Goal: Task Accomplishment & Management: Manage account settings

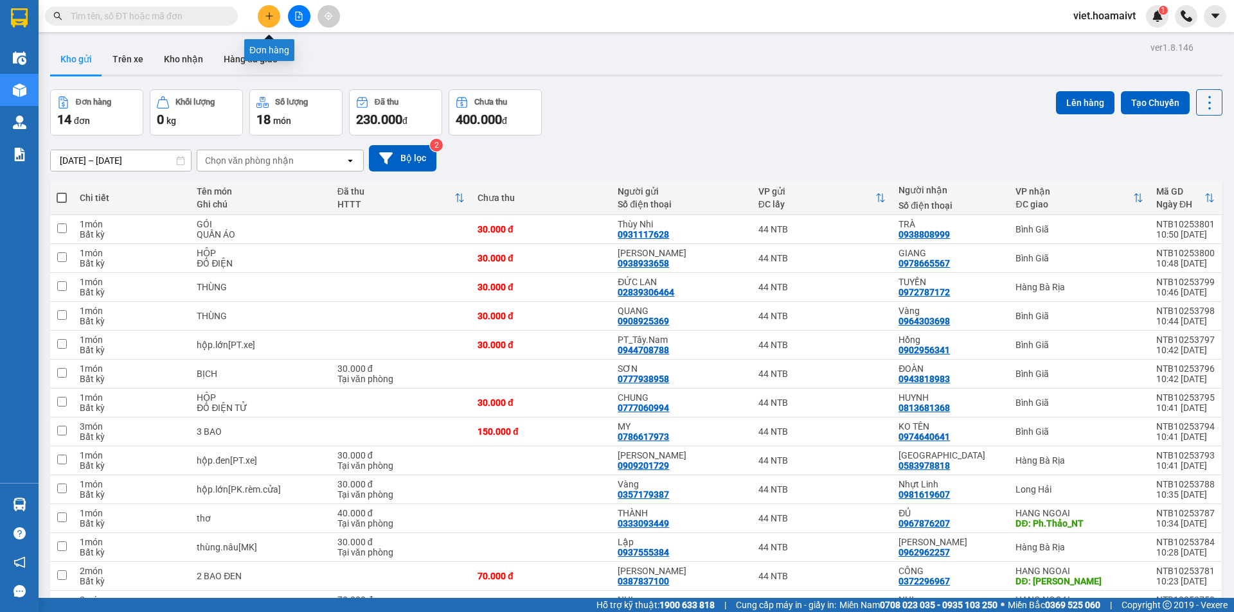
click at [270, 18] on icon "plus" at bounding box center [269, 16] width 9 height 9
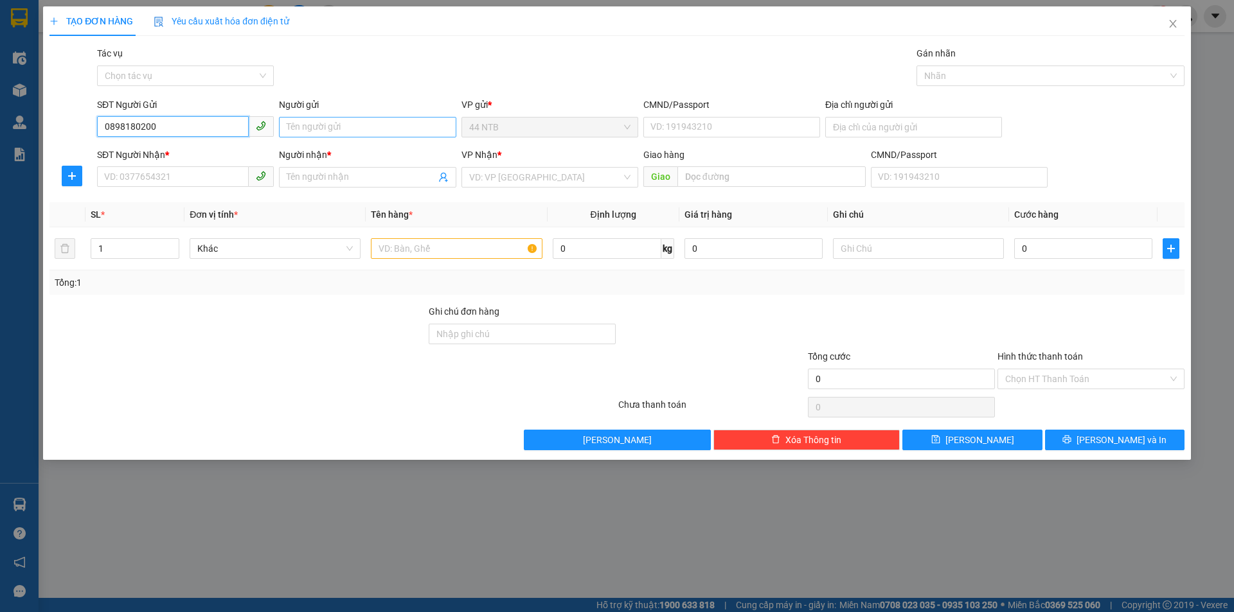
type input "0898180200"
click at [330, 126] on input "Người gửi" at bounding box center [367, 127] width 177 height 21
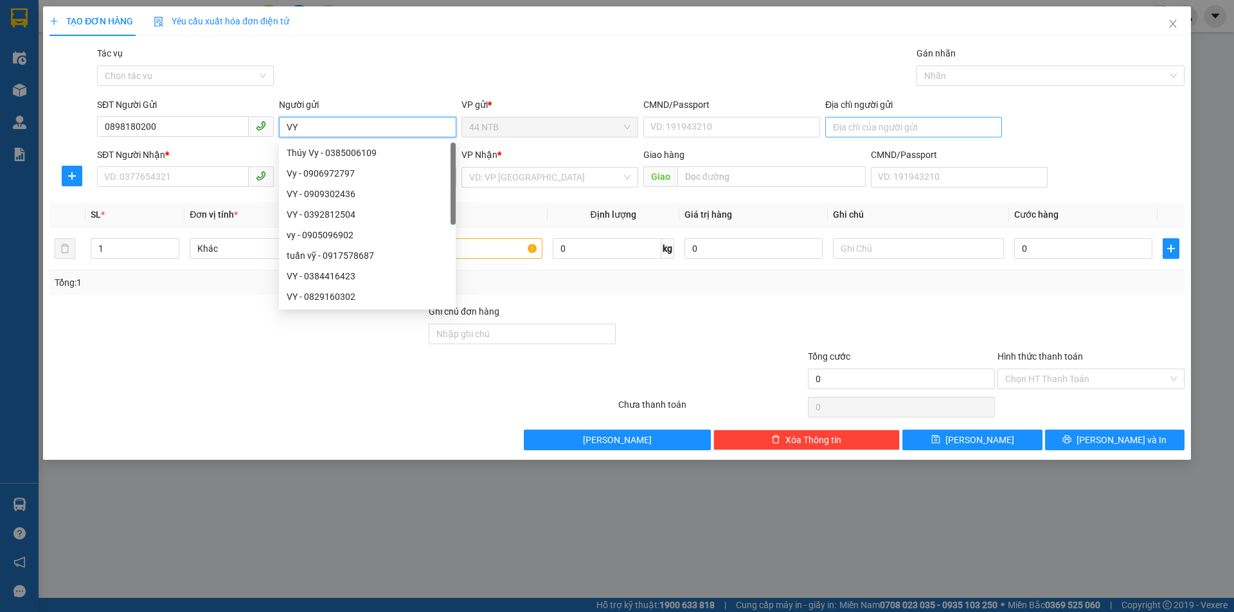
type input "VY"
click at [896, 129] on input "Địa chỉ người gửi" at bounding box center [913, 127] width 177 height 21
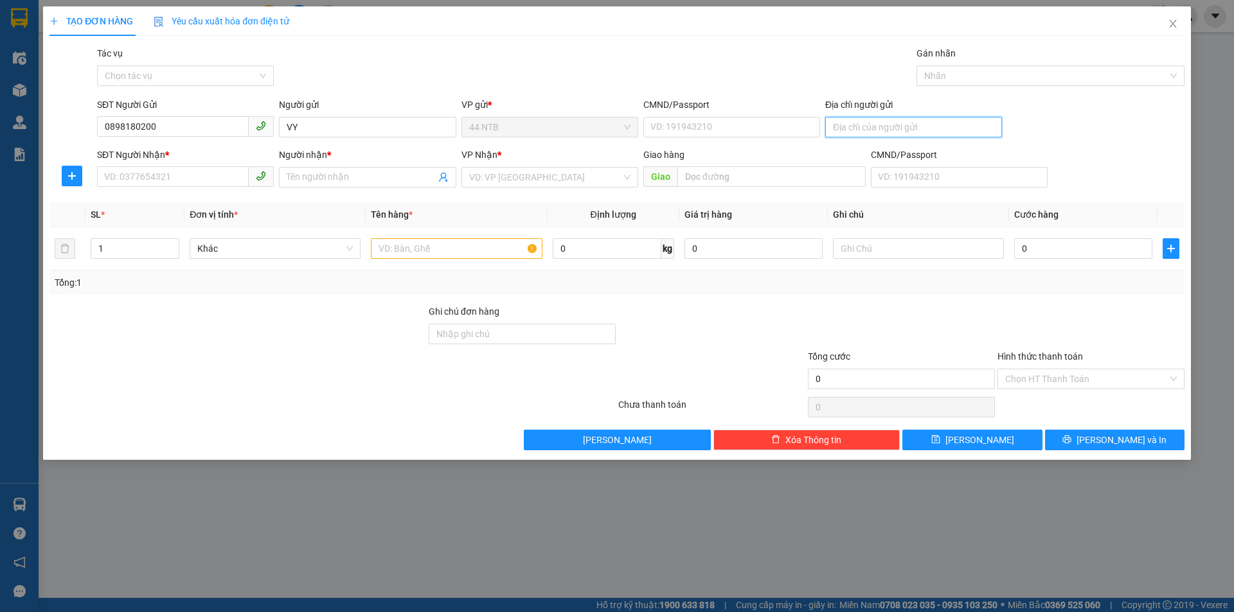
type input "D"
type input "G"
type input "THE GALLERIA"
click at [191, 173] on input "SĐT Người Nhận *" at bounding box center [173, 176] width 152 height 21
type input "0964949972"
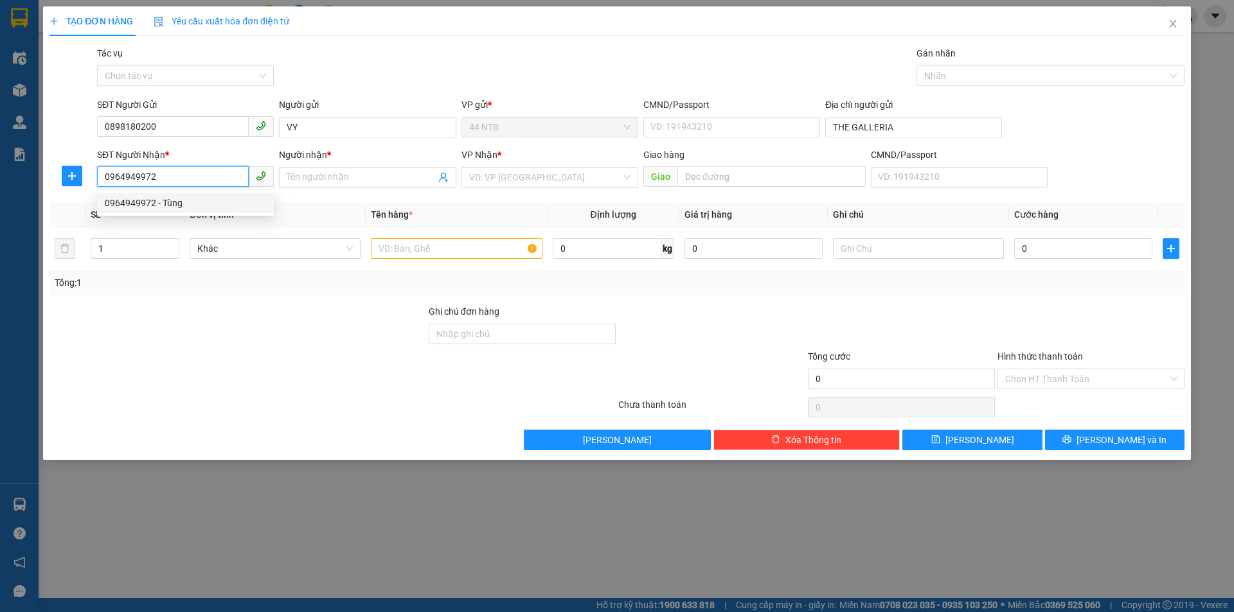
click at [178, 201] on div "0964949972 - Tùng" at bounding box center [185, 203] width 161 height 14
type input "Tùng"
type input "0964949972"
click at [438, 249] on input "text" at bounding box center [456, 248] width 171 height 21
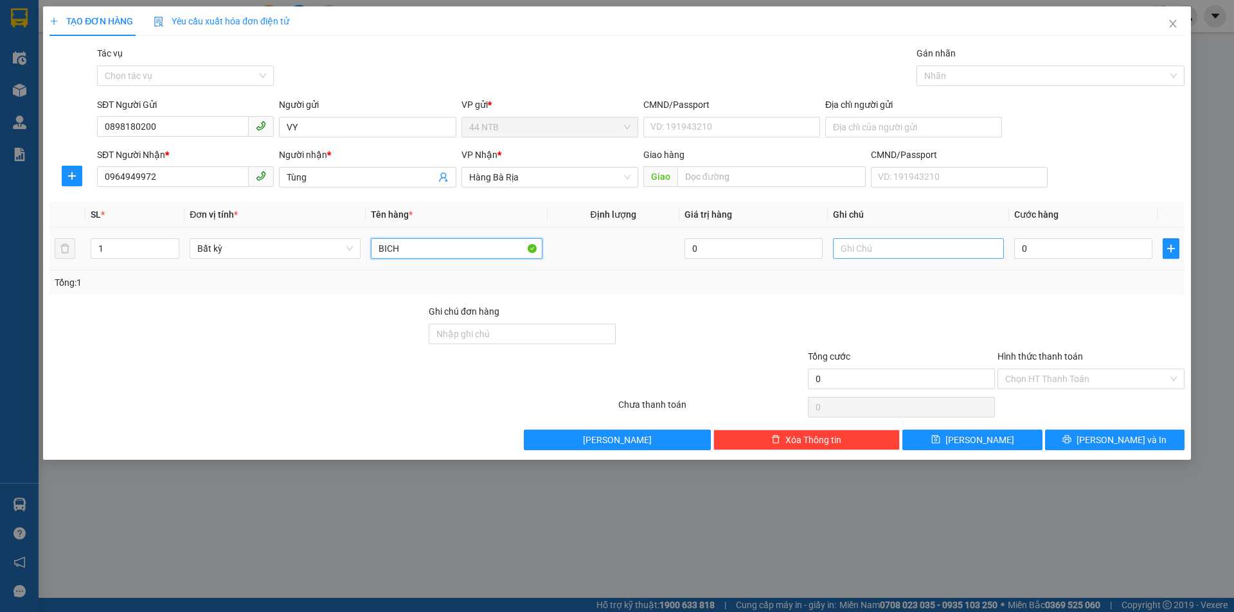
type input "BICH"
click at [904, 252] on input "text" at bounding box center [918, 248] width 171 height 21
type input "MP"
click at [1067, 252] on input "0" at bounding box center [1083, 248] width 138 height 21
type input "3"
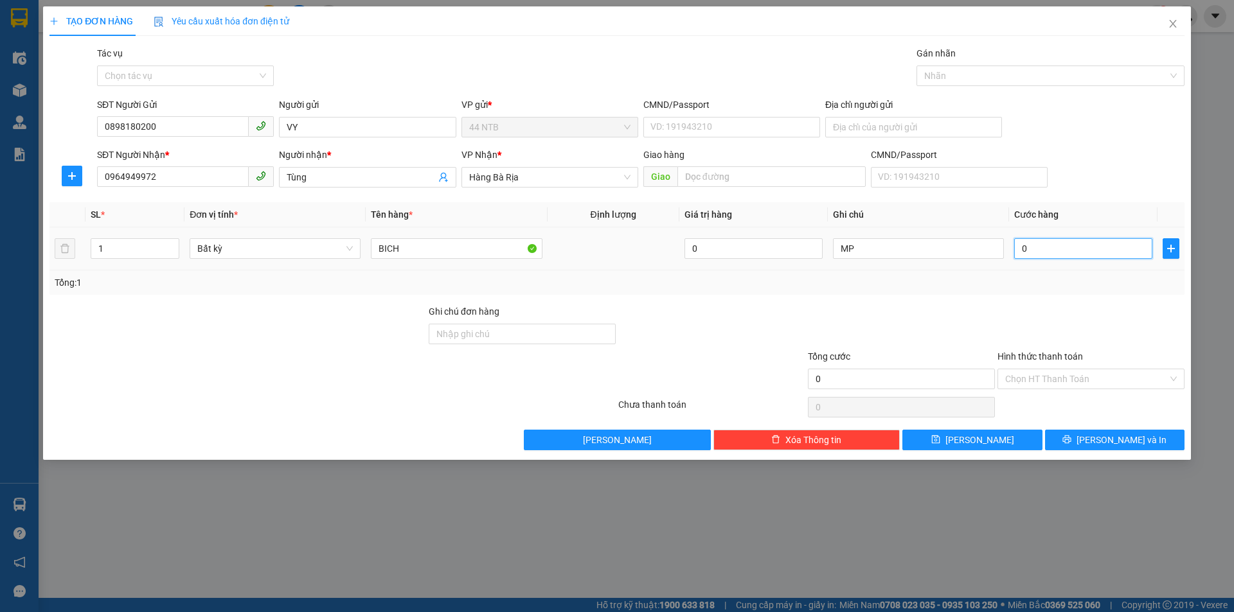
type input "3"
type input "30"
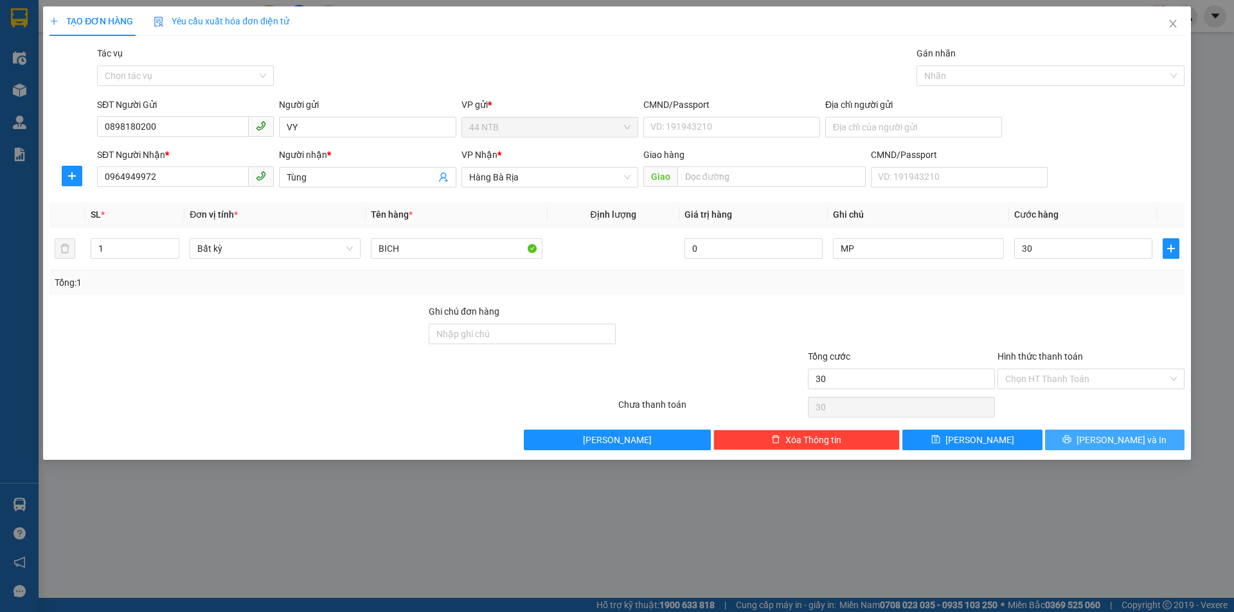
type input "30.000"
click at [1111, 440] on span "[PERSON_NAME] và In" at bounding box center [1121, 440] width 90 height 14
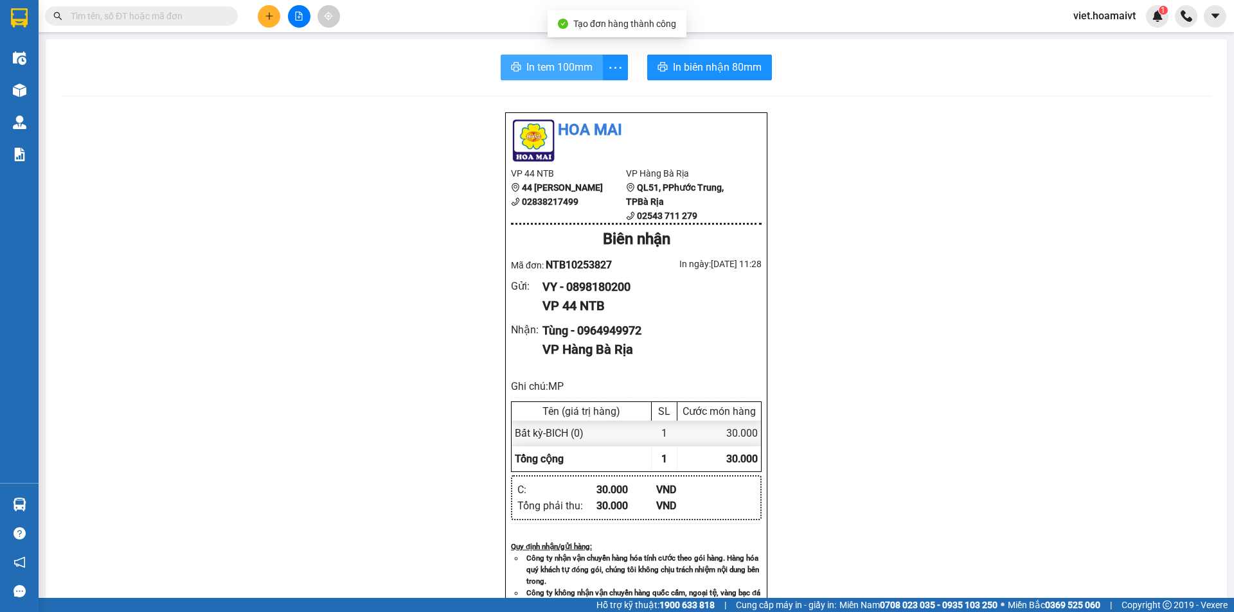
click at [538, 68] on span "In tem 100mm" at bounding box center [559, 67] width 66 height 16
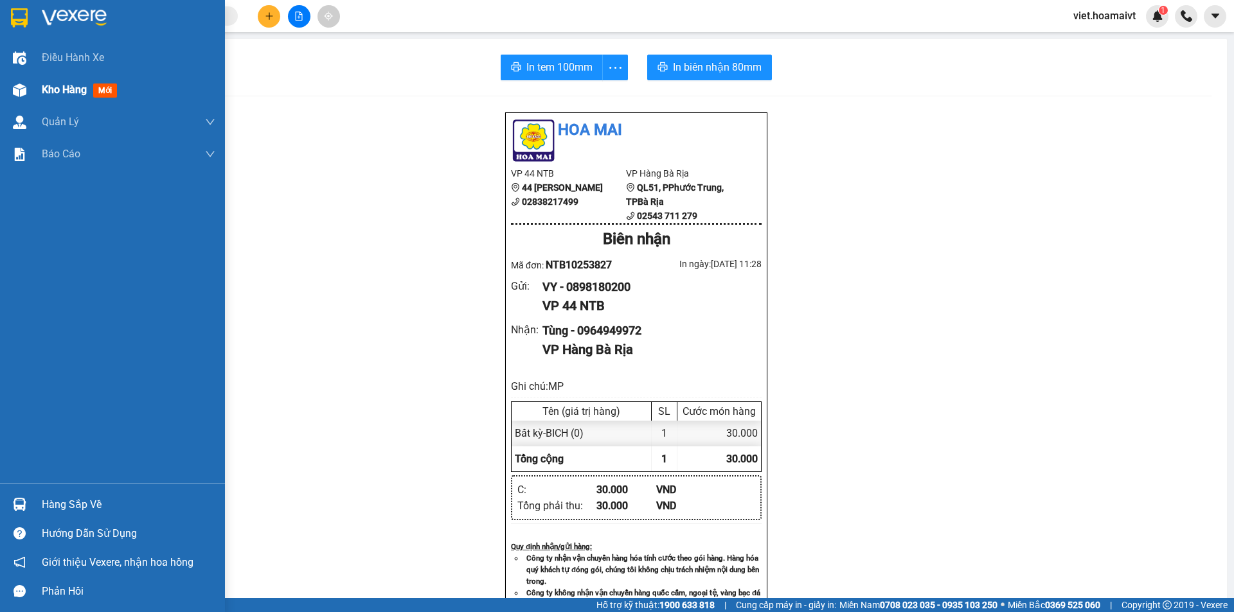
click at [53, 96] on div "Kho hàng mới" at bounding box center [82, 90] width 80 height 16
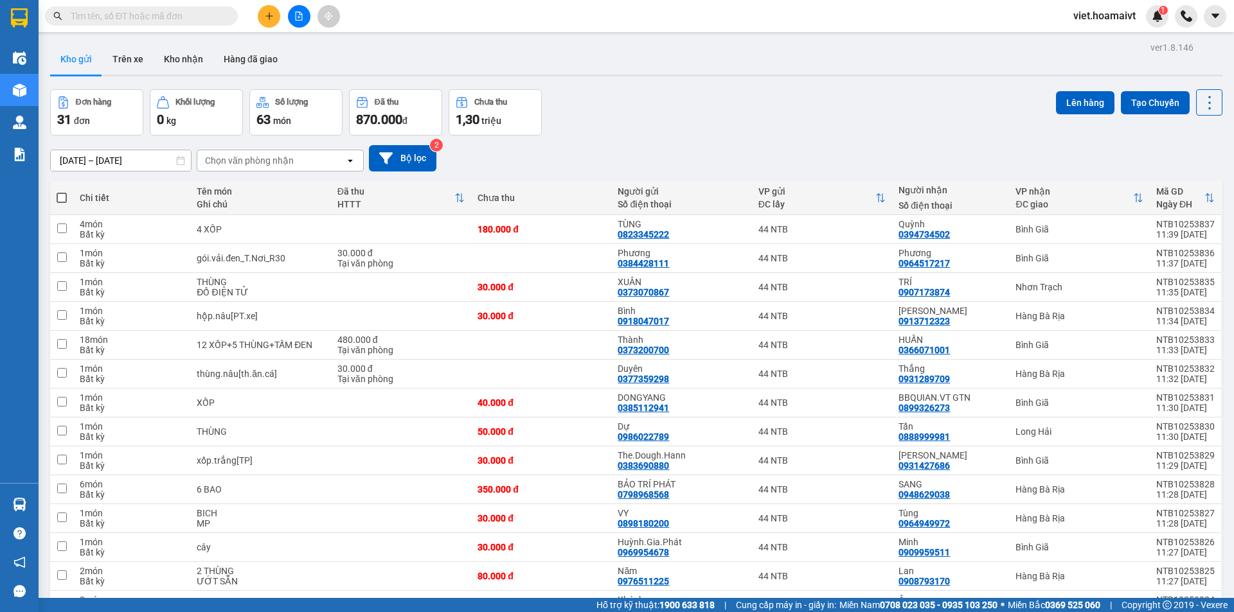
click at [305, 154] on div "Chọn văn phòng nhận" at bounding box center [271, 160] width 148 height 21
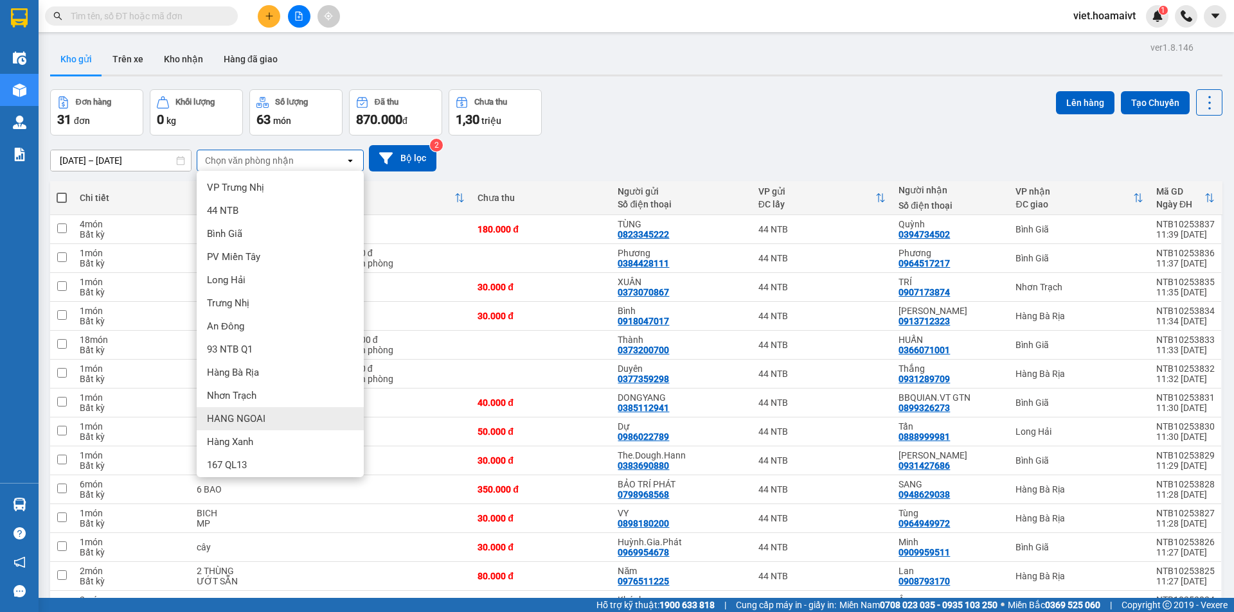
click at [251, 416] on span "HANG NGOAI" at bounding box center [236, 419] width 58 height 13
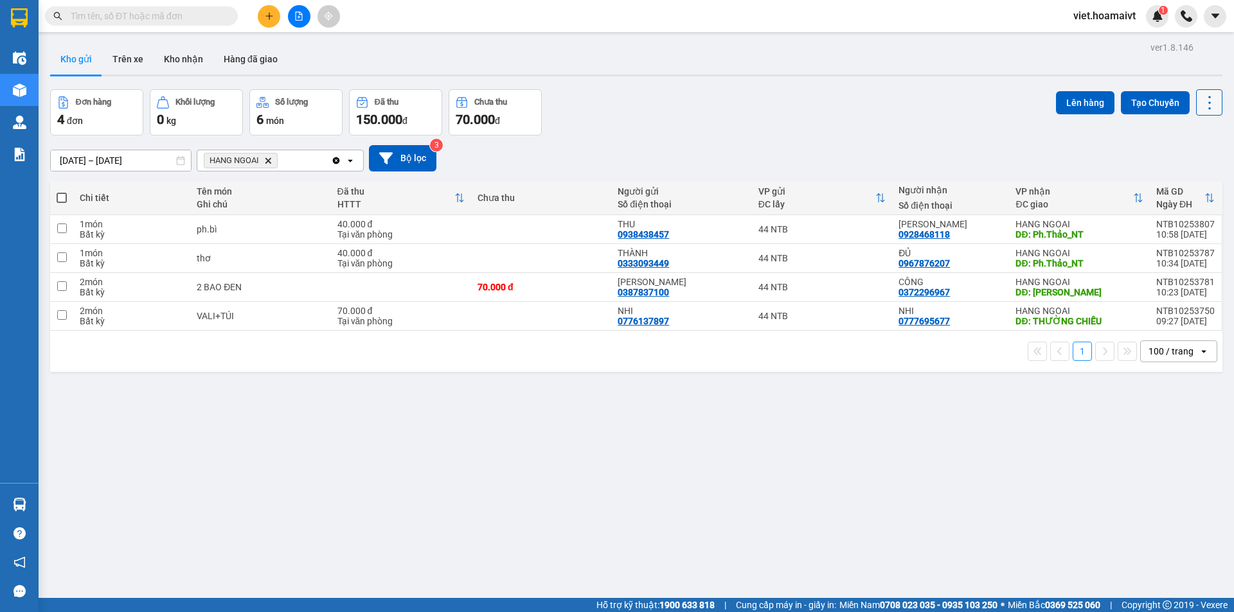
click at [1200, 102] on icon at bounding box center [1209, 103] width 18 height 18
click at [1185, 177] on span "Làm mới" at bounding box center [1181, 183] width 35 height 13
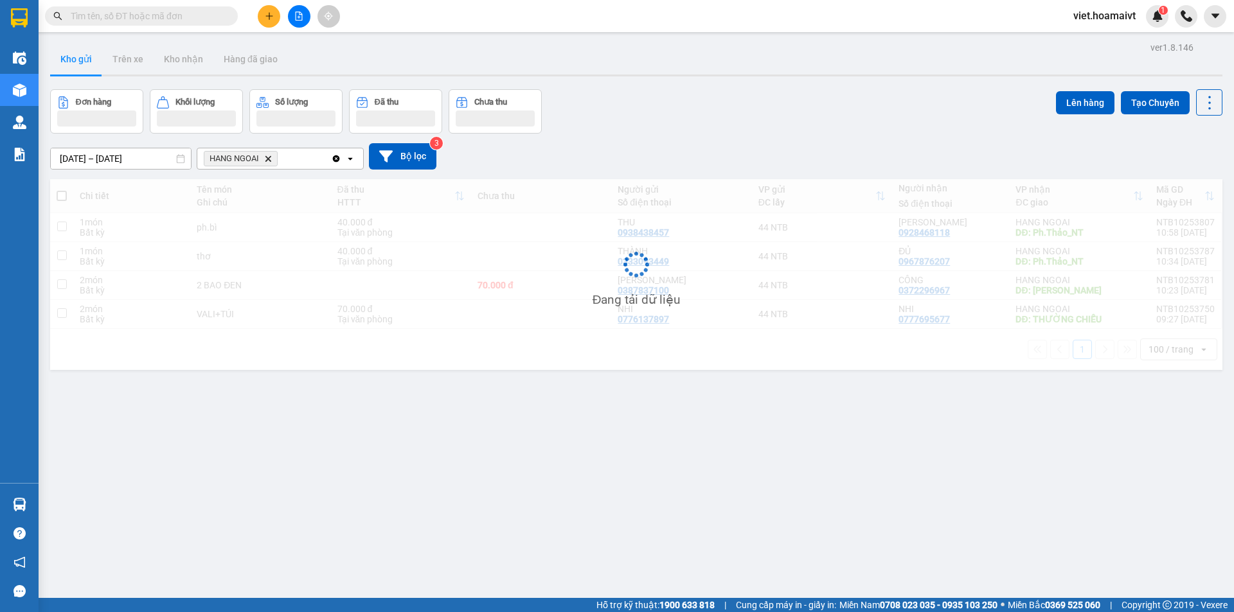
click at [842, 121] on div "Đơn hàng Khối lượng Số lượng Đã thu Chưa thu Lên hàng Tạo Chuyến" at bounding box center [636, 111] width 1172 height 44
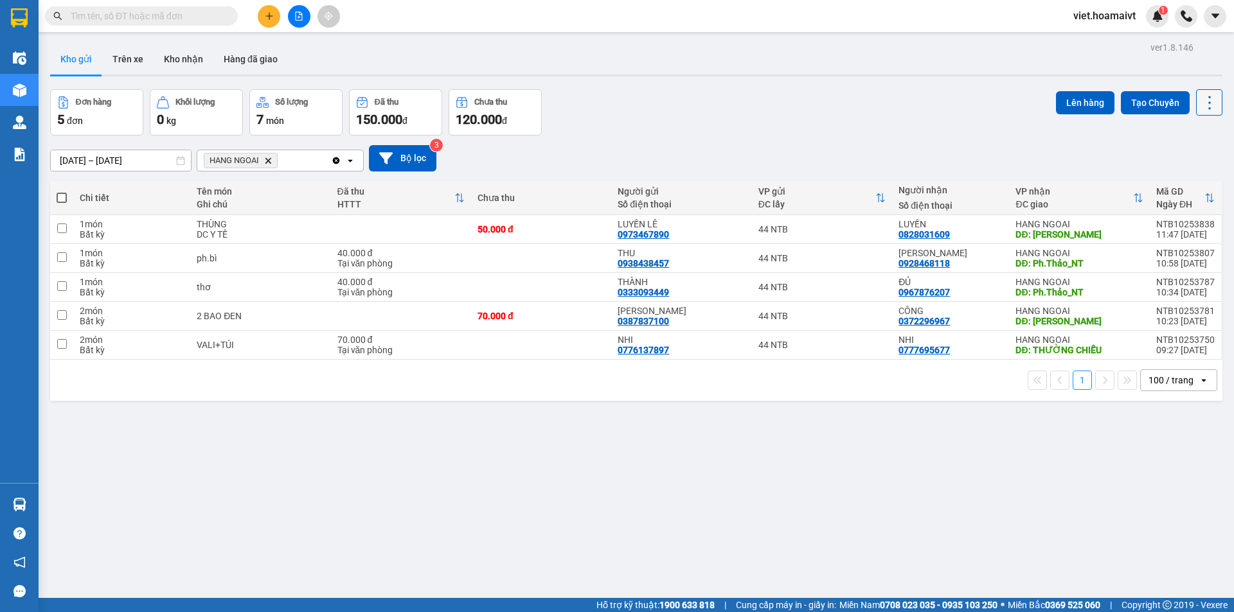
click at [1203, 106] on icon at bounding box center [1209, 103] width 18 height 18
click at [1174, 184] on span "Làm mới" at bounding box center [1181, 183] width 35 height 13
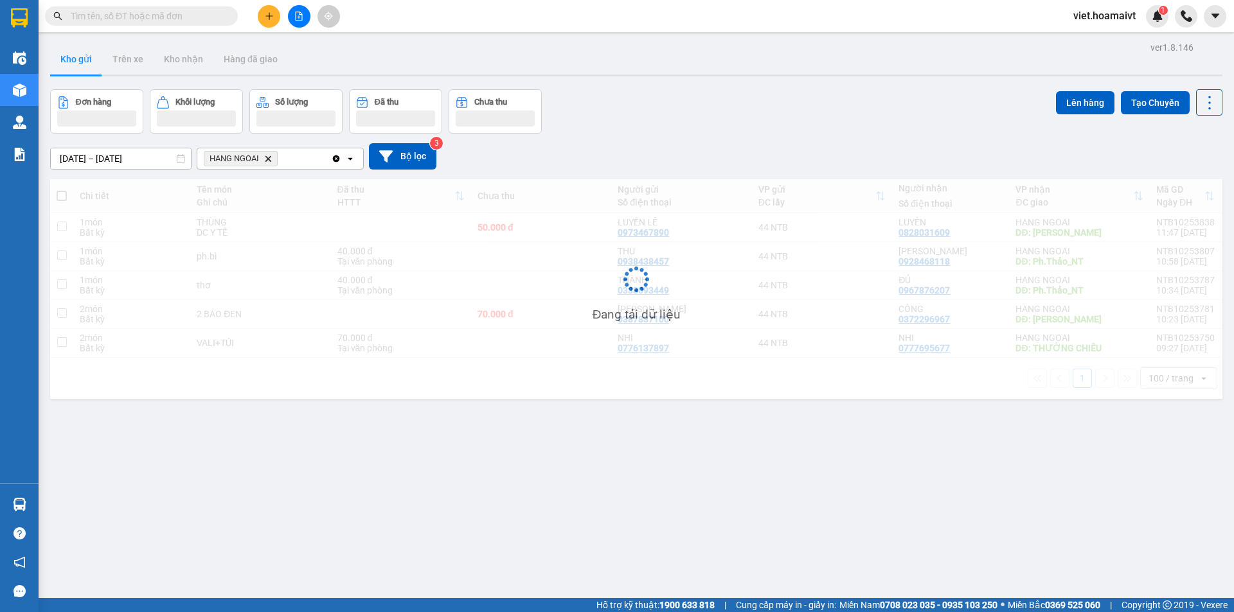
click at [840, 141] on div "12/10/2025 – 13/10/2025 Press the down arrow key to interact with the calendar …" at bounding box center [636, 157] width 1172 height 46
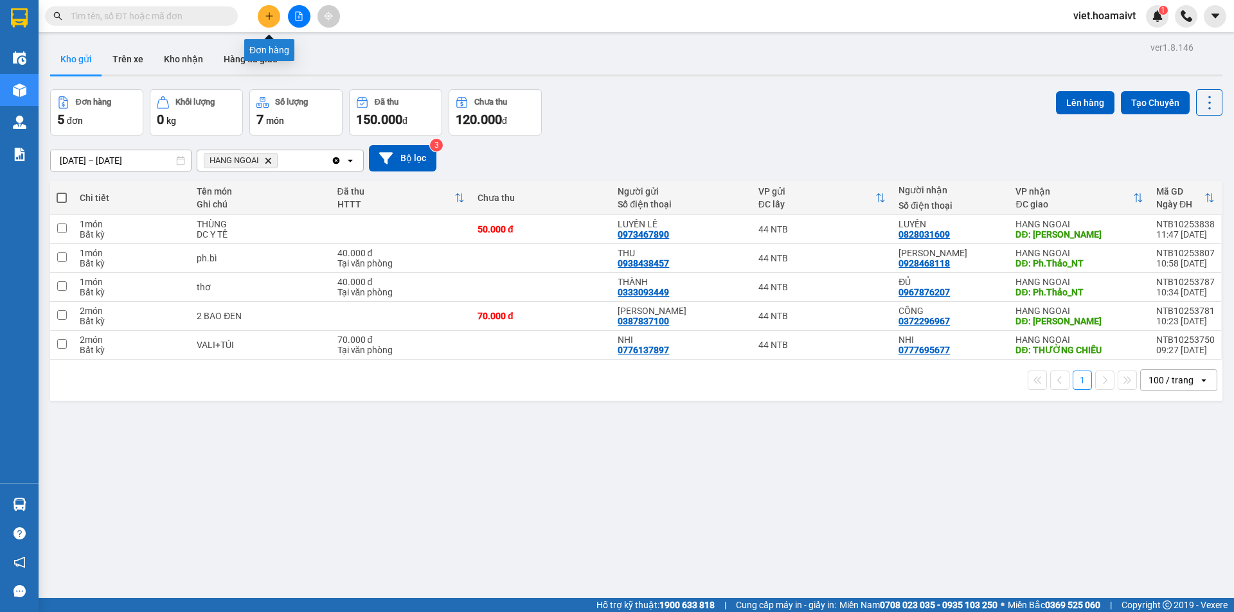
click at [267, 22] on button at bounding box center [269, 16] width 22 height 22
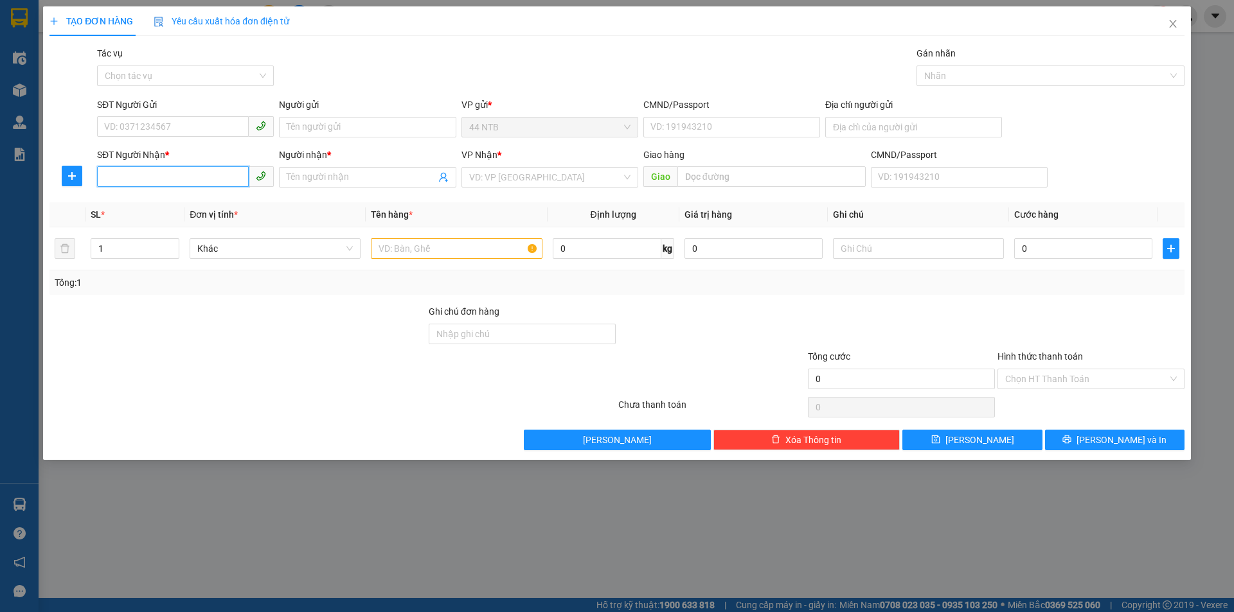
click at [170, 179] on input "SĐT Người Nhận *" at bounding box center [173, 176] width 152 height 21
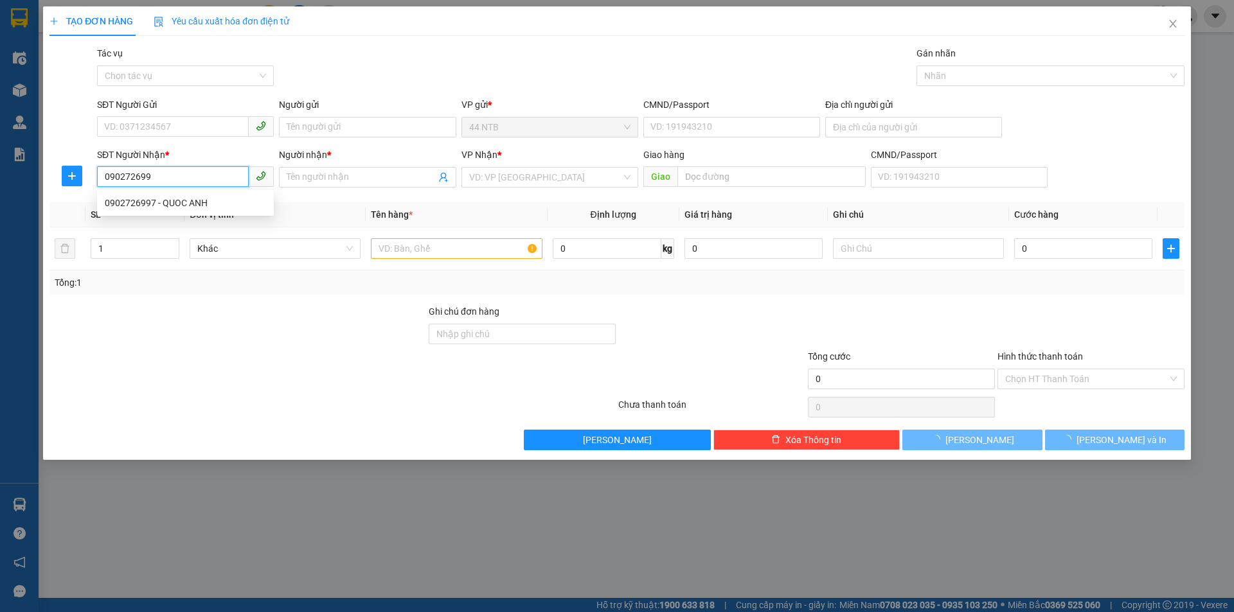
type input "0902726997"
click at [197, 203] on div "0902726997 - QUOC ANH" at bounding box center [185, 203] width 161 height 14
type input "63NGUYEN THAI HOC"
type input "QUOC ANH"
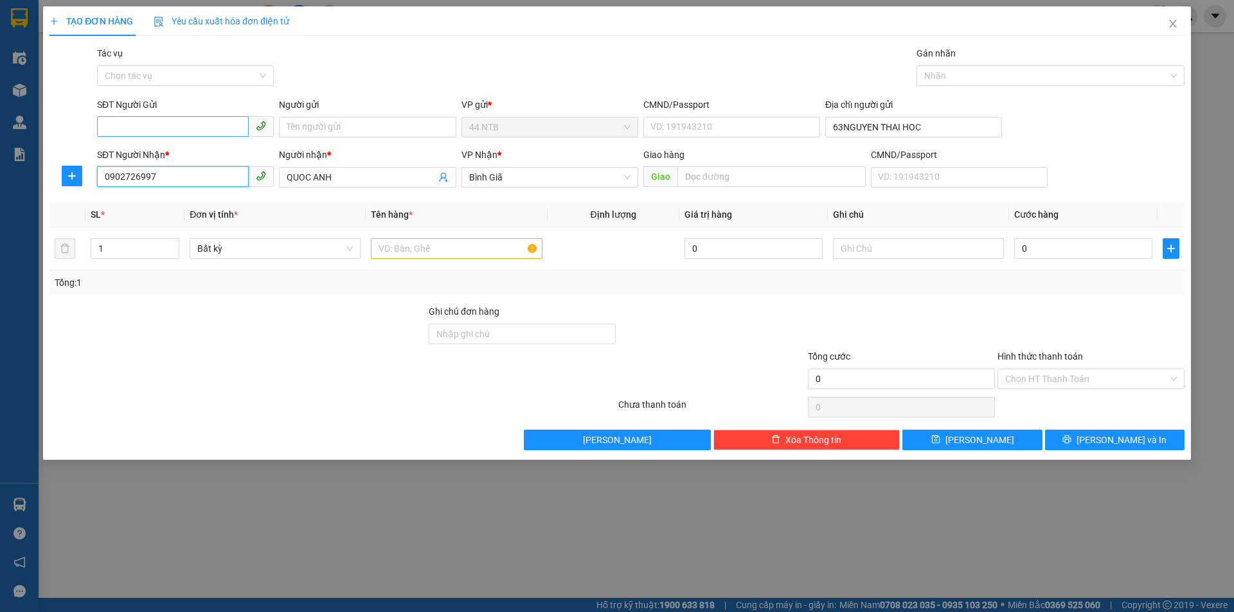
type input "0902726997"
click at [193, 135] on input "SĐT Người Gửi" at bounding box center [173, 126] width 152 height 21
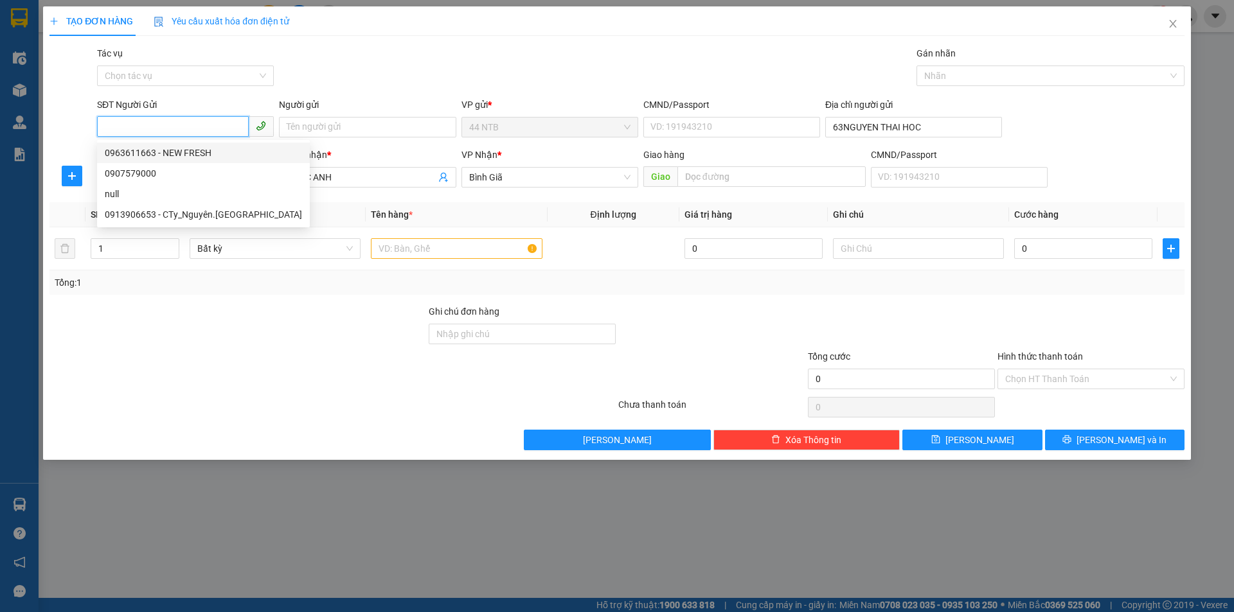
click at [177, 147] on div "0963611663 - NEW FRESH" at bounding box center [203, 153] width 197 height 14
type input "0963611663"
type input "NEW FRESH"
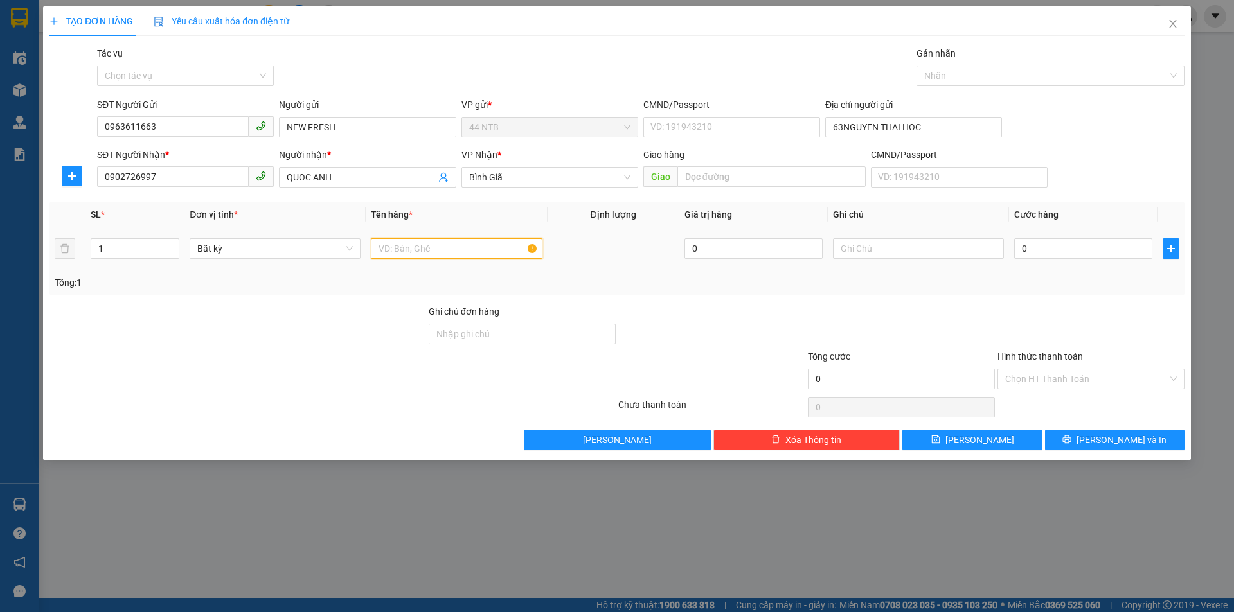
drag, startPoint x: 476, startPoint y: 251, endPoint x: 477, endPoint y: 239, distance: 12.3
click at [476, 249] on input "text" at bounding box center [456, 248] width 171 height 21
type input "XOP TP"
click at [1054, 255] on input "0" at bounding box center [1083, 248] width 138 height 21
type input "3"
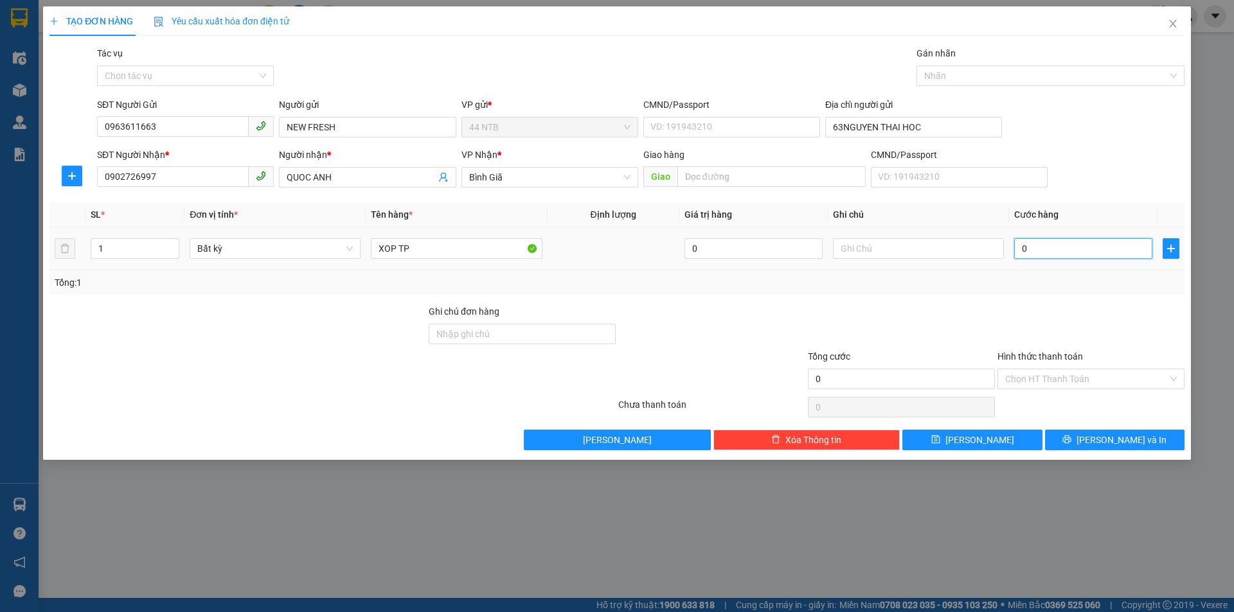
type input "3"
type input "30"
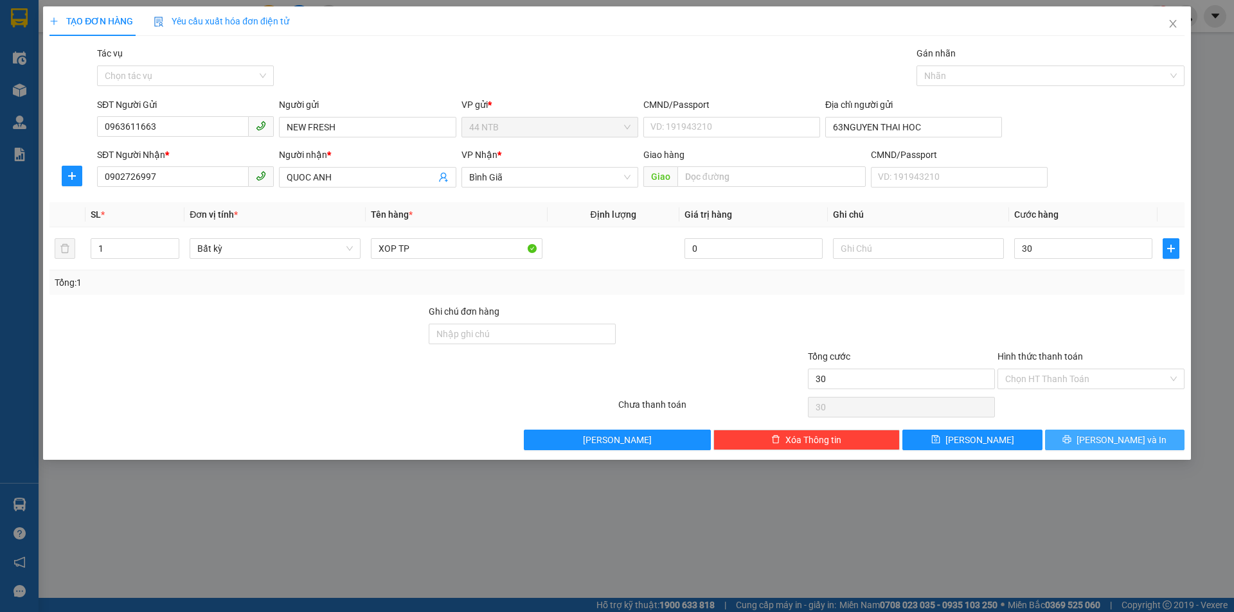
type input "30.000"
click at [1104, 438] on span "[PERSON_NAME] và In" at bounding box center [1121, 440] width 90 height 14
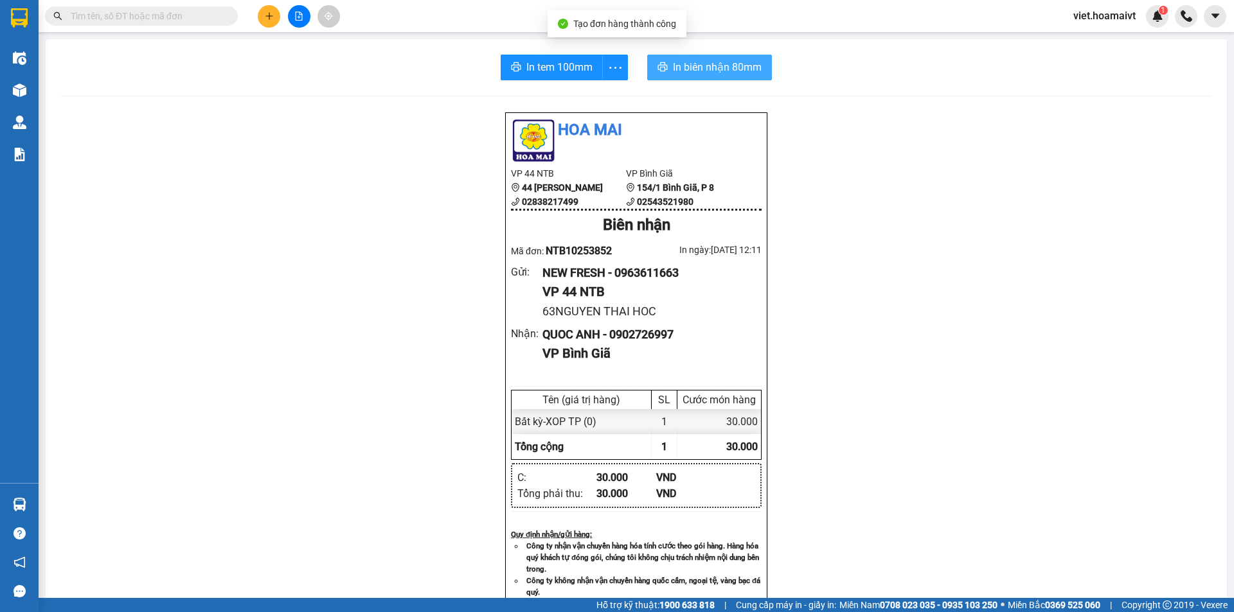
click at [689, 71] on span "In biên nhận 80mm" at bounding box center [717, 67] width 89 height 16
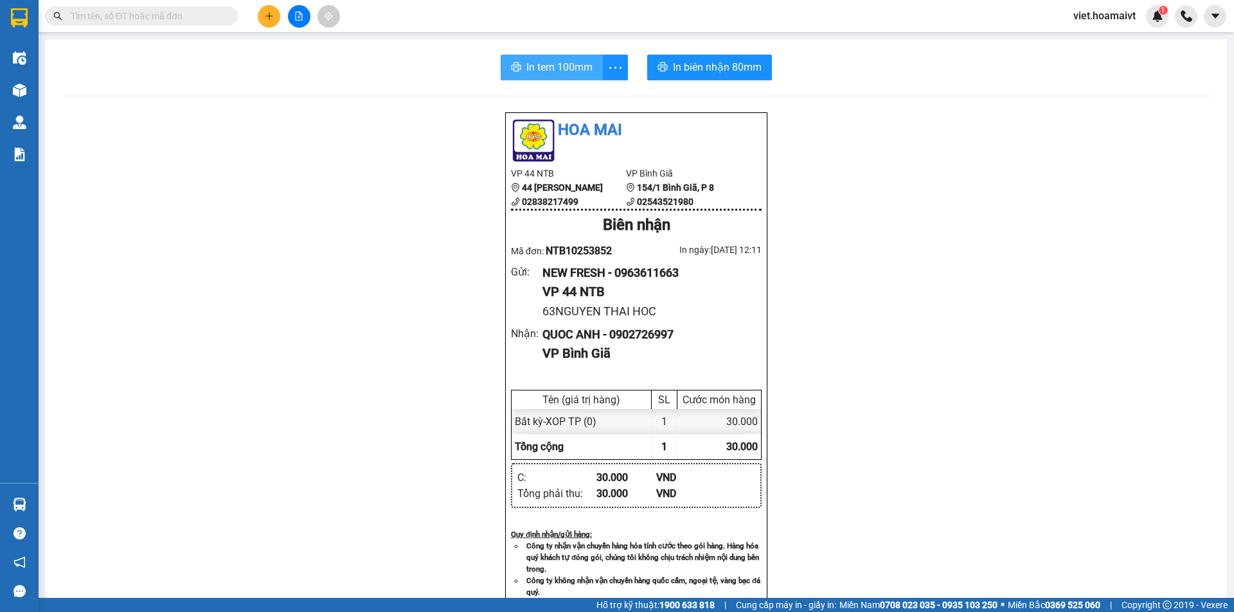
click at [557, 68] on span "In tem 100mm" at bounding box center [559, 67] width 66 height 16
click at [939, 219] on div "Hoa Mai VP 44 NTB 44 Nguyễn Thái Bình 02838217499 VP Bình Giã 154/1 Bình Giã,…" at bounding box center [636, 540] width 1150 height 856
click at [269, 19] on icon "plus" at bounding box center [269, 16] width 9 height 9
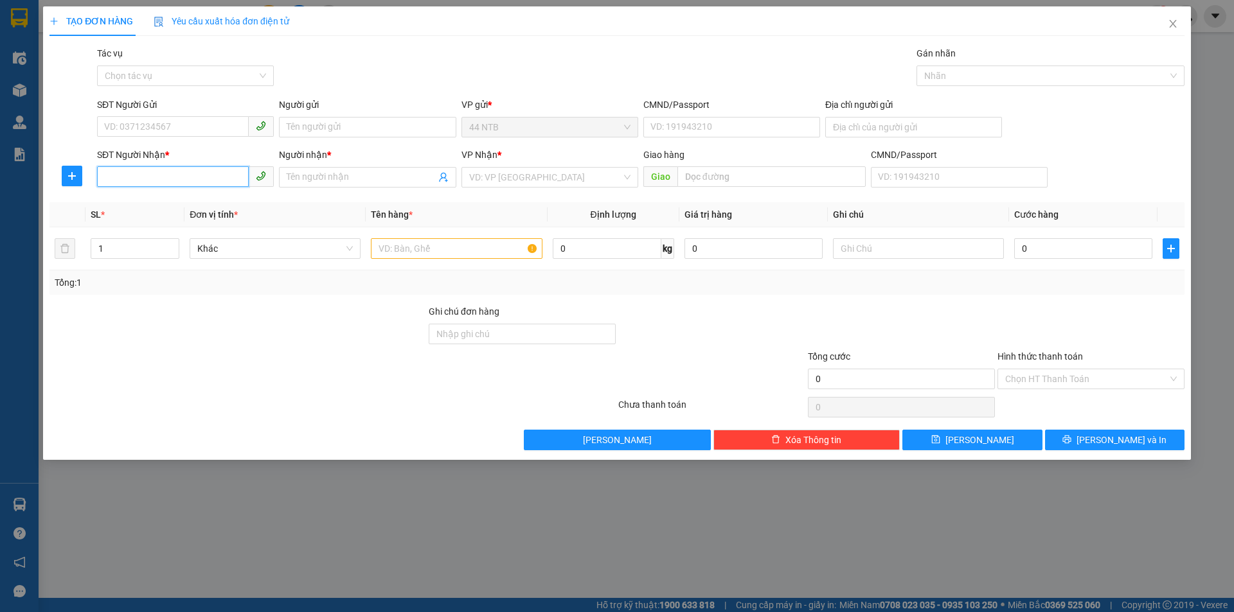
click at [188, 175] on input "SĐT Người Nhận *" at bounding box center [173, 176] width 152 height 21
type input "0931633651"
click at [184, 205] on div "0931633651 - DÂN" at bounding box center [185, 203] width 161 height 14
type input "DÂN"
type input "Phú.Mỹ_3"
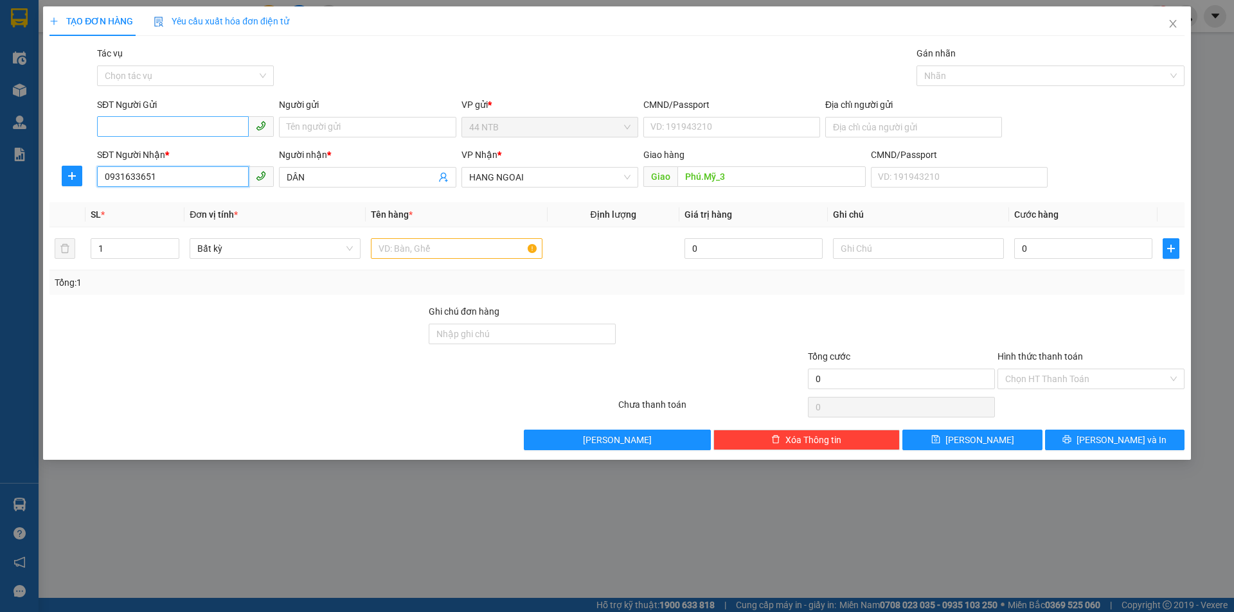
type input "0931633651"
click at [226, 127] on input "SĐT Người Gửi" at bounding box center [173, 126] width 152 height 21
click at [158, 146] on div "0862761921" at bounding box center [185, 153] width 161 height 14
type input "0862761921"
click at [363, 132] on input "Người gửi" at bounding box center [367, 127] width 177 height 21
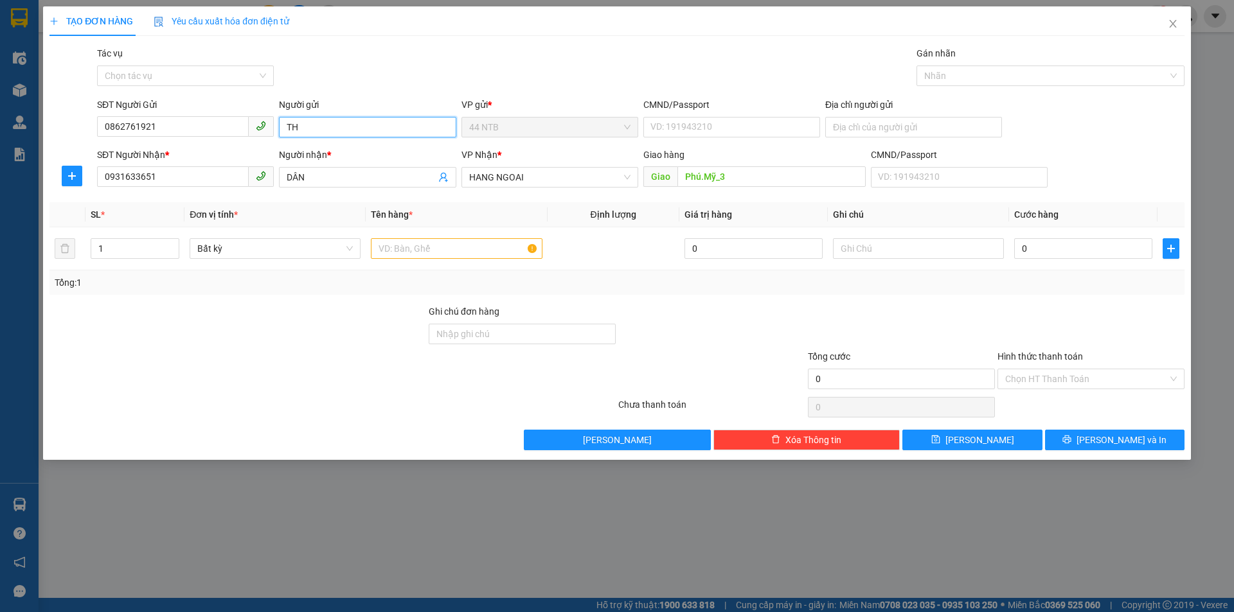
click at [310, 125] on input "TH" at bounding box center [367, 127] width 177 height 21
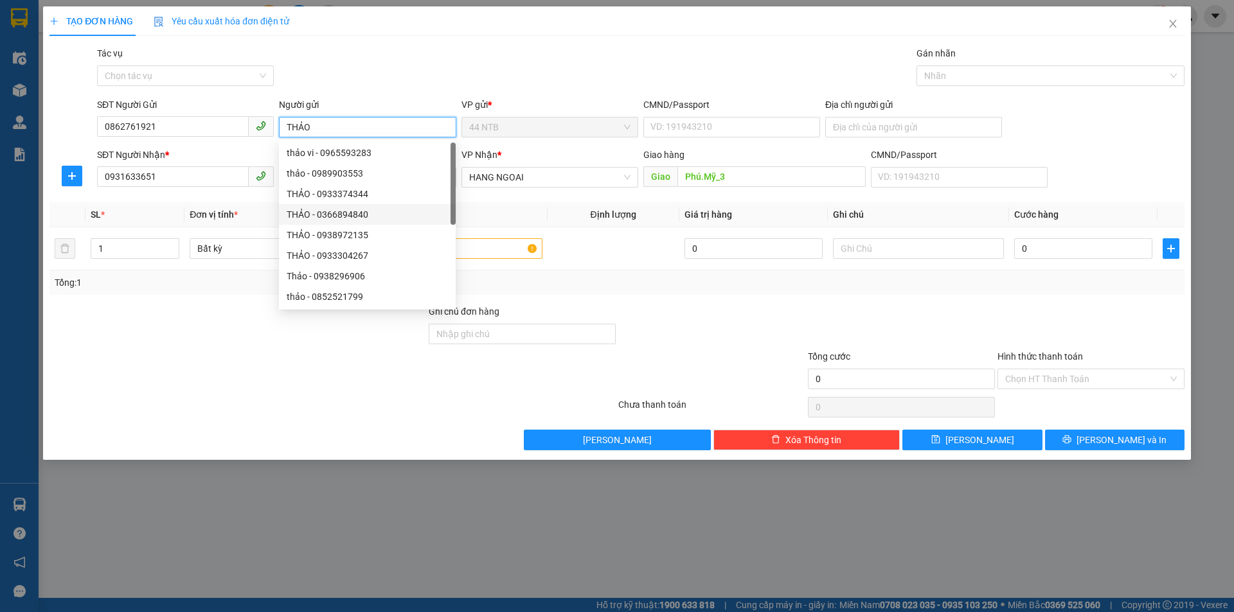
type input "THẢO"
click at [618, 283] on div "Tổng: 1" at bounding box center [617, 283] width 1124 height 14
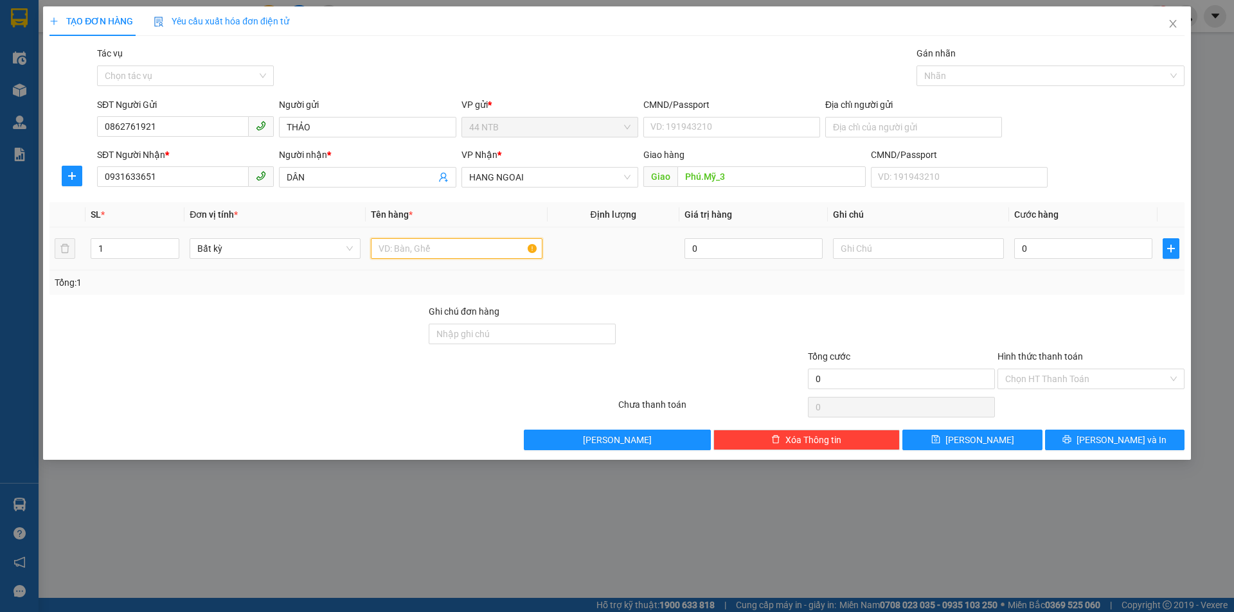
click at [438, 258] on input "text" at bounding box center [456, 248] width 171 height 21
type input "THÙNG PT"
click at [1086, 254] on input "0" at bounding box center [1083, 248] width 138 height 21
type input "4"
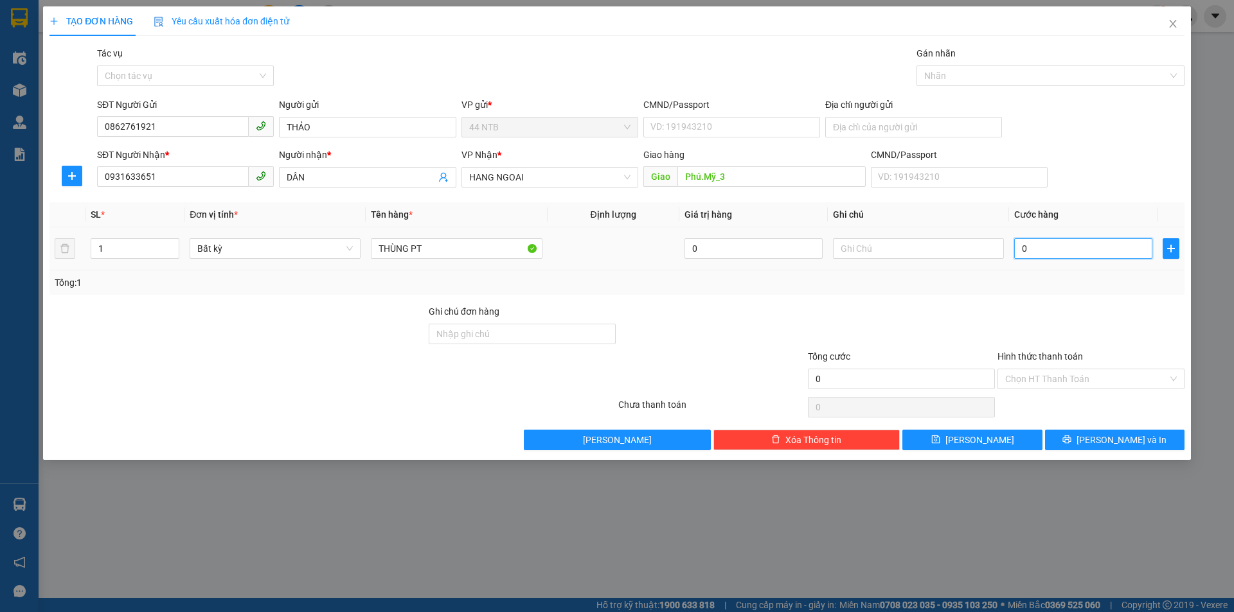
type input "4"
type input "40"
type input "40.000"
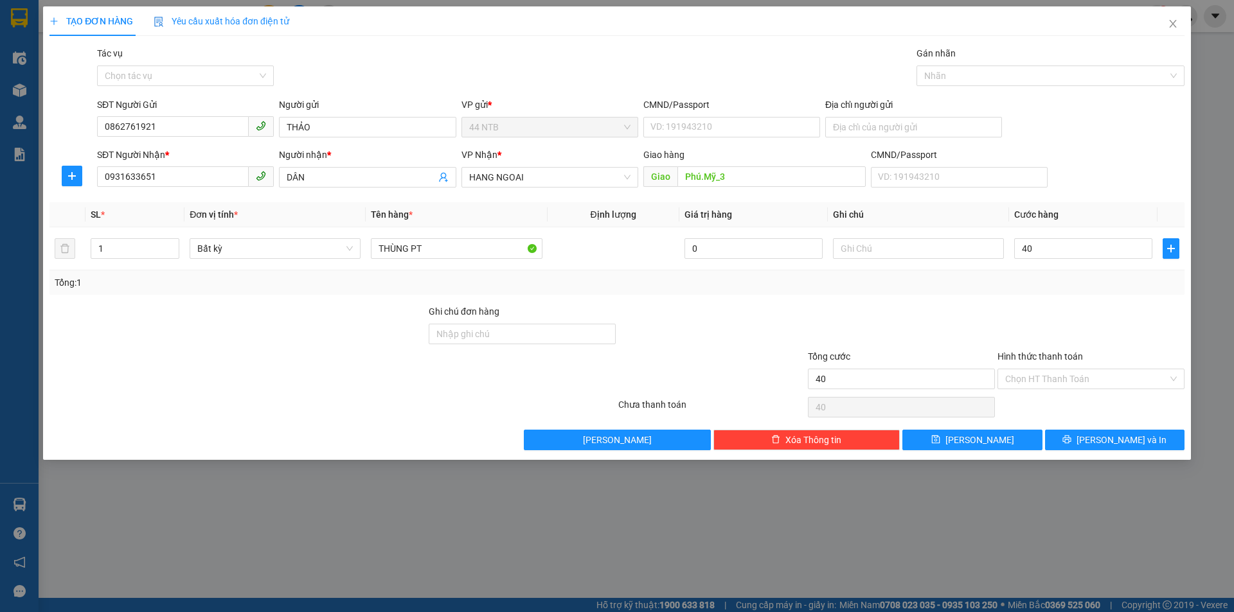
type input "40.000"
click at [1052, 251] on input "40.000" at bounding box center [1083, 248] width 138 height 21
click at [1072, 441] on button "[PERSON_NAME] và In" at bounding box center [1114, 440] width 139 height 21
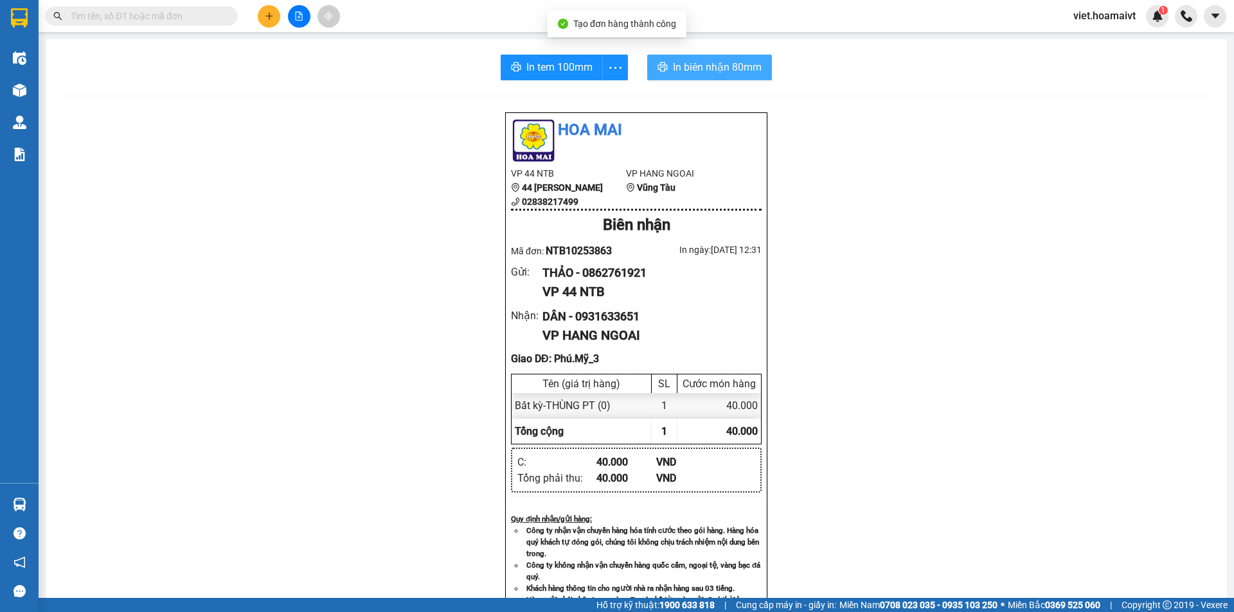
click at [666, 68] on button "In biên nhận 80mm" at bounding box center [709, 68] width 125 height 26
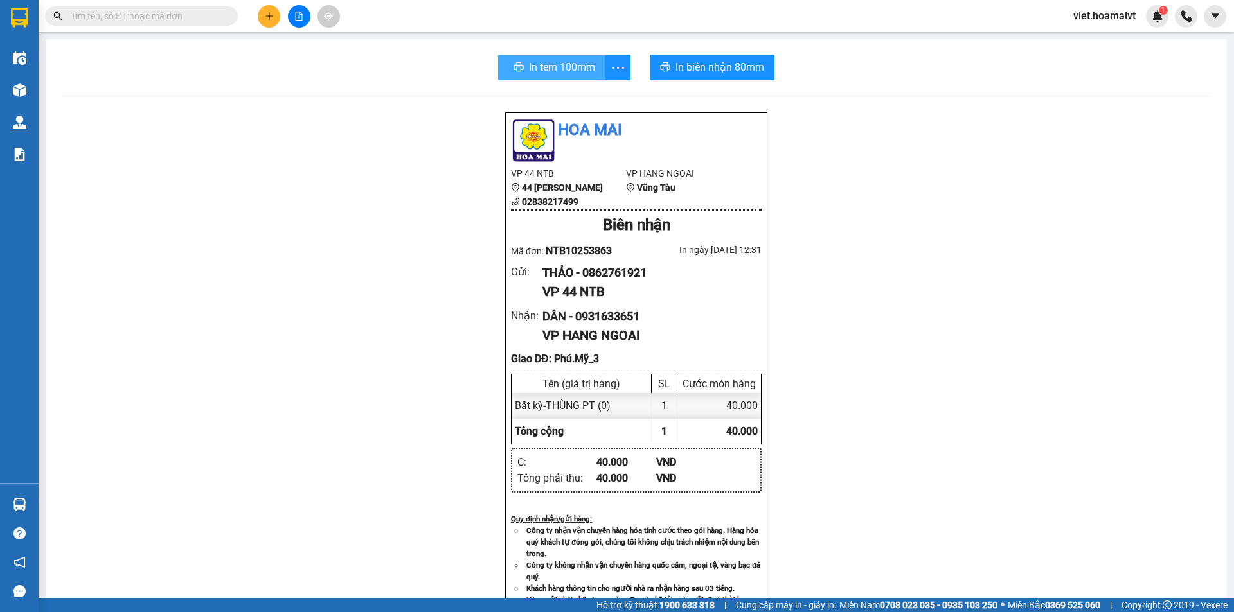
click at [519, 65] on button "In tem 100mm" at bounding box center [551, 68] width 107 height 26
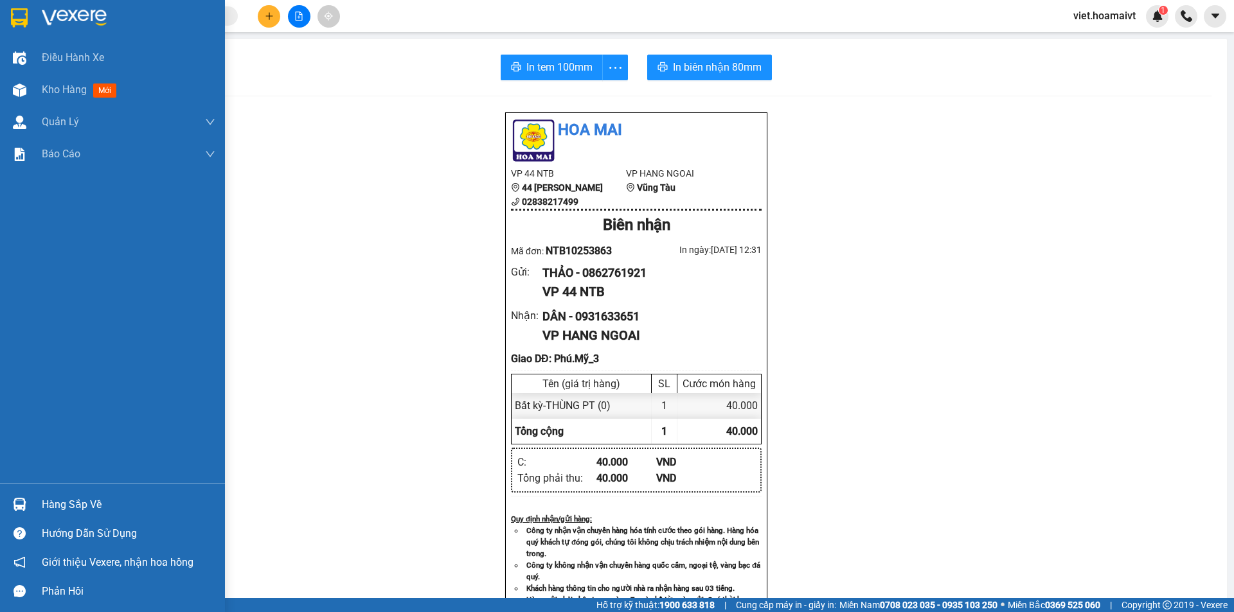
click at [62, 8] on img at bounding box center [74, 17] width 65 height 19
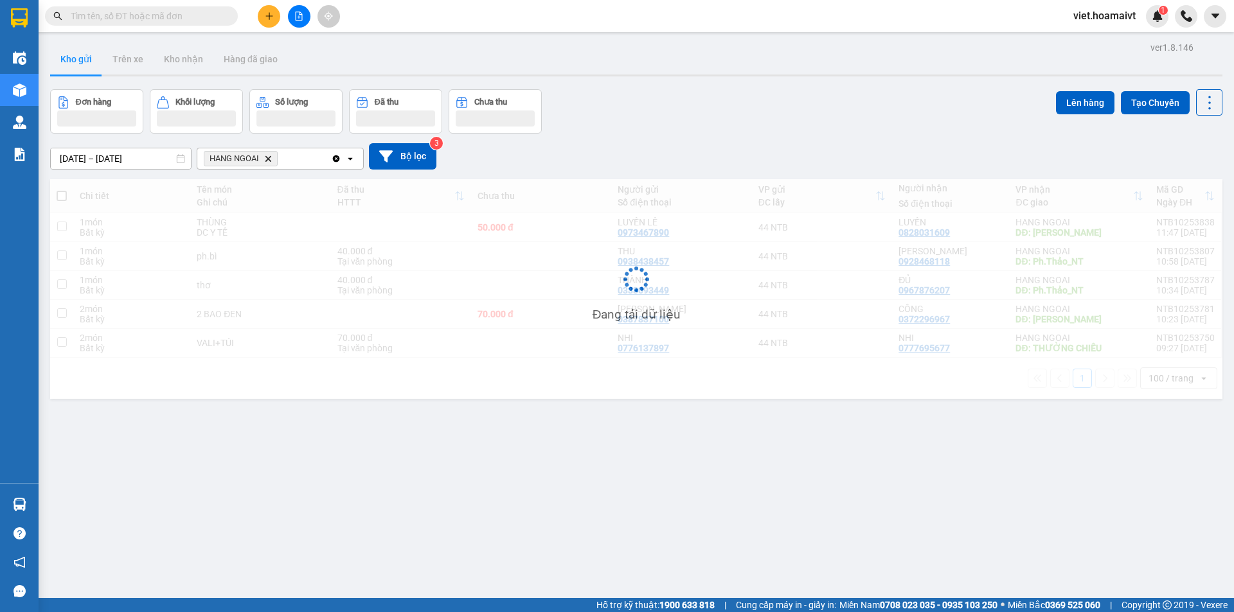
click at [826, 145] on div "12/10/2025 – 13/10/2025 Press the down arrow key to interact with the calendar …" at bounding box center [636, 156] width 1172 height 26
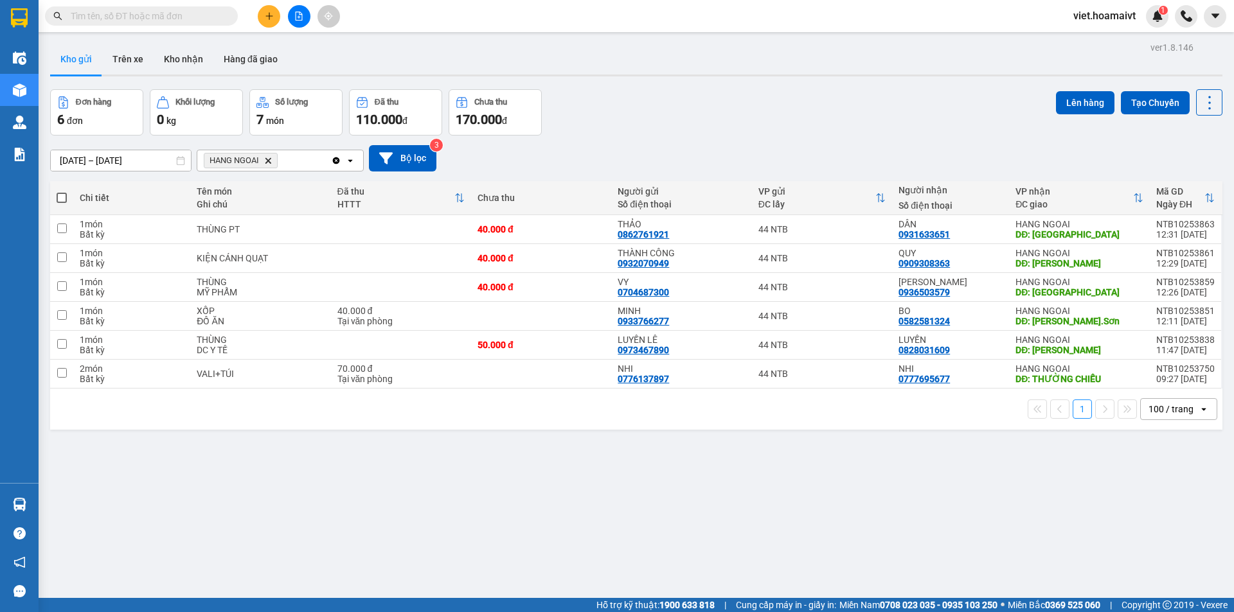
click at [60, 195] on span at bounding box center [62, 198] width 10 height 10
click at [62, 191] on input "checkbox" at bounding box center [62, 191] width 0 height 0
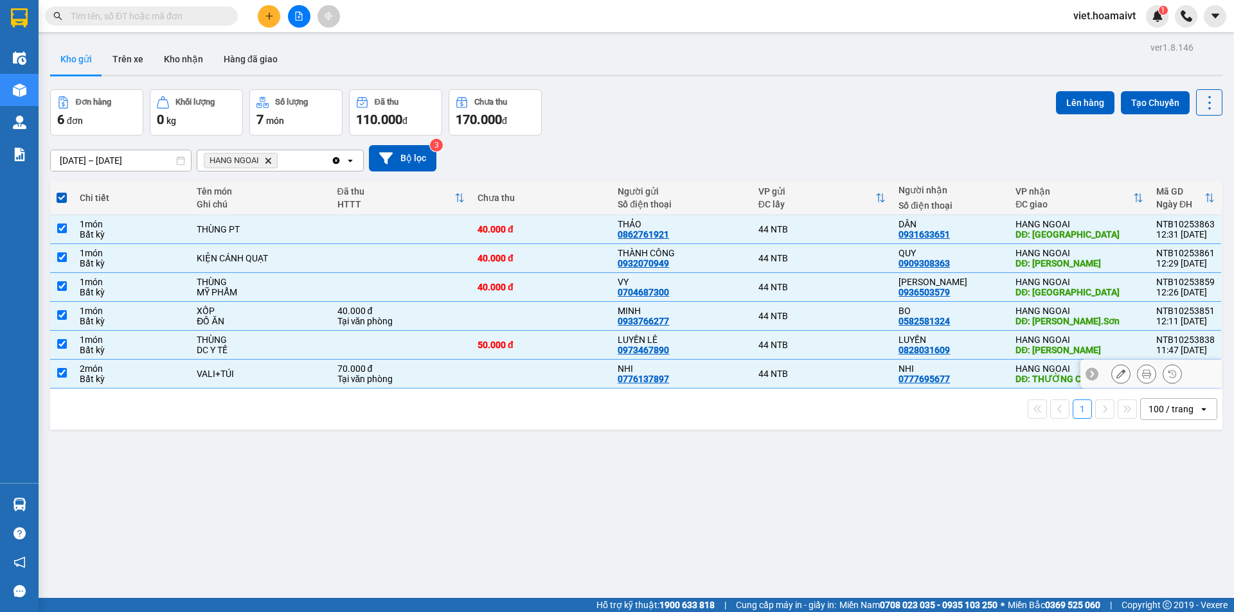
click at [290, 373] on div "VALI+TÚI" at bounding box center [260, 374] width 127 height 10
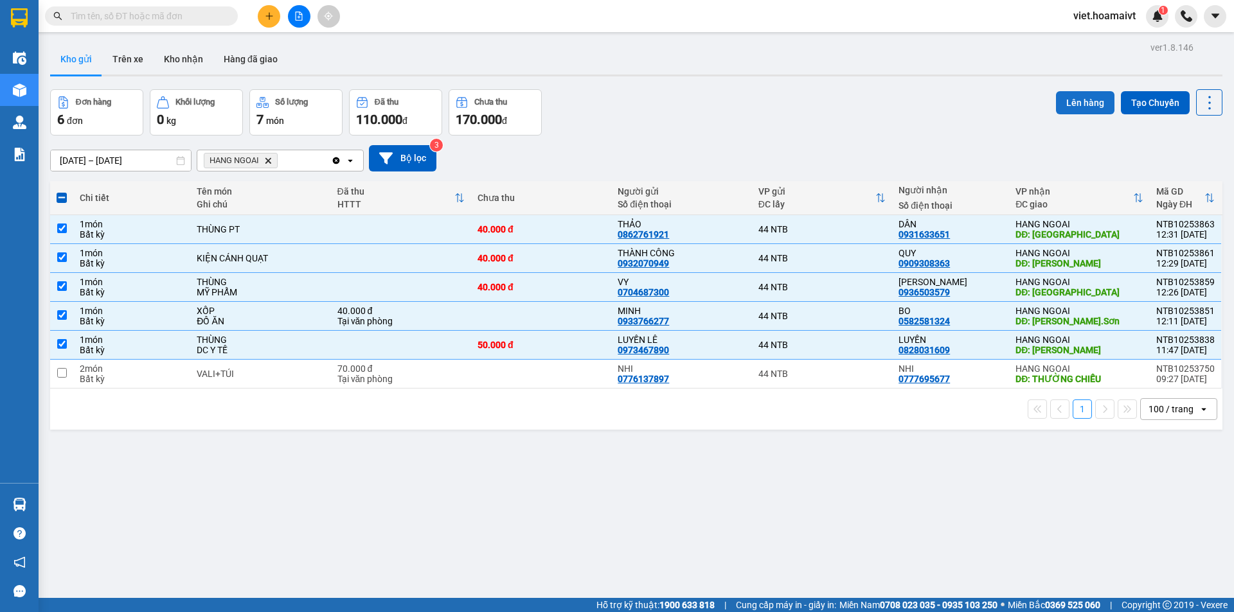
click at [1058, 103] on button "Lên hàng" at bounding box center [1085, 102] width 58 height 23
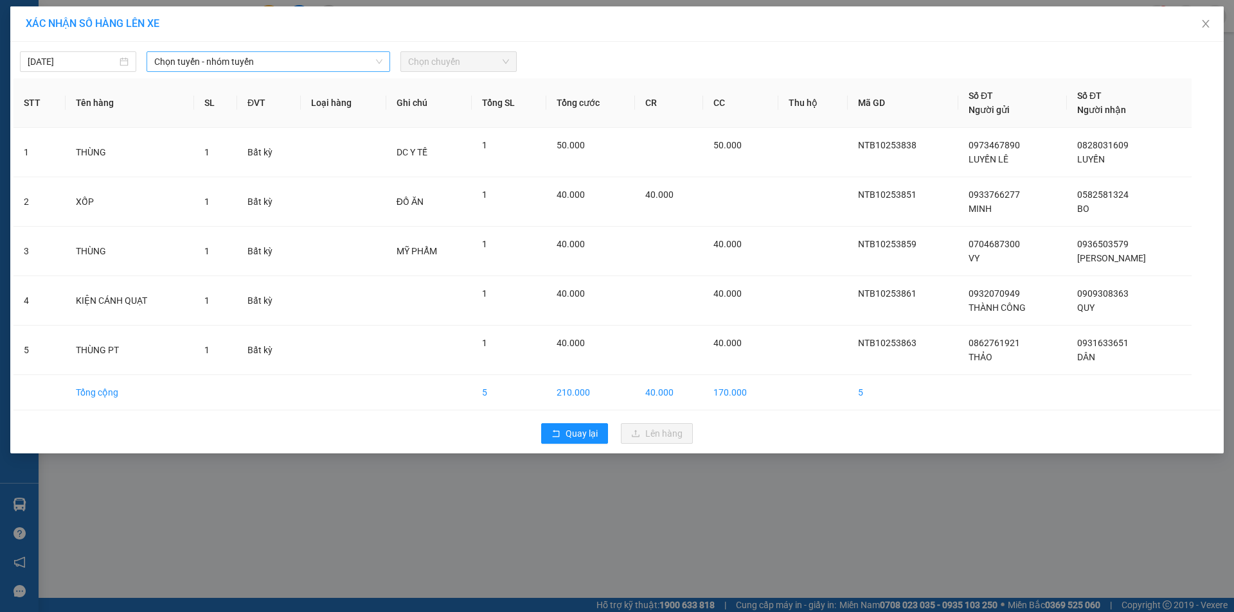
click at [264, 57] on span "Chọn tuyến - nhóm tuyến" at bounding box center [268, 61] width 228 height 19
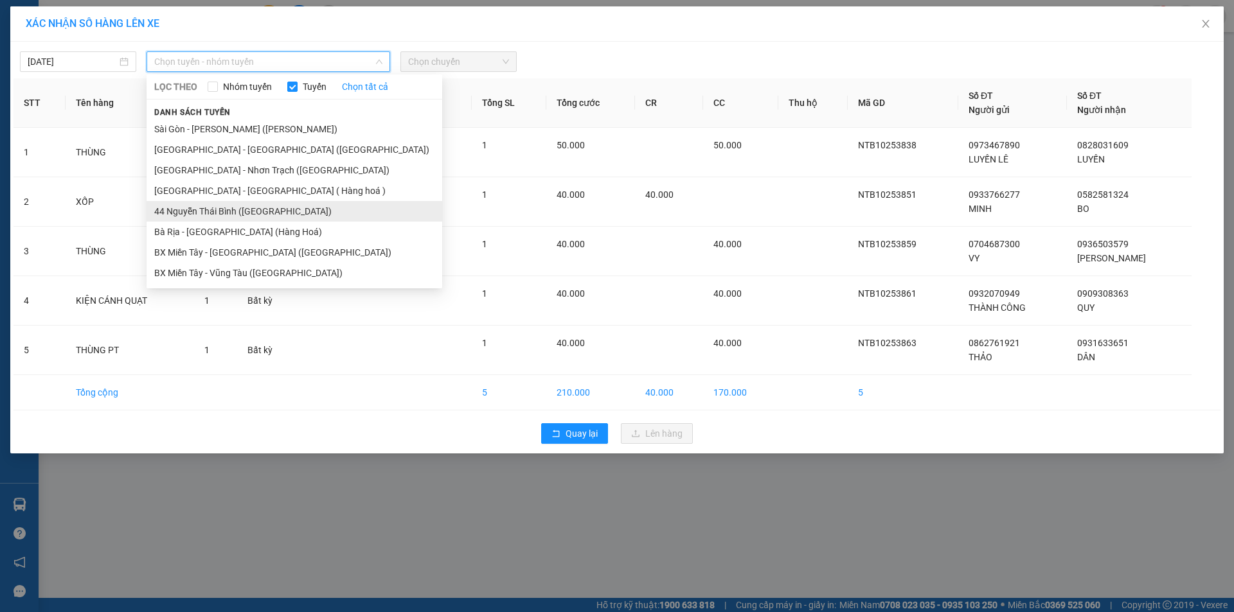
click at [295, 206] on li "44 Nguyễn Thái Bình ([GEOGRAPHIC_DATA])" at bounding box center [295, 211] width 296 height 21
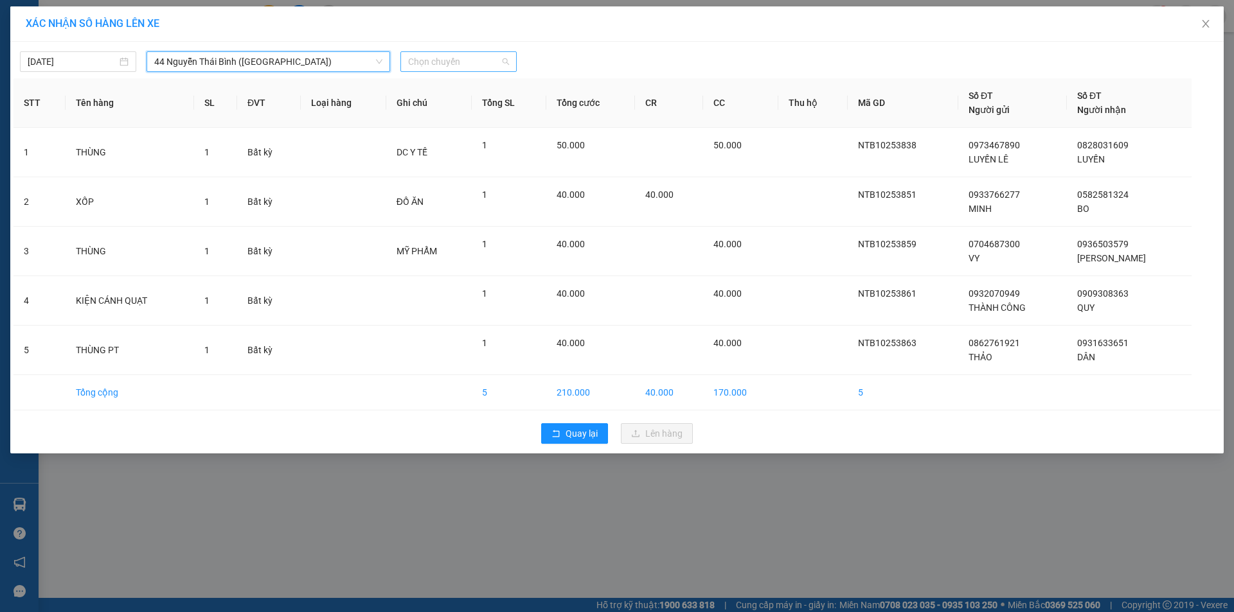
click at [488, 71] on span "Chọn chuyến" at bounding box center [458, 61] width 101 height 19
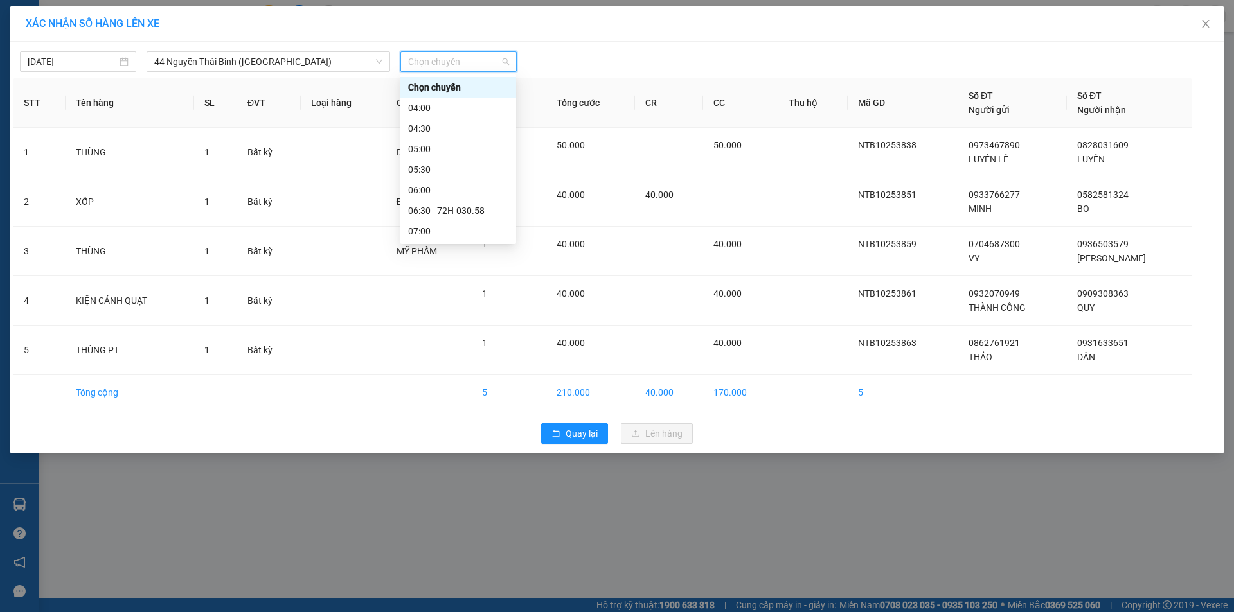
click at [438, 68] on span "Chọn chuyến" at bounding box center [458, 61] width 101 height 19
click at [423, 67] on span "Chọn chuyến" at bounding box center [458, 61] width 101 height 19
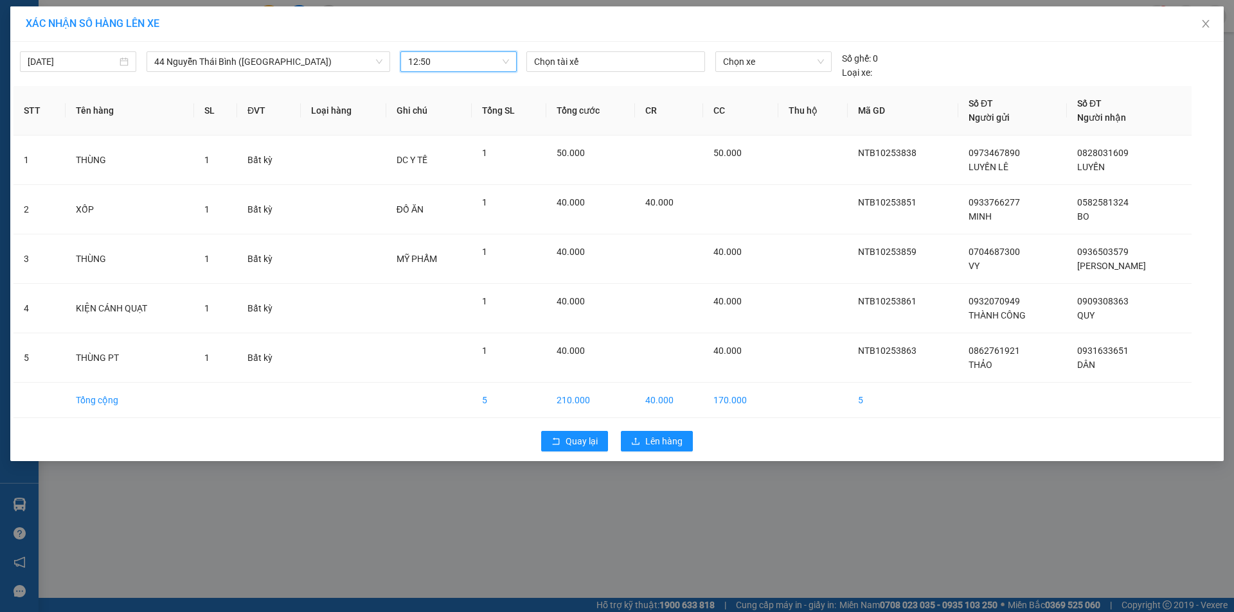
click at [759, 73] on div "Chọn xe" at bounding box center [773, 65] width 126 height 28
click at [745, 64] on span "Chọn xe" at bounding box center [773, 61] width 100 height 19
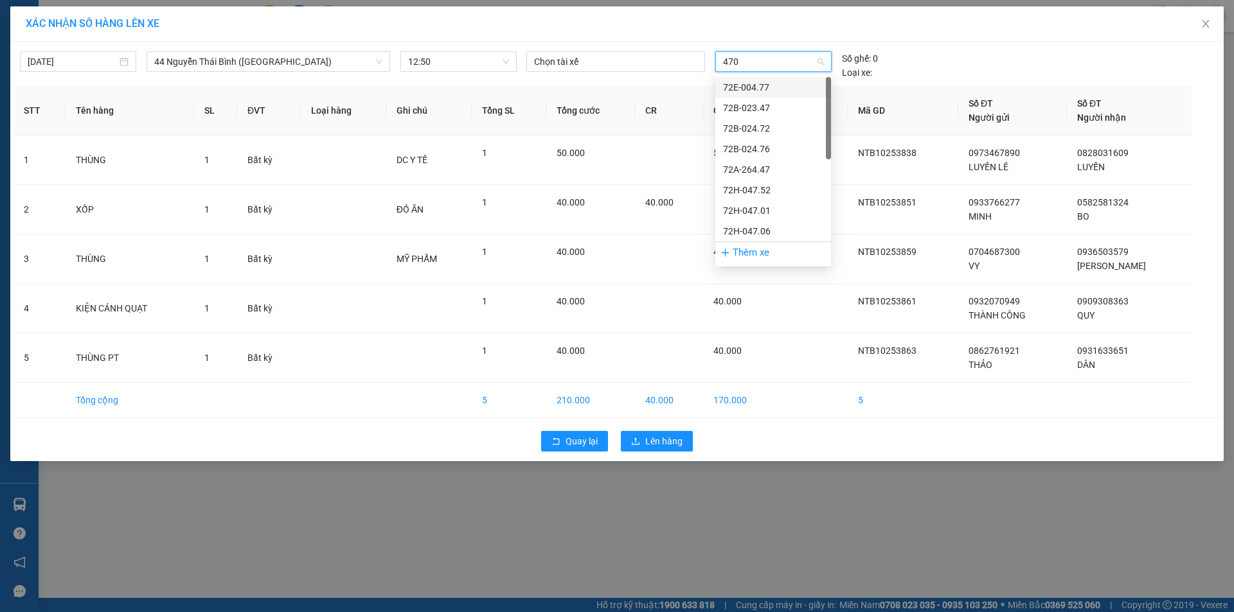
type input "4701"
click at [756, 87] on div "72H-047.01" at bounding box center [773, 87] width 100 height 14
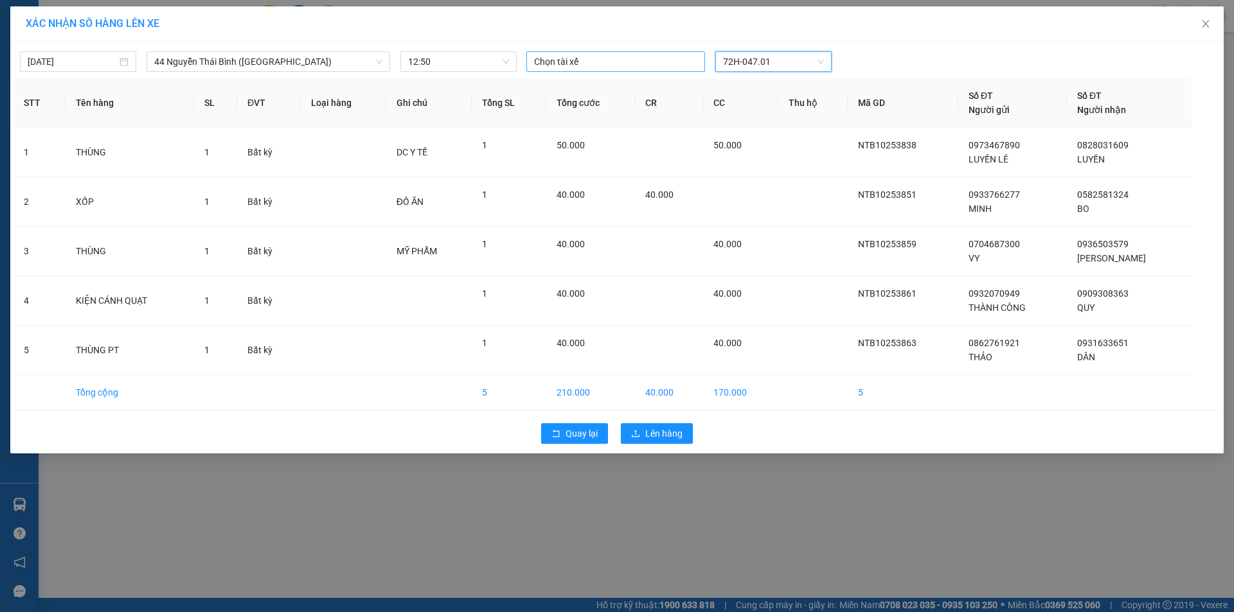
click at [648, 63] on div at bounding box center [615, 61] width 172 height 15
type input "K"
type input "LIEM"
click at [645, 148] on div "LIÊM D" at bounding box center [622, 149] width 177 height 14
drag, startPoint x: 821, startPoint y: 48, endPoint x: 735, endPoint y: 326, distance: 291.9
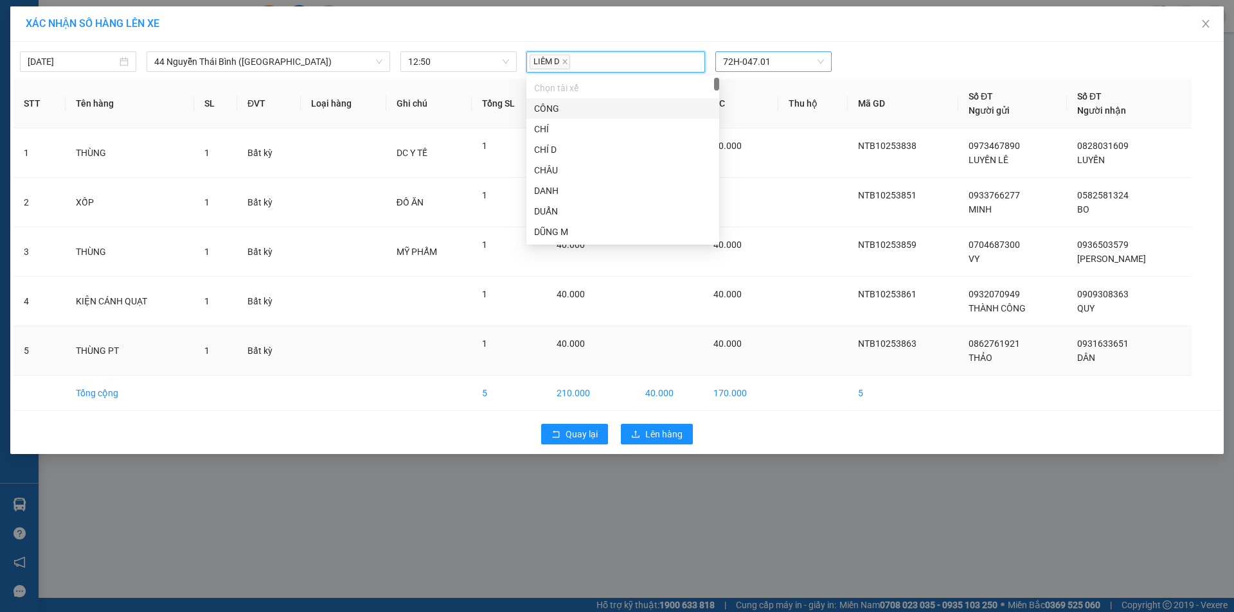
click at [822, 55] on div "13/10/2025 44 Nguyễn Thái Bình (Hàng Ngoài) LỌC THEO Nhóm tuyến Tuyến Chọn…" at bounding box center [616, 59] width 1207 height 28
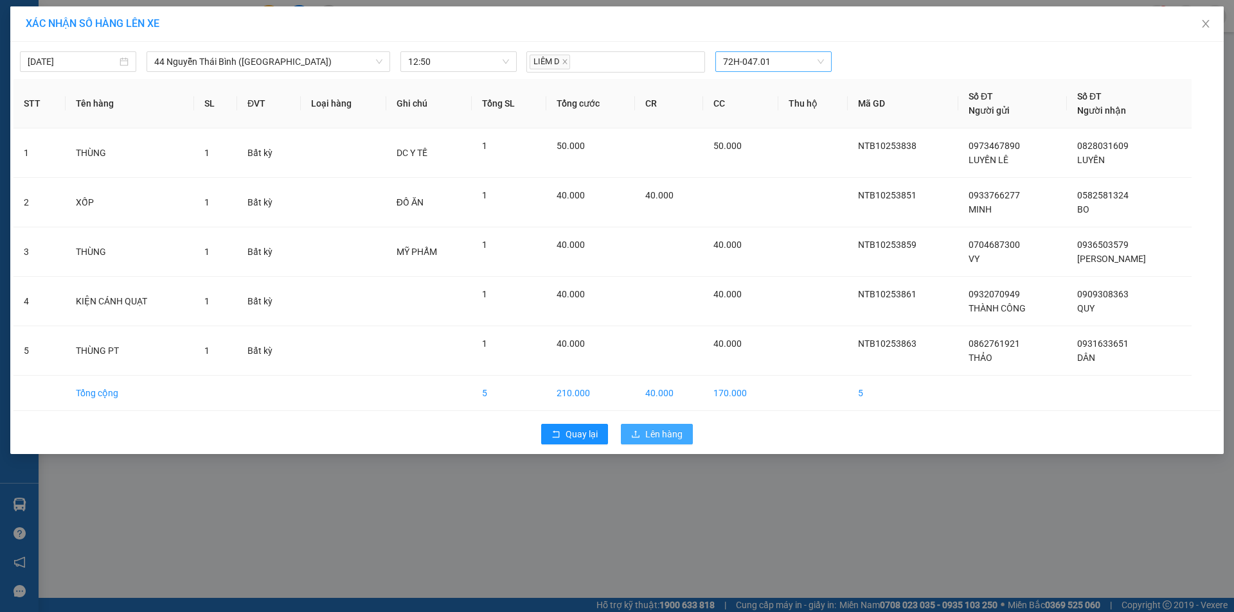
click at [671, 429] on span "Lên hàng" at bounding box center [663, 434] width 37 height 14
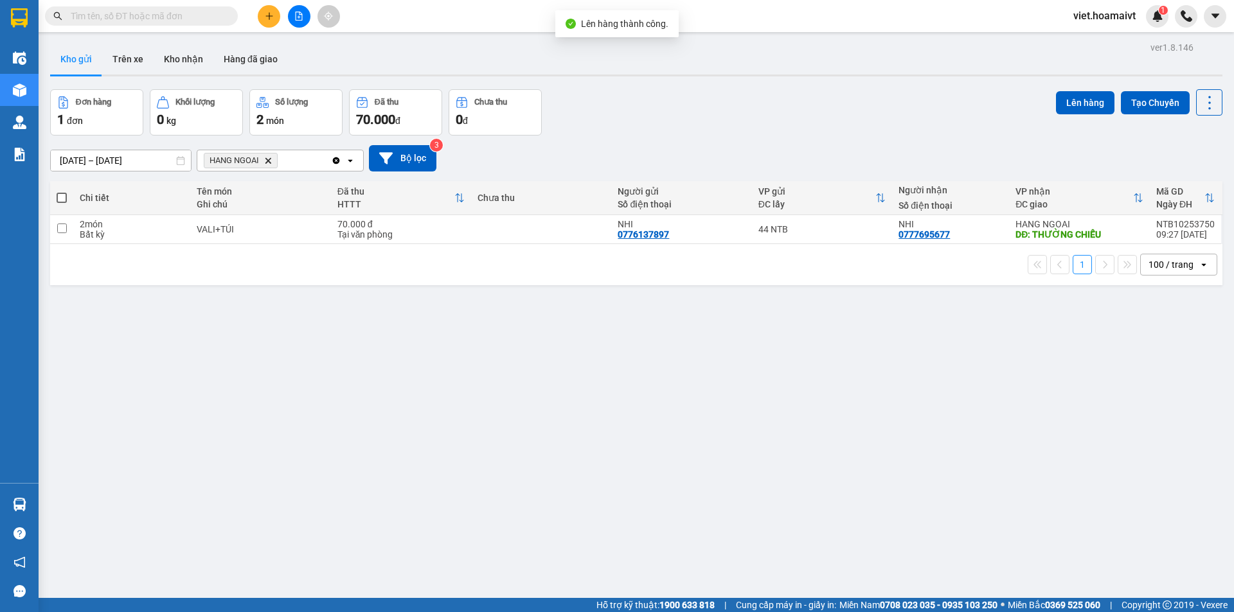
click at [303, 19] on button at bounding box center [299, 16] width 22 height 22
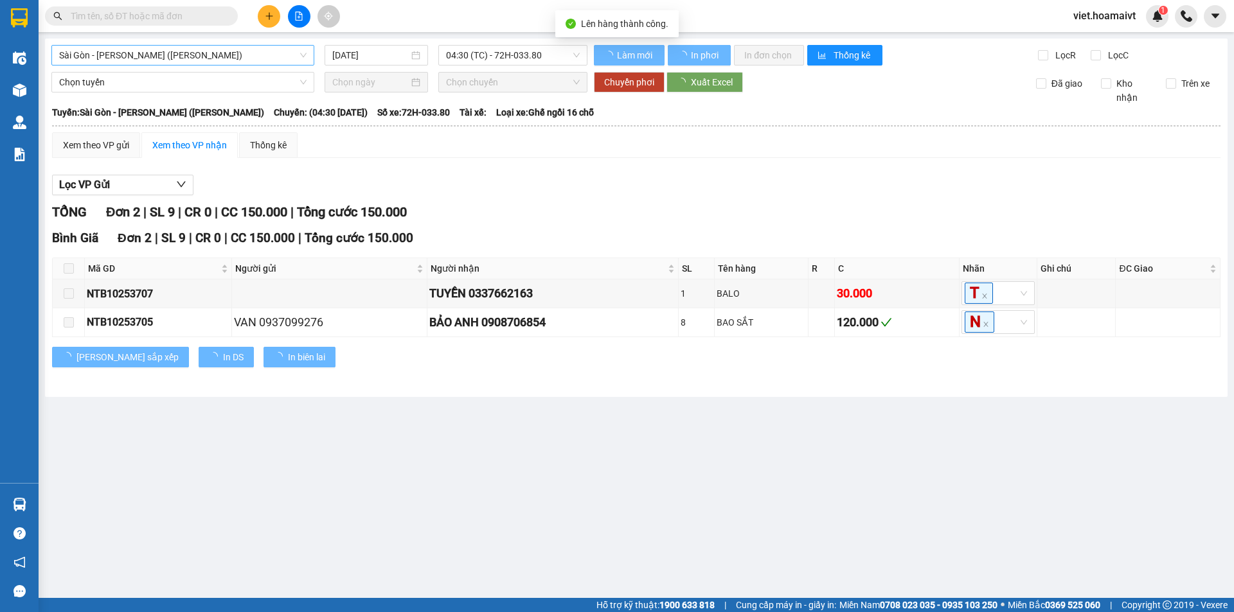
click at [133, 53] on span "Sài Gòn - [PERSON_NAME] ([PERSON_NAME])" at bounding box center [182, 55] width 247 height 19
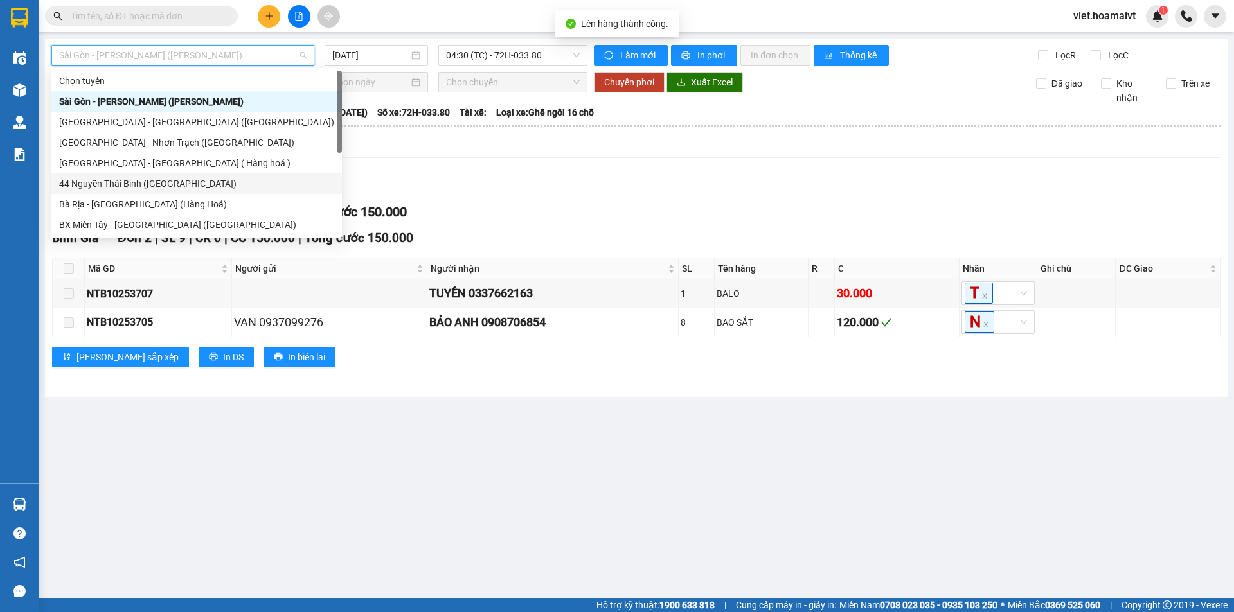
click at [172, 186] on div "44 Nguyễn Thái Bình ([GEOGRAPHIC_DATA])" at bounding box center [196, 184] width 275 height 14
type input "[DATE]"
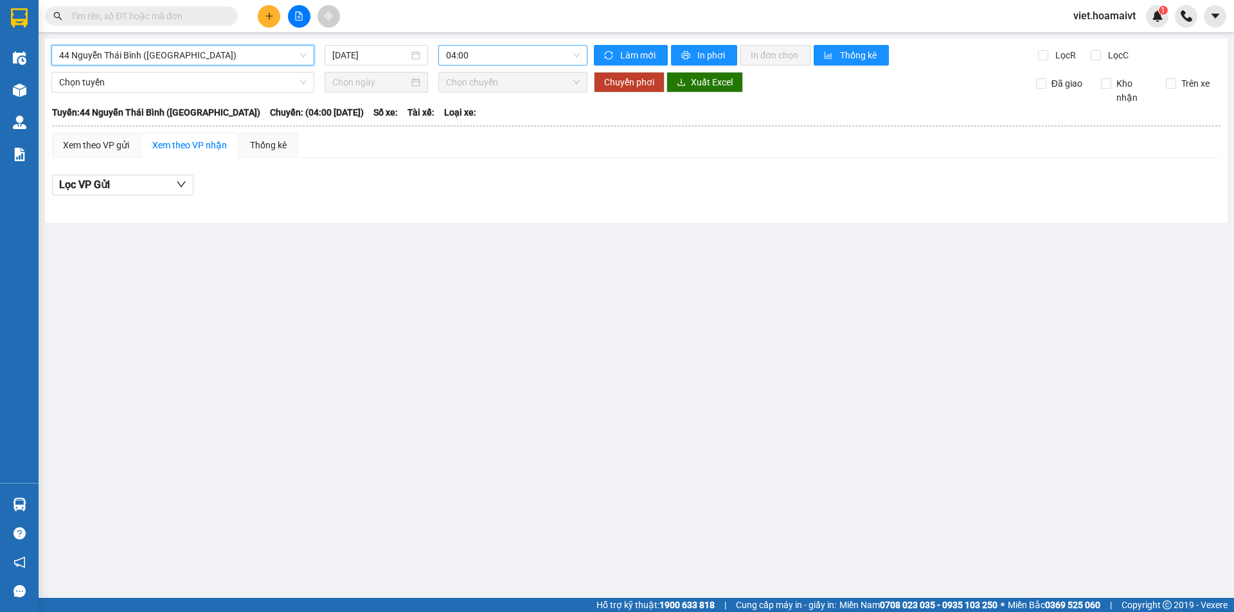
click at [480, 49] on span "04:00" at bounding box center [513, 55] width 134 height 19
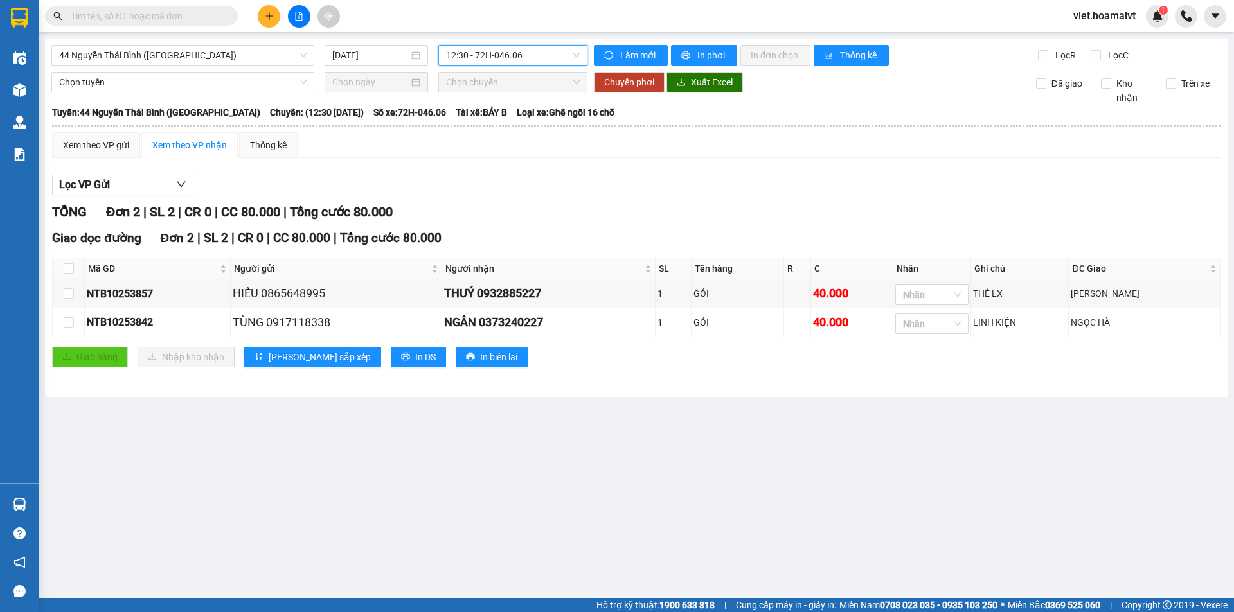
click at [499, 57] on span "12:30 - 72H-046.06" at bounding box center [513, 55] width 134 height 19
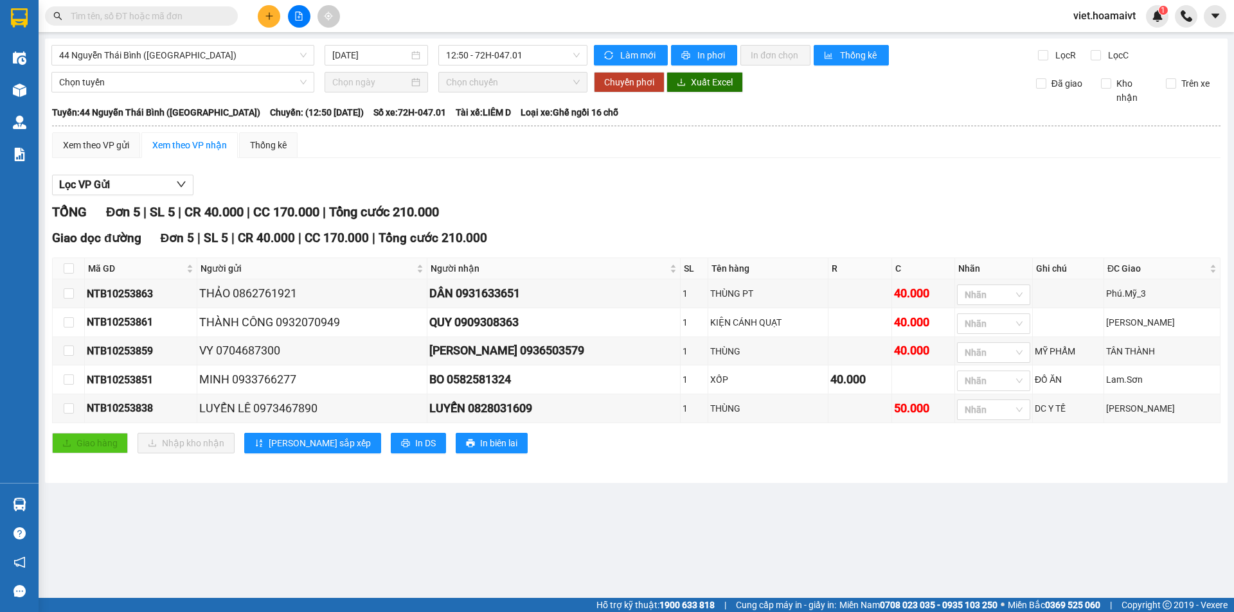
click at [742, 168] on div "Xem theo VP gửi Xem theo VP nhận Thống kê Lọc VP Gửi TỔNG Đơn 5 | SL 5 | CR 40…" at bounding box center [636, 300] width 1168 height 337
click at [1158, 262] on div "ĐC Giao" at bounding box center [1161, 269] width 109 height 14
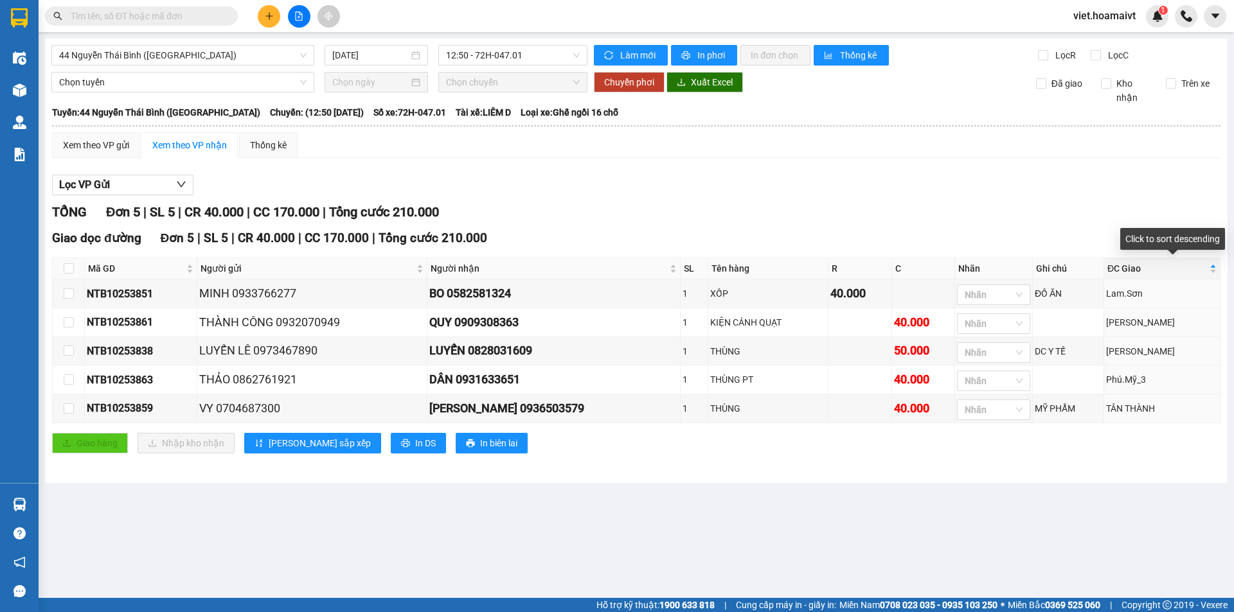
click at [895, 197] on div "Lọc VP Gửi TỔNG Đơn 5 | SL 5 | CR 40.000 | CC 170.000 | Tổng cước 210.000 Giao…" at bounding box center [636, 318] width 1168 height 301
click at [705, 51] on span "In phơi" at bounding box center [712, 55] width 30 height 14
click at [747, 187] on div "Lọc VP Gửi" at bounding box center [636, 185] width 1168 height 21
click at [704, 50] on span "In phơi" at bounding box center [712, 55] width 30 height 14
click at [1076, 453] on div "Giao hàng Nhập kho nhận Lưu sắp xếp In DS In biên lai" at bounding box center [636, 443] width 1168 height 21
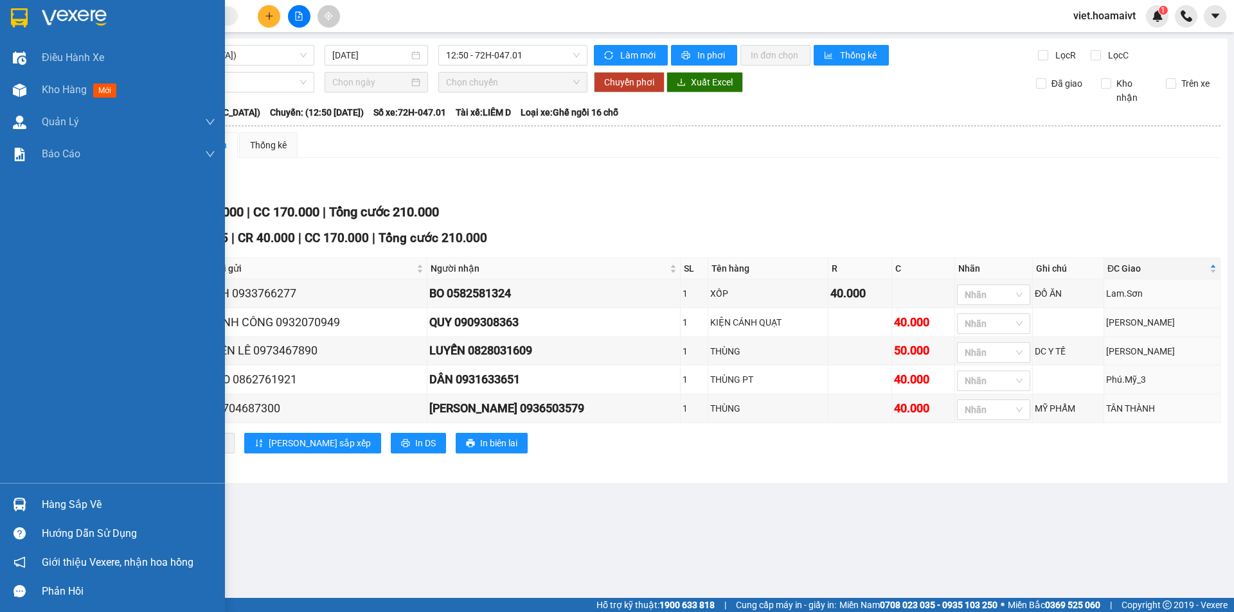
click at [68, 10] on img at bounding box center [74, 17] width 65 height 19
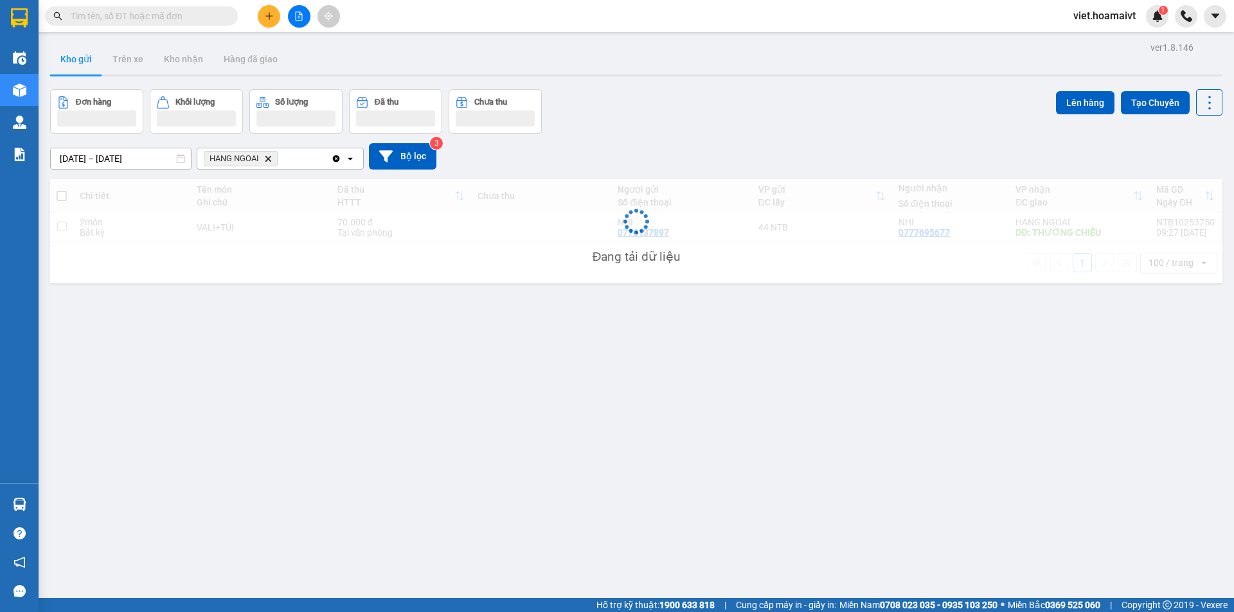
click at [862, 155] on div "12/10/2025 – 13/10/2025 Press the down arrow key to interact with the calendar …" at bounding box center [636, 156] width 1172 height 26
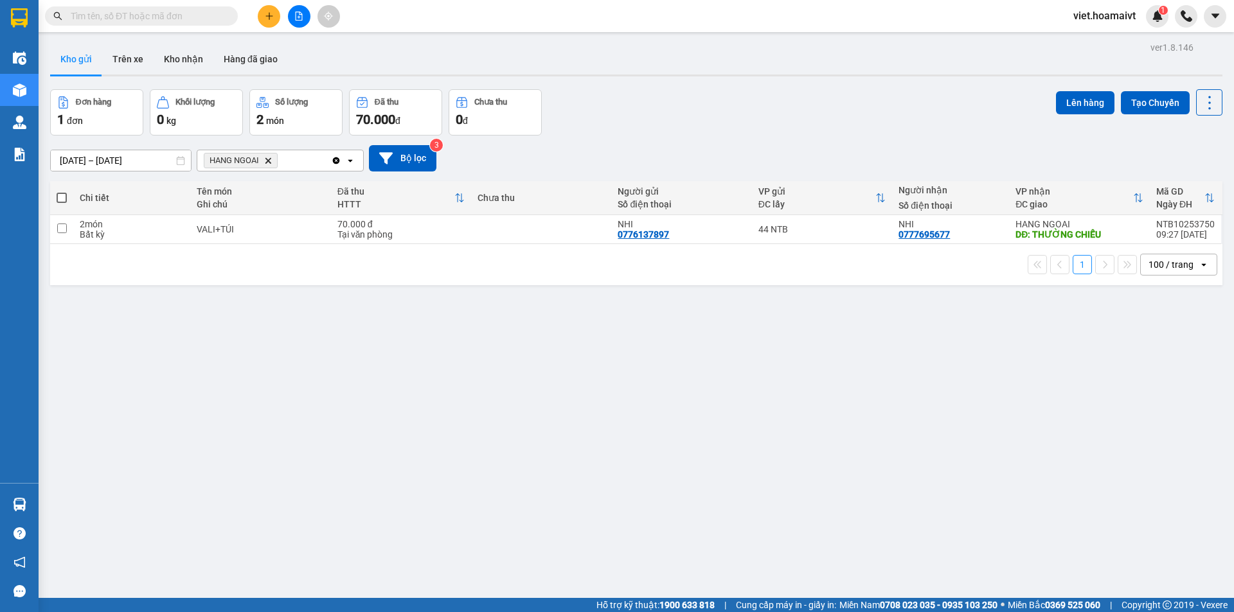
click at [862, 155] on div "12/10/2025 – 13/10/2025 Press the down arrow key to interact with the calendar …" at bounding box center [636, 158] width 1172 height 26
click at [269, 157] on icon "Delete" at bounding box center [268, 161] width 8 height 8
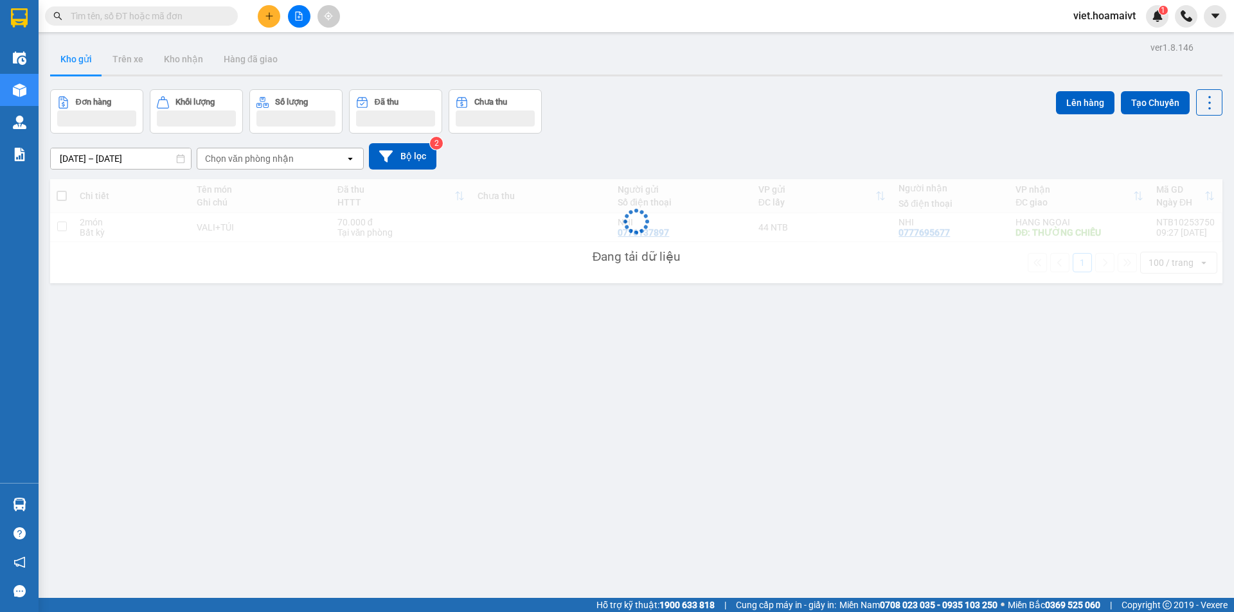
click at [763, 157] on div "[DATE] – [DATE] Press the down arrow key to interact with the calendar and sele…" at bounding box center [636, 156] width 1172 height 26
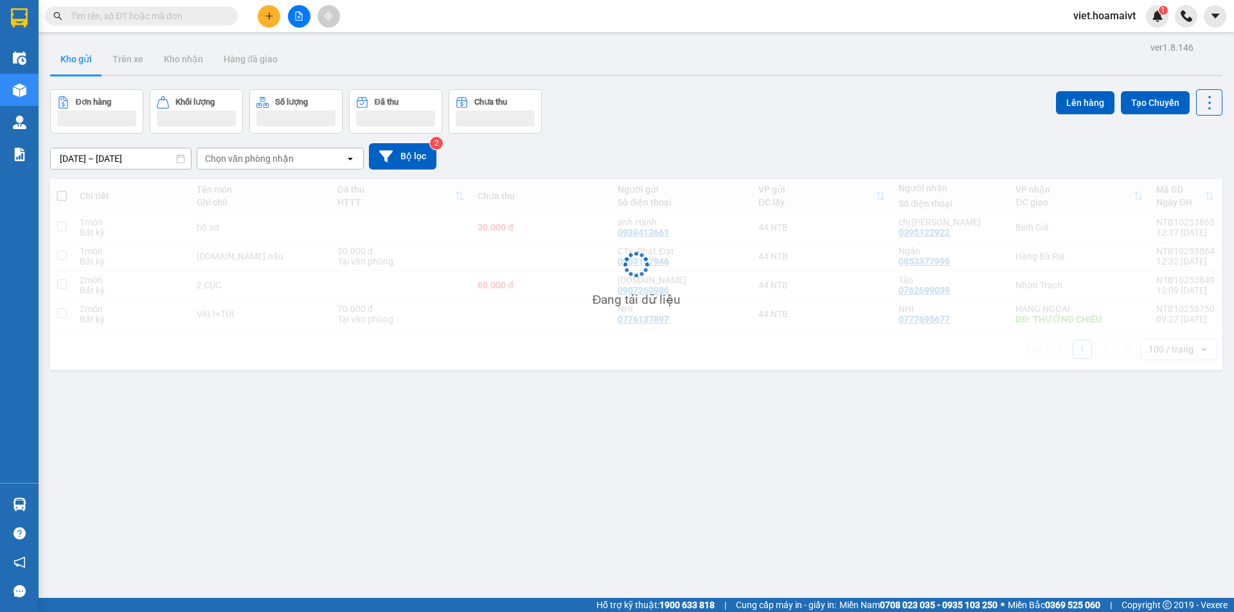
click at [763, 157] on div "[DATE] – [DATE] Press the down arrow key to interact with the calendar and sele…" at bounding box center [636, 156] width 1172 height 26
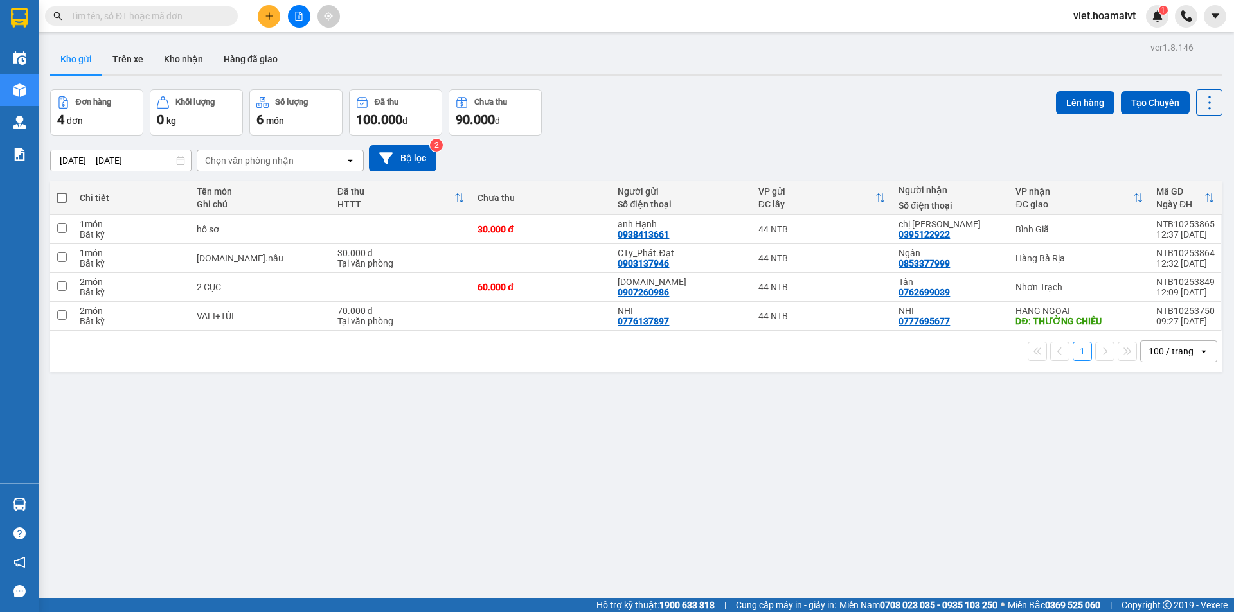
click at [764, 154] on div "[DATE] – [DATE] Press the down arrow key to interact with the calendar and sele…" at bounding box center [636, 158] width 1172 height 26
click at [758, 138] on div "[DATE] – [DATE] Press the down arrow key to interact with the calendar and sele…" at bounding box center [636, 159] width 1172 height 46
click at [613, 98] on div "Đơn hàng 4 đơn Khối lượng 0 kg Số lượng 6 món Đã thu 100.000 đ Chưa thu 90.000 …" at bounding box center [636, 112] width 1172 height 46
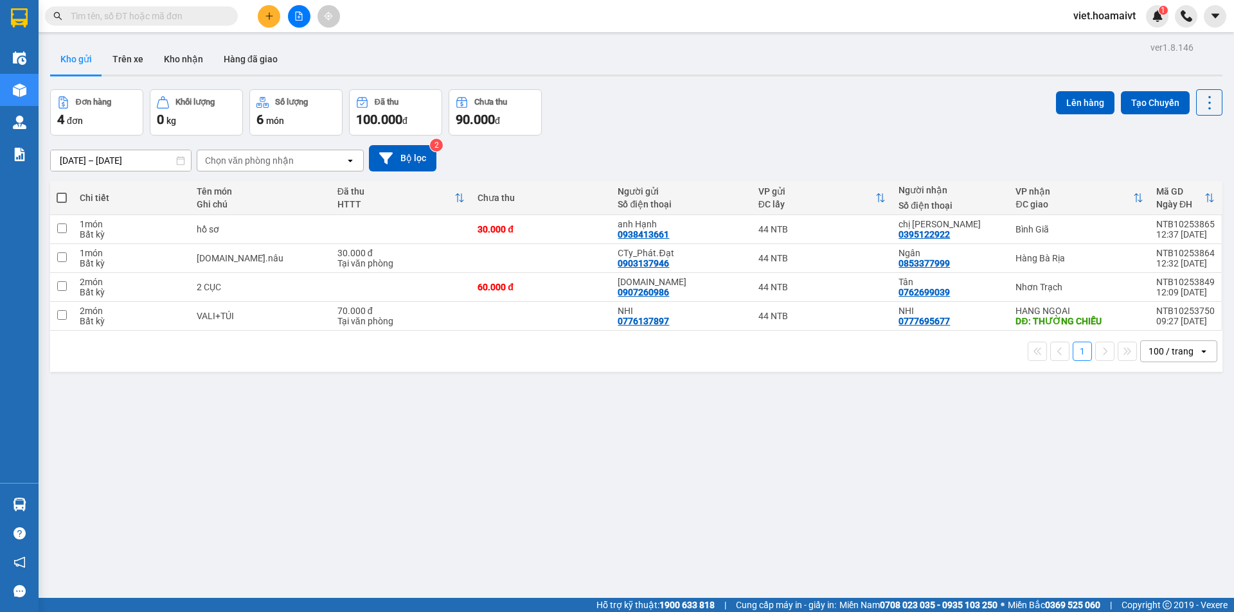
click at [613, 98] on div "Đơn hàng 4 đơn Khối lượng 0 kg Số lượng 6 món Đã thu 100.000 đ Chưa thu 90.000 …" at bounding box center [636, 112] width 1172 height 46
click at [276, 19] on button at bounding box center [269, 16] width 22 height 22
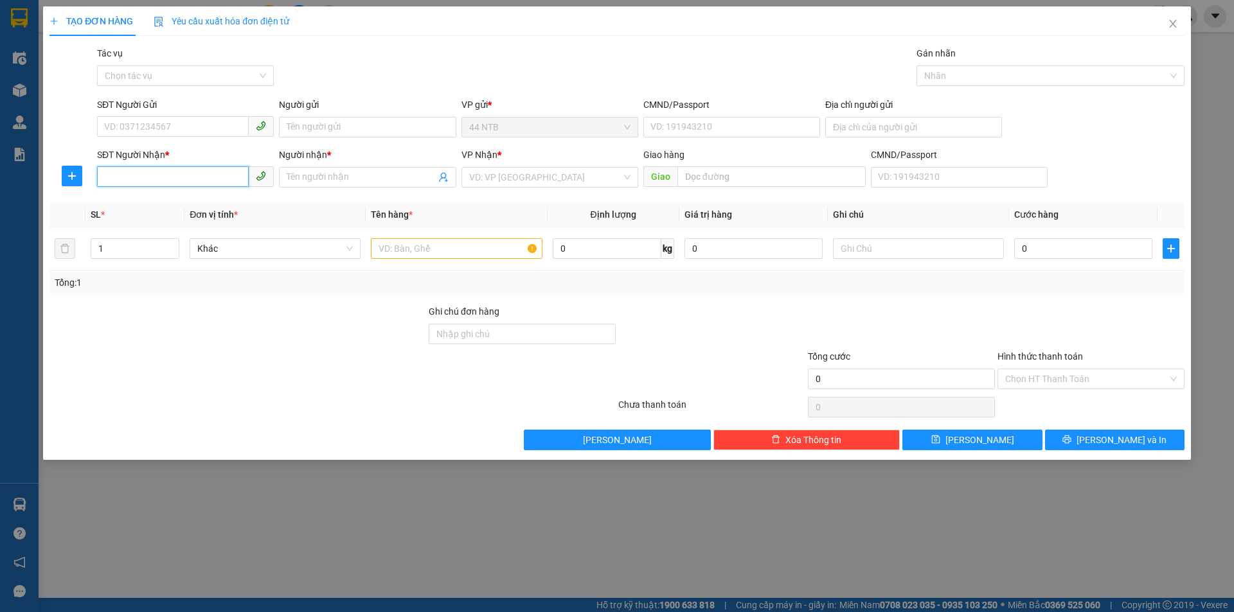
click at [130, 178] on input "SĐT Người Nhận *" at bounding box center [173, 176] width 152 height 21
click at [177, 205] on div "0366589061 - Vũ" at bounding box center [185, 203] width 161 height 14
type input "0366589061"
type input "Vũ"
type input "0366589061"
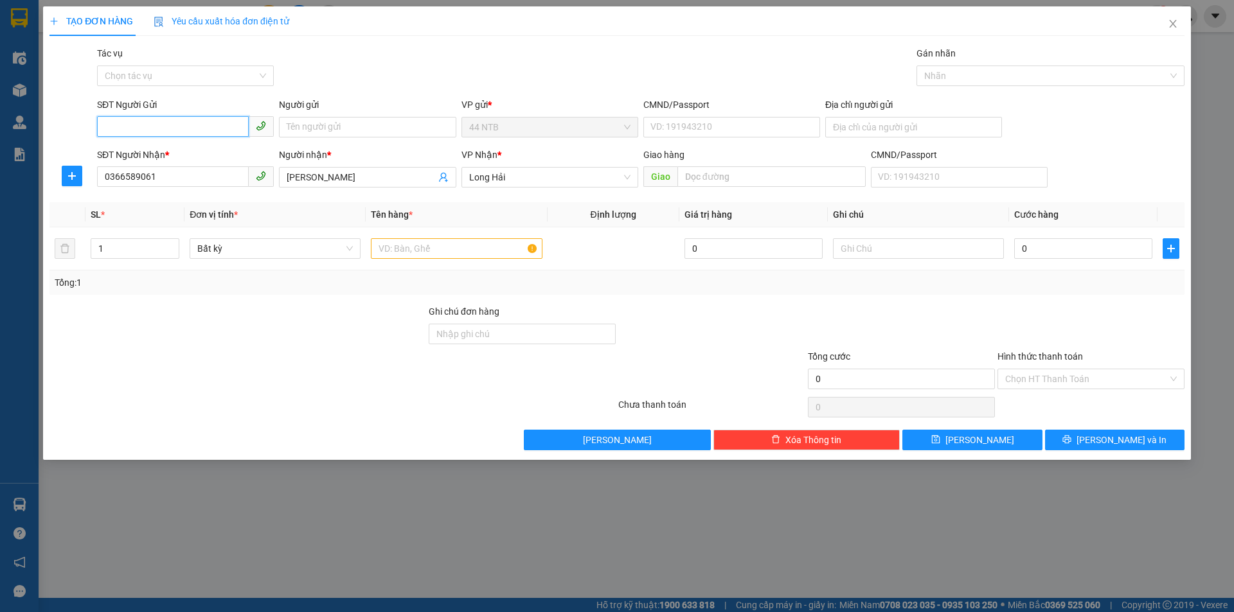
click at [171, 130] on input "SĐT Người Gửi" at bounding box center [173, 126] width 152 height 21
type input "0978930567"
click at [181, 154] on div "0978930567 - TRẠNG" at bounding box center [185, 153] width 161 height 14
type input "TRẠNG"
type input "169 NGUYỄN THỊ MƯỜI"
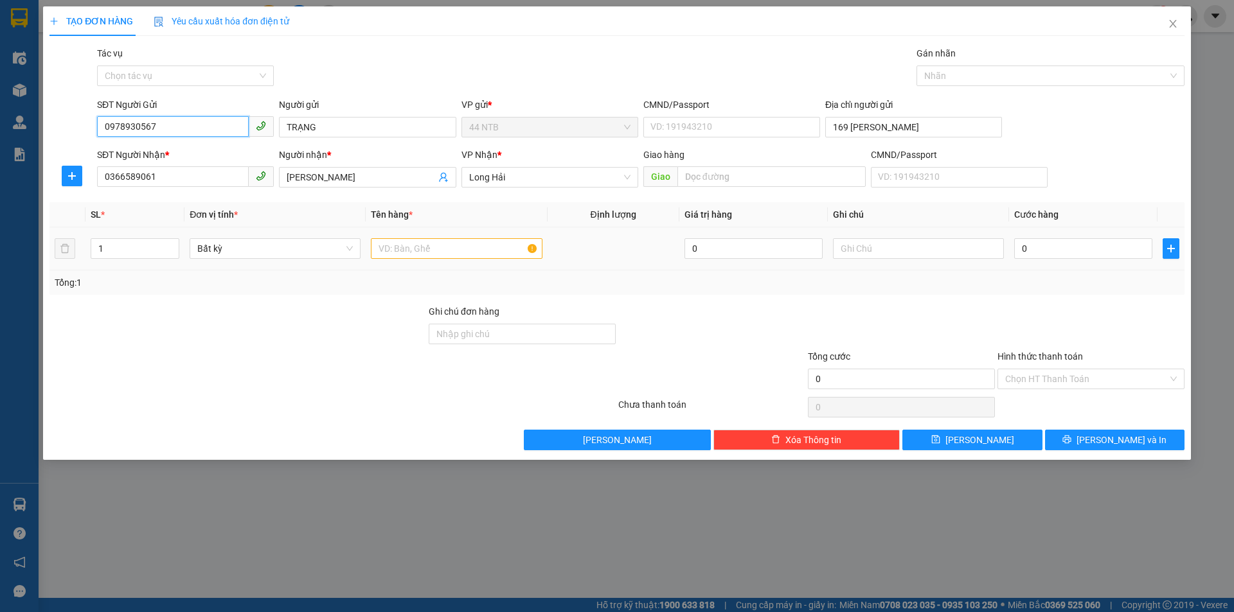
type input "0978930567"
click at [459, 243] on input "text" at bounding box center [456, 248] width 171 height 21
type input "KIỆ"
click at [1044, 244] on input "0" at bounding box center [1083, 248] width 138 height 21
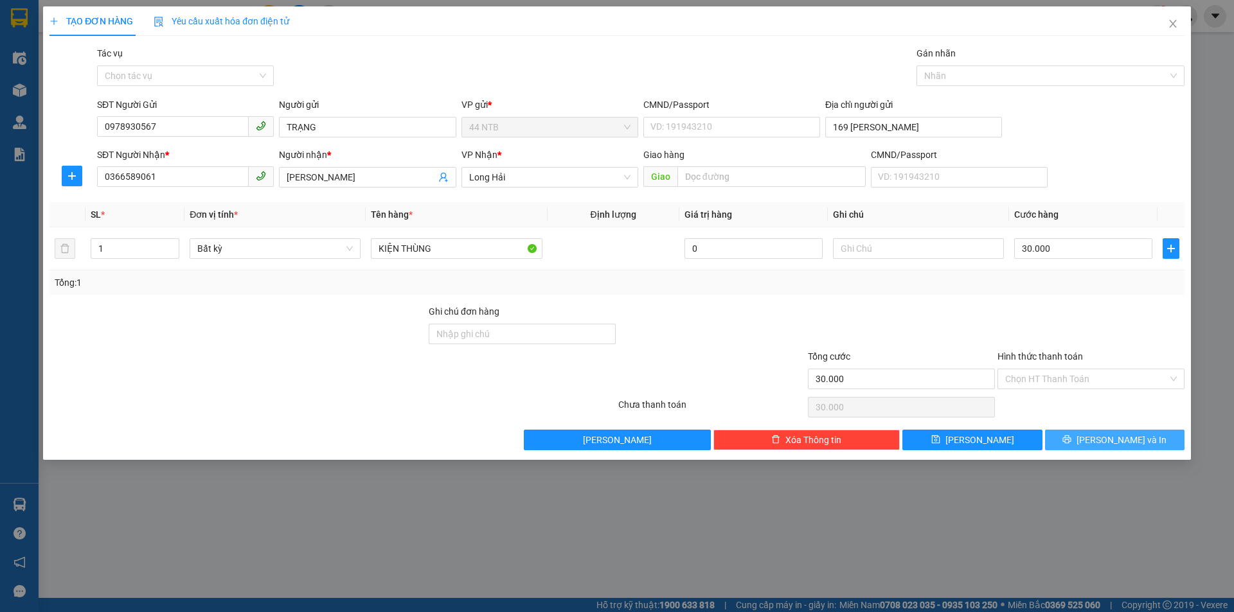
click at [1111, 430] on button "[PERSON_NAME] và In" at bounding box center [1114, 440] width 139 height 21
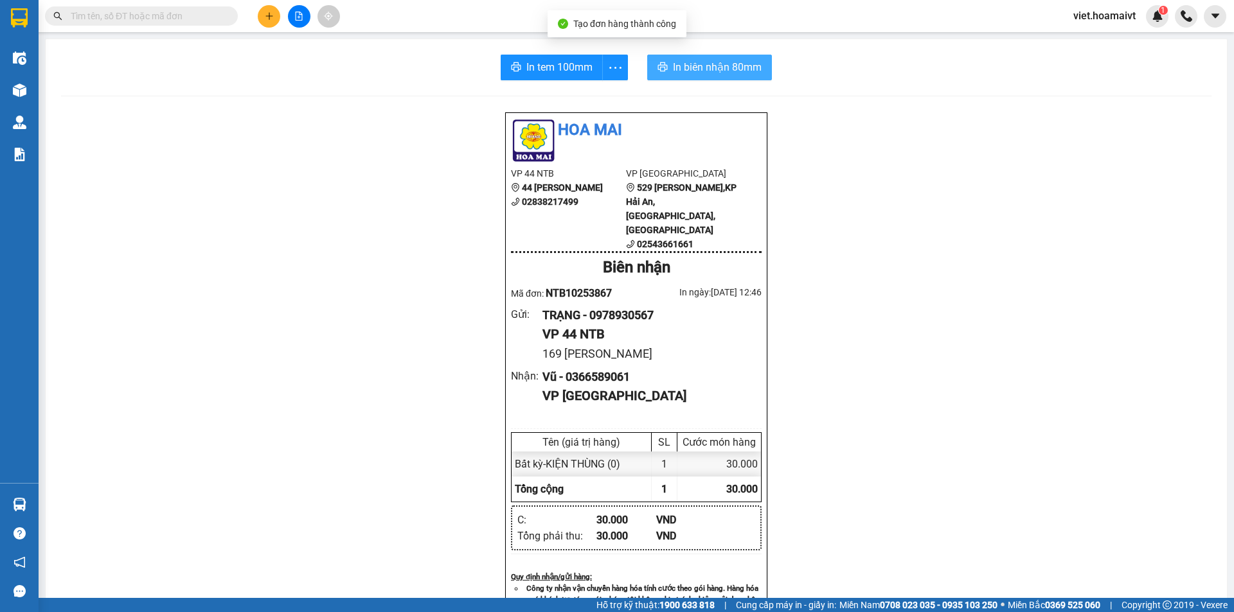
click at [684, 76] on button "In biên nhận 80mm" at bounding box center [709, 68] width 125 height 26
click at [968, 430] on div "Hoa Mai VP 44 NTB 44 Nguyễn Thái Bình 02838217499 VP Long Hải 529 Võ Thị Sáu,KP…" at bounding box center [636, 561] width 1150 height 898
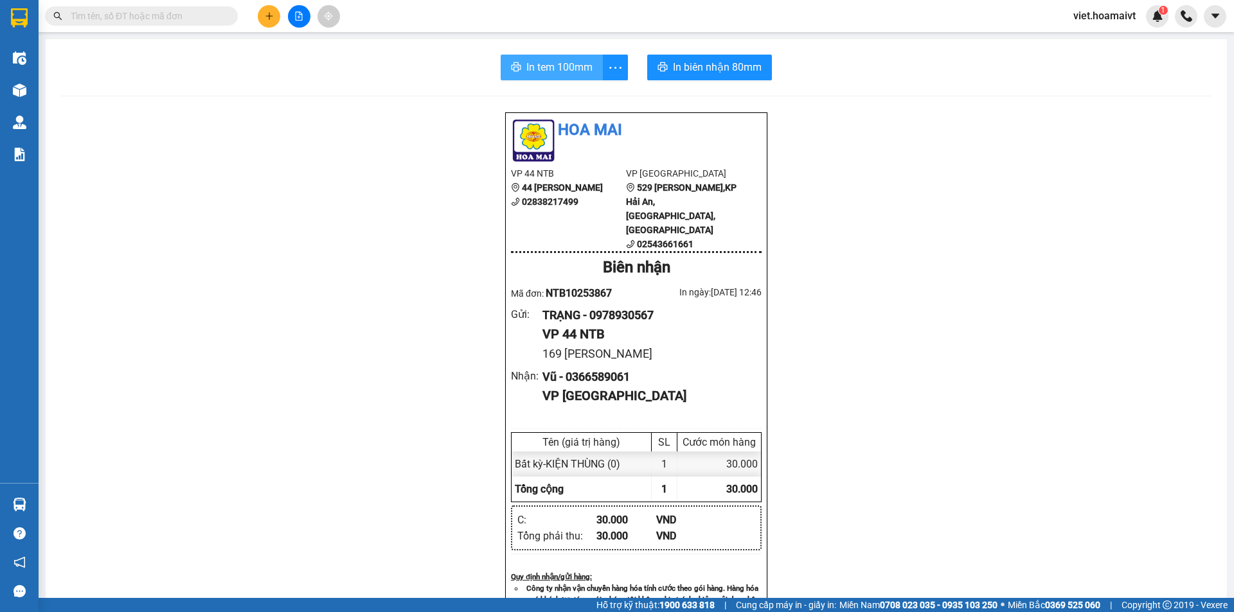
click at [558, 58] on button "In tem 100mm" at bounding box center [552, 68] width 102 height 26
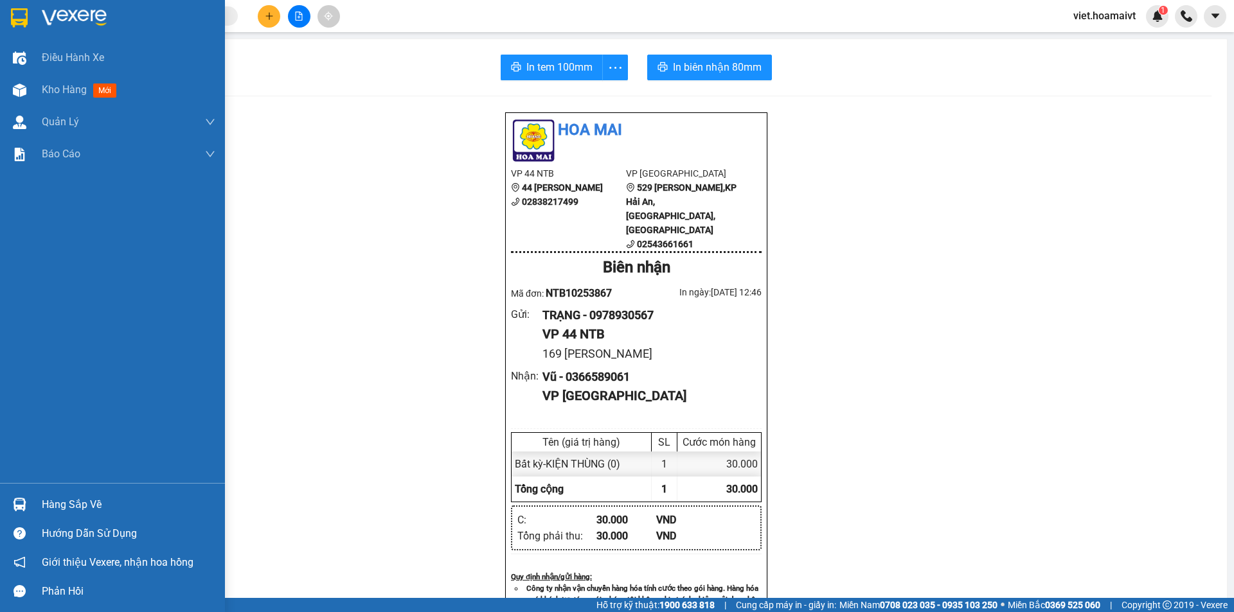
click at [49, 16] on img at bounding box center [74, 17] width 65 height 19
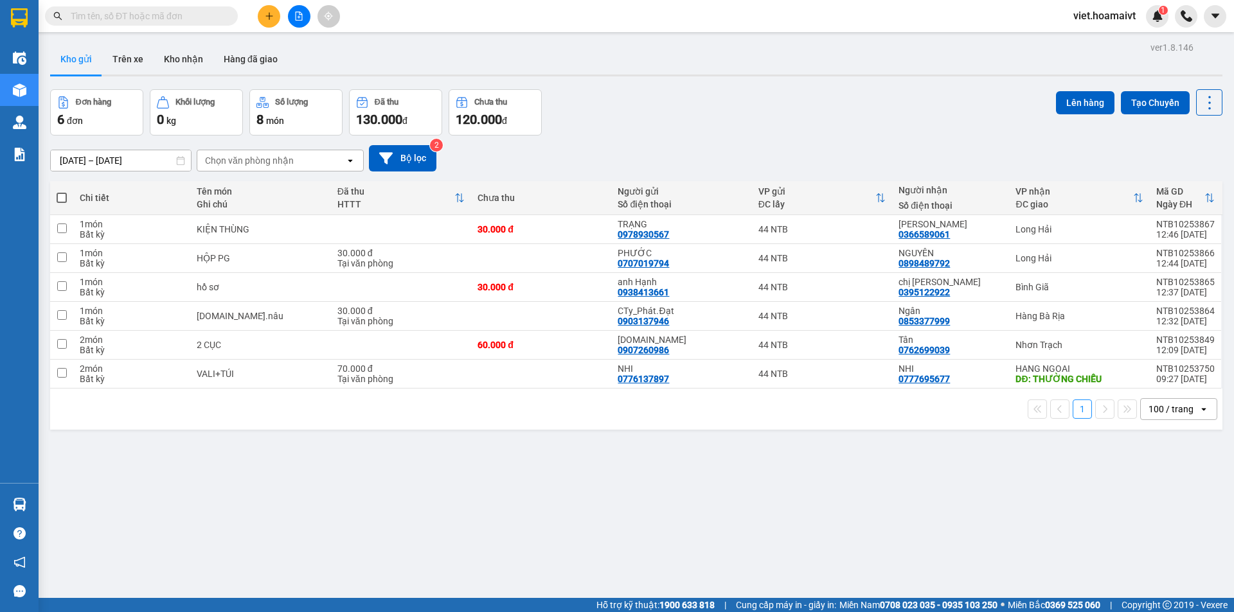
click at [292, 156] on div "Chọn văn phòng nhận" at bounding box center [271, 160] width 148 height 21
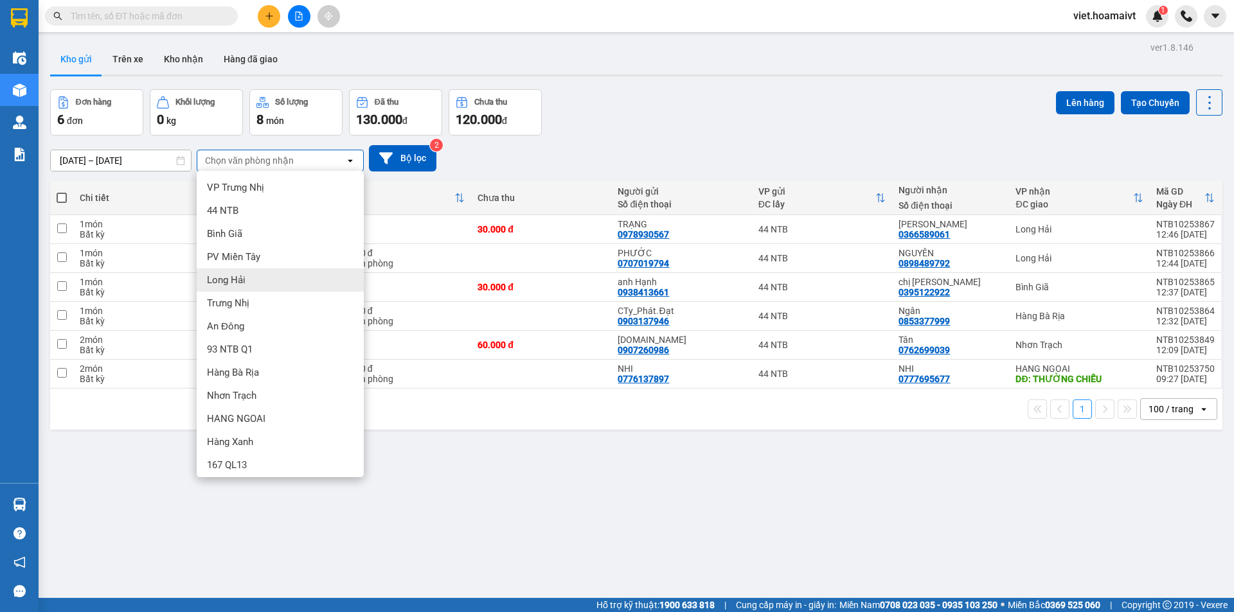
click at [273, 283] on div "Long Hải" at bounding box center [280, 280] width 167 height 23
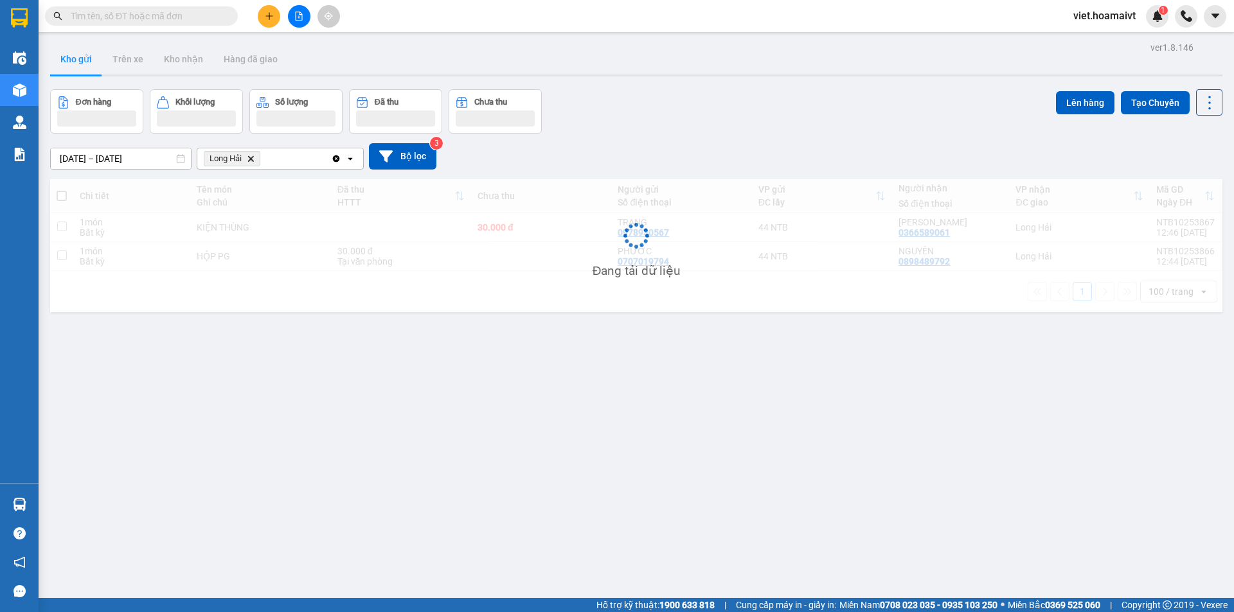
click at [722, 119] on div "Đơn hàng Khối lượng Số lượng Đã thu Chưa thu Lên hàng Tạo Chuyến" at bounding box center [636, 111] width 1172 height 44
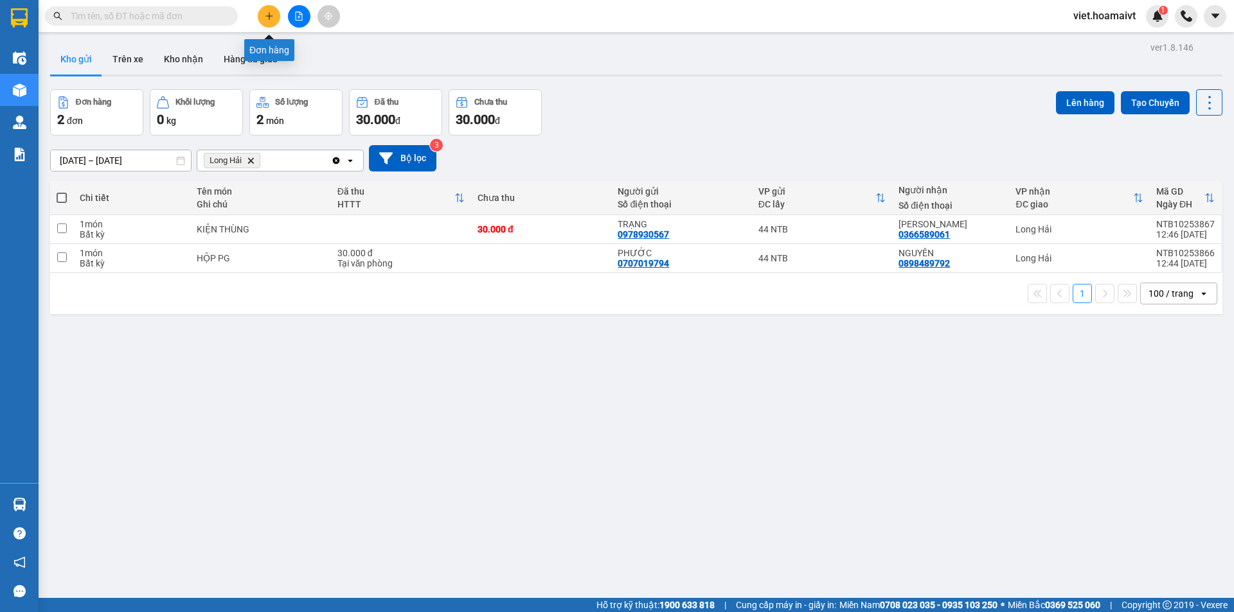
click at [268, 22] on button at bounding box center [269, 16] width 22 height 22
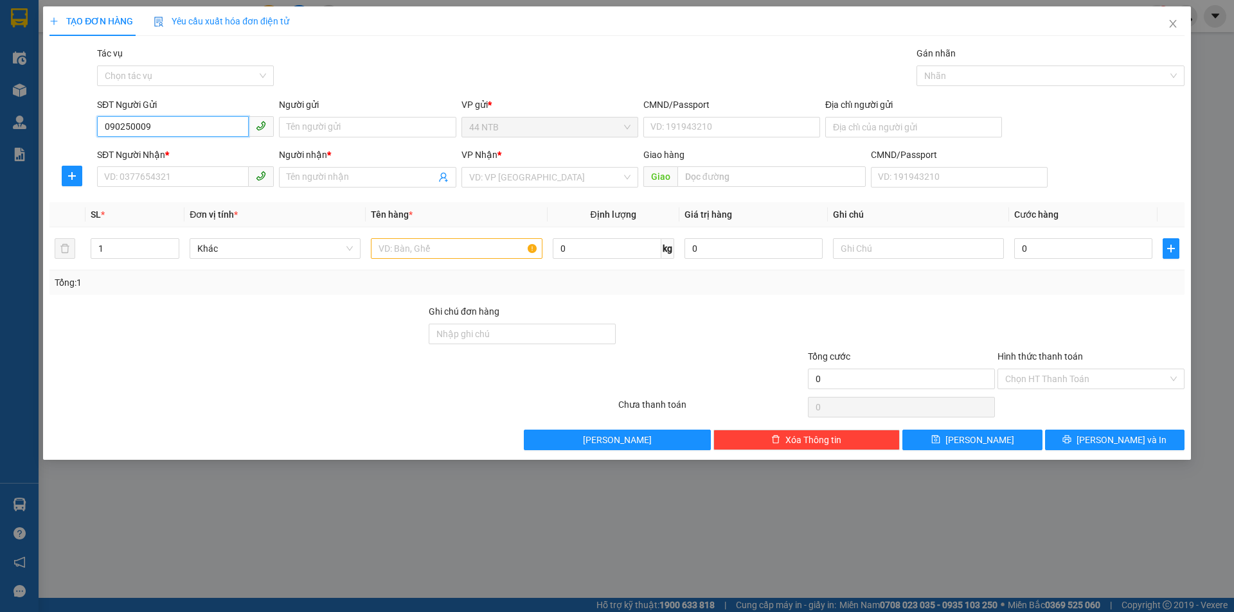
type input "0902500092"
click at [164, 150] on div "0902500092 - Ngọc Hà" at bounding box center [185, 153] width 161 height 14
type input "[PERSON_NAME]"
type input "184_Hoàng.Diệu_Q4"
type input "0907350703"
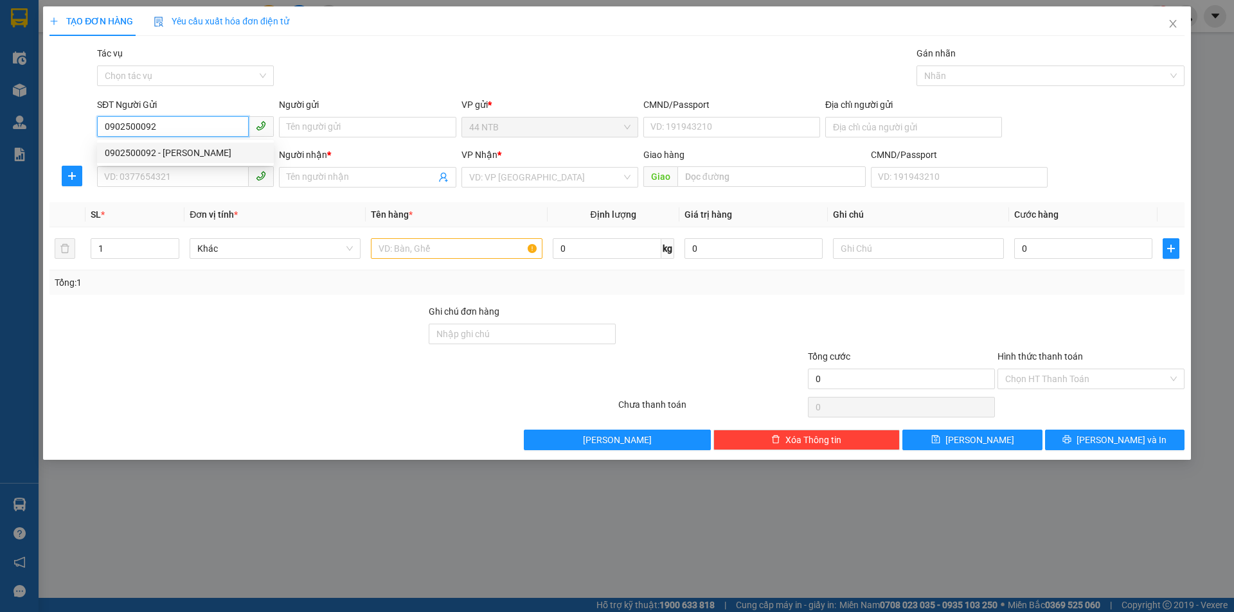
type input "Hưng"
type input "0902500092"
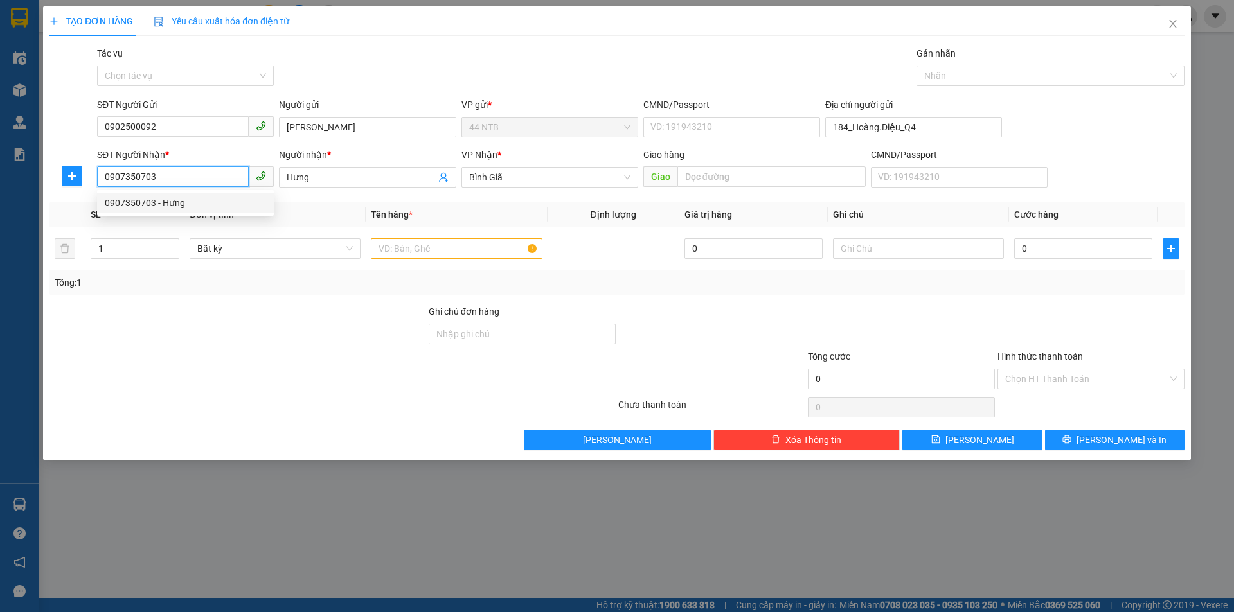
drag, startPoint x: 184, startPoint y: 178, endPoint x: 93, endPoint y: 170, distance: 91.6
click at [93, 170] on div "SĐT Người Nhận * 0907350703 Người nhận * Hưng VP Nhận * Bình Giã Giao hàng Gi…" at bounding box center [616, 170] width 1137 height 45
type input "0986690193"
click at [199, 198] on div "0986690193 - Minh Thành" at bounding box center [185, 203] width 161 height 14
type input "Minh Thành"
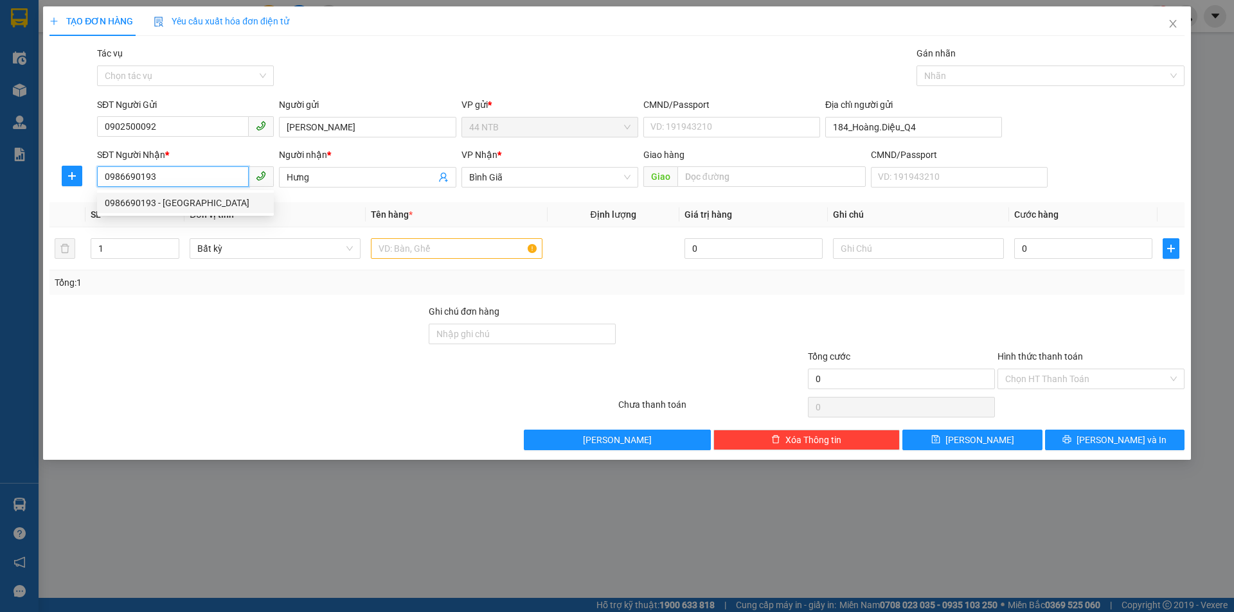
type input "ẸO ÔNG TỪ"
type input "0986690193"
click at [463, 255] on input "text" at bounding box center [456, 248] width 171 height 21
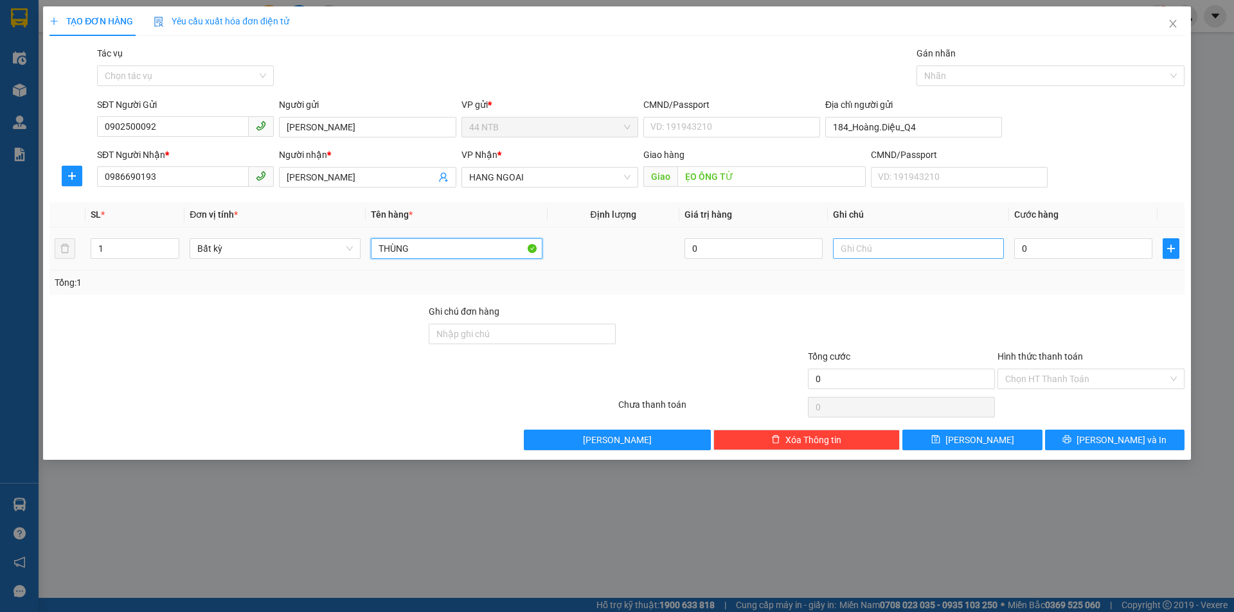
type input "THÙNG"
click at [923, 249] on input "text" at bounding box center [918, 248] width 171 height 21
type input "PT"
click at [1066, 252] on input "0" at bounding box center [1083, 248] width 138 height 21
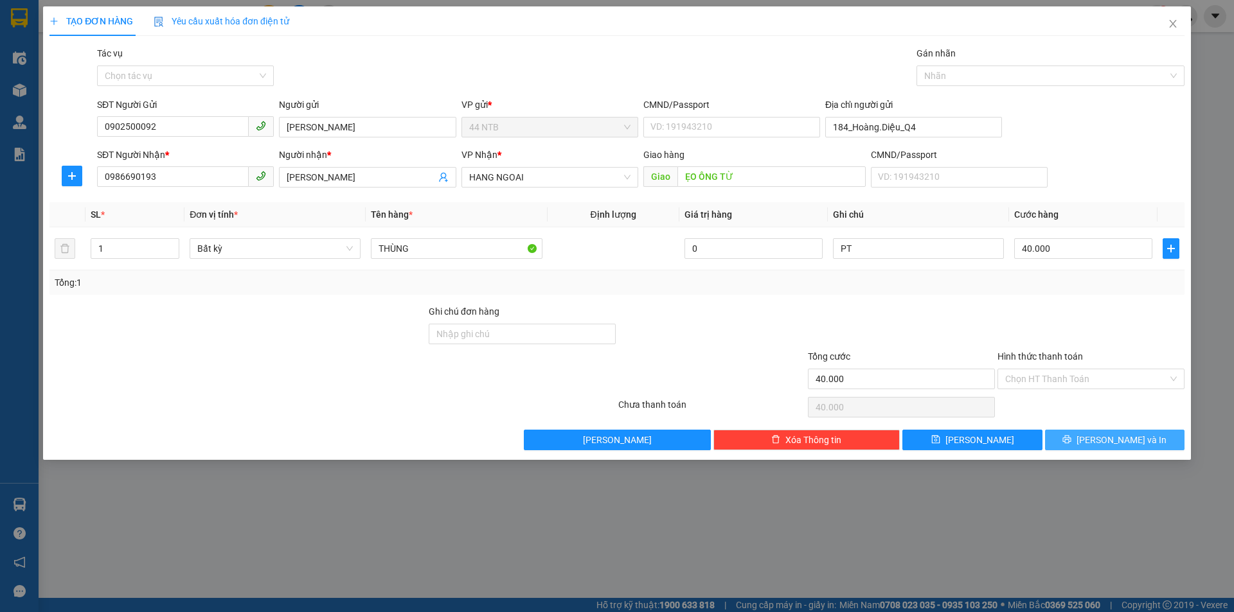
click at [1120, 436] on span "[PERSON_NAME] và In" at bounding box center [1121, 440] width 90 height 14
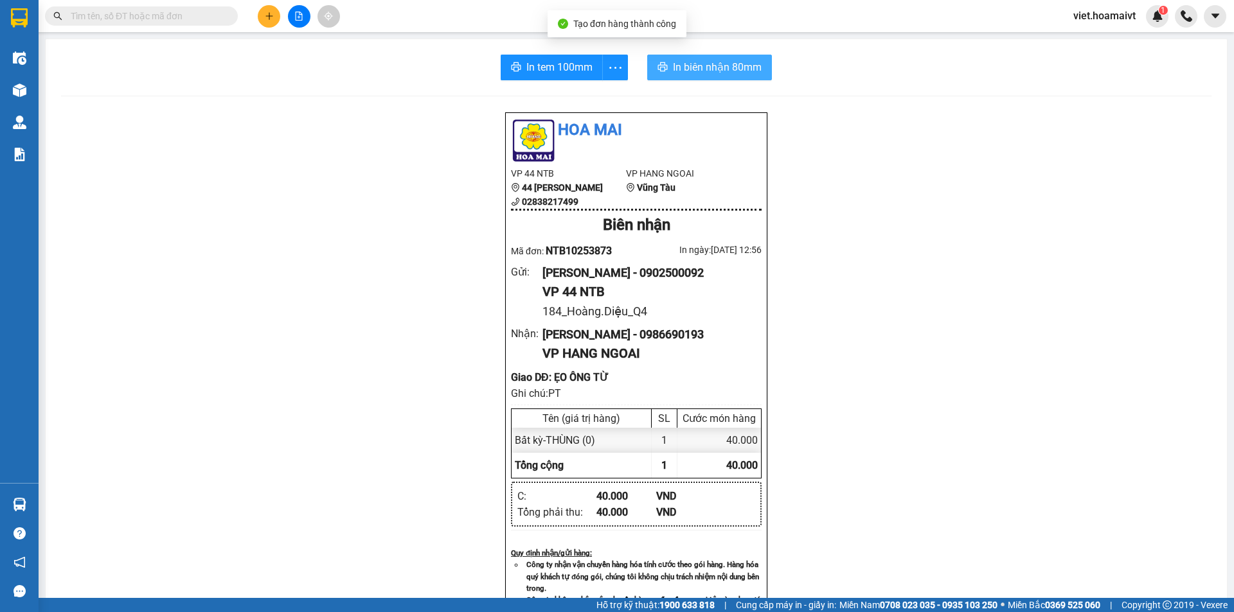
click at [711, 75] on span "In biên nhận 80mm" at bounding box center [717, 67] width 89 height 16
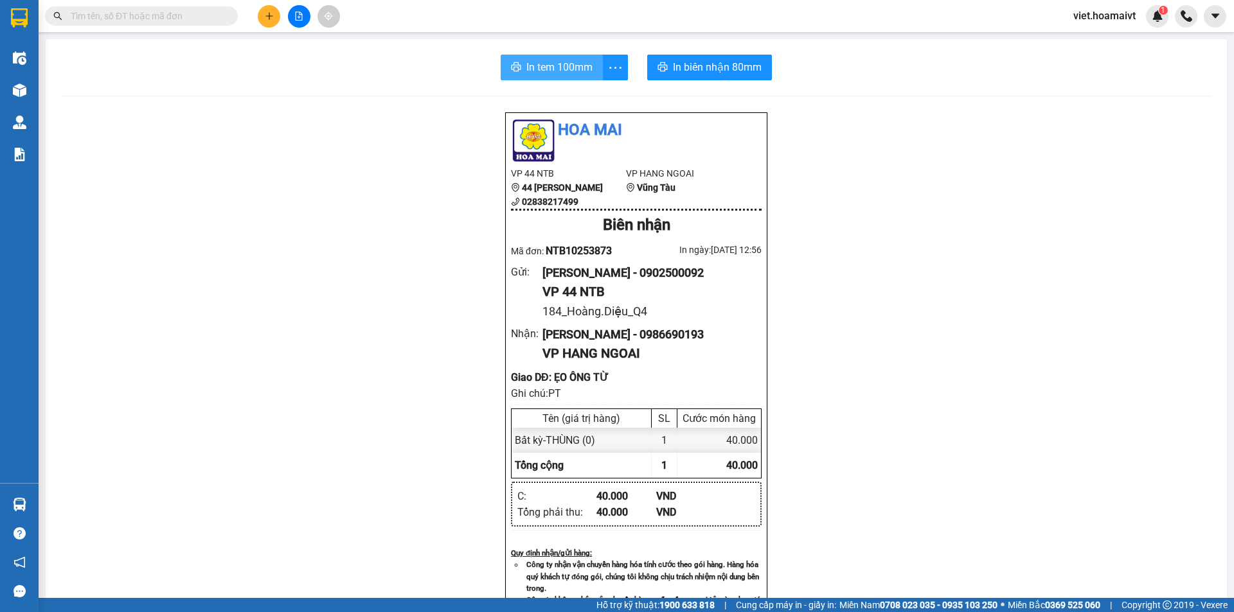
click at [548, 72] on span "In tem 100mm" at bounding box center [559, 67] width 66 height 16
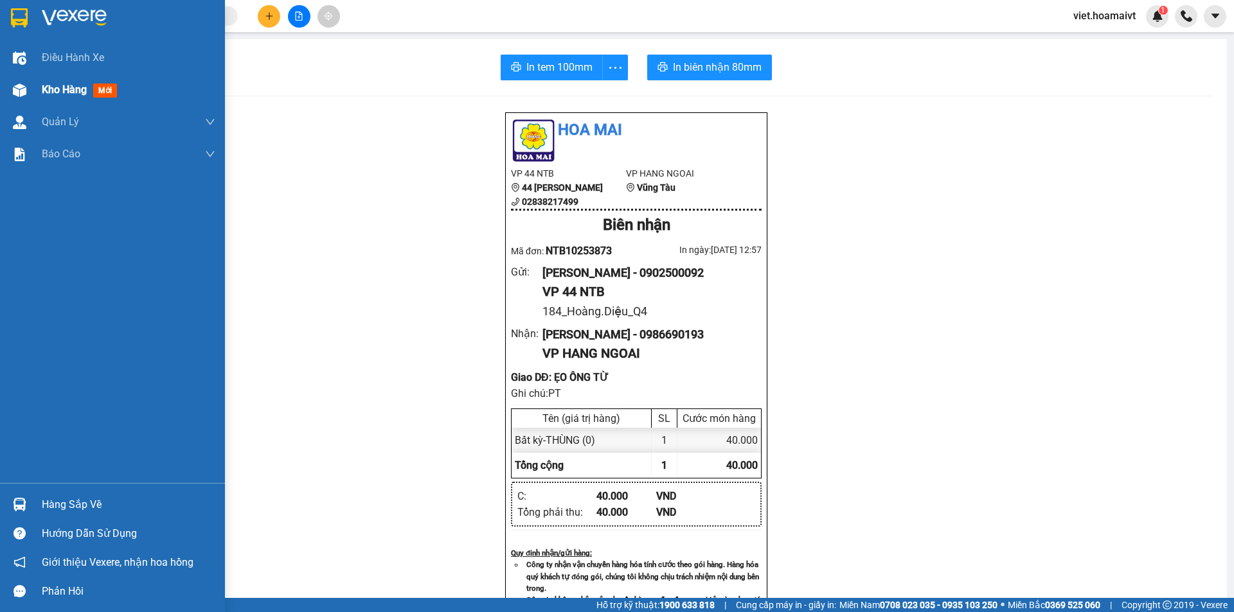
click at [33, 96] on div "Kho hàng mới" at bounding box center [112, 90] width 225 height 32
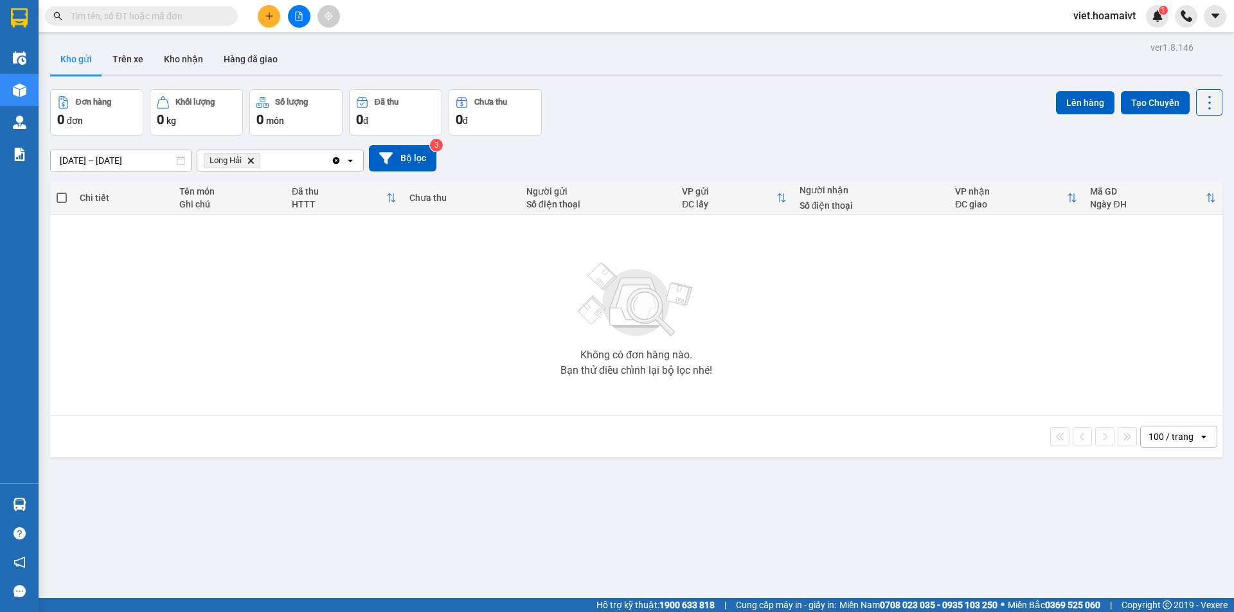
click at [253, 161] on icon "Long Hải, close by backspace" at bounding box center [251, 160] width 6 height 6
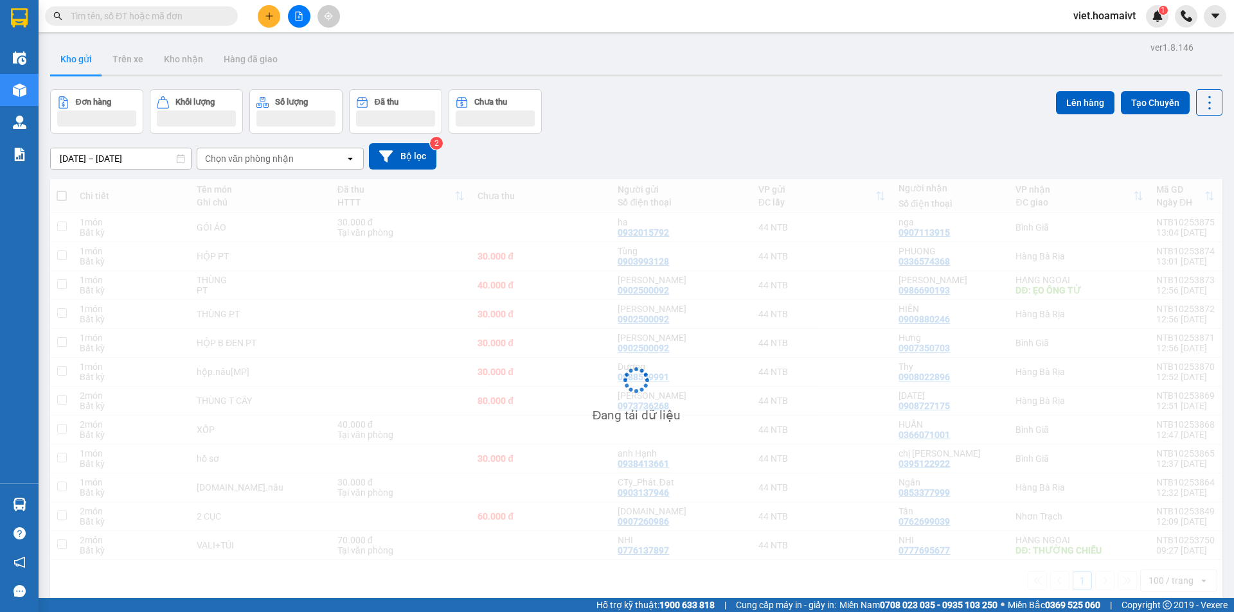
click at [255, 161] on div "Chọn văn phòng nhận" at bounding box center [249, 158] width 89 height 13
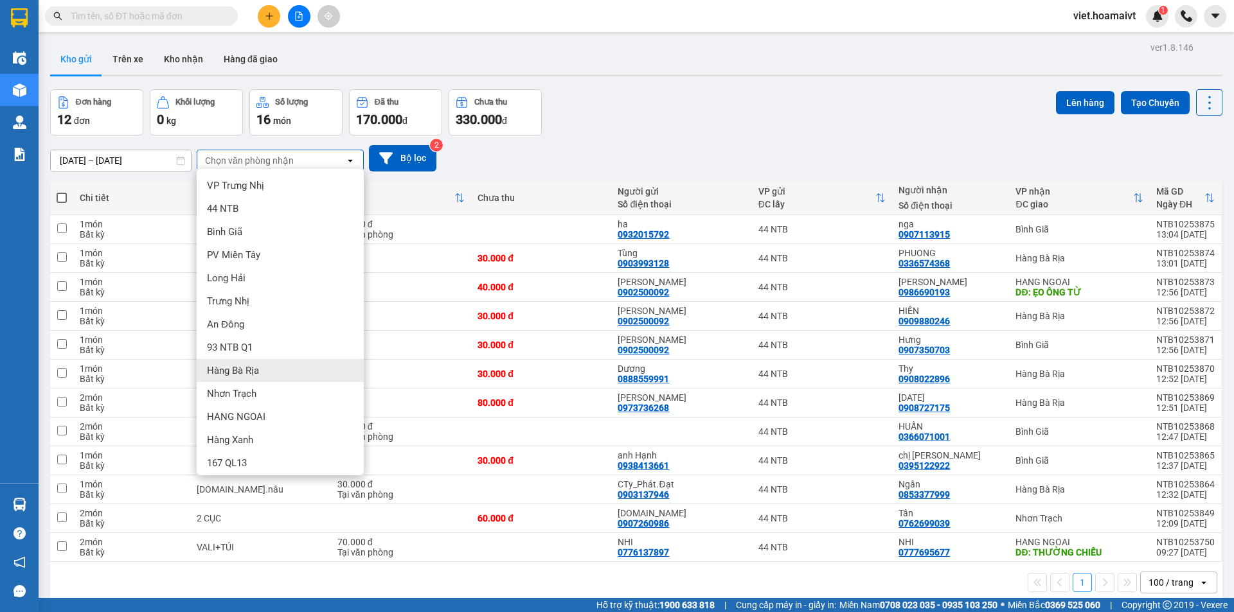
click at [258, 364] on div "Hàng Bà Rịa" at bounding box center [280, 370] width 167 height 23
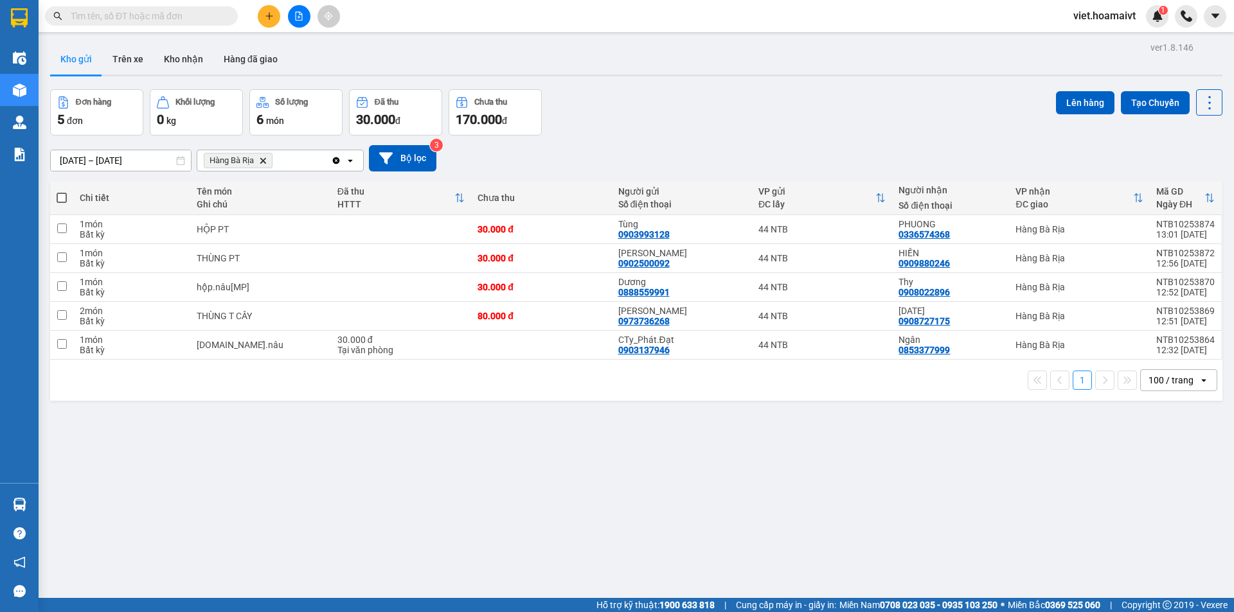
click at [60, 197] on span at bounding box center [62, 198] width 10 height 10
click at [62, 191] on input "checkbox" at bounding box center [62, 191] width 0 height 0
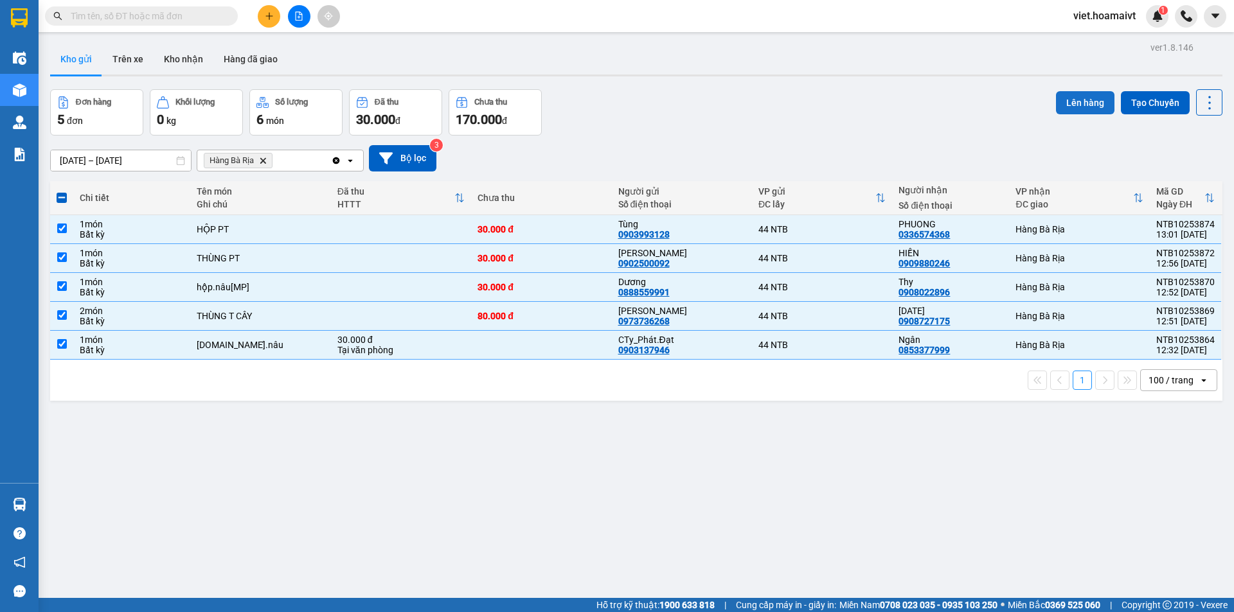
click at [1069, 103] on button "Lên hàng" at bounding box center [1085, 102] width 58 height 23
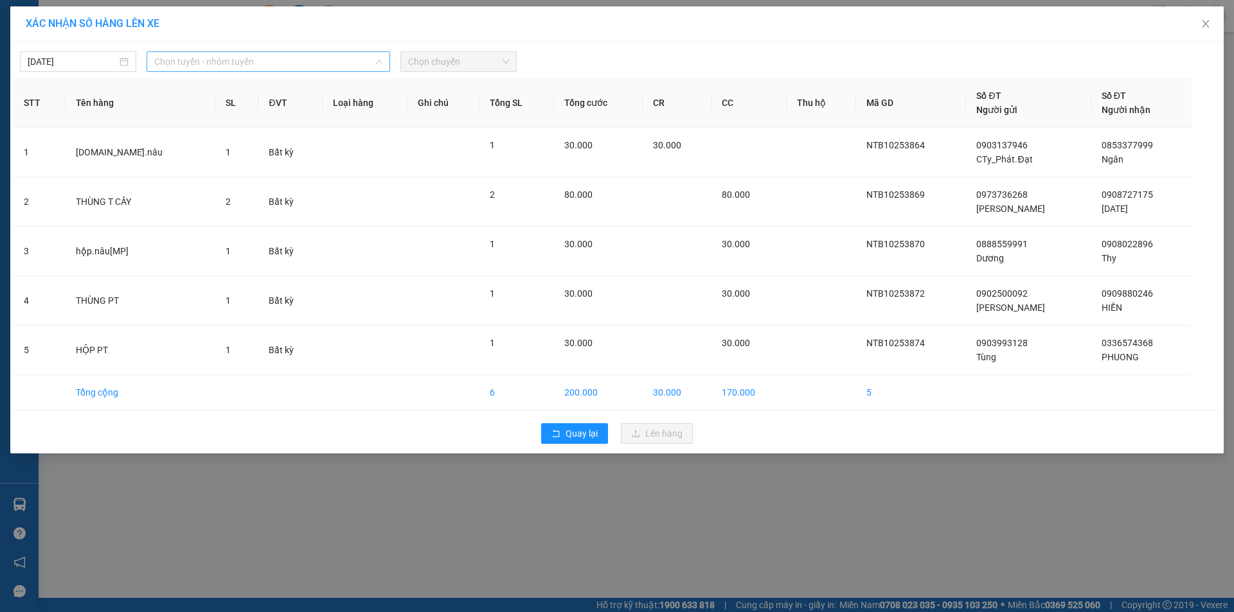
click at [217, 60] on span "Chọn tuyến - nhóm tuyến" at bounding box center [268, 61] width 228 height 19
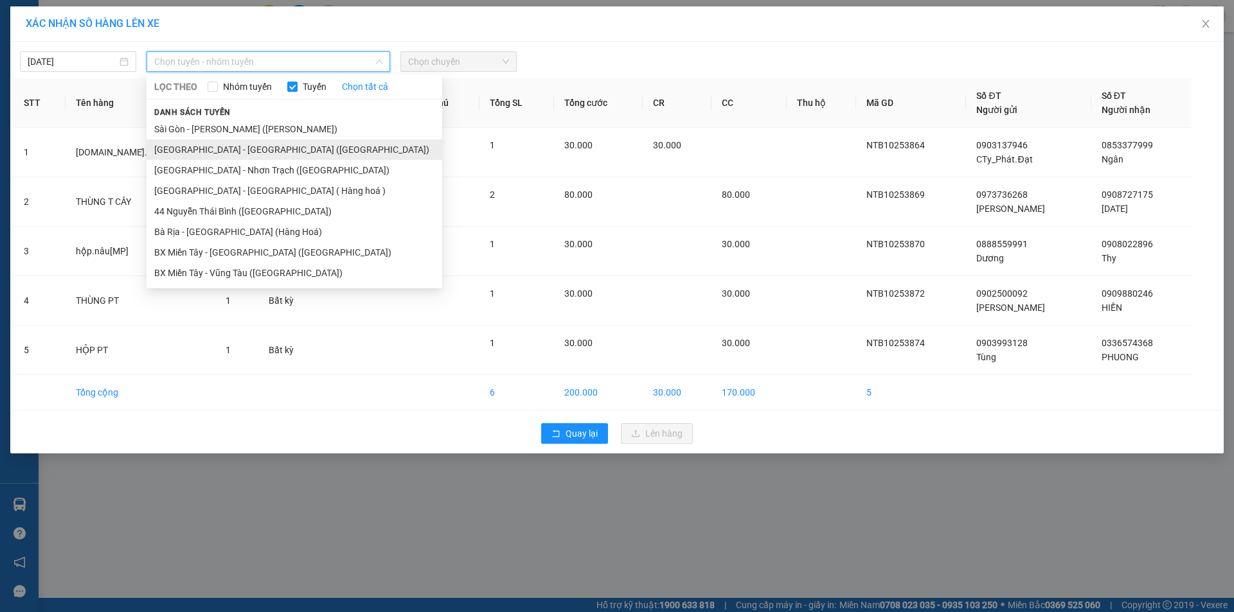
click at [215, 147] on li "[GEOGRAPHIC_DATA] - [GEOGRAPHIC_DATA] ([GEOGRAPHIC_DATA])" at bounding box center [295, 149] width 296 height 21
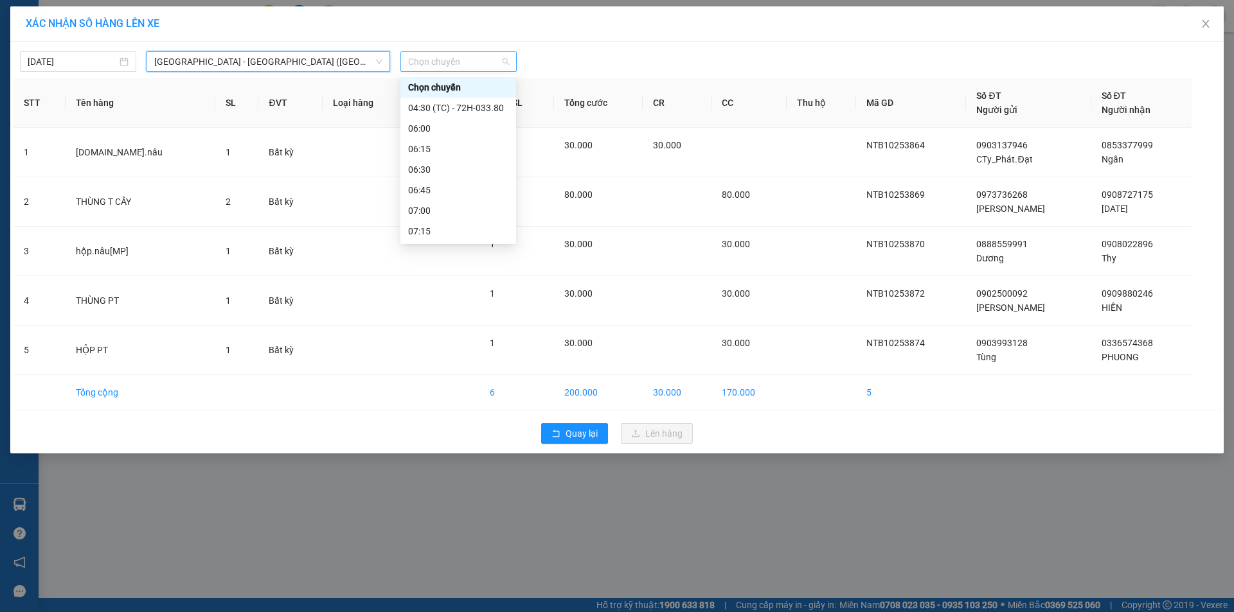
click at [434, 58] on span "Chọn chuyến" at bounding box center [458, 61] width 101 height 19
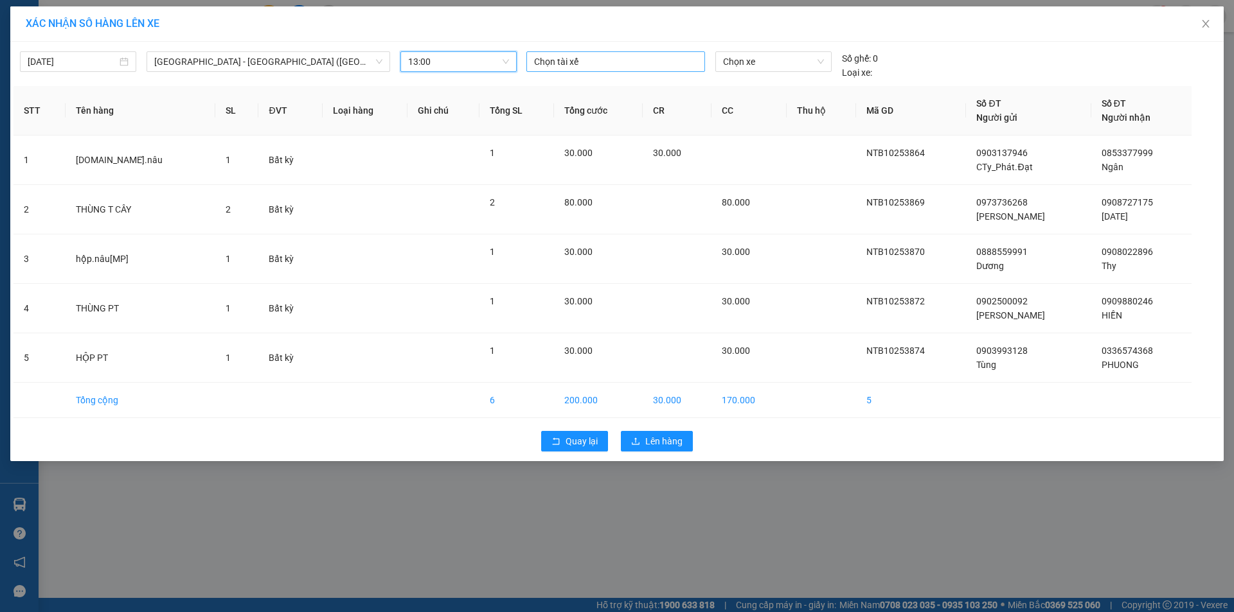
click at [631, 63] on div at bounding box center [615, 61] width 172 height 15
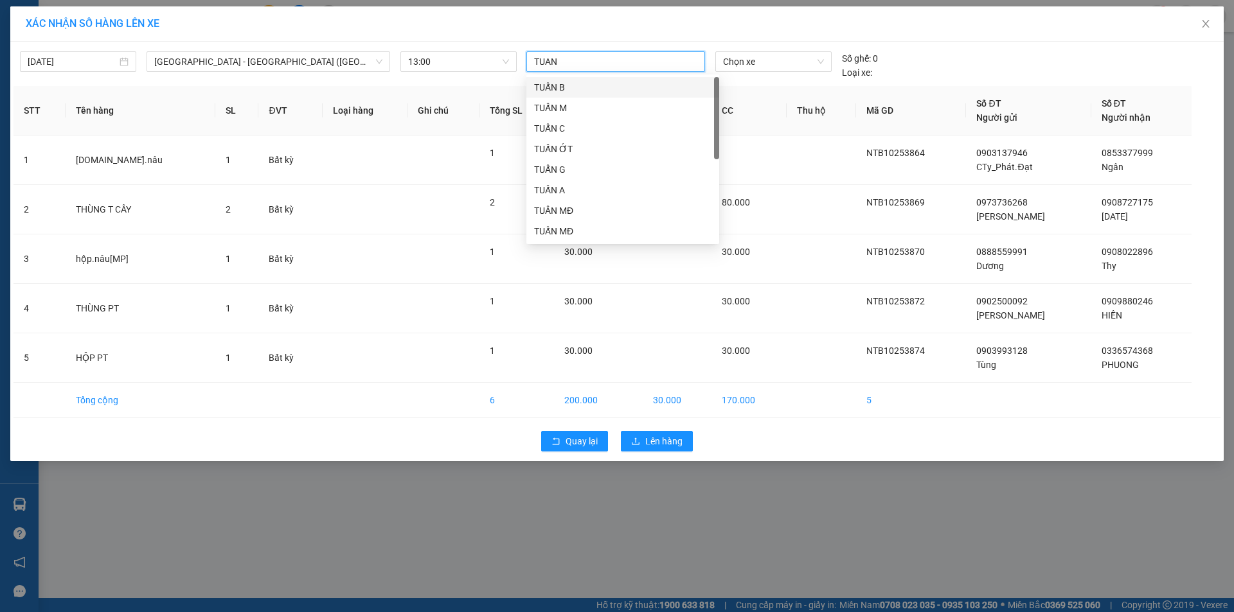
type input "TUAN E"
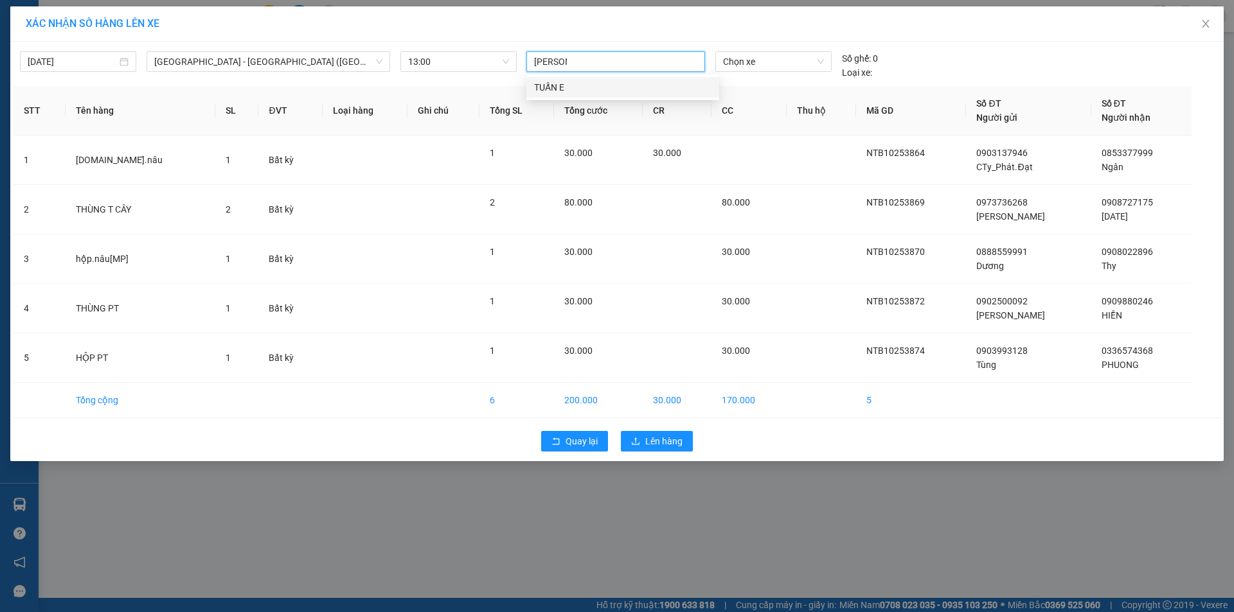
click at [596, 93] on div "TUẤN E" at bounding box center [622, 87] width 177 height 14
click at [786, 59] on span "Chọn xe" at bounding box center [773, 61] width 100 height 19
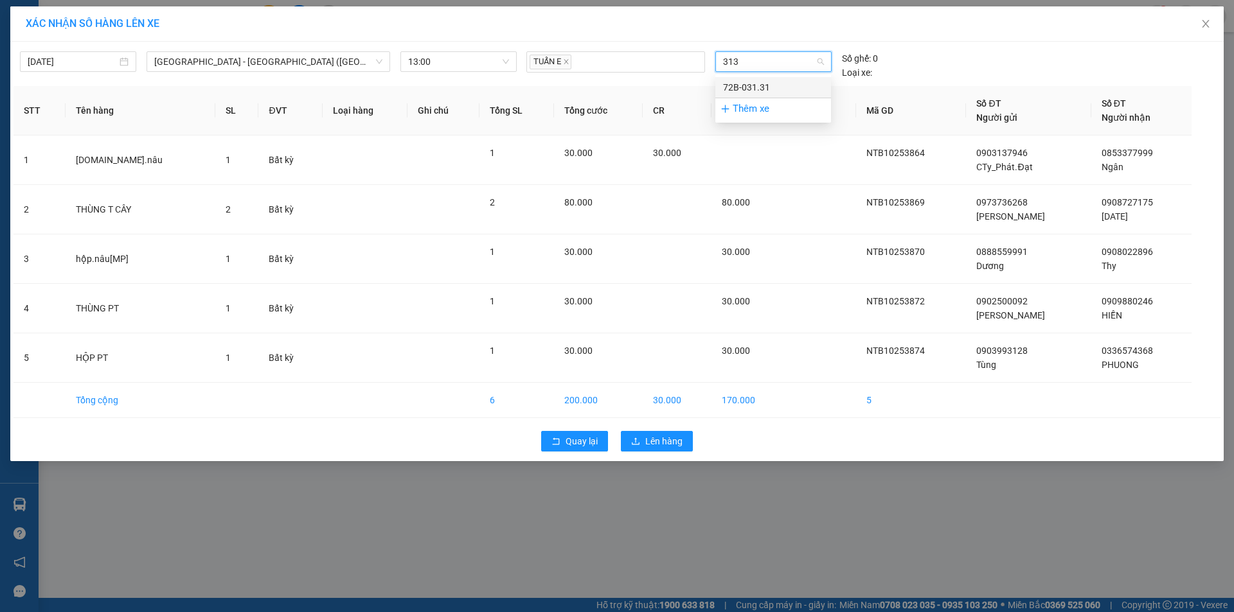
type input "3131"
click at [765, 85] on div "72B-031.31" at bounding box center [773, 87] width 100 height 14
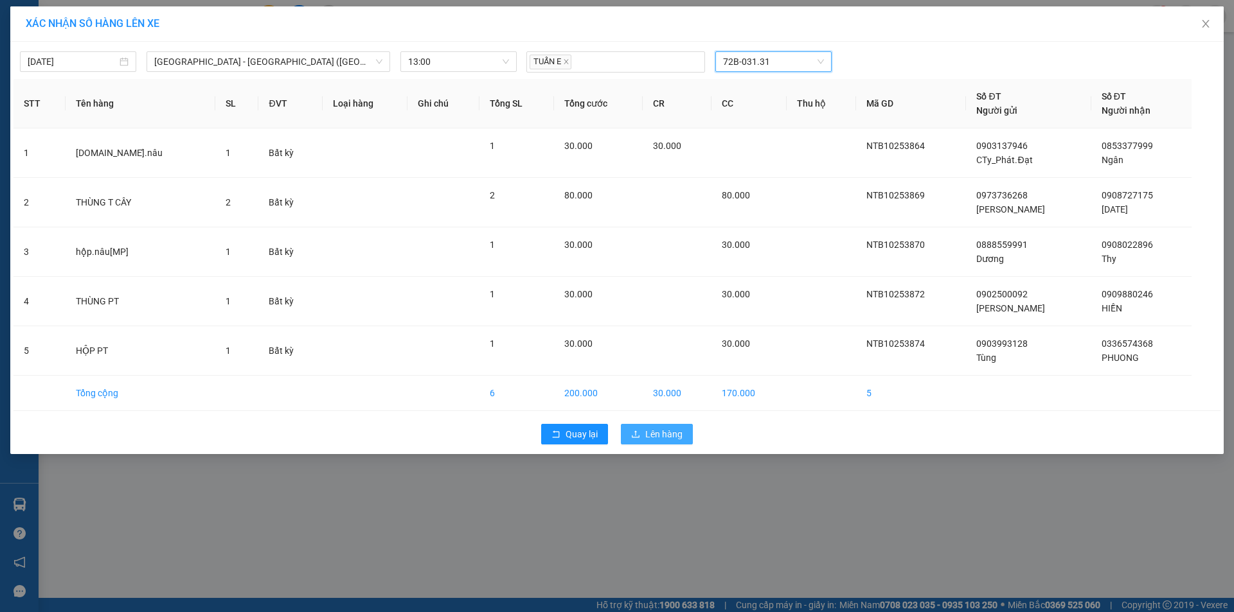
click at [662, 439] on span "Lên hàng" at bounding box center [663, 434] width 37 height 14
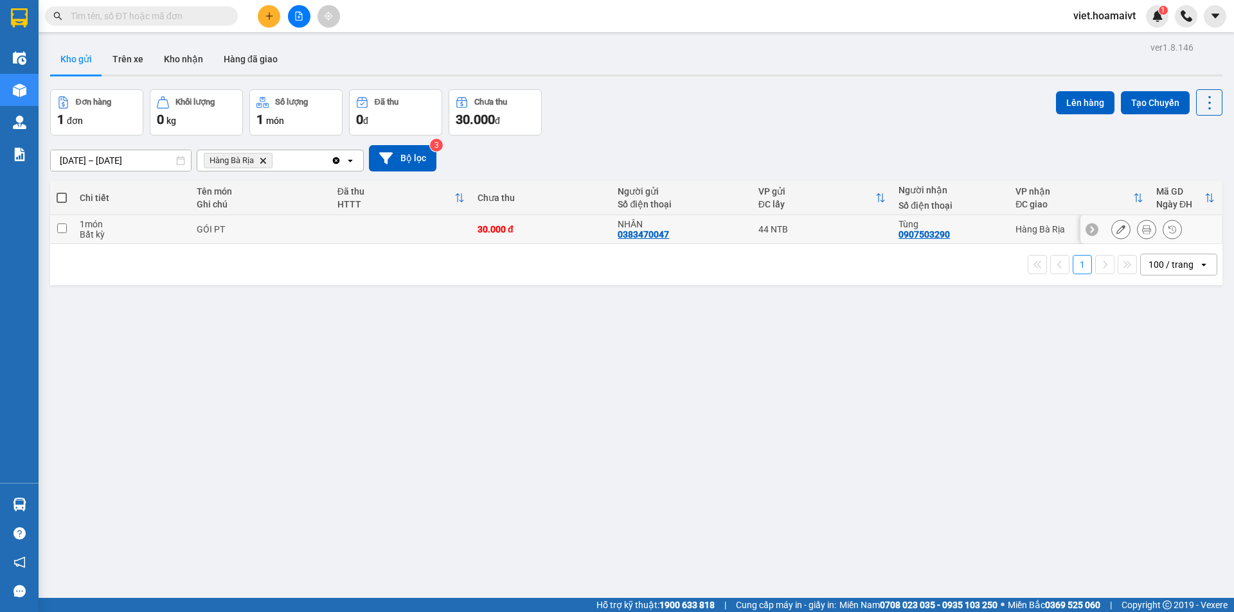
click at [362, 228] on td at bounding box center [401, 229] width 140 height 29
checkbox input "true"
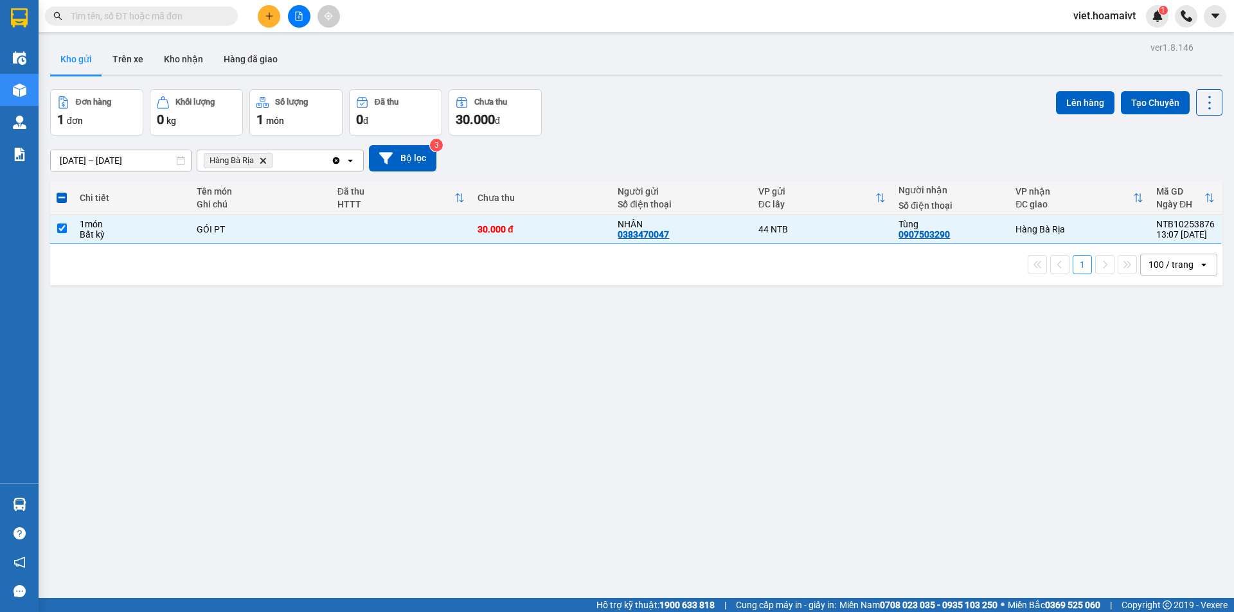
click at [427, 400] on div "ver 1.8.146 Kho gửi Trên xe Kho nhận Hàng đã giao Đơn hàng 1 đơn Khối lượng 0 k…" at bounding box center [636, 345] width 1182 height 612
click at [302, 20] on icon "file-add" at bounding box center [299, 16] width 7 height 9
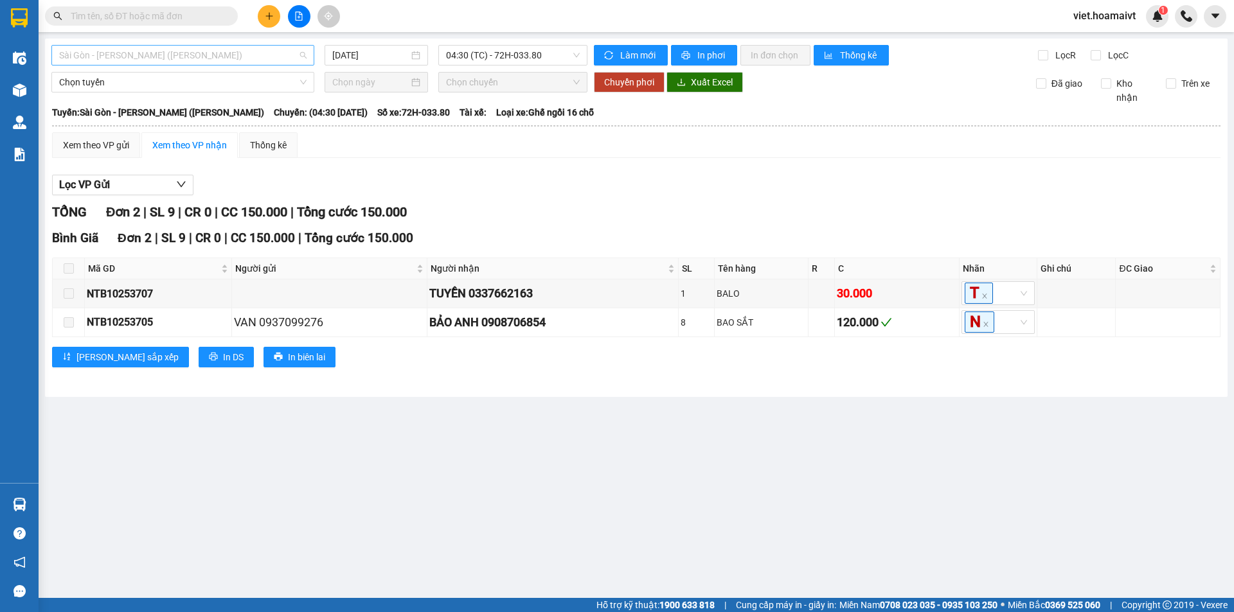
drag, startPoint x: 267, startPoint y: 54, endPoint x: 205, endPoint y: 71, distance: 64.1
click at [266, 54] on span "Sài Gòn - [PERSON_NAME] ([PERSON_NAME])" at bounding box center [182, 55] width 247 height 19
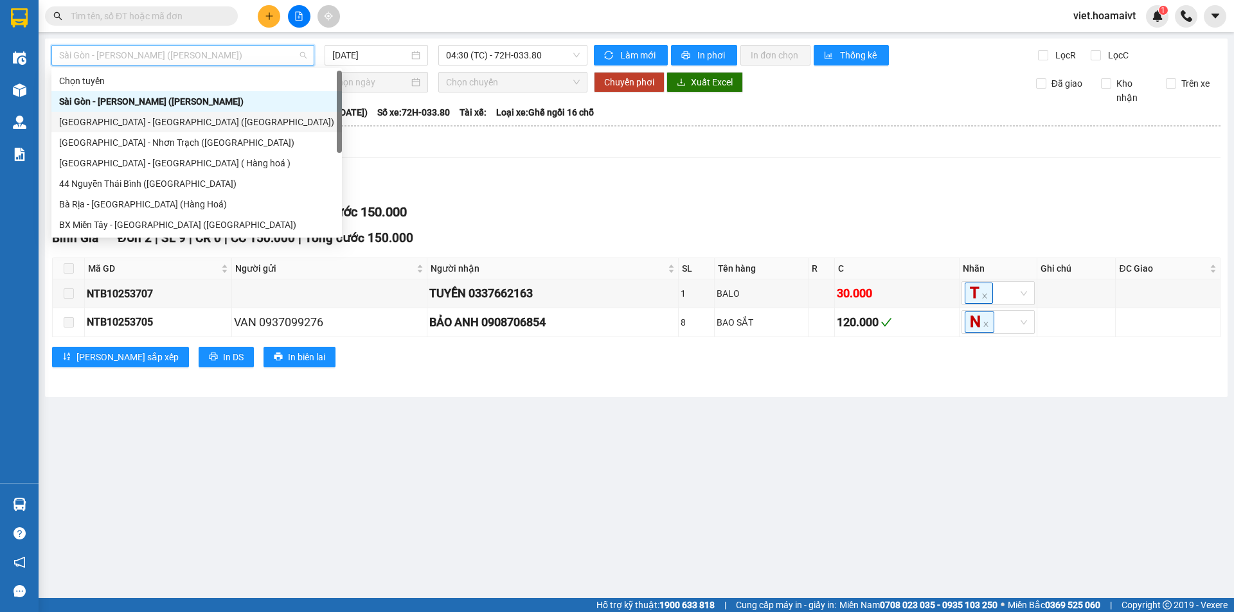
click at [125, 122] on div "[GEOGRAPHIC_DATA] - [GEOGRAPHIC_DATA] ([GEOGRAPHIC_DATA])" at bounding box center [196, 122] width 275 height 14
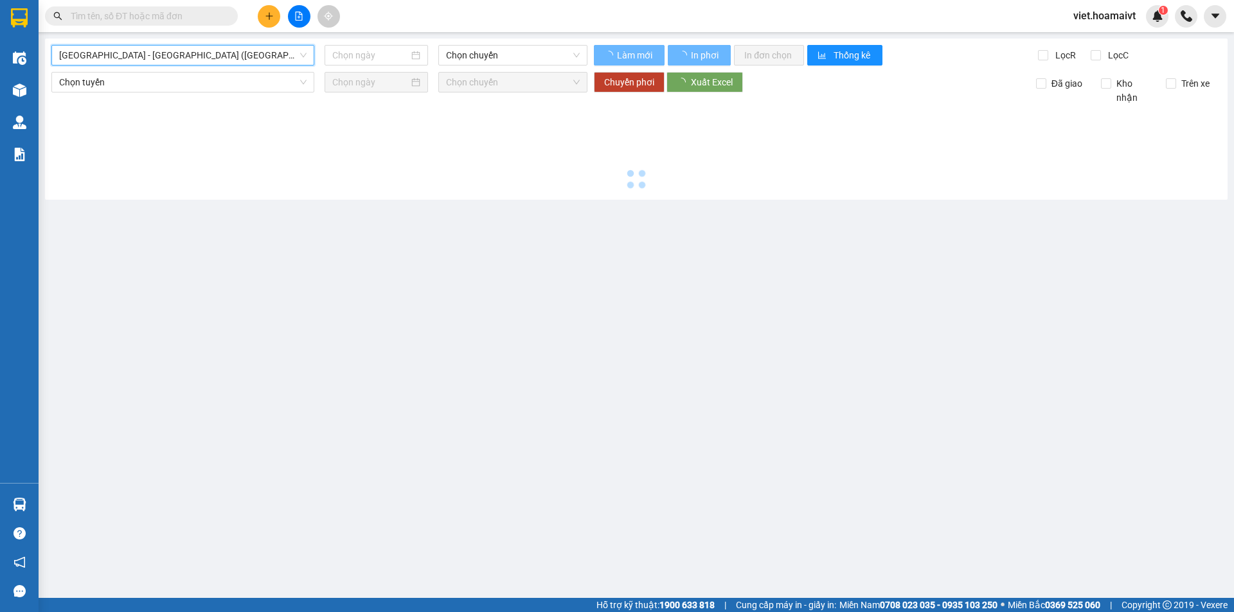
type input "[DATE]"
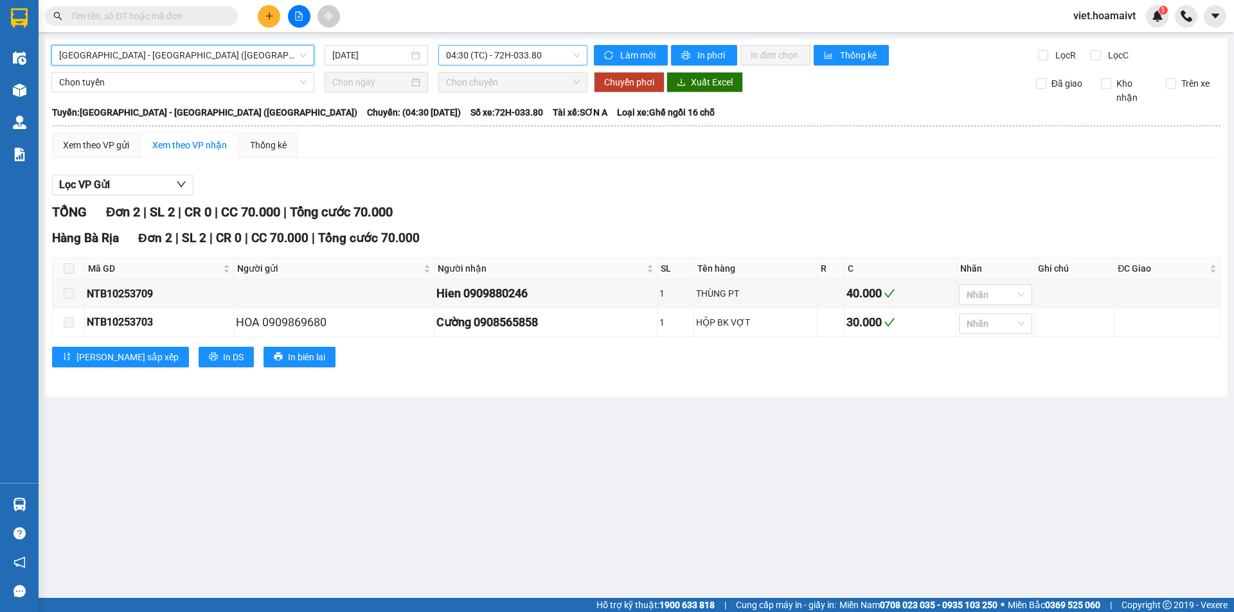
click at [496, 53] on span "04:30 (TC) - 72H-033.80" at bounding box center [513, 55] width 134 height 19
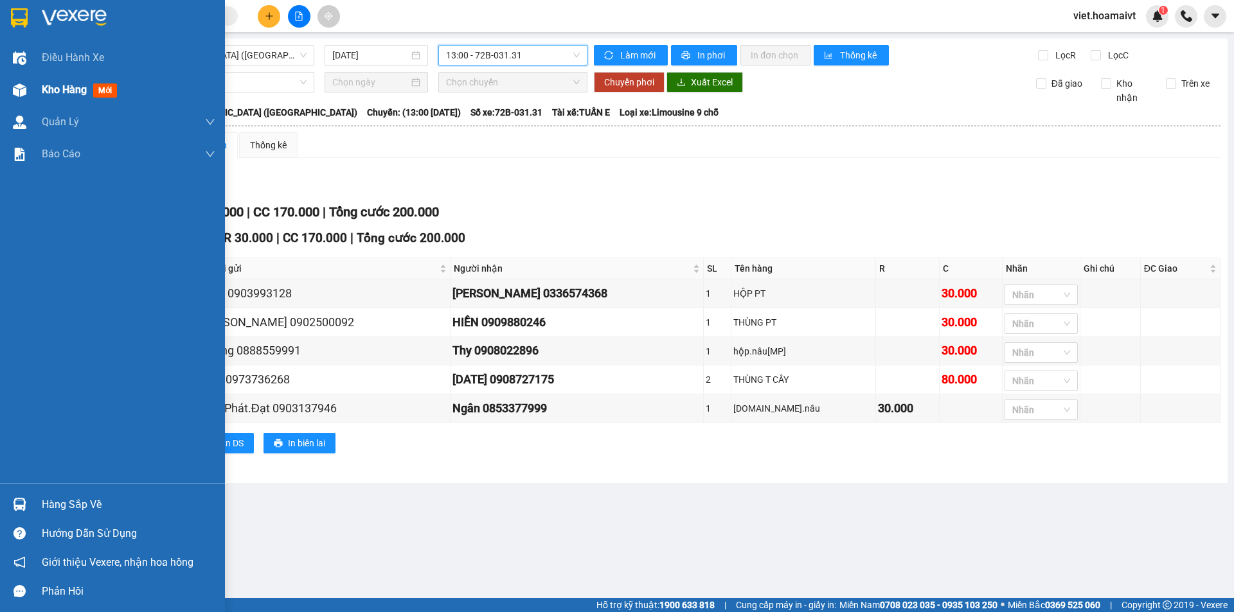
click at [77, 95] on span "Kho hàng" at bounding box center [64, 90] width 45 height 12
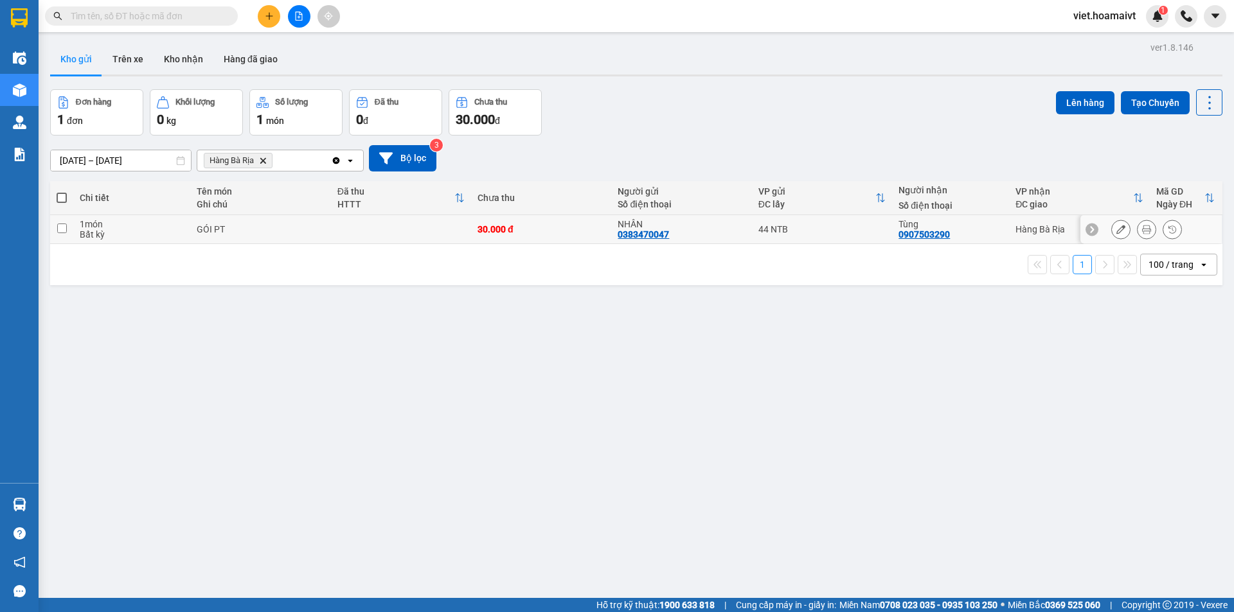
click at [313, 225] on div "GÓI PT" at bounding box center [260, 229] width 127 height 10
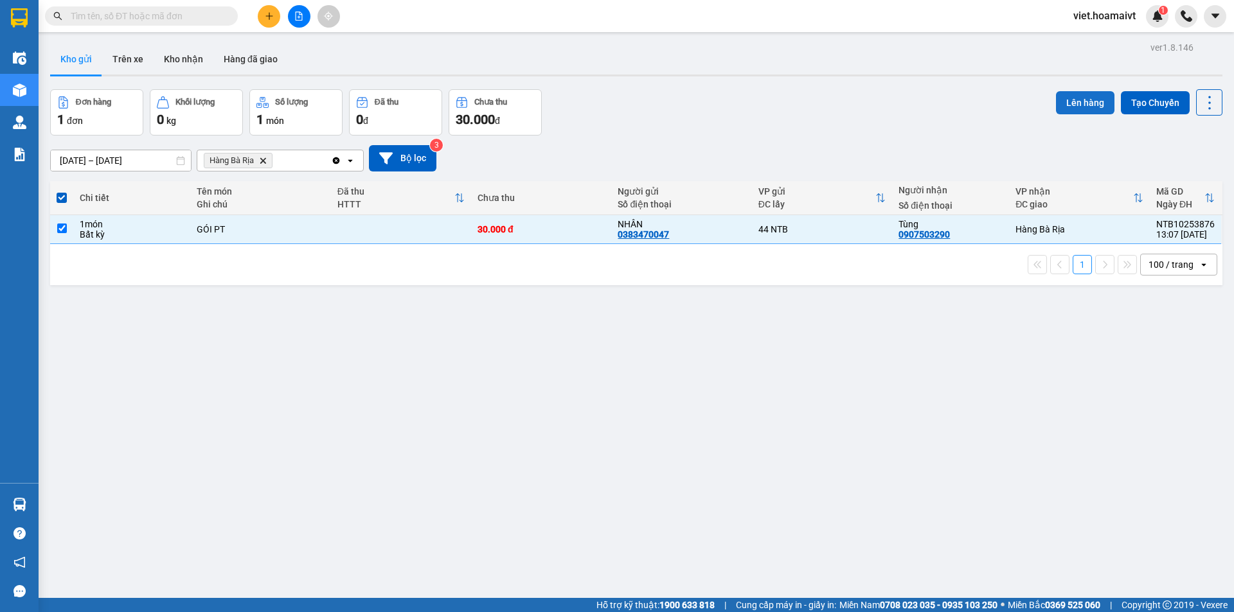
click at [1062, 100] on button "Lên hàng" at bounding box center [1085, 102] width 58 height 23
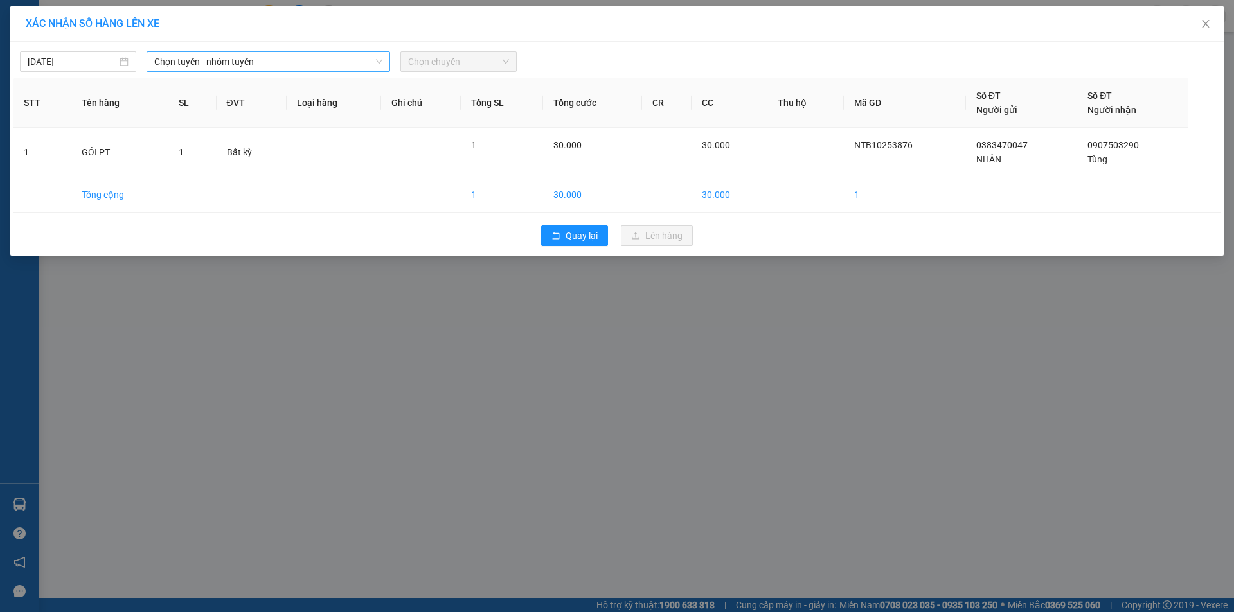
click at [272, 65] on span "Chọn tuyến - nhóm tuyến" at bounding box center [268, 61] width 228 height 19
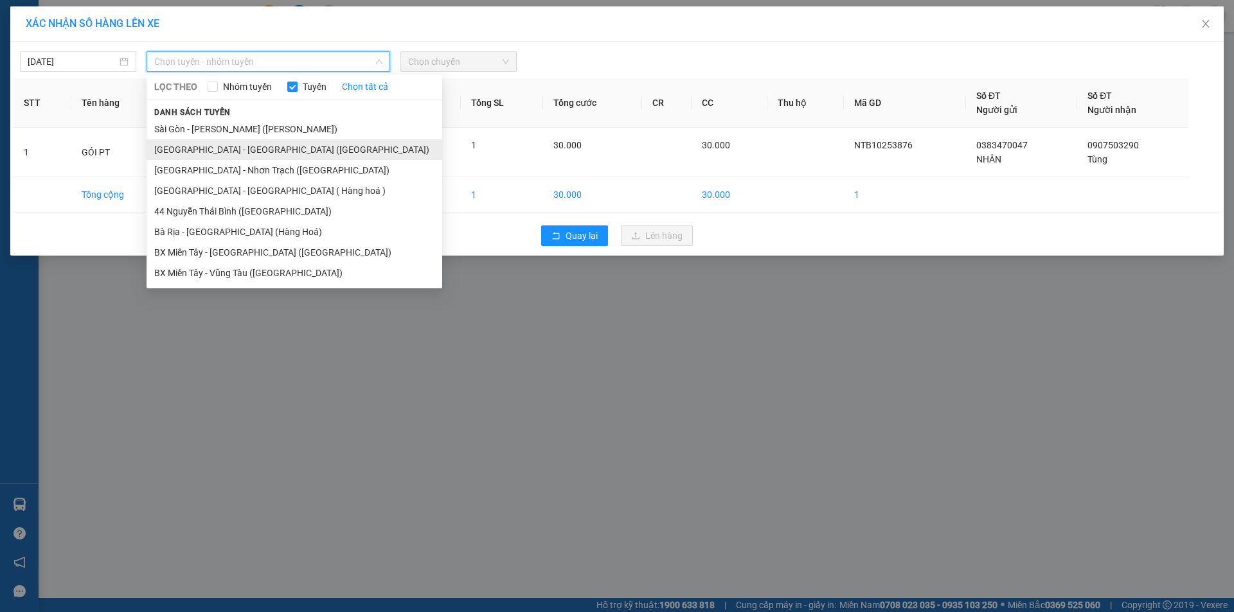
click at [215, 148] on li "[GEOGRAPHIC_DATA] - [GEOGRAPHIC_DATA] ([GEOGRAPHIC_DATA])" at bounding box center [295, 149] width 296 height 21
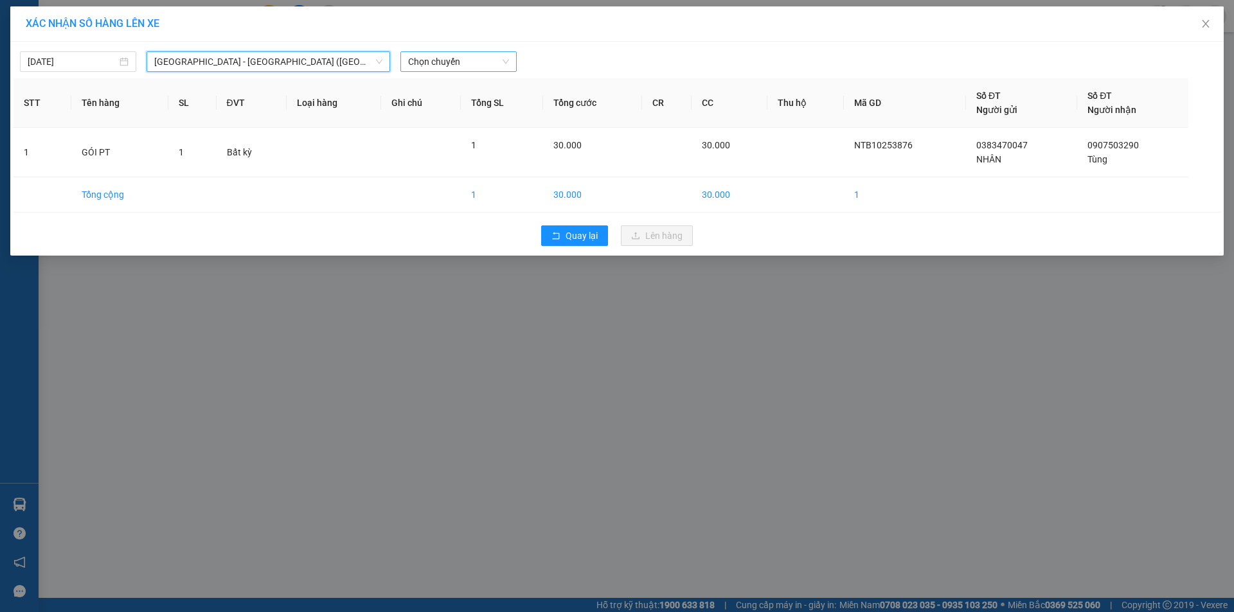
click at [455, 67] on span "Chọn chuyến" at bounding box center [458, 61] width 101 height 19
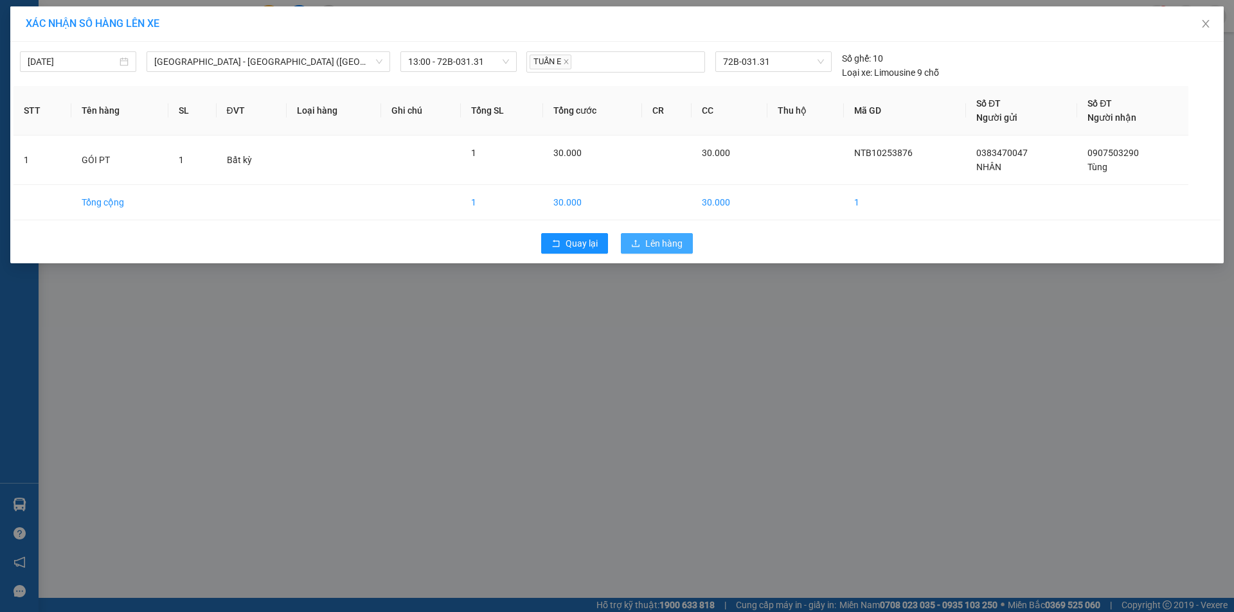
click at [647, 239] on span "Lên hàng" at bounding box center [663, 243] width 37 height 14
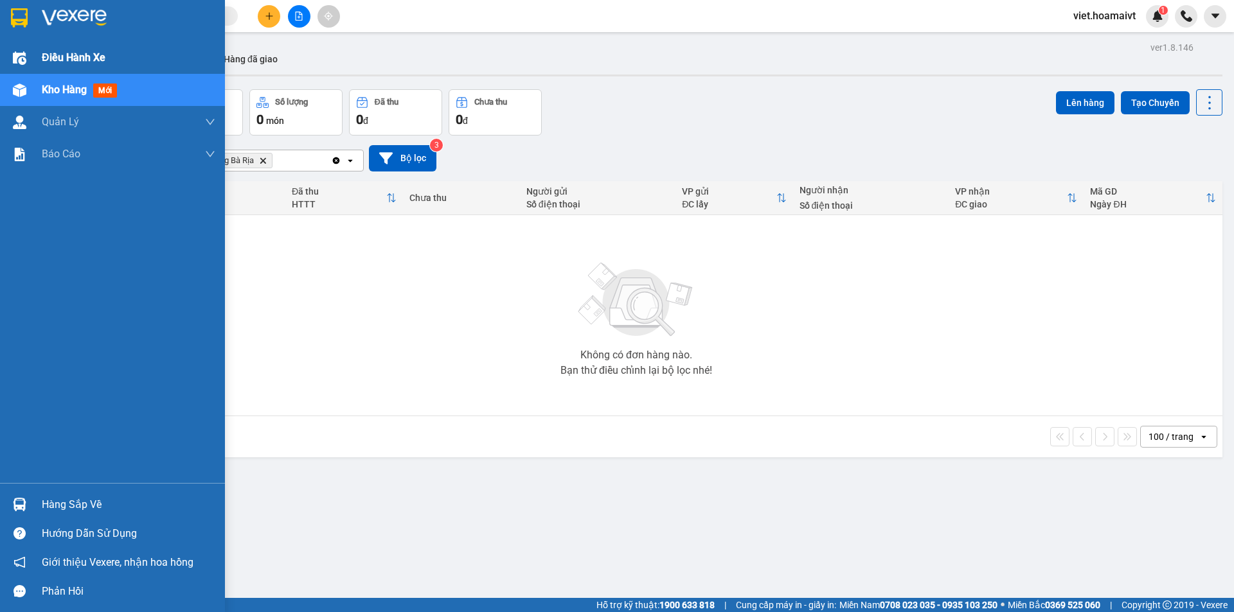
click at [85, 62] on span "Điều hành xe" at bounding box center [74, 57] width 64 height 16
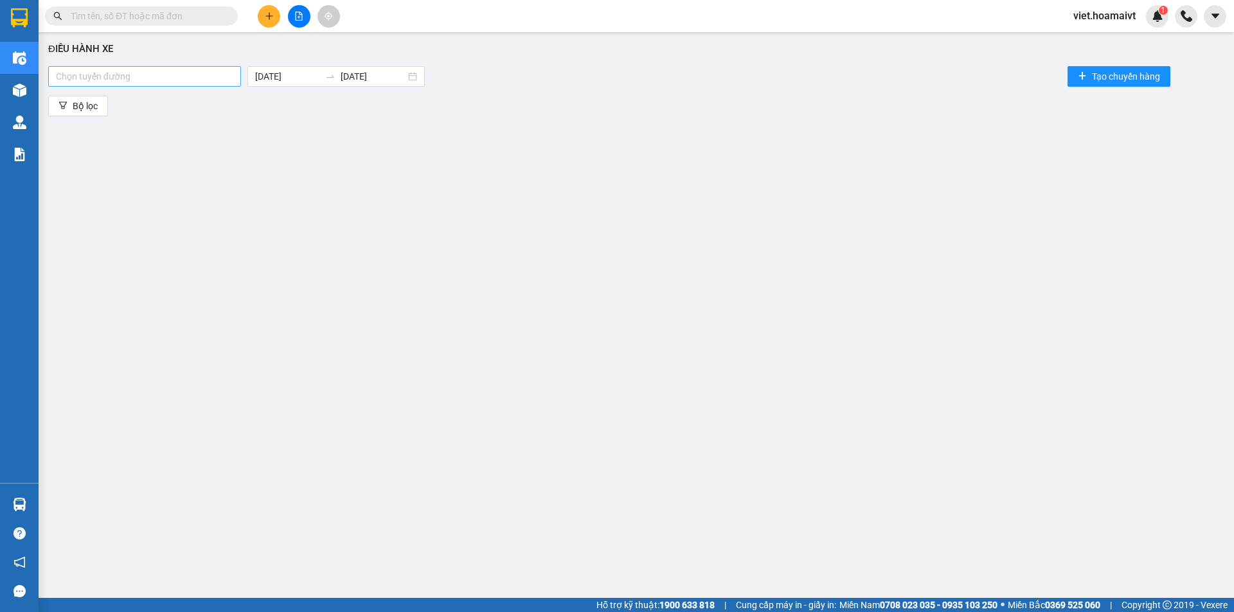
click at [215, 75] on div at bounding box center [144, 76] width 186 height 15
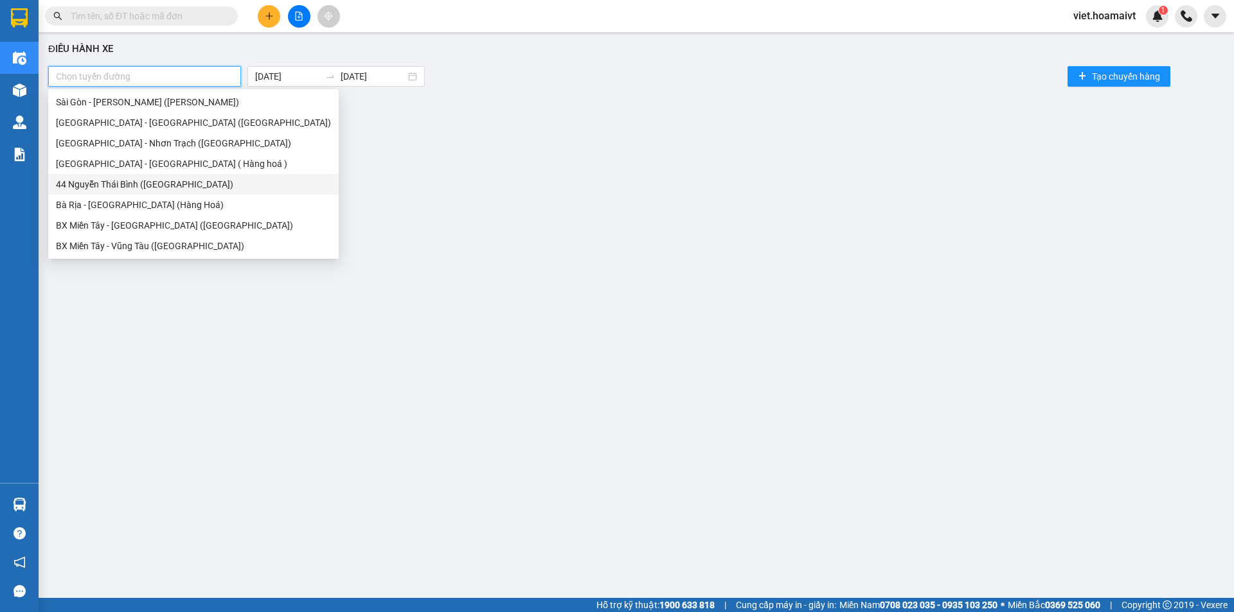
click at [117, 181] on div "44 Nguyễn Thái Bình ([GEOGRAPHIC_DATA])" at bounding box center [193, 184] width 275 height 14
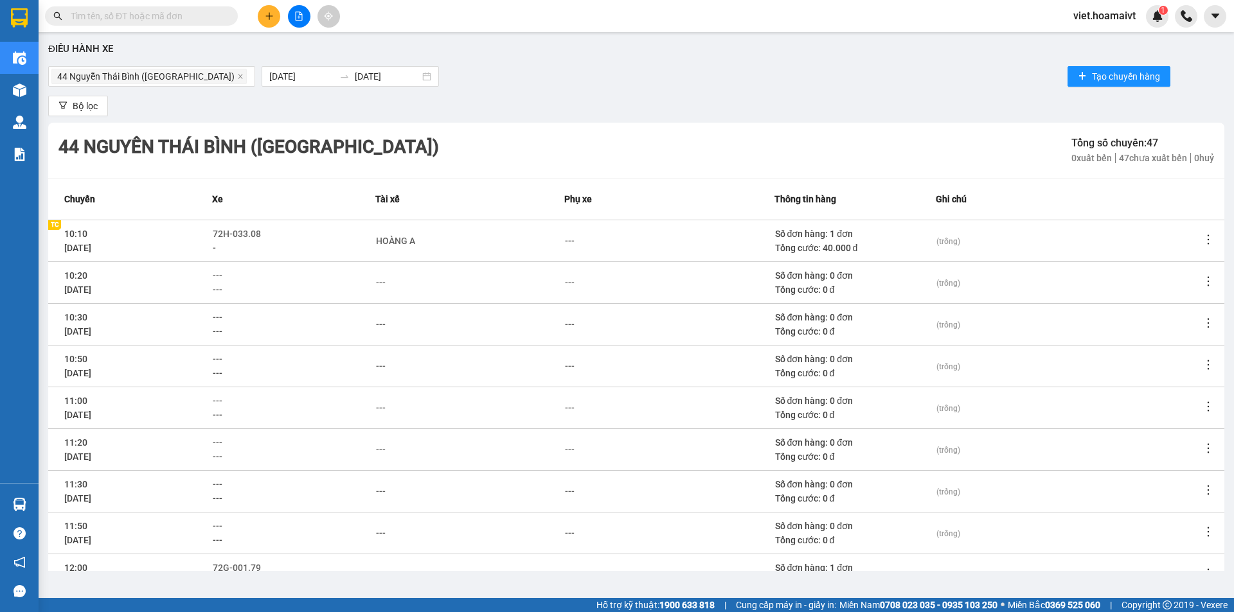
click at [220, 438] on span "---" at bounding box center [218, 443] width 10 height 10
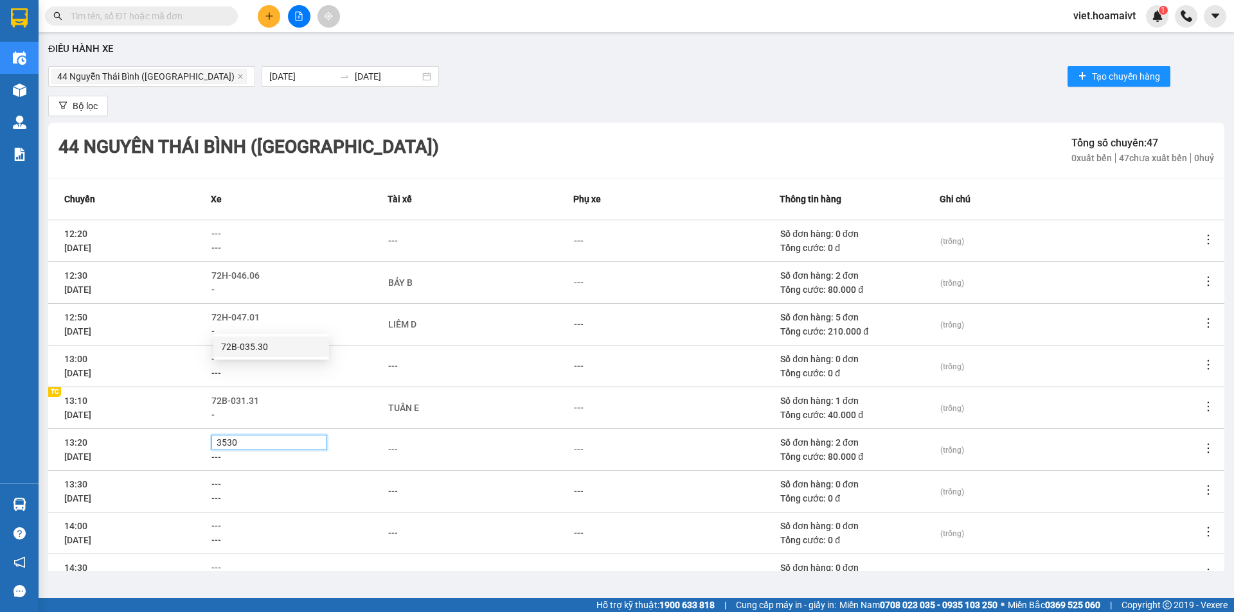
drag, startPoint x: 253, startPoint y: 343, endPoint x: 398, endPoint y: 353, distance: 144.9
click at [255, 343] on div "72B-035.30" at bounding box center [271, 347] width 100 height 14
click at [397, 443] on div "---" at bounding box center [393, 450] width 10 height 14
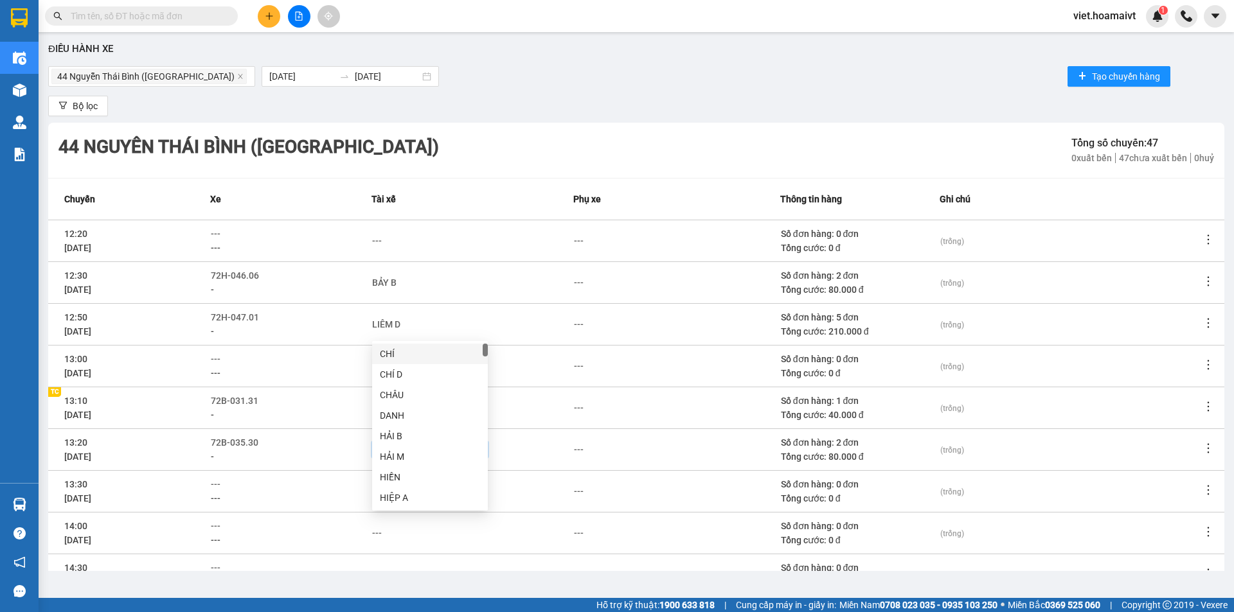
type input "HUY"
click at [412, 378] on div "HUY LH" at bounding box center [430, 375] width 100 height 14
click at [459, 401] on div "TUẤN E" at bounding box center [472, 408] width 201 height 14
click at [237, 80] on icon "close" at bounding box center [240, 76] width 6 height 6
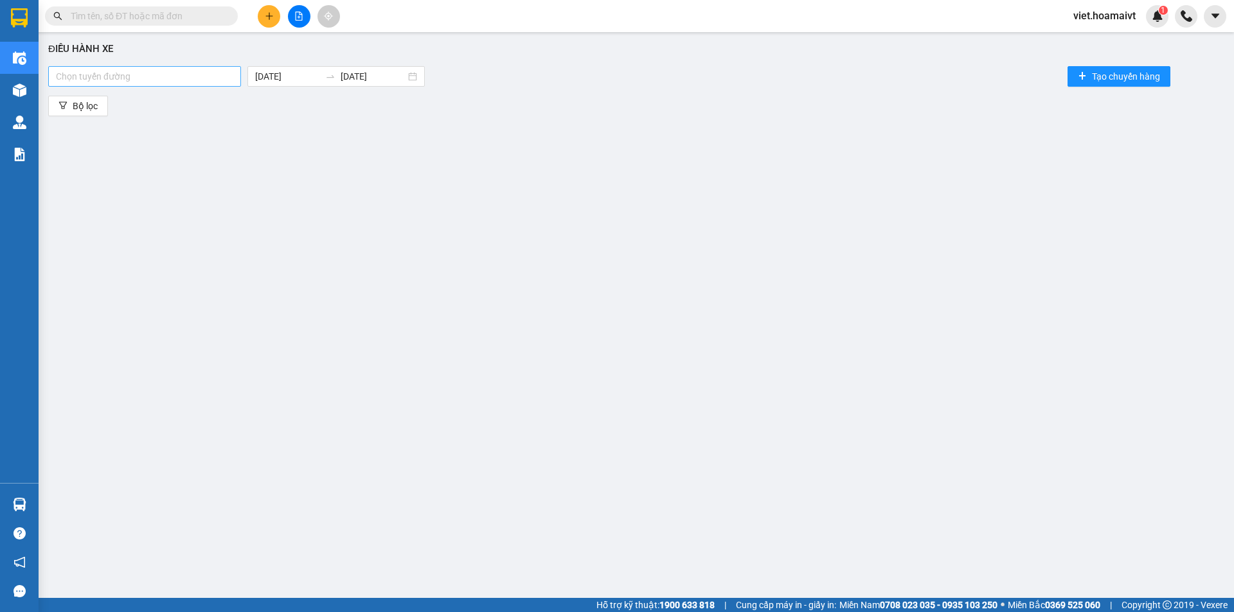
click at [186, 80] on div at bounding box center [144, 76] width 186 height 15
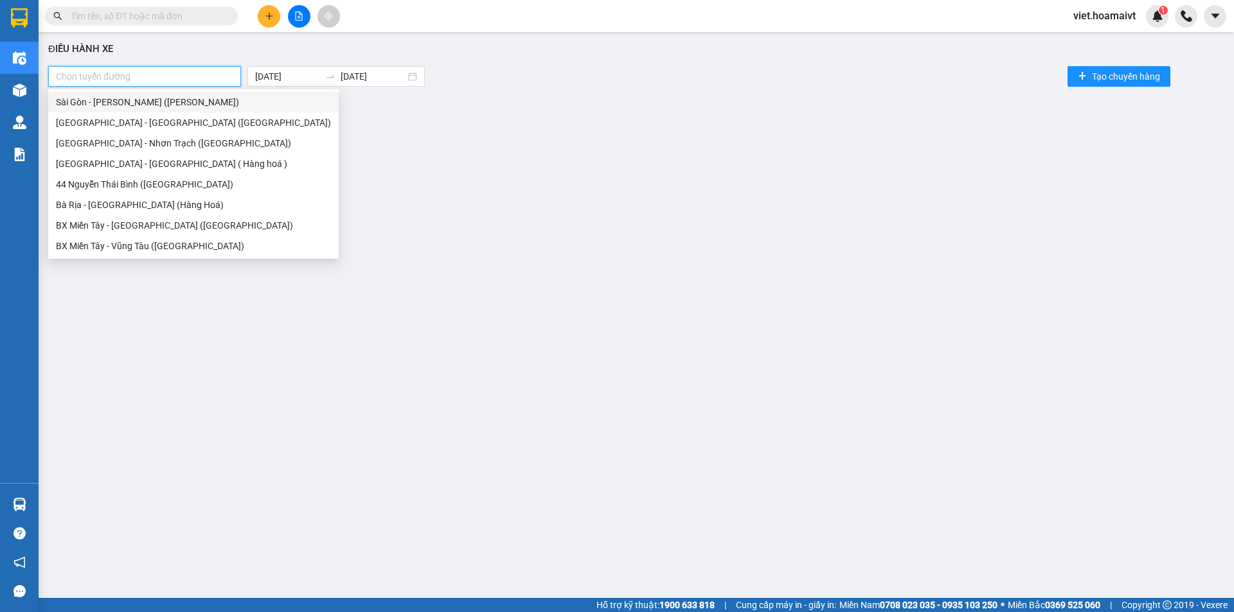
click at [103, 107] on div "Sài Gòn - [PERSON_NAME] ([PERSON_NAME])" at bounding box center [193, 102] width 275 height 14
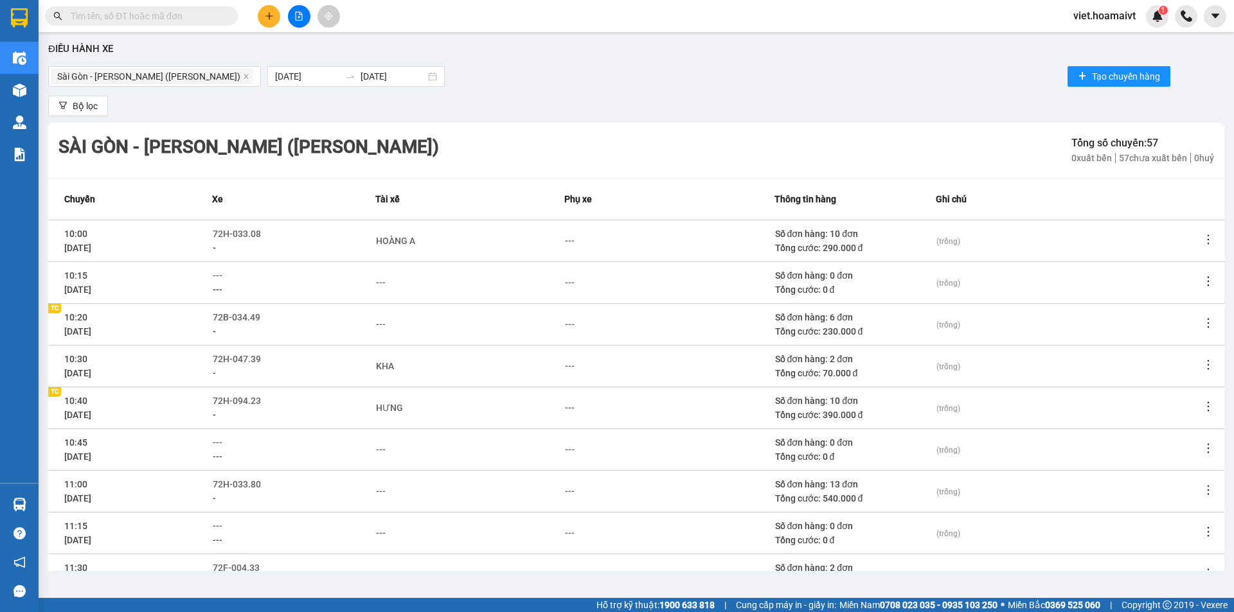
click at [216, 521] on span "---" at bounding box center [218, 526] width 10 height 10
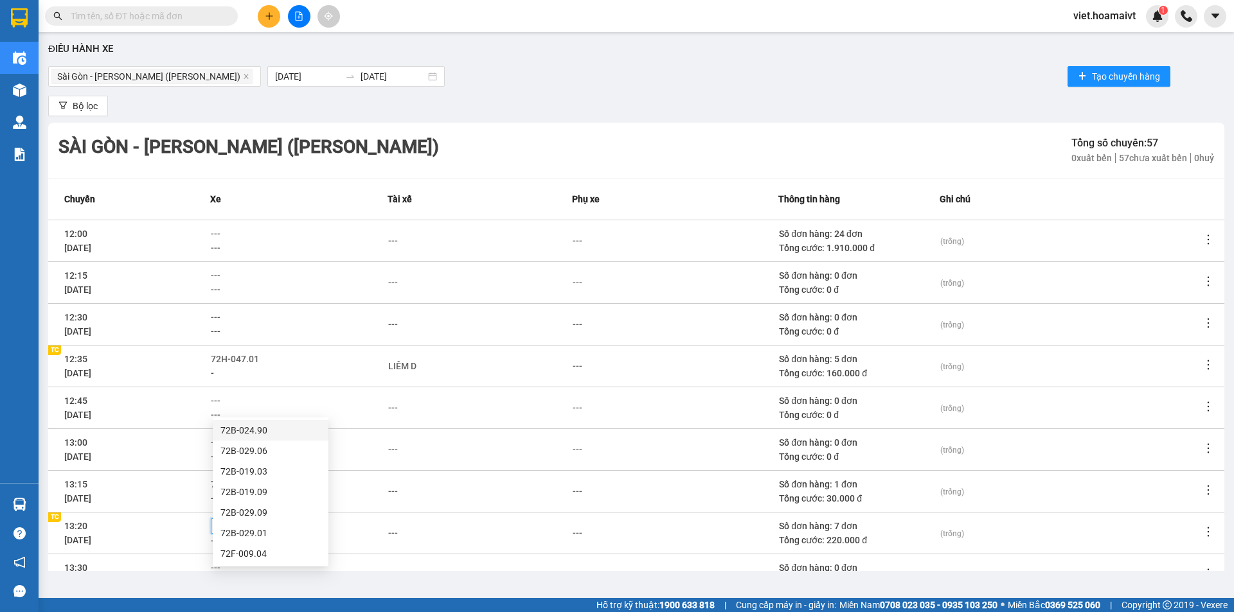
type input "904"
click at [249, 427] on div "72F-009.04" at bounding box center [270, 430] width 100 height 14
click at [395, 526] on div "---" at bounding box center [393, 533] width 10 height 14
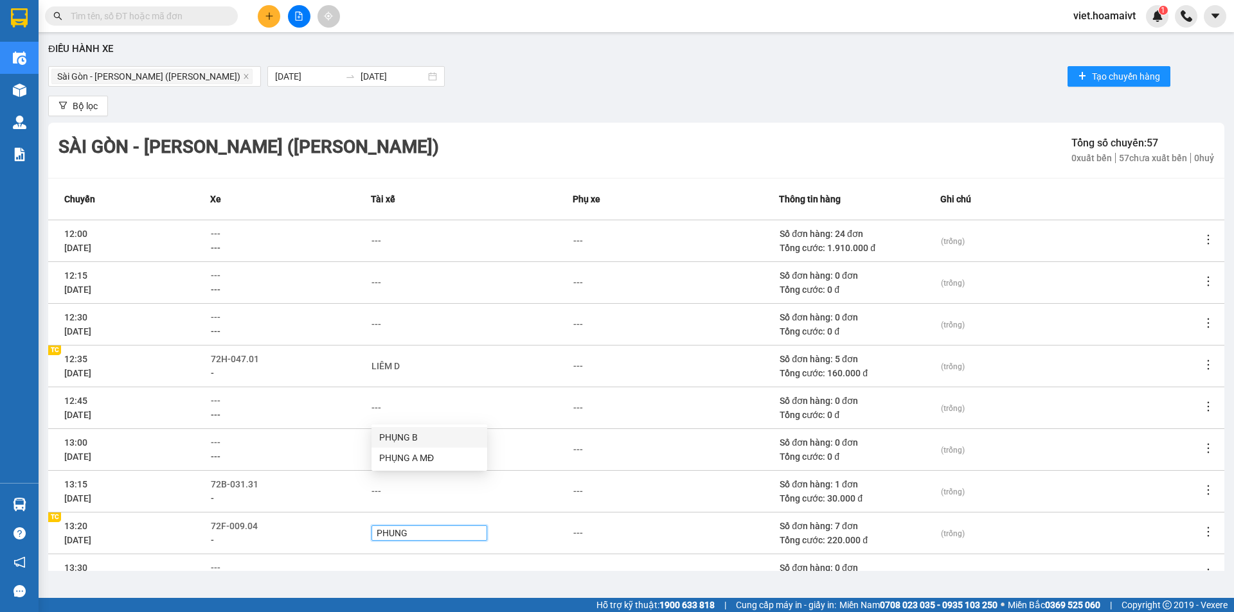
click at [407, 438] on div "PHỤNG B" at bounding box center [429, 438] width 100 height 14
click at [326, 533] on div "-" at bounding box center [290, 540] width 159 height 14
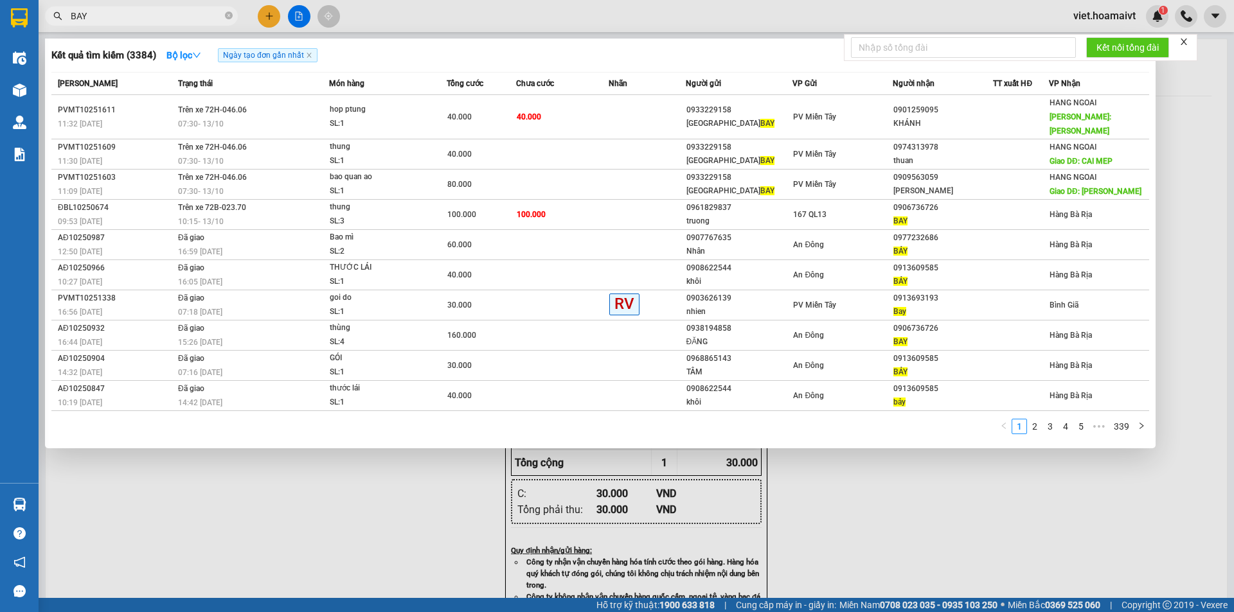
type input "BAY"
click at [975, 515] on div at bounding box center [617, 306] width 1234 height 612
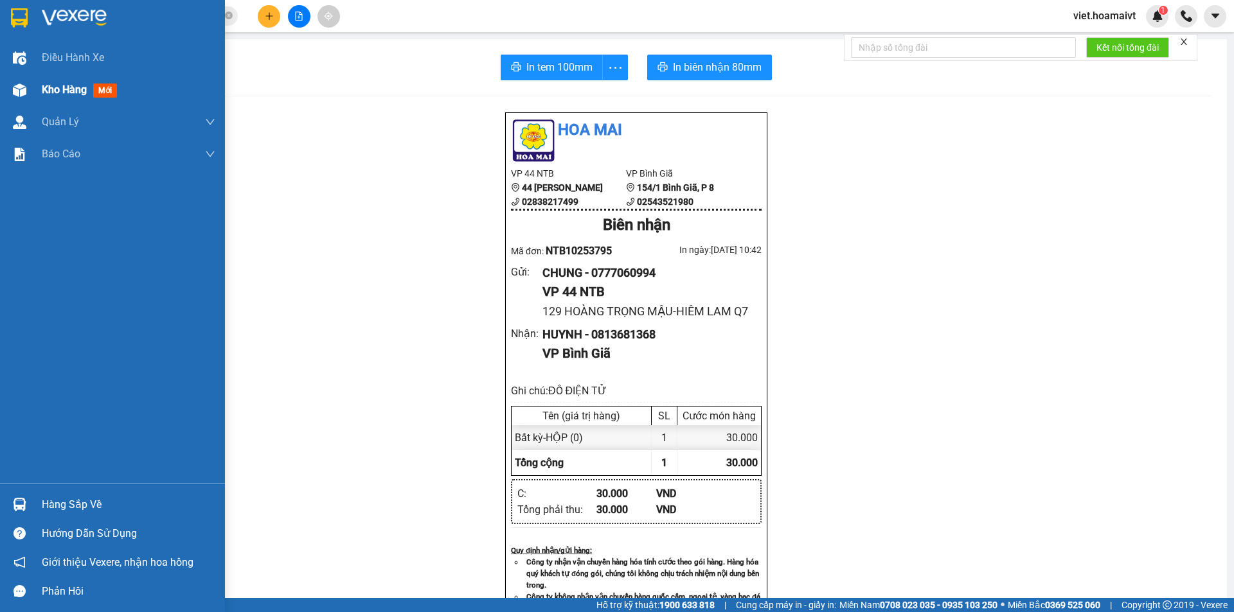
click at [62, 87] on span "Kho hàng" at bounding box center [64, 90] width 45 height 12
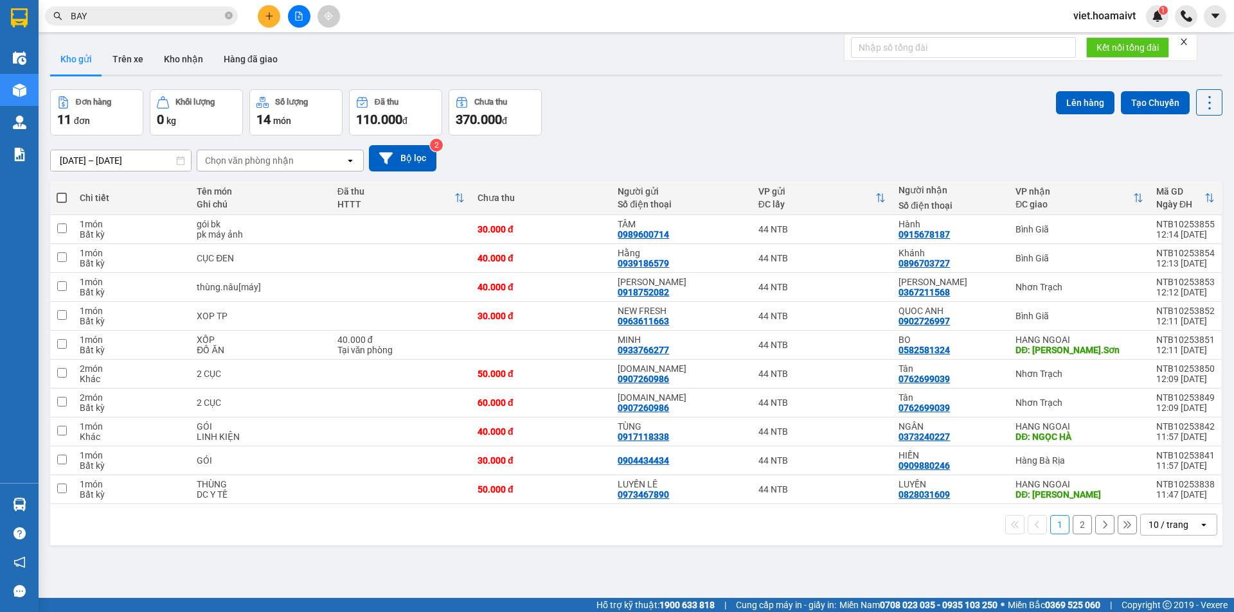
click at [646, 128] on div "Đơn hàng 11 đơn Khối lượng 0 kg Số lượng 14 món Đã thu 110.000 đ Chưa thu 370.0…" at bounding box center [636, 112] width 1172 height 46
click at [269, 158] on div "Chọn văn phòng nhận" at bounding box center [249, 160] width 89 height 13
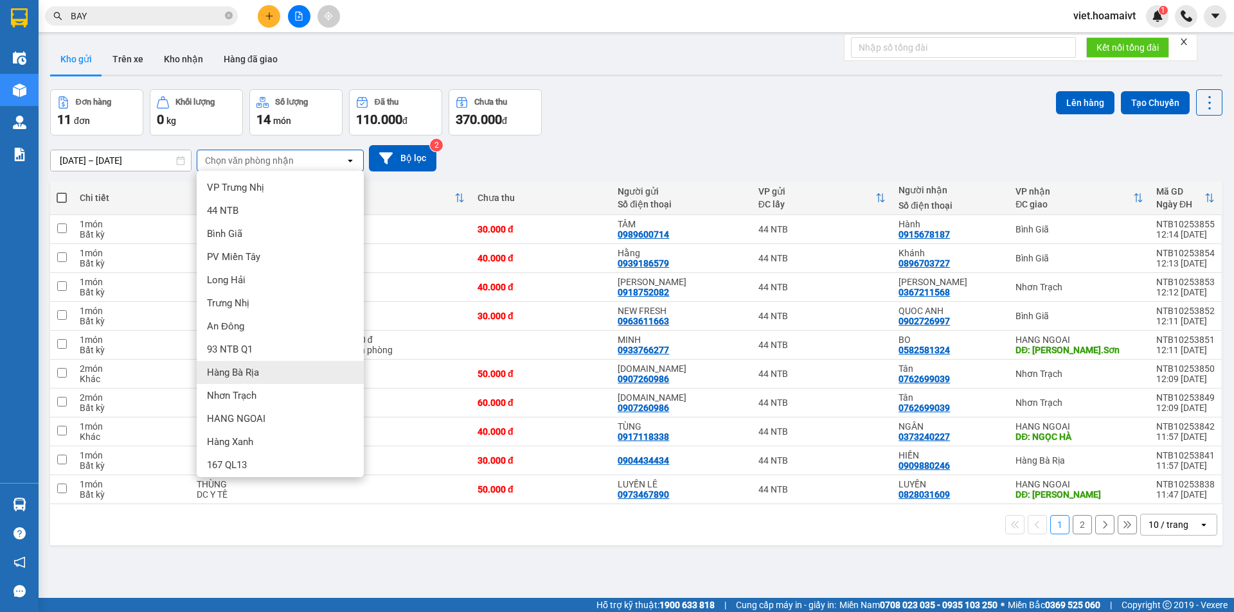
click at [267, 369] on div "Hàng Bà Rịa" at bounding box center [280, 372] width 167 height 23
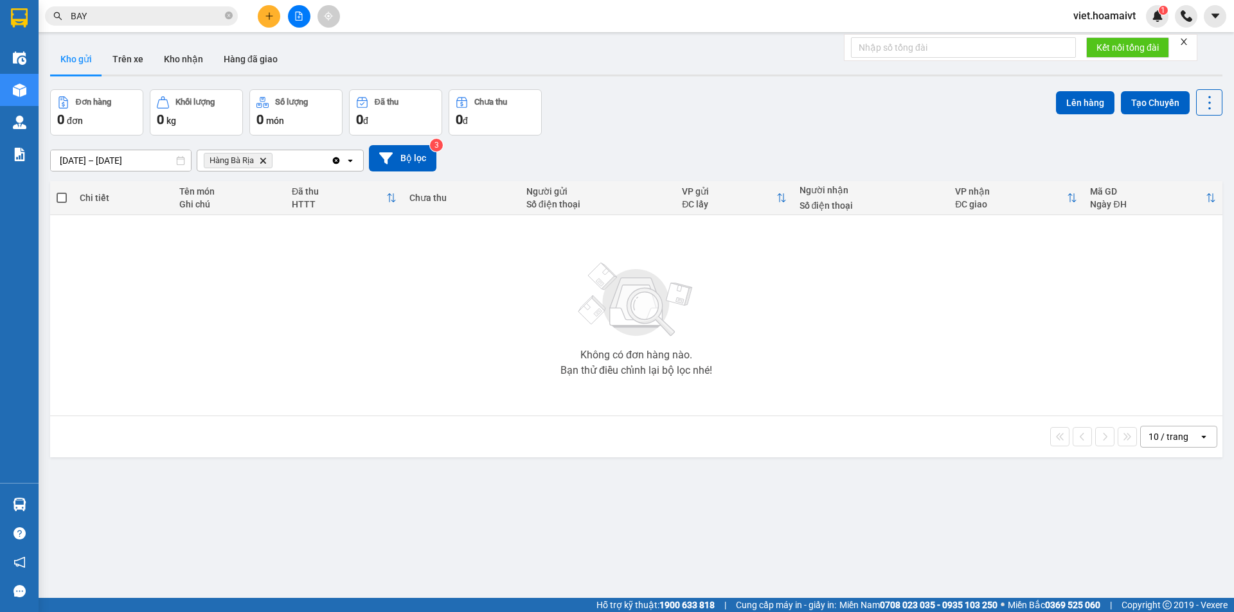
click at [265, 161] on icon "Hàng Bà Rịa, close by backspace" at bounding box center [263, 160] width 6 height 6
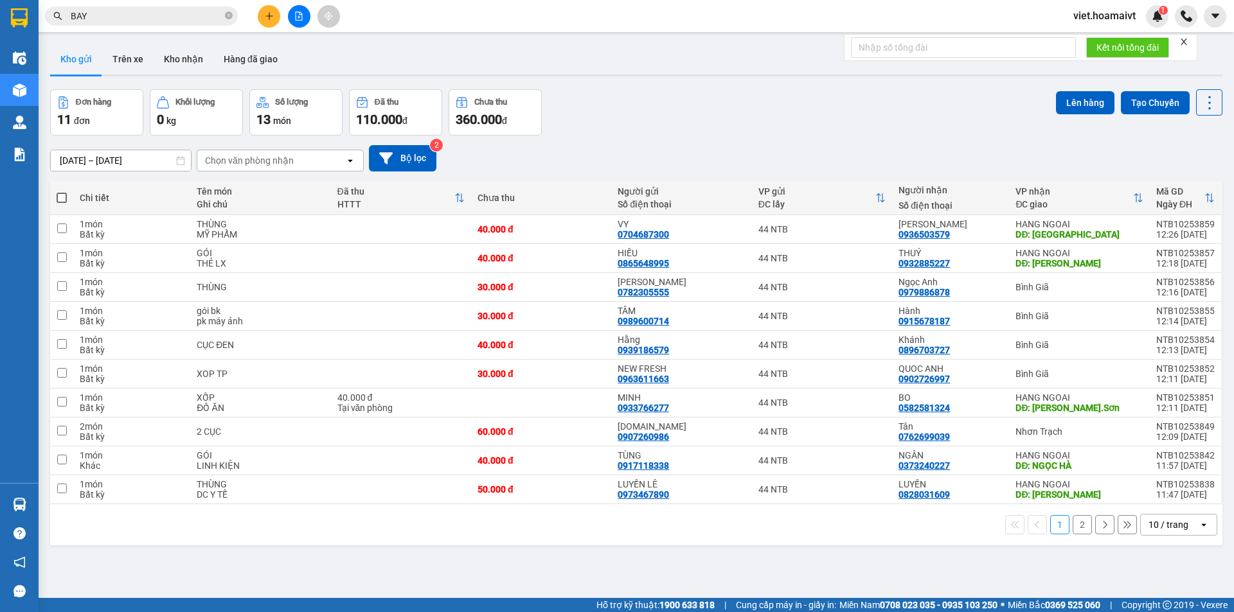
click at [1184, 42] on icon "close" at bounding box center [1183, 41] width 9 height 9
click at [265, 19] on icon "plus" at bounding box center [269, 16] width 9 height 9
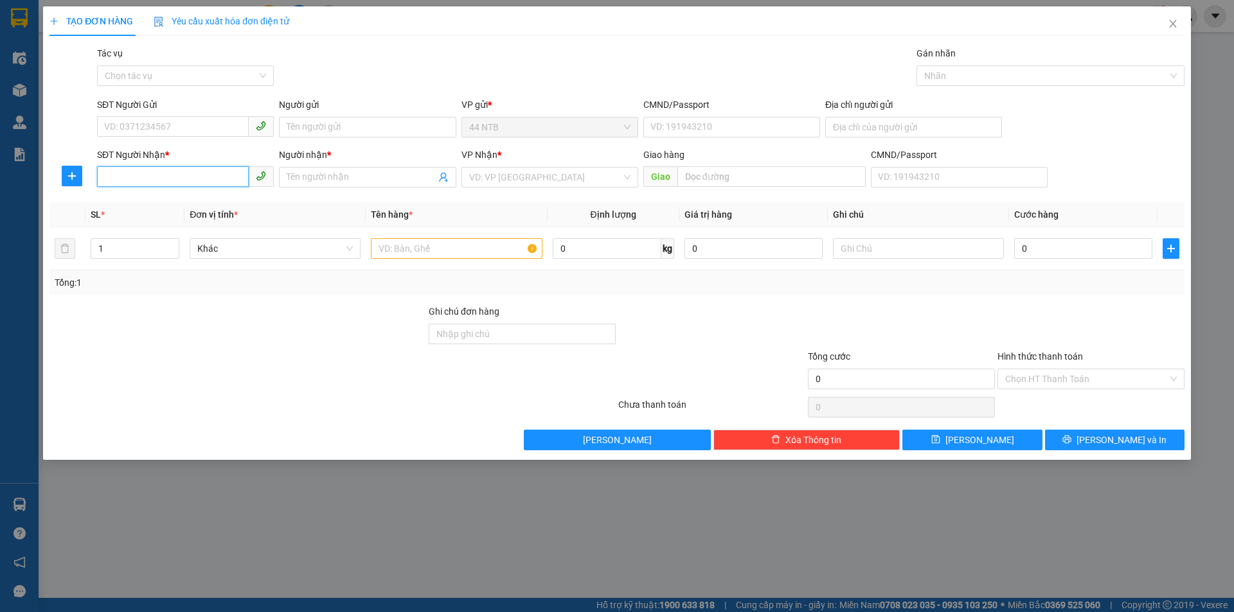
click at [209, 176] on input "SĐT Người Nhận *" at bounding box center [173, 176] width 152 height 21
type input "0853377999"
click at [340, 176] on input "Người nhận *" at bounding box center [361, 177] width 148 height 14
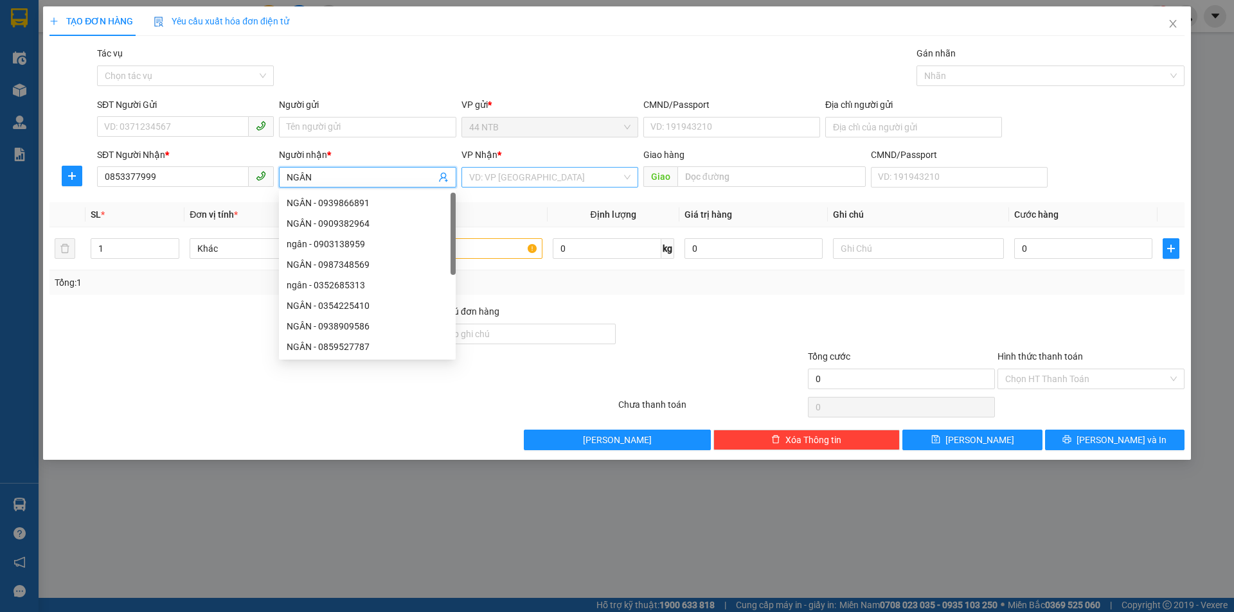
type input "NGÂN"
click at [513, 176] on input "search" at bounding box center [545, 177] width 152 height 19
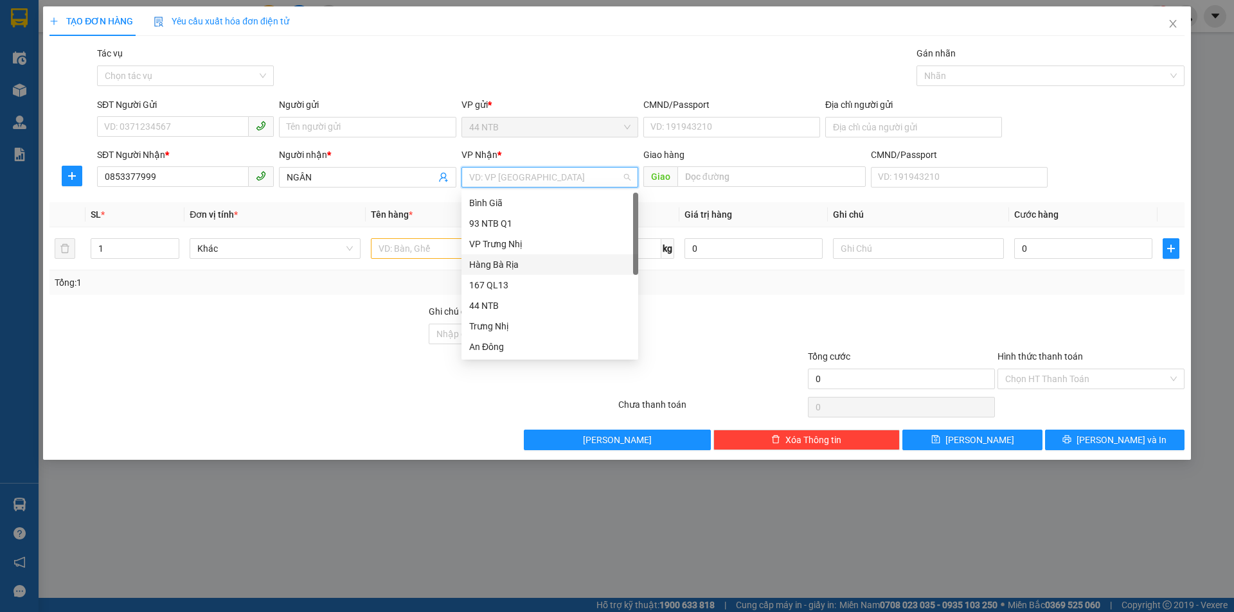
click at [510, 262] on div "Hàng Bà Rịa" at bounding box center [549, 265] width 161 height 14
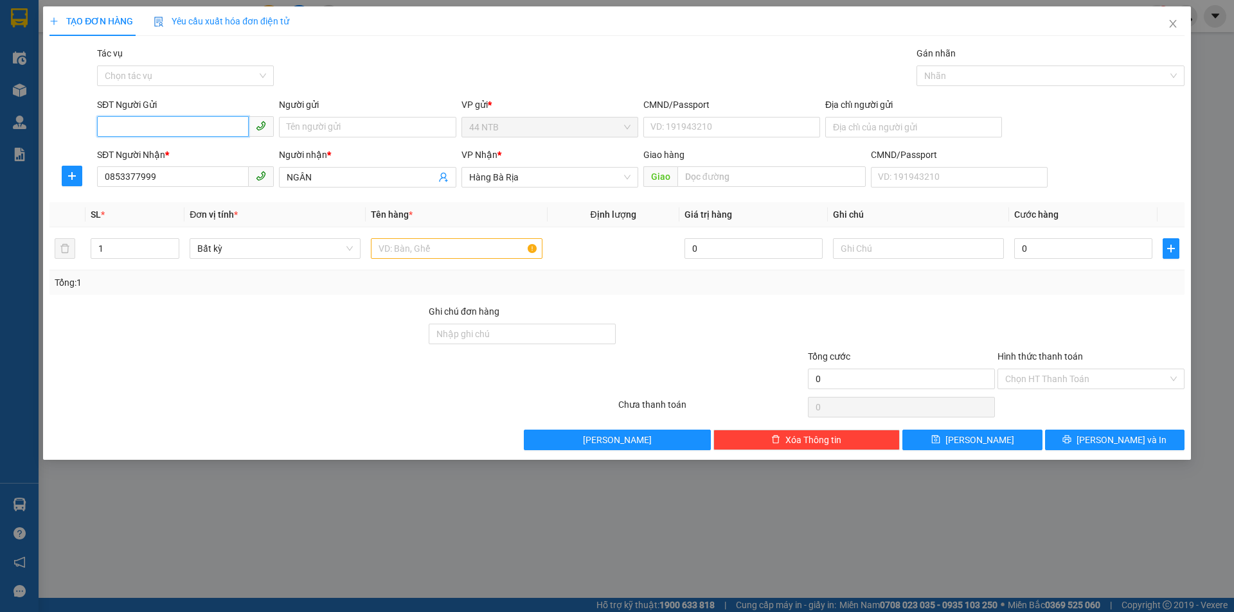
click at [155, 123] on input "SĐT Người Gửi" at bounding box center [173, 126] width 152 height 21
type input "0964423978"
drag, startPoint x: 162, startPoint y: 179, endPoint x: 35, endPoint y: 181, distance: 127.2
click at [35, 181] on div "TẠO ĐƠN HÀNG Yêu cầu xuất hóa đơn điện tử Transit Pickup Surcharge Ids Transit …" at bounding box center [617, 306] width 1234 height 612
type input "0918094449"
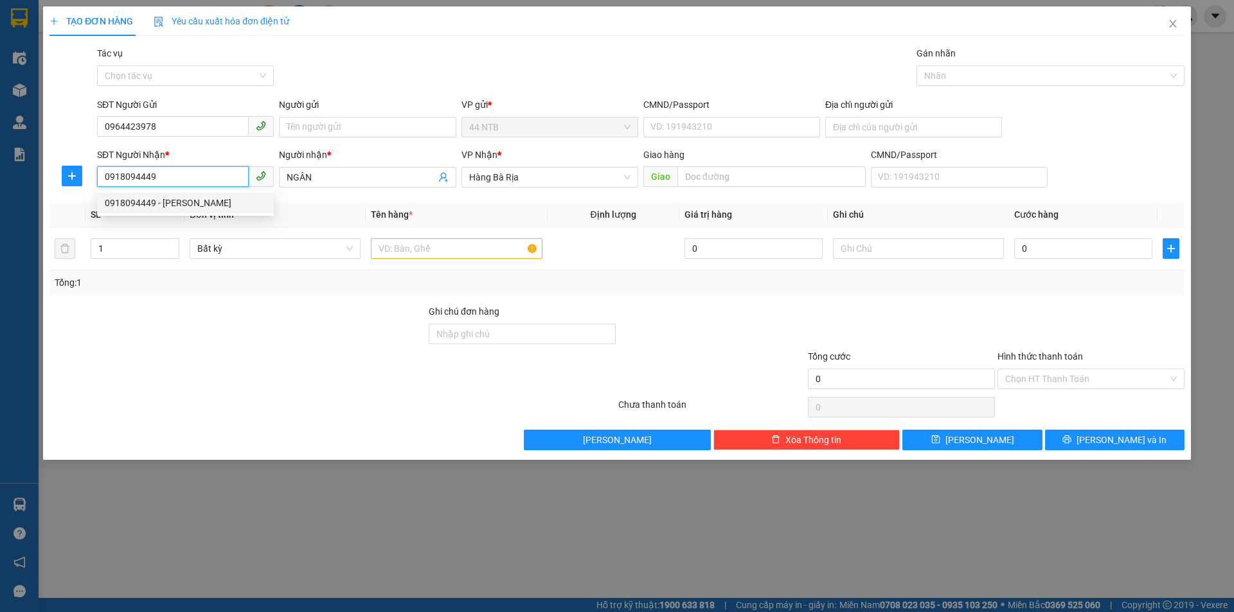
click at [172, 205] on div "0918094449 - Vân" at bounding box center [185, 203] width 161 height 14
type input "Vân"
type input "0918094449"
click at [422, 247] on input "text" at bounding box center [456, 248] width 171 height 21
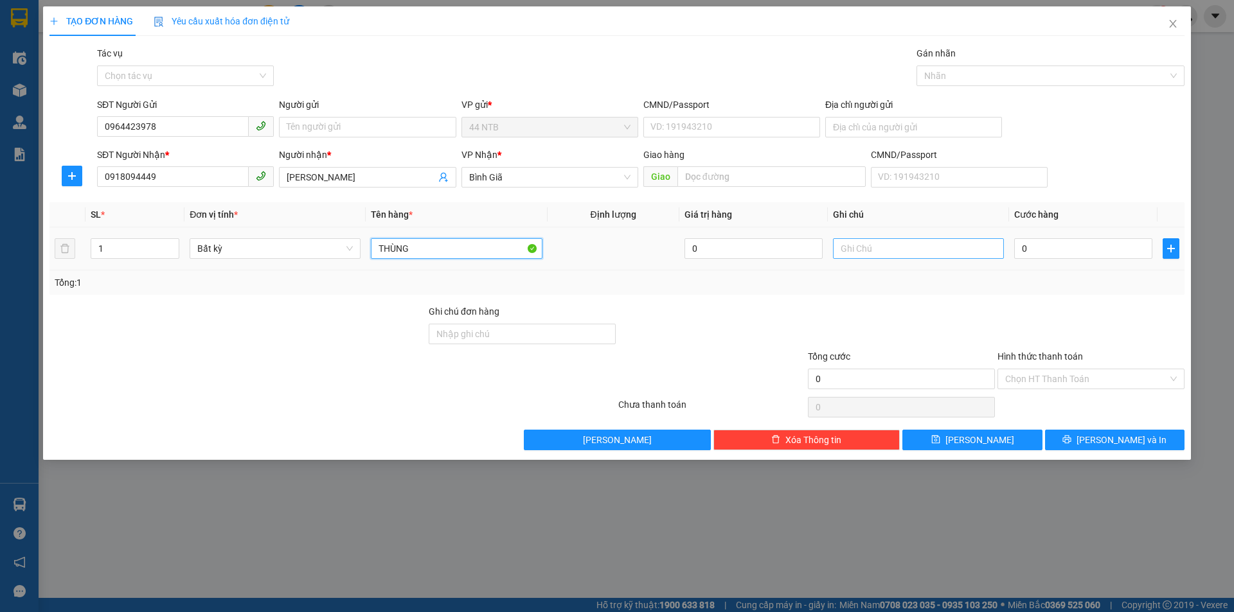
type input "THÙNG"
click at [899, 251] on input "text" at bounding box center [918, 248] width 171 height 21
type input "QUẦN ÁO"
click at [1066, 246] on input "0" at bounding box center [1083, 248] width 138 height 21
type input "3"
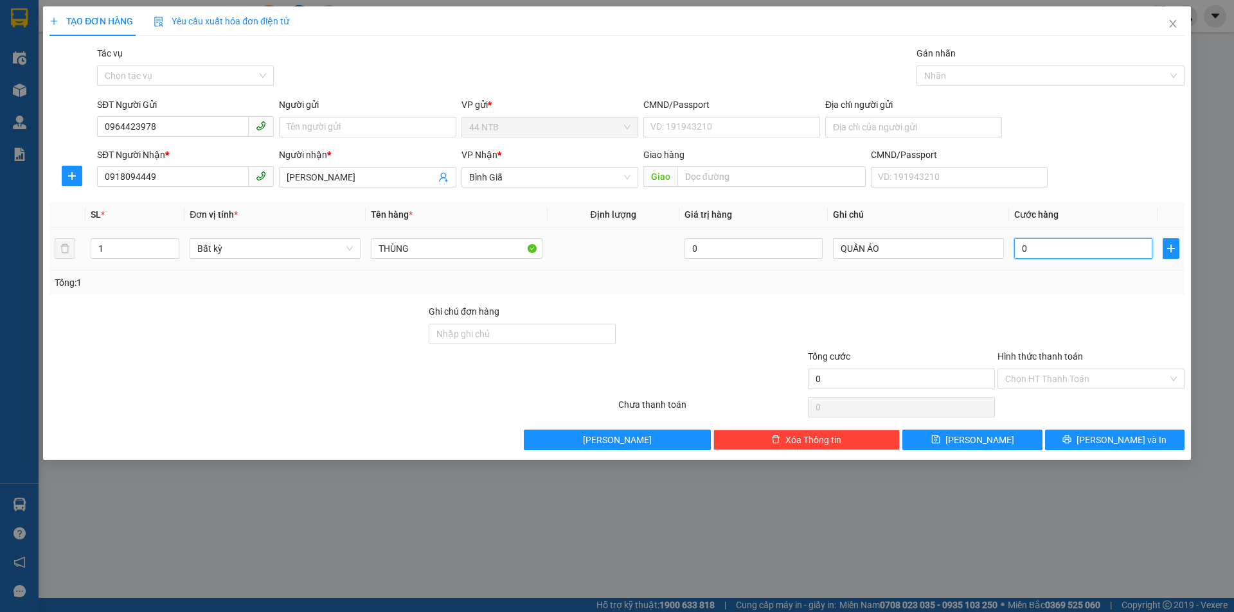
type input "3"
type input "30"
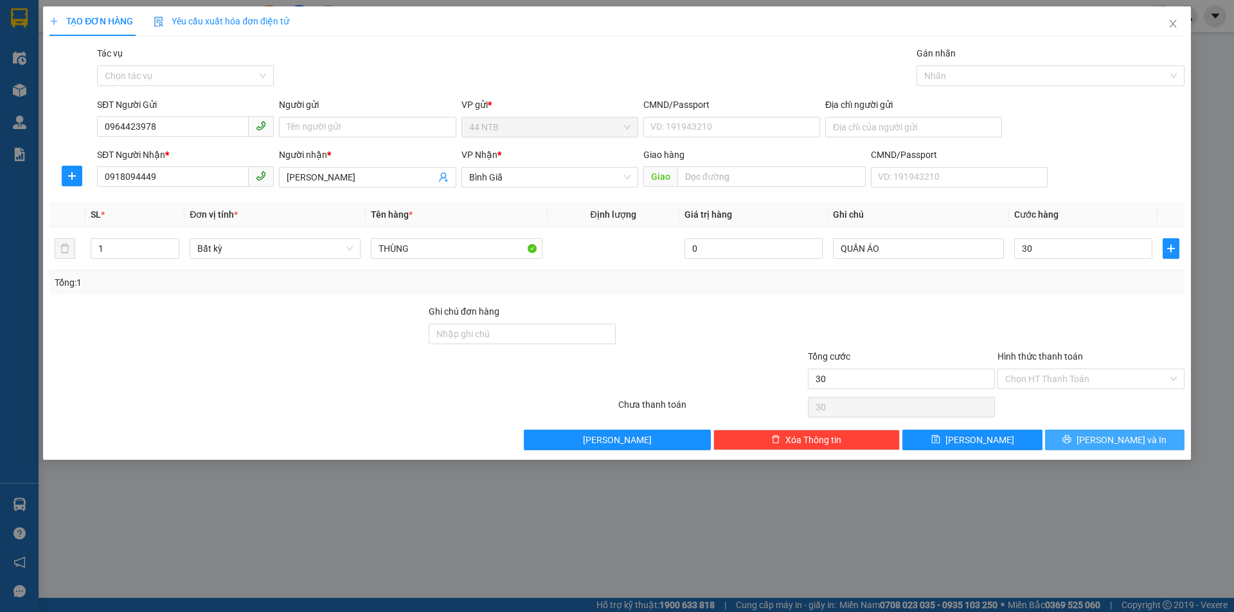
click at [1090, 448] on button "[PERSON_NAME] và In" at bounding box center [1114, 440] width 139 height 21
type input "30.000"
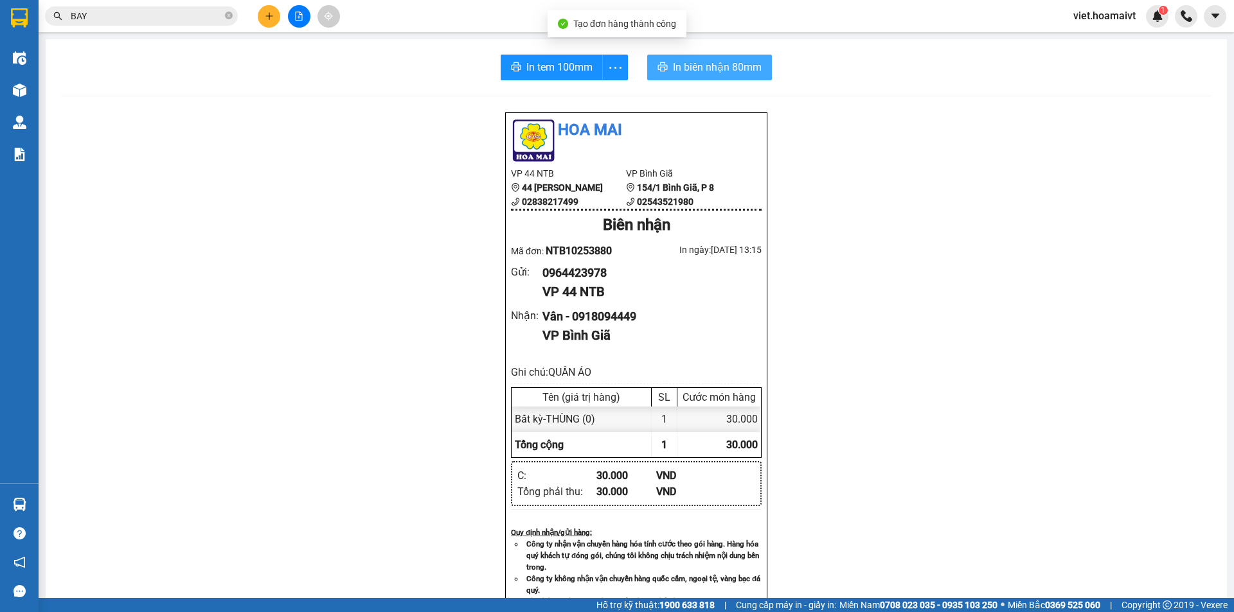
click at [681, 65] on span "In biên nhận 80mm" at bounding box center [717, 67] width 89 height 16
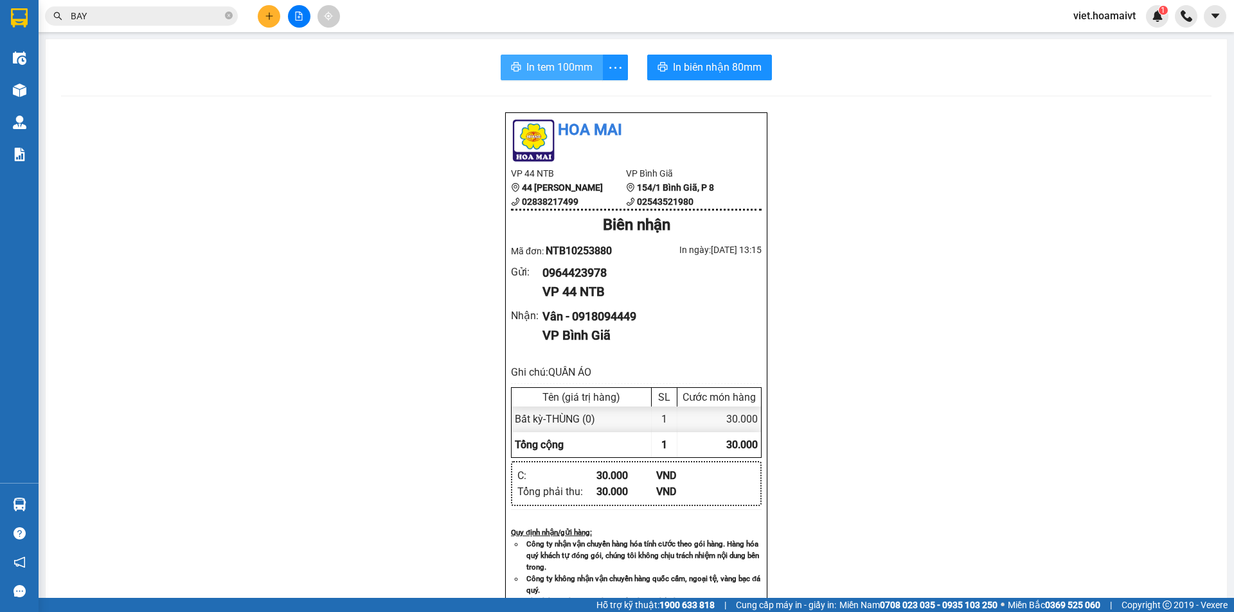
click at [548, 63] on span "In tem 100mm" at bounding box center [559, 67] width 66 height 16
click at [267, 14] on icon "plus" at bounding box center [269, 16] width 9 height 9
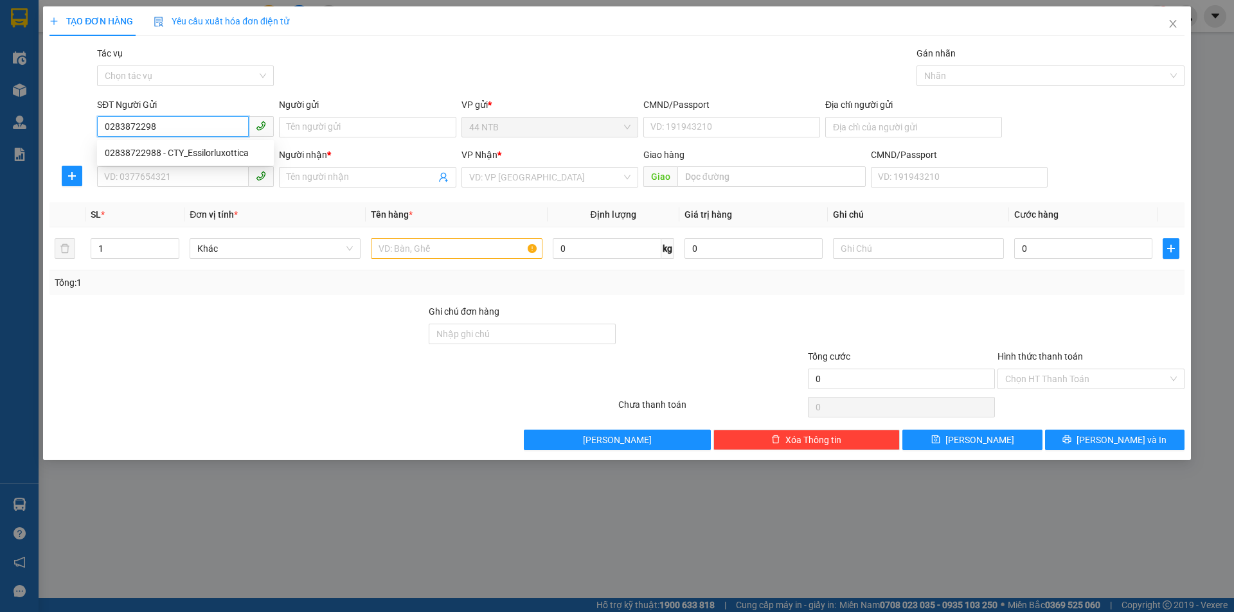
type input "02838722988"
click at [225, 149] on div "02838722988 - CTY_Essilorluxottica" at bounding box center [185, 153] width 161 height 14
type input "CTY_Essilorluxottica"
type input "6_Tân.Trào_Q7"
type input "0902037686"
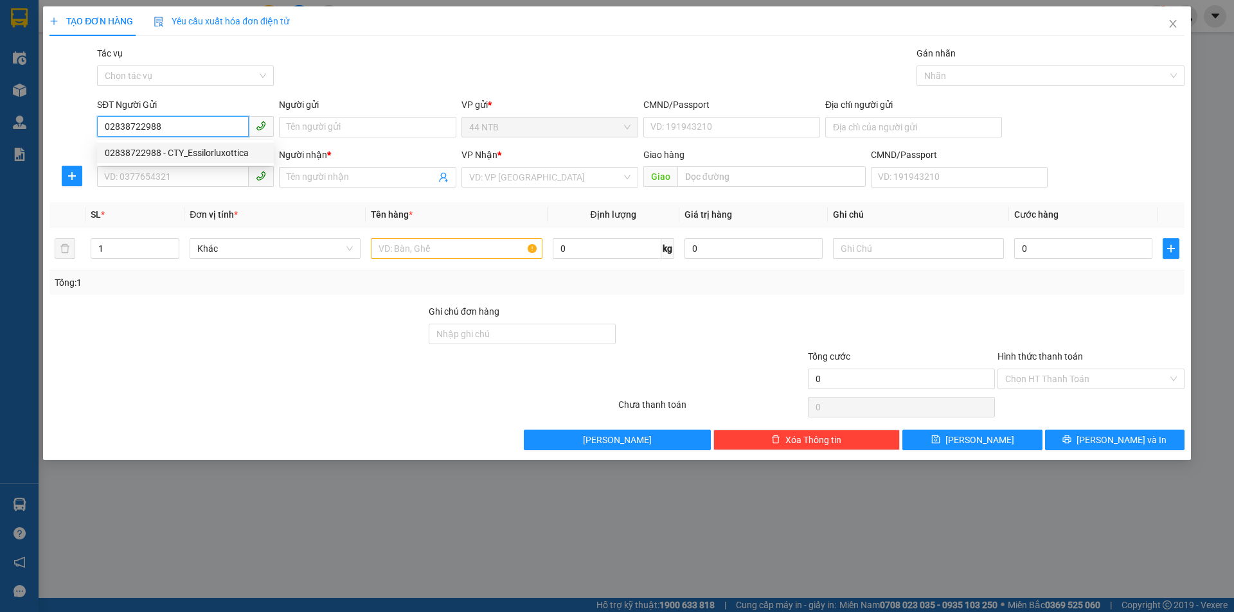
type input "Italy"
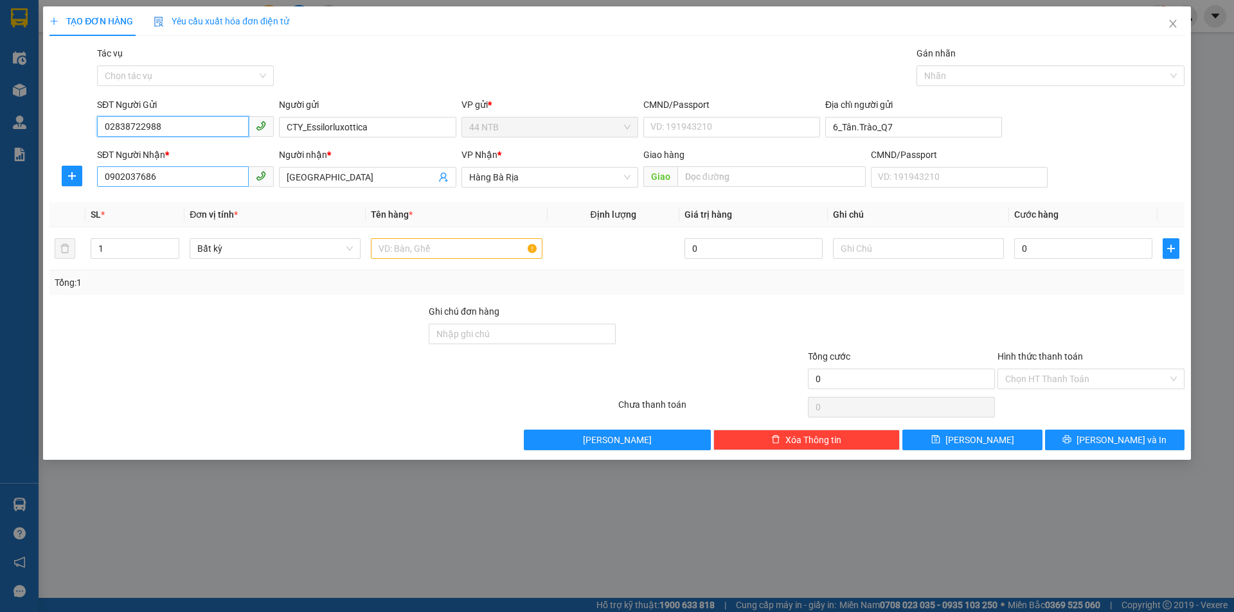
type input "02838722988"
drag, startPoint x: 170, startPoint y: 175, endPoint x: 75, endPoint y: 168, distance: 95.4
click at [75, 168] on div "SĐT Người Nhận * 0902037686 0902037686 Người nhận * Italy VP Nhận * Hàng Bà R…" at bounding box center [616, 170] width 1137 height 45
type input "0906324834"
click at [150, 203] on div "0906324834 - MK_Ánh.Sáng" at bounding box center [185, 203] width 161 height 14
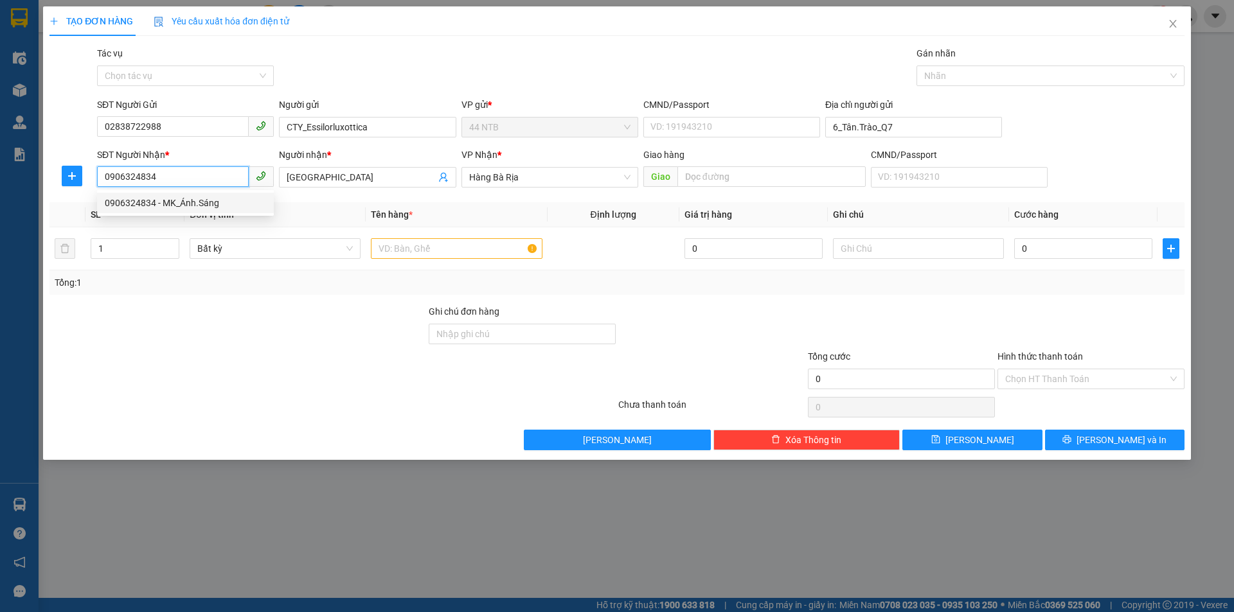
type input "6_Tân.Trào_Q7"
type input "MK_Ánh.Sáng"
type input "P.Mỹ_Đ.Lập"
type input "0906324834"
click at [451, 249] on input "text" at bounding box center [456, 248] width 171 height 21
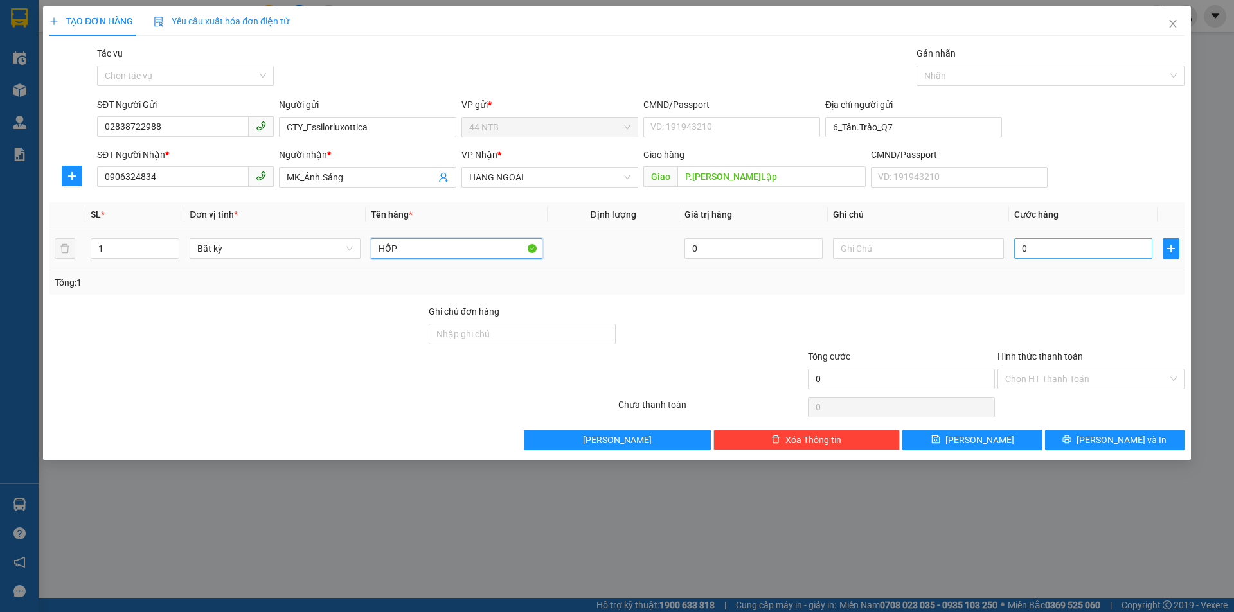
type input "HỐP"
drag, startPoint x: 1066, startPoint y: 247, endPoint x: 1045, endPoint y: 251, distance: 20.9
click at [1065, 249] on input "0" at bounding box center [1083, 248] width 138 height 21
type input "4"
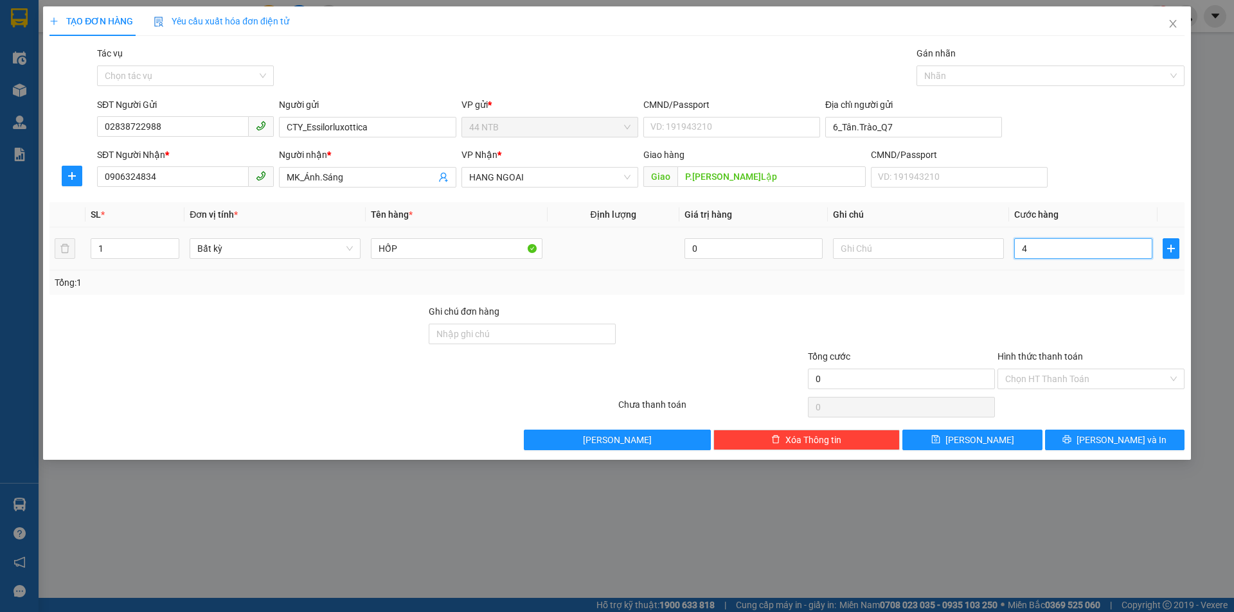
type input "4"
type input "40"
type input "40.000"
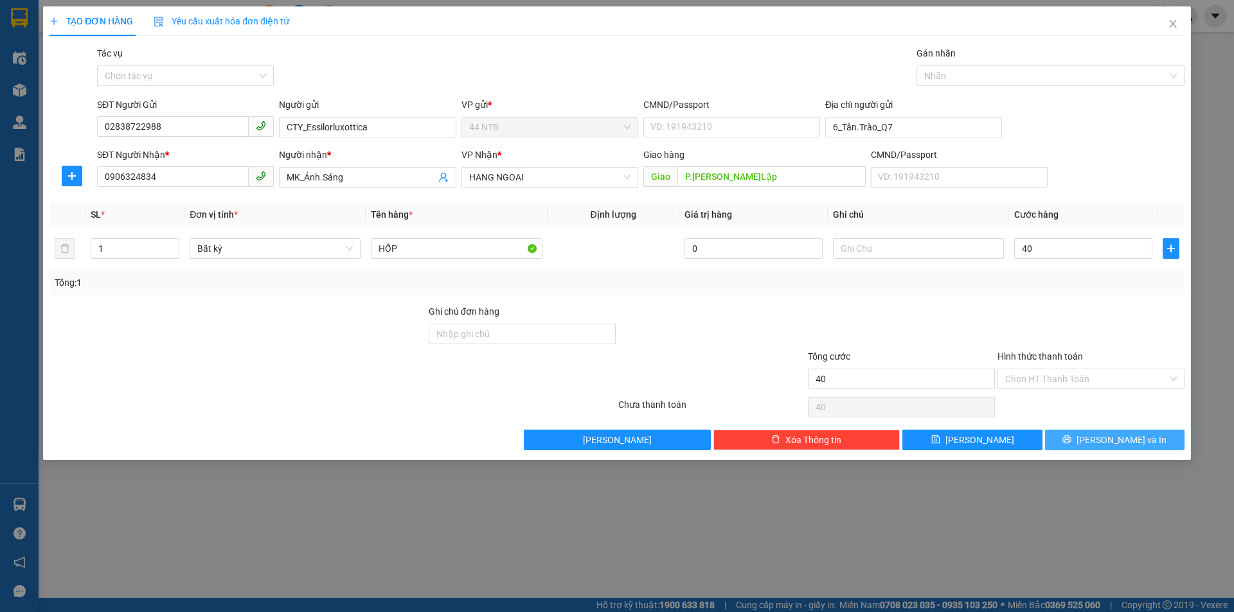
type input "40.000"
click at [1103, 436] on button "[PERSON_NAME] và In" at bounding box center [1114, 440] width 139 height 21
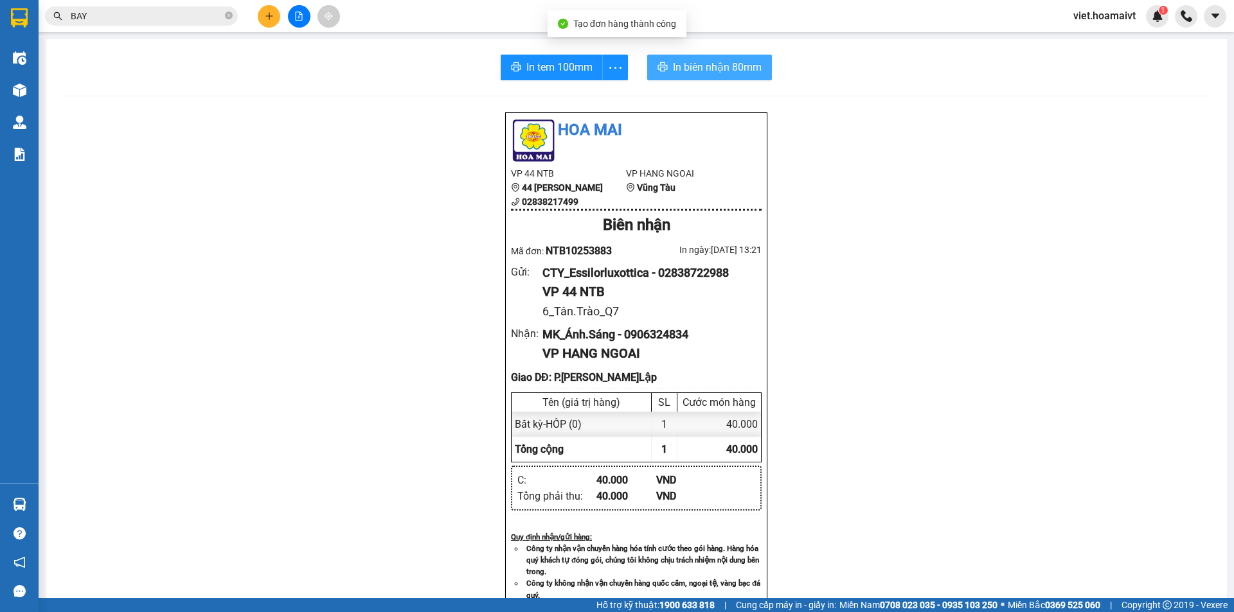
click at [701, 70] on span "In biên nhận 80mm" at bounding box center [717, 67] width 89 height 16
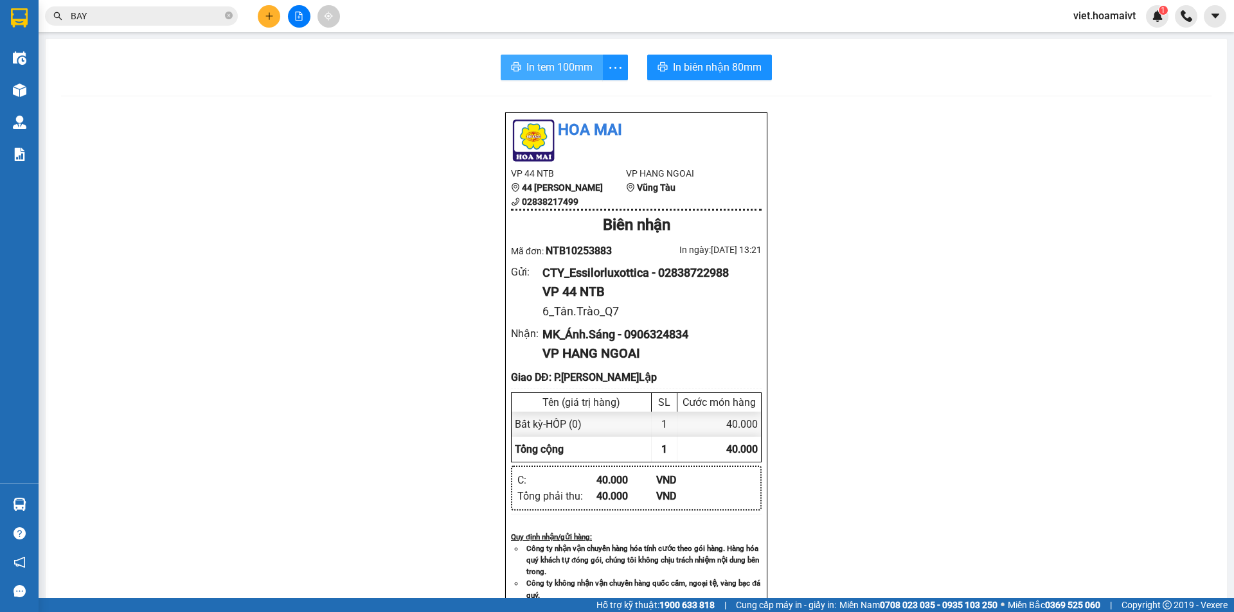
click at [548, 65] on span "In tem 100mm" at bounding box center [559, 67] width 66 height 16
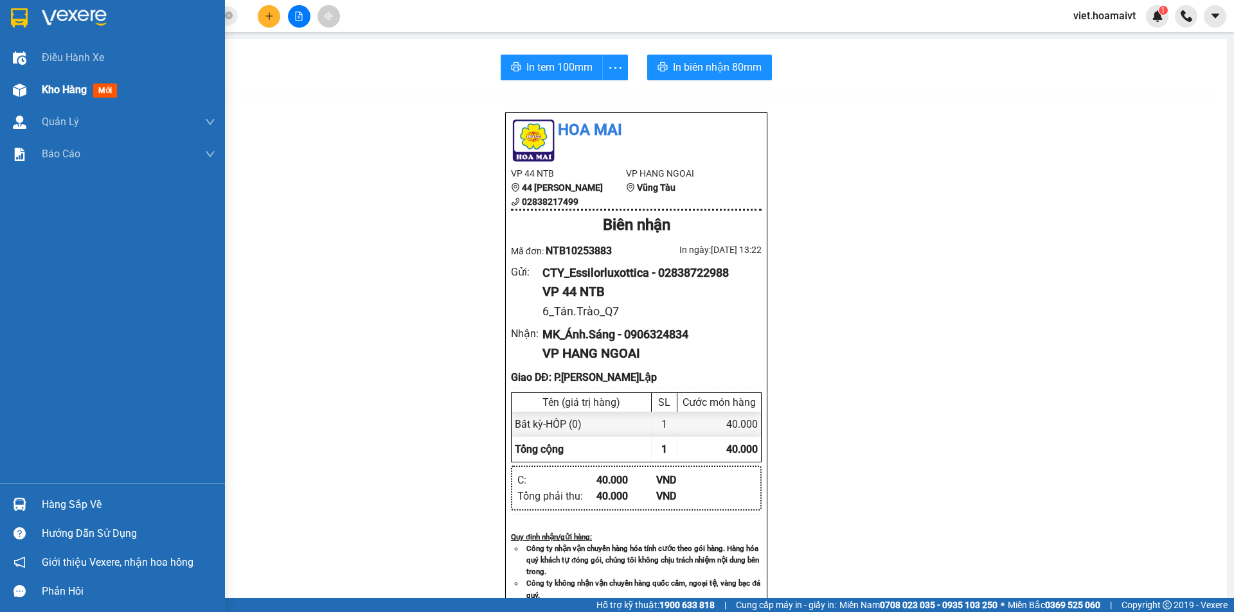
click at [63, 86] on span "Kho hàng" at bounding box center [64, 90] width 45 height 12
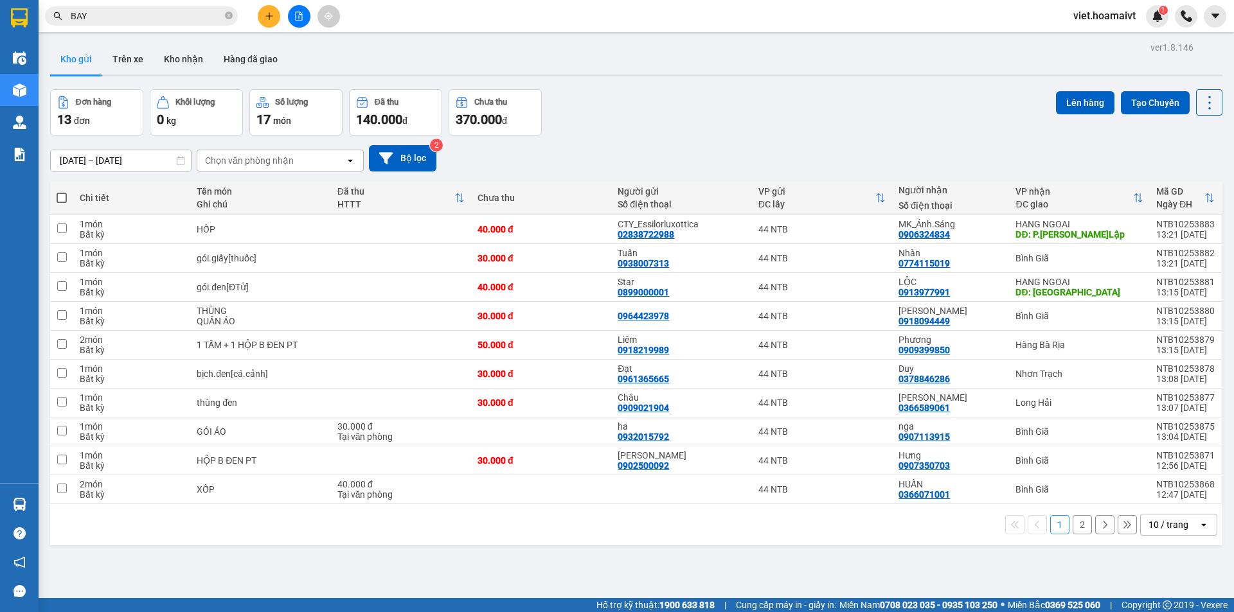
drag, startPoint x: 312, startPoint y: 154, endPoint x: 305, endPoint y: 152, distance: 7.3
click at [311, 154] on div "Chọn văn phòng nhận" at bounding box center [271, 160] width 148 height 21
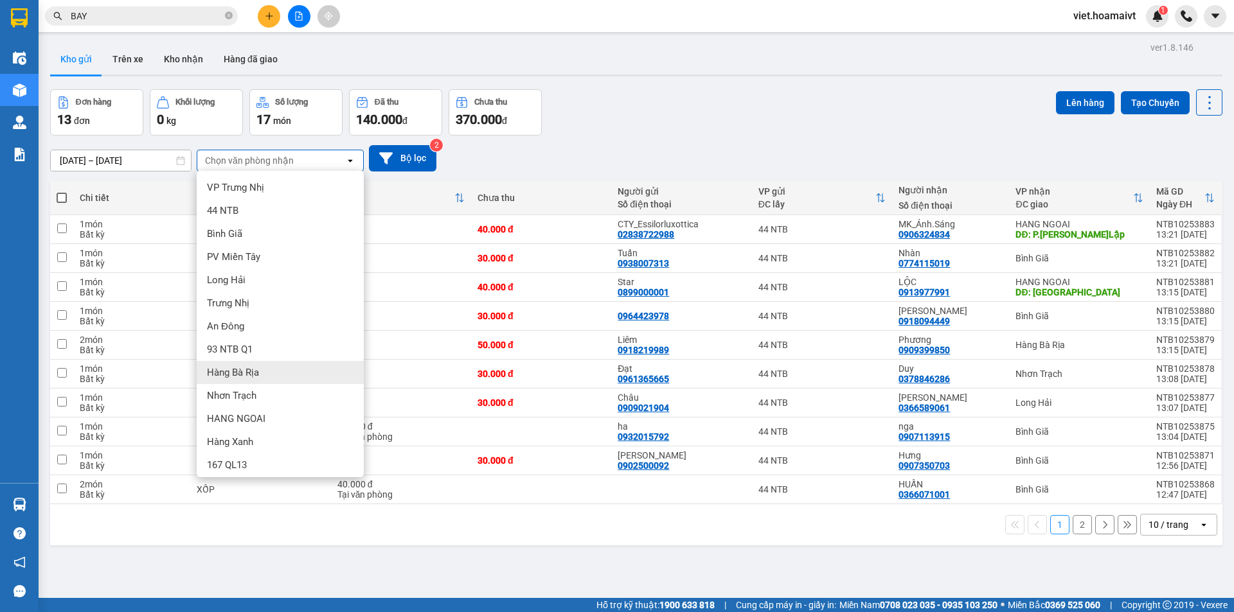
click at [272, 375] on div "Hàng Bà Rịa" at bounding box center [280, 372] width 167 height 23
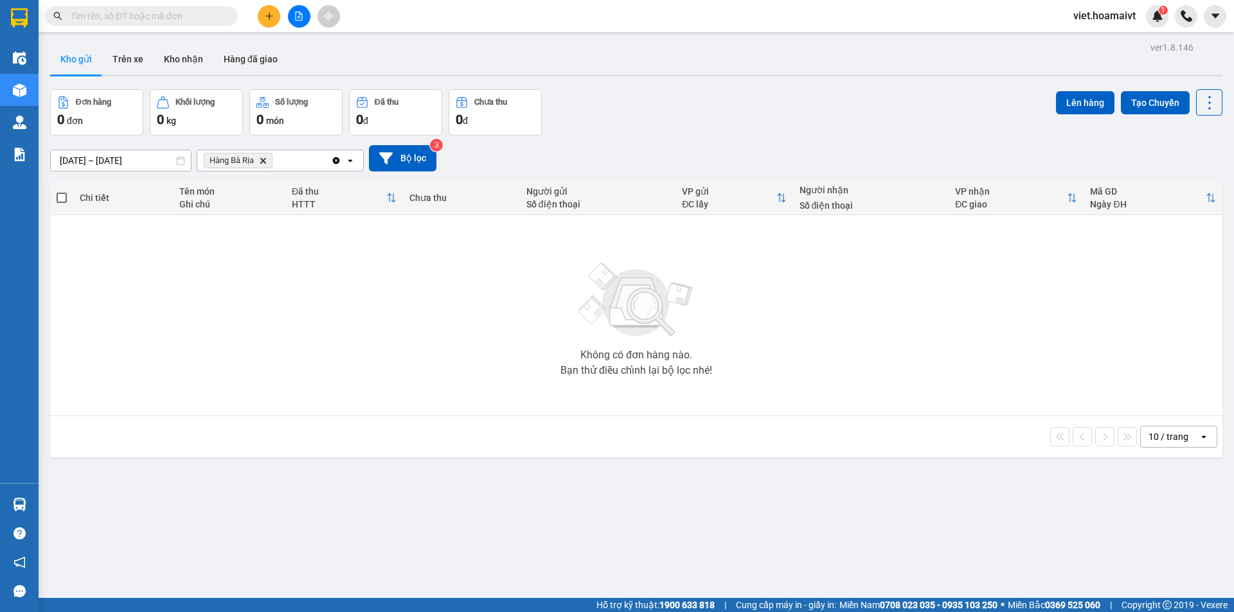
click at [265, 163] on icon "Delete" at bounding box center [263, 161] width 8 height 8
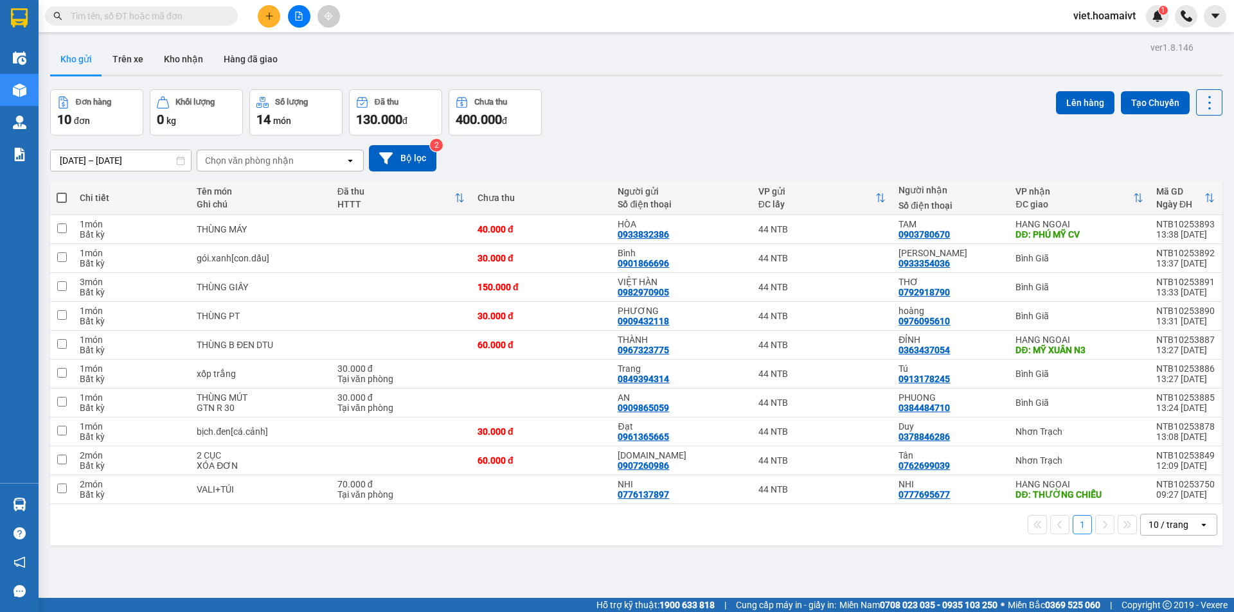
click at [272, 14] on icon "plus" at bounding box center [269, 16] width 9 height 9
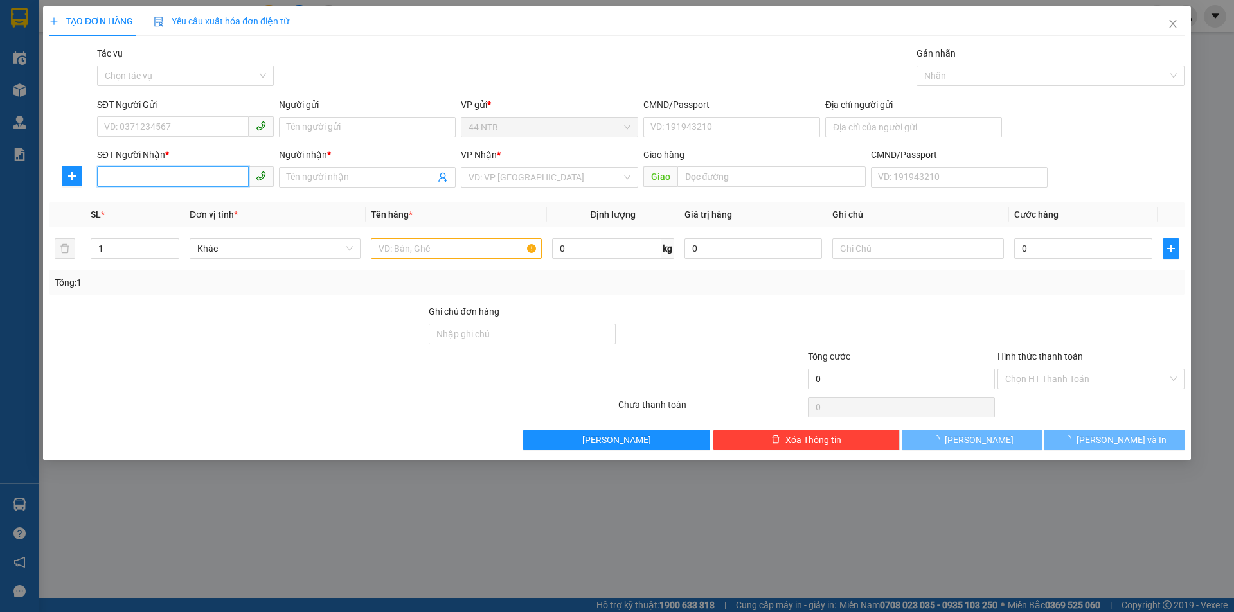
click at [150, 178] on input "SĐT Người Nhận *" at bounding box center [173, 176] width 152 height 21
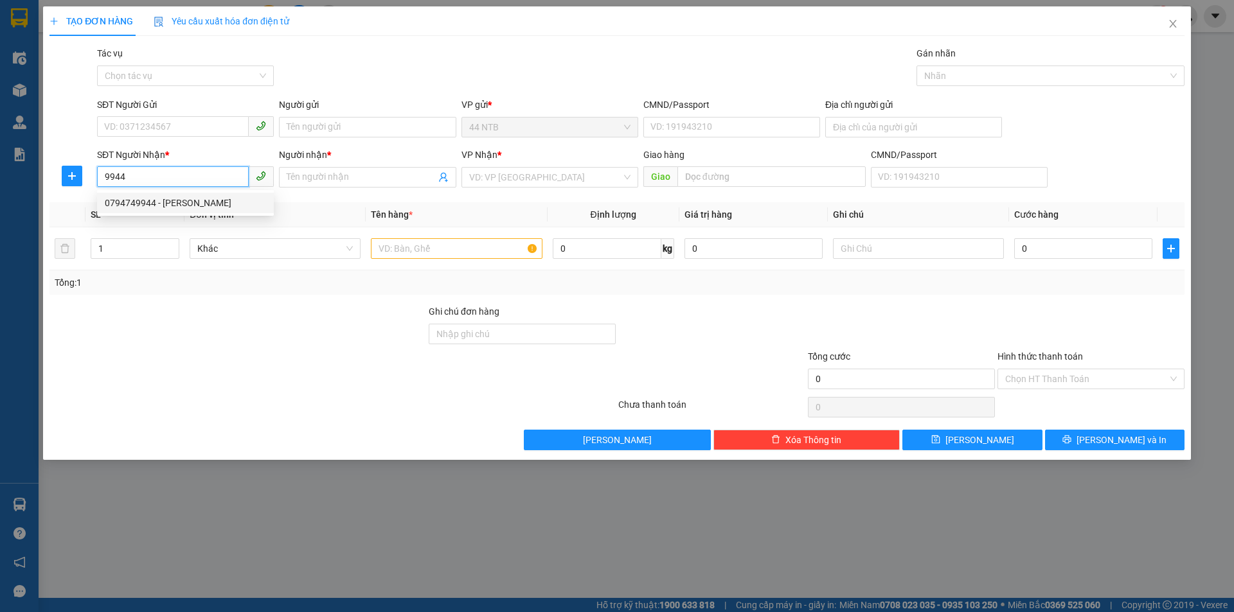
click at [165, 199] on div "0794749944 - Uyên" at bounding box center [185, 203] width 161 height 14
type input "0794749944"
type input "Uyên"
type input "0794749944"
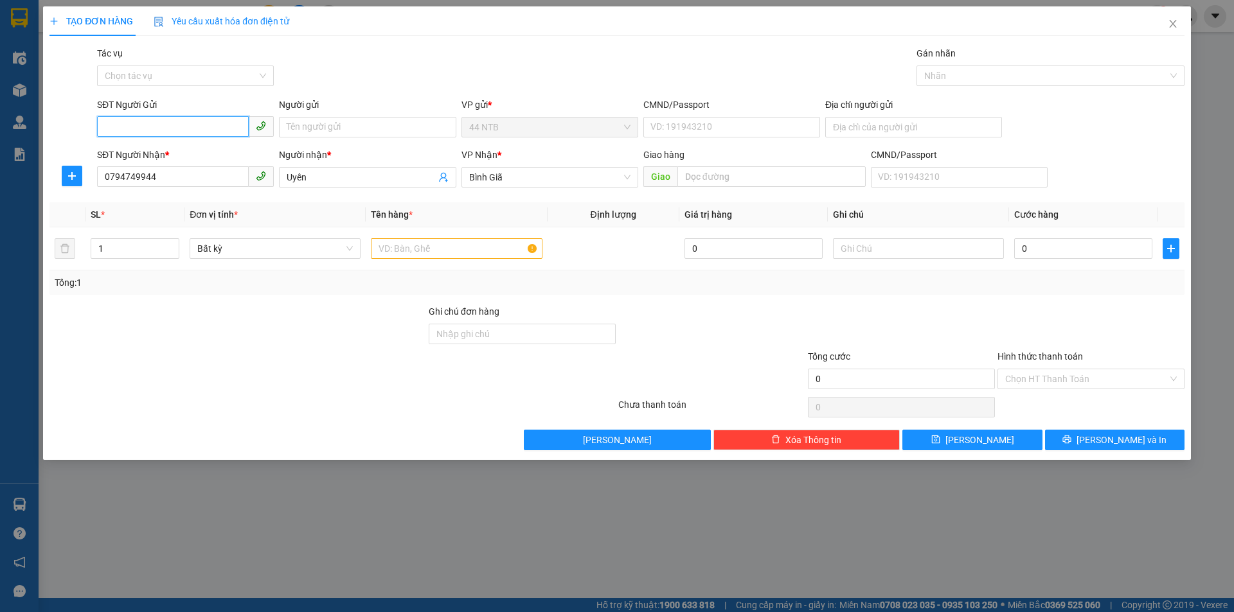
click at [167, 125] on input "SĐT Người Gửi" at bounding box center [173, 126] width 152 height 21
click at [183, 151] on div "0911625264 - Uy" at bounding box center [185, 153] width 161 height 14
type input "0911625264"
type input "Uy"
type input "084081001503"
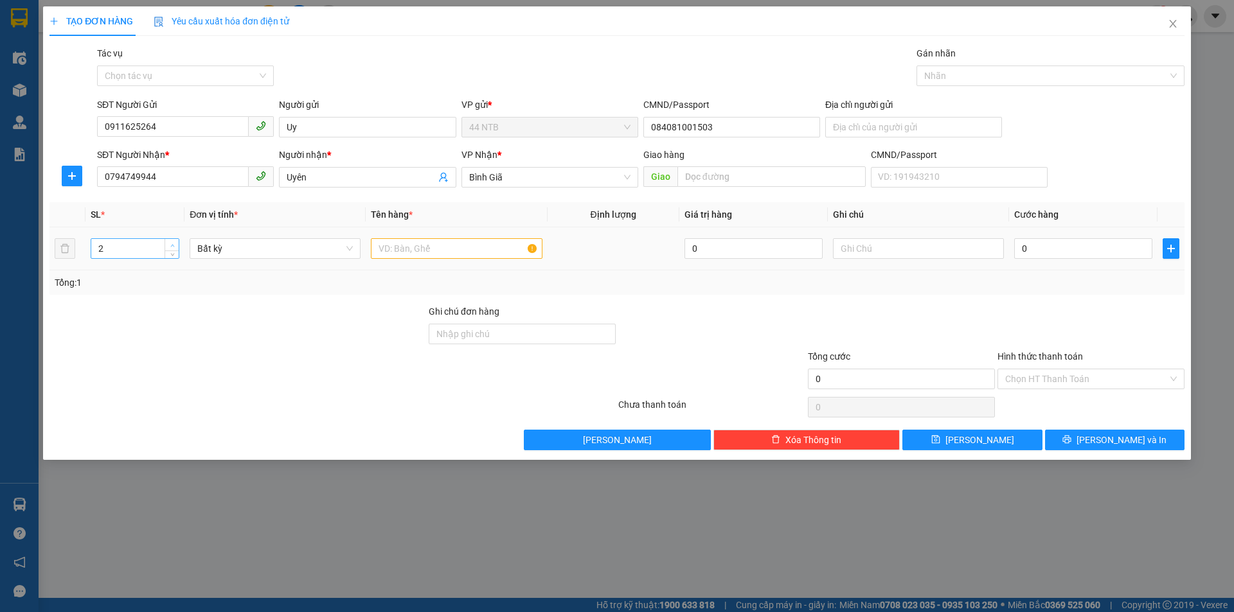
click at [176, 242] on span "up" at bounding box center [172, 246] width 8 height 8
click at [175, 242] on span "up" at bounding box center [172, 246] width 8 height 8
type input "4"
click at [175, 242] on span "up" at bounding box center [172, 246] width 8 height 8
click at [408, 245] on input "text" at bounding box center [456, 248] width 171 height 21
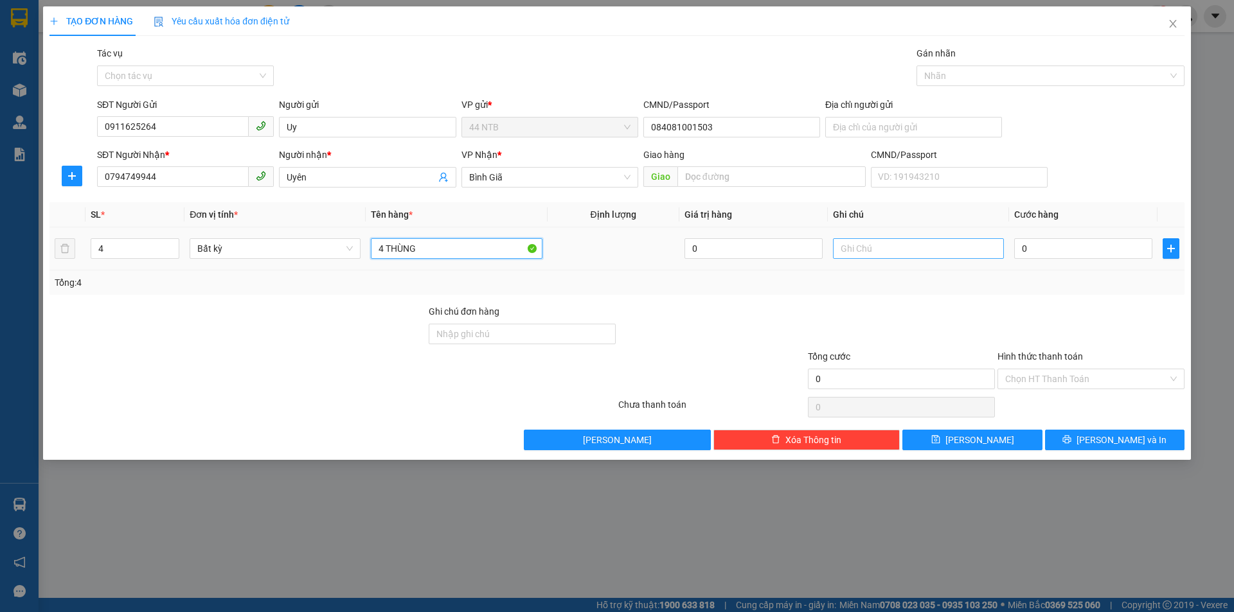
type input "4 THÙNG"
click at [899, 240] on div at bounding box center [918, 249] width 171 height 26
click at [862, 254] on input "text" at bounding box center [918, 248] width 171 height 21
type input "TẬN NƠI,R60N"
click at [1036, 252] on input "0" at bounding box center [1083, 248] width 138 height 21
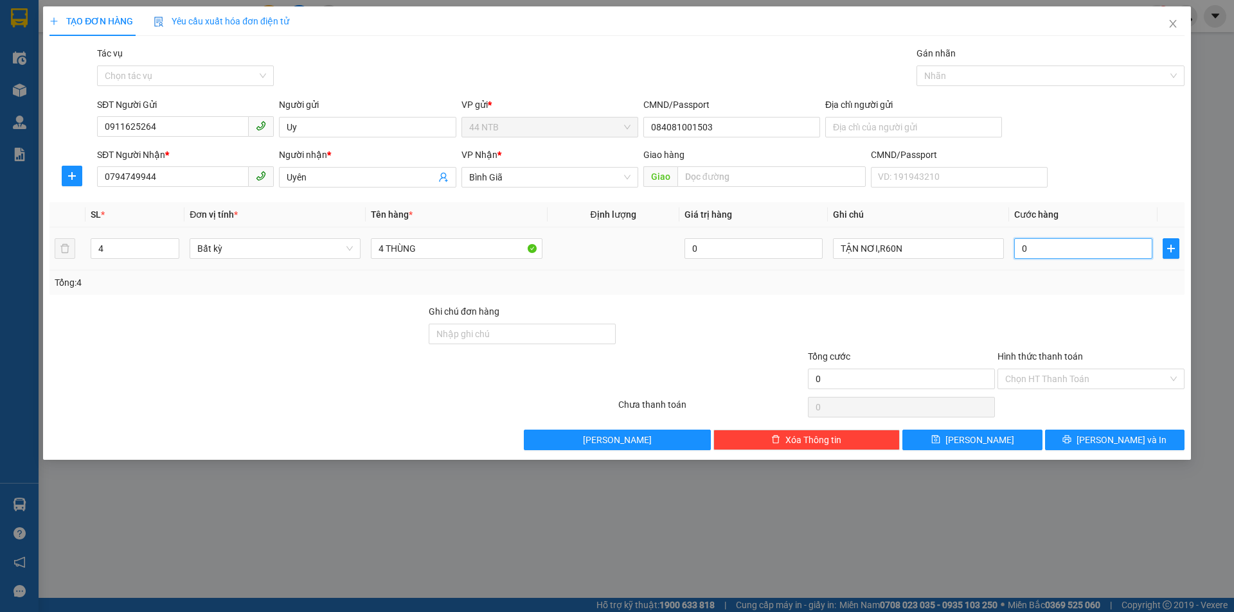
type input "1"
type input "10"
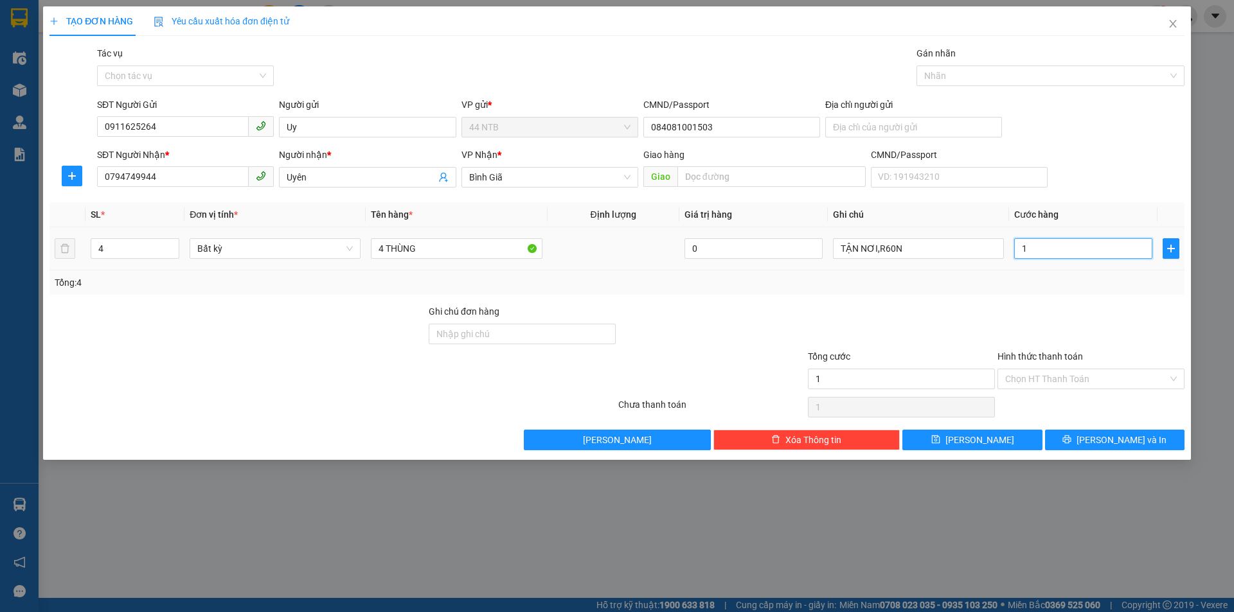
type input "10"
type input "100"
type input "100.000"
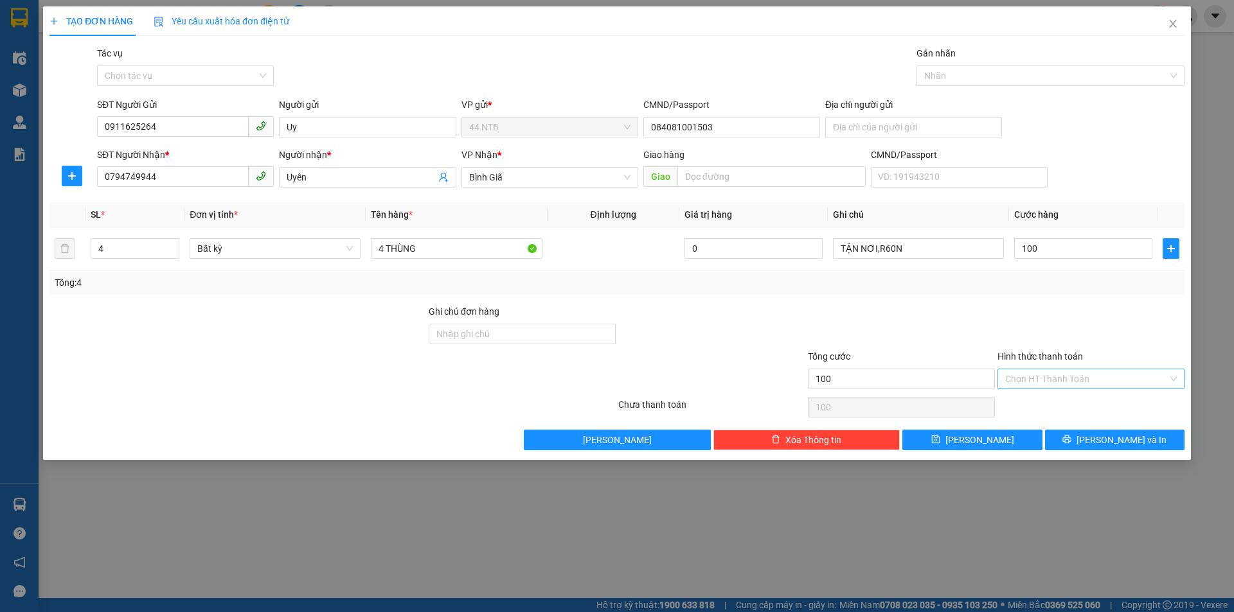
type input "100.000"
click at [1038, 378] on input "Hình thức thanh toán" at bounding box center [1086, 378] width 163 height 19
click at [1052, 401] on div "Tại văn phòng" at bounding box center [1091, 405] width 172 height 14
type input "0"
drag, startPoint x: 1076, startPoint y: 432, endPoint x: 1022, endPoint y: 409, distance: 58.1
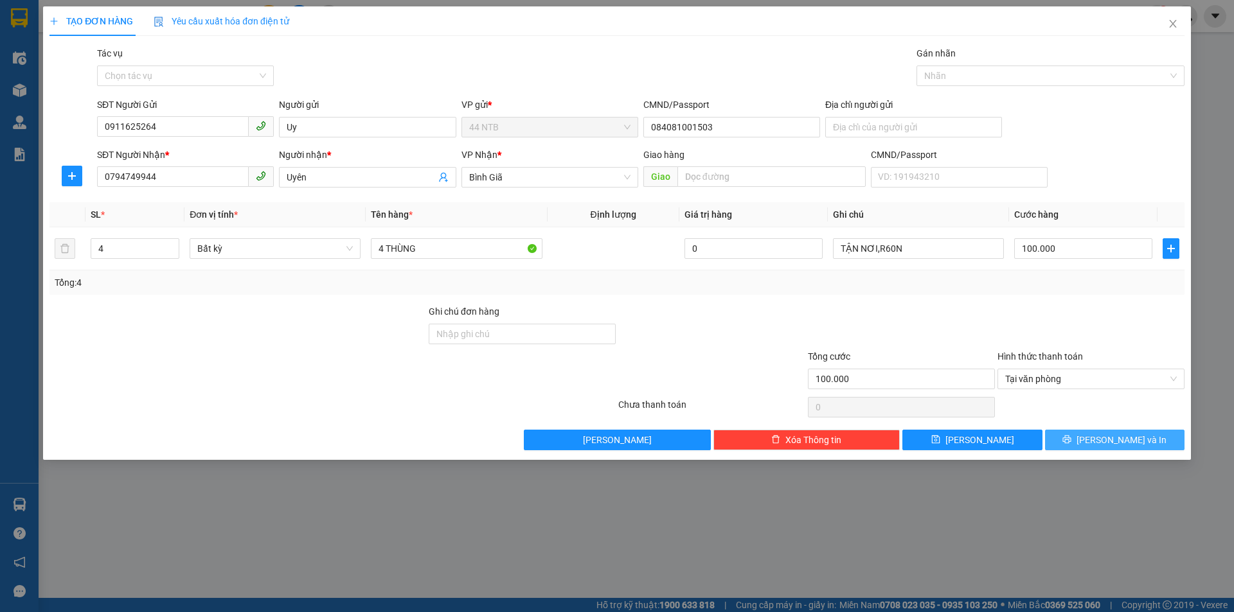
click at [1074, 432] on button "[PERSON_NAME] và In" at bounding box center [1114, 440] width 139 height 21
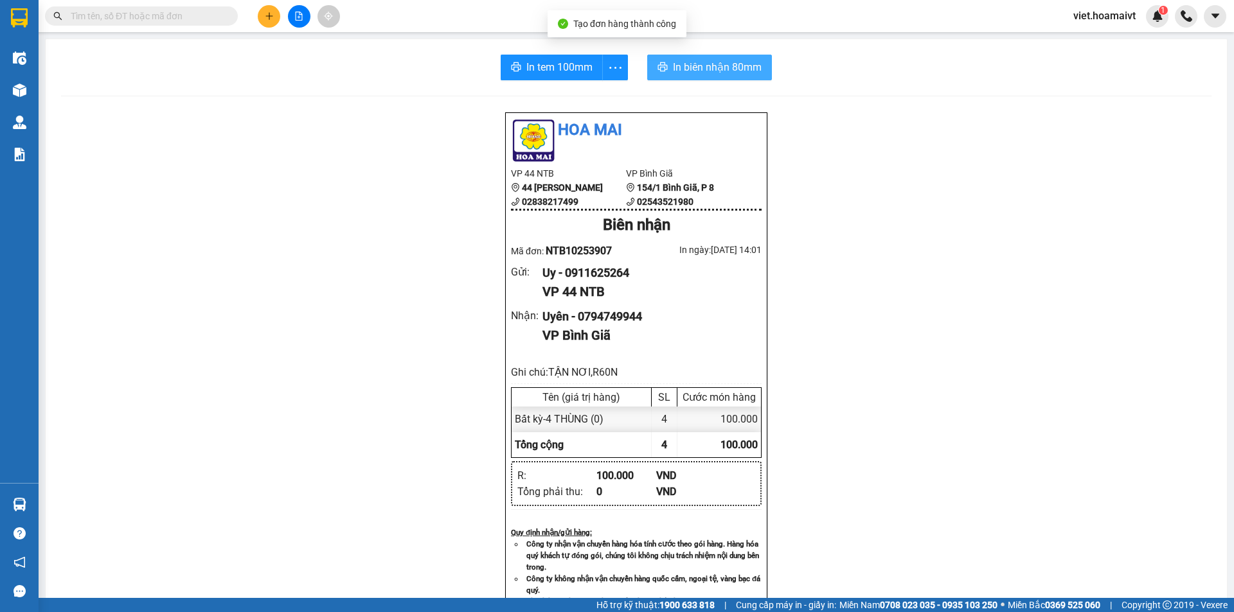
click at [694, 79] on button "In biên nhận 80mm" at bounding box center [709, 68] width 125 height 26
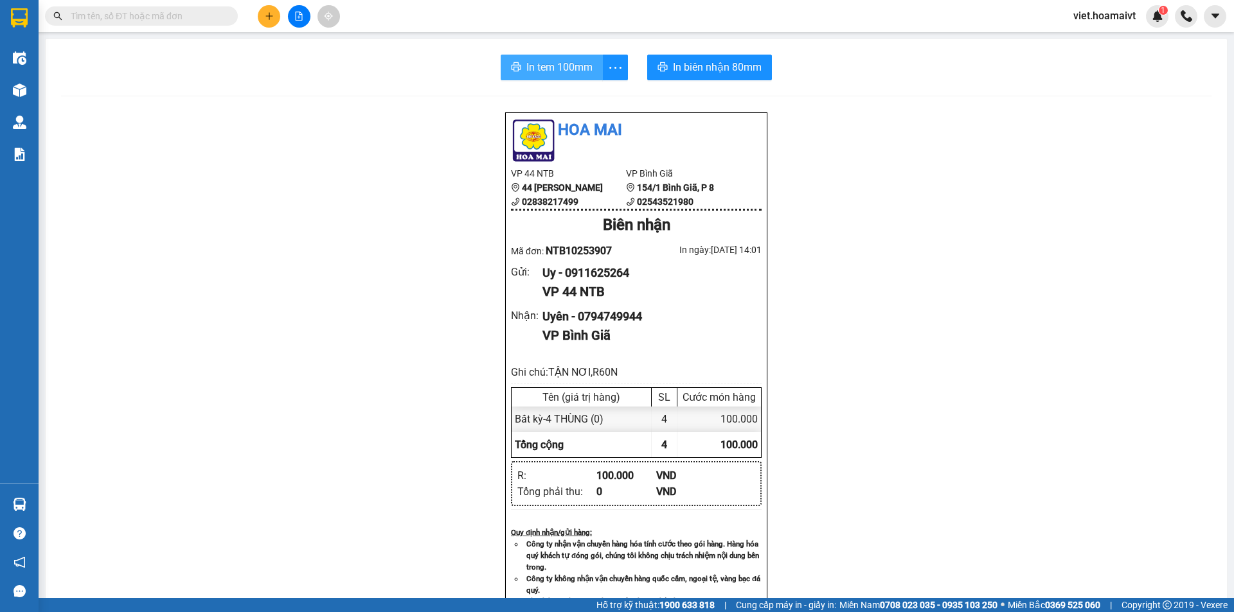
click at [583, 67] on span "In tem 100mm" at bounding box center [559, 67] width 66 height 16
click at [955, 517] on div "Hoa Mai VP 44 NTB 44 Nguyễn Thái Bình 02838217499 VP Bình Giã 154/1 Bình Giã,…" at bounding box center [636, 535] width 1150 height 846
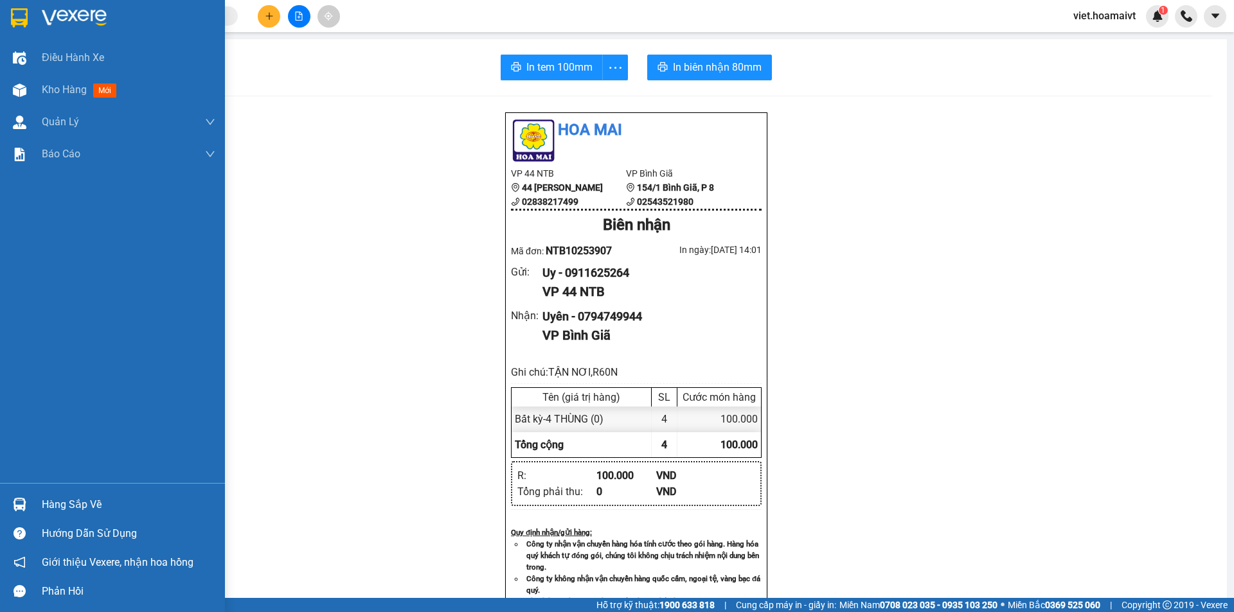
click at [53, 17] on img at bounding box center [74, 17] width 65 height 19
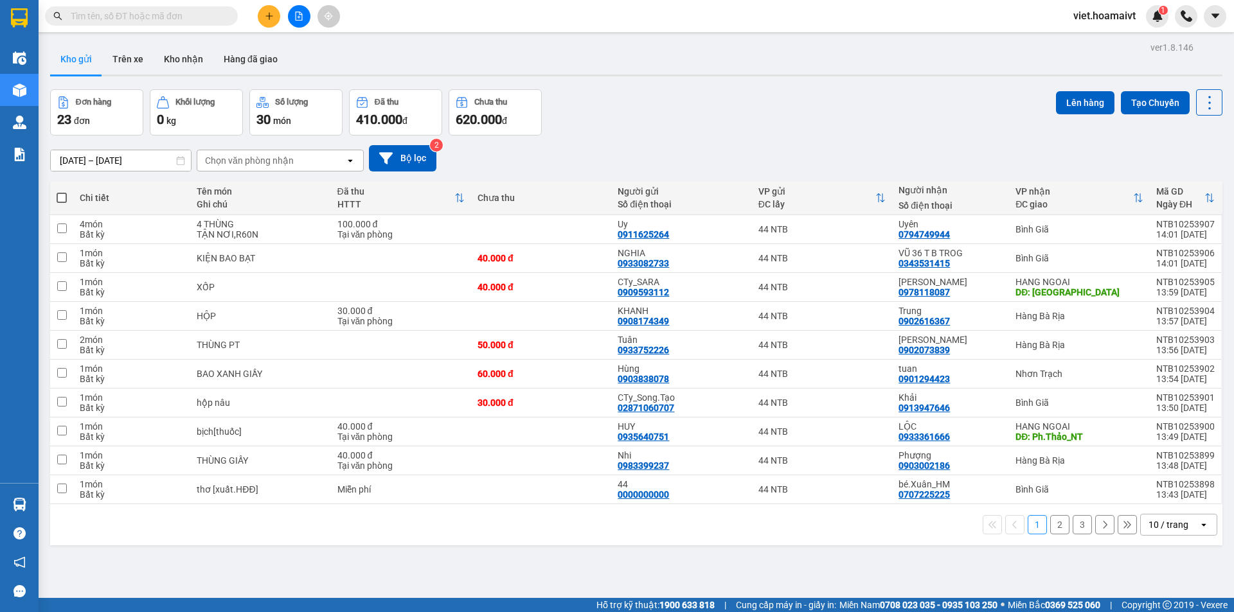
click at [236, 163] on div "Chọn văn phòng nhận" at bounding box center [249, 160] width 89 height 13
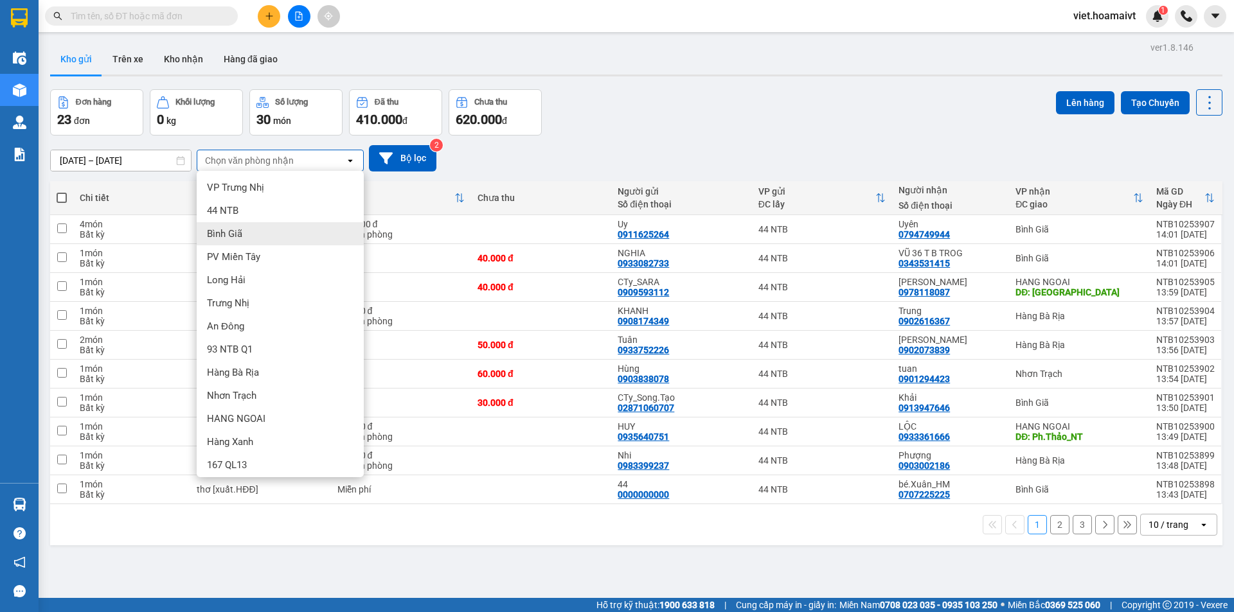
click at [1155, 519] on div "10 / trang" at bounding box center [1168, 525] width 40 height 13
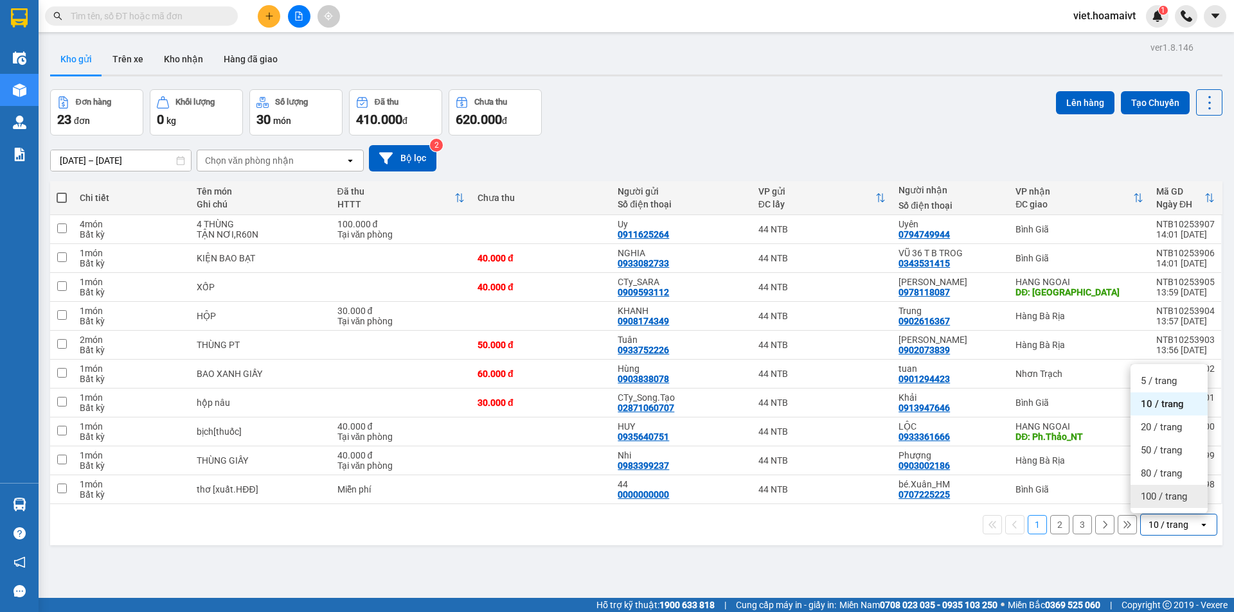
click at [1155, 493] on span "100 / trang" at bounding box center [1164, 496] width 46 height 13
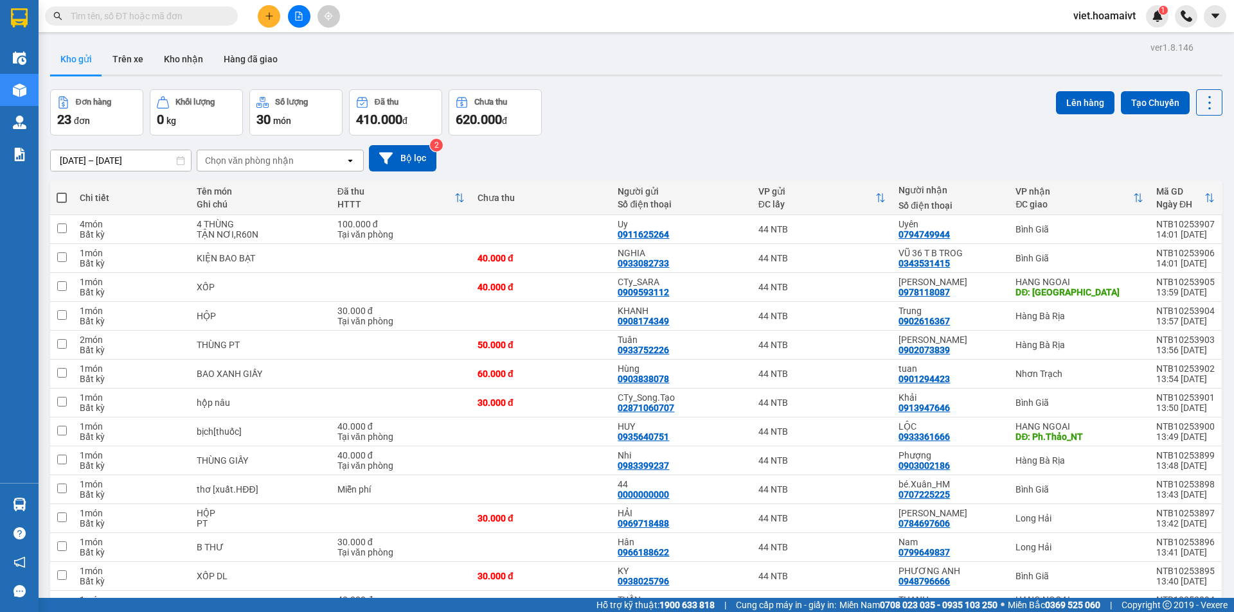
click at [271, 166] on div "Chọn văn phòng nhận" at bounding box center [249, 160] width 89 height 13
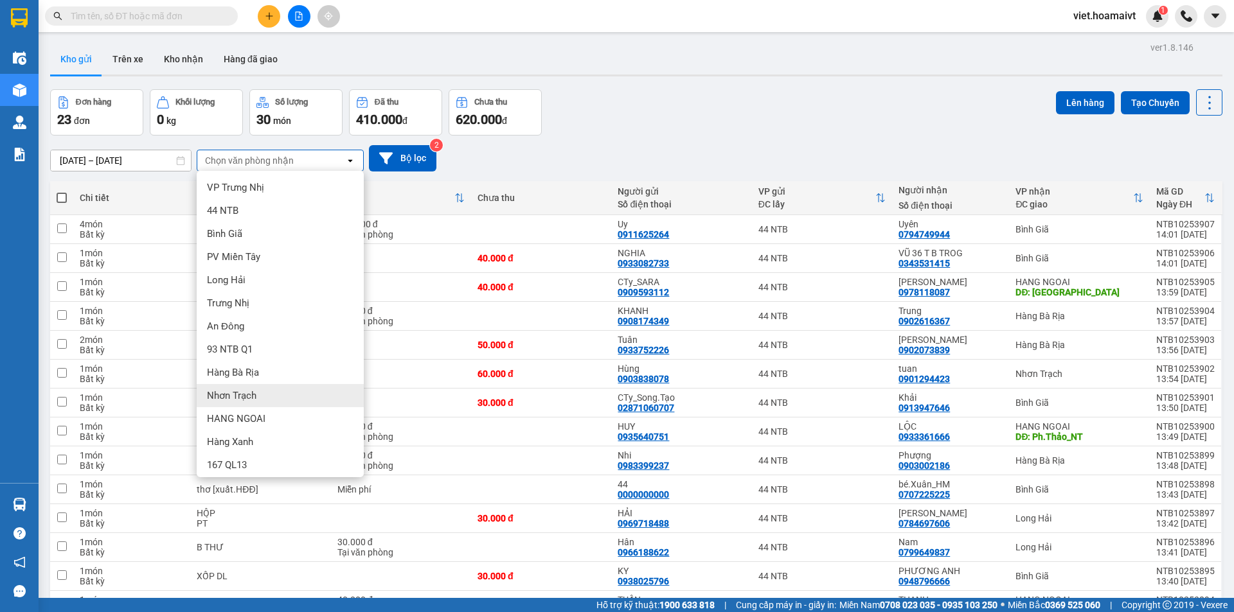
click at [281, 389] on div "Nhơn Trạch" at bounding box center [280, 395] width 167 height 23
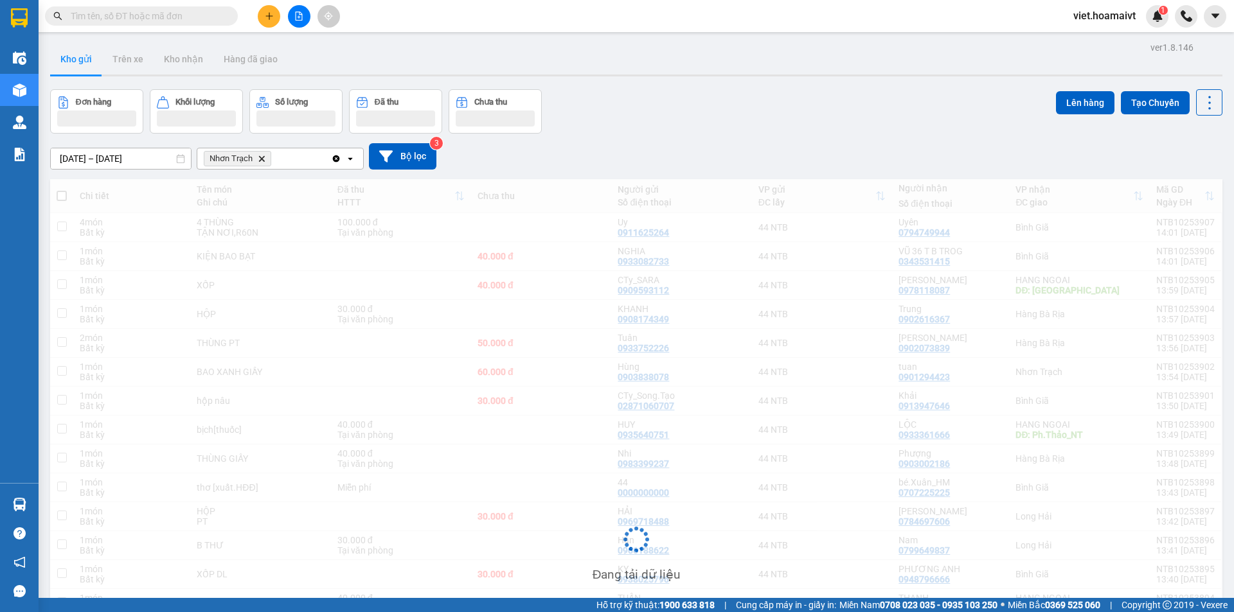
click at [876, 102] on div "Đơn hàng Khối lượng Số lượng Đã thu Chưa thu Lên hàng Tạo Chuyến" at bounding box center [636, 111] width 1172 height 44
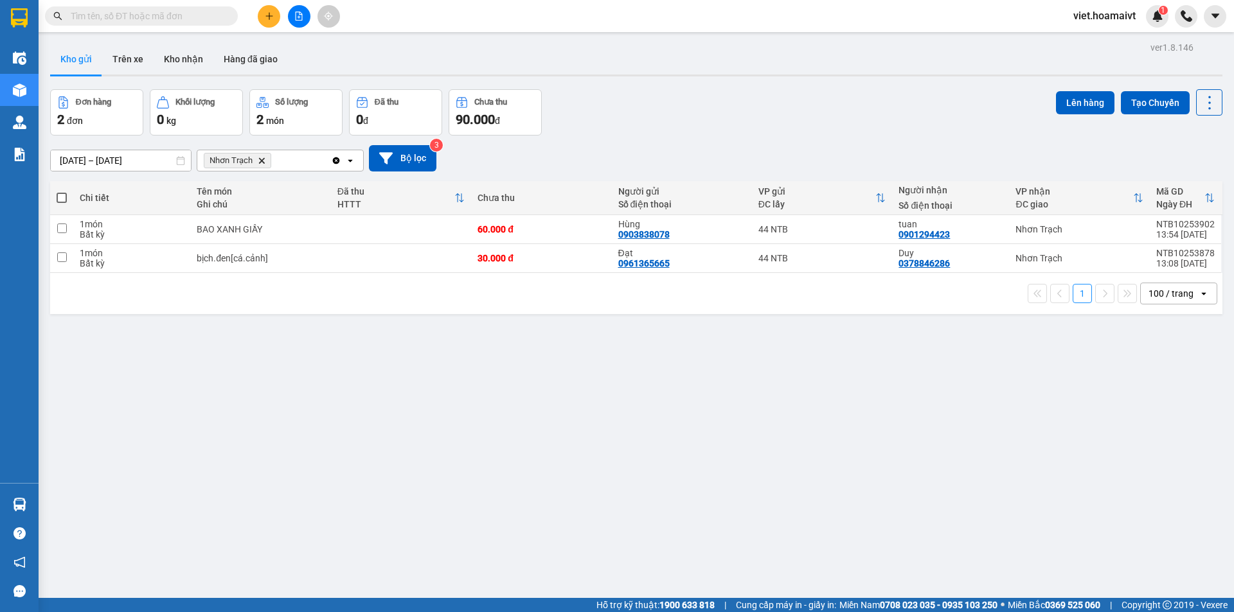
click at [768, 118] on div "Đơn hàng 2 đơn Khối lượng 0 kg Số lượng 2 món Đã thu 0 đ Chưa thu 90.000 đ Lên …" at bounding box center [636, 112] width 1172 height 46
click at [261, 159] on icon "Nhơn Trạch, close by backspace" at bounding box center [262, 160] width 6 height 6
click at [261, 159] on div "Chọn văn phòng nhận" at bounding box center [249, 160] width 89 height 13
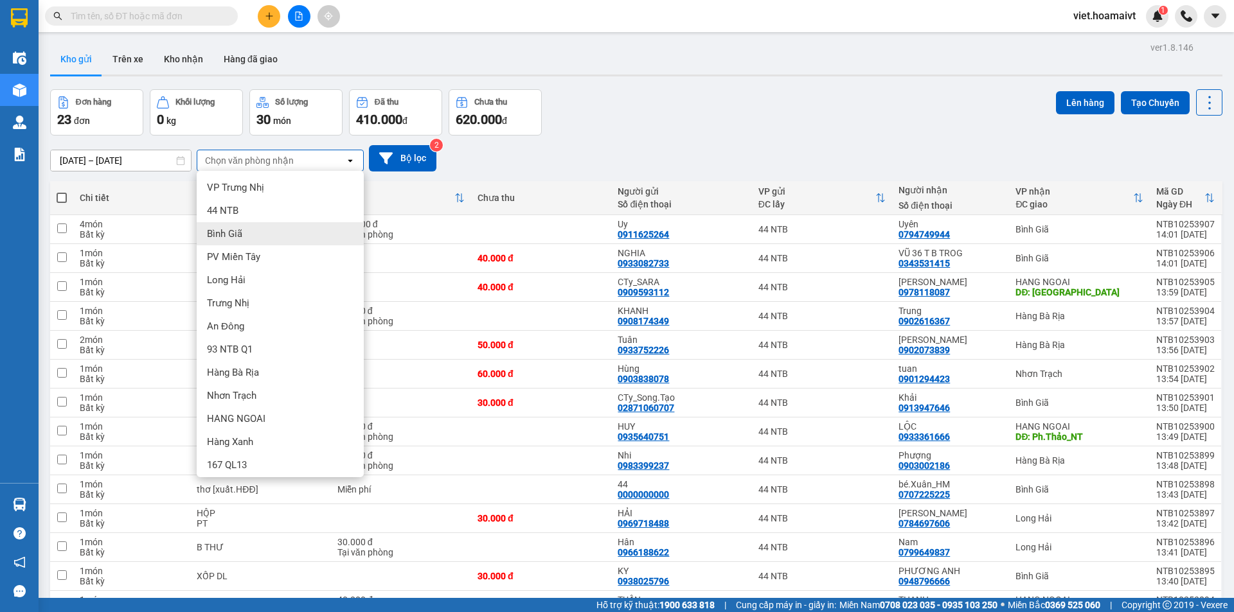
click at [272, 234] on div "Bình Giã" at bounding box center [280, 233] width 167 height 23
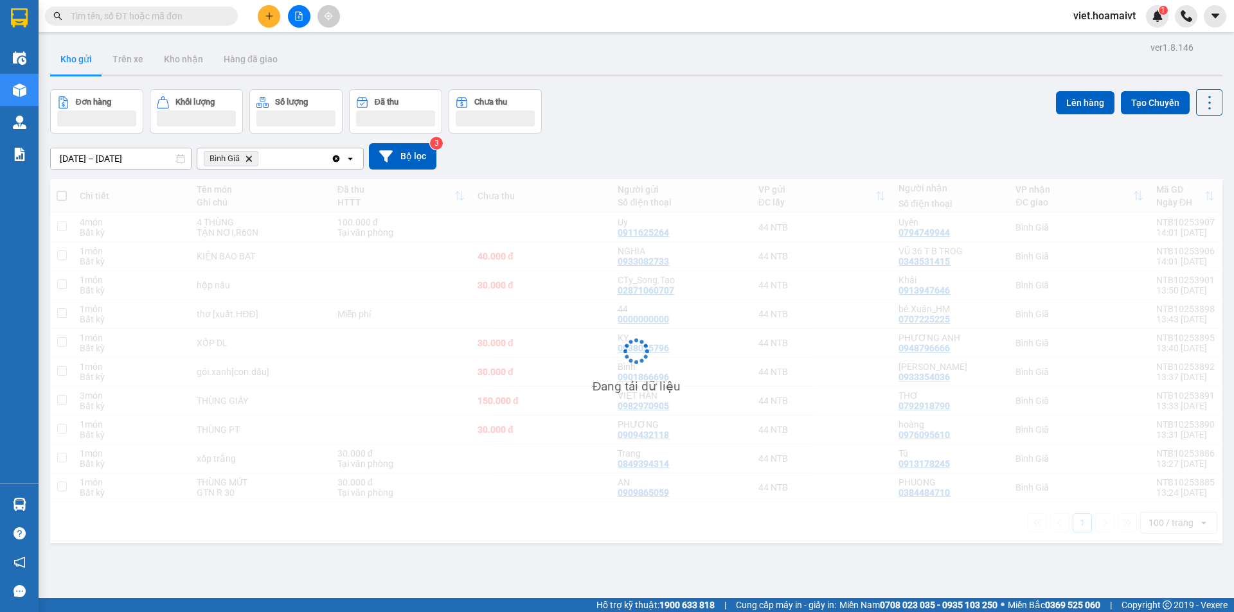
click at [789, 109] on div "Đơn hàng Khối lượng Số lượng Đã thu Chưa thu Lên hàng Tạo Chuyến" at bounding box center [636, 111] width 1172 height 44
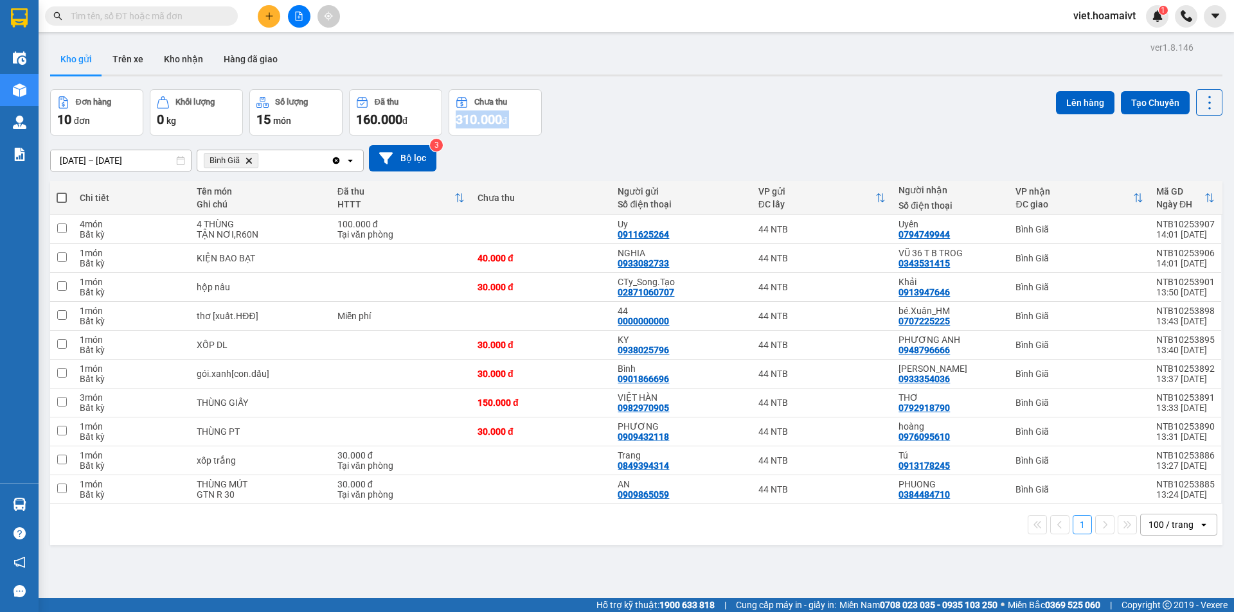
click at [789, 109] on div "Đơn hàng 10 đơn Khối lượng 0 kg Số lượng 15 món Đã thu 160.000 đ Chưa thu 310.0…" at bounding box center [636, 112] width 1172 height 46
click at [249, 157] on icon "Delete" at bounding box center [249, 161] width 8 height 8
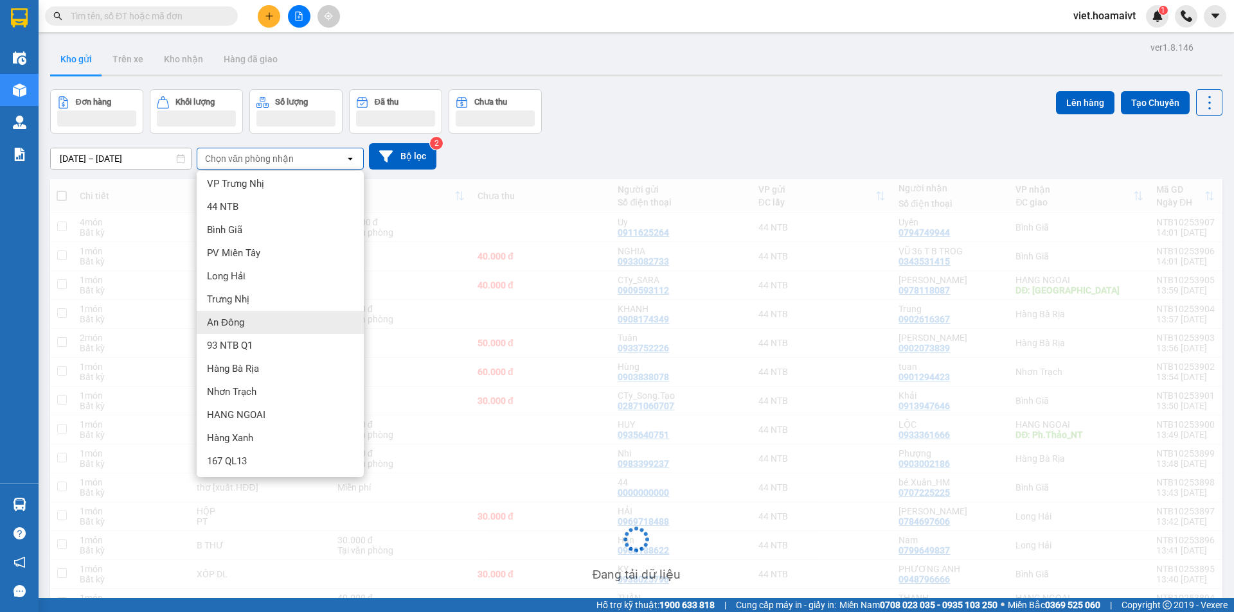
scroll to position [4, 0]
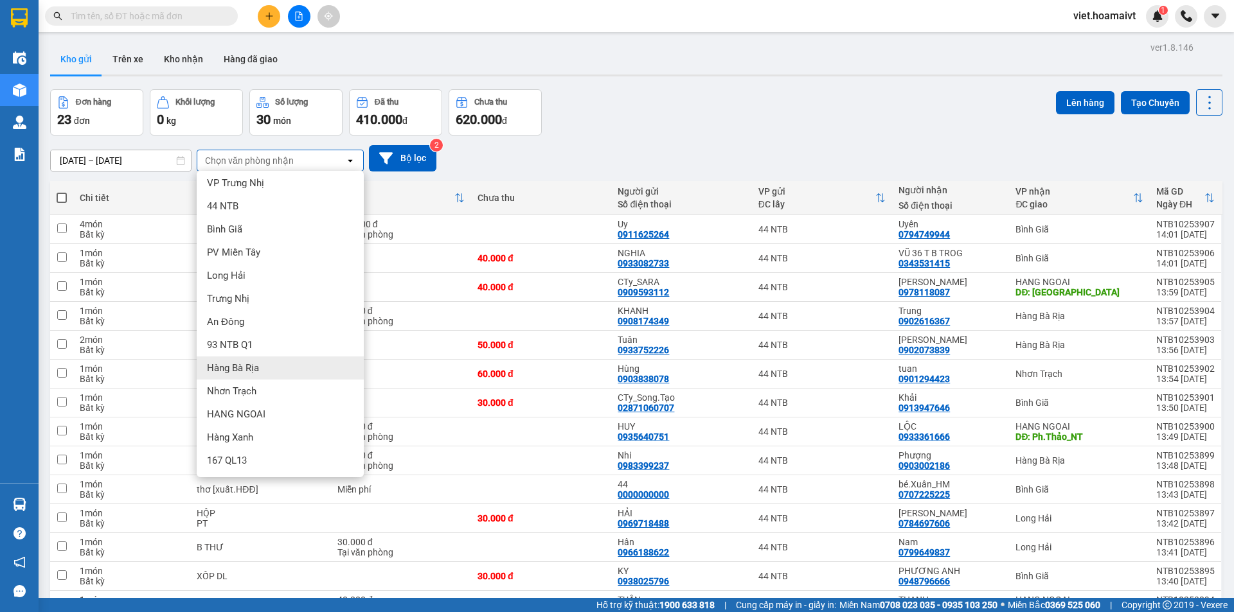
click at [266, 362] on div "Hàng Bà Rịa" at bounding box center [280, 368] width 167 height 23
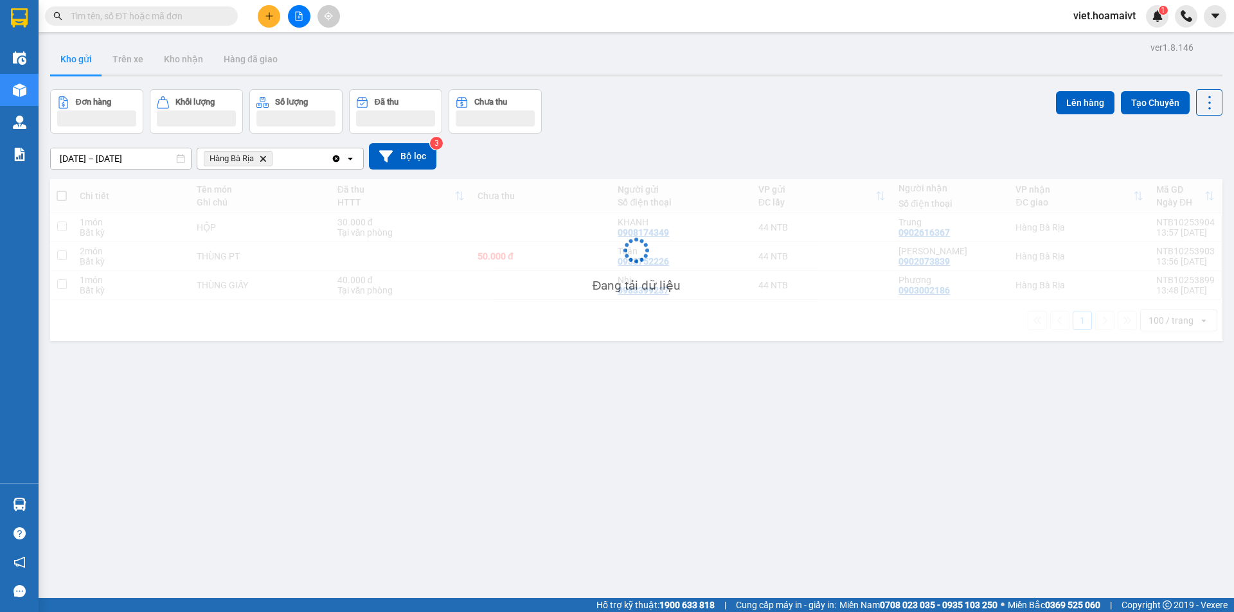
click at [757, 153] on div "12/10/2025 – 13/10/2025 Press the down arrow key to interact with the calendar …" at bounding box center [636, 156] width 1172 height 26
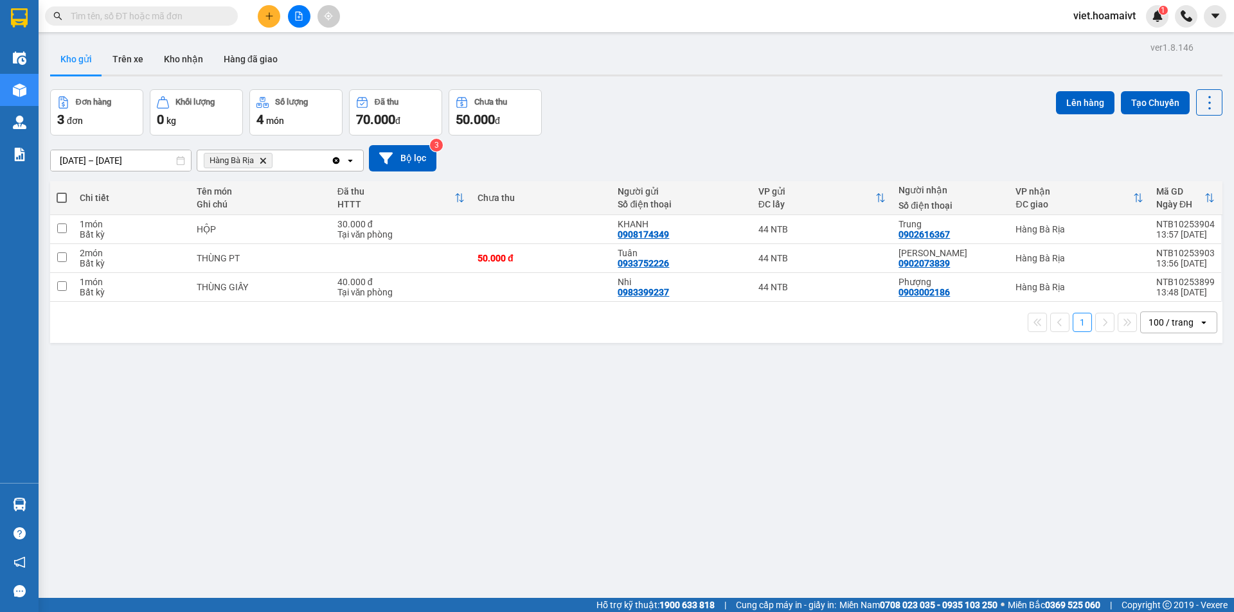
click at [746, 131] on div "Đơn hàng 3 đơn Khối lượng 0 kg Số lượng 4 món Đã thu 70.000 đ Chưa thu 50.000 đ…" at bounding box center [636, 112] width 1172 height 46
click at [265, 161] on icon "Delete" at bounding box center [263, 161] width 8 height 8
click at [265, 161] on div "Chọn văn phòng nhận" at bounding box center [249, 160] width 89 height 13
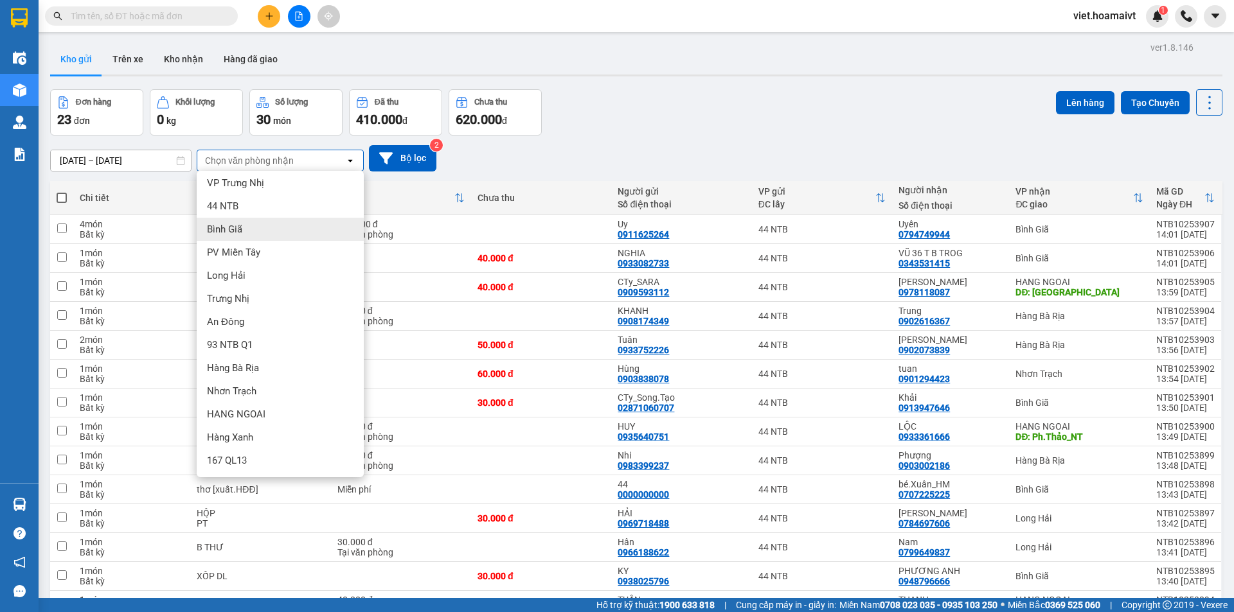
click at [253, 227] on div "Bình Giã" at bounding box center [280, 229] width 167 height 23
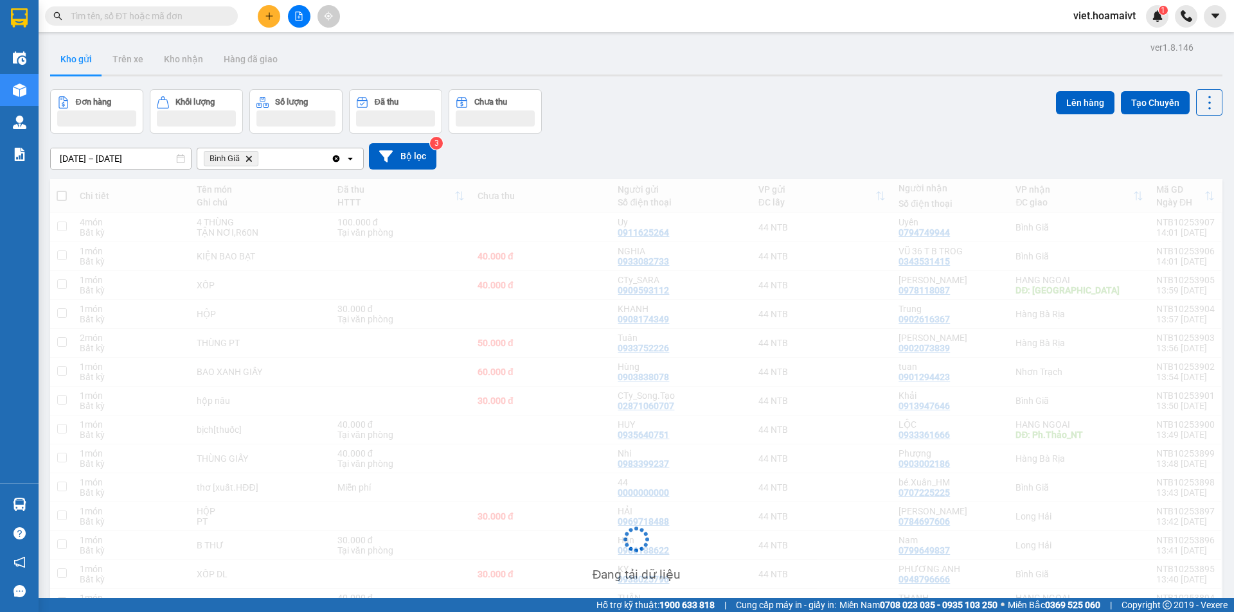
click at [714, 166] on div "12/10/2025 – 13/10/2025 Press the down arrow key to interact with the calendar …" at bounding box center [636, 156] width 1172 height 26
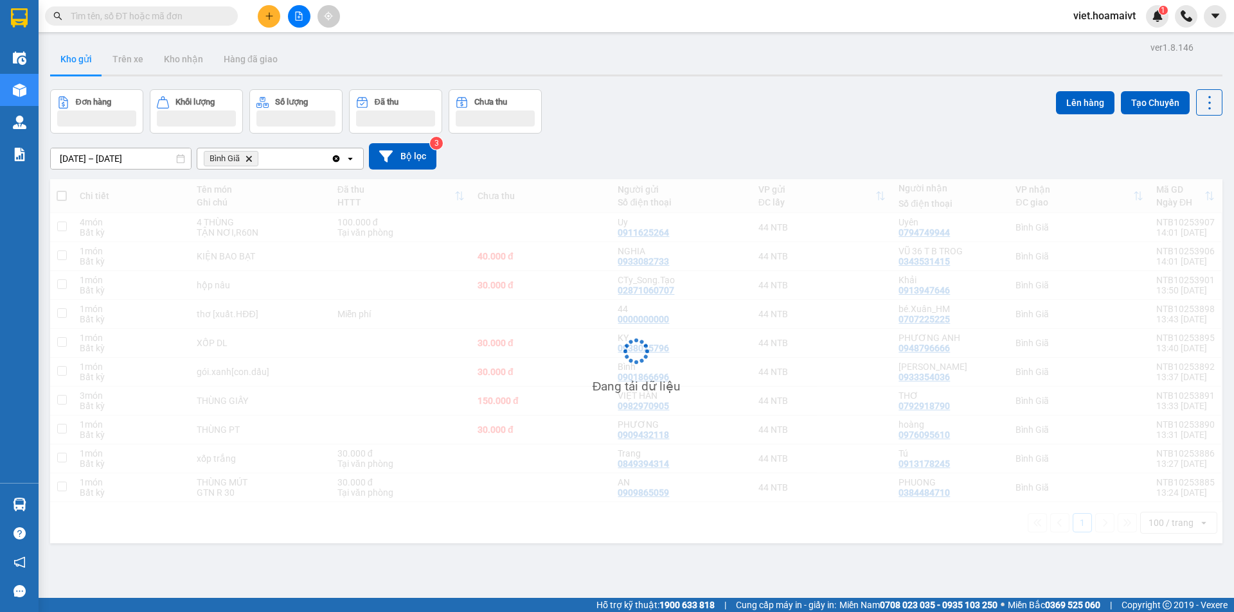
click at [714, 166] on div "12/10/2025 – 13/10/2025 Press the down arrow key to interact with the calendar …" at bounding box center [636, 156] width 1172 height 26
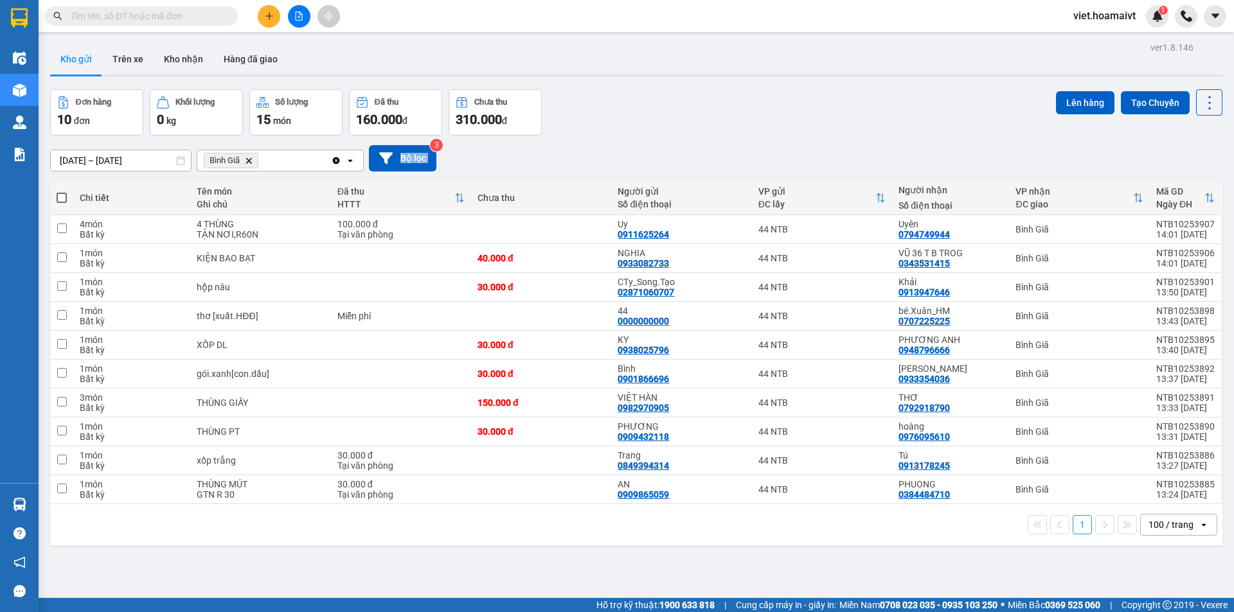
click at [714, 166] on div "12/10/2025 – 13/10/2025 Press the down arrow key to interact with the calendar …" at bounding box center [636, 158] width 1172 height 26
click at [62, 193] on span at bounding box center [62, 198] width 10 height 10
click at [62, 191] on input "checkbox" at bounding box center [62, 191] width 0 height 0
checkbox input "true"
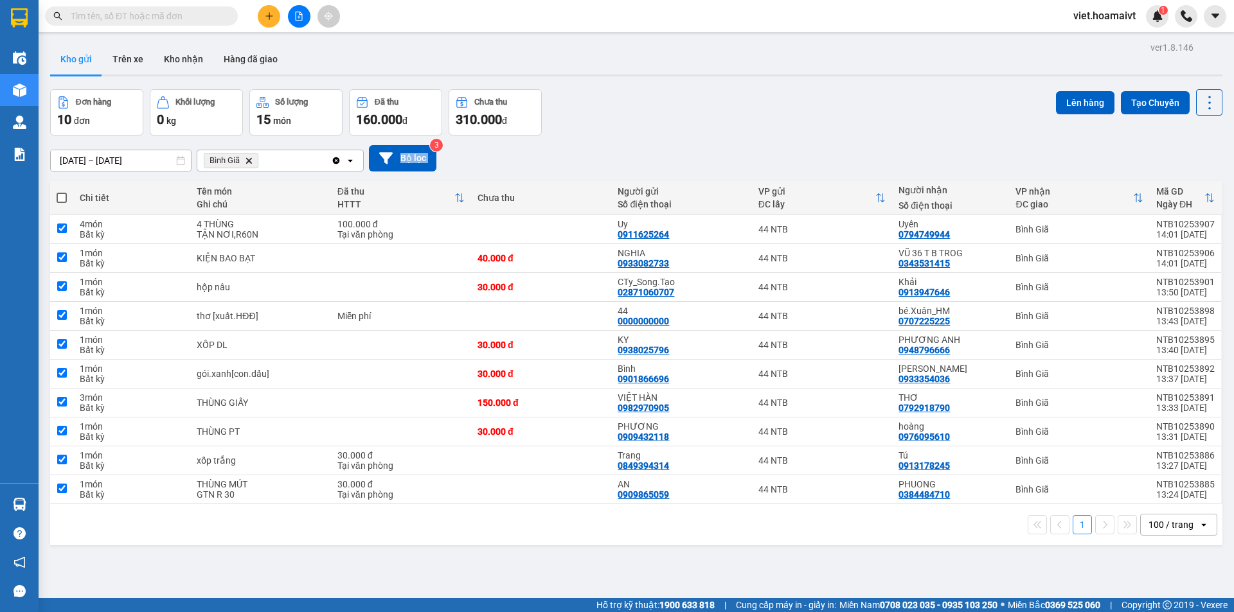
checkbox input "true"
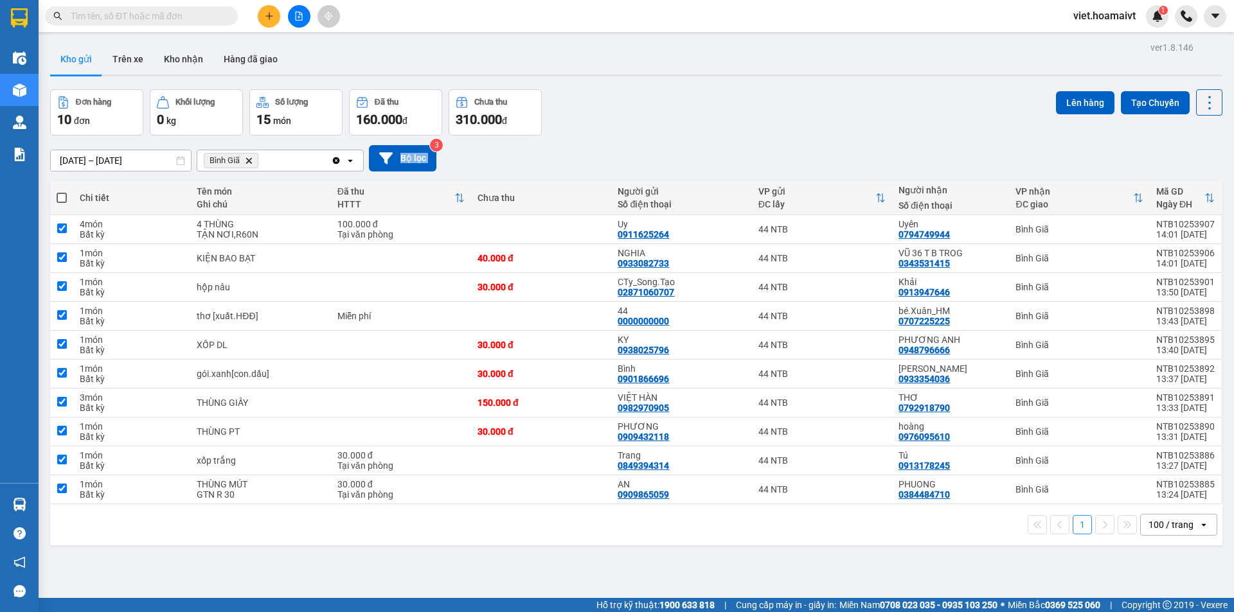
checkbox input "true"
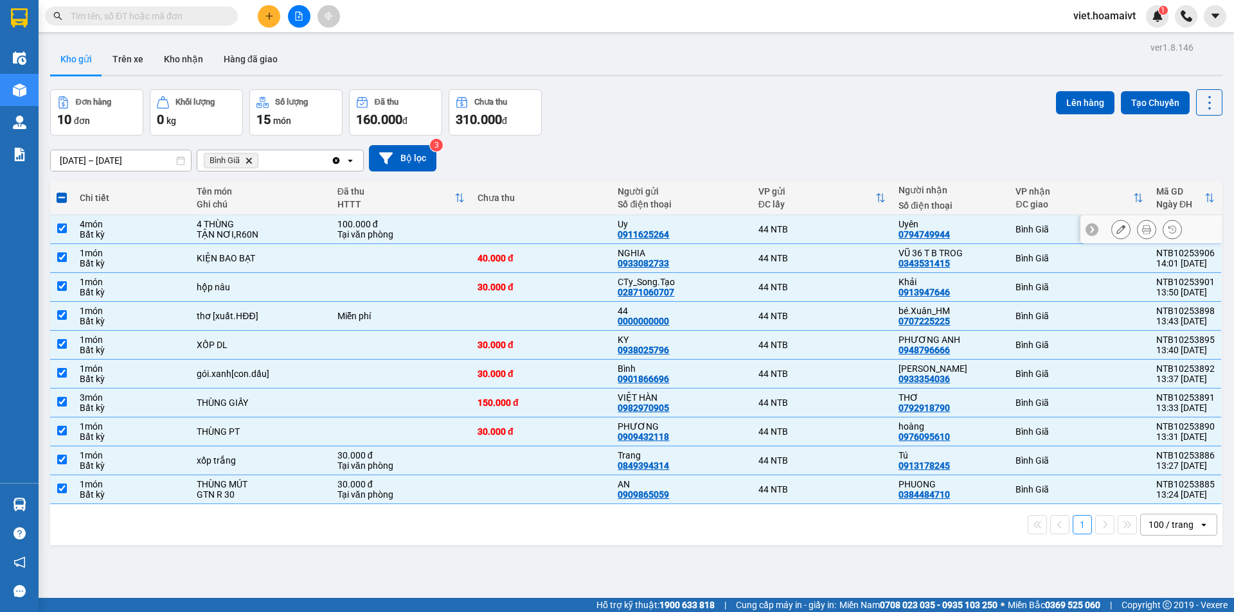
click at [83, 226] on div "4 món" at bounding box center [132, 224] width 104 height 10
checkbox input "false"
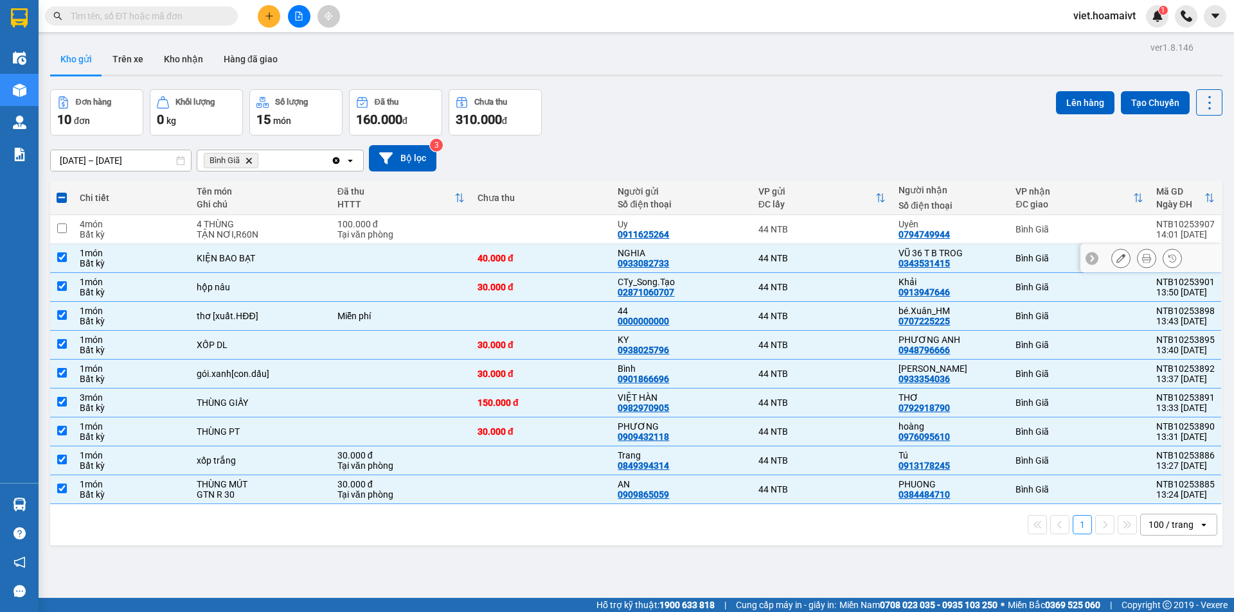
click at [157, 253] on div "1 món" at bounding box center [132, 253] width 104 height 10
checkbox input "false"
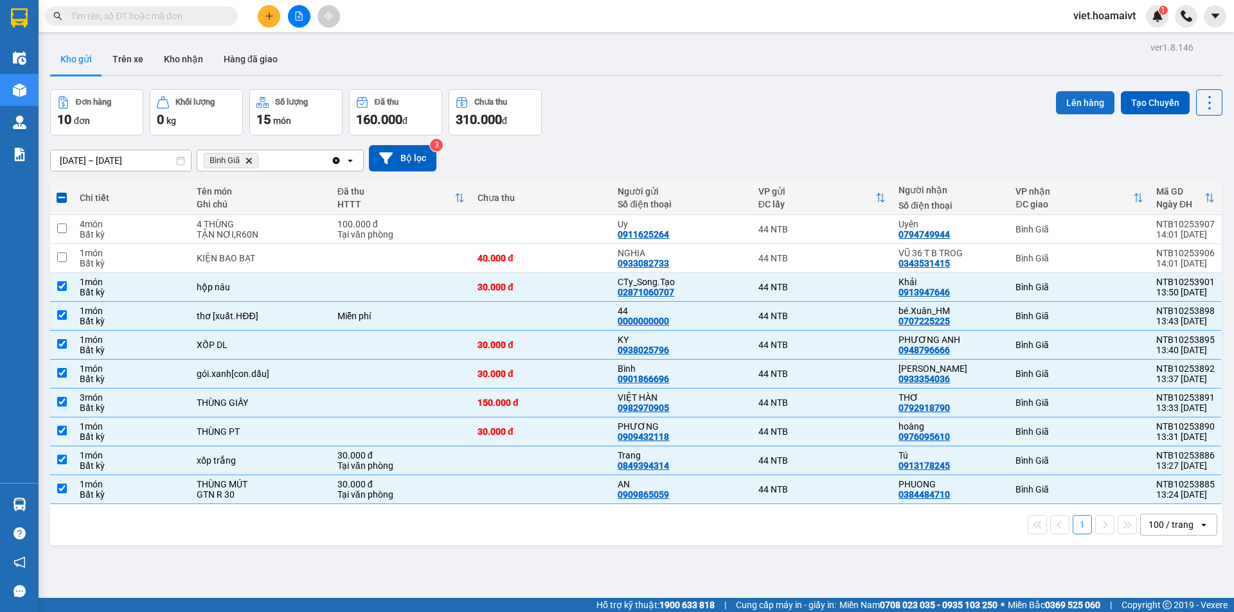
click at [1069, 100] on button "Lên hàng" at bounding box center [1085, 102] width 58 height 23
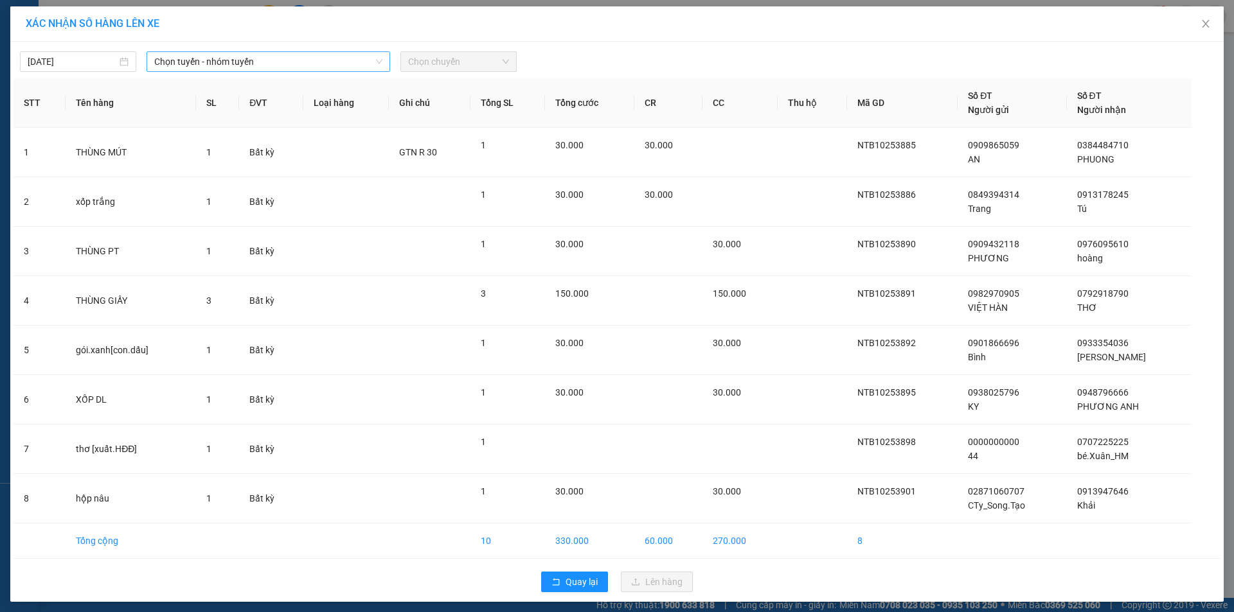
click at [197, 59] on span "Chọn tuyến - nhóm tuyến" at bounding box center [268, 61] width 228 height 19
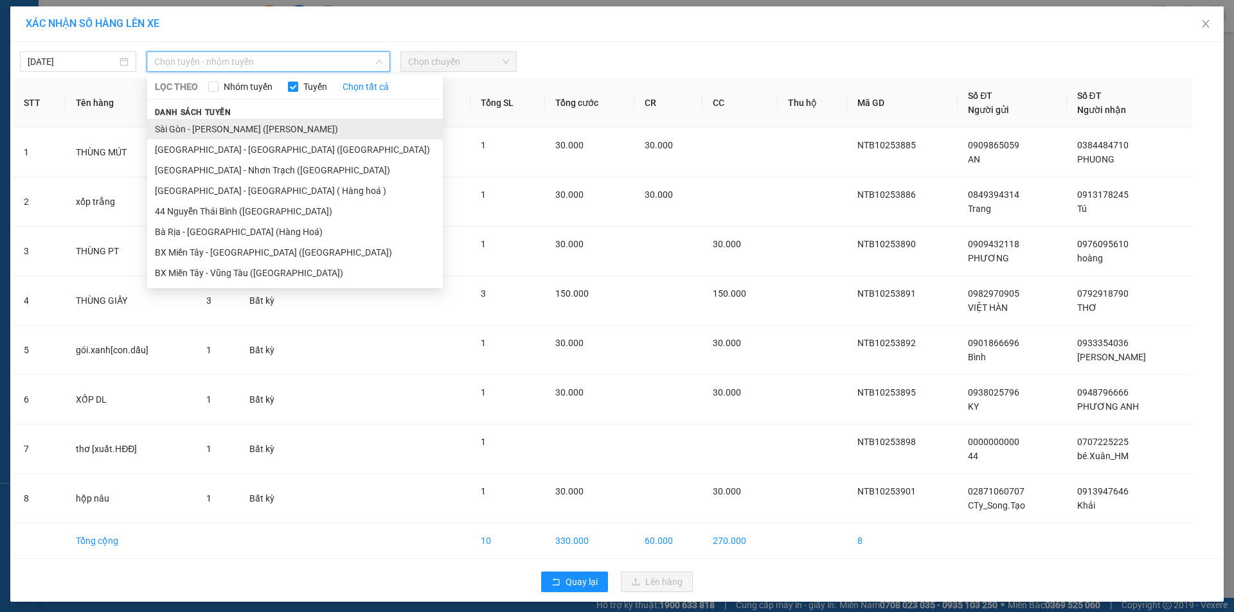
click at [200, 124] on li "Sài Gòn - Vũng Tàu (Hàng Hoá)" at bounding box center [295, 129] width 296 height 21
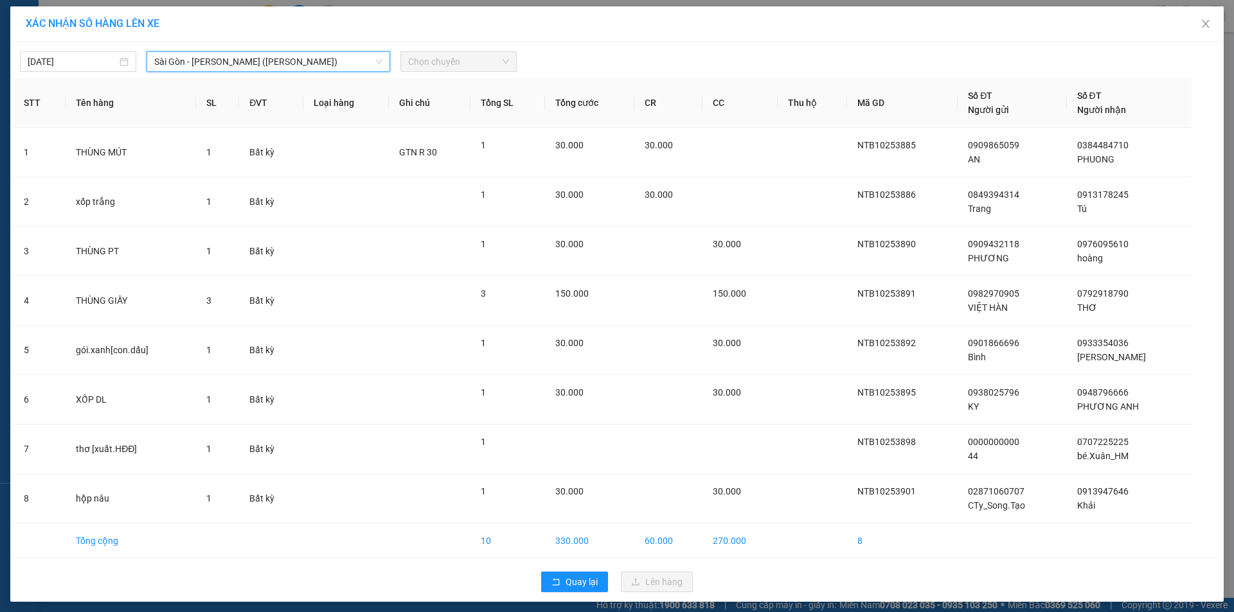
click at [445, 58] on span "Chọn chuyến" at bounding box center [458, 61] width 101 height 19
click at [448, 58] on span "Chọn chuyến" at bounding box center [458, 61] width 101 height 19
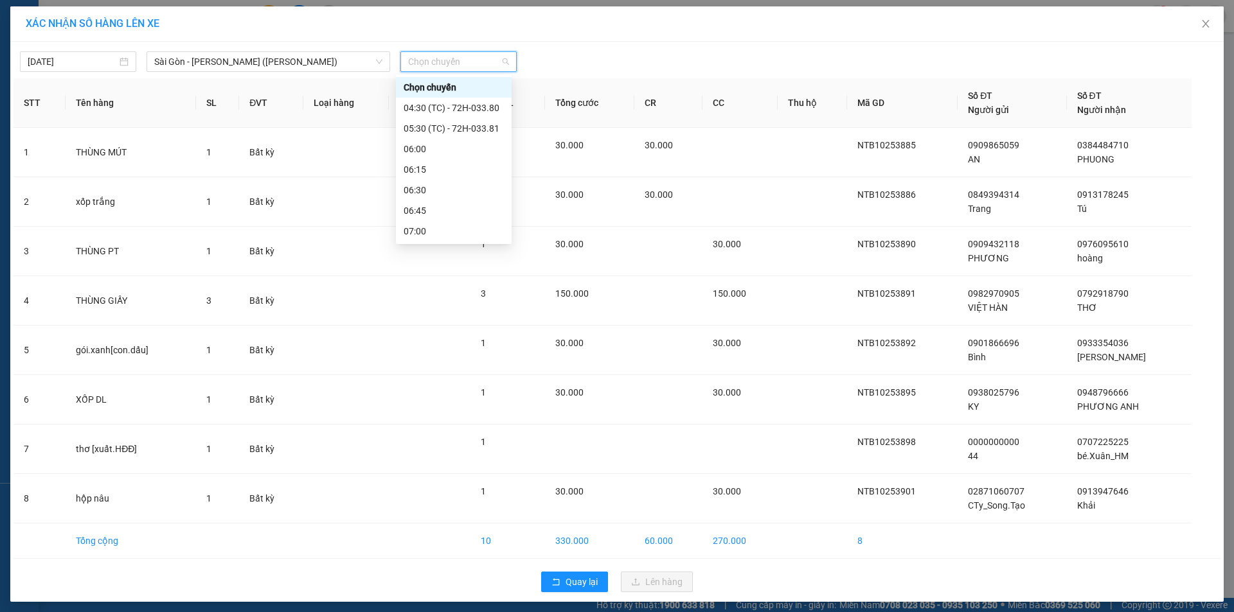
click at [449, 62] on span "Chọn chuyến" at bounding box center [458, 61] width 101 height 19
click at [440, 156] on div "14:00" at bounding box center [454, 159] width 100 height 14
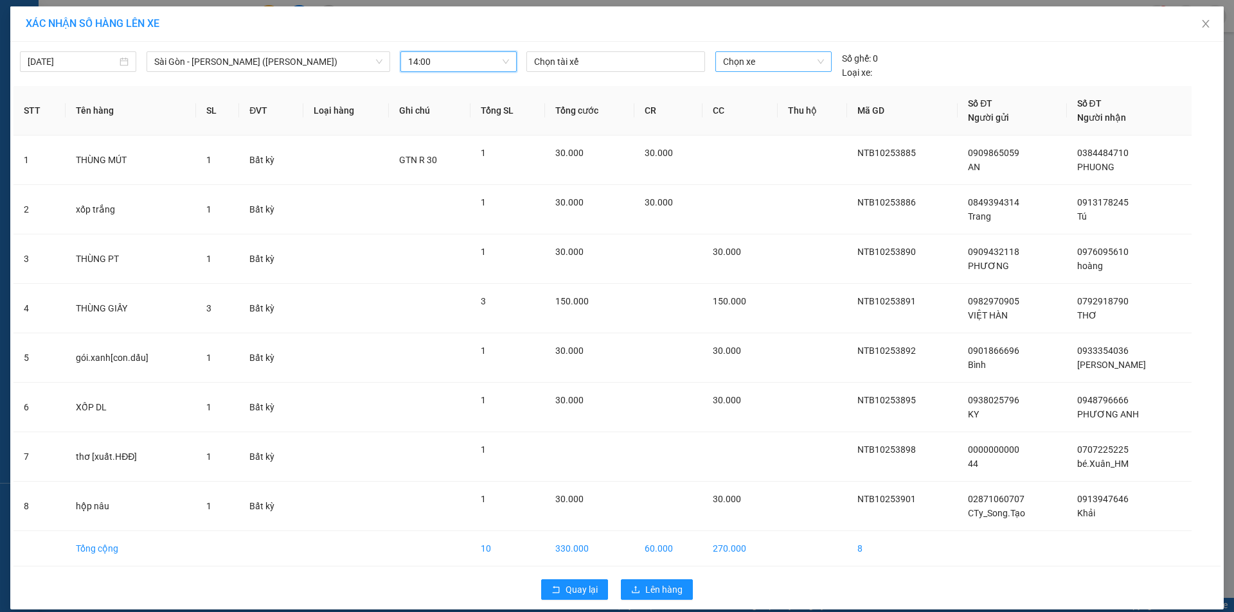
click at [753, 67] on span "Chọn xe" at bounding box center [773, 61] width 100 height 19
type input "4639"
drag, startPoint x: 757, startPoint y: 66, endPoint x: 603, endPoint y: 66, distance: 153.6
click at [608, 66] on div "Chọn tài xế 4639 Số ghế: 0 Loại xe:" at bounding box center [773, 65] width 504 height 28
type input "4639"
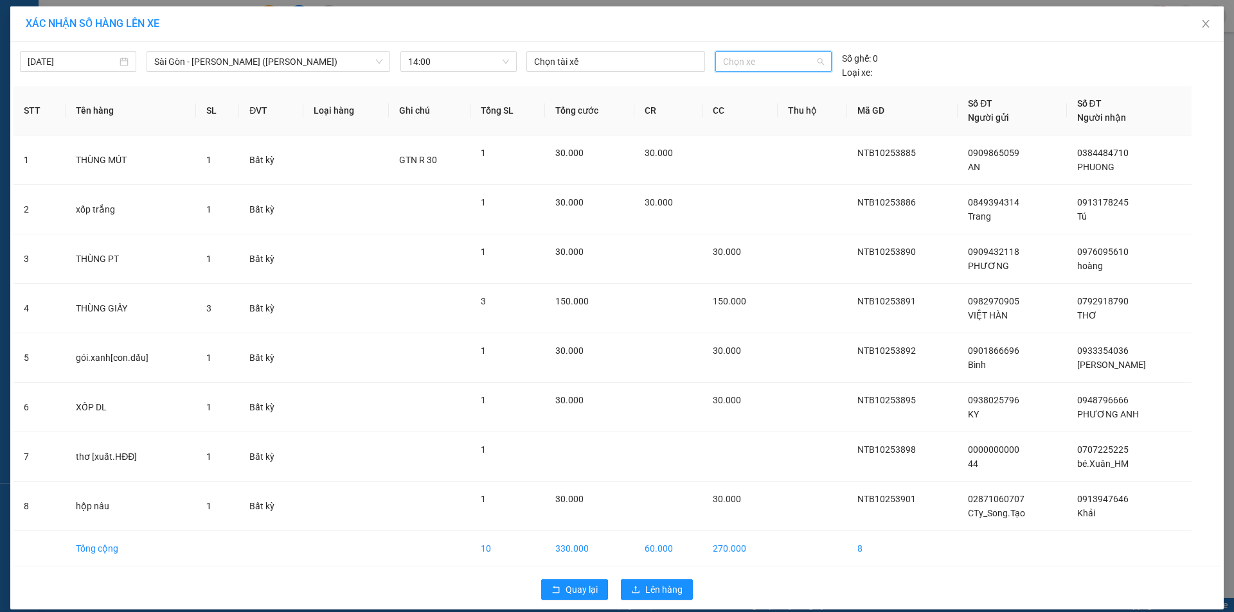
click at [781, 66] on span "Chọn xe" at bounding box center [773, 61] width 100 height 19
type input "4639"
click at [772, 91] on div "72H-046.39" at bounding box center [768, 87] width 100 height 14
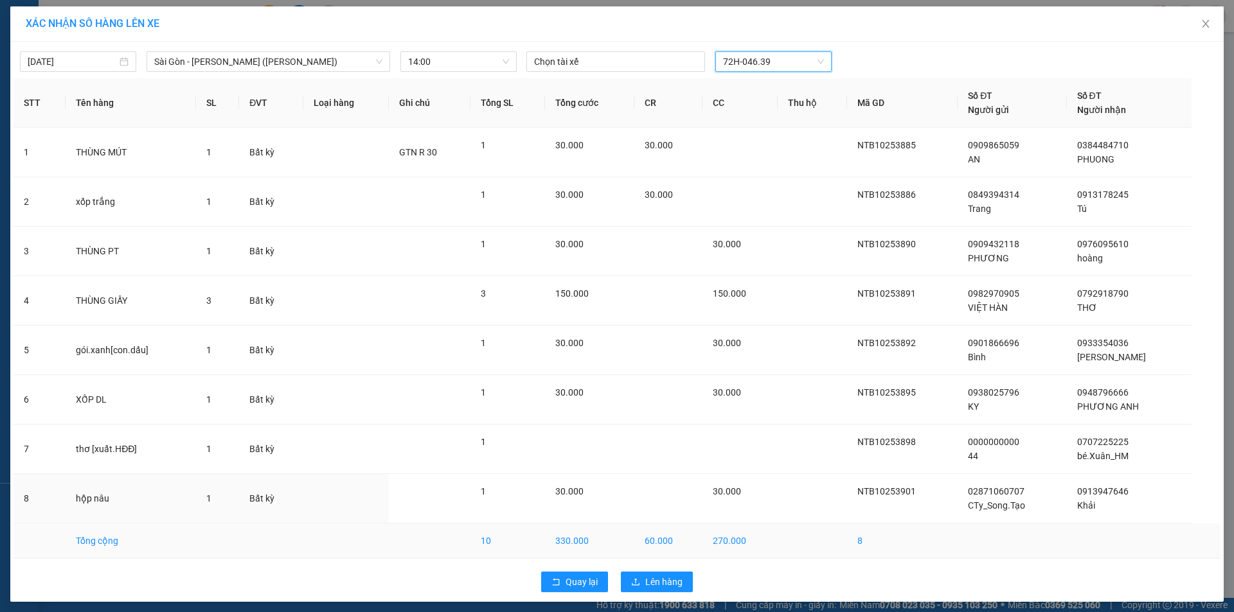
scroll to position [5, 0]
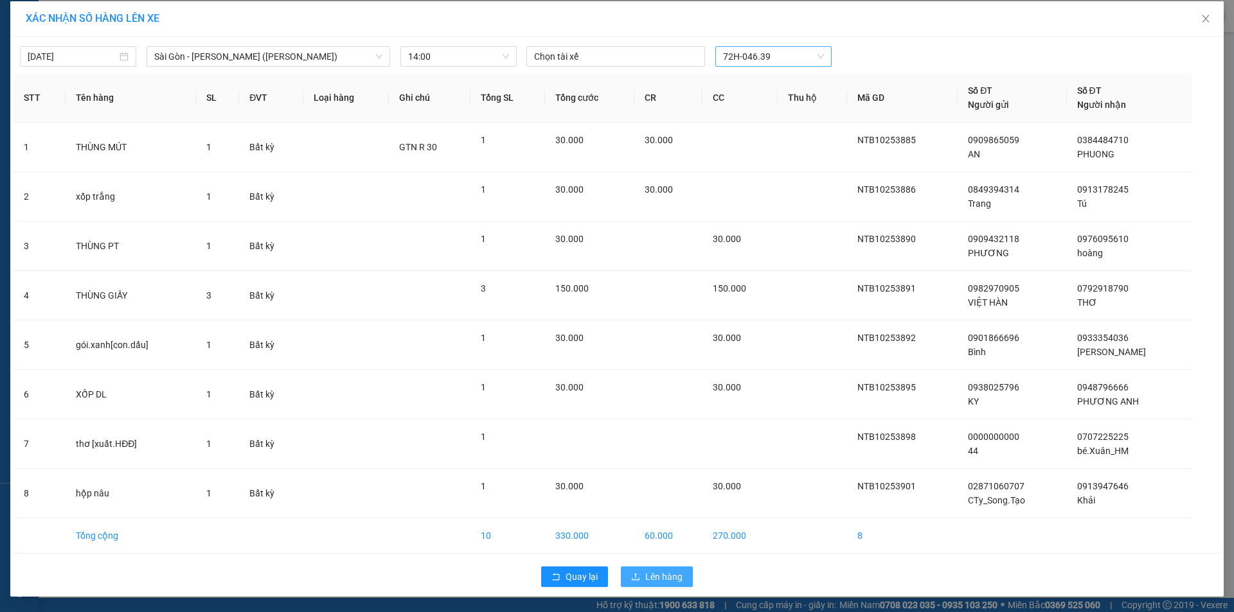
click at [671, 585] on button "Lên hàng" at bounding box center [657, 577] width 72 height 21
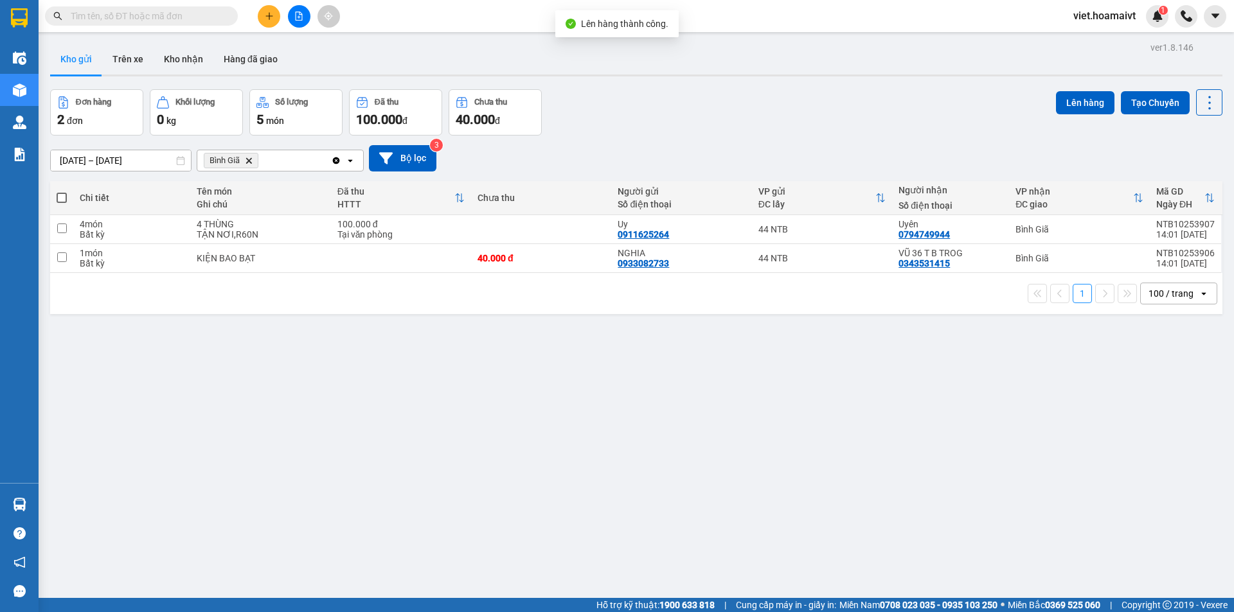
click at [247, 161] on icon "Delete" at bounding box center [249, 161] width 8 height 8
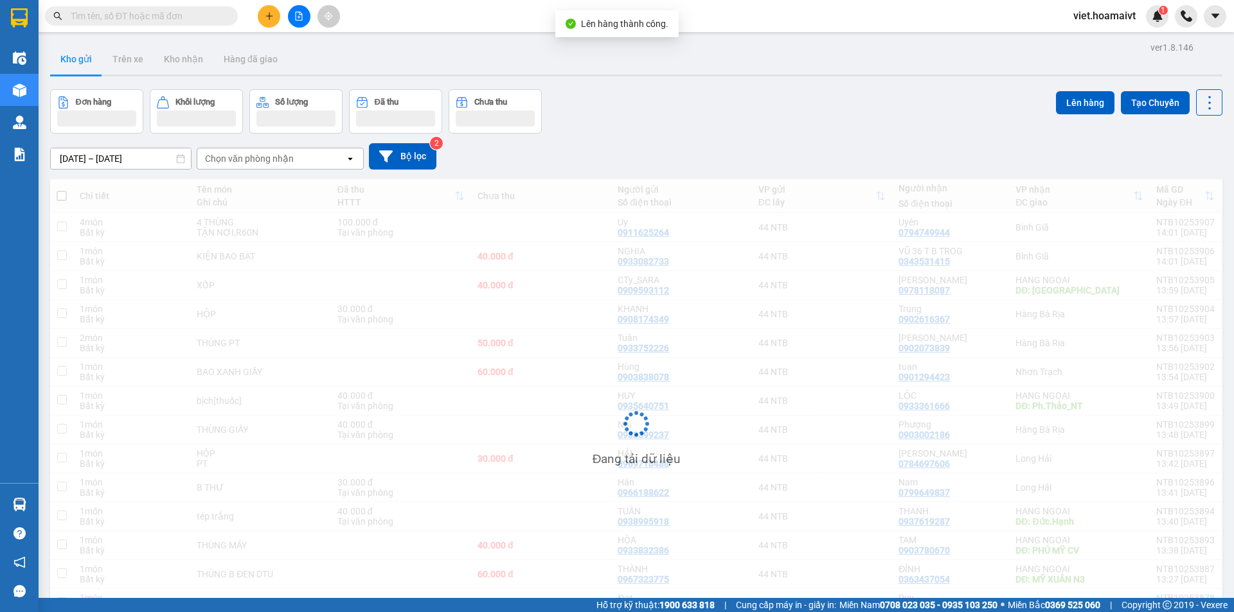
click at [790, 117] on div "Đơn hàng Khối lượng Số lượng Đã thu Chưa thu Lên hàng Tạo Chuyến" at bounding box center [636, 111] width 1172 height 44
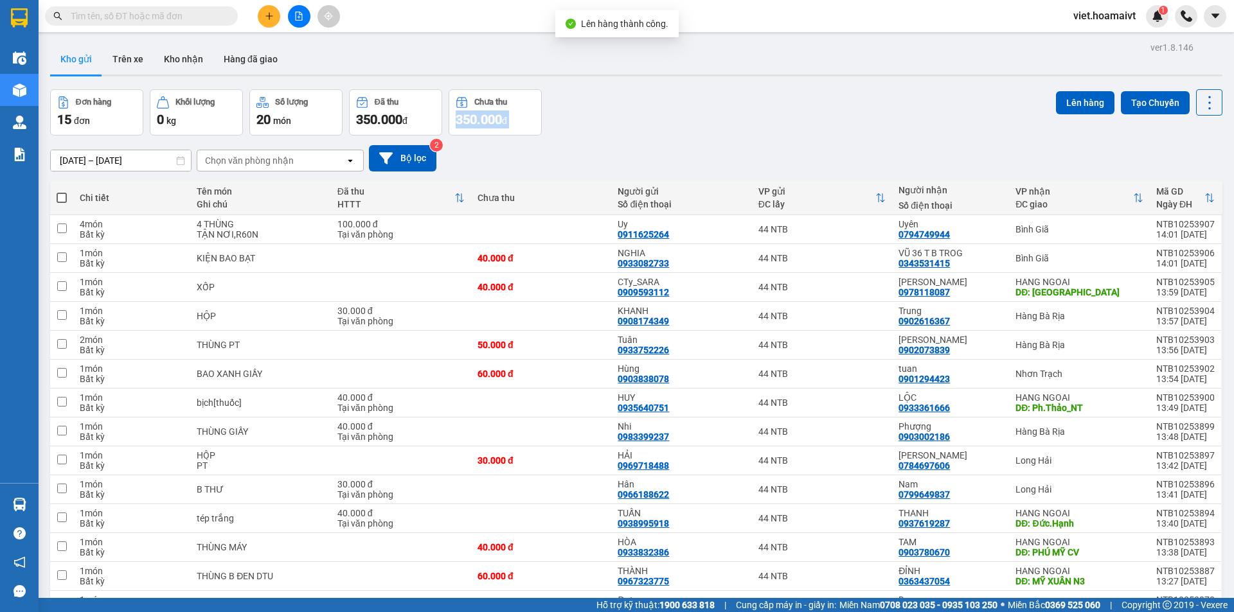
click at [790, 117] on div "Đơn hàng 15 đơn Khối lượng 0 kg Số lượng 20 món Đã thu 350.000 đ Chưa thu 350.0…" at bounding box center [636, 112] width 1172 height 46
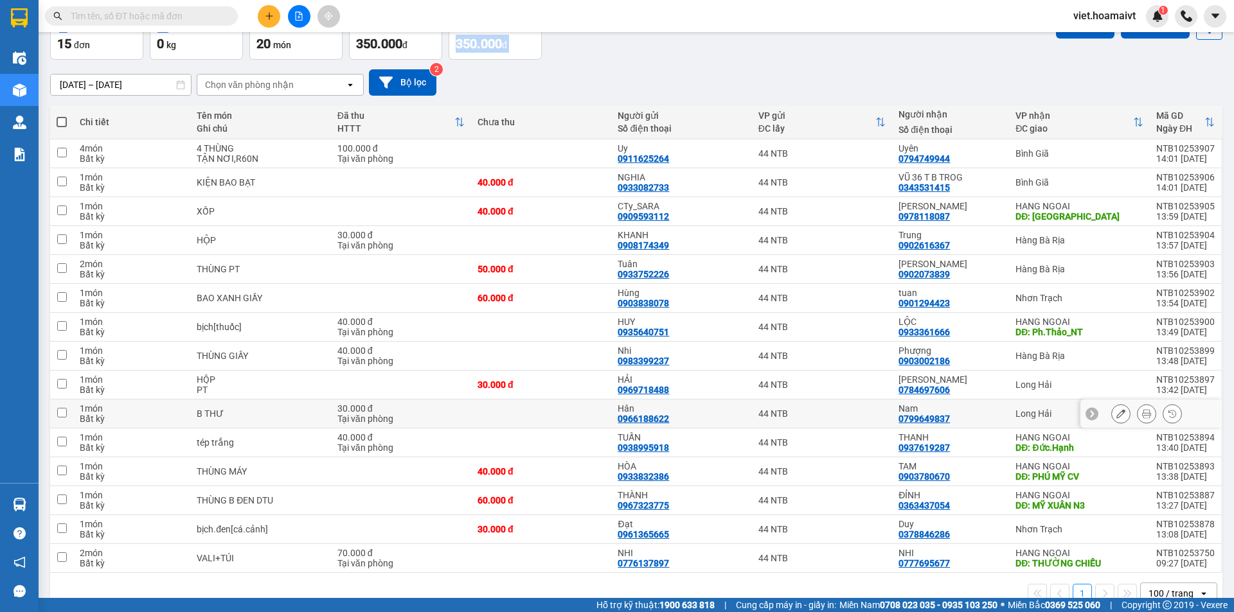
scroll to position [103, 0]
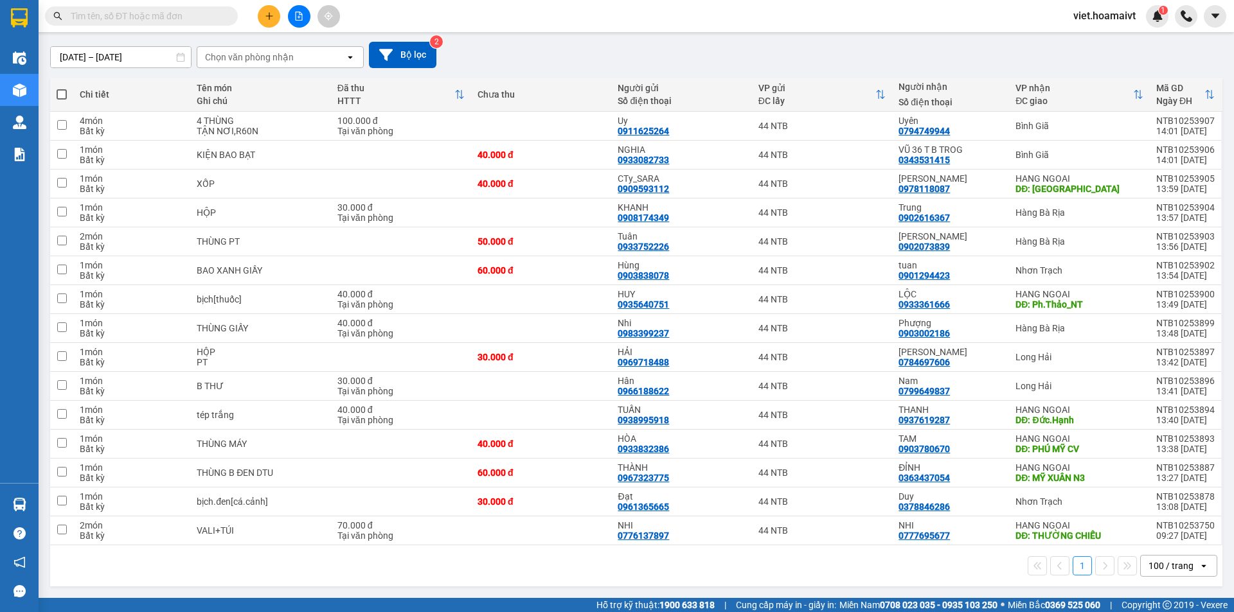
click at [850, 576] on div "1 100 / trang open" at bounding box center [636, 566] width 1162 height 22
click at [258, 57] on div "Chọn văn phòng nhận" at bounding box center [249, 57] width 89 height 13
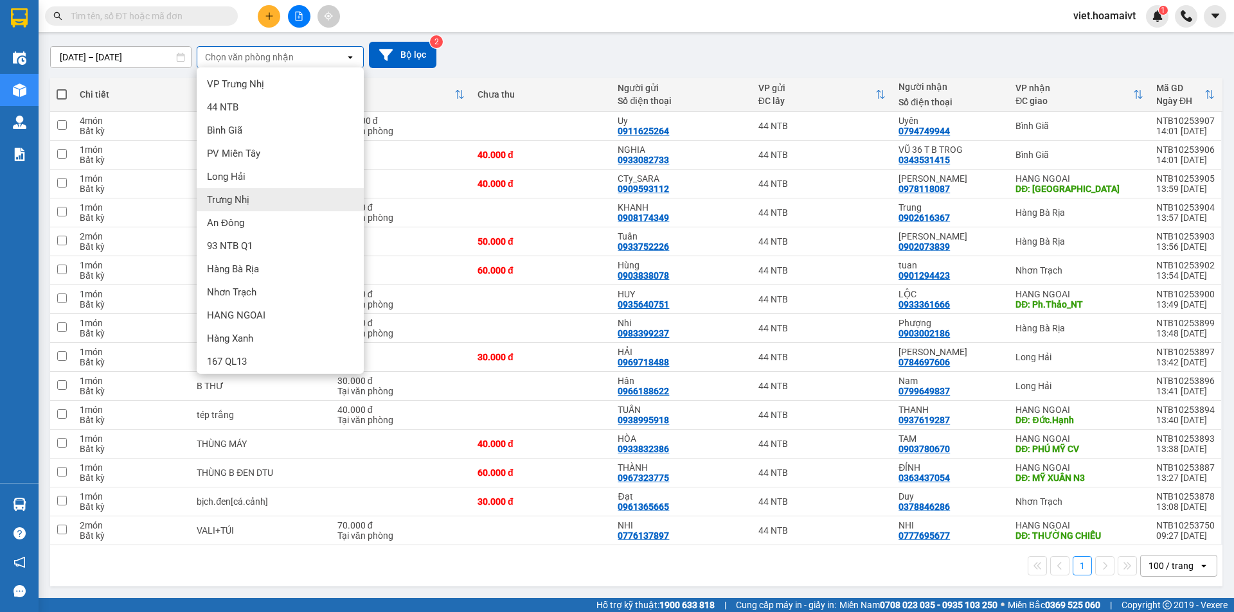
click at [263, 177] on div "Long Hải" at bounding box center [280, 176] width 167 height 23
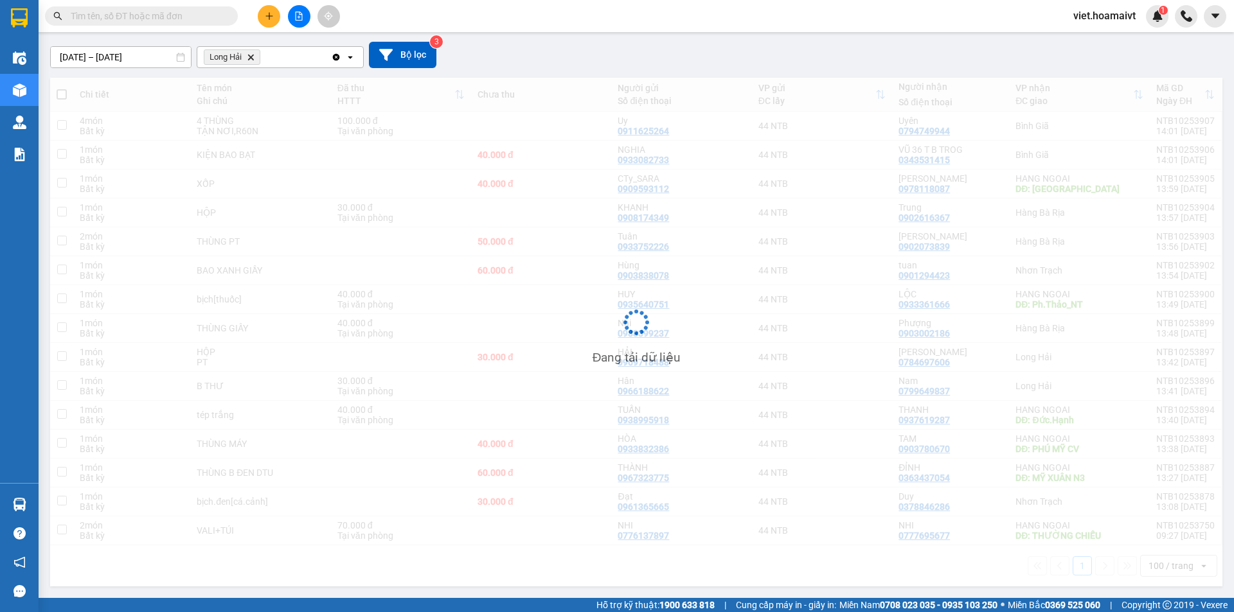
scroll to position [59, 0]
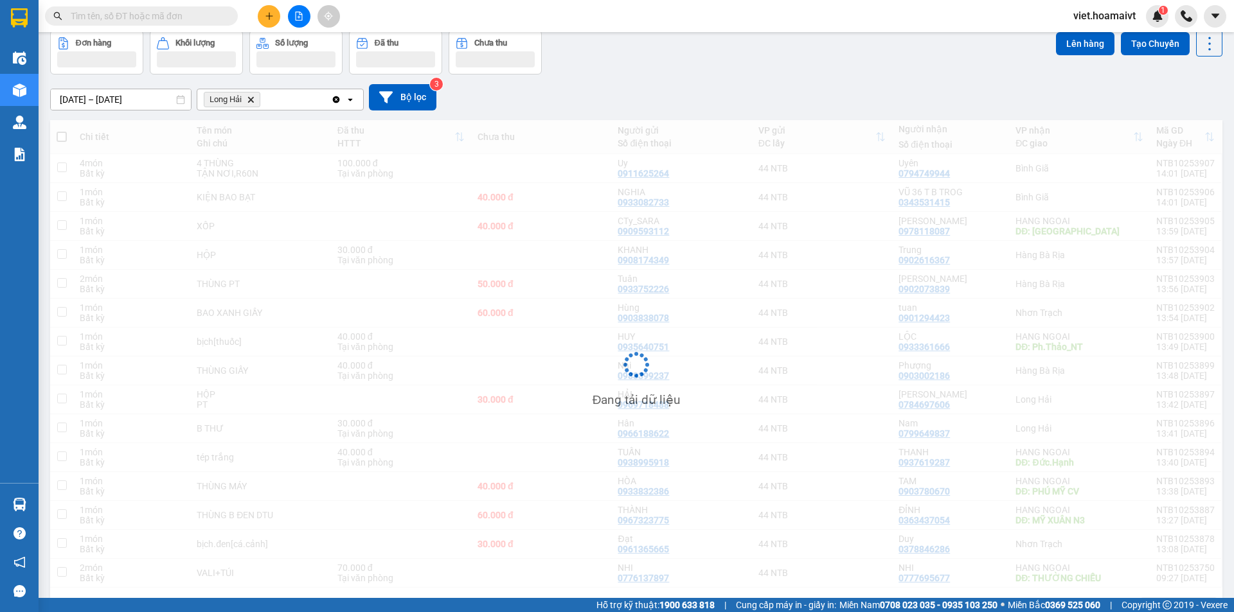
click at [679, 51] on div "Đơn hàng Khối lượng Số lượng Đã thu Chưa thu Lên hàng Tạo Chuyến" at bounding box center [636, 52] width 1172 height 44
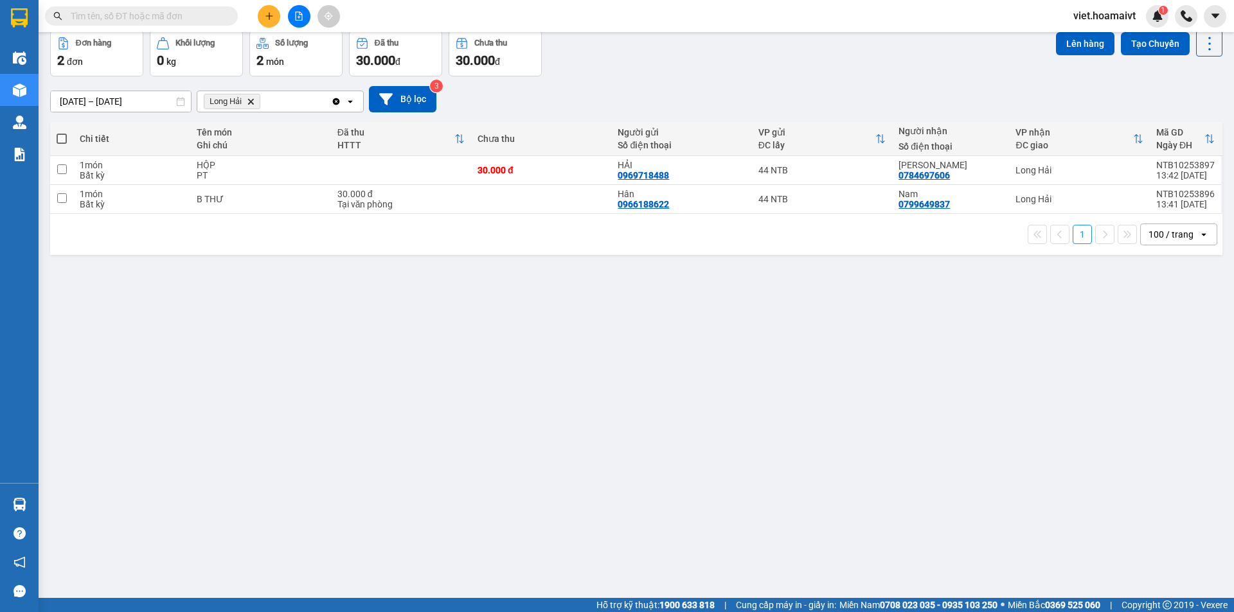
click at [251, 102] on icon "Long Hải, close by backspace" at bounding box center [251, 101] width 6 height 6
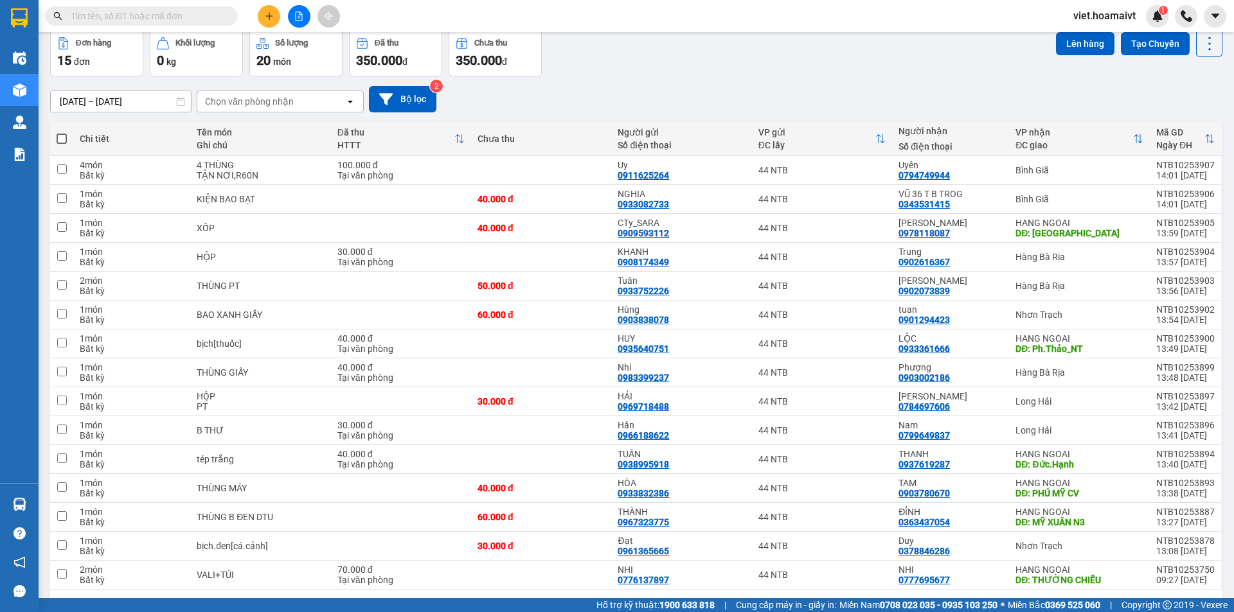
click at [230, 103] on div "Chọn văn phòng nhận" at bounding box center [249, 101] width 89 height 13
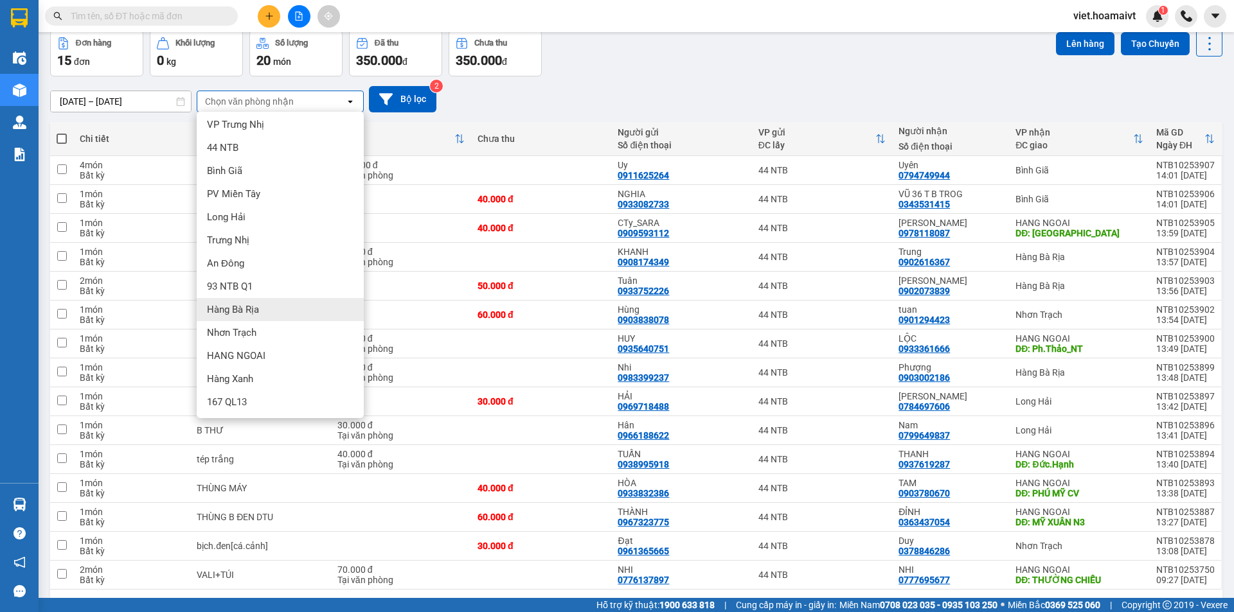
scroll to position [4, 0]
click at [287, 346] on div "HANG NGOAI" at bounding box center [280, 355] width 167 height 23
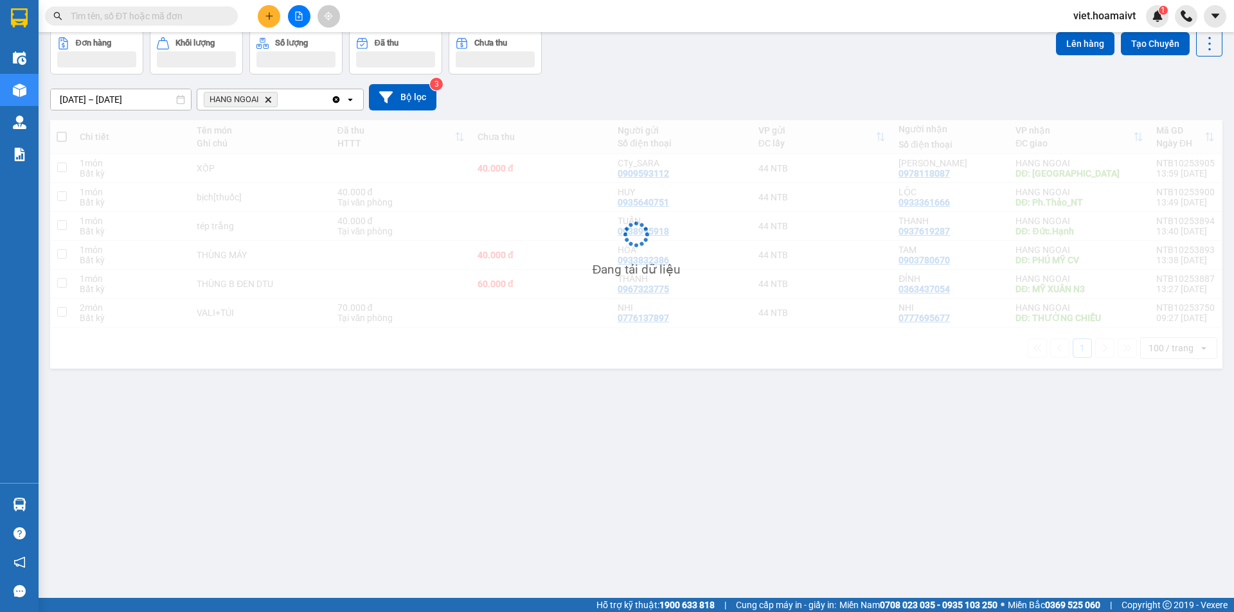
click at [720, 98] on div "12/10/2025 – 13/10/2025 Press the down arrow key to interact with the calendar …" at bounding box center [636, 97] width 1172 height 26
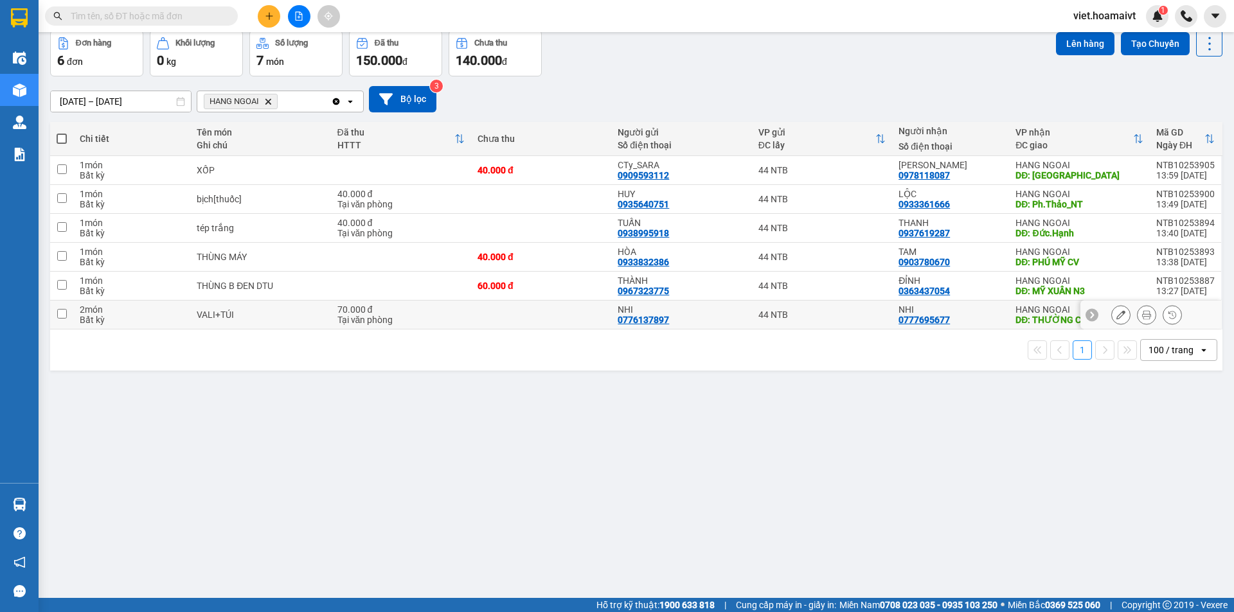
click at [1142, 315] on icon at bounding box center [1146, 314] width 9 height 9
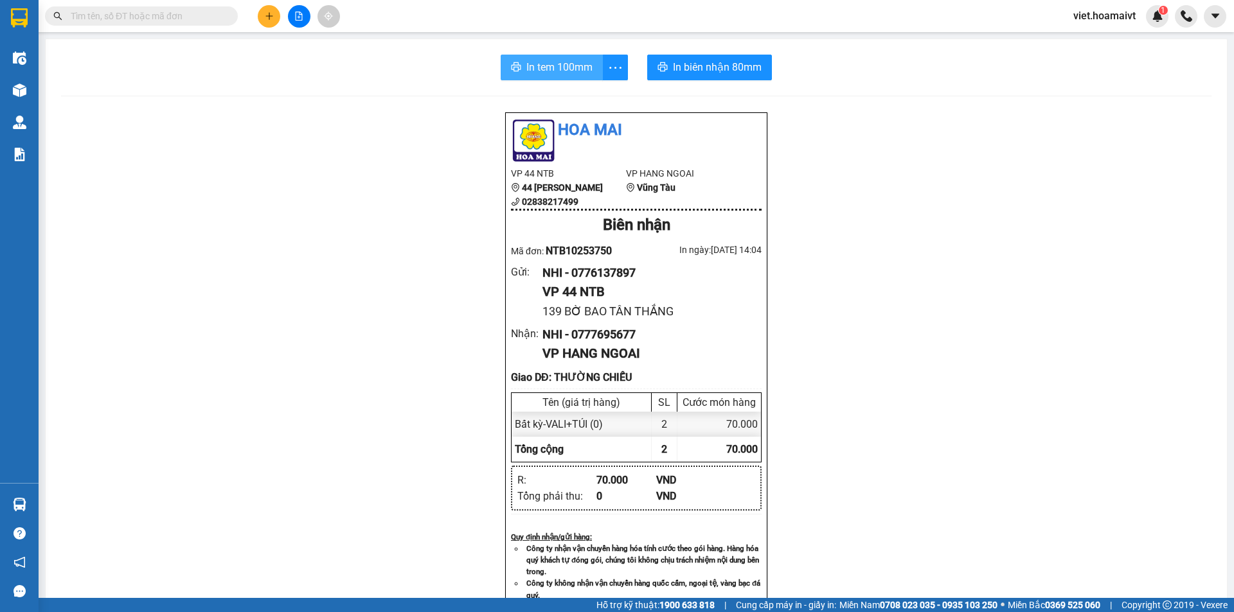
click at [549, 69] on span "In tem 100mm" at bounding box center [559, 67] width 66 height 16
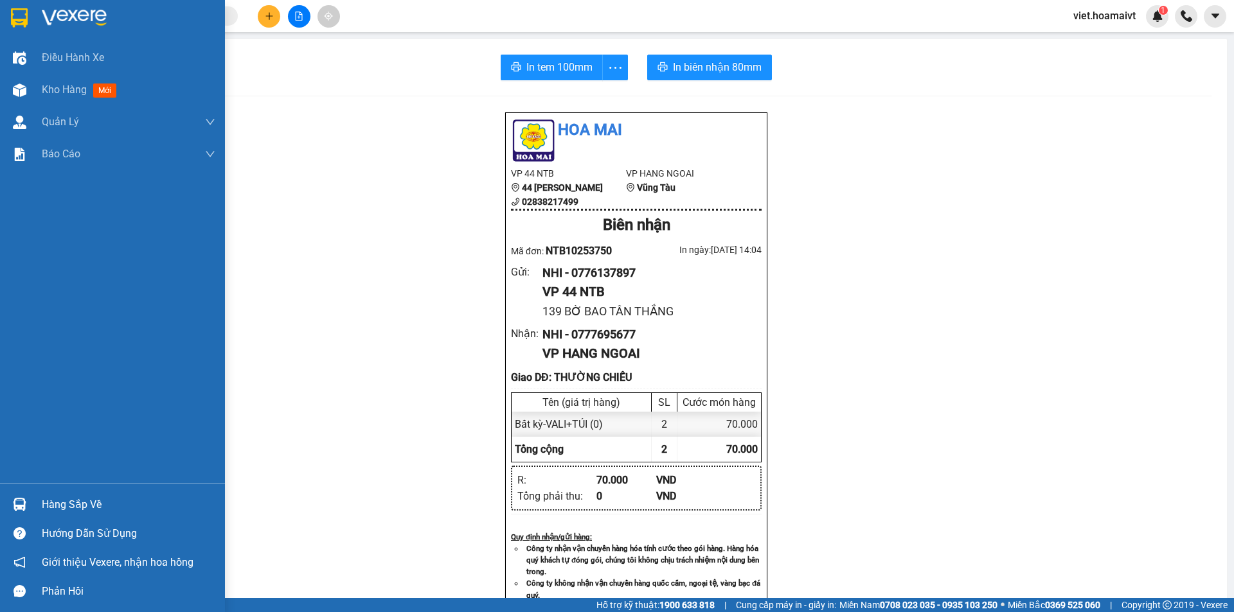
click at [55, 22] on img at bounding box center [74, 17] width 65 height 19
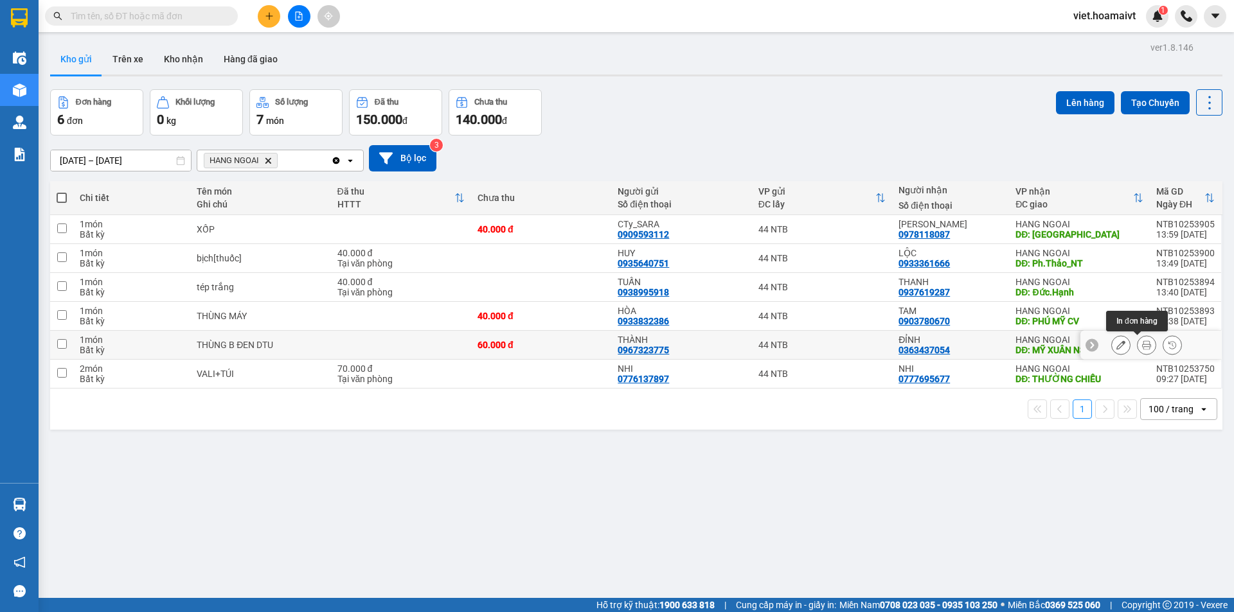
click at [1142, 342] on icon at bounding box center [1146, 345] width 9 height 9
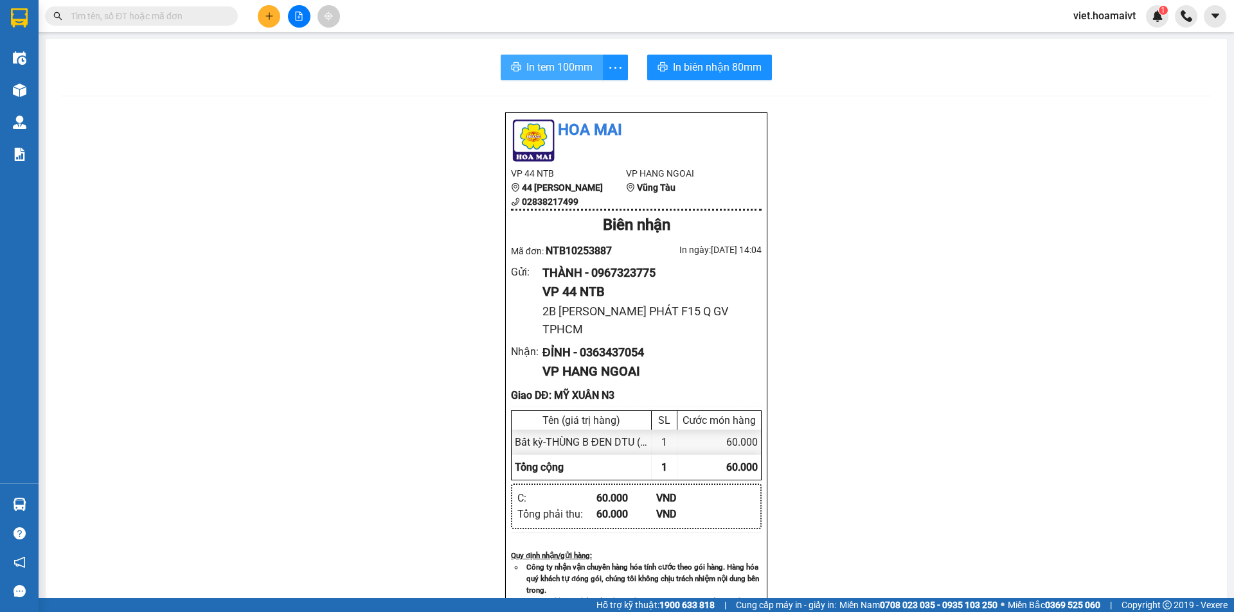
click at [538, 66] on span "In tem 100mm" at bounding box center [559, 67] width 66 height 16
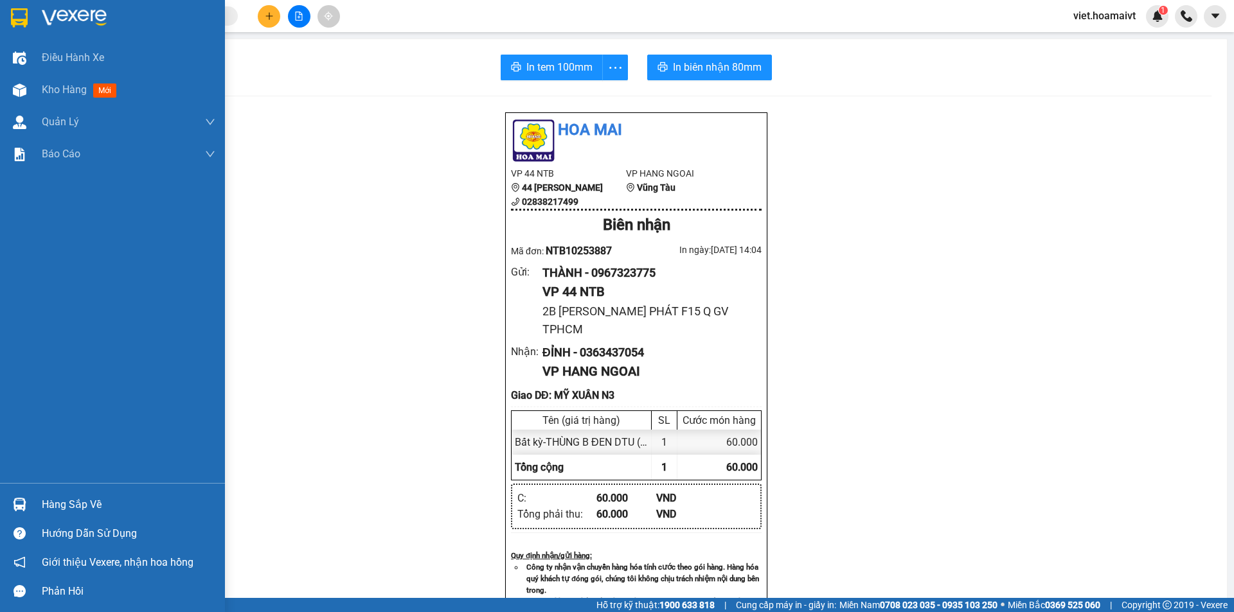
click at [50, 6] on div at bounding box center [112, 21] width 225 height 42
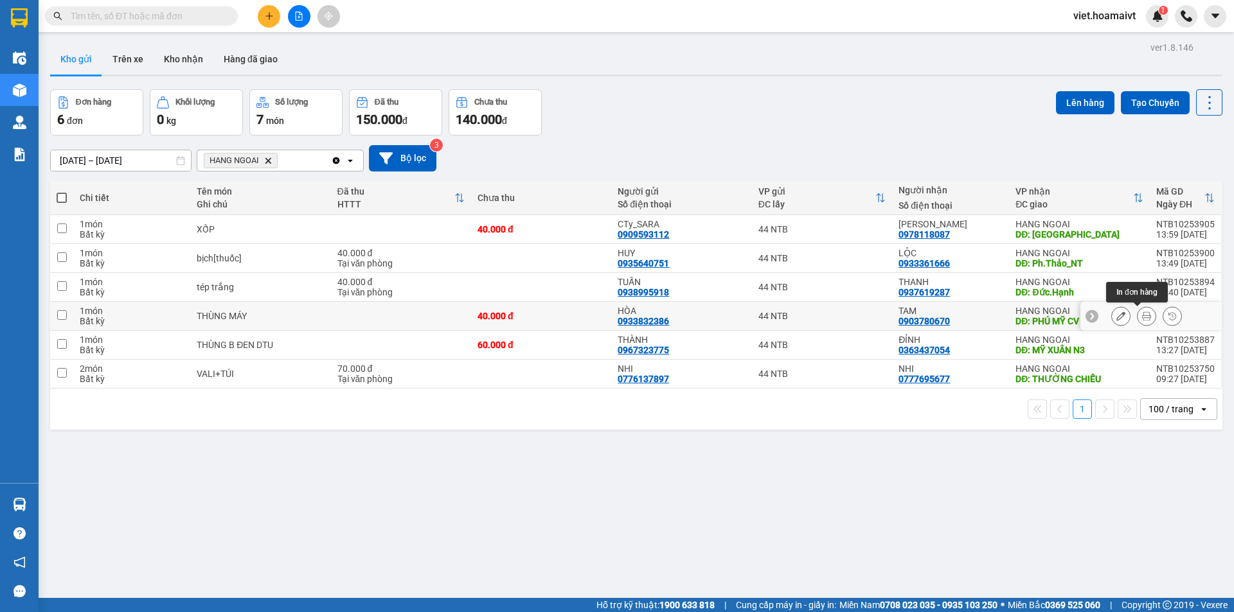
click at [1142, 319] on icon at bounding box center [1146, 316] width 9 height 9
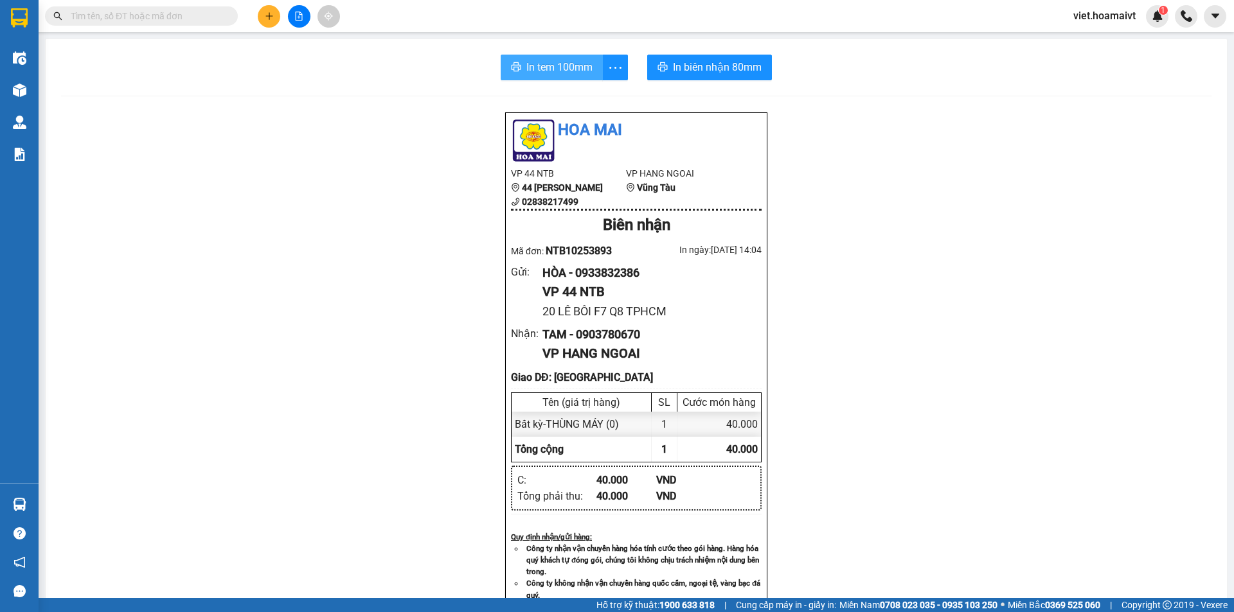
click at [550, 67] on span "In tem 100mm" at bounding box center [559, 67] width 66 height 16
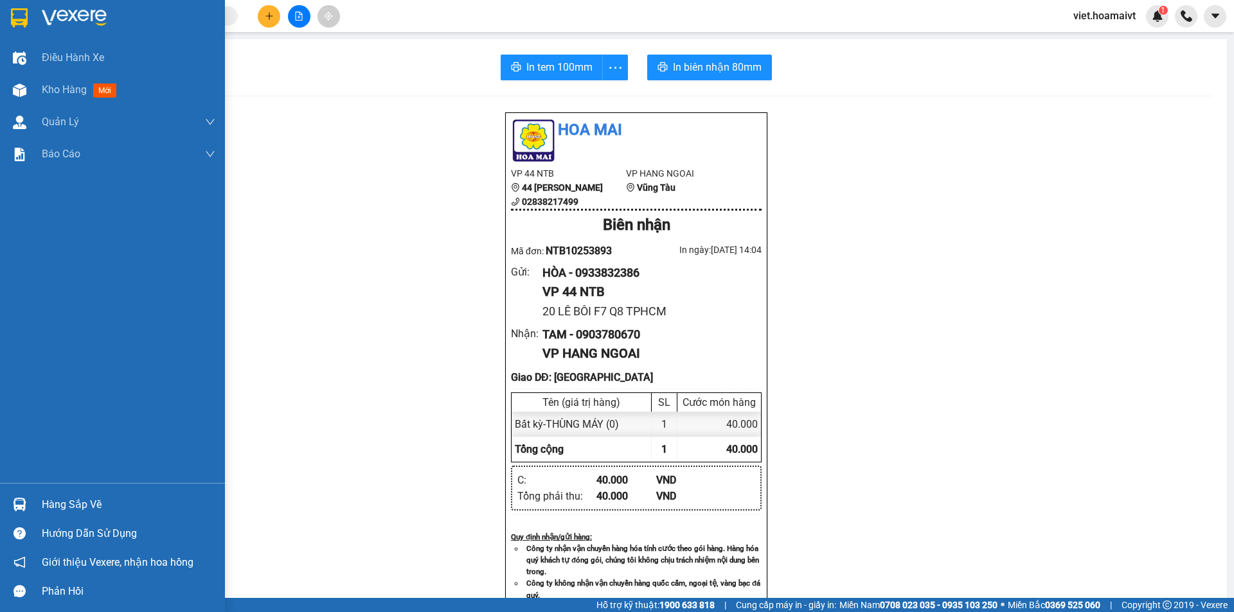
click at [87, 19] on img at bounding box center [74, 17] width 65 height 19
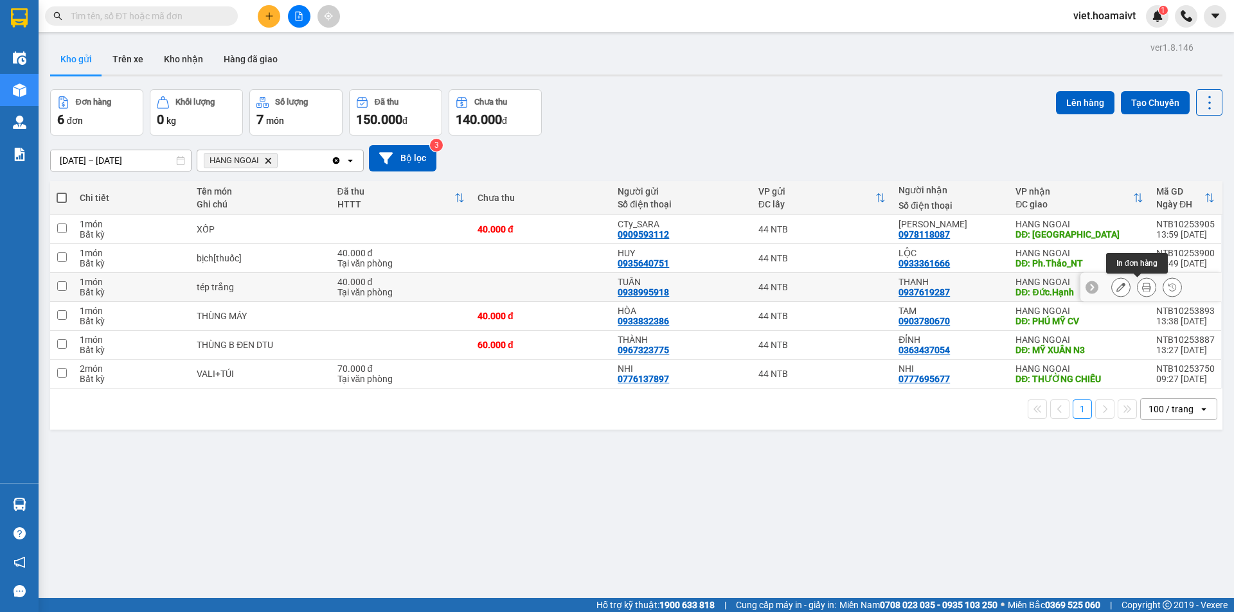
click at [1142, 287] on icon at bounding box center [1146, 287] width 9 height 9
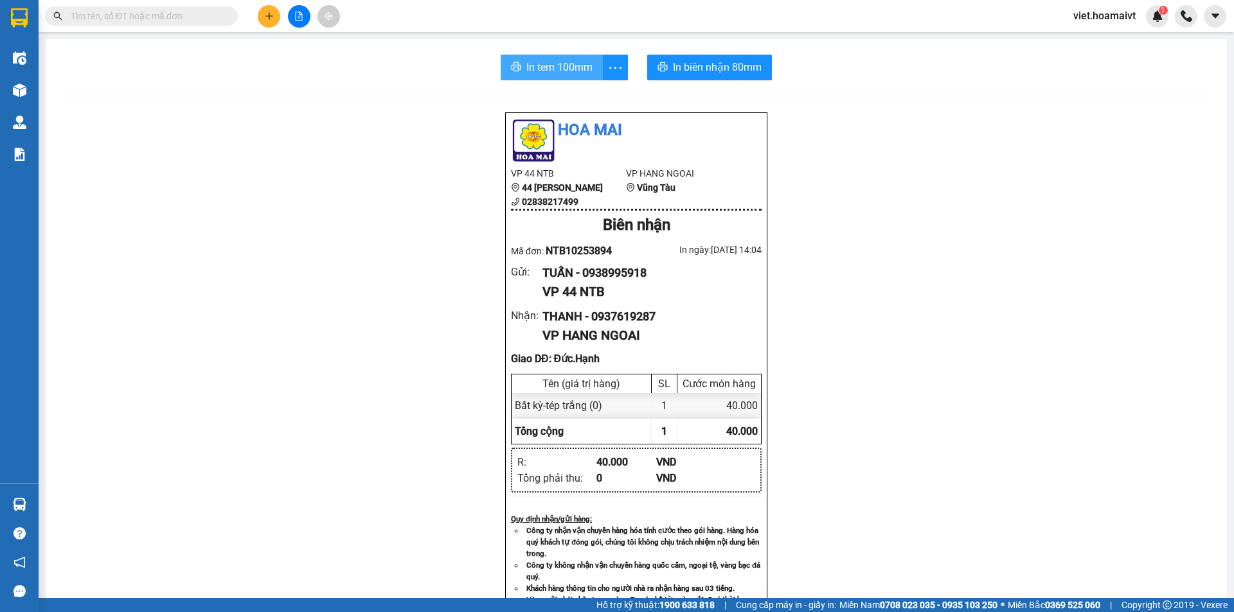
click at [529, 67] on span "In tem 100mm" at bounding box center [559, 67] width 66 height 16
click at [937, 448] on div "Hoa Mai VP 44 NTB 44 Nguyễn Thái Bình 02838217499 VP HANG NGOAI Vũng Tàu Biên n…" at bounding box center [636, 535] width 1150 height 846
click at [937, 445] on div "Hoa Mai VP 44 NTB 44 Nguyễn Thái Bình 02838217499 VP HANG NGOAI Vũng Tàu Biên n…" at bounding box center [636, 535] width 1150 height 846
click at [857, 294] on div "Hoa Mai VP 44 NTB 44 Nguyễn Thái Bình 02838217499 VP HANG NGOAI Vũng Tàu Biên n…" at bounding box center [636, 535] width 1150 height 846
click at [846, 297] on div "Hoa Mai VP 44 NTB 44 Nguyễn Thái Bình 02838217499 VP HANG NGOAI Vũng Tàu Biên n…" at bounding box center [636, 535] width 1150 height 846
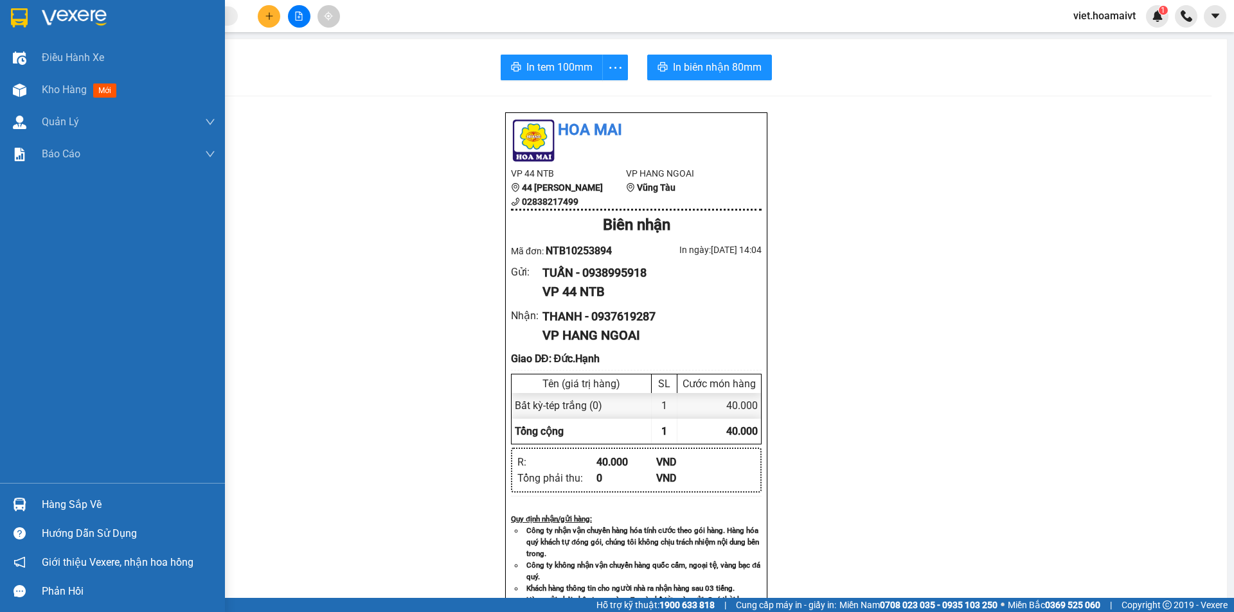
click at [35, 15] on div at bounding box center [112, 21] width 225 height 42
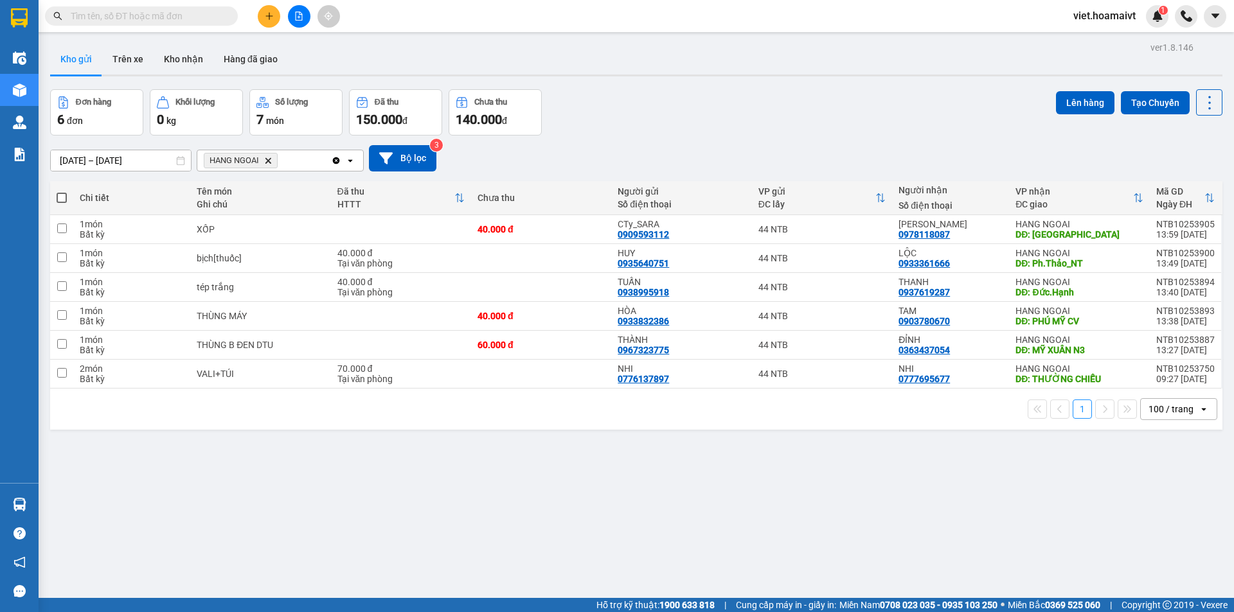
click at [267, 163] on icon "HANG NGOAI, close by backspace" at bounding box center [268, 160] width 6 height 6
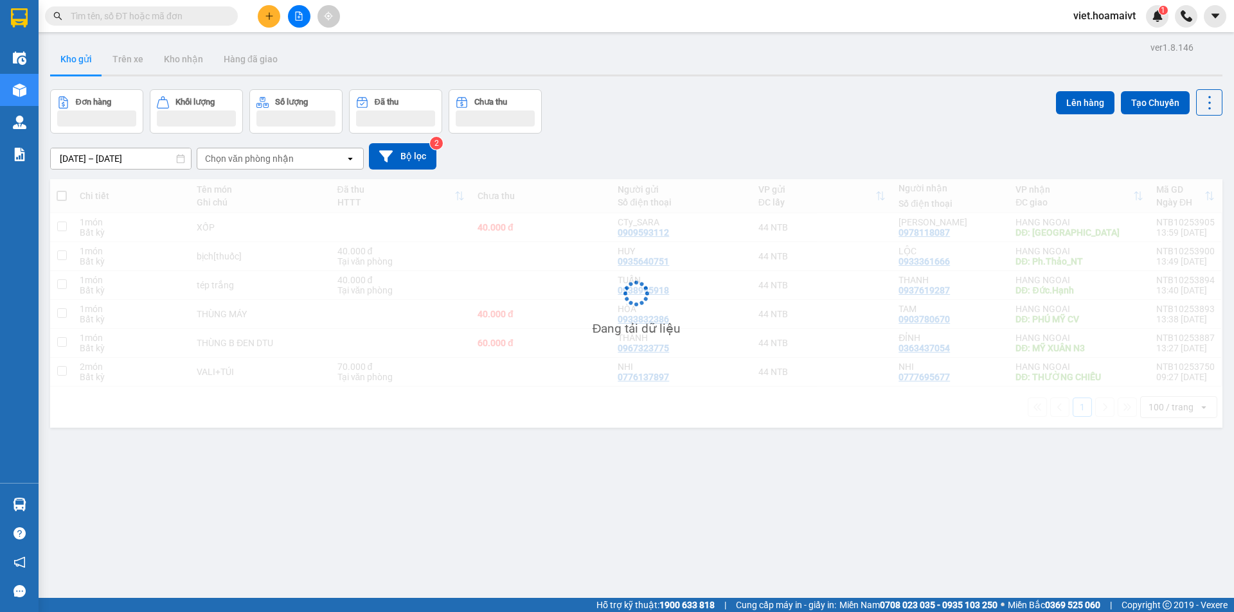
click at [838, 147] on div "[DATE] – [DATE] Press the down arrow key to interact with the calendar and sele…" at bounding box center [636, 156] width 1172 height 26
click at [826, 150] on div "[DATE] – [DATE] Press the down arrow key to interact with the calendar and sele…" at bounding box center [636, 156] width 1172 height 26
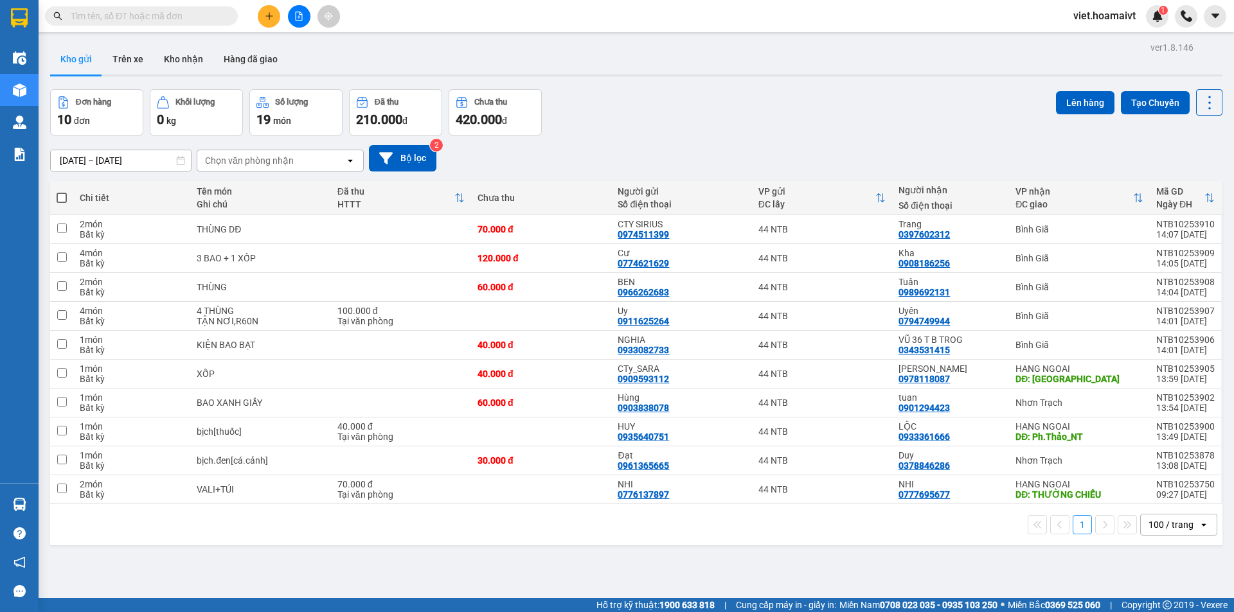
click at [864, 114] on div "Đơn hàng 10 đơn Khối lượng 0 kg Số lượng 19 món Đã thu 210.000 đ Chưa thu 420.0…" at bounding box center [636, 112] width 1172 height 46
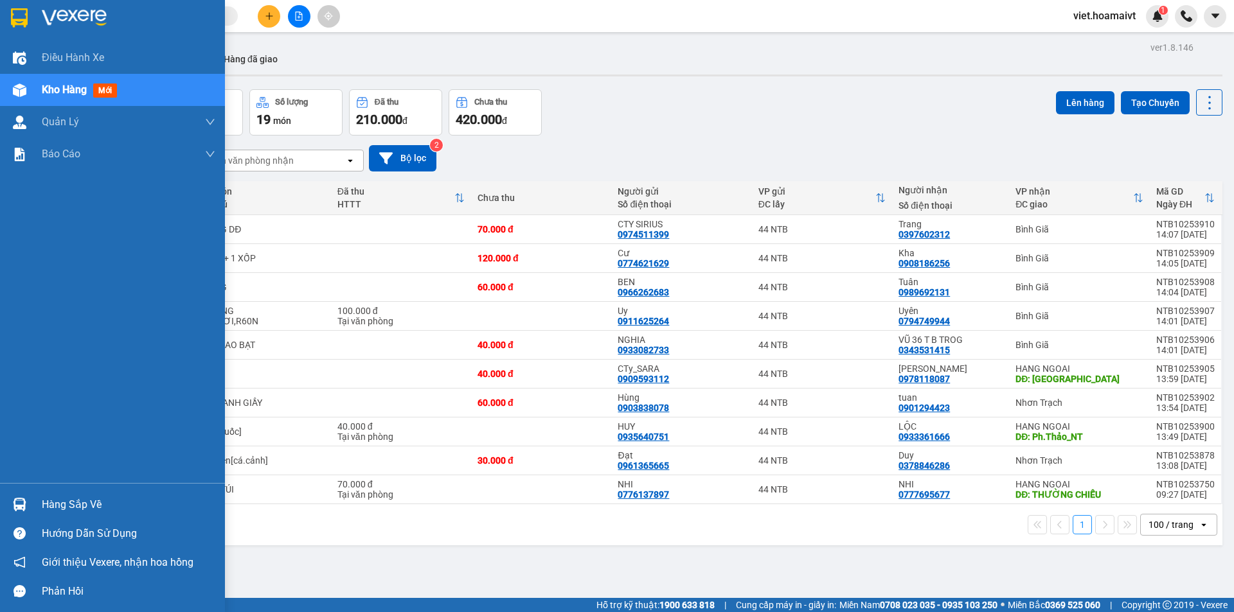
click at [68, 17] on img at bounding box center [74, 17] width 65 height 19
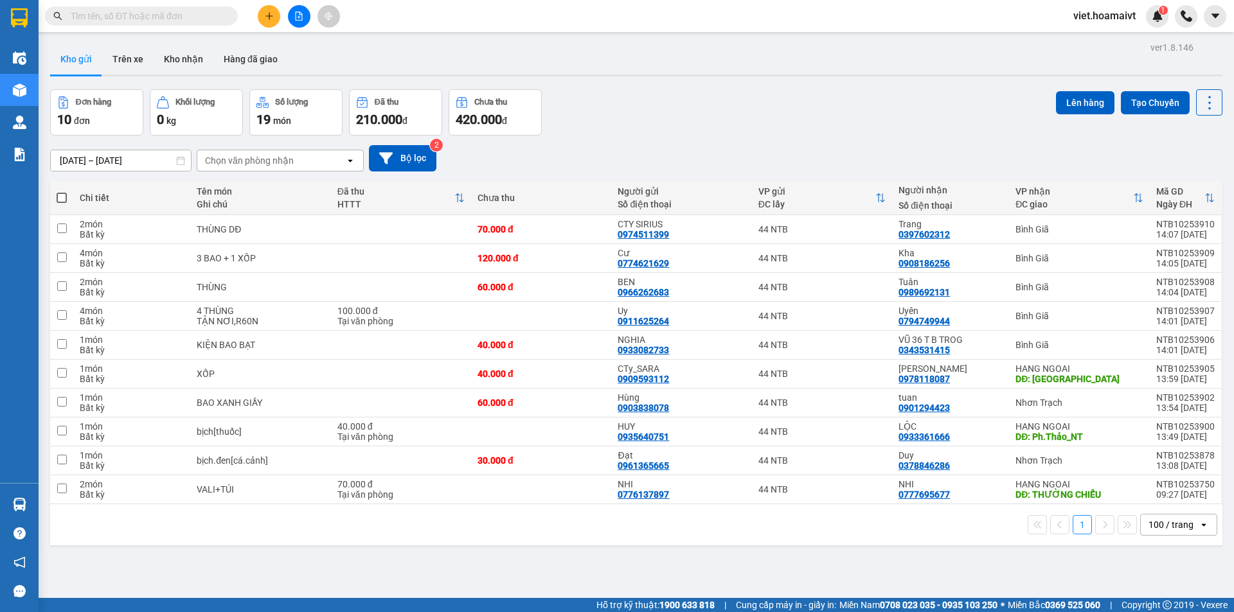
click at [767, 98] on div "Đơn hàng 10 đơn Khối lượng 0 kg Số lượng 19 món Đã thu 210.000 đ Chưa thu 420.0…" at bounding box center [636, 112] width 1172 height 46
click at [247, 162] on div "Chọn văn phòng nhận" at bounding box center [249, 160] width 89 height 13
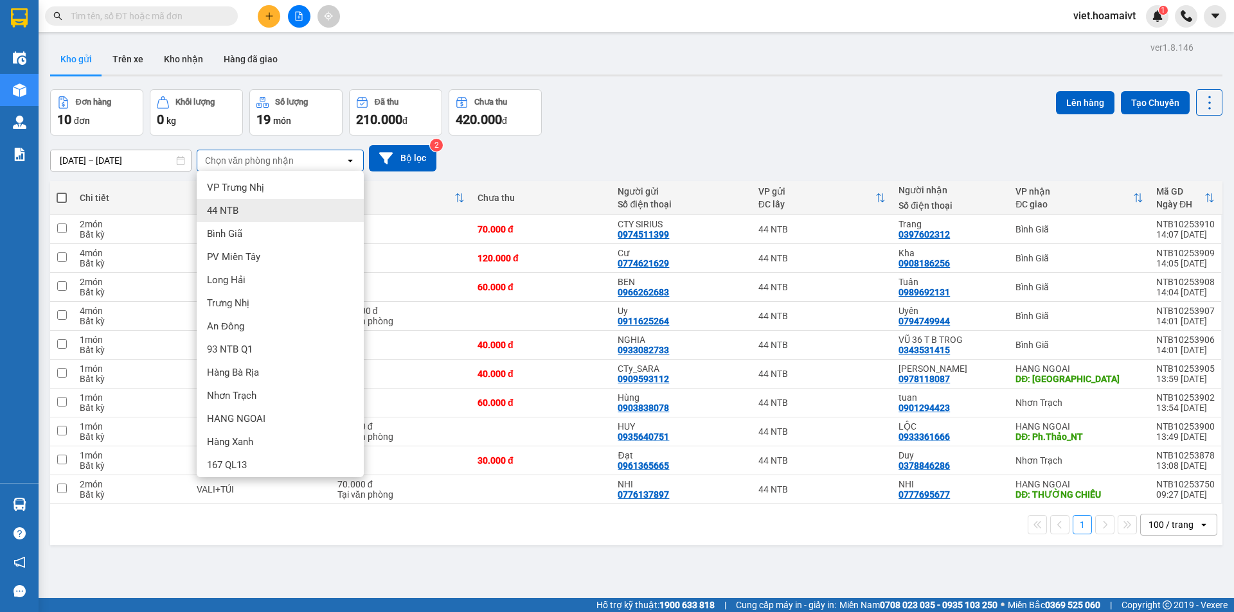
click at [663, 124] on div "Đơn hàng 10 đơn Khối lượng 0 kg Số lượng 19 món Đã thu 210.000 đ Chưa thu 420.0…" at bounding box center [636, 112] width 1172 height 46
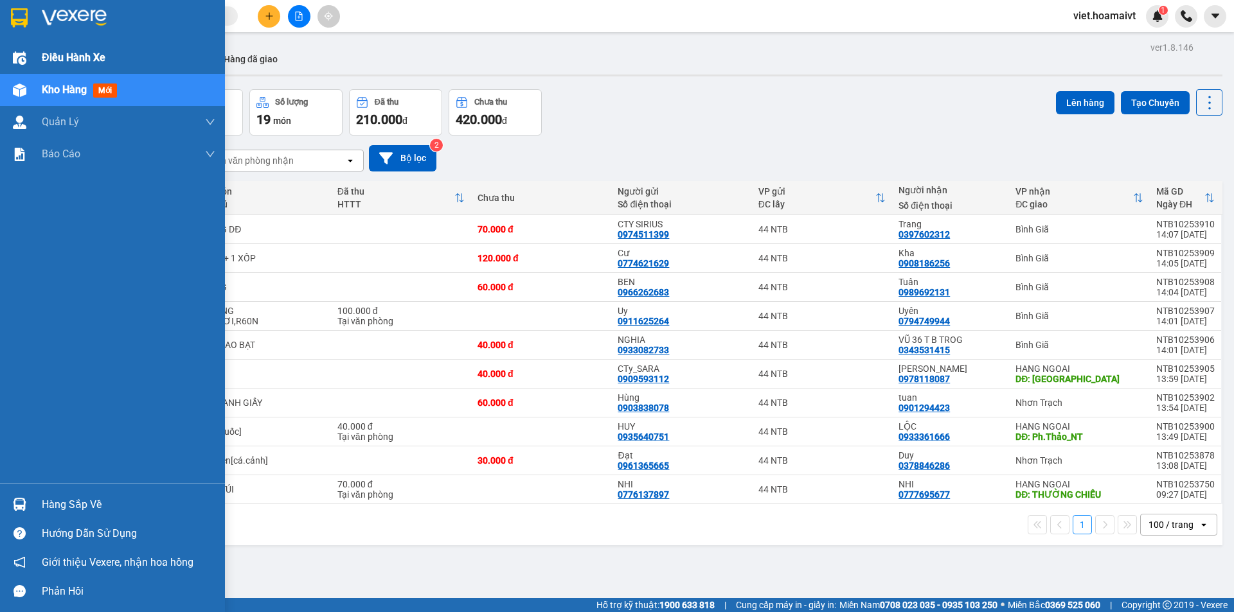
click at [65, 45] on div "Điều hành xe" at bounding box center [128, 58] width 173 height 32
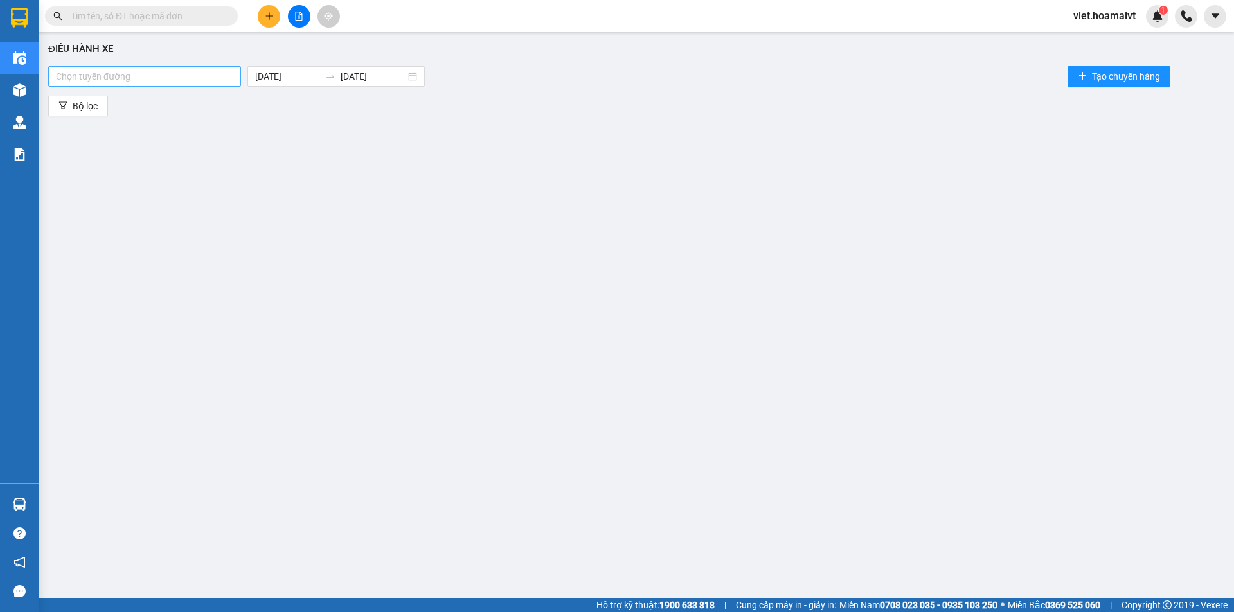
click at [142, 75] on div at bounding box center [144, 76] width 186 height 15
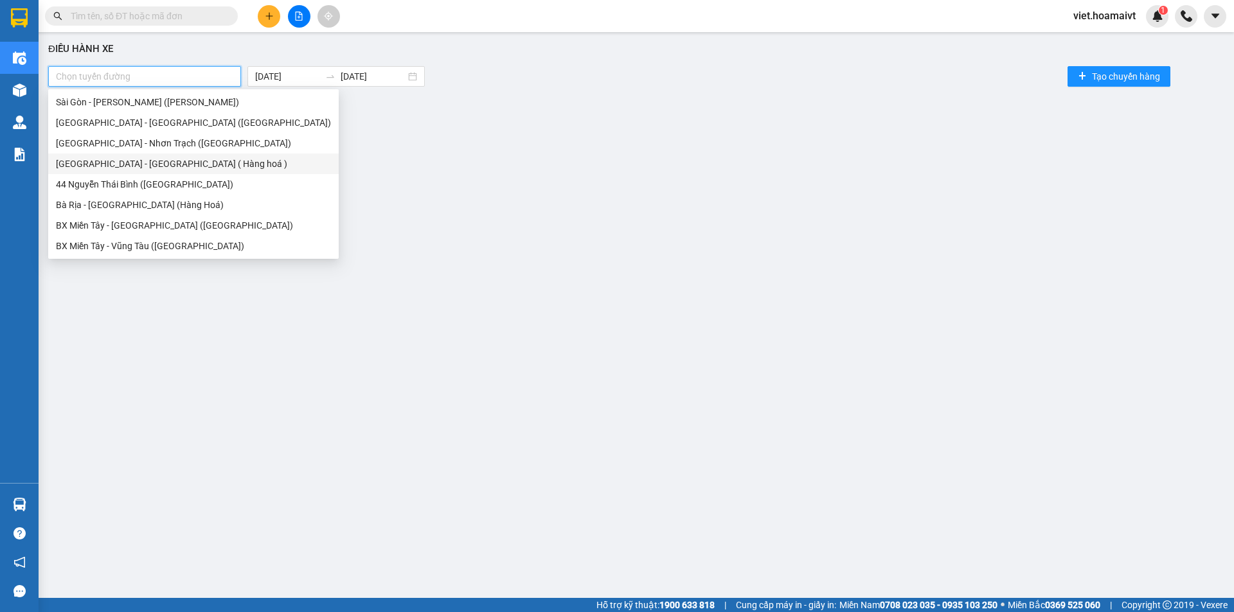
click at [177, 163] on div "[GEOGRAPHIC_DATA] - [GEOGRAPHIC_DATA] ( Hàng hoá )" at bounding box center [193, 164] width 275 height 14
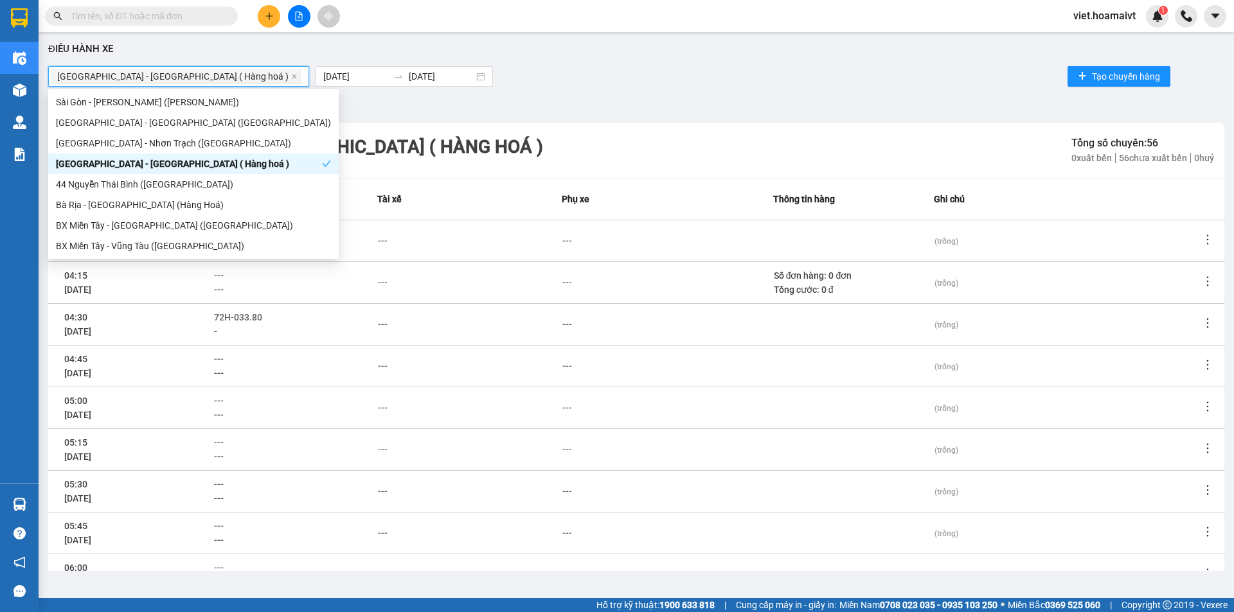
click at [680, 87] on div "Sài Gòn - Long Hải ( Hàng hoá ) 13/10/2025 13/10/2025 Tạo chuyến hàng" at bounding box center [636, 77] width 1176 height 26
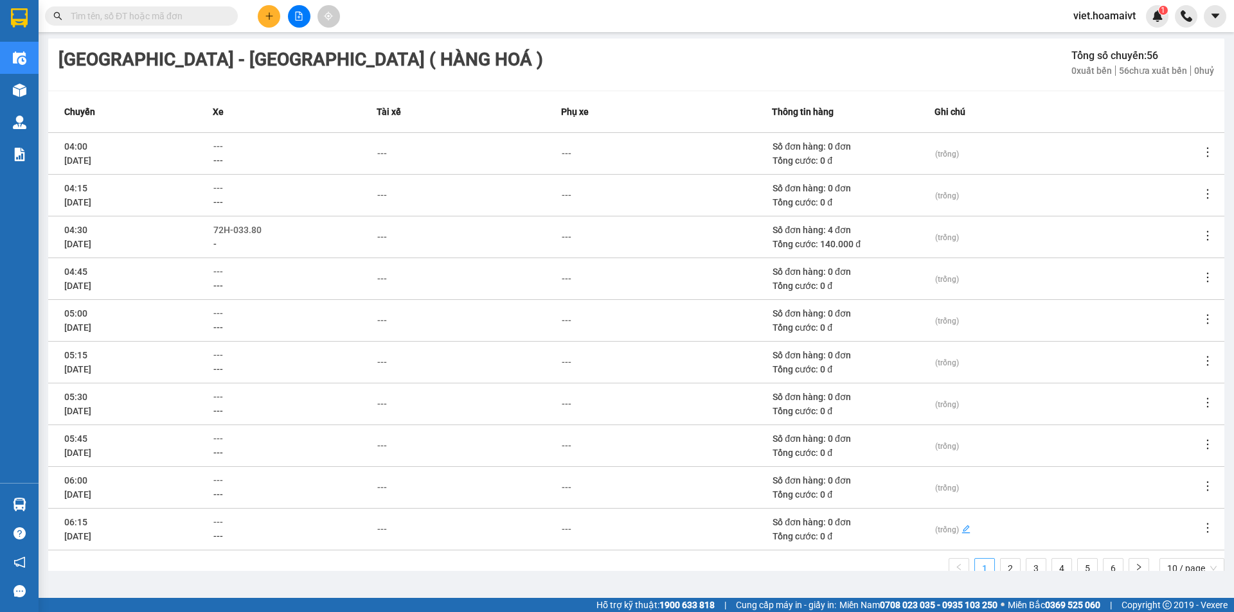
scroll to position [119, 0]
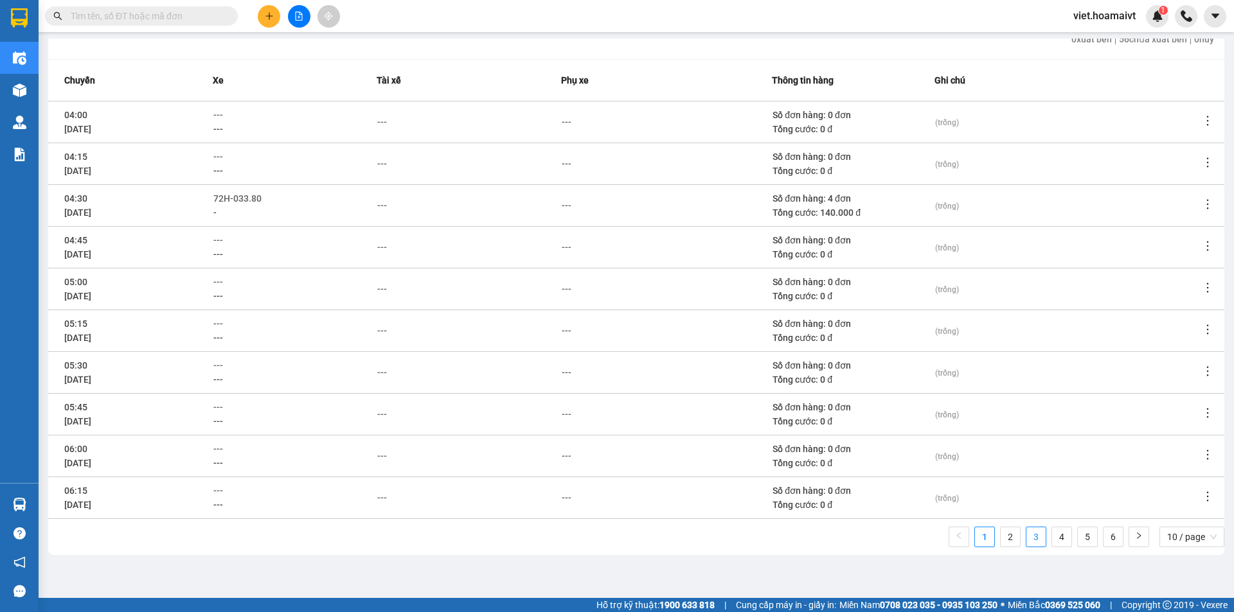
click at [1026, 535] on link "3" at bounding box center [1035, 537] width 19 height 19
drag, startPoint x: 1056, startPoint y: 537, endPoint x: 920, endPoint y: 534, distance: 136.3
click at [1057, 537] on link "4" at bounding box center [1061, 537] width 19 height 19
click at [221, 488] on span "---" at bounding box center [218, 491] width 10 height 10
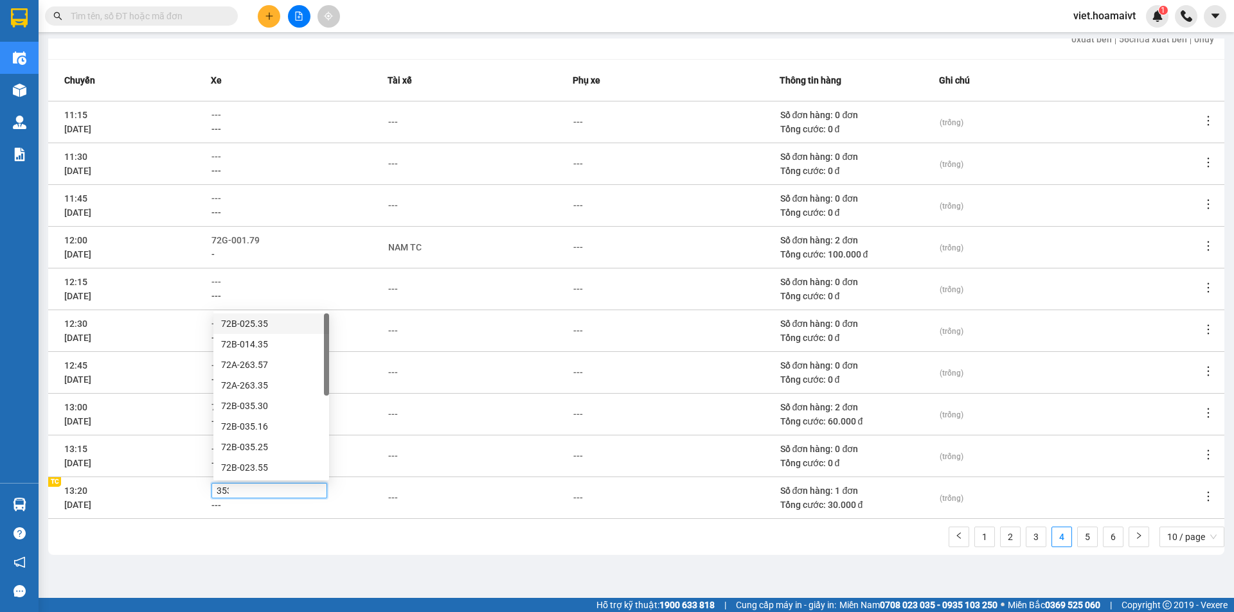
type input "3530"
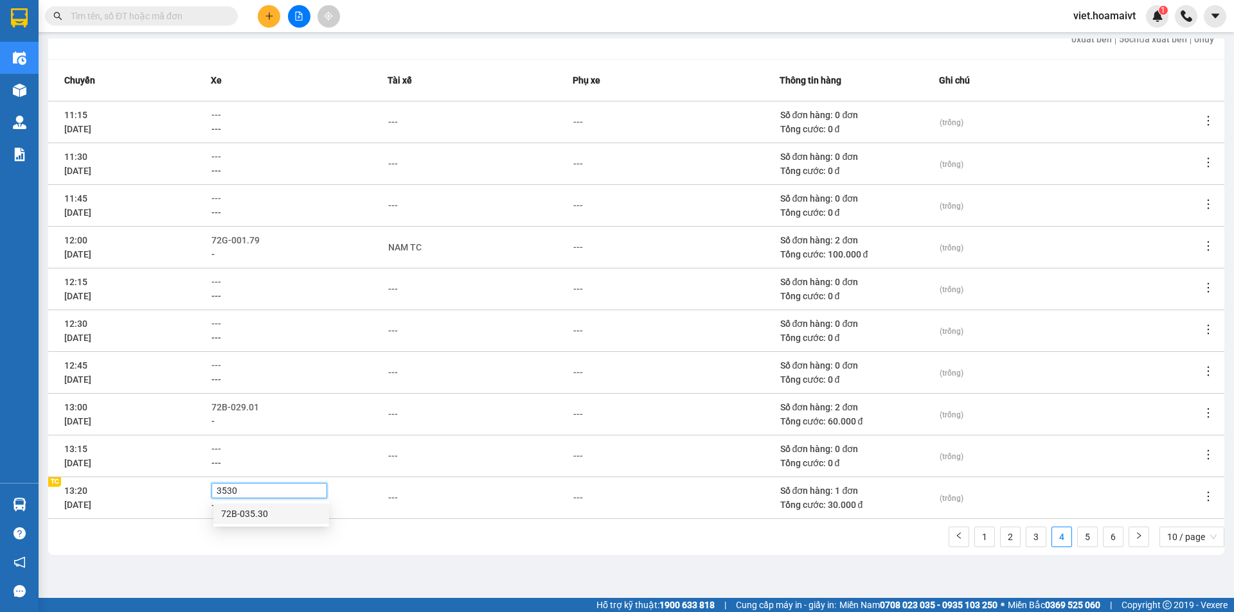
click at [250, 511] on div "72B-035.30" at bounding box center [271, 514] width 100 height 14
click at [547, 525] on div "Sài Gòn - Long Hải ( Hàng hoá ) Tổng số chuyến: 56 0 xuất bến 56 chưa xuất bến …" at bounding box center [636, 279] width 1176 height 551
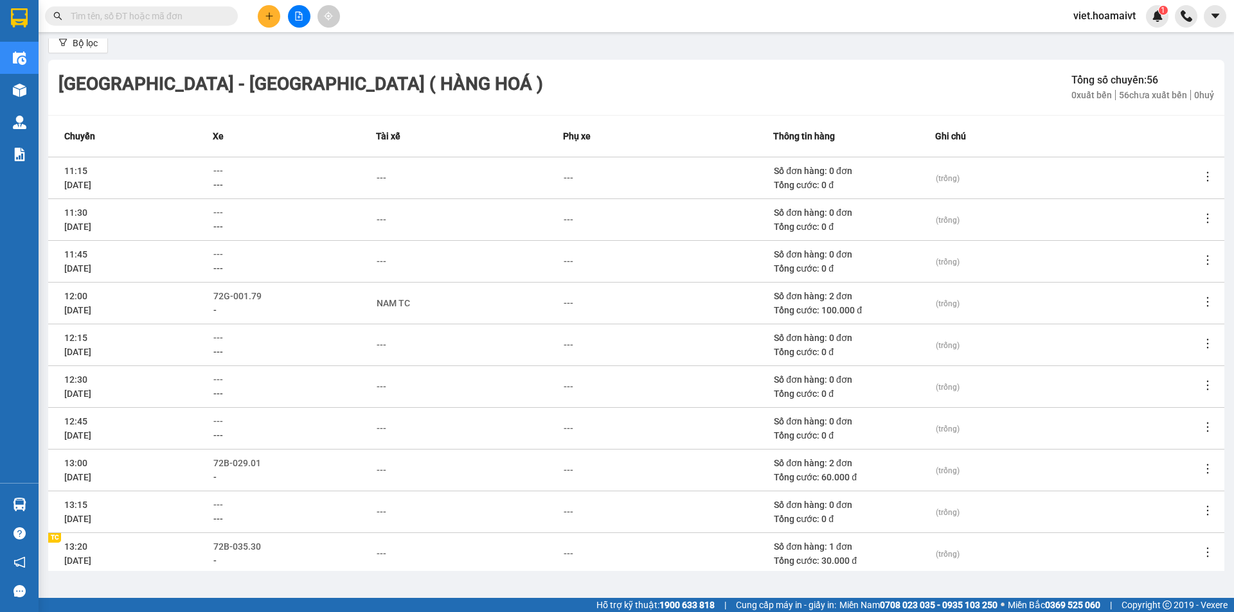
scroll to position [0, 0]
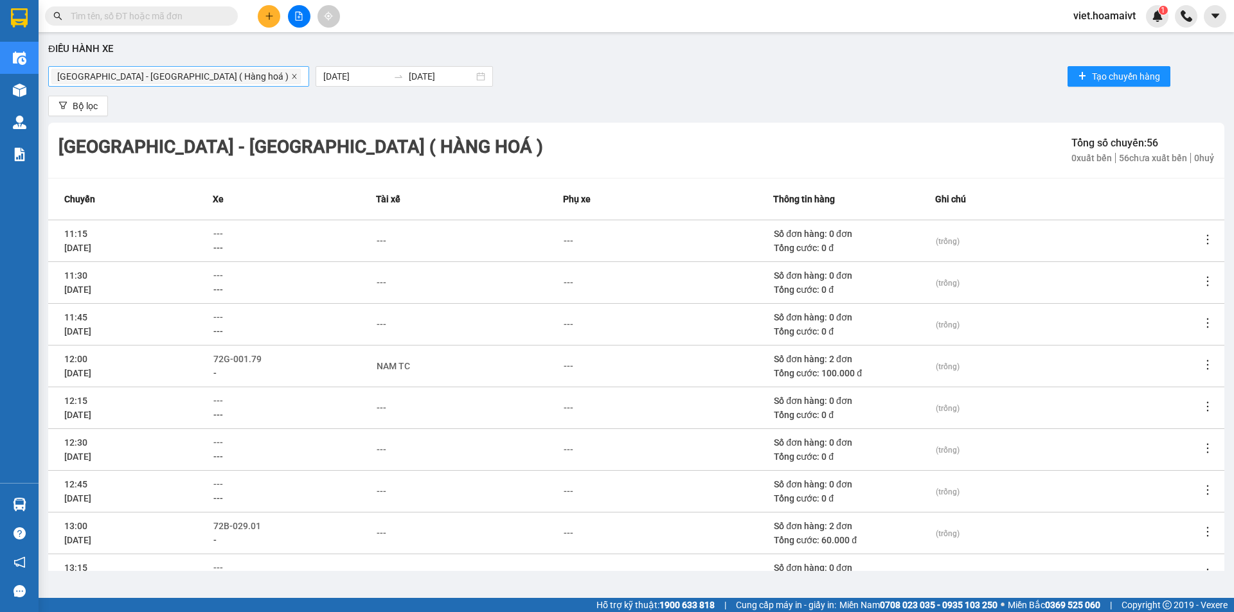
click at [291, 77] on icon "close" at bounding box center [294, 76] width 6 height 6
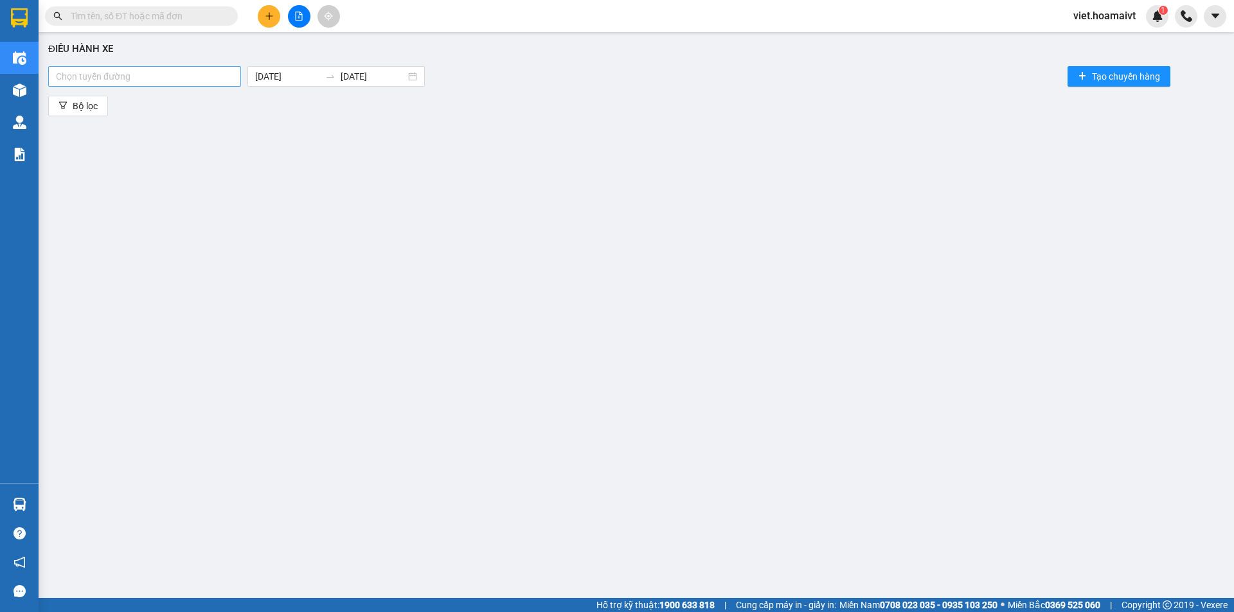
click at [188, 77] on div at bounding box center [144, 76] width 186 height 15
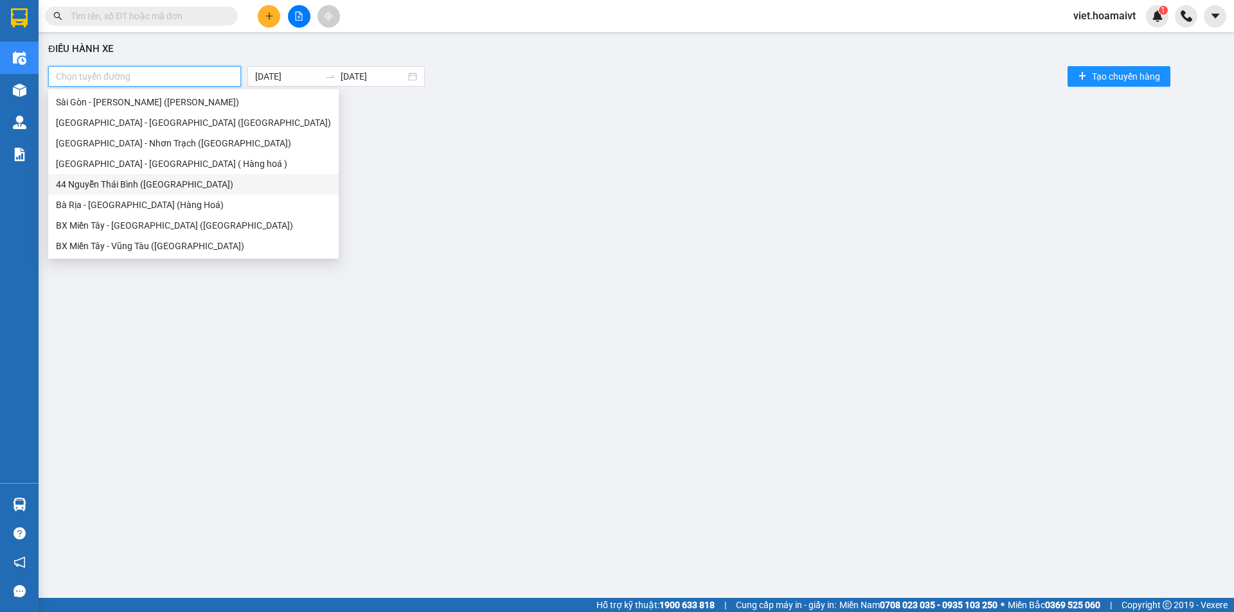
click at [195, 188] on div "44 [PERSON_NAME] Thái [PERSON_NAME] ([GEOGRAPHIC_DATA])" at bounding box center [193, 184] width 275 height 14
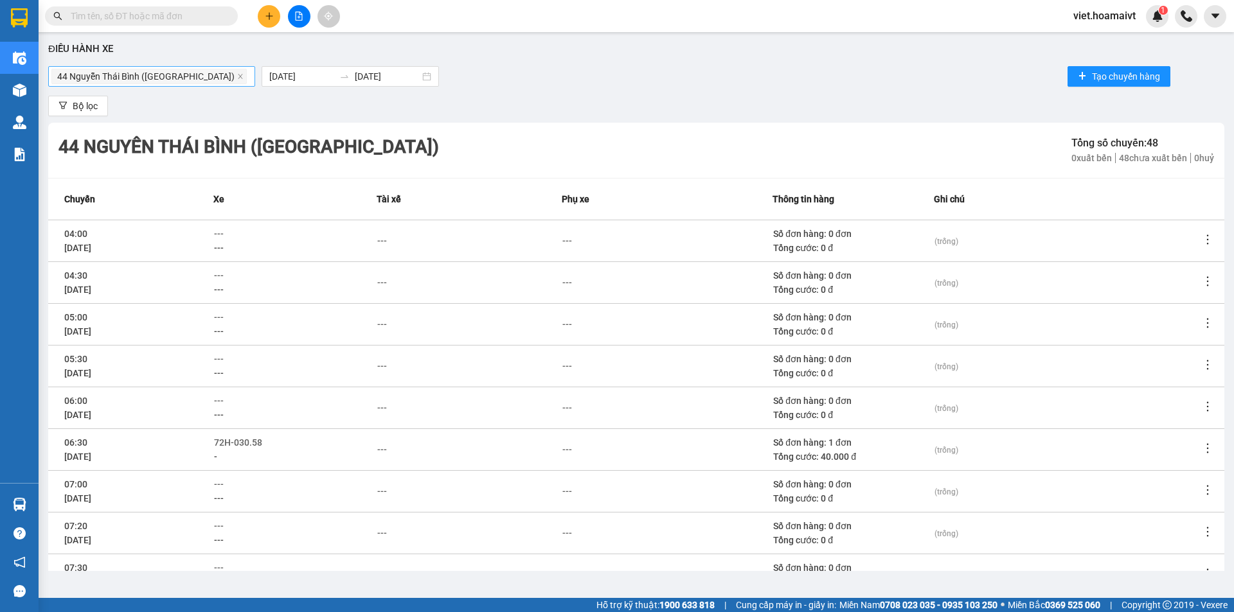
click at [652, 75] on div "44 Nguyễn Thái Bình (Hàng Ngoài) 13/10/2025 13/10/2025 Tạo chuyến hàng" at bounding box center [636, 77] width 1176 height 26
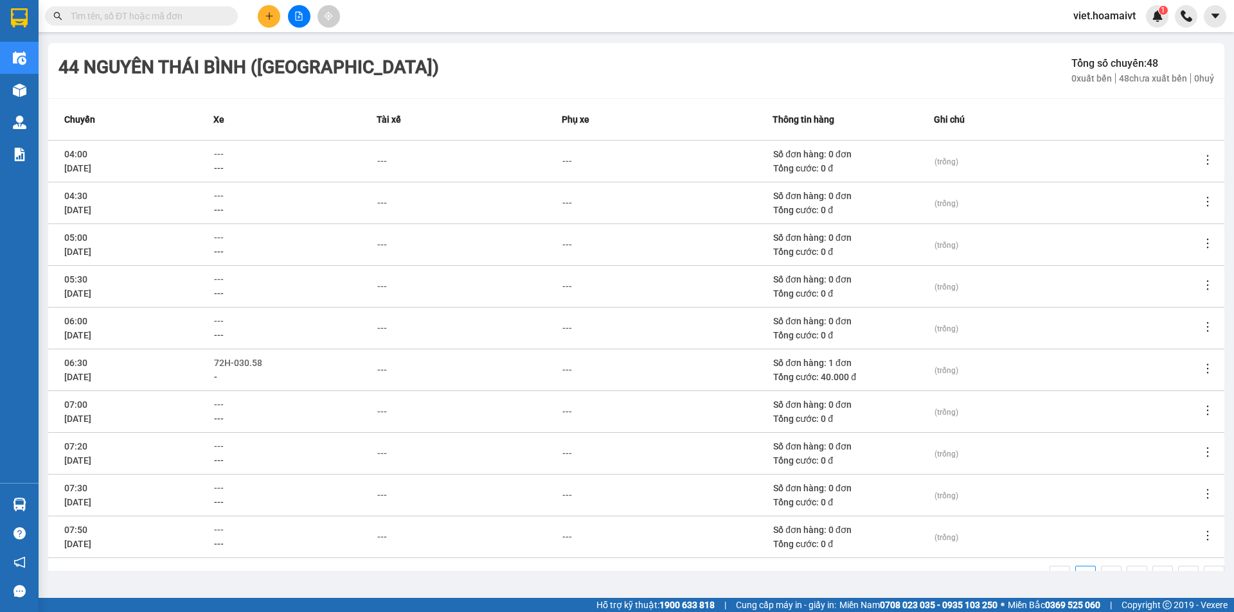
scroll to position [119, 0]
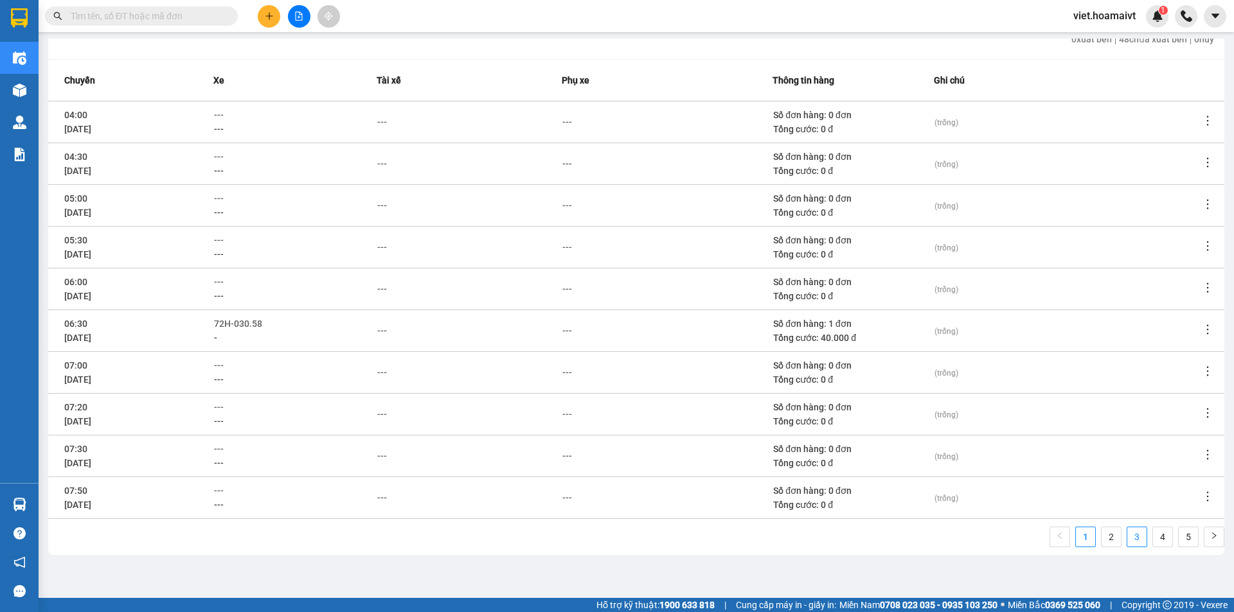
click at [1133, 534] on link "3" at bounding box center [1136, 537] width 19 height 19
click at [1153, 540] on link "4" at bounding box center [1162, 537] width 19 height 19
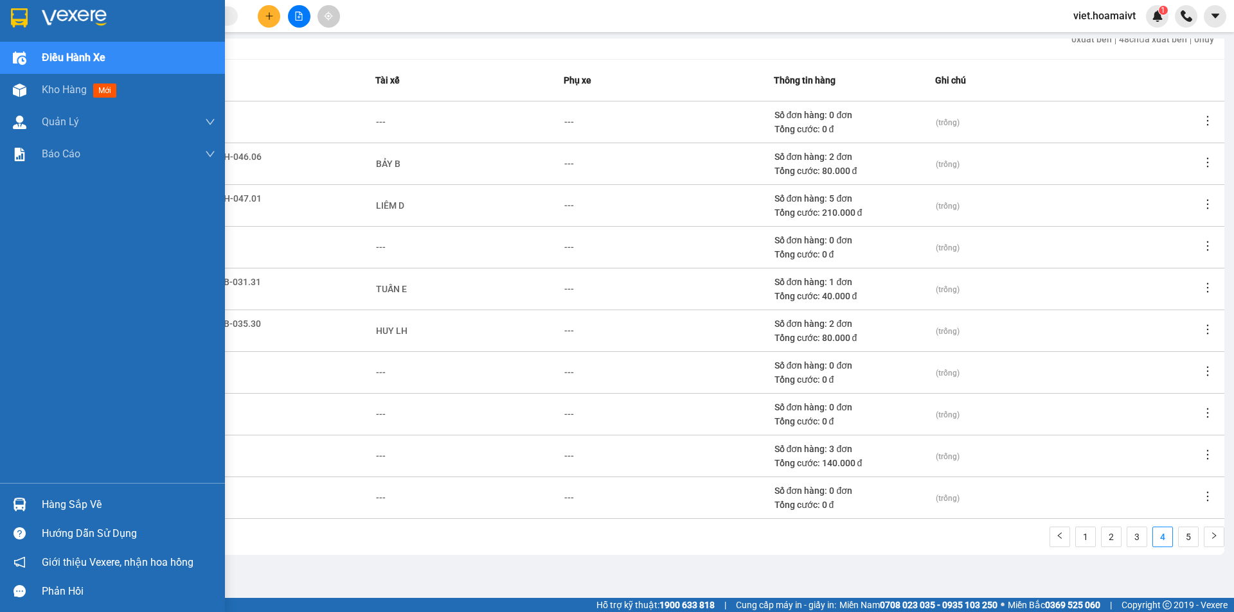
click at [46, 22] on img at bounding box center [74, 17] width 65 height 19
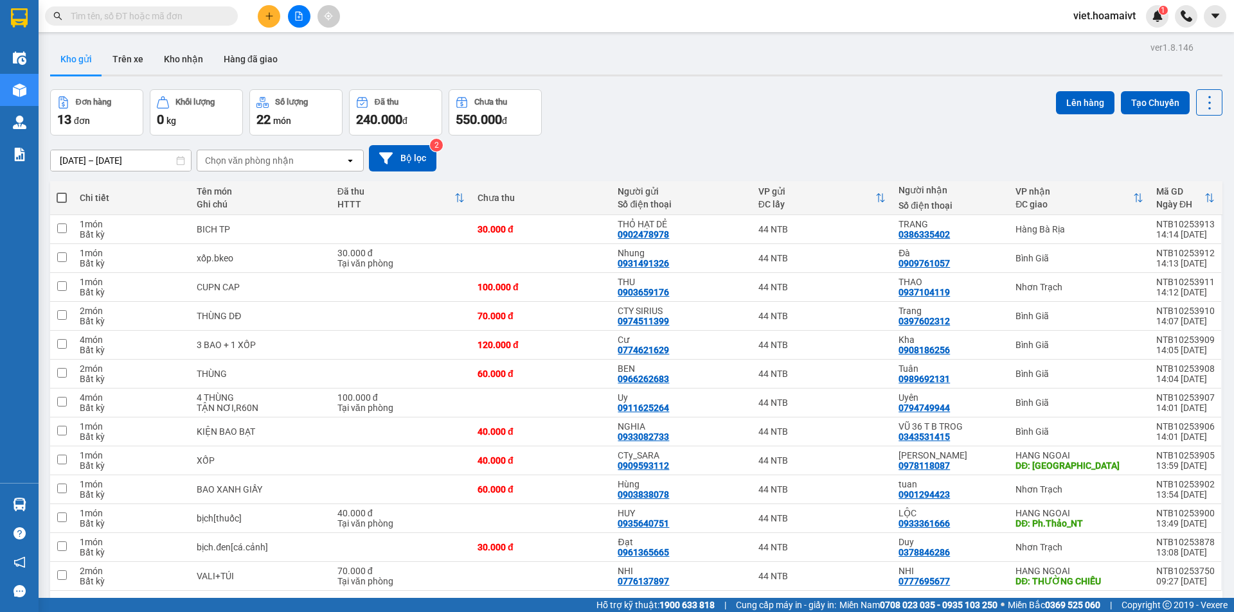
click at [752, 111] on div "Đơn hàng 13 đơn Khối lượng 0 kg Số lượng 22 món Đã thu 240.000 đ Chưa thu 550.0…" at bounding box center [636, 112] width 1172 height 46
click at [262, 153] on div "Chọn văn phòng nhận" at bounding box center [271, 160] width 148 height 21
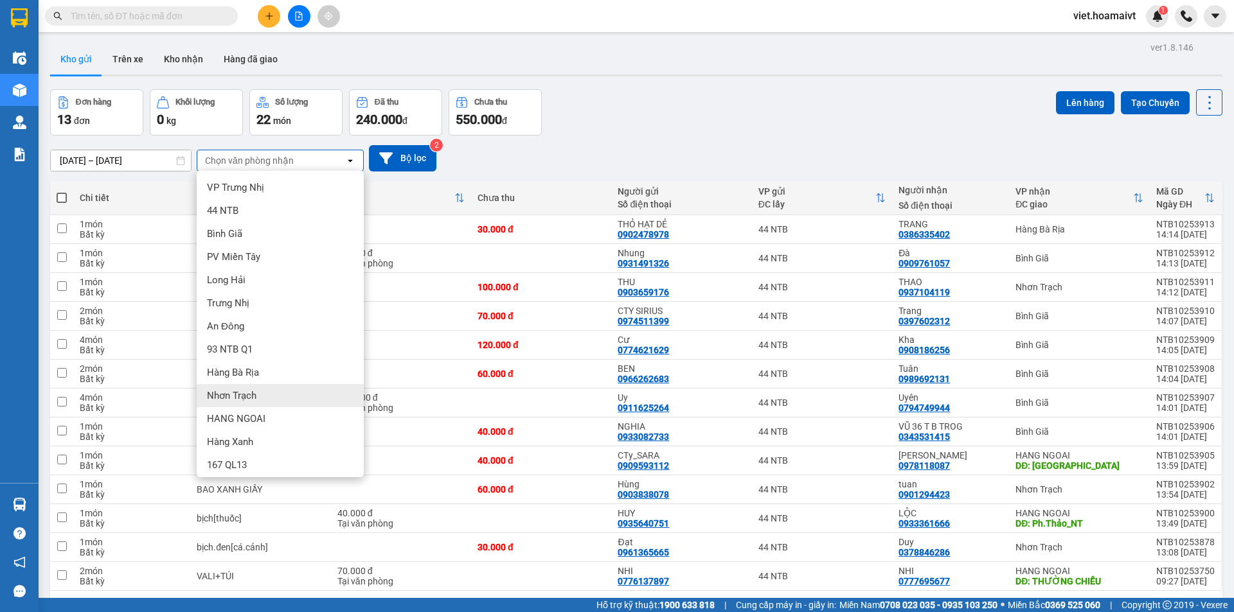
click at [290, 400] on div "Nhơn Trạch" at bounding box center [280, 395] width 167 height 23
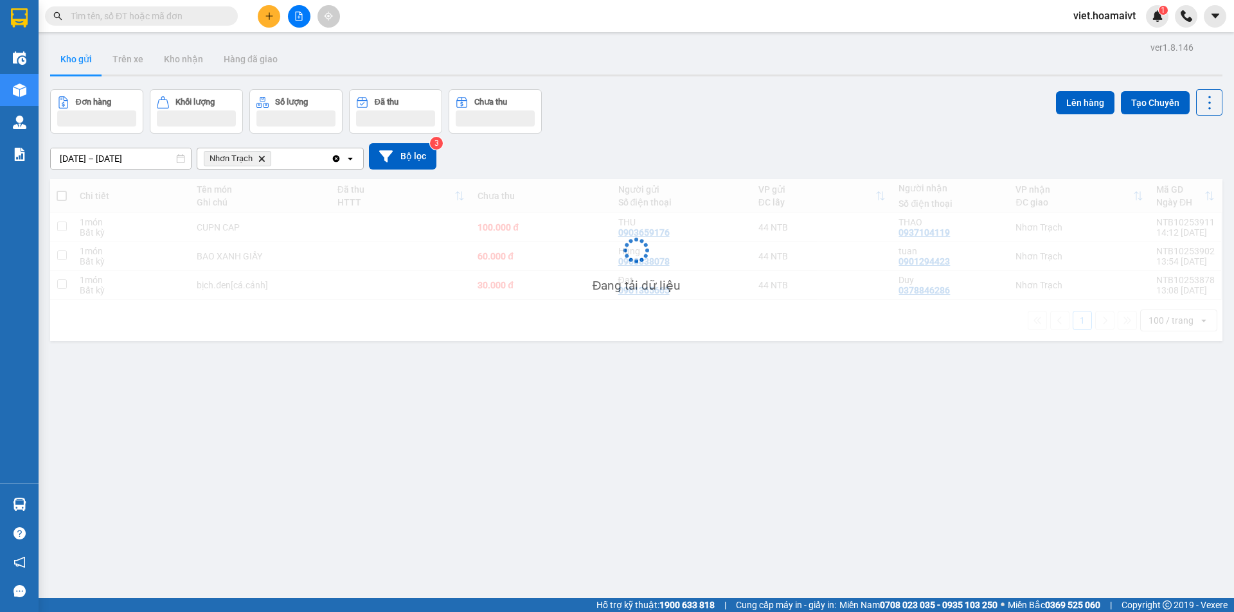
click at [706, 108] on div "Đơn hàng Khối lượng Số lượng Đã thu Chưa thu Lên hàng Tạo Chuyến" at bounding box center [636, 111] width 1172 height 44
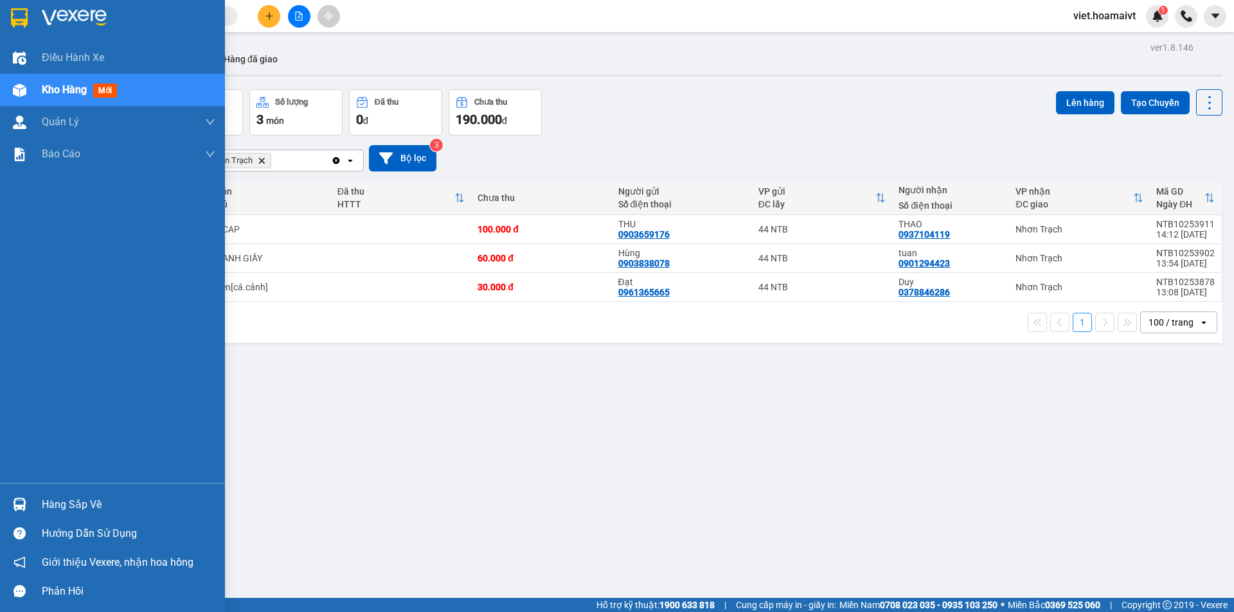
click at [38, 17] on div at bounding box center [112, 21] width 225 height 42
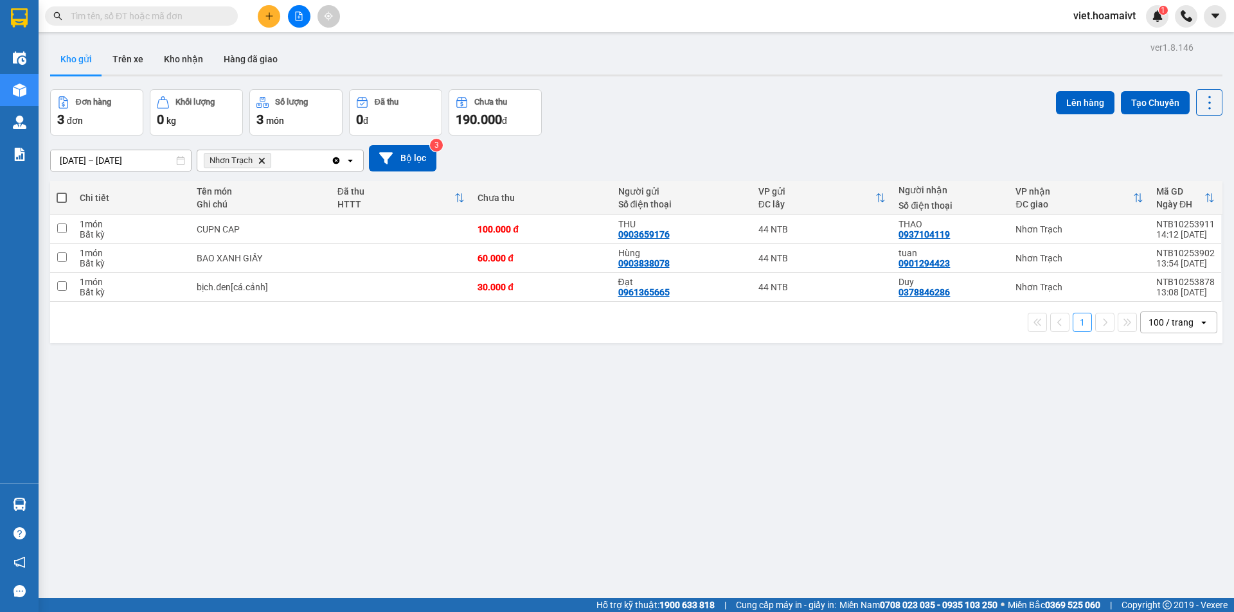
click at [874, 107] on div "Đơn hàng 3 đơn Khối lượng 0 kg Số lượng 3 món Đã thu 0 đ Chưa thu 190.000 đ Lên…" at bounding box center [636, 112] width 1172 height 46
click at [644, 126] on div "Đơn hàng 3 đơn Khối lượng 0 kg Số lượng 3 món Đã thu 0 đ Chưa thu 190.000 đ Lên…" at bounding box center [636, 112] width 1172 height 46
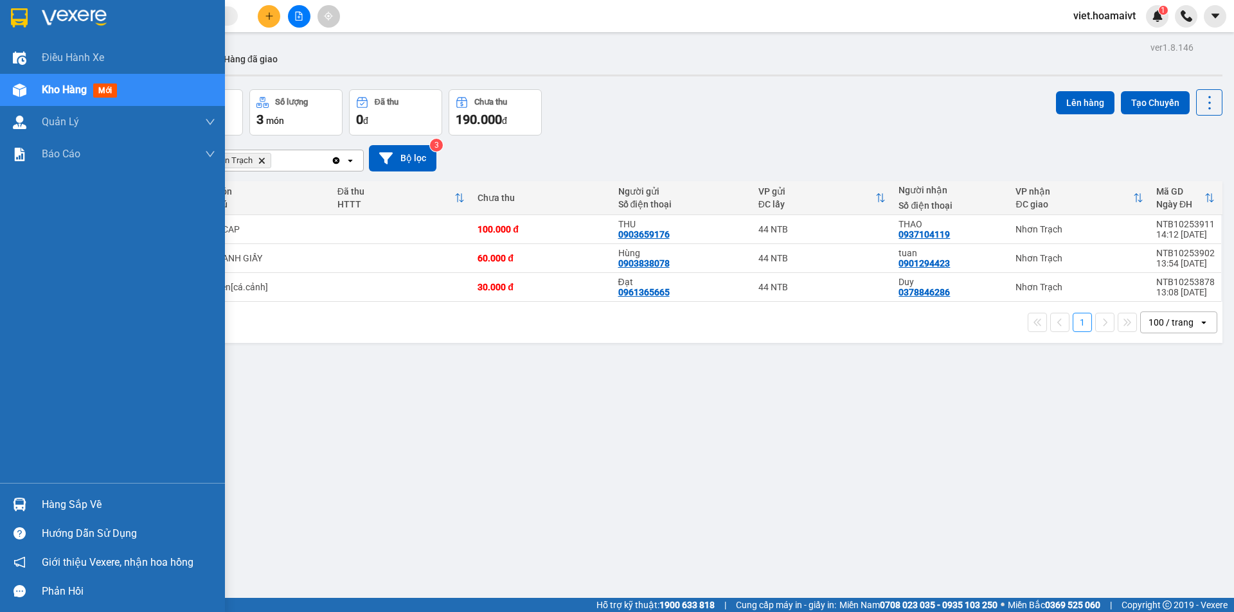
click at [39, 26] on div at bounding box center [112, 21] width 225 height 42
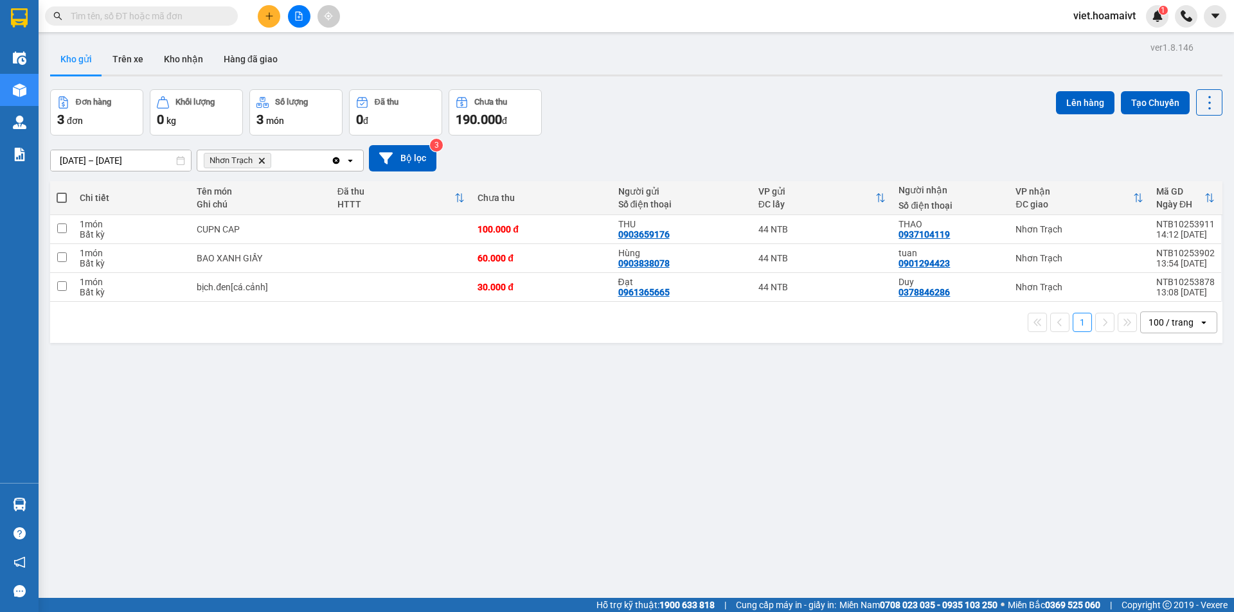
click at [764, 147] on div "[DATE] – [DATE] Press the down arrow key to interact with the calendar and sele…" at bounding box center [636, 158] width 1172 height 26
click at [271, 8] on button at bounding box center [269, 16] width 22 height 22
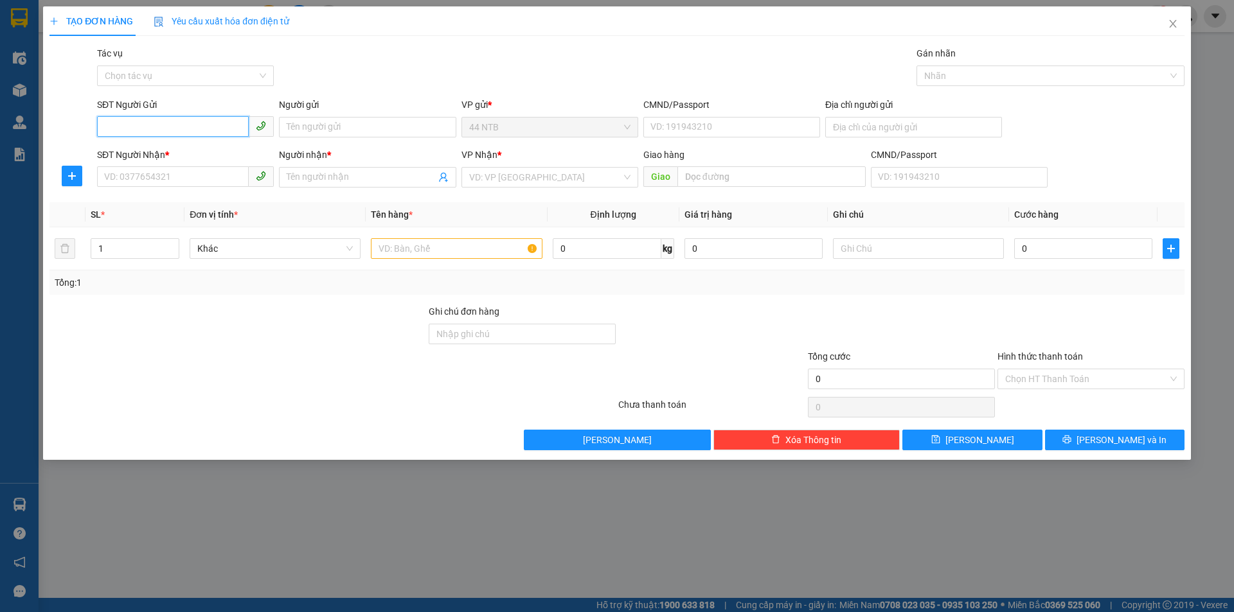
click at [184, 123] on input "SĐT Người Gửi" at bounding box center [173, 126] width 152 height 21
click at [170, 183] on input "SĐT Người Nhận *" at bounding box center [173, 176] width 152 height 21
click at [1172, 26] on icon "close" at bounding box center [1172, 24] width 7 height 8
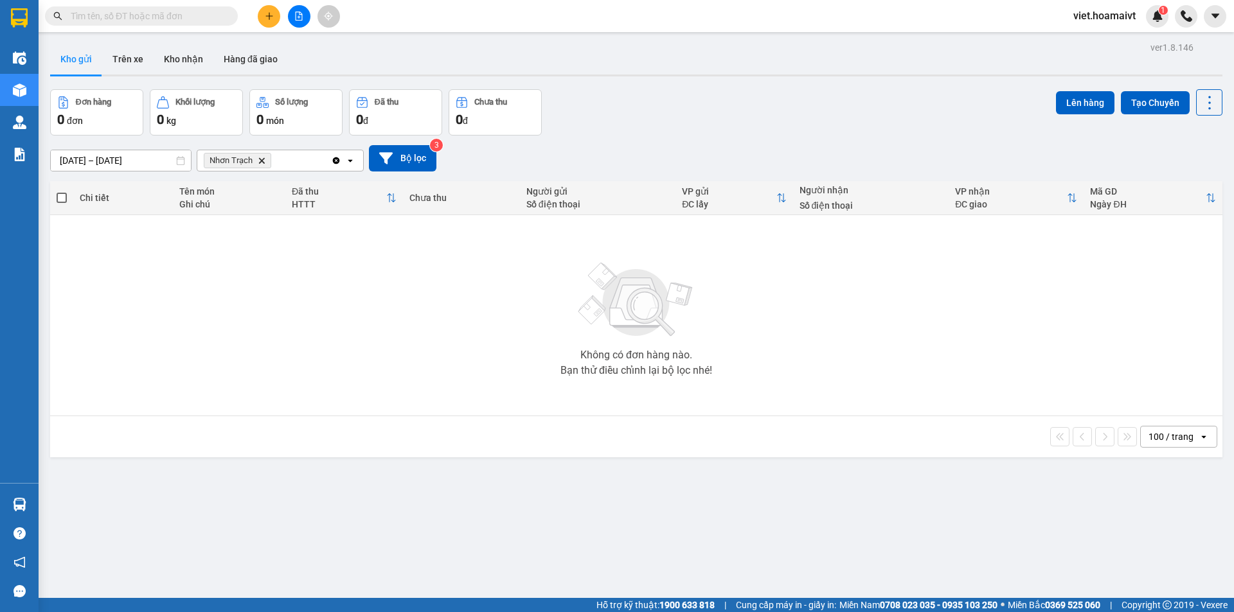
click at [262, 161] on icon "Nhơn Trạch, close by backspace" at bounding box center [262, 160] width 6 height 6
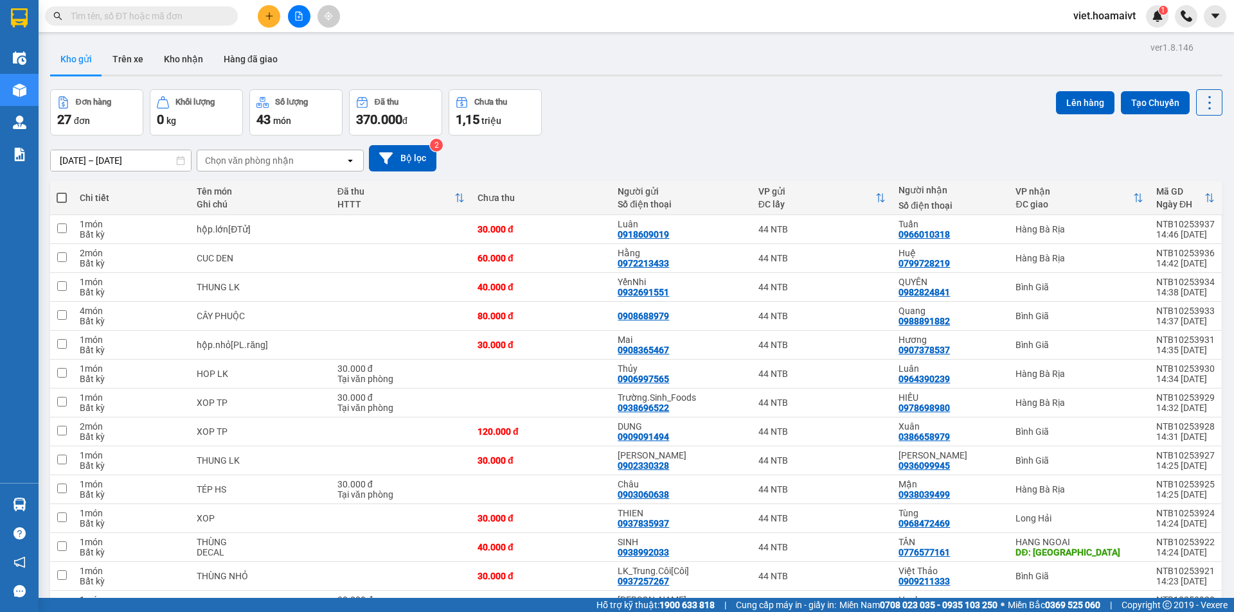
click at [153, 8] on span at bounding box center [141, 15] width 193 height 19
click at [162, 24] on span at bounding box center [141, 15] width 193 height 19
click at [183, 16] on input "text" at bounding box center [147, 16] width 152 height 14
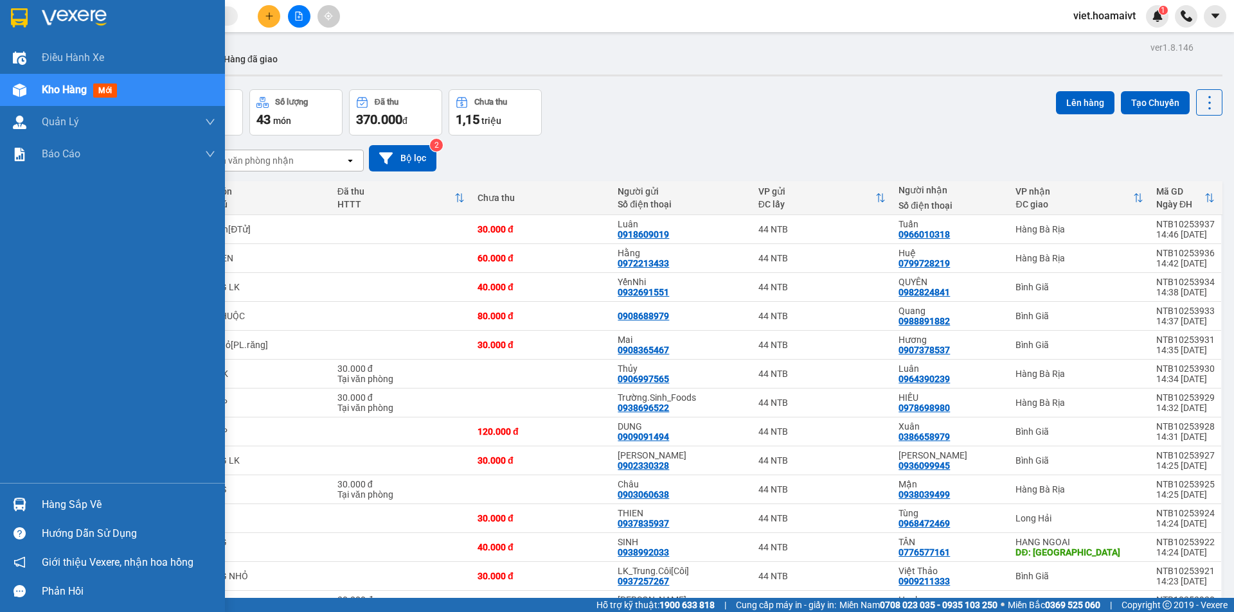
click at [53, 26] on img at bounding box center [74, 17] width 65 height 19
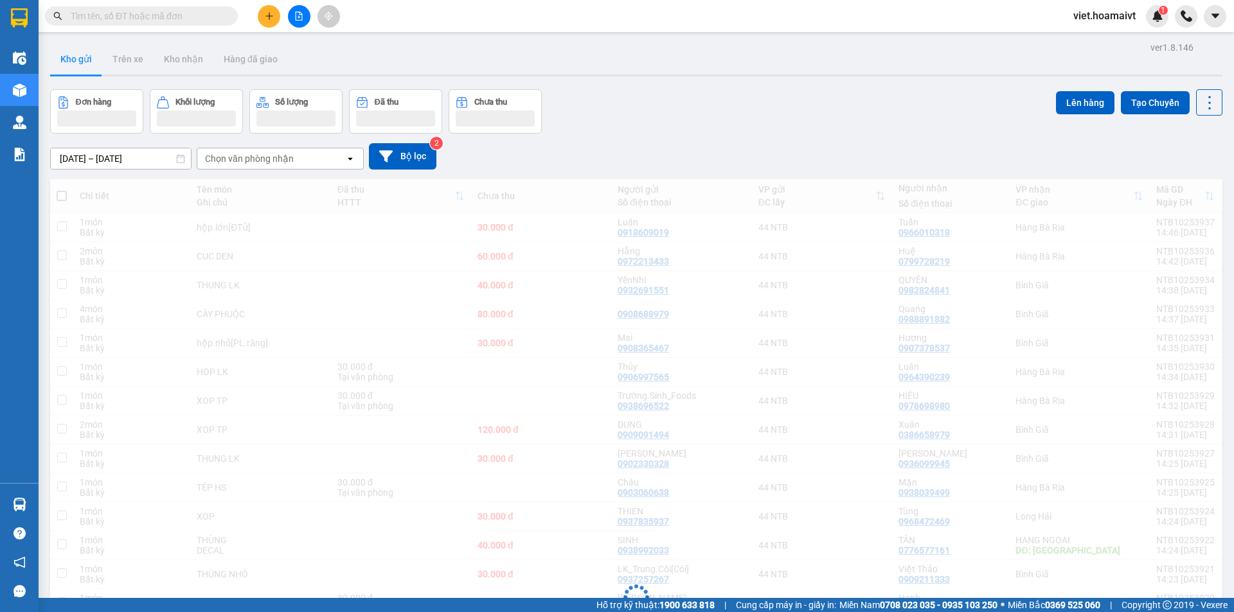
click at [716, 114] on div "Đơn hàng Khối lượng Số lượng Đã thu Chưa thu Lên hàng Tạo Chuyến" at bounding box center [636, 111] width 1172 height 44
click at [709, 113] on div "Đơn hàng Khối lượng Số lượng Đã thu Chưa thu Lên hàng Tạo Chuyến" at bounding box center [636, 111] width 1172 height 44
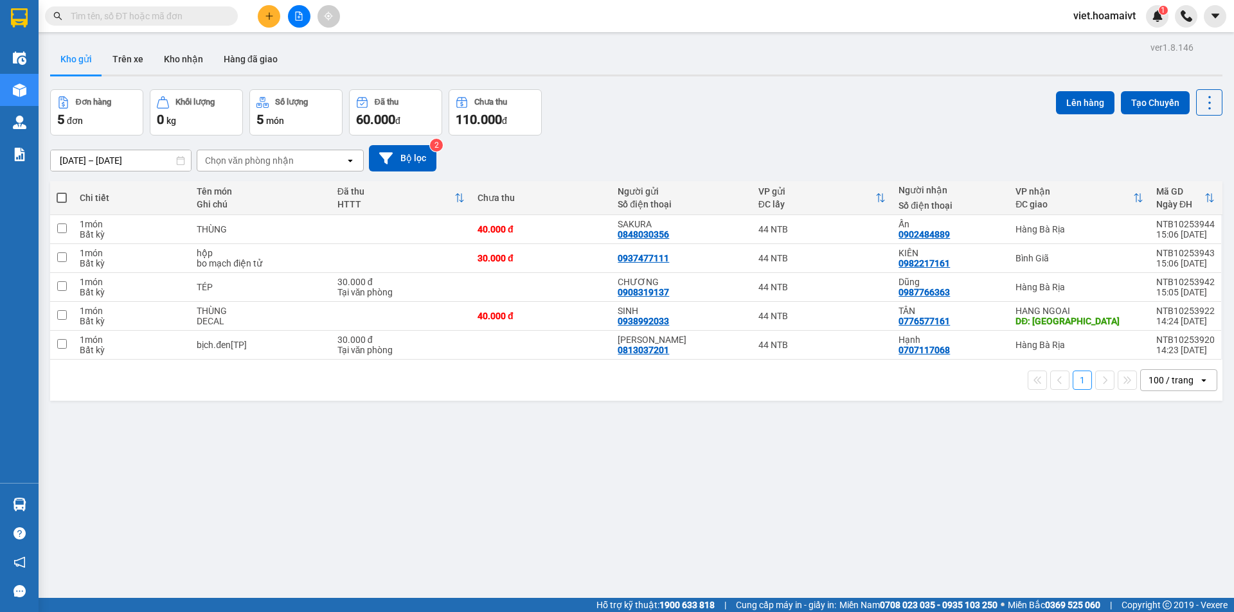
click at [708, 113] on div "Đơn hàng 5 đơn Khối lượng 0 kg Số lượng 5 món Đã thu 60.000 đ Chưa thu 110.000 …" at bounding box center [636, 112] width 1172 height 46
click at [705, 96] on div "Đơn hàng 5 đơn Khối lượng 0 kg Số lượng 5 món Đã thu 60.000 đ Chưa thu 110.000 …" at bounding box center [636, 112] width 1172 height 46
click at [702, 93] on div "Đơn hàng 5 đơn Khối lượng 0 kg Số lượng 5 món Đã thu 60.000 đ Chưa thu 110.000 …" at bounding box center [636, 112] width 1172 height 46
click at [745, 98] on div "Đơn hàng 5 đơn Khối lượng 0 kg Số lượng 5 món Đã thu 60.000 đ Chưa thu 110.000 …" at bounding box center [636, 112] width 1172 height 46
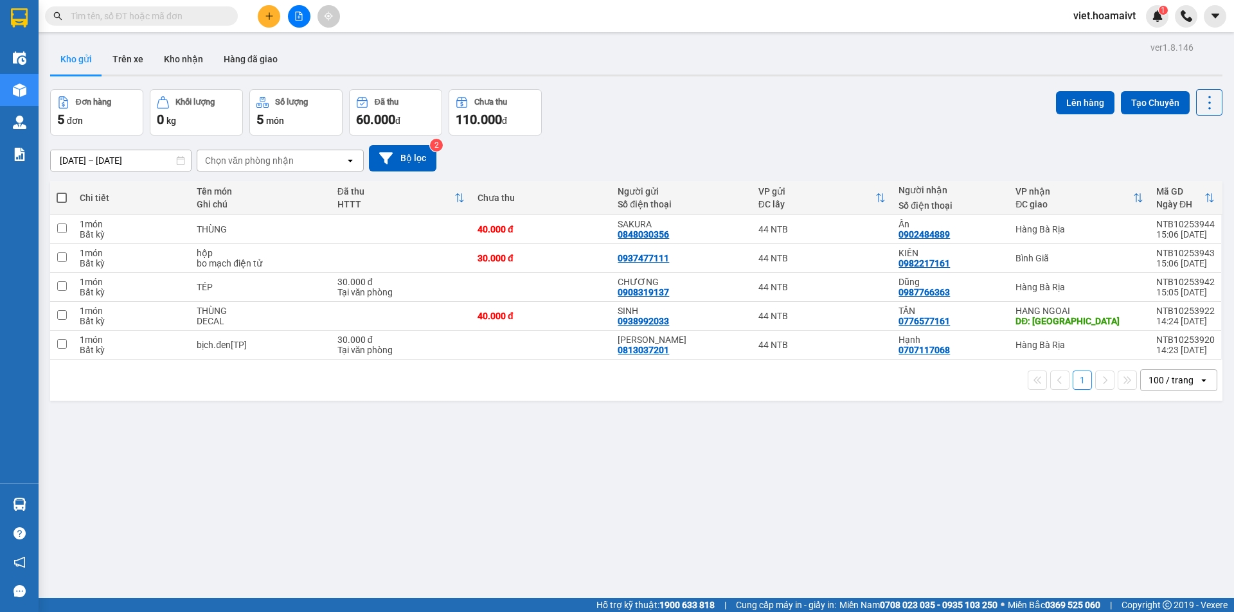
click at [243, 164] on div "Chọn văn phòng nhận" at bounding box center [249, 160] width 89 height 13
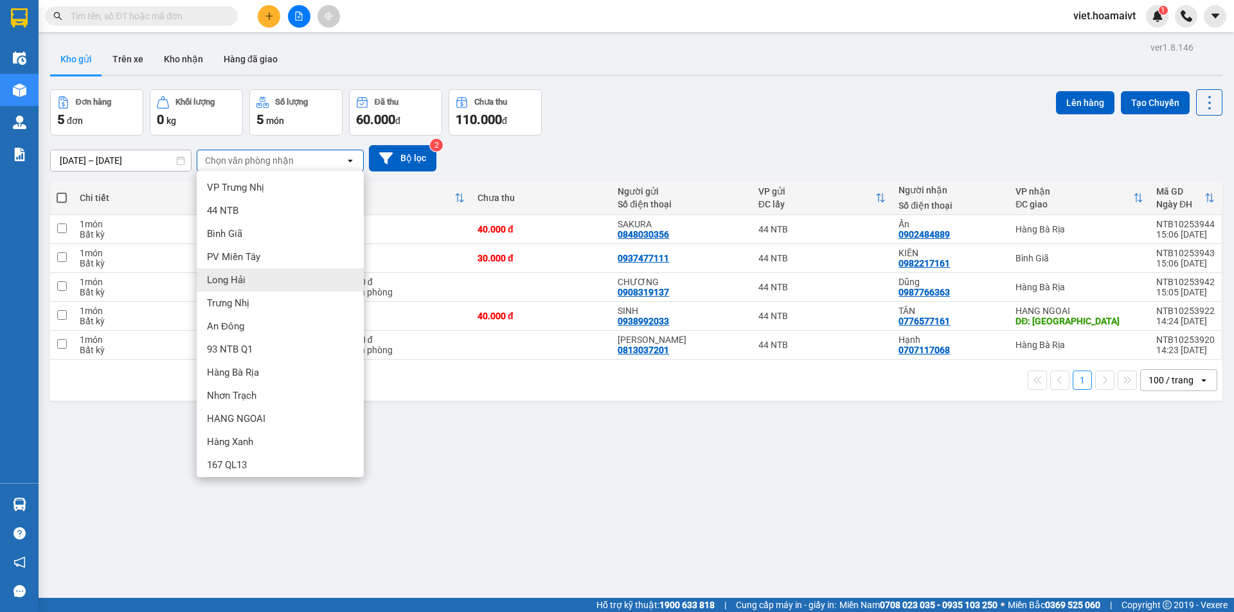
click at [259, 287] on div "Long Hải" at bounding box center [280, 280] width 167 height 23
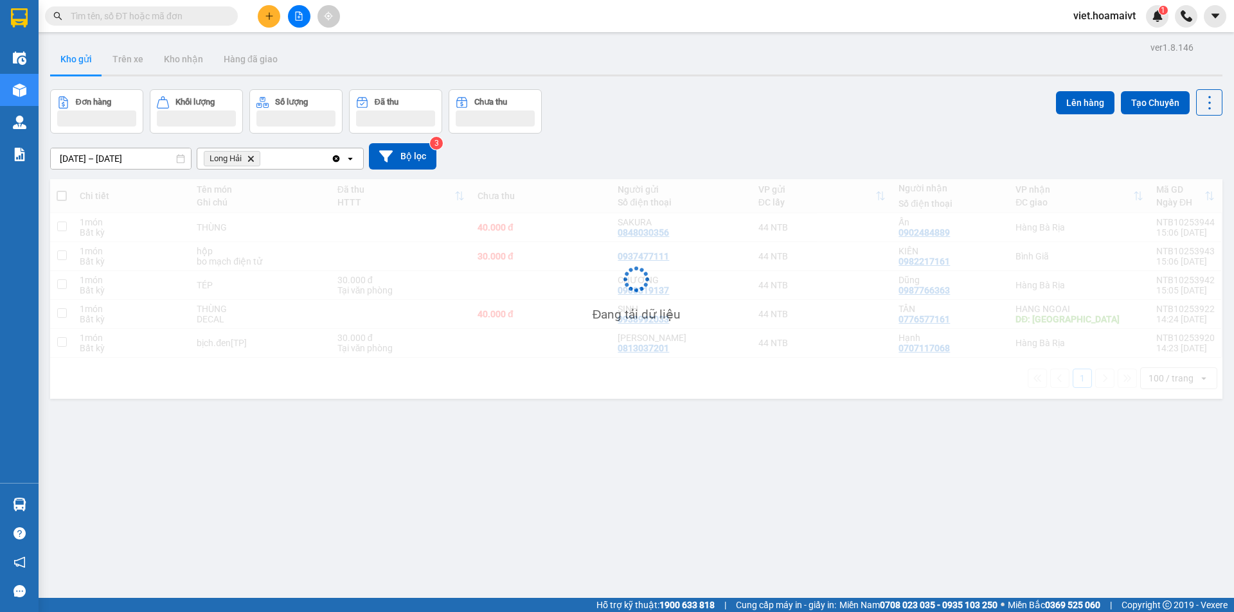
click at [629, 129] on div "Đơn hàng Khối lượng Số lượng Đã thu Chưa thu Lên hàng Tạo Chuyến" at bounding box center [636, 111] width 1172 height 44
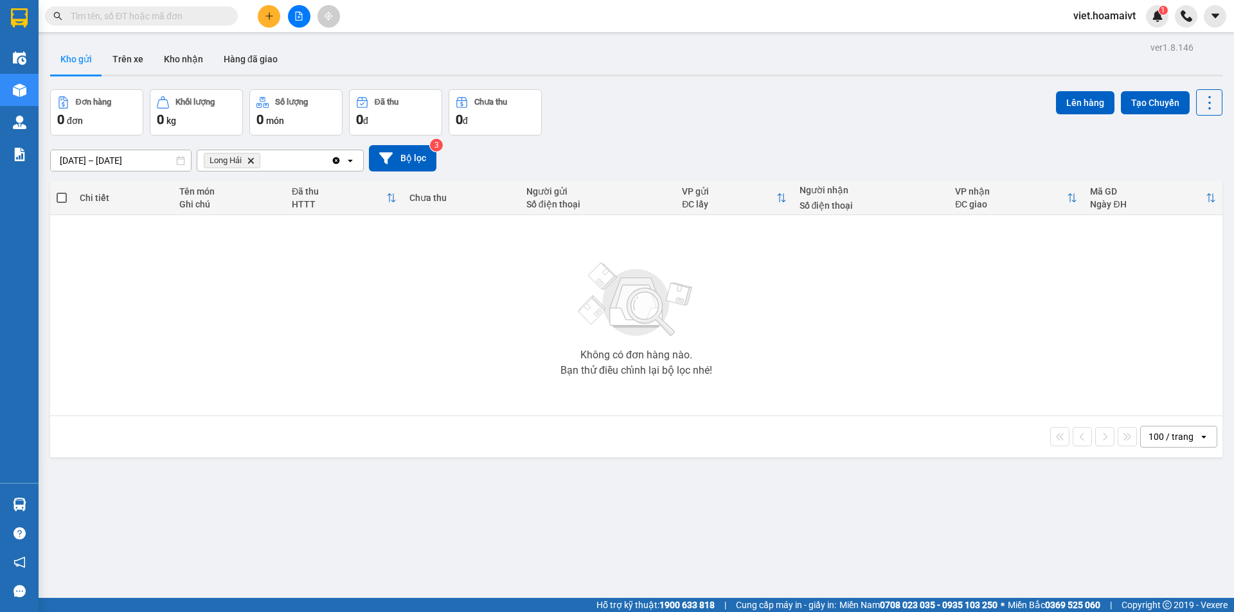
click at [252, 159] on icon "Delete" at bounding box center [251, 161] width 8 height 8
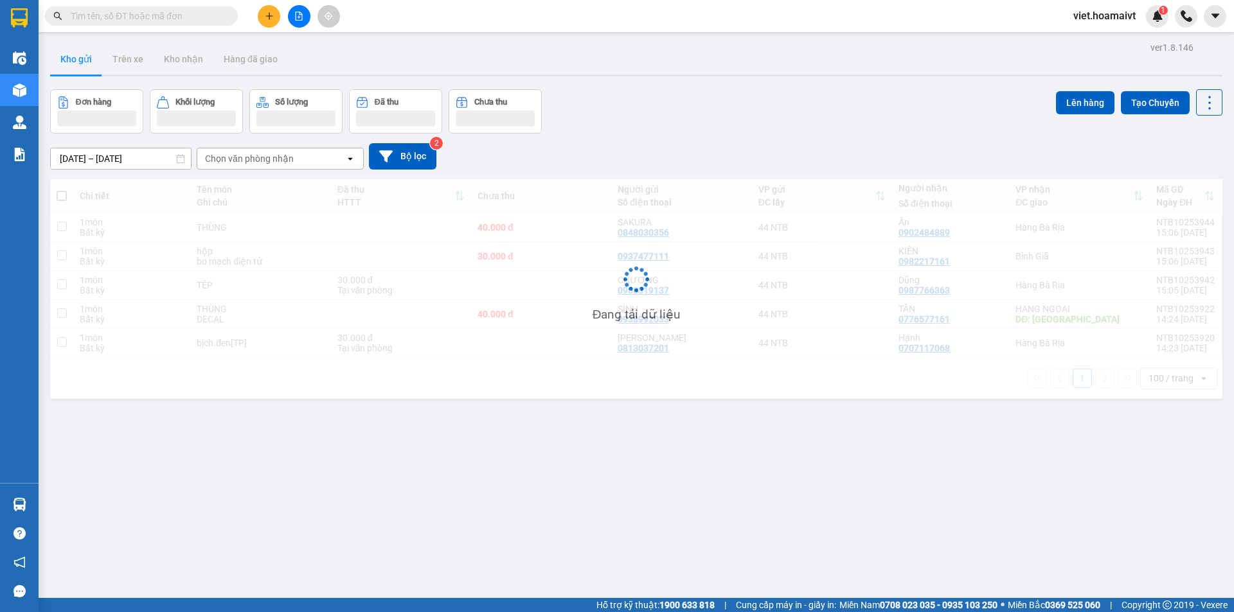
click at [650, 123] on div "Đơn hàng Khối lượng Số lượng Đã thu Chưa thu Lên hàng Tạo Chuyến" at bounding box center [636, 111] width 1172 height 44
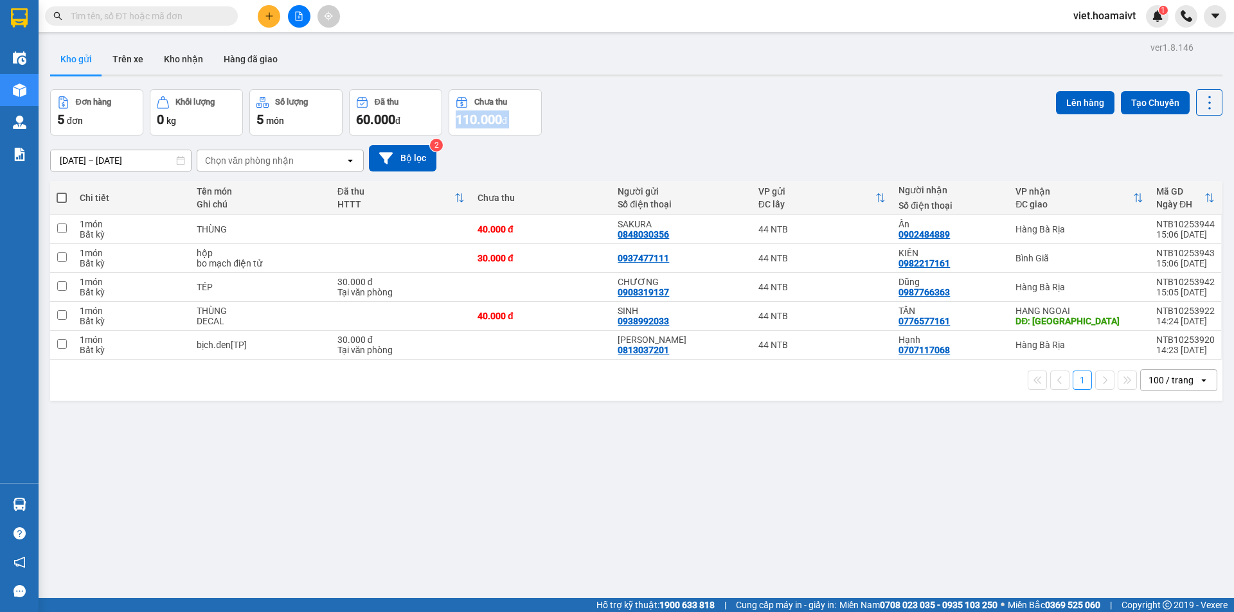
click at [650, 123] on div "Đơn hàng 5 đơn Khối lượng 0 kg Số lượng 5 món Đã thu 60.000 đ Chưa thu 110.000 …" at bounding box center [636, 112] width 1172 height 46
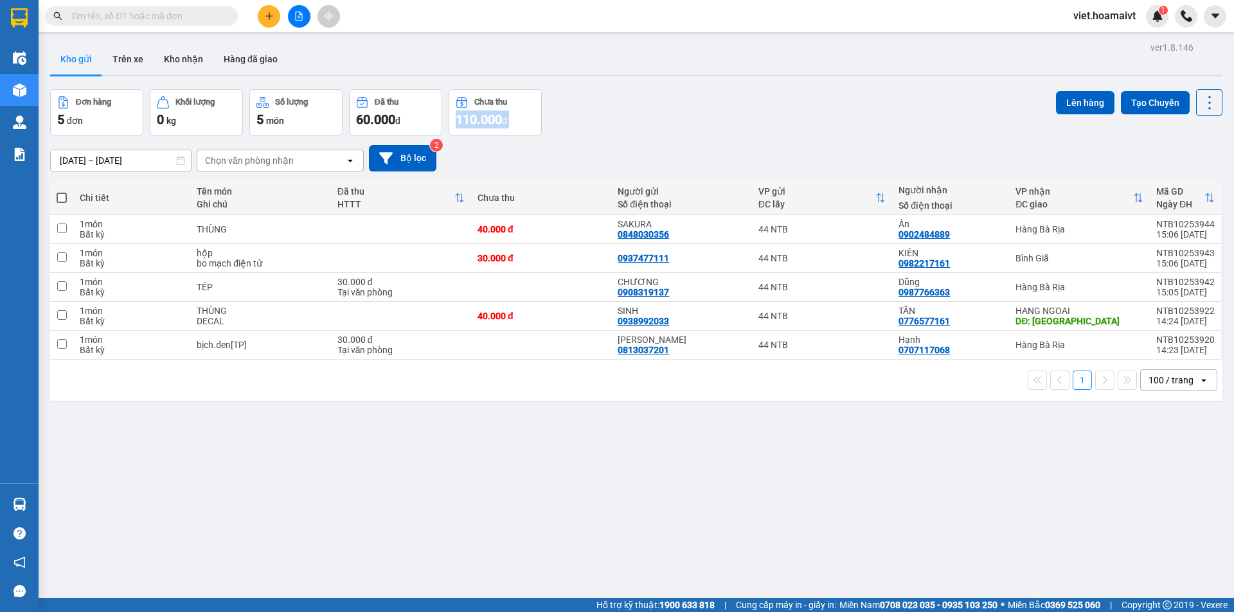
click at [650, 123] on div "Đơn hàng 5 đơn Khối lượng 0 kg Số lượng 5 món Đã thu 60.000 đ Chưa thu 110.000 …" at bounding box center [636, 112] width 1172 height 46
click at [237, 158] on div "Chọn văn phòng nhận" at bounding box center [249, 160] width 89 height 13
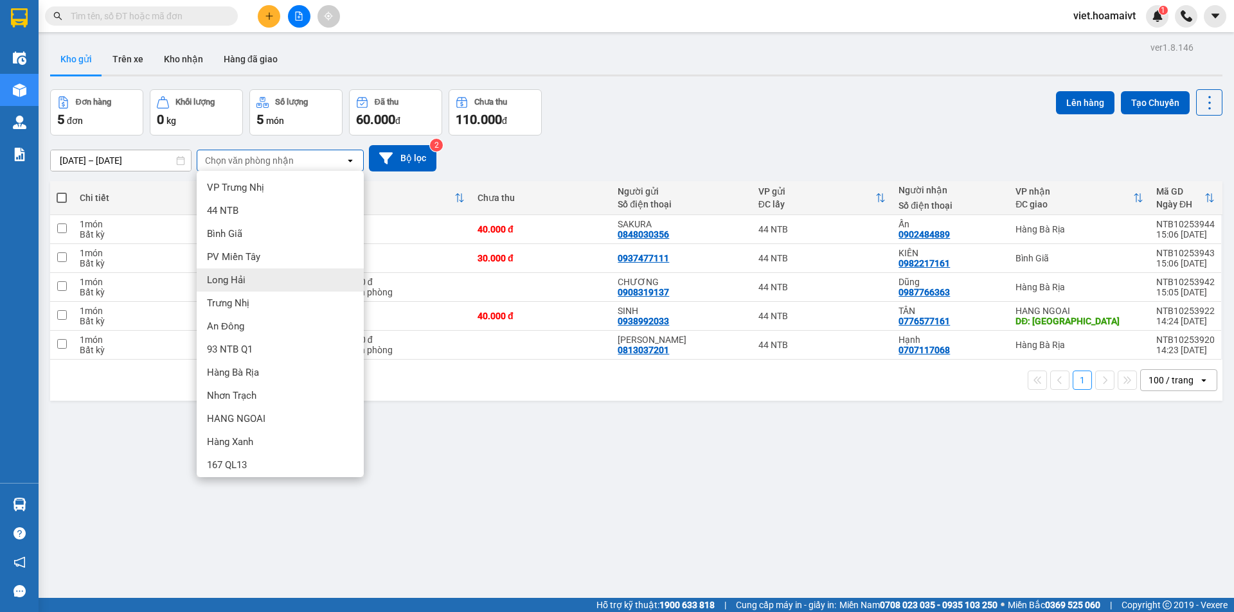
click at [255, 280] on div "Long Hải" at bounding box center [280, 280] width 167 height 23
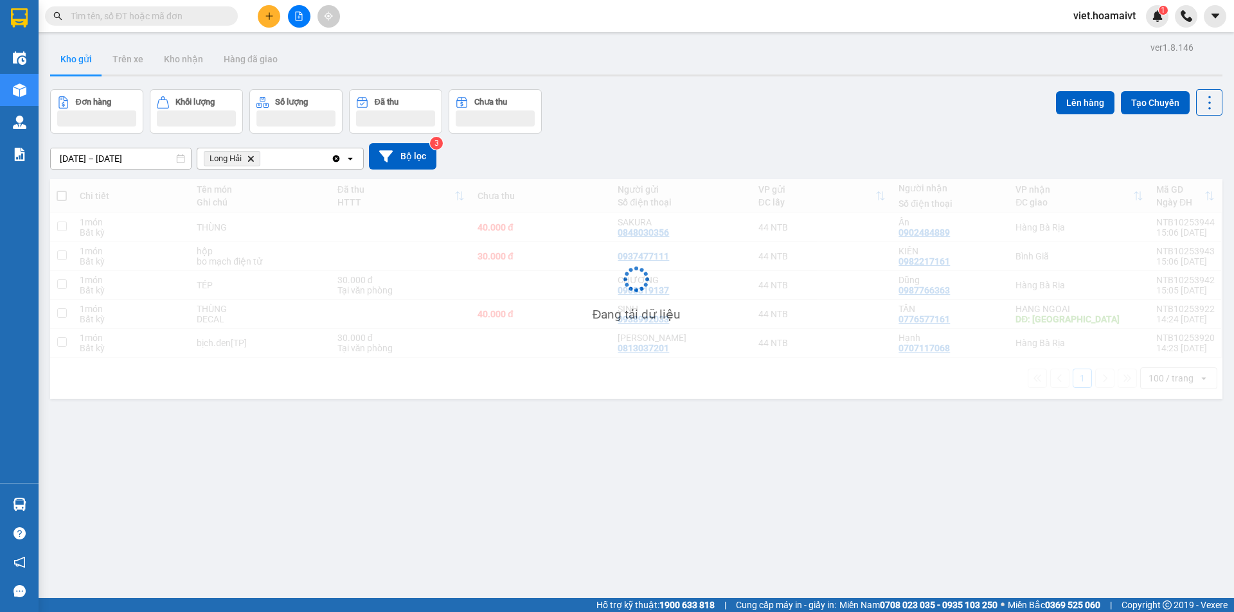
click at [637, 131] on div "Đơn hàng Khối lượng Số lượng Đã thu Chưa thu Lên hàng Tạo Chuyến" at bounding box center [636, 111] width 1172 height 44
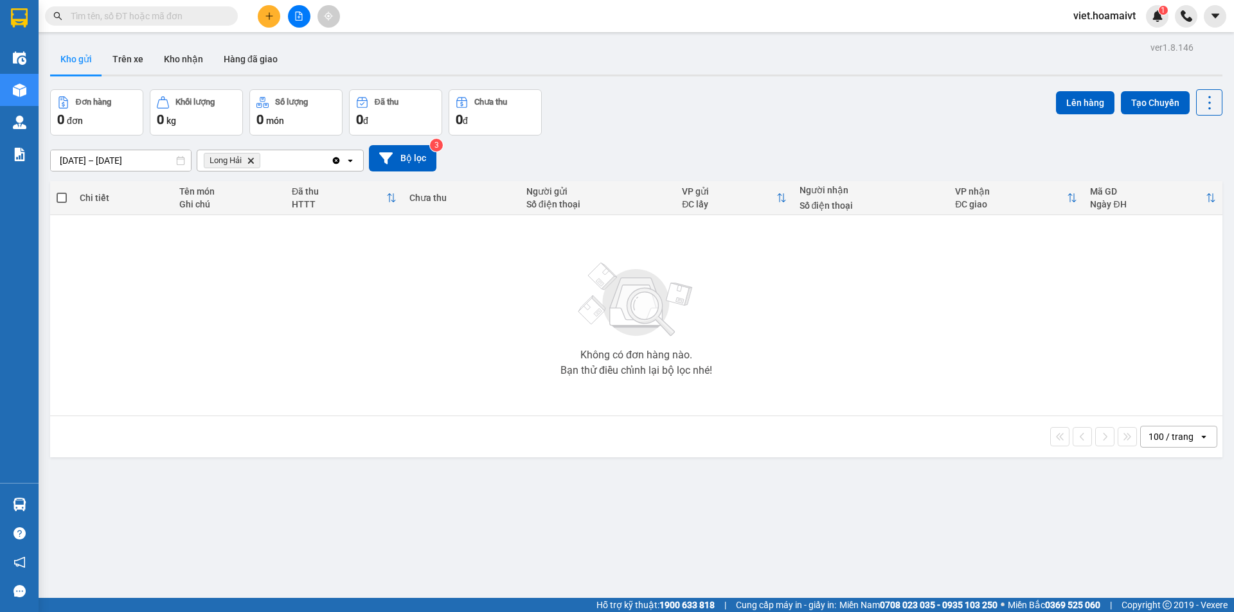
click at [254, 161] on icon "Delete" at bounding box center [251, 161] width 8 height 8
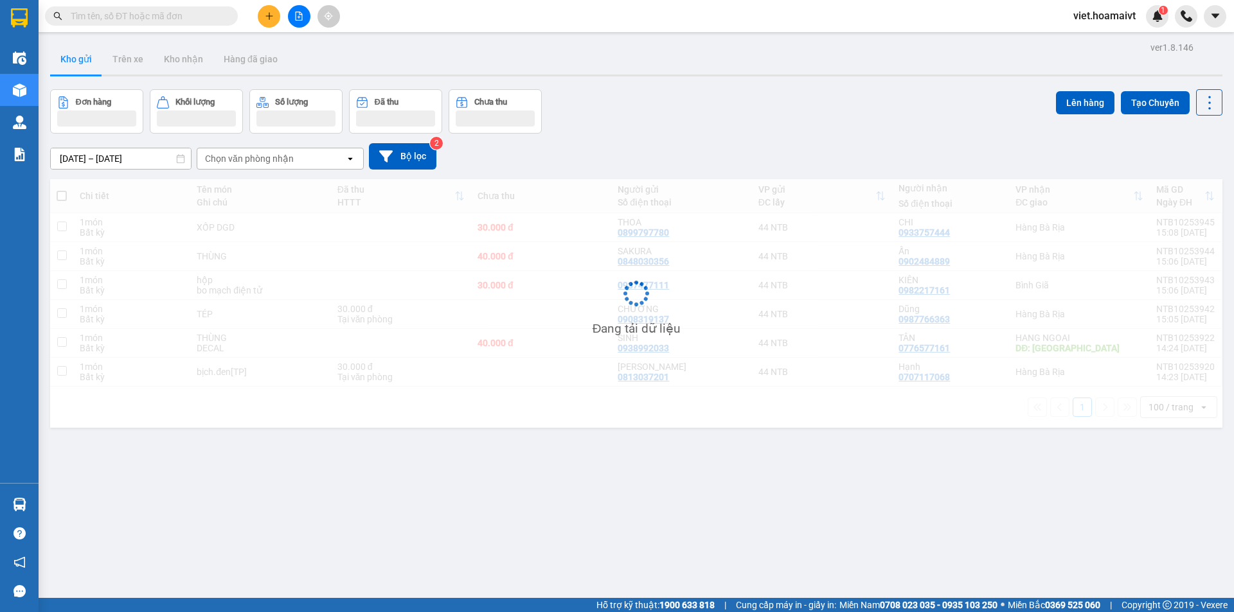
click at [788, 139] on div "[DATE] – [DATE] Press the down arrow key to interact with the calendar and sele…" at bounding box center [636, 157] width 1172 height 46
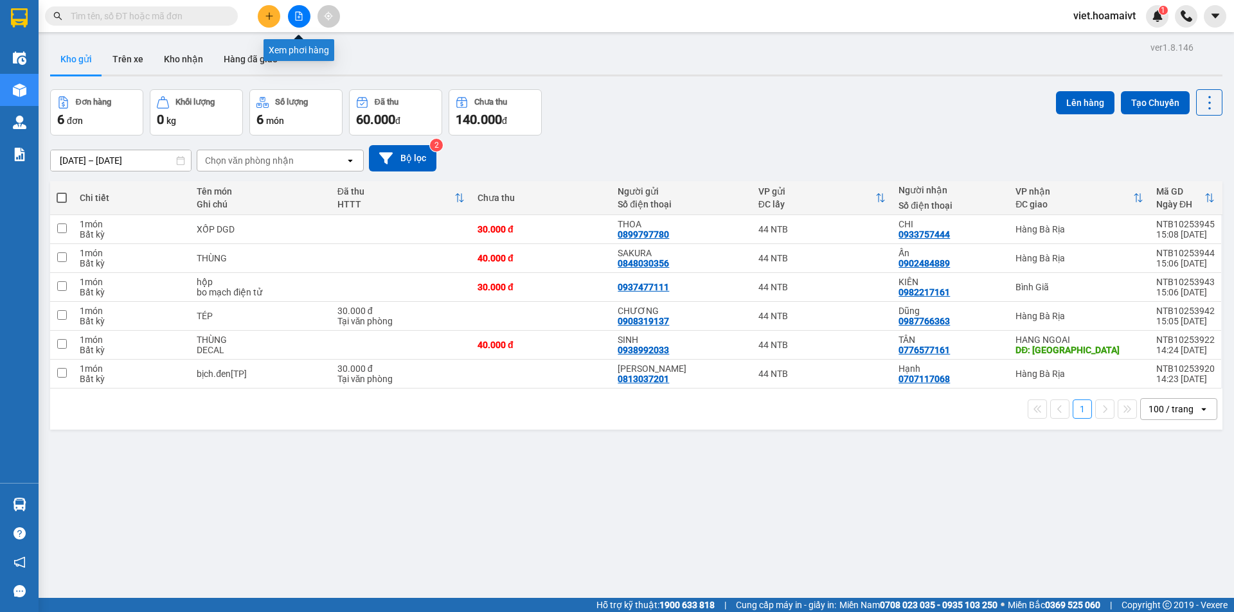
click at [305, 9] on button at bounding box center [299, 16] width 22 height 22
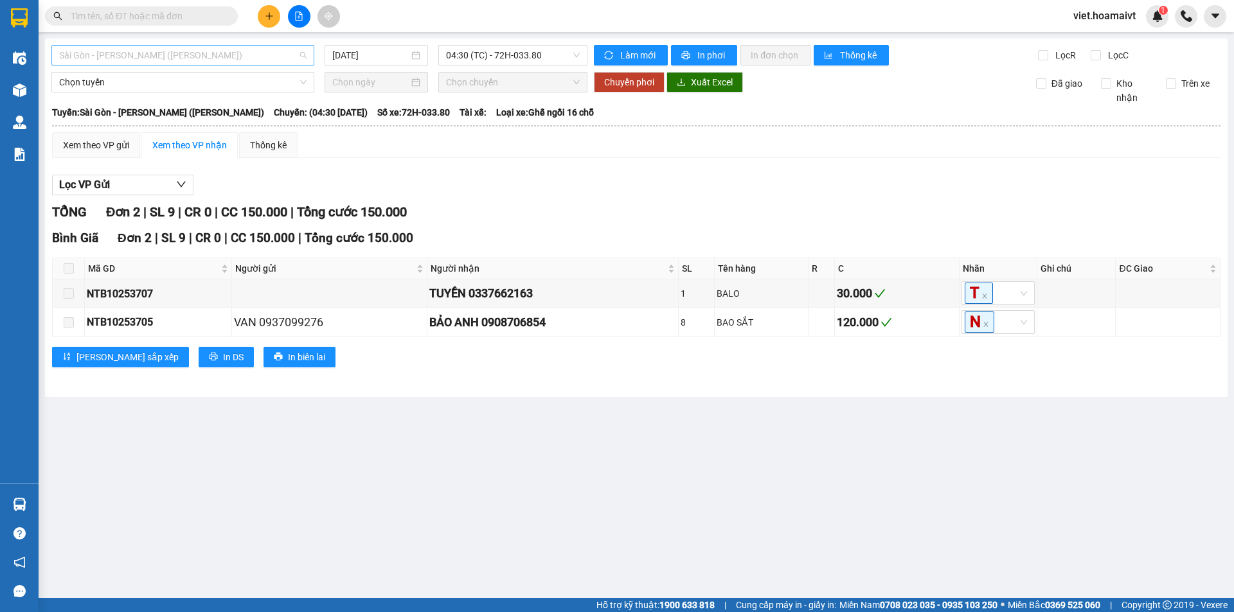
click at [161, 60] on span "Sài Gòn - [PERSON_NAME] ([PERSON_NAME])" at bounding box center [182, 55] width 247 height 19
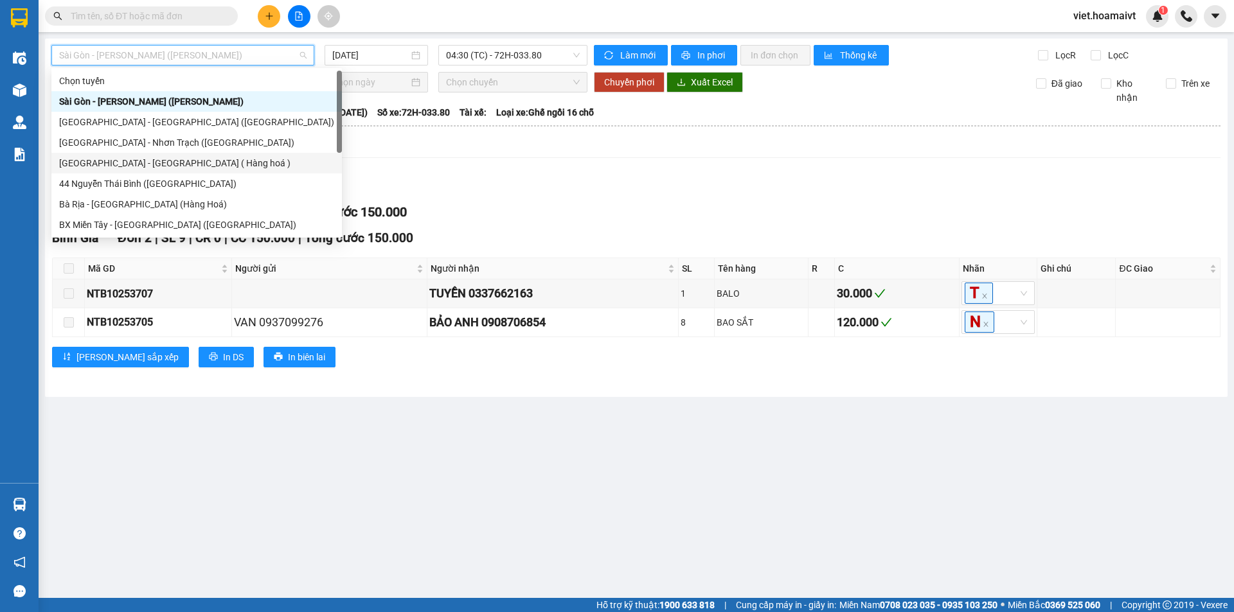
click at [159, 159] on div "[GEOGRAPHIC_DATA] - [GEOGRAPHIC_DATA] ( Hàng hoá )" at bounding box center [196, 163] width 275 height 14
type input "[DATE]"
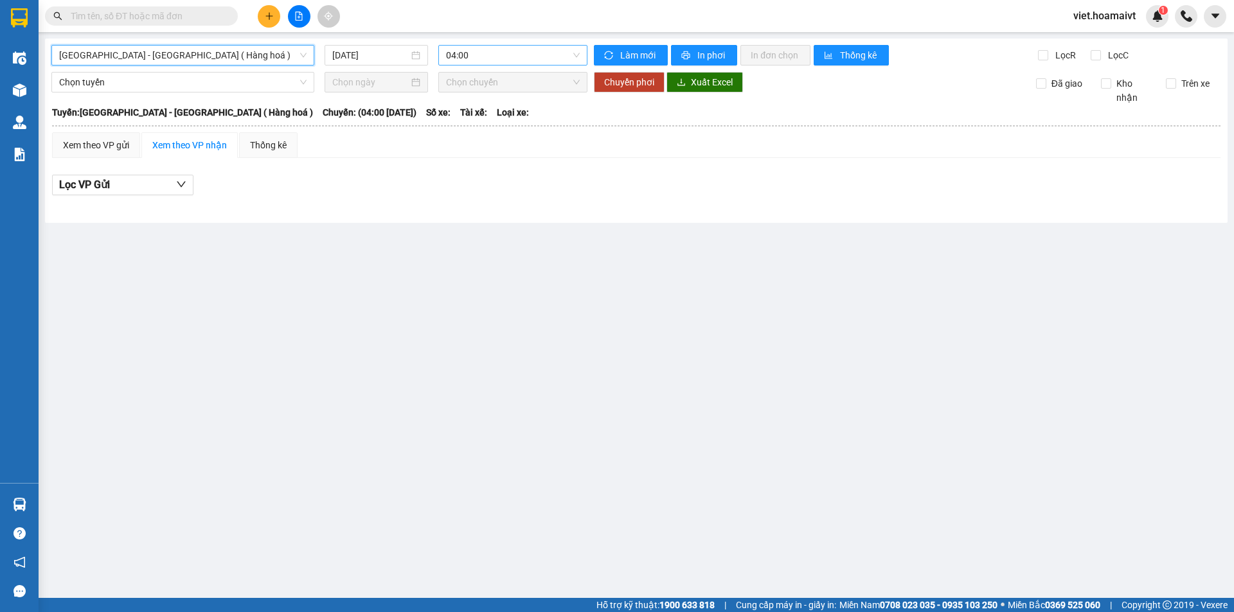
click at [440, 55] on div "04:00" at bounding box center [512, 55] width 149 height 21
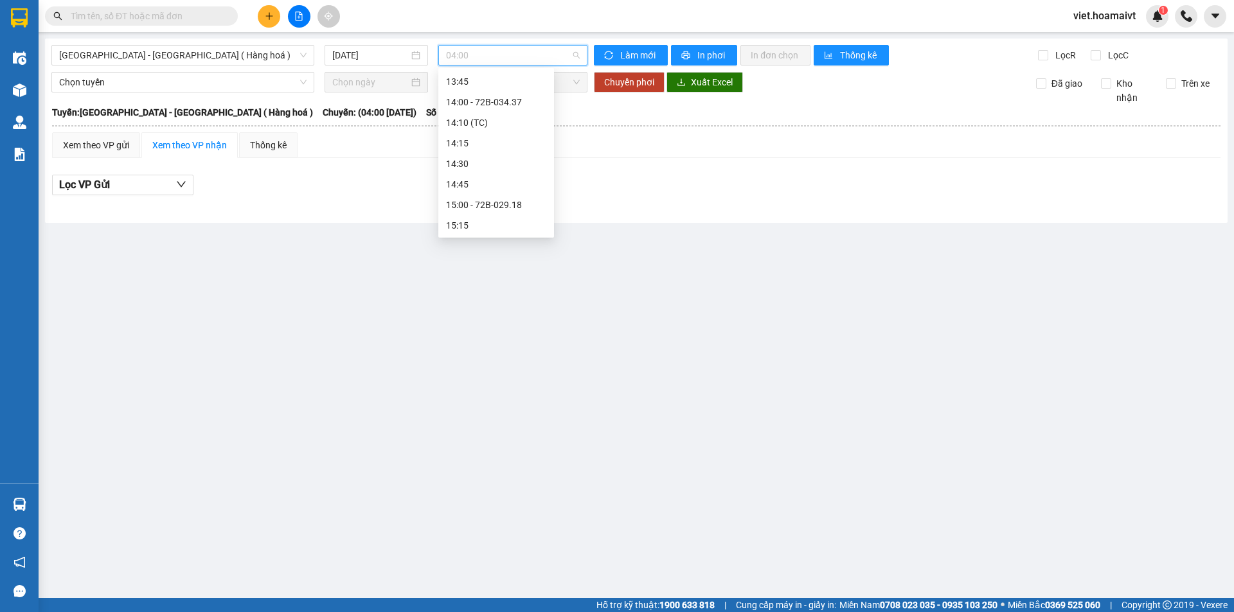
scroll to position [964, 0]
click at [521, 109] on div "15:00 - 72B-029.18" at bounding box center [496, 104] width 100 height 14
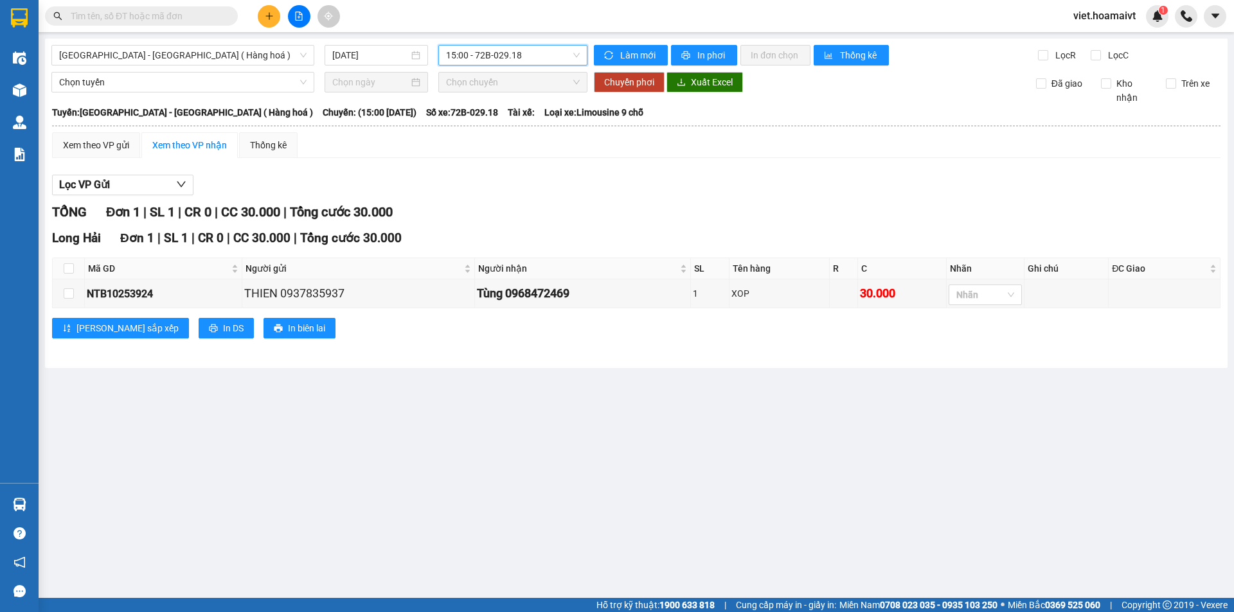
click at [657, 141] on div "Xem theo VP gửi Xem theo VP nhận Thống kê" at bounding box center [636, 145] width 1168 height 26
click at [76, 21] on input "text" at bounding box center [147, 16] width 152 height 14
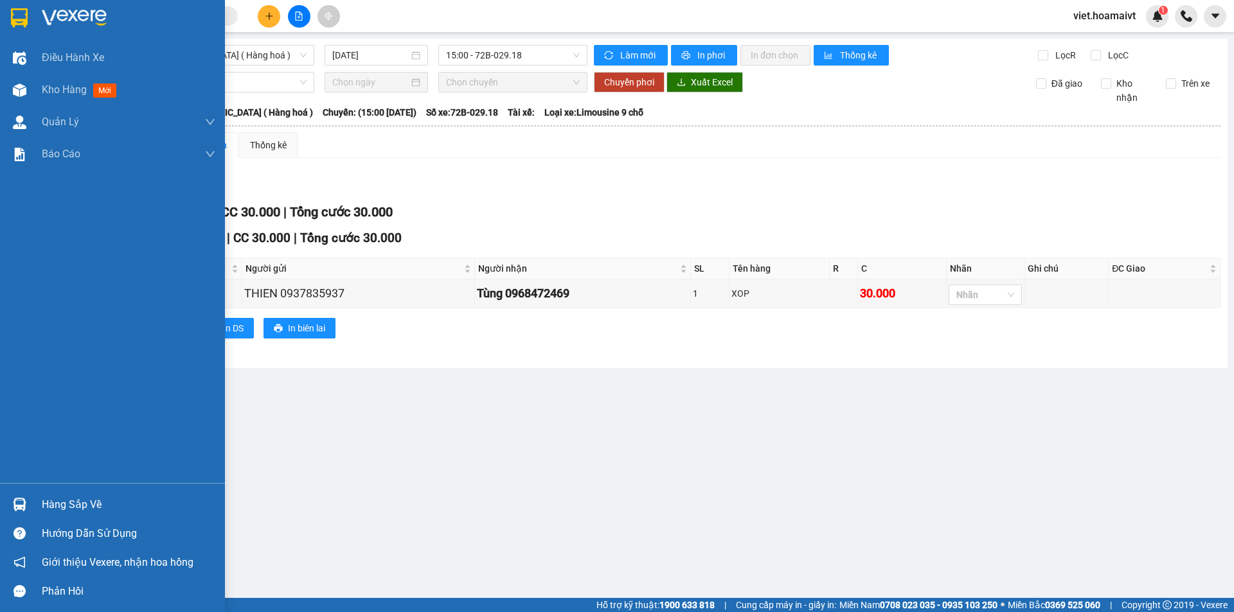
click at [31, 21] on div at bounding box center [112, 21] width 225 height 42
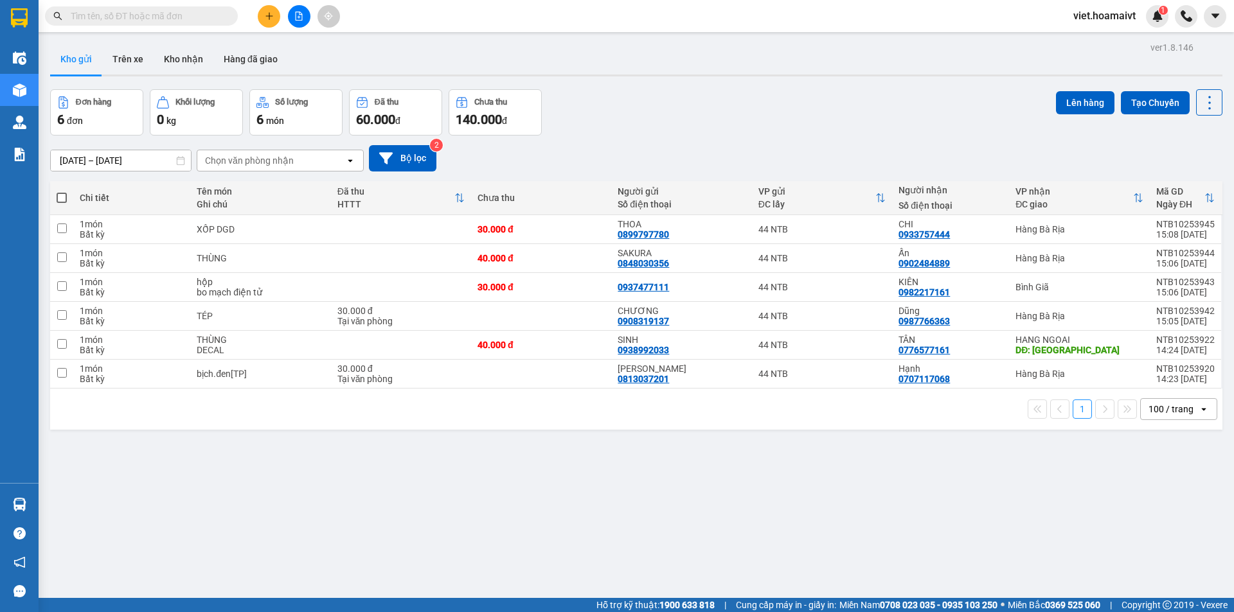
click at [616, 79] on div "ver 1.8.146 Kho gửi Trên xe Kho nhận Hàng đã giao Đơn hàng 6 đơn Khối lượng 0 k…" at bounding box center [636, 345] width 1182 height 612
click at [616, 84] on div "ver 1.8.146 Kho gửi Trên xe Kho nhận Hàng đã giao Đơn hàng 6 đơn Khối lượng 0 k…" at bounding box center [636, 345] width 1182 height 612
click at [269, 163] on div "Chọn văn phòng nhận" at bounding box center [249, 160] width 89 height 13
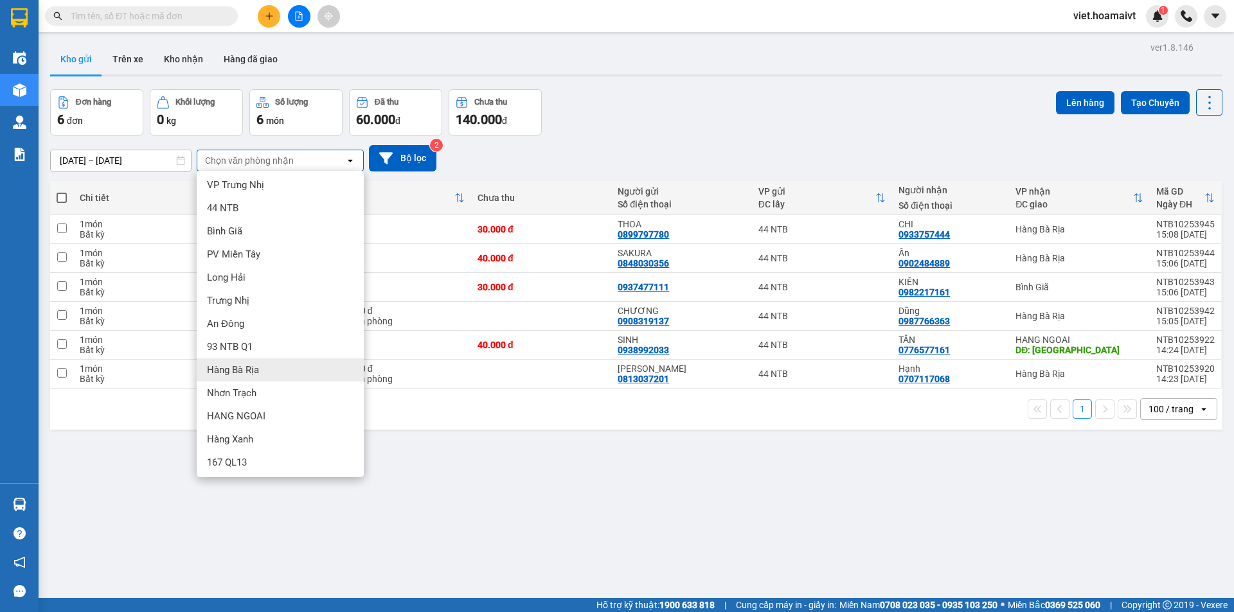
scroll to position [4, 0]
click at [294, 411] on div "HANG NGOAI" at bounding box center [280, 414] width 167 height 23
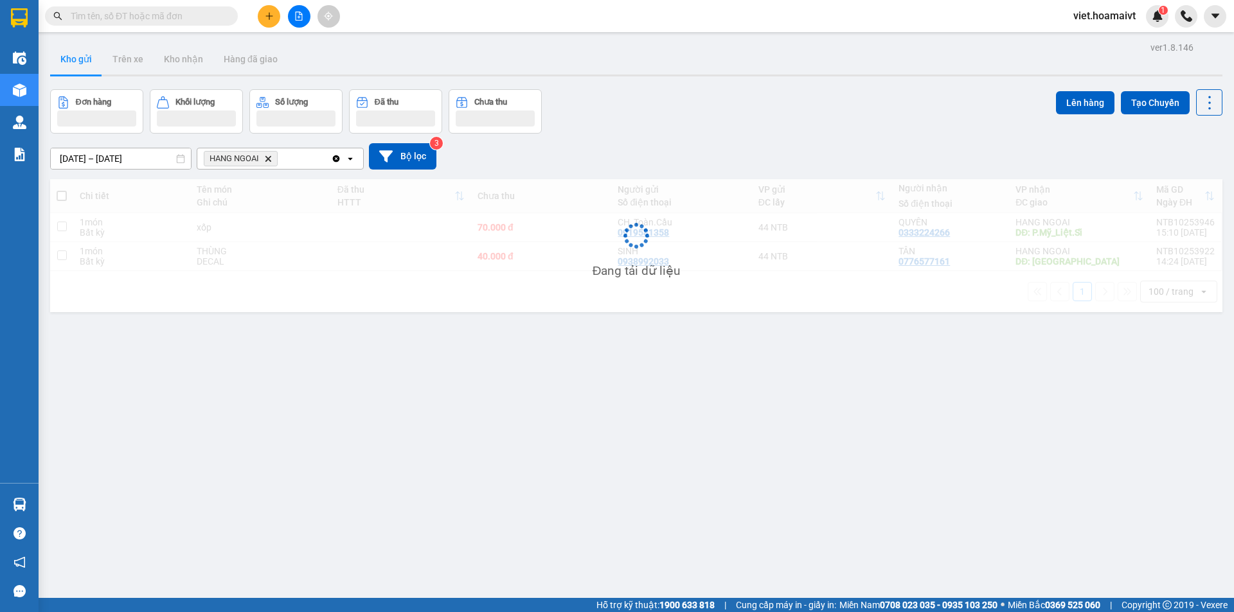
click at [752, 113] on div "Đơn hàng Khối lượng Số lượng Đã thu Chưa thu Lên hàng Tạo Chuyến" at bounding box center [636, 111] width 1172 height 44
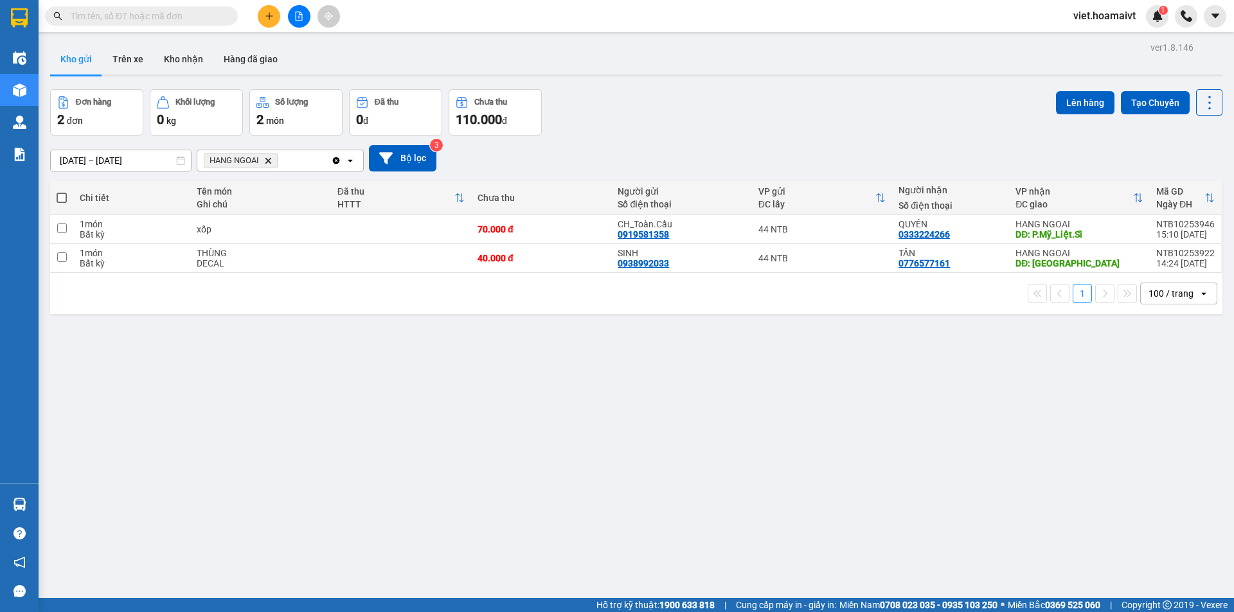
click at [752, 113] on div "Đơn hàng 2 đơn Khối lượng 0 kg Số lượng 2 món Đã thu 0 đ Chưa thu 110.000 đ Lên…" at bounding box center [636, 112] width 1172 height 46
click at [754, 114] on div "Đơn hàng 2 đơn Khối lượng 0 kg Số lượng 2 món Đã thu 0 đ Chưa thu 110.000 đ Lên…" at bounding box center [636, 112] width 1172 height 46
click at [701, 103] on div "Đơn hàng 2 đơn Khối lượng 0 kg Số lượng 2 món Đã thu 0 đ Chưa thu 110.000 đ Lên…" at bounding box center [636, 112] width 1172 height 46
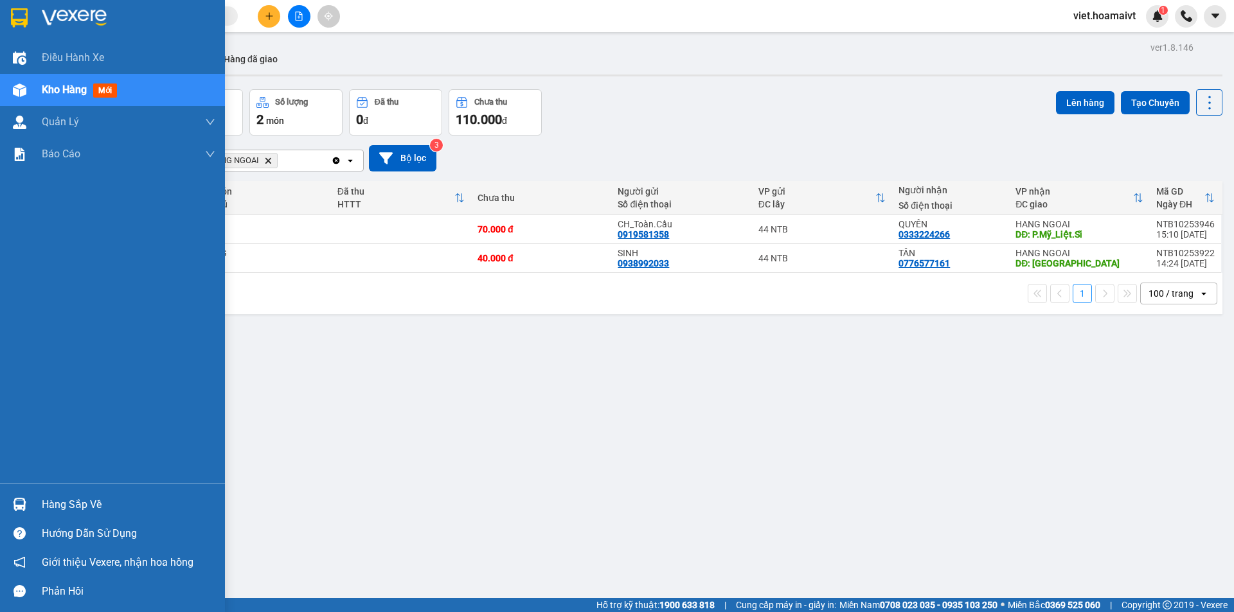
click at [76, 8] on img at bounding box center [74, 17] width 65 height 19
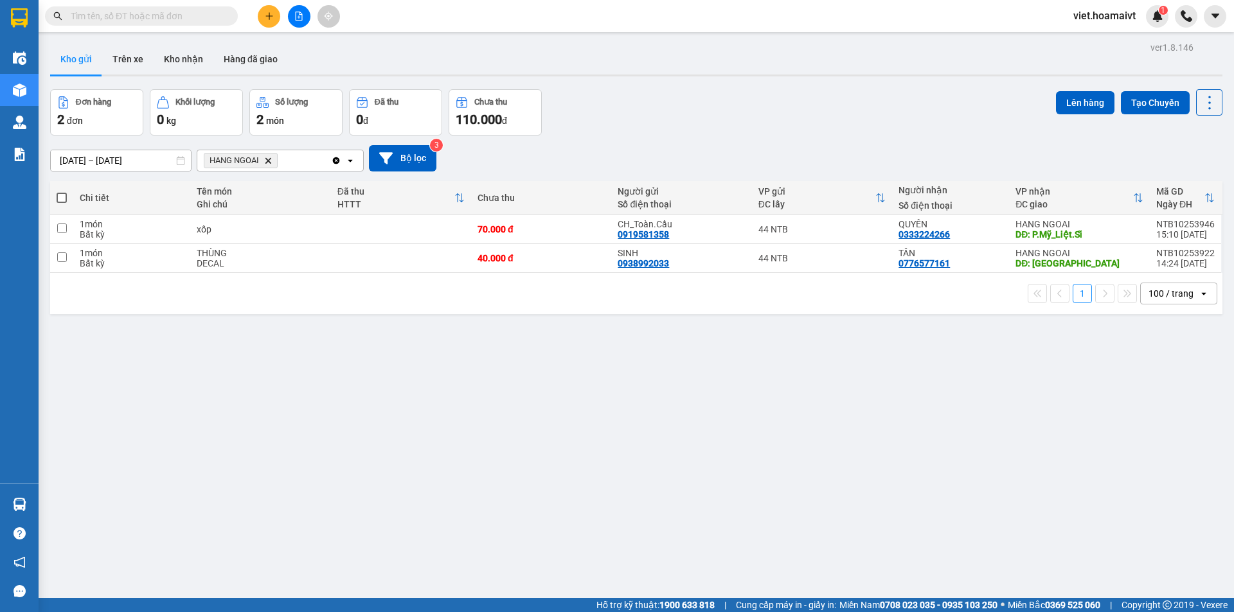
click at [672, 139] on div "12/10/2025 – 13/10/2025 Press the down arrow key to interact with the calendar …" at bounding box center [636, 159] width 1172 height 46
click at [669, 140] on div "12/10/2025 – 13/10/2025 Press the down arrow key to interact with the calendar …" at bounding box center [636, 159] width 1172 height 46
click at [891, 138] on div "12/10/2025 – 13/10/2025 Press the down arrow key to interact with the calendar …" at bounding box center [636, 159] width 1172 height 46
click at [297, 17] on icon "file-add" at bounding box center [298, 16] width 9 height 9
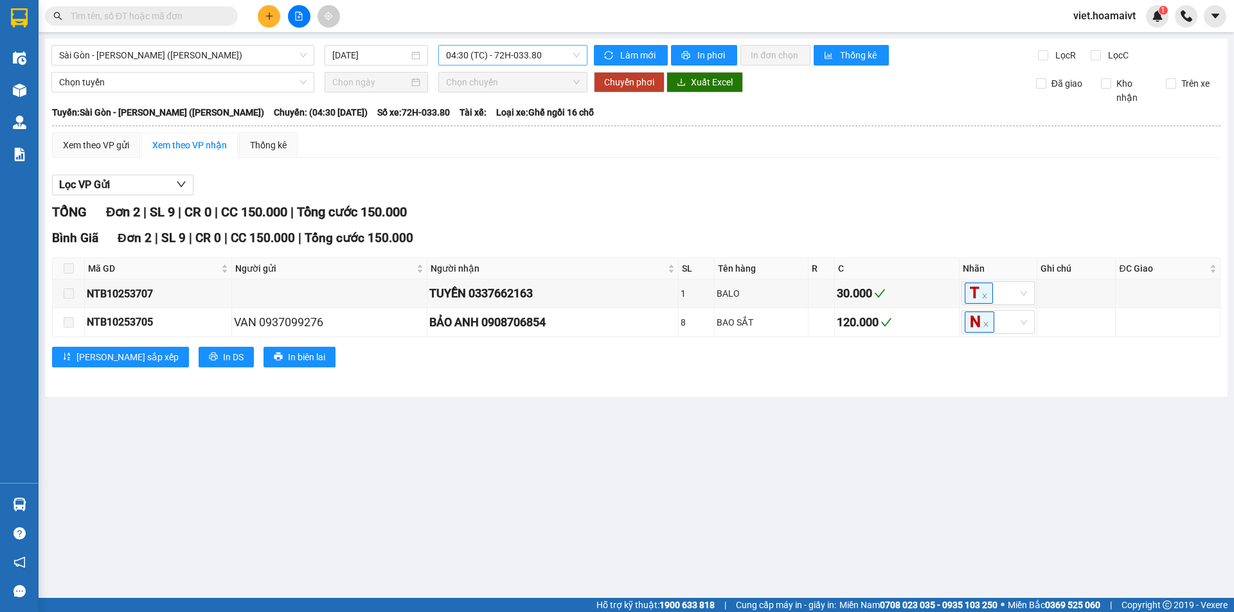
click at [505, 53] on span "04:30 (TC) - 72H-033.80" at bounding box center [513, 55] width 134 height 19
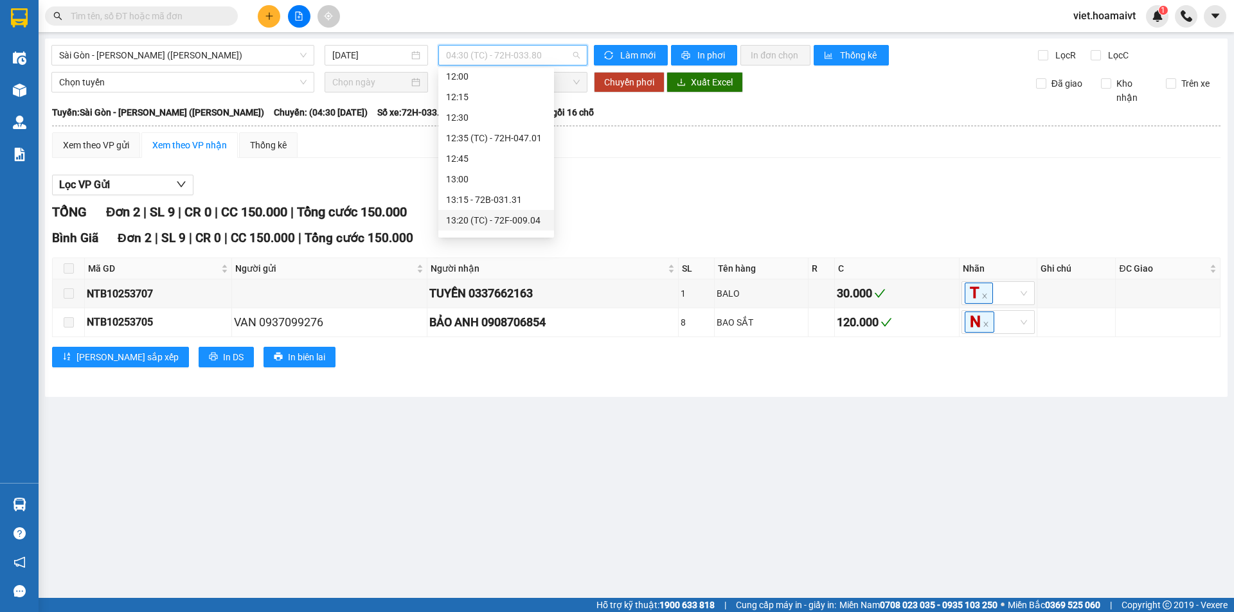
scroll to position [643, 0]
click at [513, 135] on div "12:35 (TC) - 72H-047.01" at bounding box center [496, 137] width 100 height 14
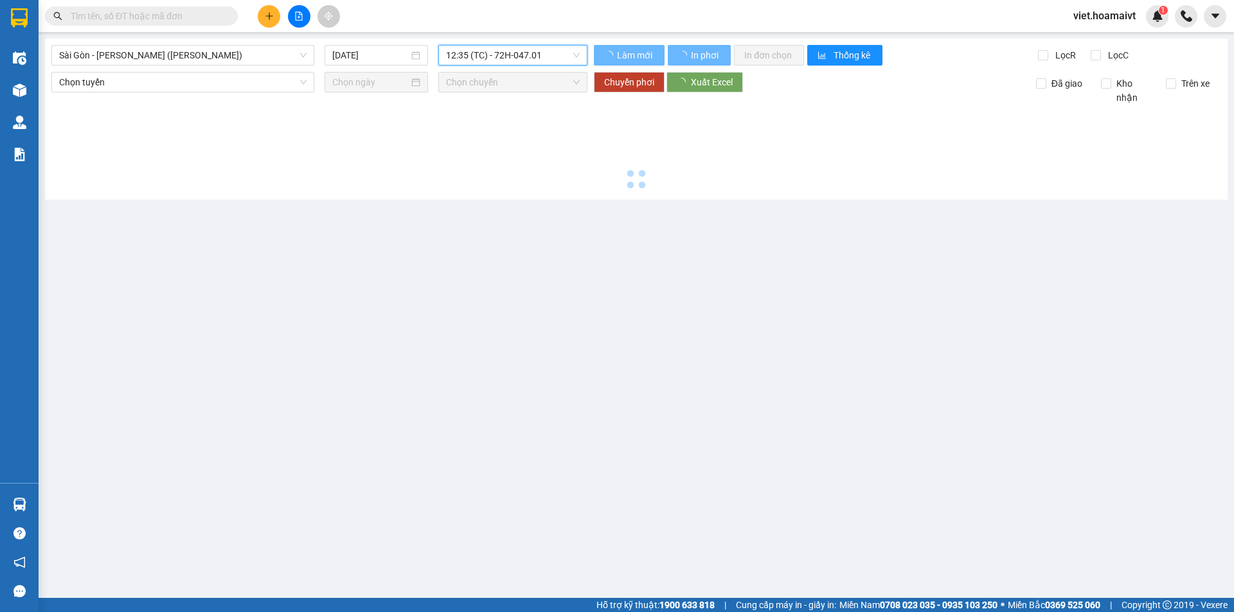
click at [677, 165] on div at bounding box center [635, 149] width 1169 height 89
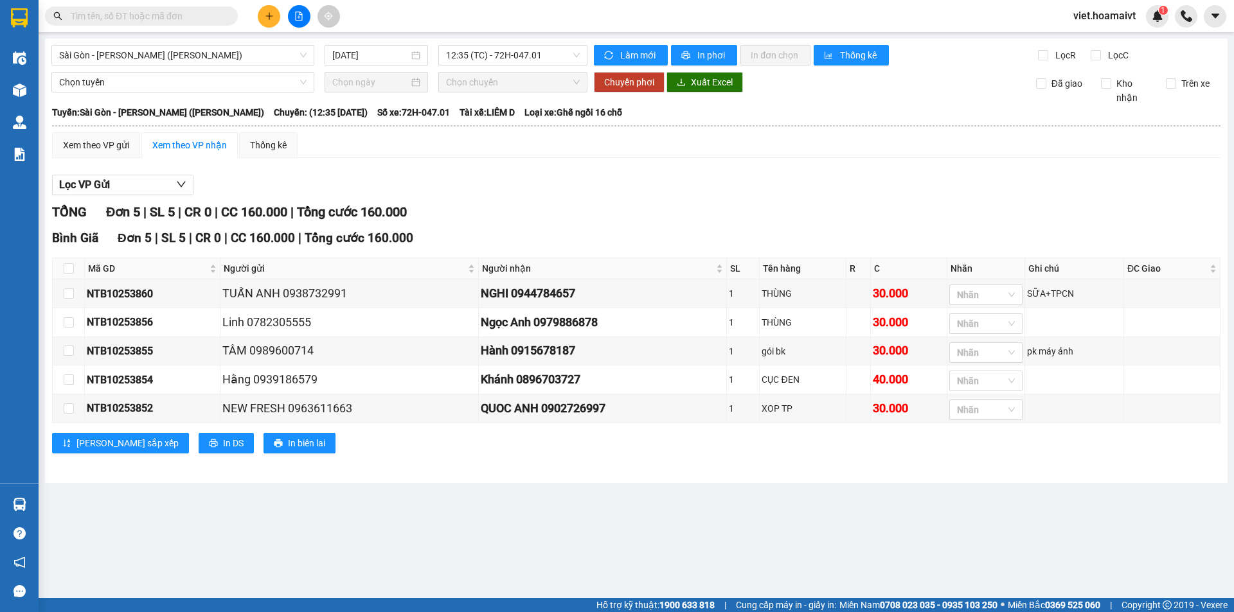
click at [677, 165] on div "Xem theo VP gửi Xem theo VP nhận Thống kê Lọc VP Gửi TỔNG Đơn 5 | SL 5 | CR 0 …" at bounding box center [636, 300] width 1168 height 337
click at [272, 10] on button at bounding box center [269, 16] width 22 height 22
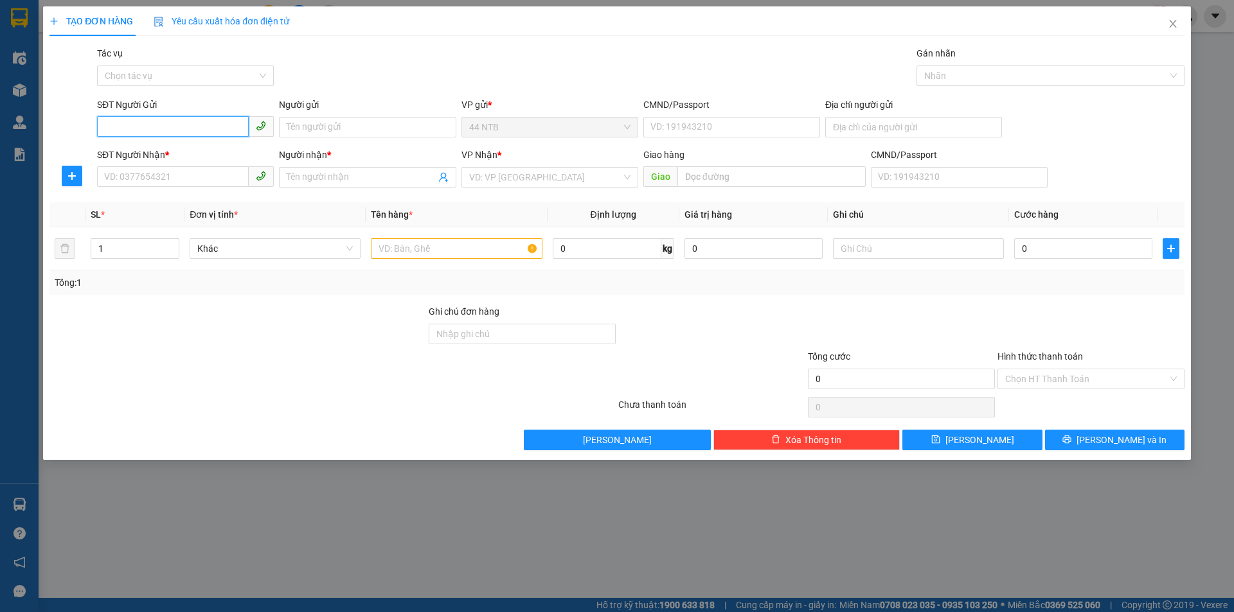
click at [162, 125] on input "SĐT Người Gửi" at bounding box center [173, 126] width 152 height 21
type input "0903914814"
click at [172, 151] on div "0903914814 - Kha" at bounding box center [185, 153] width 161 height 14
type input "Kha"
type input "082086000343"
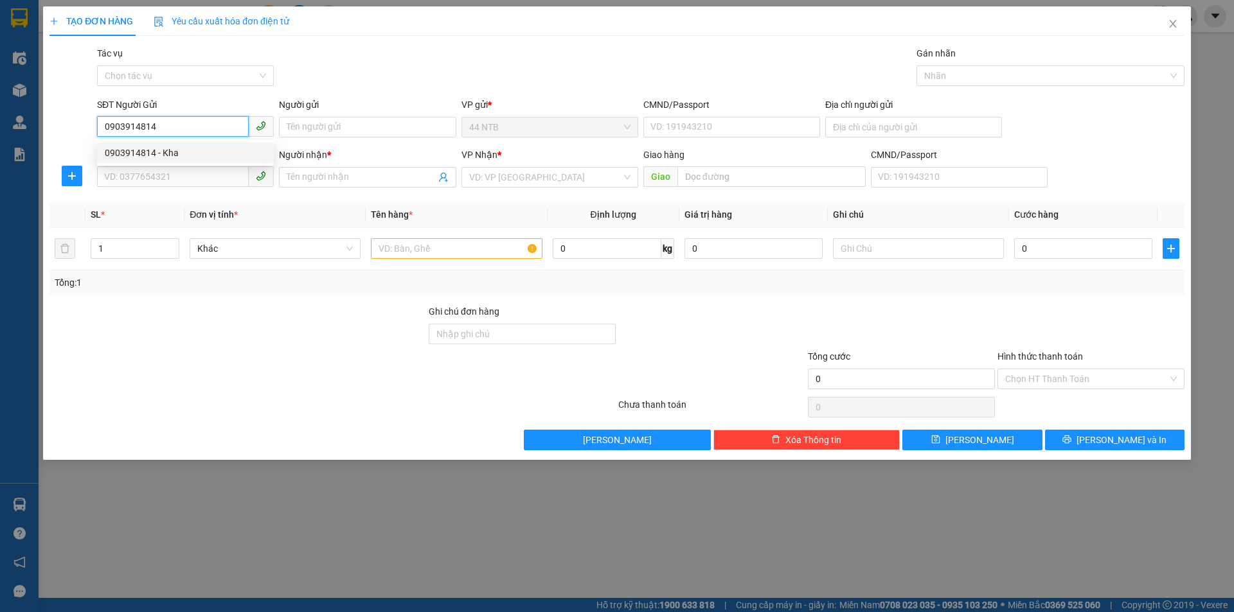
type input "0933151057"
type input "Đức"
type input "0903914814"
click at [561, 47] on div "Gói vận chuyển * Tiêu chuẩn Tác vụ Chọn tác vụ Gán nhãn Nhãn" at bounding box center [640, 68] width 1092 height 45
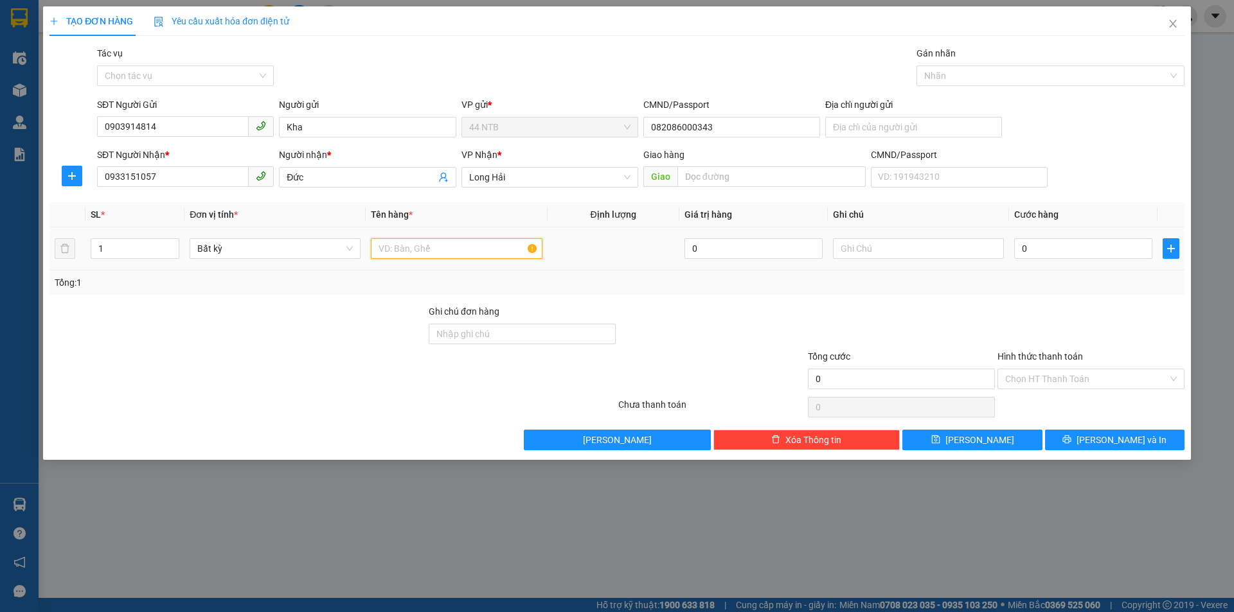
click at [426, 245] on input "text" at bounding box center [456, 248] width 171 height 21
type input "THÙNG"
click at [855, 248] on input "text" at bounding box center [918, 248] width 171 height 21
type input "SƠN"
click at [1056, 251] on input "0" at bounding box center [1083, 248] width 138 height 21
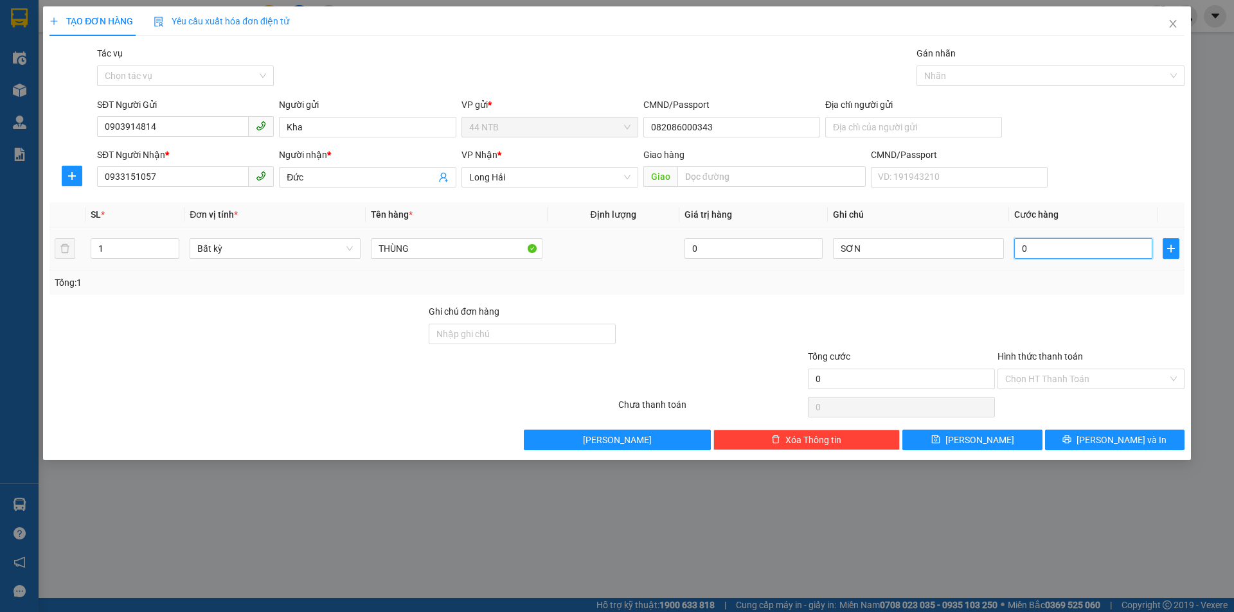
type input "3"
type input "30"
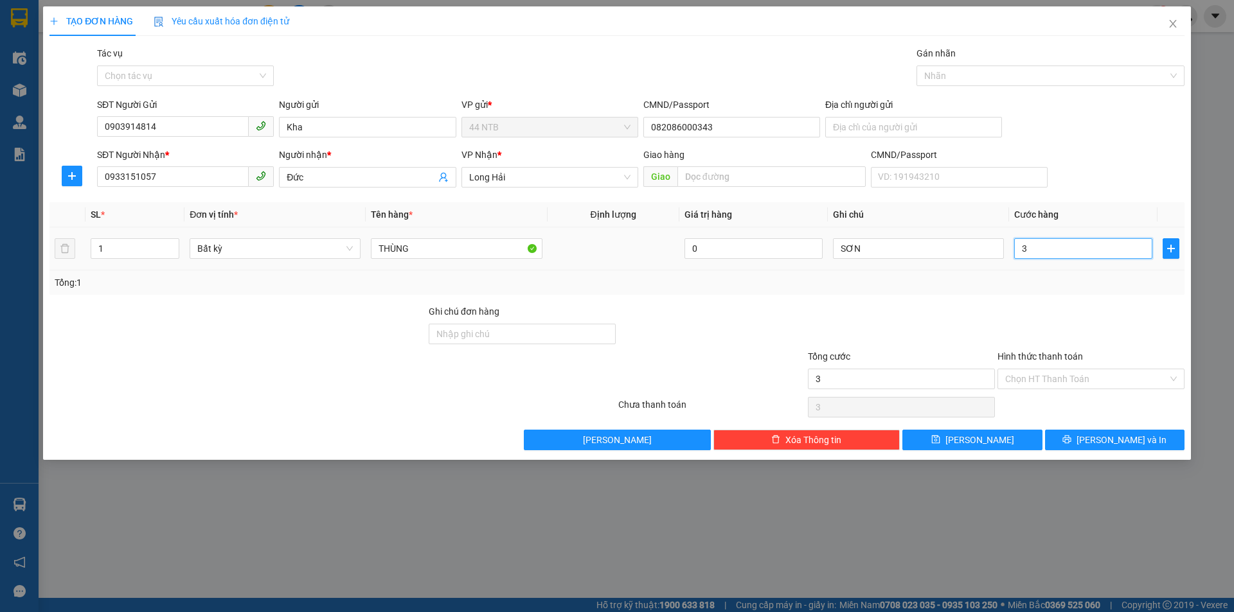
type input "30"
click at [1114, 441] on span "[PERSON_NAME] và In" at bounding box center [1121, 440] width 90 height 14
type input "30.000"
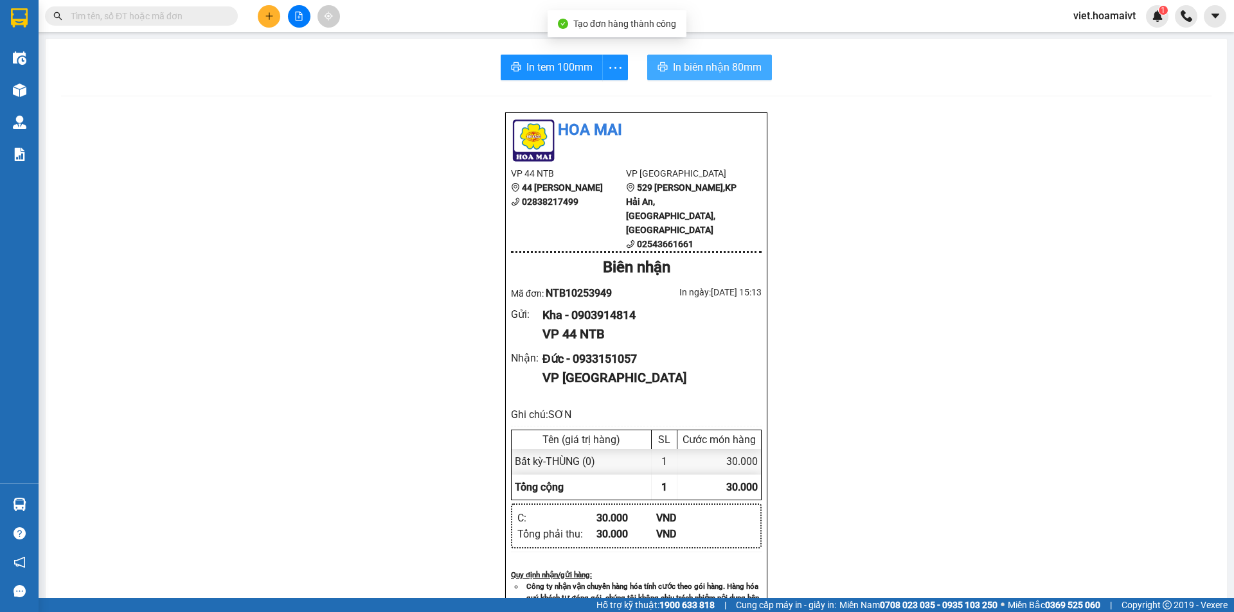
click at [745, 67] on span "In biên nhận 80mm" at bounding box center [717, 67] width 89 height 16
click at [970, 472] on div "Hoa Mai VP 44 NTB 44 Nguyễn Thái Bình 02838217499 VP Long Hải 529 Võ Thị Sáu,KP…" at bounding box center [636, 557] width 1150 height 891
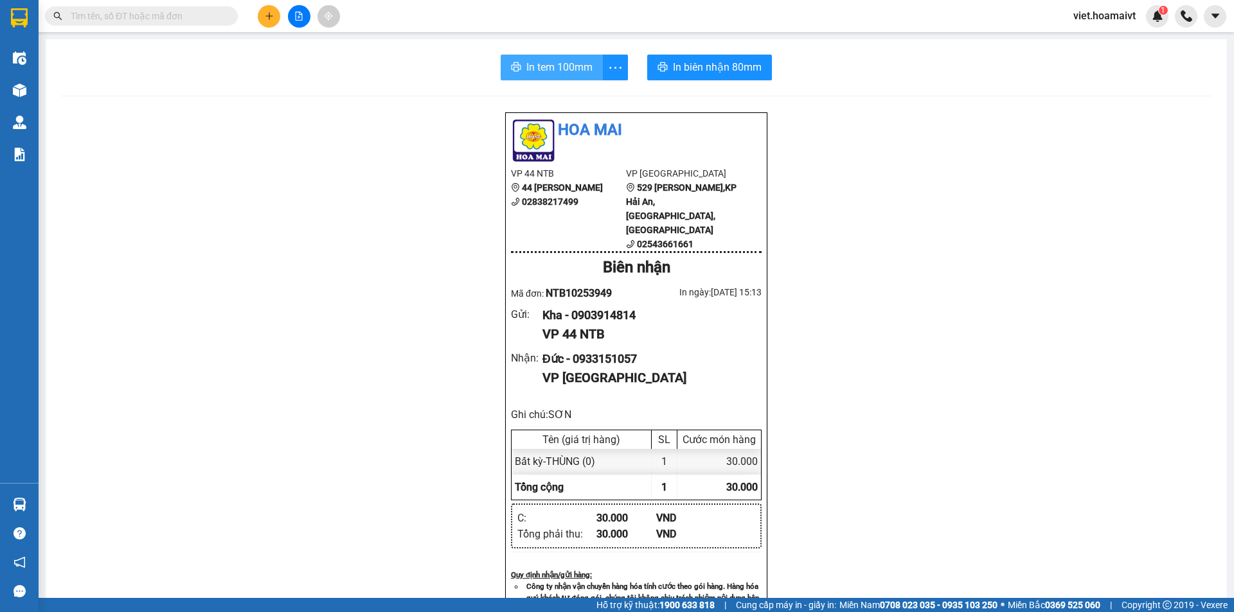
click at [559, 62] on span "In tem 100mm" at bounding box center [559, 67] width 66 height 16
click at [168, 14] on input "text" at bounding box center [147, 16] width 152 height 14
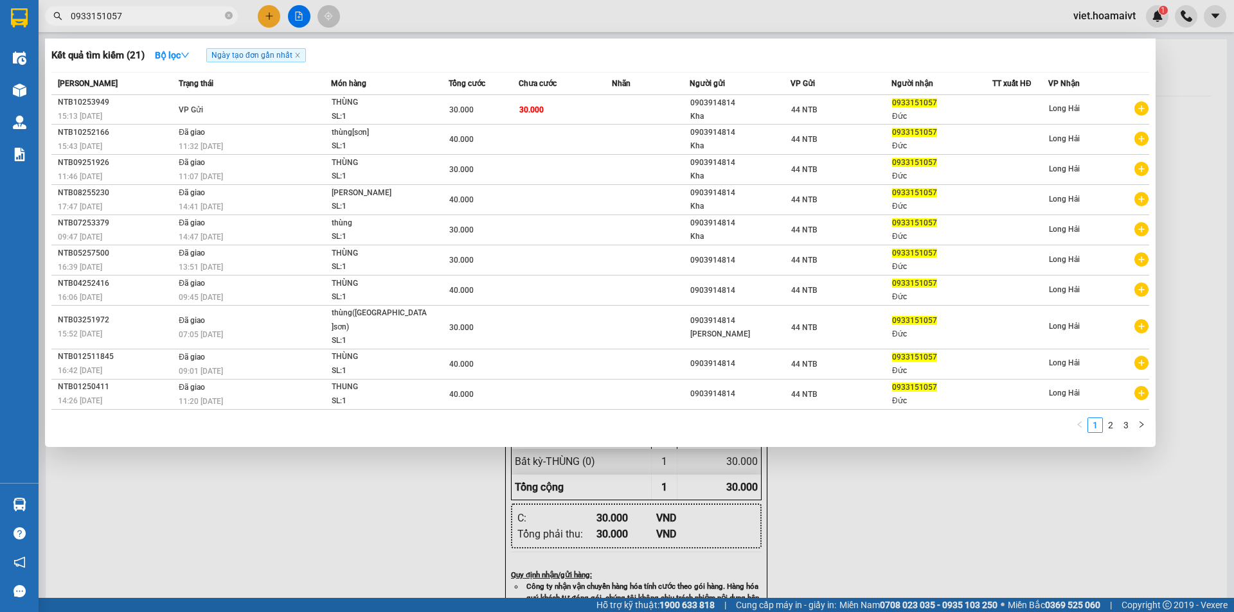
type input "0933151057"
click at [297, 538] on div at bounding box center [617, 306] width 1234 height 612
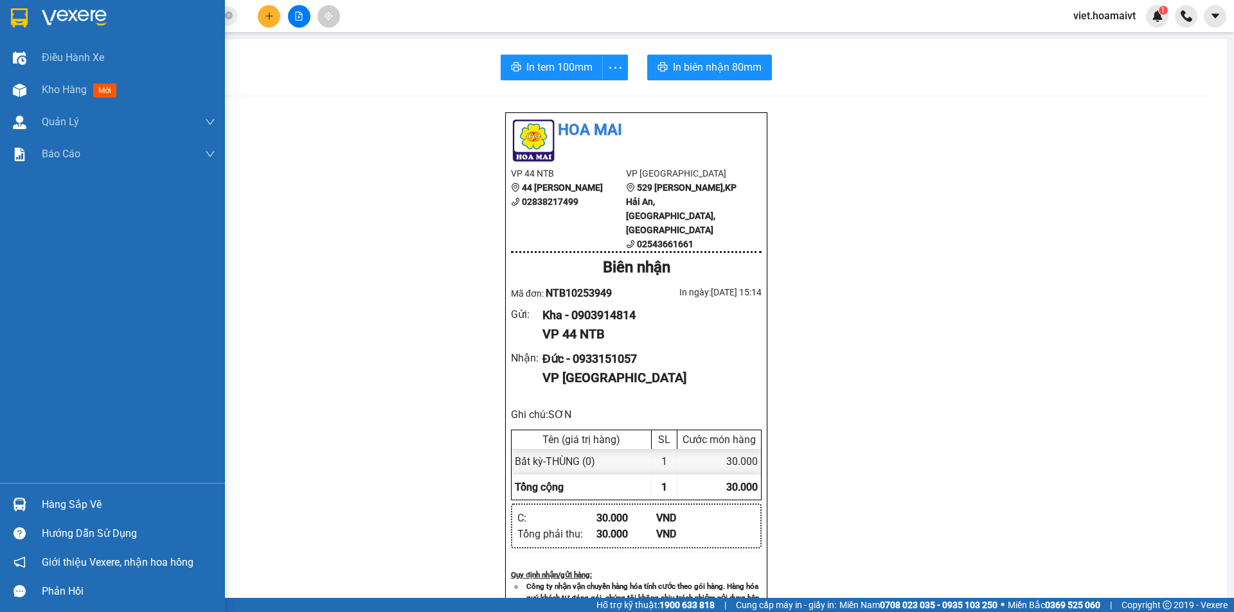
click at [75, 16] on img at bounding box center [74, 17] width 65 height 19
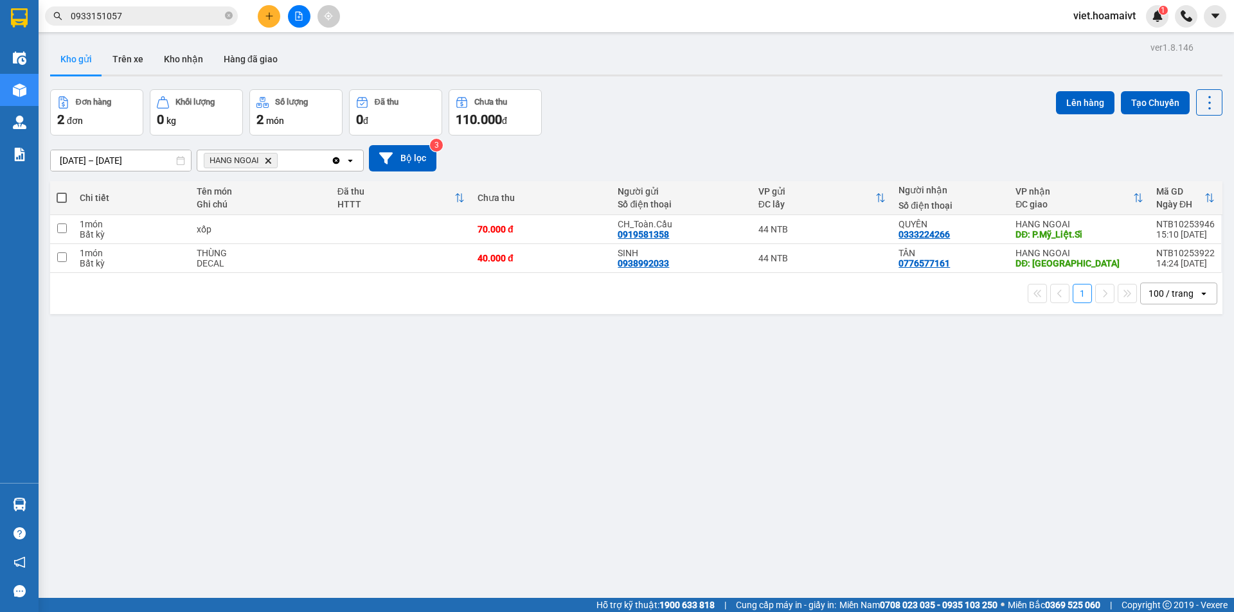
click at [747, 136] on div "12/10/2025 – 13/10/2025 Press the down arrow key to interact with the calendar …" at bounding box center [636, 159] width 1172 height 46
click at [267, 158] on icon "Delete" at bounding box center [268, 161] width 8 height 8
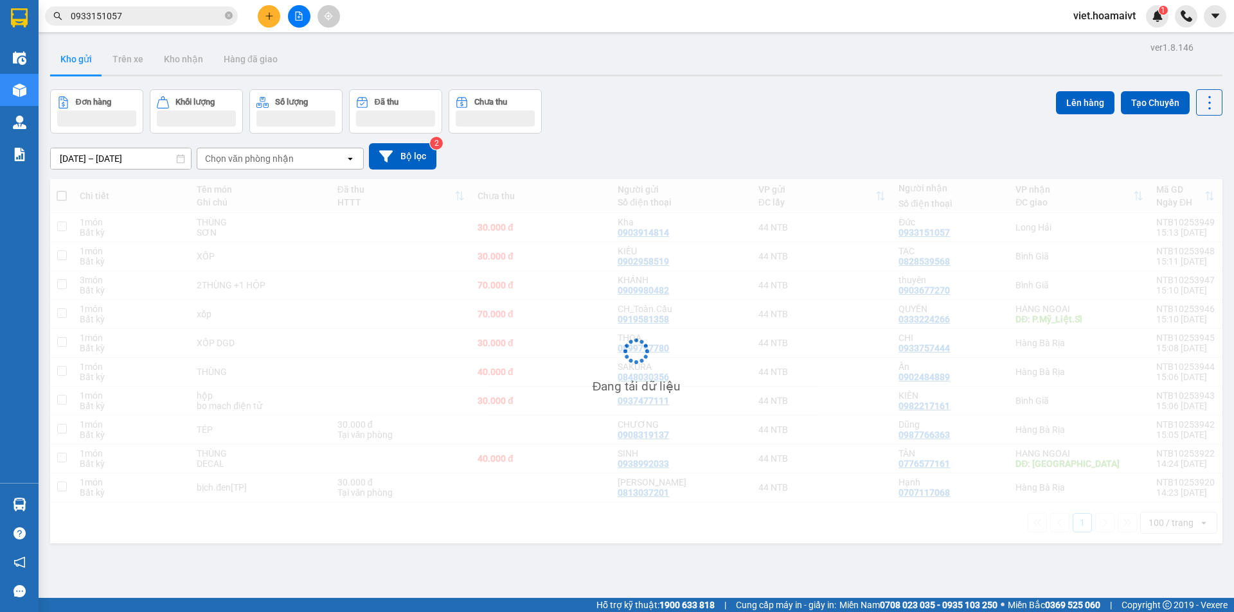
click at [837, 87] on div "ver 1.8.146 Kho gửi Trên xe Kho nhận Hàng đã giao Đơn hàng Khối lượng Số lượng …" at bounding box center [636, 345] width 1182 height 612
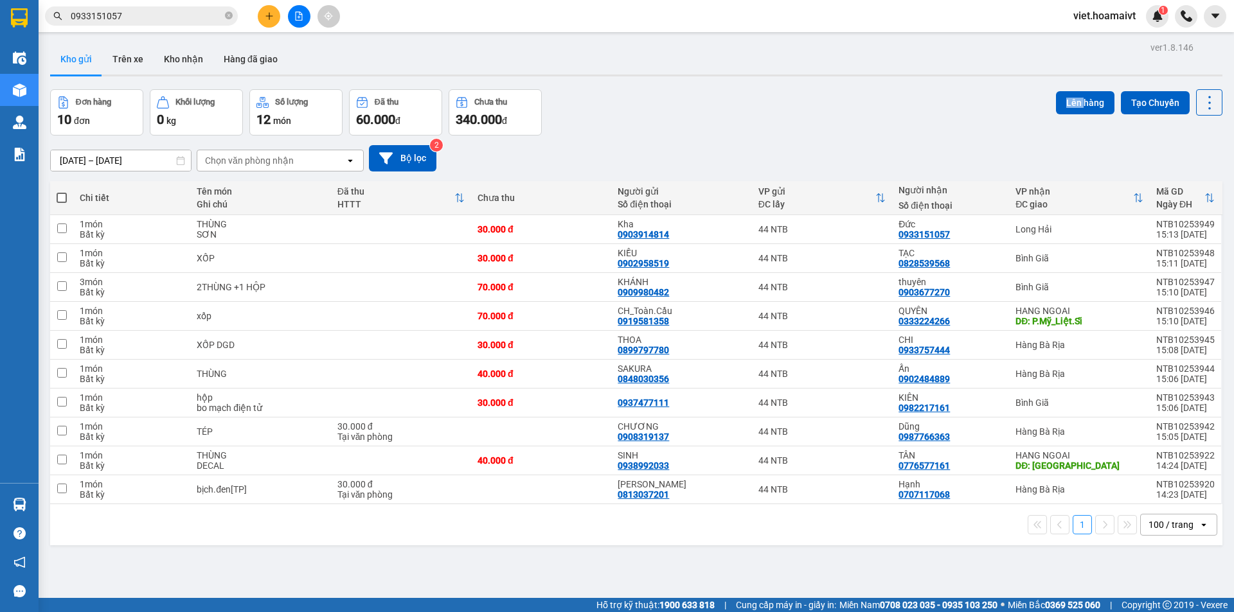
click at [297, 14] on icon "file-add" at bounding box center [298, 16] width 9 height 9
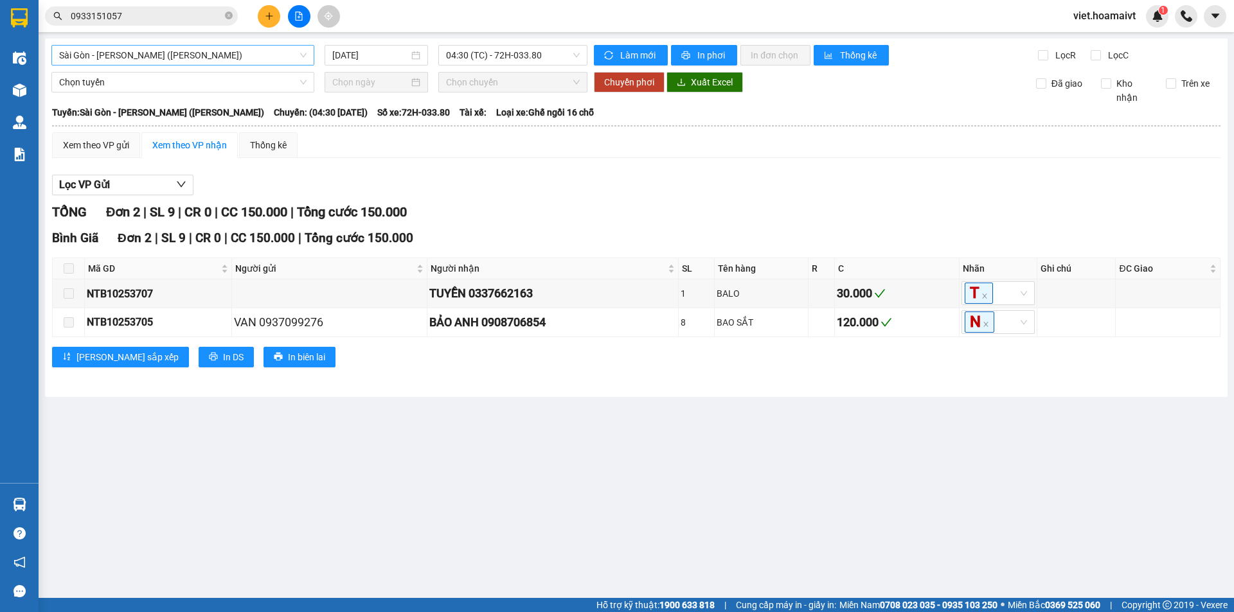
drag, startPoint x: 283, startPoint y: 49, endPoint x: 274, endPoint y: 57, distance: 11.8
click at [281, 50] on span "Sài Gòn - [PERSON_NAME] ([PERSON_NAME])" at bounding box center [182, 55] width 247 height 19
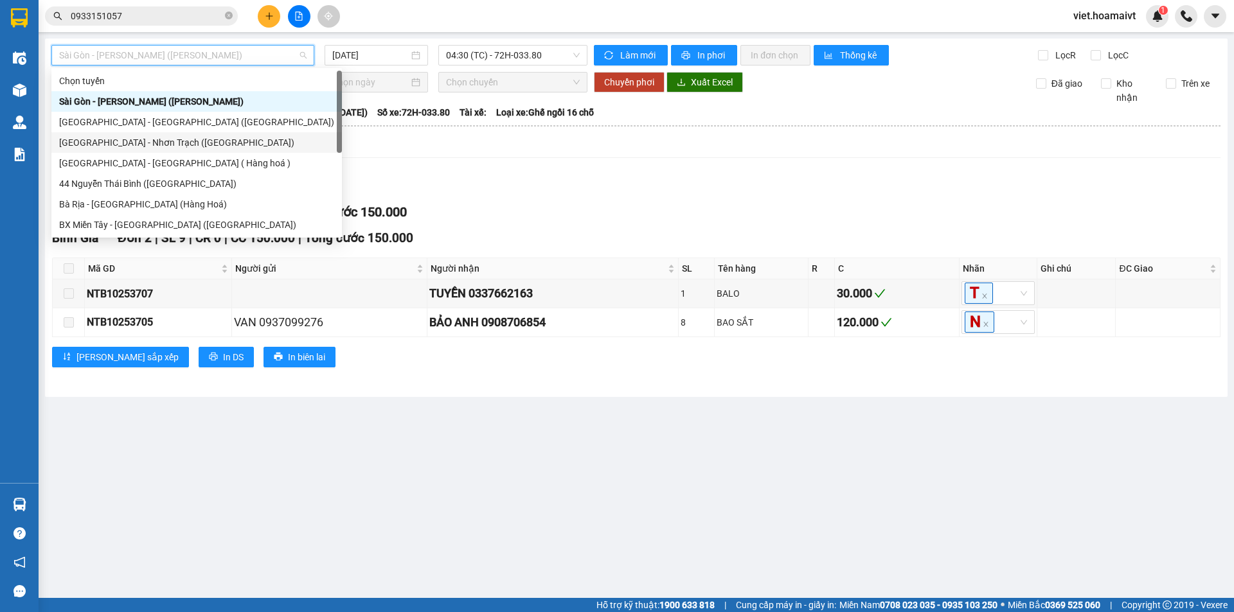
click at [209, 145] on div "[GEOGRAPHIC_DATA] - Nhơn Trạch ([GEOGRAPHIC_DATA])" at bounding box center [196, 143] width 275 height 14
type input "[DATE]"
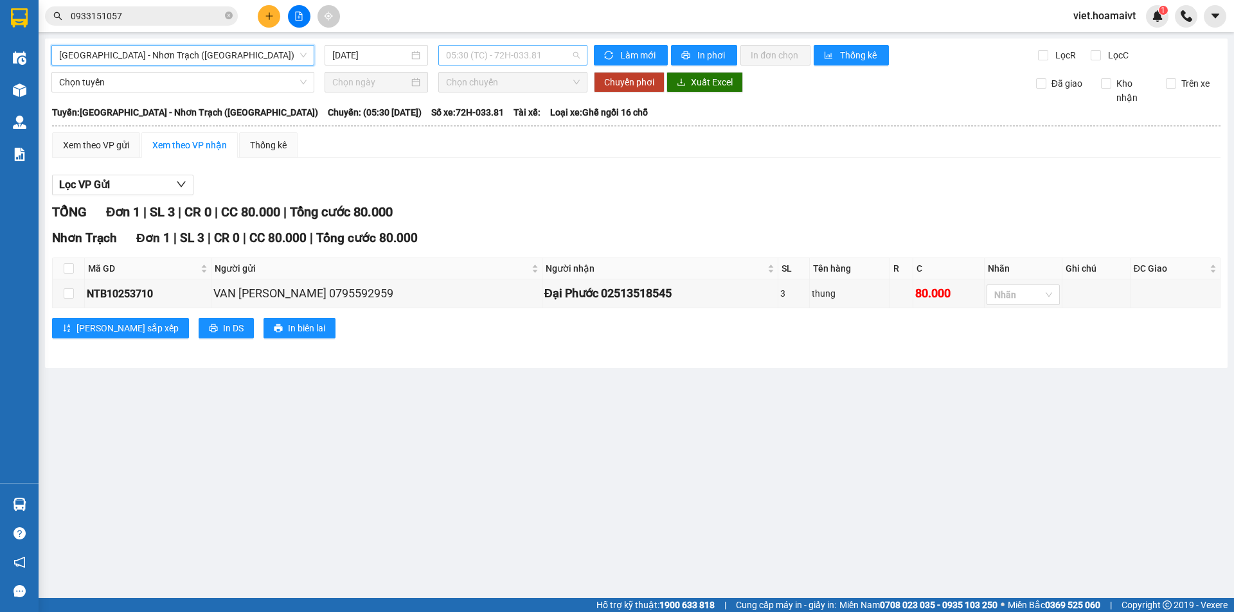
click at [518, 55] on span "05:30 (TC) - 72H-033.81" at bounding box center [513, 55] width 134 height 19
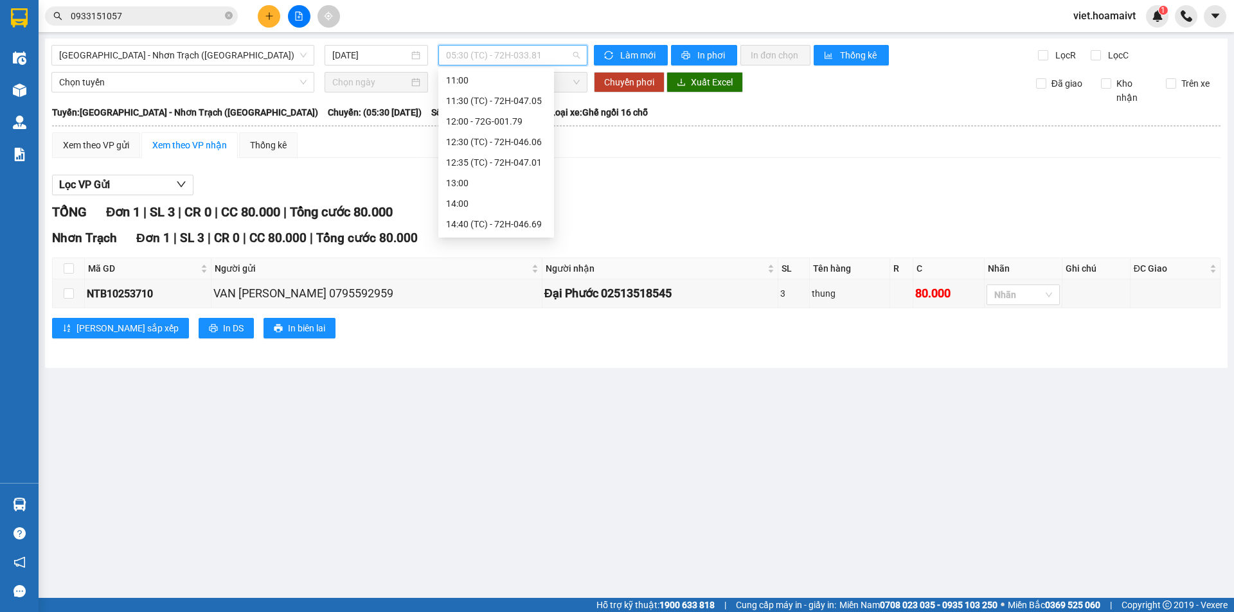
scroll to position [267, 0]
click at [511, 141] on div "14:40 (TC) - 72H-046.69" at bounding box center [496, 143] width 100 height 14
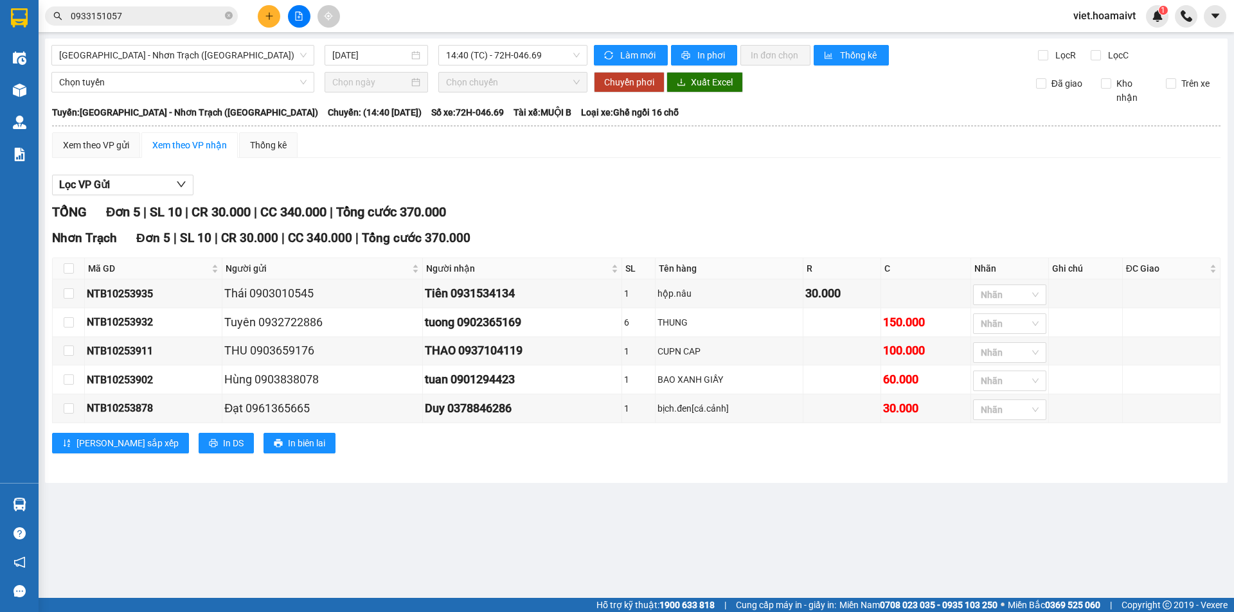
click at [803, 161] on div "Xem theo VP gửi Xem theo VP nhận Thống kê Lọc VP Gửi TỔNG Đơn 5 | SL 10 | CR 3…" at bounding box center [636, 300] width 1168 height 337
click at [812, 170] on div "Lọc VP Gửi TỔNG Đơn 5 | SL 10 | CR 30.000 | CC 340.000 | Tổng cước 370.000 Nhơ…" at bounding box center [636, 318] width 1168 height 301
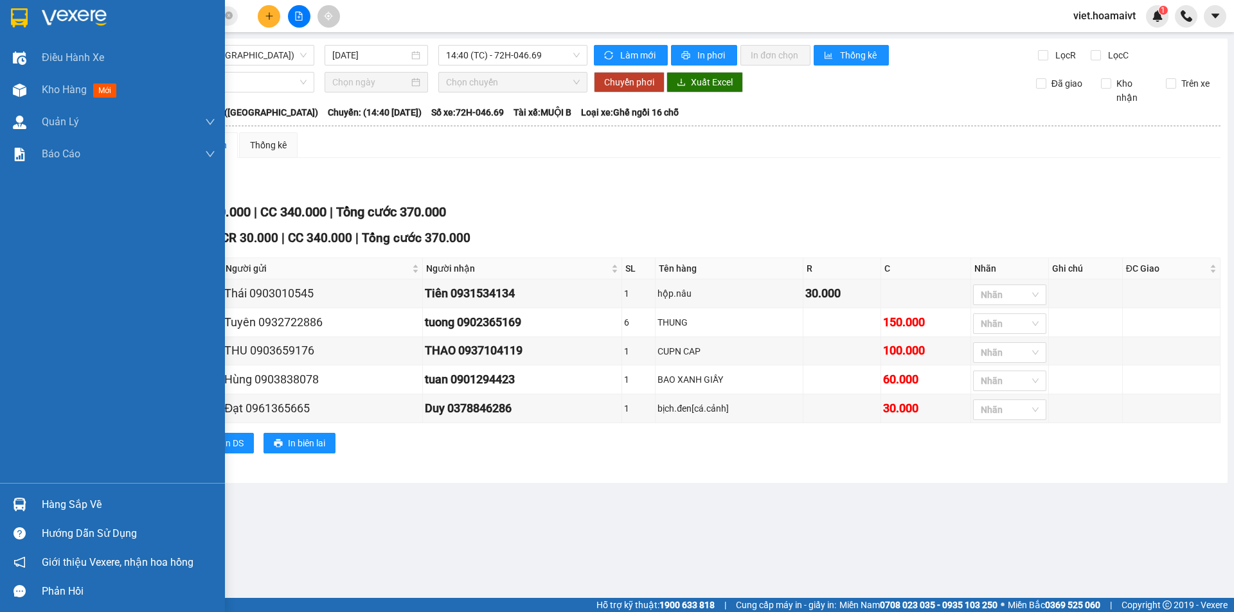
click at [60, 12] on img at bounding box center [74, 17] width 65 height 19
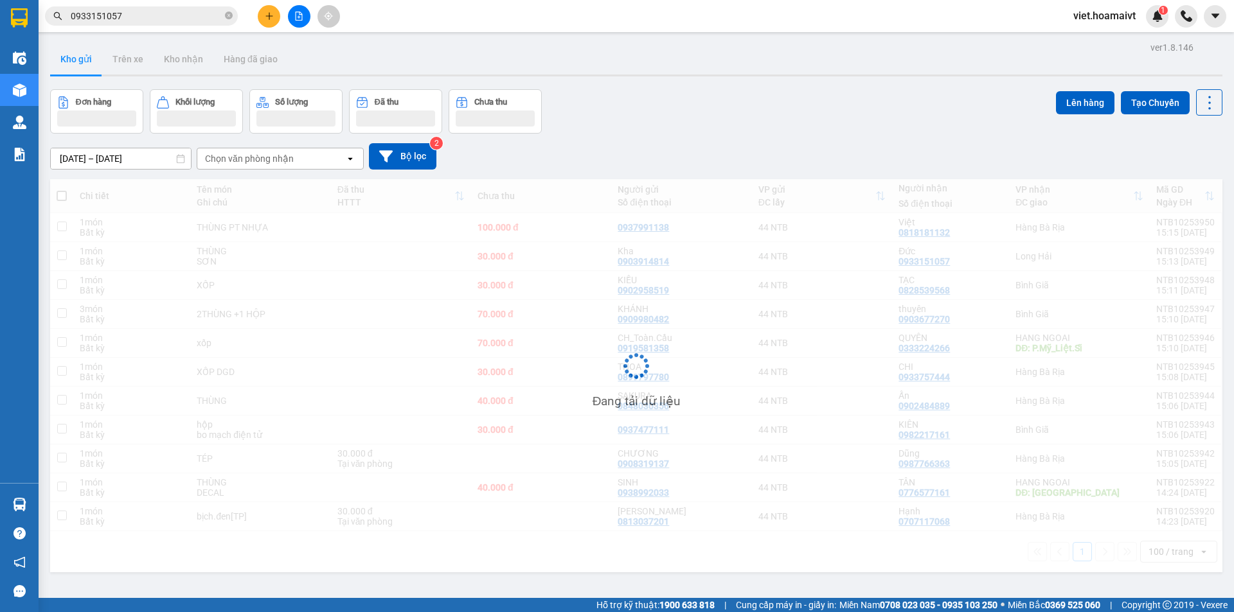
click at [279, 166] on div "Chọn văn phòng nhận" at bounding box center [271, 158] width 148 height 21
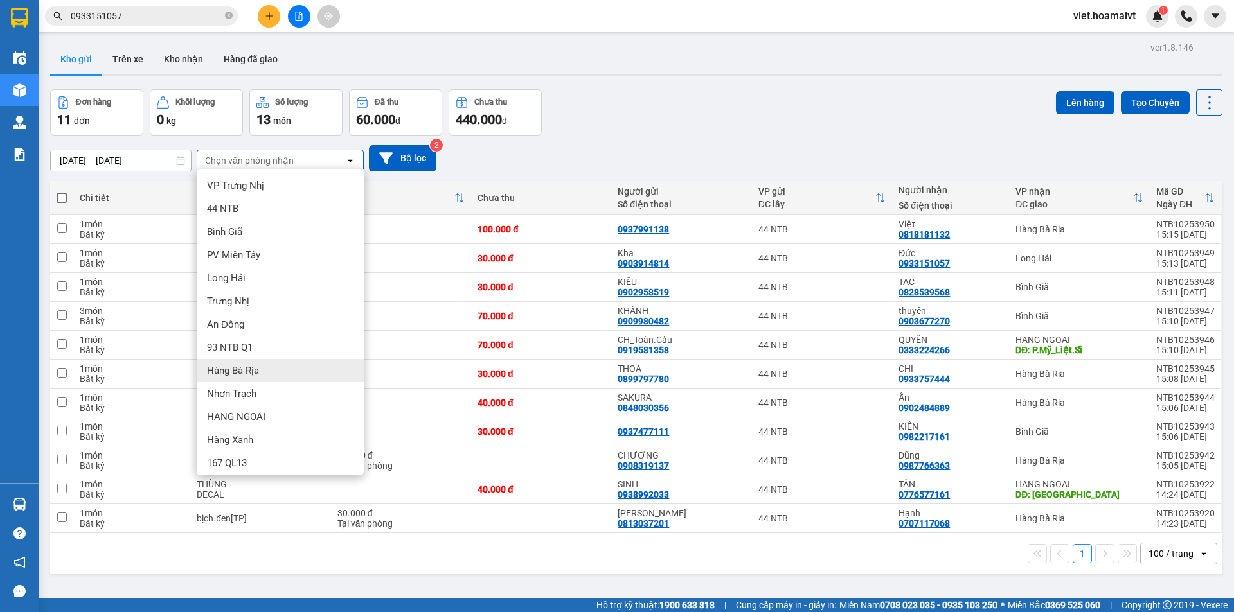
click at [274, 367] on div "Hàng Bà Rịa" at bounding box center [280, 370] width 167 height 23
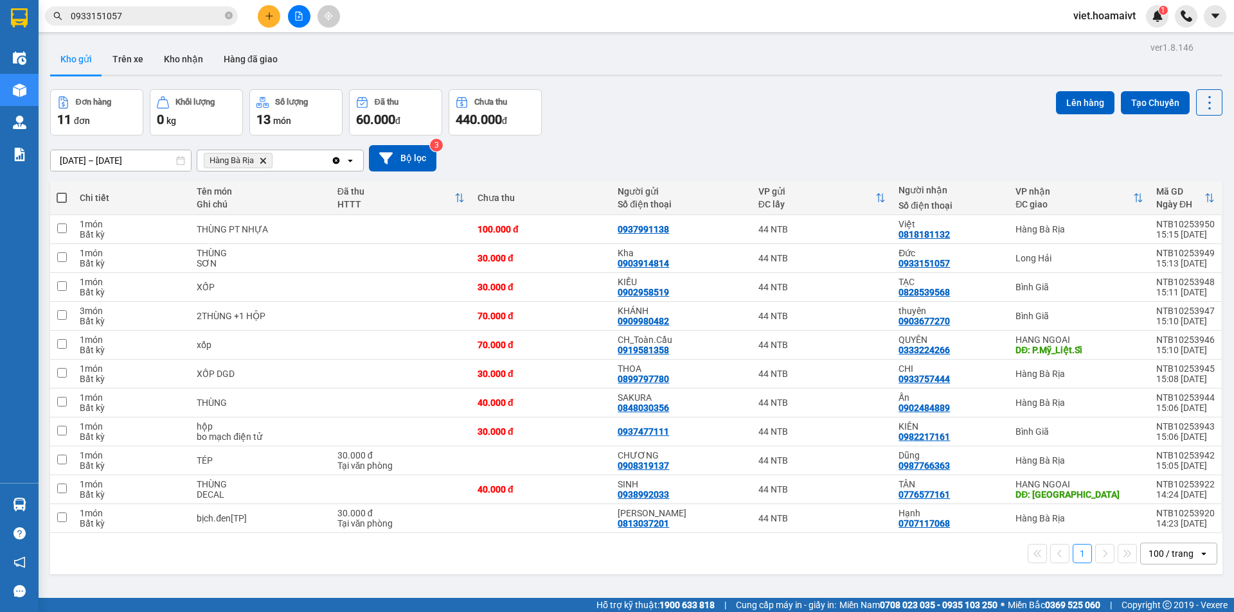
click at [637, 132] on div "Đơn hàng 11 đơn Khối lượng 0 kg Số lượng 13 món Đã thu 60.000 đ Chưa thu 440.00…" at bounding box center [636, 112] width 1172 height 46
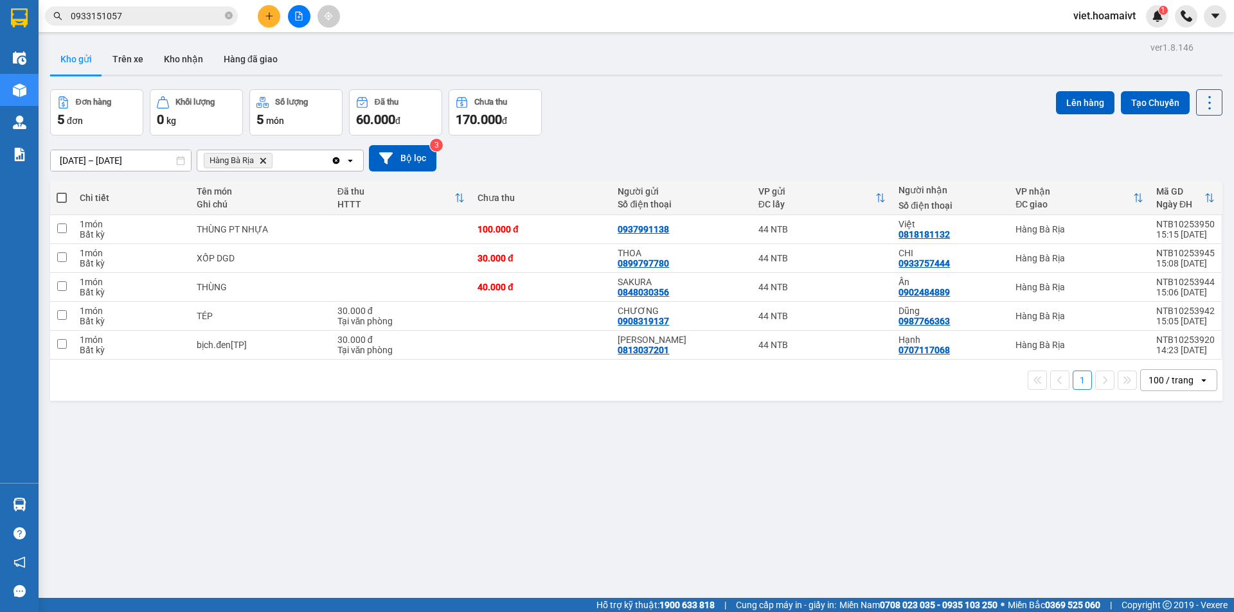
click at [263, 159] on icon "Delete" at bounding box center [263, 161] width 8 height 8
click at [262, 159] on div "Chọn văn phòng nhận" at bounding box center [249, 160] width 89 height 13
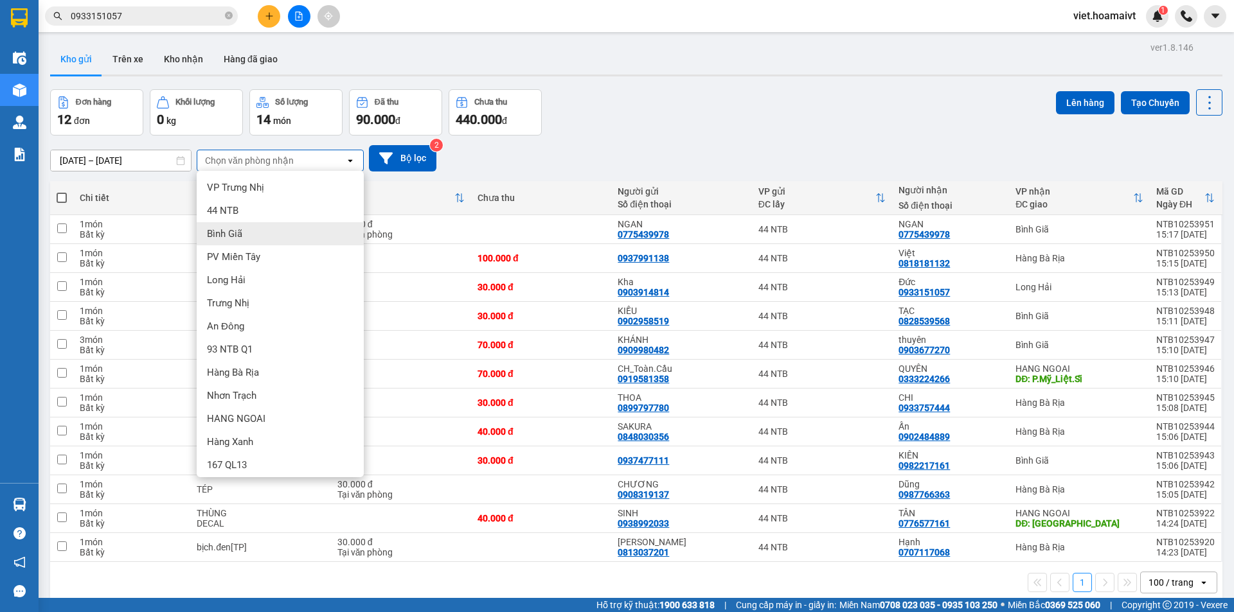
click at [252, 237] on div "Bình Giã" at bounding box center [280, 233] width 167 height 23
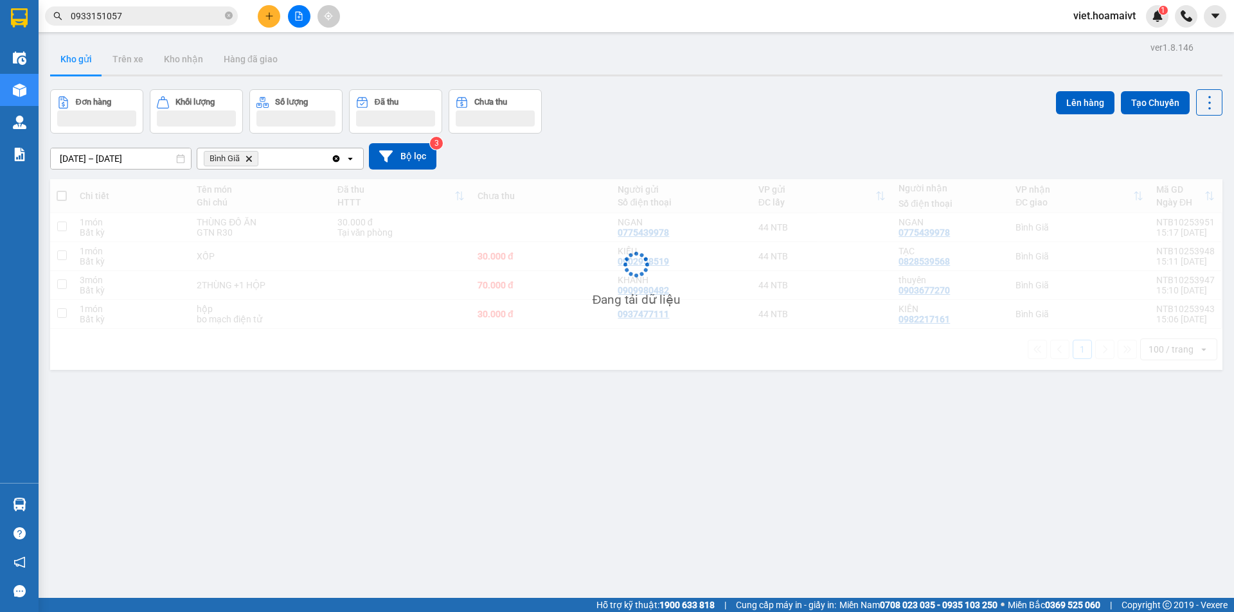
click at [664, 132] on div "Đơn hàng Khối lượng Số lượng Đã thu Chưa thu Lên hàng Tạo Chuyến" at bounding box center [636, 111] width 1172 height 44
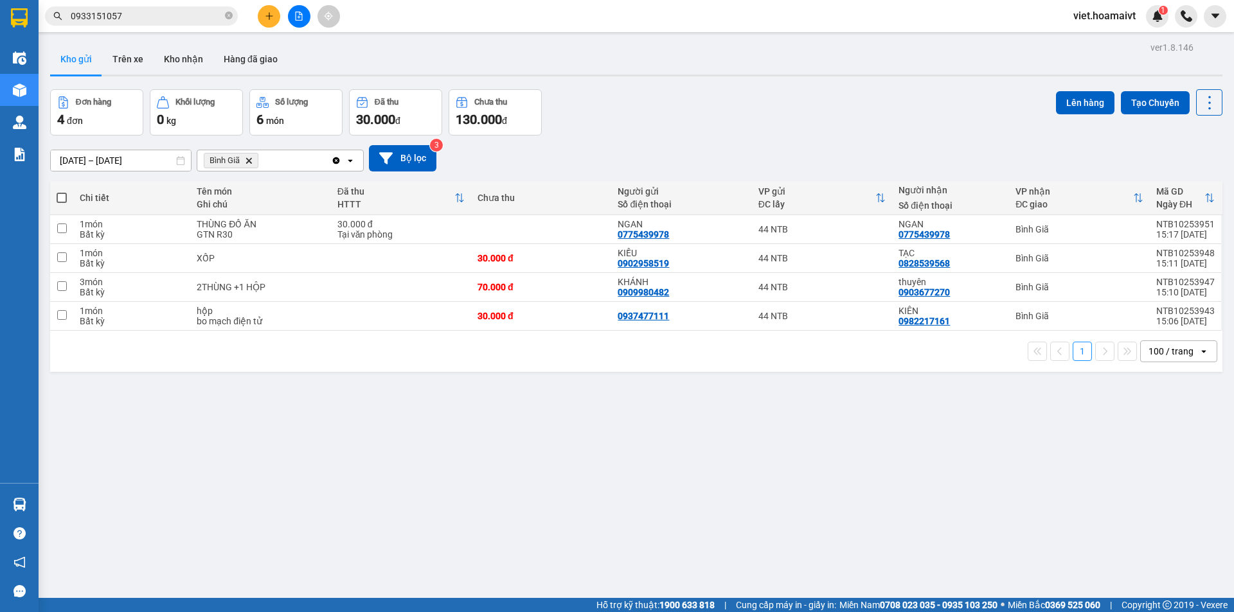
click at [664, 132] on div "Đơn hàng 4 đơn Khối lượng 0 kg Số lượng 6 món Đã thu 30.000 đ Chưa thu 130.000 …" at bounding box center [636, 112] width 1172 height 46
click at [271, 16] on icon "plus" at bounding box center [268, 15] width 7 height 1
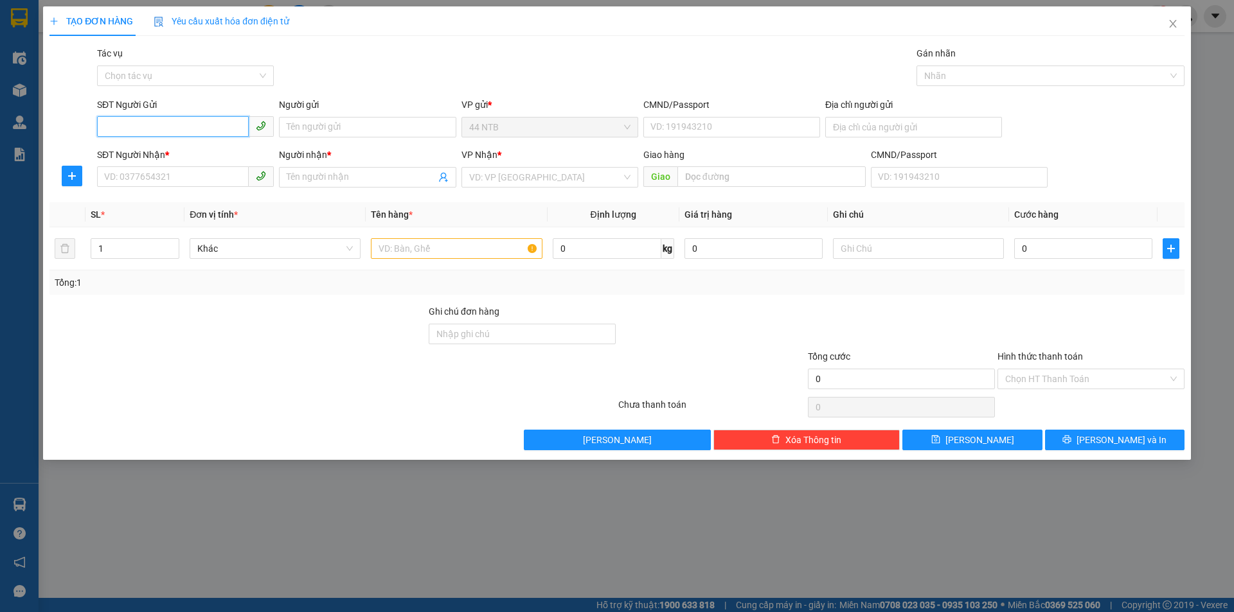
click at [184, 118] on input "SĐT Người Gửi" at bounding box center [173, 126] width 152 height 21
type input "0902500092"
click at [178, 156] on div "0902500092 - Ngọc Hà" at bounding box center [185, 153] width 161 height 14
type input "[PERSON_NAME]"
type input "184_Hoàng.Diệu_Q4"
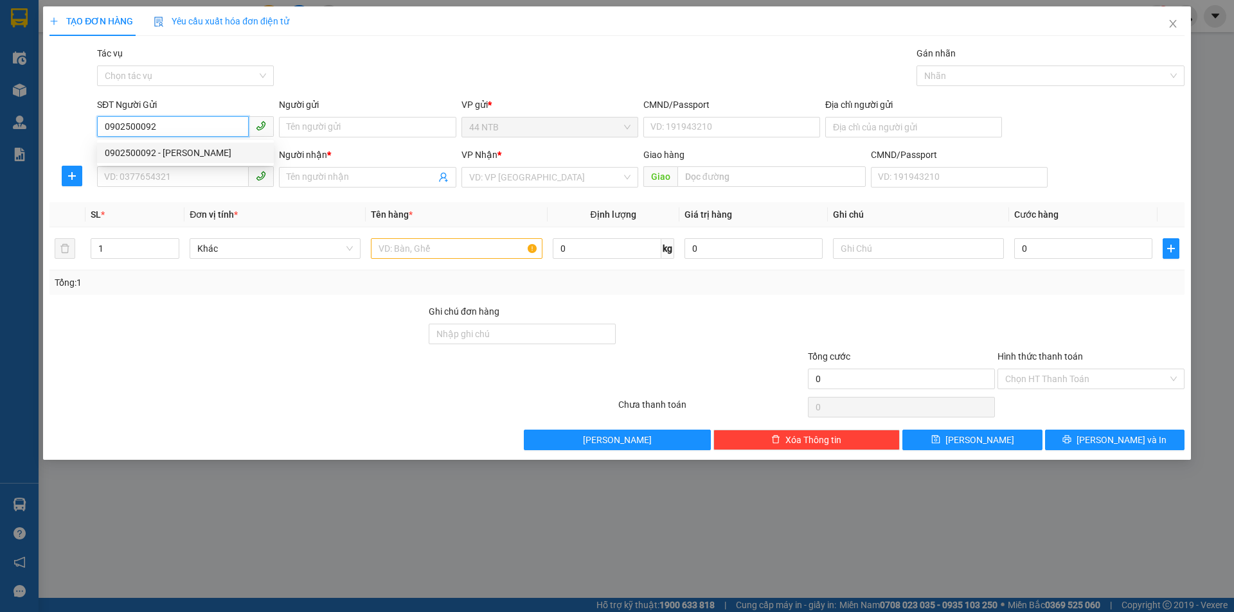
type input "0986690193"
type input "Minh Thành"
type input "ẸO ÔNG TỪ"
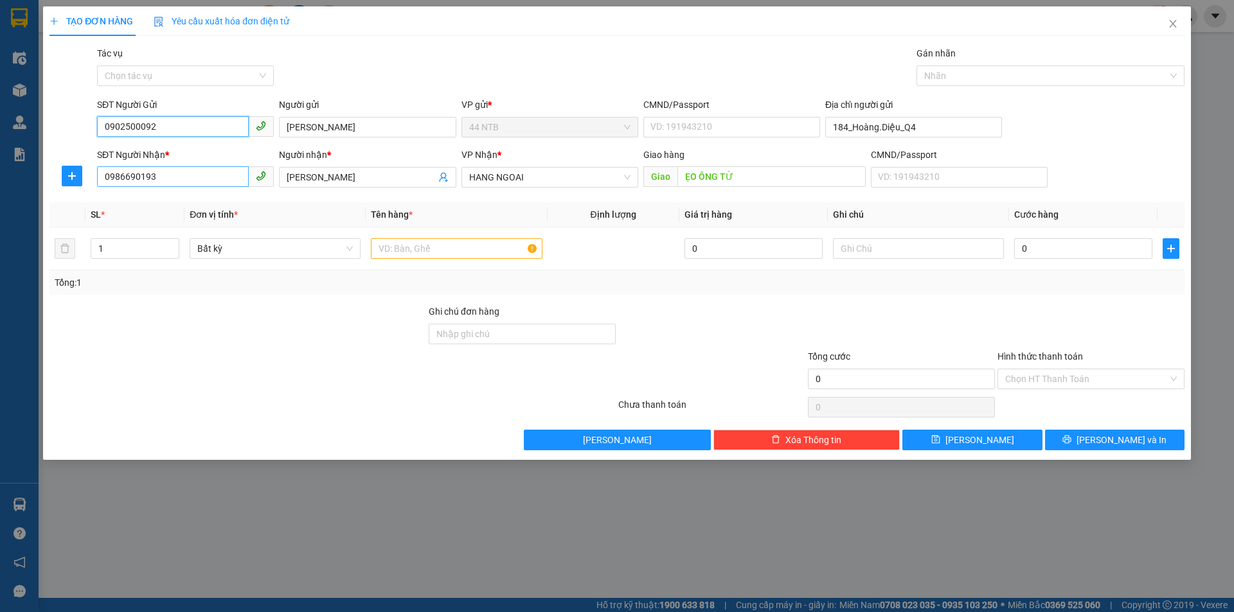
type input "0902500092"
drag, startPoint x: 201, startPoint y: 176, endPoint x: 0, endPoint y: 227, distance: 207.4
click at [0, 227] on div "TẠO ĐƠN HÀNG Yêu cầu xuất hóa đơn điện tử Transit Pickup Surcharge Ids Transit …" at bounding box center [617, 306] width 1234 height 612
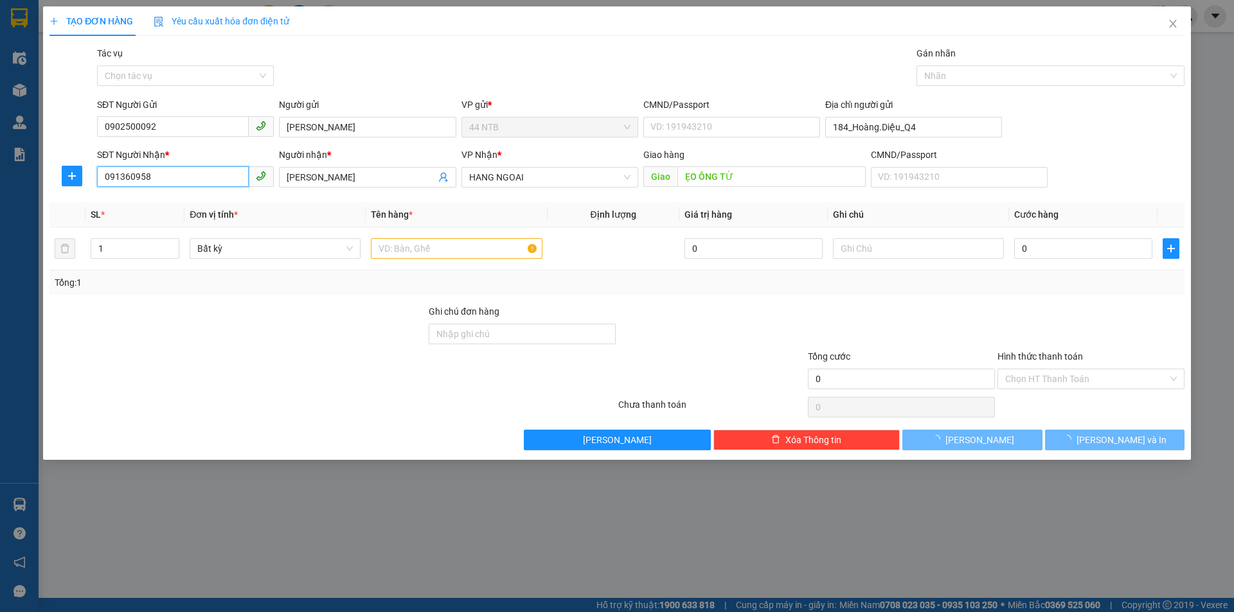
type input "0913609585"
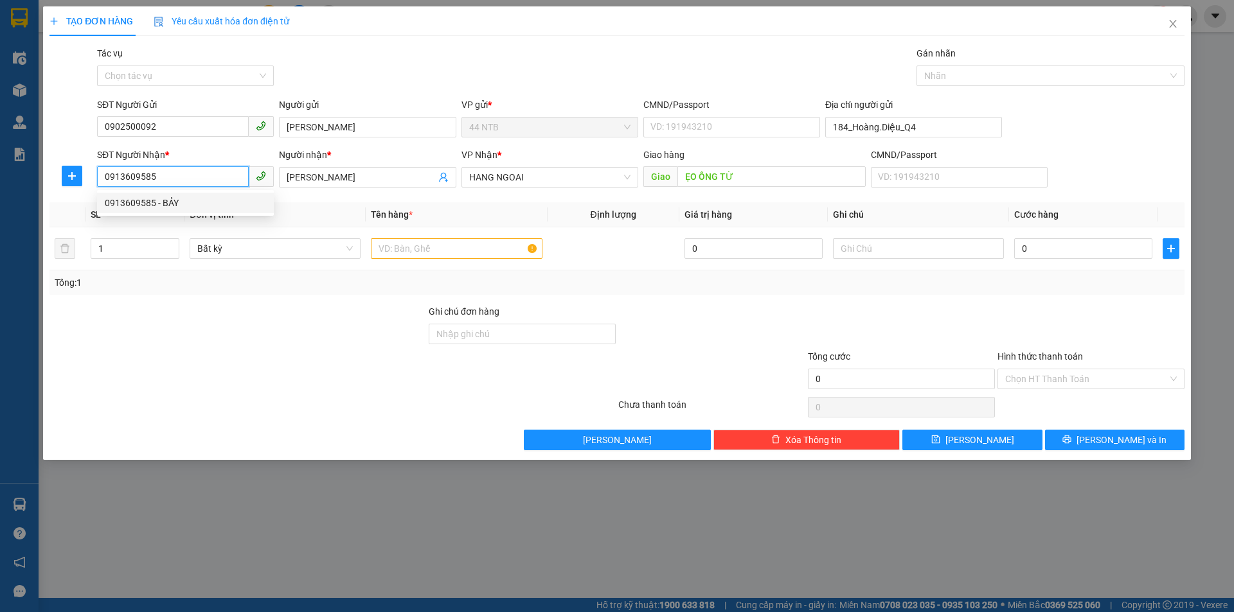
click at [187, 199] on div "0913609585 - BẢY" at bounding box center [185, 203] width 161 height 14
type input "BẢY"
type input "0913609585"
click at [483, 68] on div "Gói vận chuyển * Tiêu chuẩn Tác vụ Chọn tác vụ Gán nhãn Nhãn" at bounding box center [640, 68] width 1092 height 45
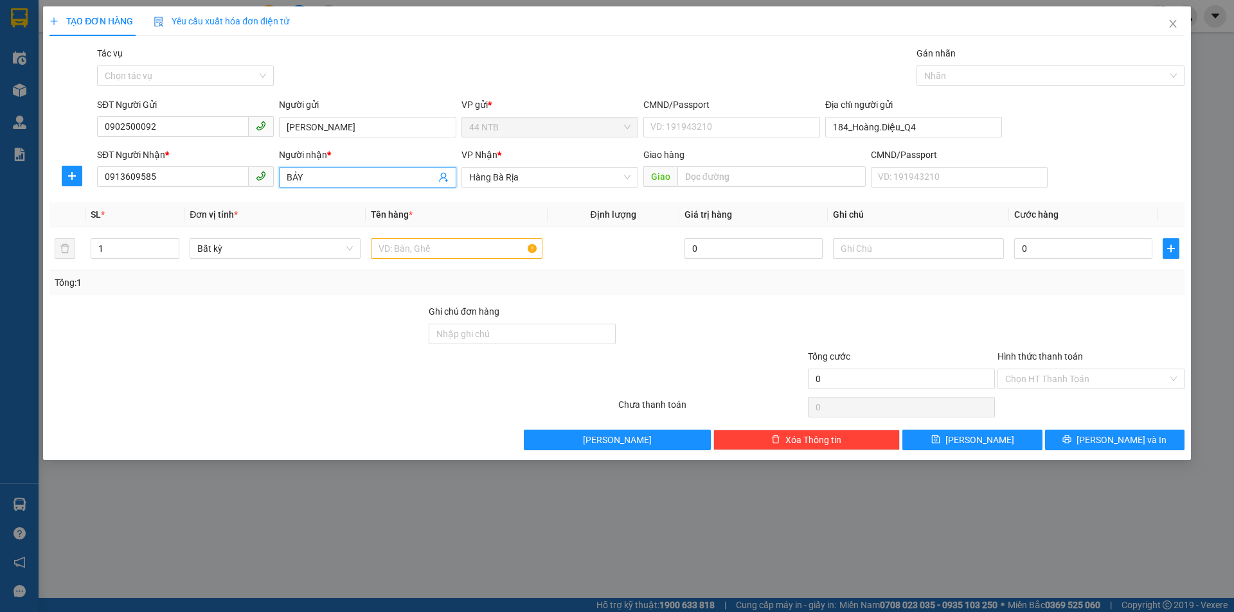
drag, startPoint x: 326, startPoint y: 174, endPoint x: 91, endPoint y: 186, distance: 234.8
click at [91, 194] on div "Transit Pickup Surcharge Ids Transit Deliver Surcharge Ids Transit Deliver Surc…" at bounding box center [616, 248] width 1135 height 404
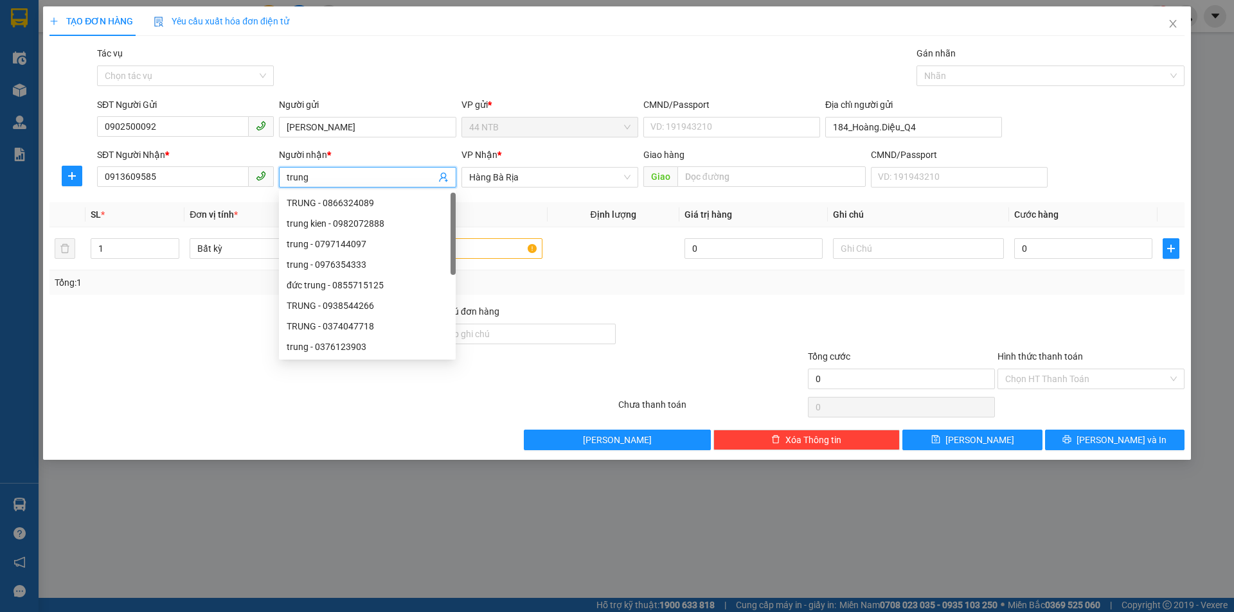
type input "trung"
click at [511, 76] on div "Gói vận chuyển * Tiêu chuẩn Tác vụ Chọn tác vụ Gán nhãn Nhãn" at bounding box center [640, 68] width 1092 height 45
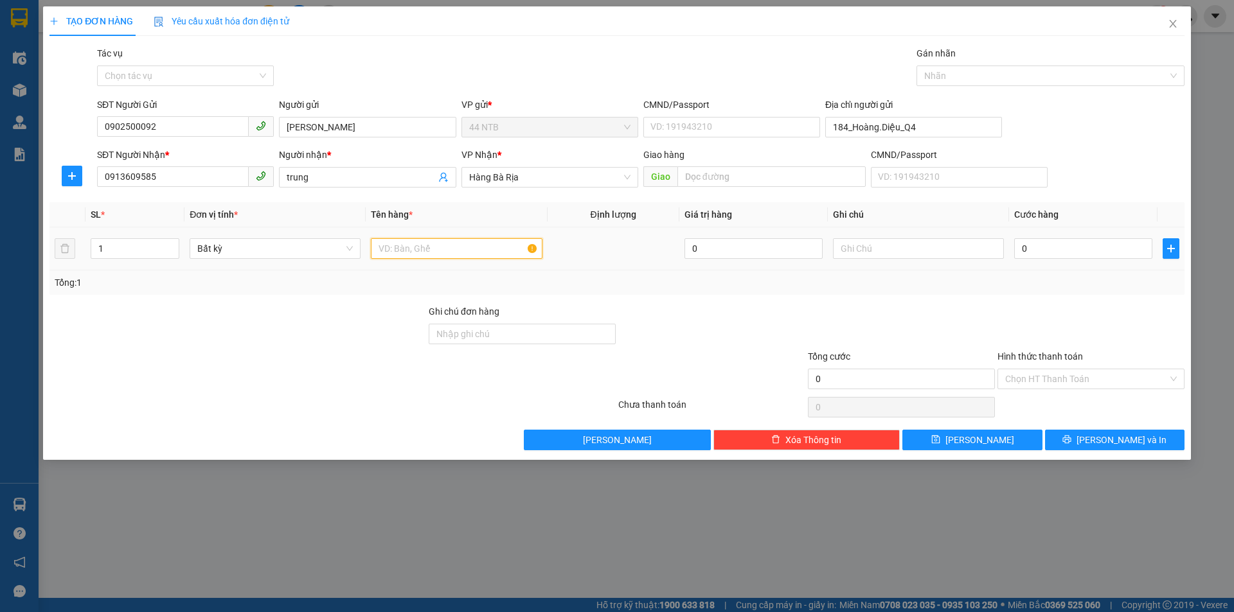
click at [507, 258] on input "text" at bounding box center [456, 248] width 171 height 21
type input "gói dài"
click at [1046, 251] on input "0" at bounding box center [1083, 248] width 138 height 21
type input "3"
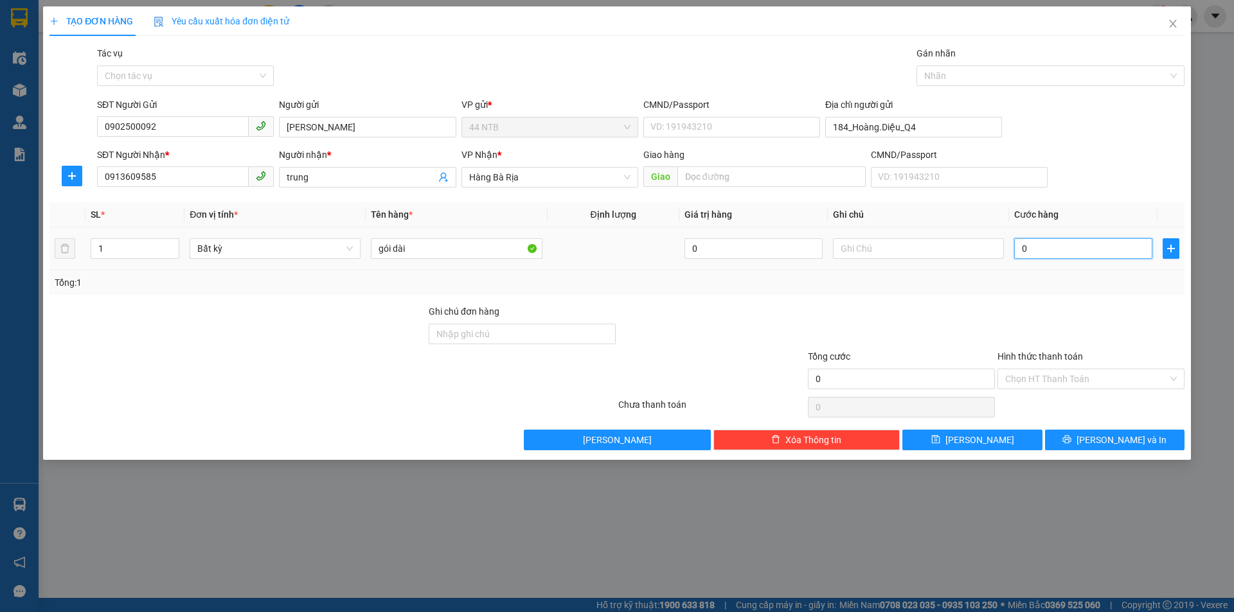
type input "3"
type input "30"
type input "30.000"
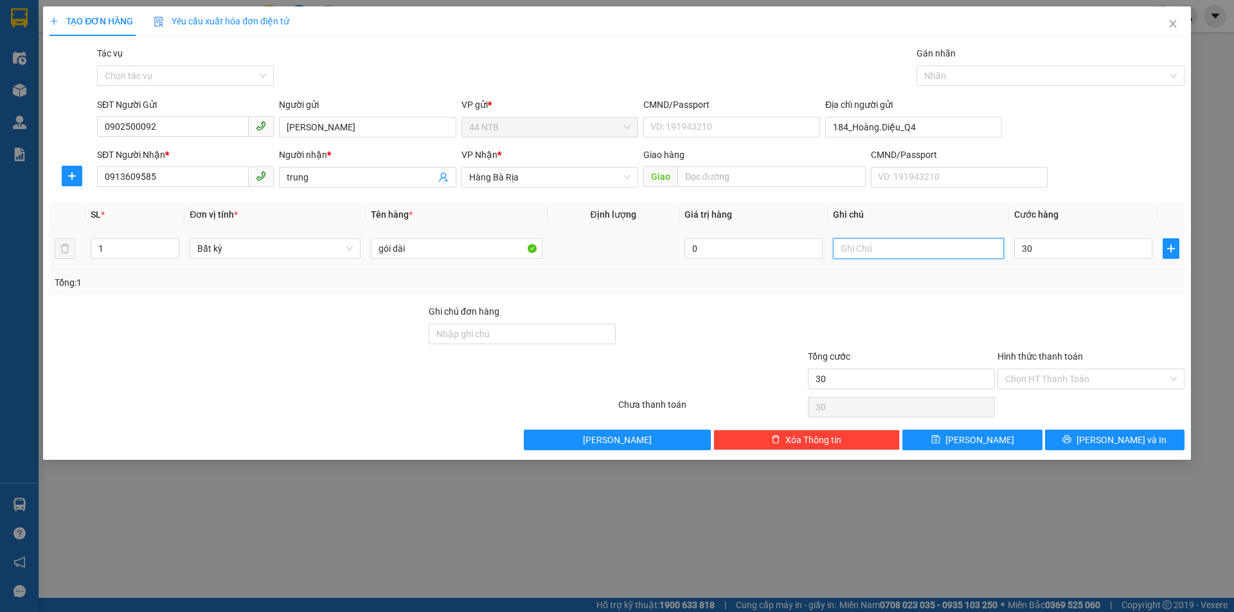
type input "30.000"
click at [959, 248] on input "text" at bounding box center [918, 248] width 171 height 21
type input "pt xe"
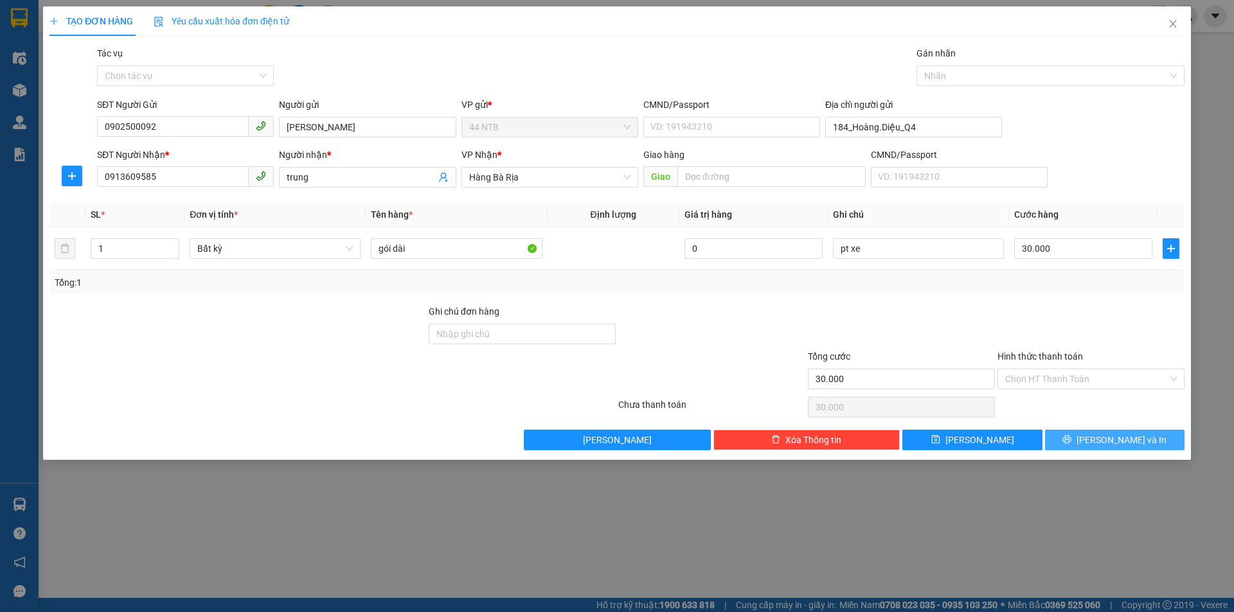
click at [1093, 434] on button "[PERSON_NAME] và In" at bounding box center [1114, 440] width 139 height 21
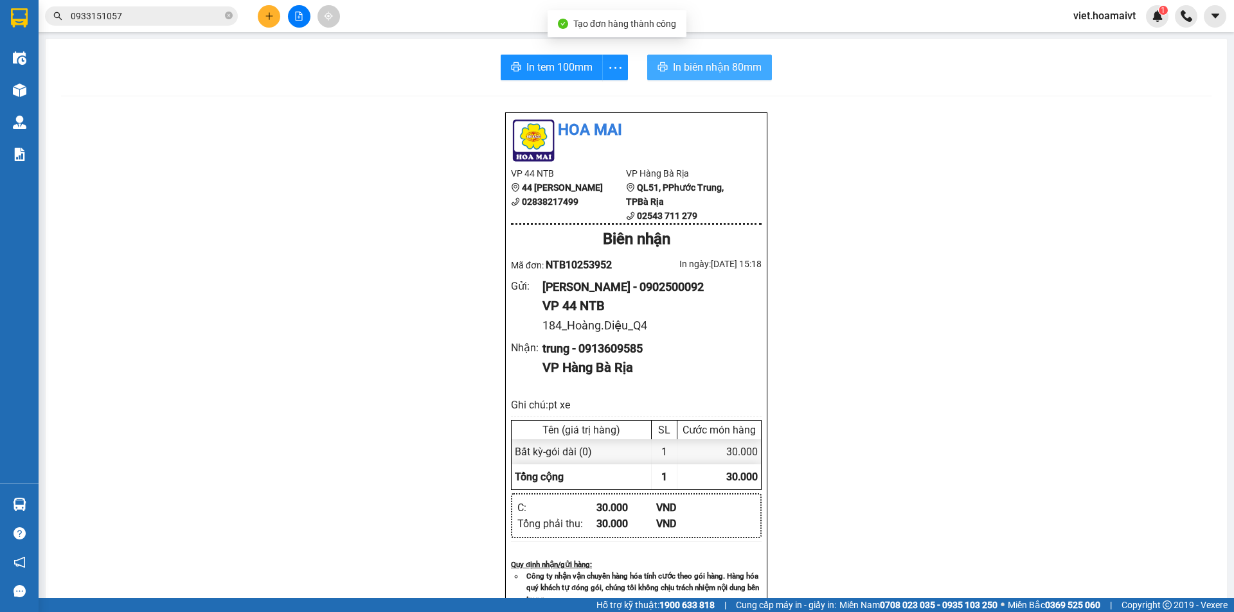
click at [727, 66] on span "In biên nhận 80mm" at bounding box center [717, 67] width 89 height 16
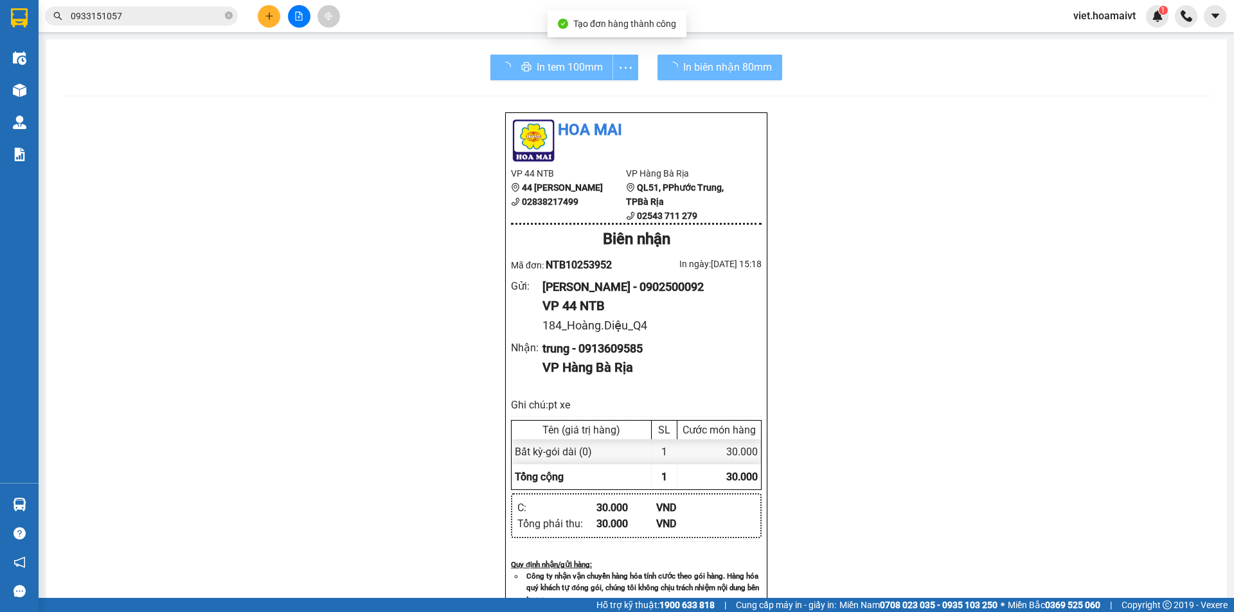
click at [971, 429] on div "Hoa Mai VP 44 NTB 44 Nguyễn Thái Bình 02838217499 VP Hàng Bà Rịa QL51, PPhướ…" at bounding box center [636, 563] width 1150 height 902
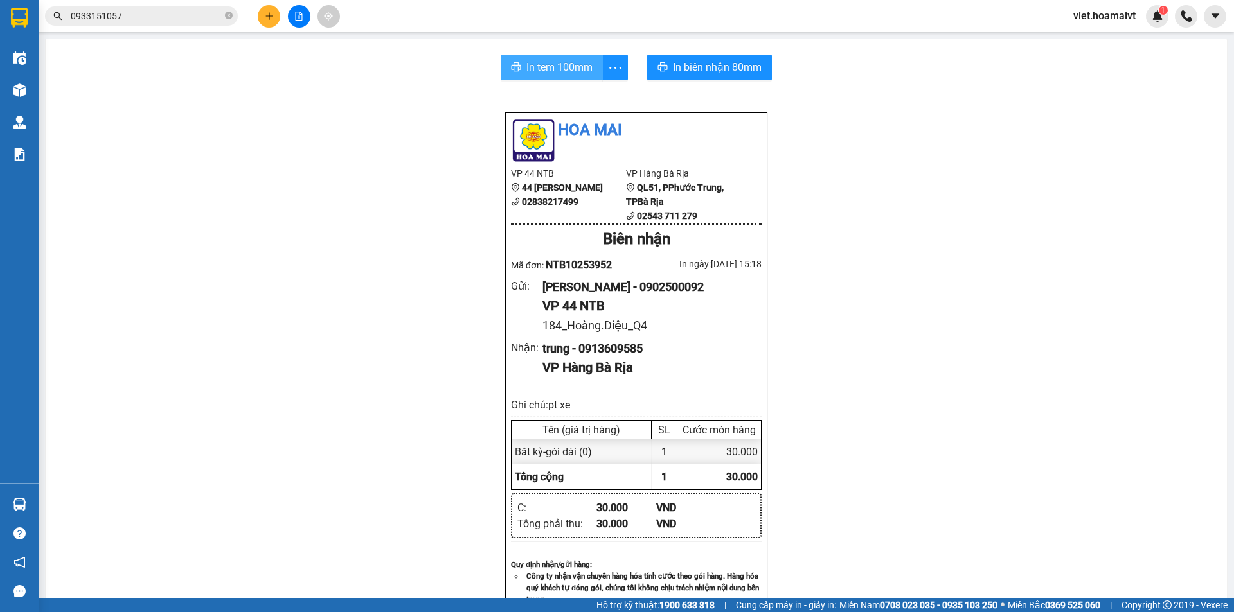
click at [551, 61] on span "In tem 100mm" at bounding box center [559, 67] width 66 height 16
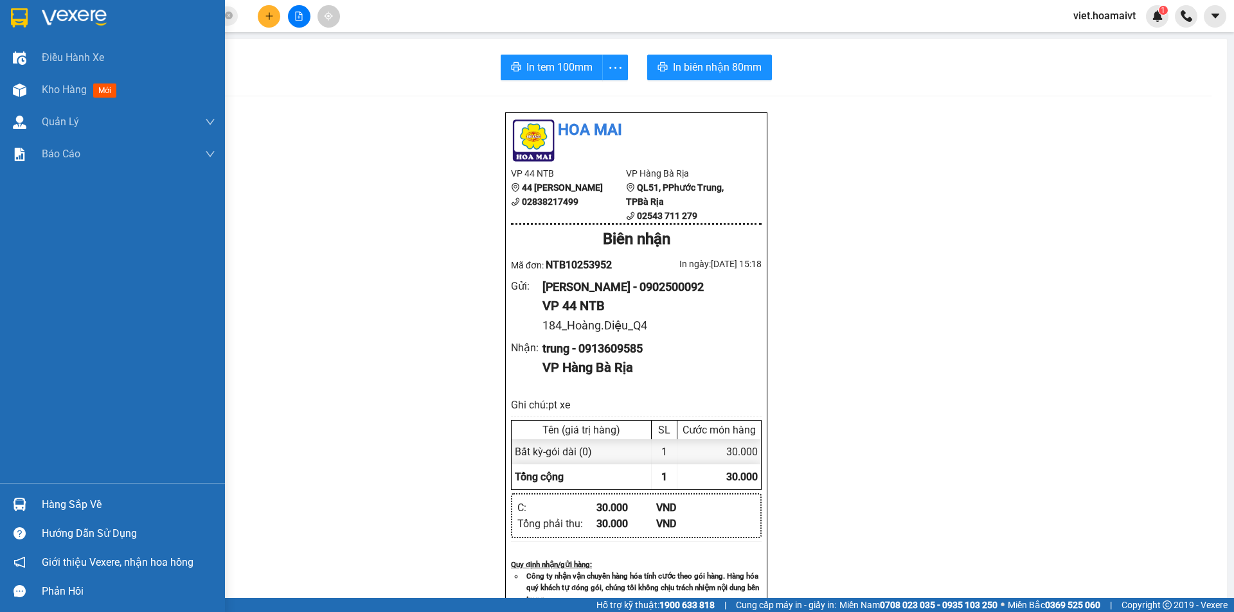
click at [51, 19] on img at bounding box center [74, 17] width 65 height 19
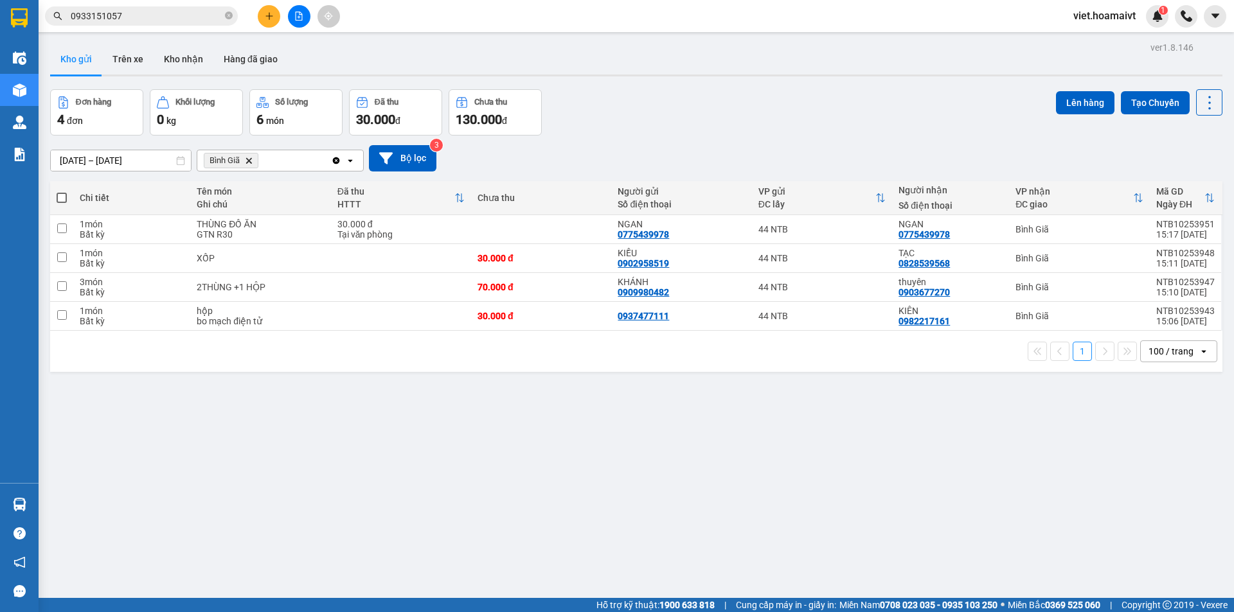
click at [673, 148] on div "[DATE] – [DATE] Press the down arrow key to interact with the calendar and sele…" at bounding box center [636, 158] width 1172 height 26
click at [284, 229] on div "GTN R30" at bounding box center [260, 234] width 127 height 10
checkbox input "true"
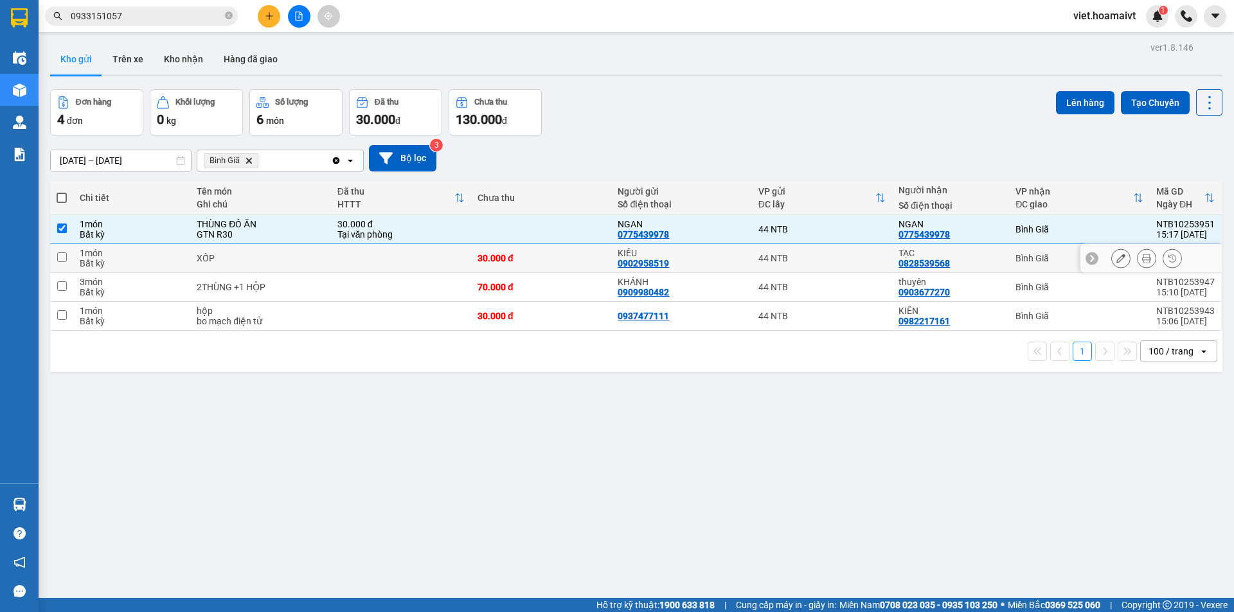
click at [285, 256] on div "XỐP" at bounding box center [260, 258] width 127 height 10
checkbox input "true"
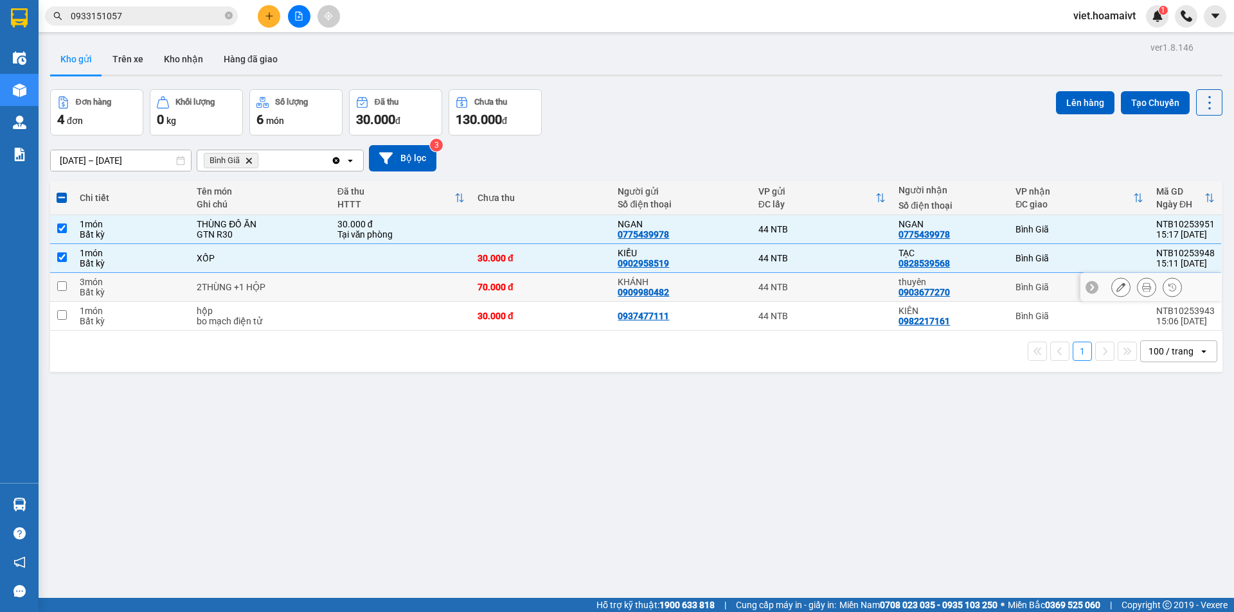
click at [310, 289] on div "2THÙNG +1 HỘP" at bounding box center [260, 287] width 127 height 10
checkbox input "true"
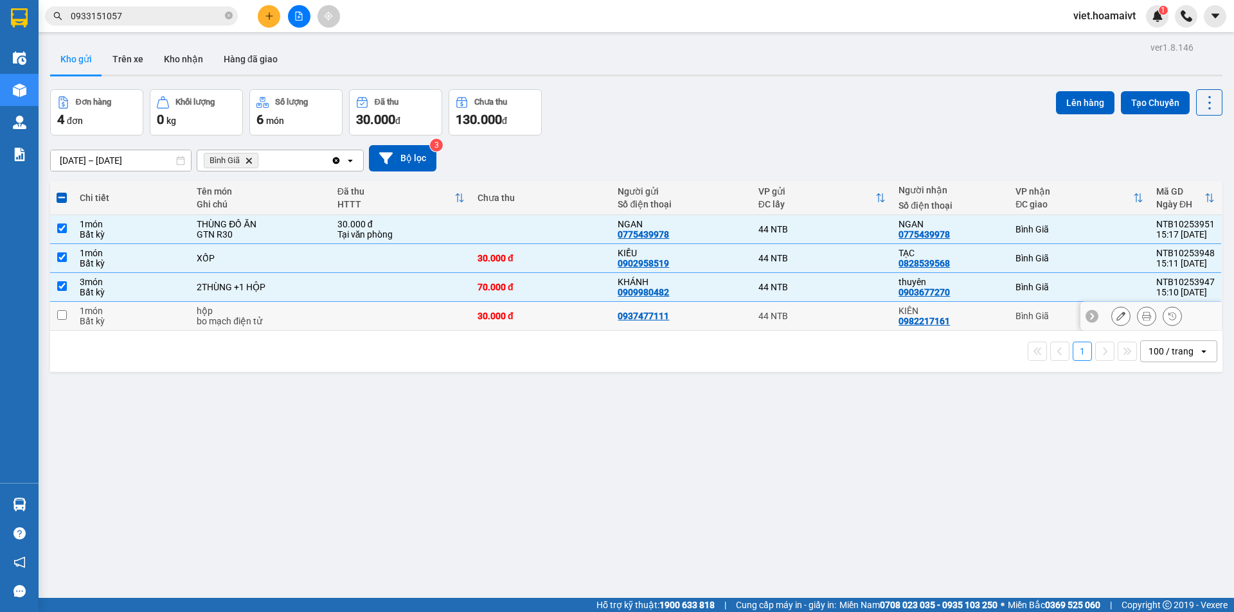
click at [322, 314] on div "hộp" at bounding box center [260, 311] width 127 height 10
checkbox input "true"
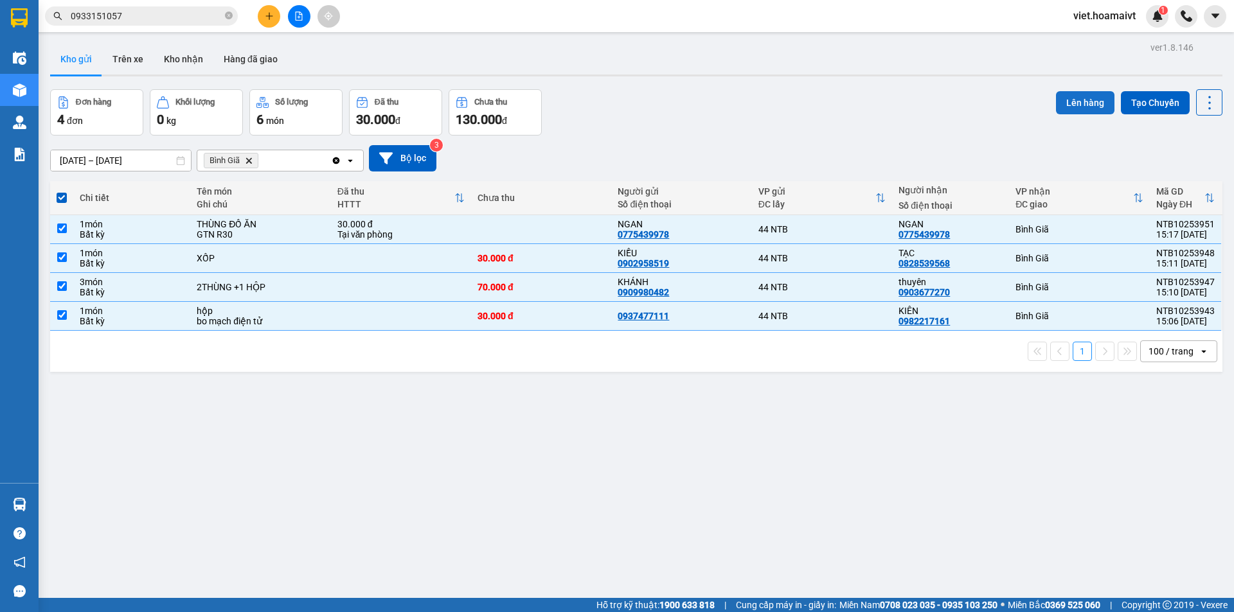
click at [1058, 105] on button "Lên hàng" at bounding box center [1085, 102] width 58 height 23
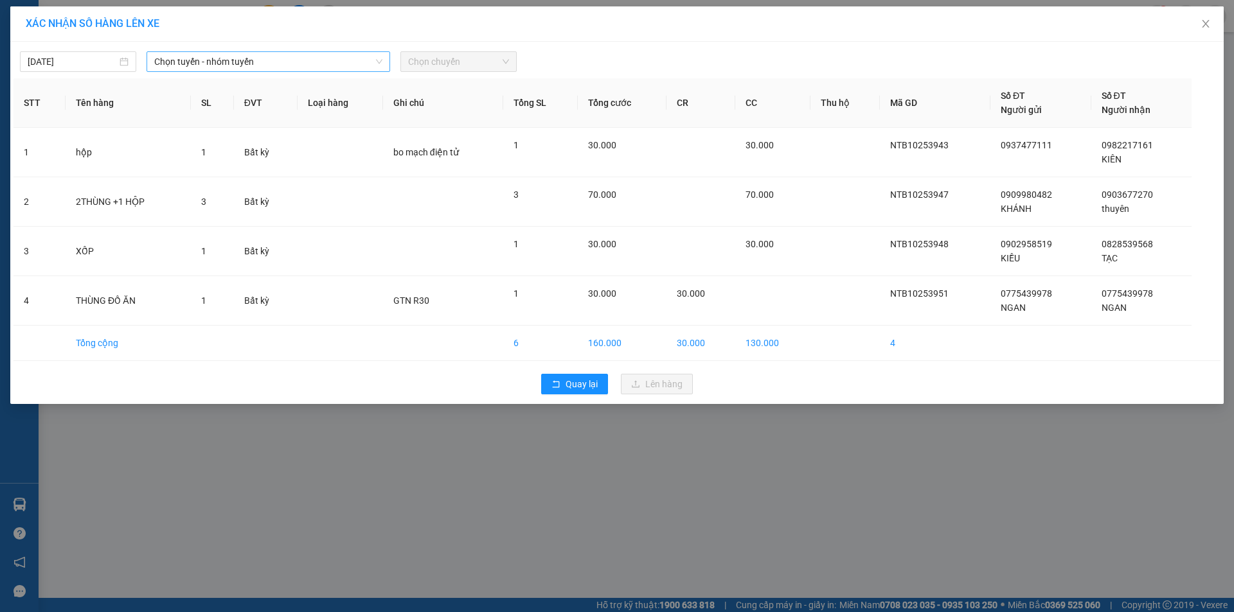
click at [230, 56] on span "Chọn tuyến - nhóm tuyến" at bounding box center [268, 61] width 228 height 19
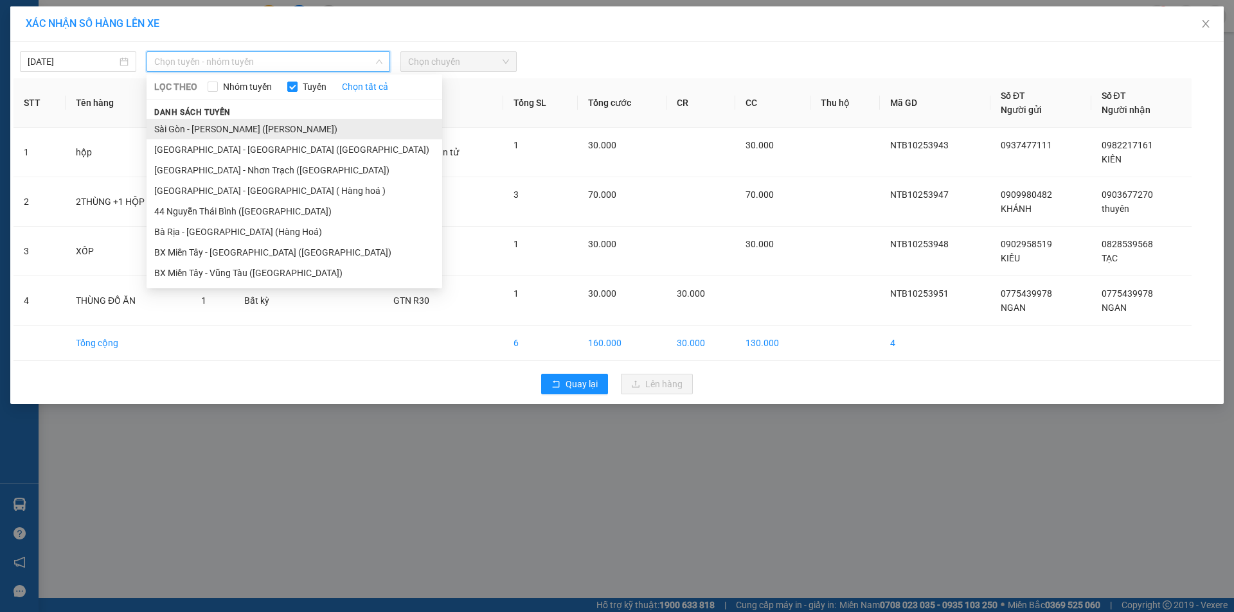
click at [236, 132] on li "Sài Gòn - [PERSON_NAME] ([PERSON_NAME])" at bounding box center [295, 129] width 296 height 21
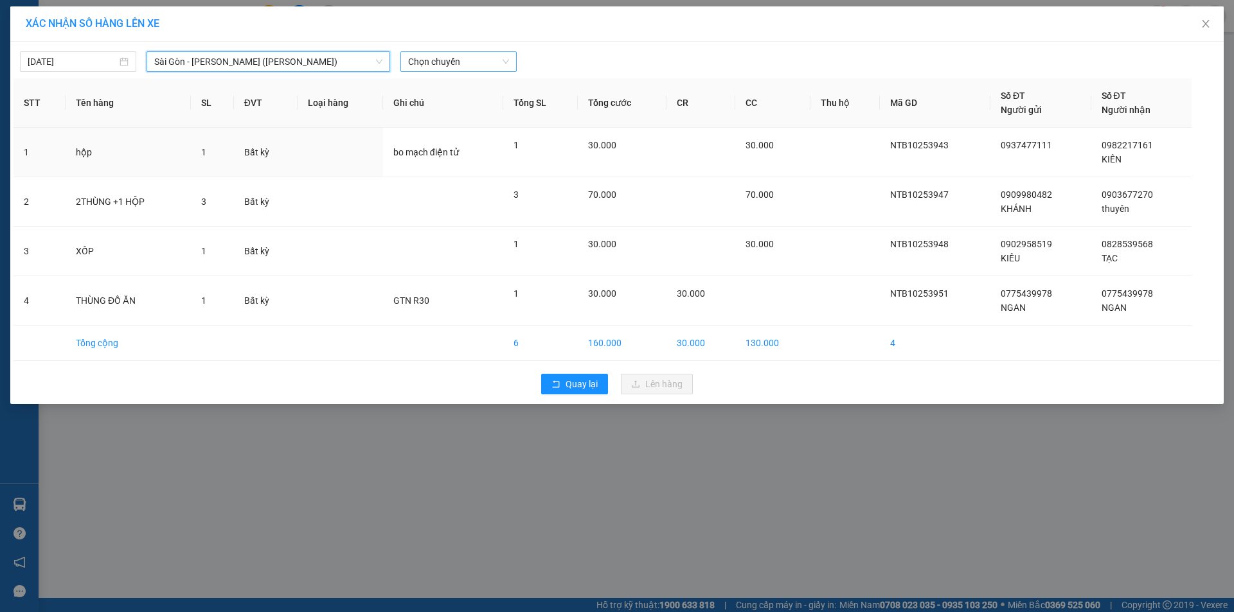
click at [456, 68] on span "Chọn chuyến" at bounding box center [458, 61] width 101 height 19
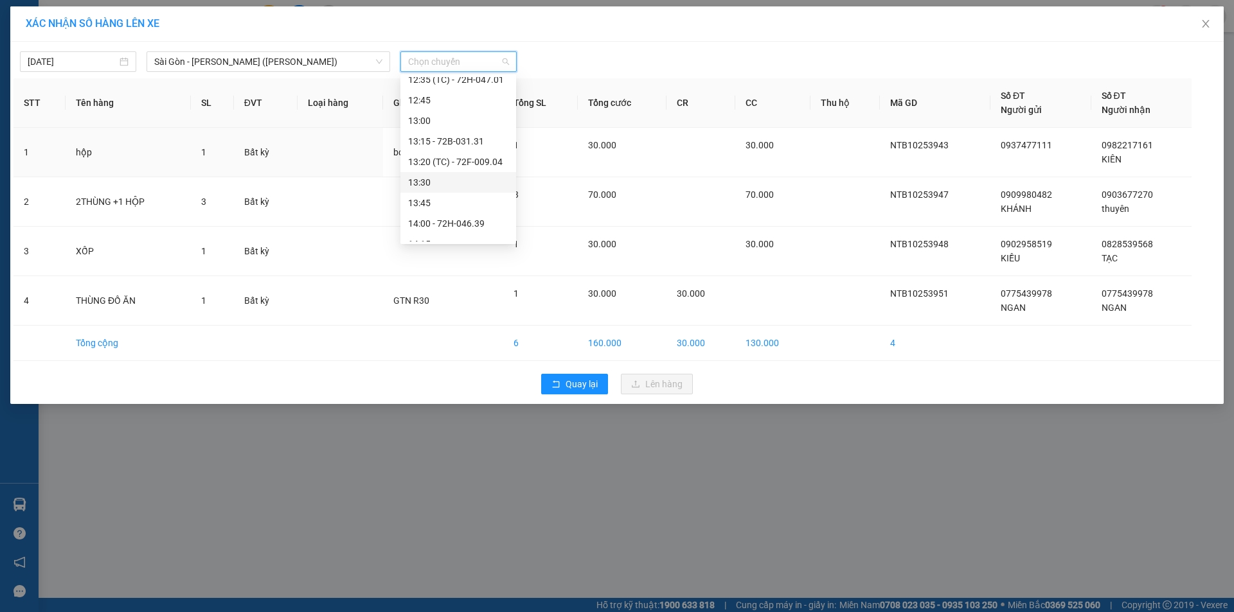
scroll to position [1028, 0]
click at [423, 62] on span "Chọn chuyến" at bounding box center [458, 61] width 101 height 19
type input "15:15"
click at [509, 107] on div "Thêm chuyến " 15:15 "" at bounding box center [458, 109] width 116 height 22
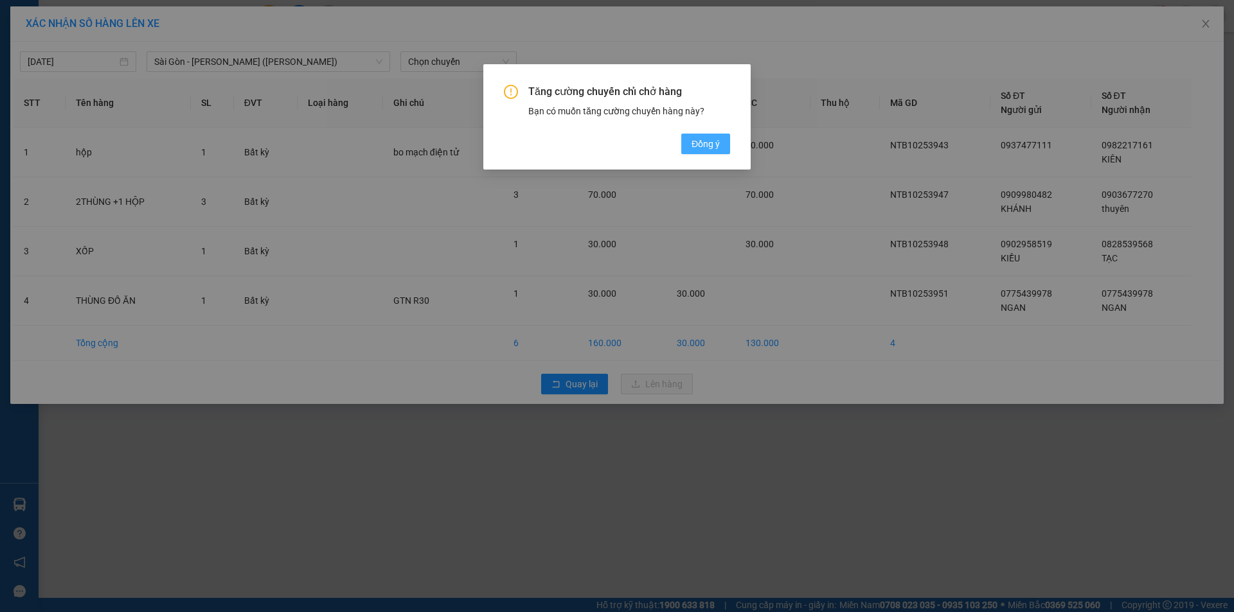
click at [700, 150] on span "Đồng ý" at bounding box center [705, 144] width 28 height 14
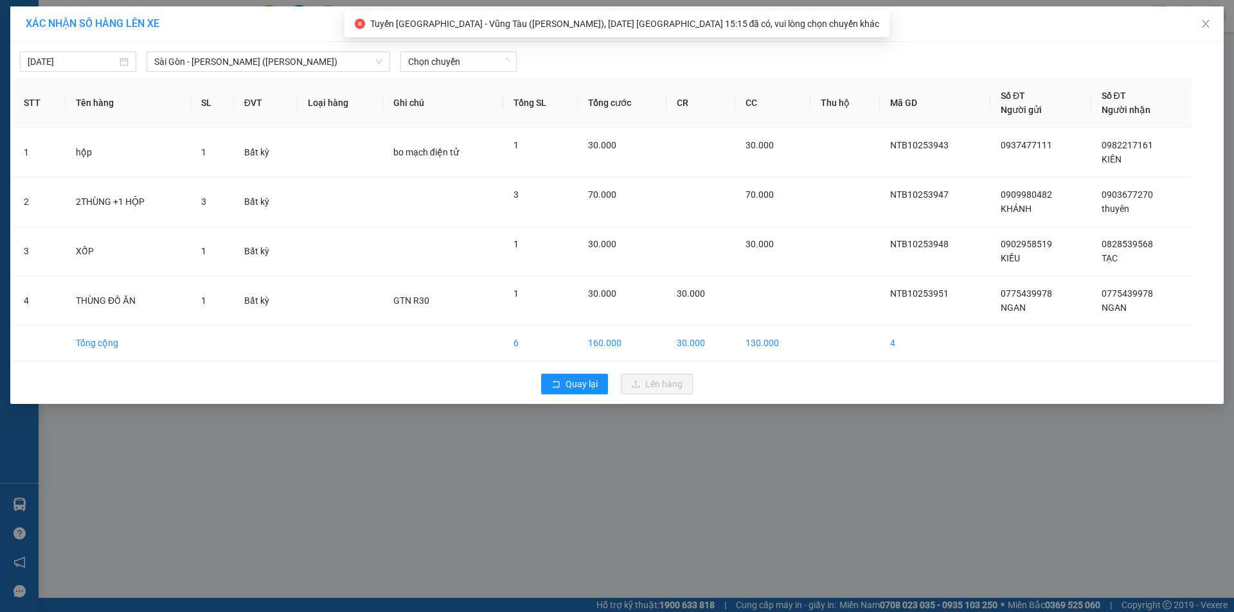
click at [463, 45] on div "13/10/2025 Sài Gòn - Vũng Tàu (Hàng Hoá) LỌC THEO Nhóm tuyến Tuyến Chọn tất c…" at bounding box center [616, 58] width 1207 height 27
click at [463, 67] on span "Chọn chuyến" at bounding box center [458, 61] width 101 height 19
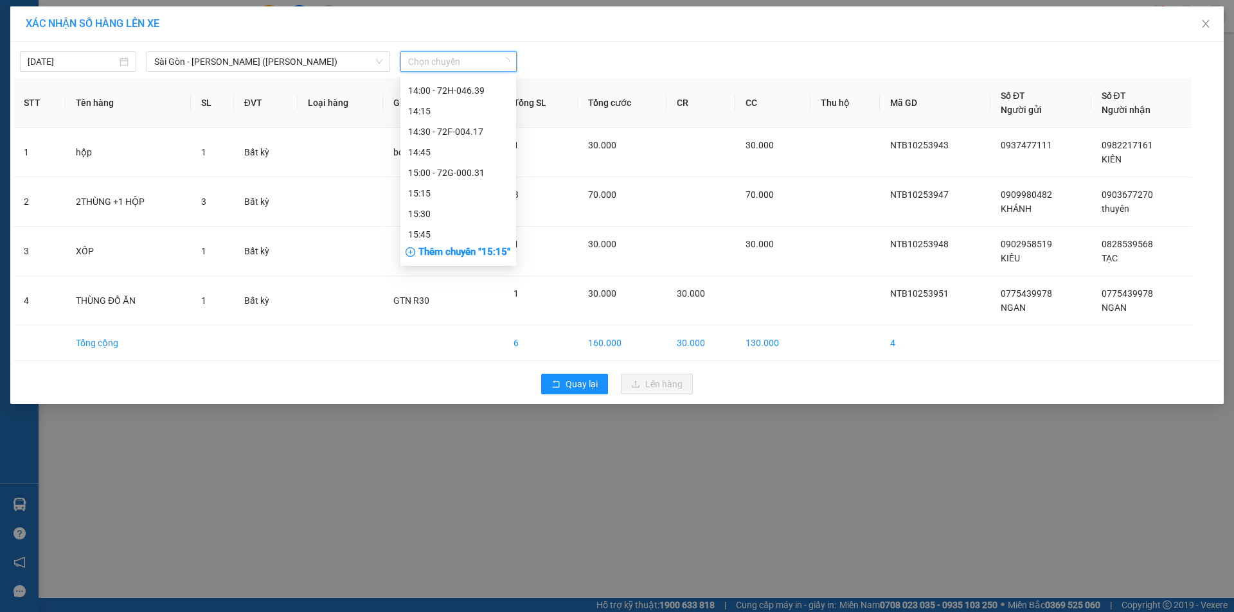
scroll to position [837, 0]
click at [446, 195] on div "15:15" at bounding box center [458, 197] width 100 height 14
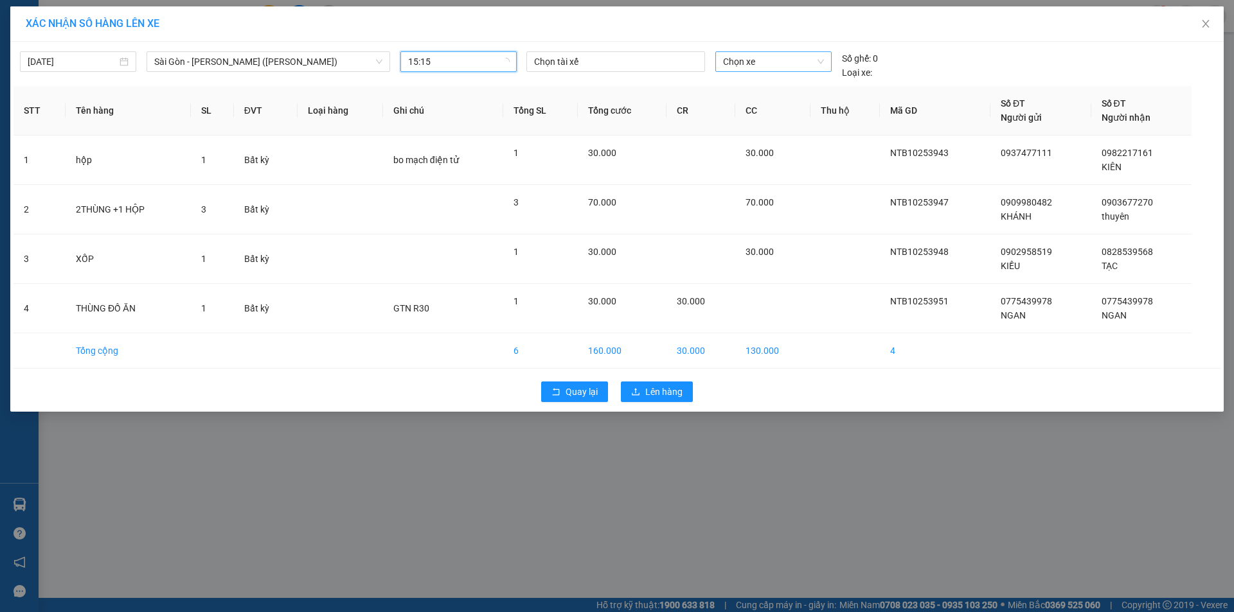
click at [732, 64] on span "Chọn xe" at bounding box center [773, 61] width 100 height 19
type input "4742"
click at [739, 87] on div "72H-047.42" at bounding box center [773, 87] width 100 height 14
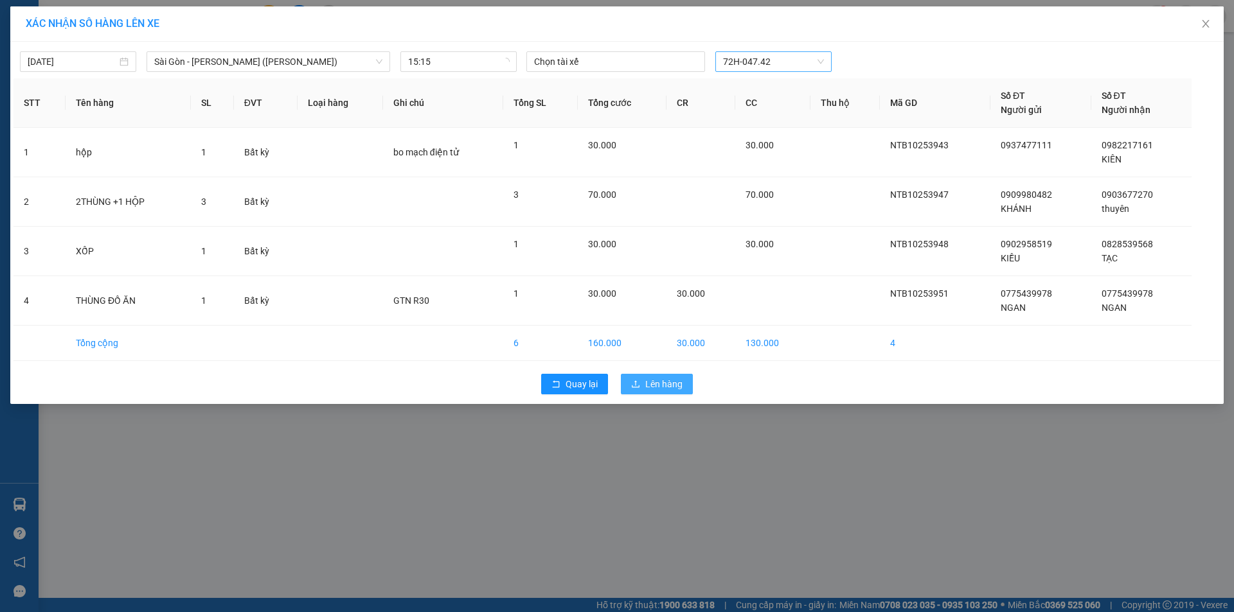
click at [682, 383] on span "Lên hàng" at bounding box center [663, 384] width 37 height 14
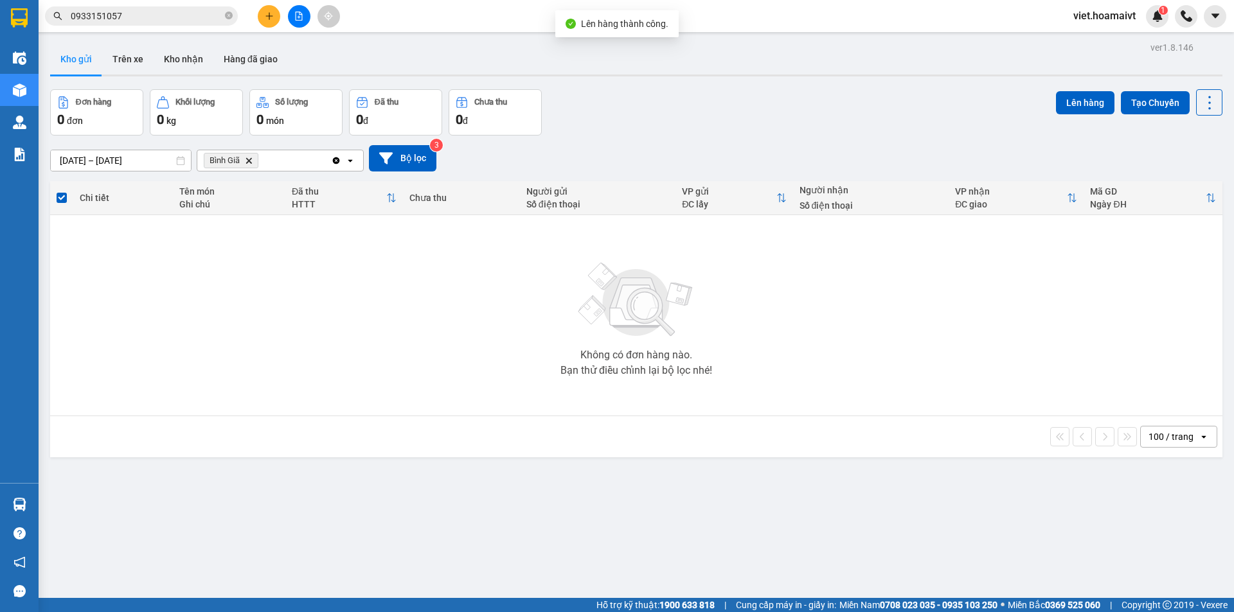
click at [247, 163] on icon "Delete" at bounding box center [249, 161] width 8 height 8
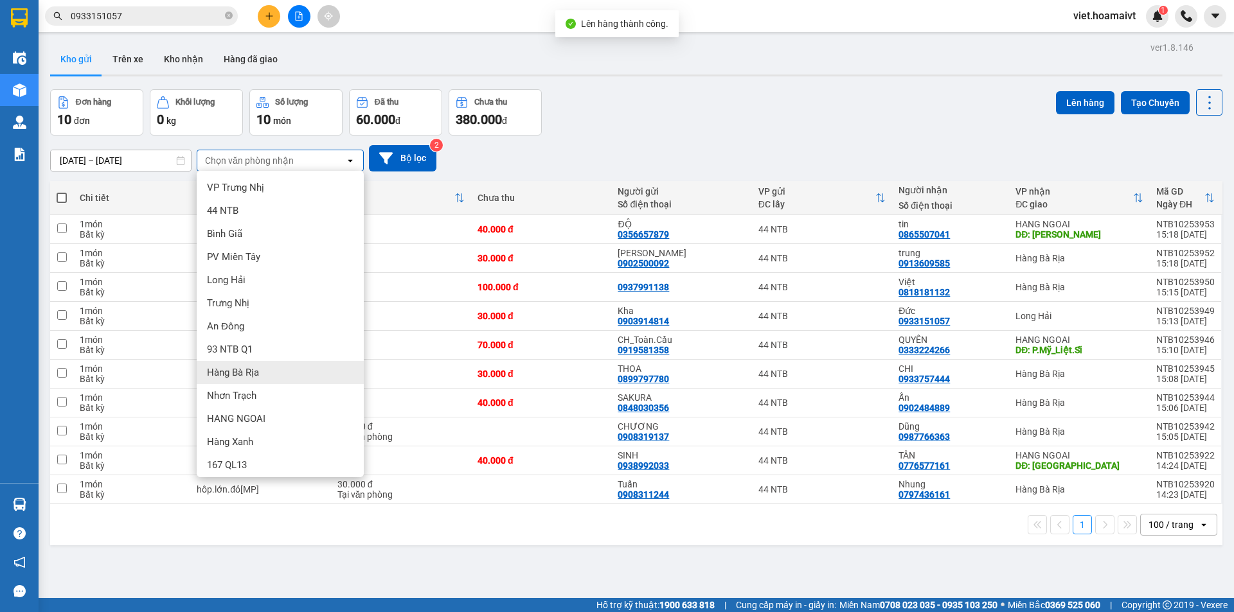
click at [243, 380] on div "Hàng Bà Rịa" at bounding box center [280, 372] width 167 height 23
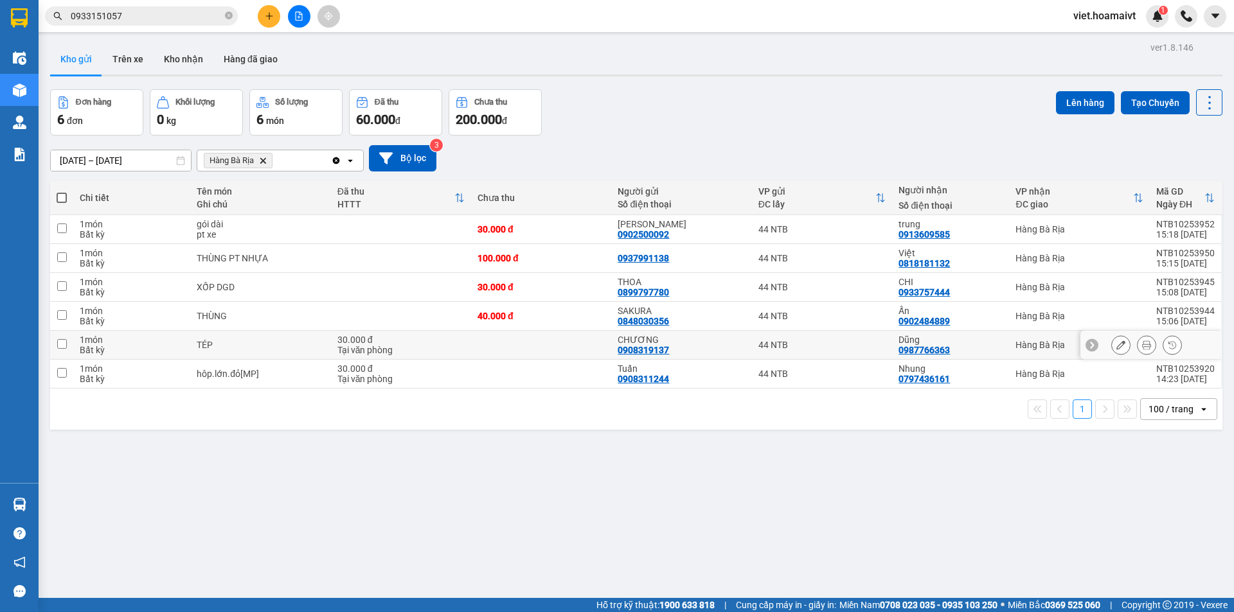
click at [421, 344] on div "30.000 đ" at bounding box center [400, 340] width 127 height 10
checkbox input "true"
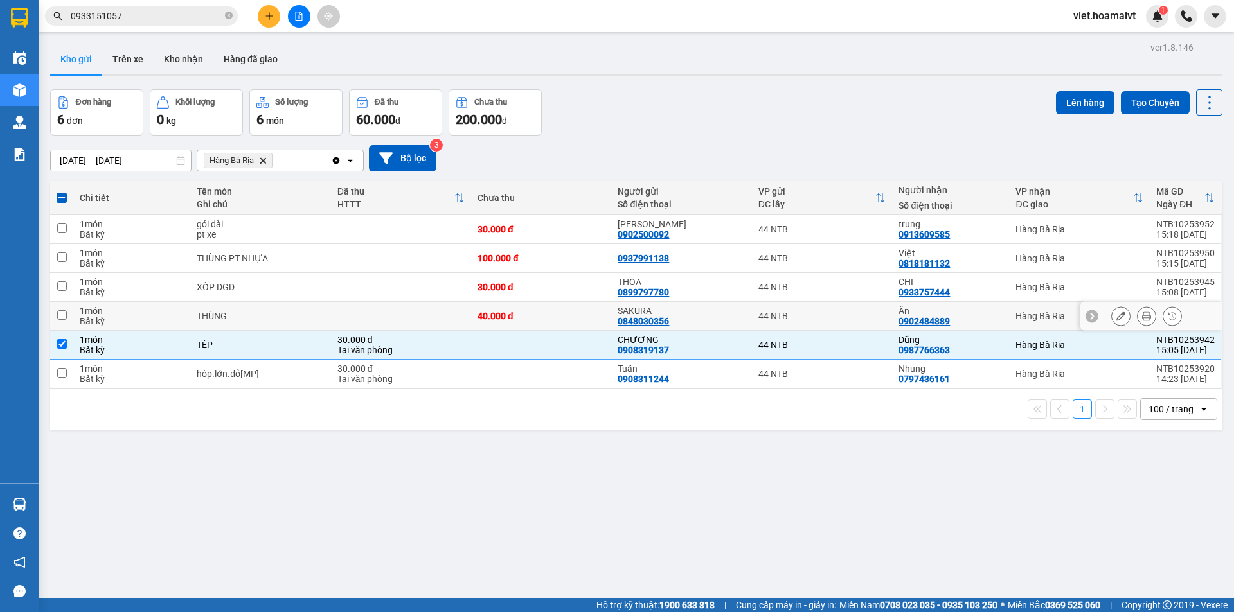
click at [421, 328] on td at bounding box center [401, 316] width 140 height 29
checkbox input "true"
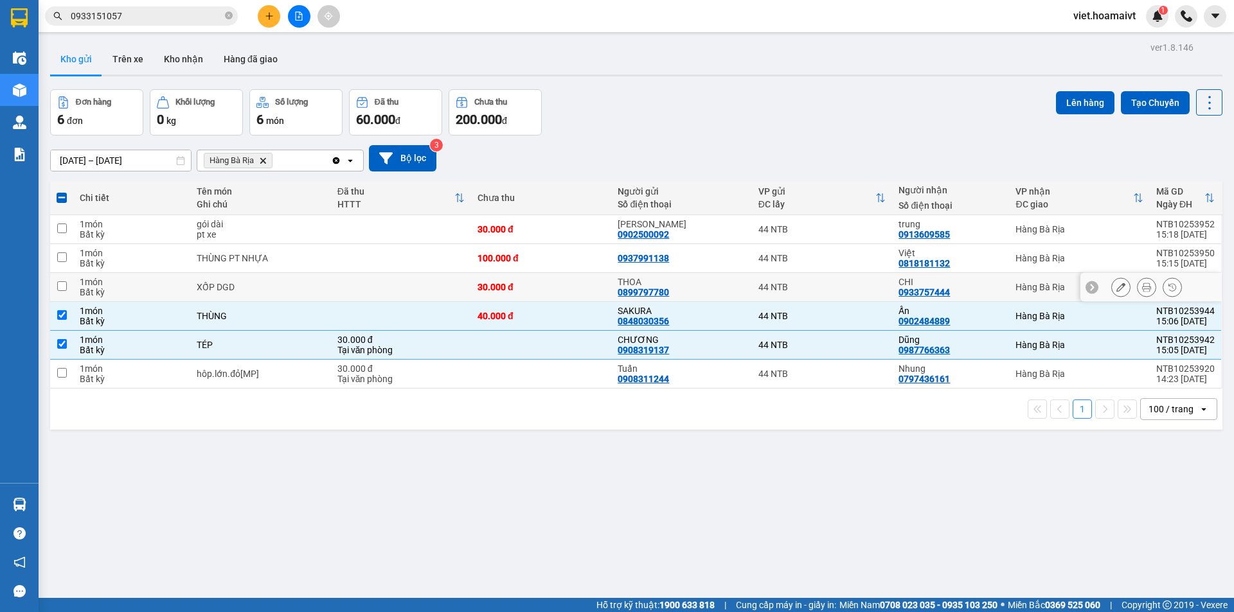
click at [420, 285] on td at bounding box center [401, 287] width 140 height 29
checkbox input "true"
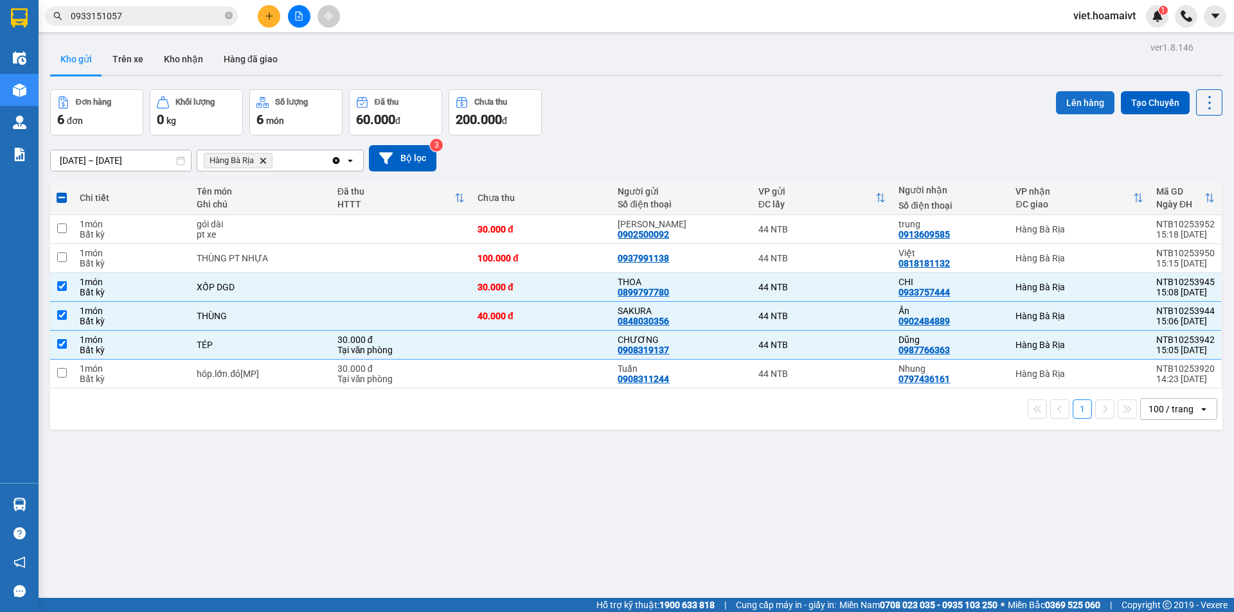
click at [1071, 102] on button "Lên hàng" at bounding box center [1085, 102] width 58 height 23
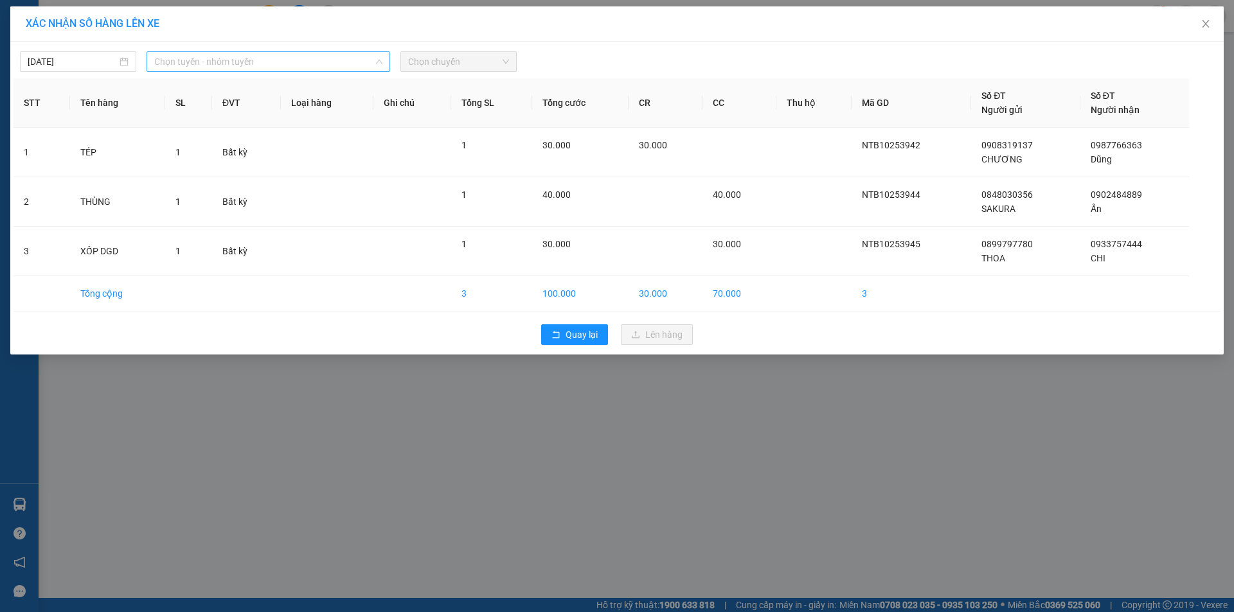
click at [222, 62] on span "Chọn tuyến - nhóm tuyến" at bounding box center [268, 61] width 228 height 19
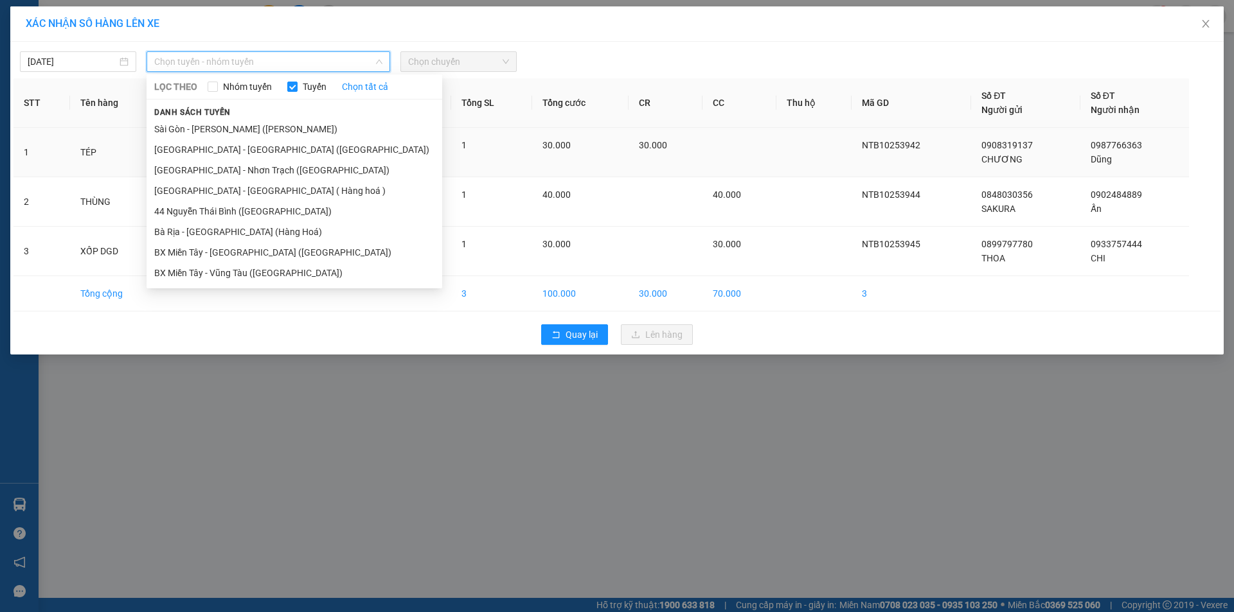
drag, startPoint x: 240, startPoint y: 146, endPoint x: 283, endPoint y: 129, distance: 46.2
click at [240, 146] on li "[GEOGRAPHIC_DATA] - [GEOGRAPHIC_DATA] ([GEOGRAPHIC_DATA])" at bounding box center [295, 149] width 296 height 21
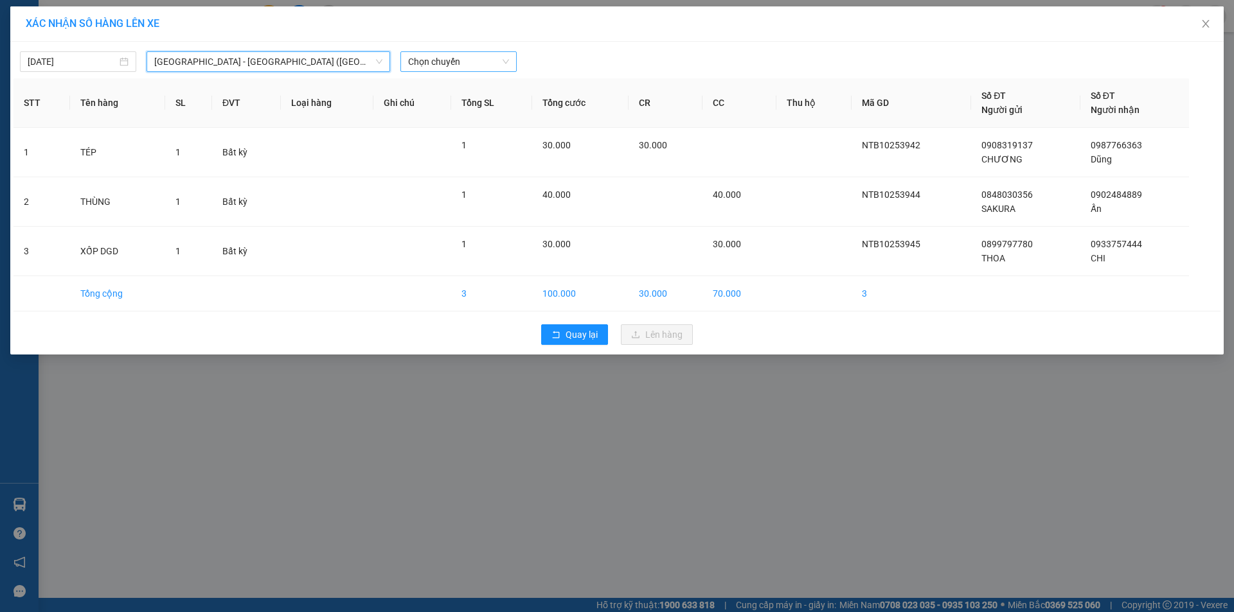
click at [445, 58] on span "Chọn chuyến" at bounding box center [458, 61] width 101 height 19
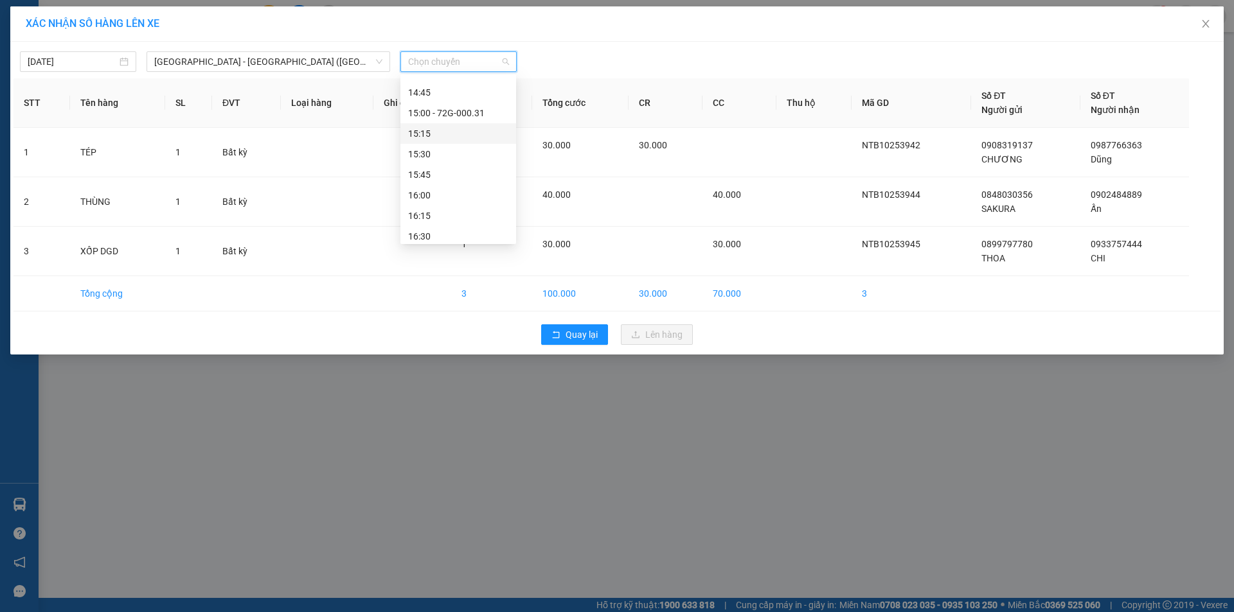
click at [450, 132] on div "15:15" at bounding box center [458, 134] width 100 height 14
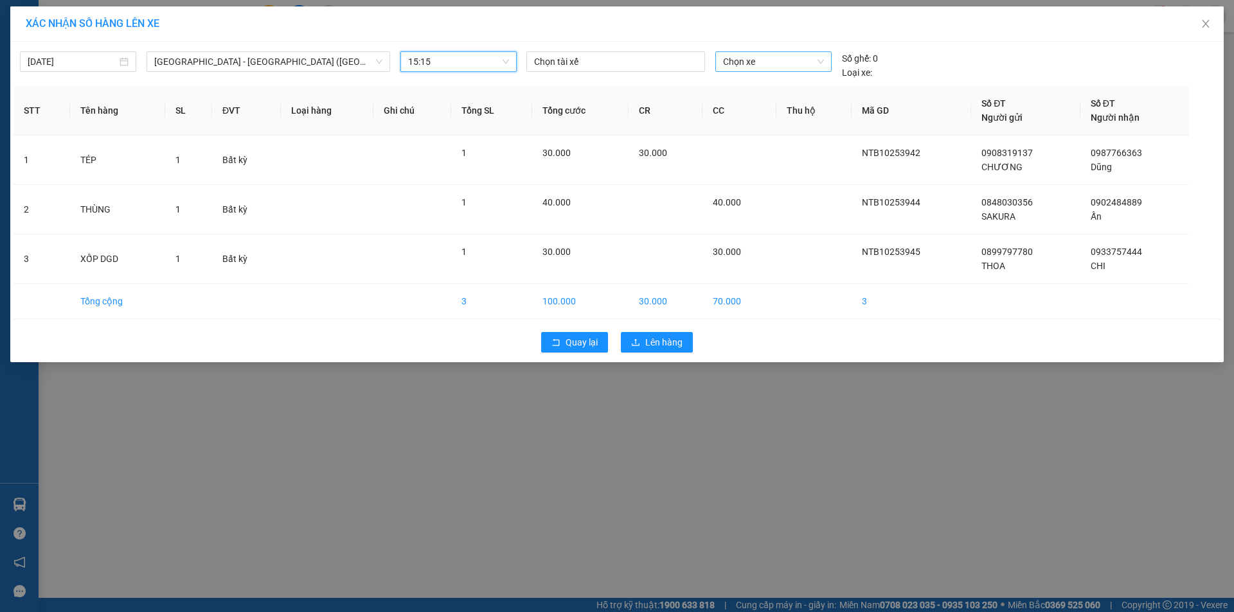
click at [774, 67] on span "Chọn xe" at bounding box center [773, 61] width 100 height 19
type input "4742"
click at [763, 82] on div "72H-047.42" at bounding box center [773, 87] width 100 height 14
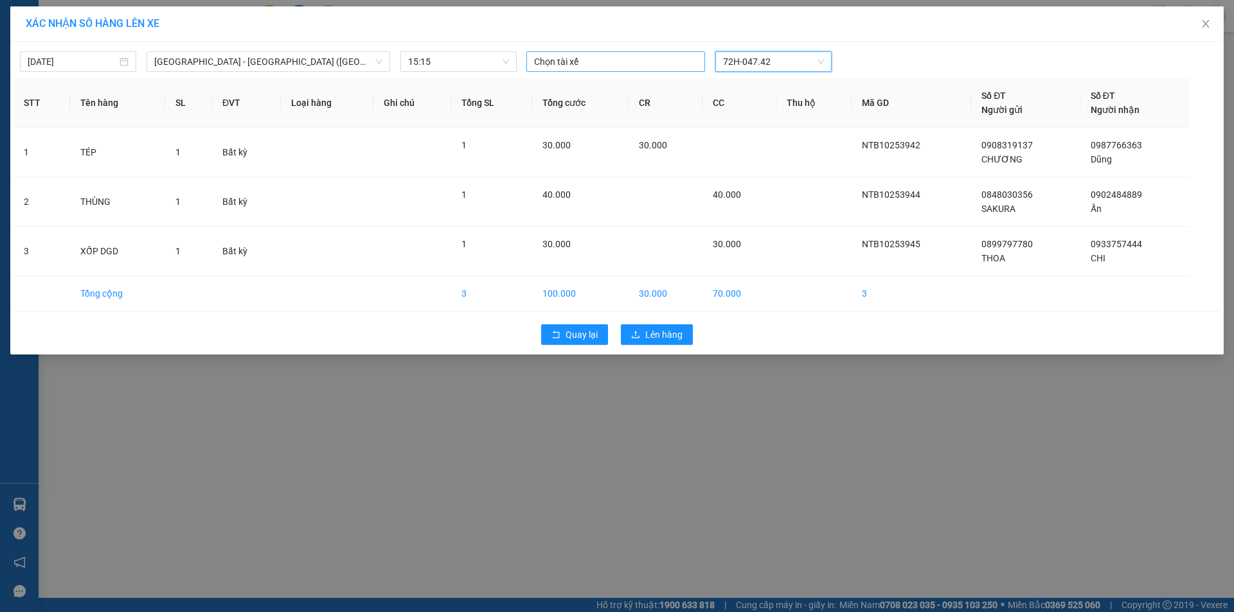
click at [636, 69] on div "Chọn tài xế" at bounding box center [615, 61] width 179 height 21
type input "CHIEN"
click at [639, 85] on div "CHIẾN" at bounding box center [622, 87] width 177 height 14
click at [795, 38] on div "XÁC NHẬN SỐ HÀNG LÊN XE" at bounding box center [616, 23] width 1213 height 35
click at [669, 333] on span "Lên hàng" at bounding box center [663, 335] width 37 height 14
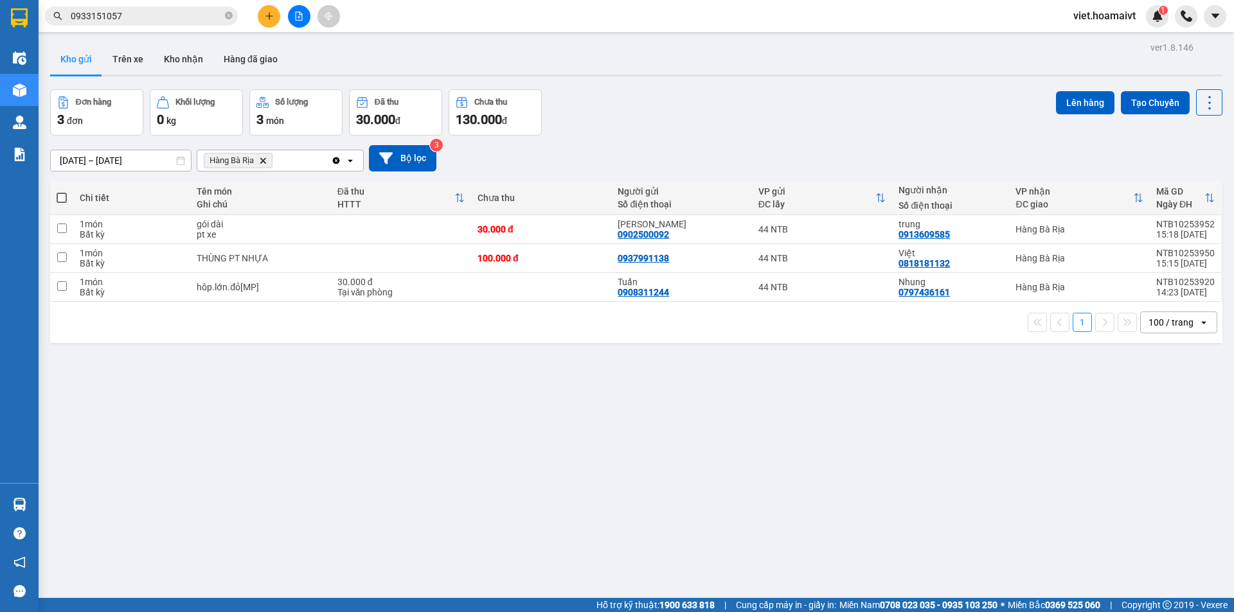
click at [265, 161] on icon "Delete" at bounding box center [263, 161] width 8 height 8
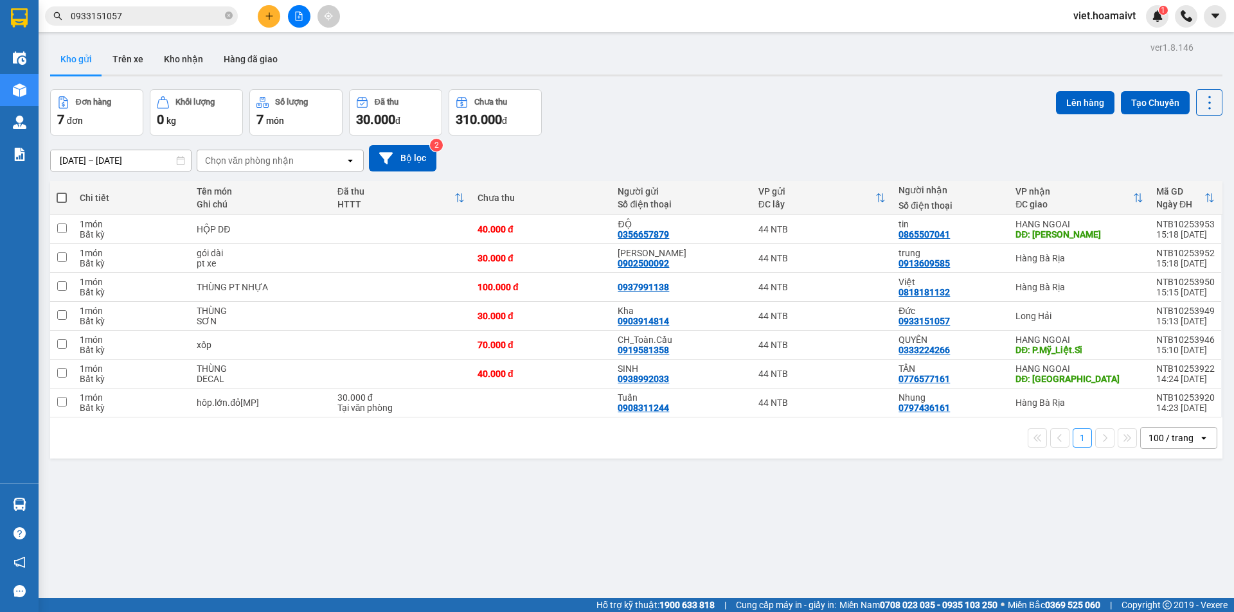
click at [785, 146] on div "[DATE] – [DATE] Press the down arrow key to interact with the calendar and sele…" at bounding box center [636, 158] width 1172 height 26
click at [814, 145] on div "[DATE] – [DATE] Press the down arrow key to interact with the calendar and sele…" at bounding box center [636, 158] width 1172 height 26
click at [1142, 226] on icon at bounding box center [1146, 229] width 9 height 9
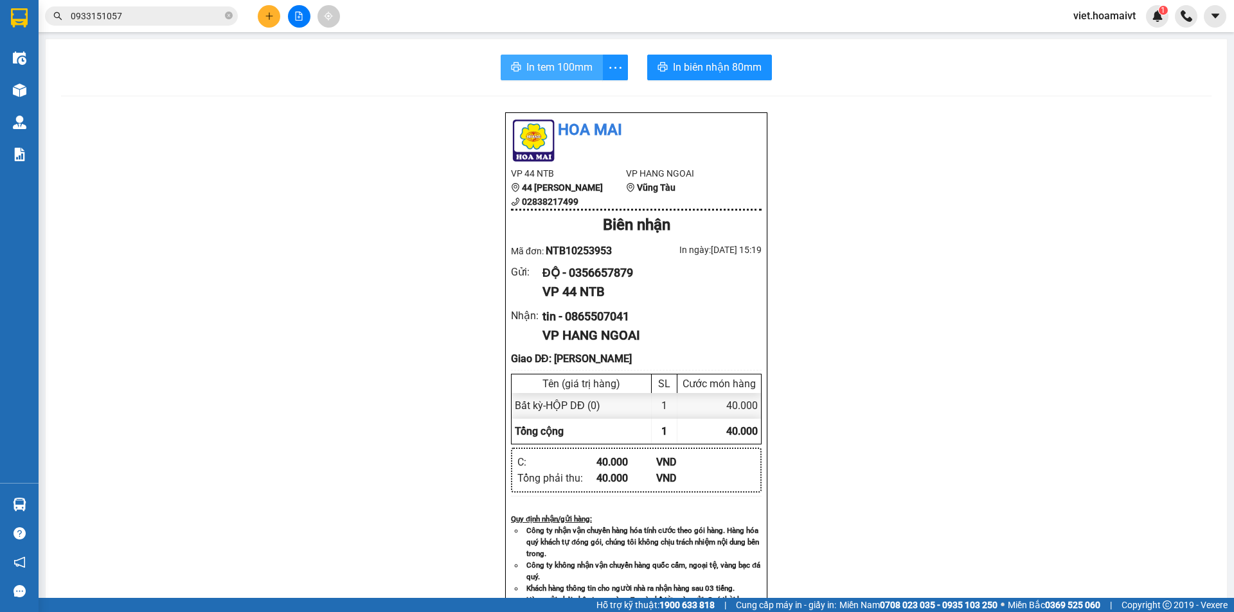
click at [544, 67] on span "In tem 100mm" at bounding box center [559, 67] width 66 height 16
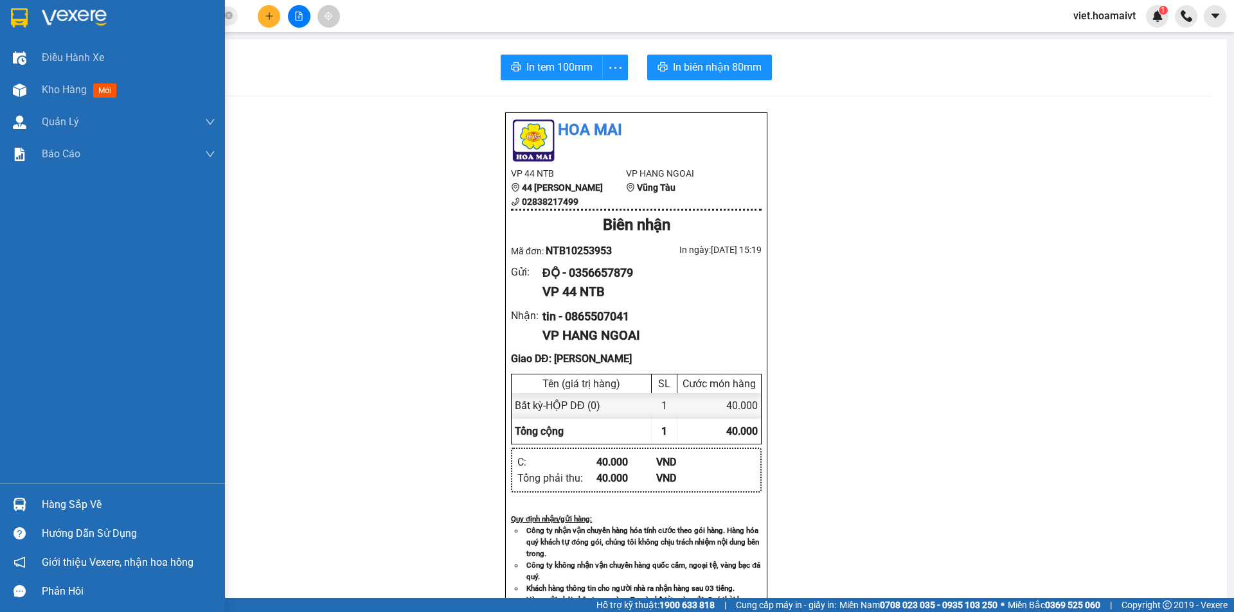
click at [72, 24] on img at bounding box center [74, 17] width 65 height 19
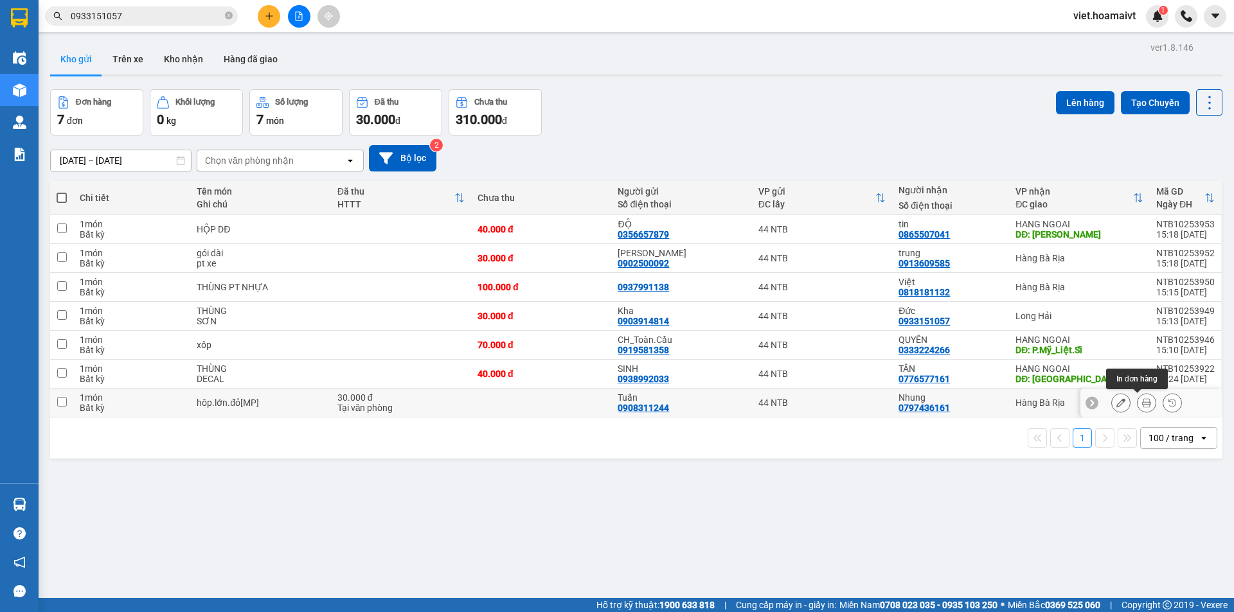
click at [1142, 404] on icon at bounding box center [1146, 402] width 9 height 9
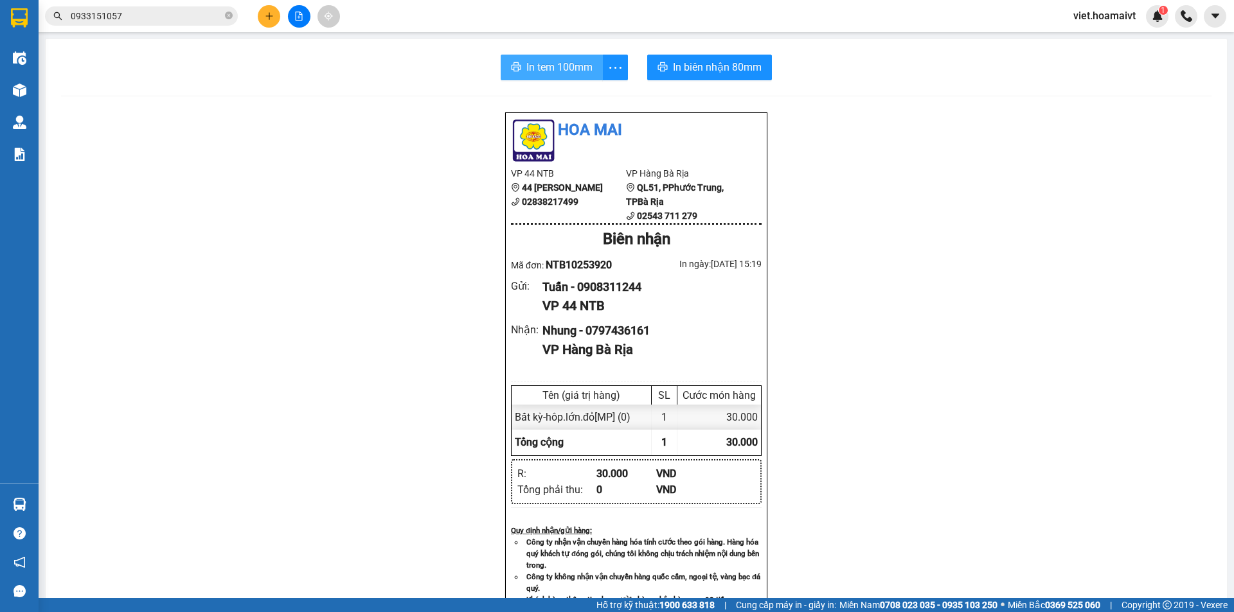
click at [569, 66] on span "In tem 100mm" at bounding box center [559, 67] width 66 height 16
click at [1016, 423] on div "Hoa Mai VP 44 NTB 44 Nguyễn Thái Bình 02838217499 VP Hàng Bà Rịa QL51, PPhướ…" at bounding box center [636, 526] width 1150 height 828
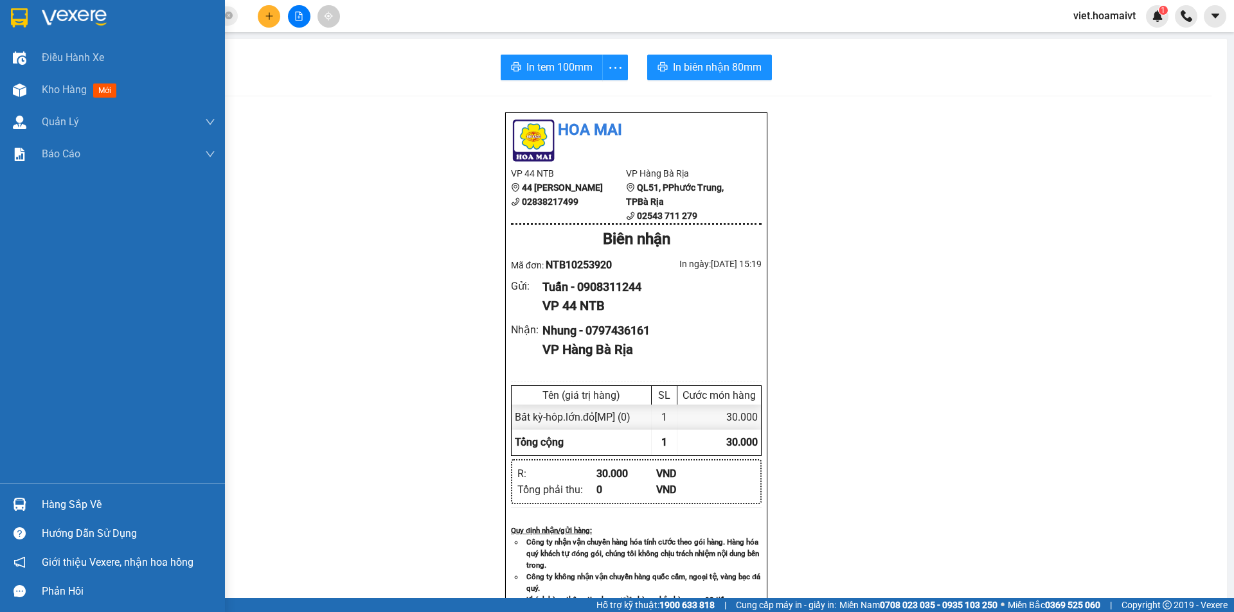
click at [99, 24] on img at bounding box center [74, 17] width 65 height 19
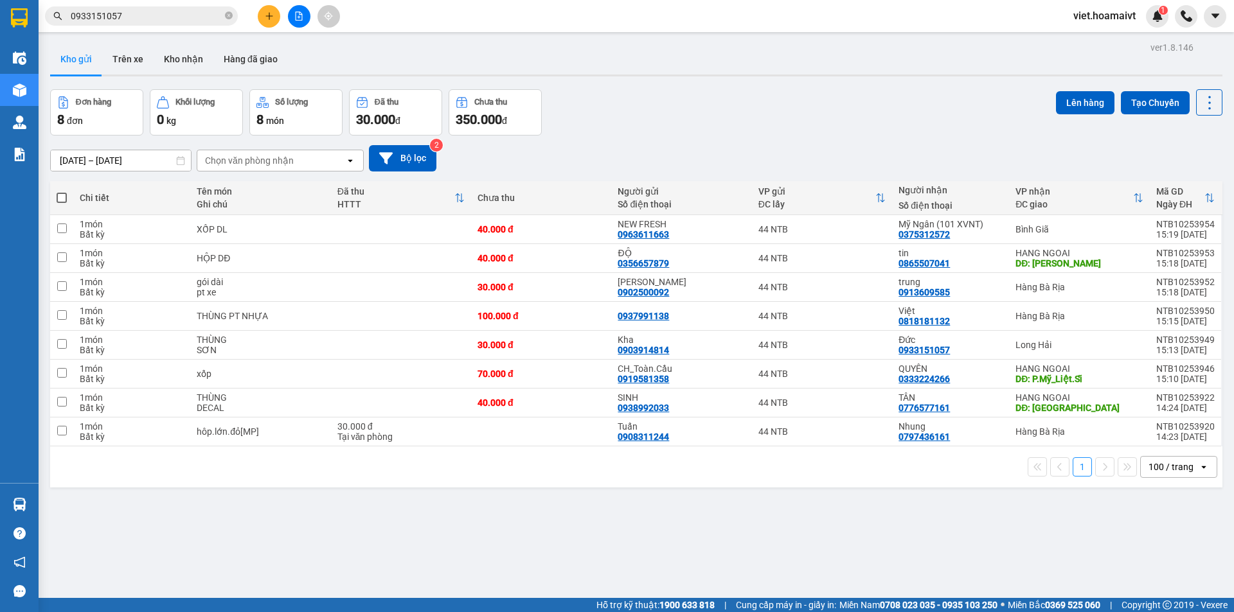
click at [732, 130] on div "Đơn hàng 8 đơn Khối lượng 0 kg Số lượng 8 món Đã thu 30.000 đ Chưa thu 350.000 …" at bounding box center [636, 112] width 1172 height 46
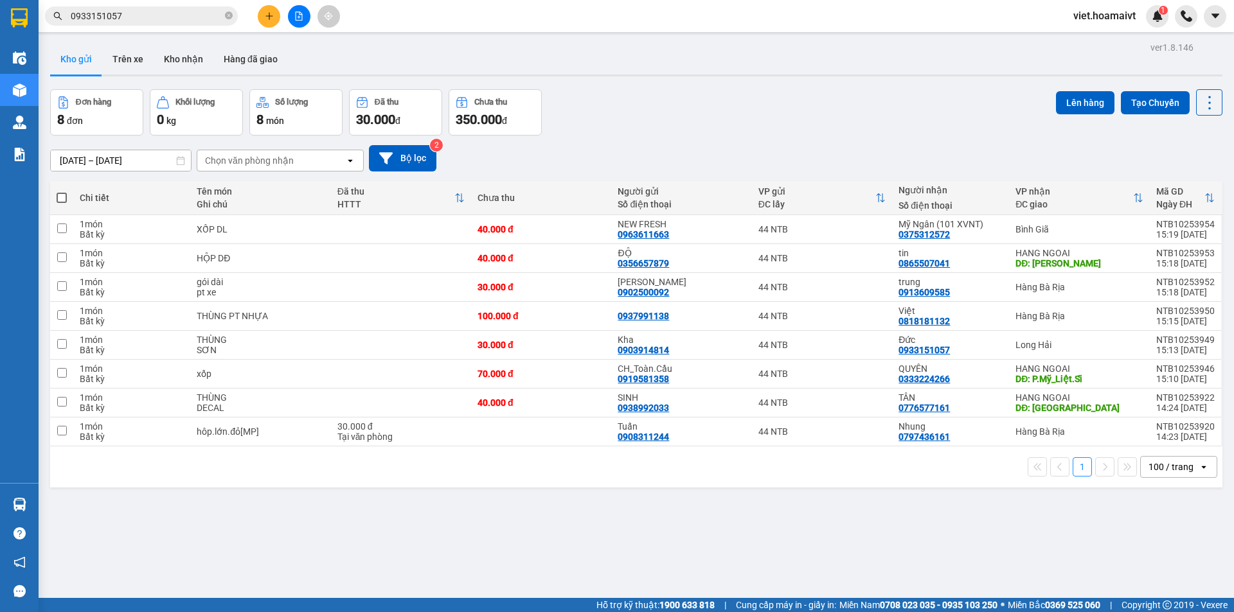
click at [732, 130] on div "Đơn hàng 8 đơn Khối lượng 0 kg Số lượng 8 món Đã thu 30.000 đ Chưa thu 350.000 …" at bounding box center [636, 112] width 1172 height 46
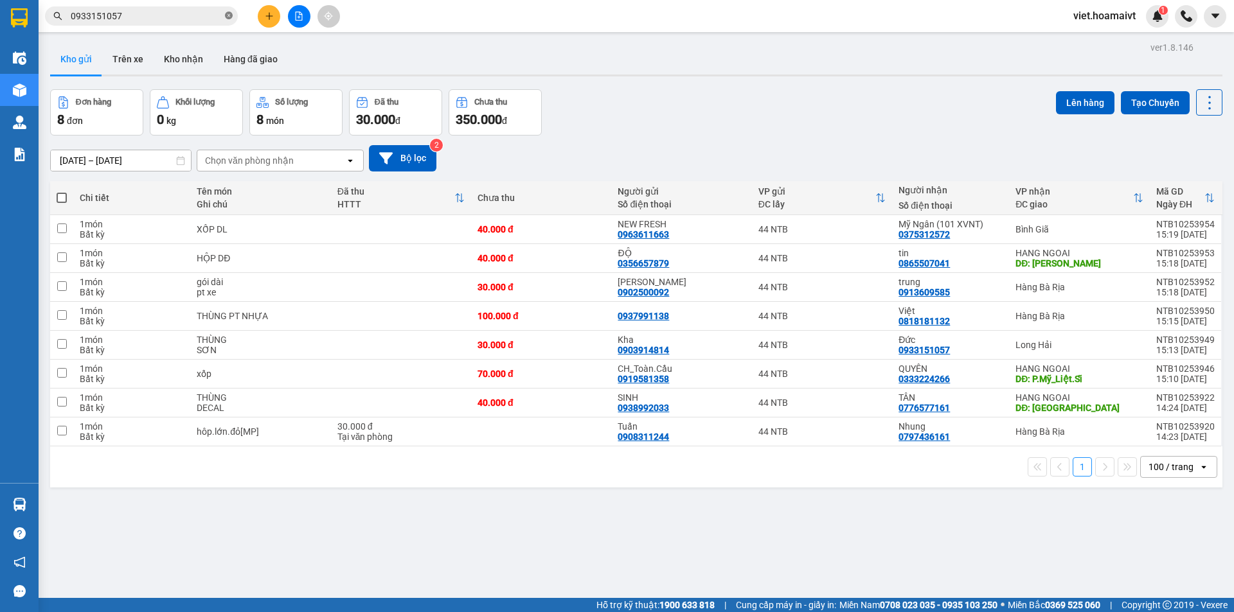
click at [229, 19] on icon "close-circle" at bounding box center [229, 16] width 8 height 8
click at [296, 16] on icon "file-add" at bounding box center [299, 16] width 7 height 9
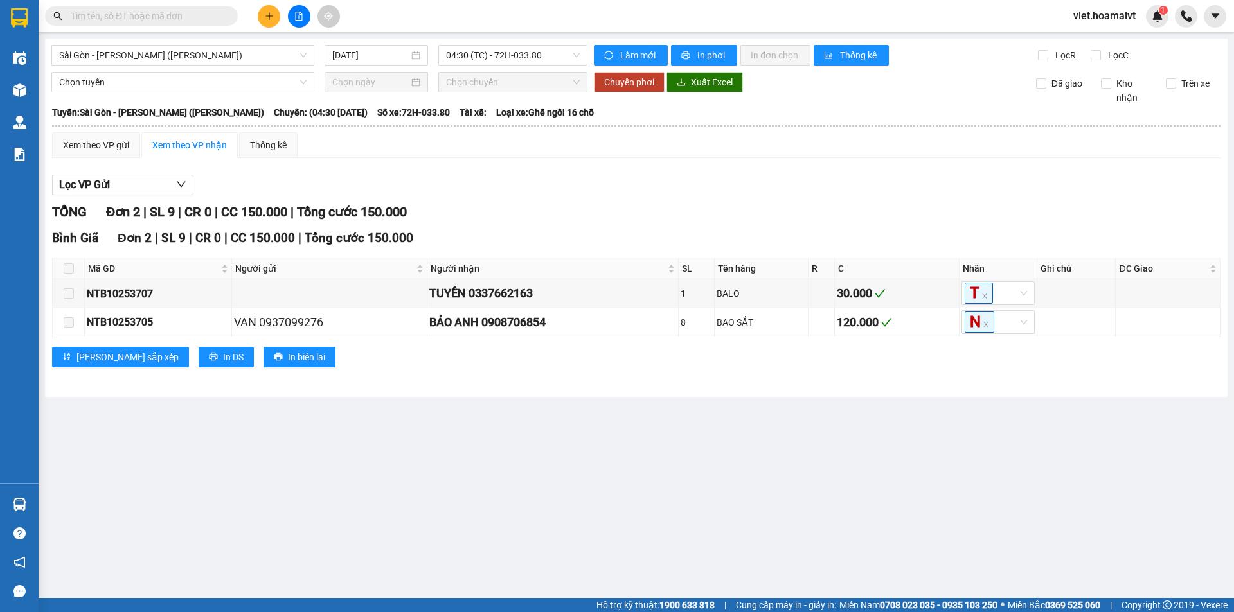
click at [776, 190] on div "Lọc VP Gửi" at bounding box center [636, 185] width 1168 height 21
click at [461, 49] on span "04:30 (TC) - 72H-033.80" at bounding box center [513, 55] width 134 height 19
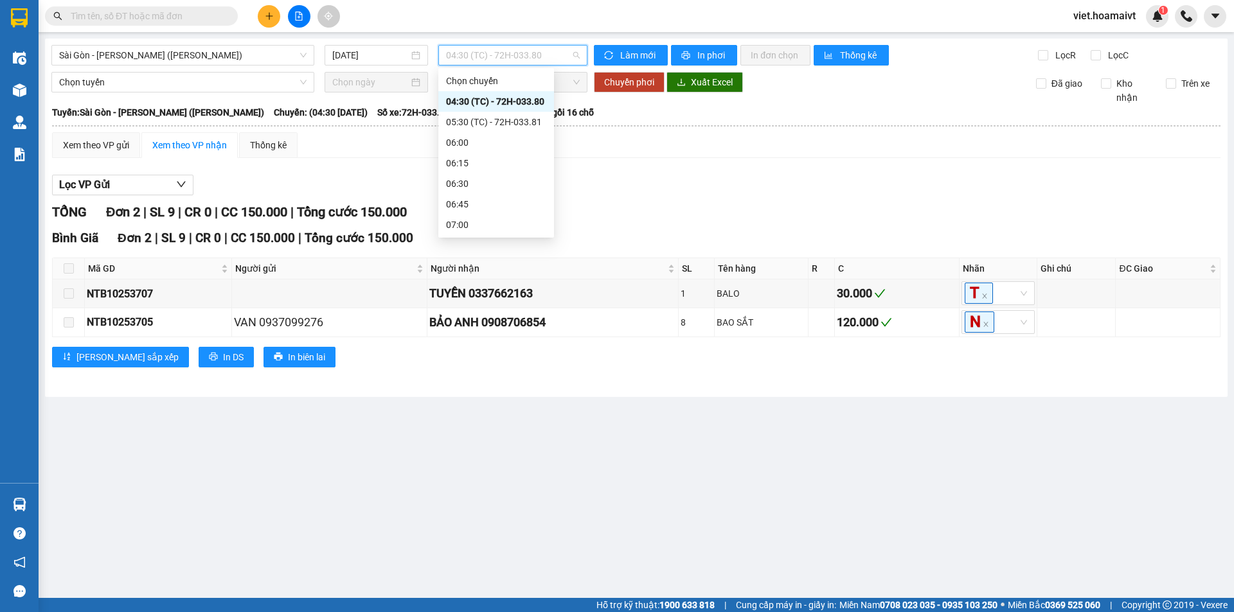
click at [200, 42] on div "Sài Gòn - Vũng Tàu (Hàng Hoá) 13/10/2025 04:30 (TC) - 72H-033.80 Làm mới In p…" at bounding box center [636, 218] width 1182 height 359
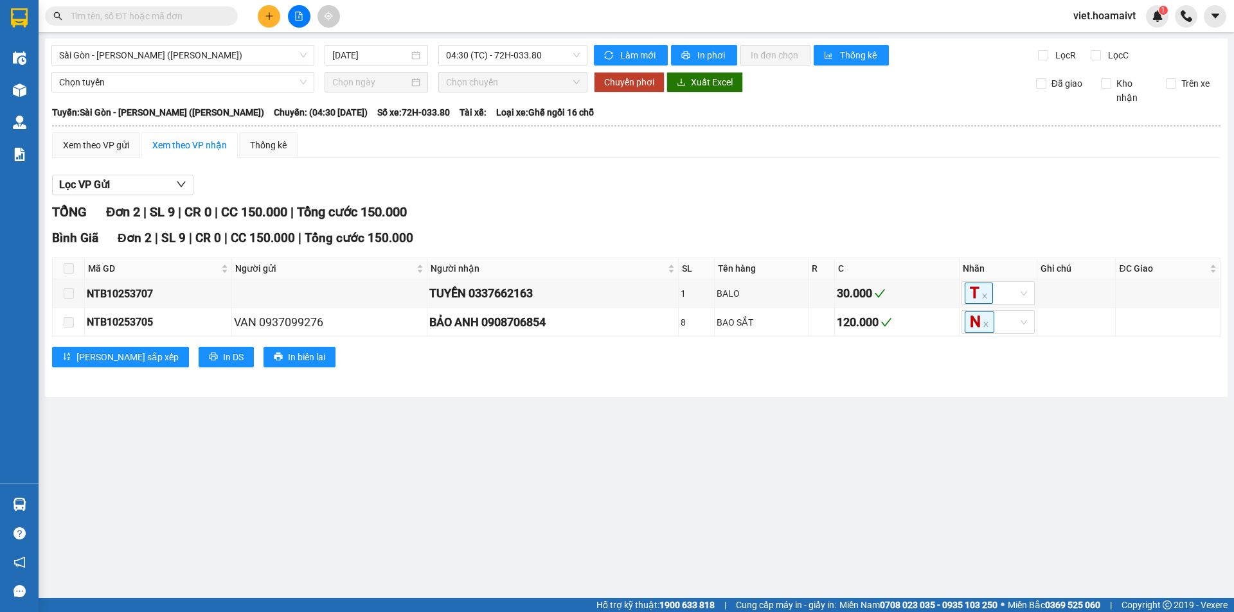
click at [197, 42] on div "Sài Gòn - Vũng Tàu (Hàng Hoá) 13/10/2025 04:30 (TC) - 72H-033.80 Làm mới In p…" at bounding box center [636, 218] width 1182 height 359
click at [190, 55] on span "Sài Gòn - [PERSON_NAME] ([PERSON_NAME])" at bounding box center [182, 55] width 247 height 19
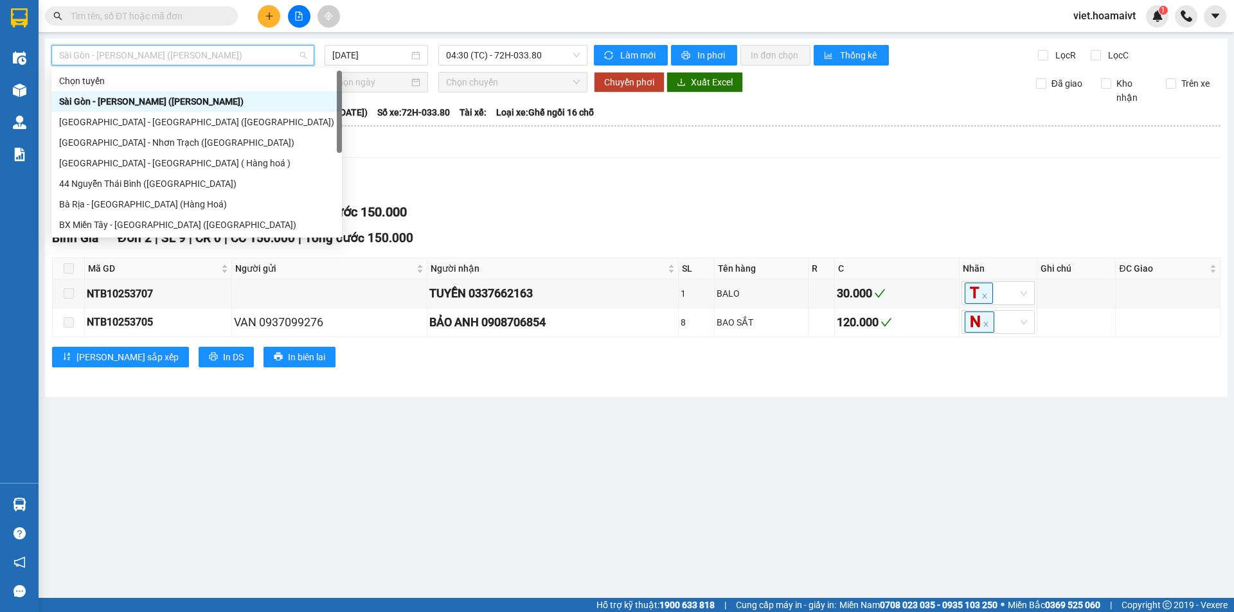
click at [173, 127] on div "[GEOGRAPHIC_DATA] - [GEOGRAPHIC_DATA] ([GEOGRAPHIC_DATA])" at bounding box center [196, 122] width 275 height 14
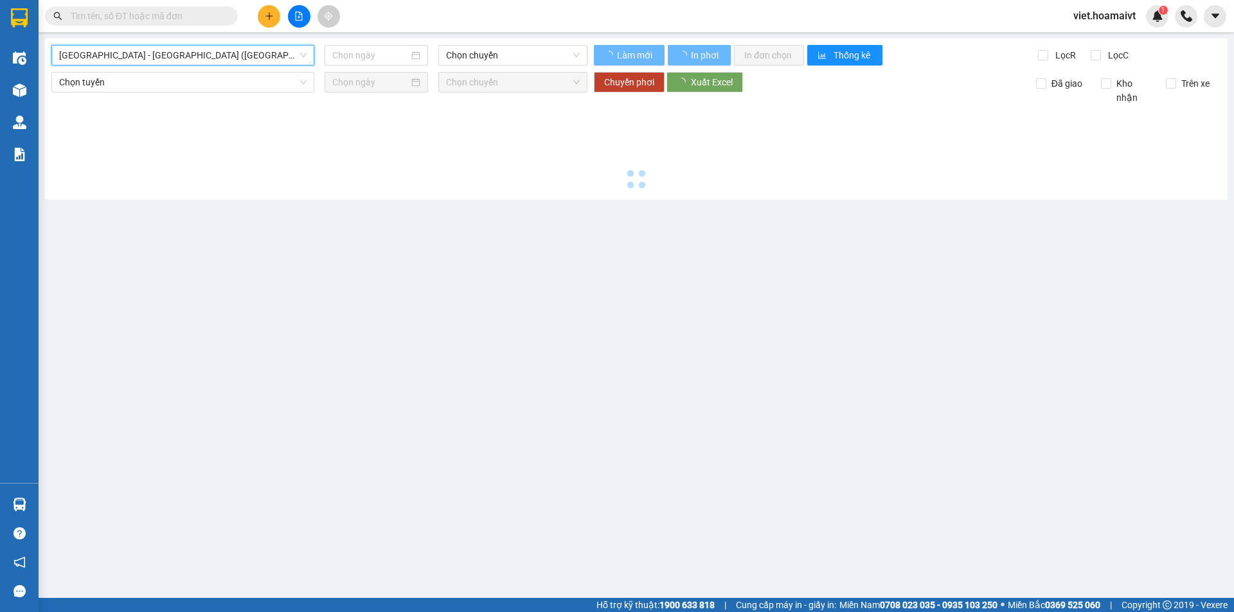
type input "[DATE]"
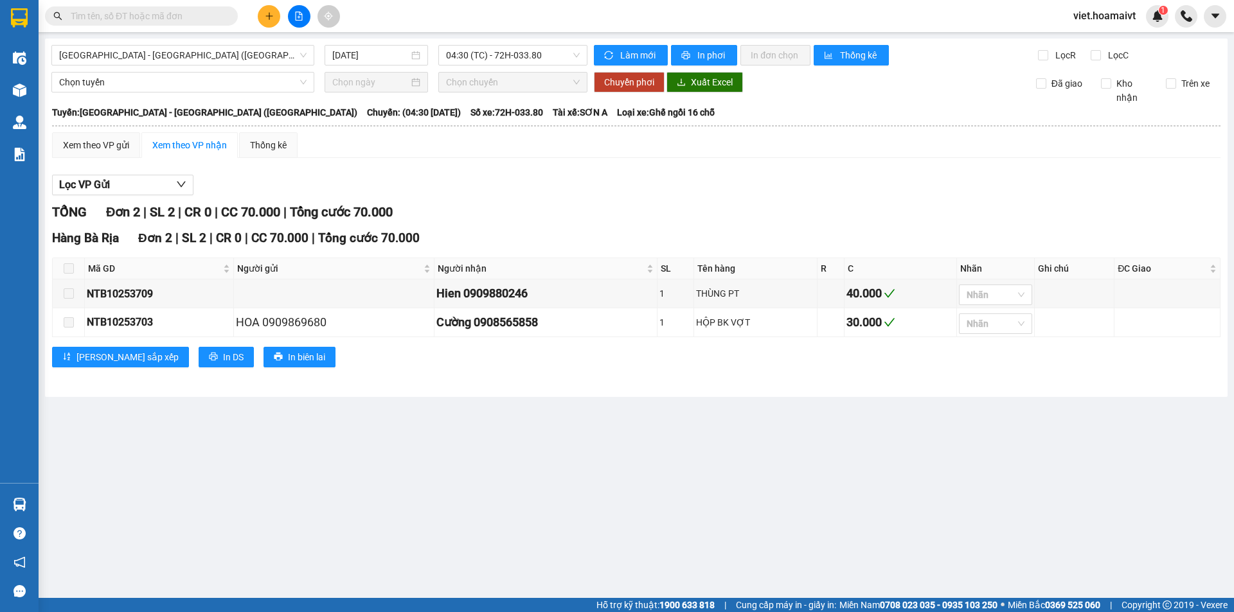
click at [492, 71] on div "Sài Gòn - Bà Rịa (Hàng Hoá) 13/10/2025 04:30 (TC) - 72H-033.80 Làm mới In phơ…" at bounding box center [636, 218] width 1182 height 359
click at [501, 64] on span "04:30 (TC) - 72H-033.80" at bounding box center [513, 55] width 134 height 19
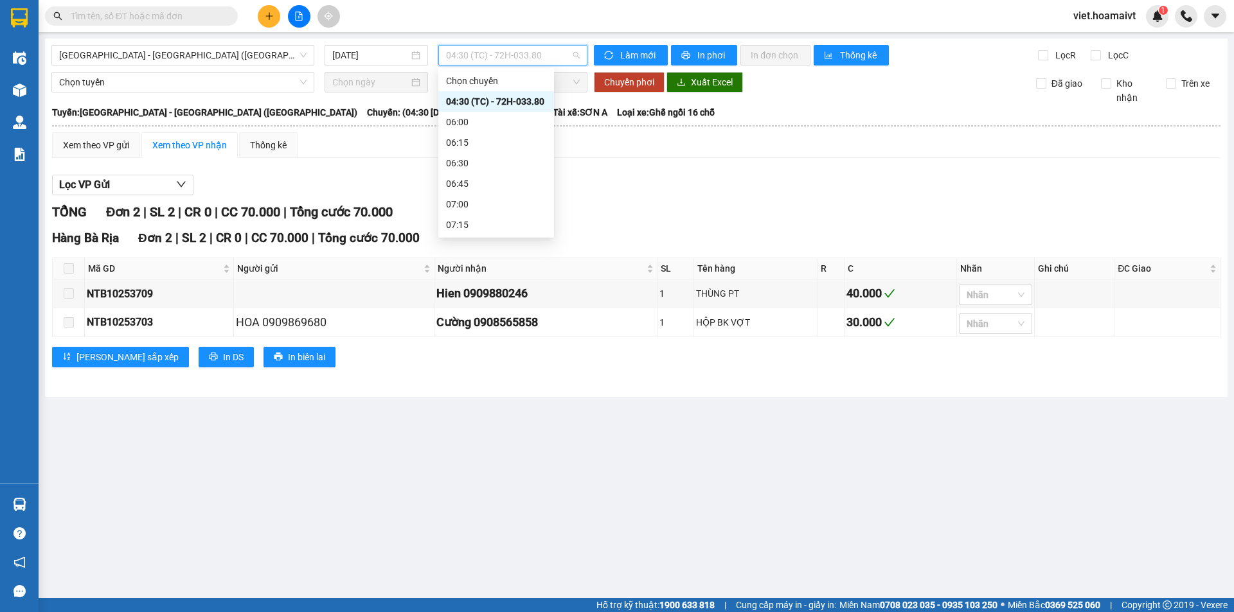
click at [506, 608] on div "12:00 - 72G-001.79" at bounding box center [496, 615] width 100 height 14
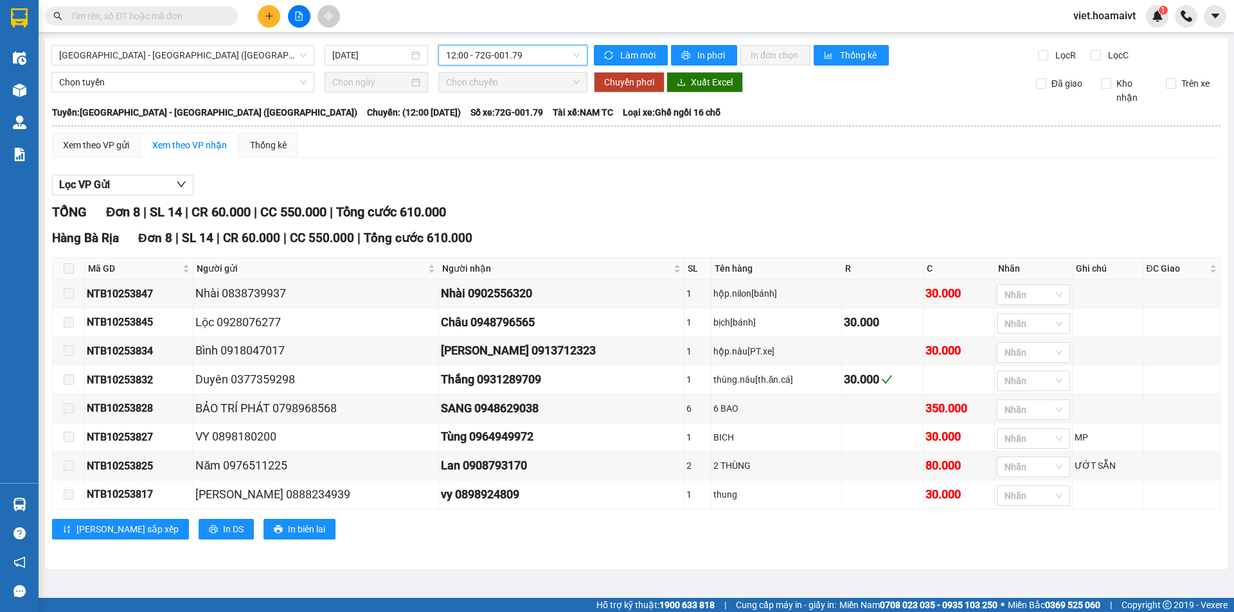
click at [736, 182] on div "Lọc VP Gửi" at bounding box center [636, 185] width 1168 height 21
click at [732, 181] on div "Lọc VP Gửi" at bounding box center [636, 185] width 1168 height 21
click at [732, 179] on div "Lọc VP Gửi" at bounding box center [636, 185] width 1168 height 21
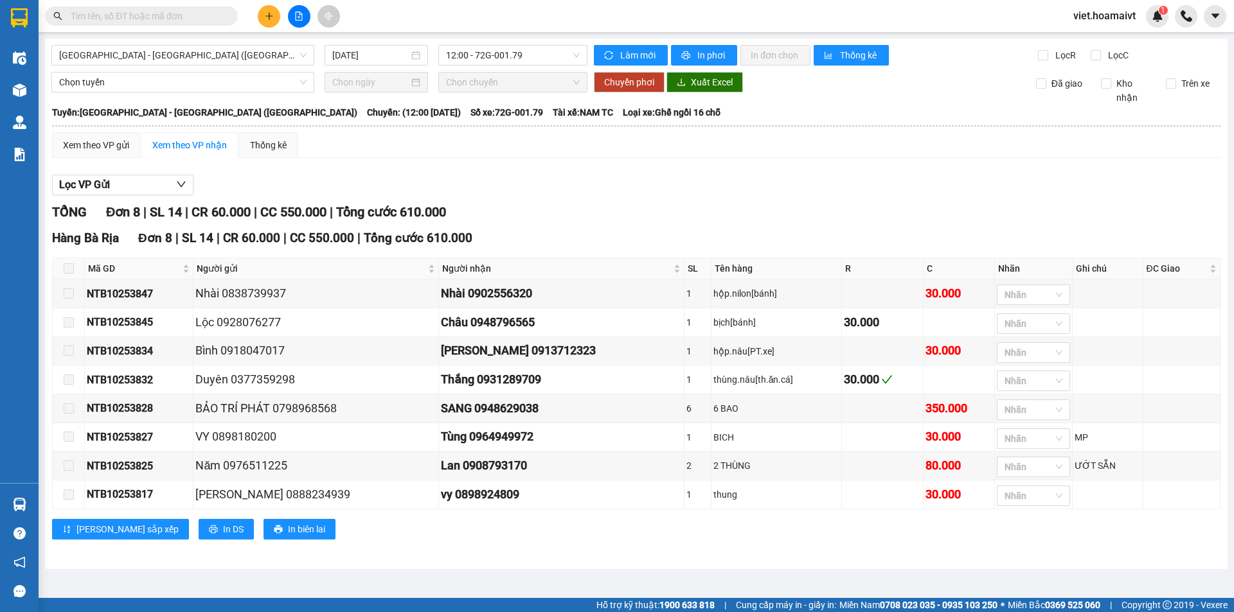
click at [733, 177] on div "Lọc VP Gửi" at bounding box center [636, 185] width 1168 height 21
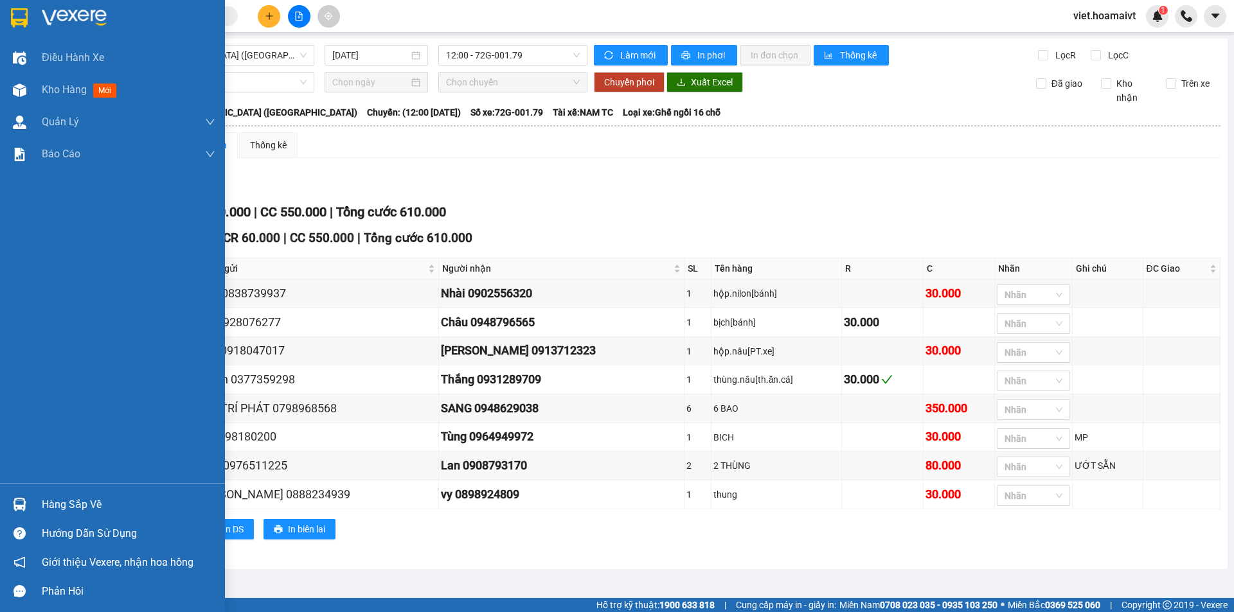
click at [67, 21] on img at bounding box center [74, 17] width 65 height 19
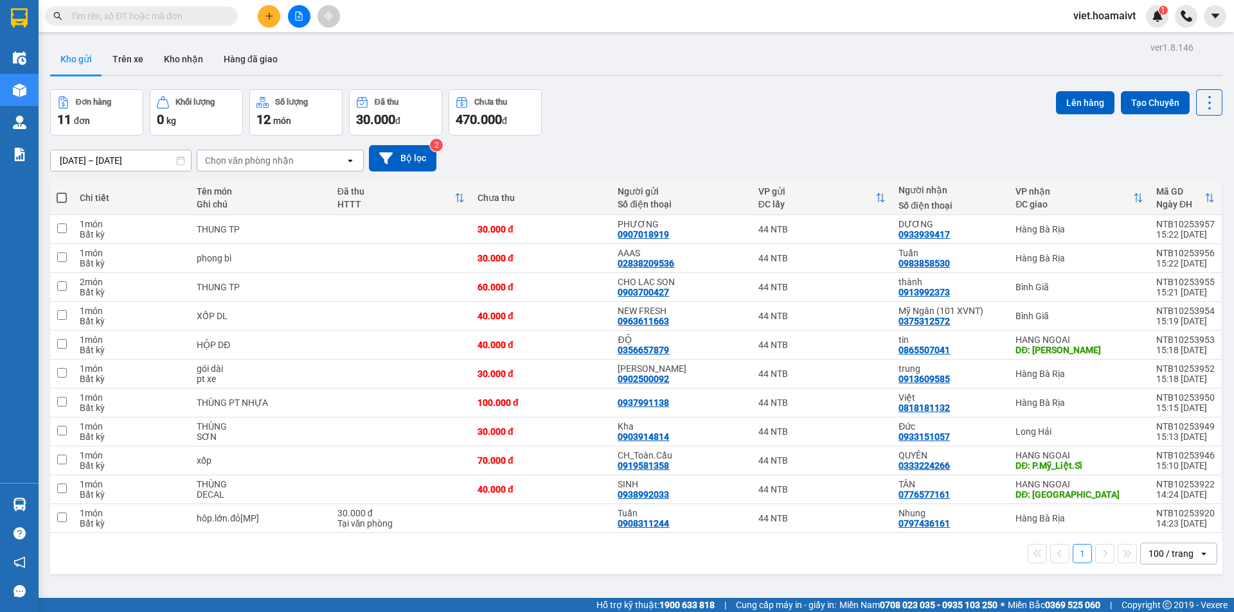
click at [695, 142] on div "[DATE] – [DATE] Press the down arrow key to interact with the calendar and sele…" at bounding box center [636, 159] width 1172 height 46
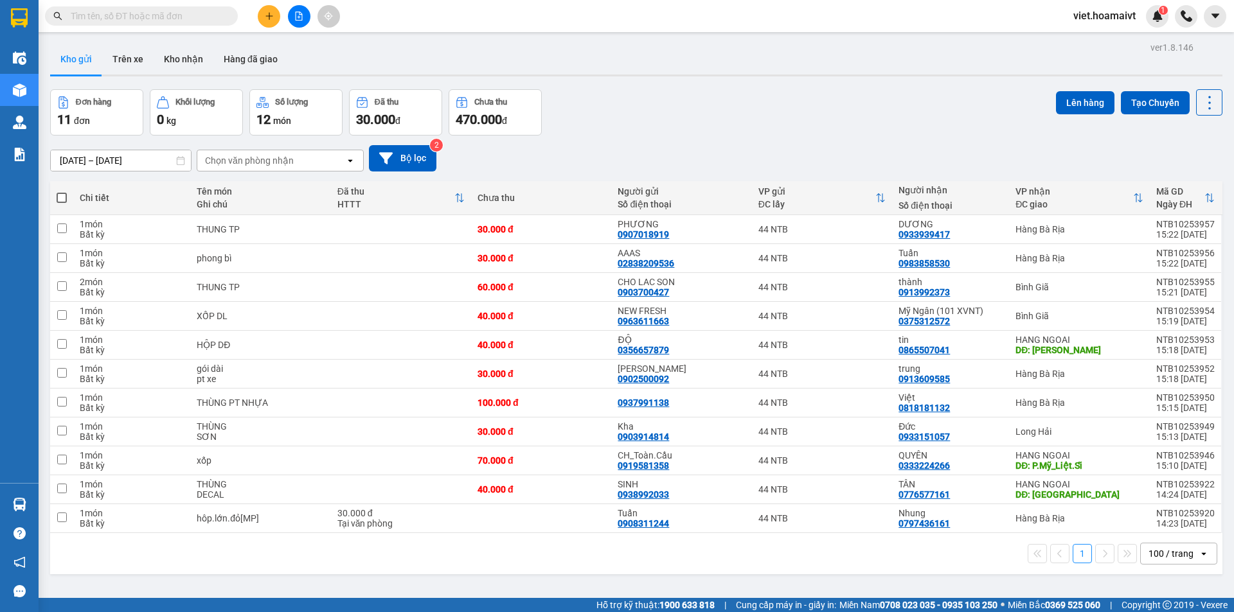
click at [695, 142] on div "[DATE] – [DATE] Press the down arrow key to interact with the calendar and sele…" at bounding box center [636, 159] width 1172 height 46
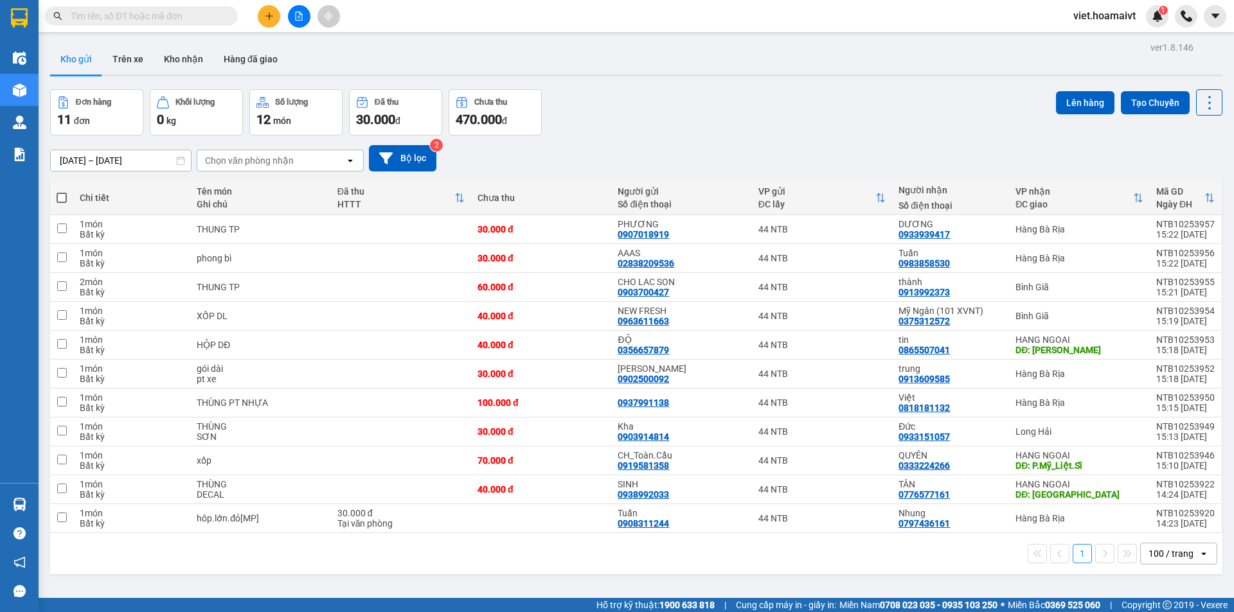
click at [695, 142] on div "[DATE] – [DATE] Press the down arrow key to interact with the calendar and sele…" at bounding box center [636, 159] width 1172 height 46
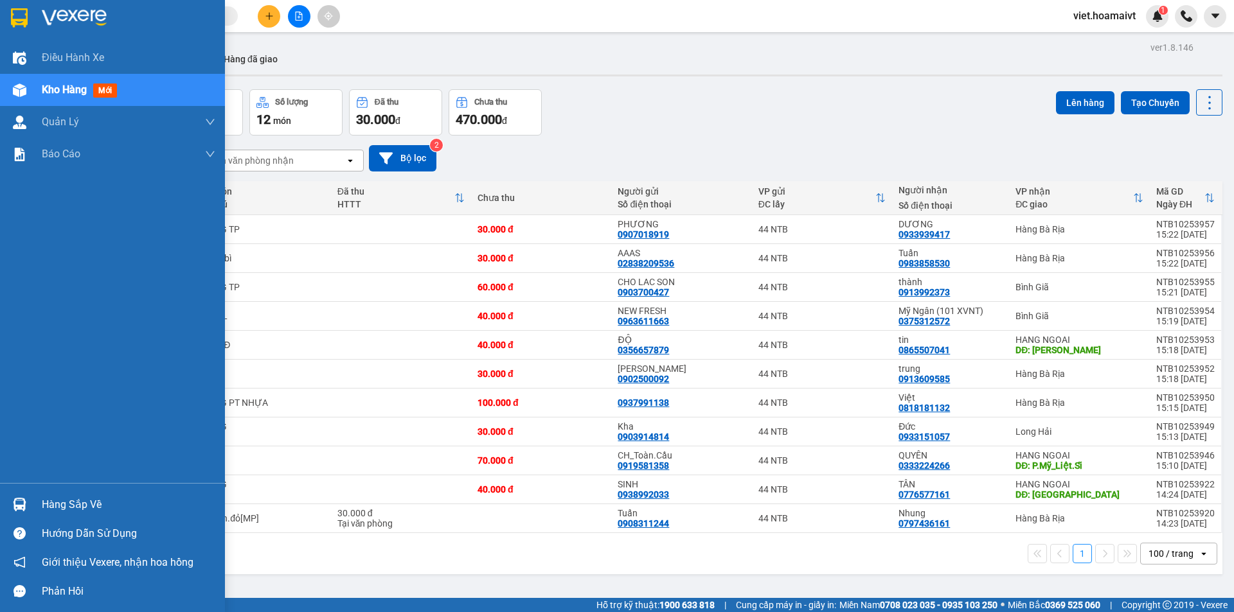
click at [57, 21] on img at bounding box center [74, 17] width 65 height 19
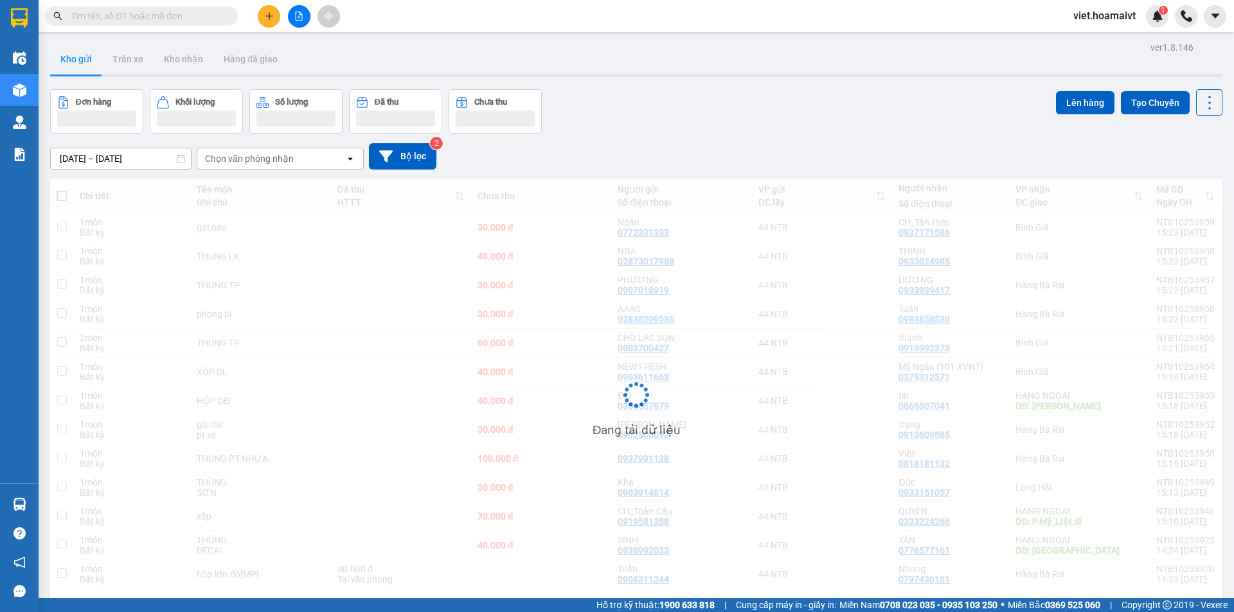
click at [752, 125] on div "Đơn hàng Khối lượng Số lượng Đã thu Chưa thu Lên hàng Tạo Chuyến" at bounding box center [636, 111] width 1172 height 44
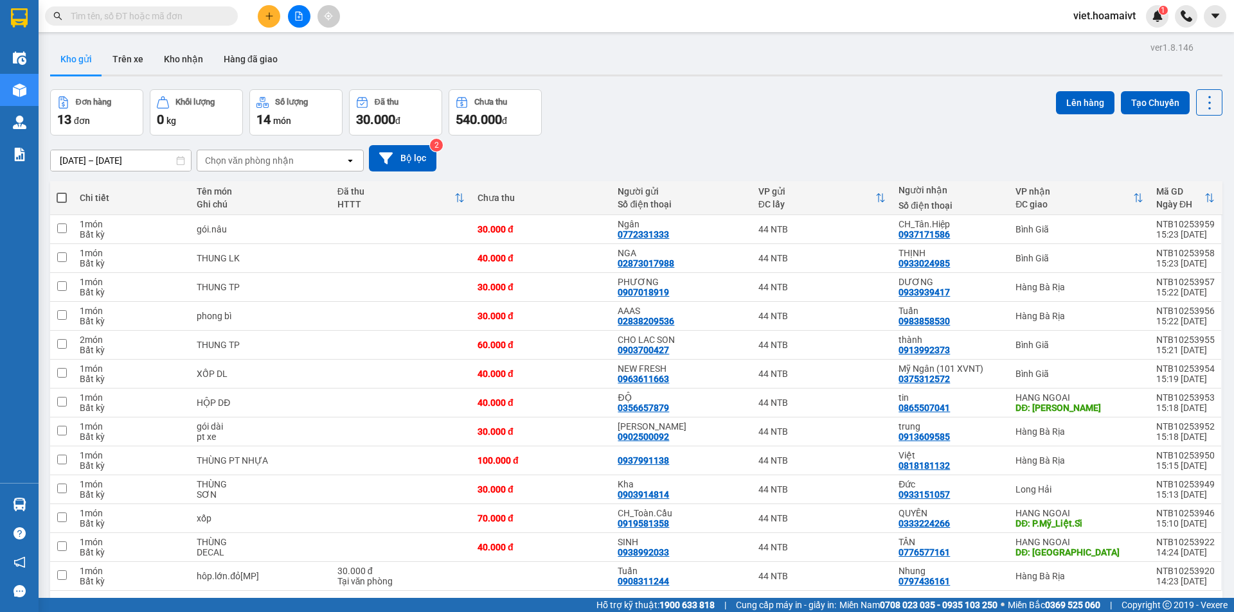
click at [752, 125] on div "Đơn hàng 13 đơn Khối lượng 0 kg Số lượng 14 món Đã thu 30.000 đ Chưa thu 540.00…" at bounding box center [636, 112] width 1172 height 46
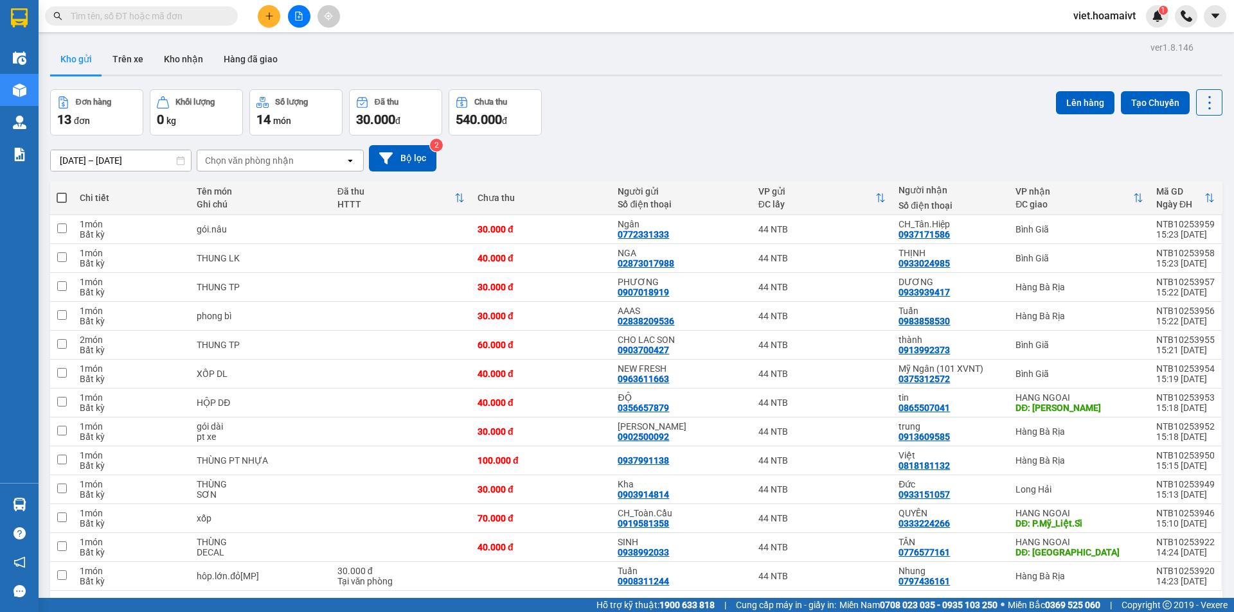
click at [844, 591] on div "1 100 / trang open" at bounding box center [636, 611] width 1172 height 41
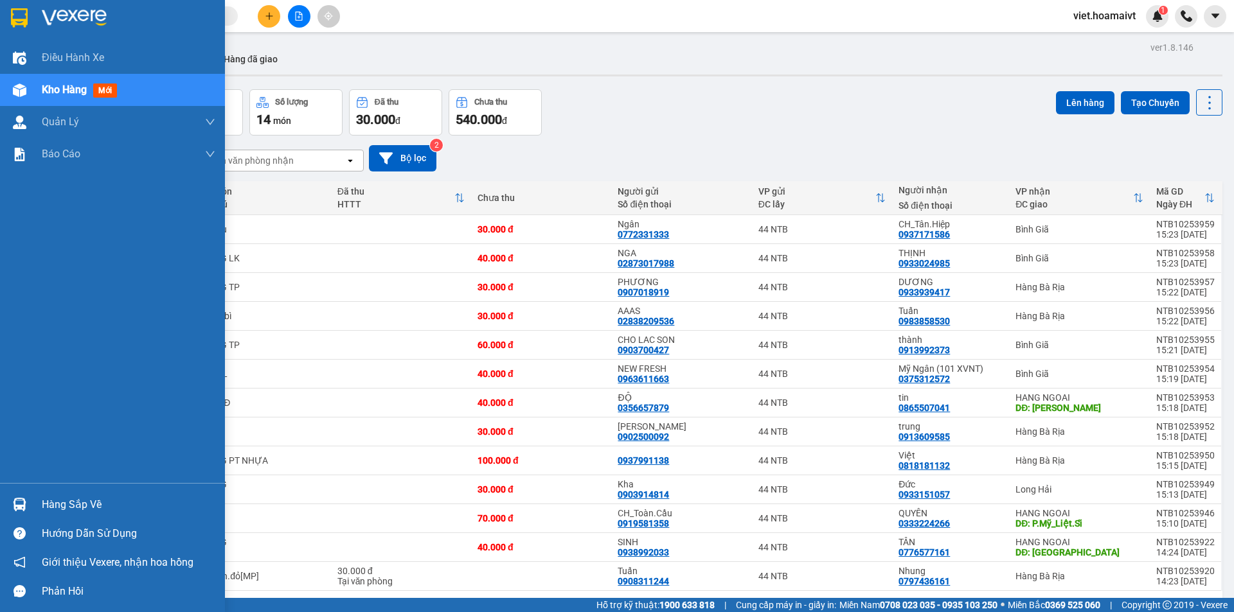
click at [67, 7] on div at bounding box center [112, 21] width 225 height 42
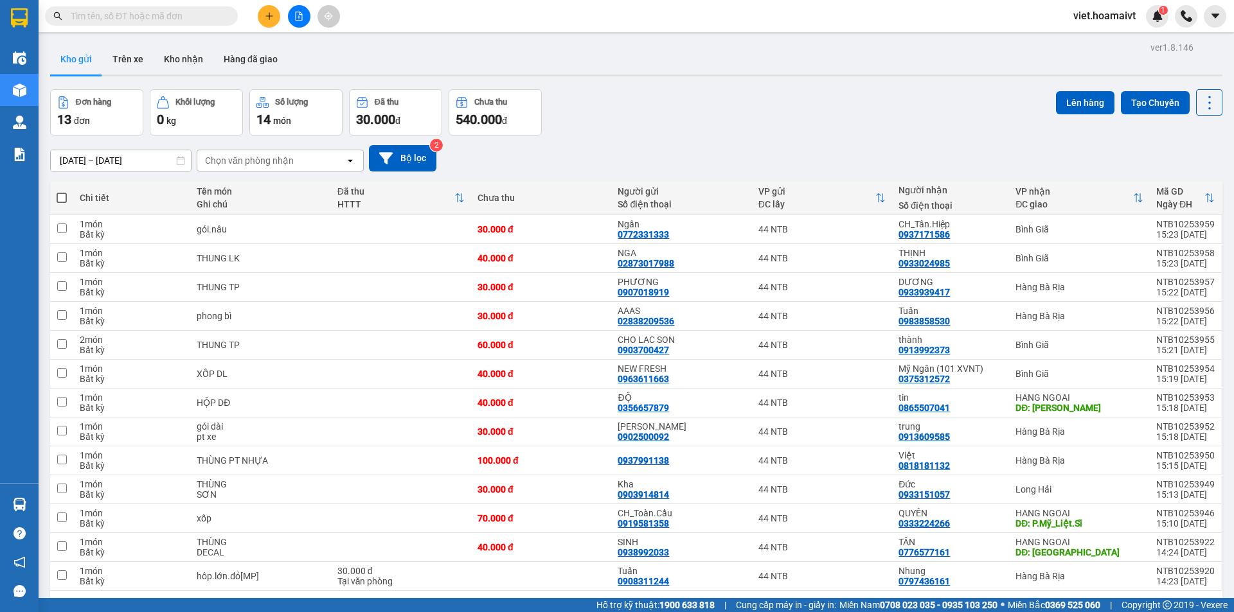
click at [855, 89] on div "Đơn hàng 13 đơn Khối lượng 0 kg Số lượng 14 món Đã thu 30.000 đ Chưa thu 540.00…" at bounding box center [636, 112] width 1172 height 46
click at [259, 154] on div "Chọn văn phòng nhận" at bounding box center [249, 160] width 89 height 13
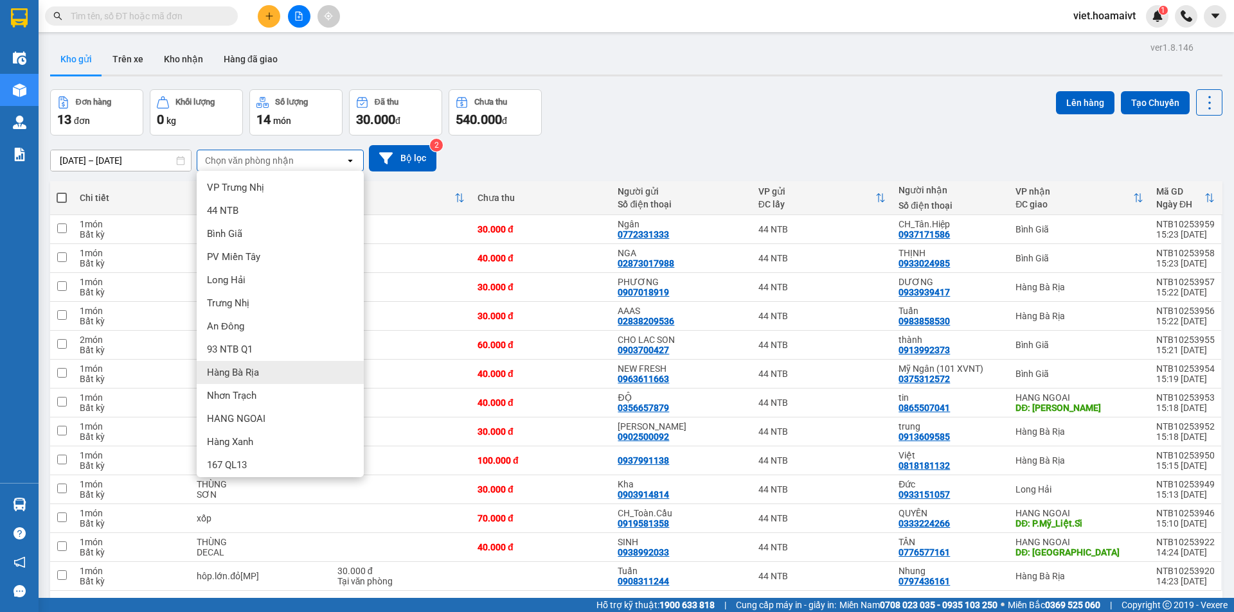
click at [255, 361] on div "Hàng Bà Rịa" at bounding box center [280, 372] width 167 height 23
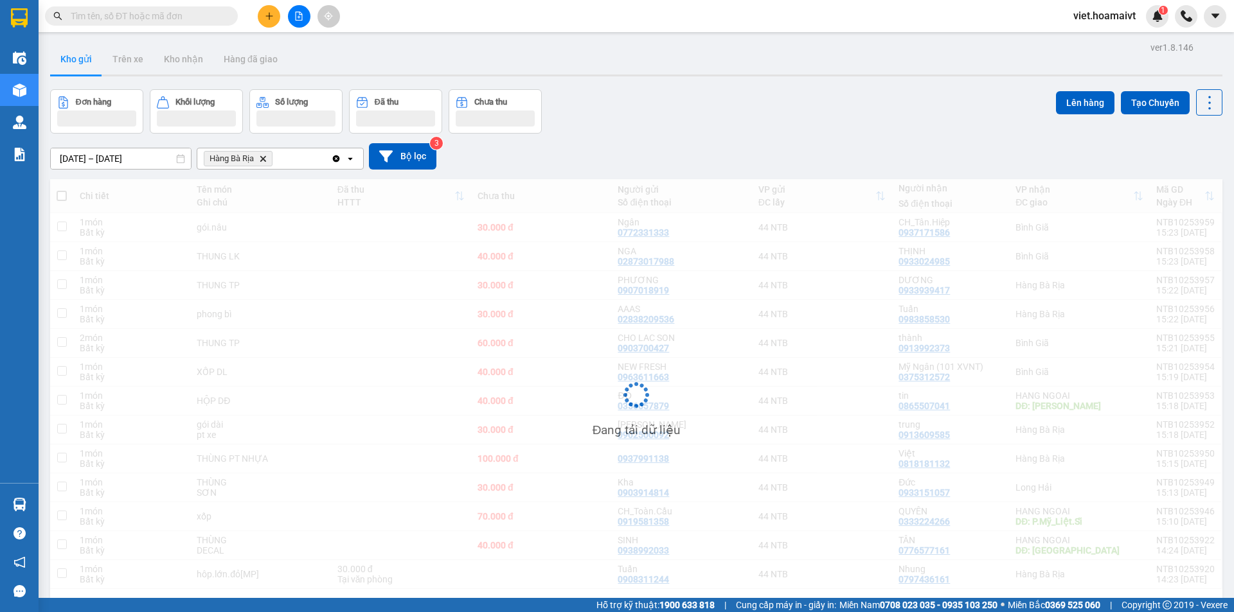
click at [689, 143] on div "12/10/2025 – 13/10/2025 Press the down arrow key to interact with the calendar …" at bounding box center [636, 156] width 1172 height 26
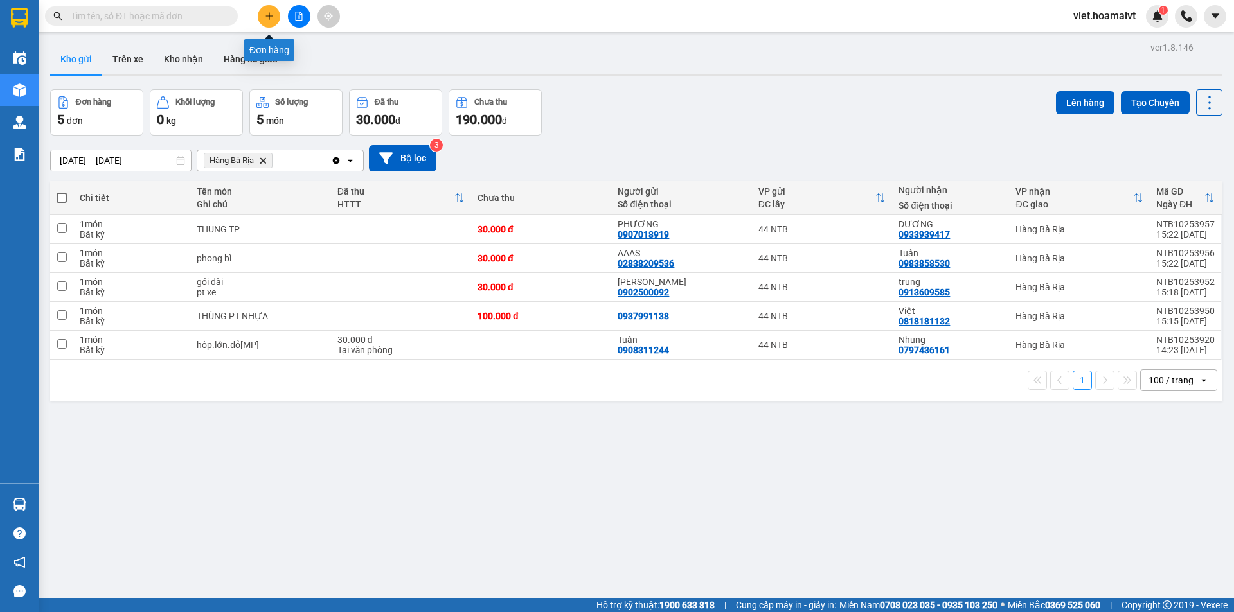
click at [274, 13] on button at bounding box center [269, 16] width 22 height 22
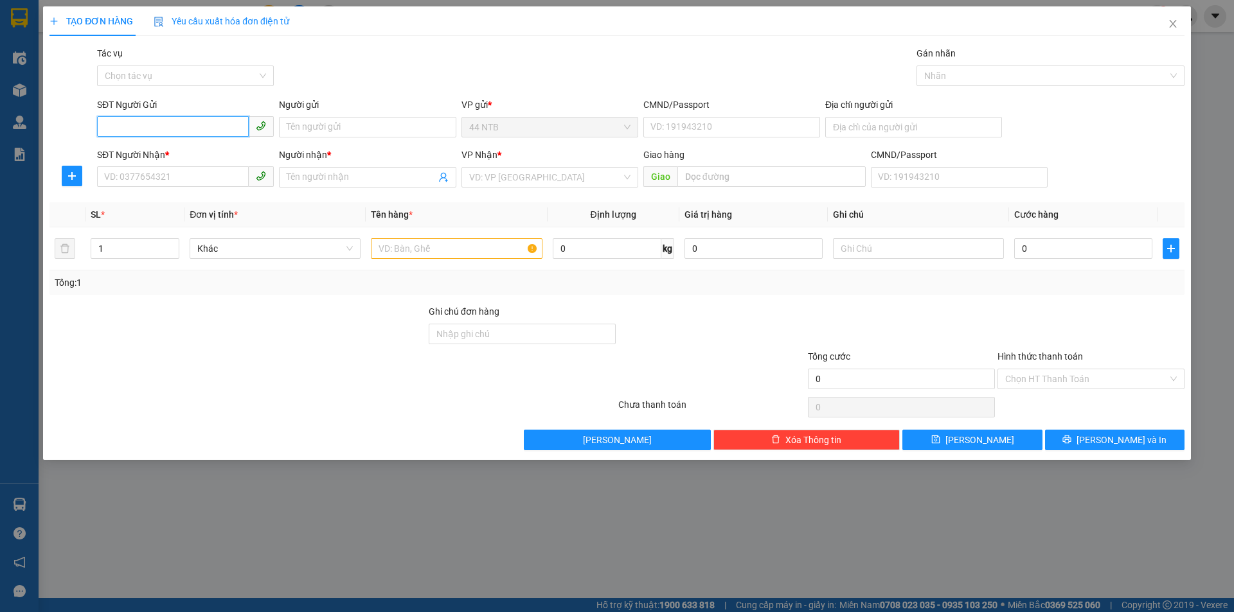
click at [161, 130] on input "SĐT Người Gửi" at bounding box center [173, 126] width 152 height 21
click at [1173, 28] on icon "close" at bounding box center [1173, 24] width 10 height 10
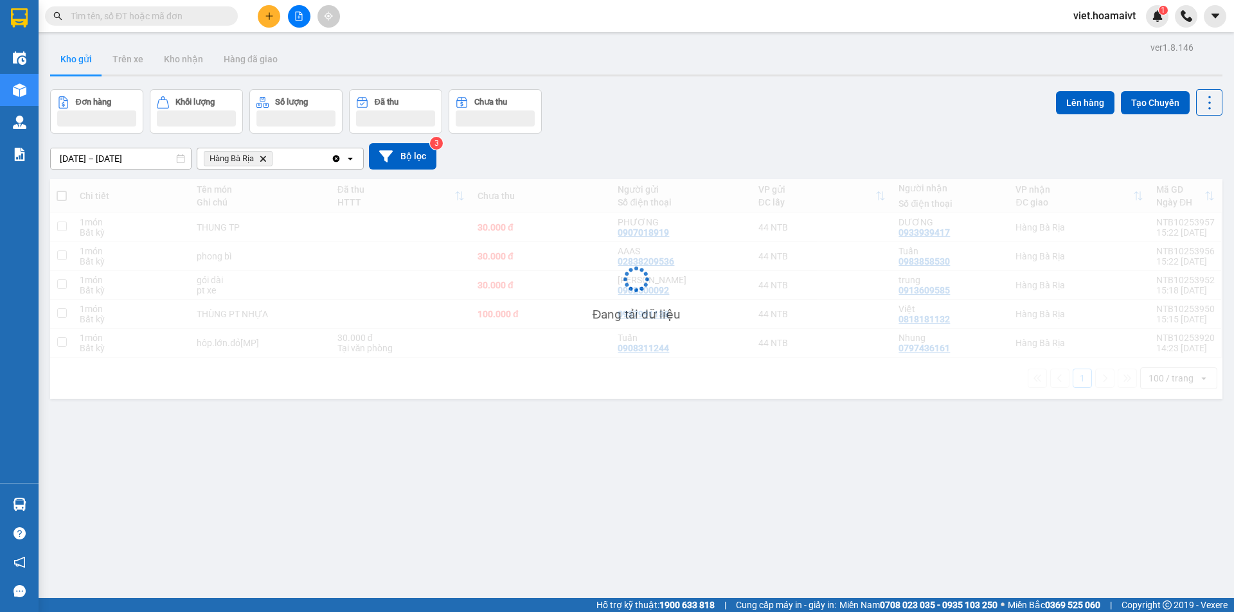
click at [722, 98] on div "Đơn hàng Khối lượng Số lượng Đã thu Chưa thu Lên hàng Tạo Chuyến" at bounding box center [636, 111] width 1172 height 44
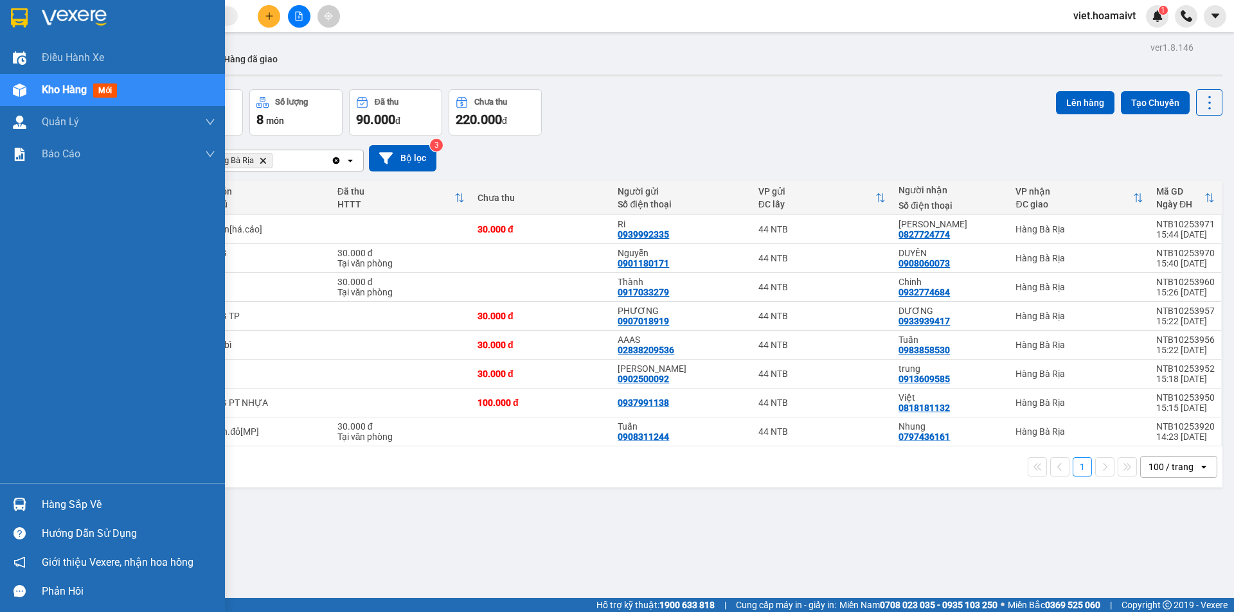
click at [67, 10] on img at bounding box center [74, 17] width 65 height 19
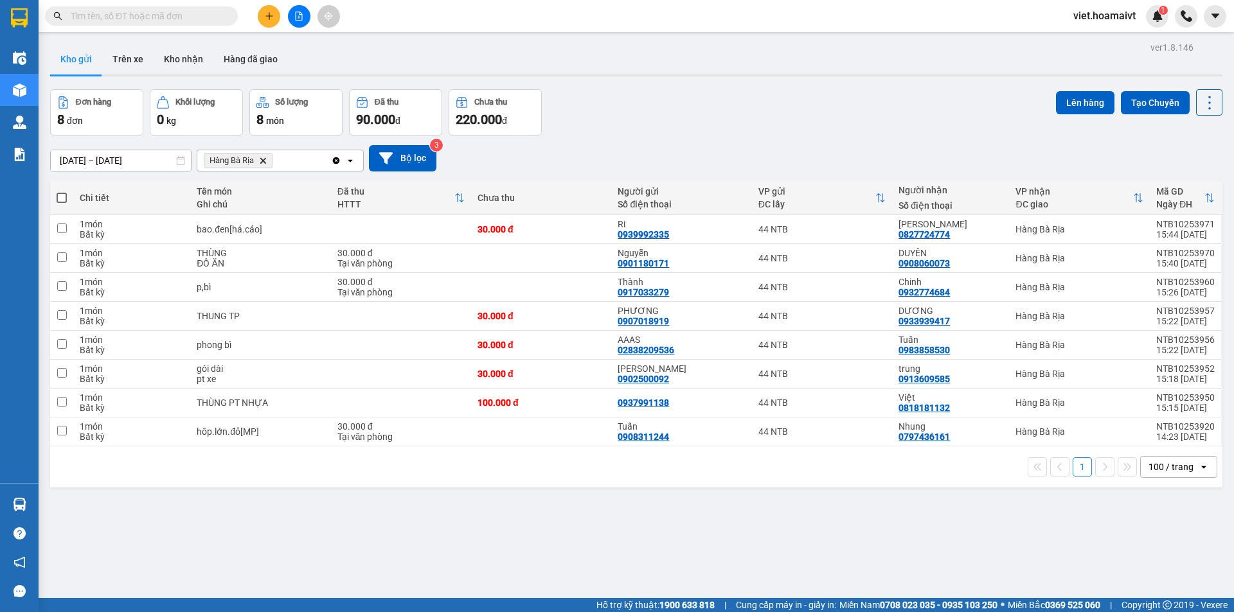
click at [784, 109] on div "Đơn hàng 8 đơn Khối lượng 0 kg Số lượng 8 món Đã thu 90.000 đ Chưa thu 220.000 …" at bounding box center [636, 112] width 1172 height 46
click at [641, 128] on div "Đơn hàng 8 đơn Khối lượng 0 kg Số lượng 8 món Đã thu 90.000 đ Chưa thu 220.000 …" at bounding box center [636, 112] width 1172 height 46
click at [610, 100] on div "Đơn hàng 8 đơn Khối lượng 0 kg Số lượng 8 món Đã thu 90.000 đ Chưa thu 220.000 …" at bounding box center [636, 112] width 1172 height 46
click at [264, 159] on icon "Delete" at bounding box center [263, 161] width 8 height 8
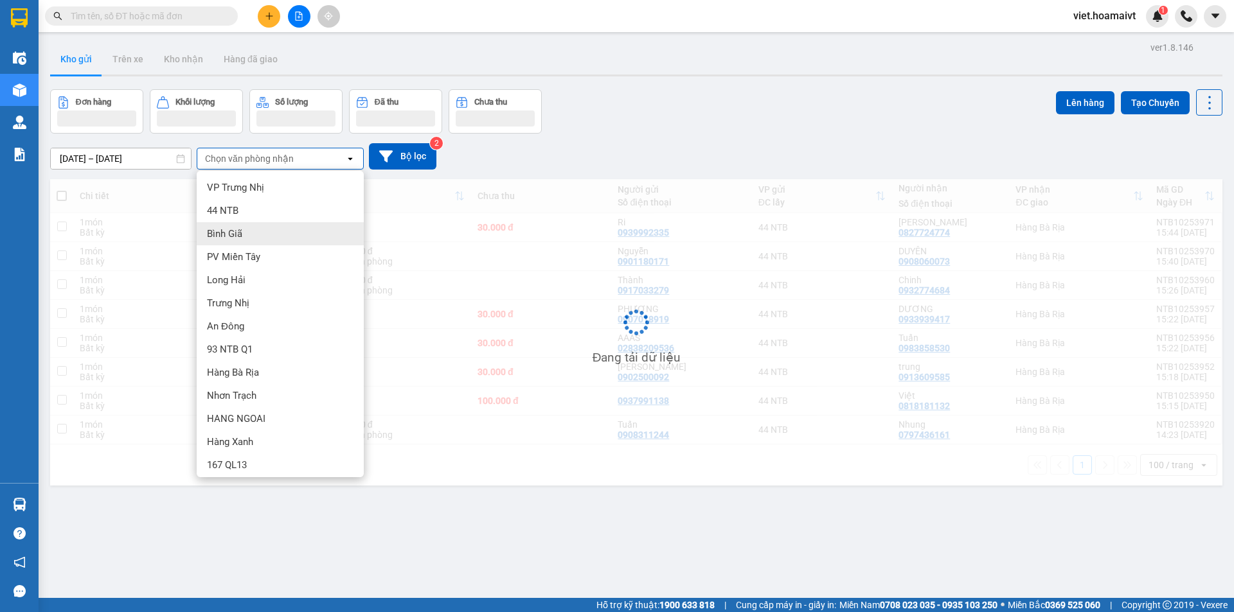
click at [254, 236] on div "Bình Giã" at bounding box center [280, 233] width 167 height 23
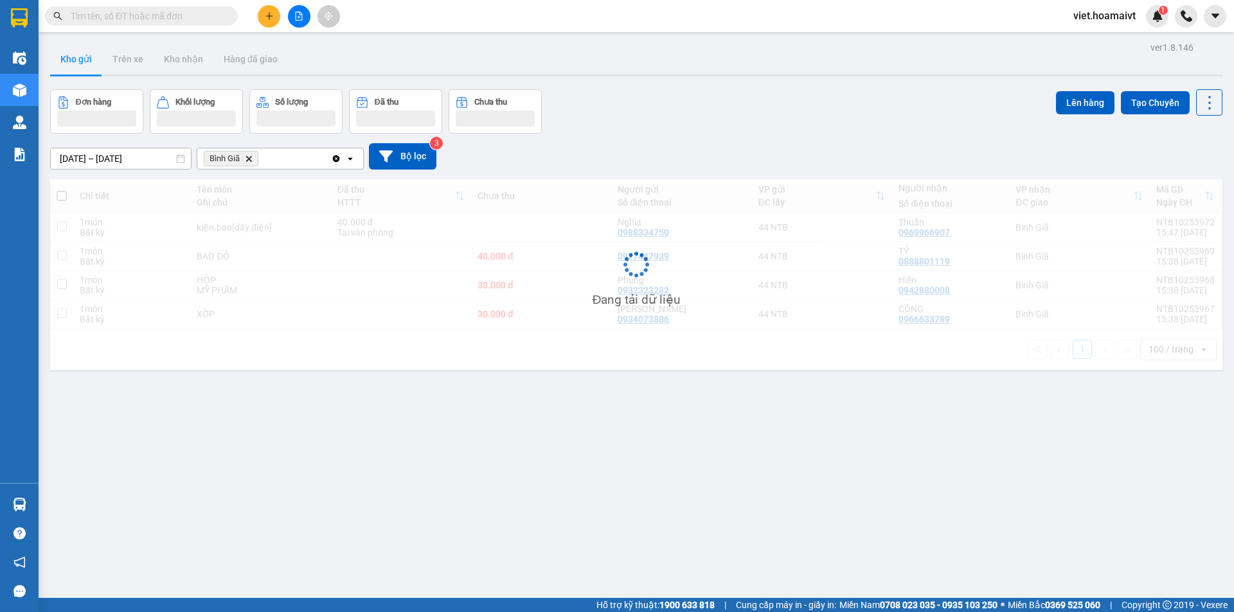
click at [795, 105] on div "Đơn hàng Khối lượng Số lượng Đã thu Chưa thu Lên hàng Tạo Chuyến" at bounding box center [636, 111] width 1172 height 44
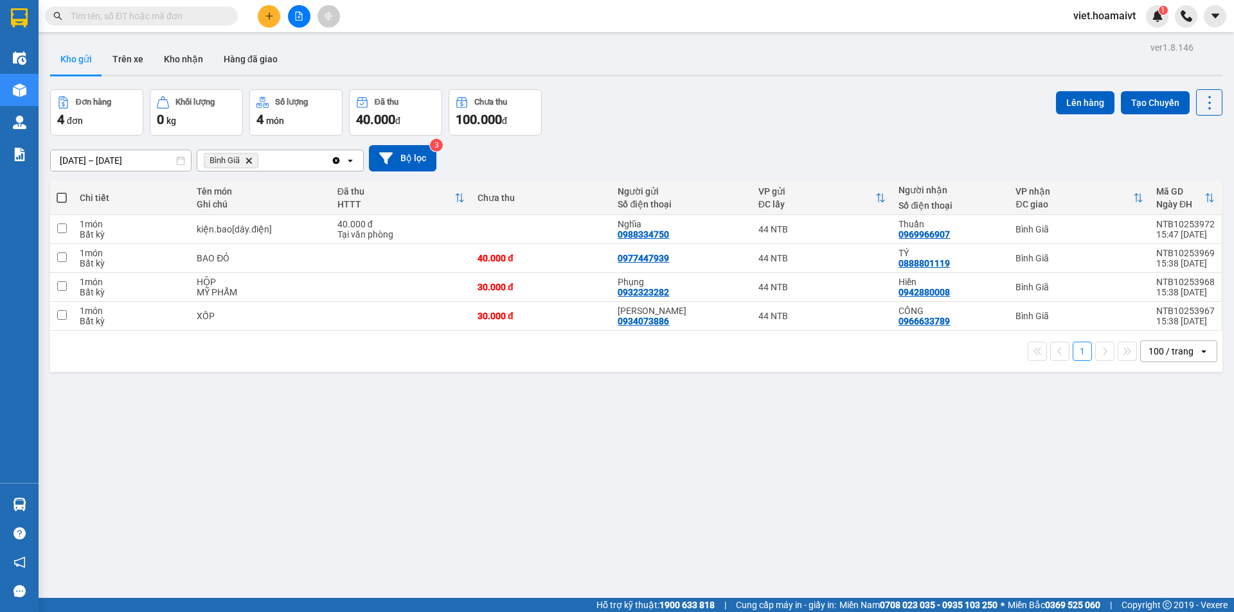
click at [795, 105] on div "Đơn hàng 4 đơn Khối lượng 0 kg Số lượng 4 món Đã thu 40.000 đ Chưa thu 100.000 …" at bounding box center [636, 112] width 1172 height 46
click at [792, 109] on div "Đơn hàng 4 đơn Khối lượng 0 kg Số lượng 4 món Đã thu 40.000 đ Chưa thu 100.000 …" at bounding box center [636, 112] width 1172 height 46
click at [791, 118] on div "Đơn hàng 4 đơn Khối lượng 0 kg Số lượng 4 món Đã thu 40.000 đ Chưa thu 100.000 …" at bounding box center [636, 112] width 1172 height 46
click at [788, 111] on div "Đơn hàng 4 đơn Khối lượng 0 kg Số lượng 4 món Đã thu 40.000 đ Chưa thu 100.000 …" at bounding box center [636, 112] width 1172 height 46
click at [197, 19] on input "text" at bounding box center [147, 16] width 152 height 14
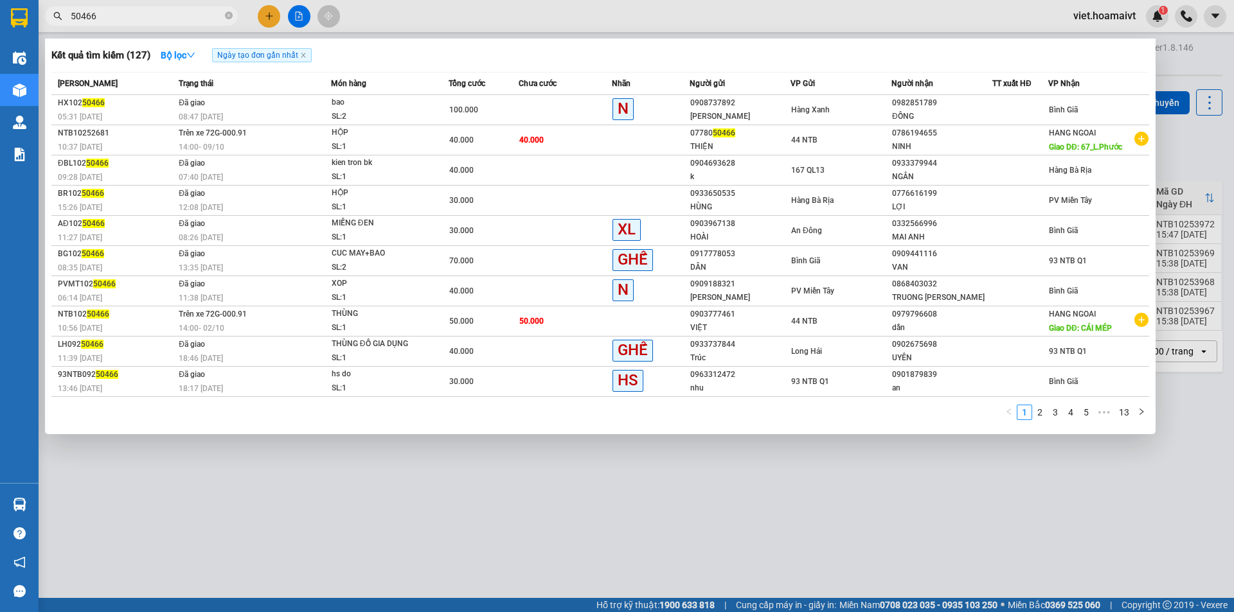
type input "50466"
click at [524, 486] on div at bounding box center [617, 306] width 1234 height 612
click at [226, 13] on icon "close-circle" at bounding box center [229, 16] width 8 height 8
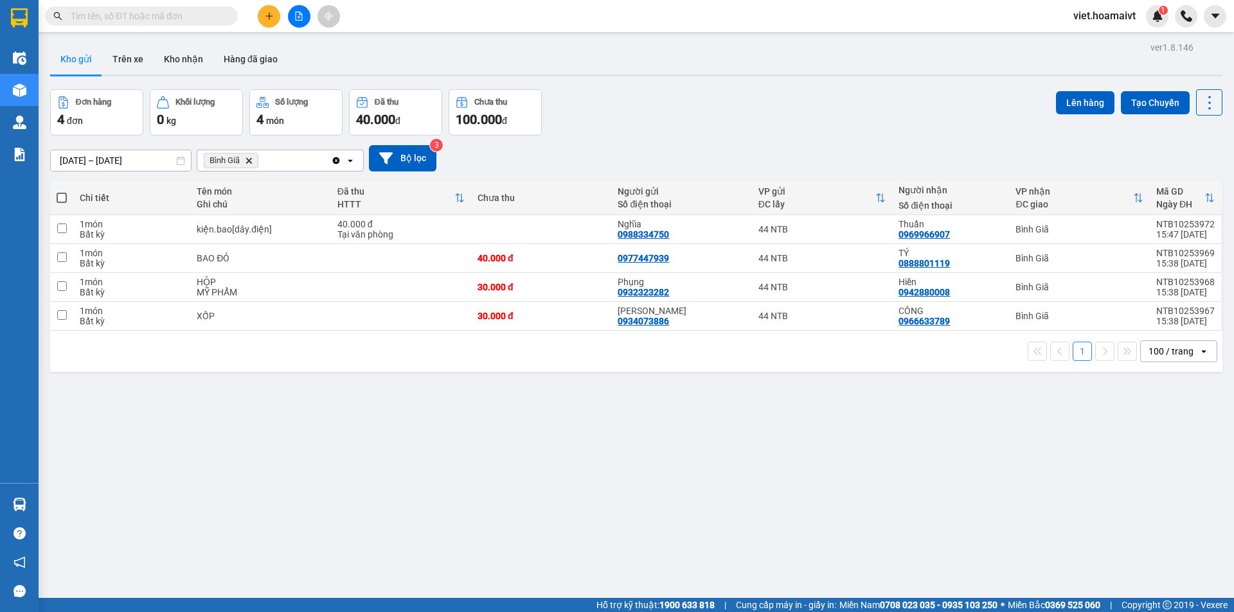
click at [651, 132] on div "Đơn hàng 4 đơn Khối lượng 0 kg Số lượng 4 món Đã thu 40.000 đ Chưa thu 100.000 …" at bounding box center [636, 112] width 1172 height 46
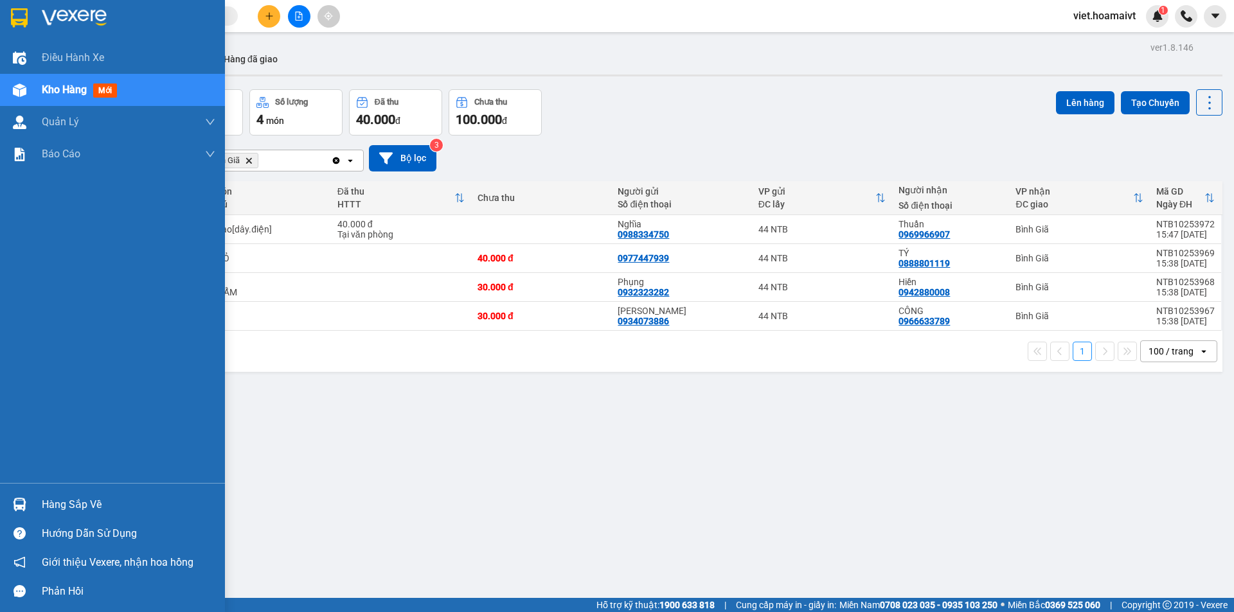
click at [74, 17] on img at bounding box center [74, 17] width 65 height 19
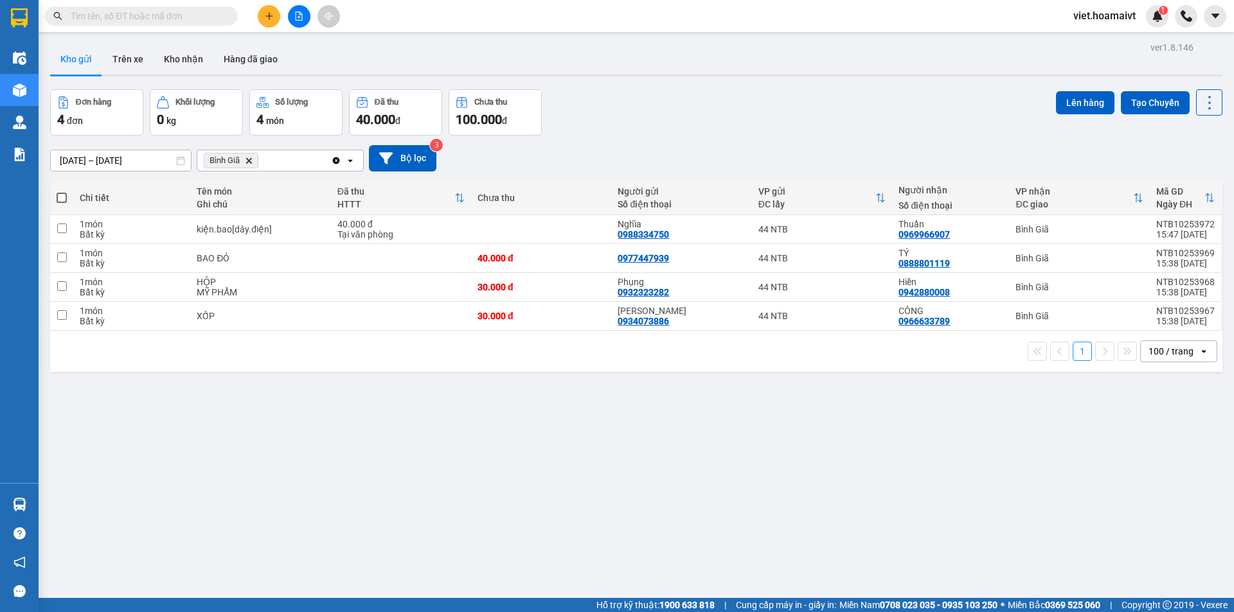
click at [702, 120] on div "Đơn hàng 4 đơn Khối lượng 0 kg Số lượng 4 món Đã thu 40.000 đ Chưa thu 100.000 …" at bounding box center [636, 112] width 1172 height 46
click at [249, 155] on span "Bình Giã Delete" at bounding box center [231, 160] width 55 height 15
click at [252, 159] on icon "Bình Giã, close by backspace" at bounding box center [249, 160] width 6 height 6
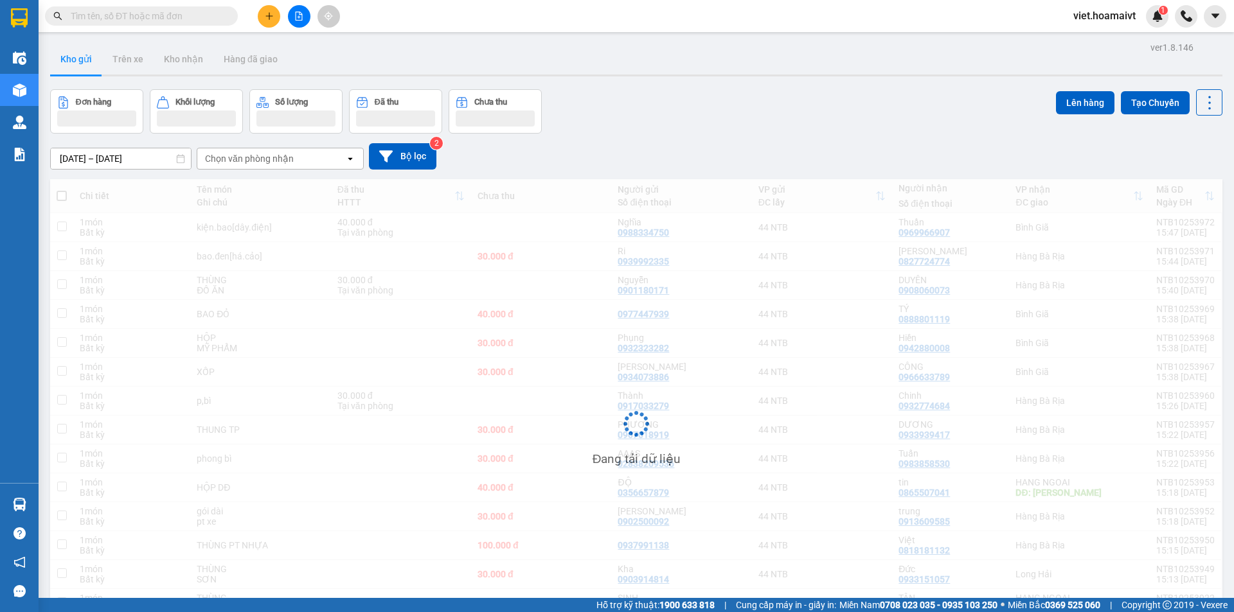
click at [707, 134] on div "[DATE] – [DATE] Press the down arrow key to interact with the calendar and sele…" at bounding box center [636, 157] width 1172 height 46
click at [707, 134] on div "ver 1.8.146 Kho gửi Trên xe Kho nhận Hàng đã giao Đơn hàng Khối lượng Số lượng …" at bounding box center [636, 366] width 1182 height 655
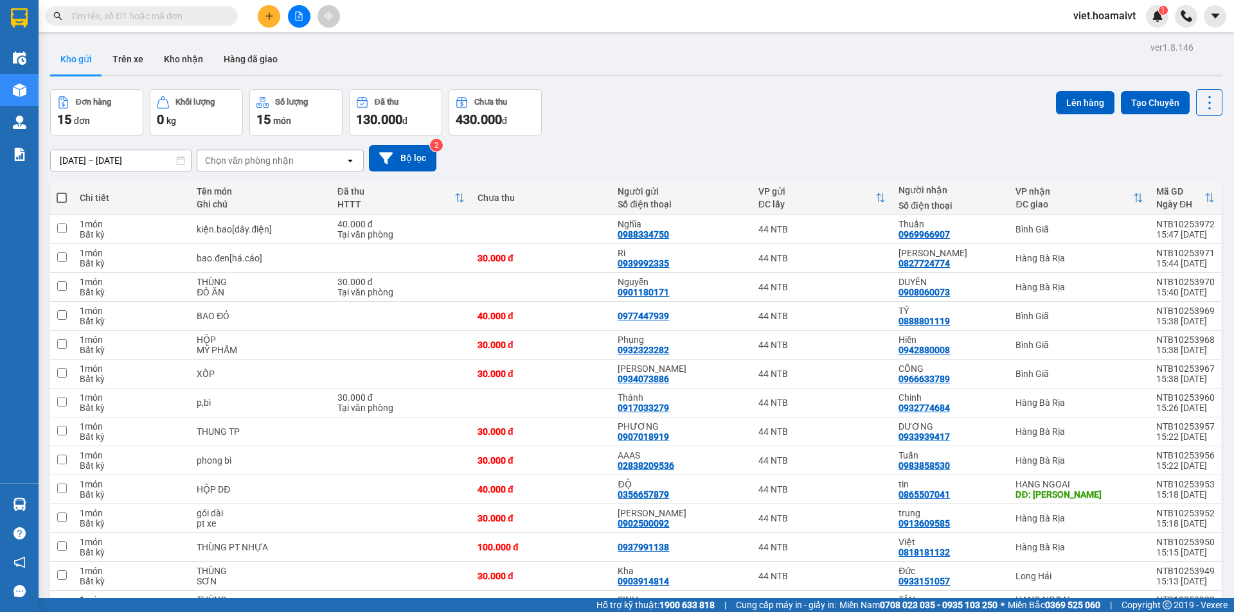
click at [707, 134] on div "Đơn hàng 15 đơn Khối lượng 0 kg Số lượng 15 món Đã thu 130.000 đ Chưa thu 430.0…" at bounding box center [636, 112] width 1172 height 46
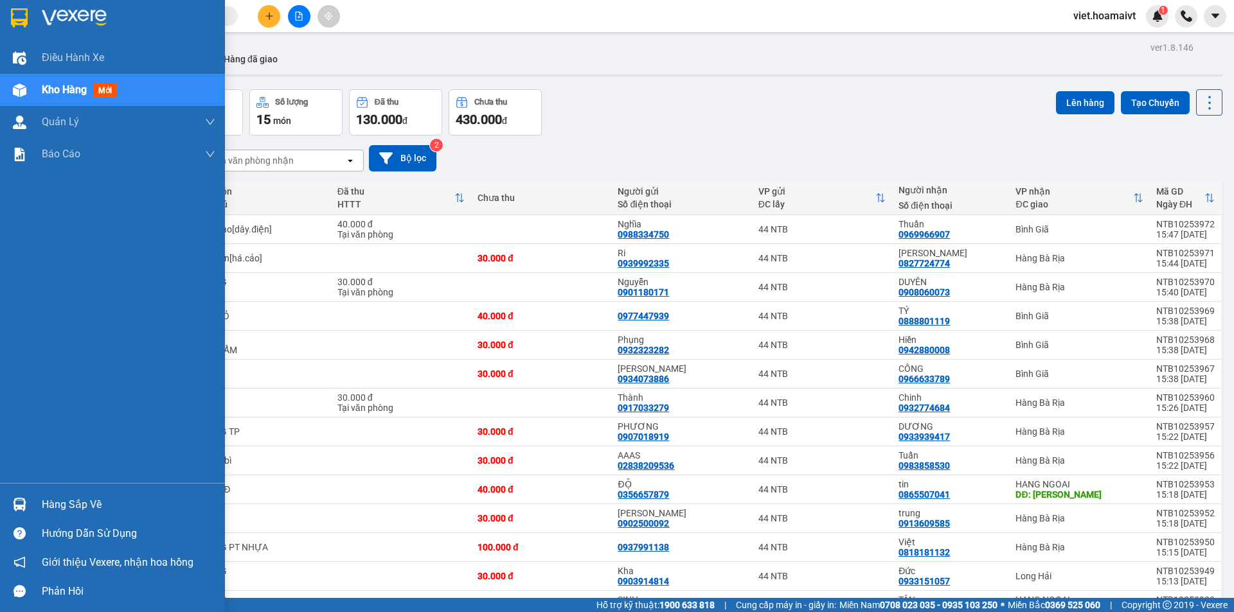
click at [62, 23] on img at bounding box center [74, 17] width 65 height 19
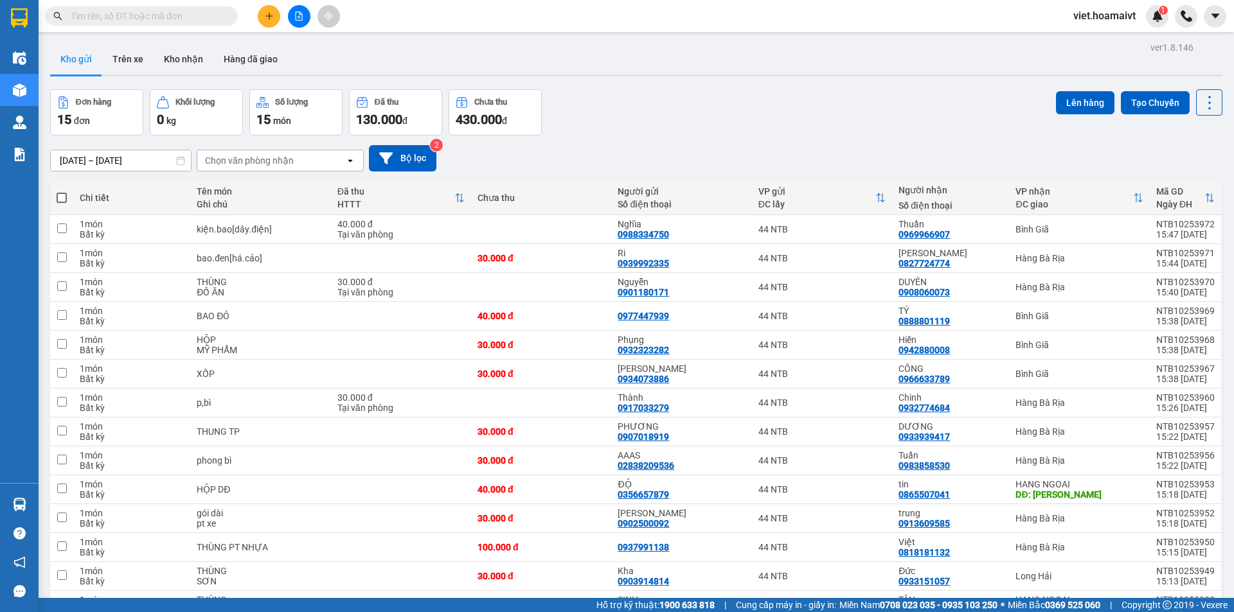
click at [653, 96] on div "Đơn hàng 15 đơn Khối lượng 0 kg Số lượng 15 món Đã thu 130.000 đ Chưa thu 430.0…" at bounding box center [636, 112] width 1172 height 46
click at [250, 166] on div "Chọn văn phòng nhận" at bounding box center [249, 160] width 89 height 13
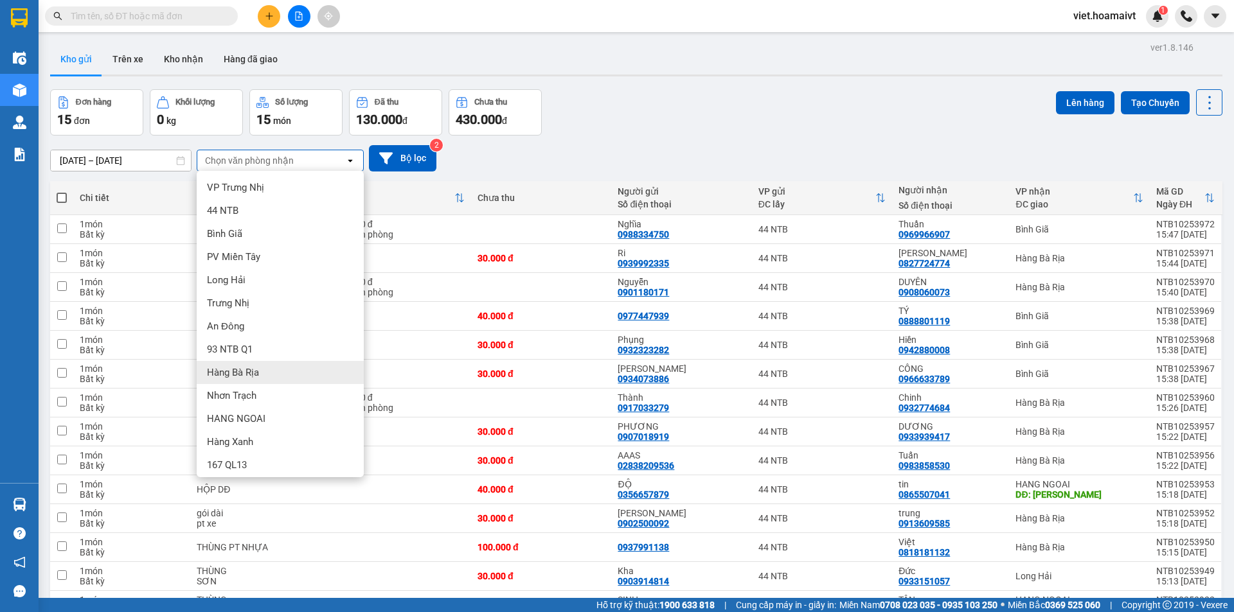
click at [281, 378] on div "Hàng Bà Rịa" at bounding box center [280, 372] width 167 height 23
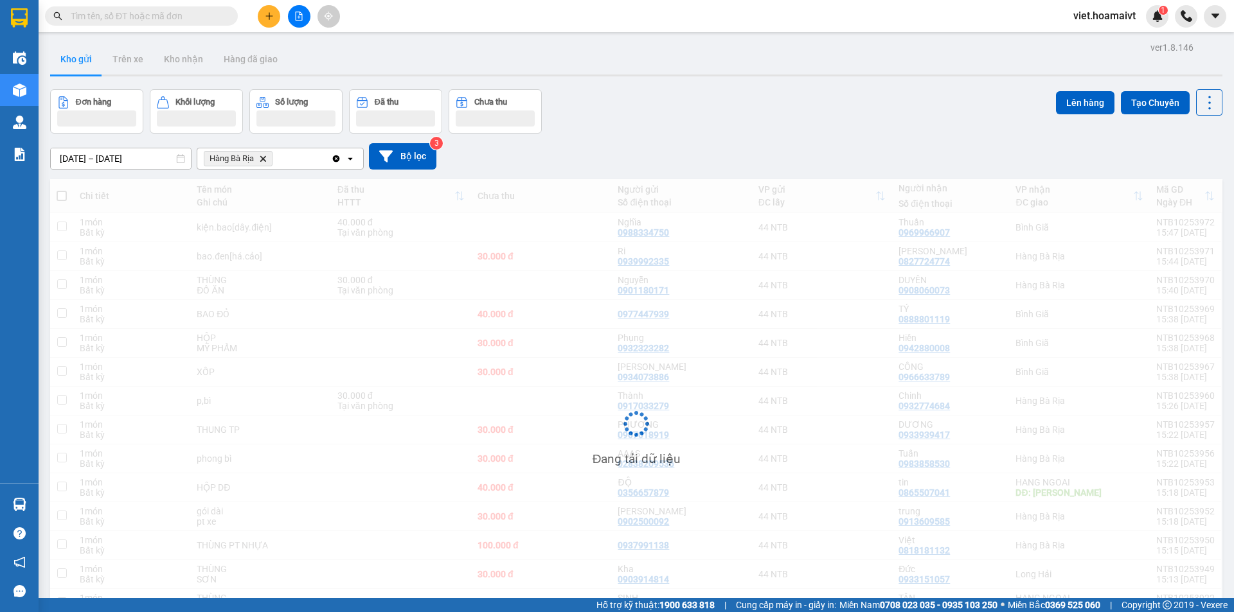
click at [699, 136] on div "12/10/2025 – 13/10/2025 Press the down arrow key to interact with the calendar …" at bounding box center [636, 157] width 1172 height 46
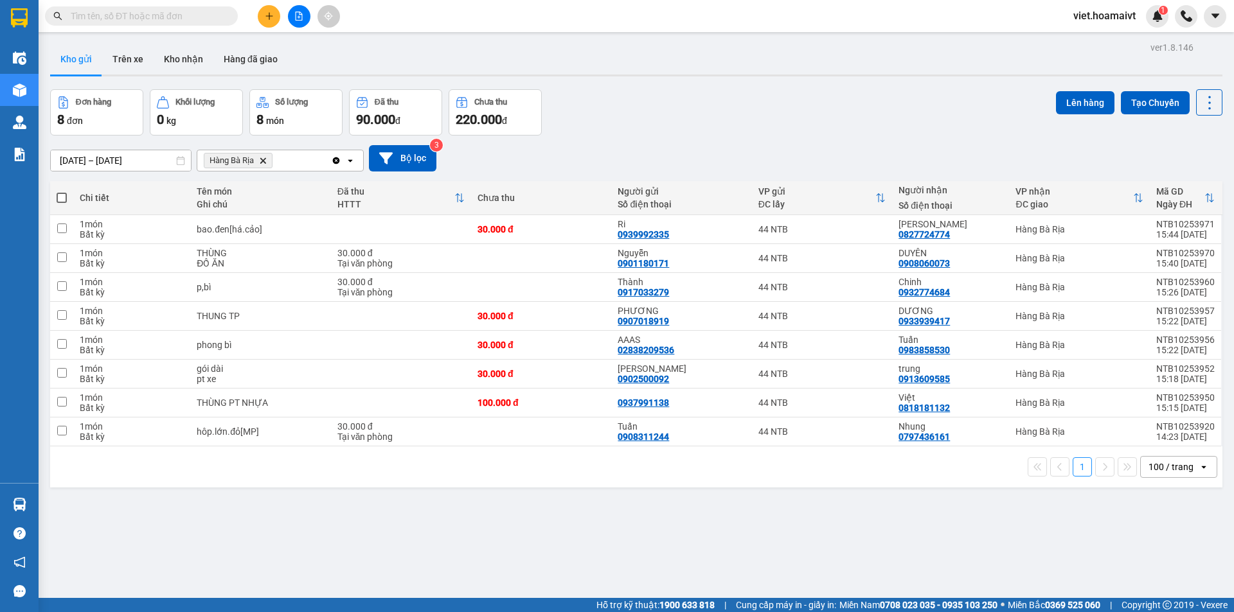
click at [265, 163] on icon "Hàng Bà Rịa, close by backspace" at bounding box center [263, 160] width 6 height 6
click at [265, 163] on div "Chọn văn phòng nhận" at bounding box center [249, 160] width 89 height 13
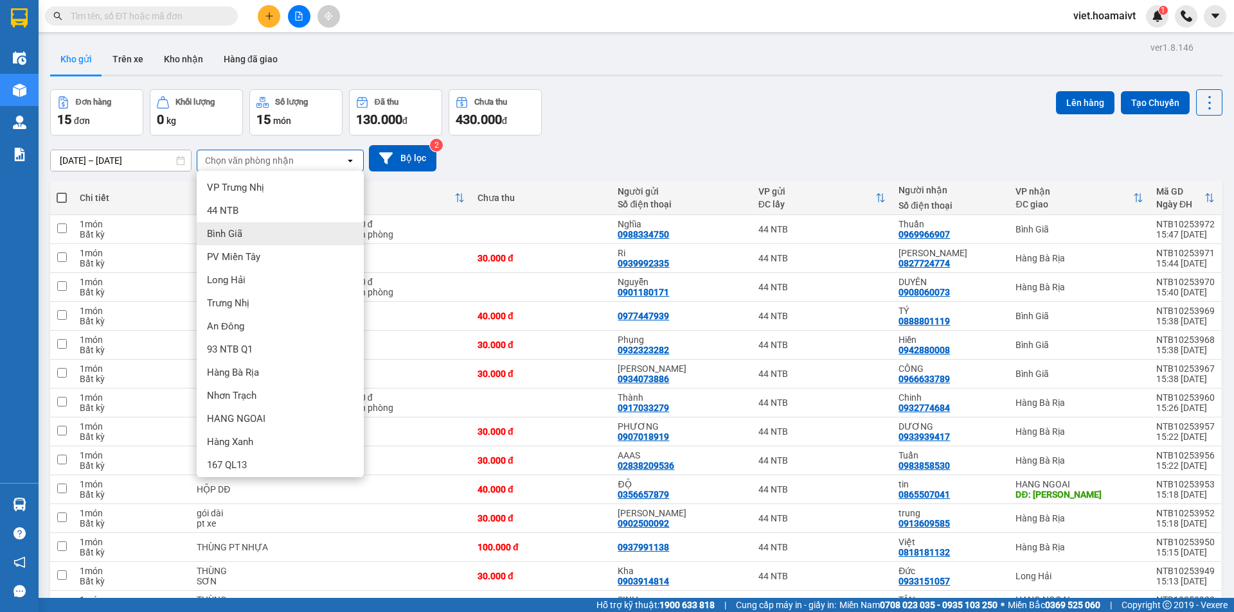
click at [269, 227] on div "Bình Giã" at bounding box center [280, 233] width 167 height 23
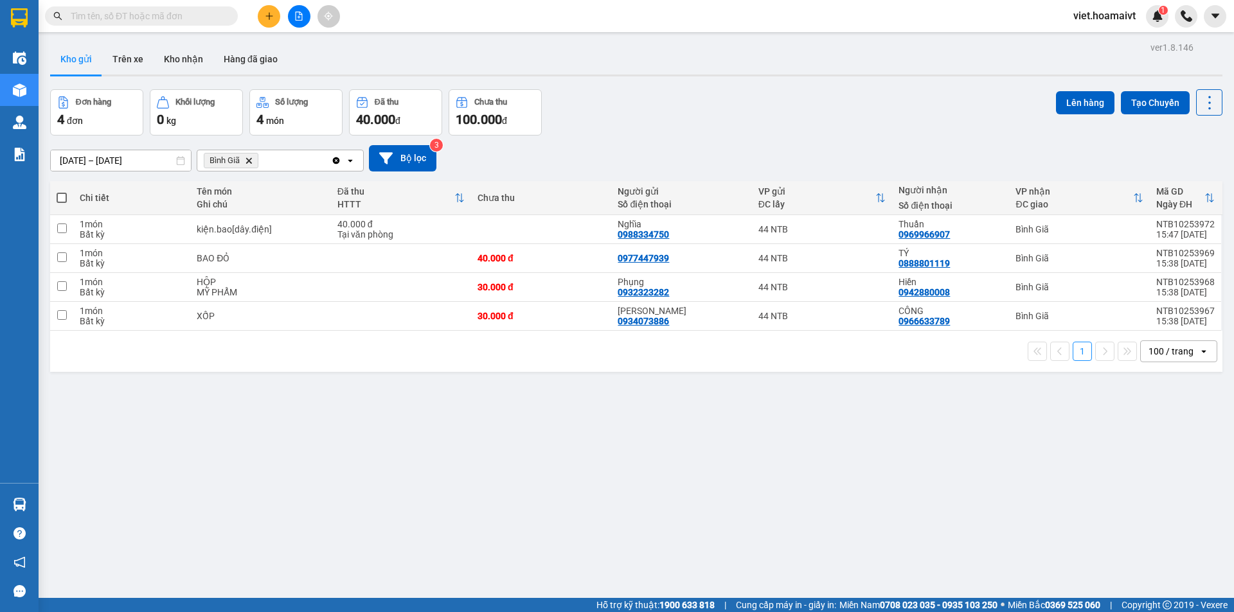
click at [761, 141] on div "12/10/2025 – 13/10/2025 Press the down arrow key to interact with the calendar …" at bounding box center [636, 159] width 1172 height 46
click at [759, 114] on div "Đơn hàng 4 đơn Khối lượng 0 kg Số lượng 4 món Đã thu 40.000 đ Chưa thu 100.000 …" at bounding box center [636, 112] width 1172 height 46
click at [249, 163] on icon "Delete" at bounding box center [249, 161] width 8 height 8
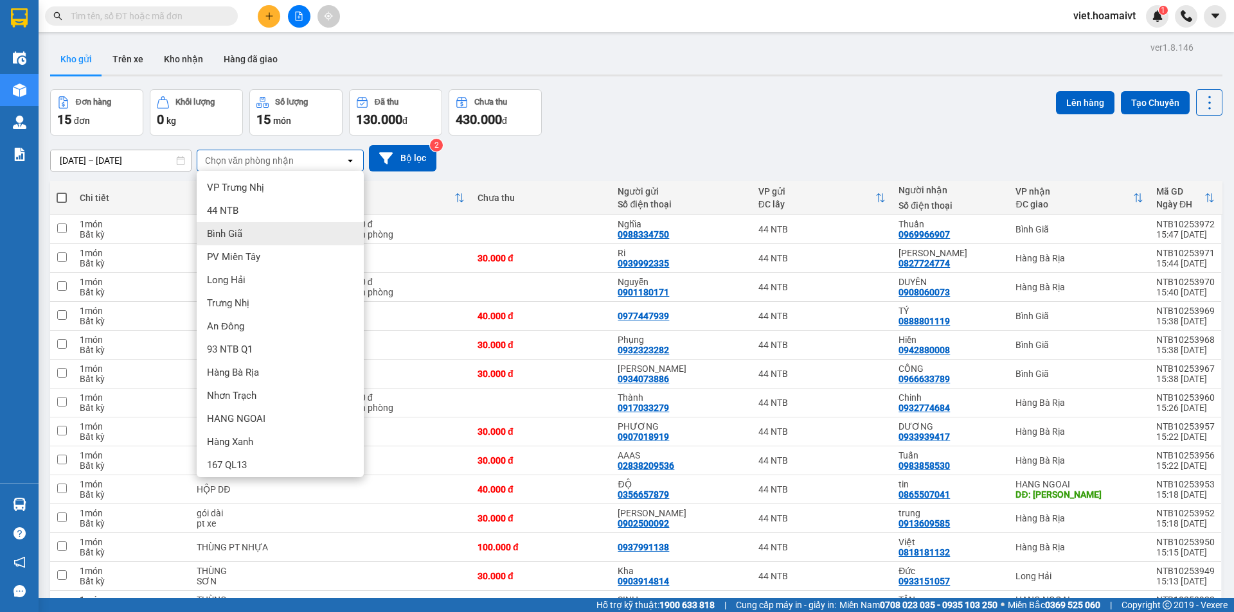
click at [258, 238] on div "Bình Giã" at bounding box center [280, 233] width 167 height 23
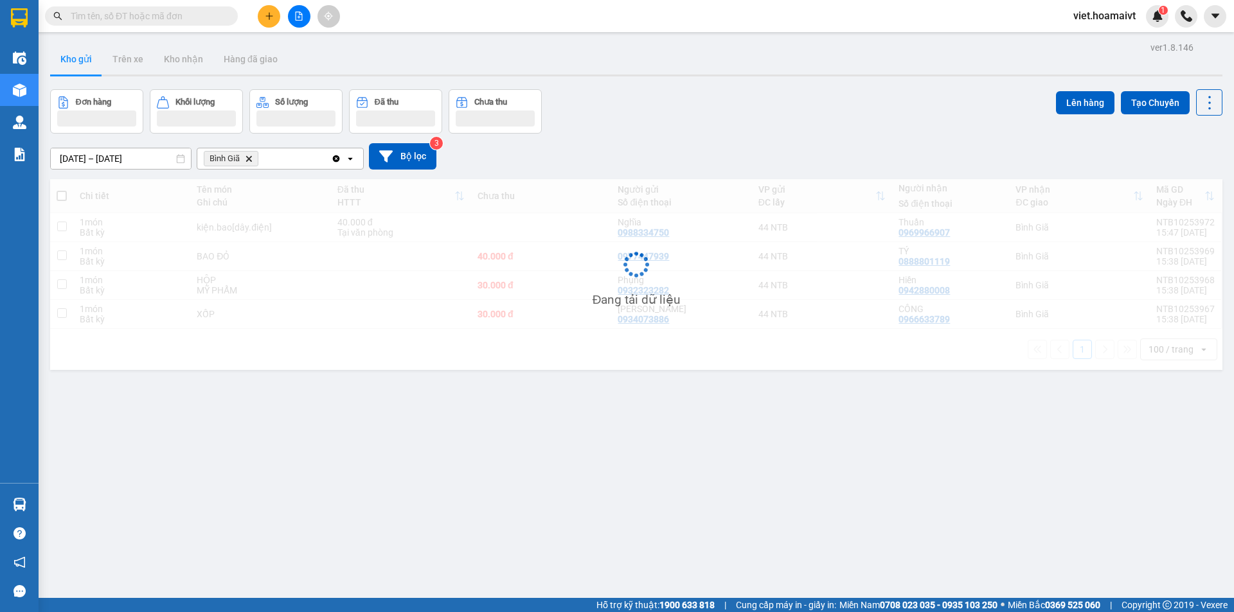
click at [715, 145] on div "12/10/2025 – 13/10/2025 Press the down arrow key to interact with the calendar …" at bounding box center [636, 156] width 1172 height 26
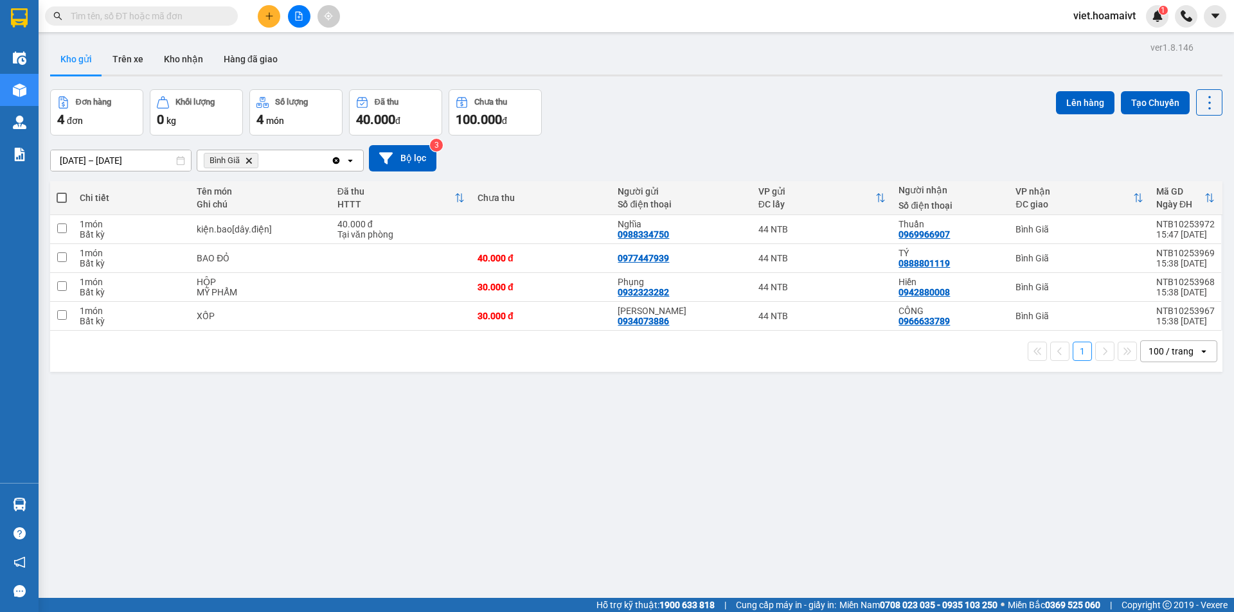
click at [247, 161] on icon "Delete" at bounding box center [249, 161] width 8 height 8
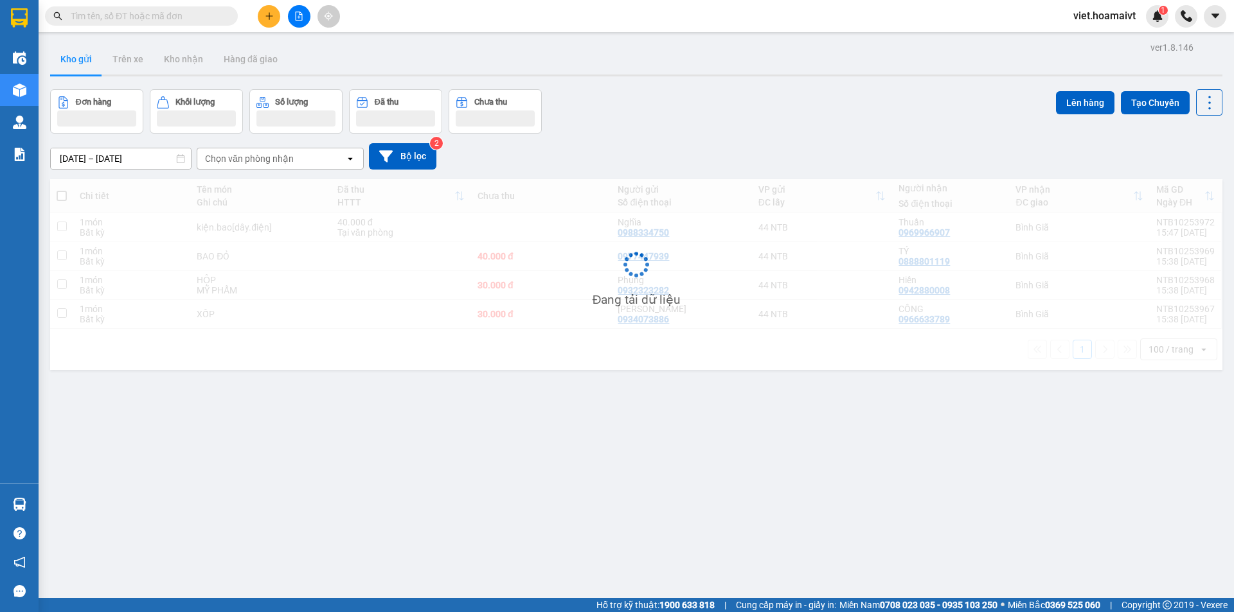
drag, startPoint x: 628, startPoint y: 152, endPoint x: 634, endPoint y: 145, distance: 9.6
click at [628, 152] on div "[DATE] – [DATE] Press the down arrow key to interact with the calendar and sele…" at bounding box center [636, 156] width 1172 height 26
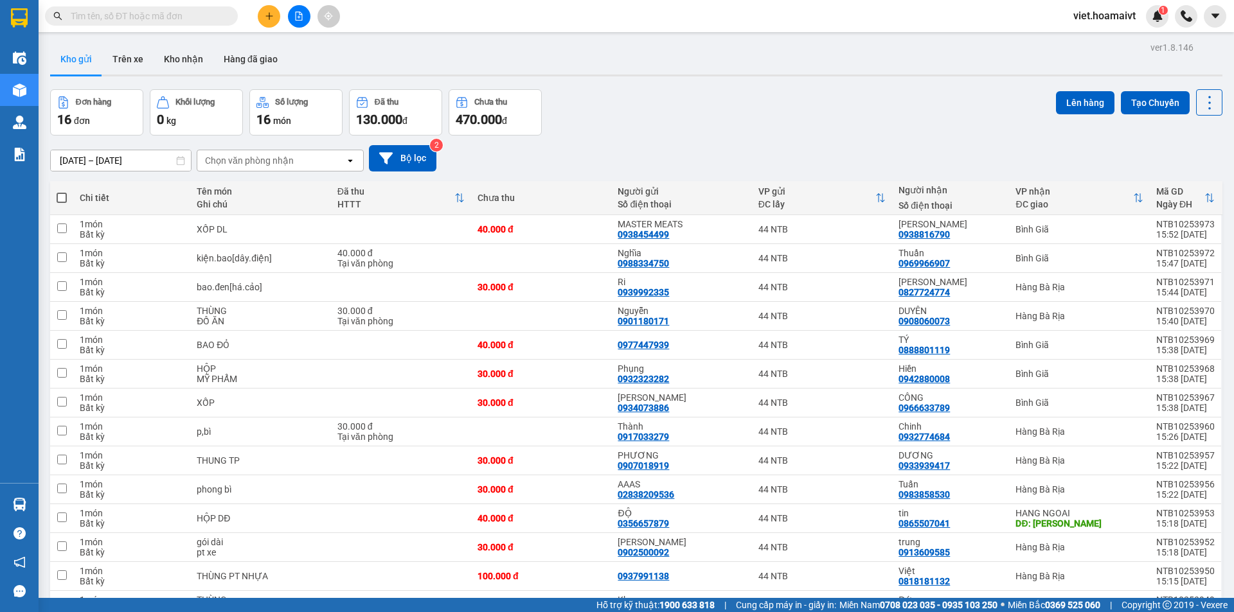
click at [231, 161] on div "Chọn văn phòng nhận" at bounding box center [249, 160] width 89 height 13
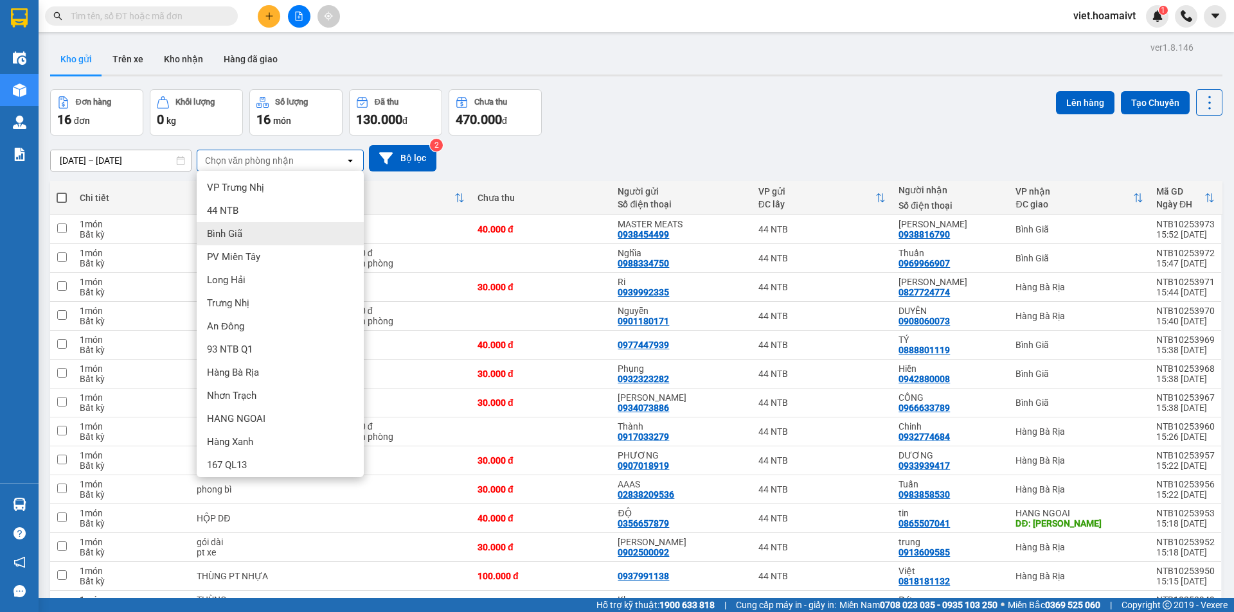
click at [244, 229] on div "Bình Giã" at bounding box center [280, 233] width 167 height 23
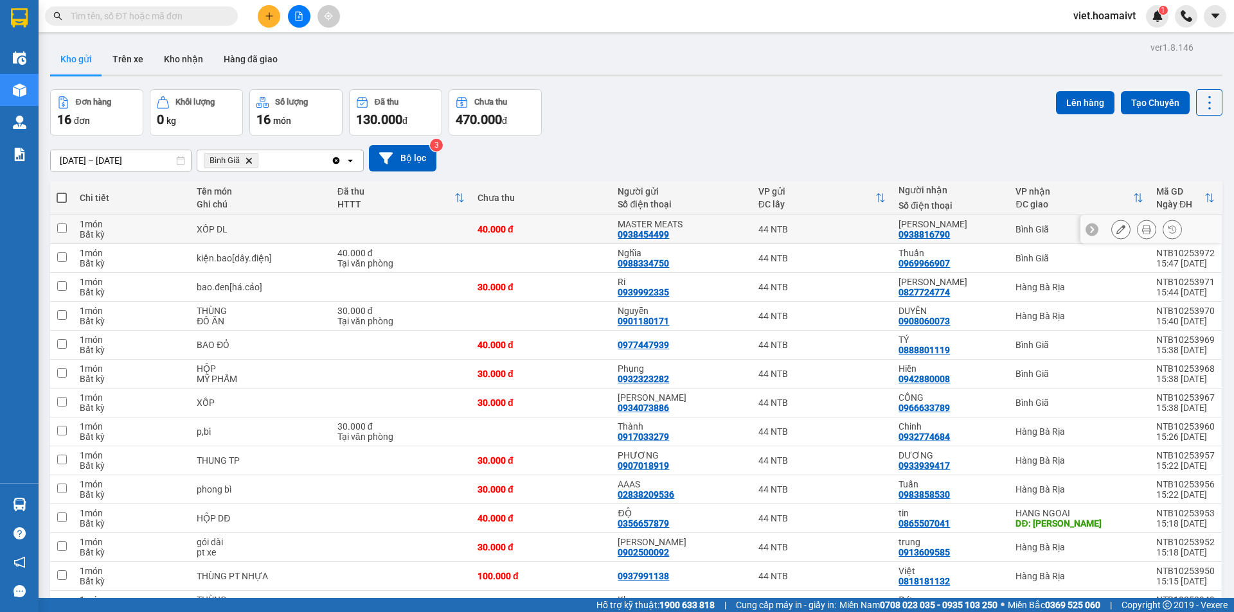
click at [675, 148] on div "12/10/2025 – 13/10/2025 Press the down arrow key to interact with the calendar …" at bounding box center [636, 158] width 1172 height 26
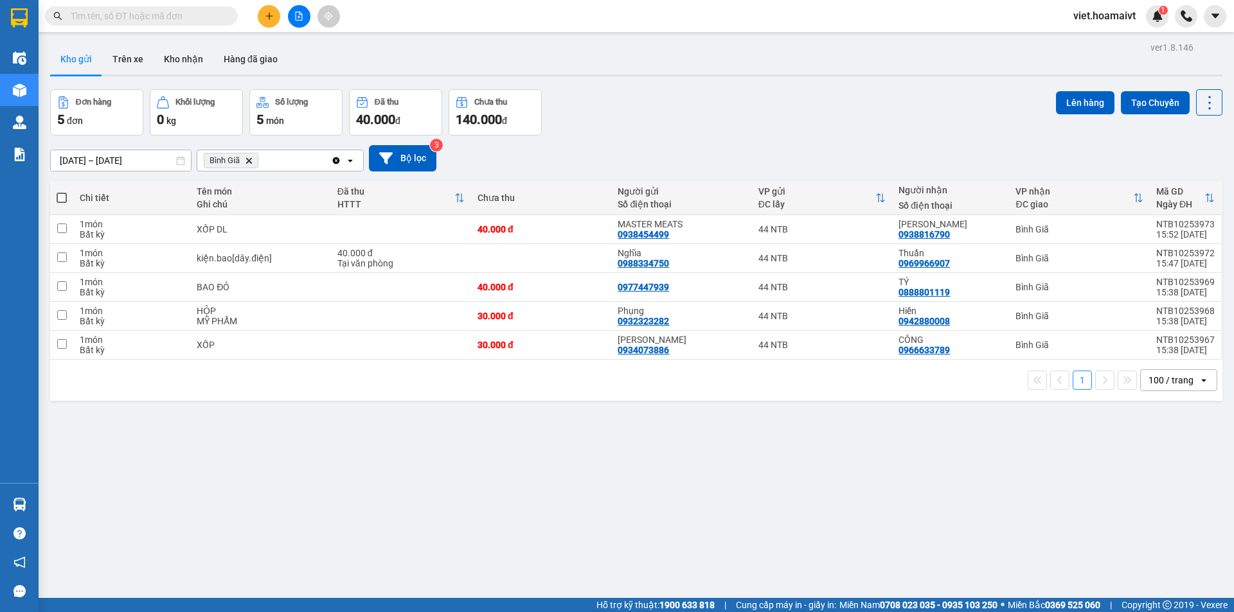
click at [61, 197] on span at bounding box center [62, 198] width 10 height 10
click at [62, 191] on input "checkbox" at bounding box center [62, 191] width 0 height 0
checkbox input "true"
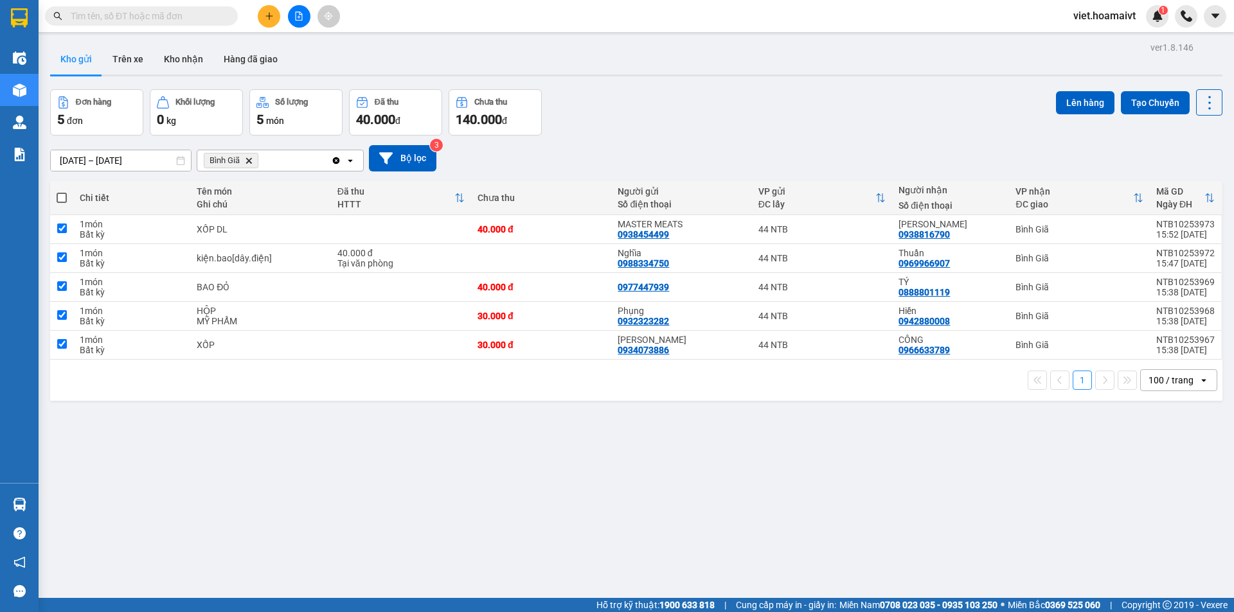
checkbox input "true"
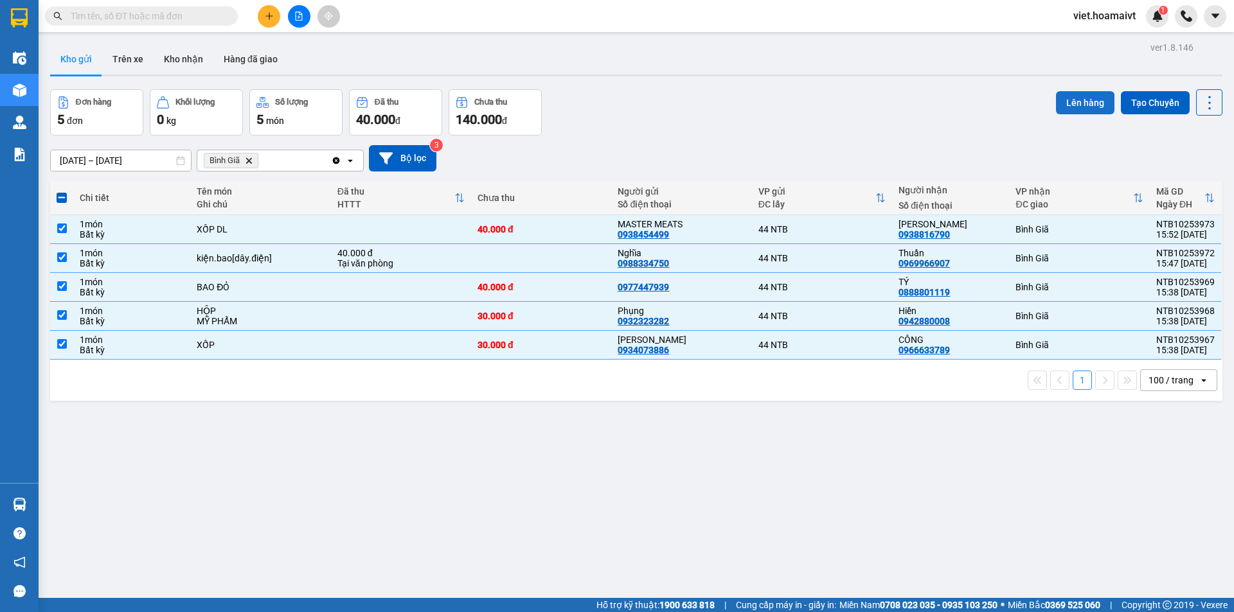
click at [1069, 102] on button "Lên hàng" at bounding box center [1085, 102] width 58 height 23
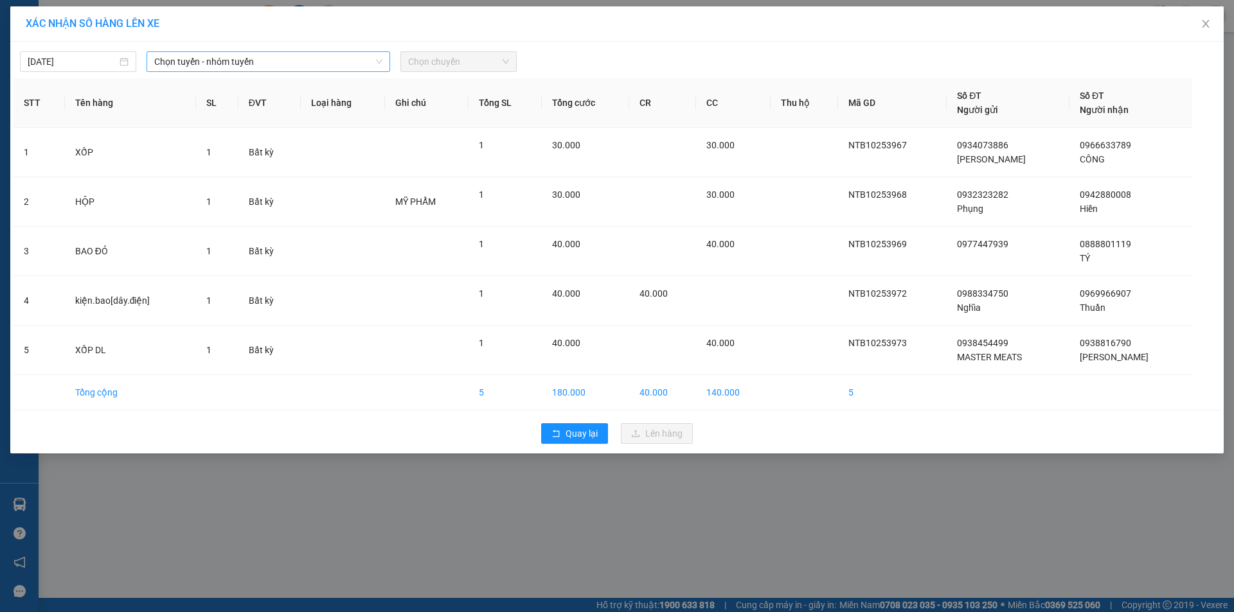
click at [276, 57] on span "Chọn tuyến - nhóm tuyến" at bounding box center [268, 61] width 228 height 19
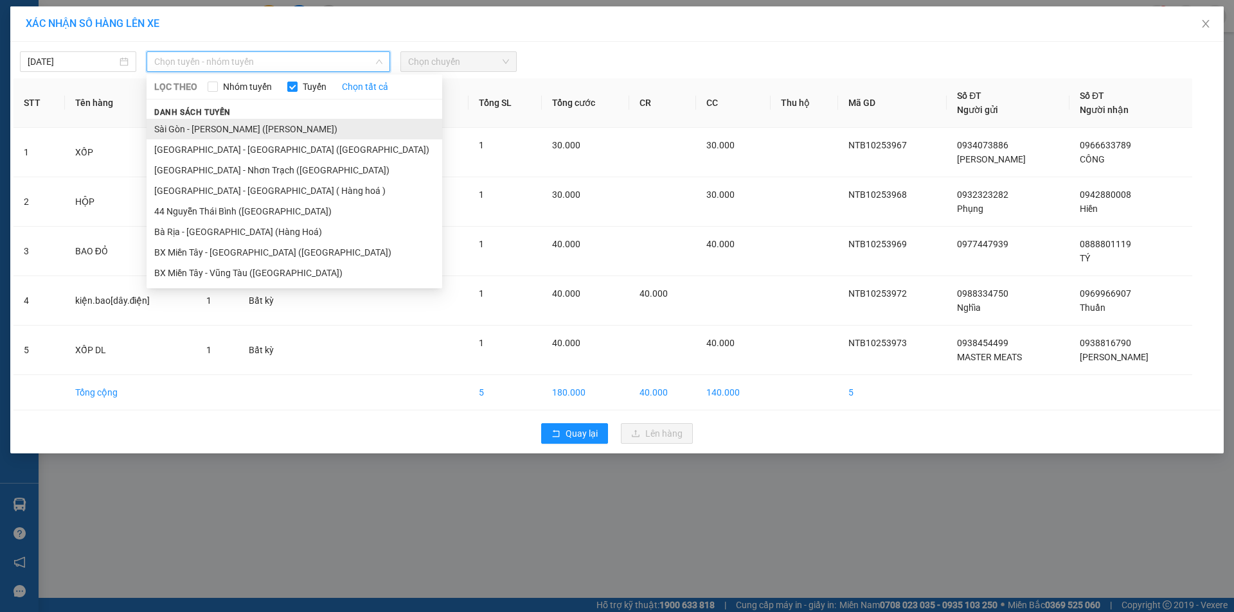
click at [276, 128] on li "Sài Gòn - Vũng Tàu (Hàng Hoá)" at bounding box center [295, 129] width 296 height 21
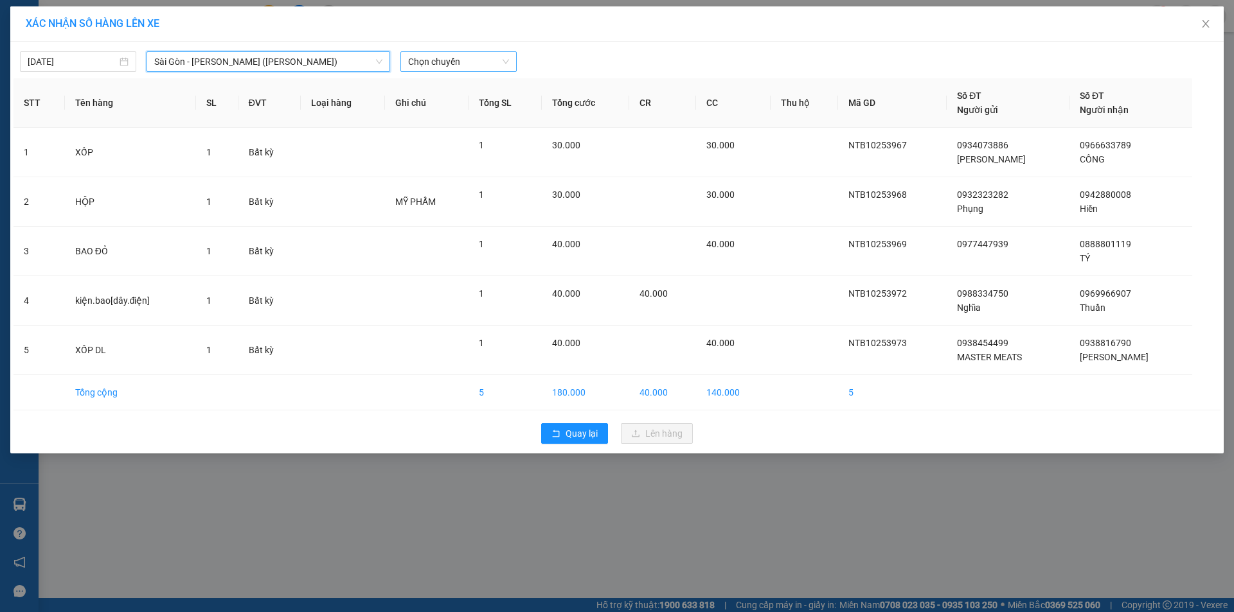
click at [454, 58] on span "Chọn chuyến" at bounding box center [458, 61] width 101 height 19
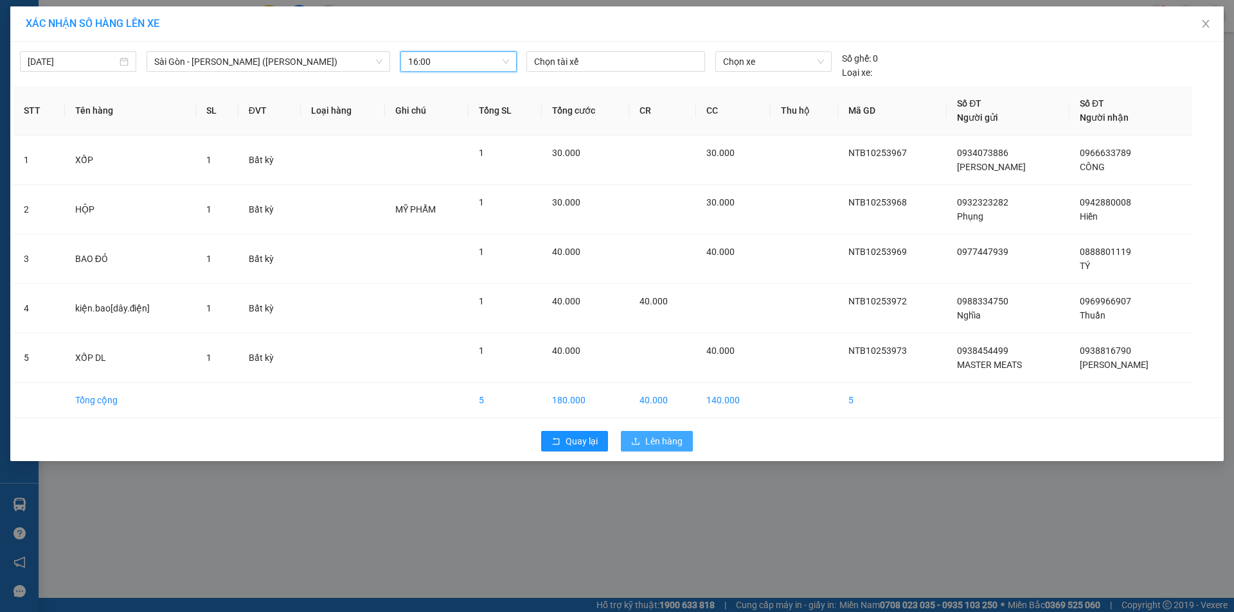
click at [671, 434] on span "Lên hàng" at bounding box center [663, 441] width 37 height 14
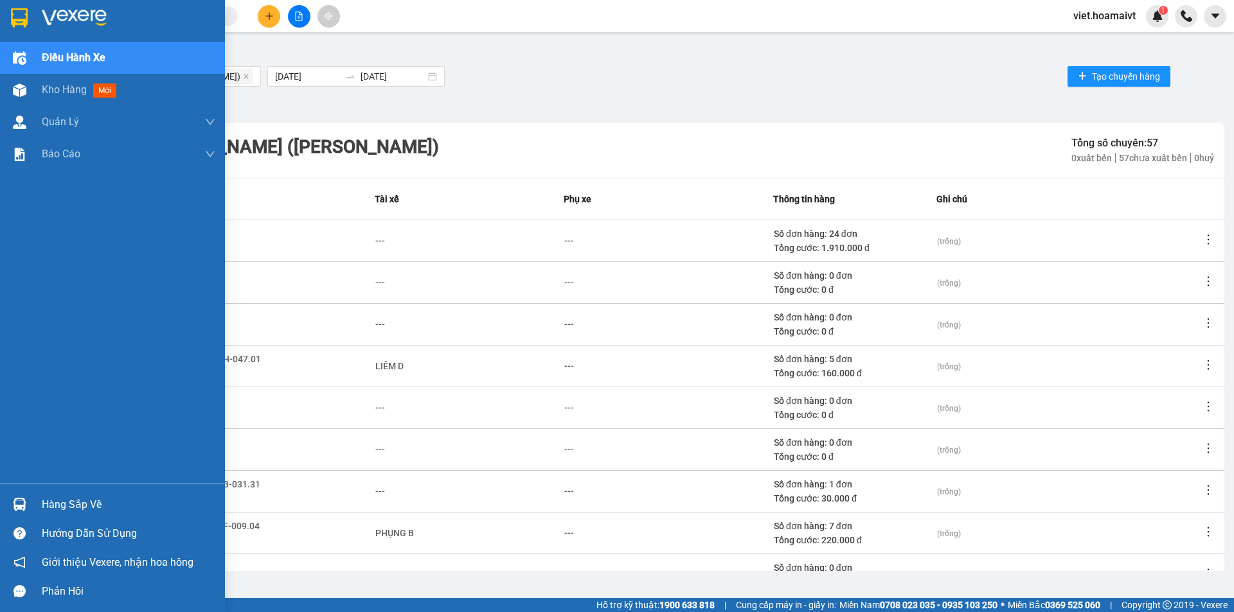
scroll to position [119, 0]
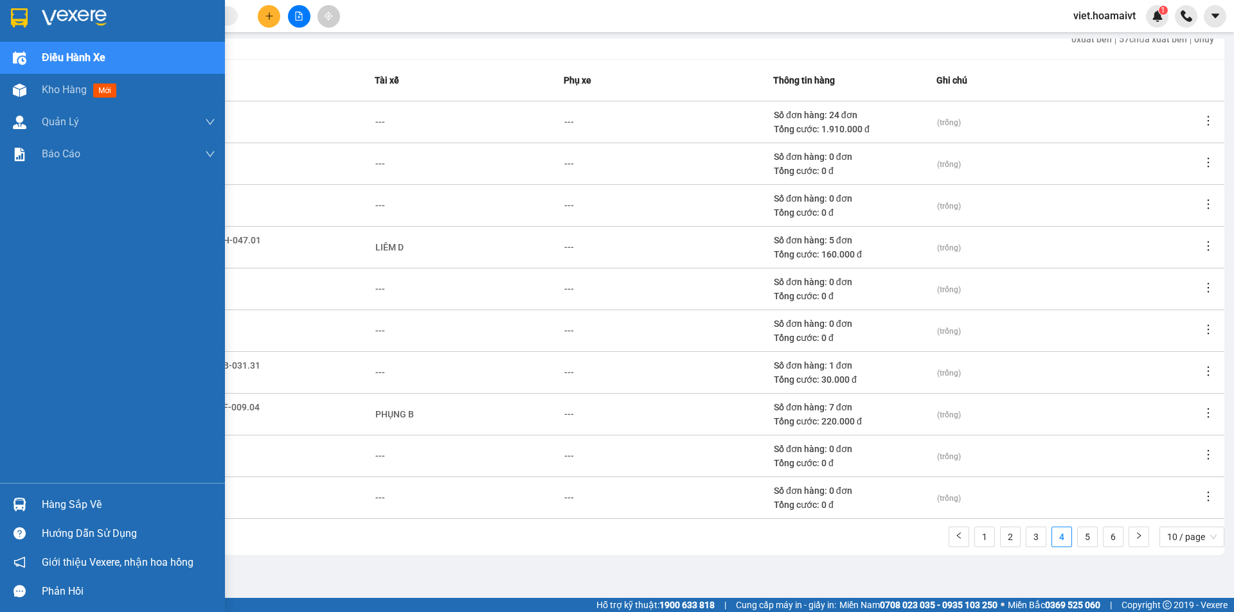
click at [57, 10] on img at bounding box center [74, 17] width 65 height 19
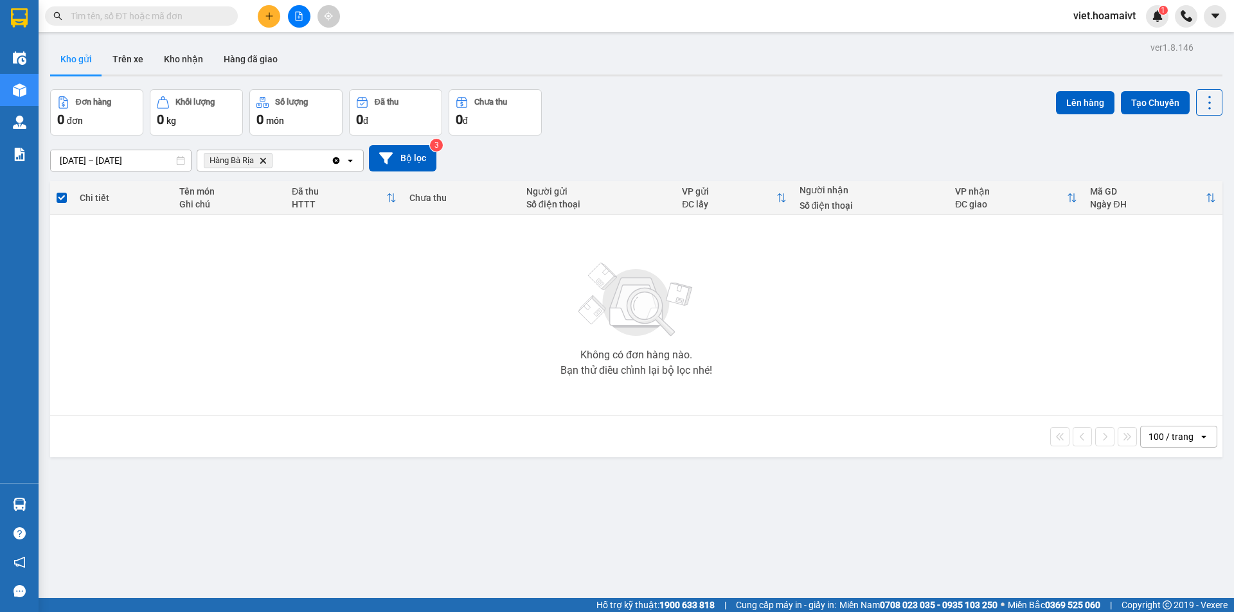
drag, startPoint x: 819, startPoint y: 117, endPoint x: 675, endPoint y: 145, distance: 147.2
click at [819, 117] on div "Đơn hàng 0 đơn Khối lượng 0 kg Số lượng 0 món Đã thu 0 đ Chưa thu 0 đ Lên hàng …" at bounding box center [636, 112] width 1172 height 46
click at [266, 161] on icon "Delete" at bounding box center [263, 161] width 8 height 8
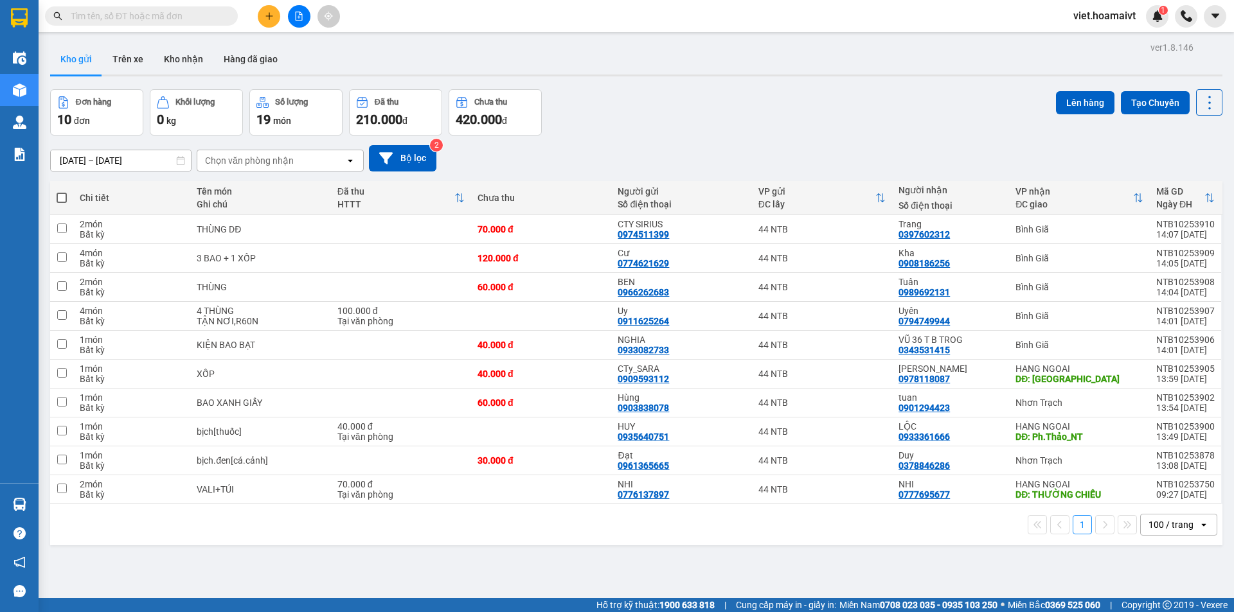
click at [707, 134] on div "Đơn hàng 10 đơn Khối lượng 0 kg Số lượng 19 món Đã thu 210.000 đ Chưa thu 420.0…" at bounding box center [636, 112] width 1172 height 46
click at [229, 166] on div "Chọn văn phòng nhận" at bounding box center [249, 160] width 89 height 13
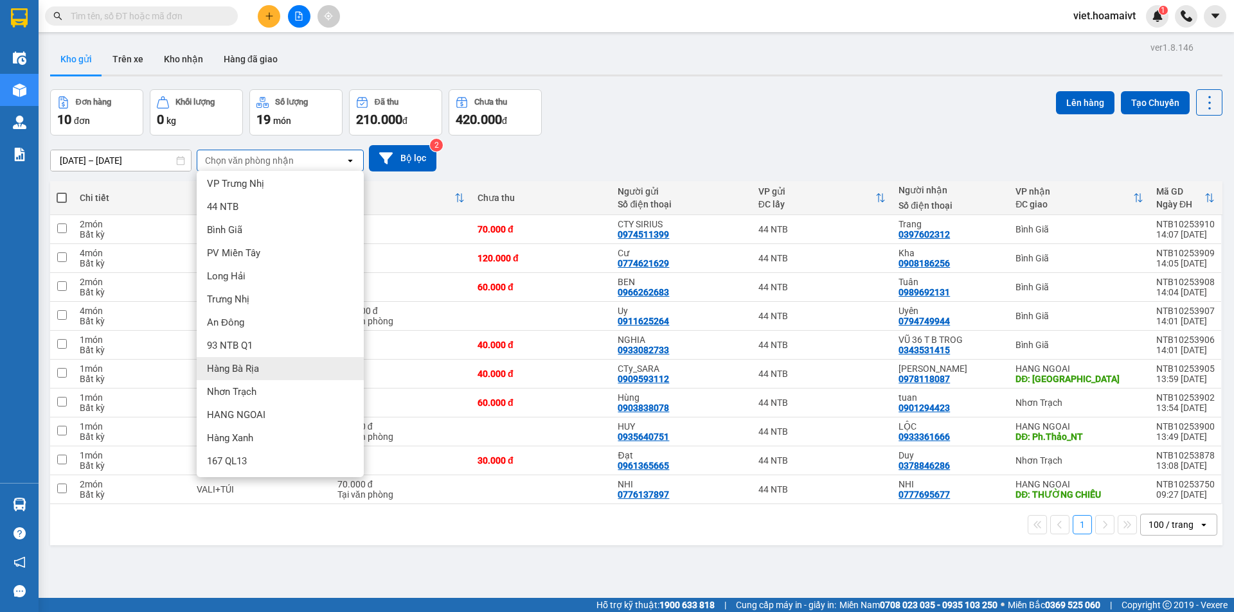
scroll to position [4, 0]
click at [289, 405] on div "HANG NGOAI" at bounding box center [280, 414] width 167 height 23
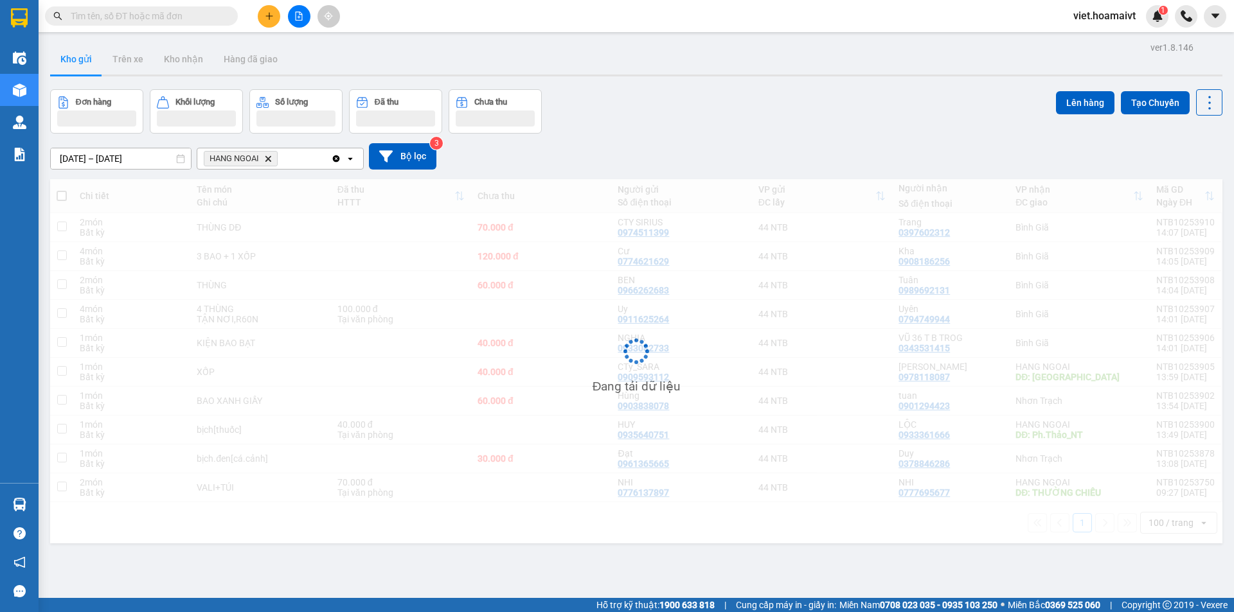
click at [657, 84] on div "ver 1.8.146 Kho gửi Trên xe [PERSON_NAME] Hàng đã [PERSON_NAME] hàng [PERSON_NA…" at bounding box center [636, 345] width 1182 height 612
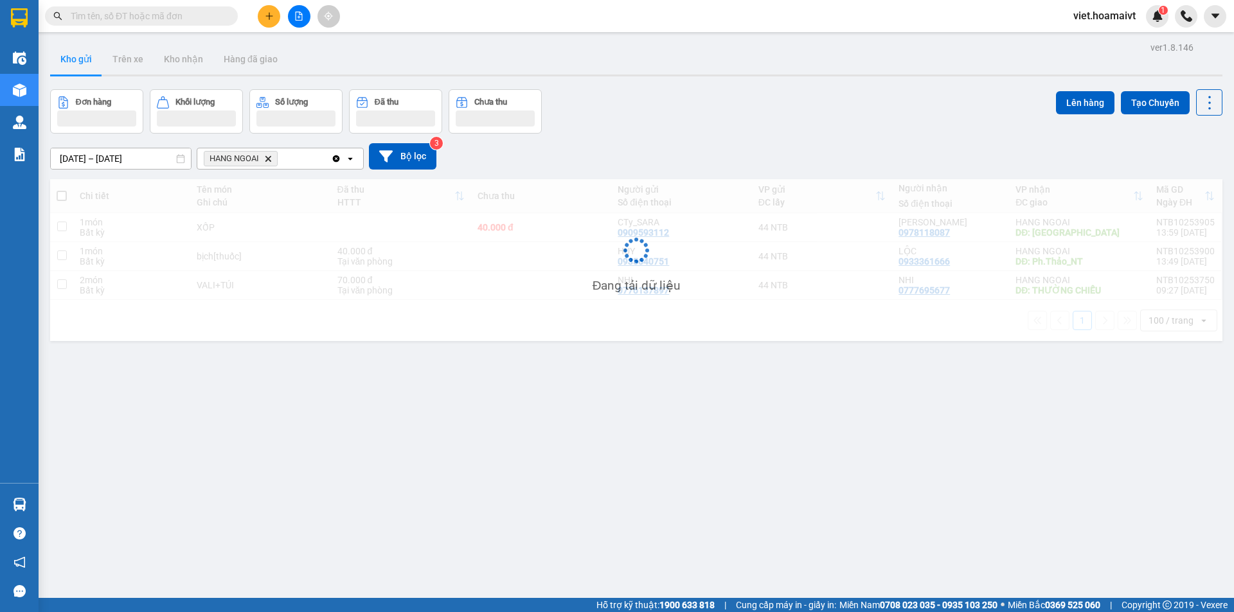
click at [657, 84] on div "ver 1.8.146 Kho gửi Trên xe [PERSON_NAME] Hàng đã [PERSON_NAME] hàng [PERSON_NA…" at bounding box center [636, 345] width 1182 height 612
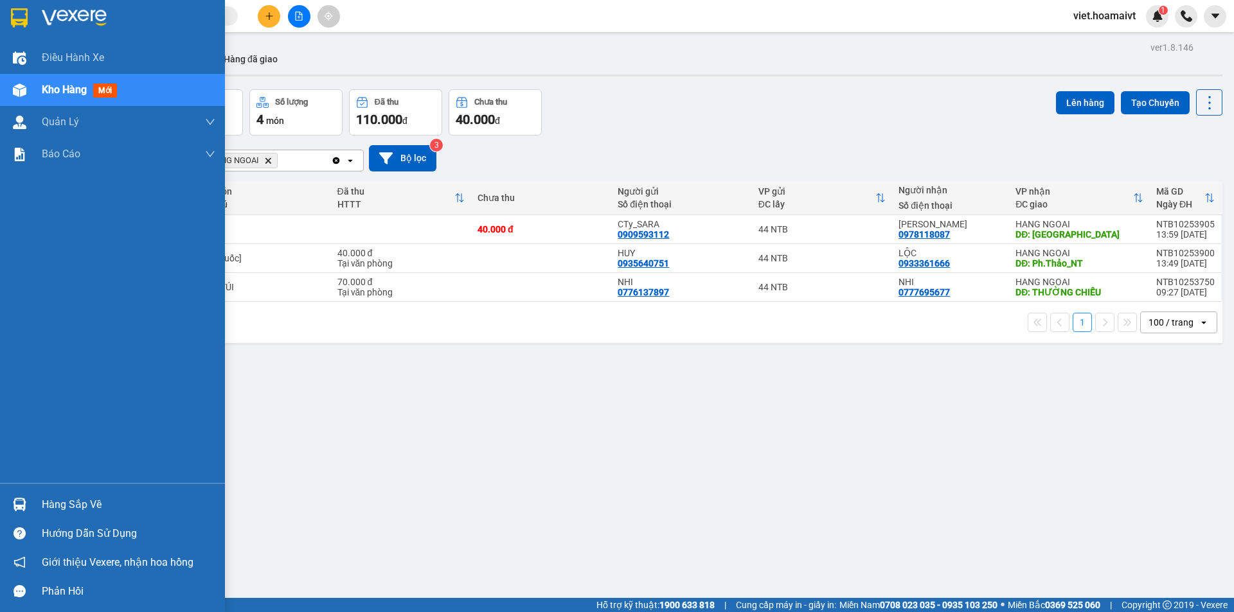
click at [66, 12] on img at bounding box center [74, 17] width 65 height 19
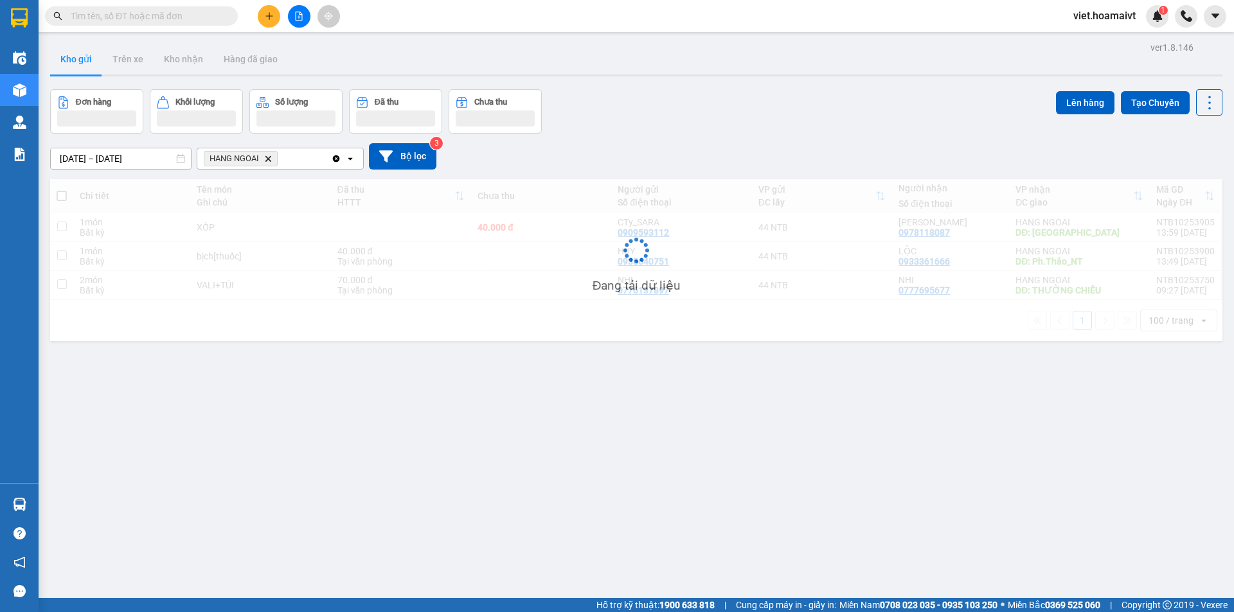
click at [758, 110] on div "Đơn hàng Khối lượng Số lượng Đã thu Chưa thu Lên hàng Tạo Chuyến" at bounding box center [636, 111] width 1172 height 44
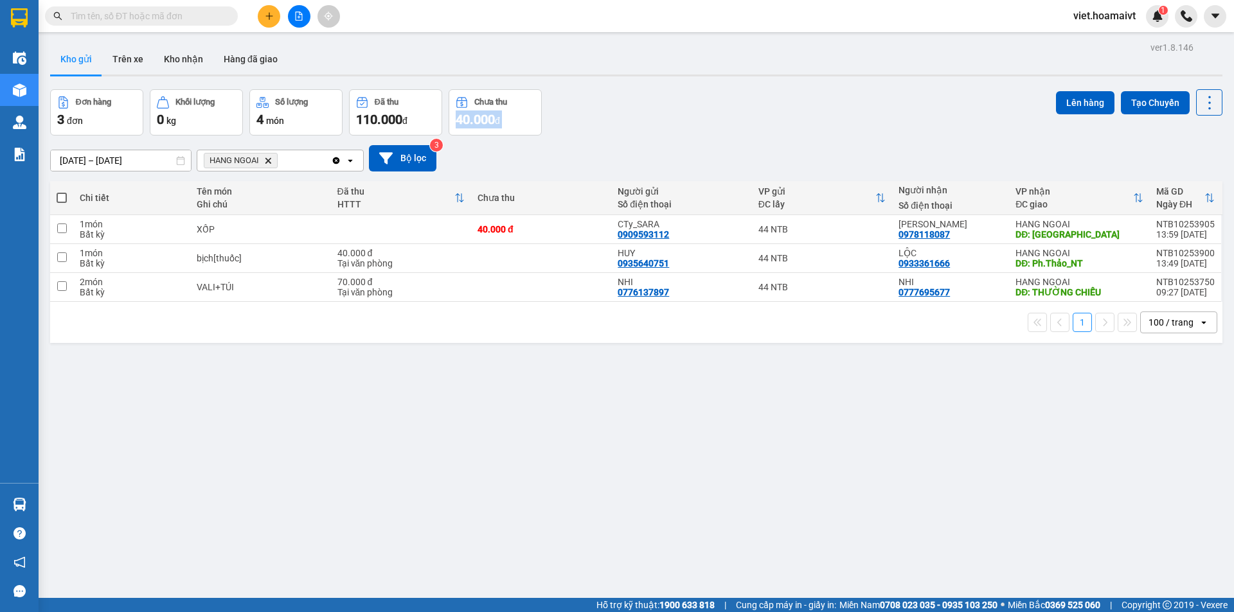
click at [758, 109] on div "Đơn hàng 3 đơn Khối lượng 0 kg Số lượng 4 món Đã thu 110.000 đ Chưa thu 40.000 …" at bounding box center [636, 112] width 1172 height 46
click at [653, 458] on div "ver 1.8.146 Kho gửi Trên xe [PERSON_NAME] Hàng đã [PERSON_NAME] hàng 3 đơn [PER…" at bounding box center [636, 345] width 1182 height 612
click at [207, 12] on input "text" at bounding box center [147, 16] width 152 height 14
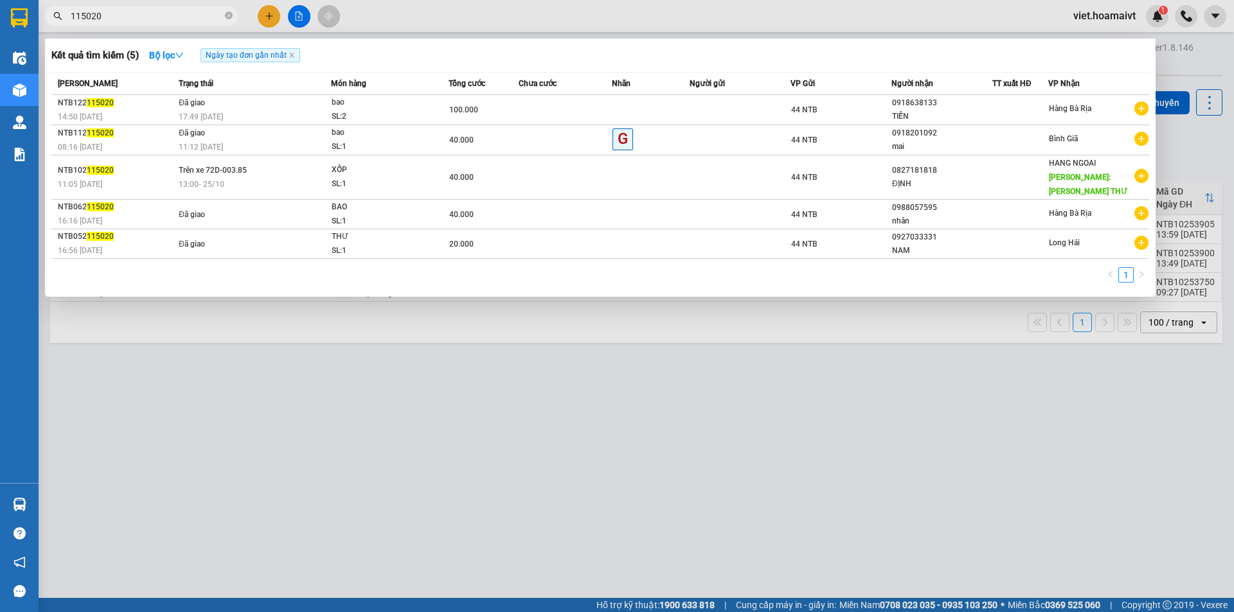
type input "115020"
click at [533, 481] on div at bounding box center [617, 306] width 1234 height 612
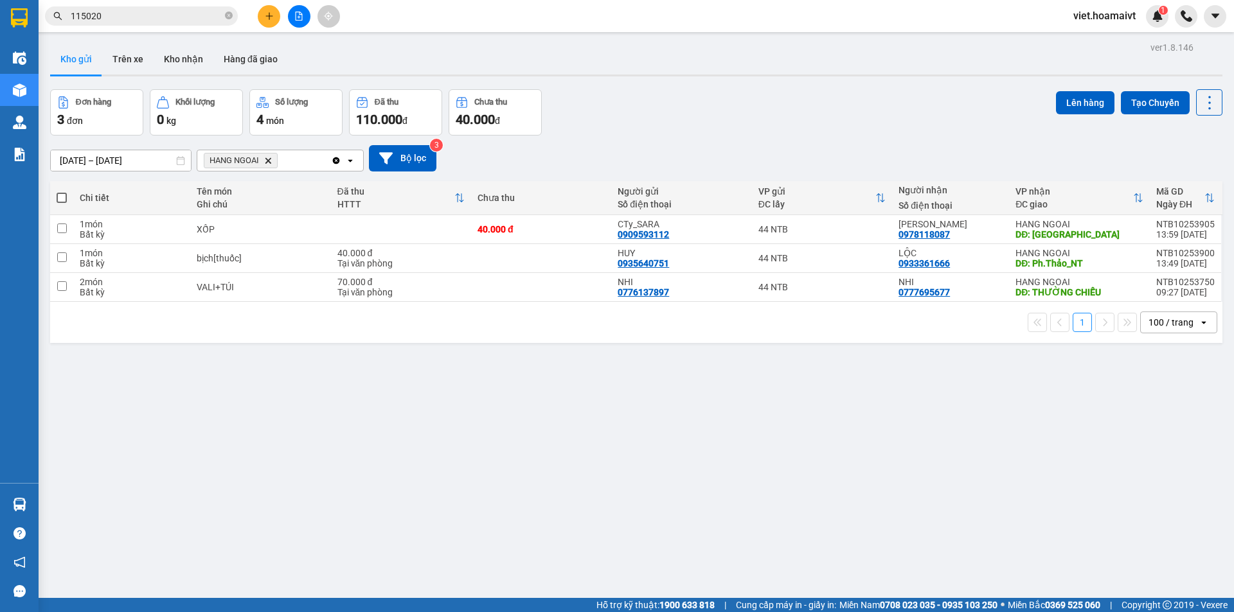
click at [673, 137] on div "[DATE] – [DATE] Press the down arrow key to interact with the calendar and sele…" at bounding box center [636, 159] width 1172 height 46
click at [698, 526] on div "ver 1.8.146 Kho gửi Trên xe [PERSON_NAME] Hàng đã [PERSON_NAME] hàng 3 đơn [PER…" at bounding box center [636, 345] width 1182 height 612
click at [268, 20] on icon "plus" at bounding box center [269, 16] width 9 height 9
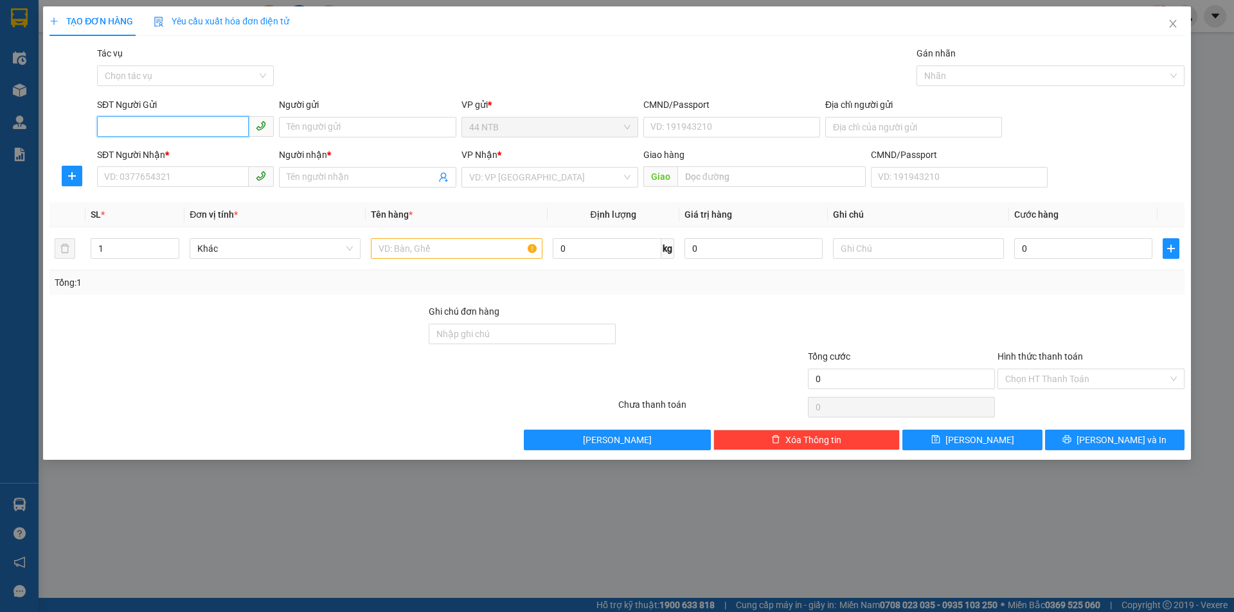
click at [135, 129] on input "SĐT Người Gửi" at bounding box center [173, 126] width 152 height 21
type input "0937257267"
click at [182, 159] on div "0937257267 - LK_Trung.Côi[Côi]" at bounding box center [185, 153] width 161 height 14
type input "LK_Trung.Côi[Côi]"
type input "070085006490"
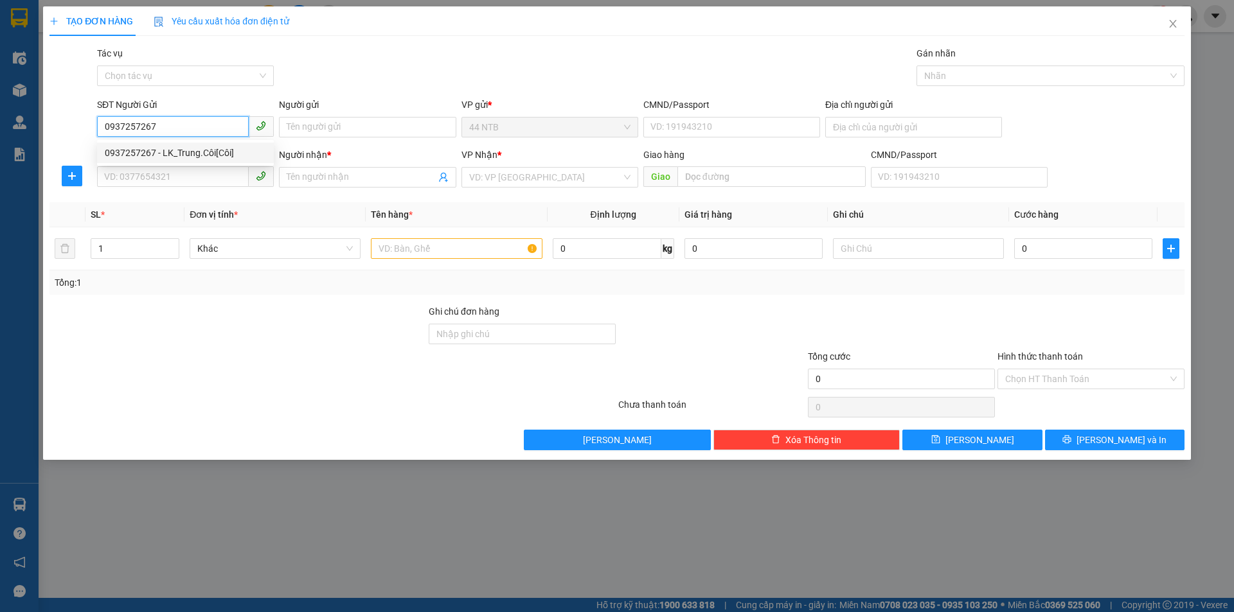
type input "0909211333"
type input "Việt Thảo"
type input "0937257267"
click at [368, 76] on div "Gói vận chuyển * Tiêu chuẩn Tác vụ Chọn tác vụ Gán nhãn Nhãn" at bounding box center [640, 68] width 1092 height 45
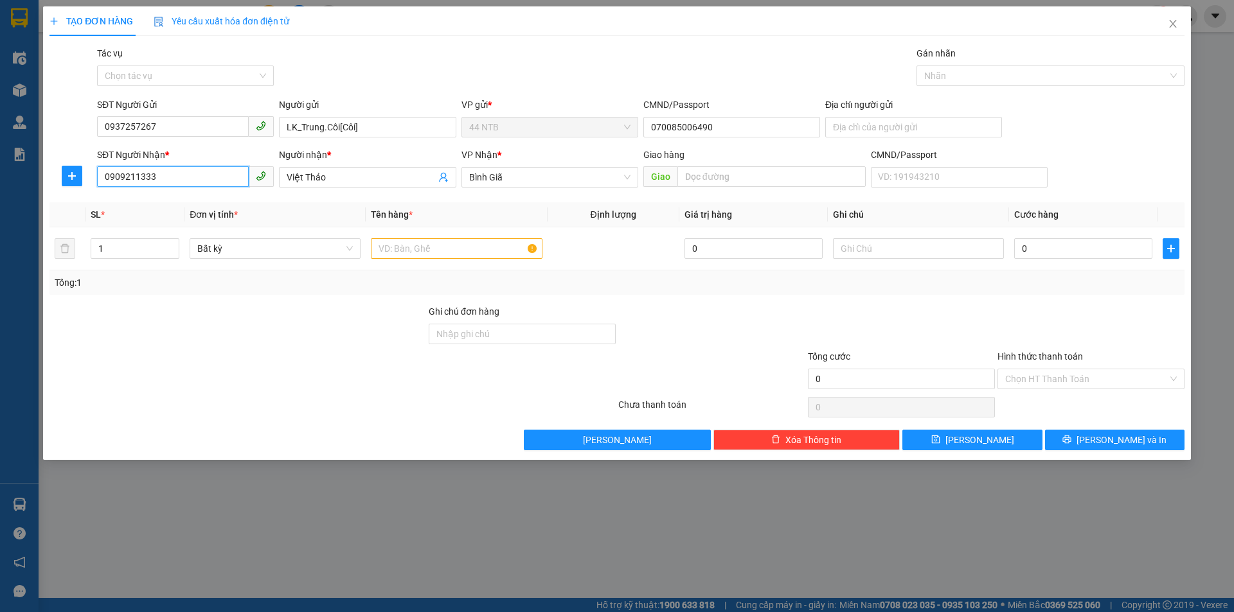
drag, startPoint x: 182, startPoint y: 175, endPoint x: 171, endPoint y: 177, distance: 11.6
click at [171, 177] on input "0909211333" at bounding box center [173, 176] width 152 height 21
click at [445, 50] on div "Gói vận chuyển * Tiêu chuẩn Tác vụ Chọn tác vụ Gán nhãn Nhãn" at bounding box center [640, 68] width 1092 height 45
click at [447, 248] on input "text" at bounding box center [456, 248] width 171 height 21
type input "THÙNG NHỎ"
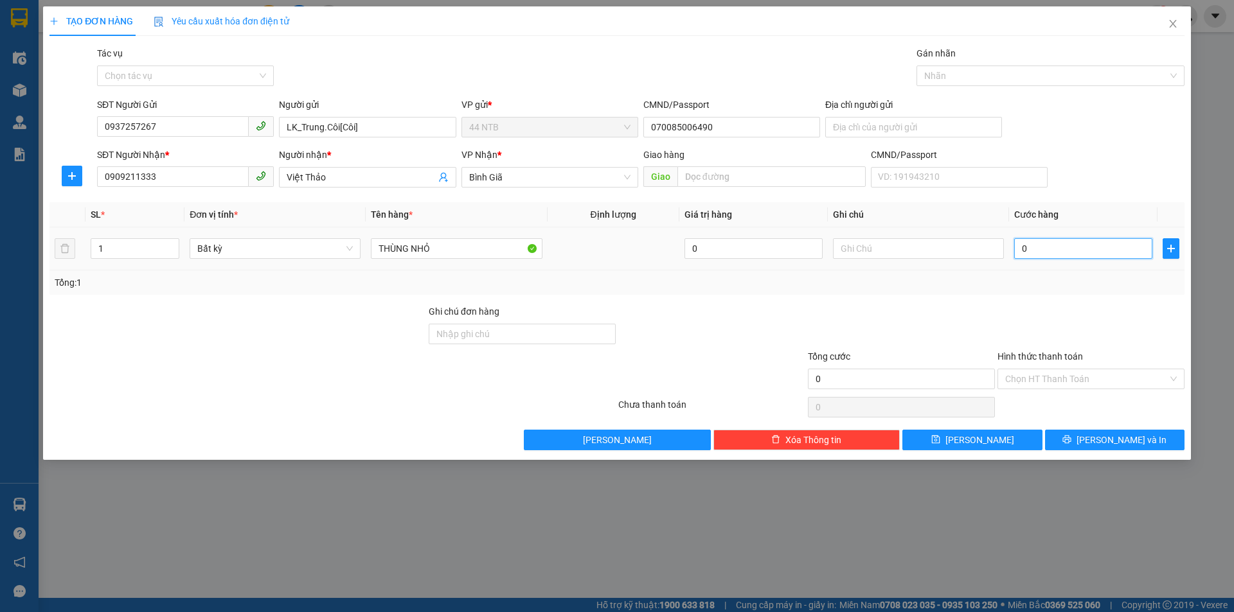
click at [1055, 242] on input "0" at bounding box center [1083, 248] width 138 height 21
type input "3"
type input "30"
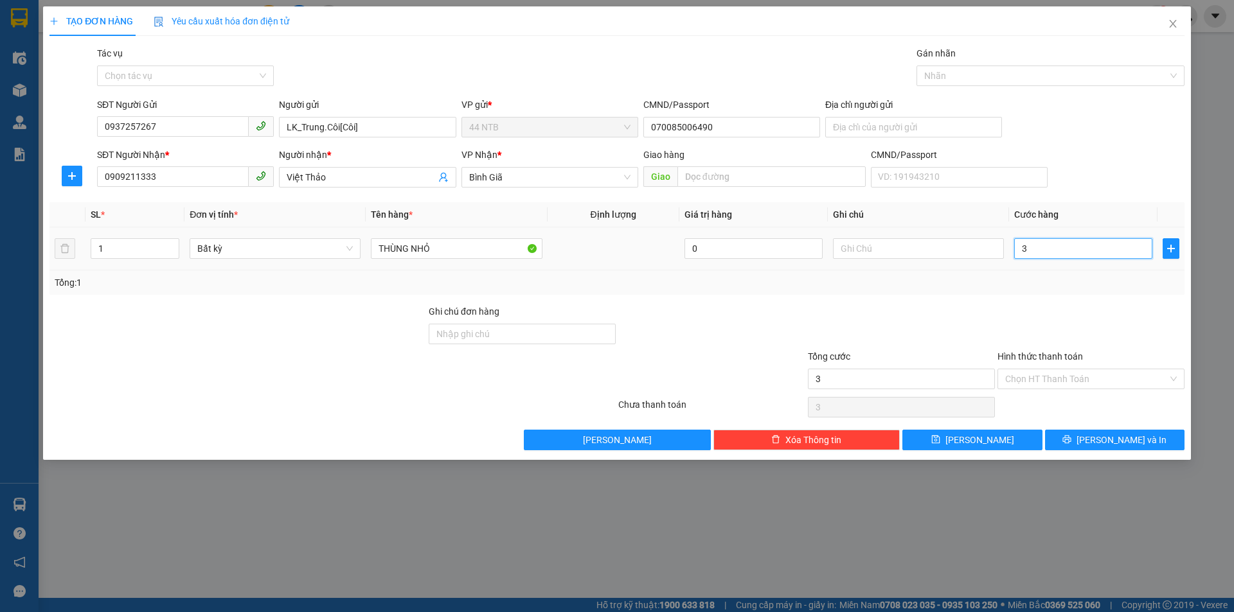
type input "30"
type input "30.000"
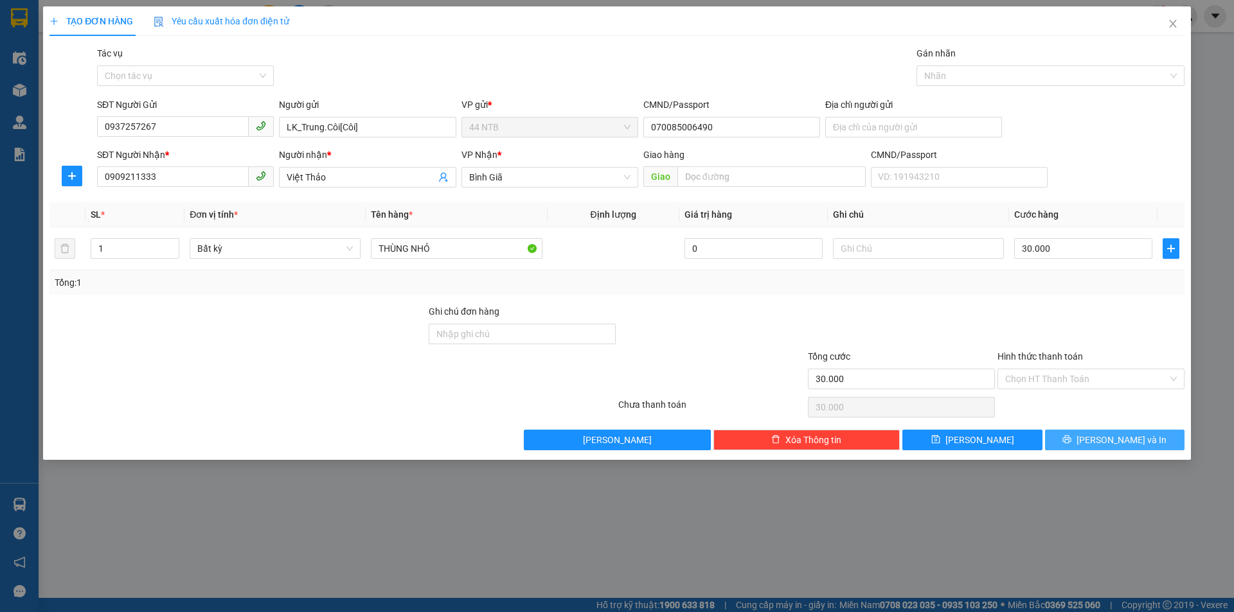
click at [1111, 444] on span "[PERSON_NAME] và In" at bounding box center [1121, 440] width 90 height 14
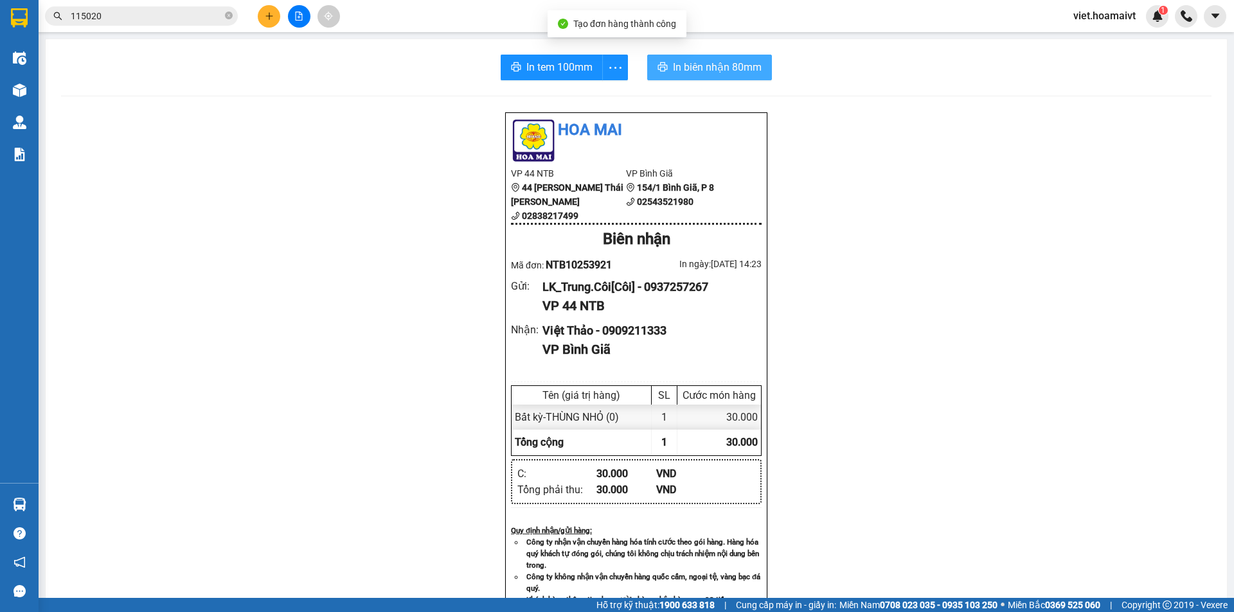
click at [682, 66] on span "In biên nhận 80mm" at bounding box center [717, 67] width 89 height 16
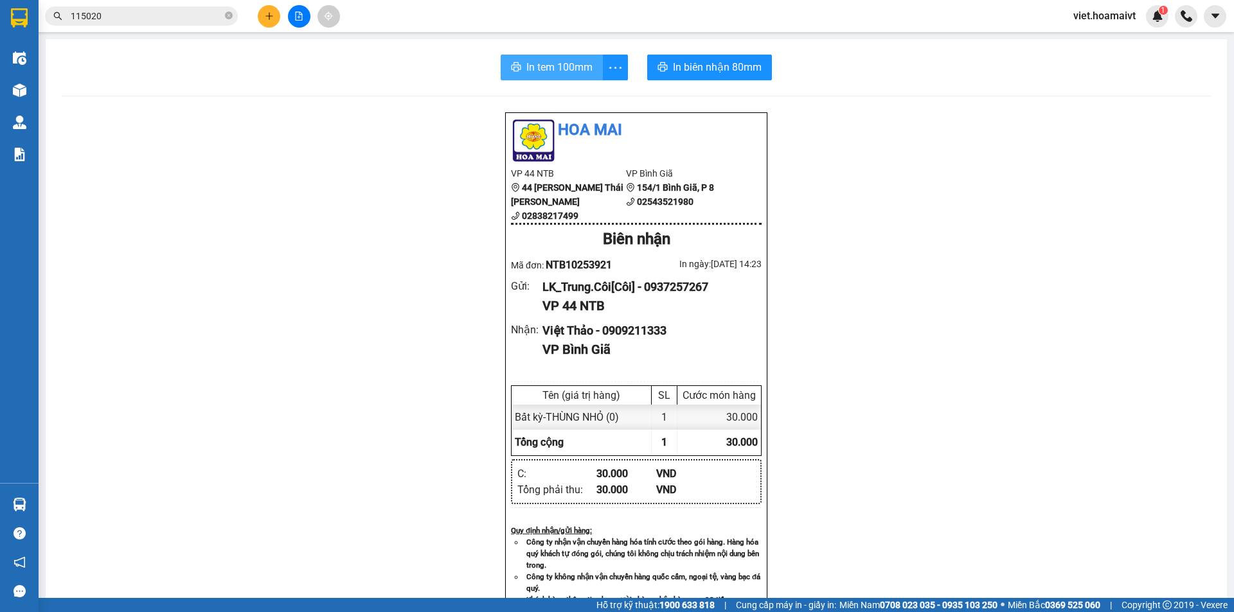
click at [553, 66] on span "In tem 100mm" at bounding box center [559, 67] width 66 height 16
click at [271, 13] on icon "plus" at bounding box center [269, 16] width 9 height 9
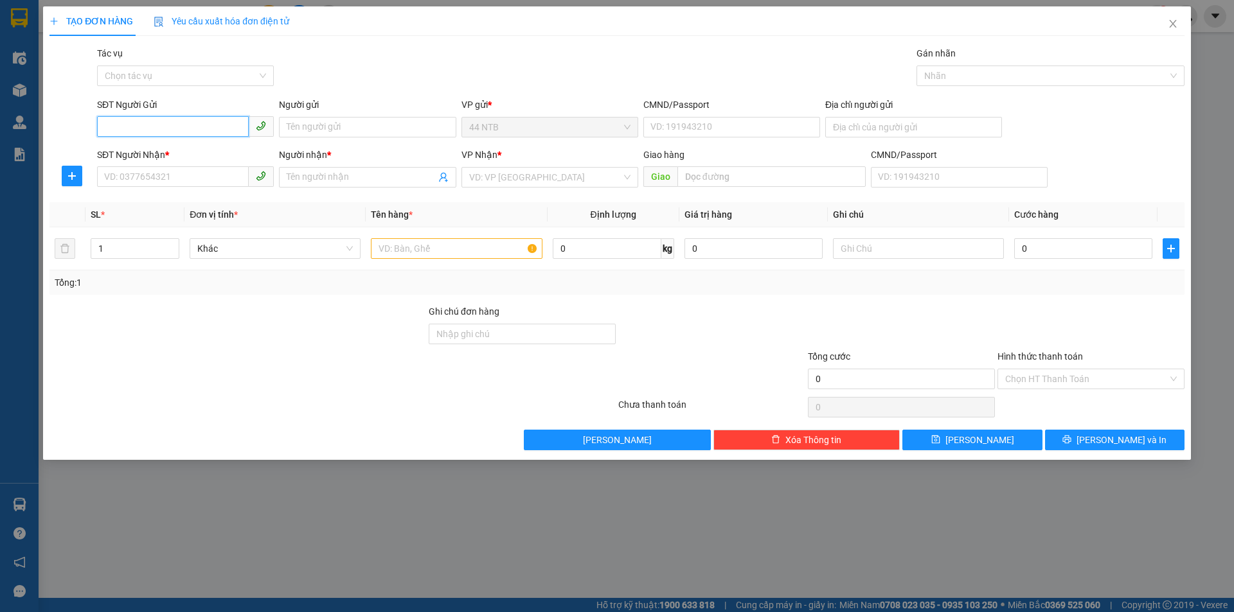
click at [149, 128] on input "SĐT Người Gửi" at bounding box center [173, 126] width 152 height 21
type input "0938992033"
click at [190, 150] on div "0938992033 - SINH[TÚ]" at bounding box center [185, 153] width 161 height 14
type input "SINH[TÚ]"
type input "079201002233"
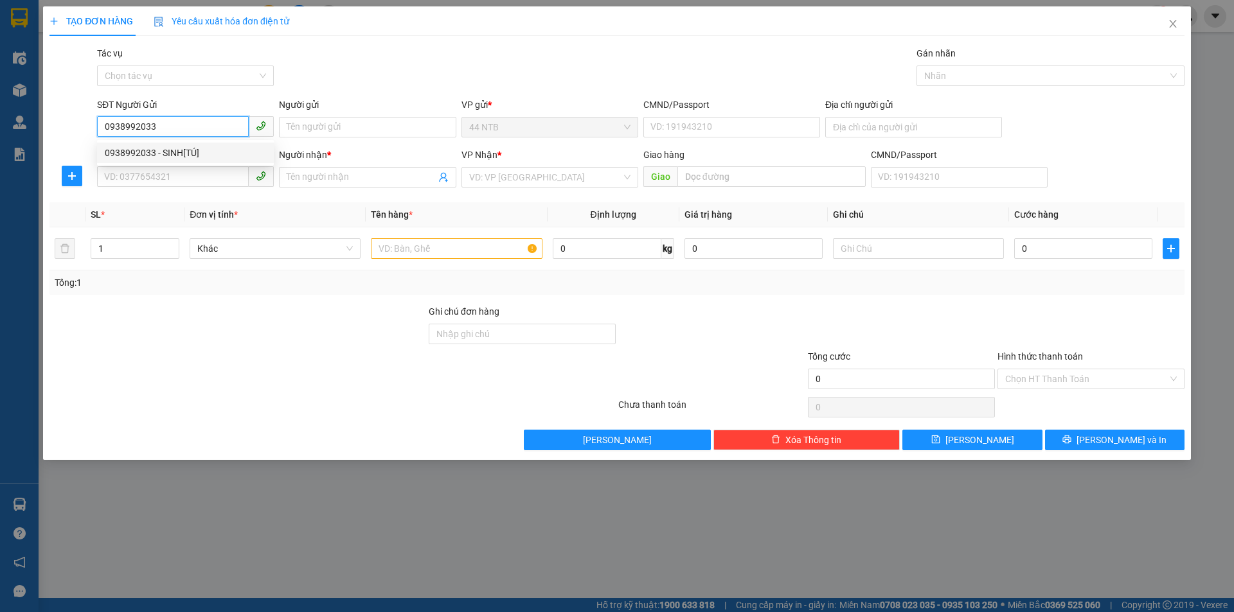
type input "0776577161"
type input "tan"
type input "Phú.Mỹ_3"
type input "0938992033"
click at [351, 93] on div "Transit Pickup Surcharge Ids Transit Deliver Surcharge Ids Transit Deliver Surc…" at bounding box center [616, 248] width 1135 height 404
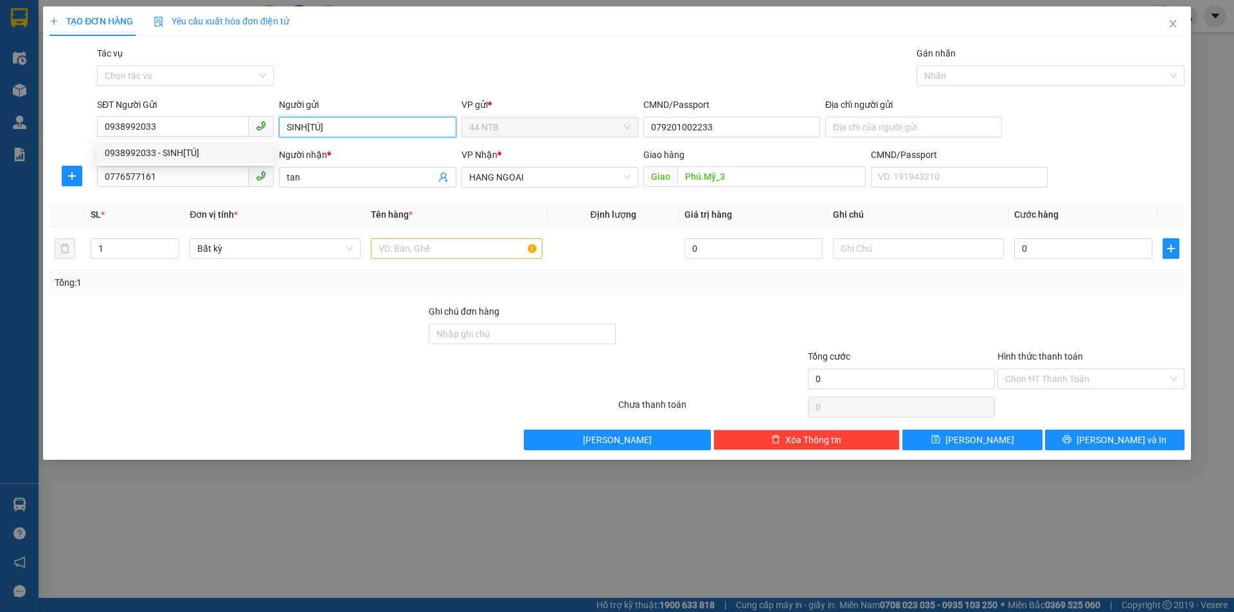
click at [344, 125] on input "SINH[TÚ]" at bounding box center [367, 127] width 177 height 21
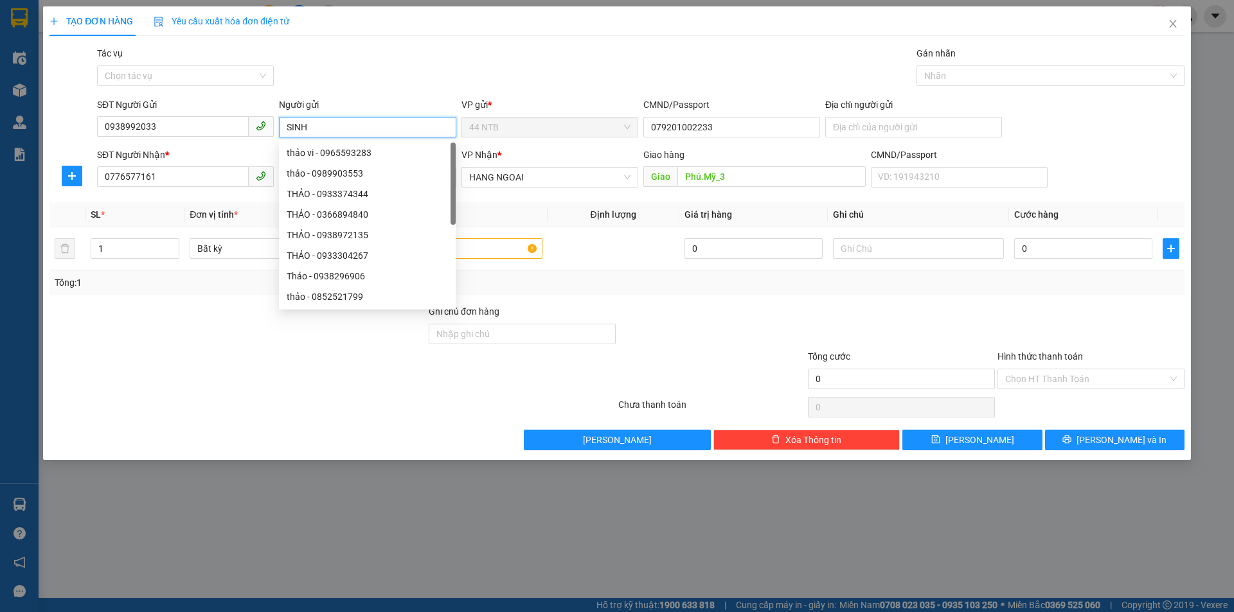
type input "SINH"
click at [406, 77] on div "Gói vận chuyển * Tiêu chuẩn Tác vụ Chọn tác vụ Gán nhãn Nhãn" at bounding box center [640, 68] width 1092 height 45
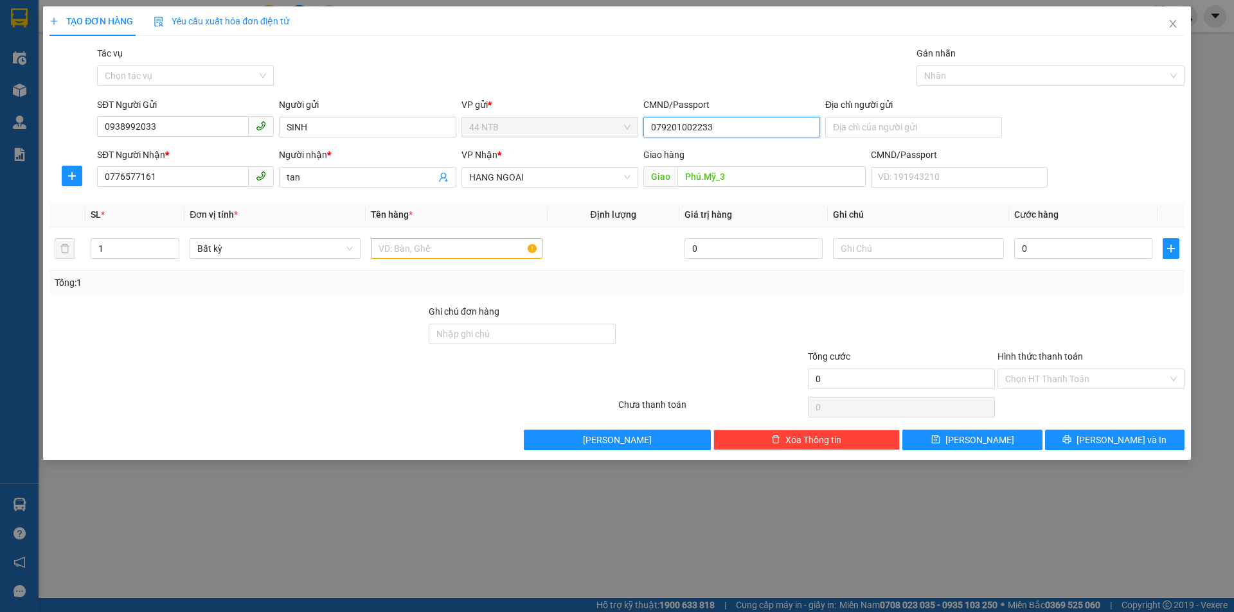
click at [703, 134] on input "079201002233" at bounding box center [731, 127] width 177 height 21
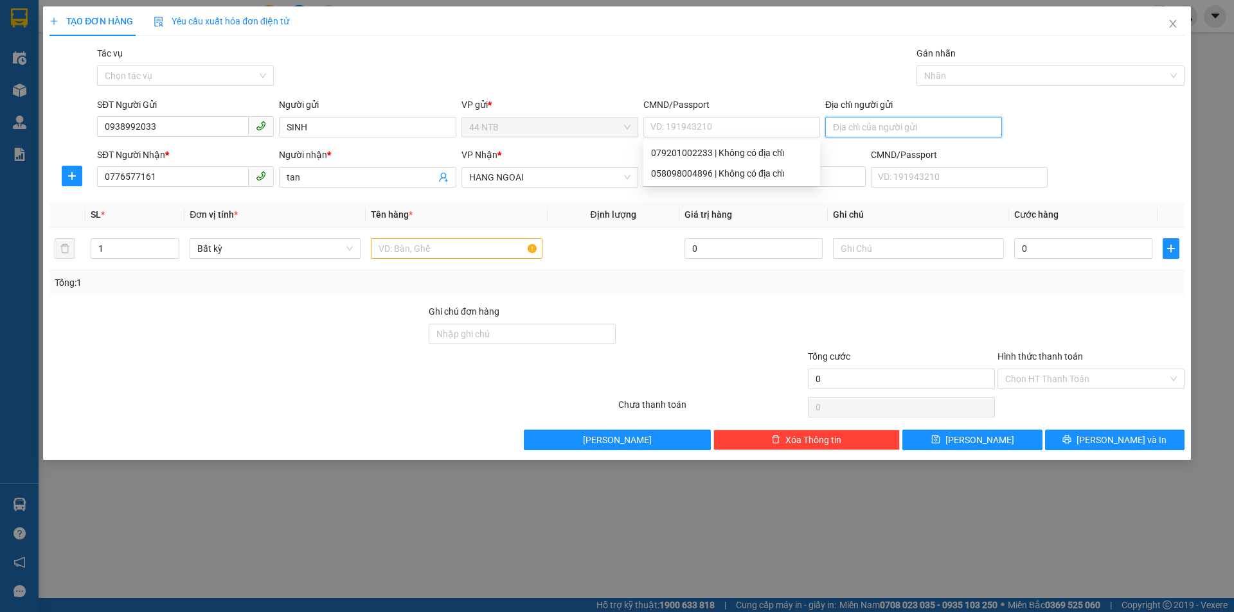
click at [895, 123] on input "Địa chỉ người gửi" at bounding box center [913, 127] width 177 height 21
type input "RR9 HỒNG LĨNH HOÀ HƯNG"
click at [377, 44] on div "TẠO ĐƠN HÀNG Yêu cầu xuất hóa đơn điện tử Transit Pickup Surcharge Ids Transit …" at bounding box center [616, 228] width 1135 height 444
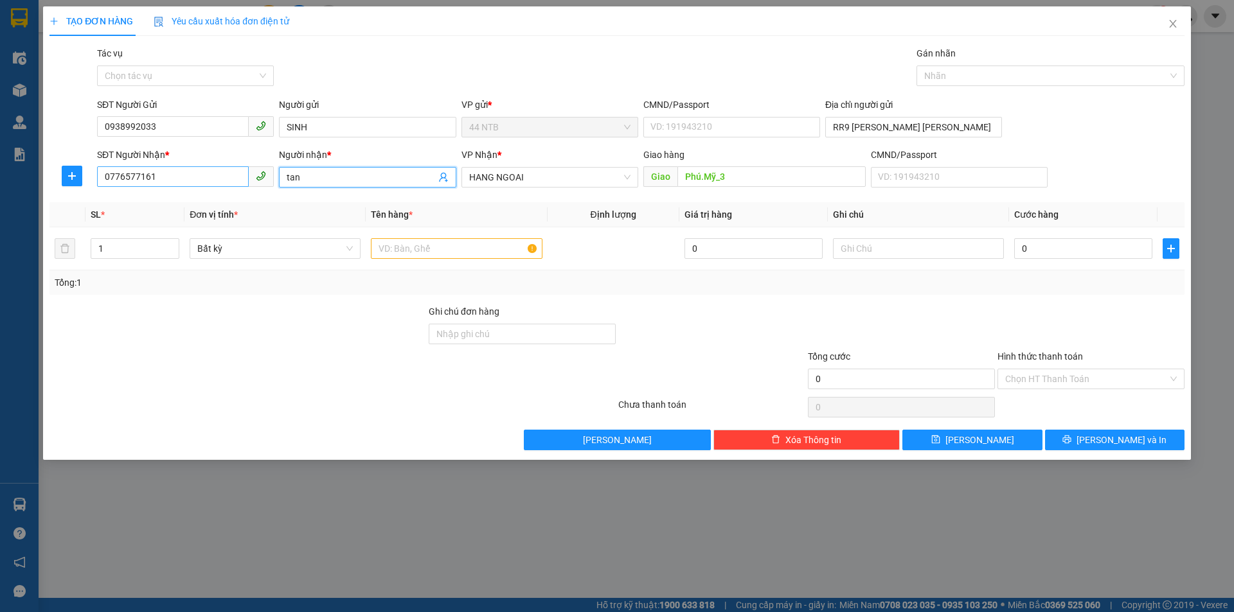
drag, startPoint x: 321, startPoint y: 178, endPoint x: 125, endPoint y: 170, distance: 196.2
click at [142, 184] on div "SĐT Người Nhận * 0776577161 Người nhận * tan tan VP Nhận * HANG NGOAI Giao hàng…" at bounding box center [640, 170] width 1092 height 45
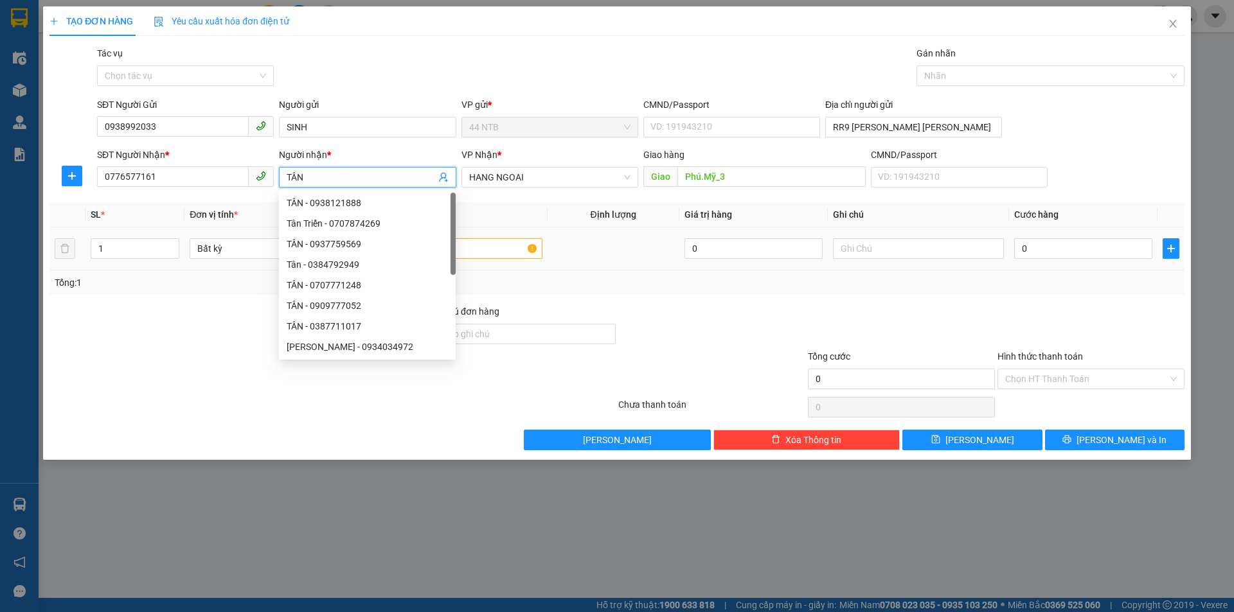
type input "TÂN"
click at [576, 267] on td at bounding box center [613, 248] width 132 height 43
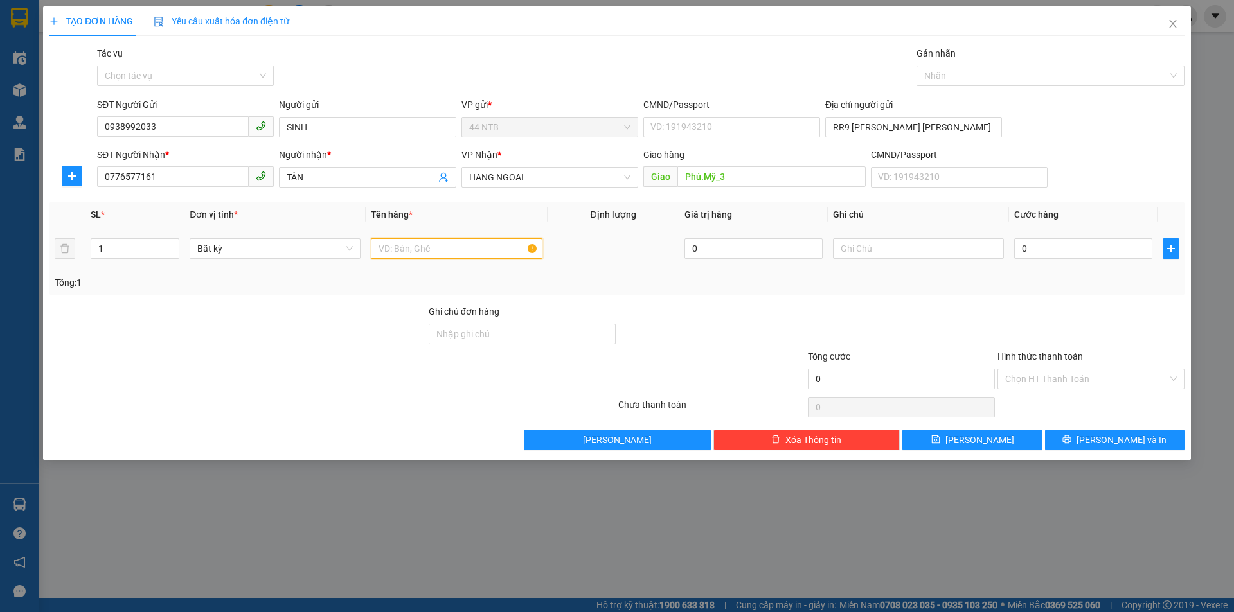
click at [486, 248] on input "text" at bounding box center [456, 248] width 171 height 21
type input "THÙNG"
click at [853, 245] on input "text" at bounding box center [918, 248] width 171 height 21
type input "DECAL"
click at [1057, 245] on input "0" at bounding box center [1083, 248] width 138 height 21
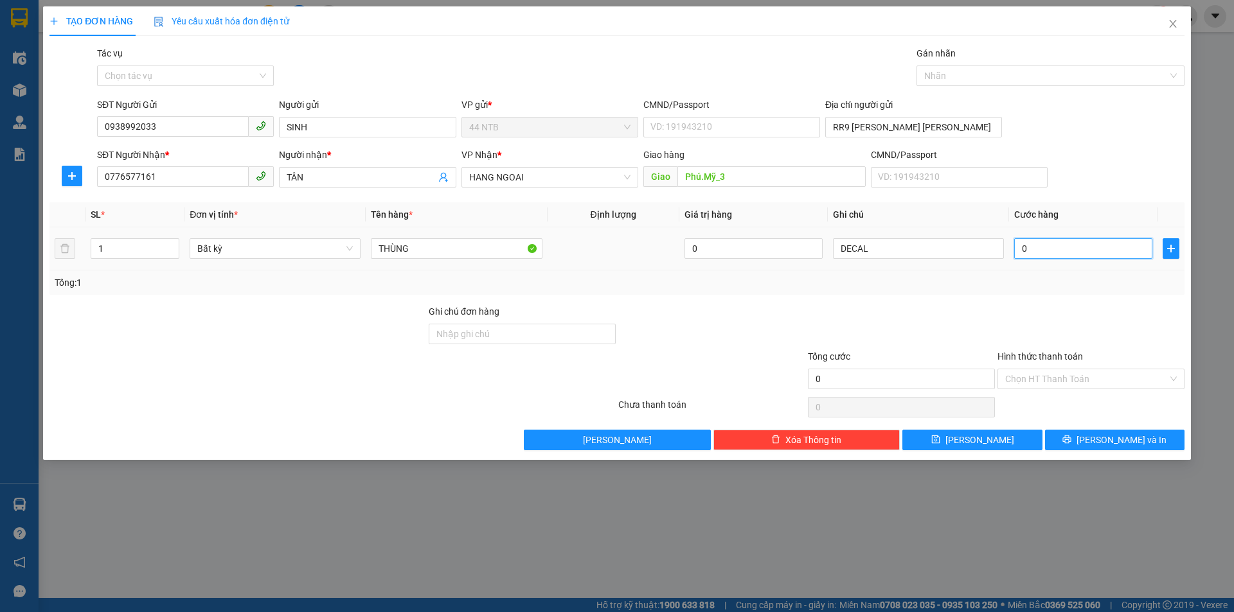
type input "4"
type input "40"
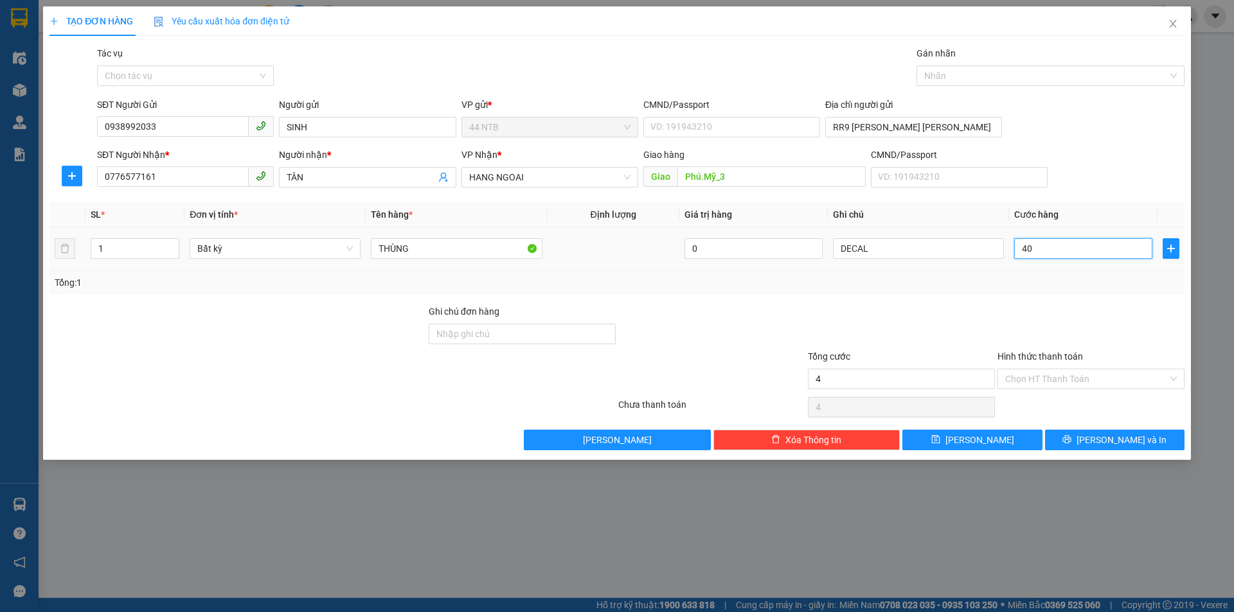
type input "40"
type input "40.000"
click at [1138, 433] on span "[PERSON_NAME] và In" at bounding box center [1121, 440] width 90 height 14
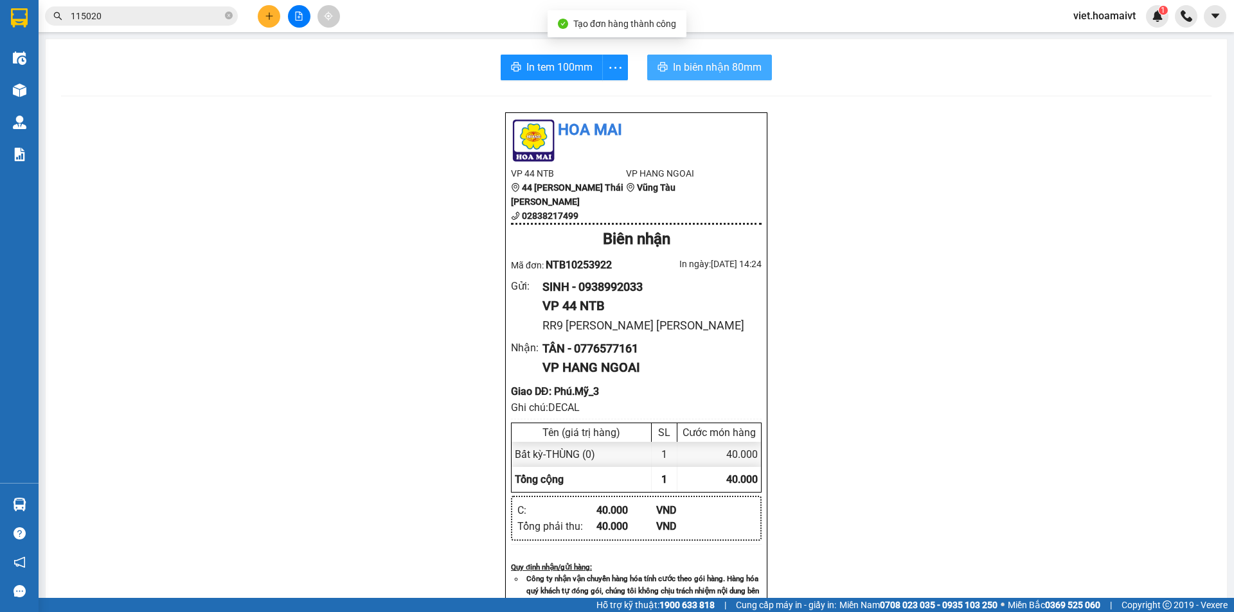
click at [747, 69] on span "In biên nhận 80mm" at bounding box center [717, 67] width 89 height 16
drag, startPoint x: 970, startPoint y: 475, endPoint x: 970, endPoint y: 454, distance: 20.6
click at [969, 474] on div "Hoa Mai VP 44 NTB 44 Nguyễn Thái Bình 02838217499 VP HANG NGOAI Vũng Tàu Biên n…" at bounding box center [636, 575] width 1150 height 926
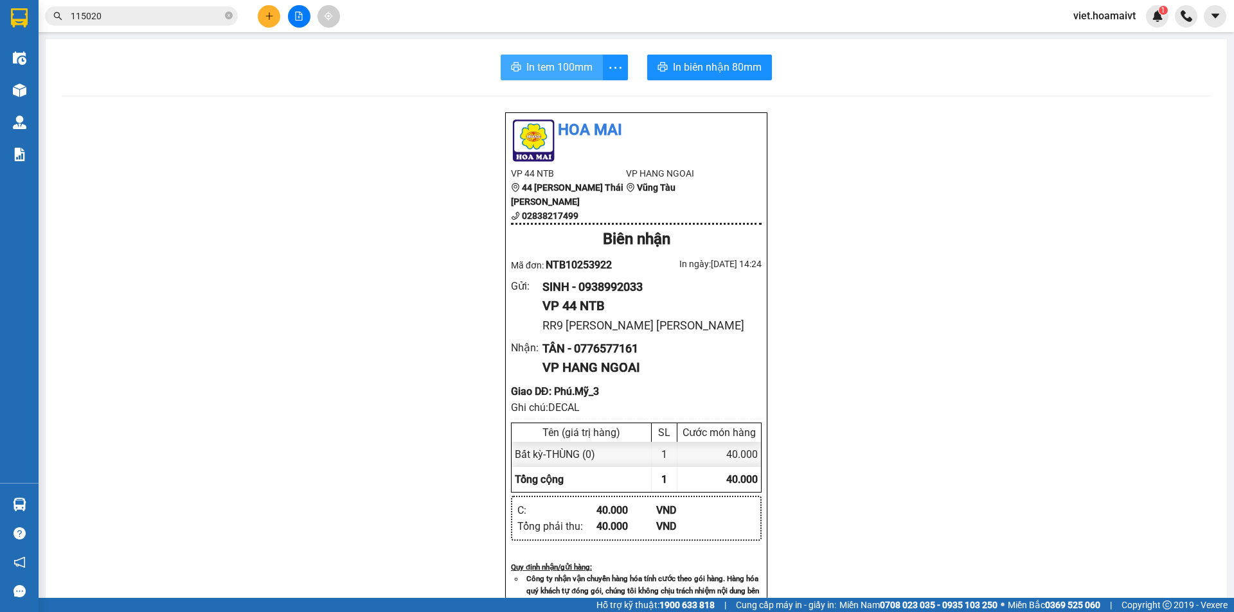
click at [560, 64] on span "In tem 100mm" at bounding box center [559, 67] width 66 height 16
click at [966, 398] on div "Hoa Mai VP 44 NTB 44 Nguyễn Thái Bình 02838217499 VP HANG NGOAI Vũng Tàu Biên n…" at bounding box center [636, 575] width 1150 height 926
click at [267, 16] on icon "plus" at bounding box center [268, 15] width 7 height 1
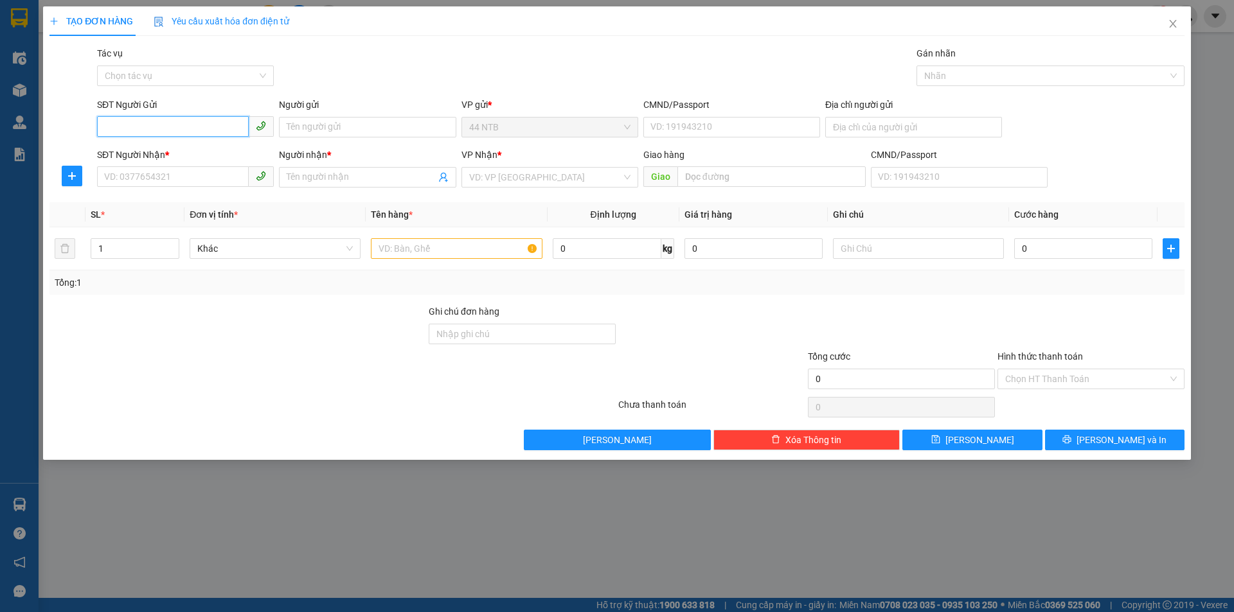
click at [144, 126] on input "SĐT Người Gửi" at bounding box center [173, 126] width 152 height 21
type input "0903060638"
click at [181, 155] on div "0903060638 - Châu" at bounding box center [185, 153] width 161 height 14
type input "Châu"
type input "2/8_Ph.Th.Hiển_Q8"
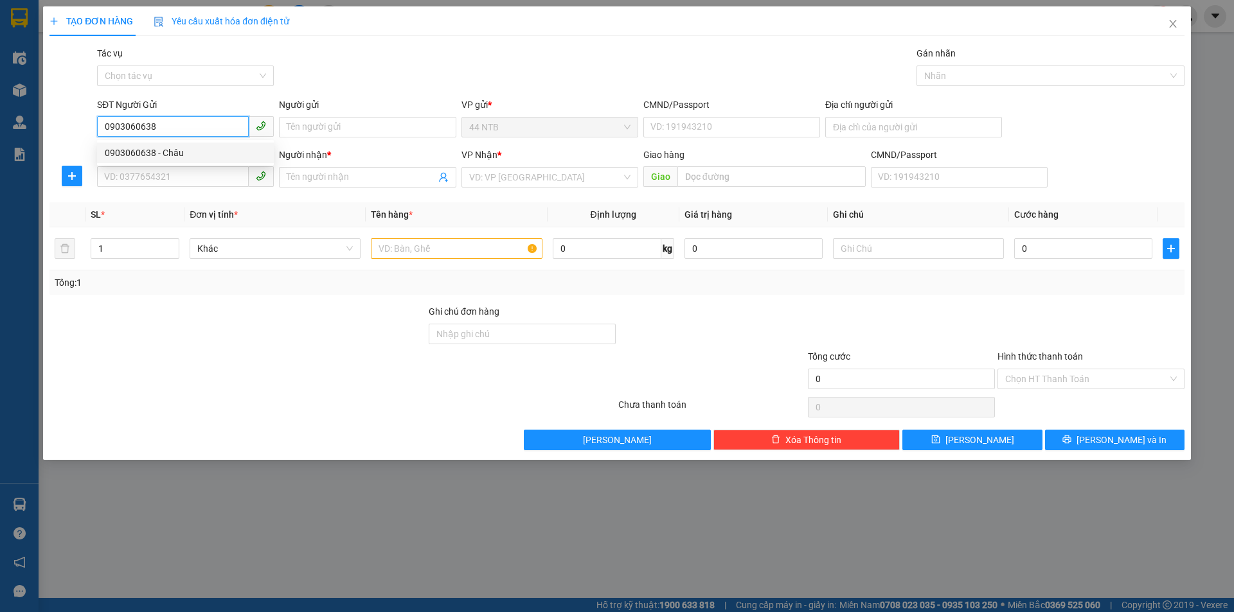
type input "0938039499"
type input "Mận"
type input "0903060638"
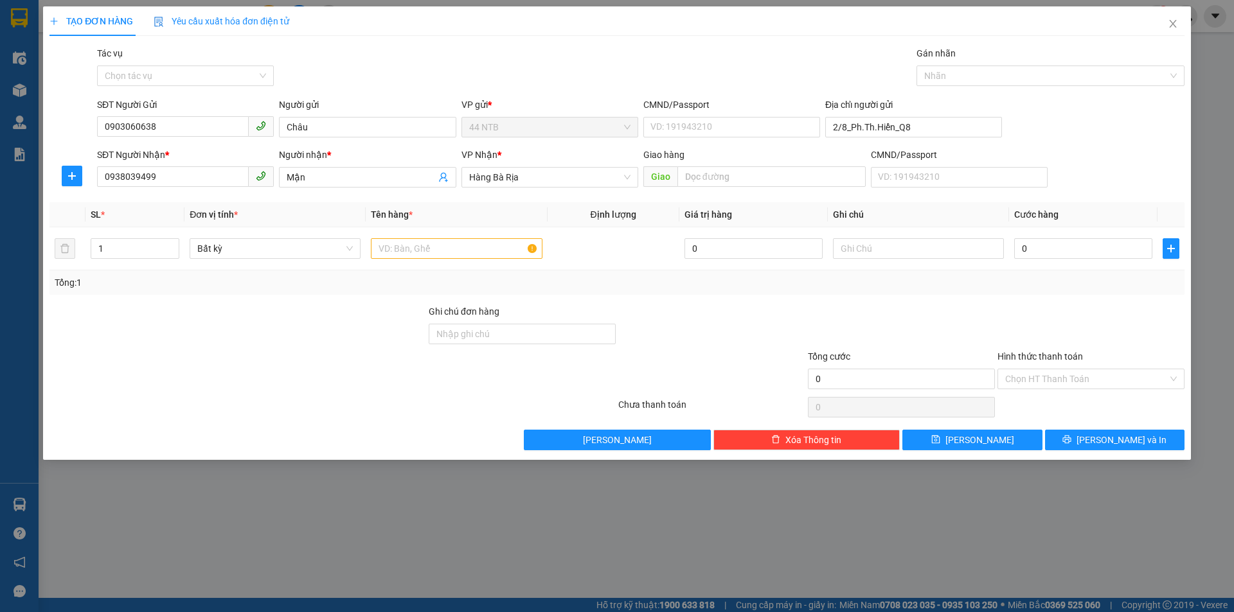
click at [457, 84] on div "Gói vận chuyển * Tiêu chuẩn Tác vụ Chọn tác vụ Gán nhãn Nhãn" at bounding box center [640, 68] width 1092 height 45
click at [451, 247] on input "text" at bounding box center [456, 248] width 171 height 21
type input "TÉP HS"
click at [1013, 248] on td "0" at bounding box center [1083, 248] width 148 height 43
click at [1043, 240] on input "0" at bounding box center [1083, 248] width 138 height 21
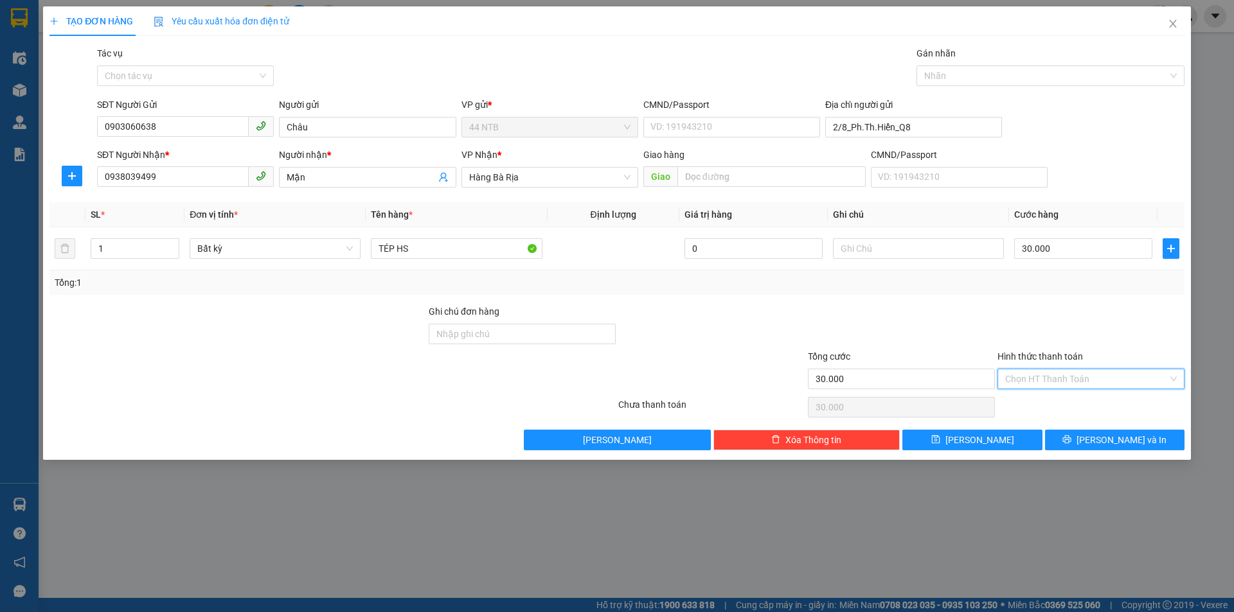
click at [1067, 375] on input "Hình thức thanh toán" at bounding box center [1086, 378] width 163 height 19
click at [1073, 402] on div "Tại văn phòng" at bounding box center [1091, 405] width 172 height 14
click at [1071, 445] on span "printer" at bounding box center [1066, 440] width 9 height 10
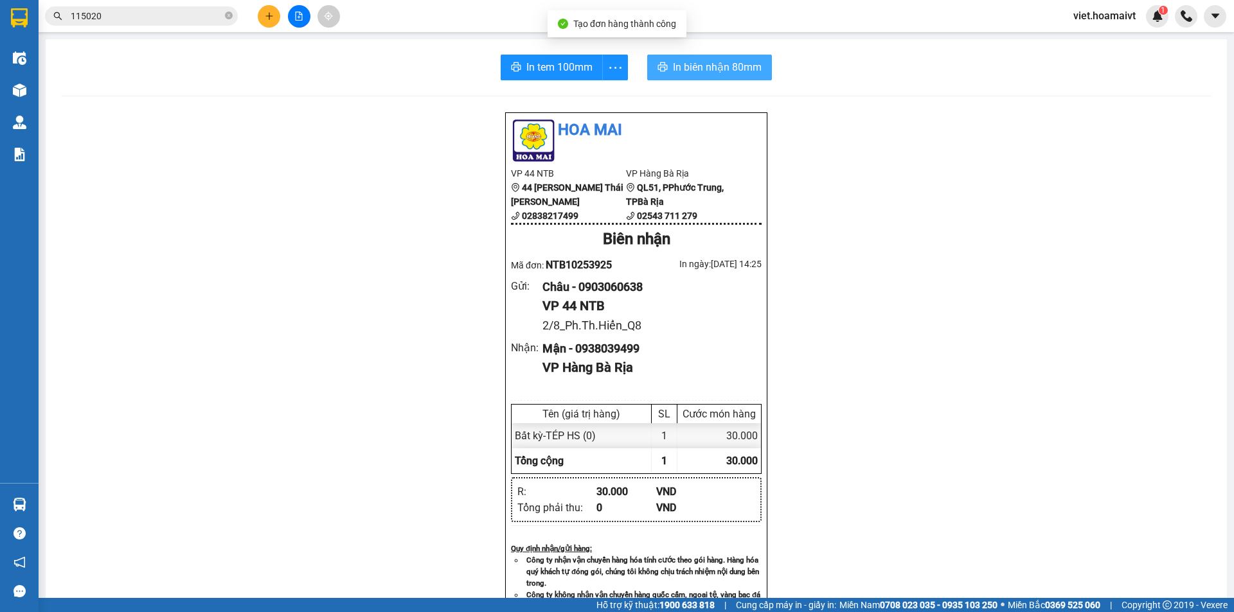
click at [742, 65] on span "In biên nhận 80mm" at bounding box center [717, 67] width 89 height 16
click at [951, 466] on div "Hoa Mai VP 44 NTB 44 Nguyễn Thái Bình 02838217499 VP Hàng Bà Rịa QL51, PPhướ…" at bounding box center [636, 545] width 1150 height 867
click at [951, 464] on div "Hoa Mai VP 44 NTB 44 Nguyễn Thái Bình 02838217499 VP Hàng Bà Rịa QL51, PPhướ…" at bounding box center [636, 545] width 1150 height 867
click at [724, 96] on div "In tem 100mm In biên nhận 80mm Hoa Mai VP 44 NTB 44 Nguyễn Thái Bình 0283821749…" at bounding box center [636, 516] width 1181 height 955
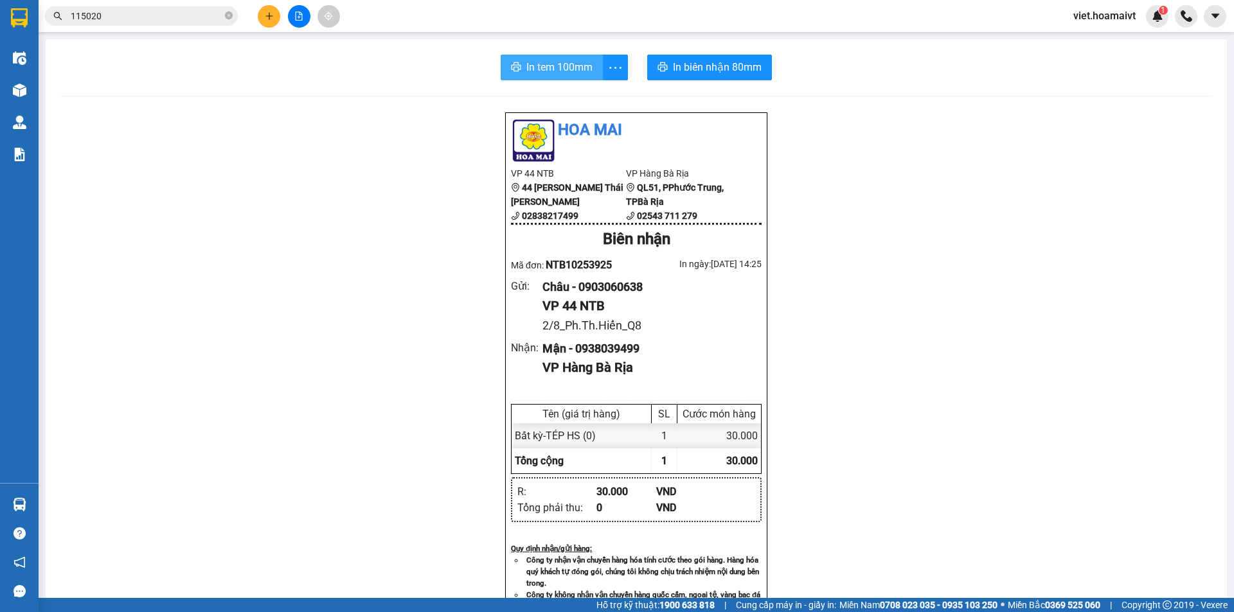
click at [558, 66] on span "In tem 100mm" at bounding box center [559, 67] width 66 height 16
click at [973, 444] on div "Hoa Mai VP 44 NTB 44 Nguyễn Thái Bình 02838217499 VP Hàng Bà Rịa QL51, PPhướ…" at bounding box center [636, 545] width 1150 height 867
click at [972, 444] on div "Hoa Mai VP 44 NTB 44 Nguyễn Thái Bình 02838217499 VP Hàng Bà Rịa QL51, PPhướ…" at bounding box center [636, 545] width 1150 height 867
click at [198, 15] on input "115020" at bounding box center [147, 16] width 152 height 14
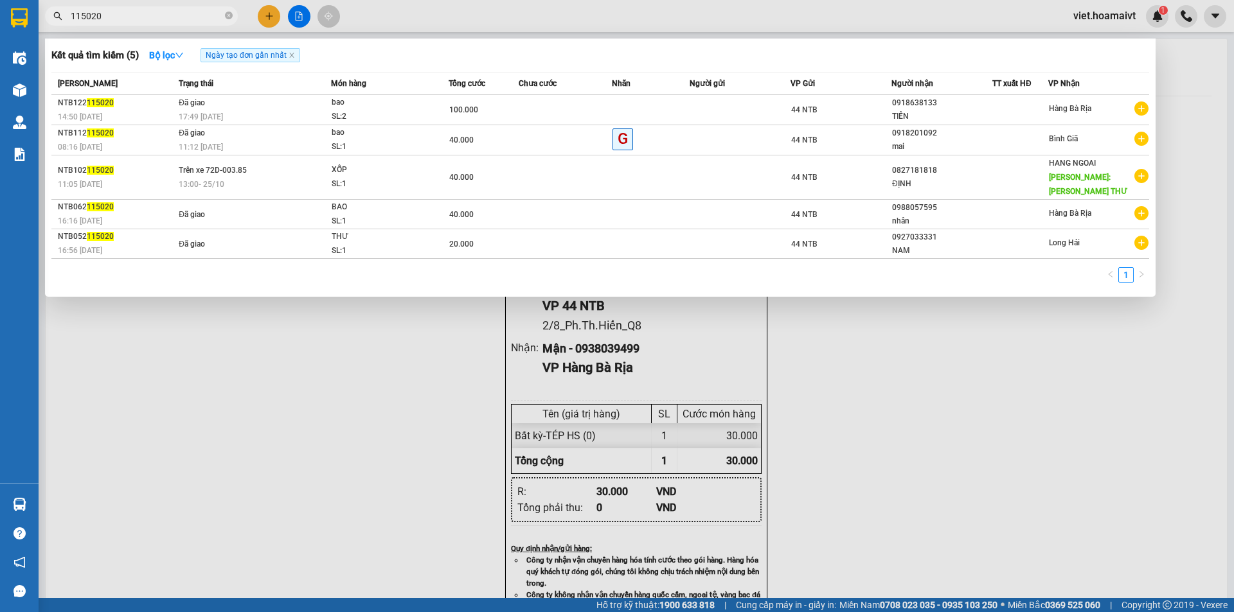
click at [878, 375] on div at bounding box center [617, 306] width 1234 height 612
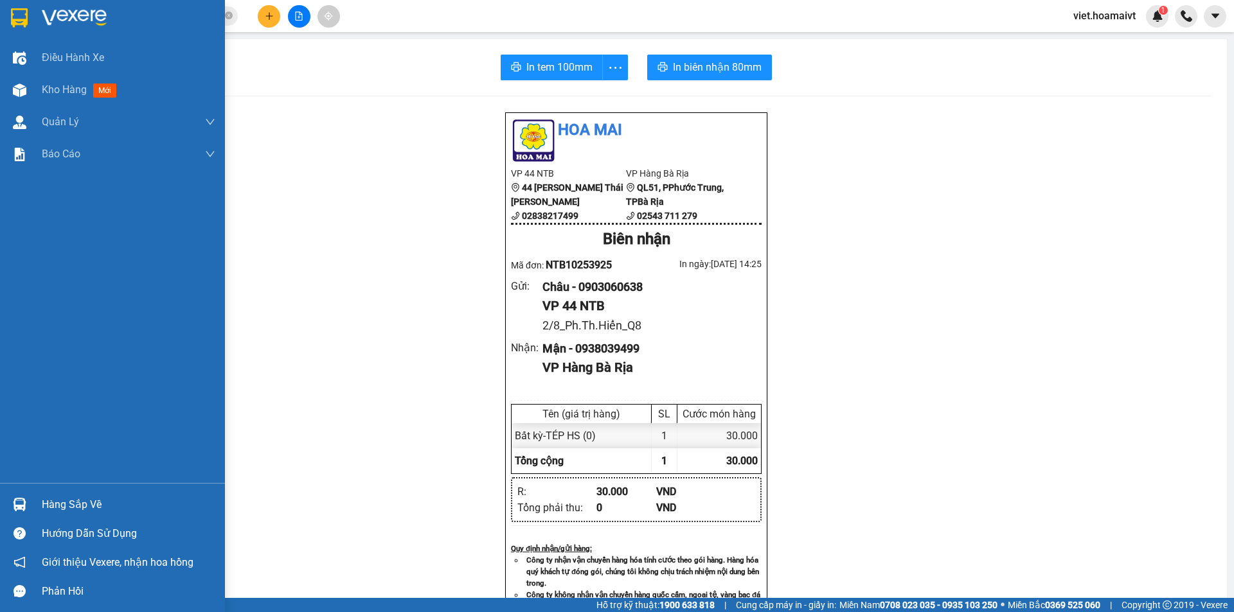
click at [62, 17] on img at bounding box center [74, 17] width 65 height 19
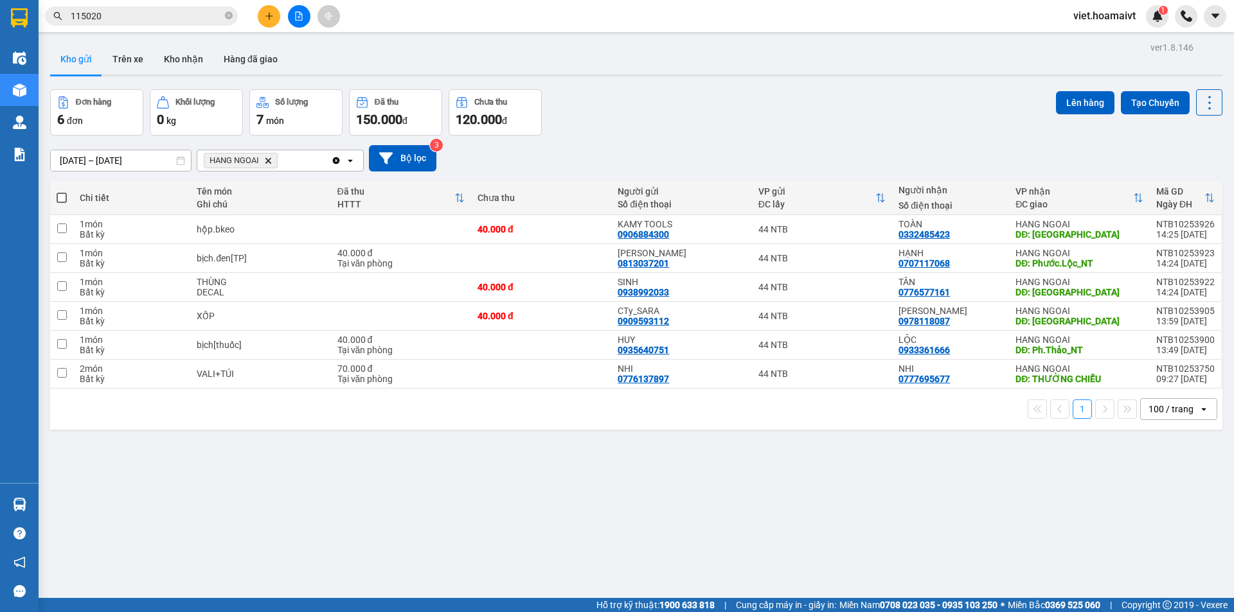
click at [775, 107] on div "Đơn hàng 6 đơn Khối lượng 0 kg Số lượng 7 món Đã thu 150.000 đ Chưa thu 120.000…" at bounding box center [636, 112] width 1172 height 46
click at [265, 159] on icon "Delete" at bounding box center [268, 161] width 8 height 8
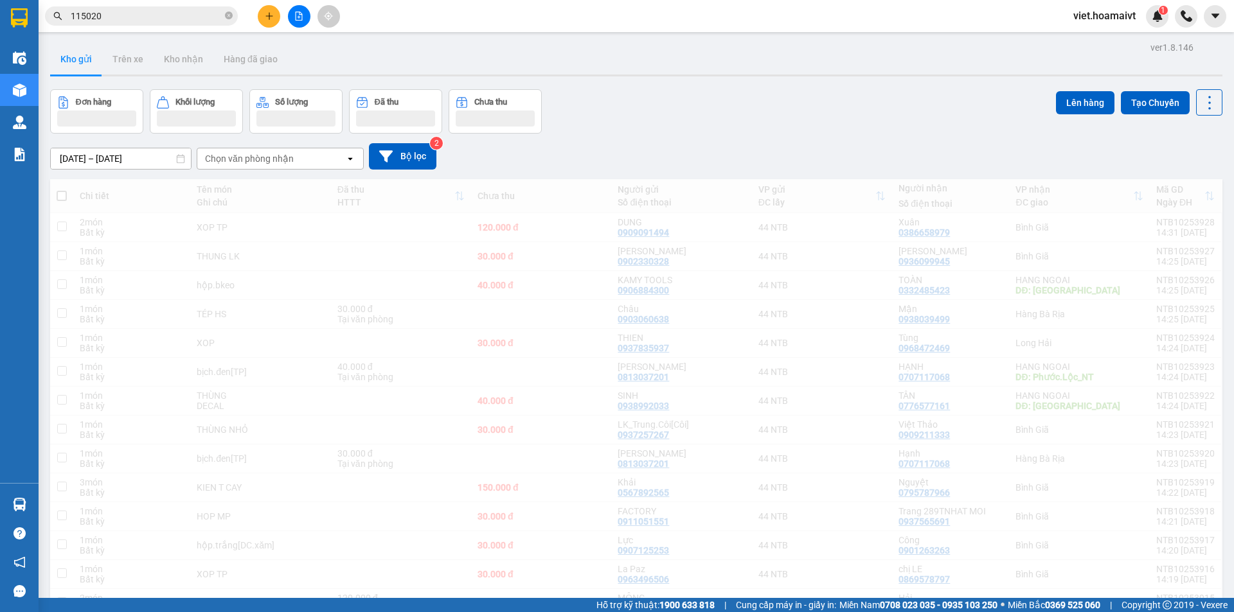
click at [790, 132] on div "Đơn hàng Khối lượng Số lượng Đã thu Chưa thu Lên hàng Tạo Chuyến" at bounding box center [636, 111] width 1172 height 44
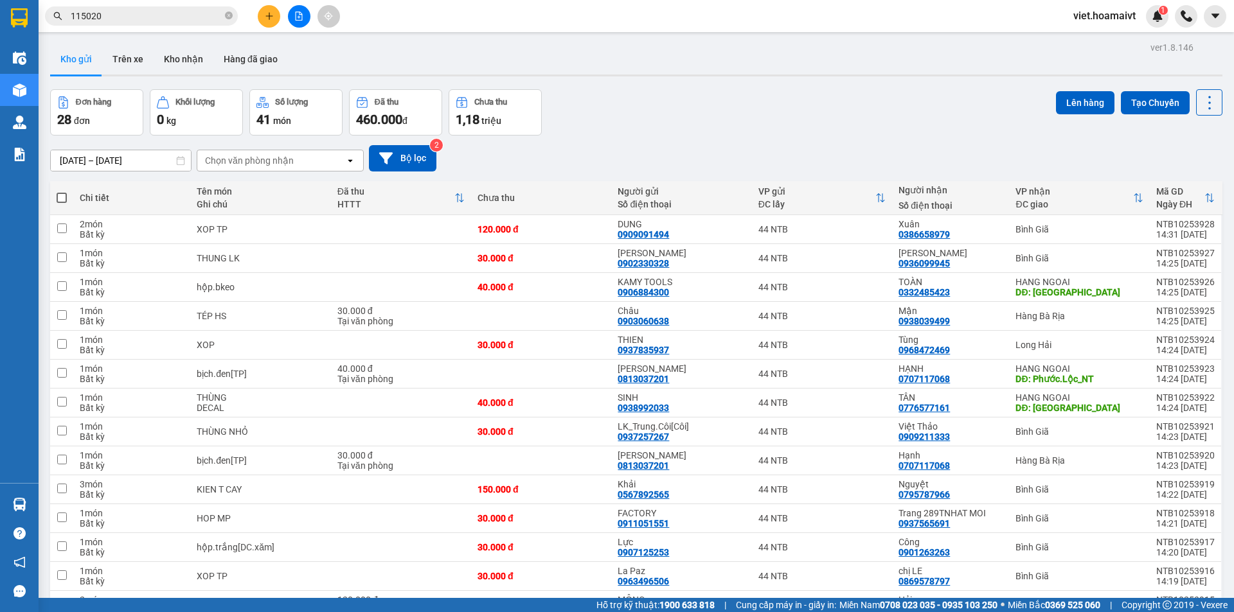
click at [790, 132] on div "Đơn hàng 28 đơn Khối lượng 0 kg Số lượng 41 món Đã thu 460.000 đ Chưa thu 1,18 …" at bounding box center [636, 112] width 1172 height 46
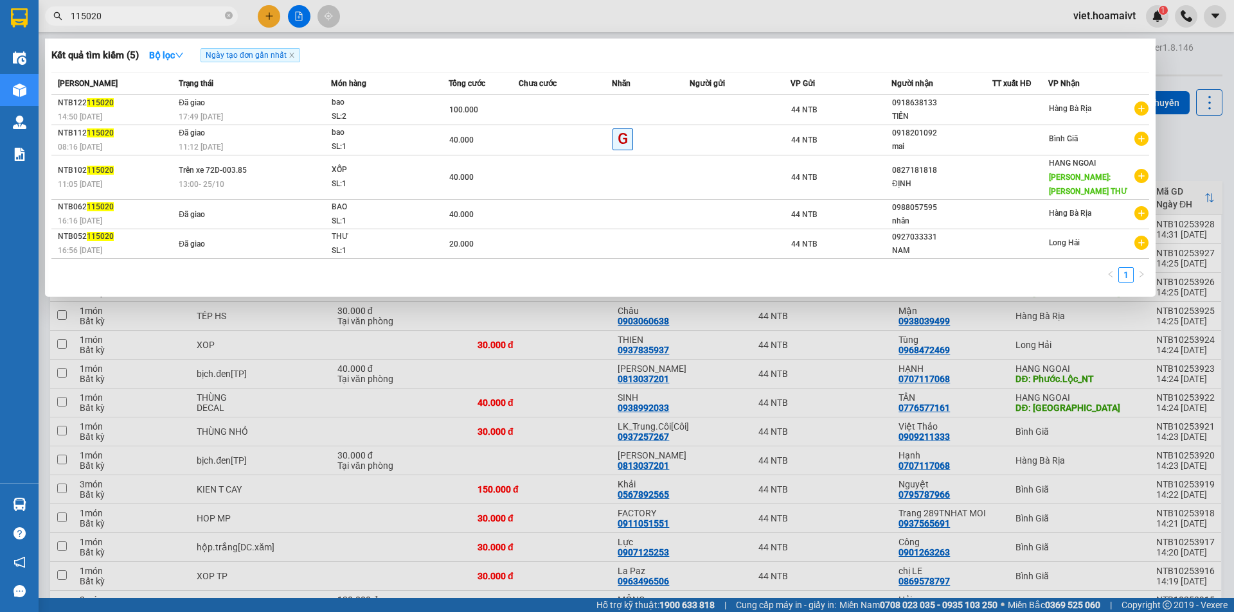
click at [206, 16] on input "115020" at bounding box center [147, 16] width 152 height 14
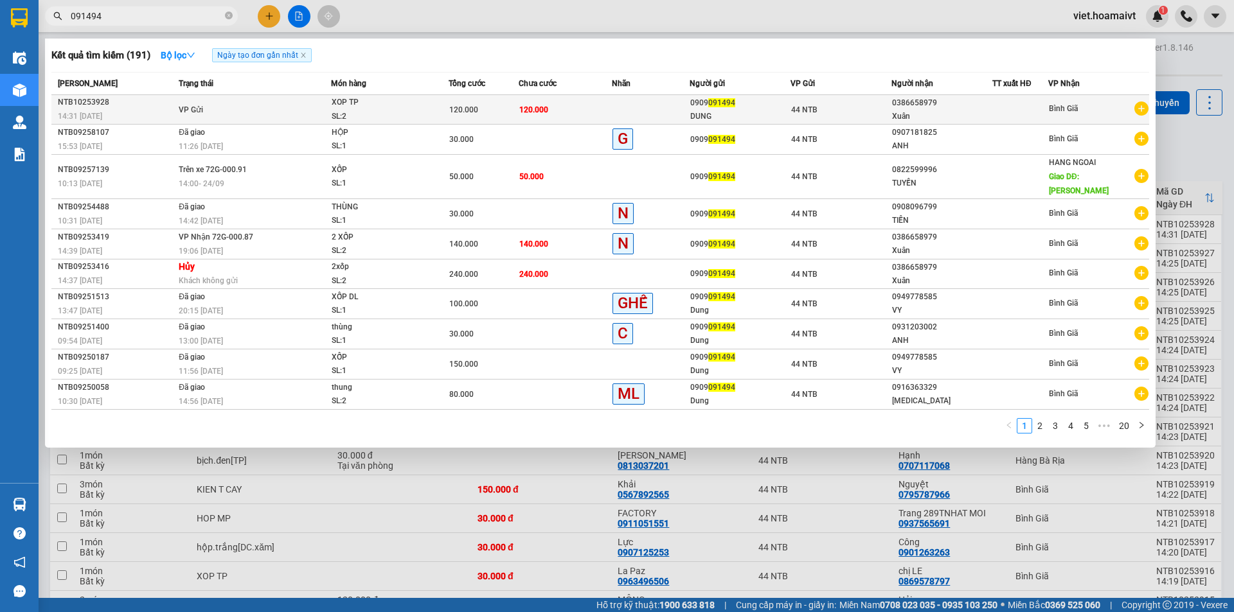
type input "091494"
click at [425, 118] on div "SL: 2" at bounding box center [380, 117] width 96 height 14
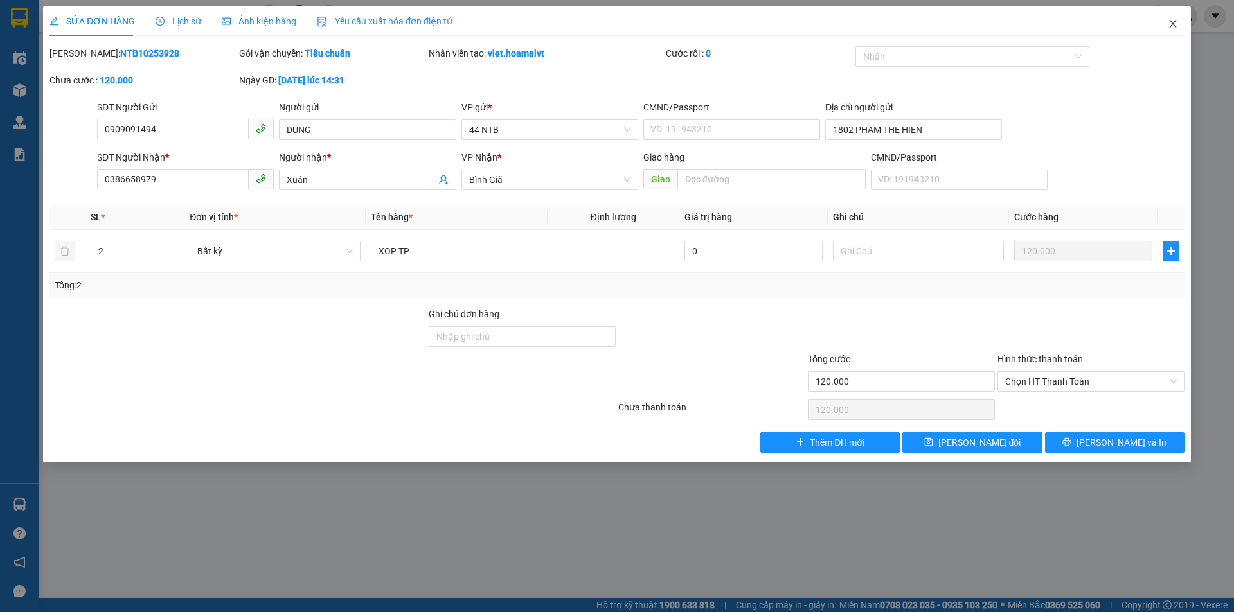
click at [1171, 26] on icon "close" at bounding box center [1172, 24] width 7 height 8
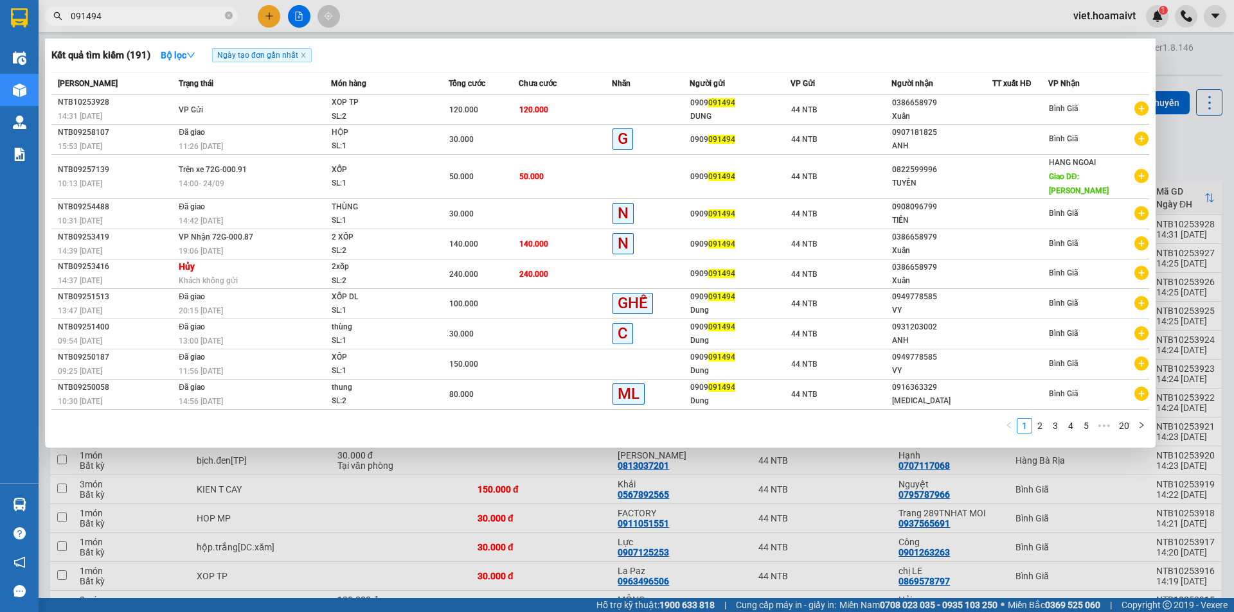
click at [172, 13] on input "091494" at bounding box center [147, 16] width 152 height 14
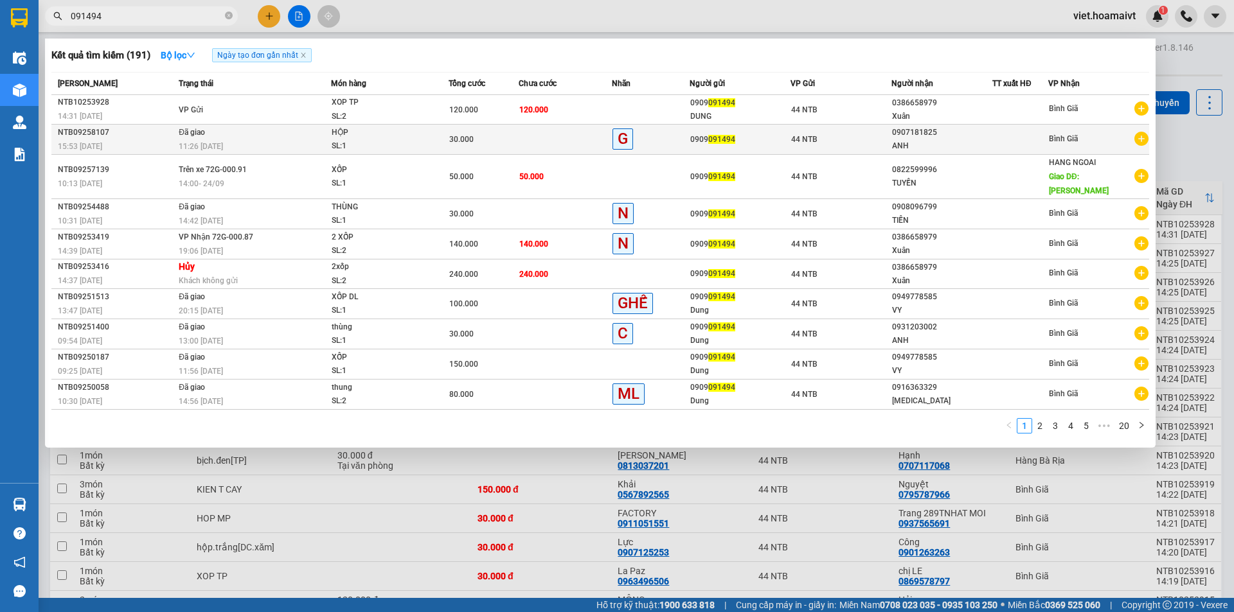
click at [656, 151] on td "G" at bounding box center [651, 140] width 78 height 30
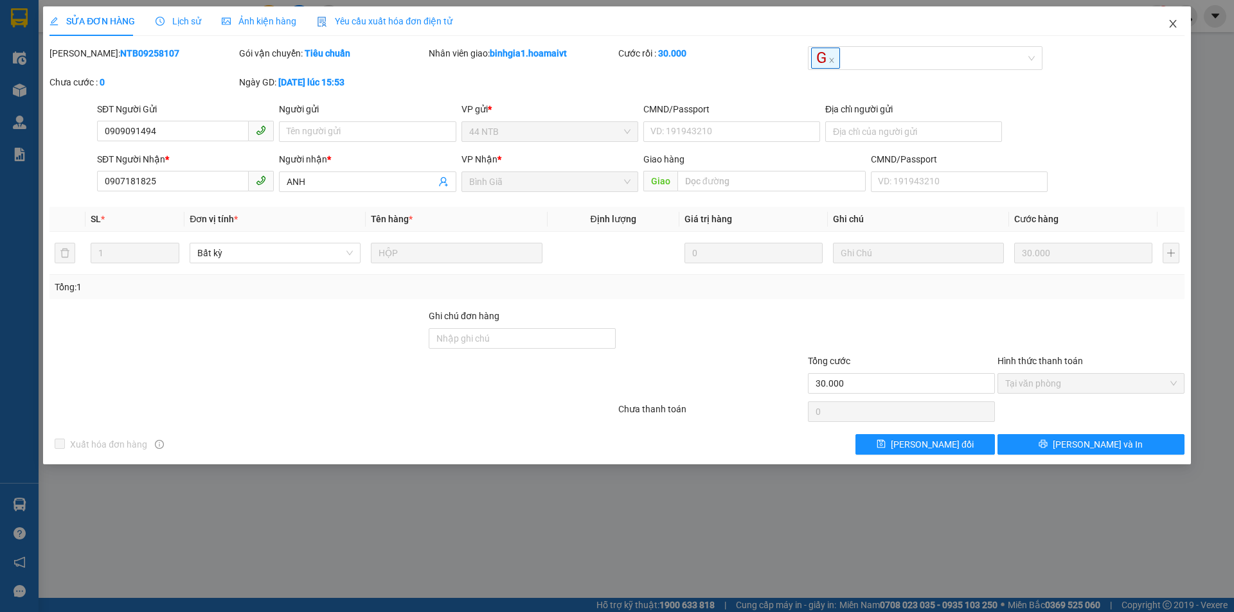
click at [1173, 22] on icon "close" at bounding box center [1173, 24] width 10 height 10
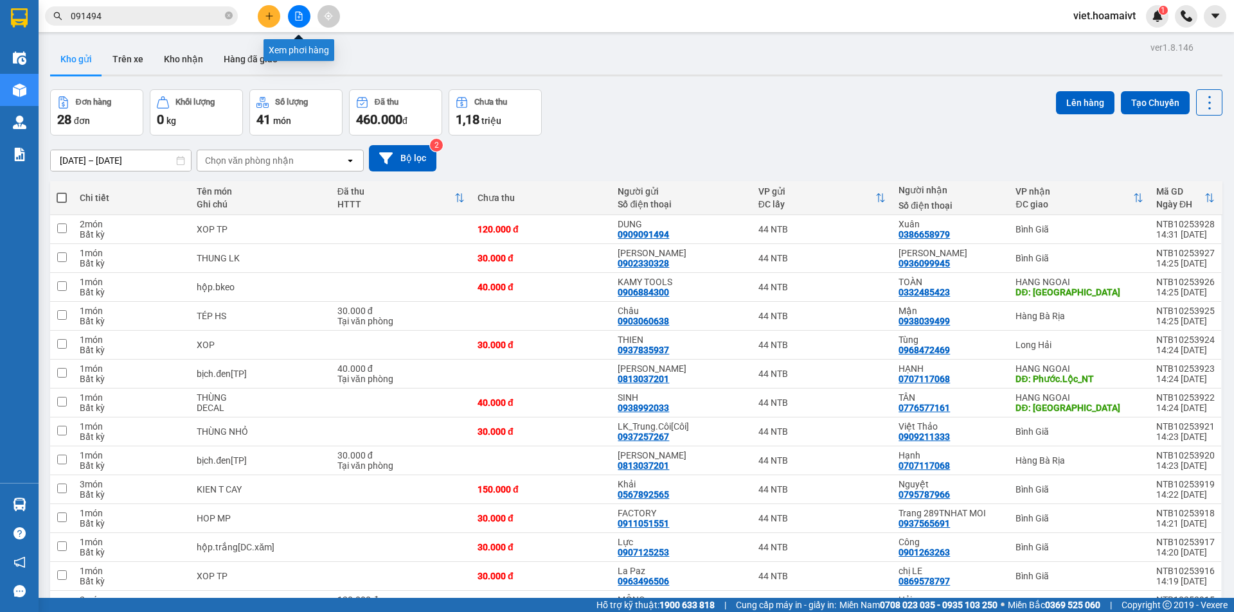
click at [299, 13] on icon "file-add" at bounding box center [299, 16] width 7 height 9
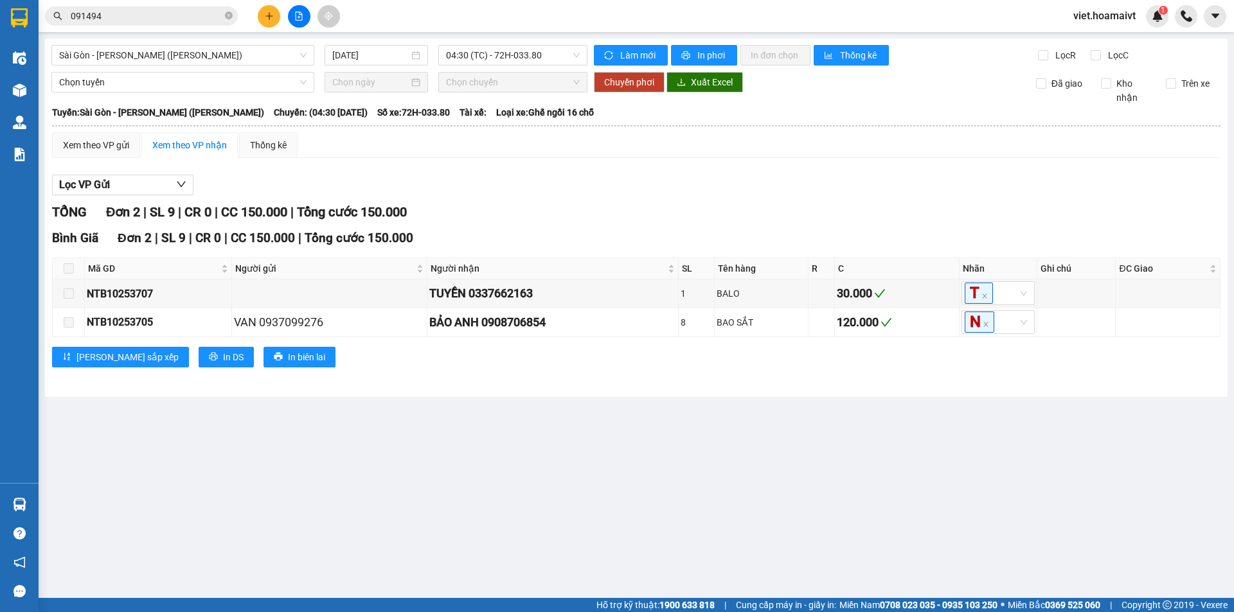
click at [691, 206] on div "TỔNG Đơn 2 | SL 9 | CR 0 | CC 150.000 | Tổng cước 150.000" at bounding box center [636, 212] width 1168 height 20
click at [466, 40] on div "Sài Gòn - Vũng Tàu (Hàng Hoá) 13/10/2025 04:30 (TC) - 72H-033.80 Làm mới In p…" at bounding box center [636, 218] width 1182 height 359
click at [484, 55] on span "04:30 (TC) - 72H-033.80" at bounding box center [513, 55] width 134 height 19
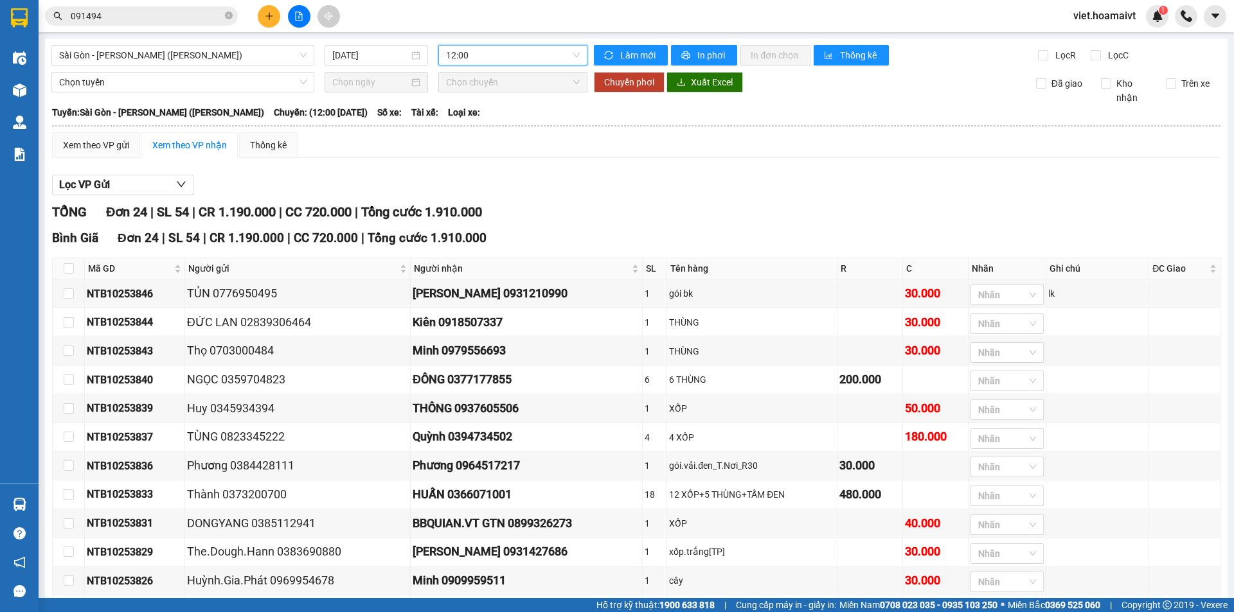
click at [652, 173] on div "Lọc VP Gửi TỔNG Đơn 24 | SL 54 | CR 1.190.000 | CC 720.000 | Tổng cước 1.910.0…" at bounding box center [636, 591] width 1168 height 847
click at [704, 202] on div "TỔNG Đơn 24 | SL 54 | CR 1.190.000 | CC 720.000 | Tổng cước 1.910.000" at bounding box center [636, 212] width 1168 height 20
click at [704, 168] on div "Lọc VP Gửi TỔNG Đơn 24 | SL 54 | CR 1.190.000 | CC 720.000 | Tổng cước 1.910.0…" at bounding box center [636, 591] width 1168 height 847
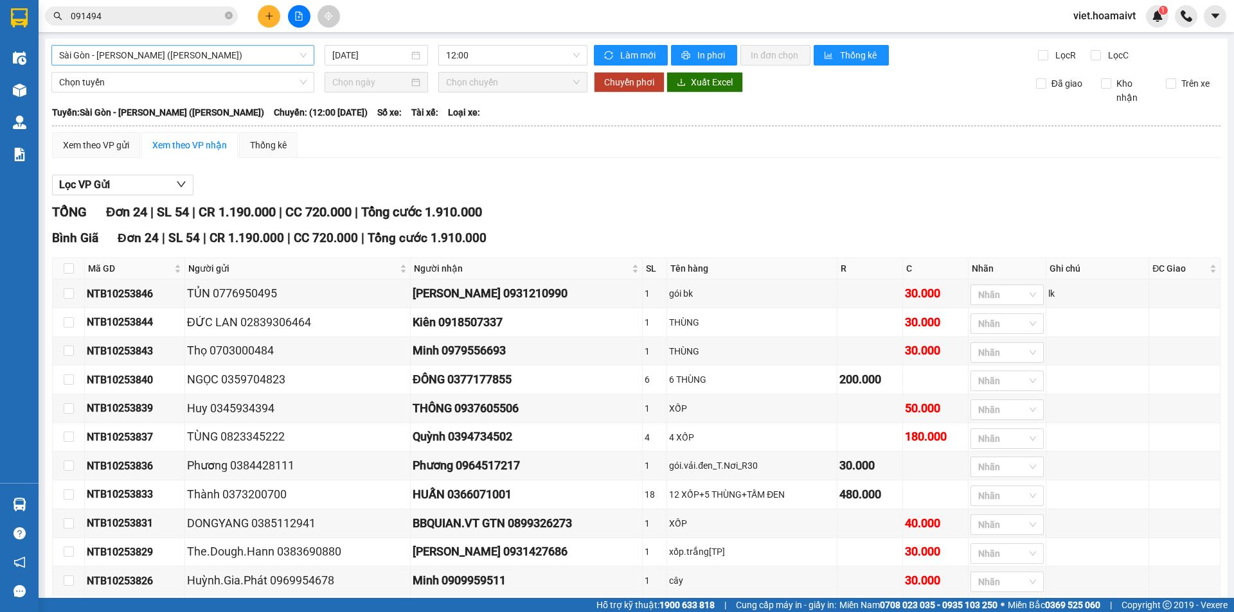
click at [208, 52] on span "Sài Gòn - [PERSON_NAME] ([PERSON_NAME])" at bounding box center [182, 55] width 247 height 19
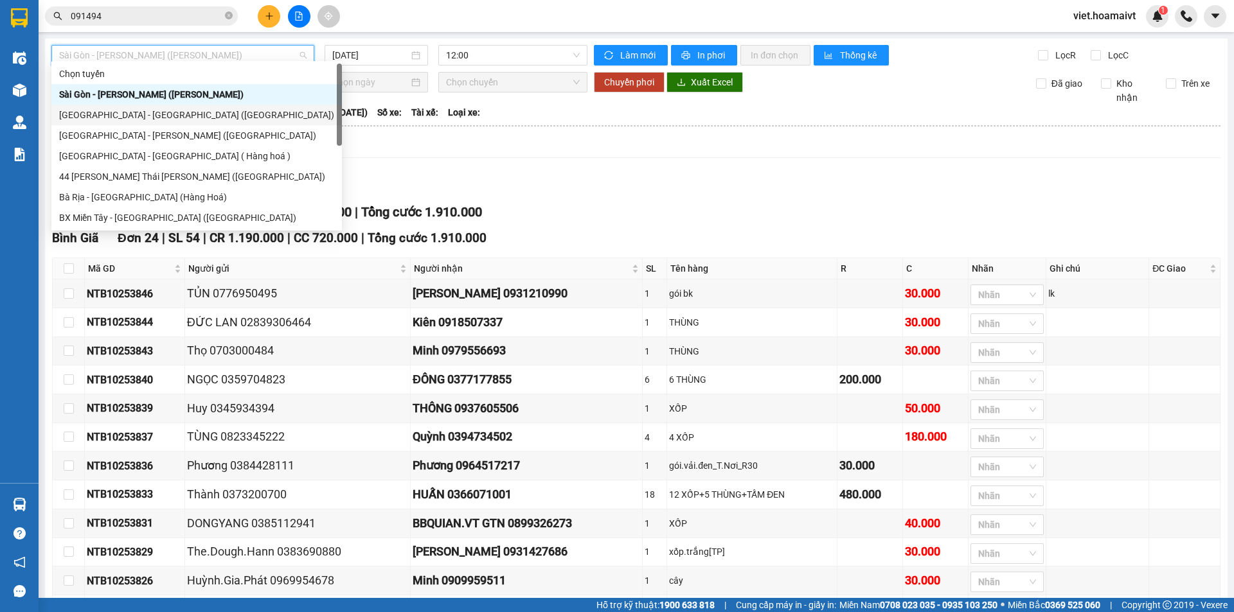
click at [191, 120] on div "[GEOGRAPHIC_DATA] - [GEOGRAPHIC_DATA] ([GEOGRAPHIC_DATA])" at bounding box center [196, 115] width 275 height 14
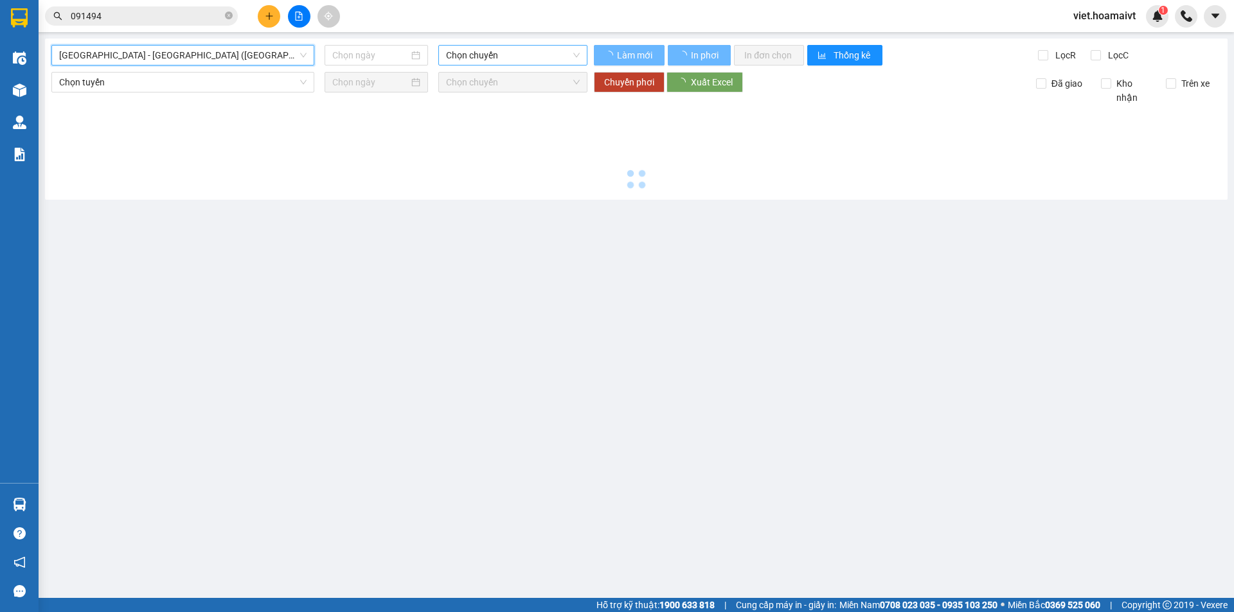
type input "[DATE]"
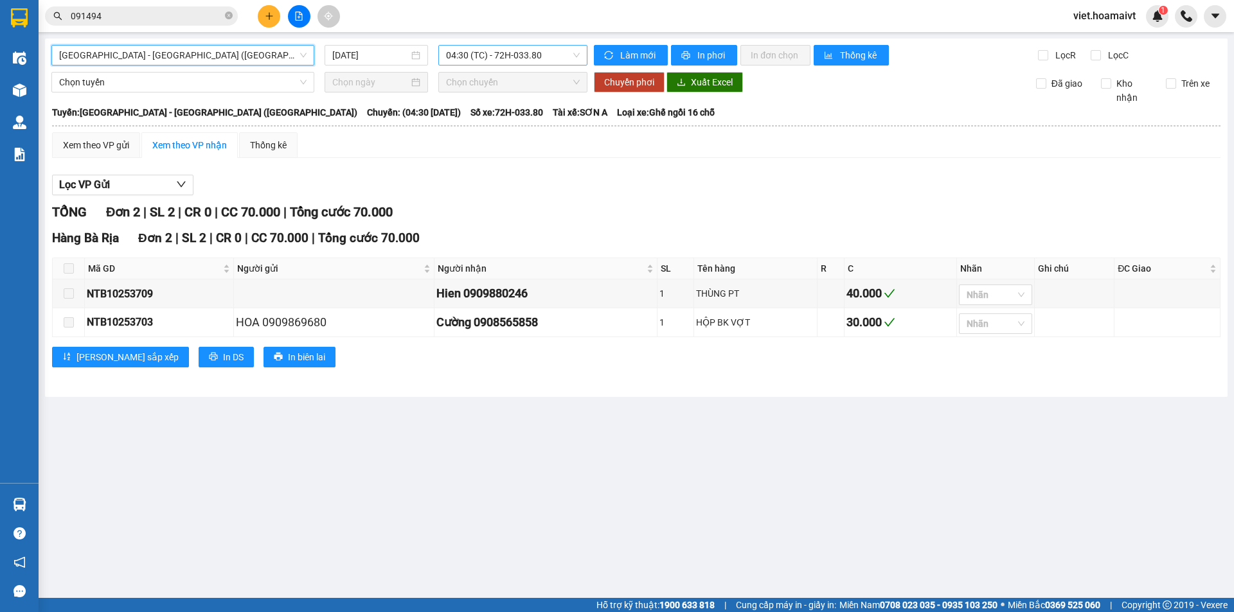
click at [529, 61] on span "04:30 (TC) - 72H-033.80" at bounding box center [513, 55] width 134 height 19
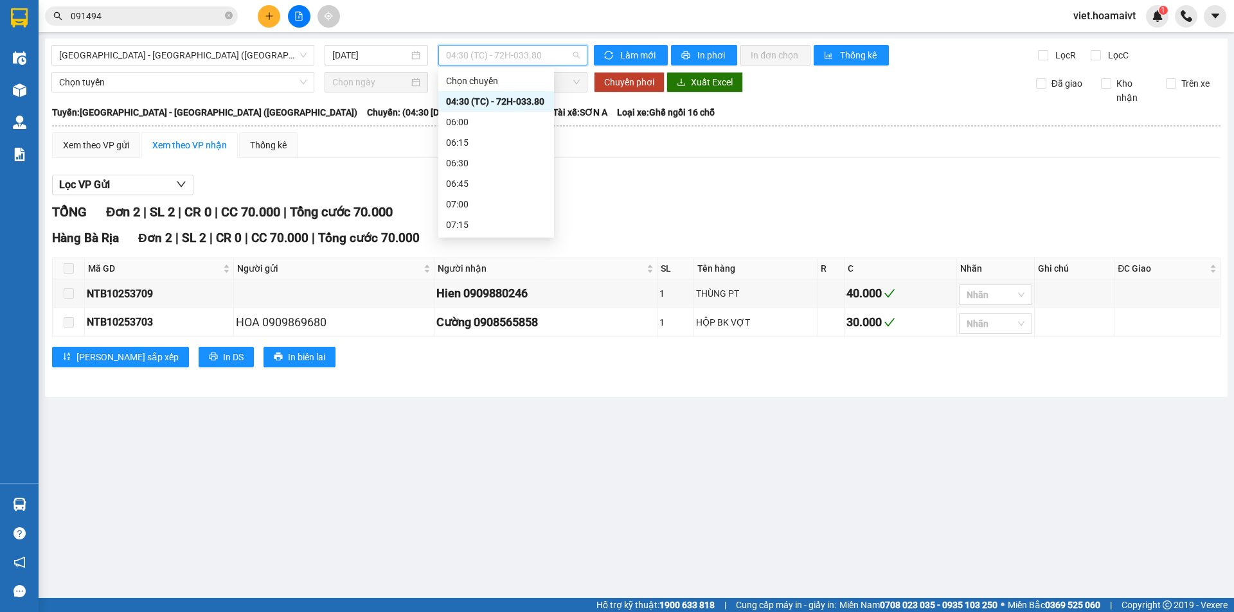
click at [509, 608] on div "12:00 - 72G-001.79" at bounding box center [496, 615] width 100 height 14
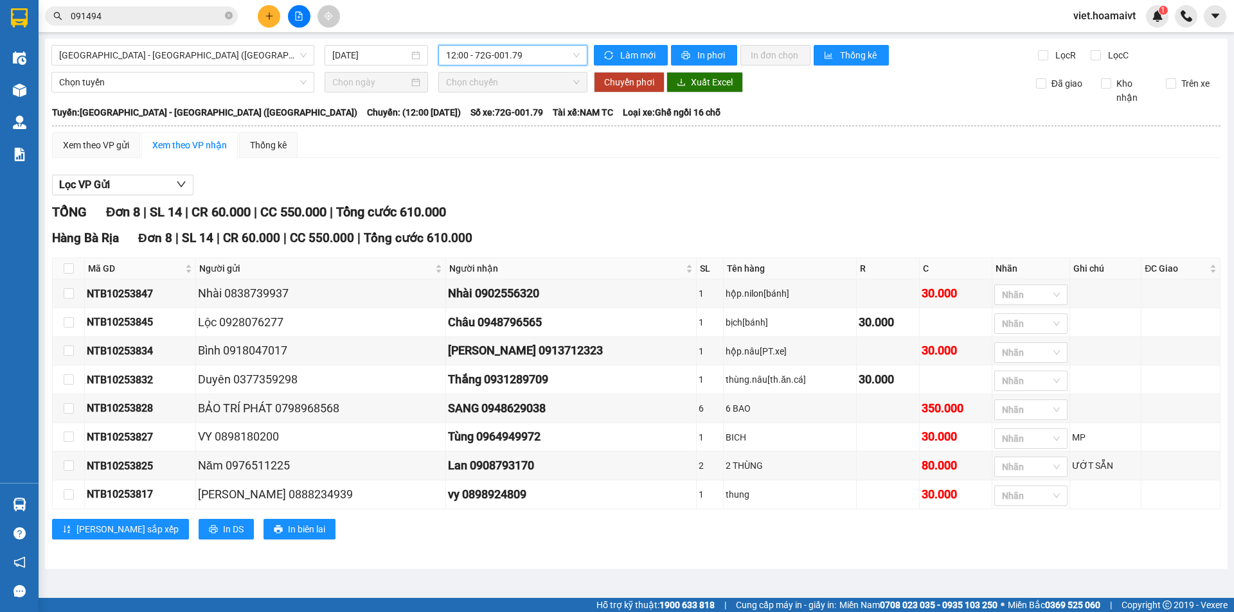
click at [697, 144] on div "Xem theo VP gửi Xem theo VP nhận Thống kê" at bounding box center [636, 145] width 1168 height 26
click at [699, 145] on div "Xem theo VP gửi Xem theo VP nhận Thống kê" at bounding box center [636, 145] width 1168 height 26
click at [703, 153] on div "Xem theo VP gửi Xem theo VP nhận Thống kê" at bounding box center [636, 145] width 1168 height 26
click at [594, 206] on div "TỔNG Đơn 8 | SL 14 | CR 60.000 | CC 550.000 | Tổng cước 610.000" at bounding box center [636, 212] width 1168 height 20
click at [909, 164] on div "Xem theo VP gửi Xem theo VP nhận Thống kê Lọc VP Gửi TỔNG Đơn 8 | SL 14 | CR 6…" at bounding box center [636, 343] width 1168 height 423
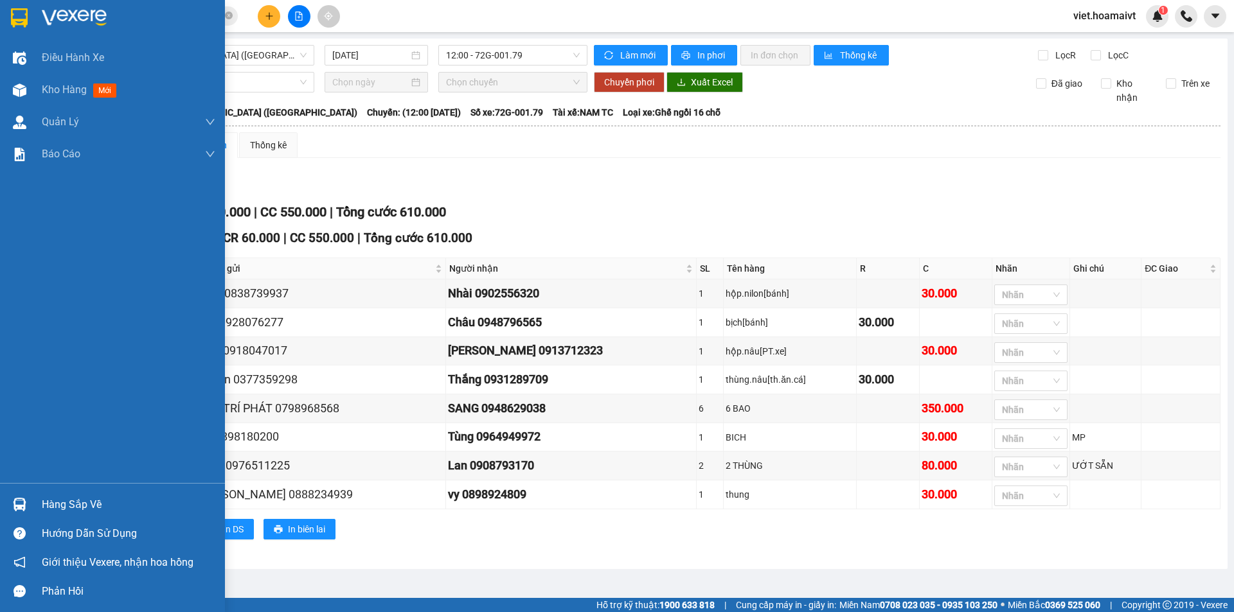
click at [62, 8] on img at bounding box center [74, 17] width 65 height 19
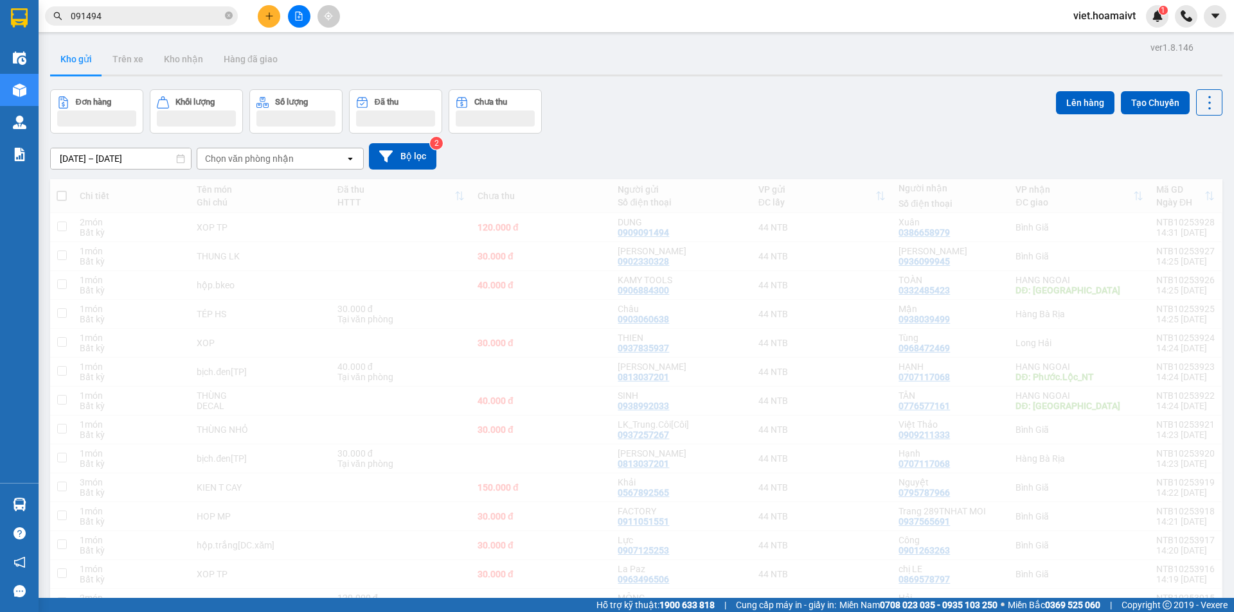
click at [636, 132] on div "Đơn hàng Khối lượng Số lượng Đã thu Chưa thu Lên hàng Tạo Chuyến" at bounding box center [636, 111] width 1172 height 44
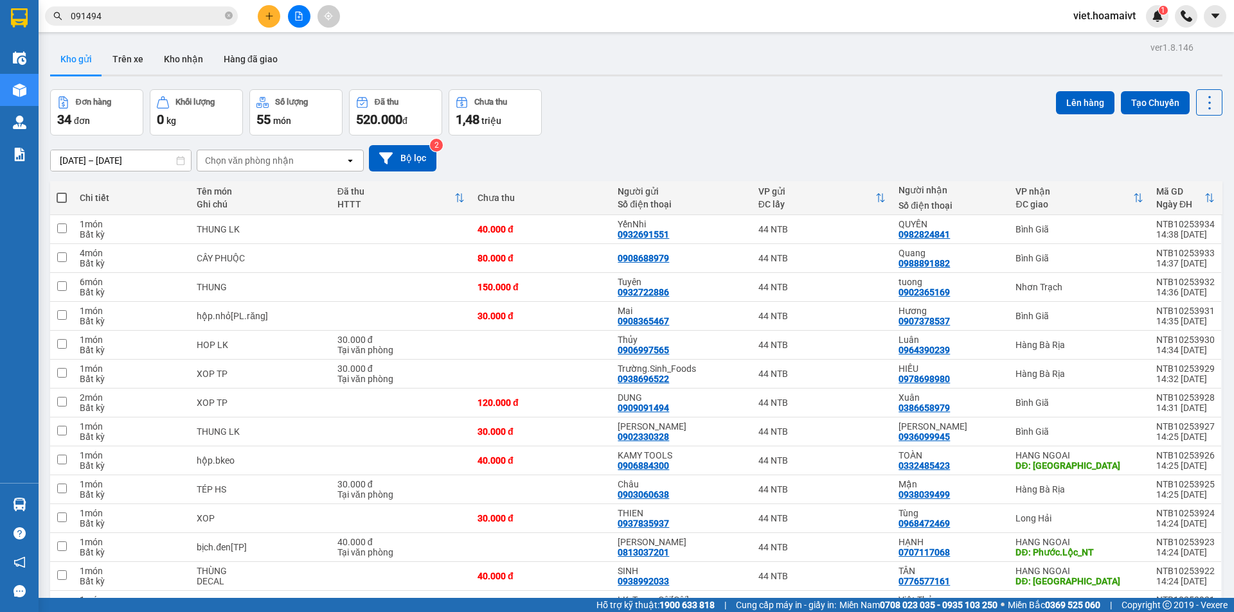
click at [636, 132] on div "Đơn hàng 34 đơn Khối lượng 0 kg Số lượng 55 món Đã thu 520.000 đ Chưa thu 1,48 …" at bounding box center [636, 112] width 1172 height 46
click at [252, 169] on div "Chọn văn phòng nhận" at bounding box center [271, 160] width 148 height 21
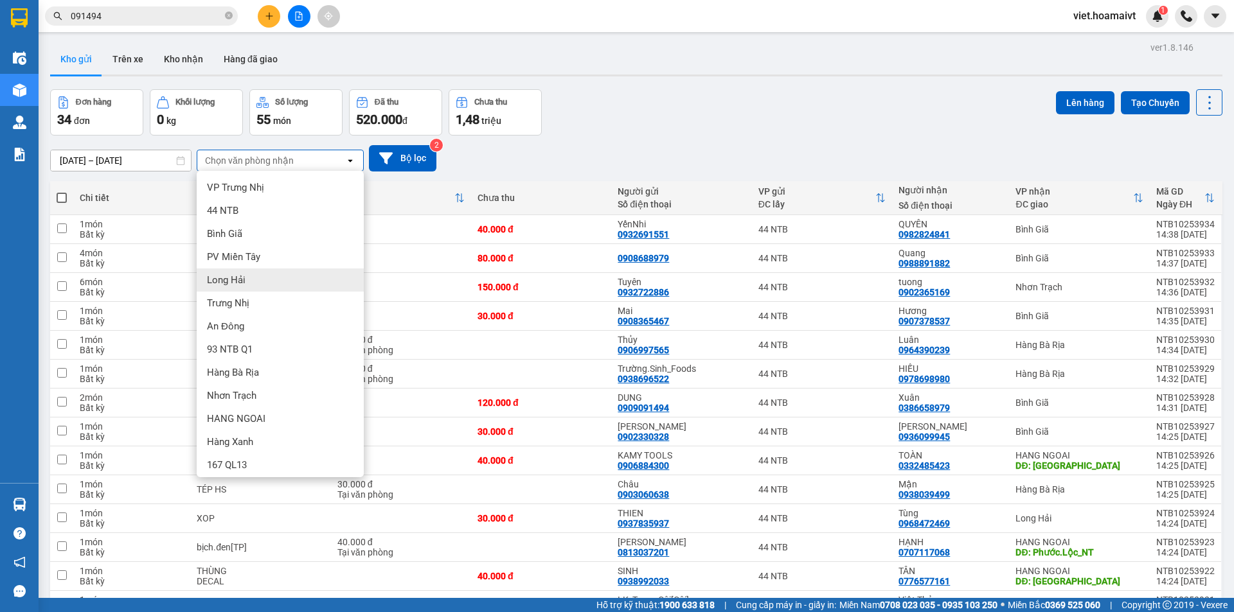
click at [276, 272] on div "Long Hải" at bounding box center [280, 280] width 167 height 23
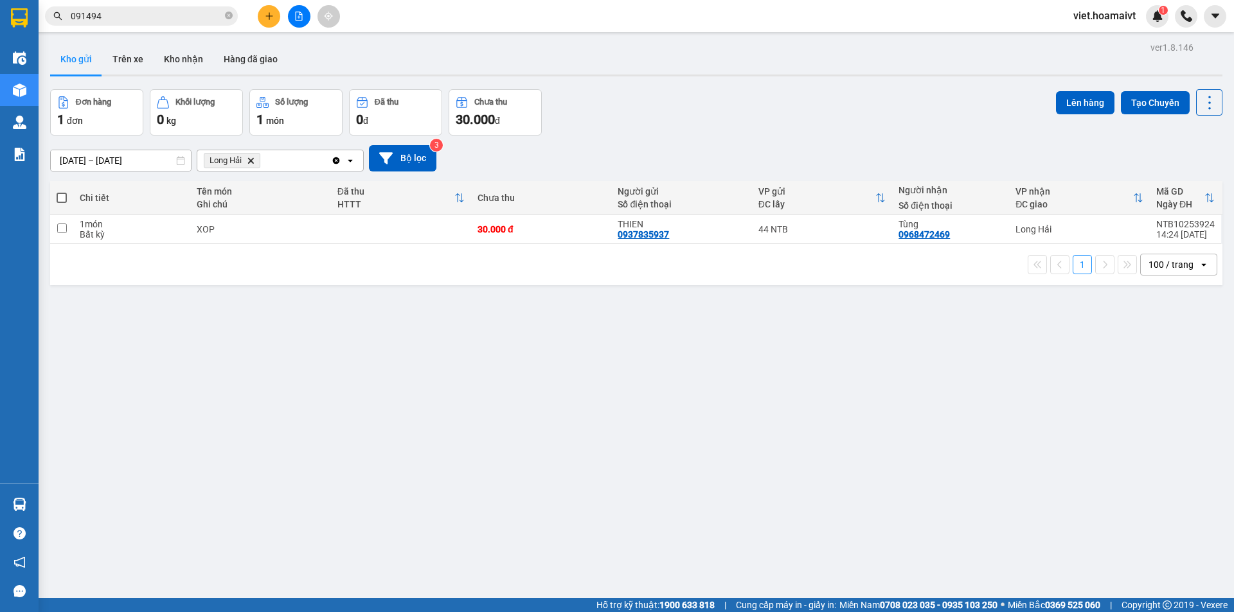
click at [745, 114] on div "Đơn hàng 1 đơn Khối lượng 0 kg Số lượng 1 món Đã thu 0 đ Chưa thu 30.000 đ Lên …" at bounding box center [636, 112] width 1172 height 46
click at [744, 115] on div "Đơn hàng 1 đơn Khối lượng 0 kg Số lượng 1 món Đã thu 0 đ Chưa thu 30.000 đ Lên …" at bounding box center [636, 112] width 1172 height 46
click at [742, 118] on div "Đơn hàng 1 đơn Khối lượng 0 kg Số lượng 1 món Đã thu 0 đ Chưa thu 30.000 đ Lên …" at bounding box center [636, 112] width 1172 height 46
click at [250, 161] on icon "Delete" at bounding box center [251, 161] width 8 height 8
click at [761, 102] on div "Đơn hàng 1 đơn Khối lượng 0 kg Số lượng 1 món Đã thu 0 đ Chưa thu 30.000 đ Lên …" at bounding box center [636, 112] width 1172 height 46
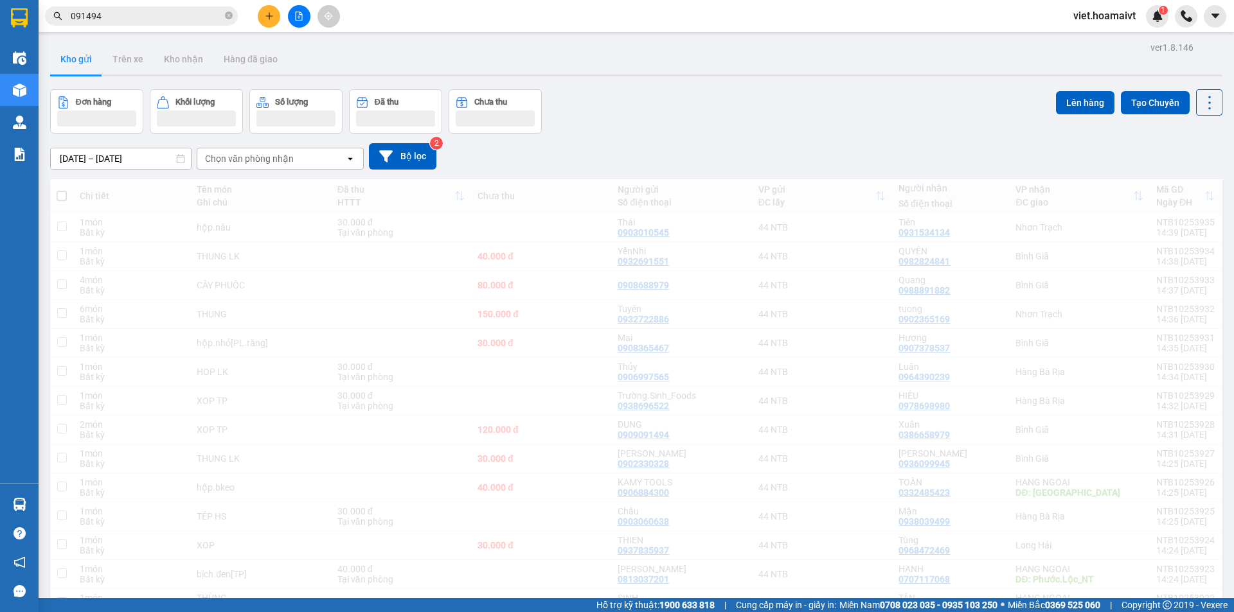
click at [761, 102] on div "Đơn hàng Khối lượng Số lượng Đã thu Chưa thu Lên hàng Tạo Chuyến" at bounding box center [636, 111] width 1172 height 44
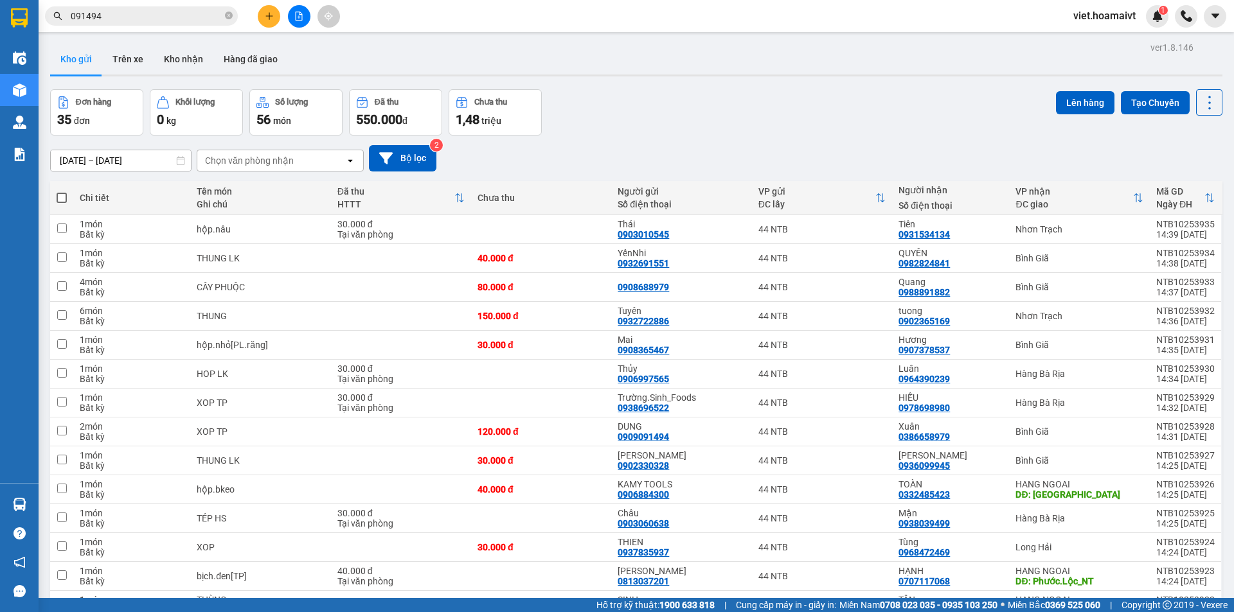
click at [761, 102] on div "Đơn hàng 35 đơn Khối lượng 0 kg Số lượng 56 món Đã thu 550.000 đ Chưa thu 1,48 …" at bounding box center [636, 112] width 1172 height 46
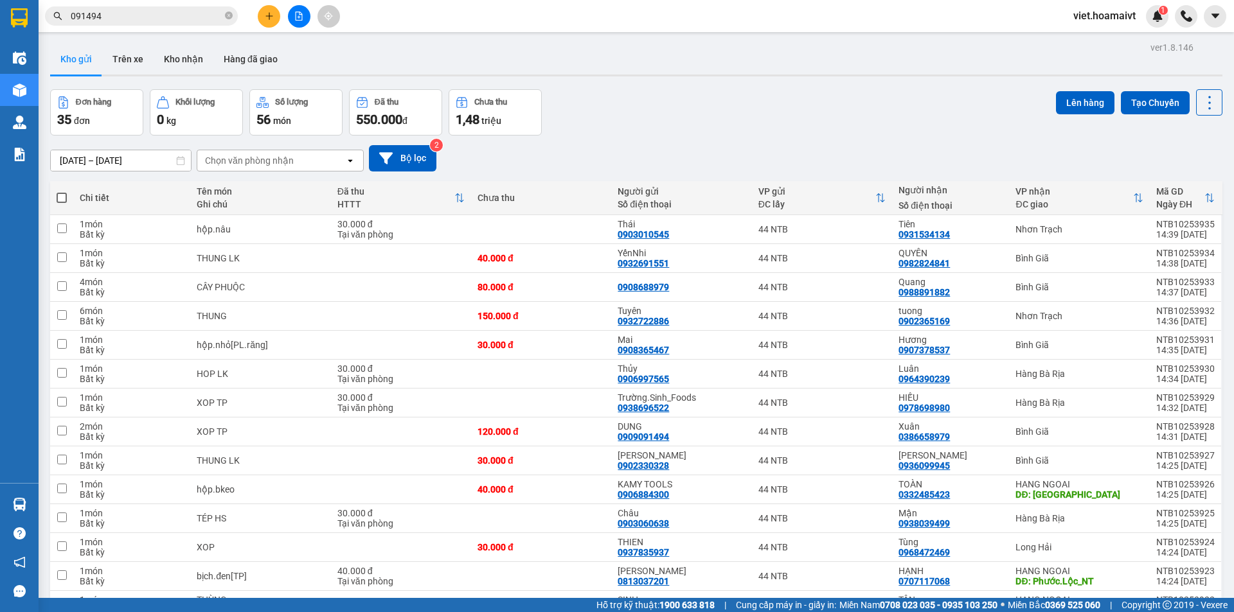
click at [266, 154] on div "Chọn văn phòng nhận" at bounding box center [249, 160] width 89 height 13
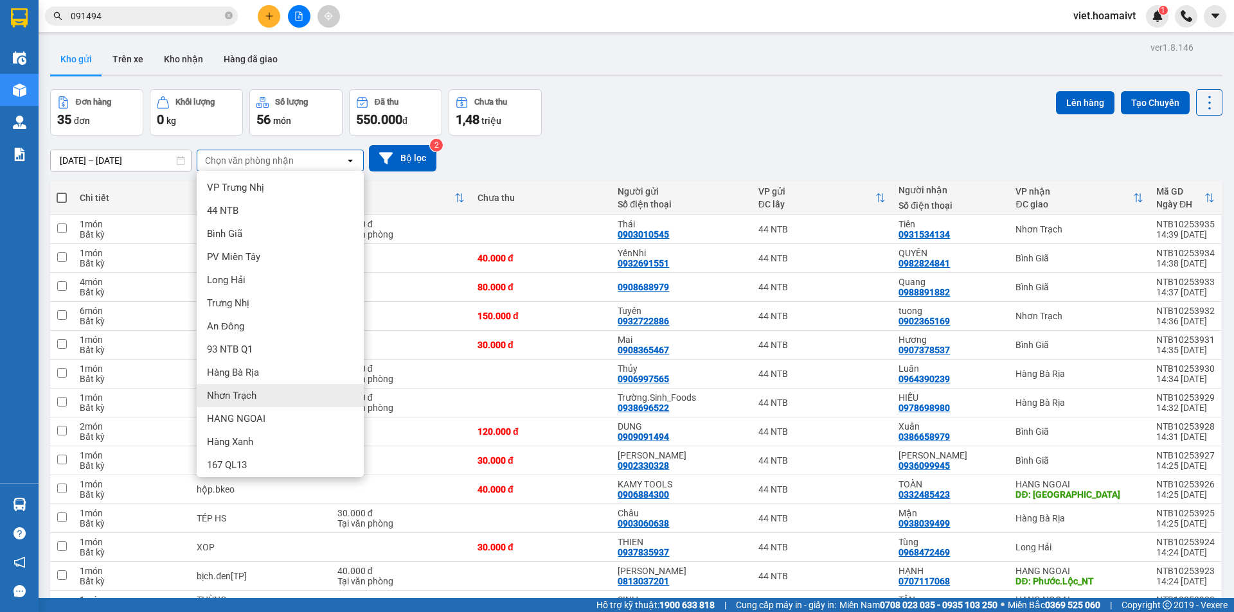
click at [261, 394] on div "Nhơn Trạch" at bounding box center [280, 395] width 167 height 23
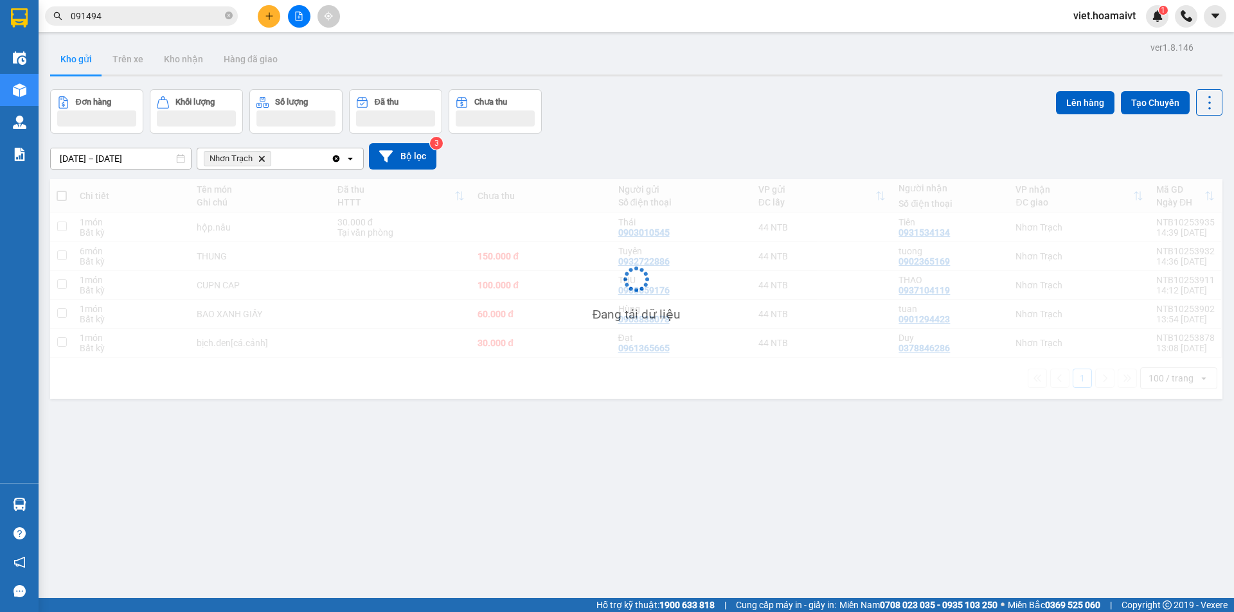
click at [694, 141] on div "[DATE] – [DATE] Press the down arrow key to interact with the calendar and sele…" at bounding box center [636, 157] width 1172 height 46
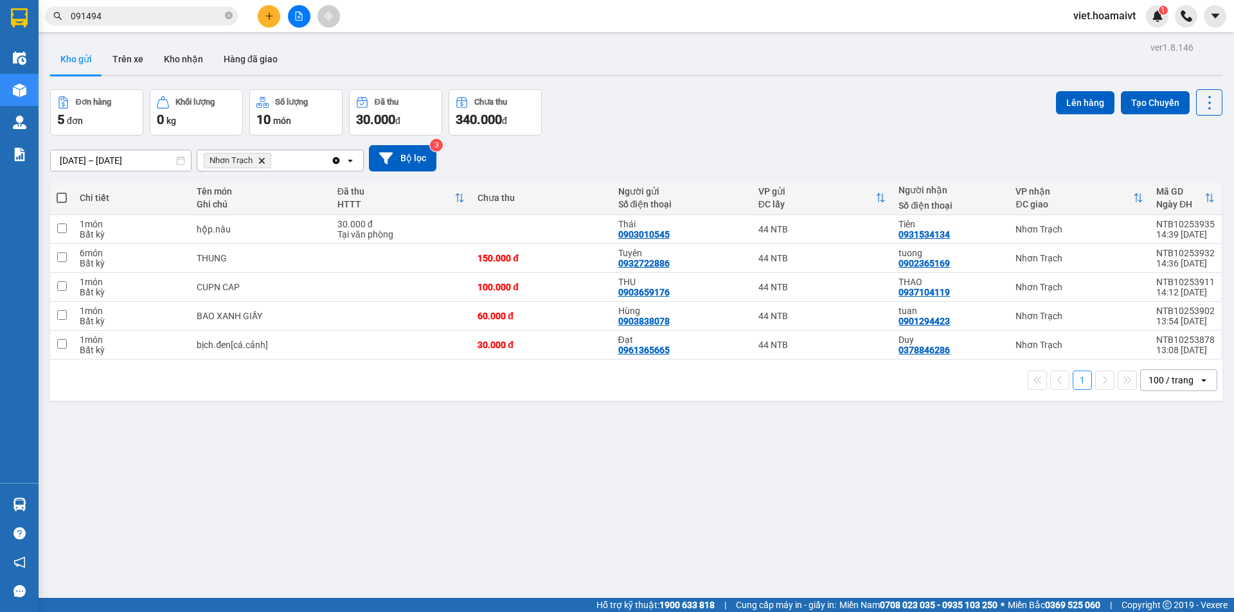
click at [694, 141] on div "[DATE] – [DATE] Press the down arrow key to interact with the calendar and sele…" at bounding box center [636, 159] width 1172 height 46
click at [724, 97] on div "Đơn hàng 5 đơn Khối lượng 0 kg Số lượng 10 món Đã thu 30.000 đ Chưa thu 340.000…" at bounding box center [636, 112] width 1172 height 46
click at [714, 105] on div "Đơn hàng 5 đơn Khối lượng 0 kg Số lượng 10 món Đã thu 30.000 đ Chưa thu 340.000…" at bounding box center [636, 112] width 1172 height 46
click at [263, 160] on icon "Nhơn Trạch, close by backspace" at bounding box center [262, 160] width 6 height 6
click at [262, 160] on div "Chọn văn phòng nhận" at bounding box center [249, 160] width 89 height 13
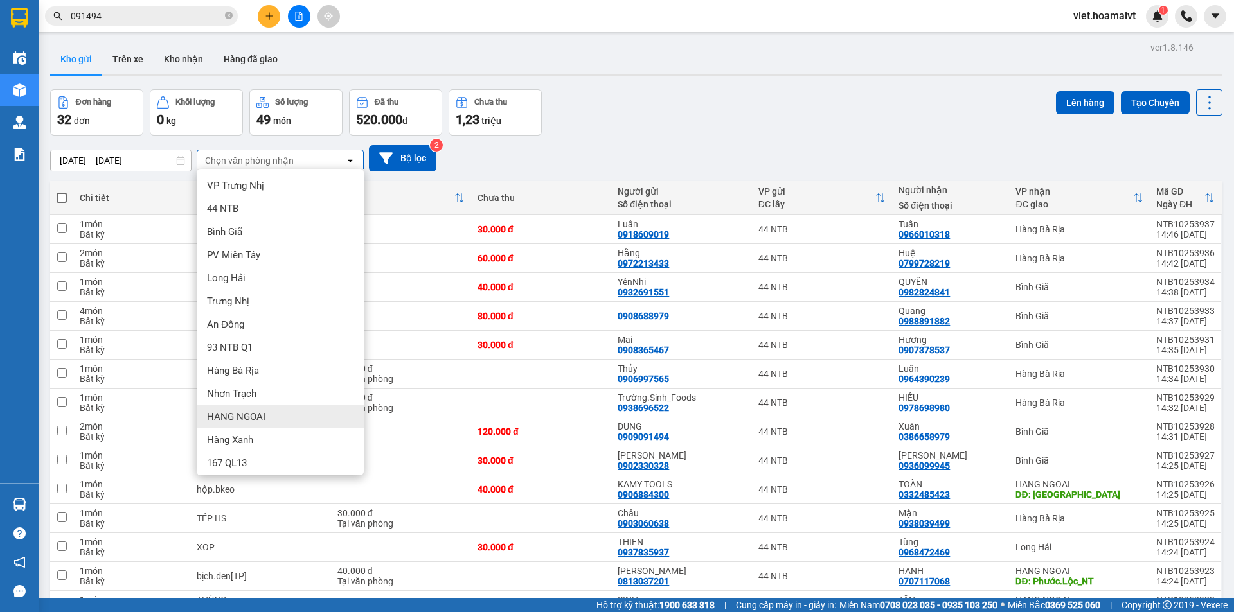
click at [273, 414] on div "HANG NGOAI" at bounding box center [280, 416] width 167 height 23
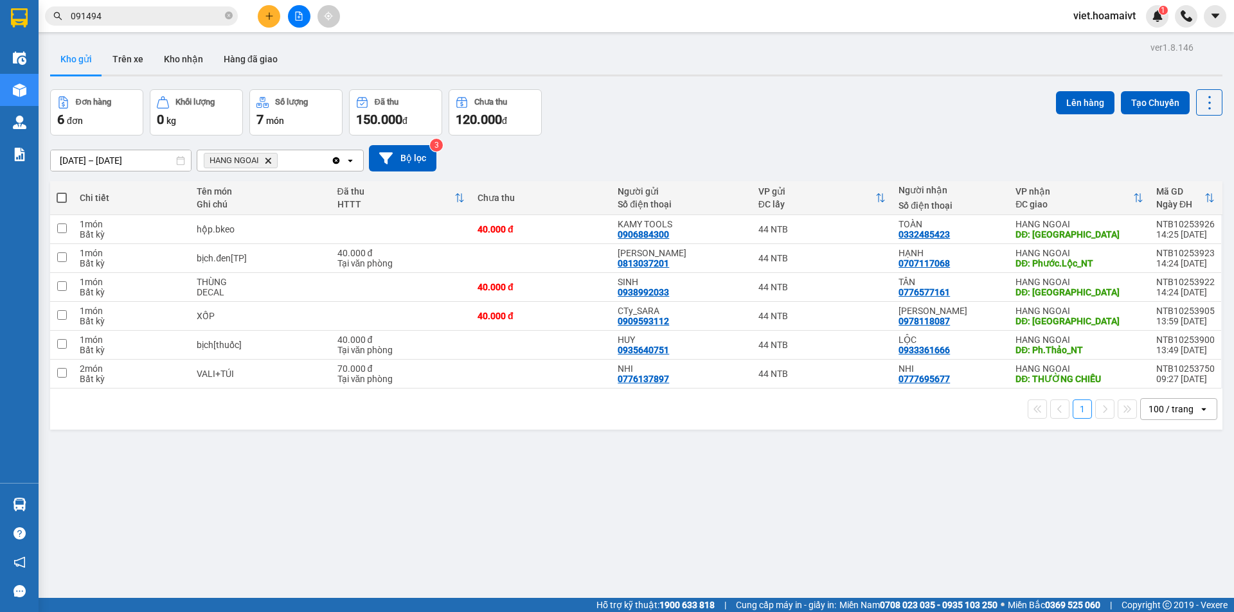
click at [58, 197] on span at bounding box center [62, 198] width 10 height 10
click at [62, 191] on input "checkbox" at bounding box center [62, 191] width 0 height 0
checkbox input "true"
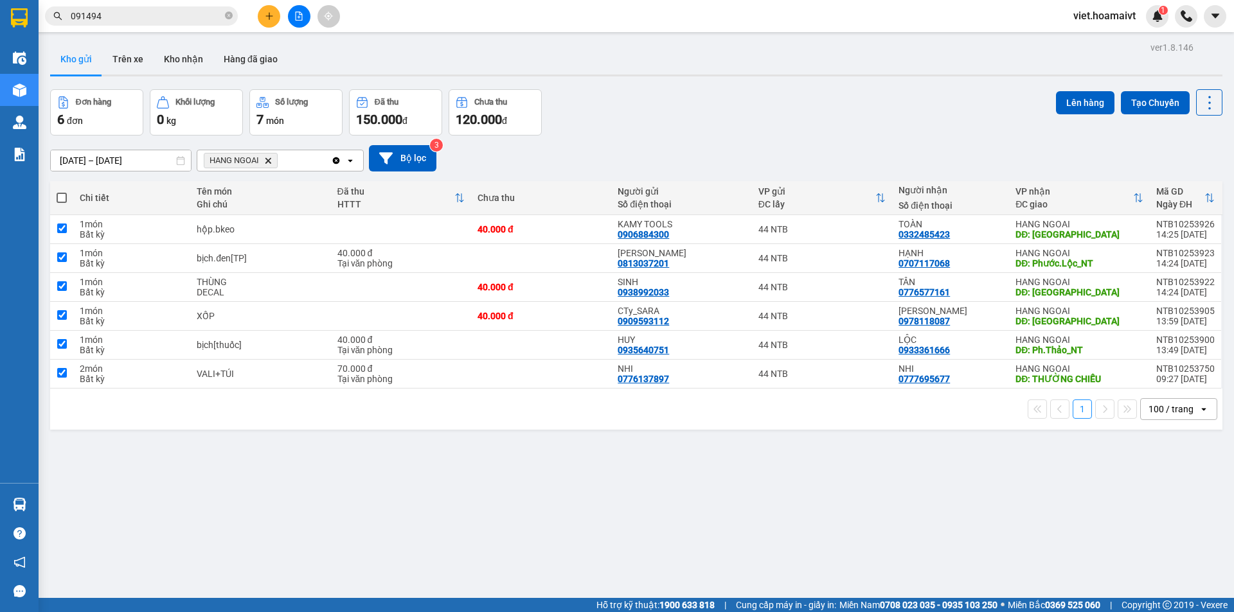
checkbox input "true"
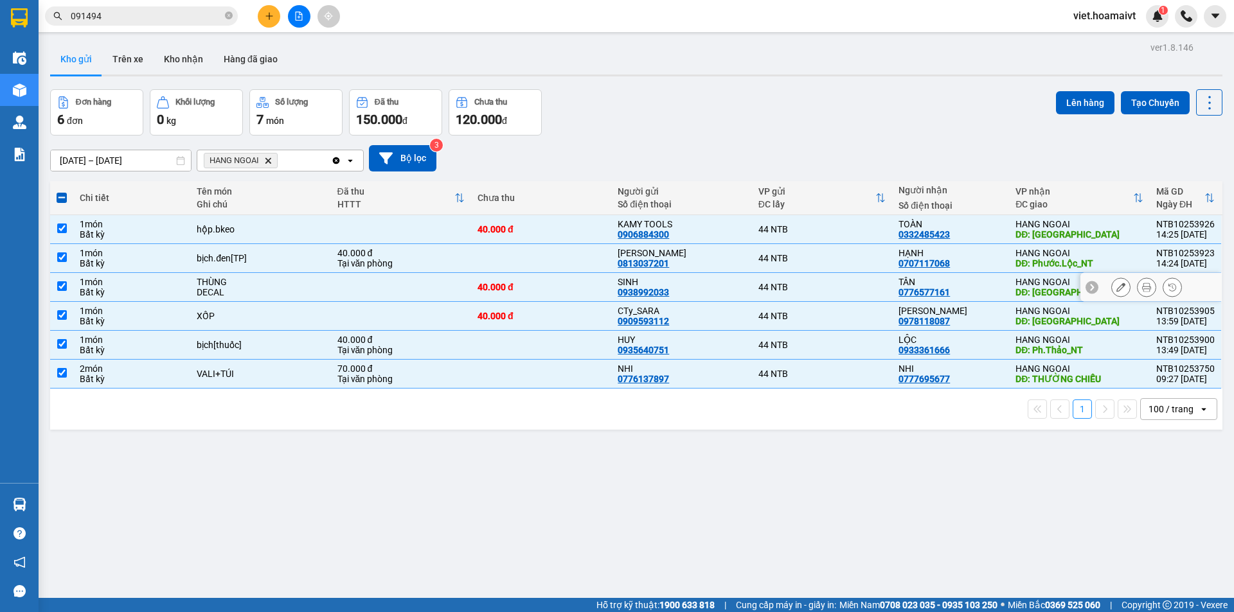
drag, startPoint x: 317, startPoint y: 280, endPoint x: 328, endPoint y: 274, distance: 12.9
click at [317, 280] on div "THÙNG" at bounding box center [260, 282] width 127 height 10
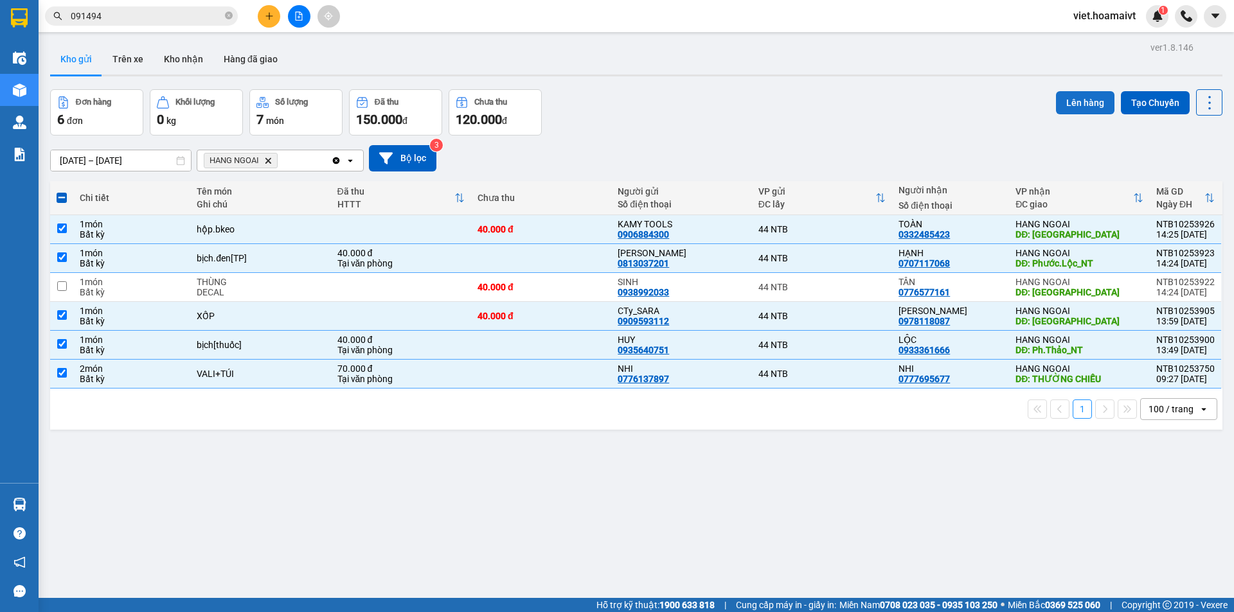
click at [1076, 106] on button "Lên hàng" at bounding box center [1085, 102] width 58 height 23
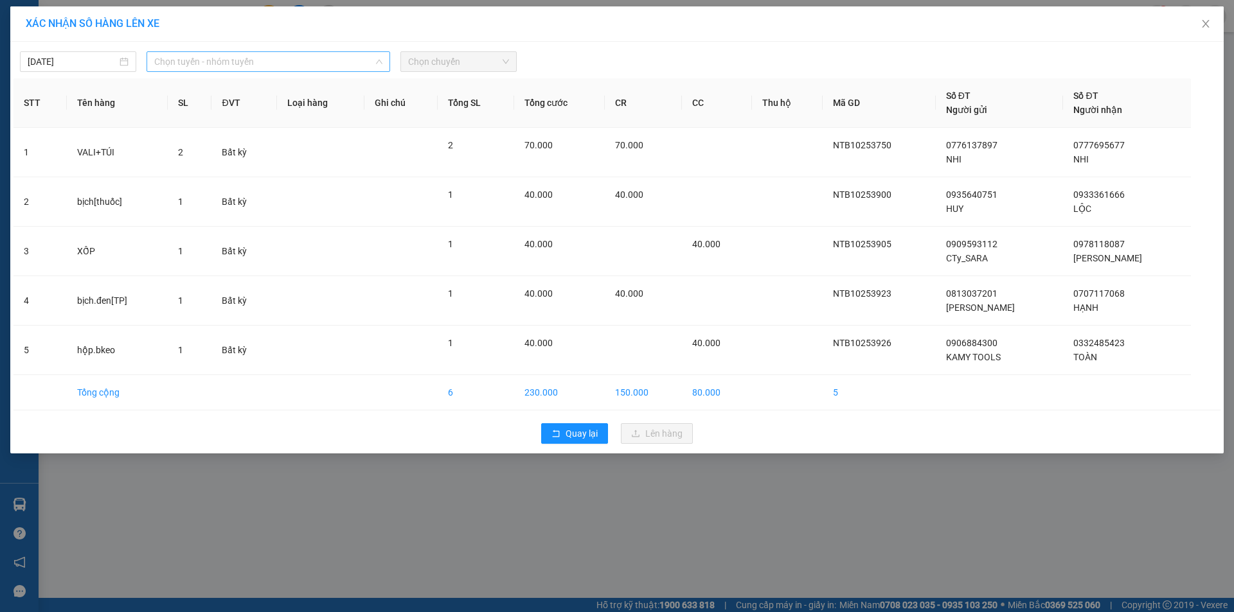
click at [335, 60] on span "Chọn tuyến - nhóm tuyến" at bounding box center [268, 61] width 228 height 19
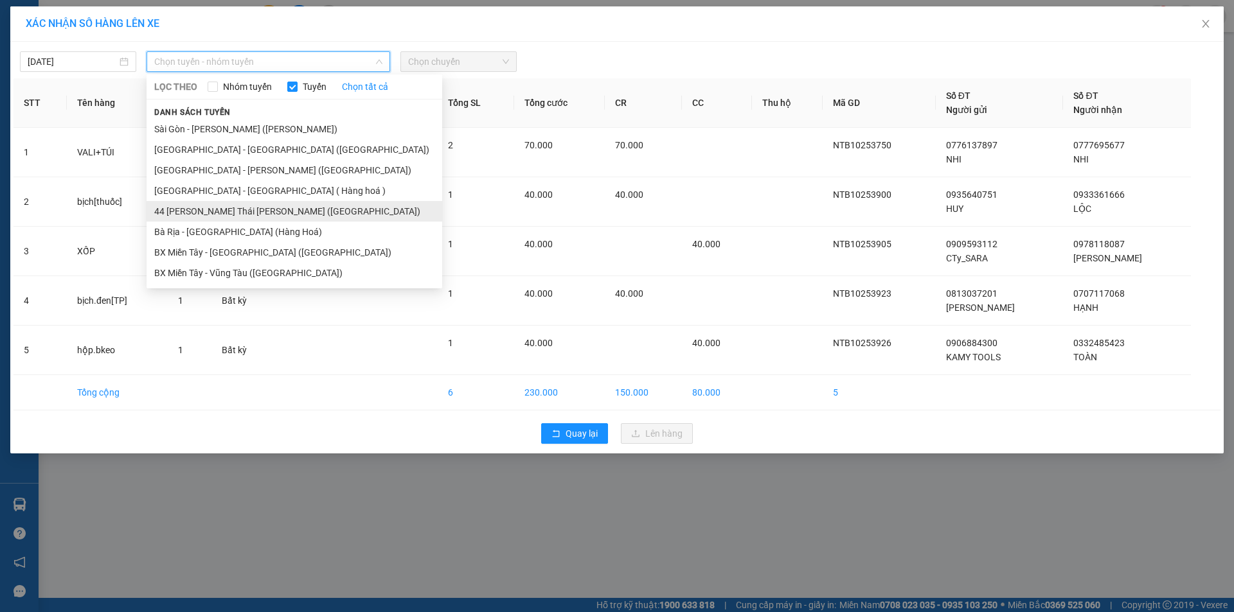
click at [251, 213] on li "44 Nguyễn Thái Bình ([GEOGRAPHIC_DATA])" at bounding box center [295, 211] width 296 height 21
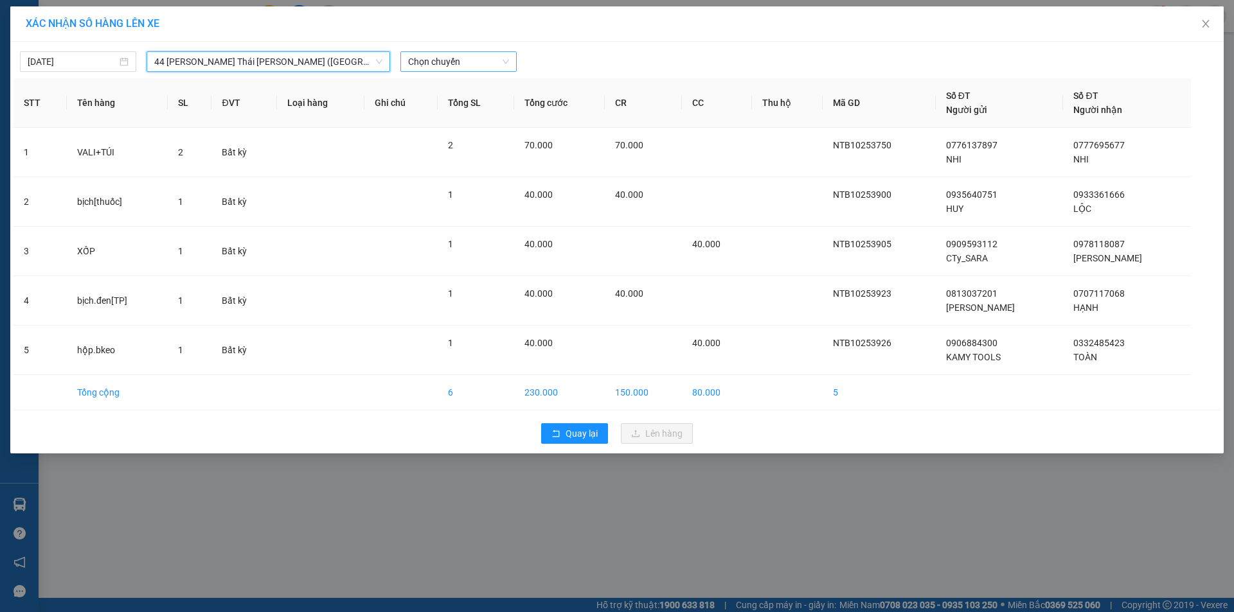
click at [480, 66] on span "Chọn chuyến" at bounding box center [458, 61] width 101 height 19
type input "1500"
click at [490, 79] on div "15:00" at bounding box center [458, 87] width 116 height 21
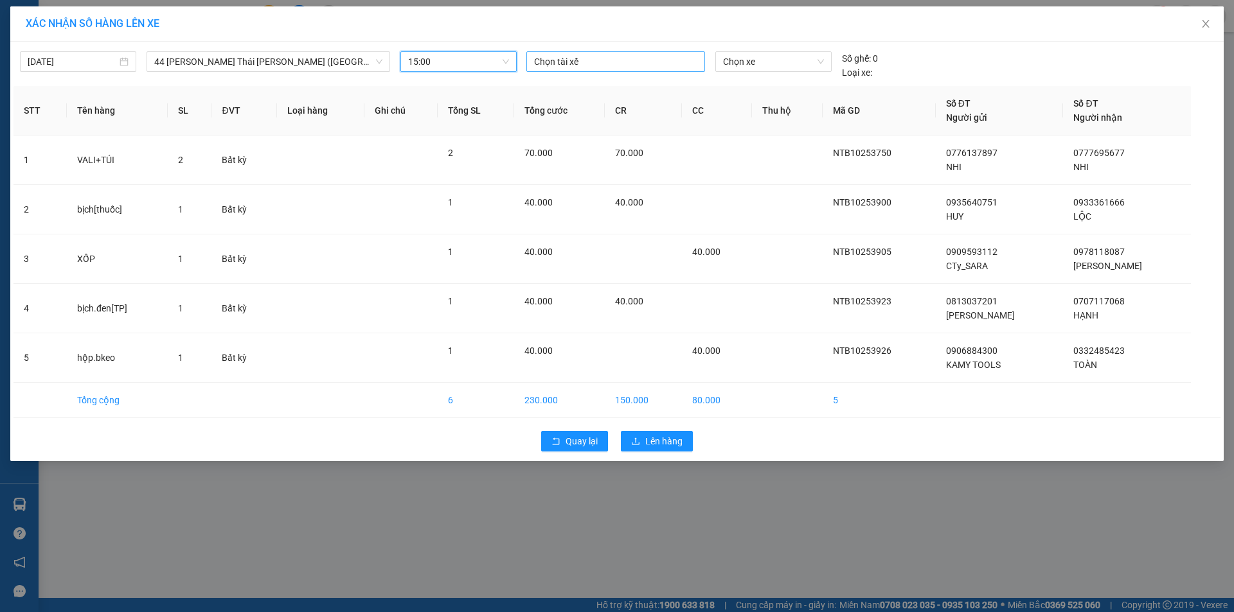
click at [577, 64] on div at bounding box center [615, 61] width 172 height 15
type input "NHAN A"
click at [776, 61] on span "Chọn xe" at bounding box center [773, 61] width 100 height 19
type input "00031"
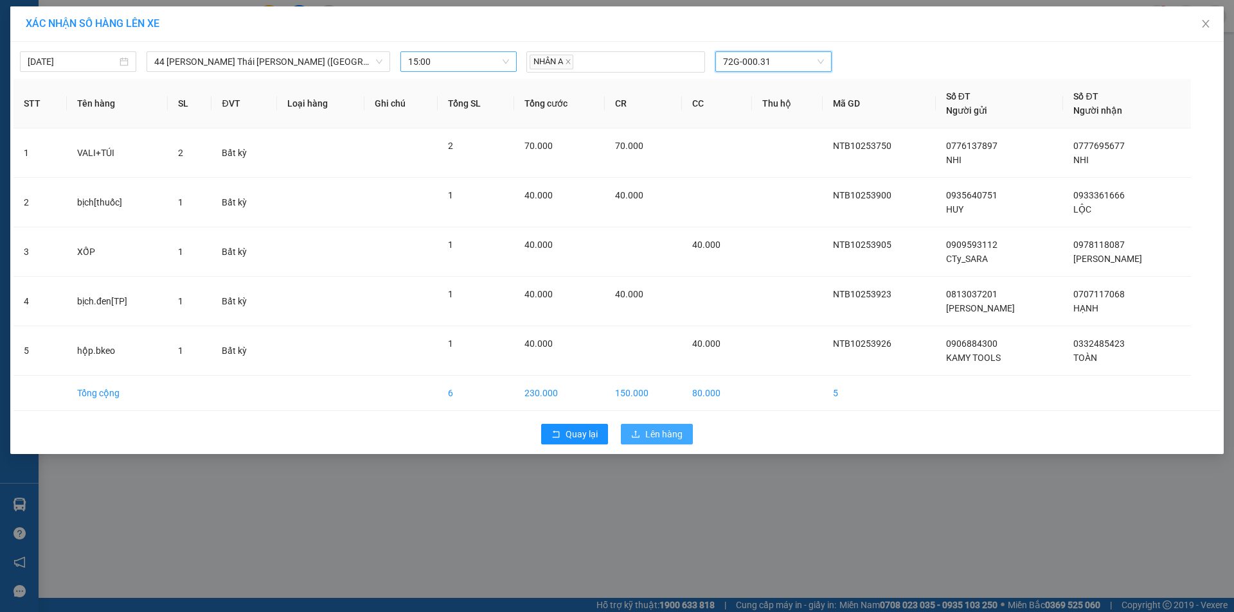
click at [651, 439] on span "Lên hàng" at bounding box center [663, 434] width 37 height 14
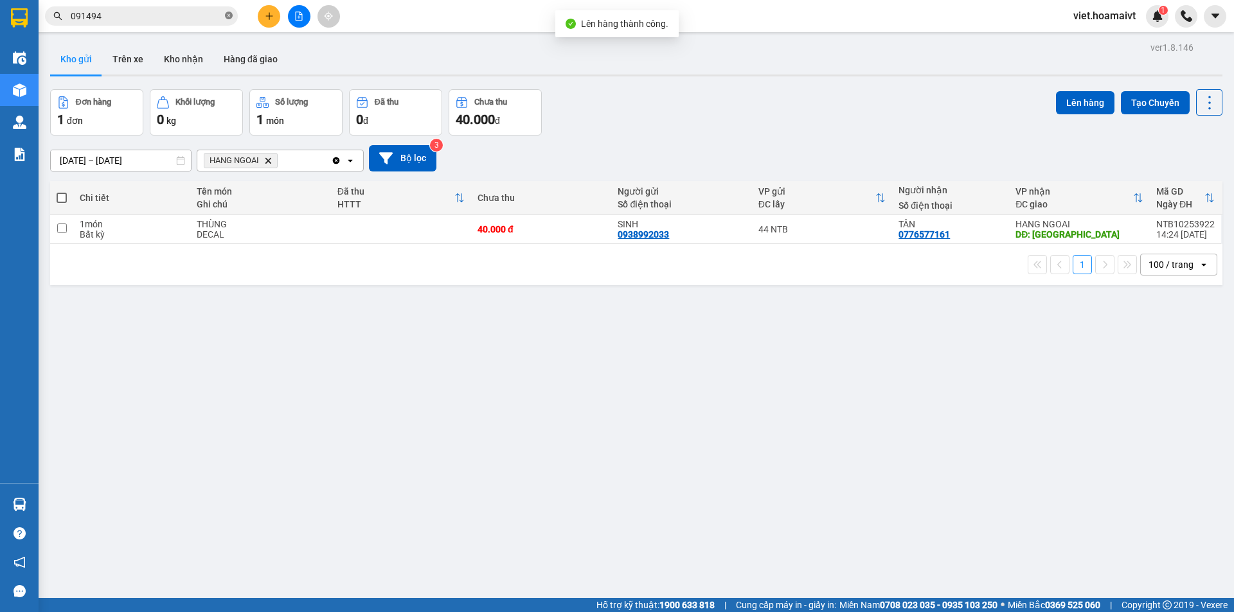
click at [227, 15] on icon "close-circle" at bounding box center [229, 16] width 8 height 8
click at [208, 16] on input "text" at bounding box center [147, 16] width 152 height 14
click at [269, 161] on icon "HANG NGOAI, close by backspace" at bounding box center [268, 160] width 6 height 6
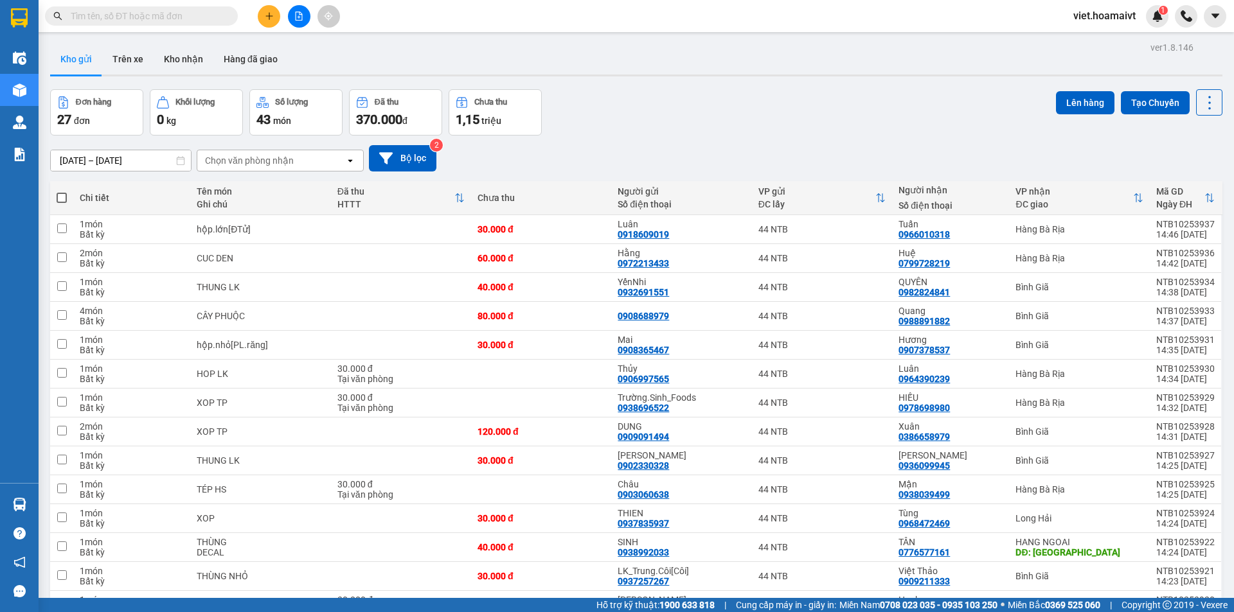
click at [154, 15] on input "text" at bounding box center [147, 16] width 152 height 14
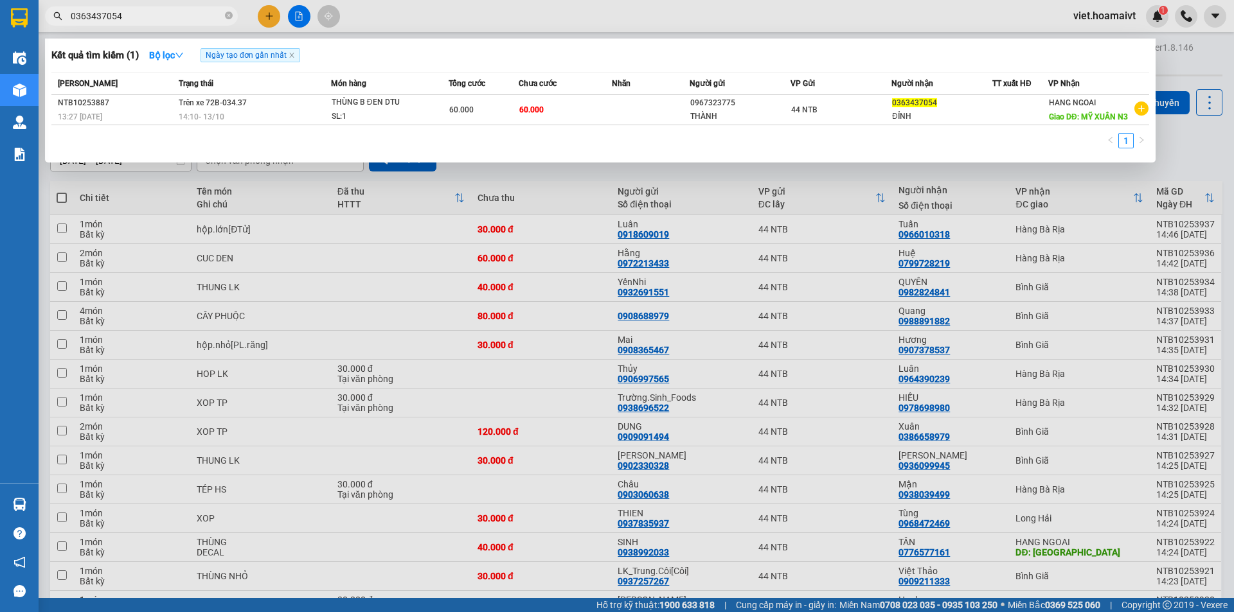
type input "0363437054"
click at [422, 262] on div at bounding box center [617, 306] width 1234 height 612
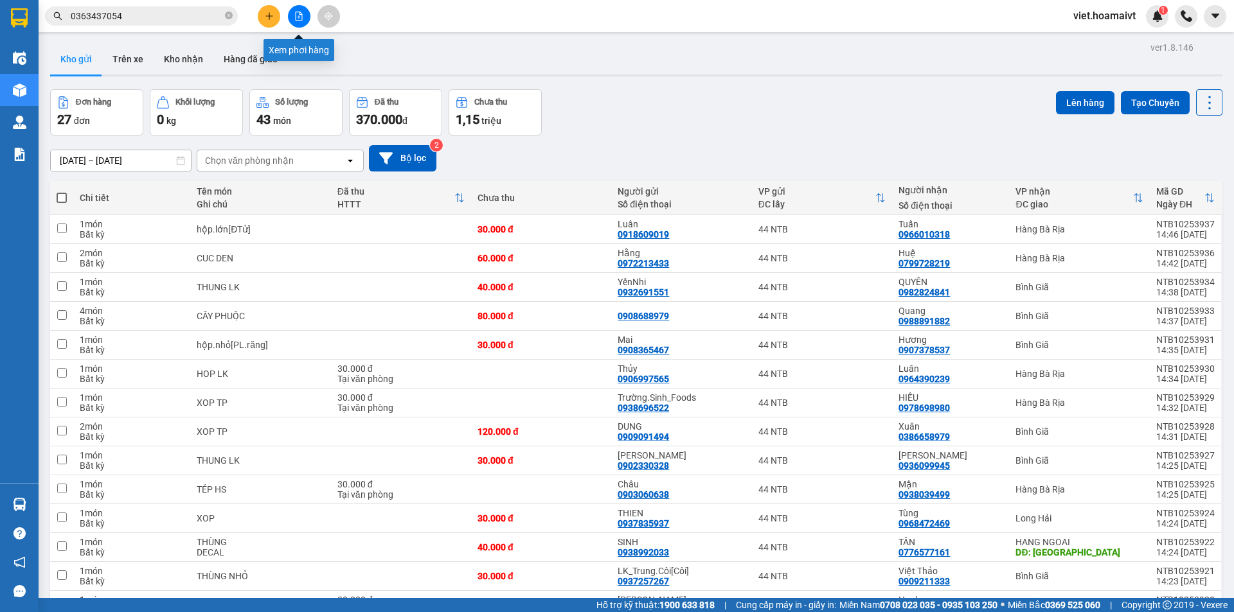
click at [297, 21] on button at bounding box center [299, 16] width 22 height 22
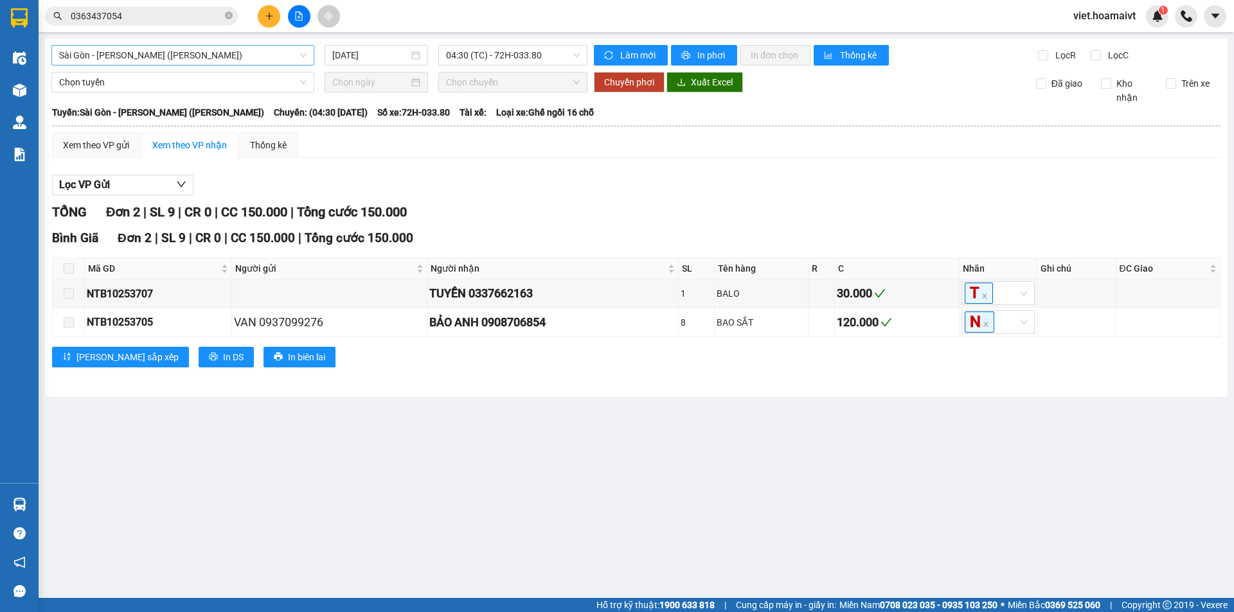
click at [202, 53] on span "Sài Gòn - [PERSON_NAME] ([PERSON_NAME])" at bounding box center [182, 55] width 247 height 19
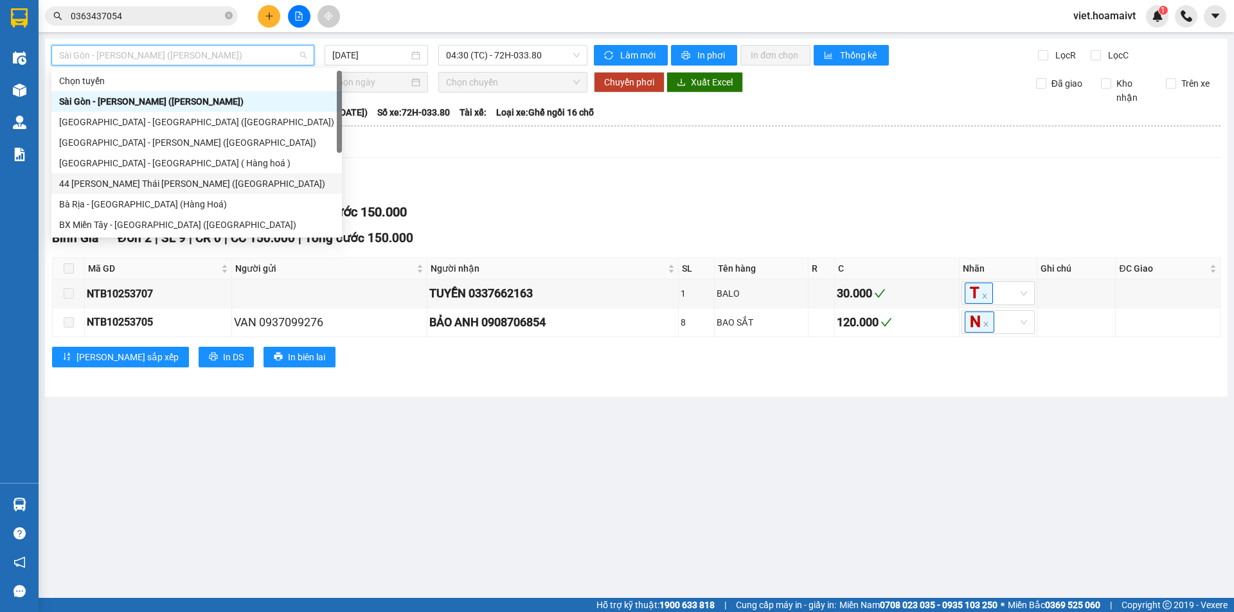
click at [181, 182] on div "44 Nguyễn Thái Bình ([GEOGRAPHIC_DATA])" at bounding box center [196, 184] width 275 height 14
type input "[DATE]"
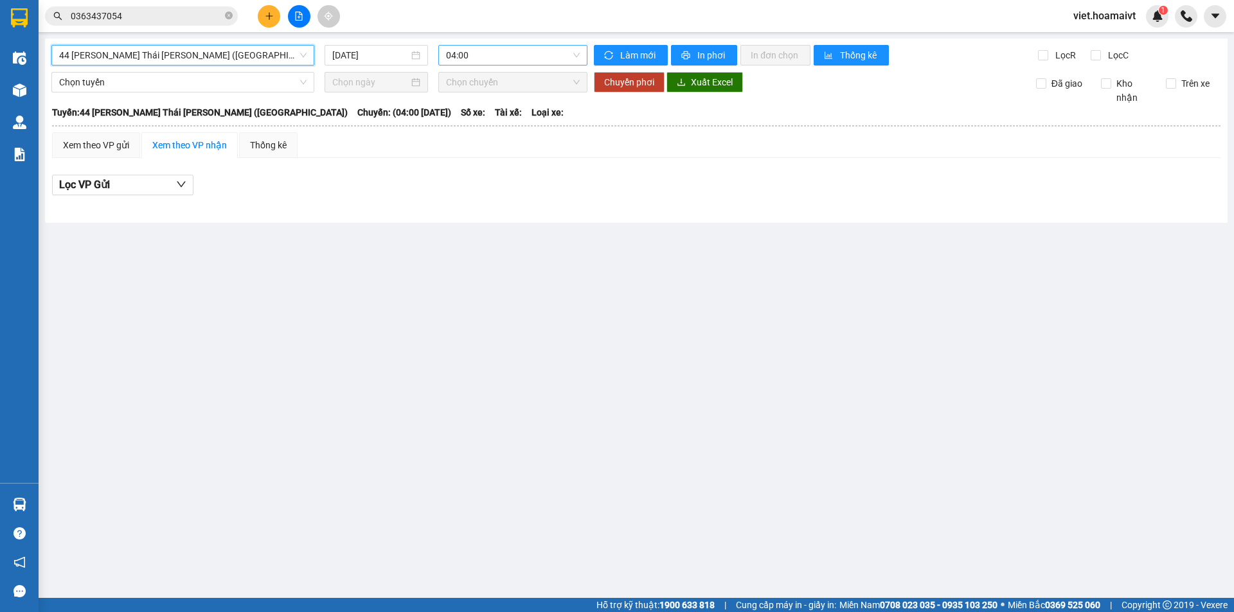
click at [479, 54] on span "04:00" at bounding box center [513, 55] width 134 height 19
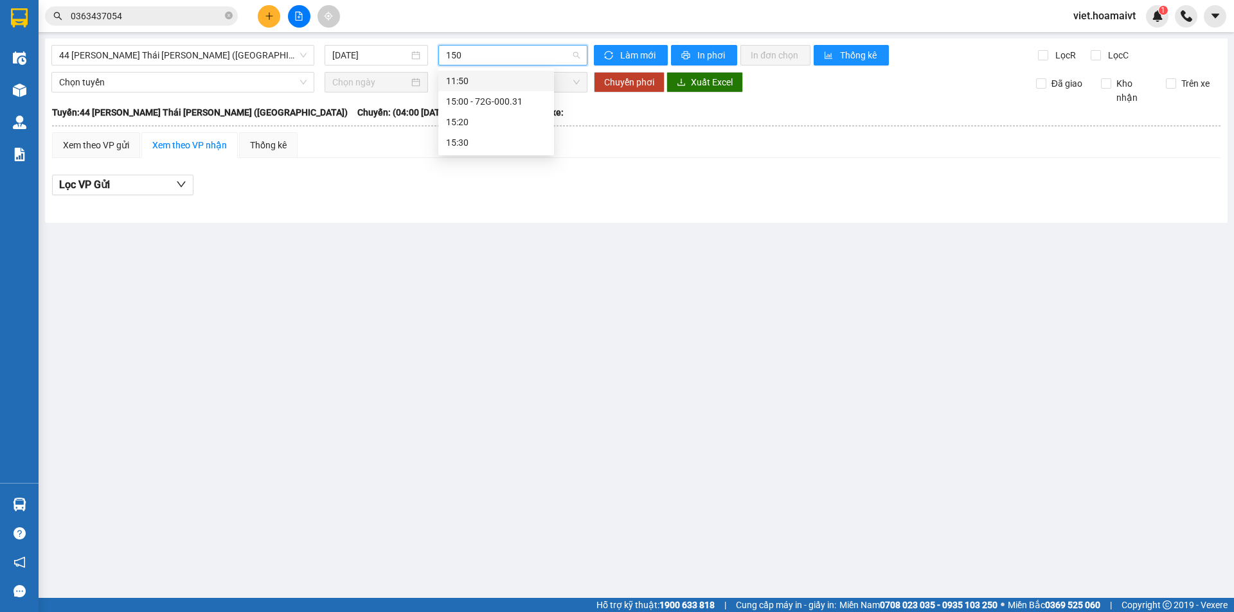
type input "1500"
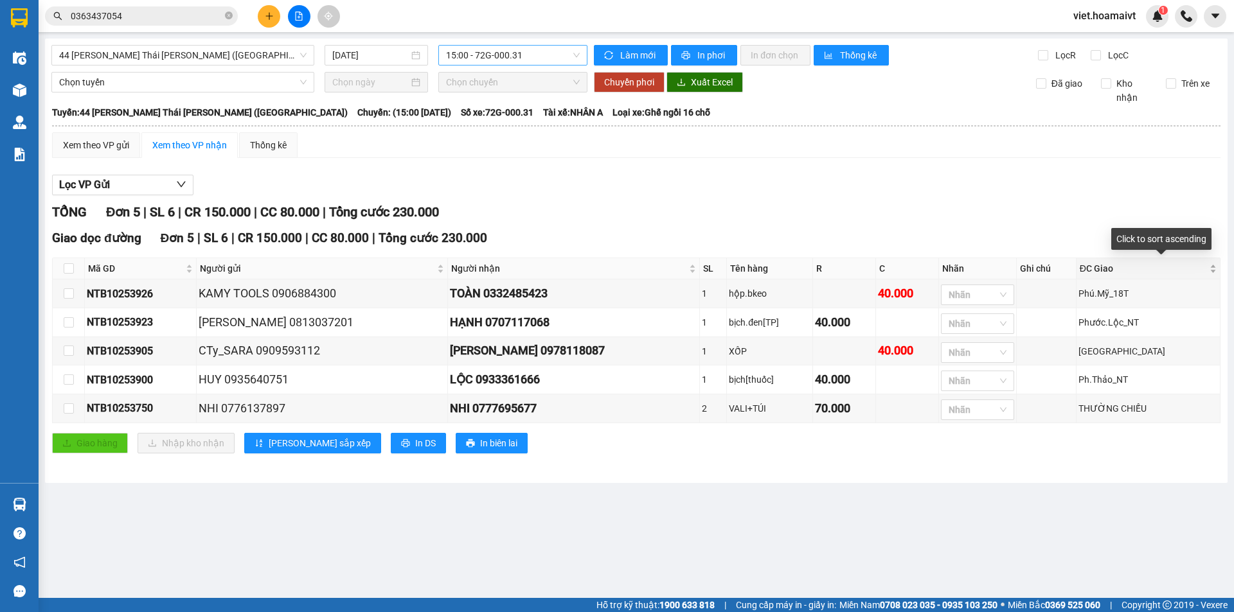
click at [1216, 271] on div "ĐC Giao" at bounding box center [1147, 269] width 137 height 14
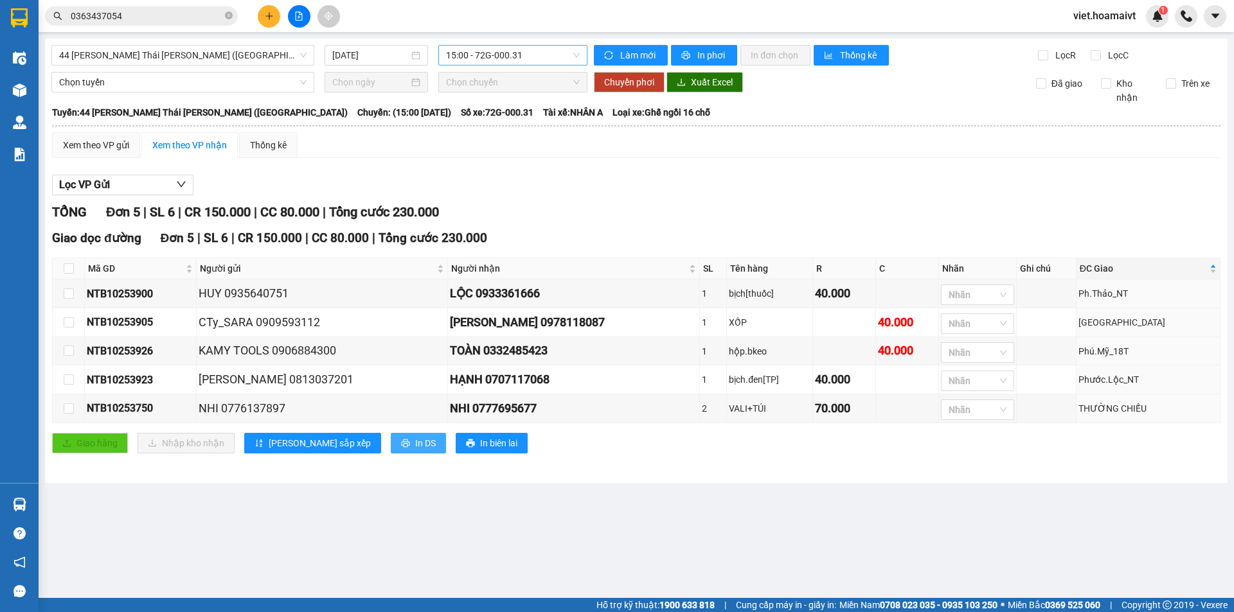
click at [415, 447] on span "In DS" at bounding box center [425, 443] width 21 height 14
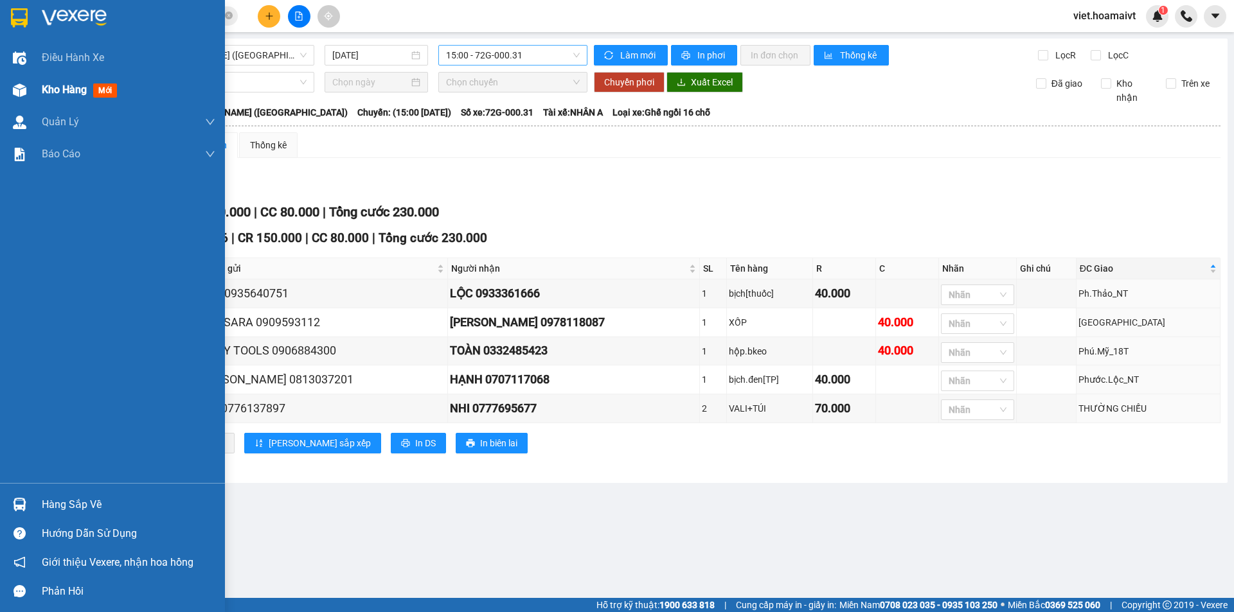
click at [71, 87] on span "Kho hàng" at bounding box center [64, 90] width 45 height 12
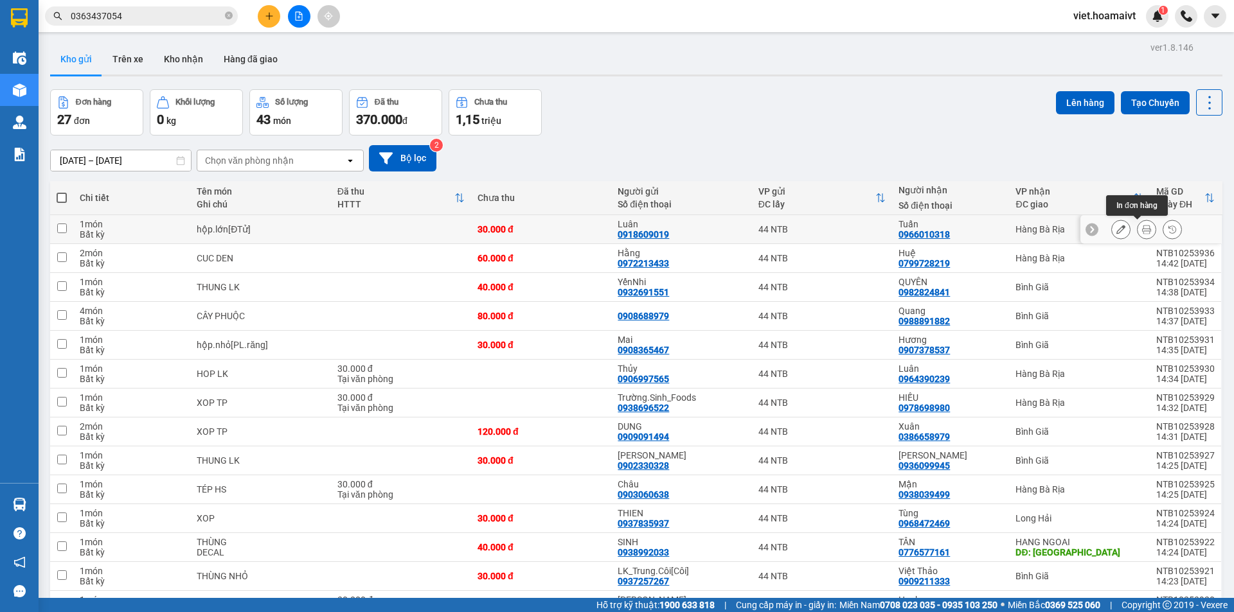
click at [1142, 228] on icon at bounding box center [1146, 229] width 9 height 9
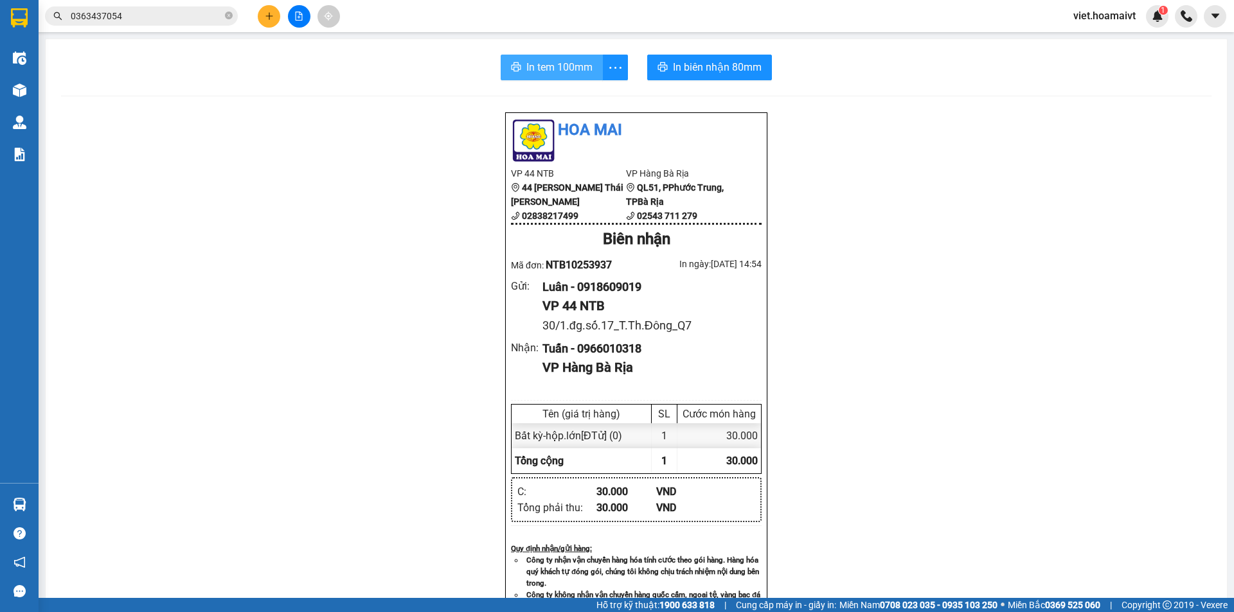
drag, startPoint x: 531, startPoint y: 62, endPoint x: 490, endPoint y: 80, distance: 44.3
click at [533, 61] on span "In tem 100mm" at bounding box center [559, 67] width 66 height 16
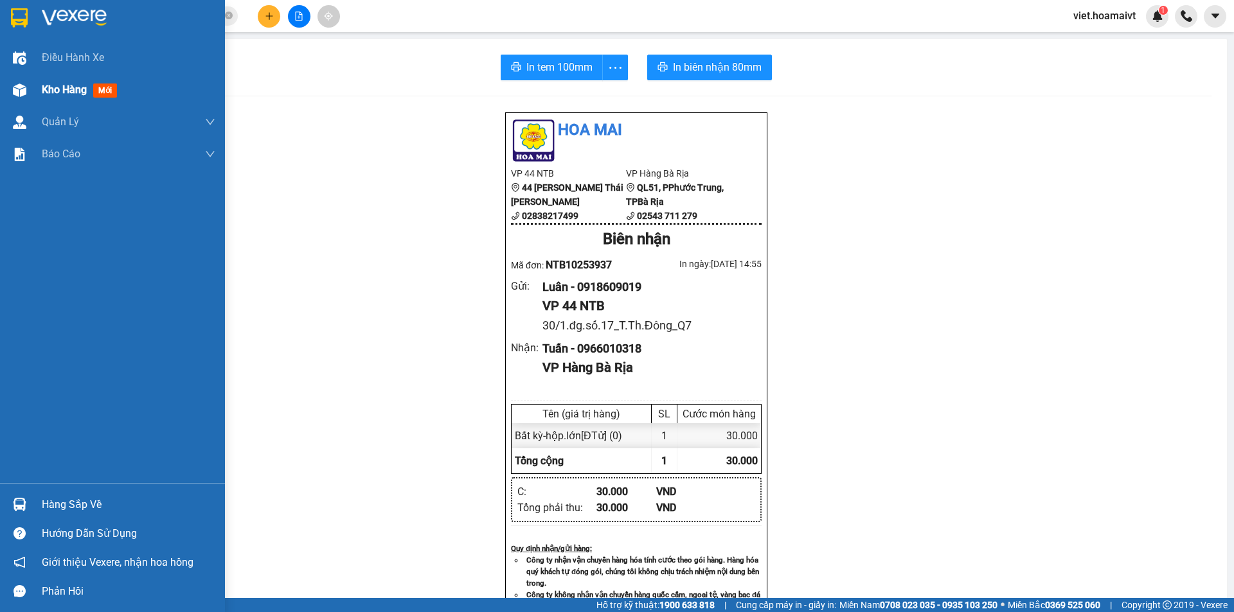
click at [48, 85] on span "Kho hàng" at bounding box center [64, 90] width 45 height 12
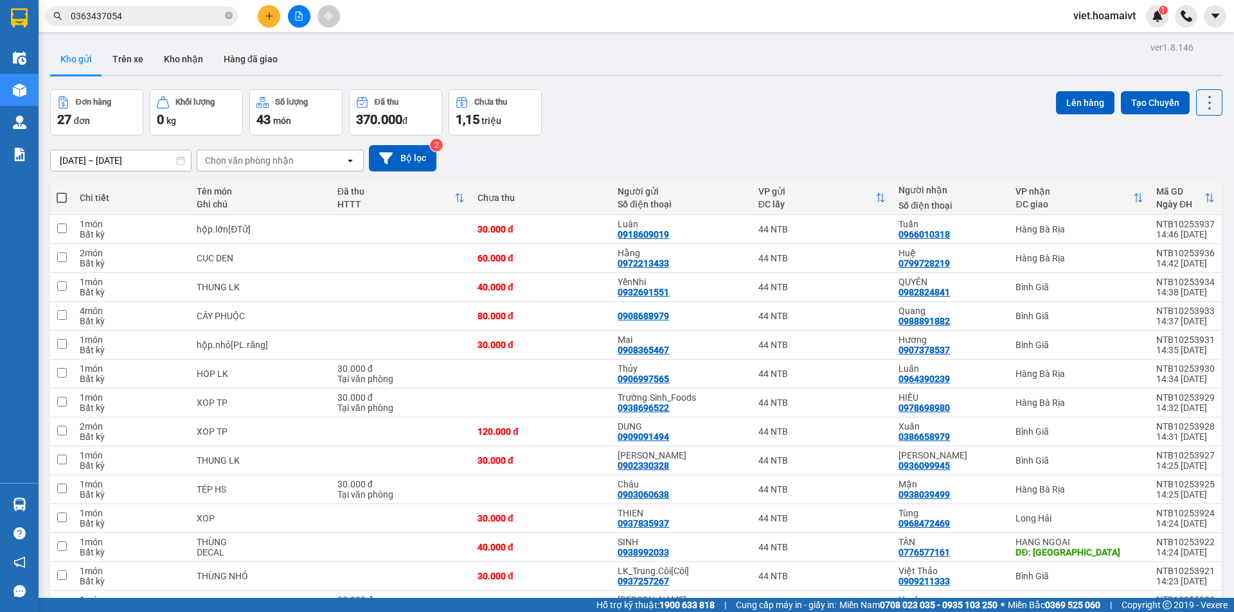
click at [258, 158] on div "Chọn văn phòng nhận" at bounding box center [249, 160] width 89 height 13
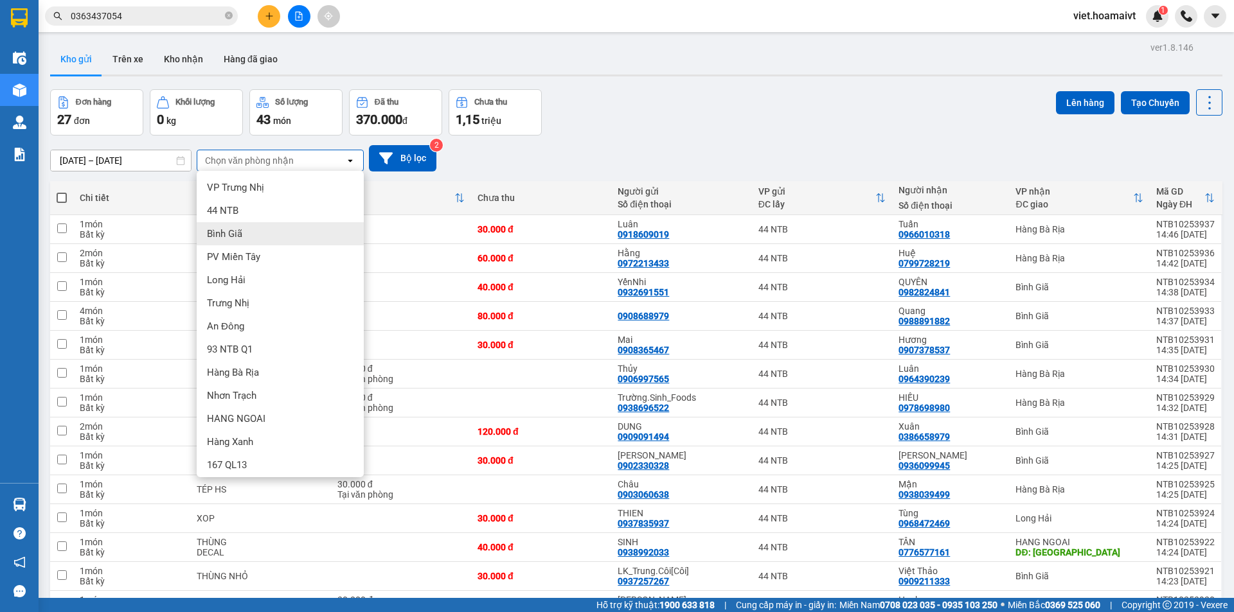
click at [274, 223] on div "Bình Giã" at bounding box center [280, 233] width 167 height 23
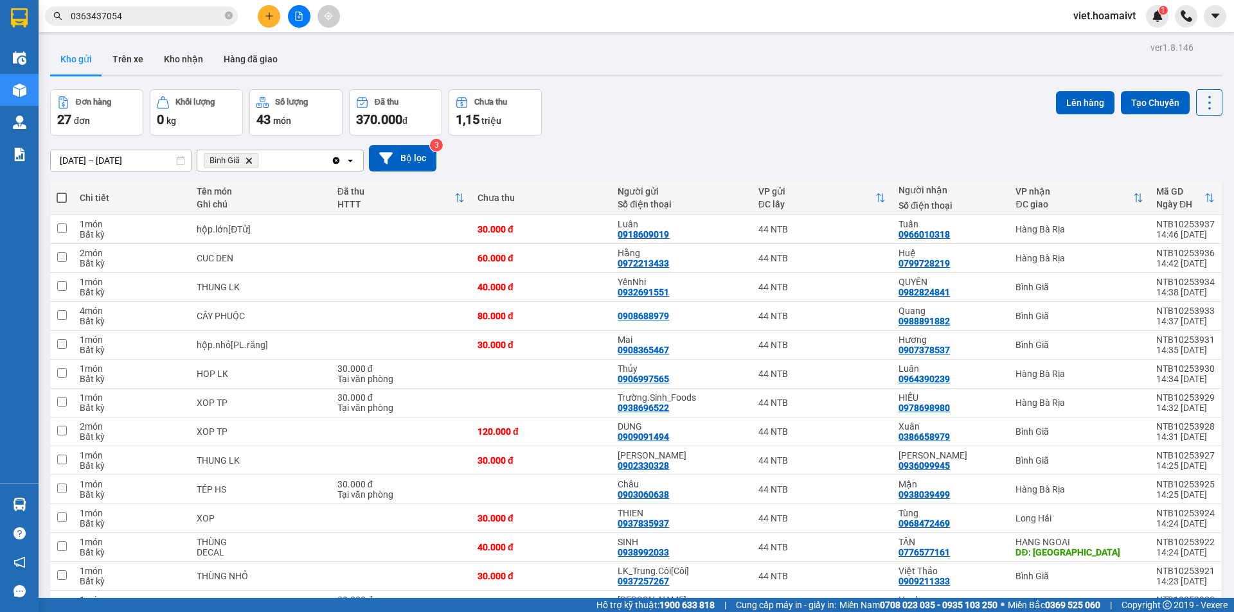
click at [686, 130] on div "Đơn hàng 27 đơn Khối lượng 0 kg Số lượng 43 món Đã thu 370.000 đ Chưa thu 1,15 …" at bounding box center [636, 112] width 1172 height 46
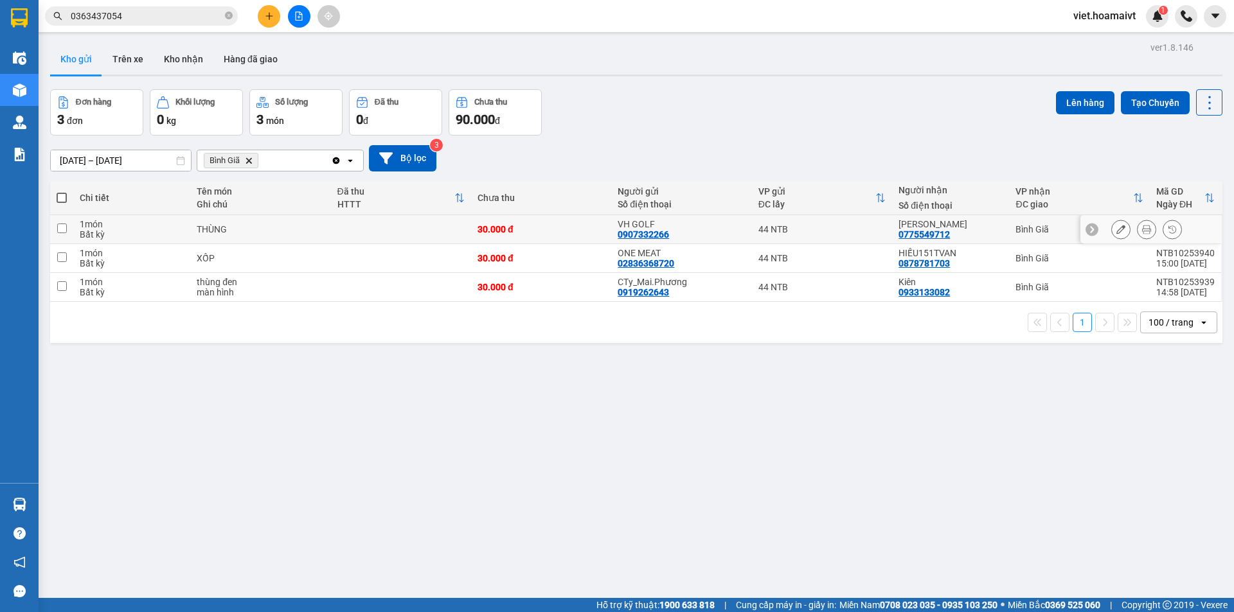
click at [387, 232] on td at bounding box center [401, 229] width 140 height 29
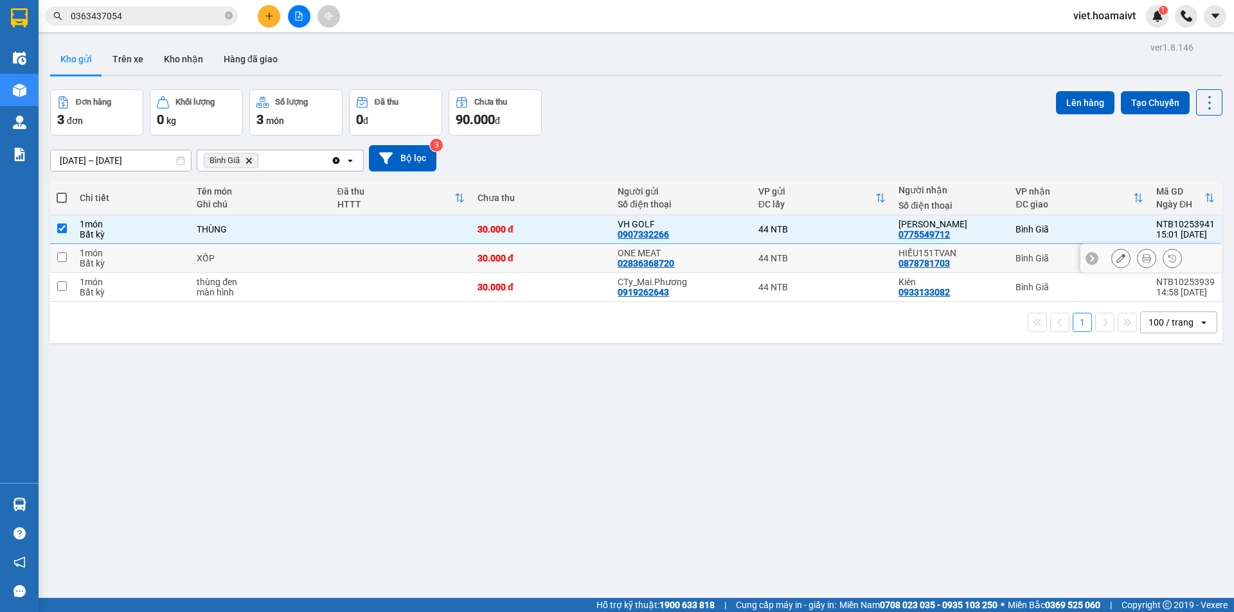
click at [402, 261] on td at bounding box center [401, 258] width 140 height 29
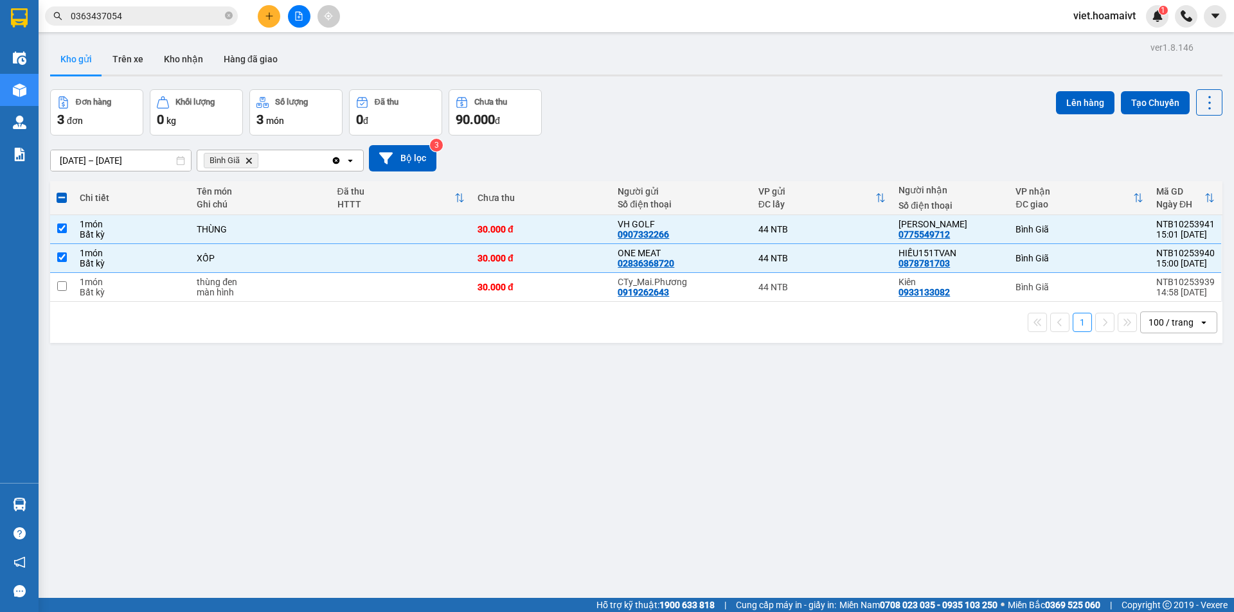
click at [427, 308] on div "1 100 / trang open" at bounding box center [636, 322] width 1172 height 41
click at [422, 290] on td at bounding box center [401, 287] width 140 height 29
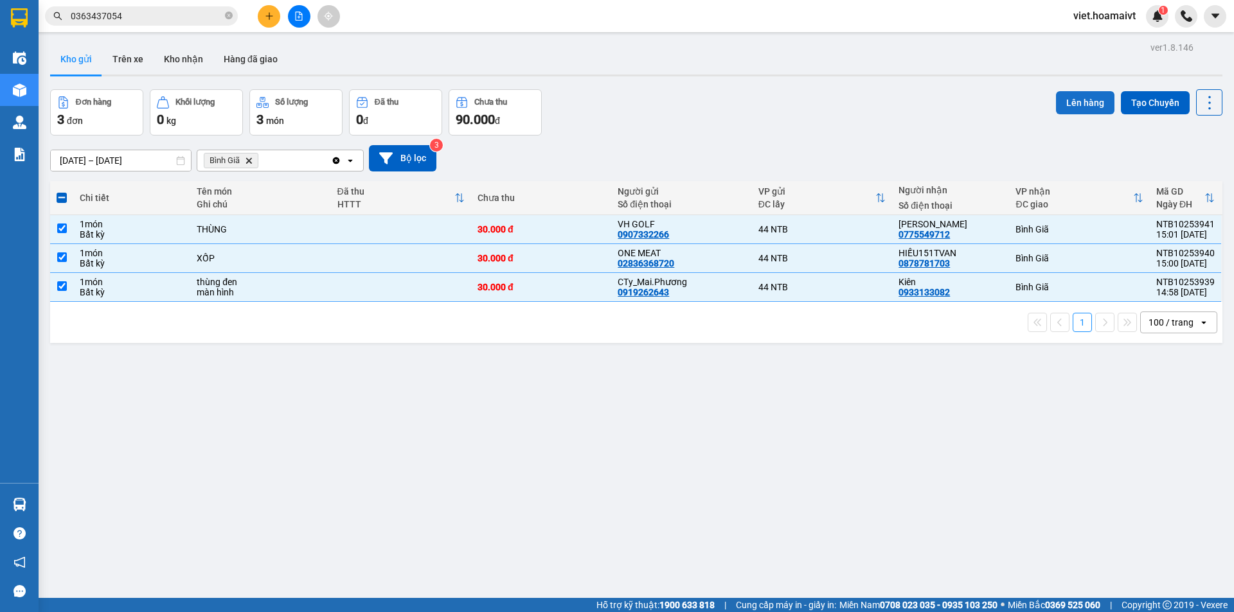
click at [1075, 105] on button "Lên hàng" at bounding box center [1085, 102] width 58 height 23
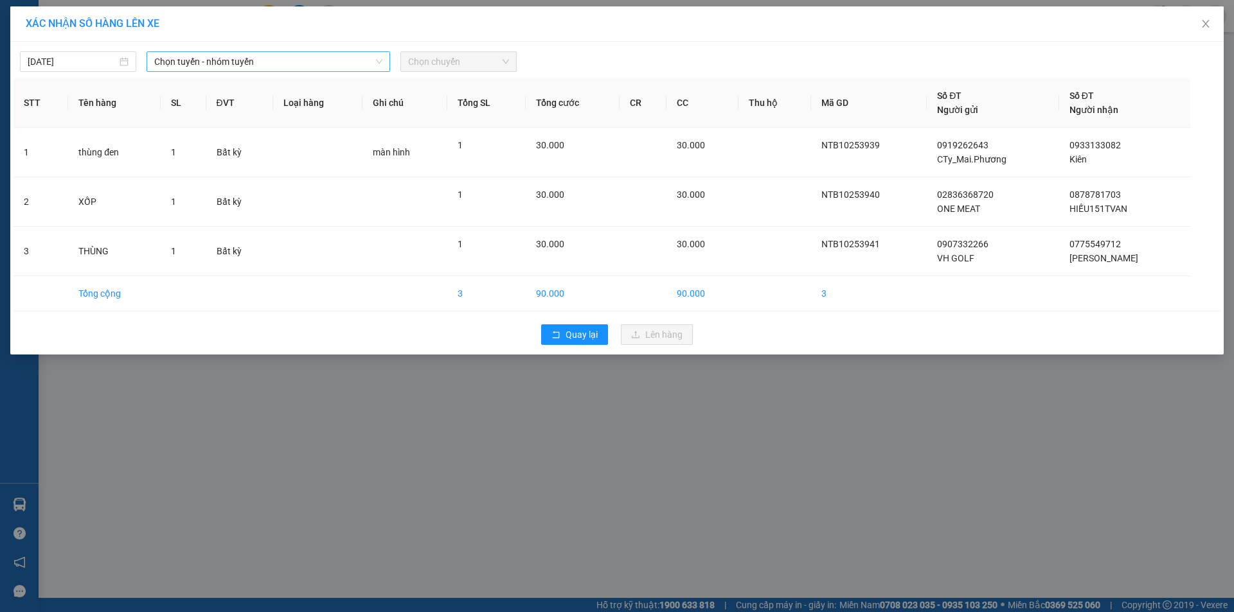
drag, startPoint x: 195, startPoint y: 55, endPoint x: 208, endPoint y: 73, distance: 22.1
click at [197, 55] on span "Chọn tuyến - nhóm tuyến" at bounding box center [268, 61] width 228 height 19
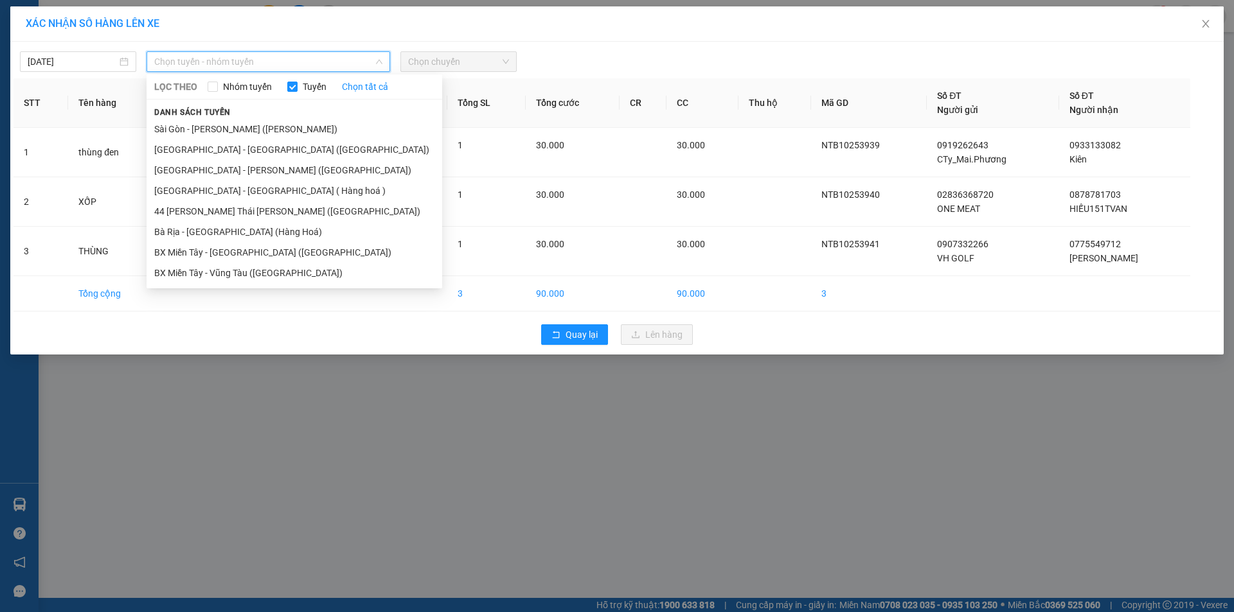
drag, startPoint x: 239, startPoint y: 132, endPoint x: 309, endPoint y: 100, distance: 77.1
click at [240, 132] on li "Sài Gòn - [PERSON_NAME] ([PERSON_NAME])" at bounding box center [295, 129] width 296 height 21
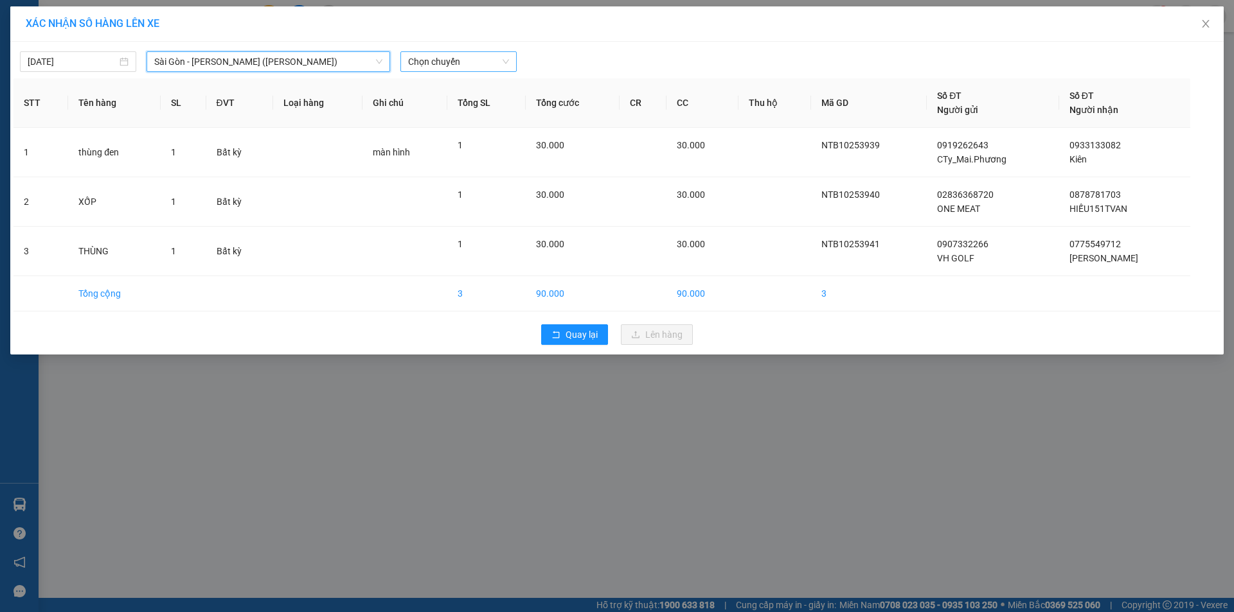
click at [483, 66] on span "Chọn chuyến" at bounding box center [458, 61] width 101 height 19
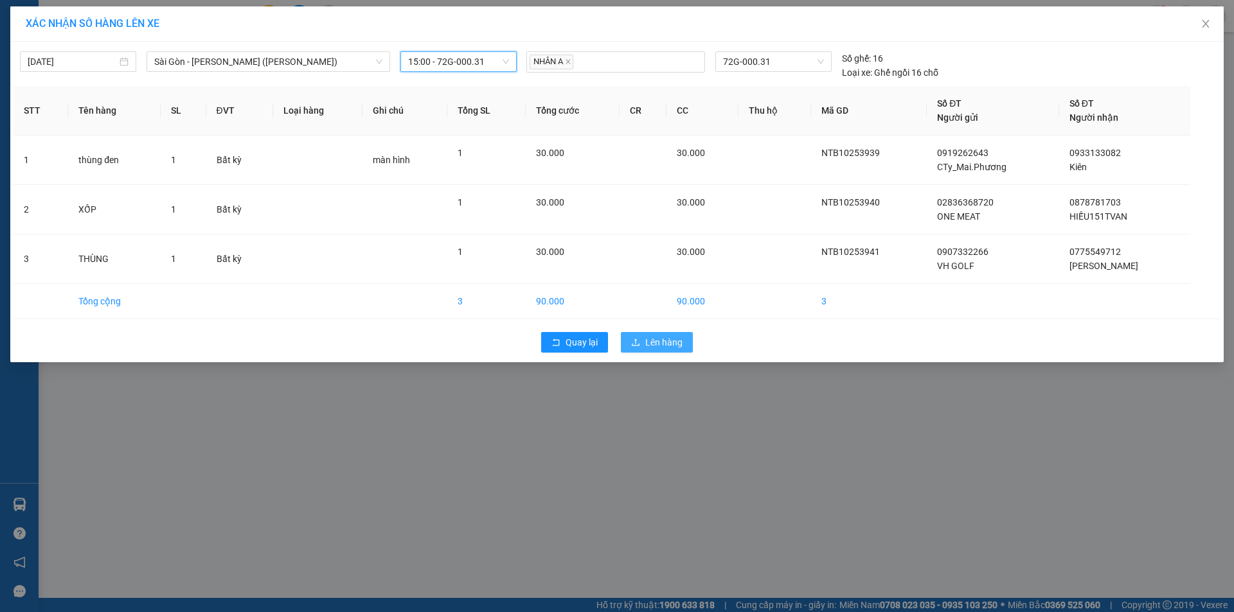
click at [659, 346] on span "Lên hàng" at bounding box center [663, 342] width 37 height 14
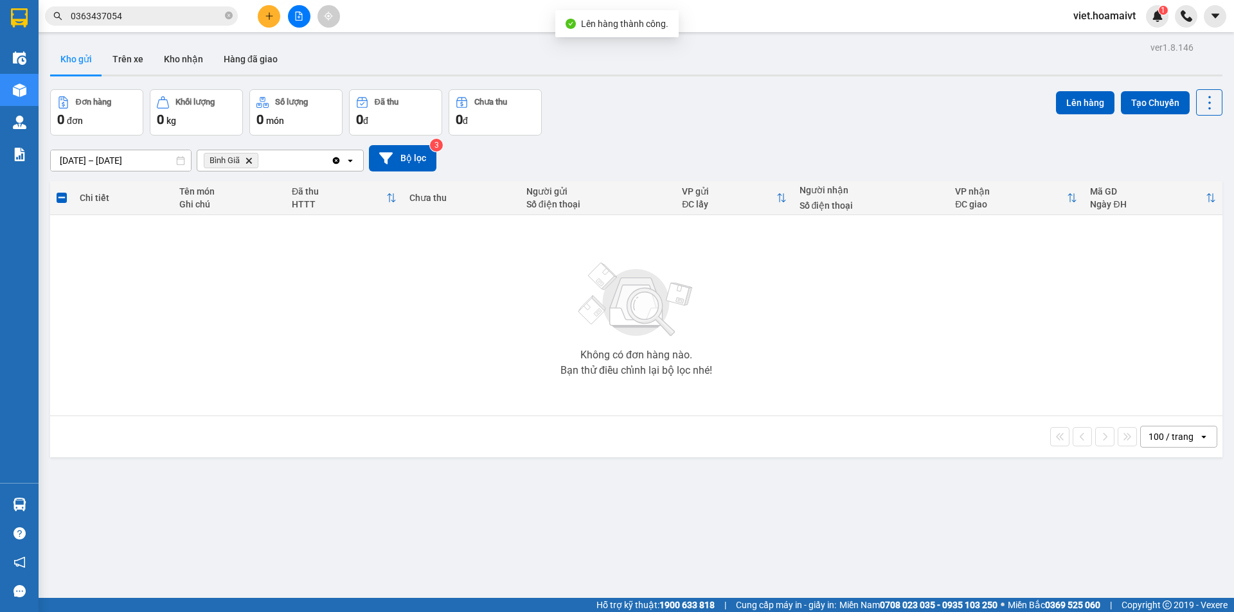
click at [251, 162] on icon "Bình Giã, close by backspace" at bounding box center [249, 160] width 6 height 6
click at [565, 141] on div "[DATE] – [DATE] Press the down arrow key to interact with the calendar and sele…" at bounding box center [636, 159] width 1172 height 46
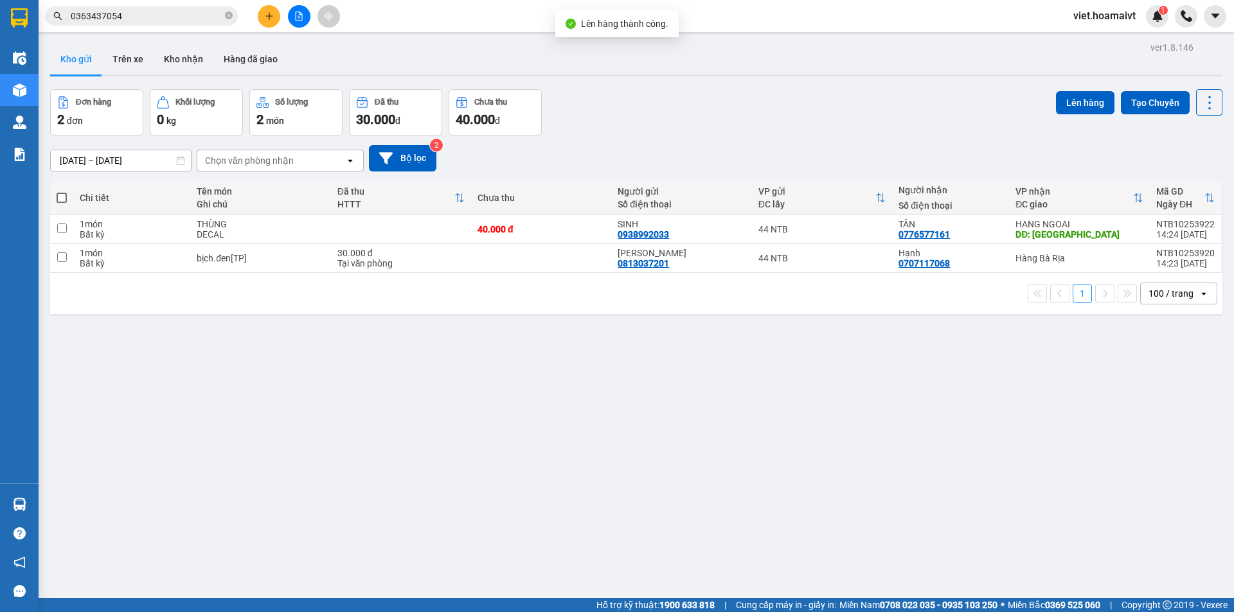
click at [565, 141] on div "[DATE] – [DATE] Press the down arrow key to interact with the calendar and sele…" at bounding box center [636, 159] width 1172 height 46
drag, startPoint x: 287, startPoint y: 260, endPoint x: 666, endPoint y: 152, distance: 394.0
click at [287, 260] on div "bịch.đen[TP]" at bounding box center [260, 258] width 127 height 10
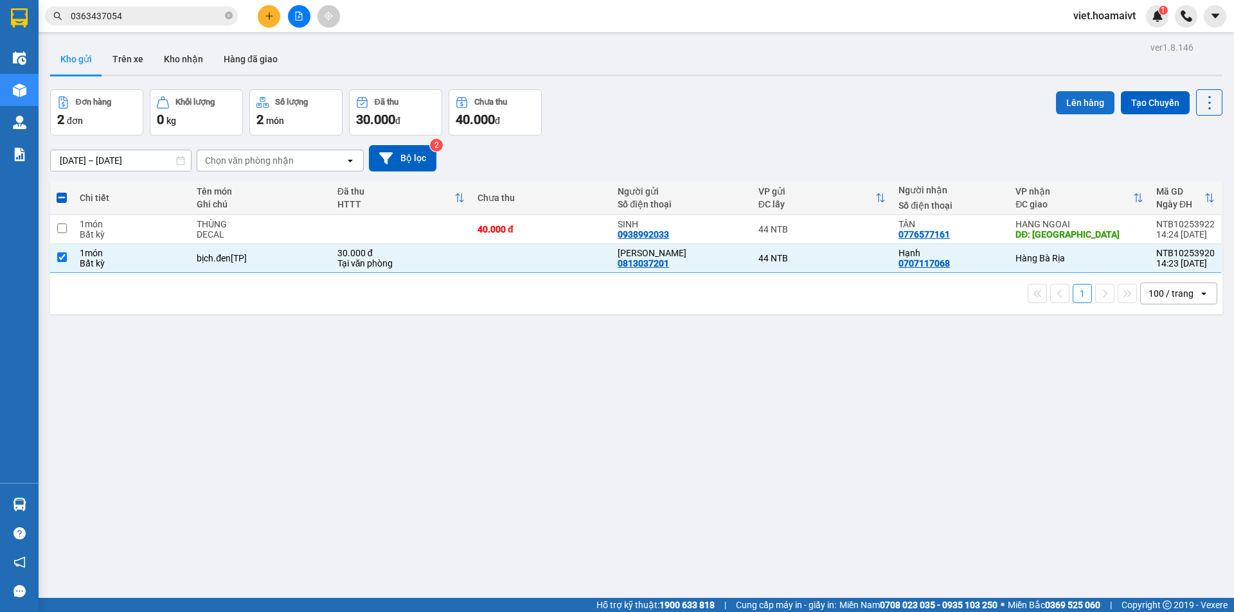
click at [1081, 100] on button "Lên hàng" at bounding box center [1085, 102] width 58 height 23
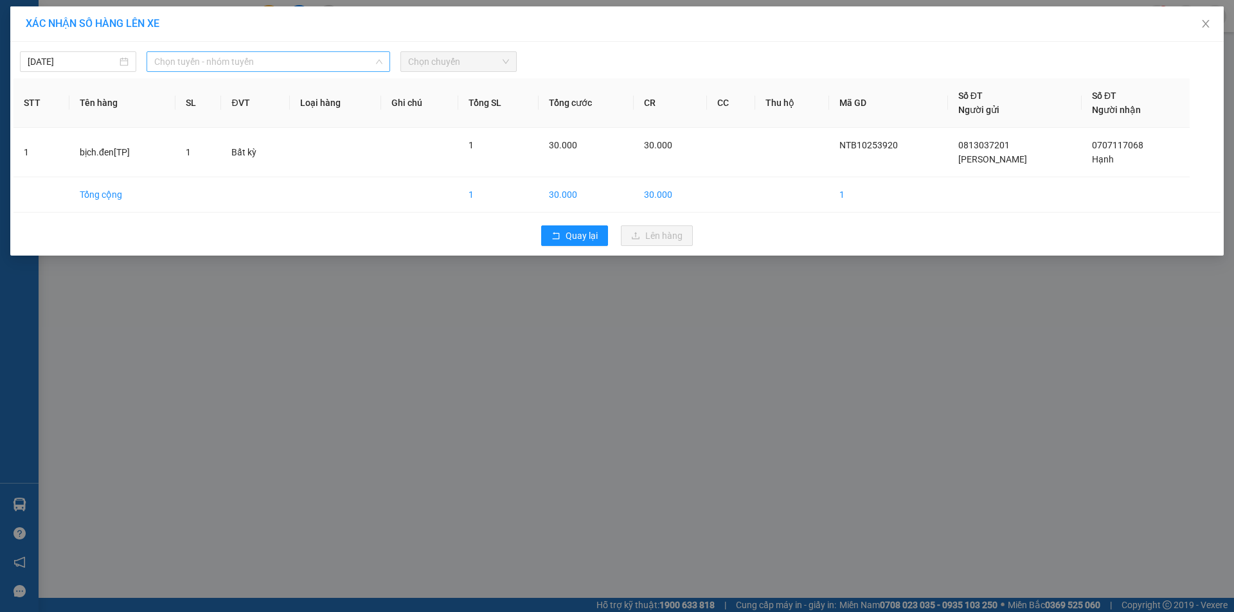
drag, startPoint x: 241, startPoint y: 58, endPoint x: 235, endPoint y: 112, distance: 54.4
click at [240, 58] on span "Chọn tuyến - nhóm tuyến" at bounding box center [268, 61] width 228 height 19
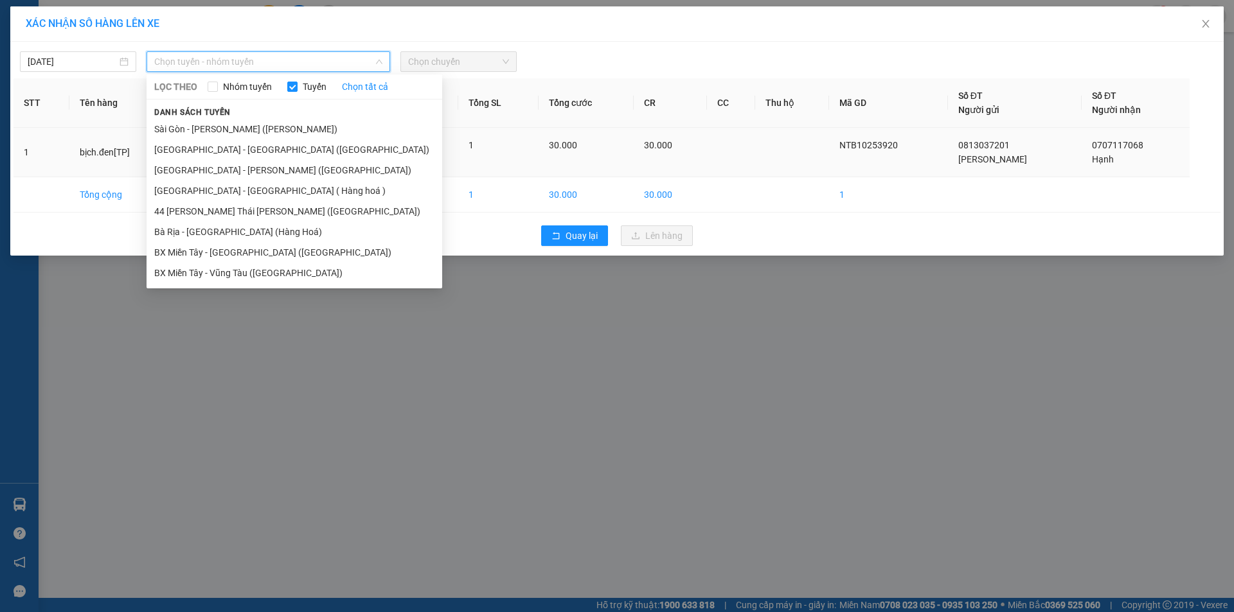
click at [238, 147] on li "[GEOGRAPHIC_DATA] - [GEOGRAPHIC_DATA] ([GEOGRAPHIC_DATA])" at bounding box center [295, 149] width 296 height 21
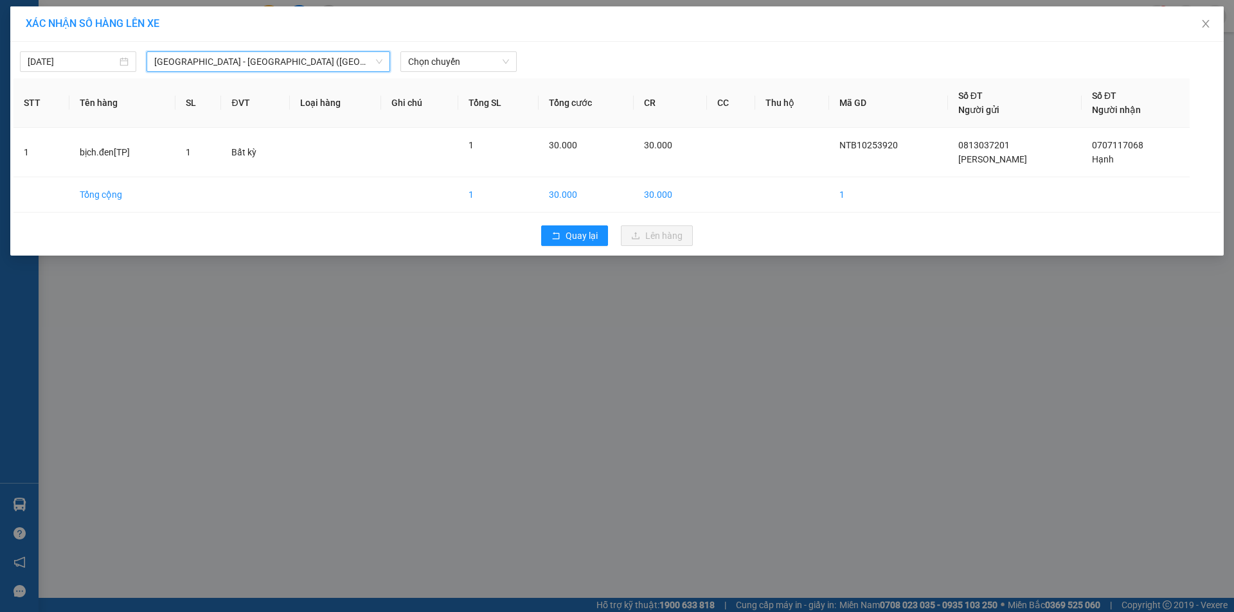
drag, startPoint x: 532, startPoint y: 60, endPoint x: 525, endPoint y: 60, distance: 7.1
click at [531, 60] on div at bounding box center [770, 61] width 500 height 21
click at [506, 56] on span "Chọn chuyến" at bounding box center [458, 61] width 101 height 19
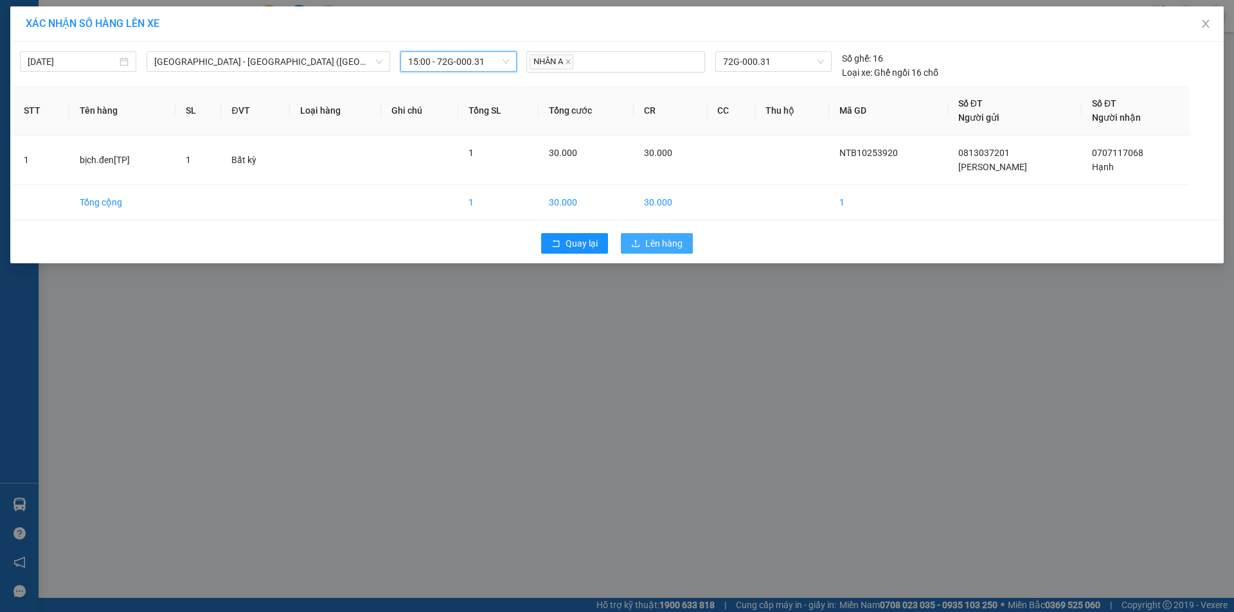
click at [637, 238] on button "Lên hàng" at bounding box center [657, 243] width 72 height 21
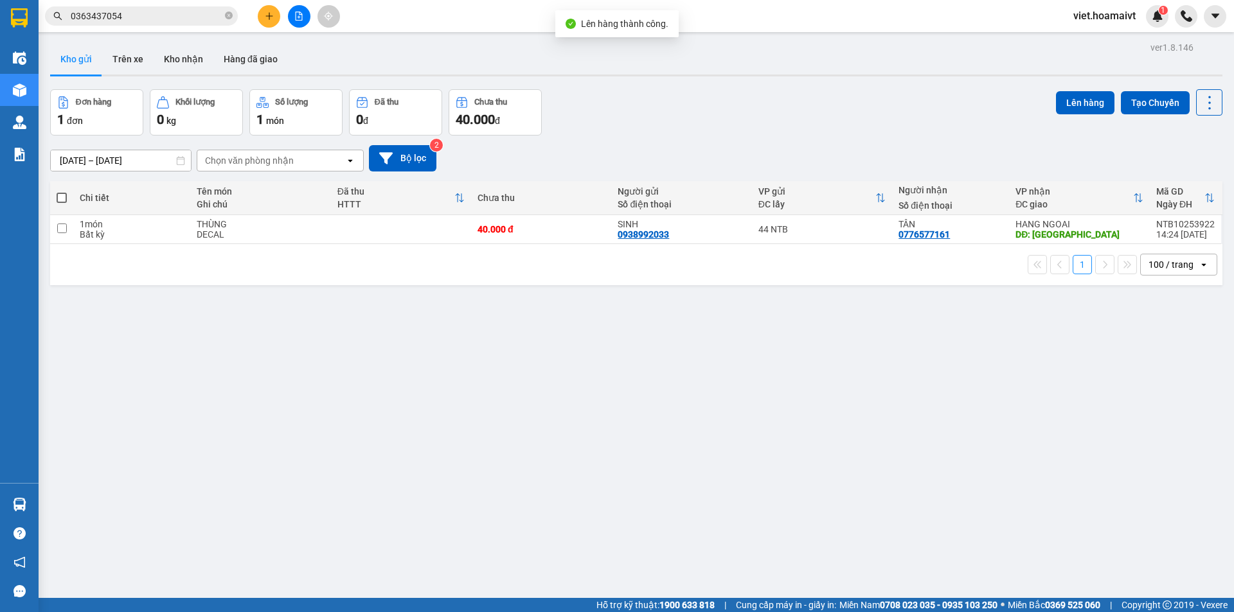
click at [304, 11] on button at bounding box center [299, 16] width 22 height 22
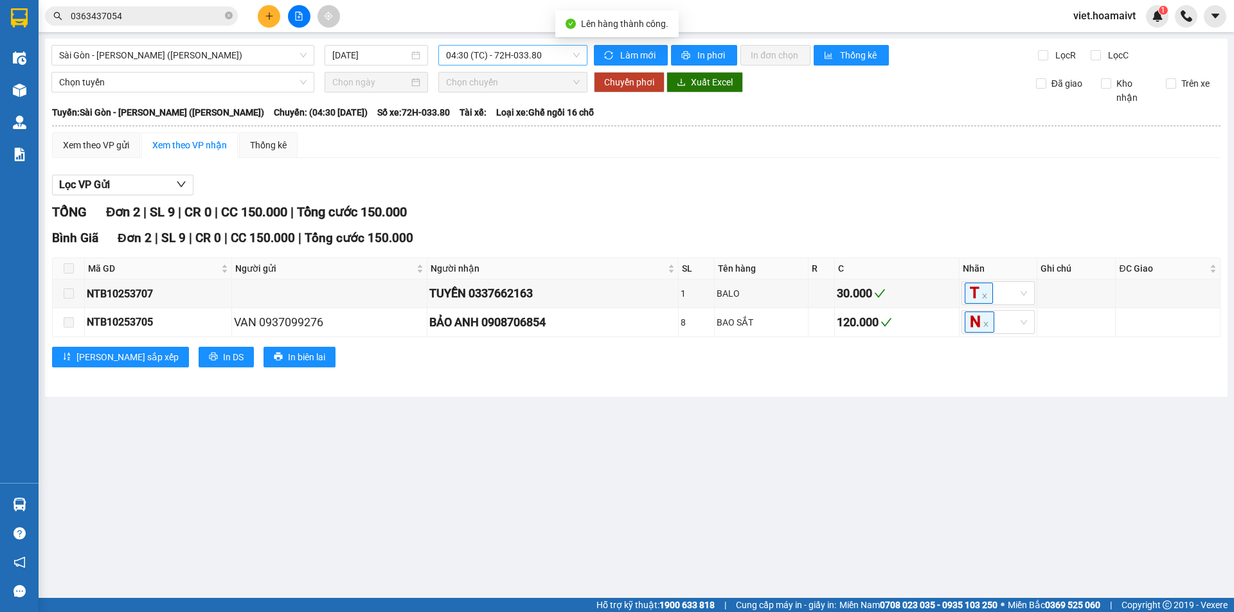
click at [497, 56] on span "04:30 (TC) - 72H-033.80" at bounding box center [513, 55] width 134 height 19
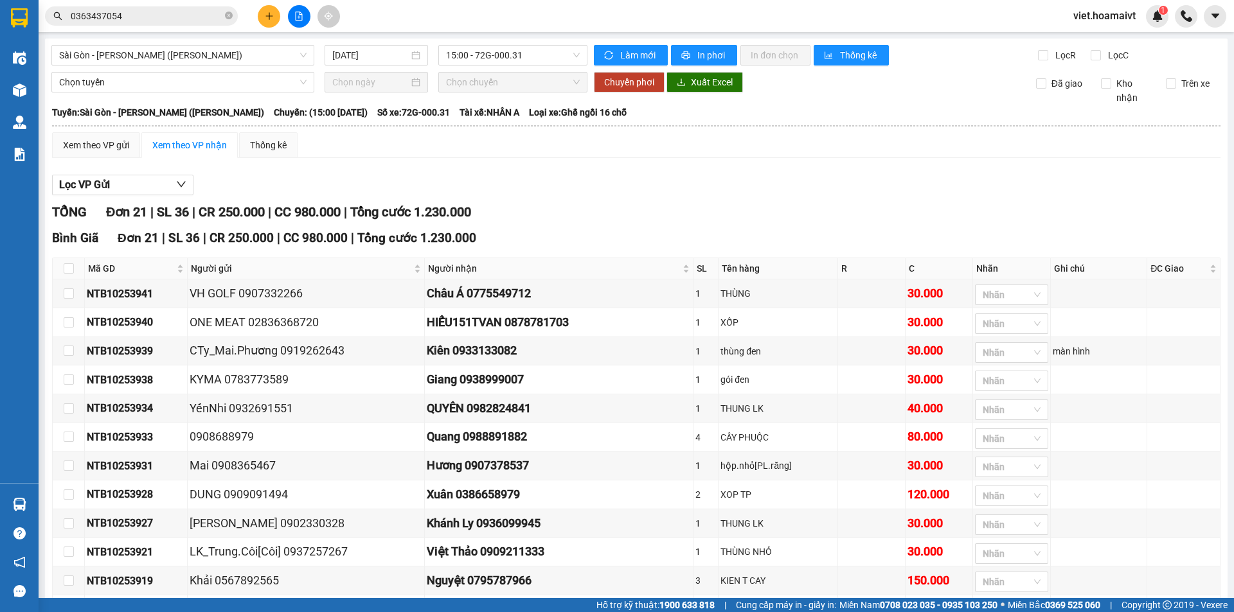
click at [657, 159] on div "Xem theo VP gửi Xem theo VP nhận Thống kê Lọc VP Gửi TỔNG Đơn 21 | SL 36 | CR …" at bounding box center [636, 530] width 1168 height 797
click at [184, 58] on span "Sài Gòn - [PERSON_NAME] ([PERSON_NAME])" at bounding box center [182, 55] width 247 height 19
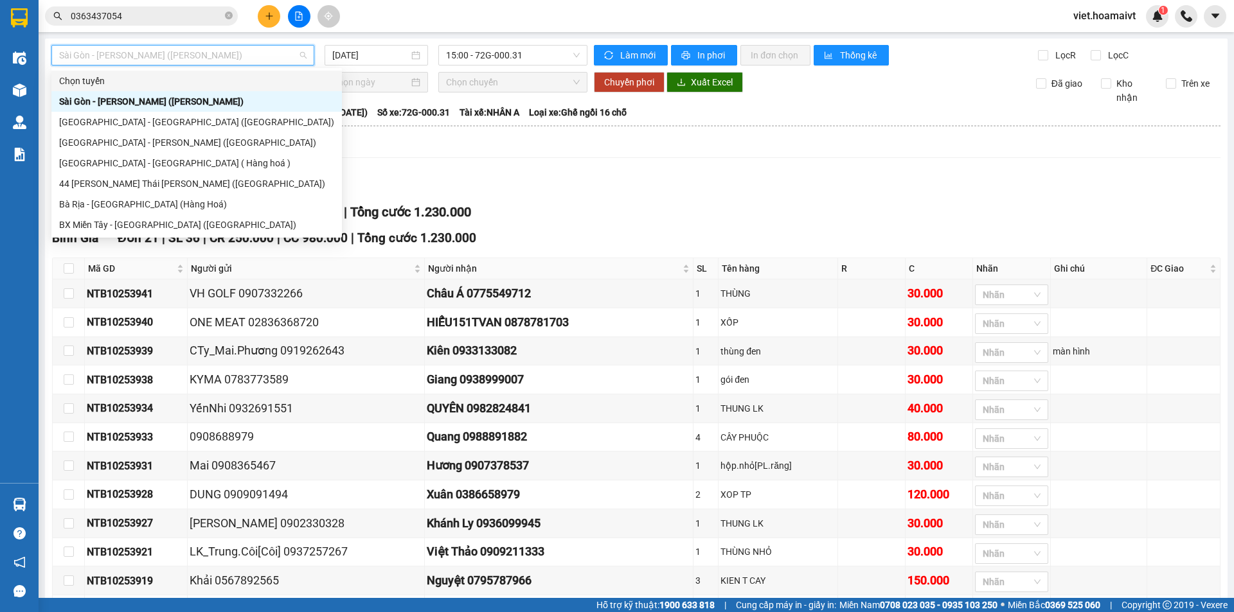
drag, startPoint x: 580, startPoint y: 197, endPoint x: 517, endPoint y: 207, distance: 64.3
click at [581, 197] on div "Lọc VP Gửi TỔNG Đơn 21 | SL 36 | CR 250.000 | CC 980.000 | Tổng cước 1.230.000…" at bounding box center [636, 548] width 1168 height 761
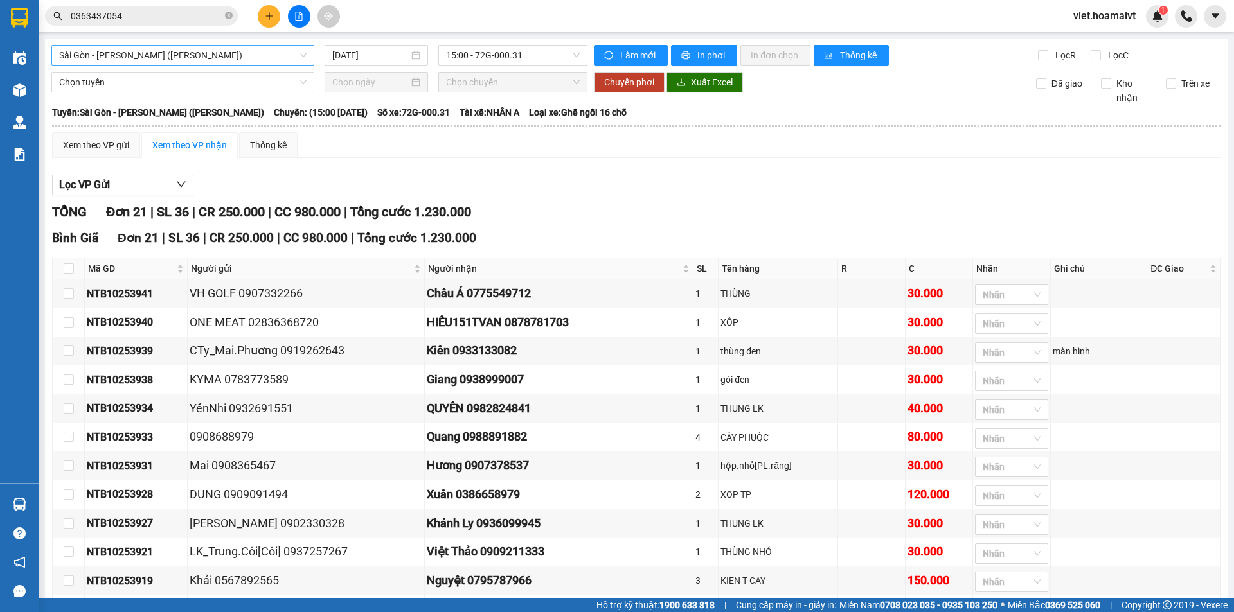
click at [164, 53] on span "Sài Gòn - [PERSON_NAME] ([PERSON_NAME])" at bounding box center [182, 55] width 247 height 19
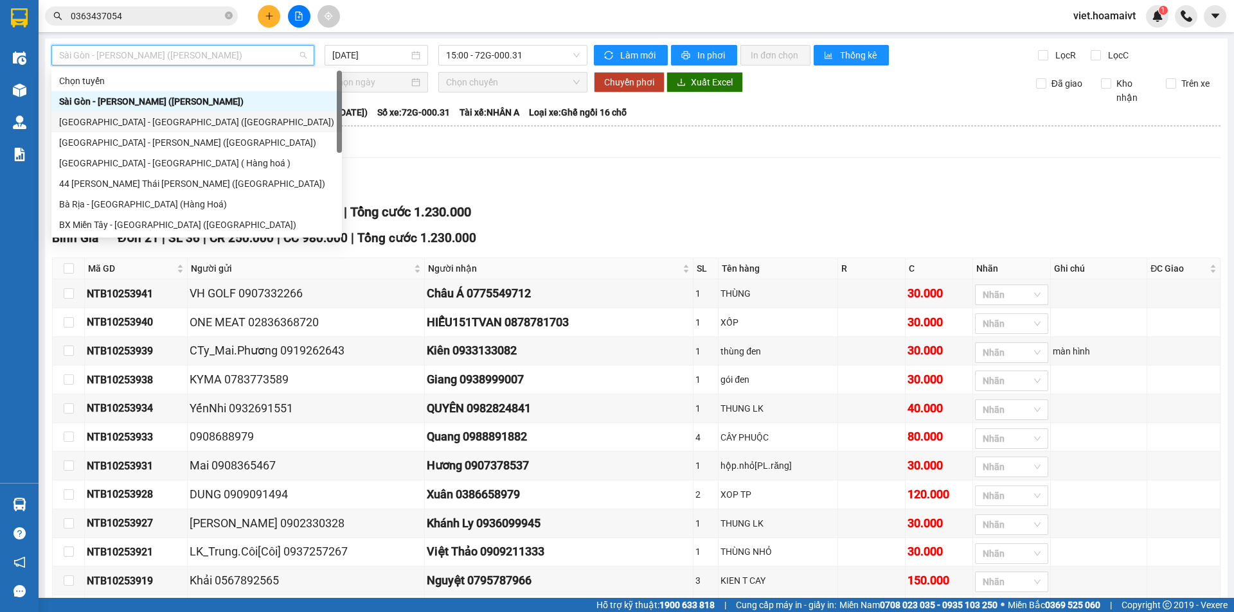
drag, startPoint x: 168, startPoint y: 121, endPoint x: 325, endPoint y: 63, distance: 167.7
click at [168, 121] on div "[GEOGRAPHIC_DATA] - [GEOGRAPHIC_DATA] ([GEOGRAPHIC_DATA])" at bounding box center [196, 122] width 275 height 14
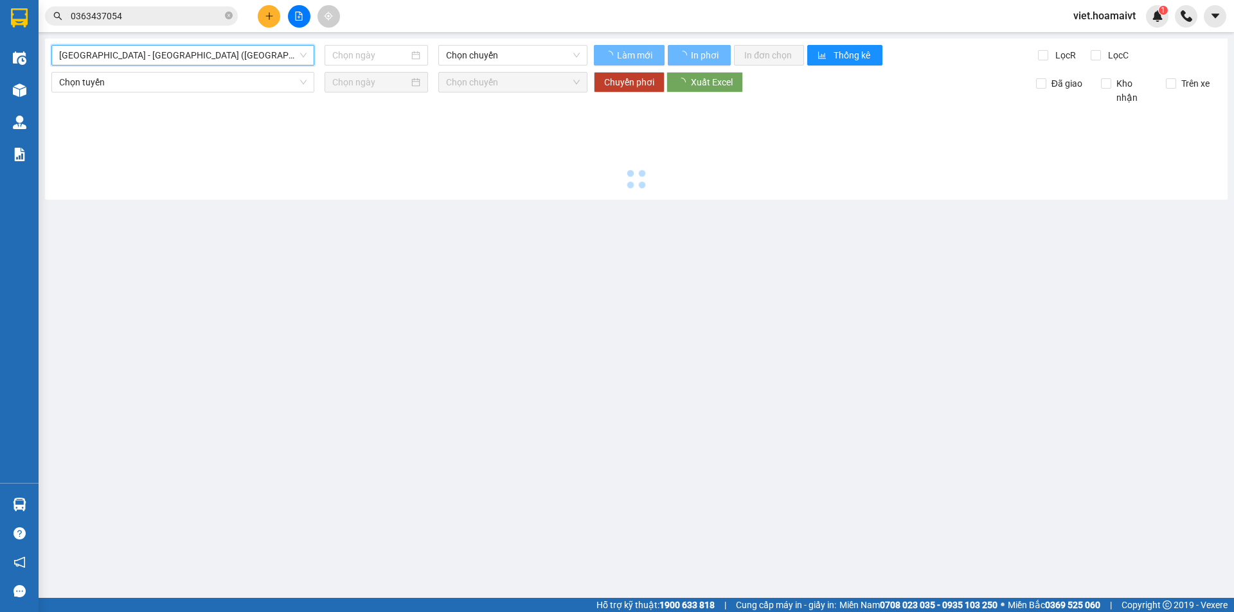
type input "[DATE]"
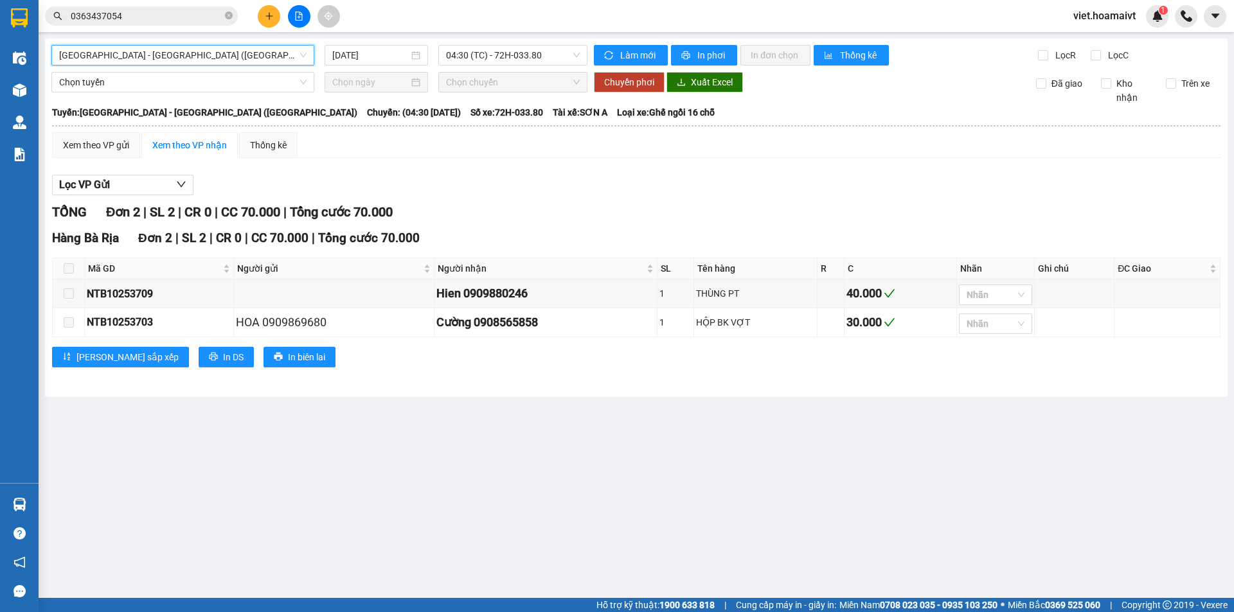
click at [452, 44] on div "Sài Gòn - Bà Rịa (Hàng Hoá) Sài Gòn - Bà Rịa (Hàng Hoá) 13/10/2025 04:30 (T…" at bounding box center [636, 218] width 1182 height 359
click at [475, 54] on span "04:30 (TC) - 72H-033.80" at bounding box center [513, 55] width 134 height 19
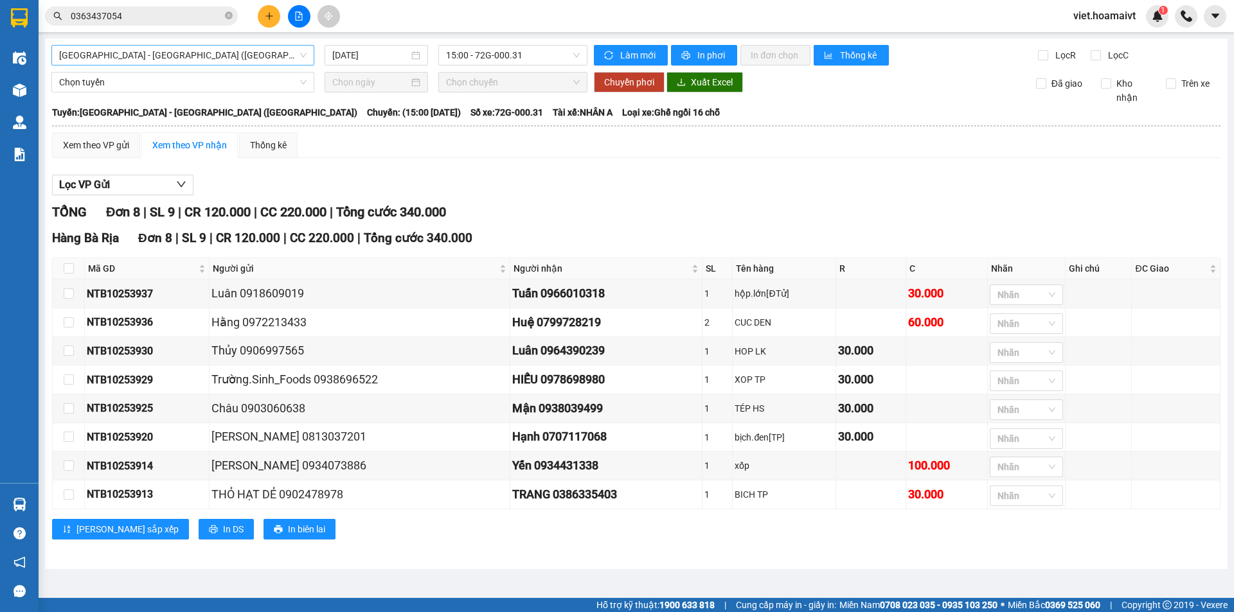
click at [213, 53] on span "[GEOGRAPHIC_DATA] - [GEOGRAPHIC_DATA] ([GEOGRAPHIC_DATA])" at bounding box center [182, 55] width 247 height 19
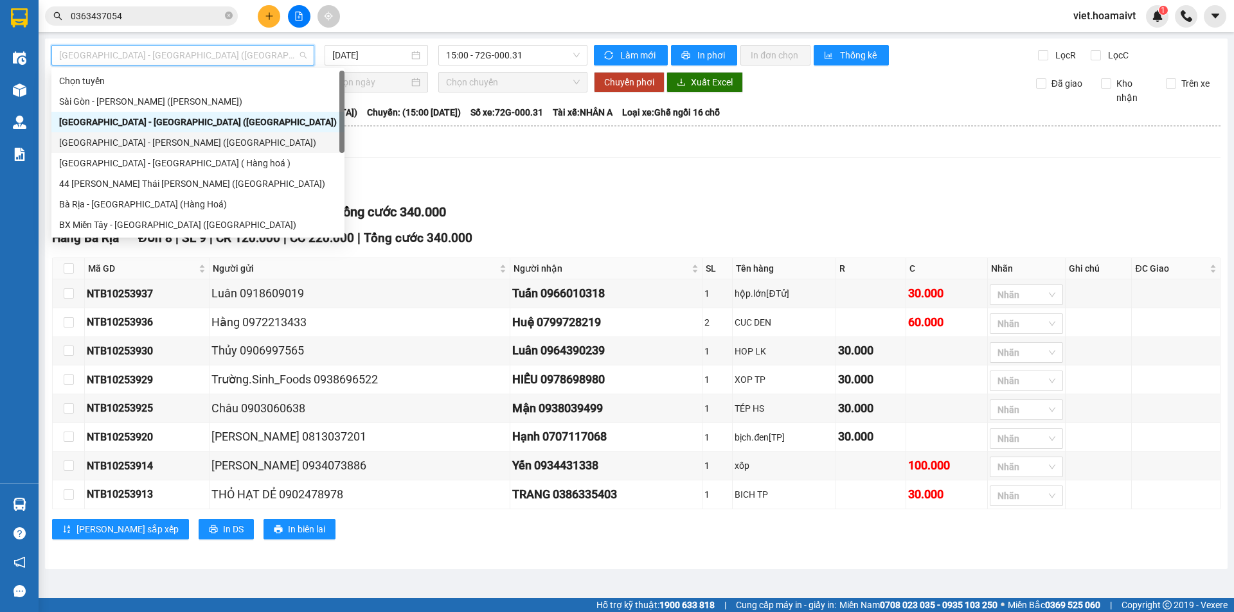
click at [190, 144] on div "[GEOGRAPHIC_DATA] - Nhơn Trạch ([GEOGRAPHIC_DATA])" at bounding box center [198, 143] width 278 height 14
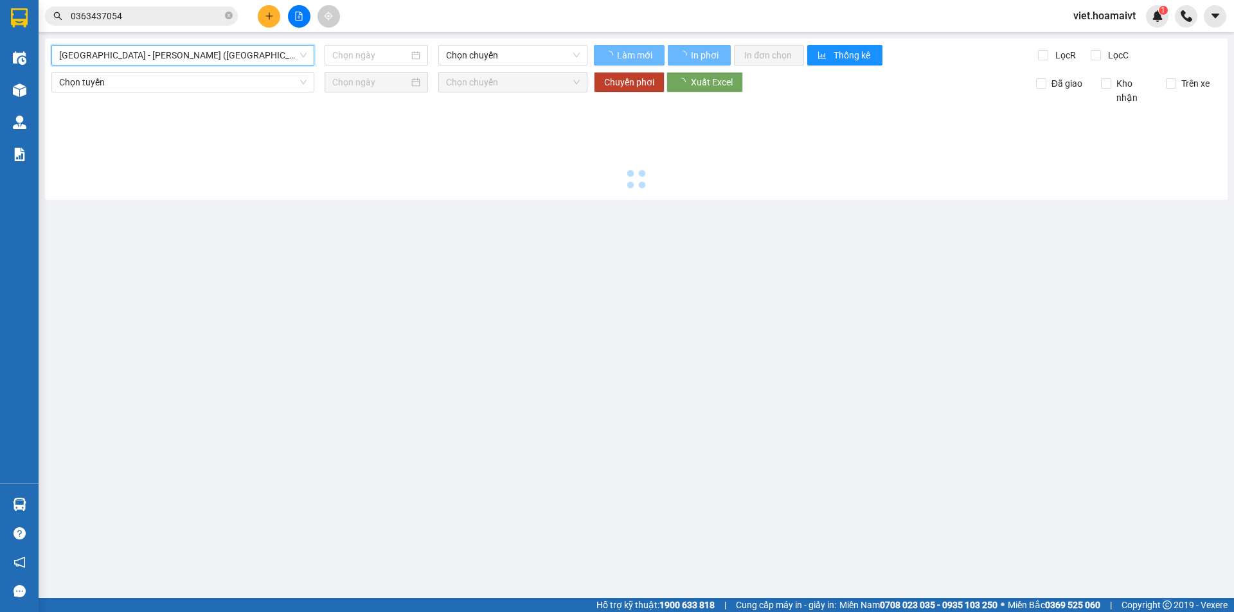
type input "[DATE]"
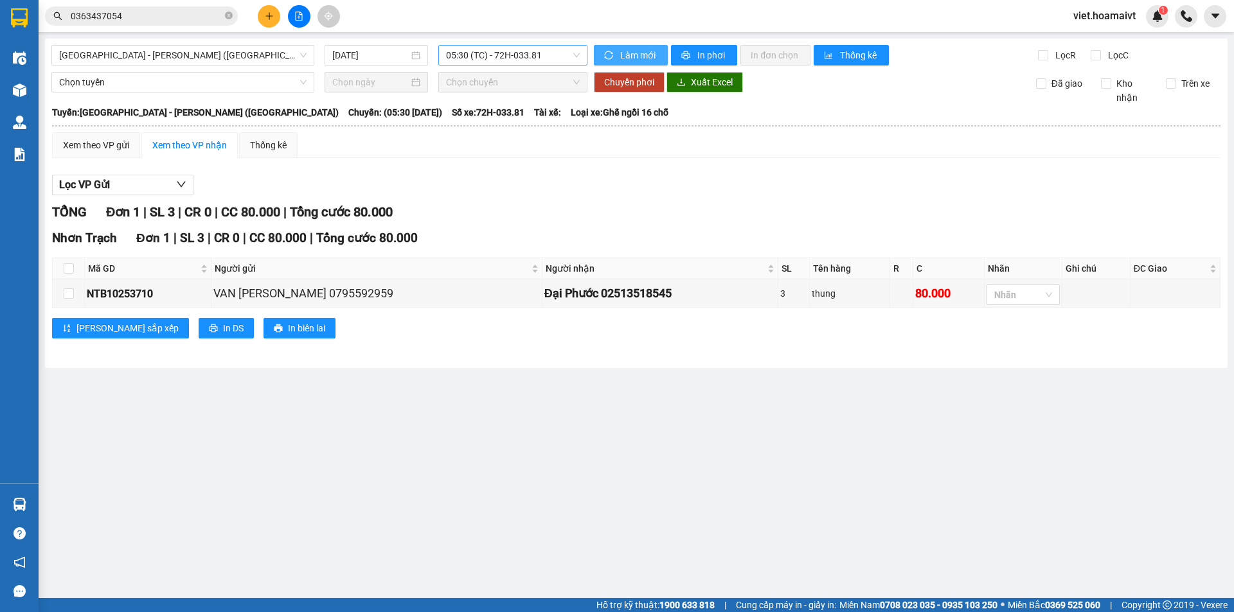
drag, startPoint x: 601, startPoint y: 47, endPoint x: 585, endPoint y: 47, distance: 16.1
click at [585, 47] on div "Sài Gòn - Nhơn Trạch (Hàng Hoá) 13/10/2025 05:30 (TC) - 72H-033.81 Làm mới In…" at bounding box center [635, 55] width 1169 height 21
click at [565, 49] on span "05:30 (TC) - 72H-033.81" at bounding box center [513, 55] width 134 height 19
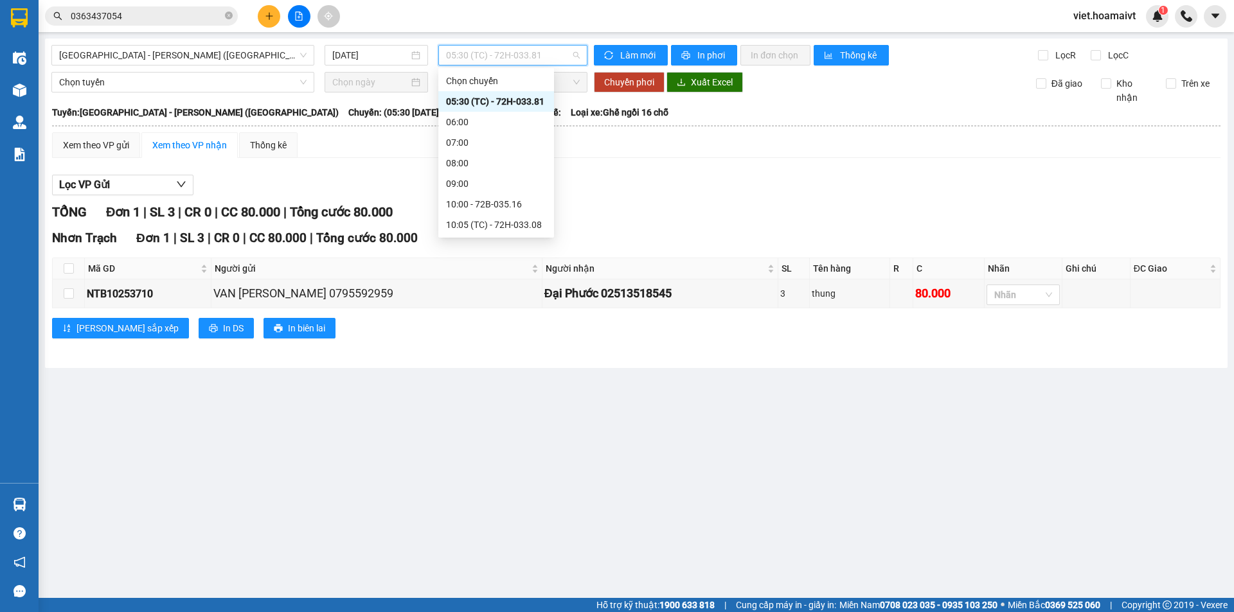
click at [644, 161] on div "Xem theo VP gửi Xem theo VP nhận Thống kê Lọc VP Gửi TỔNG Đơn 1 | SL 3 | CR 0 …" at bounding box center [636, 243] width 1168 height 222
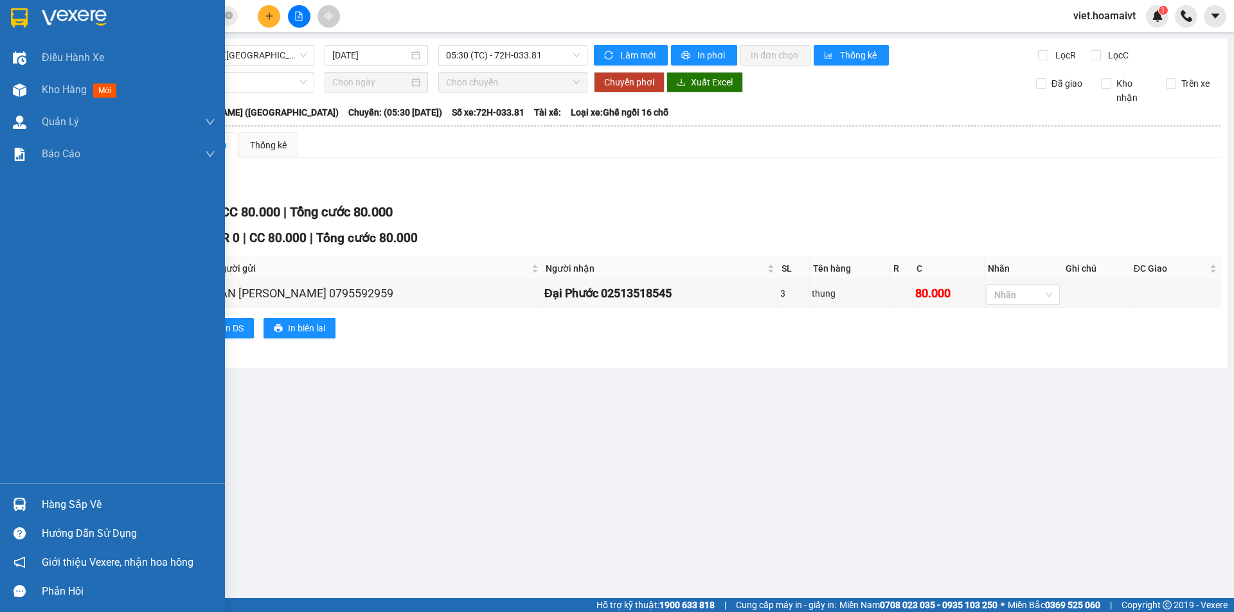
click at [32, 19] on div at bounding box center [112, 21] width 225 height 42
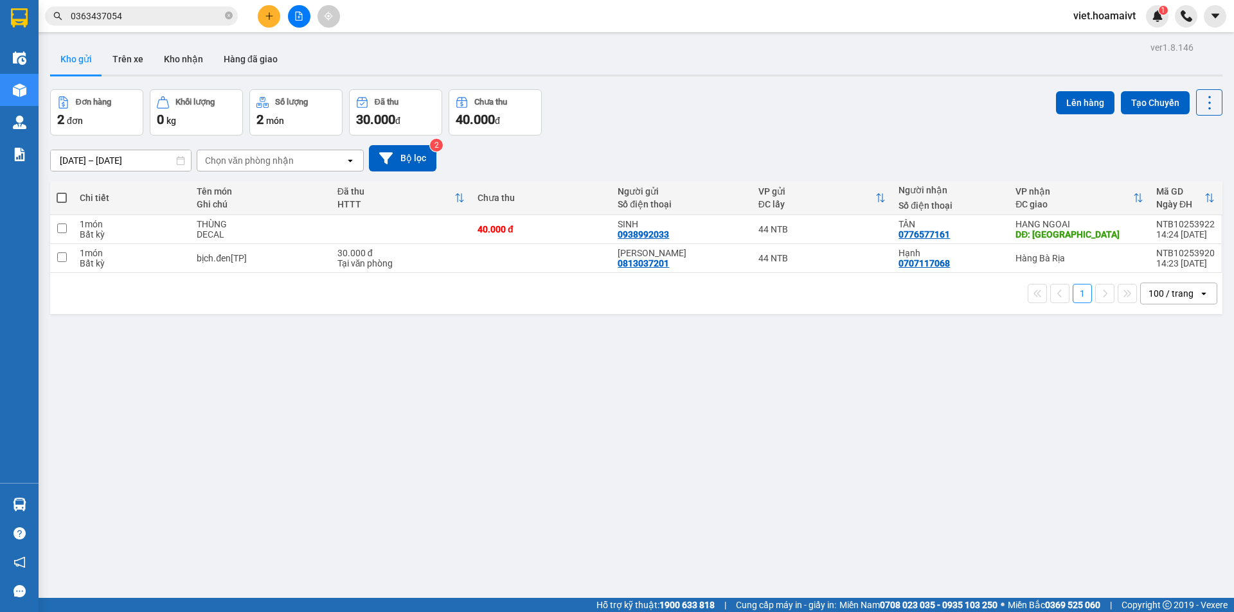
click at [739, 123] on div "Đơn hàng 2 đơn Khối lượng 0 kg Số lượng 2 món Đã thu 30.000 đ Chưa thu 40.000 đ…" at bounding box center [636, 112] width 1172 height 46
click at [919, 100] on div "Đơn hàng 2 đơn Khối lượng 0 kg Số lượng 2 món Đã thu 30.000 đ Chưa thu 40.000 đ…" at bounding box center [636, 112] width 1172 height 46
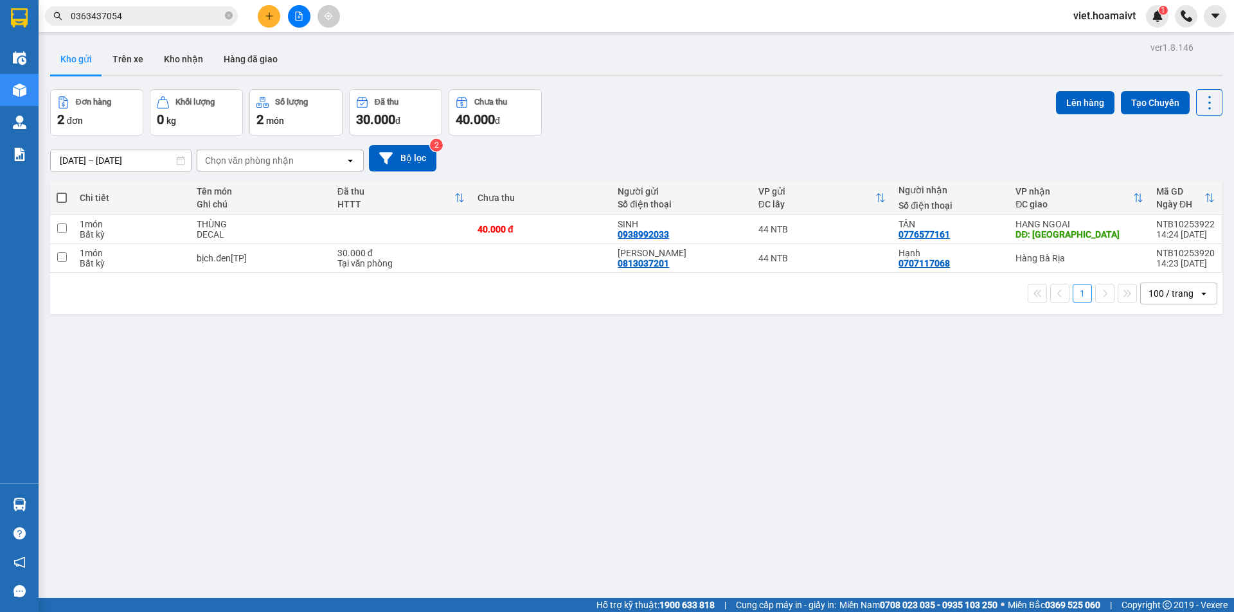
click at [919, 100] on div "Đơn hàng 2 đơn Khối lượng 0 kg Số lượng 2 món Đã thu 30.000 đ Chưa thu 40.000 đ…" at bounding box center [636, 112] width 1172 height 46
click at [916, 102] on div "Đơn hàng 2 đơn Khối lượng 0 kg Số lượng 2 món Đã thu 30.000 đ Chưa thu 40.000 đ…" at bounding box center [636, 112] width 1172 height 46
click at [915, 103] on div "Đơn hàng 2 đơn Khối lượng 0 kg Số lượng 2 món Đã thu 30.000 đ Chưa thu 40.000 đ…" at bounding box center [636, 112] width 1172 height 46
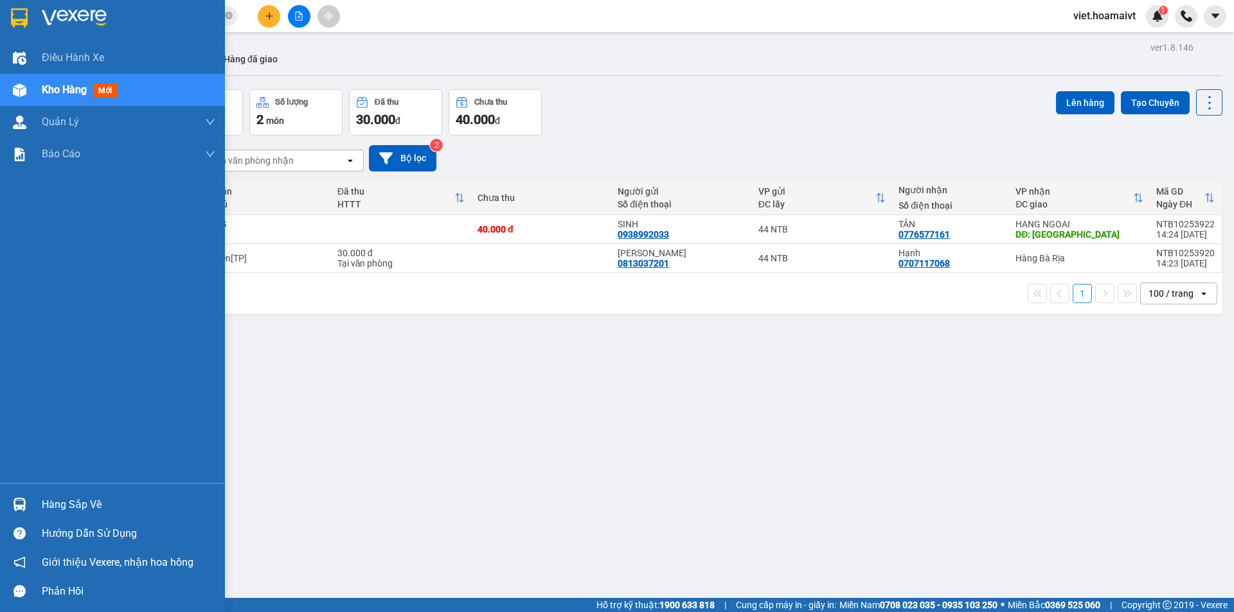
click at [57, 19] on img at bounding box center [74, 17] width 65 height 19
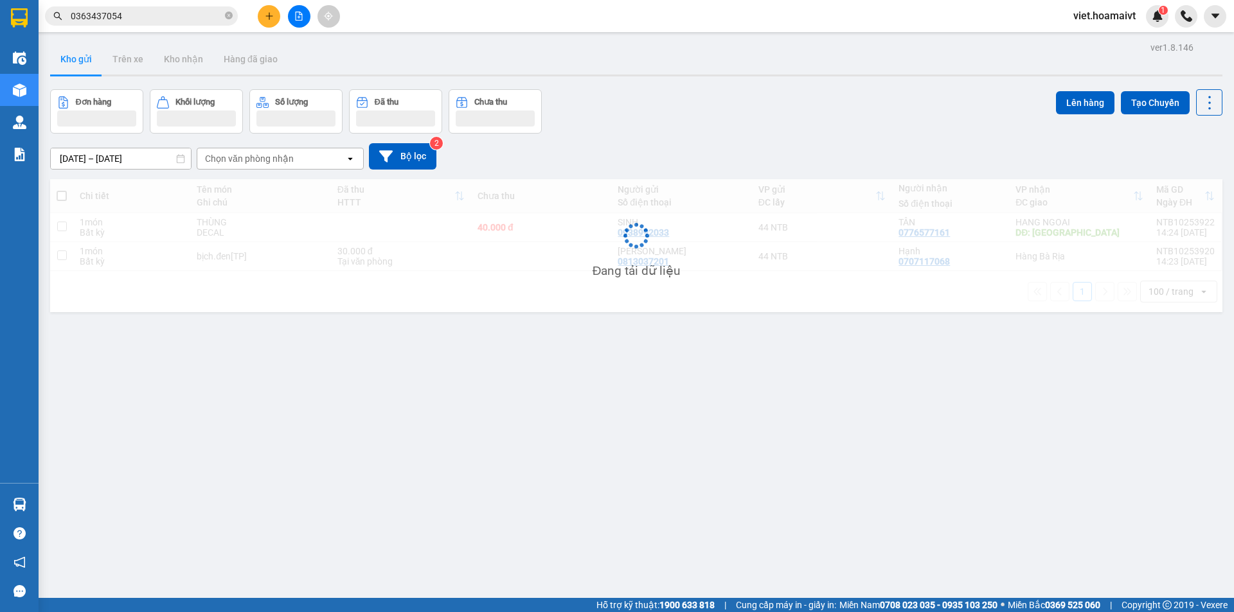
click at [731, 85] on div "ver 1.8.146 Kho gửi Trên xe Kho nhận Hàng đã giao Đơn hàng Khối lượng Số lượng …" at bounding box center [636, 345] width 1182 height 612
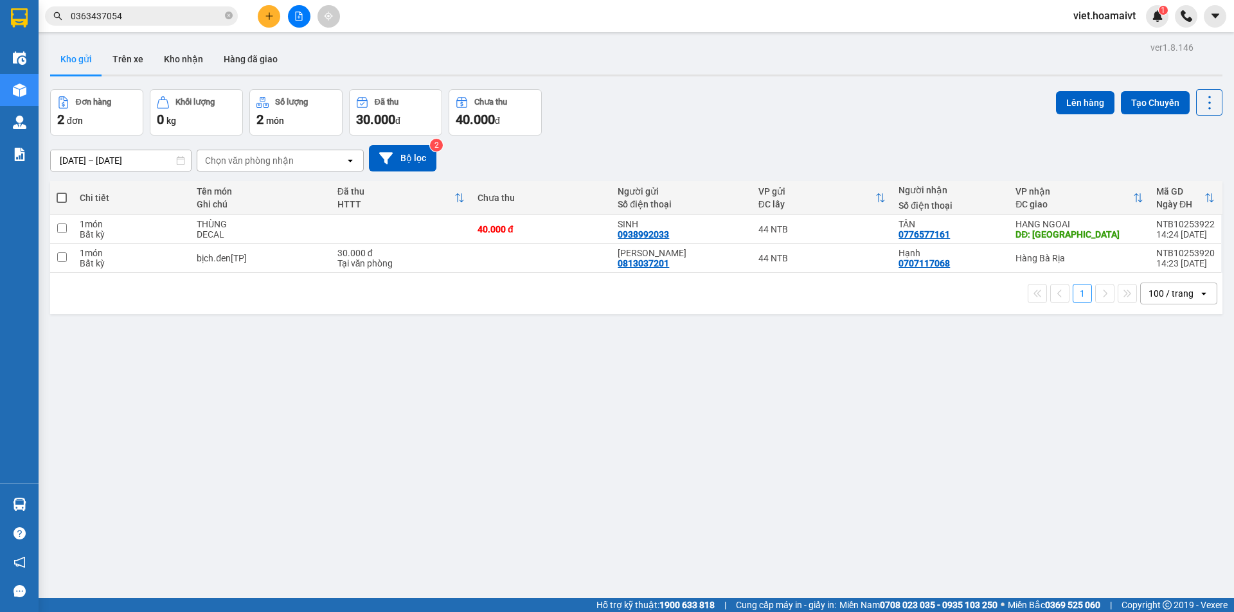
click at [731, 85] on div "ver 1.8.146 Kho gửi Trên xe Kho nhận Hàng đã giao Đơn hàng 2 đơn Khối lượng 0 k…" at bounding box center [636, 345] width 1182 height 612
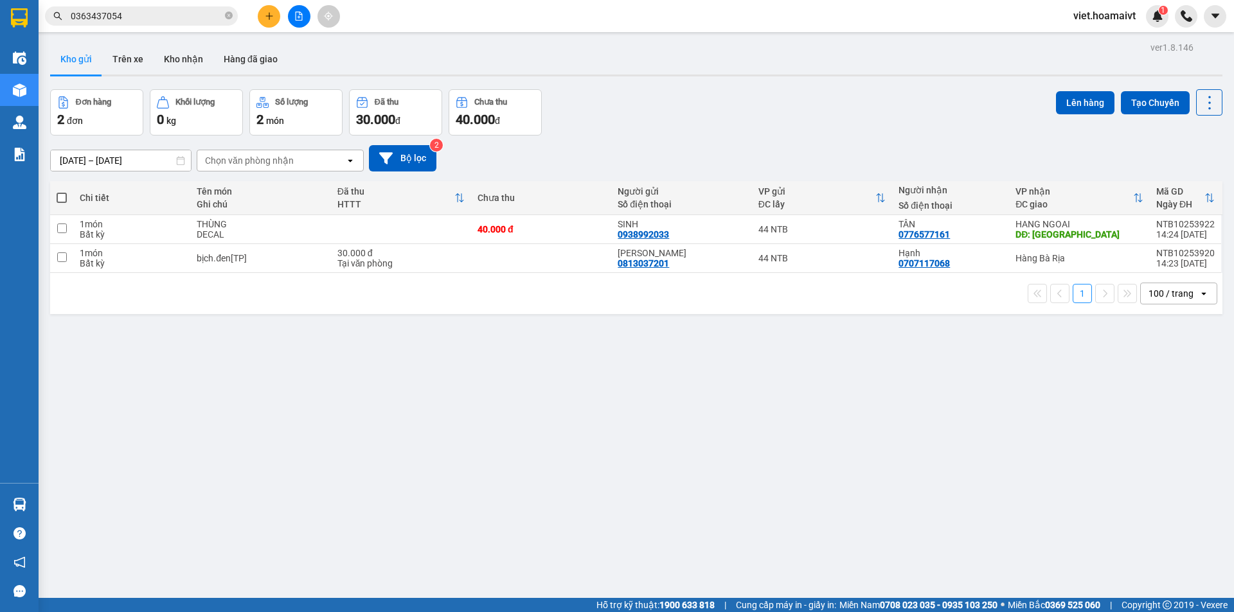
click at [731, 85] on div "ver 1.8.146 Kho gửi Trên xe Kho nhận Hàng đã giao Đơn hàng 2 đơn Khối lượng 0 k…" at bounding box center [636, 345] width 1182 height 612
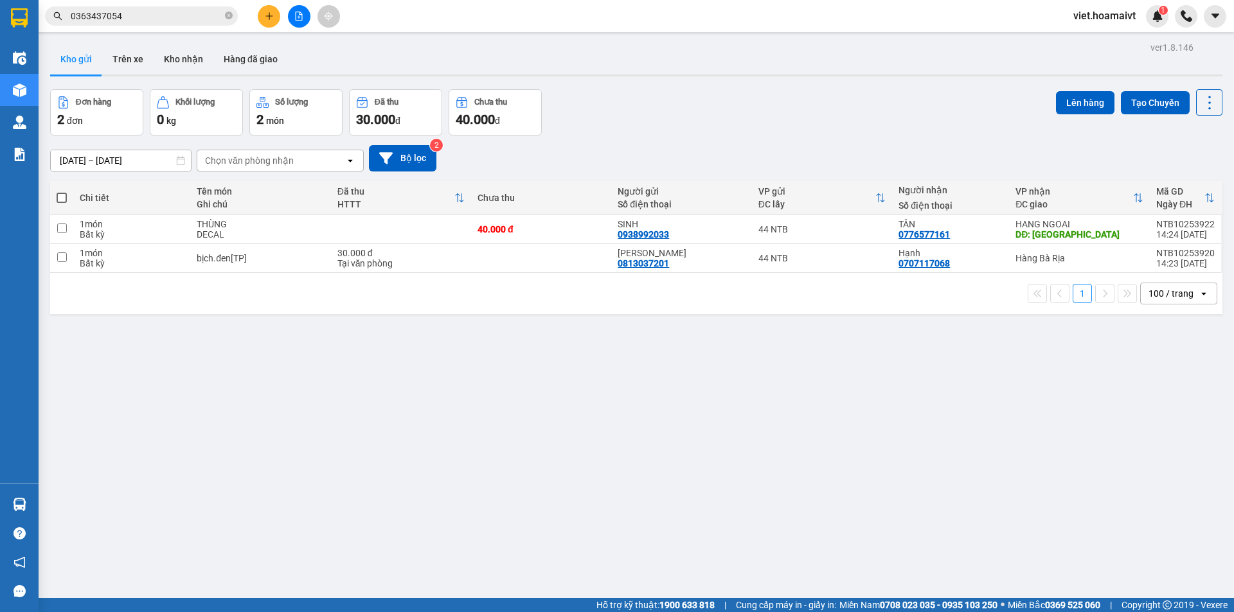
click at [731, 85] on div "ver 1.8.146 Kho gửi Trên xe Kho nhận Hàng đã giao Đơn hàng 2 đơn Khối lượng 0 k…" at bounding box center [636, 345] width 1182 height 612
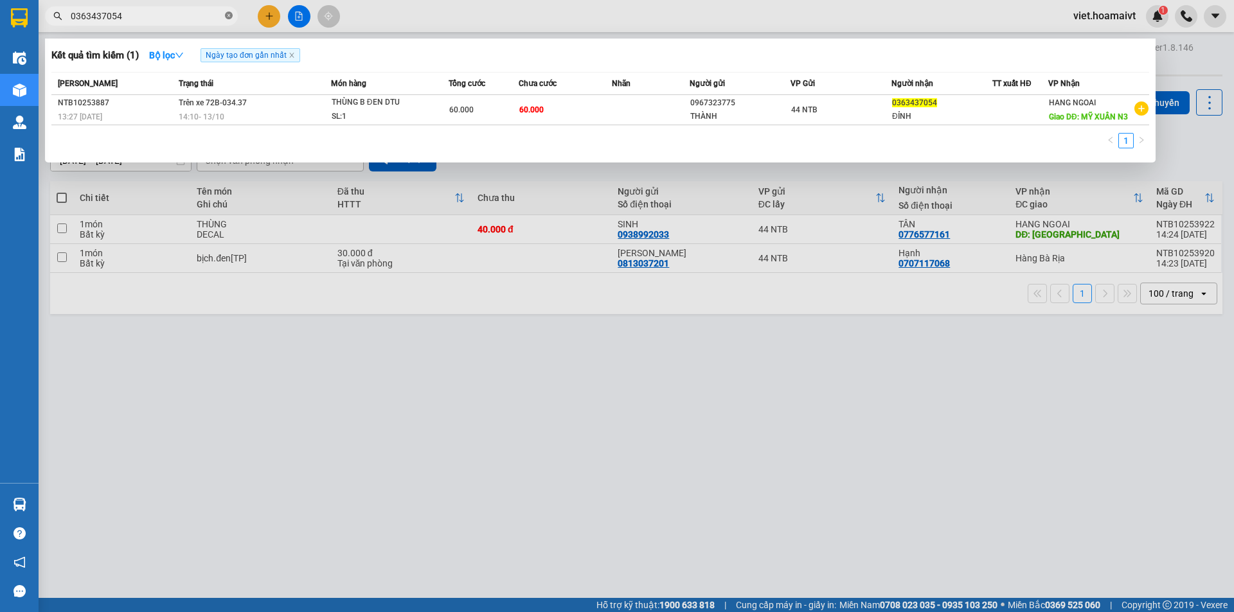
click at [225, 16] on icon "close-circle" at bounding box center [229, 16] width 8 height 8
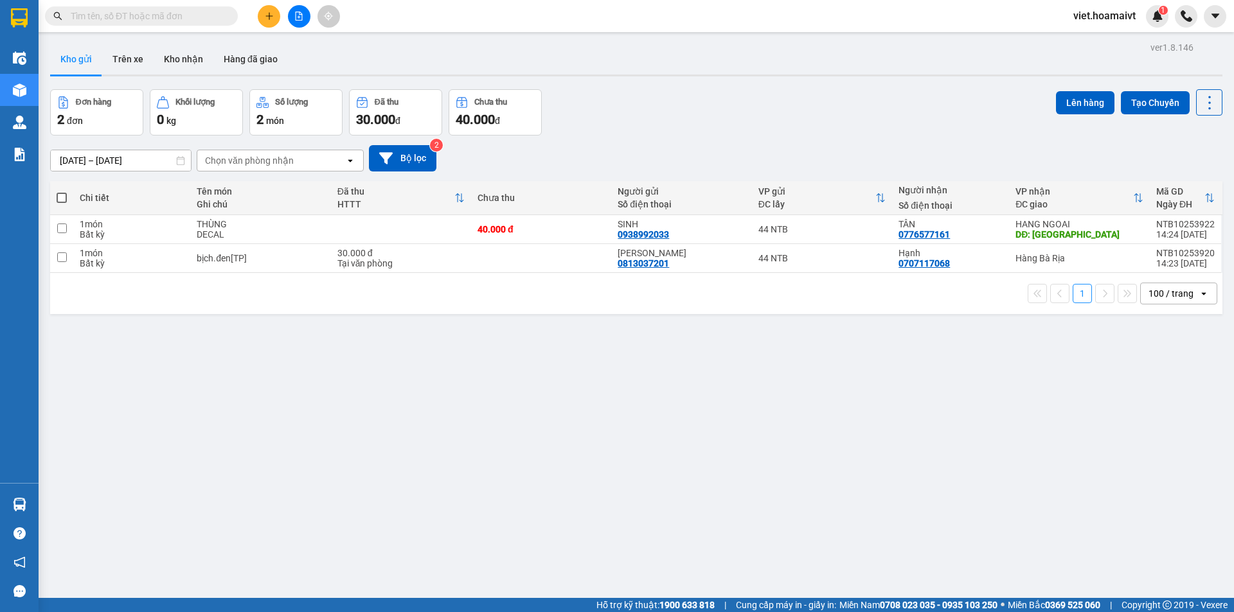
click at [208, 16] on input "text" at bounding box center [147, 16] width 152 height 14
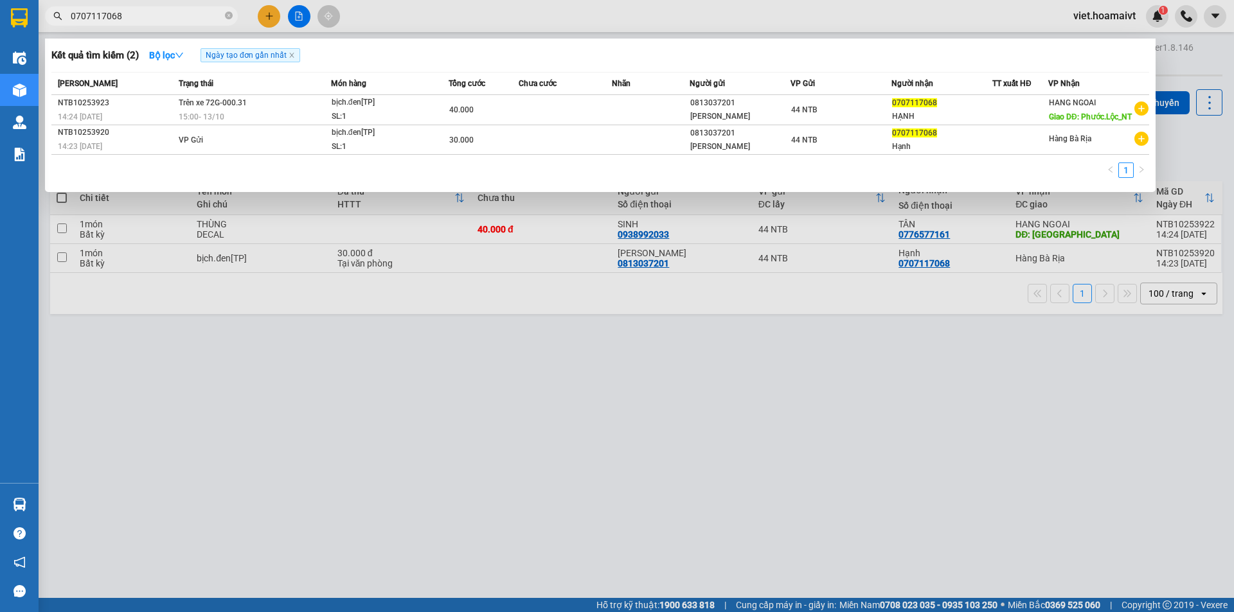
type input "0707117068"
click at [579, 449] on div at bounding box center [617, 306] width 1234 height 612
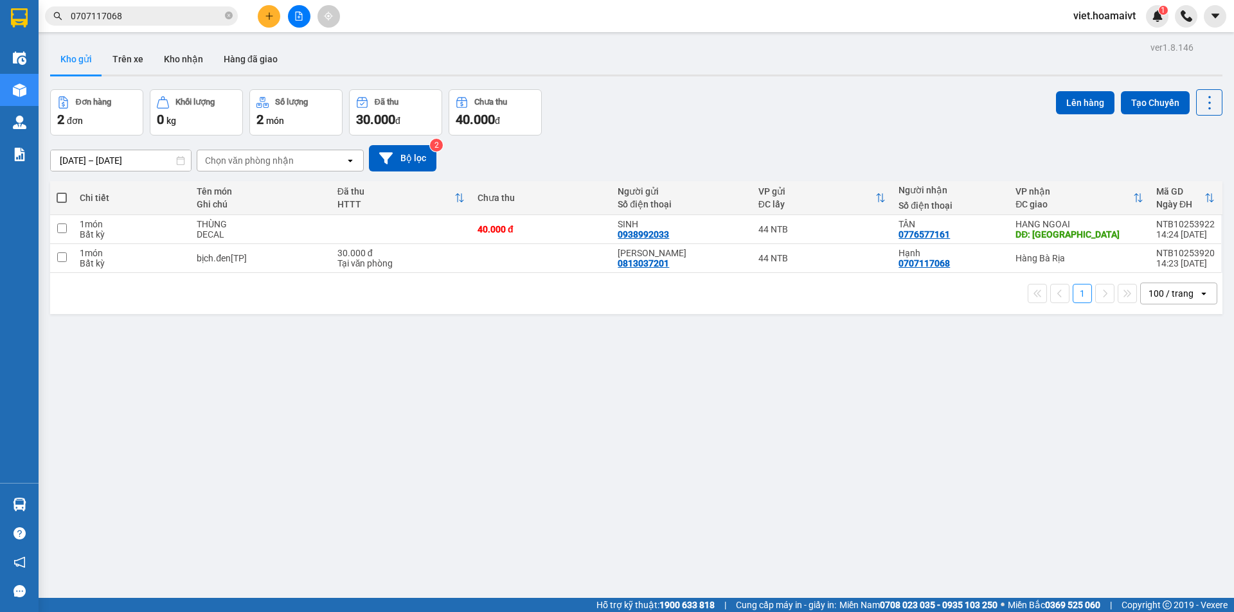
click at [580, 449] on div "ver 1.8.146 Kho gửi Trên xe Kho nhận Hàng đã giao Đơn hàng 2 đơn Khối lượng 0 k…" at bounding box center [636, 345] width 1182 height 612
click at [569, 438] on div "ver 1.8.146 Kho gửi Trên xe Kho nhận Hàng đã giao Đơn hàng 2 đơn Khối lượng 0 k…" at bounding box center [636, 345] width 1182 height 612
click at [385, 483] on div "ver 1.8.146 Kho gửi Trên xe Kho nhận Hàng đã giao Đơn hàng 2 đơn Khối lượng 0 k…" at bounding box center [636, 345] width 1182 height 612
click at [265, 161] on div "Chọn văn phòng nhận" at bounding box center [249, 160] width 89 height 13
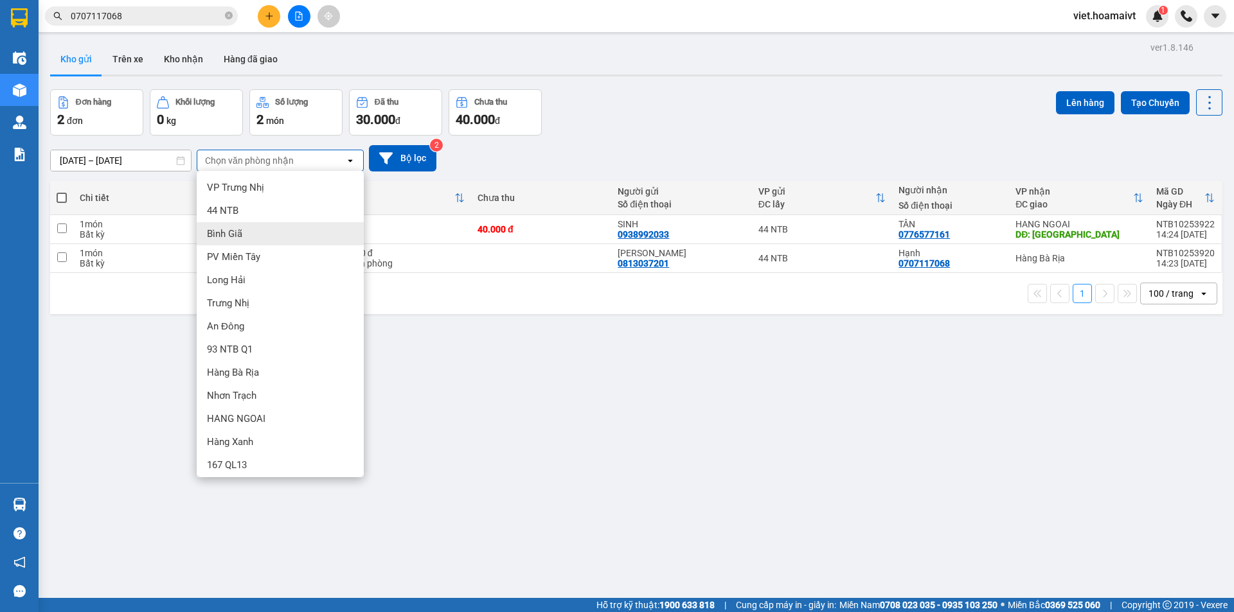
click at [263, 228] on div "Bình Giã" at bounding box center [280, 233] width 167 height 23
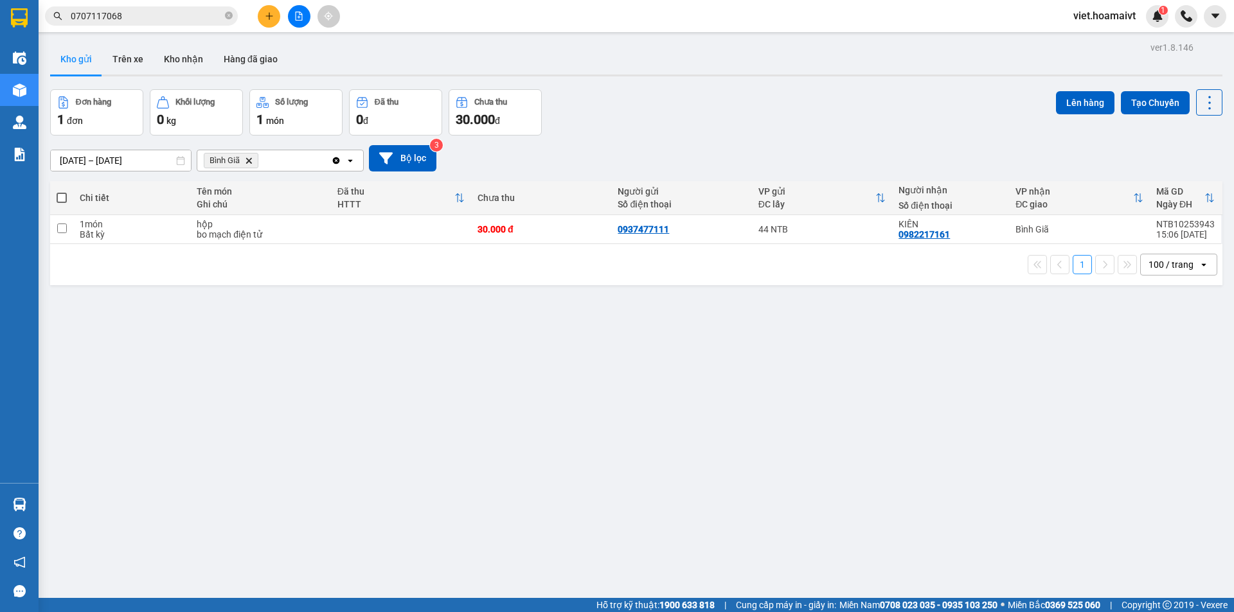
click at [747, 149] on div "[DATE] – [DATE] Press the down arrow key to interact with the calendar and sele…" at bounding box center [636, 158] width 1172 height 26
click at [249, 159] on icon "Bình Giã, close by backspace" at bounding box center [249, 160] width 6 height 6
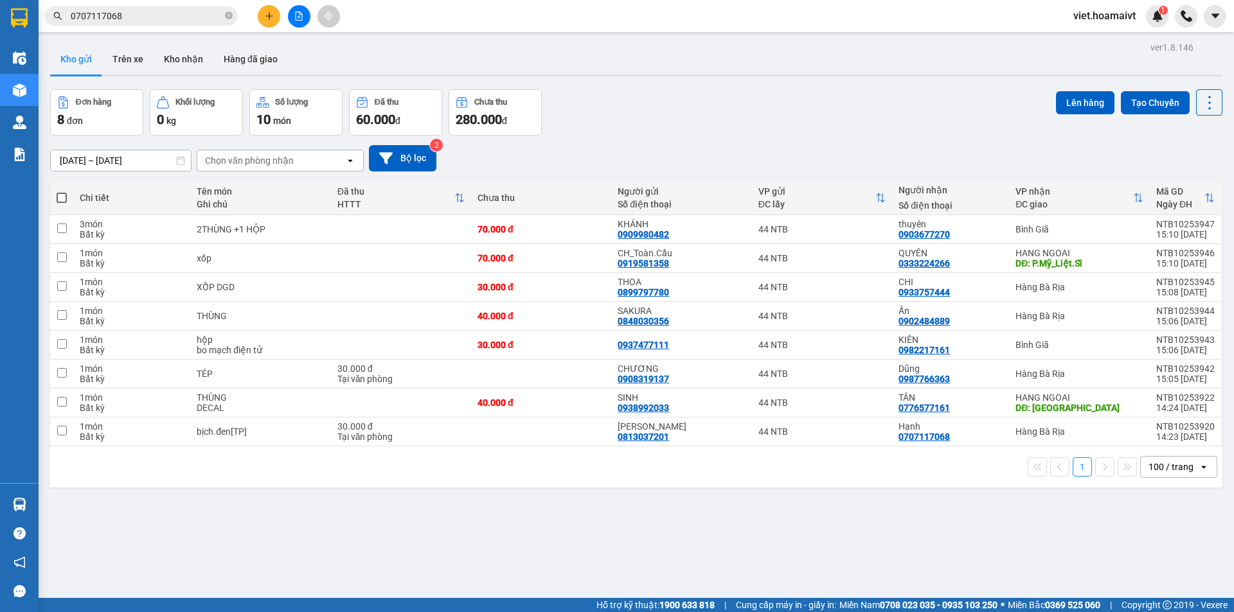
click at [754, 129] on div "Đơn hàng 8 đơn Khối lượng 0 kg Số lượng 10 món Đã thu 60.000 đ Chưa thu 280.000…" at bounding box center [636, 112] width 1172 height 46
click at [755, 129] on div "Đơn hàng 8 đơn Khối lượng 0 kg Số lượng 10 món Đã thu 60.000 đ Chưa thu 280.000…" at bounding box center [636, 112] width 1172 height 46
click at [254, 163] on div "Chọn văn phòng nhận" at bounding box center [249, 160] width 89 height 13
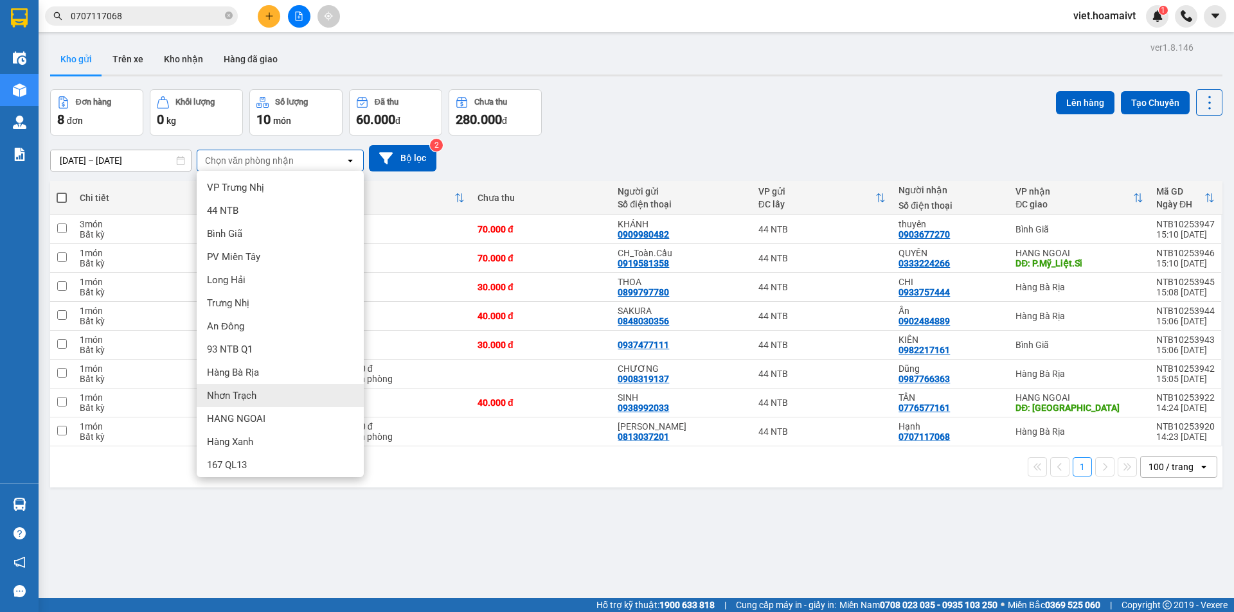
click at [272, 396] on div "Nhơn Trạch" at bounding box center [280, 395] width 167 height 23
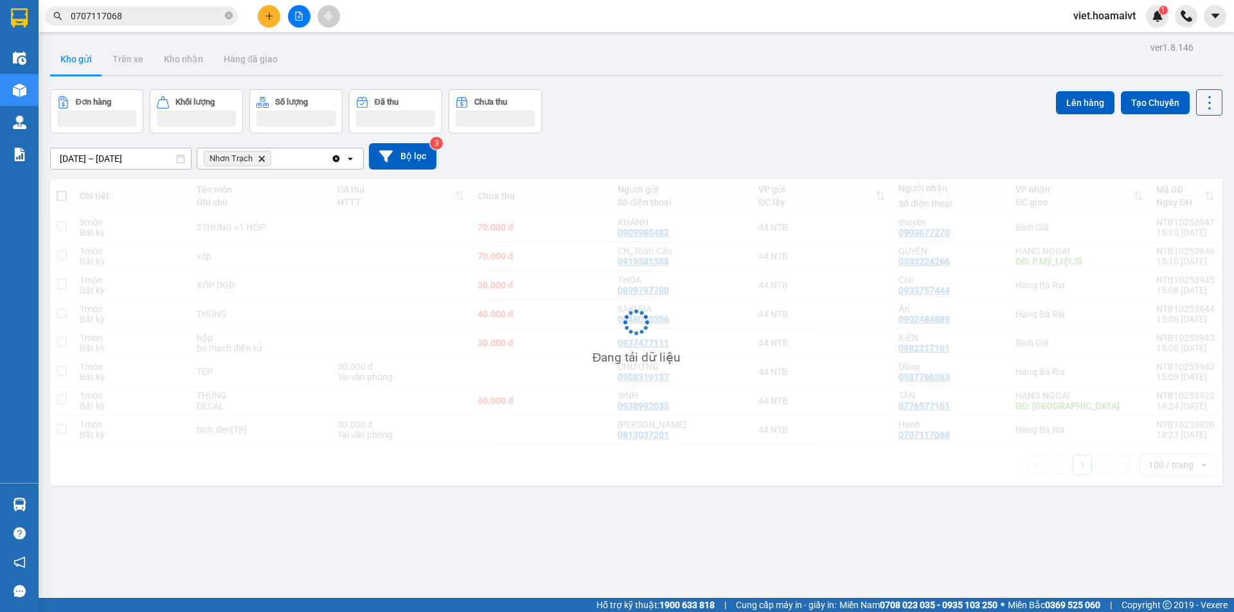
click at [826, 155] on div "[DATE] – [DATE] Press the down arrow key to interact with the calendar and sele…" at bounding box center [636, 156] width 1172 height 26
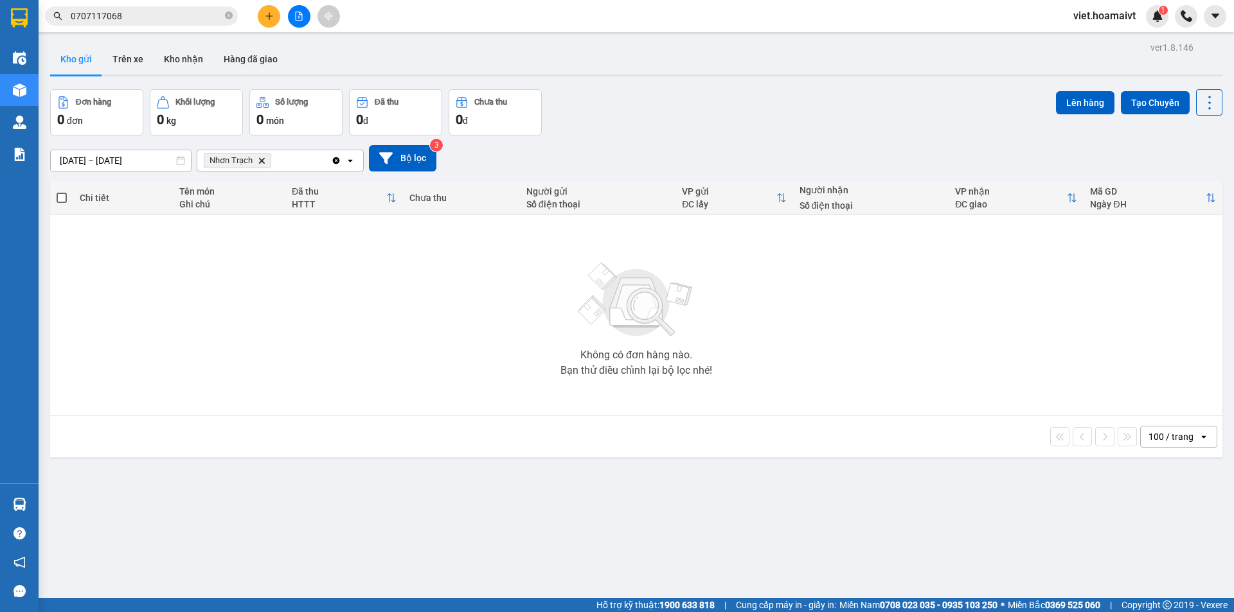
click at [262, 160] on icon "Nhơn Trạch, close by backspace" at bounding box center [262, 160] width 6 height 6
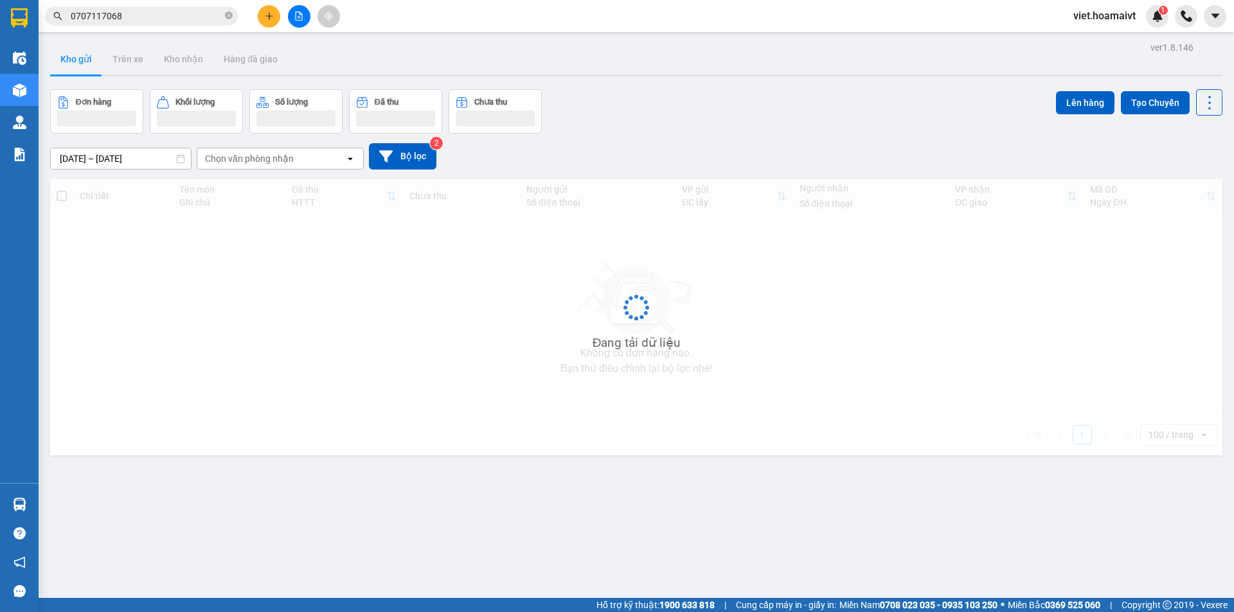
click at [670, 143] on div "[DATE] – [DATE] Press the down arrow key to interact with the calendar and sele…" at bounding box center [636, 156] width 1172 height 26
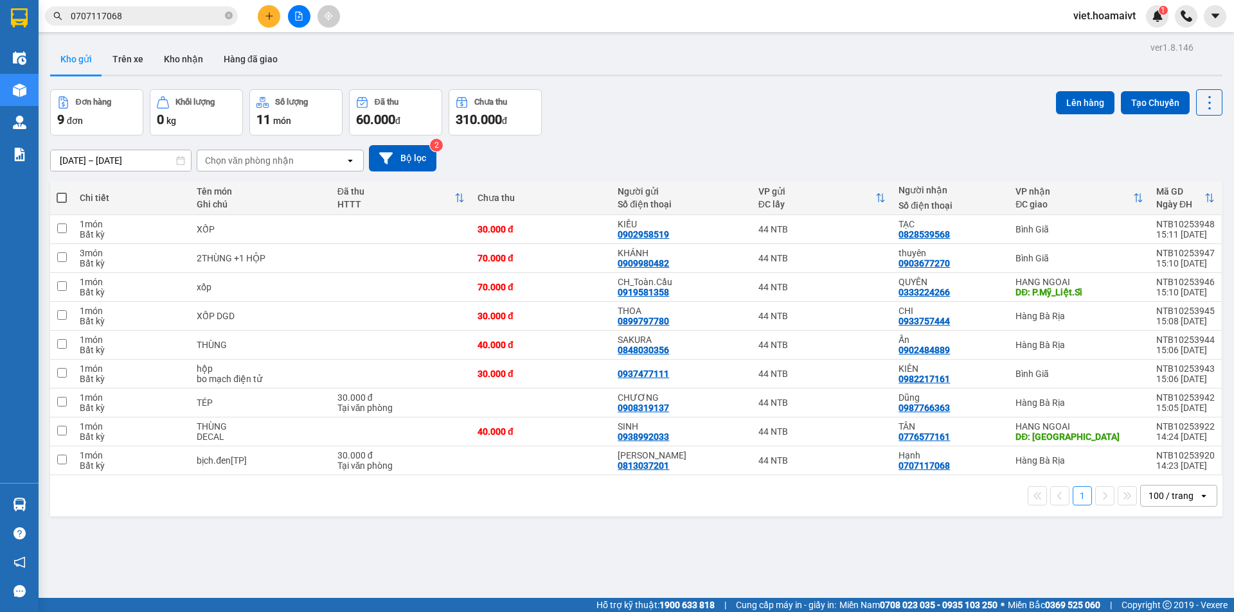
click at [299, 15] on icon "file-add" at bounding box center [298, 16] width 9 height 9
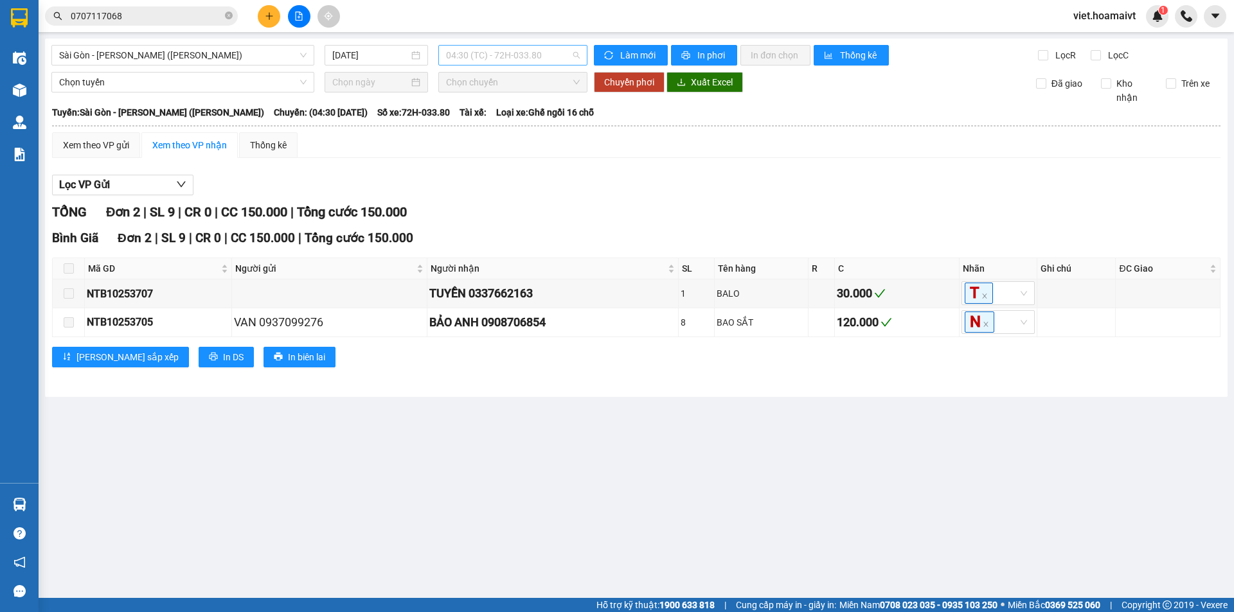
click at [480, 55] on span "04:30 (TC) - 72H-033.80" at bounding box center [513, 55] width 134 height 19
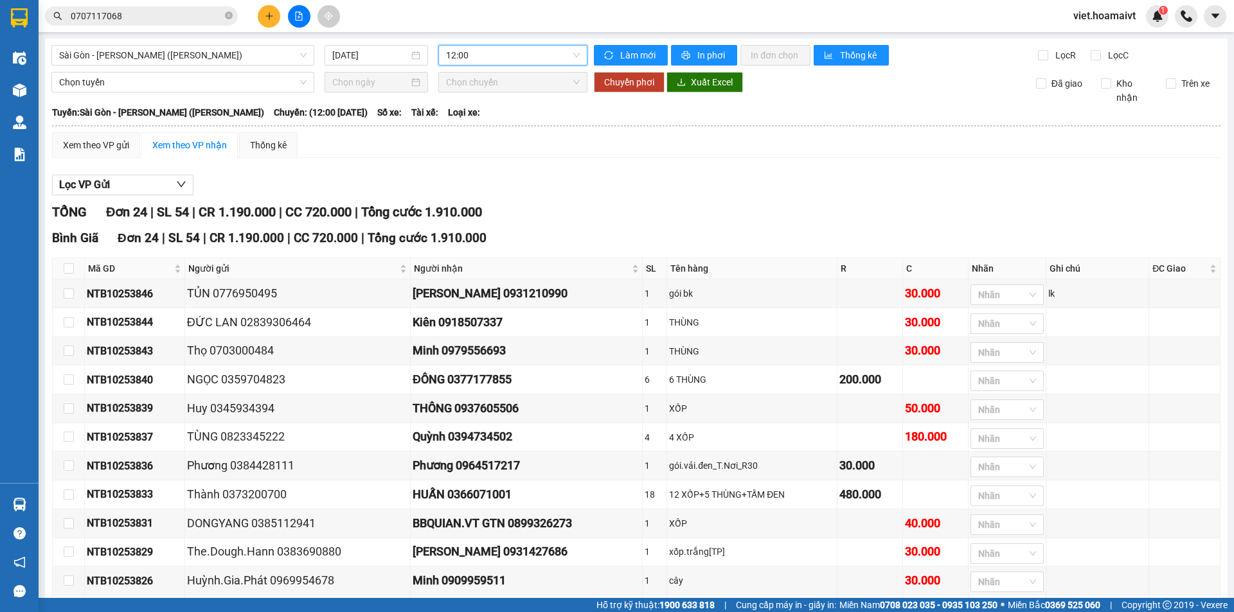
click at [901, 179] on div "Lọc VP Gửi" at bounding box center [636, 185] width 1168 height 21
click at [461, 48] on span "12:00" at bounding box center [513, 55] width 134 height 19
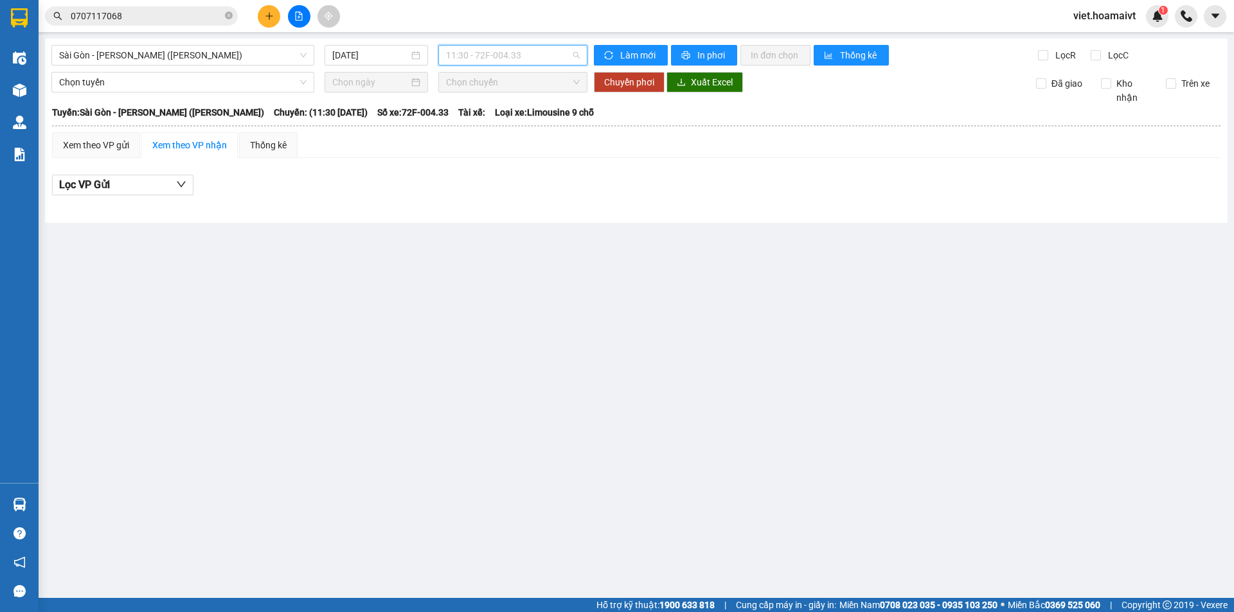
click at [488, 51] on span "11:30 - 72F-004.33" at bounding box center [513, 55] width 134 height 19
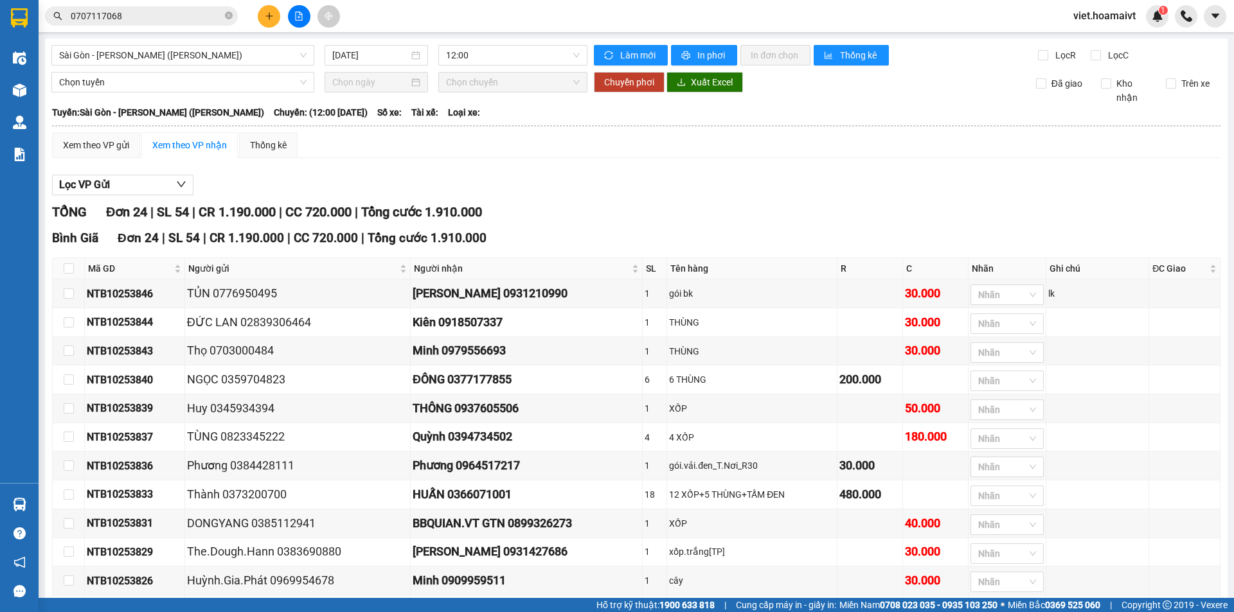
click at [736, 197] on div "Lọc VP Gửi TỔNG Đơn 24 | SL 54 | CR 1.190.000 | CC 720.000 | Tổng cước 1.910.0…" at bounding box center [636, 591] width 1168 height 847
click at [229, 15] on icon "close-circle" at bounding box center [229, 16] width 8 height 8
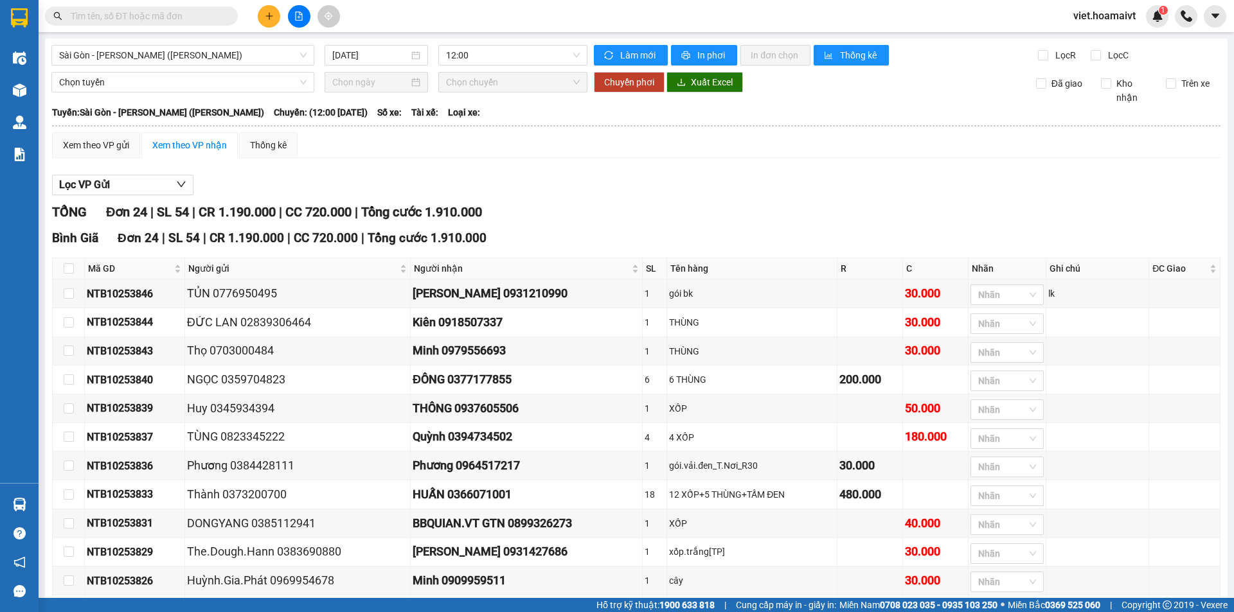
click at [218, 17] on input "text" at bounding box center [147, 16] width 152 height 14
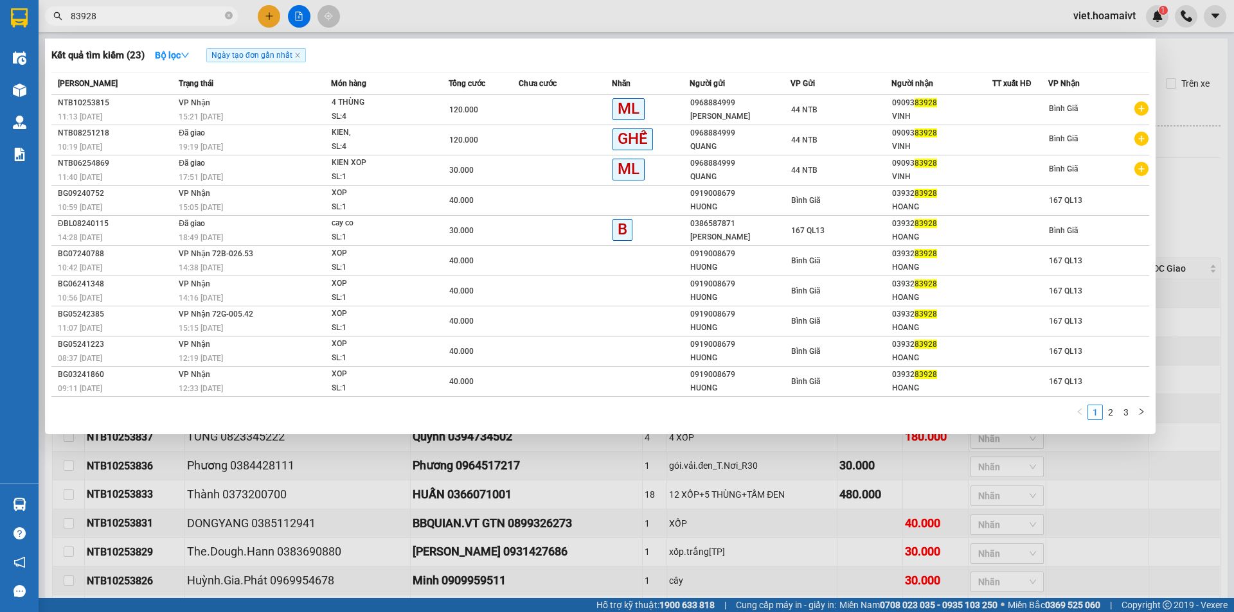
click at [72, 16] on input "83928" at bounding box center [147, 16] width 152 height 14
type input "0909383928"
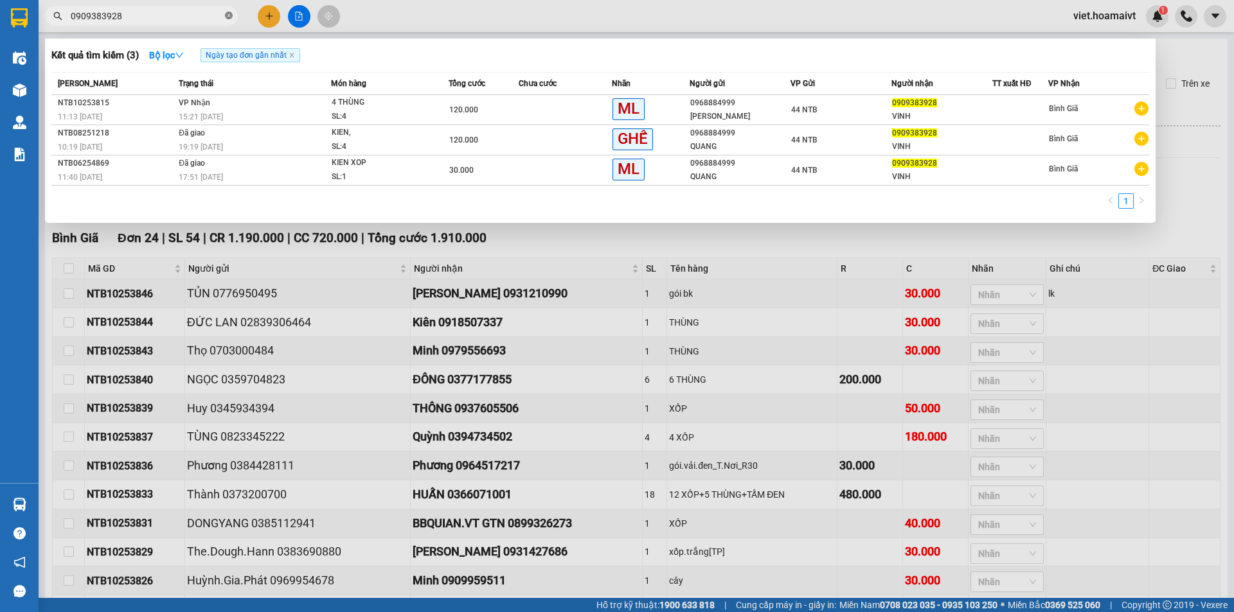
click at [231, 17] on icon "close-circle" at bounding box center [229, 16] width 8 height 8
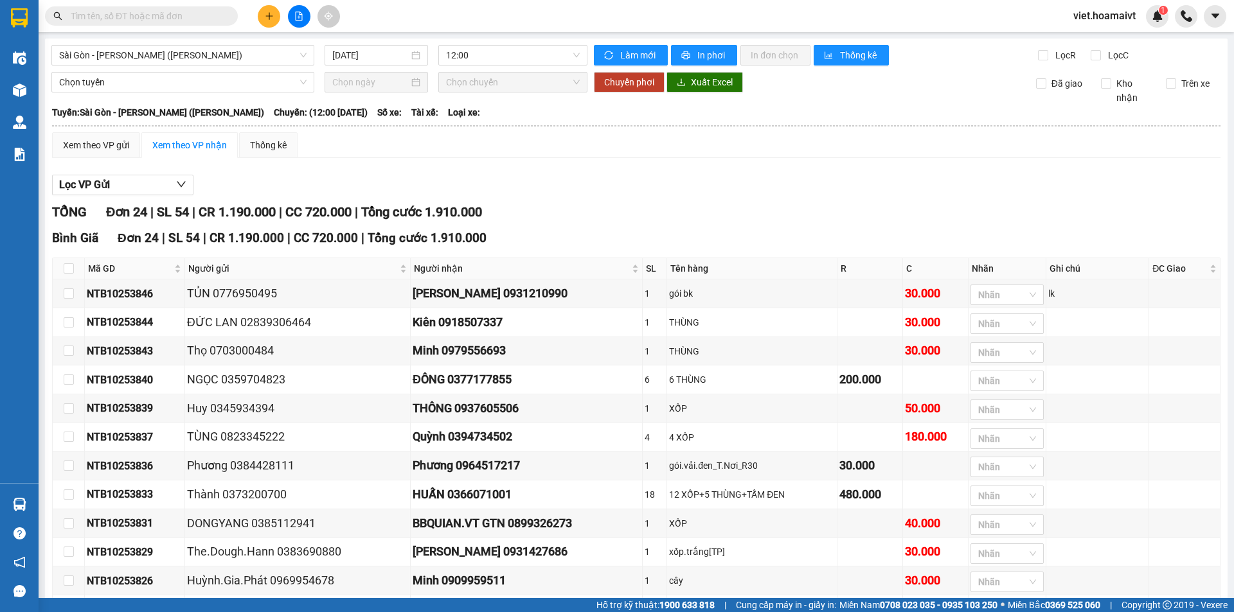
click at [184, 19] on input "text" at bounding box center [147, 16] width 152 height 14
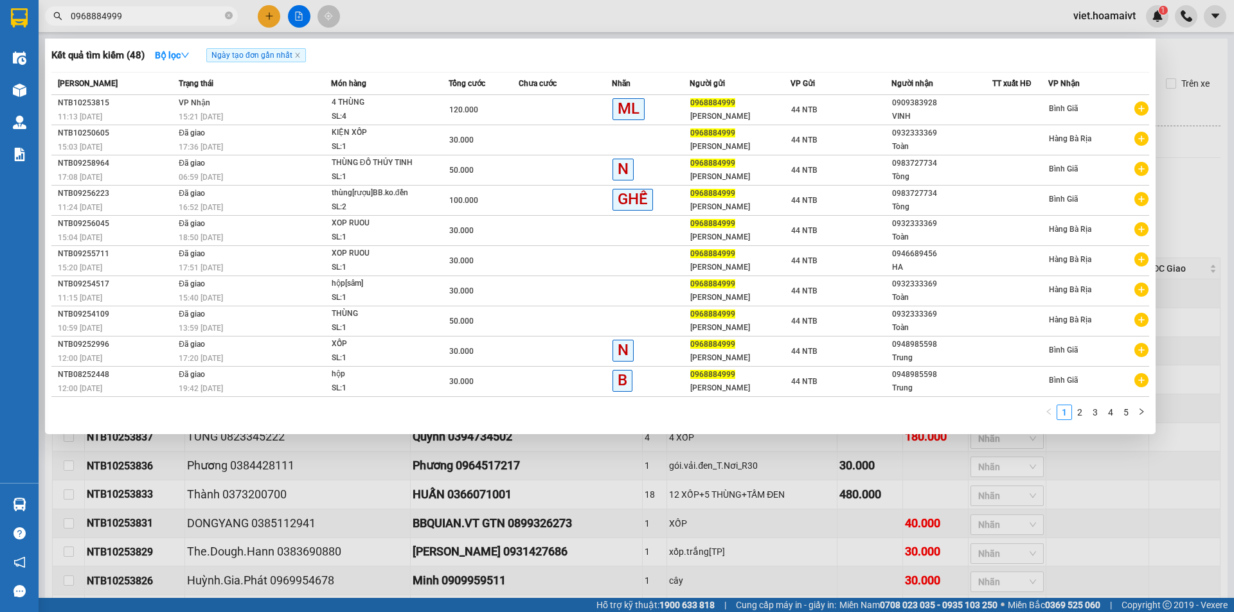
type input "0968884999"
click at [647, 565] on div at bounding box center [617, 306] width 1234 height 612
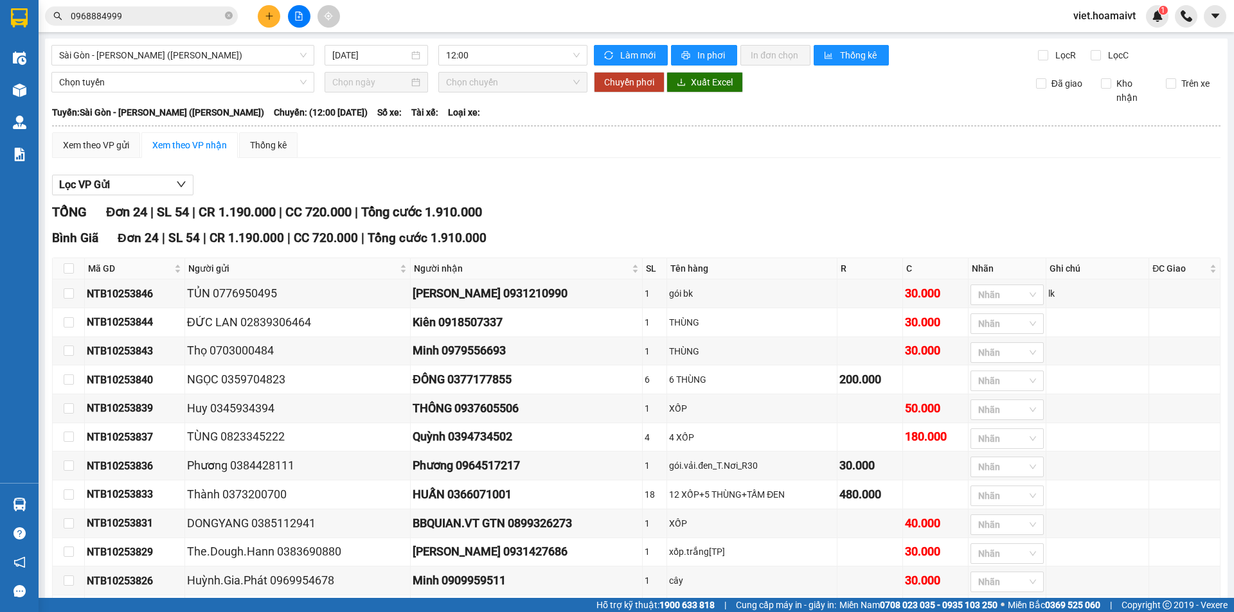
drag, startPoint x: 421, startPoint y: 577, endPoint x: 344, endPoint y: 536, distance: 86.8
click at [419, 575] on div "TỔNG Đơn 24 | SL 54 | CR 1.190.000 | CC 720.000 | Tổng cước 1.910.000 Bình Gia…" at bounding box center [636, 608] width 1168 height 813
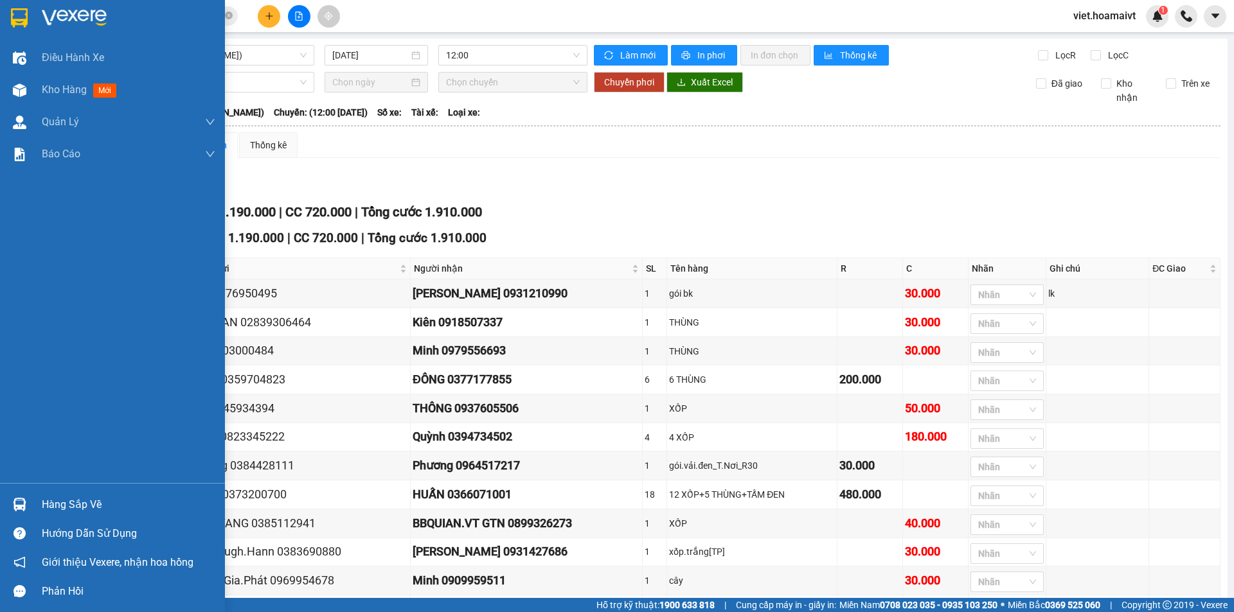
click at [66, 14] on img at bounding box center [74, 17] width 65 height 19
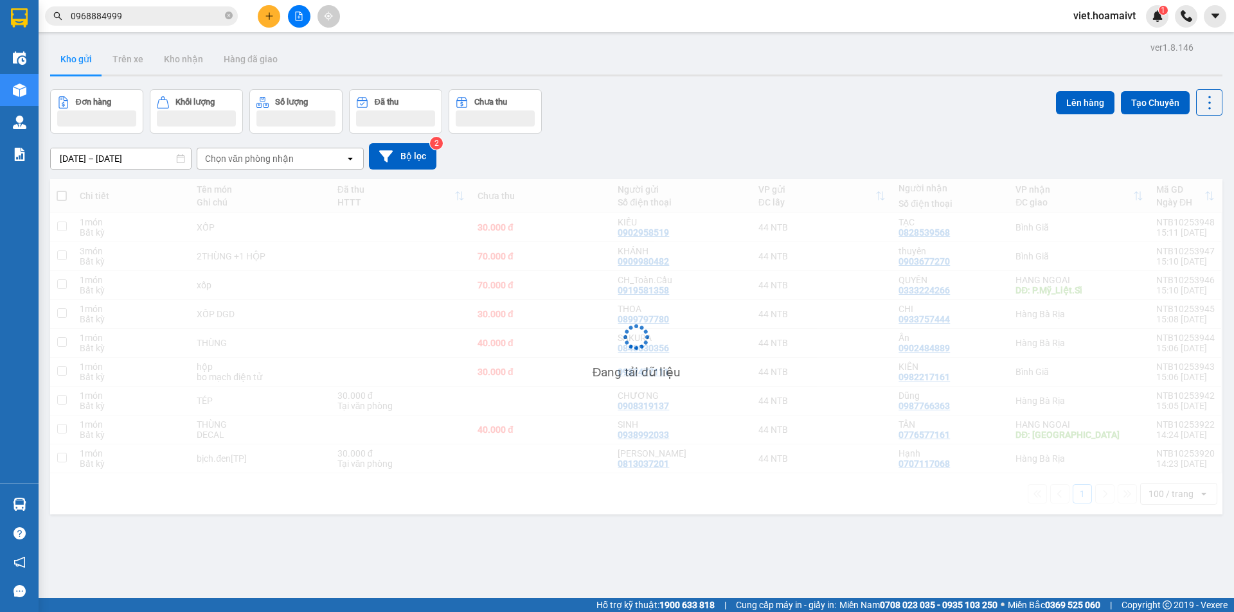
click at [228, 152] on div "Chọn văn phòng nhận" at bounding box center [249, 158] width 89 height 13
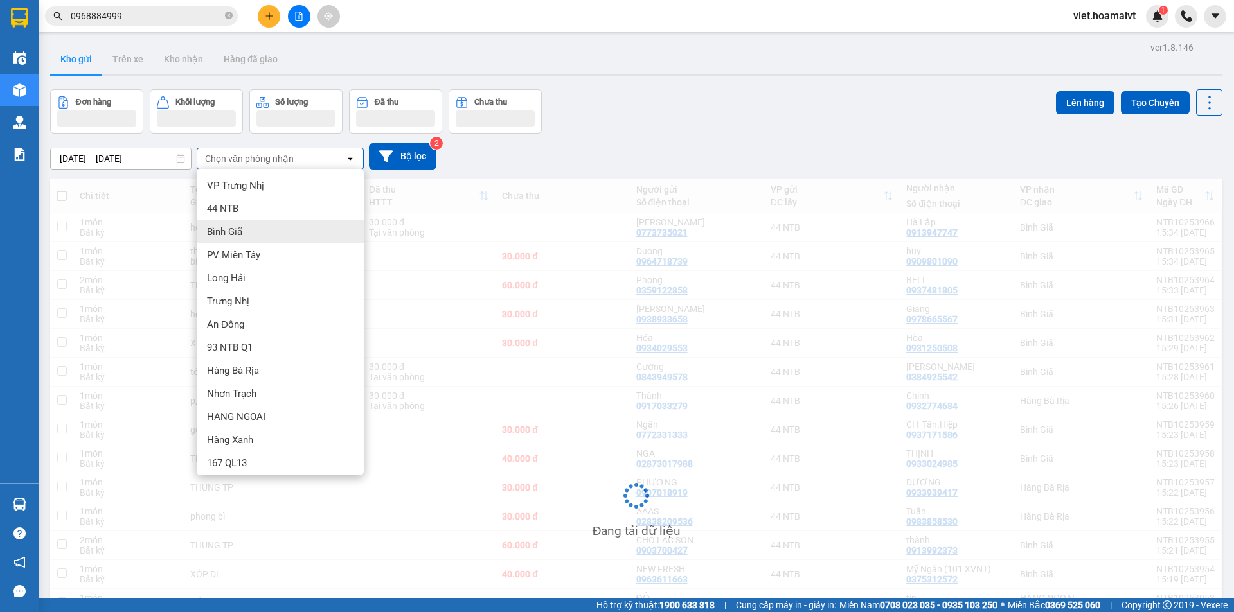
click at [246, 220] on div "Bình Giã" at bounding box center [280, 231] width 167 height 23
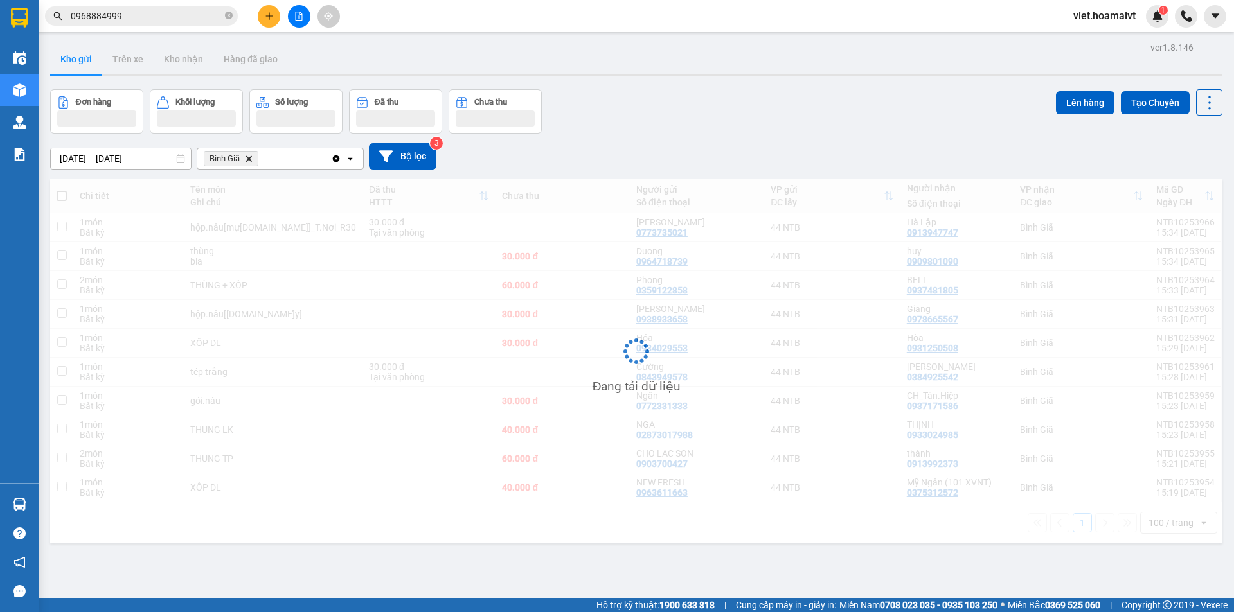
click at [634, 143] on div "[DATE] – [DATE] Press the down arrow key to interact with the calendar and sele…" at bounding box center [636, 156] width 1172 height 26
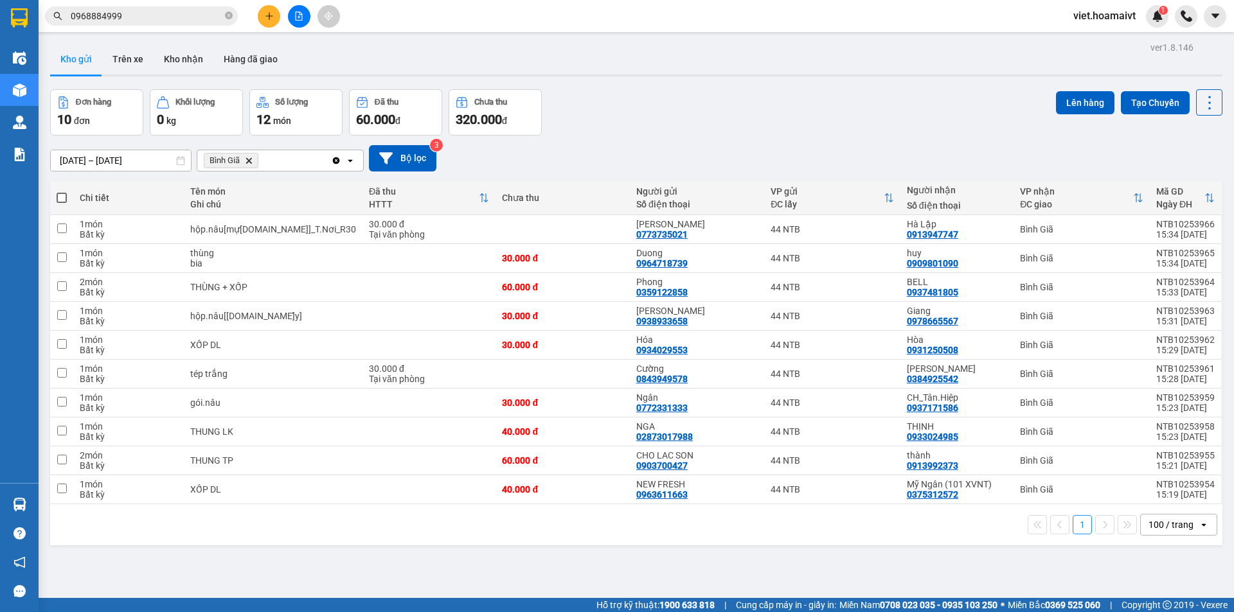
click at [635, 145] on div "[DATE] – [DATE] Press the down arrow key to interact with the calendar and sele…" at bounding box center [636, 158] width 1172 height 26
click at [64, 193] on span at bounding box center [62, 198] width 10 height 10
click at [62, 191] on input "checkbox" at bounding box center [62, 191] width 0 height 0
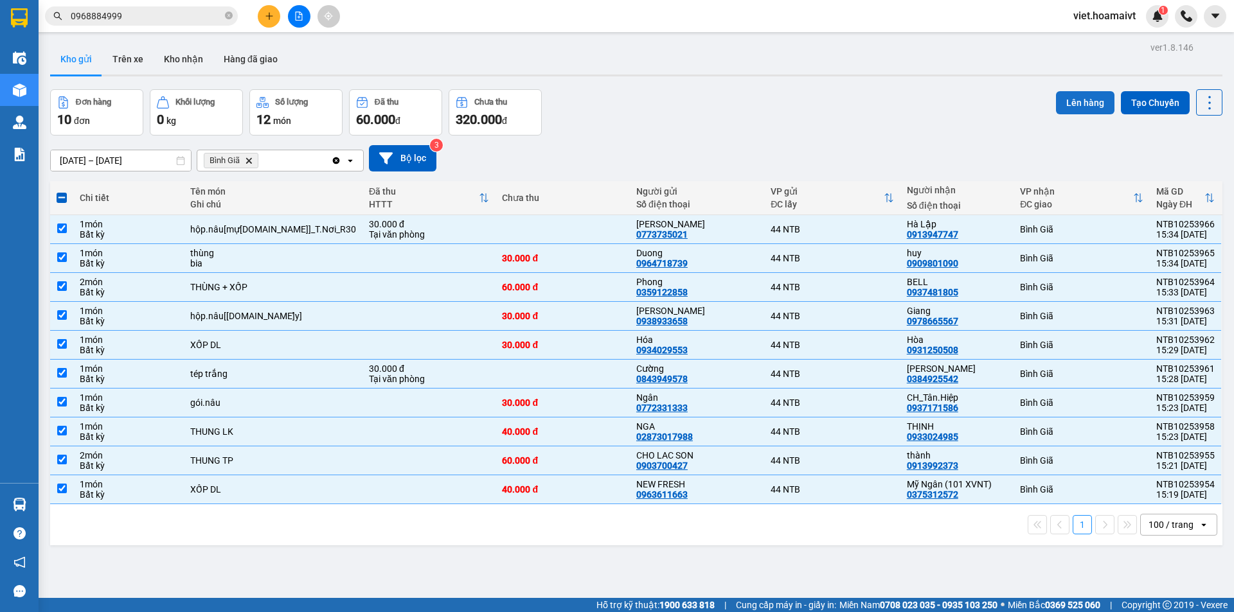
click at [1063, 103] on button "Lên hàng" at bounding box center [1085, 102] width 58 height 23
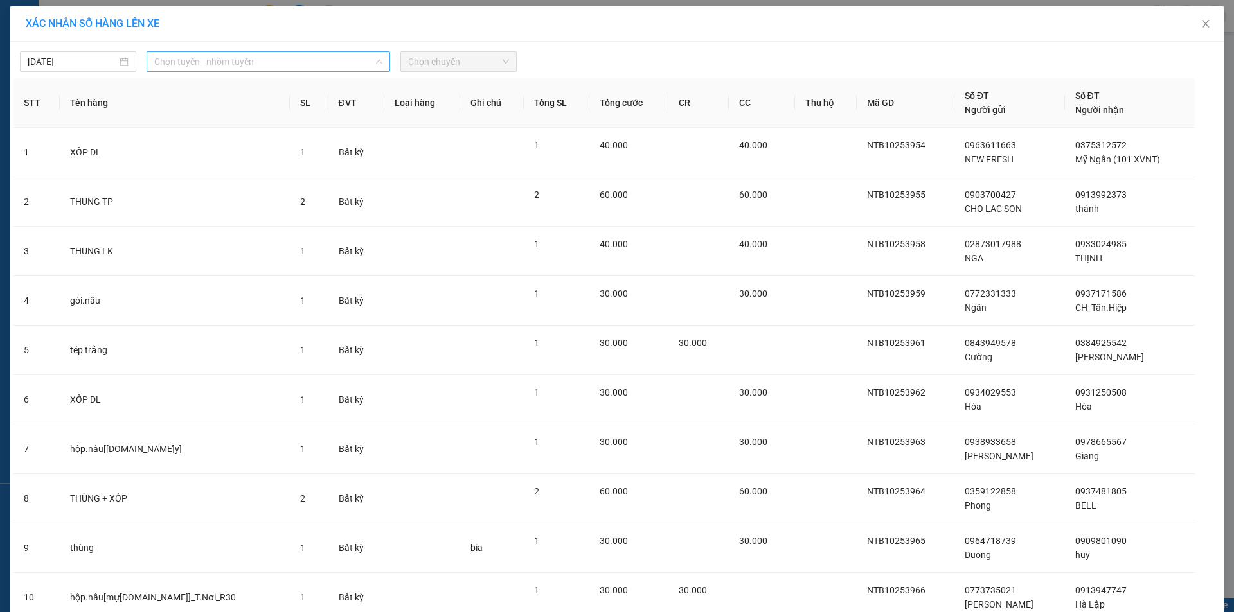
click at [193, 58] on span "Chọn tuyến - nhóm tuyến" at bounding box center [268, 61] width 228 height 19
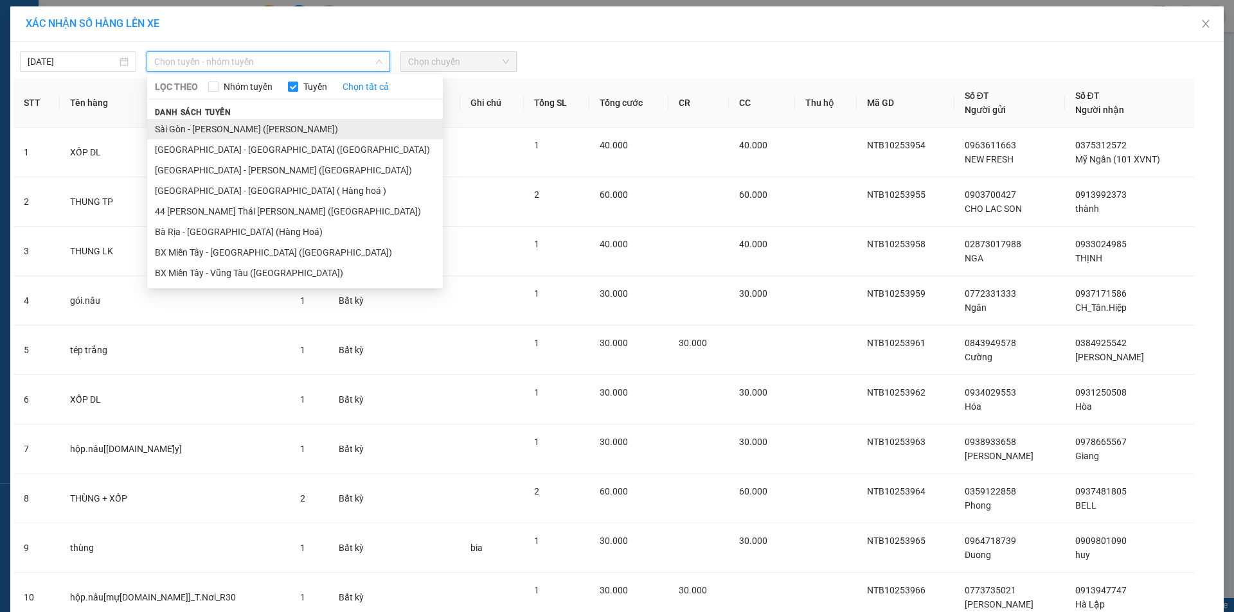
click at [226, 122] on li "Sài Gòn - Vũng Tàu (Hàng Hoá)" at bounding box center [295, 129] width 296 height 21
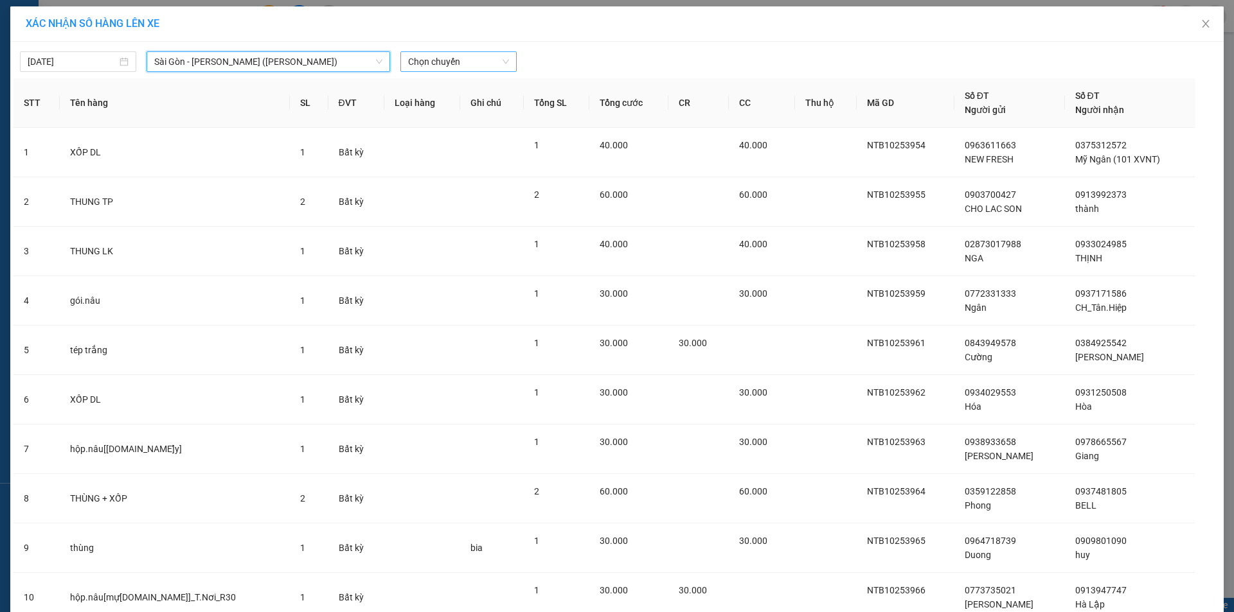
click at [474, 67] on span "Chọn chuyến" at bounding box center [458, 61] width 101 height 19
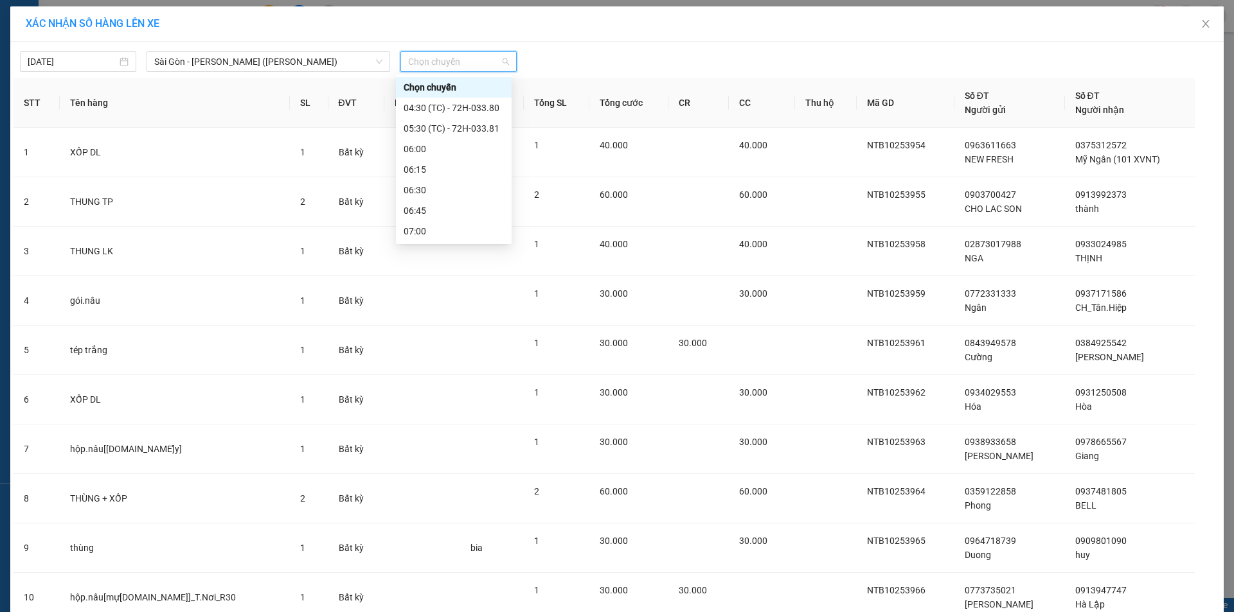
click at [432, 61] on span "Chọn chuyến" at bounding box center [458, 61] width 101 height 19
type input "15:40"
click at [488, 105] on div "Thêm chuyến " 15:40 "" at bounding box center [464, 109] width 137 height 22
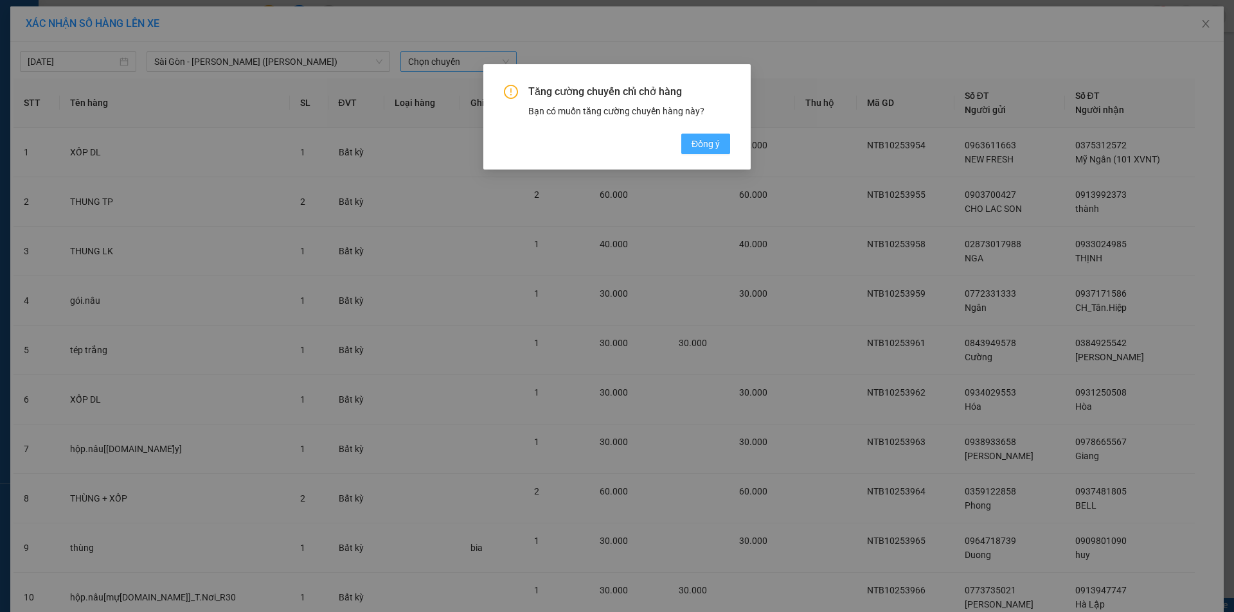
click at [710, 145] on span "Đồng ý" at bounding box center [705, 144] width 28 height 14
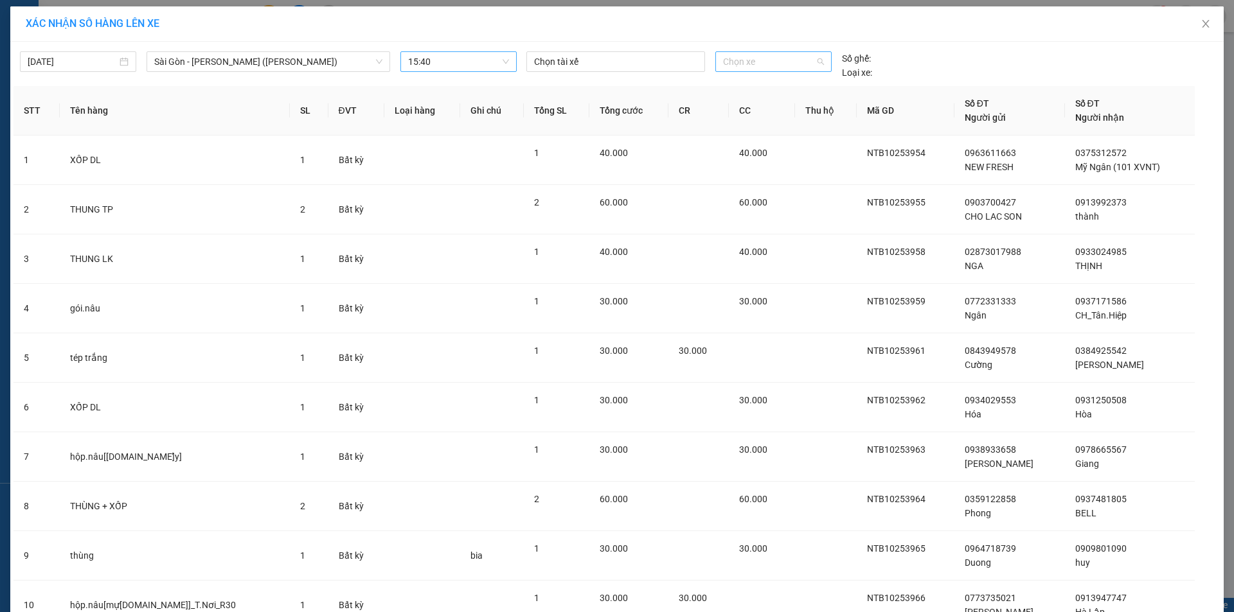
click at [731, 68] on span "Chọn xe" at bounding box center [773, 61] width 100 height 19
click at [923, 71] on div "Chọn tài xế Chọn xe Số ghế: Loại xe:" at bounding box center [773, 65] width 504 height 28
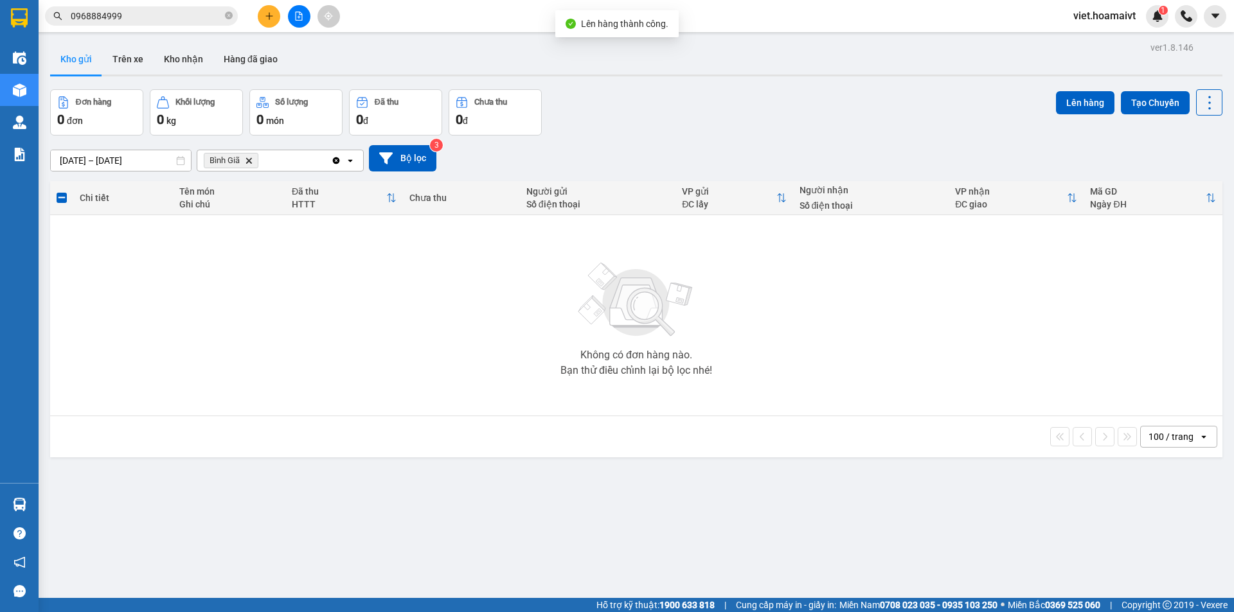
click at [253, 164] on icon "Delete" at bounding box center [249, 161] width 8 height 8
click at [756, 163] on div "[DATE] – [DATE] Press the down arrow key to interact with the calendar and sele…" at bounding box center [636, 158] width 1172 height 26
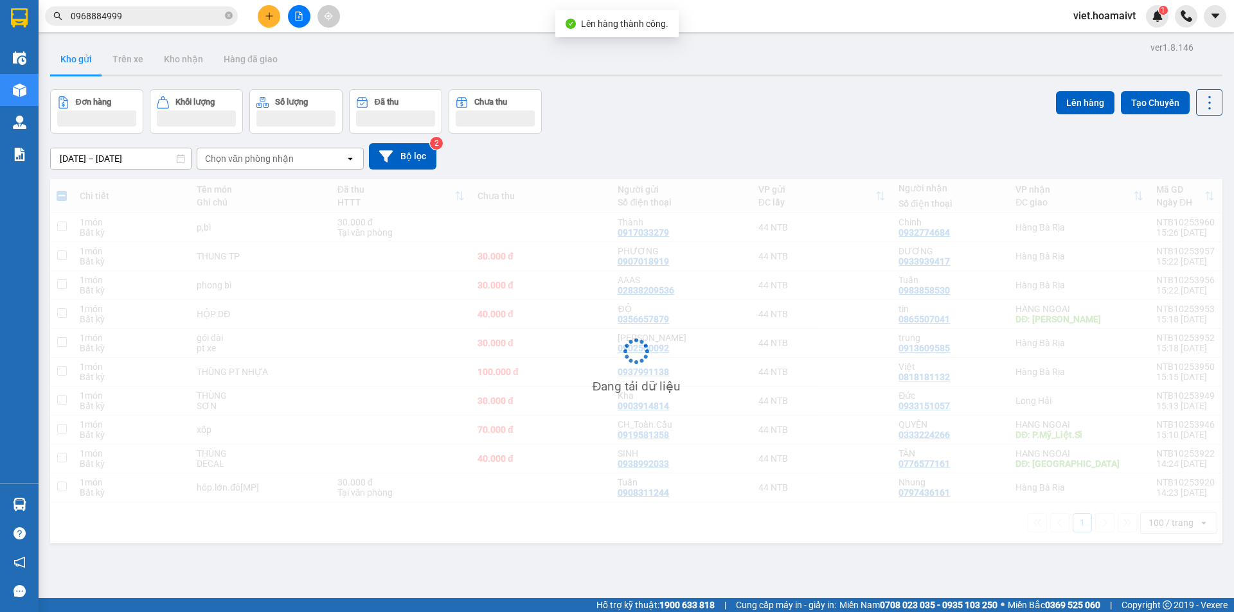
click at [757, 163] on div "[DATE] – [DATE] Press the down arrow key to interact with the calendar and sele…" at bounding box center [636, 156] width 1172 height 26
click at [757, 162] on div "[DATE] – [DATE] Press the down arrow key to interact with the calendar and sele…" at bounding box center [636, 156] width 1172 height 26
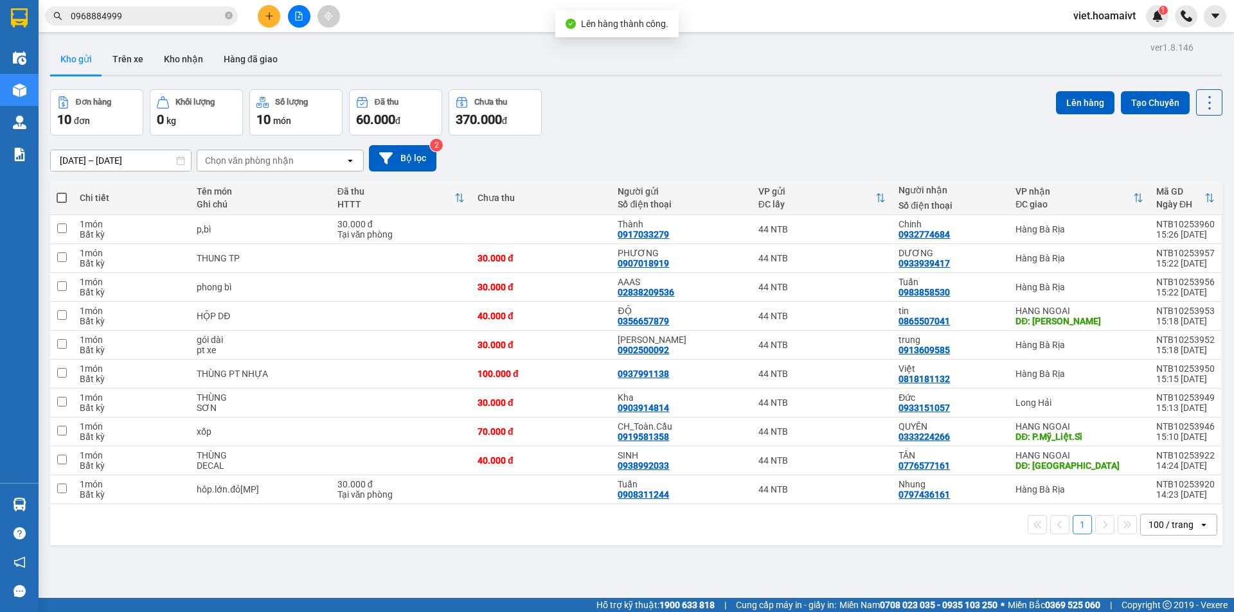
click at [757, 162] on div "[DATE] – [DATE] Press the down arrow key to interact with the calendar and sele…" at bounding box center [636, 158] width 1172 height 26
click at [414, 431] on td at bounding box center [401, 432] width 140 height 29
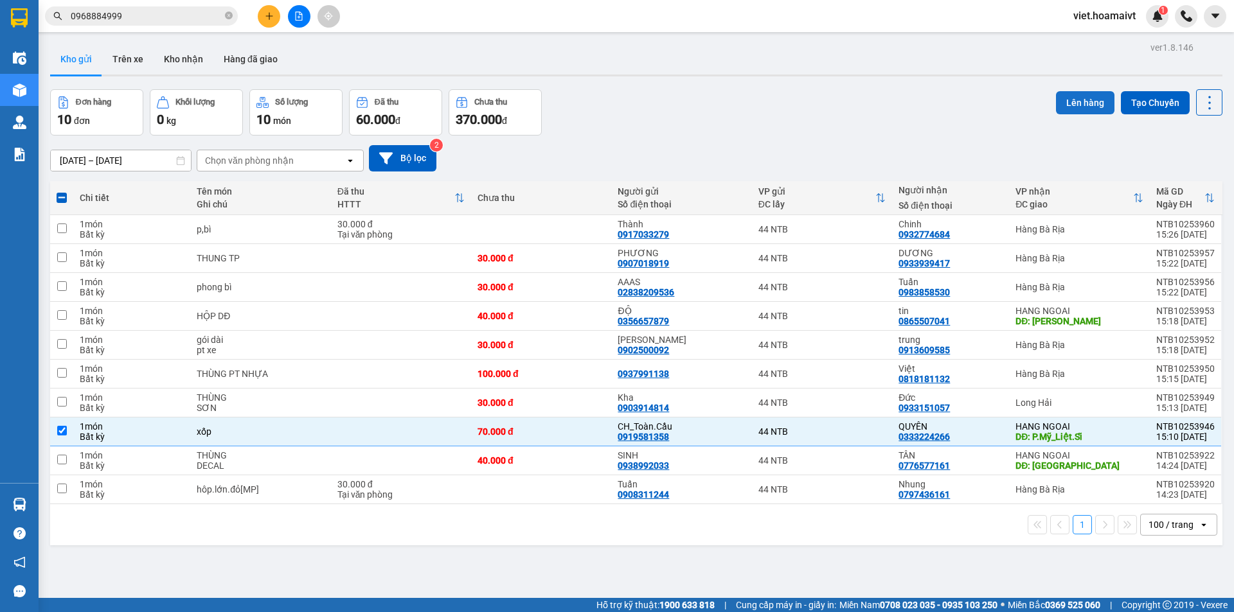
click at [1065, 99] on button "Lên hàng" at bounding box center [1085, 102] width 58 height 23
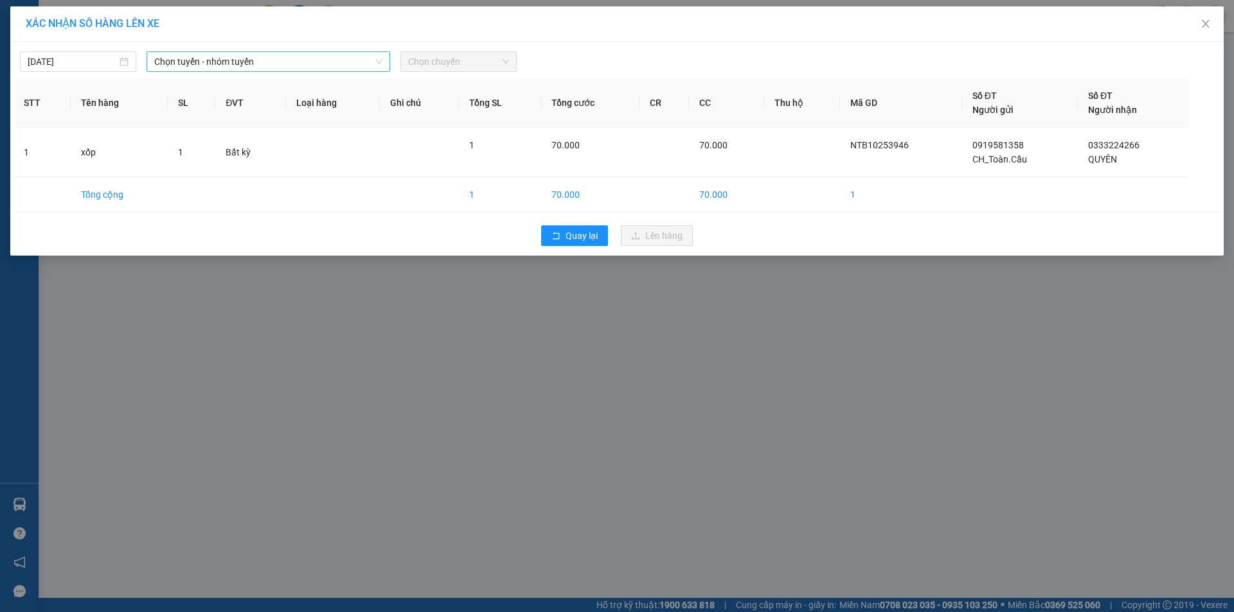
click at [227, 56] on span "Chọn tuyến - nhóm tuyến" at bounding box center [268, 61] width 228 height 19
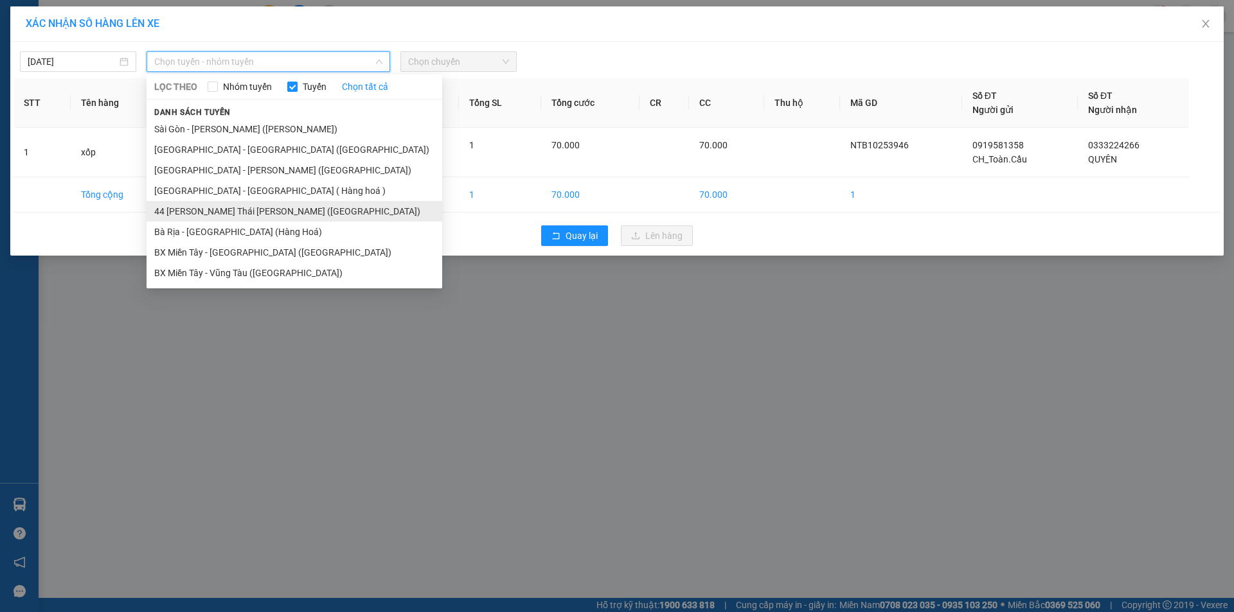
click at [248, 215] on li "44 Nguyễn Thái Bình (Hàng Ngoài)" at bounding box center [295, 211] width 296 height 21
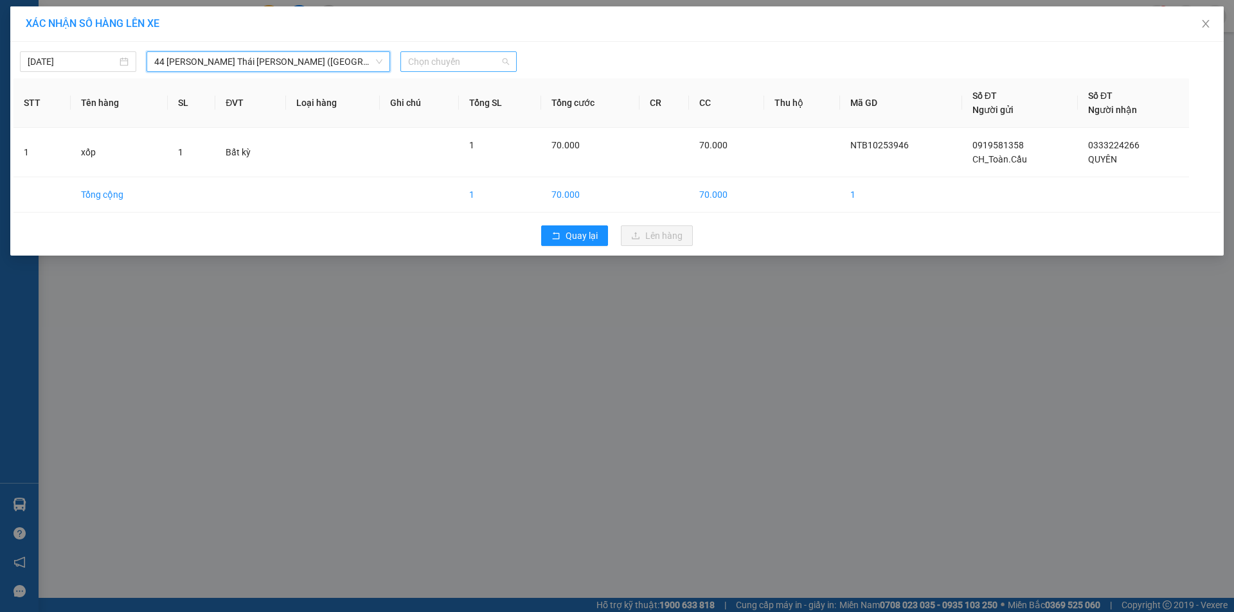
click at [425, 55] on span "Chọn chuyến" at bounding box center [458, 61] width 101 height 19
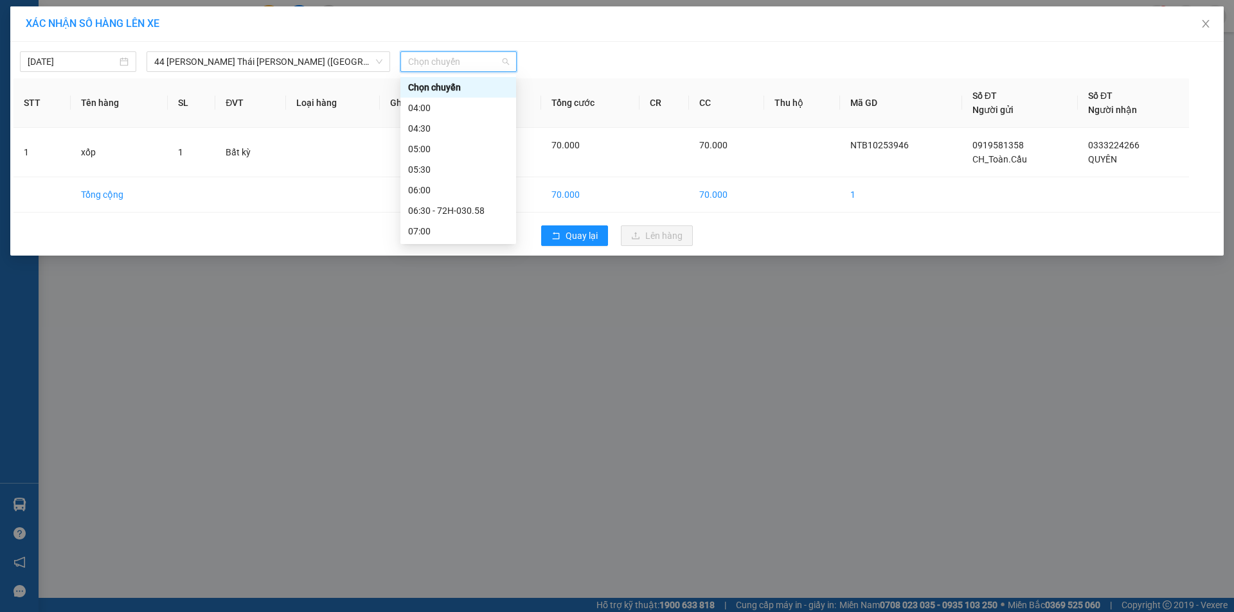
click at [416, 62] on span "Chọn chuyến" at bounding box center [458, 61] width 101 height 19
type input "15:4"
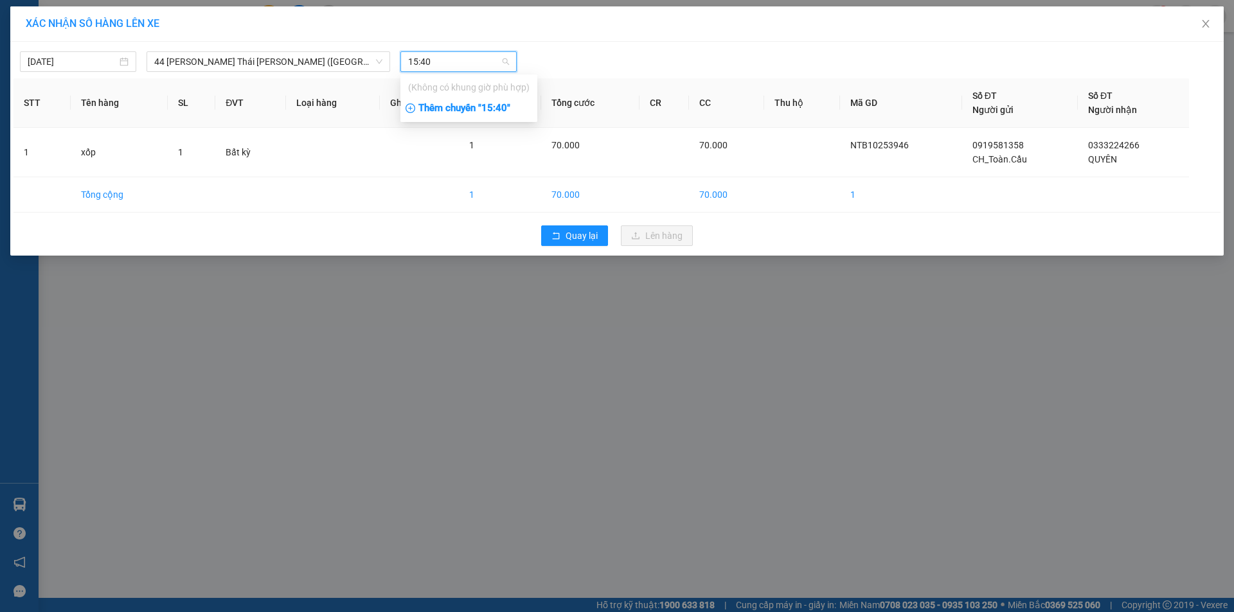
click at [480, 105] on div "Thêm chuyến " 15:40 "" at bounding box center [468, 109] width 137 height 22
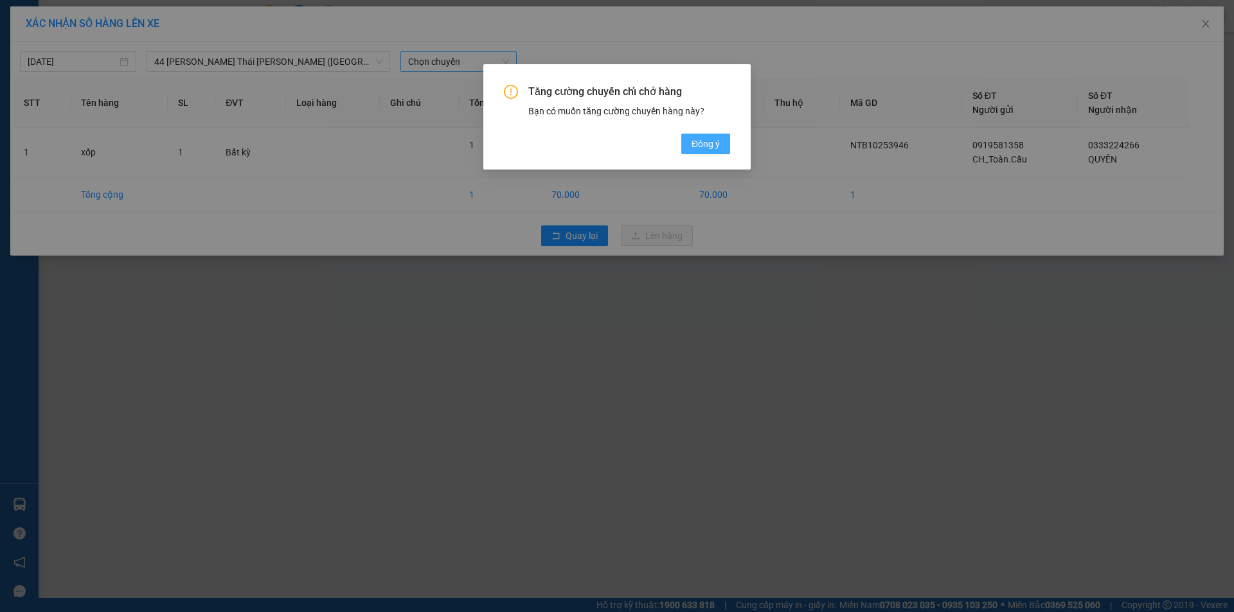
click at [713, 141] on span "Đồng ý" at bounding box center [705, 144] width 28 height 14
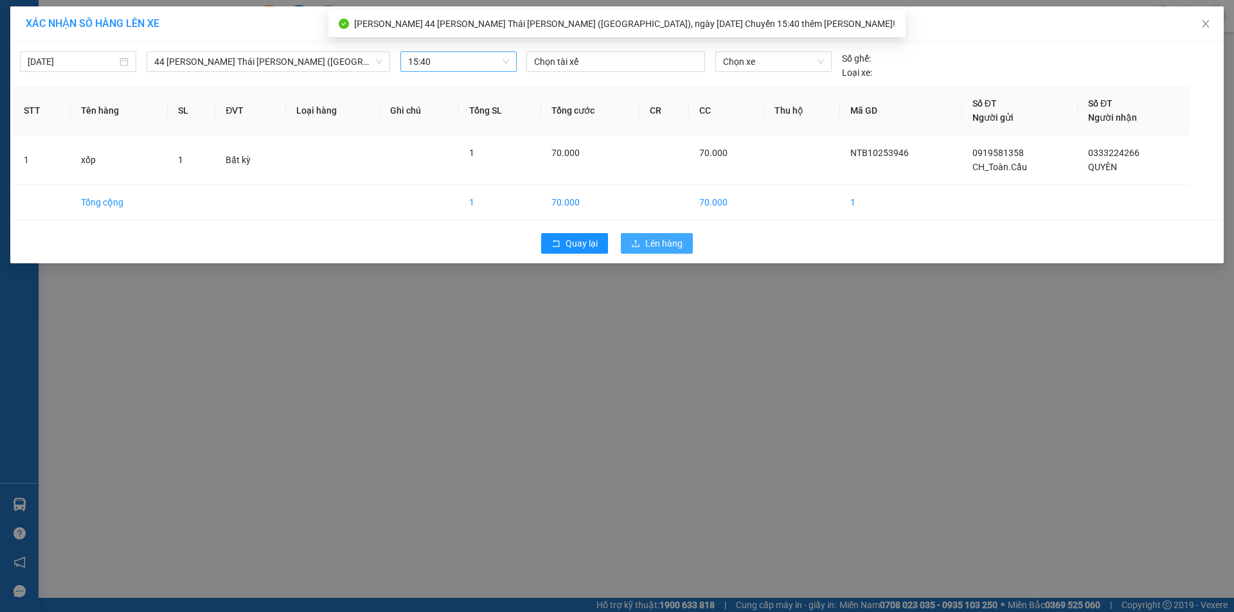
click at [667, 240] on span "Lên hàng" at bounding box center [663, 243] width 37 height 14
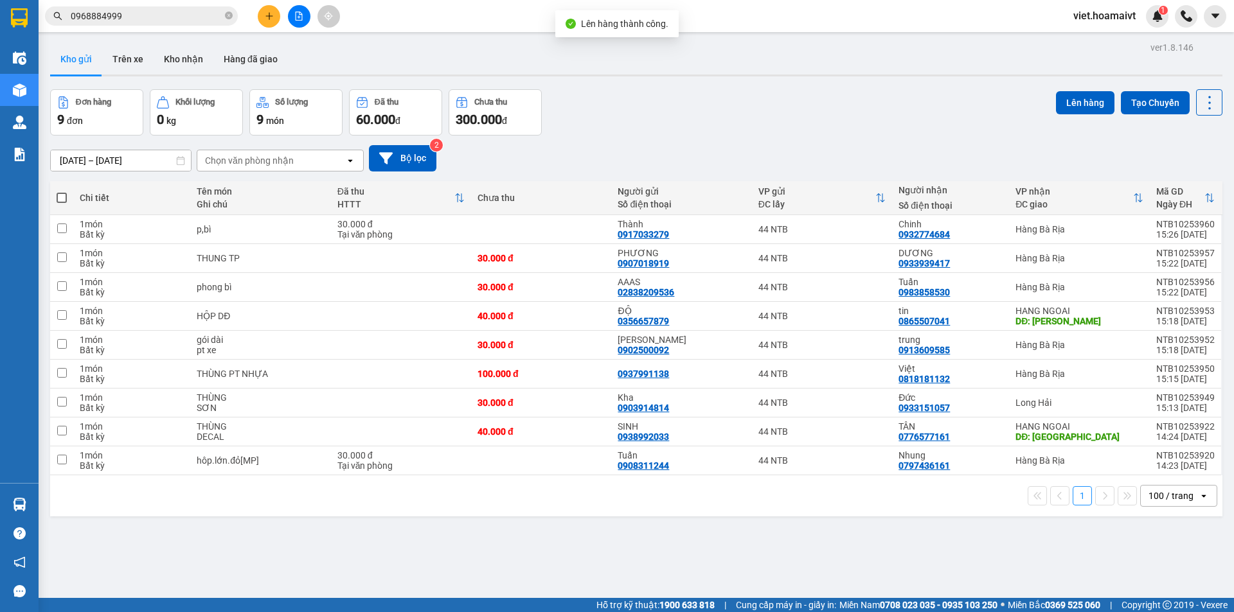
click at [273, 9] on button at bounding box center [269, 16] width 22 height 22
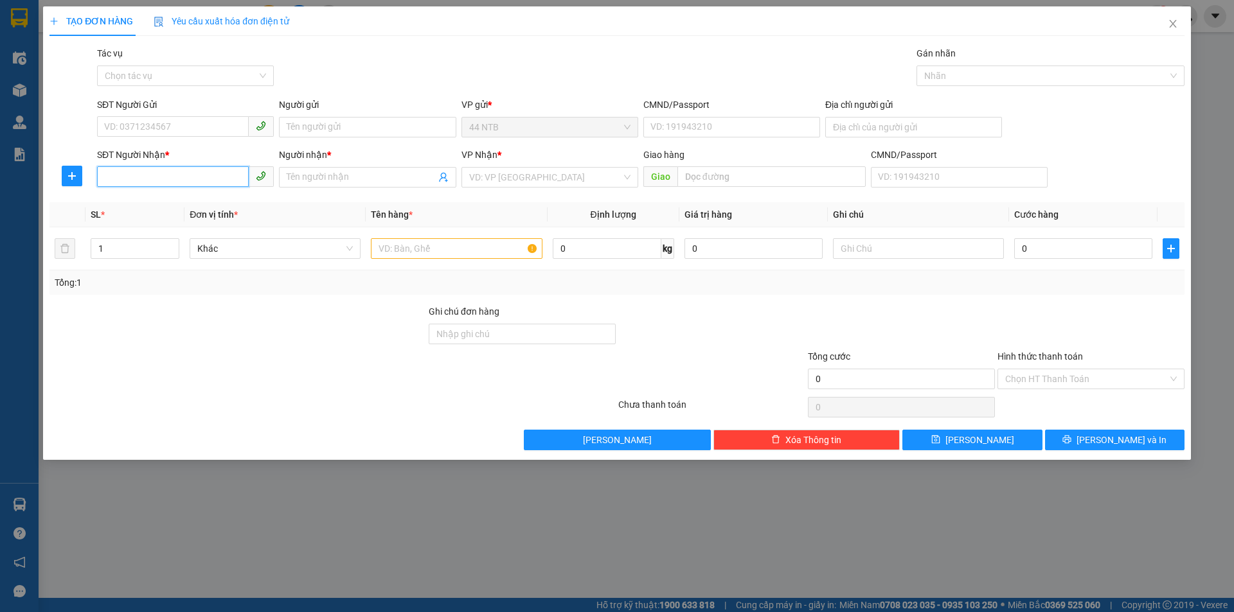
click at [114, 179] on input "SĐT Người Nhận *" at bounding box center [173, 176] width 152 height 21
type input "0942880008"
drag, startPoint x: 184, startPoint y: 202, endPoint x: 347, endPoint y: 189, distance: 163.8
click at [184, 202] on div "0942880008 - Hiền" at bounding box center [185, 203] width 161 height 14
type input "476/33_H.V.Bánh_P.Nhuận"
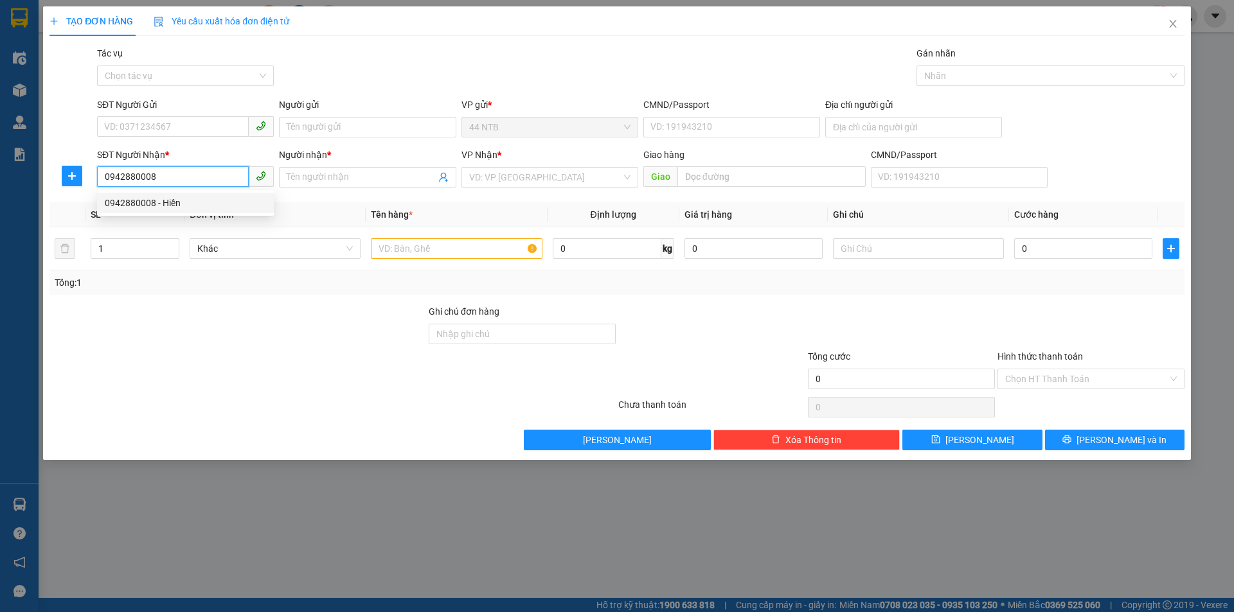
type input "Hiền"
type input "0942880008"
click at [411, 247] on input "text" at bounding box center [456, 248] width 171 height 21
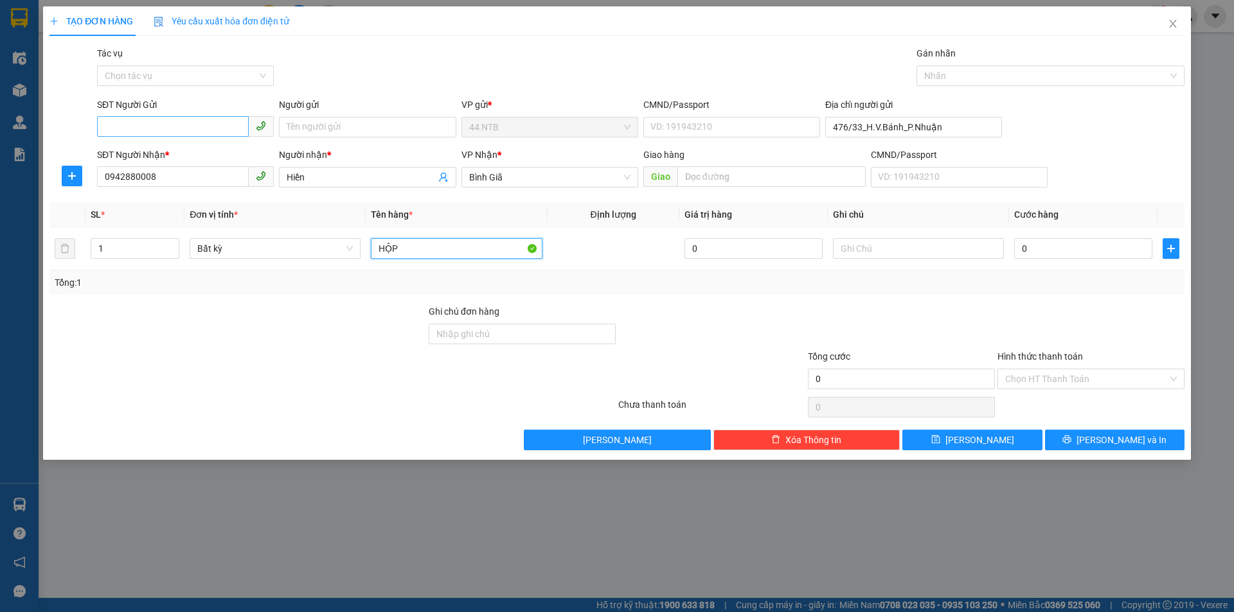
type input "HỘP"
click at [177, 129] on input "SĐT Người Gửi" at bounding box center [173, 126] width 152 height 21
type input "0932323282"
click at [185, 157] on div "0932323282 - Phụng" at bounding box center [185, 153] width 161 height 14
type input "Phụng"
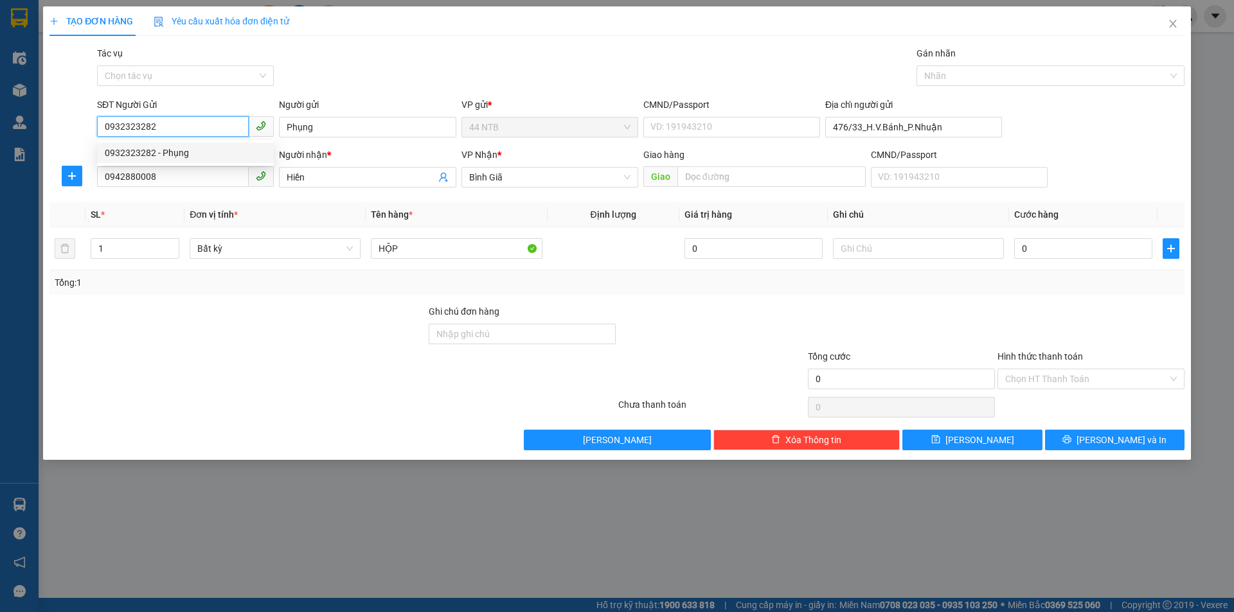
type input "0932323282"
click at [463, 78] on div "Gói vận chuyển * Tiêu chuẩn Tác vụ Chọn tác vụ Gán nhãn Nhãn" at bounding box center [640, 68] width 1092 height 45
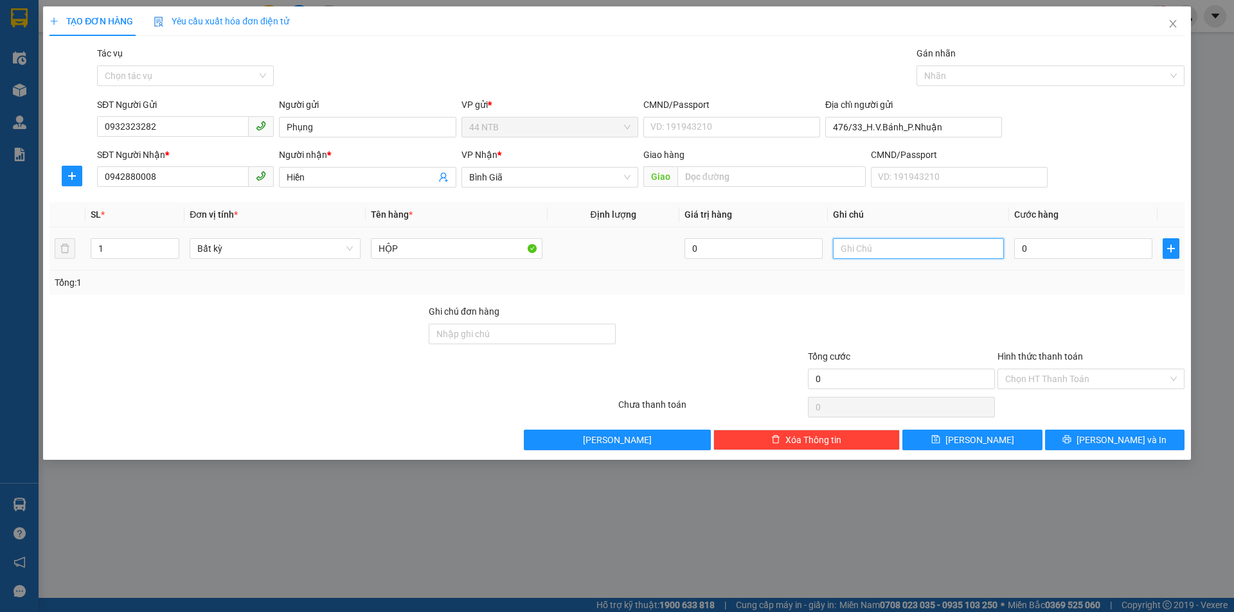
click at [887, 255] on input "text" at bounding box center [918, 248] width 171 height 21
type input "MỸ PHẨ"
click at [1051, 254] on input "0" at bounding box center [1083, 248] width 138 height 21
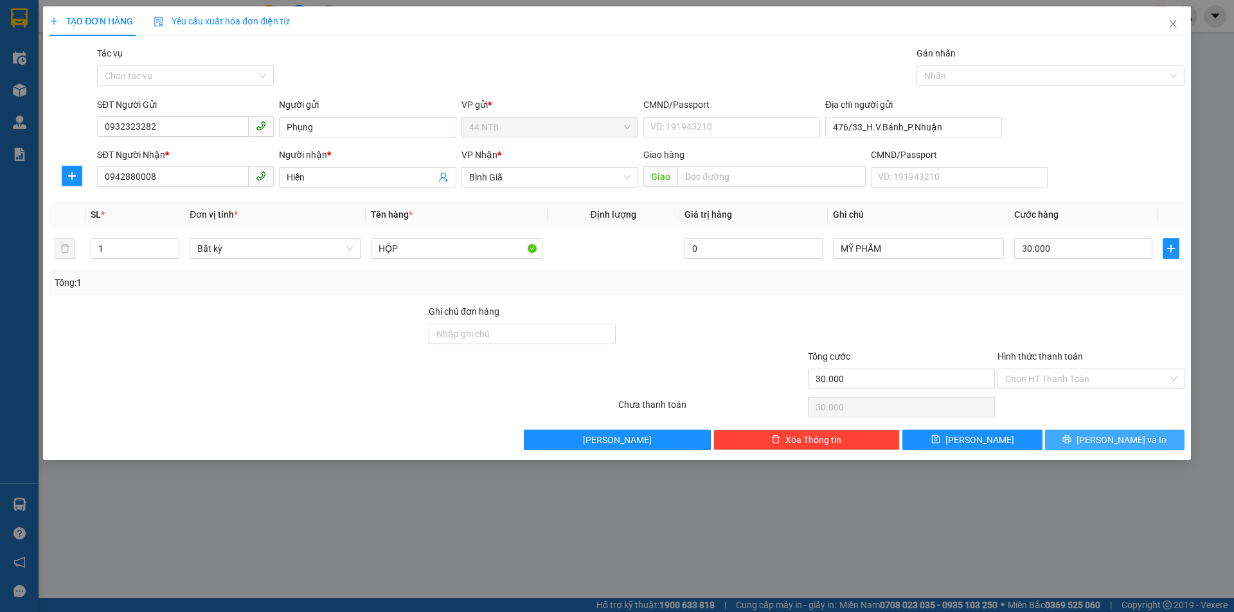
click at [1117, 438] on span "[PERSON_NAME] và In" at bounding box center [1121, 440] width 90 height 14
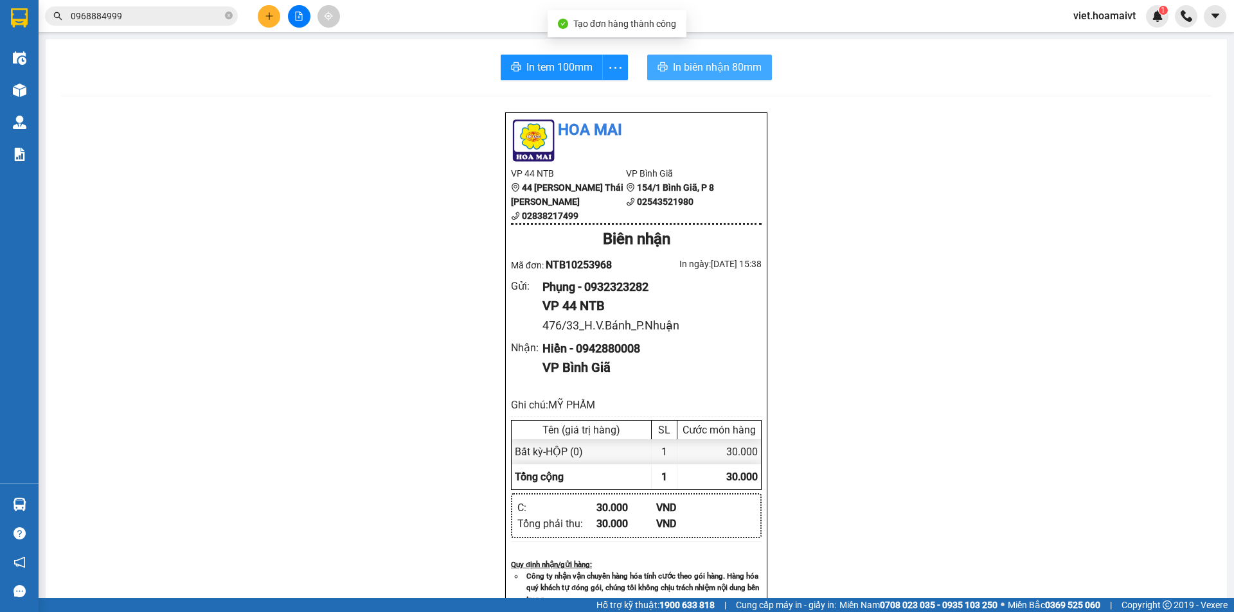
click at [691, 66] on span "In biên nhận 80mm" at bounding box center [717, 67] width 89 height 16
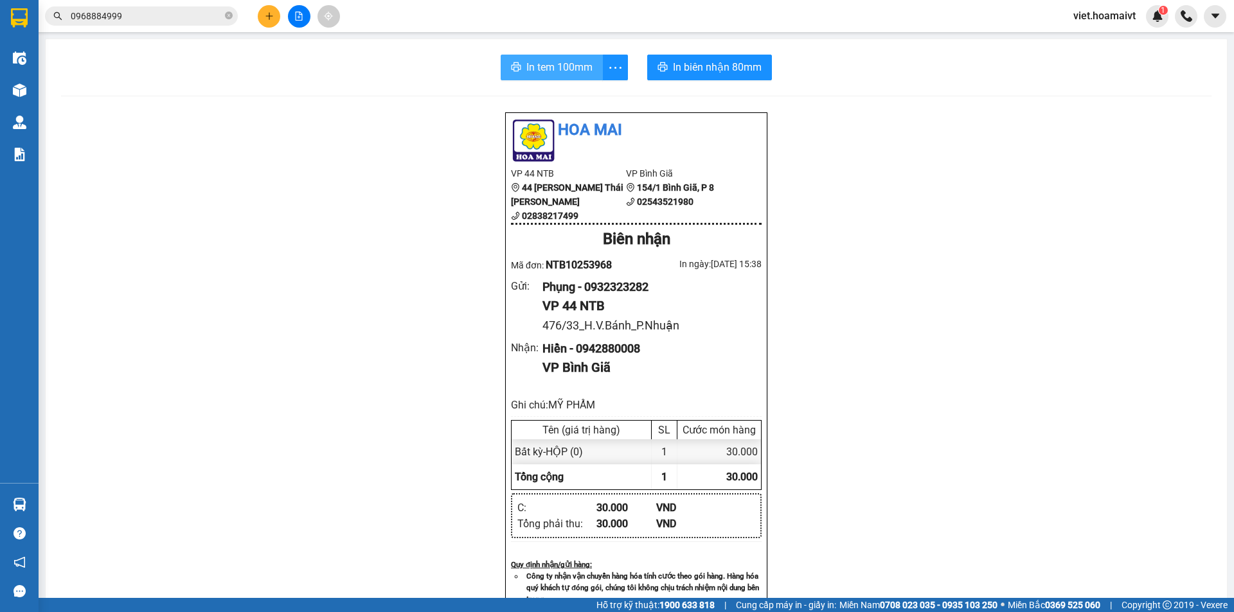
click at [555, 66] on span "In tem 100mm" at bounding box center [559, 67] width 66 height 16
click at [961, 465] on div "Hoa Mai VP 44 NTB 44 Nguyễn Thái Bình 02838217499 VP Bình Giã 154/1 Bình Giã,…" at bounding box center [636, 563] width 1150 height 902
click at [961, 463] on div "Hoa Mai VP 44 NTB 44 Nguyễn Thái Bình 02838217499 VP Bình Giã 154/1 Bình Giã,…" at bounding box center [636, 563] width 1150 height 902
click at [963, 463] on div "Hoa Mai VP 44 NTB 44 Nguyễn Thái Bình 02838217499 VP Bình Giã 154/1 Bình Giã,…" at bounding box center [636, 563] width 1150 height 902
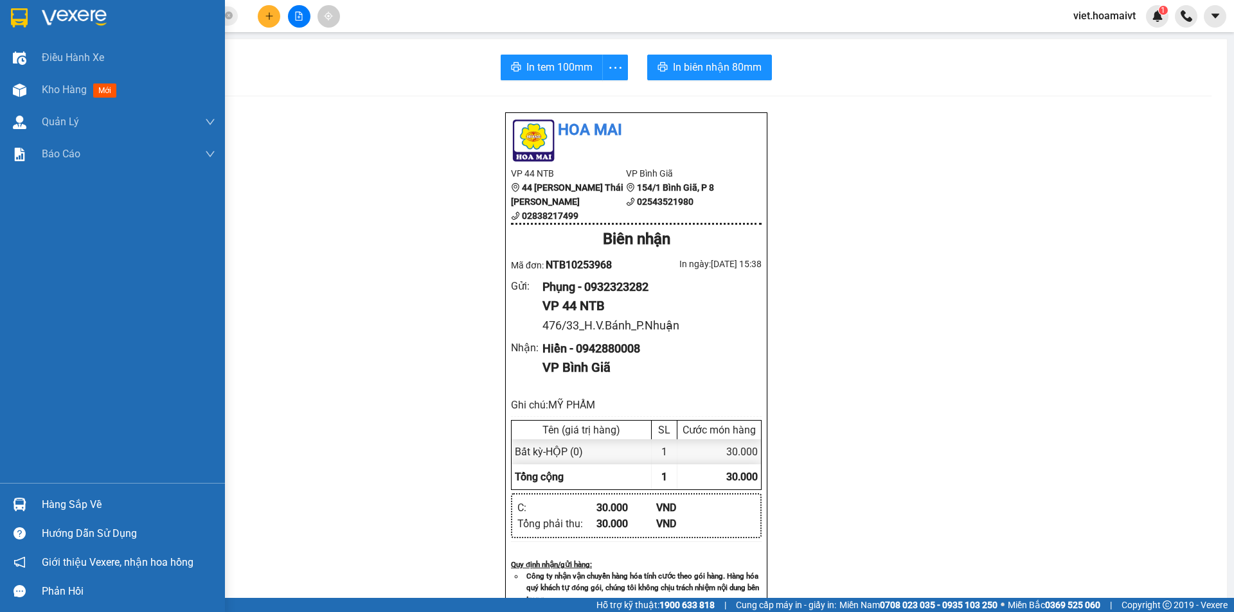
click at [98, 6] on div at bounding box center [112, 21] width 225 height 42
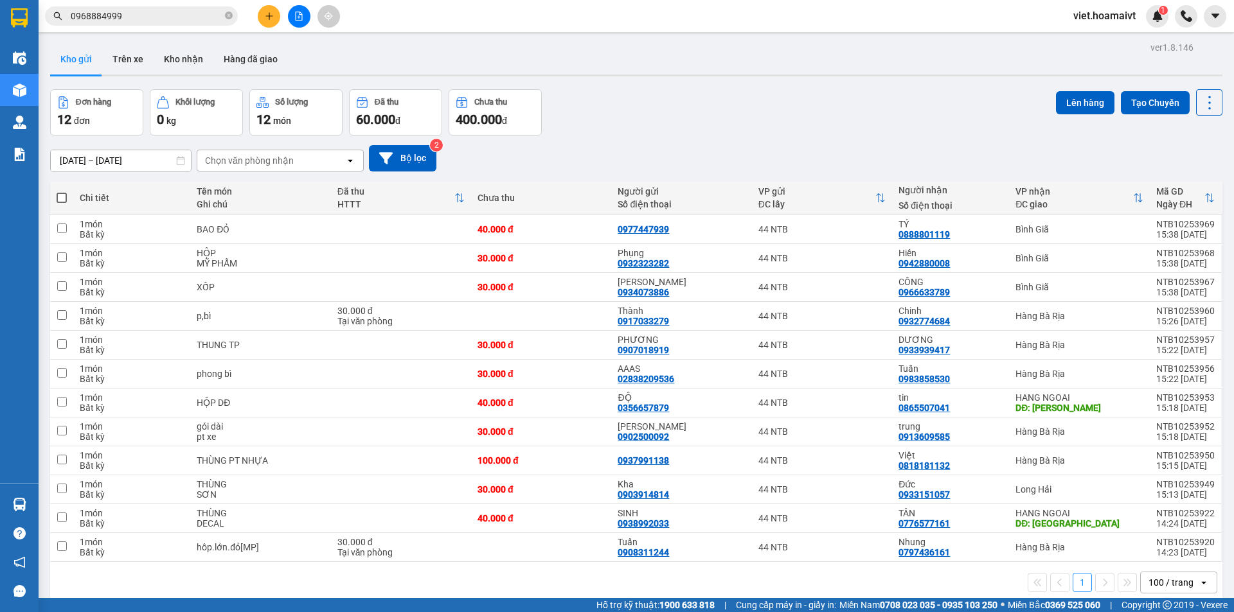
click at [768, 132] on div "Đơn hàng 12 đơn Khối lượng 0 kg Số lượng 12 món Đã thu 60.000 đ Chưa thu 400.00…" at bounding box center [636, 112] width 1172 height 46
drag, startPoint x: 267, startPoint y: 157, endPoint x: 270, endPoint y: 164, distance: 7.5
click at [268, 157] on div "Chọn văn phòng nhận" at bounding box center [249, 160] width 89 height 13
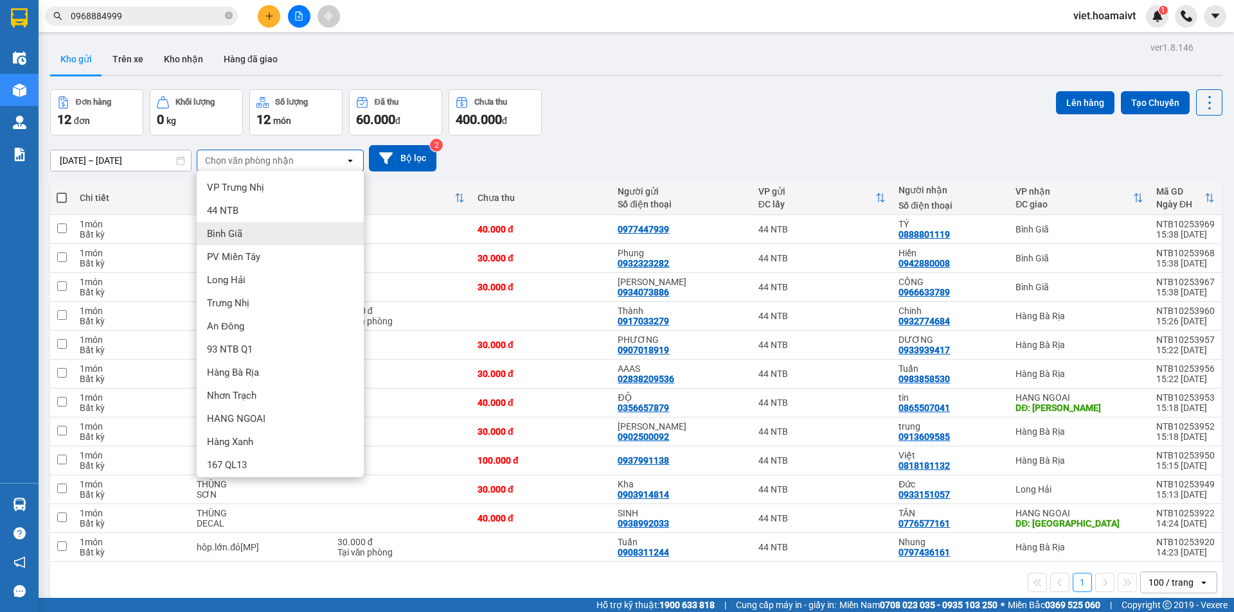
click at [281, 235] on div "Bình Giã" at bounding box center [280, 233] width 167 height 23
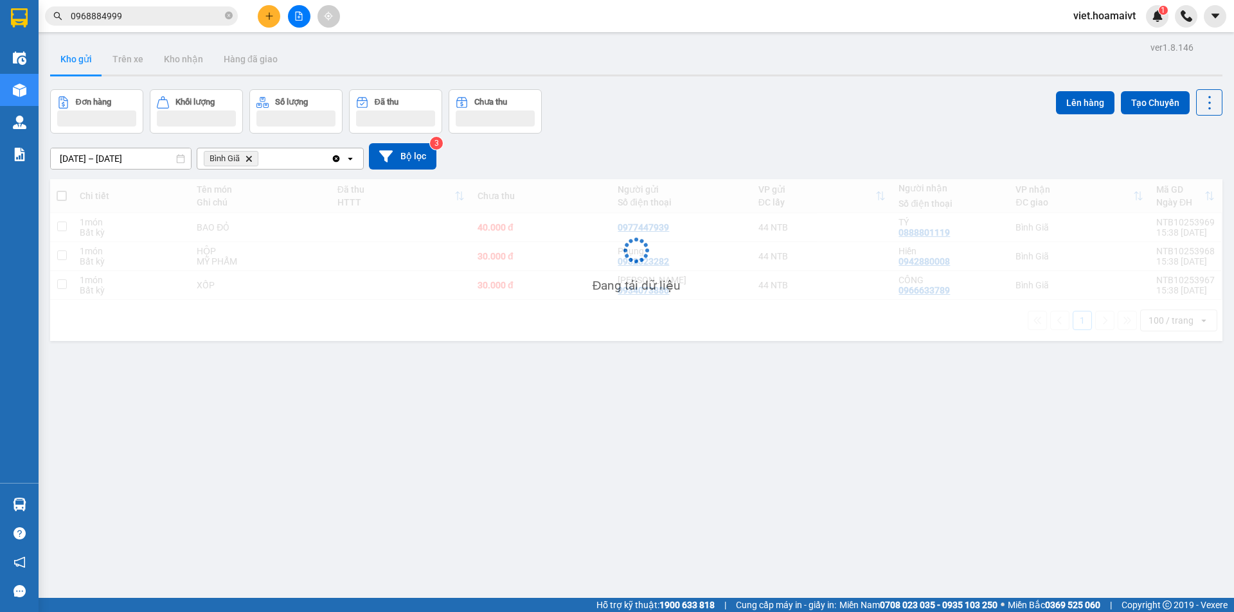
click at [656, 137] on div "12/10/2025 – 13/10/2025 Press the down arrow key to interact with the calendar …" at bounding box center [636, 157] width 1172 height 46
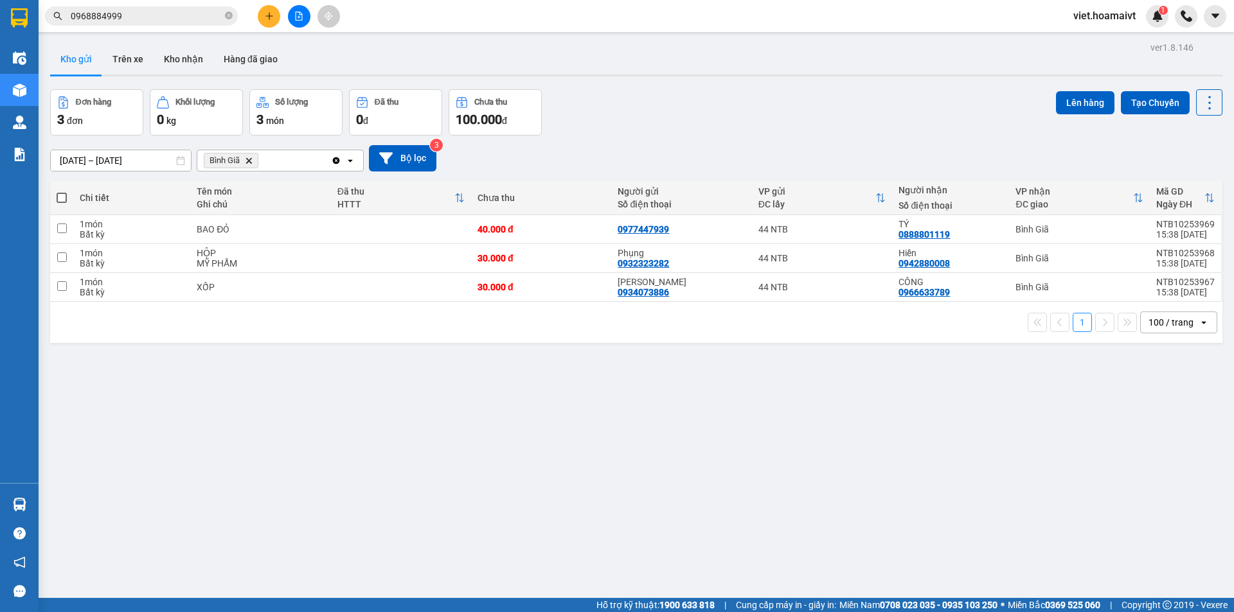
click at [656, 137] on div "12/10/2025 – 13/10/2025 Press the down arrow key to interact with the calendar …" at bounding box center [636, 159] width 1172 height 46
click at [731, 456] on div "ver 1.8.146 Kho gửi Trên xe Kho nhận Hàng đã giao Đơn hàng 3 đơn Khối lượng 0 k…" at bounding box center [636, 345] width 1182 height 612
click at [249, 159] on icon "Delete" at bounding box center [249, 161] width 8 height 8
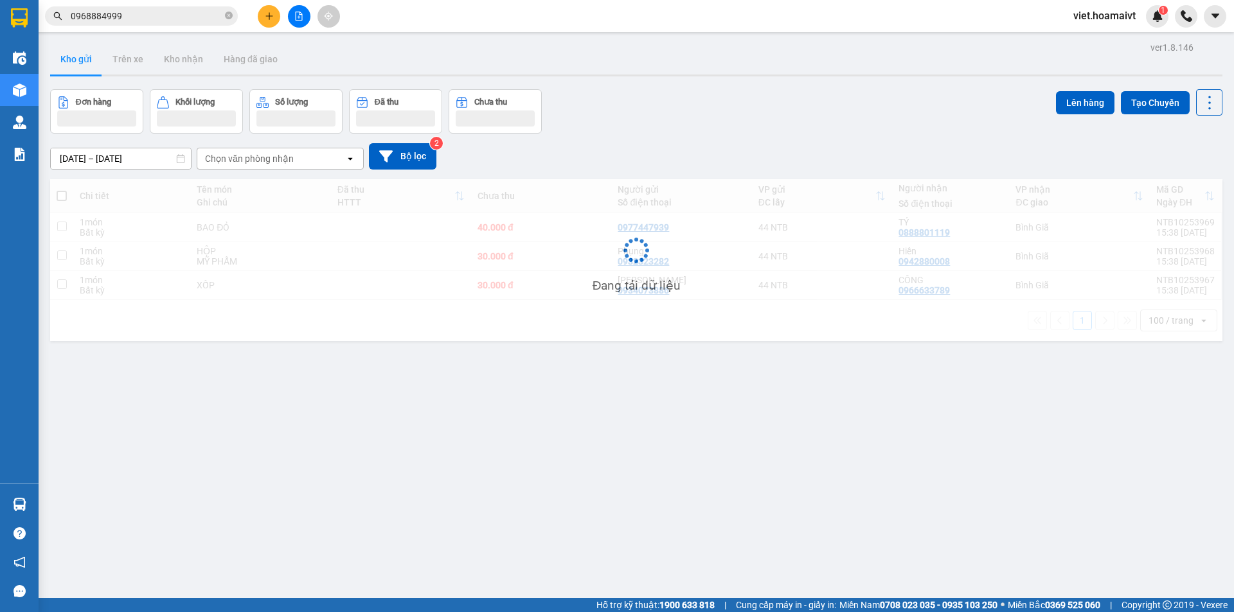
click at [738, 112] on div "Đơn hàng Khối lượng Số lượng Đã thu Chưa thu Lên hàng Tạo Chuyến" at bounding box center [636, 111] width 1172 height 44
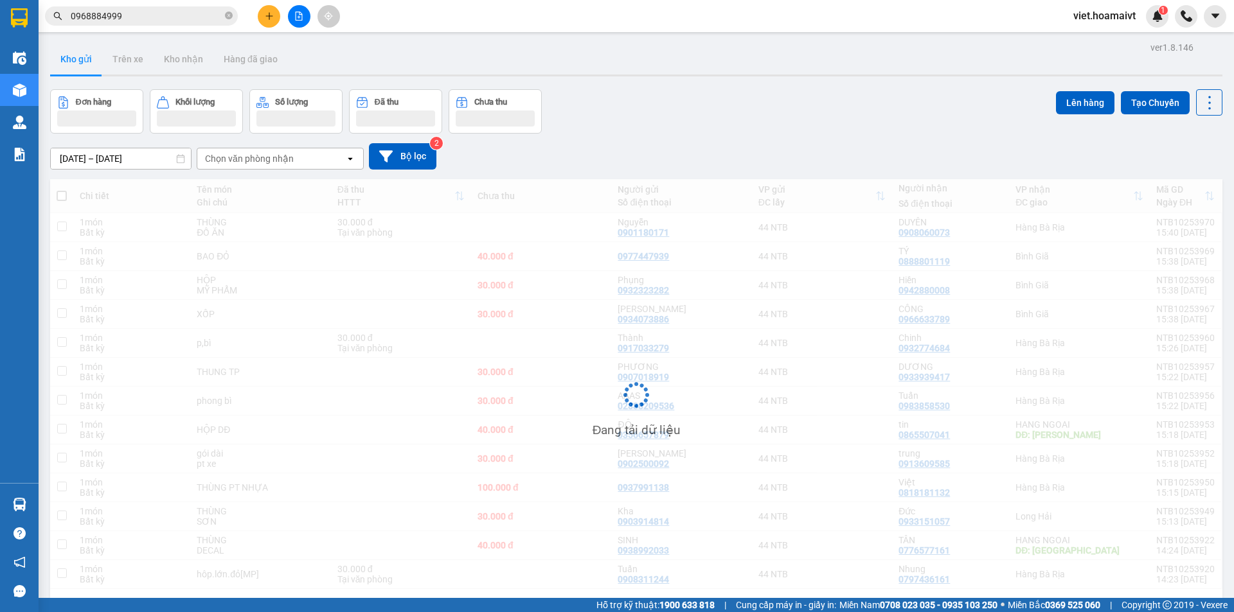
click at [738, 112] on div "Đơn hàng Khối lượng Số lượng Đã thu Chưa thu Lên hàng Tạo Chuyến" at bounding box center [636, 111] width 1172 height 44
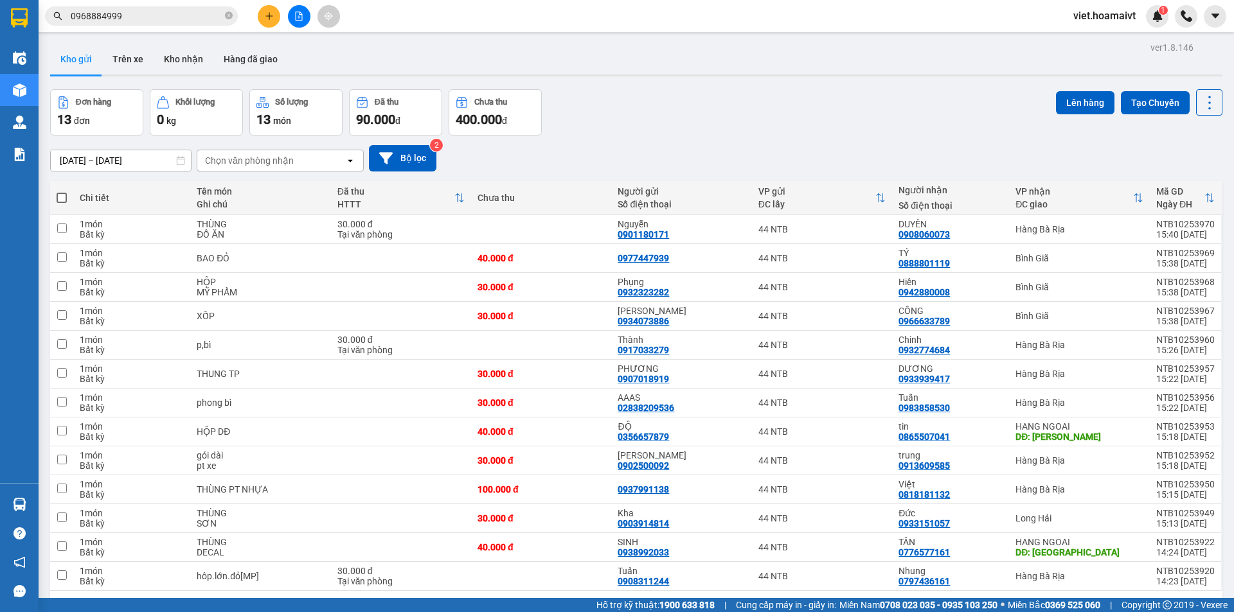
click at [738, 112] on div "Đơn hàng 13 đơn Khối lượng 0 kg Số lượng 13 món Đã thu 90.000 đ Chưa thu 400.00…" at bounding box center [636, 112] width 1172 height 46
click at [164, 12] on input "0968884999" at bounding box center [147, 16] width 152 height 14
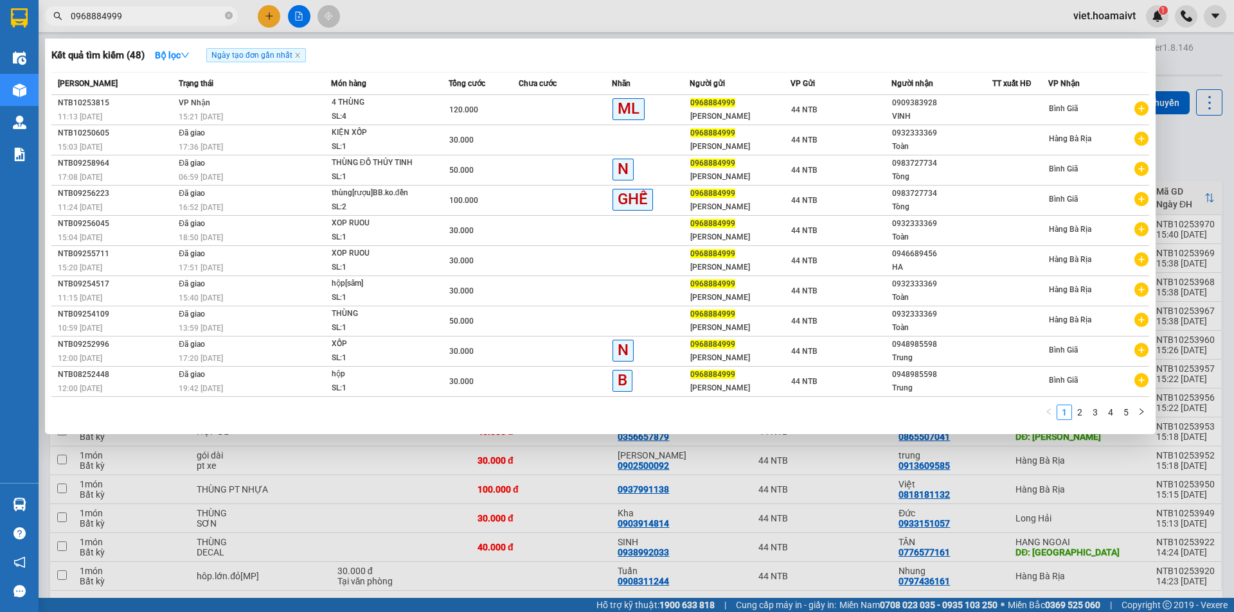
click at [164, 12] on input "0968884999" at bounding box center [147, 16] width 152 height 14
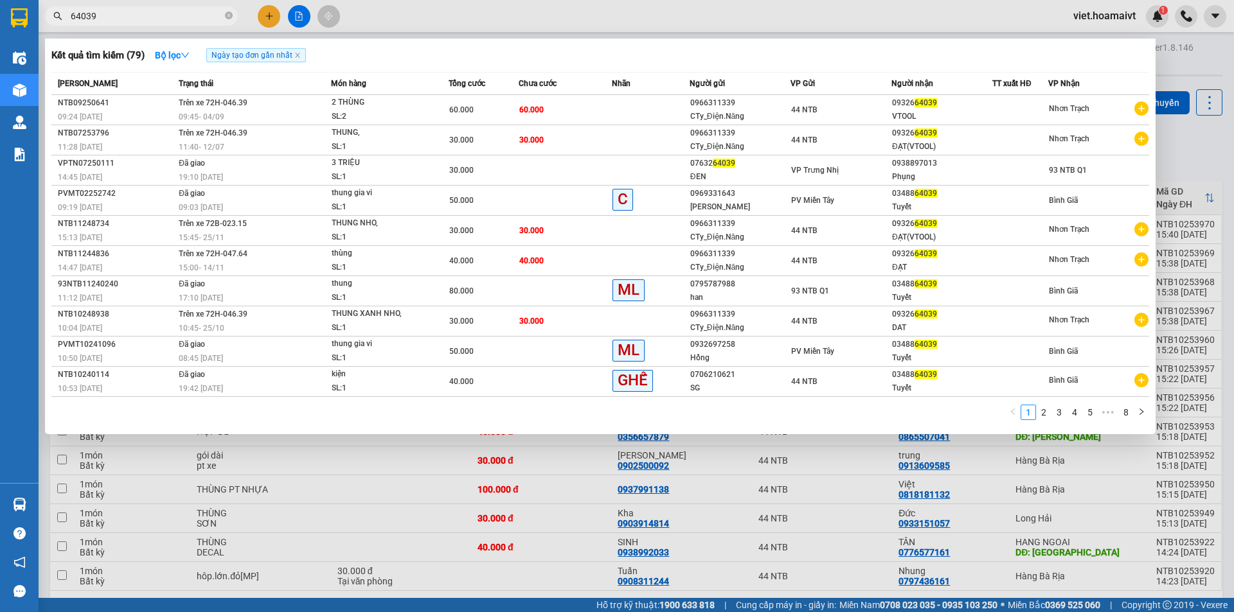
type input "64039"
click at [836, 496] on div at bounding box center [617, 306] width 1234 height 612
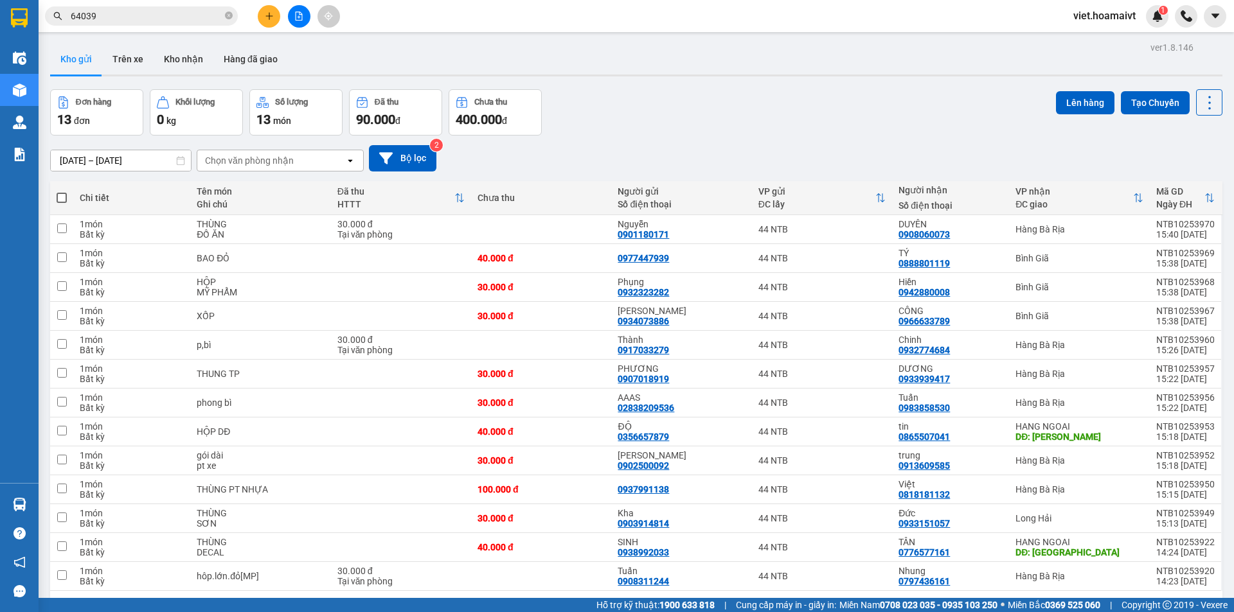
click at [674, 112] on div "Đơn hàng 13 đơn Khối lượng 0 kg Số lượng 13 món Đã thu 90.000 đ Chưa thu 400.00…" at bounding box center [636, 112] width 1172 height 46
click at [698, 114] on div "Đơn hàng 13 đơn Khối lượng 0 kg Số lượng 13 món Đã thu 90.000 đ Chưa thu 400.00…" at bounding box center [636, 112] width 1172 height 46
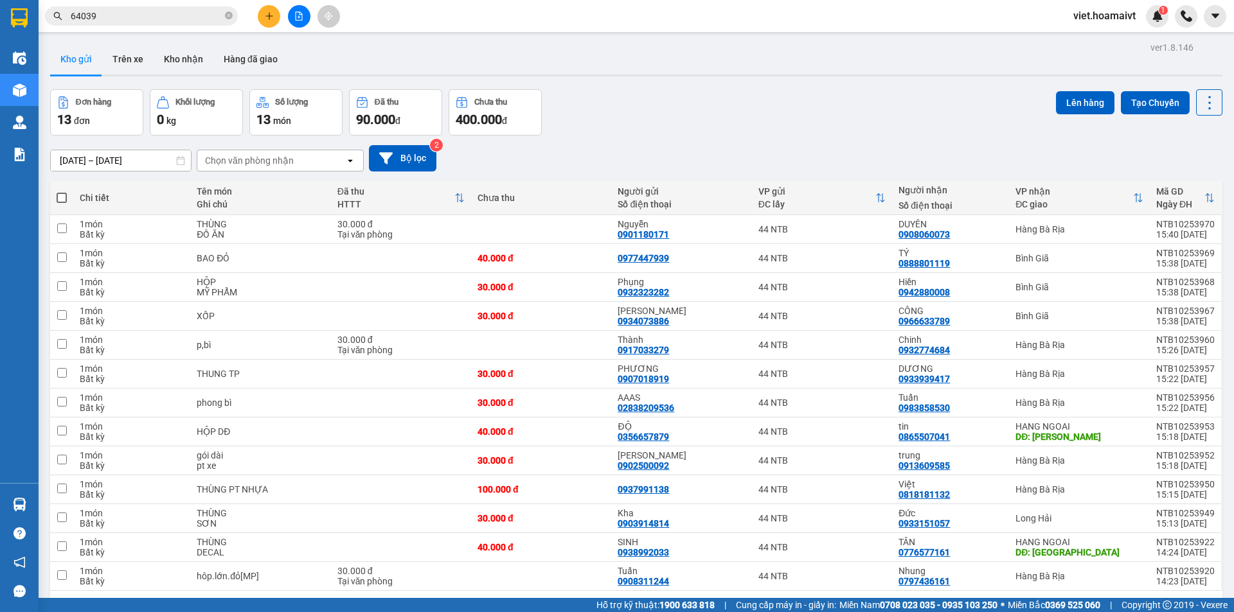
click at [704, 131] on div "Đơn hàng 13 đơn Khối lượng 0 kg Số lượng 13 món Đã thu 90.000 đ Chưa thu 400.00…" at bounding box center [636, 112] width 1172 height 46
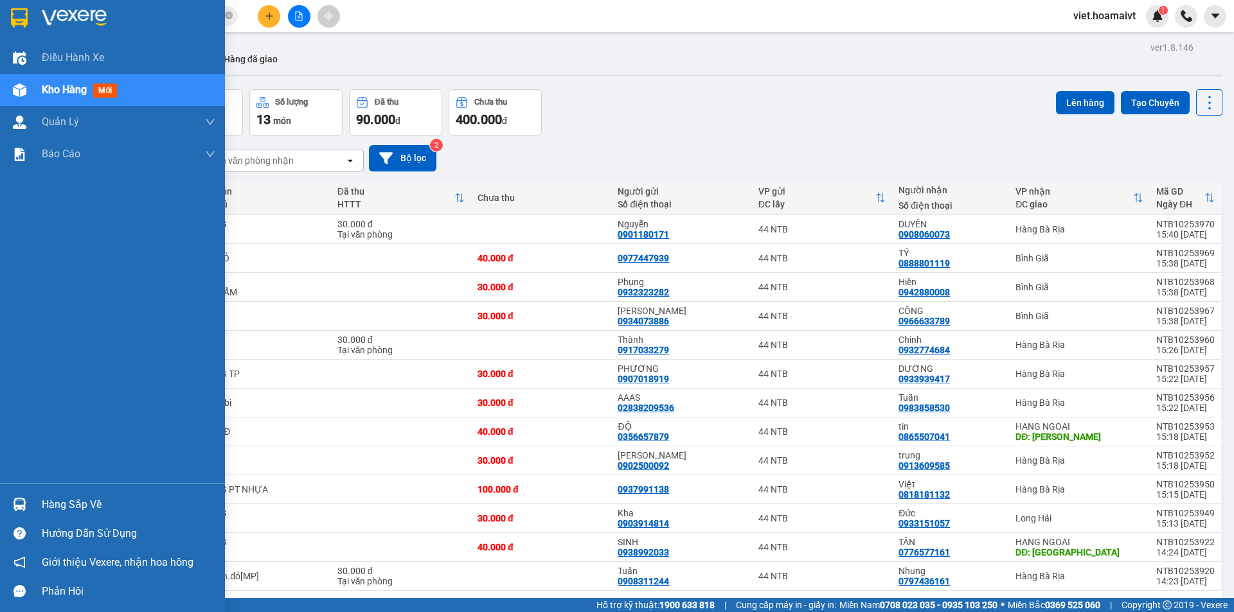
click at [64, 3] on div at bounding box center [112, 21] width 225 height 42
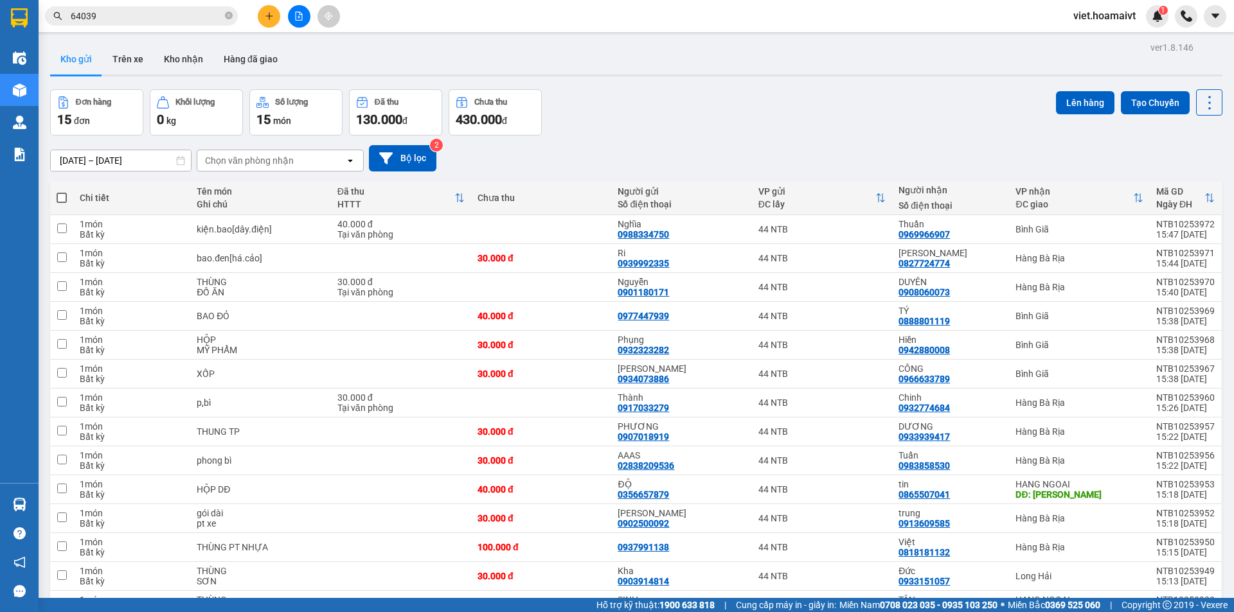
click at [774, 110] on div "Đơn hàng 15 đơn Khối lượng 0 kg Số lượng 15 món Đã thu 130.000 đ Chưa thu 430.0…" at bounding box center [636, 112] width 1172 height 46
click at [759, 94] on div "Đơn hàng 15 đơn Khối lượng 0 kg Số lượng 15 món Đã thu 130.000 đ Chưa thu 430.0…" at bounding box center [636, 112] width 1172 height 46
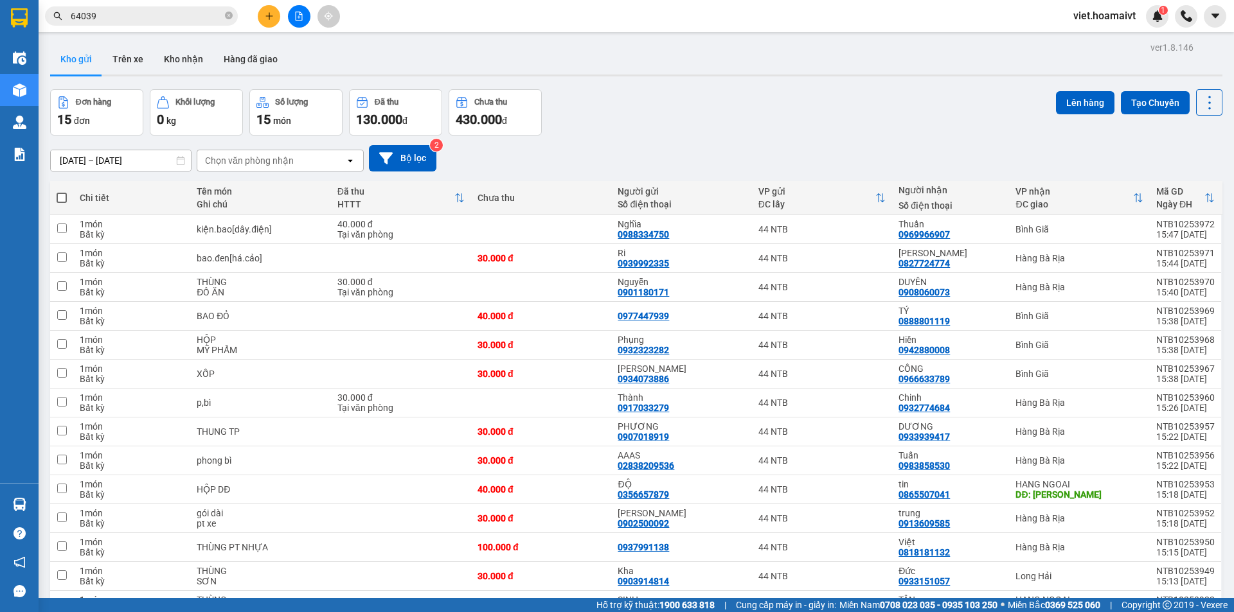
click at [745, 94] on div "Đơn hàng 15 đơn Khối lượng 0 kg Số lượng 15 món Đã thu 130.000 đ Chưa thu 430.0…" at bounding box center [636, 112] width 1172 height 46
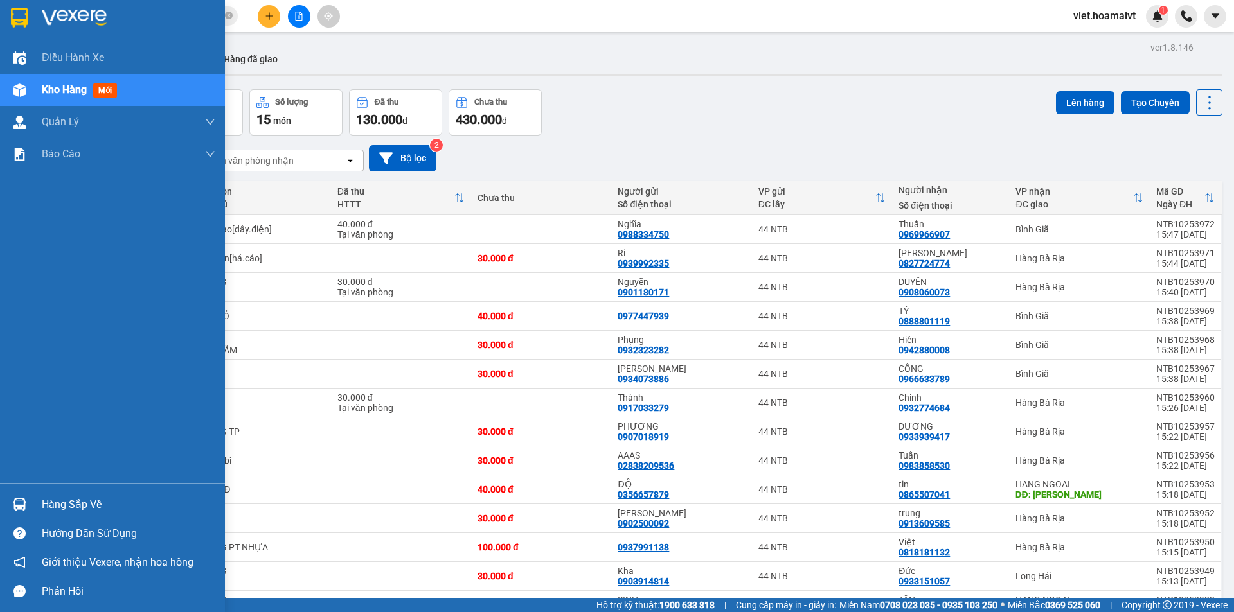
click at [121, 11] on div at bounding box center [128, 17] width 173 height 19
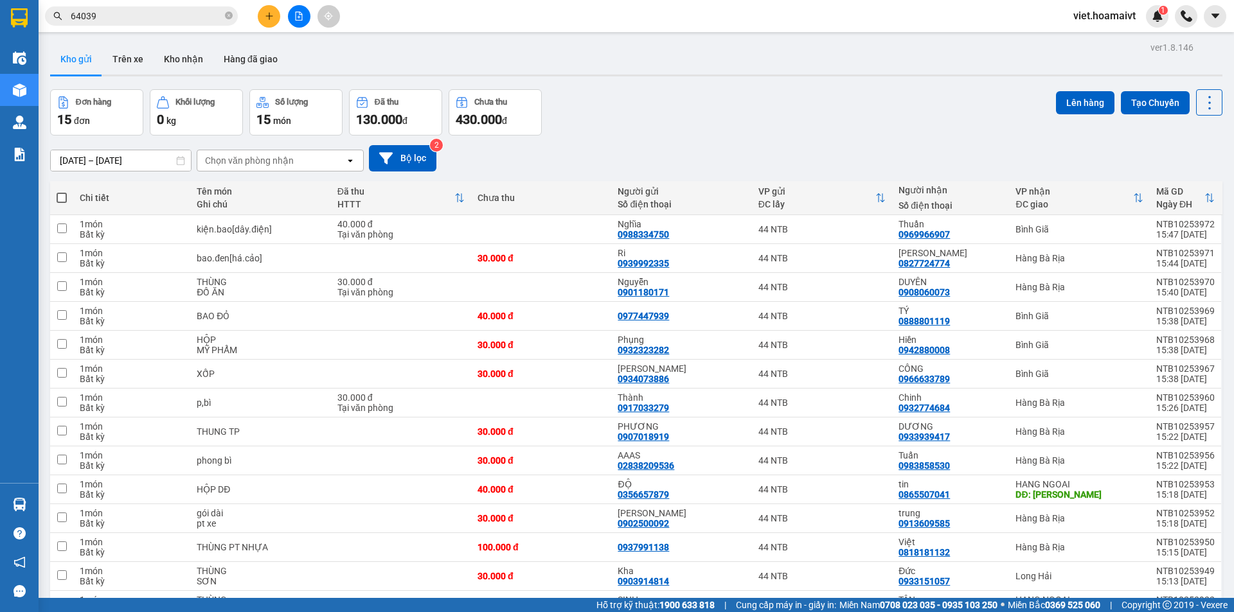
click at [789, 93] on div "Đơn hàng 15 đơn Khối lượng 0 kg Số lượng 15 món Đã thu 130.000 đ Chưa thu 430.0…" at bounding box center [636, 112] width 1172 height 46
click at [226, 13] on icon "close-circle" at bounding box center [229, 16] width 8 height 8
click at [199, 17] on input "text" at bounding box center [147, 16] width 152 height 14
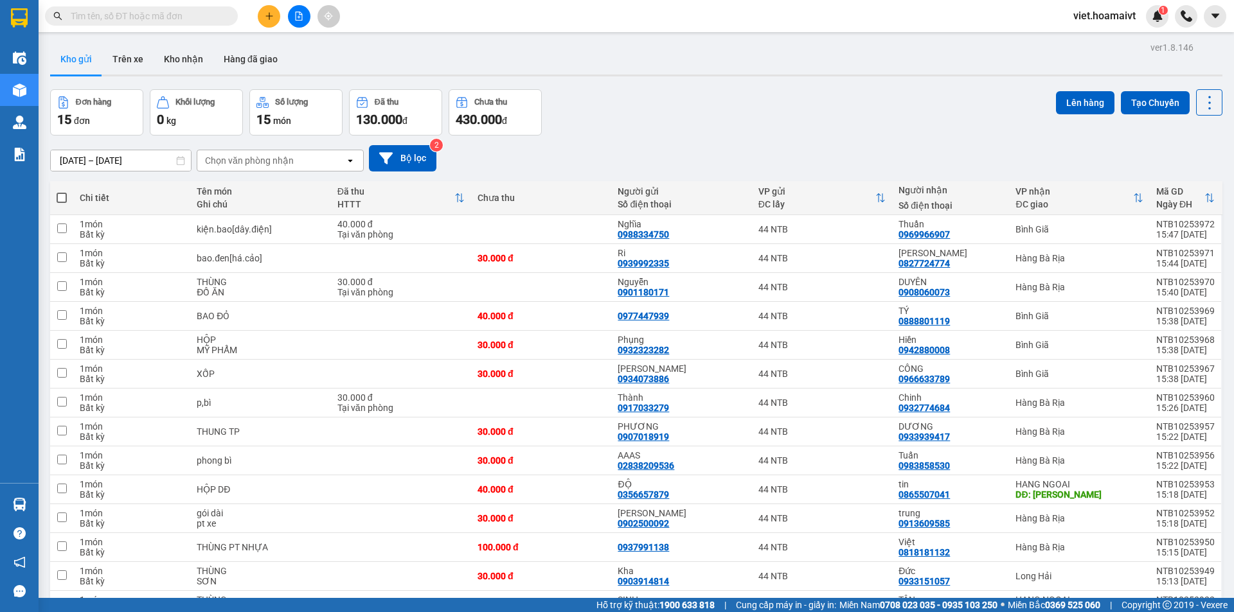
click at [199, 17] on input "text" at bounding box center [147, 16] width 152 height 14
click at [777, 145] on div "[DATE] – [DATE] Press the down arrow key to interact with the calendar and sele…" at bounding box center [636, 158] width 1172 height 26
click at [790, 129] on div "Đơn hàng 15 đơn Khối lượng 0 kg Số lượng 15 món Đã thu 130.000 đ Chưa thu 430.0…" at bounding box center [636, 112] width 1172 height 46
click at [758, 122] on div "Đơn hàng 15 đơn Khối lượng 0 kg Số lượng 15 món Đã thu 130.000 đ Chưa thu 430.0…" at bounding box center [636, 112] width 1172 height 46
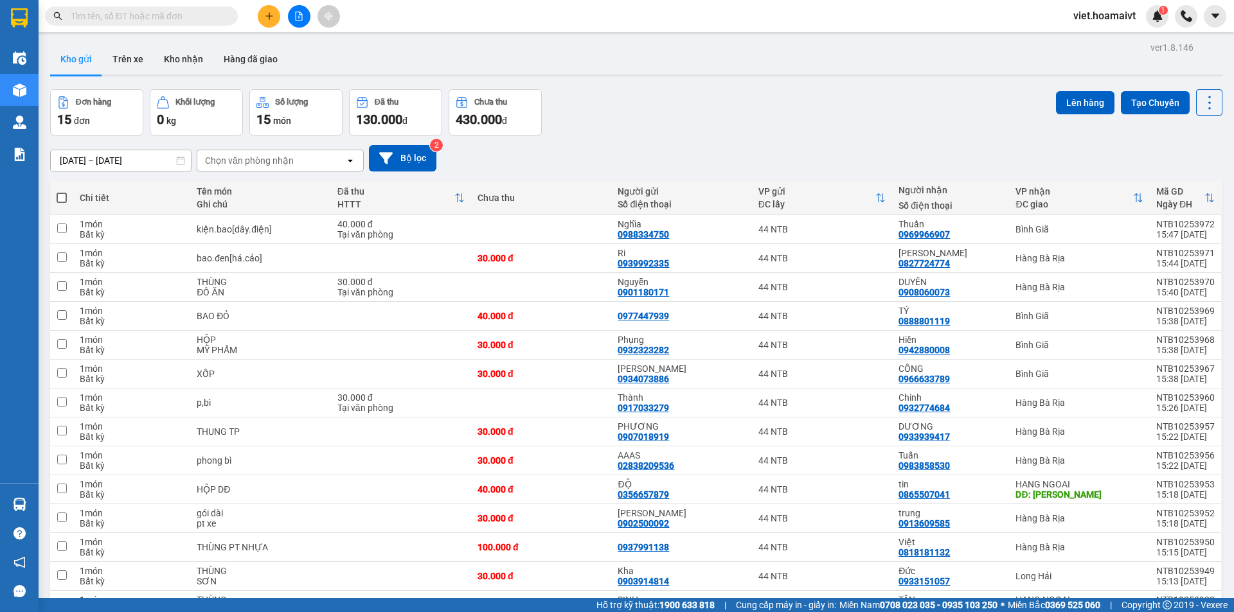
click at [758, 122] on div "Đơn hàng 15 đơn Khối lượng 0 kg Số lượng 15 món Đã thu 130.000 đ Chưa thu 430.0…" at bounding box center [636, 112] width 1172 height 46
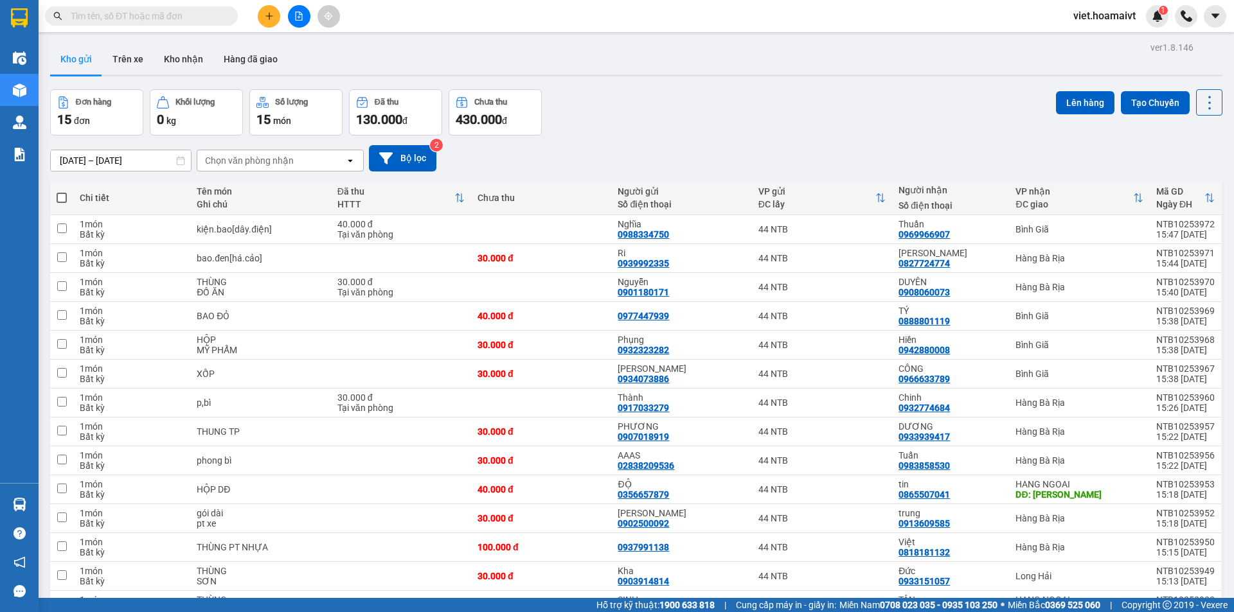
click at [276, 164] on div "Chọn văn phòng nhận" at bounding box center [249, 160] width 89 height 13
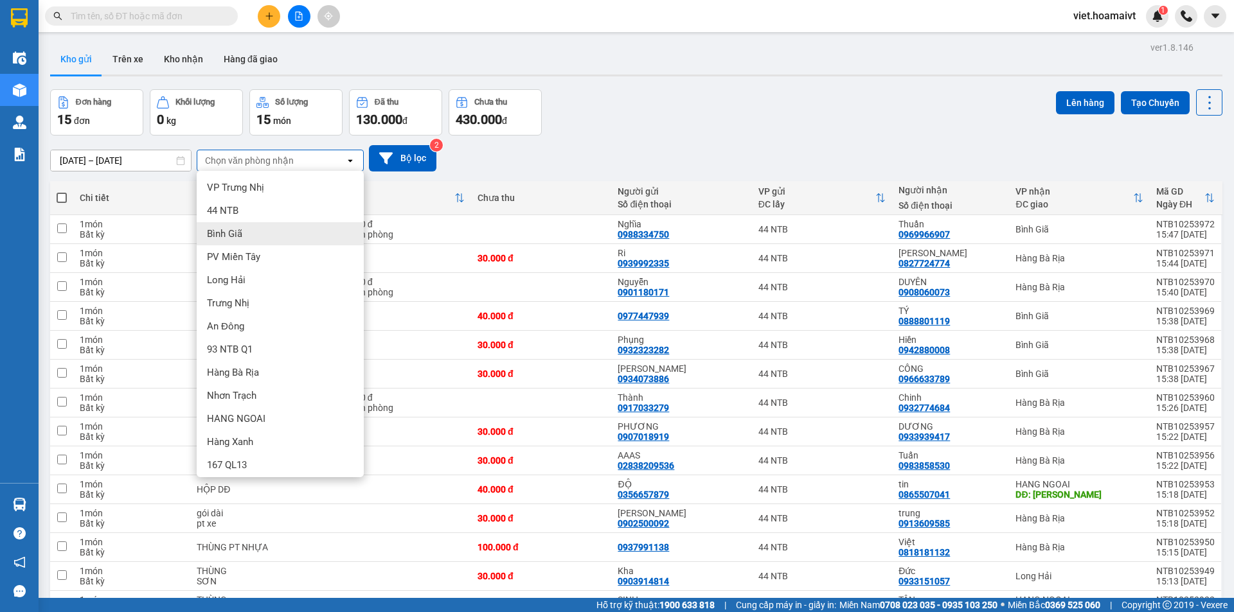
click at [276, 243] on div "Bình Giã" at bounding box center [280, 233] width 167 height 23
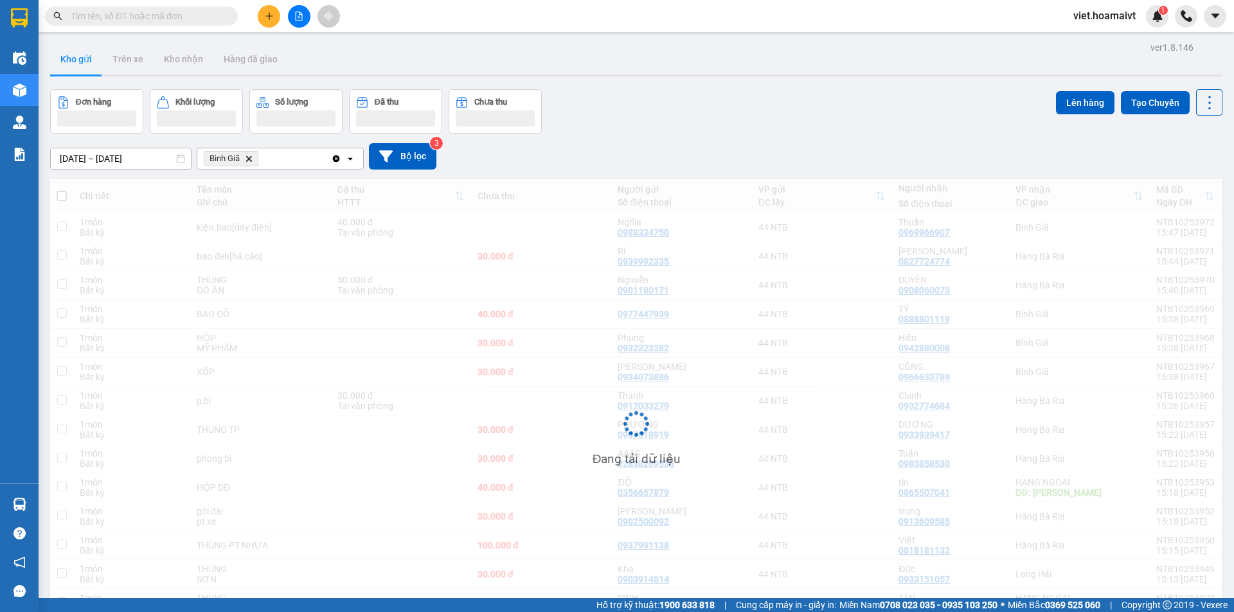
click at [653, 146] on div "12/10/2025 – 13/10/2025 Press the down arrow key to interact with the calendar …" at bounding box center [636, 156] width 1172 height 26
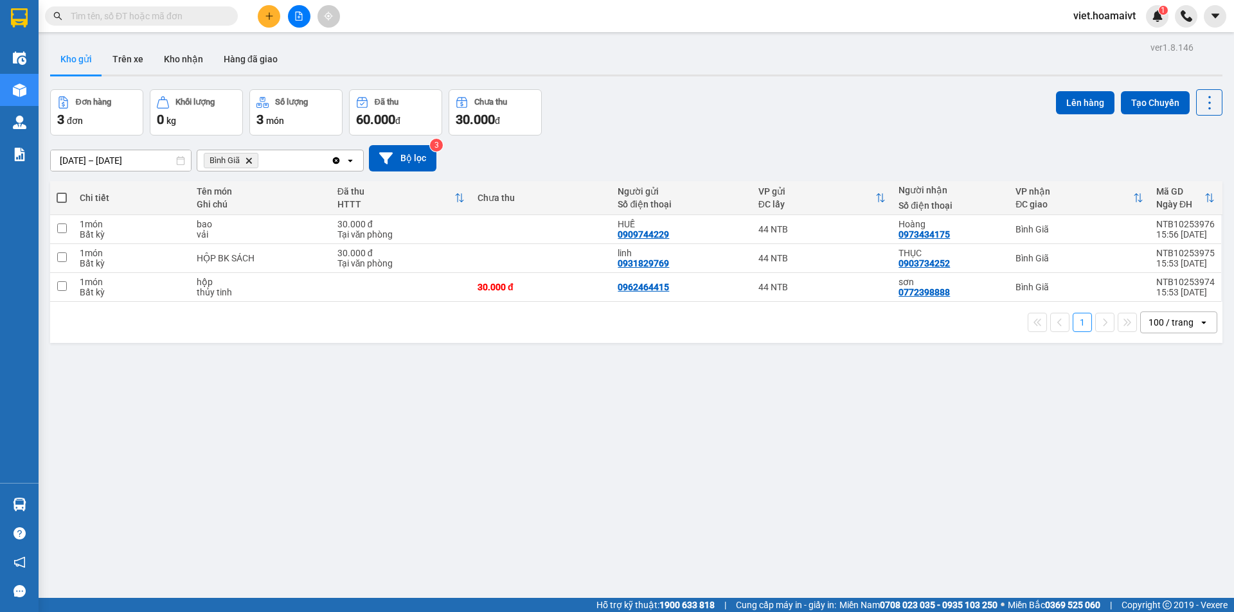
click at [251, 159] on icon "Bình Giã, close by backspace" at bounding box center [249, 160] width 6 height 6
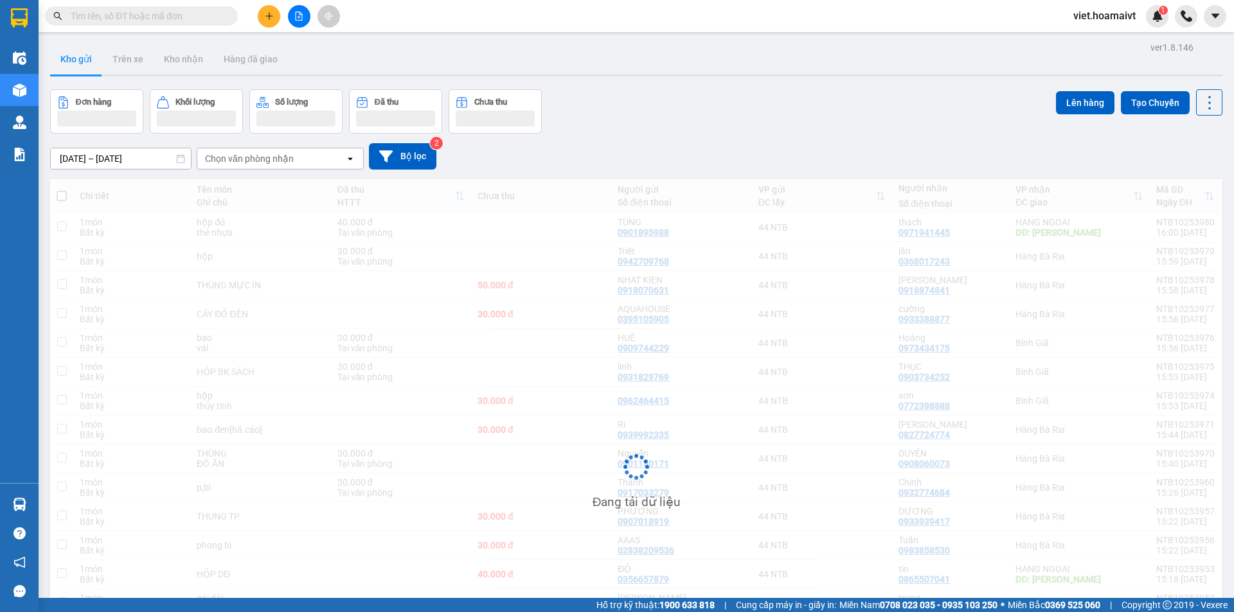
click at [760, 112] on div "Đơn hàng Khối lượng Số lượng Đã thu Chưa thu Lên hàng Tạo Chuyến" at bounding box center [636, 111] width 1172 height 44
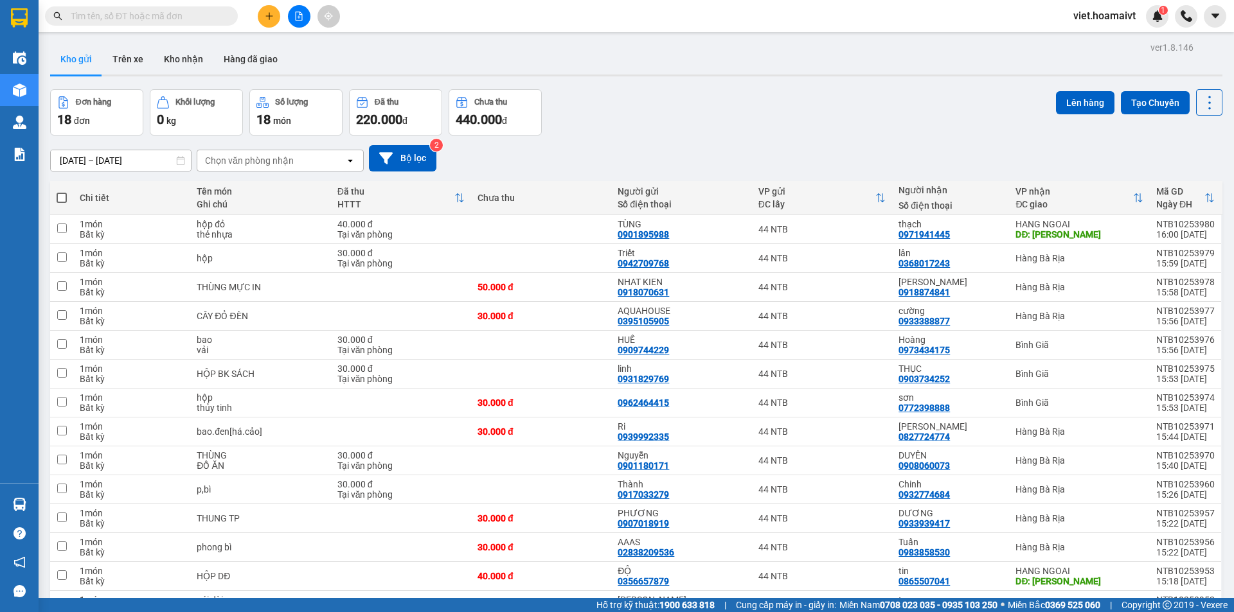
click at [760, 112] on div "Đơn hàng 18 đơn Khối lượng 0 kg Số lượng 18 món Đã thu 220.000 đ Chưa thu 440.0…" at bounding box center [636, 112] width 1172 height 46
click at [761, 112] on div "Đơn hàng 18 đơn Khối lượng 0 kg Số lượng 18 món Đã thu 220.000 đ Chưa thu 440.0…" at bounding box center [636, 112] width 1172 height 46
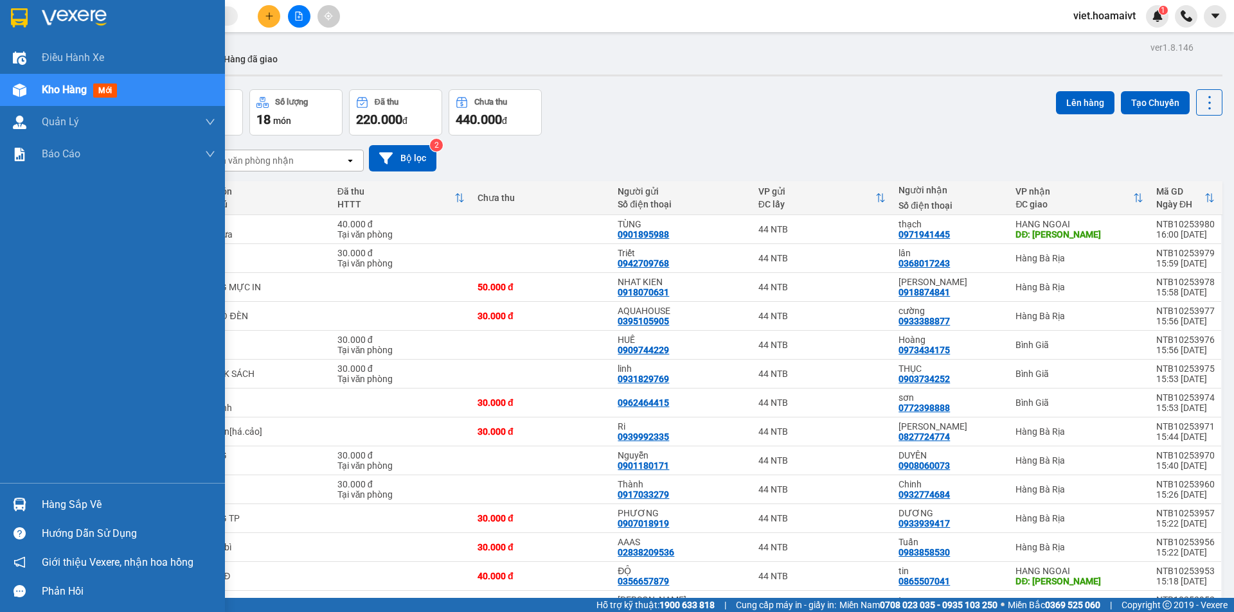
click at [66, 15] on img at bounding box center [74, 17] width 65 height 19
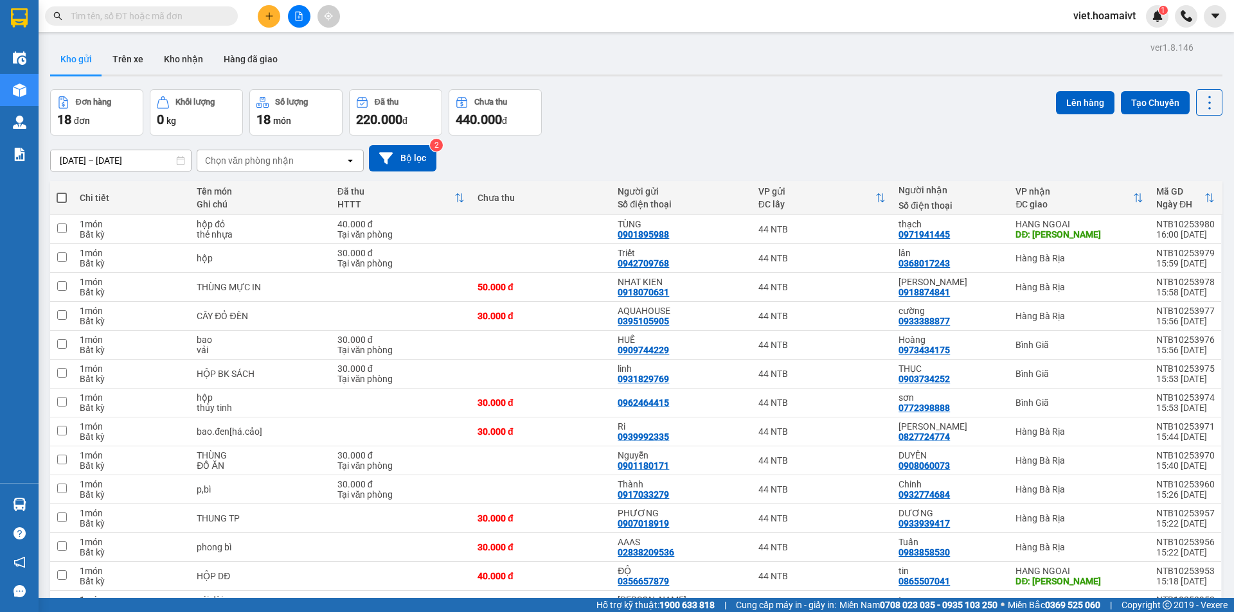
click at [751, 105] on div "Đơn hàng 18 đơn Khối lượng 0 kg Số lượng 18 món Đã thu 220.000 đ Chưa thu 440.0…" at bounding box center [636, 112] width 1172 height 46
click at [756, 103] on div "Đơn hàng 18 đơn Khối lượng 0 kg Số lượng 18 món Đã thu 220.000 đ Chưa thu 440.0…" at bounding box center [636, 112] width 1172 height 46
click at [756, 98] on div "Đơn hàng 18 đơn Khối lượng 0 kg Số lượng 18 món Đã thu 220.000 đ Chưa thu 440.0…" at bounding box center [636, 112] width 1172 height 46
click at [754, 101] on div "Đơn hàng 18 đơn Khối lượng 0 kg Số lượng 18 món Đã thu 220.000 đ Chưa thu 440.0…" at bounding box center [636, 112] width 1172 height 46
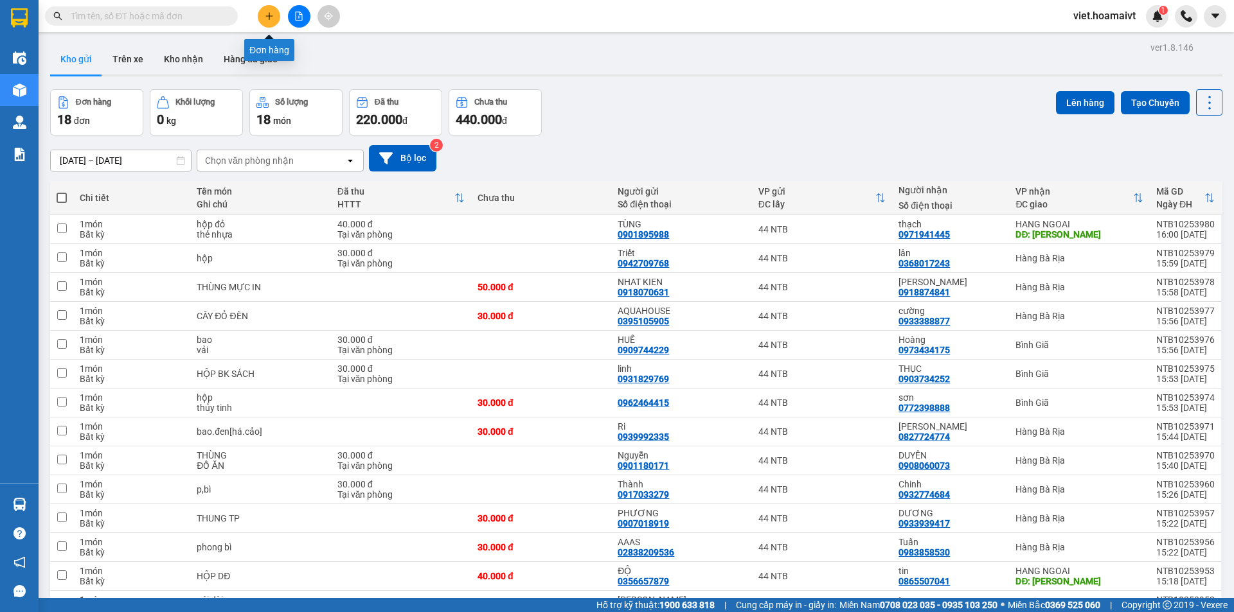
click at [265, 19] on icon "plus" at bounding box center [269, 16] width 9 height 9
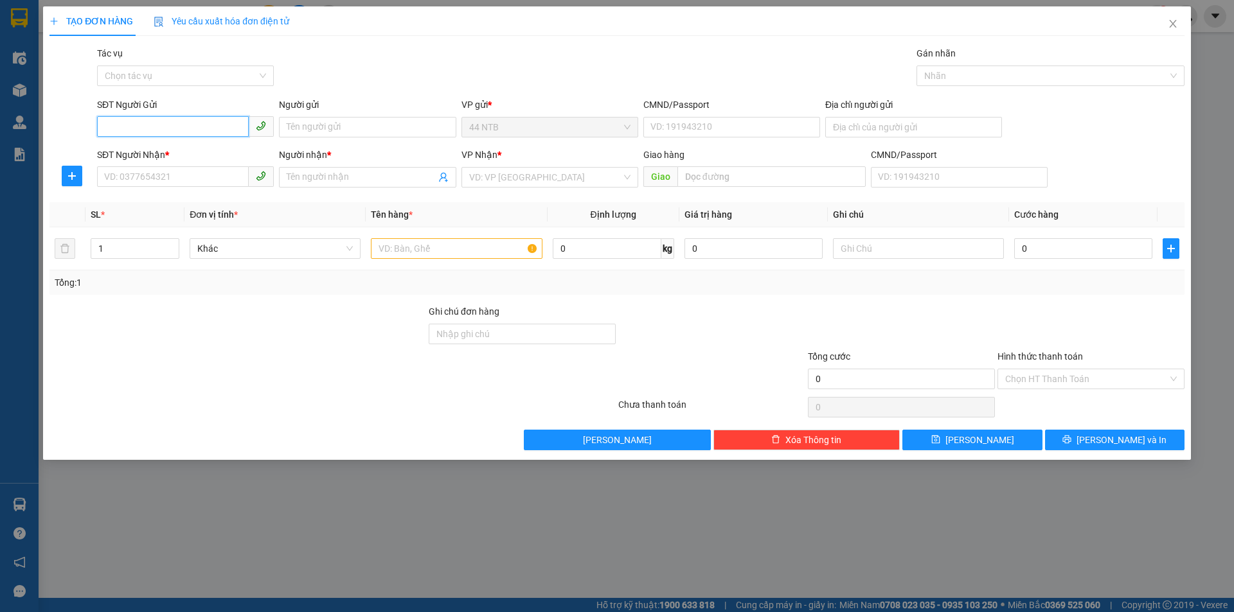
click at [164, 133] on input "SĐT Người Gửi" at bounding box center [173, 126] width 152 height 21
type input "0908856964"
click at [180, 152] on div "0908856964 - Trân" at bounding box center [185, 153] width 161 height 14
type input "Trân"
type input "083074009680"
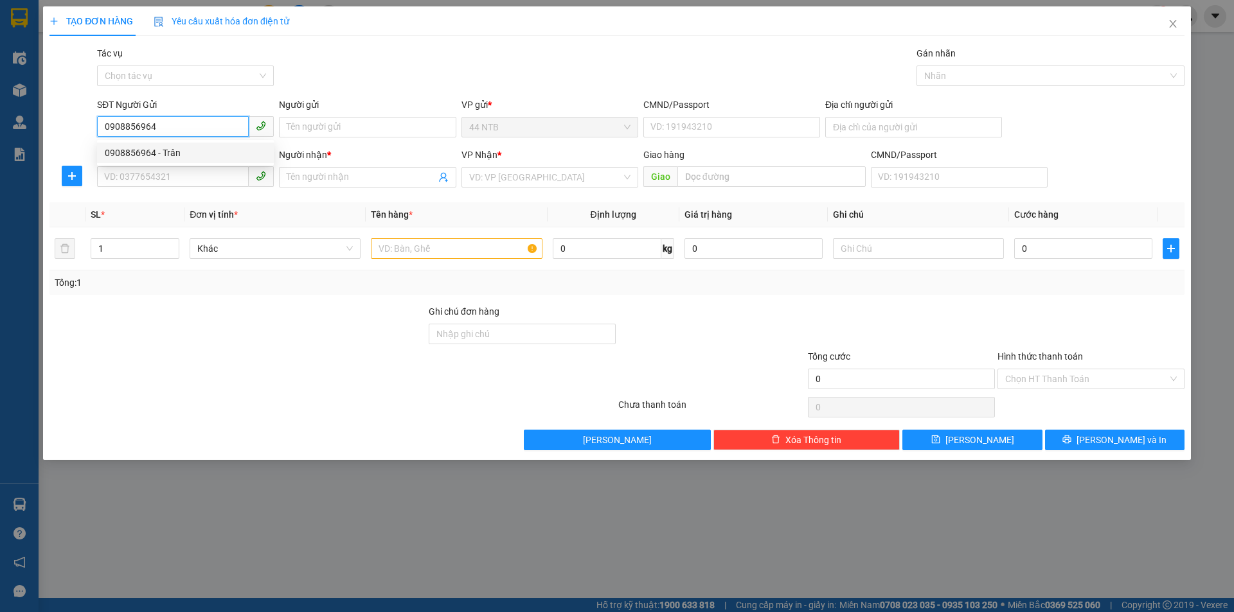
type input "0366589061"
type input "[PERSON_NAME]"
type input "0908856964"
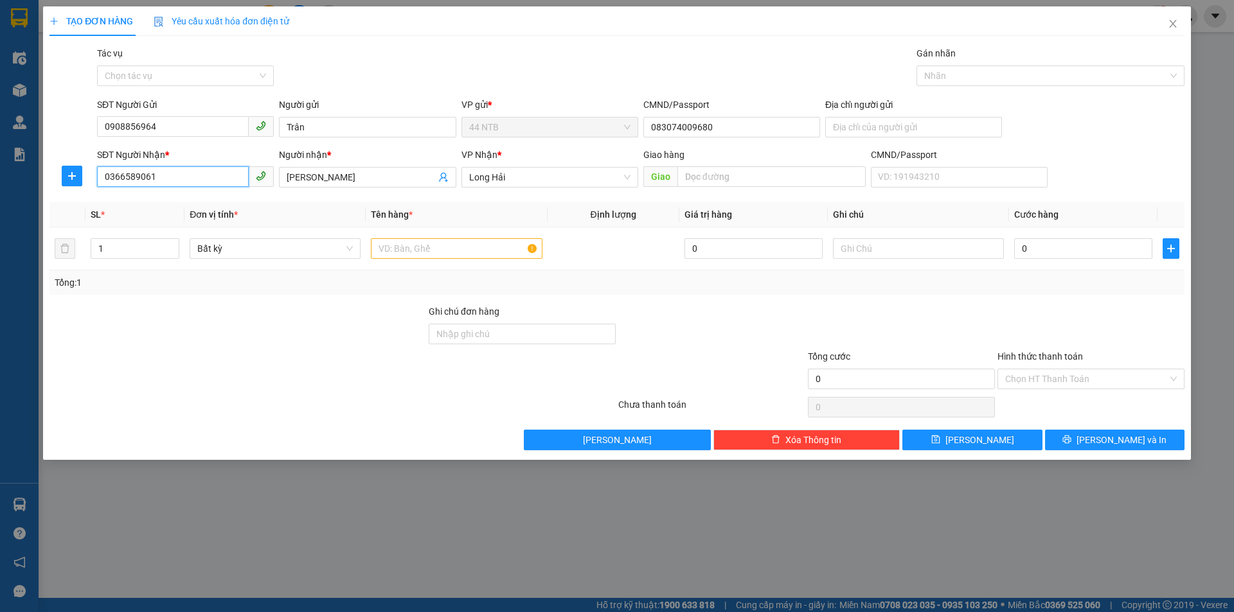
click at [202, 170] on input "0366589061" at bounding box center [173, 176] width 152 height 21
click at [203, 172] on input "0366589061" at bounding box center [173, 176] width 152 height 21
type input "0964222202"
click at [175, 197] on div "0964222202 - Hoài" at bounding box center [185, 203] width 161 height 14
type input "50_N.C.Trinh_Q1"
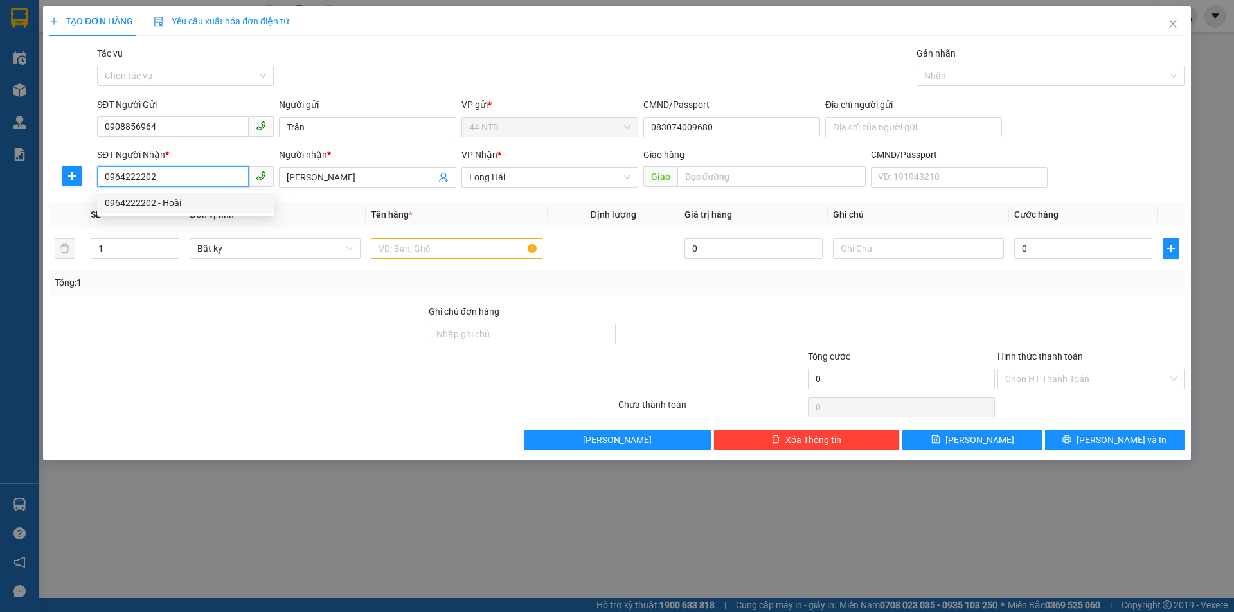
type input "Hoài"
type input "0964222202"
click at [436, 250] on input "text" at bounding box center [456, 248] width 171 height 21
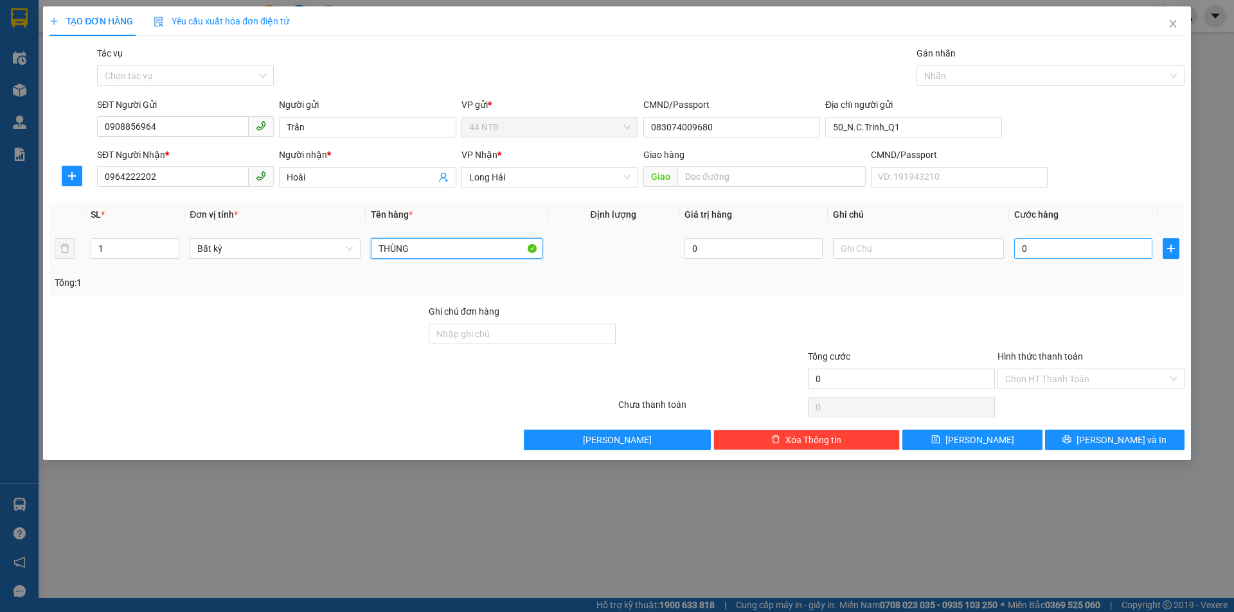
type input "THÙNG"
click at [1108, 256] on input "0" at bounding box center [1083, 248] width 138 height 21
type input "3"
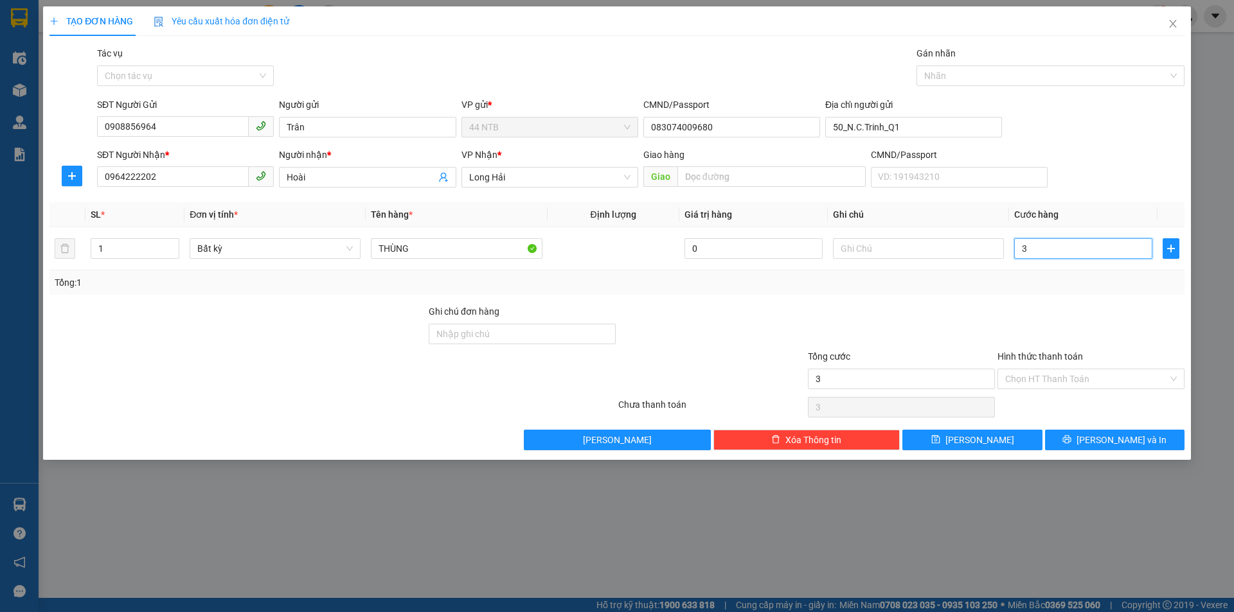
type input "30"
click at [1103, 445] on button "[PERSON_NAME] và In" at bounding box center [1114, 440] width 139 height 21
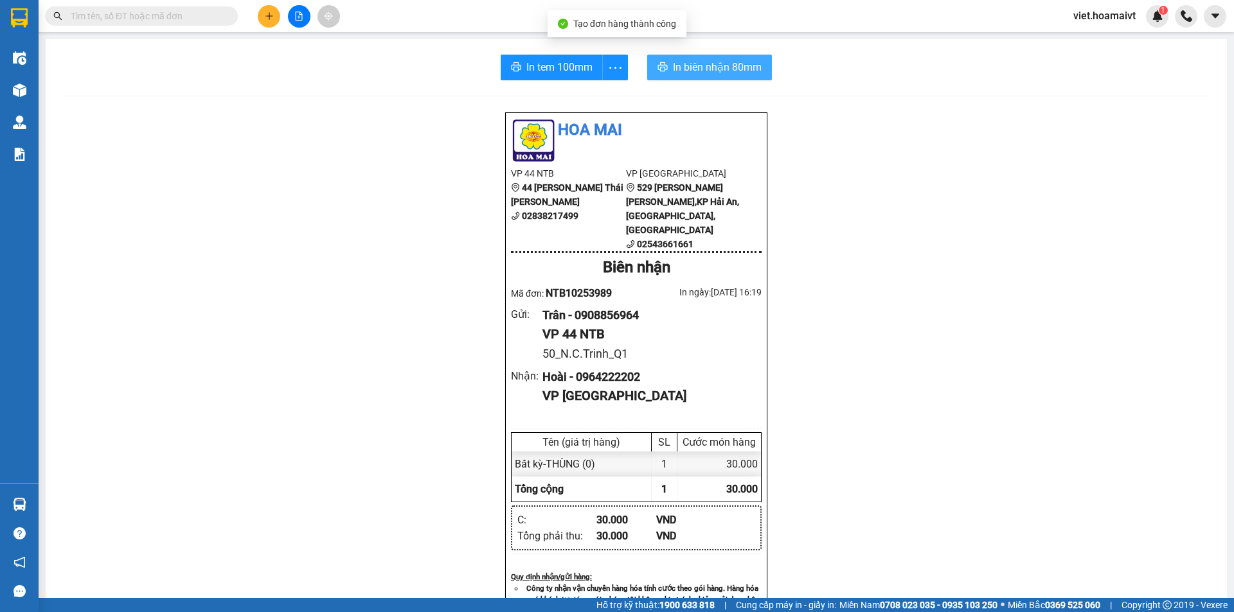
click at [691, 69] on span "In biên nhận 80mm" at bounding box center [717, 67] width 89 height 16
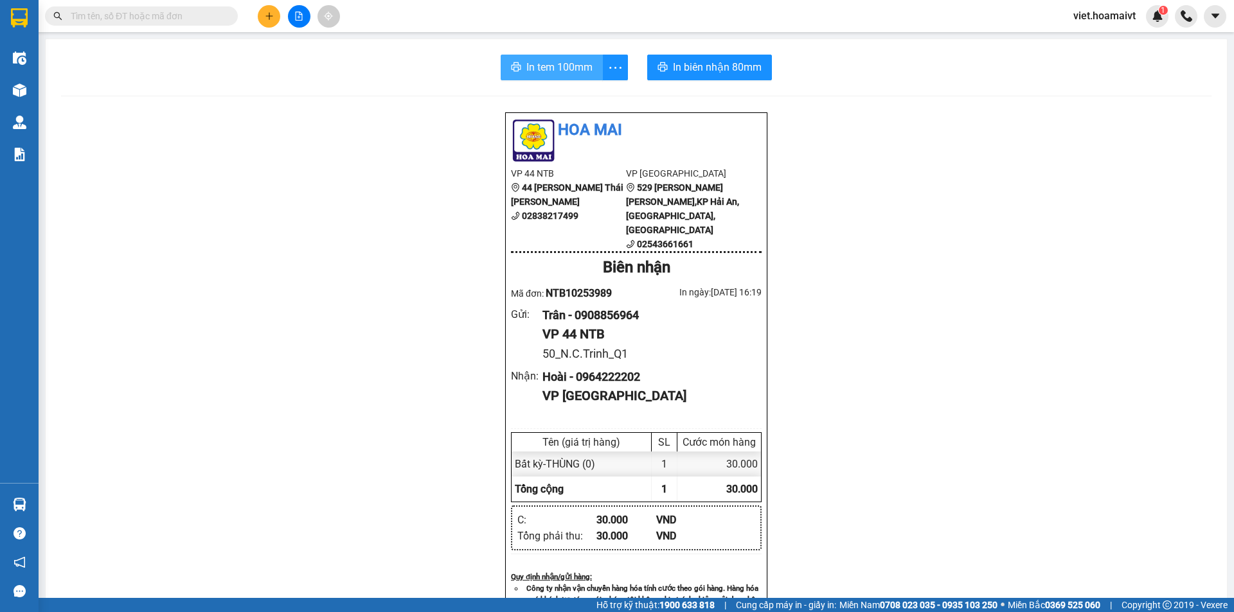
click at [547, 61] on span "In tem 100mm" at bounding box center [559, 67] width 66 height 16
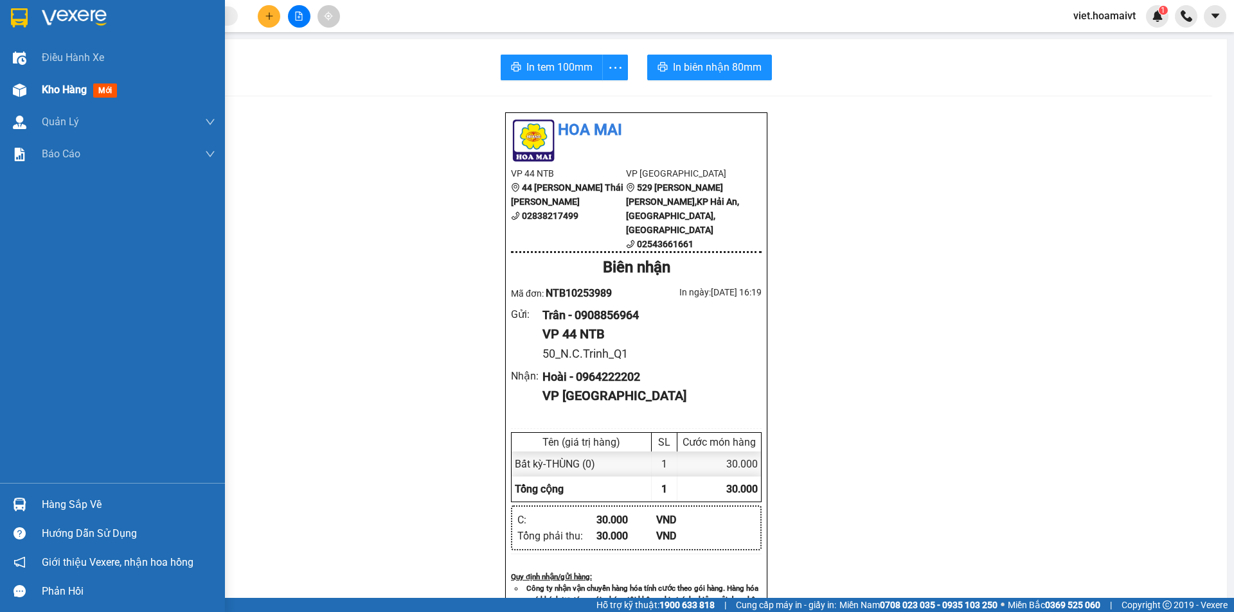
click at [54, 88] on span "Kho hàng" at bounding box center [64, 90] width 45 height 12
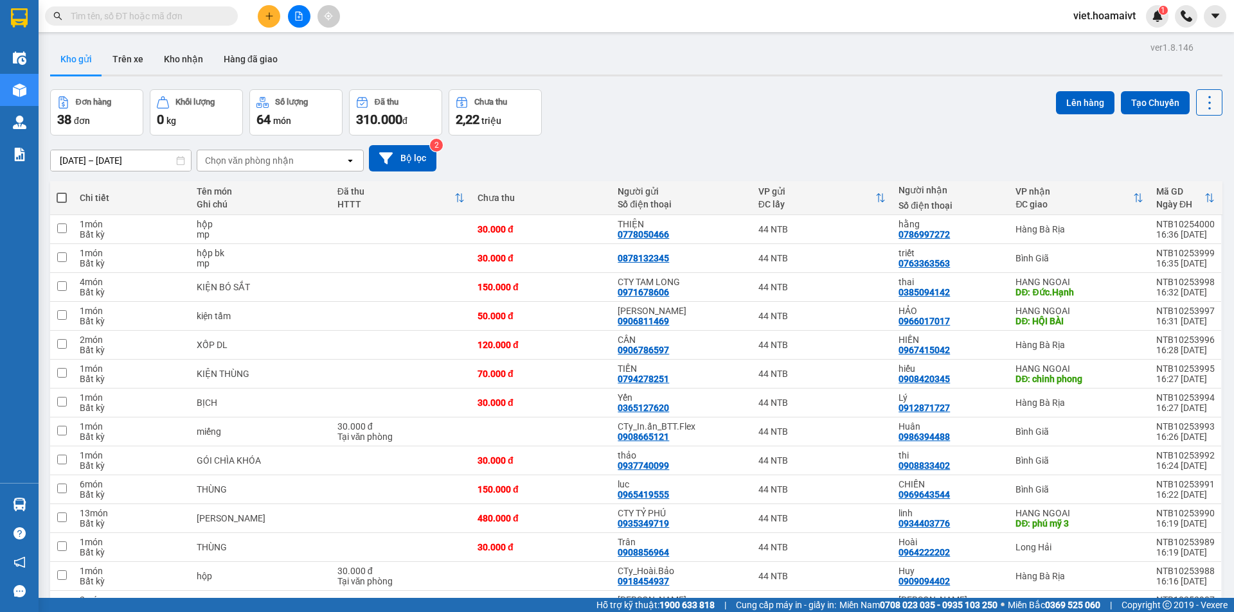
click at [1211, 105] on button at bounding box center [1209, 102] width 26 height 26
click at [1180, 180] on span "Làm mới" at bounding box center [1181, 183] width 35 height 13
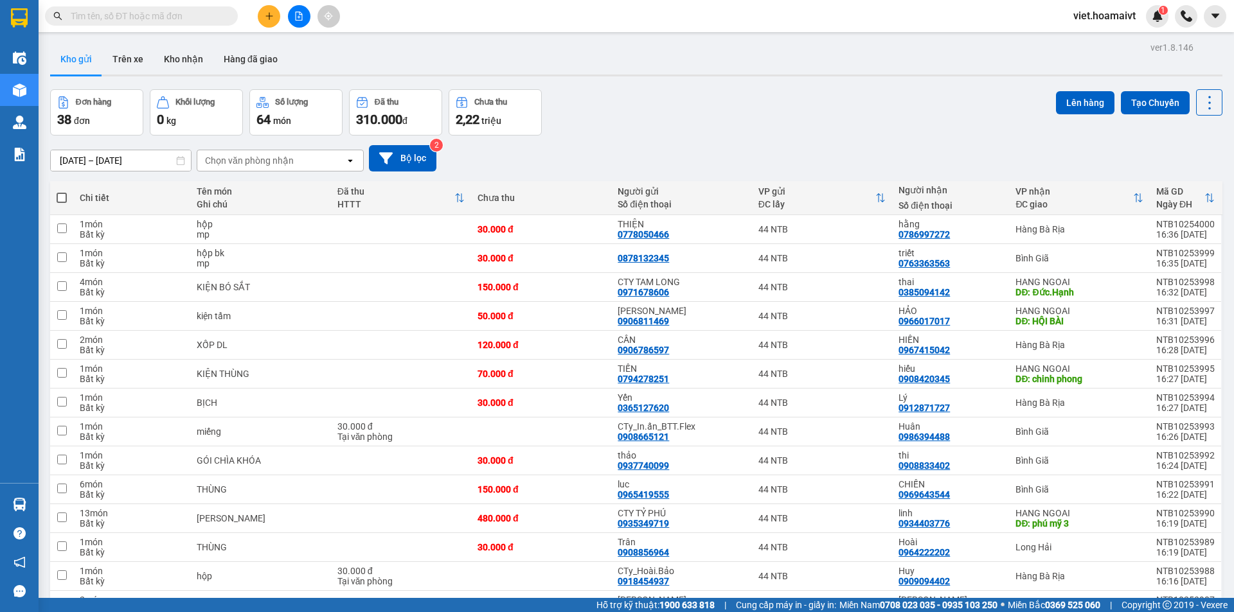
click at [815, 114] on div "Đơn hàng 38 đơn Khối lượng 0 kg Số lượng 64 món Đã thu 310.000 đ Chưa thu 2,22 …" at bounding box center [636, 112] width 1172 height 46
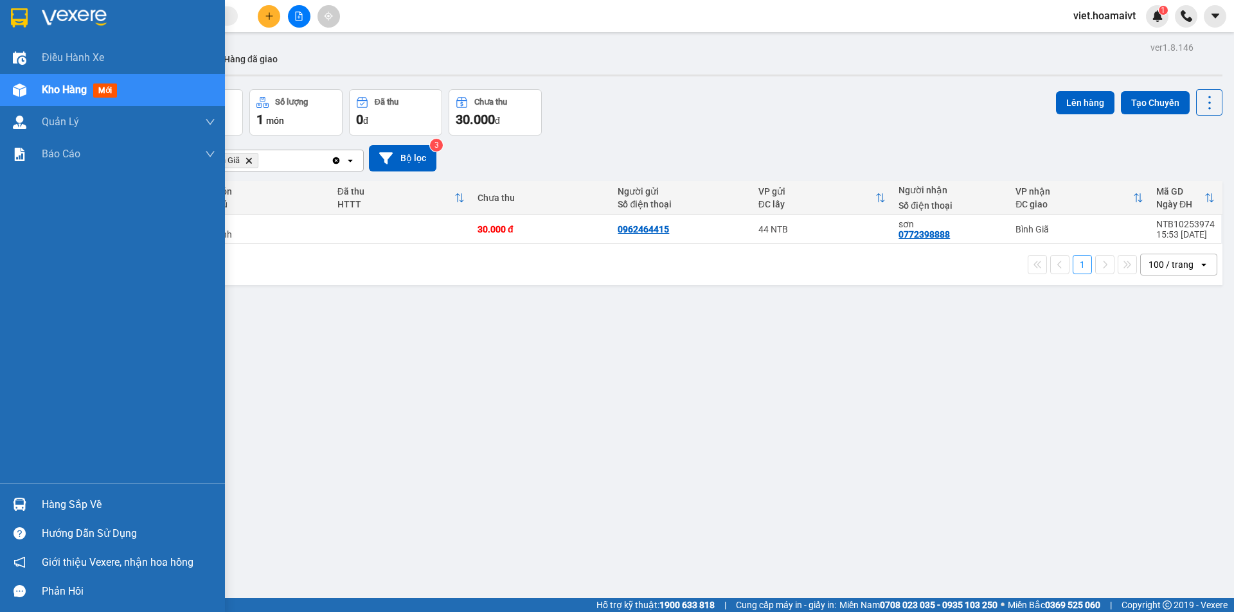
click at [46, 13] on img at bounding box center [74, 17] width 65 height 19
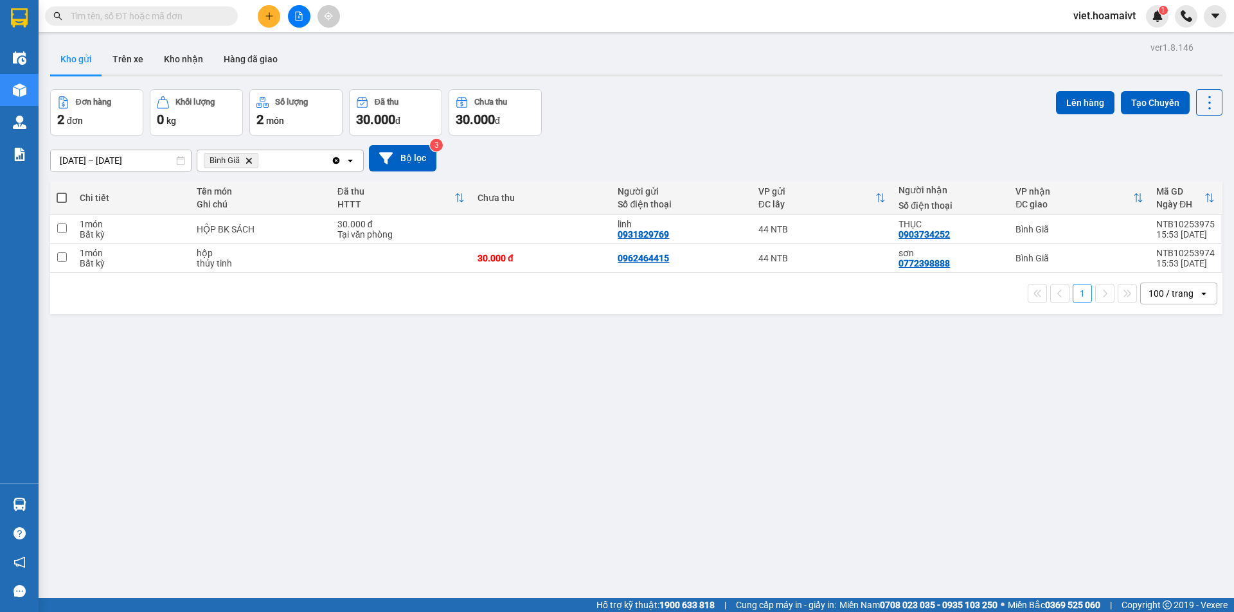
click at [717, 111] on div "Đơn hàng 2 đơn Khối lượng 0 kg Số lượng 2 món Đã thu 30.000 đ Chưa thu 30.000 đ…" at bounding box center [636, 112] width 1172 height 46
click at [254, 160] on span "Bình Giã Delete" at bounding box center [231, 160] width 55 height 15
click at [251, 160] on icon "Delete" at bounding box center [249, 161] width 8 height 8
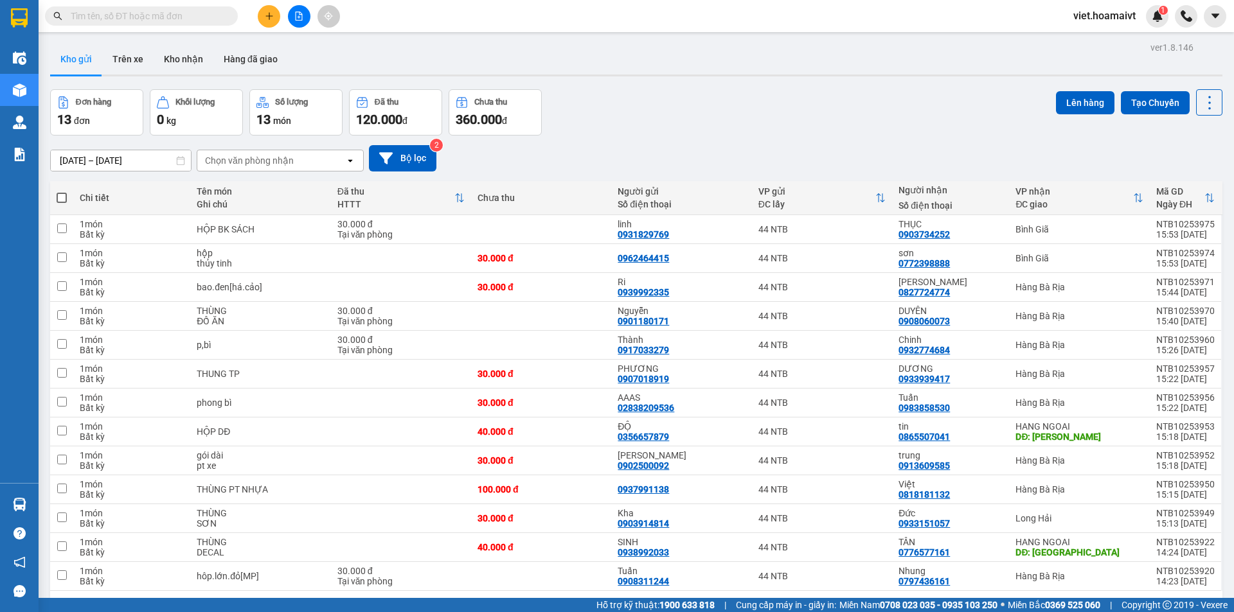
click at [824, 90] on div "Đơn hàng 13 đơn Khối lượng 0 kg Số lượng 13 món Đã thu 120.000 đ Chưa thu 360.0…" at bounding box center [636, 112] width 1172 height 46
click at [795, 128] on div "Đơn hàng 13 đơn Khối lượng 0 kg Số lượng 13 món Đã thu 120.000 đ Chưa thu 360.0…" at bounding box center [636, 112] width 1172 height 46
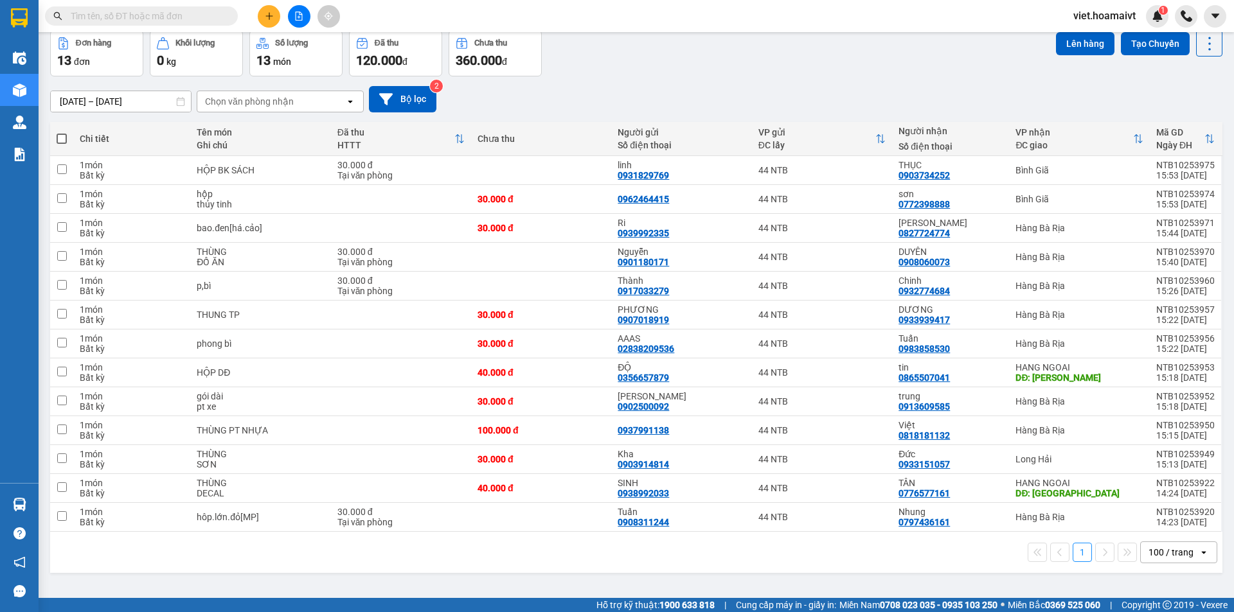
click at [245, 111] on div "Chọn văn phòng nhận" at bounding box center [271, 101] width 148 height 21
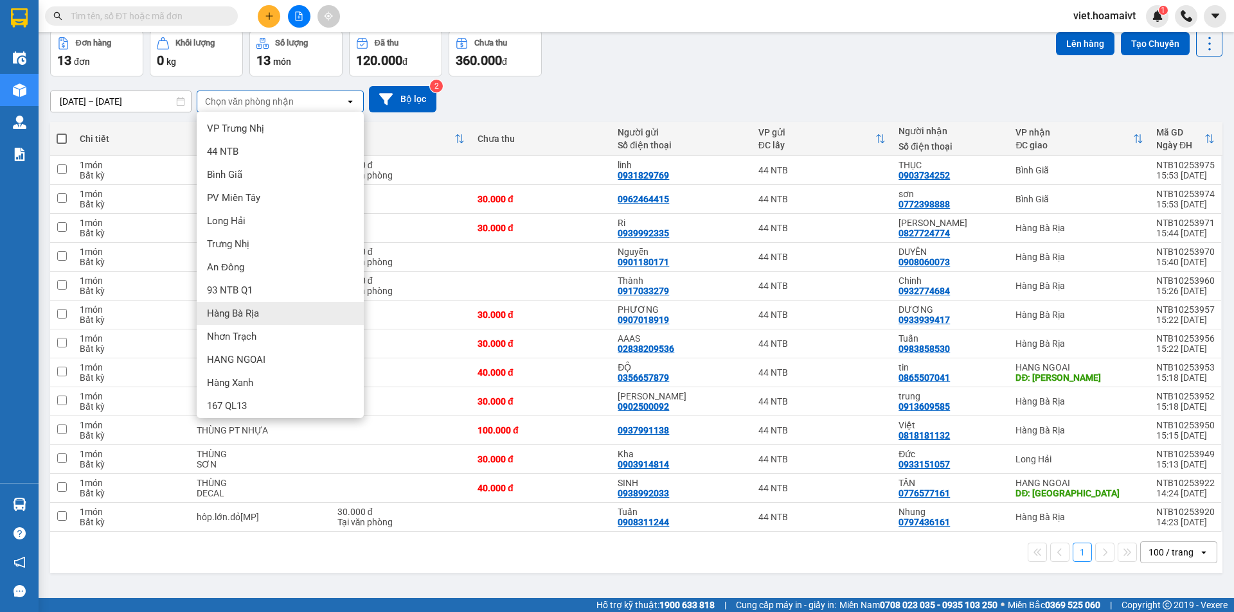
click at [278, 309] on div "Hàng Bà Rịa" at bounding box center [280, 313] width 167 height 23
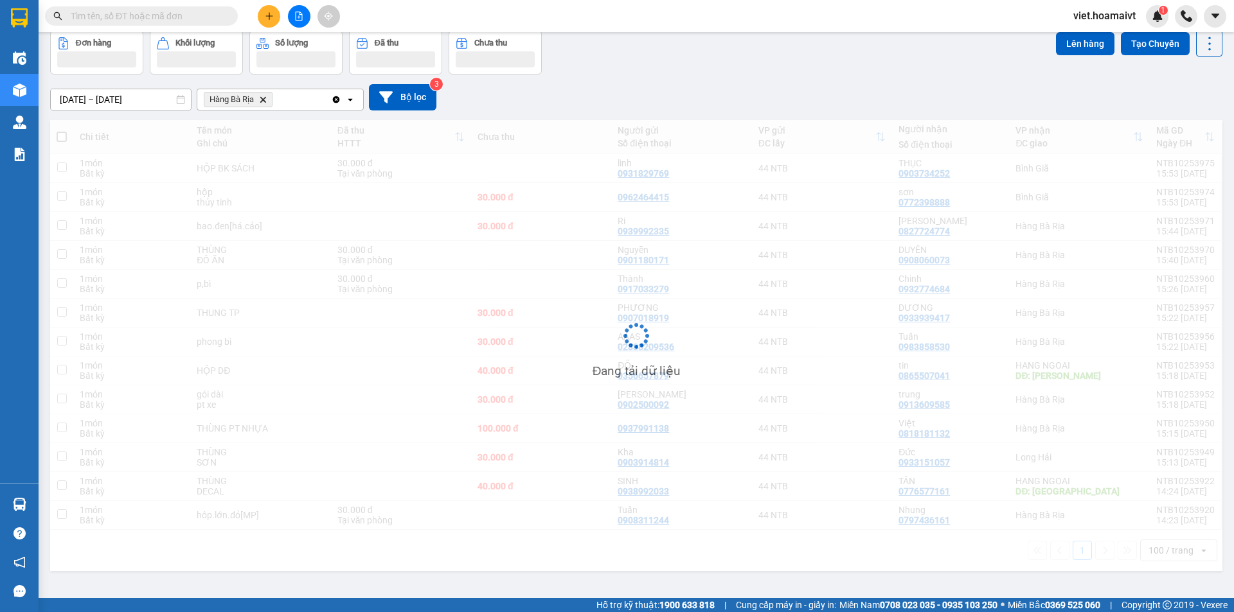
click at [709, 69] on div "Đơn hàng Khối lượng Số lượng Đã thu Chưa thu Lên hàng Tạo Chuyến" at bounding box center [636, 52] width 1172 height 44
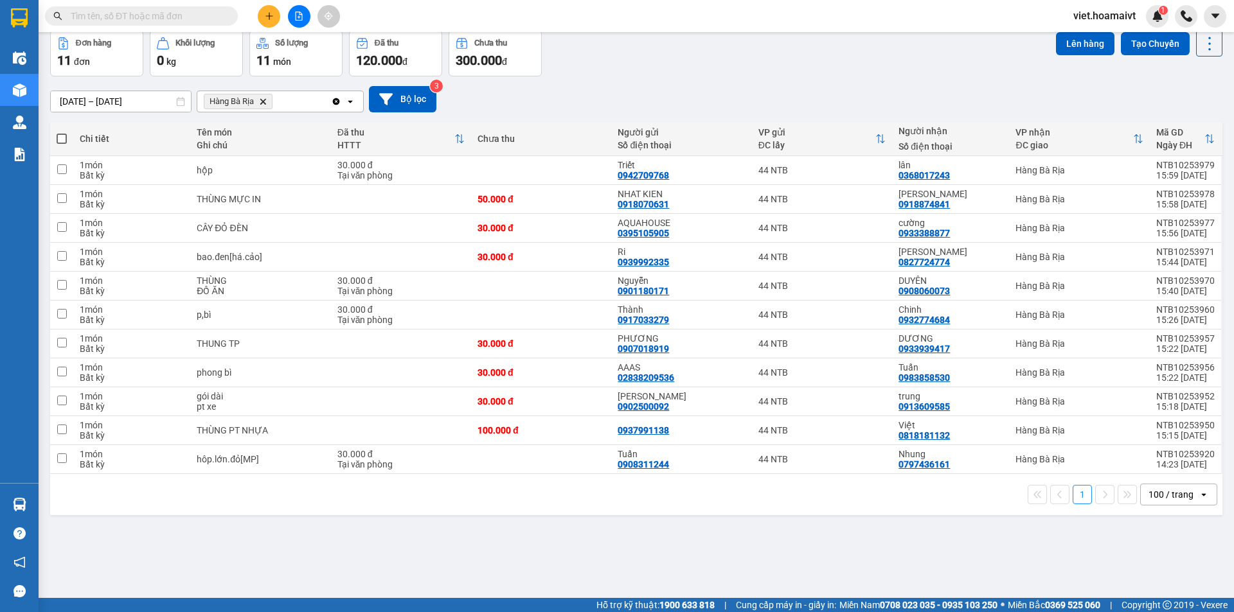
click at [688, 75] on div "Đơn hàng 11 đơn Khối lượng 0 kg Số lượng 11 món Đã thu 120.000 đ Chưa thu 300.0…" at bounding box center [636, 53] width 1172 height 46
click at [154, 15] on input "text" at bounding box center [147, 16] width 152 height 14
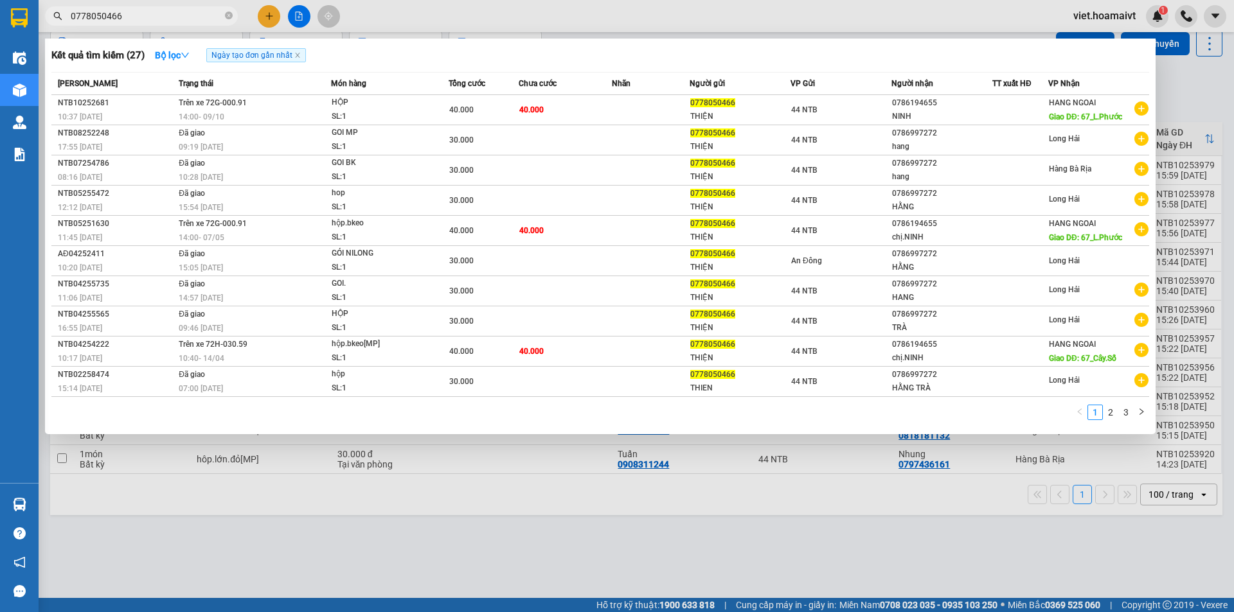
type input "0778050466"
click at [420, 532] on div at bounding box center [617, 306] width 1234 height 612
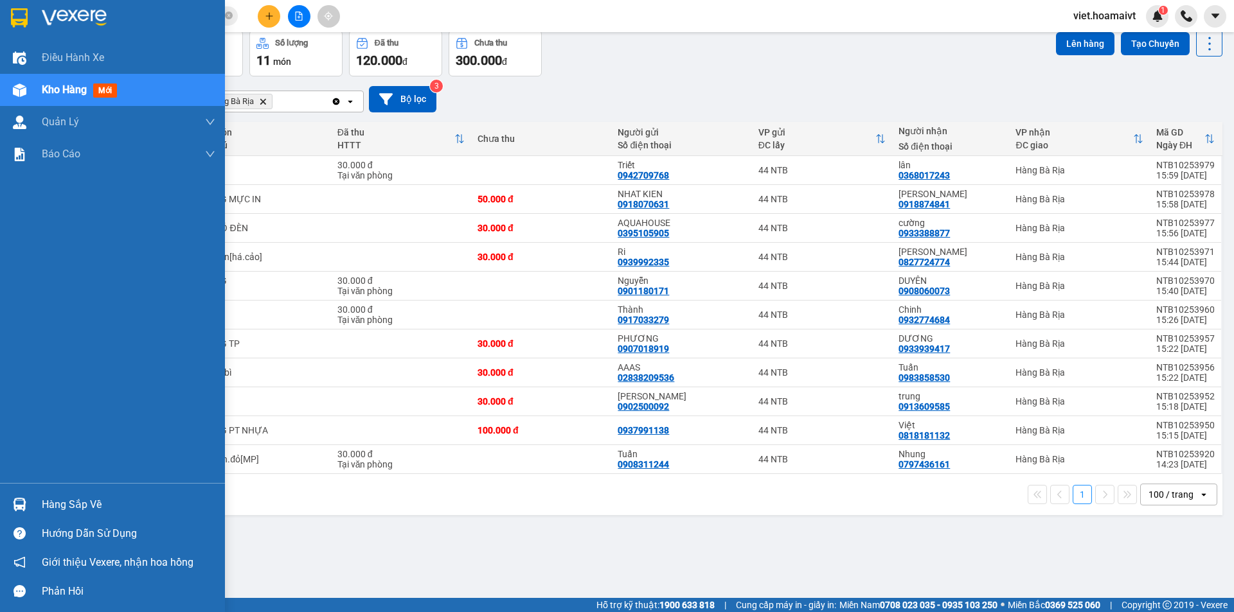
click at [40, 16] on div at bounding box center [112, 21] width 225 height 42
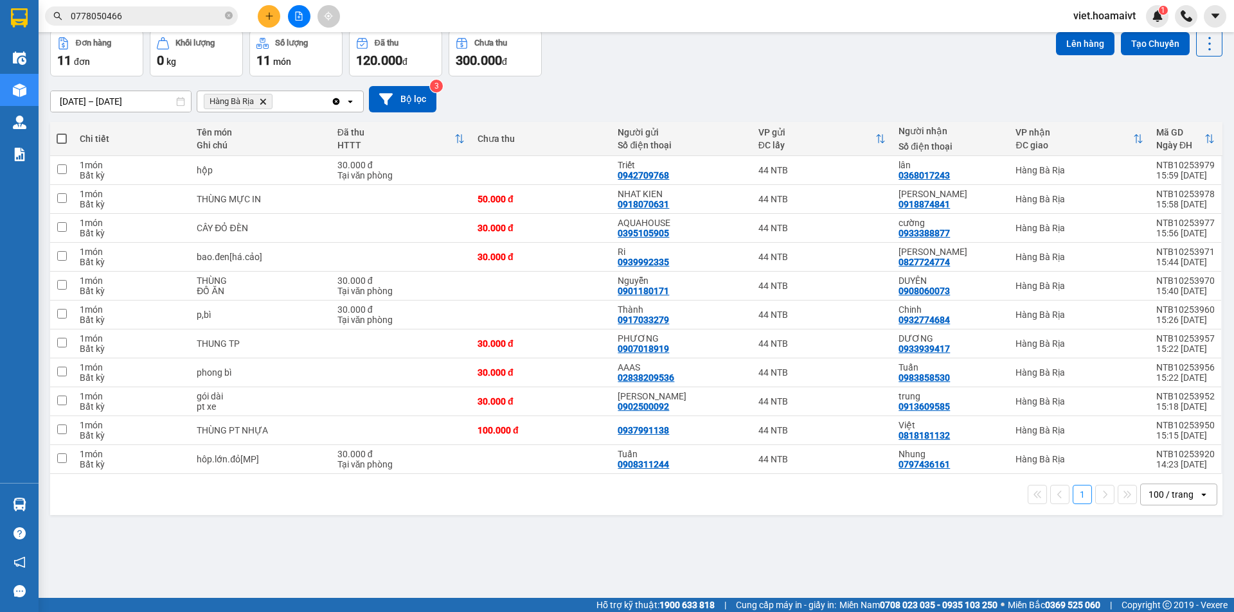
click at [752, 52] on div "Đơn hàng 11 đơn Khối lượng 0 kg Số lượng 11 món Đã thu 120.000 đ Chưa thu 300.0…" at bounding box center [636, 53] width 1172 height 46
click at [1200, 48] on icon at bounding box center [1209, 44] width 18 height 18
drag, startPoint x: 1185, startPoint y: 123, endPoint x: 1124, endPoint y: 123, distance: 61.7
click at [1185, 123] on span "Làm mới" at bounding box center [1181, 124] width 35 height 13
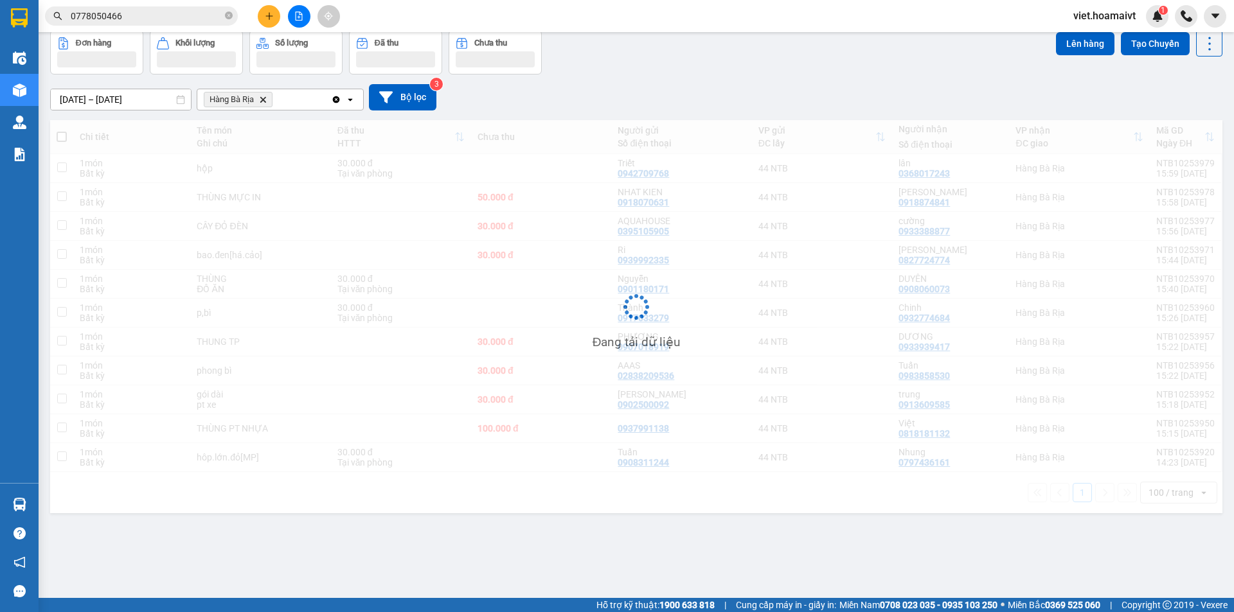
click at [850, 91] on div "[DATE] – [DATE] Press the down arrow key to interact with the calendar and sele…" at bounding box center [636, 97] width 1172 height 26
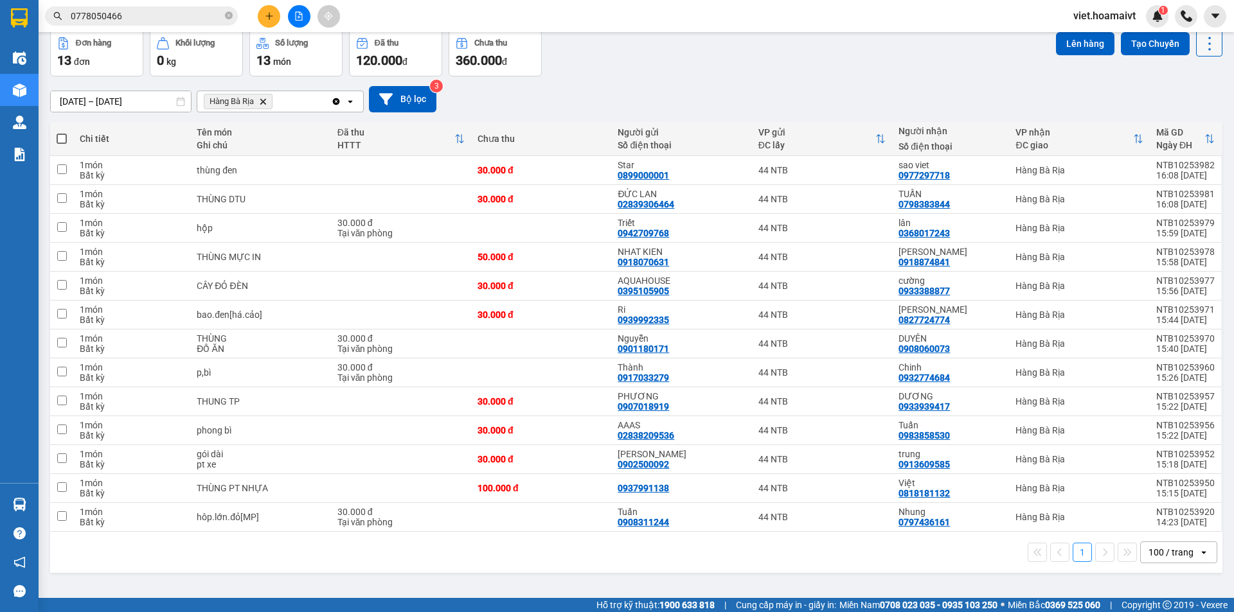
click at [1204, 44] on icon at bounding box center [1209, 44] width 18 height 18
click at [1180, 124] on span "Làm mới" at bounding box center [1181, 124] width 35 height 13
click at [1115, 517] on button at bounding box center [1121, 517] width 18 height 22
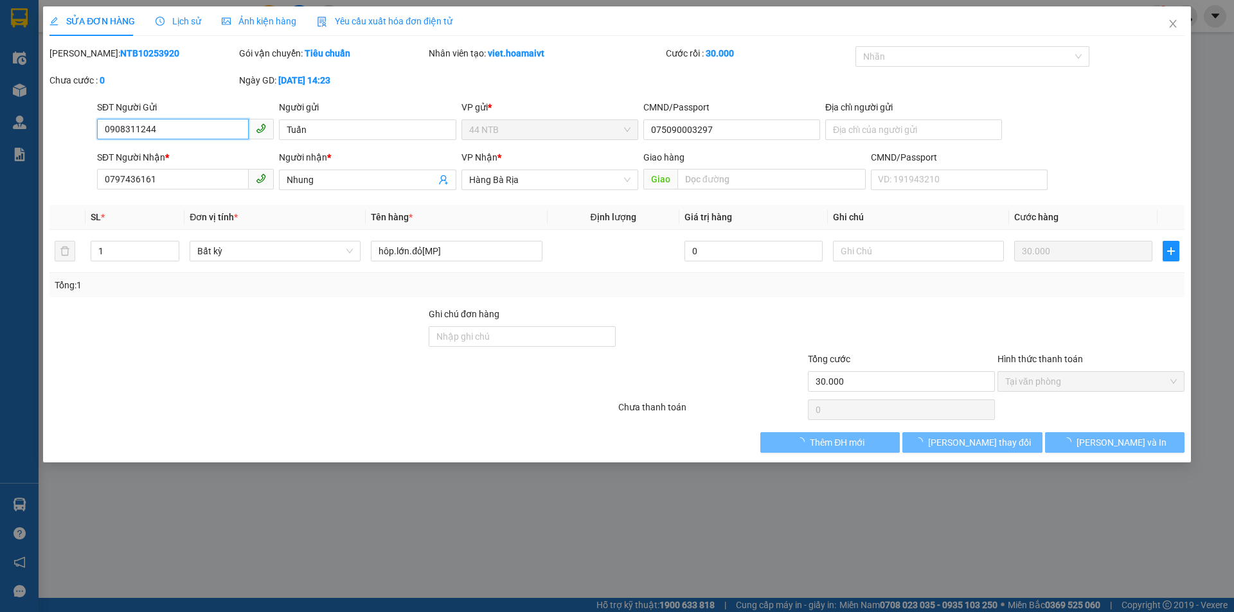
type input "0908311244"
type input "Tuấn"
type input "075090003297"
type input "0797436161"
type input "Nhung"
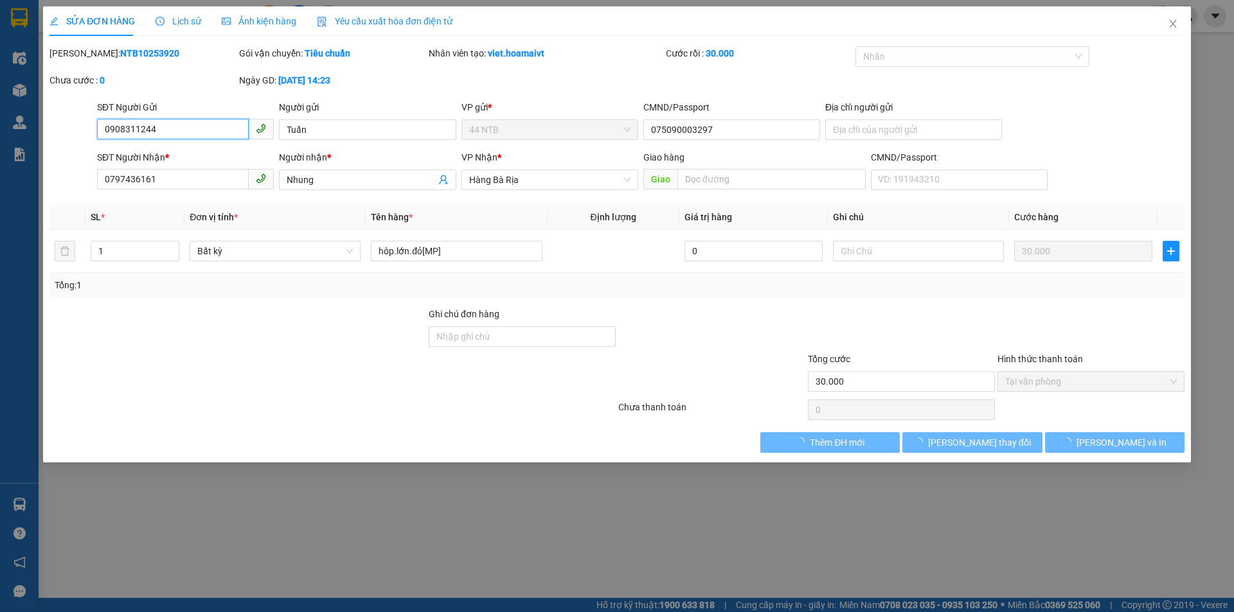
type input "30.000"
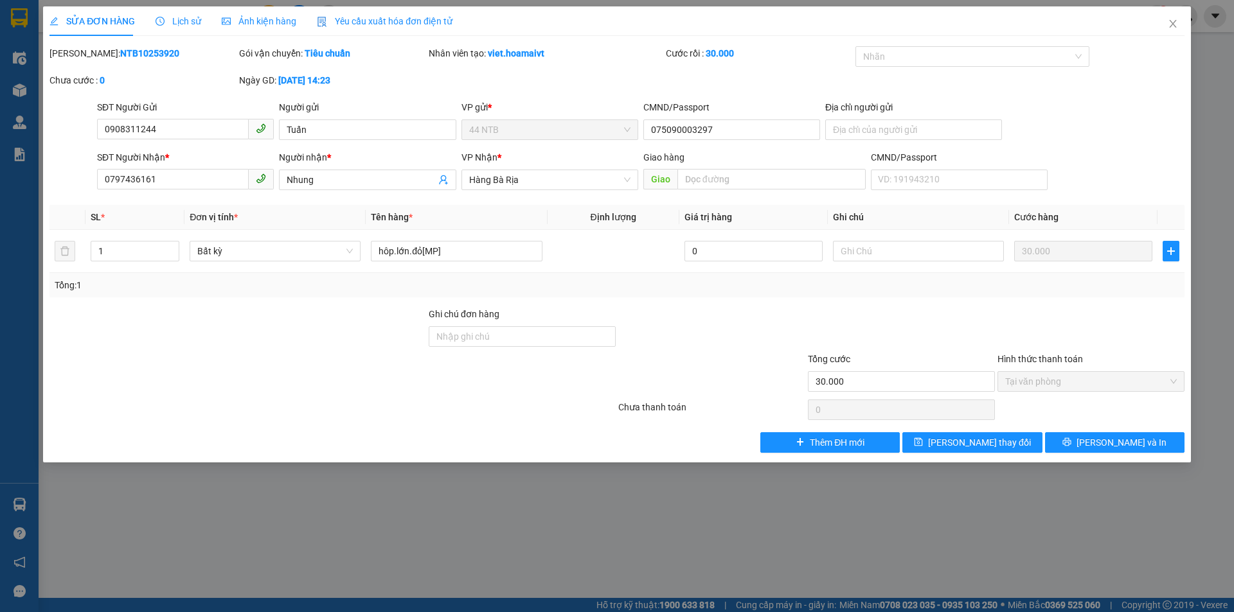
click at [195, 19] on span "Lịch sử" at bounding box center [178, 21] width 46 height 10
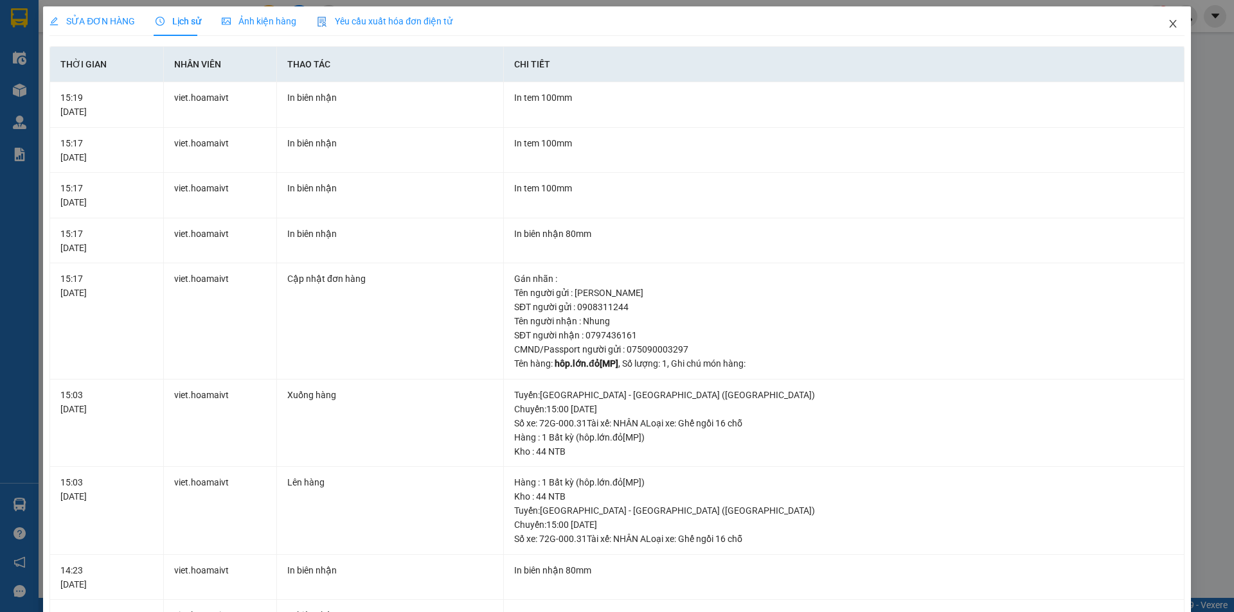
click at [1169, 24] on icon "close" at bounding box center [1172, 24] width 7 height 8
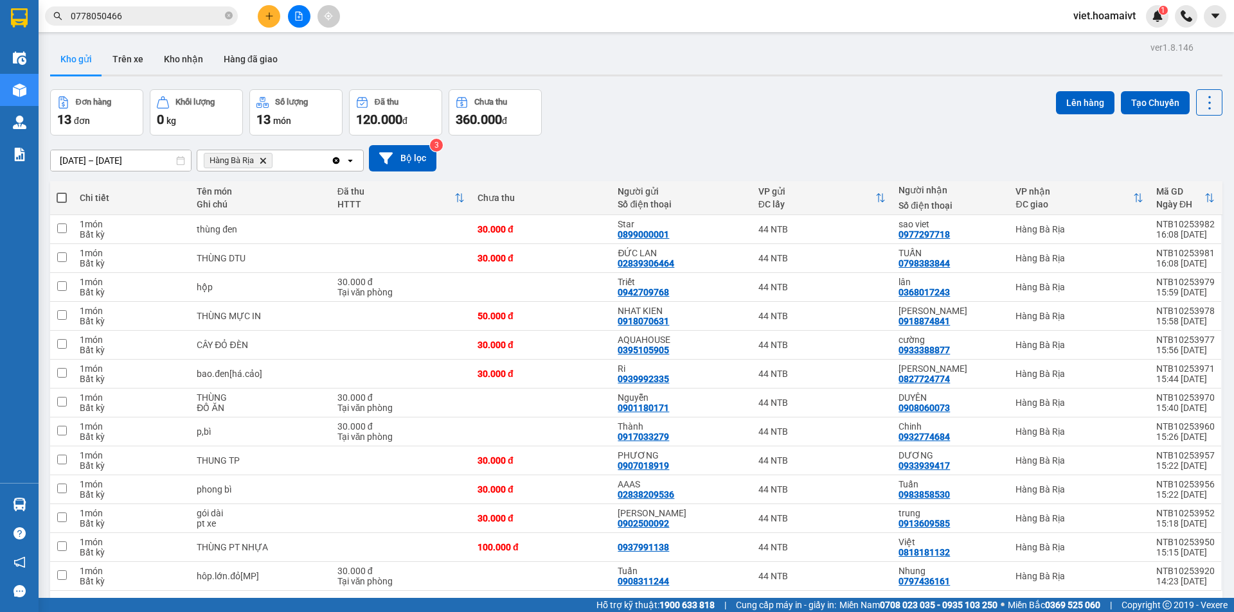
click at [267, 163] on icon "Delete" at bounding box center [263, 161] width 8 height 8
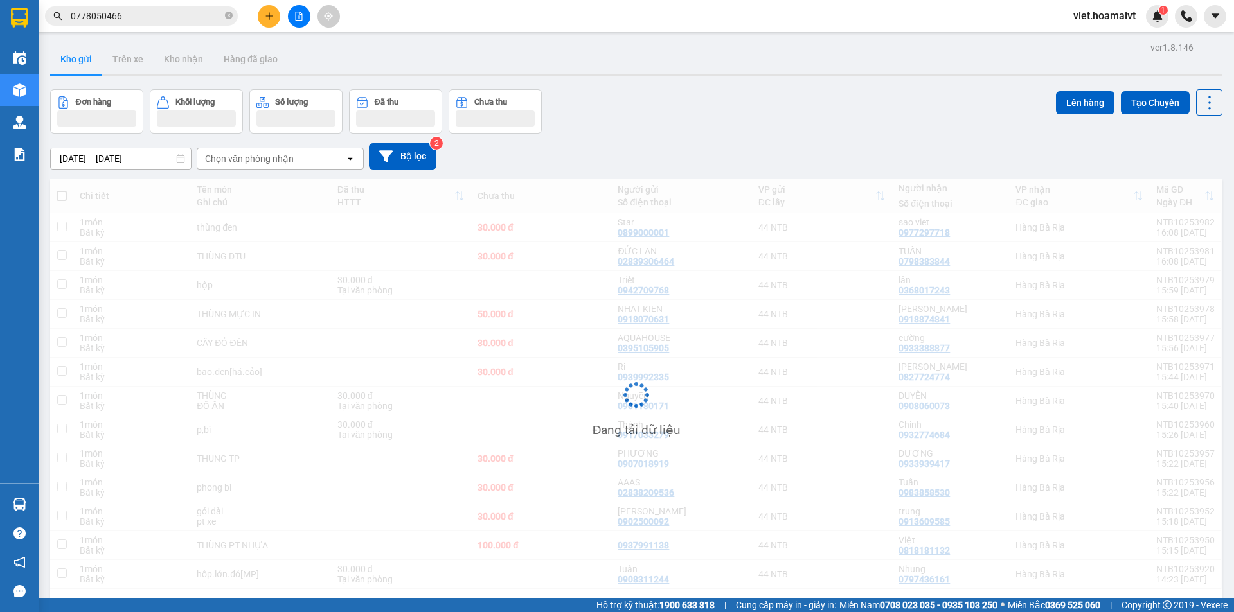
click at [267, 163] on div "Chọn văn phòng nhận" at bounding box center [249, 158] width 89 height 13
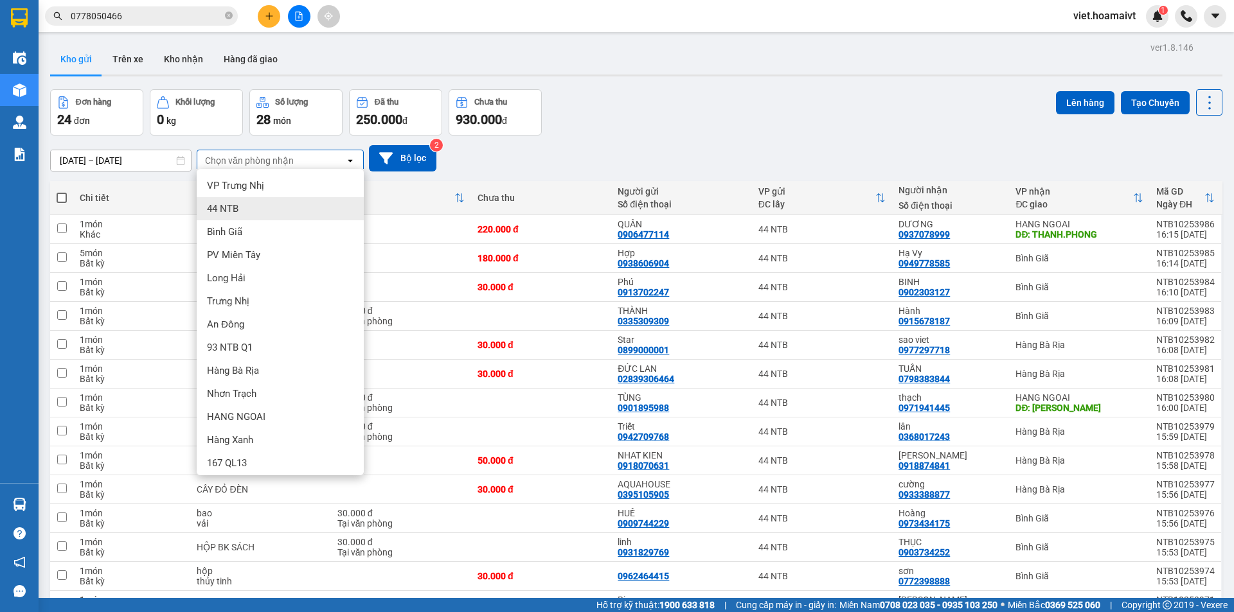
click at [257, 237] on div "Bình Giã" at bounding box center [280, 231] width 167 height 23
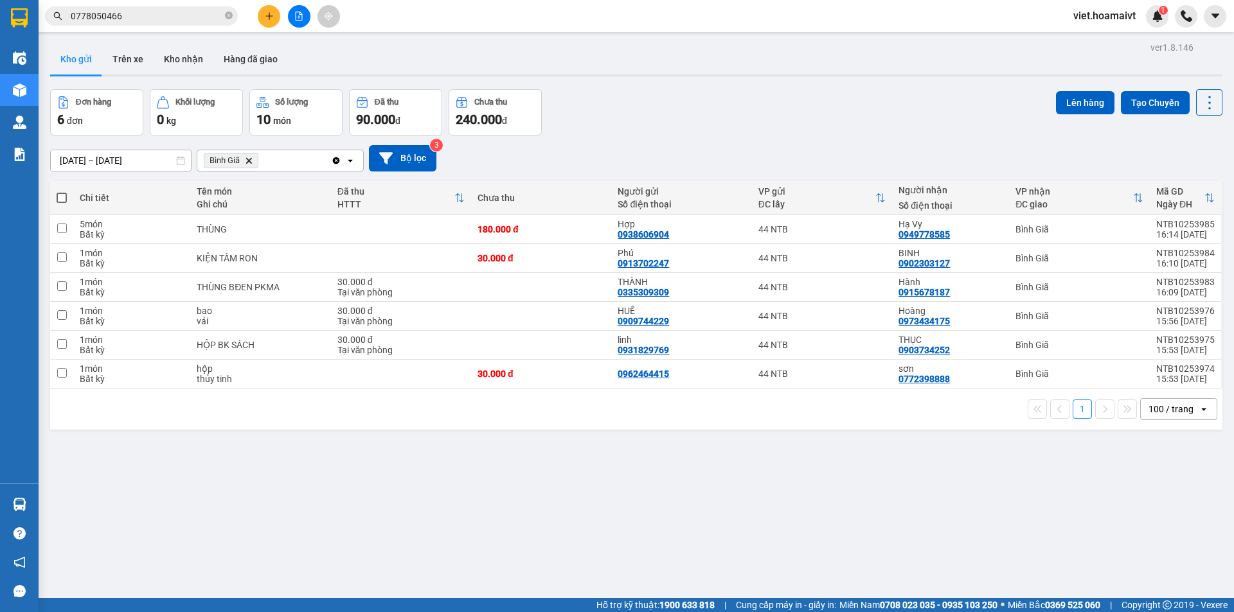
click at [251, 159] on icon "Delete" at bounding box center [249, 161] width 8 height 8
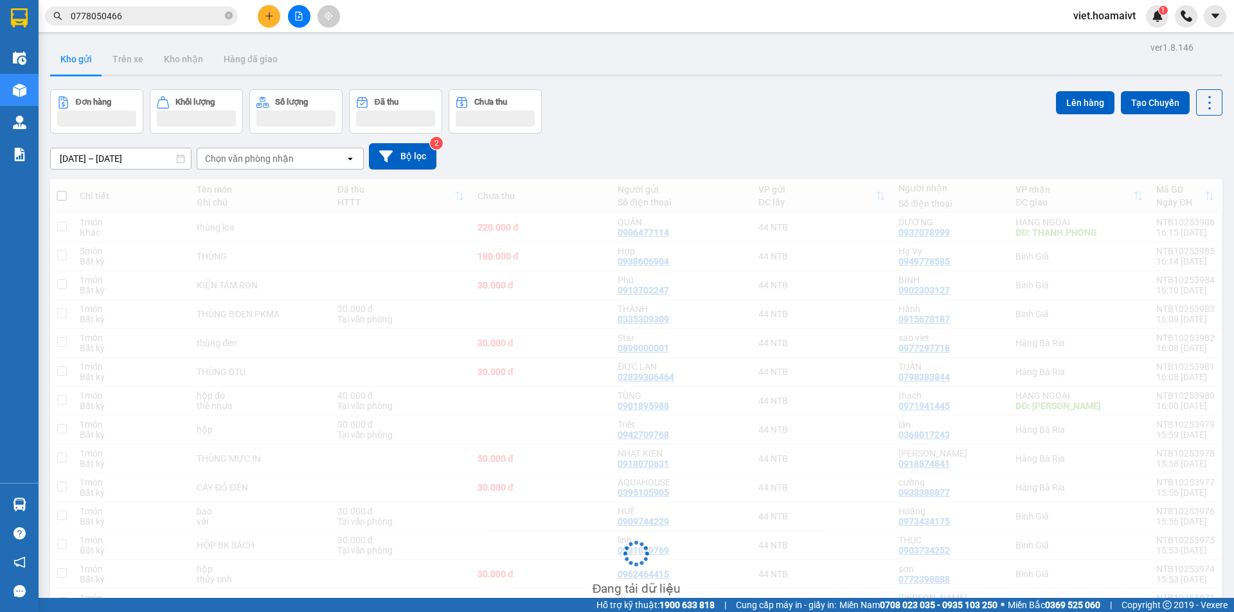
click at [726, 135] on div "[DATE] – [DATE] Press the down arrow key to interact with the calendar and sele…" at bounding box center [636, 157] width 1172 height 46
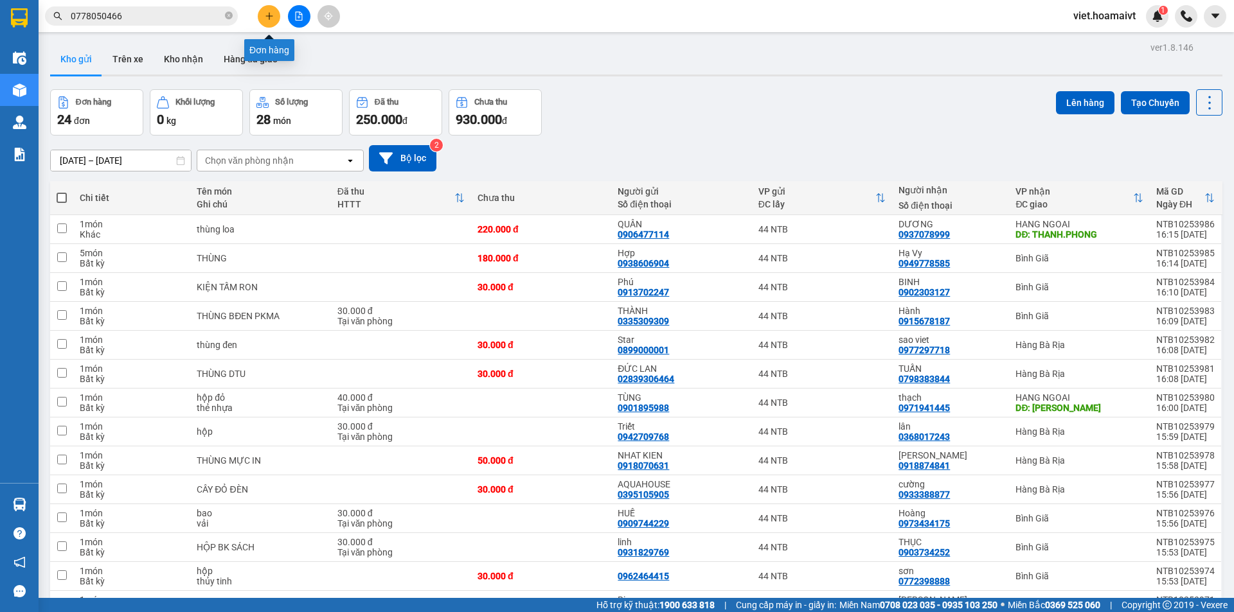
click at [275, 17] on button at bounding box center [269, 16] width 22 height 22
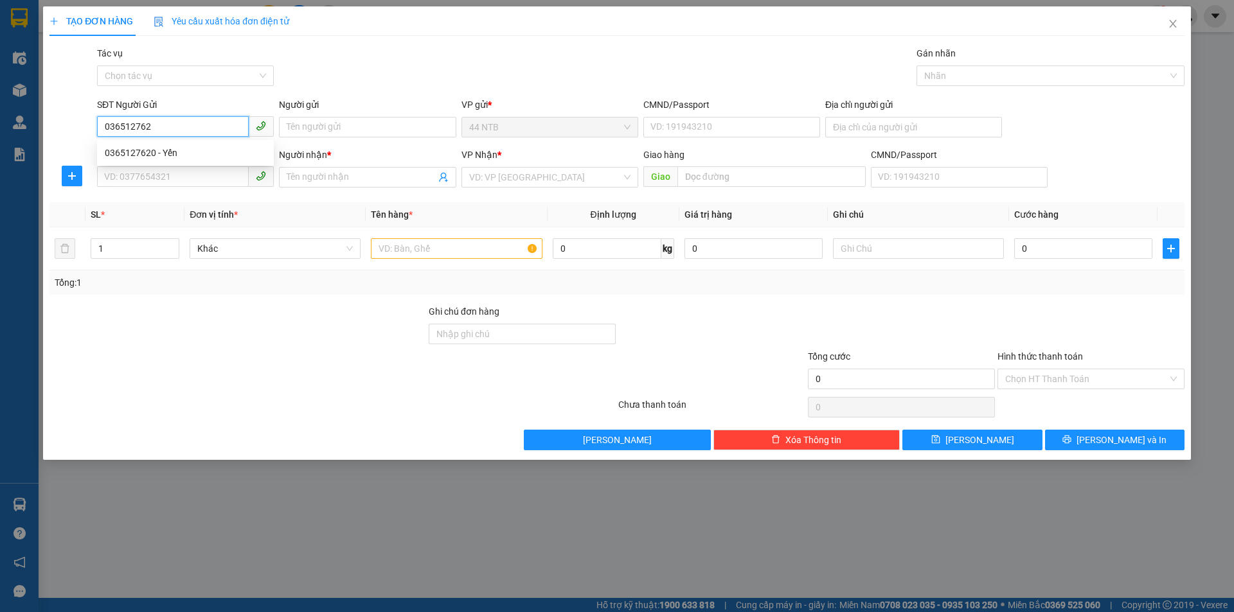
type input "0365127620"
click at [184, 147] on div "0365127620 - Yến" at bounding box center [185, 153] width 161 height 14
type input "Yến"
type input "0912871727"
type input "Lý"
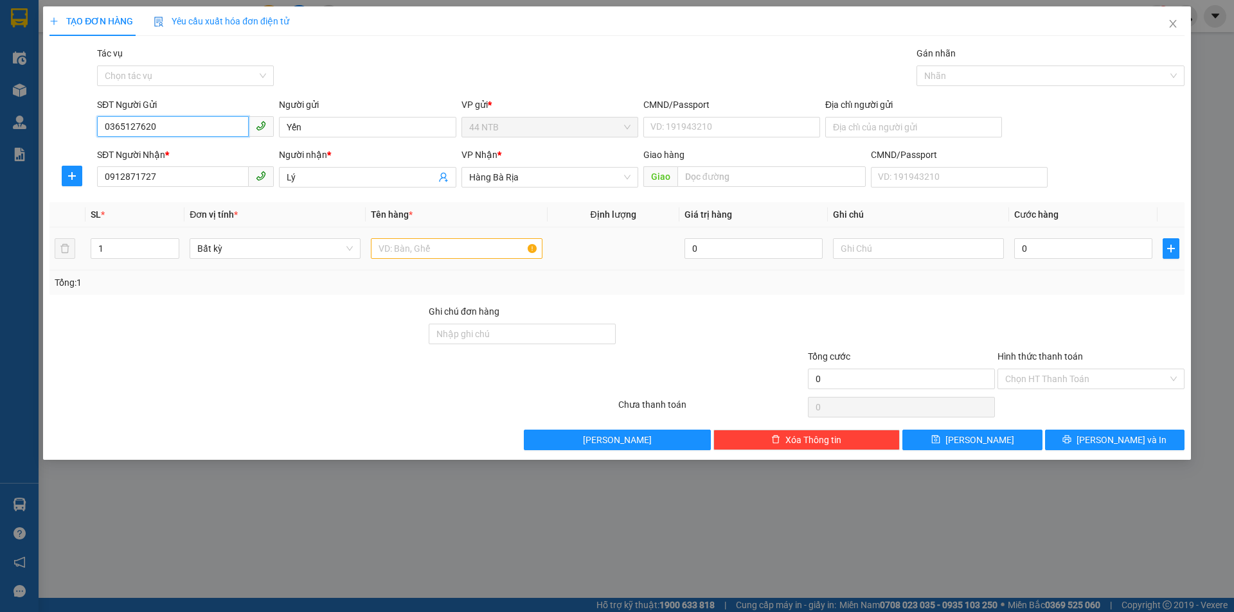
type input "0365127620"
click at [481, 242] on input "text" at bounding box center [456, 248] width 171 height 21
type input "BỊCH"
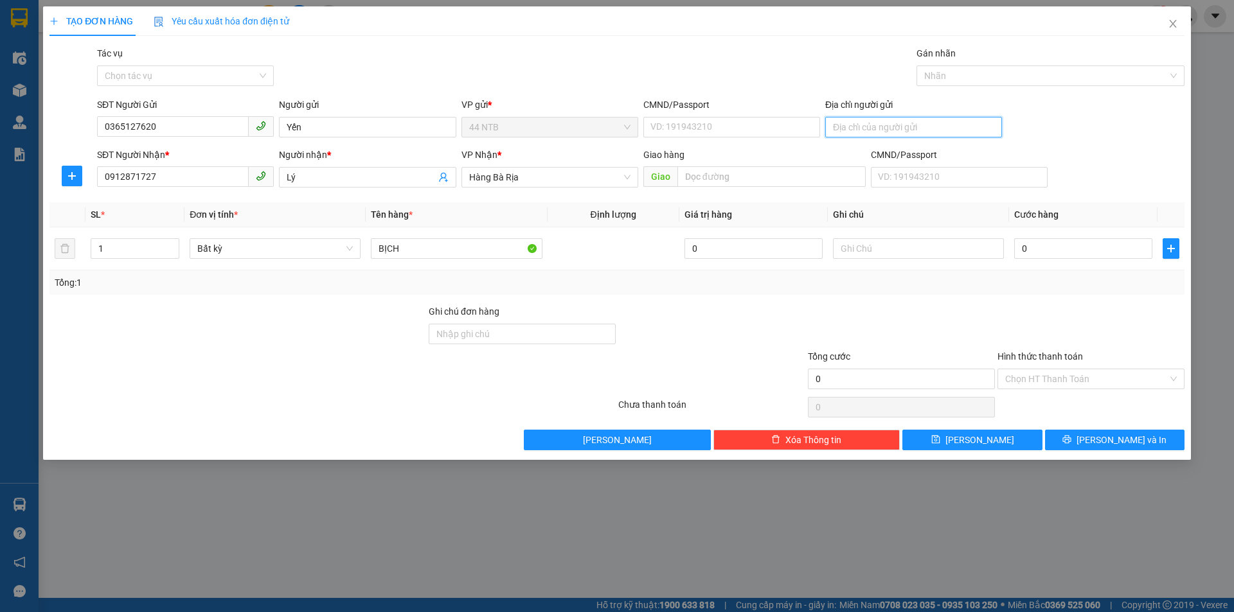
click at [903, 127] on input "Địa chỉ người gửi" at bounding box center [913, 127] width 177 height 21
type input "LÔ6A KCN TÂN ĐÚC"
click at [1121, 251] on input "0" at bounding box center [1083, 248] width 138 height 21
type input "3"
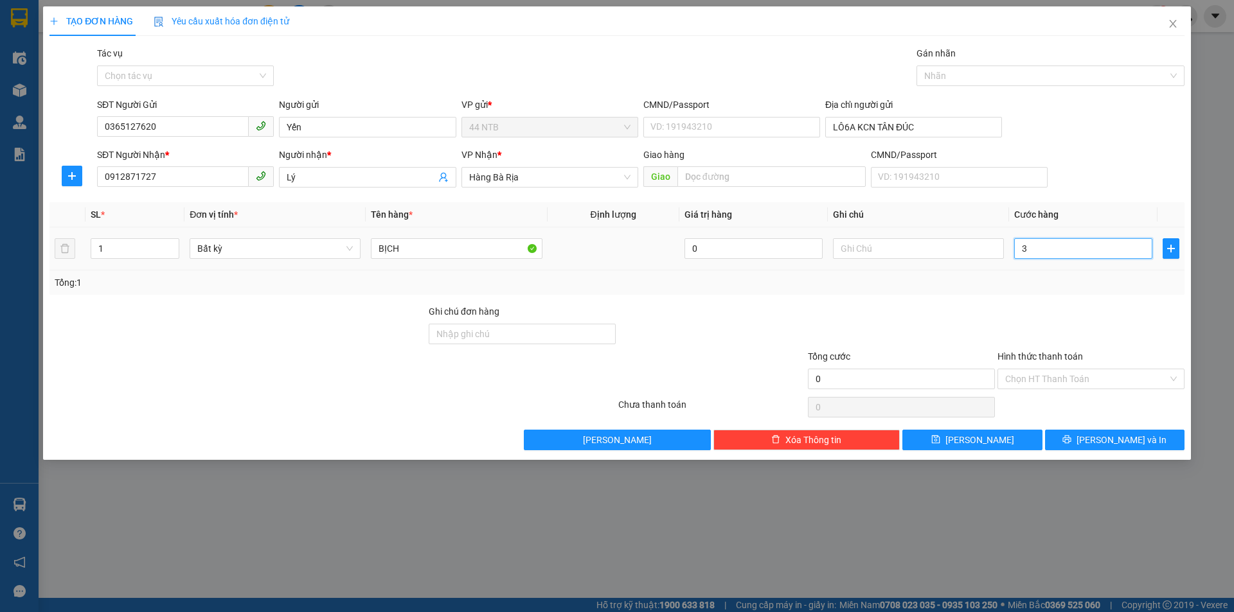
type input "3"
type input "30"
type input "30.000"
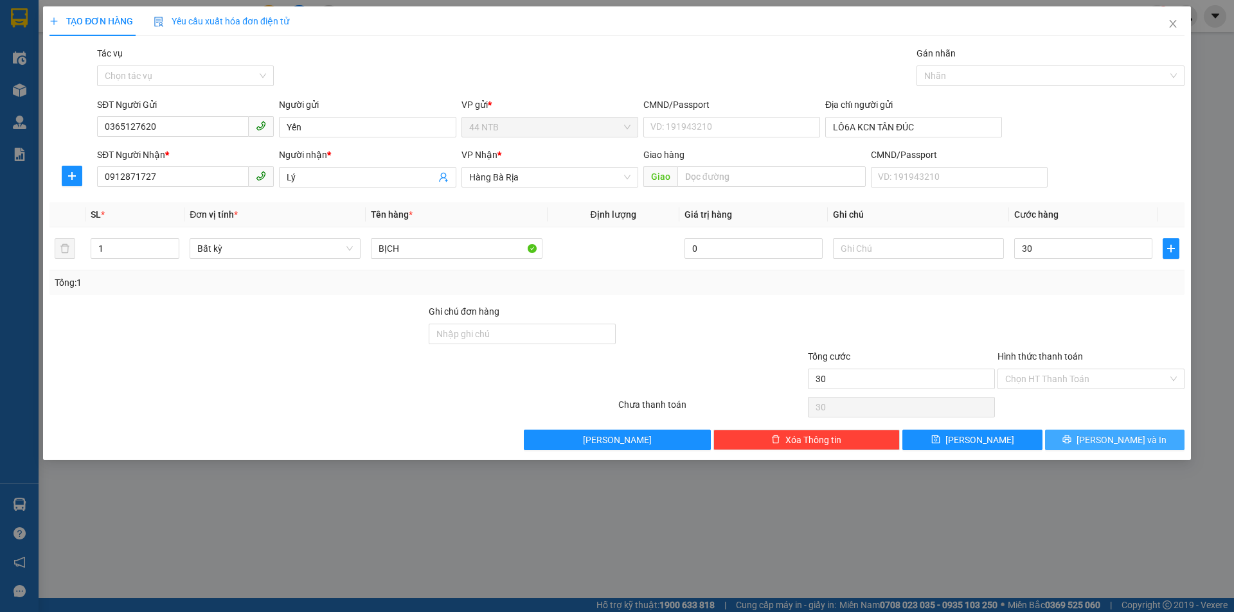
type input "30.000"
click at [1079, 436] on button "[PERSON_NAME] và In" at bounding box center [1114, 440] width 139 height 21
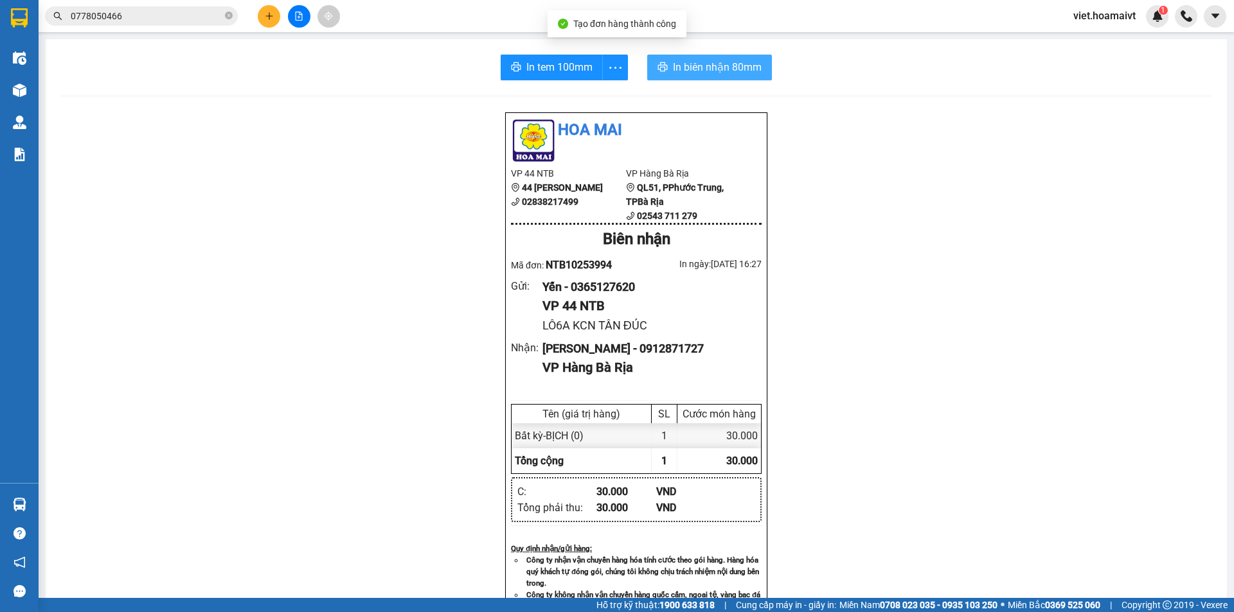
click at [691, 70] on span "In biên nhận 80mm" at bounding box center [717, 67] width 89 height 16
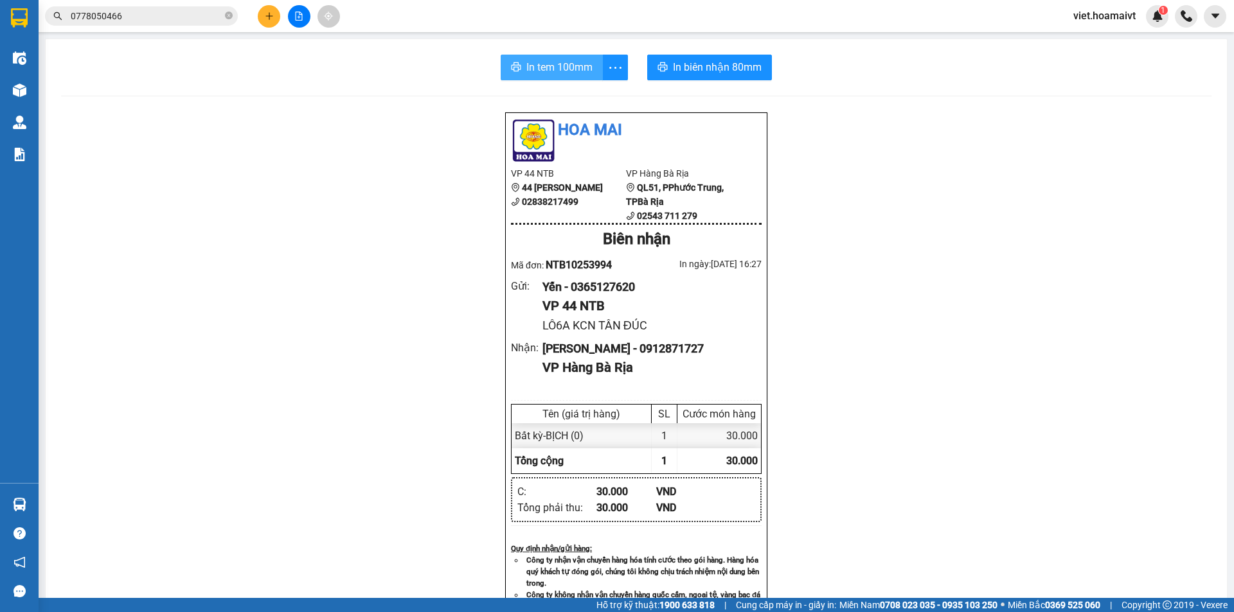
click at [554, 62] on span "In tem 100mm" at bounding box center [559, 67] width 66 height 16
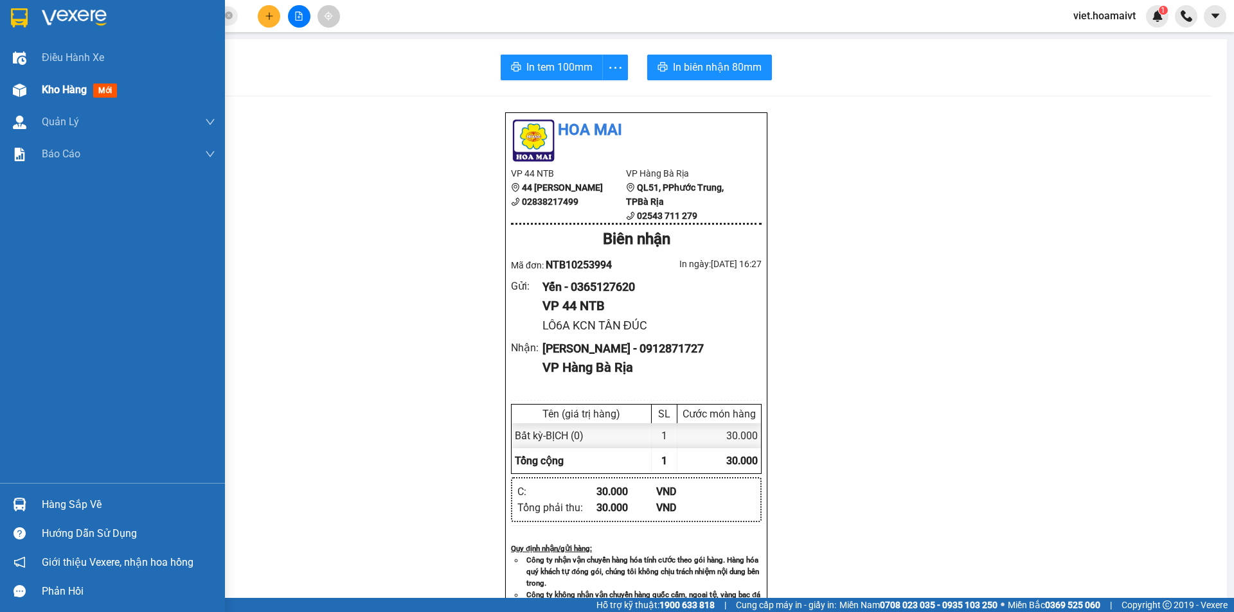
click at [64, 88] on span "Kho hàng" at bounding box center [64, 90] width 45 height 12
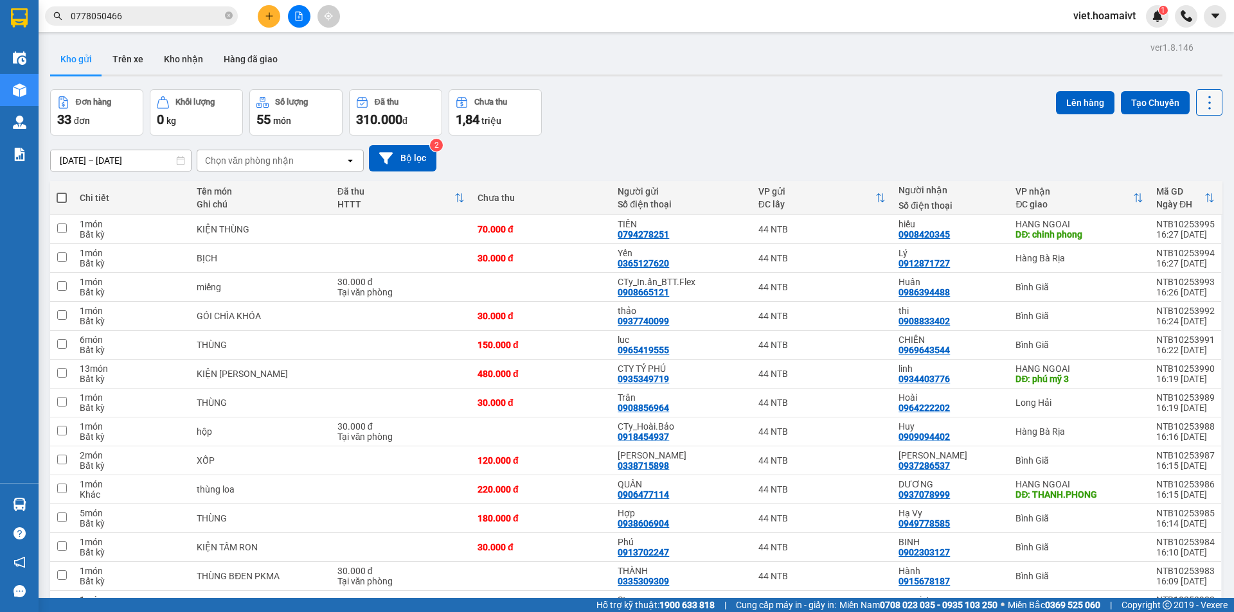
click at [1200, 111] on icon at bounding box center [1209, 103] width 18 height 18
click at [1175, 184] on span "Làm mới" at bounding box center [1181, 183] width 35 height 13
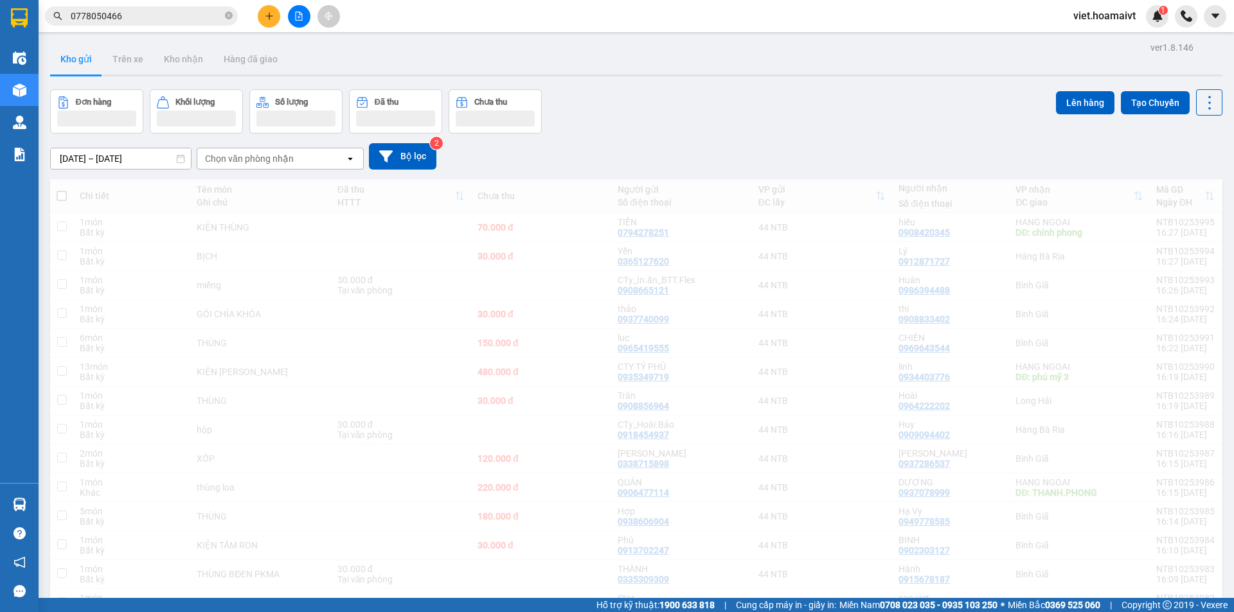
click at [858, 124] on div "Đơn hàng Khối lượng Số lượng Đã thu Chưa thu Lên hàng Tạo Chuyến" at bounding box center [636, 111] width 1172 height 44
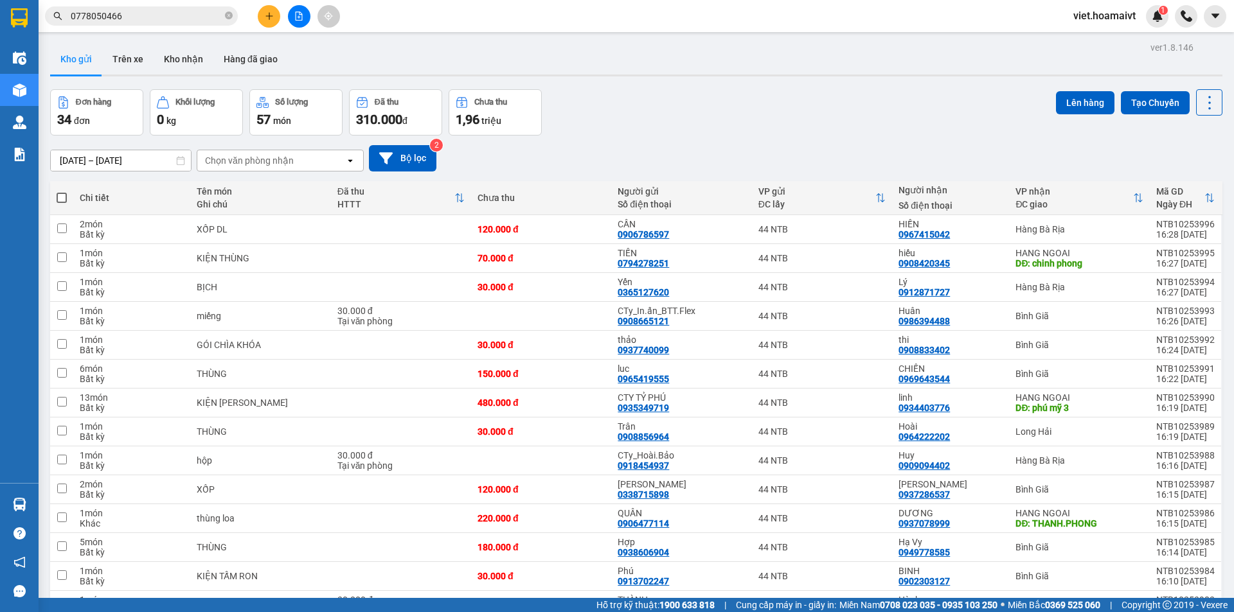
click at [271, 15] on icon "plus" at bounding box center [269, 16] width 9 height 9
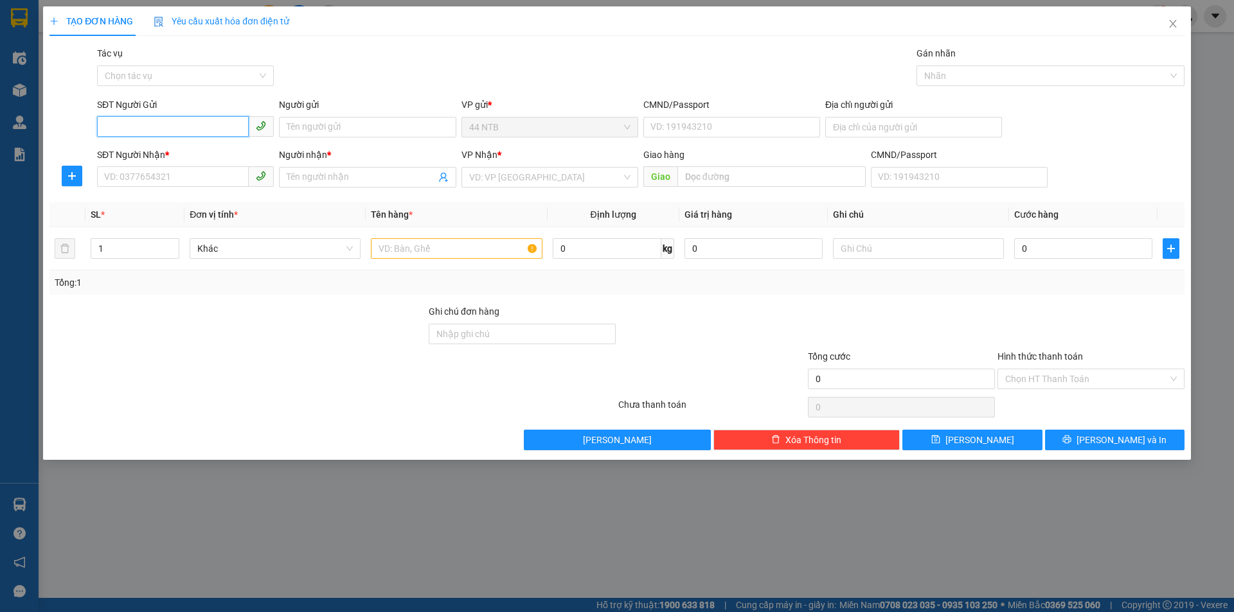
click at [185, 127] on input "SĐT Người Gửi" at bounding box center [173, 126] width 152 height 21
click at [711, 539] on div "TẠO ĐƠN HÀNG Yêu cầu xuất hóa đơn điện tử Transit Pickup Surcharge Ids Transit …" at bounding box center [617, 306] width 1234 height 612
click at [1172, 21] on icon "close" at bounding box center [1173, 24] width 10 height 10
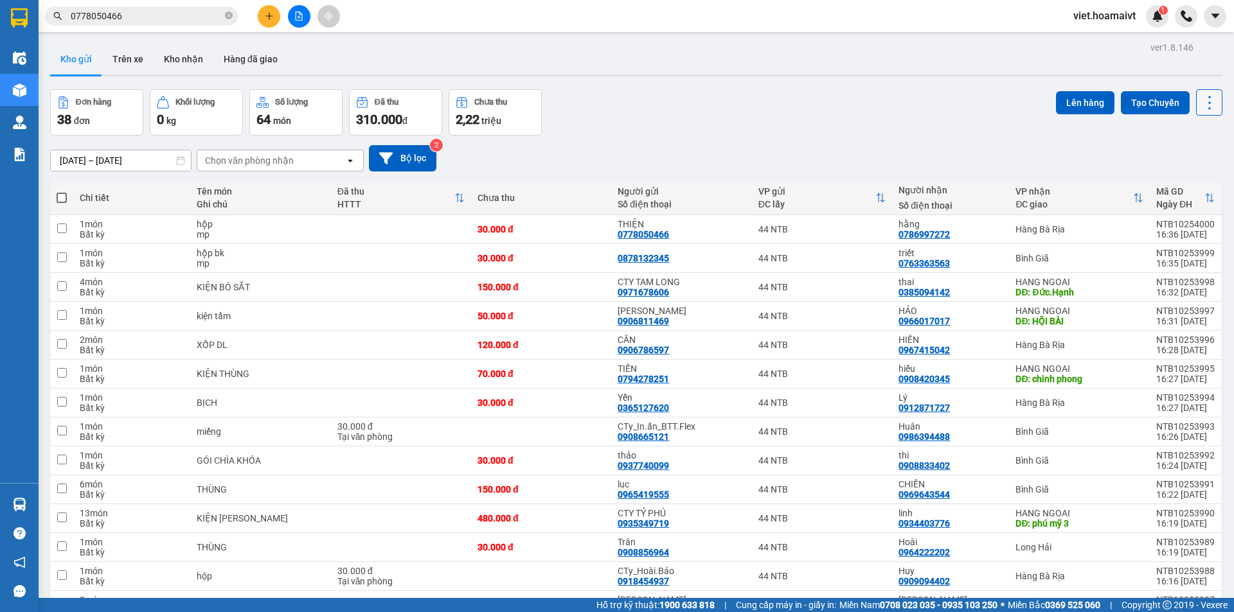
click at [1203, 94] on icon at bounding box center [1209, 103] width 18 height 18
click at [1178, 183] on span "Làm mới" at bounding box center [1181, 183] width 35 height 13
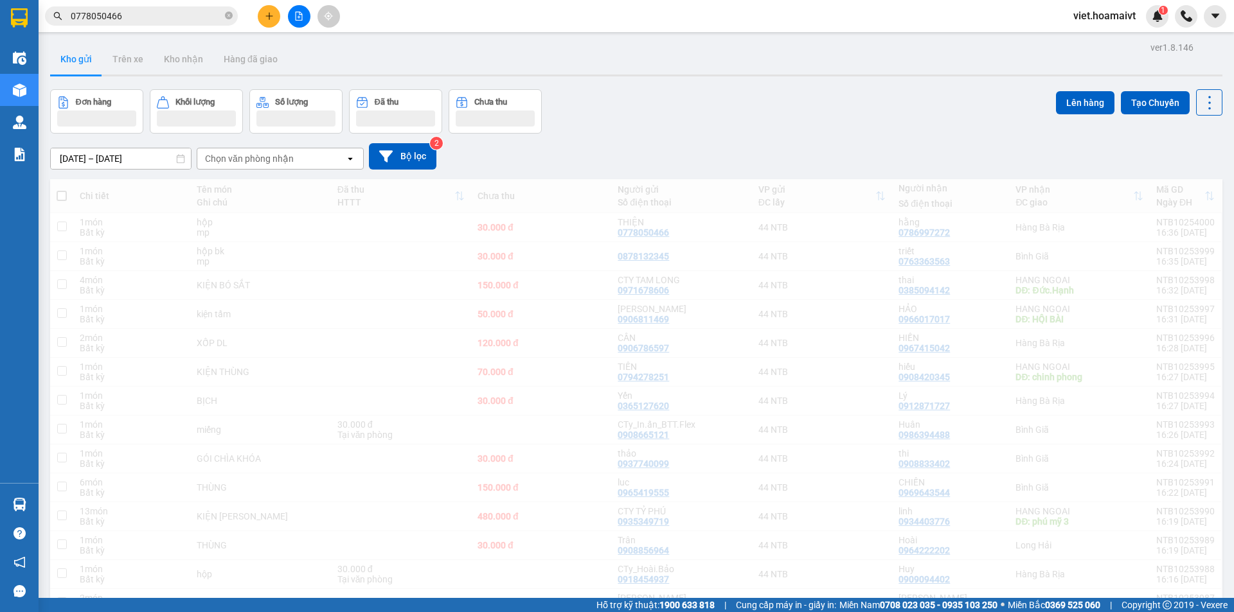
click at [886, 131] on div "Đơn hàng Khối lượng Số lượng Đã thu Chưa thu Lên hàng Tạo Chuyến" at bounding box center [636, 111] width 1172 height 44
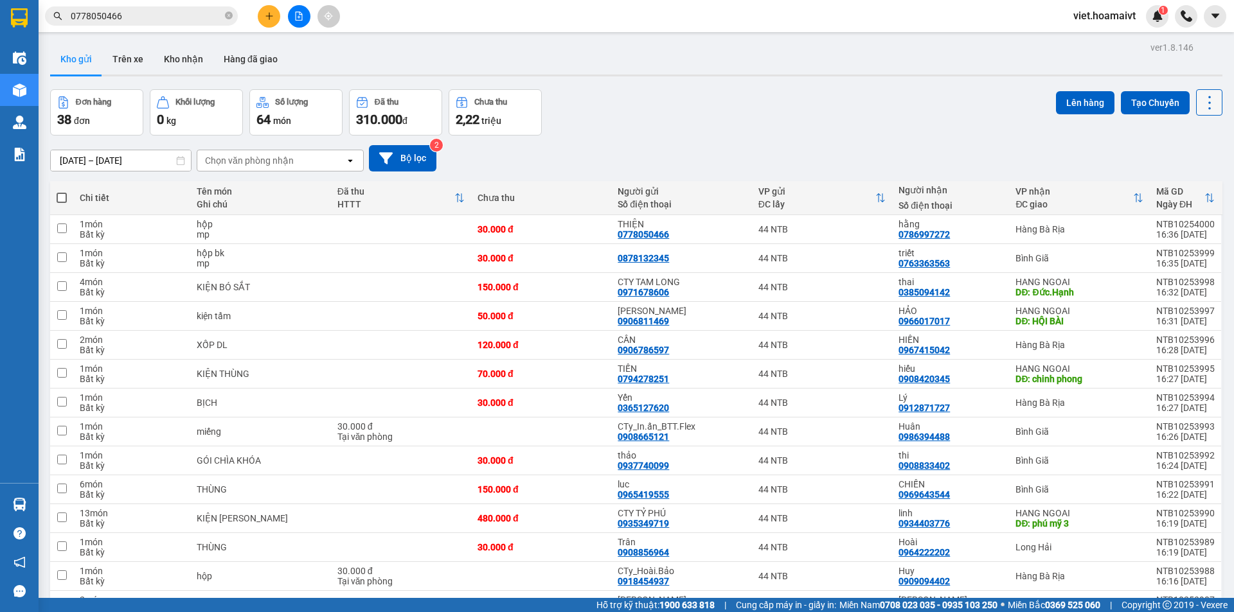
click at [1200, 100] on icon at bounding box center [1209, 103] width 18 height 18
click at [1200, 179] on div "Làm mới" at bounding box center [1176, 183] width 76 height 13
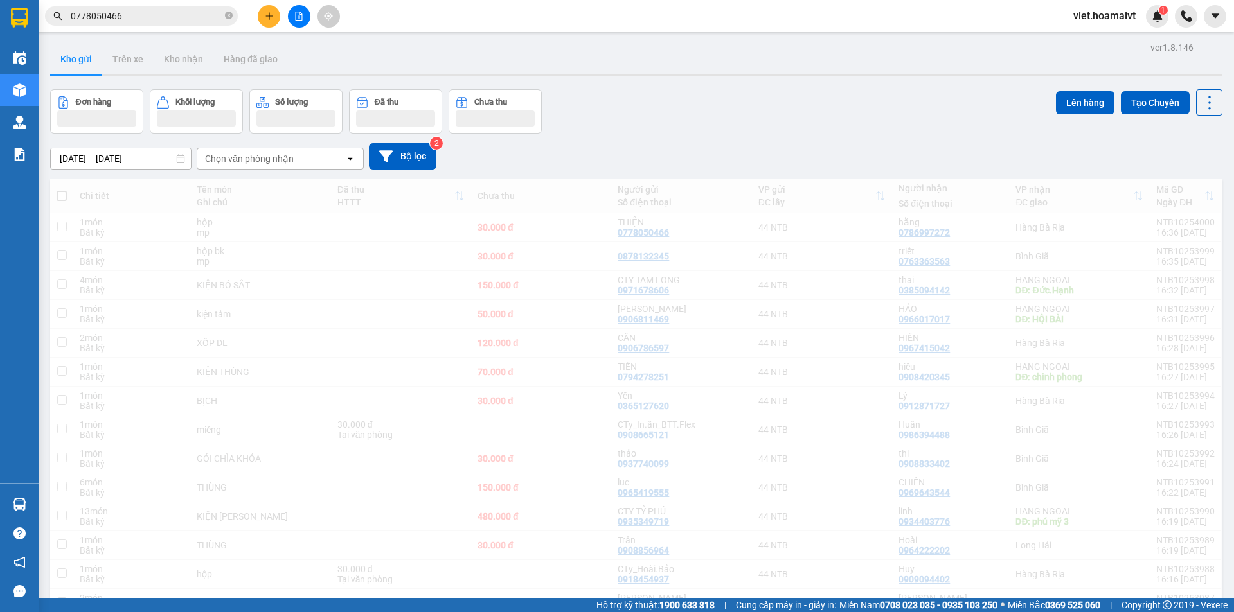
click at [857, 141] on div "[DATE] – [DATE] Press the down arrow key to interact with the calendar and sele…" at bounding box center [636, 157] width 1172 height 46
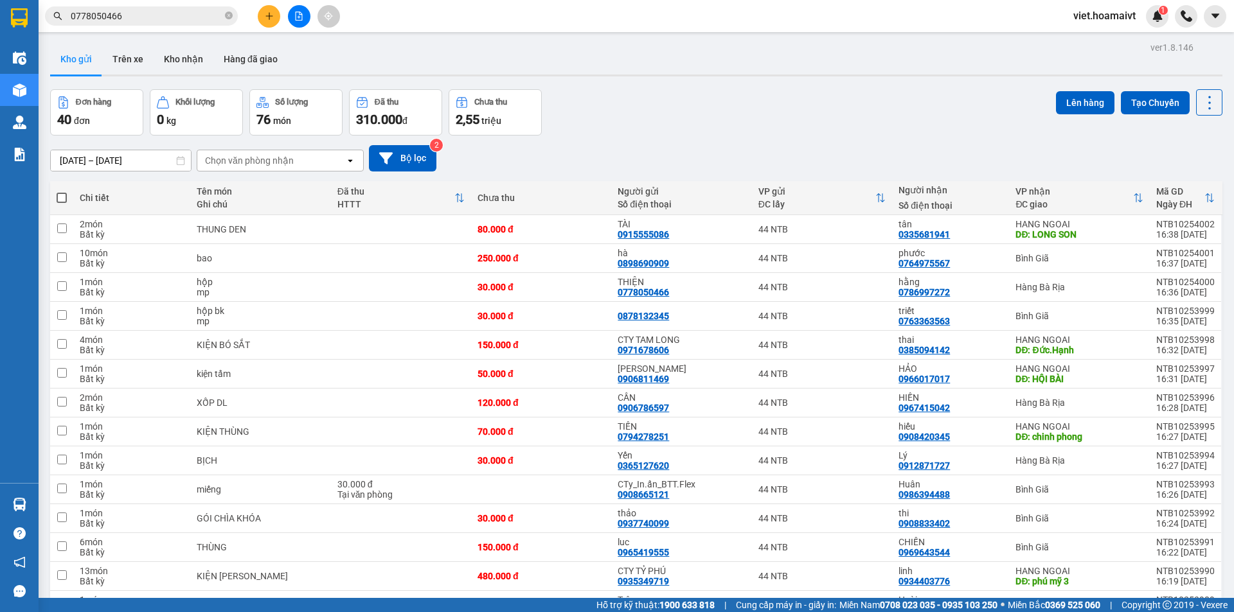
click at [244, 164] on div "Chọn văn phòng nhận" at bounding box center [249, 160] width 89 height 13
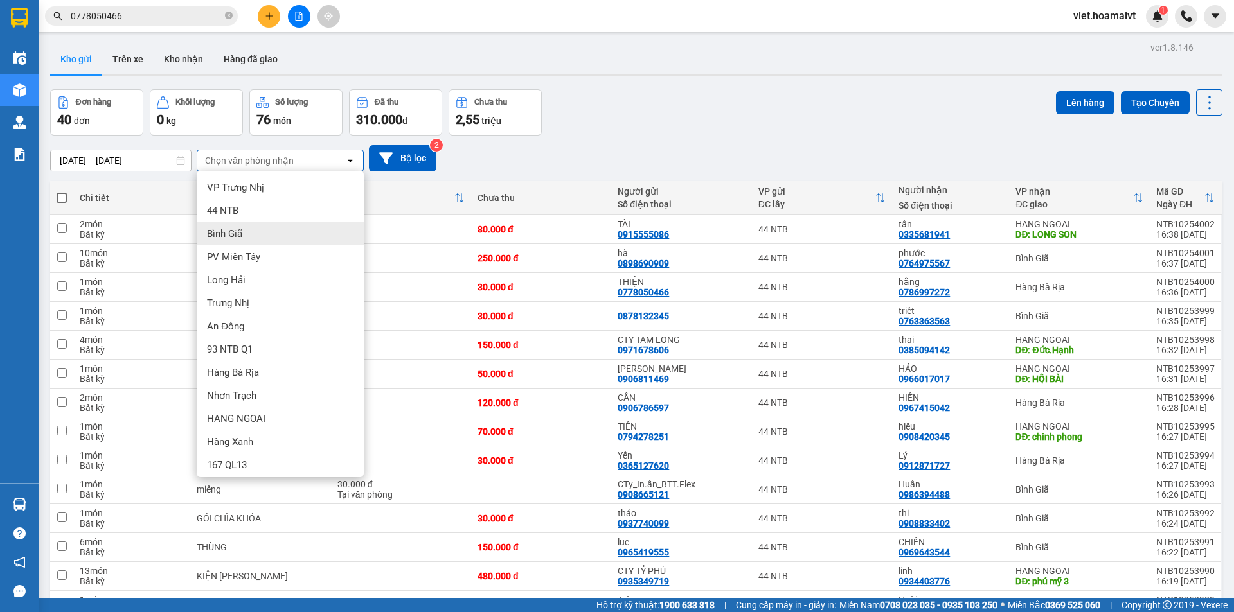
drag, startPoint x: 266, startPoint y: 234, endPoint x: 272, endPoint y: 226, distance: 10.0
click at [266, 235] on div "Bình Giã" at bounding box center [280, 233] width 167 height 23
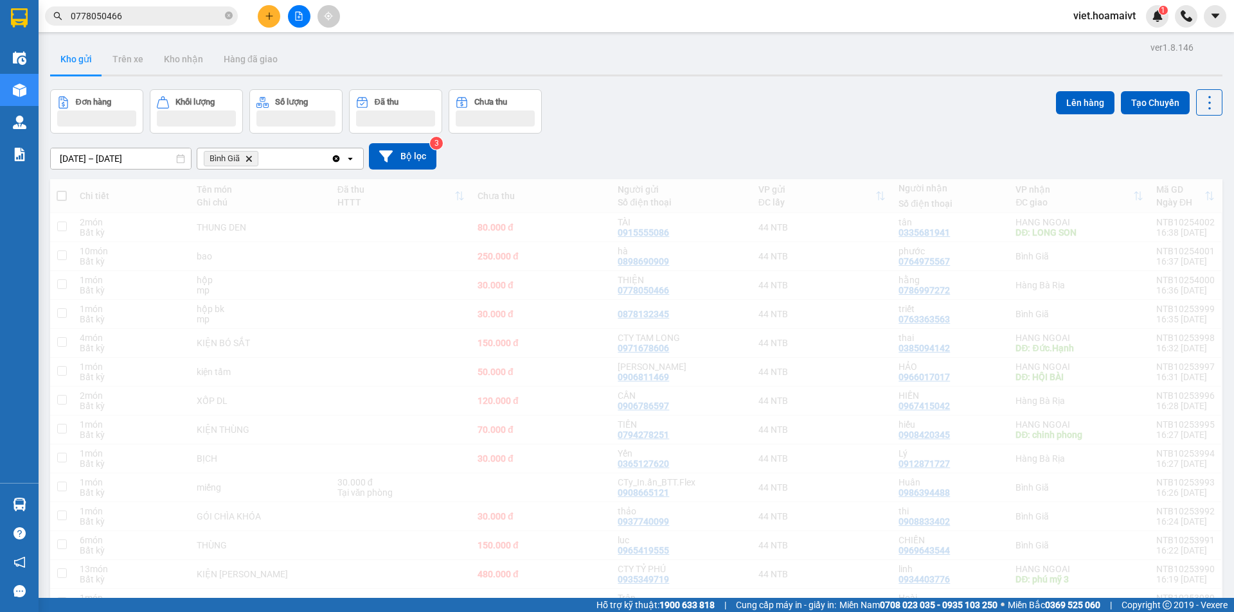
click at [706, 172] on div "[DATE] – [DATE] Press the down arrow key to interact with the calendar and sele…" at bounding box center [636, 157] width 1172 height 46
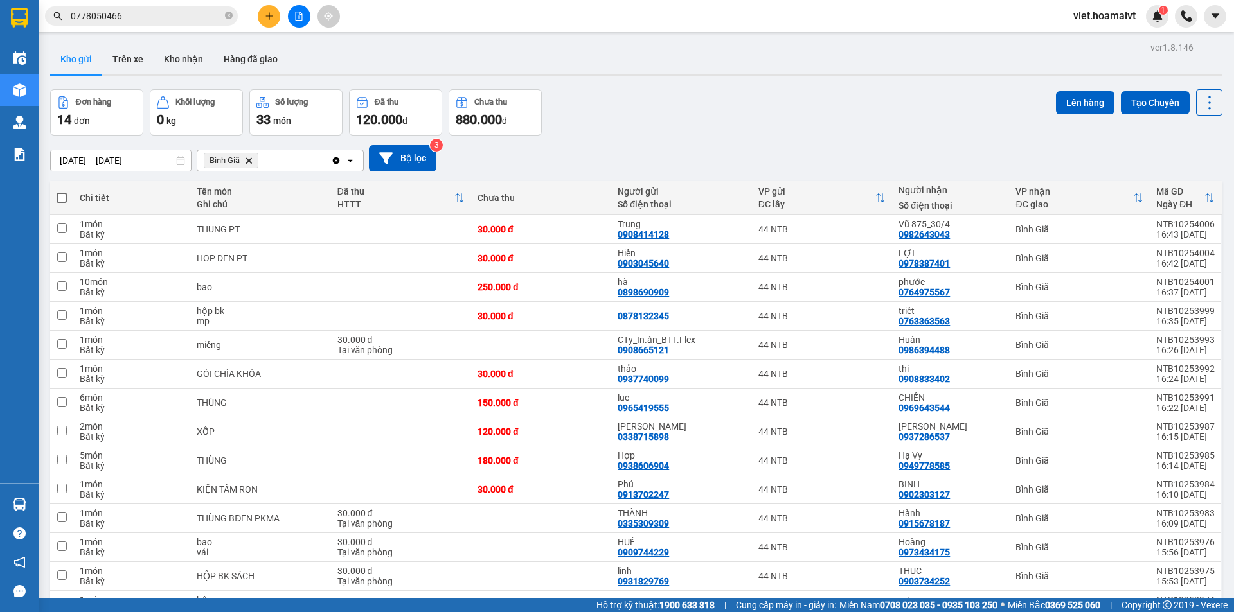
click at [248, 160] on icon "Bình Giã, close by backspace" at bounding box center [249, 160] width 6 height 6
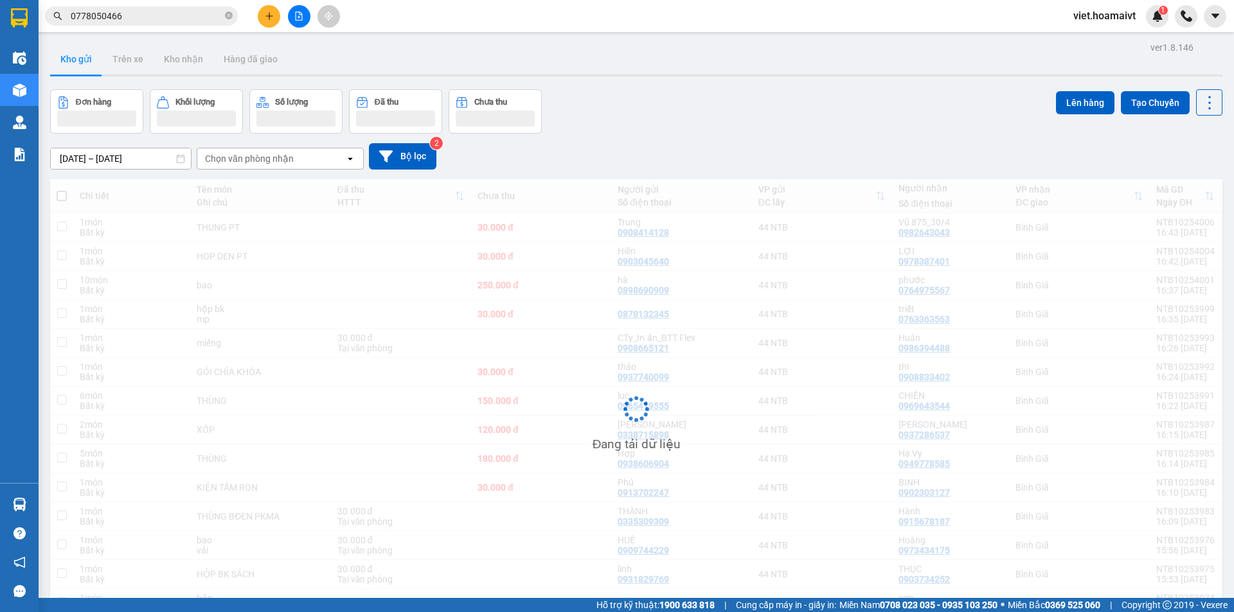
click at [693, 134] on div "[DATE] – [DATE] Press the down arrow key to interact with the calendar and sele…" at bounding box center [636, 157] width 1172 height 46
click at [251, 159] on div "Chọn văn phòng nhận" at bounding box center [249, 158] width 89 height 13
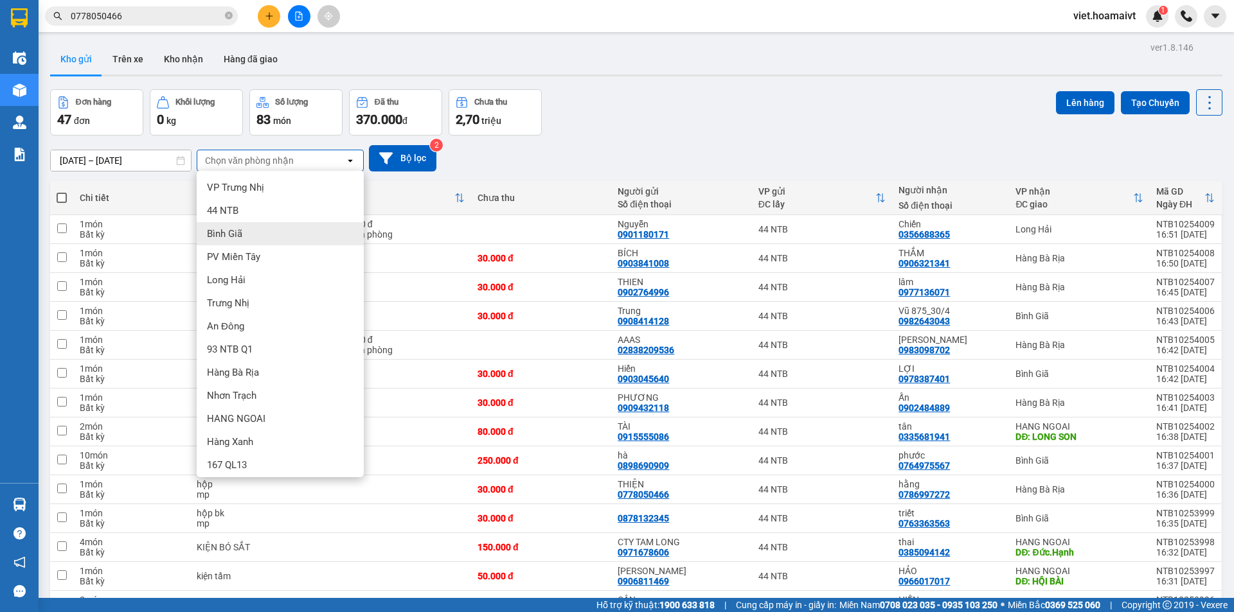
click at [249, 228] on div "Bình Giã" at bounding box center [280, 233] width 167 height 23
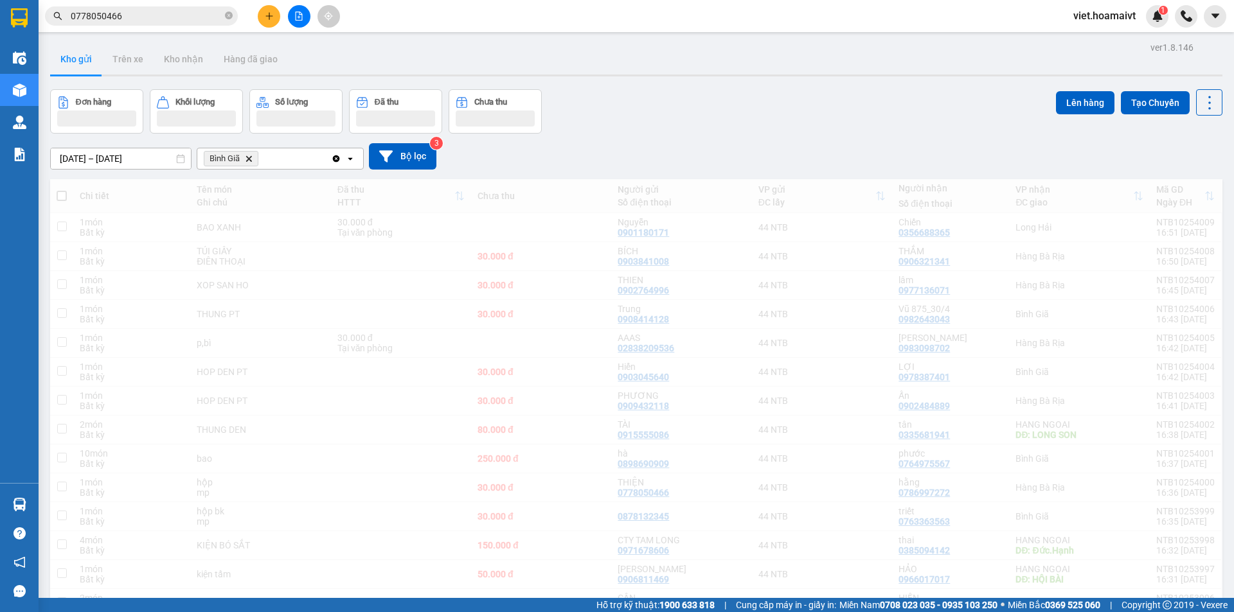
click at [743, 135] on div "[DATE] – [DATE] Press the down arrow key to interact with the calendar and sele…" at bounding box center [636, 157] width 1172 height 46
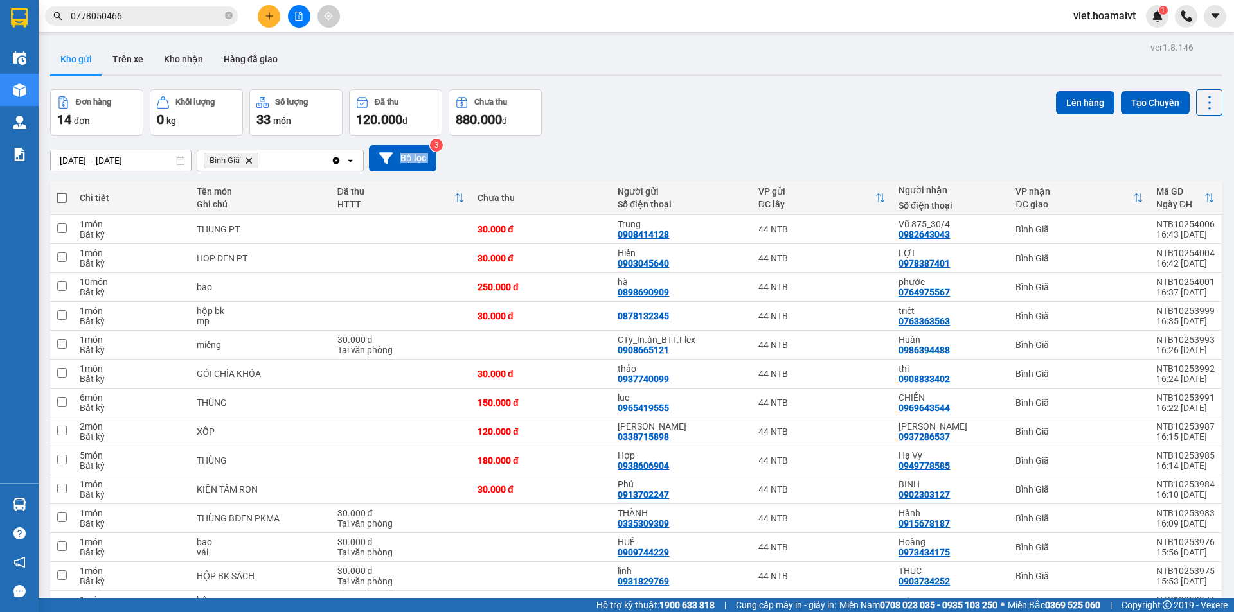
click at [743, 136] on div "[DATE] – [DATE] Press the down arrow key to interact with the calendar and sele…" at bounding box center [636, 159] width 1172 height 46
click at [742, 131] on div "Đơn hàng 14 đơn Khối lượng 0 kg Số lượng 33 món Đã thu 120.000 đ Chưa thu 880.0…" at bounding box center [636, 112] width 1172 height 46
click at [741, 131] on div "Đơn hàng 14 đơn Khối lượng 0 kg Số lượng 33 món Đã thu 120.000 đ Chưa thu 880.0…" at bounding box center [636, 112] width 1172 height 46
click at [251, 157] on icon "Delete" at bounding box center [249, 161] width 8 height 8
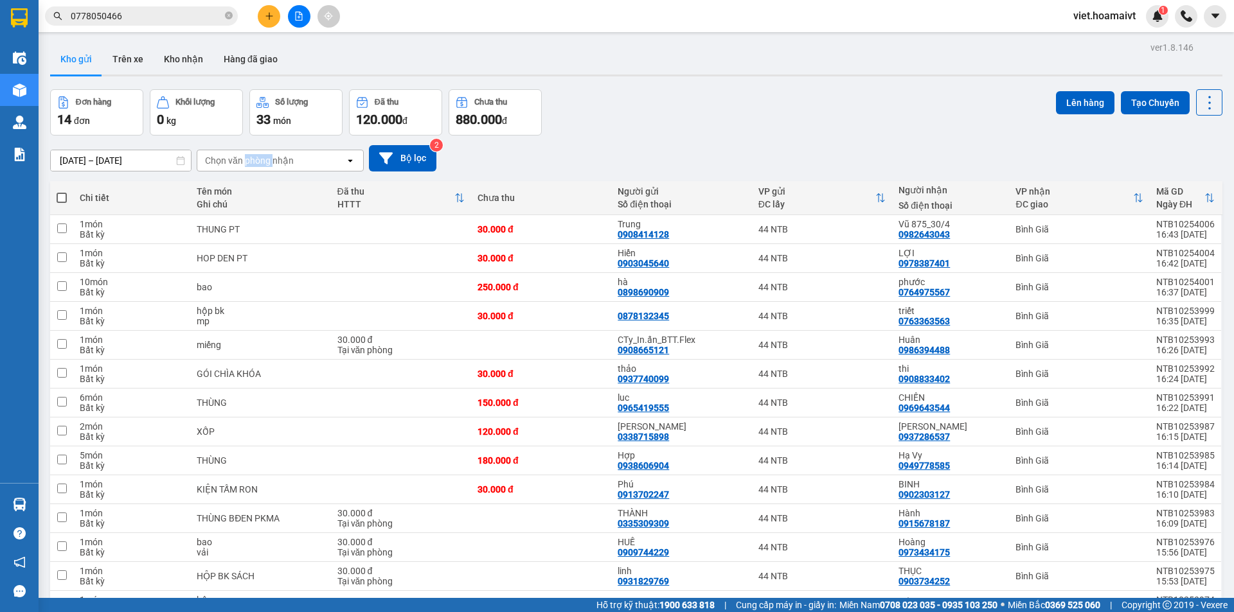
click at [251, 157] on div "Chọn văn phòng nhận" at bounding box center [249, 160] width 89 height 13
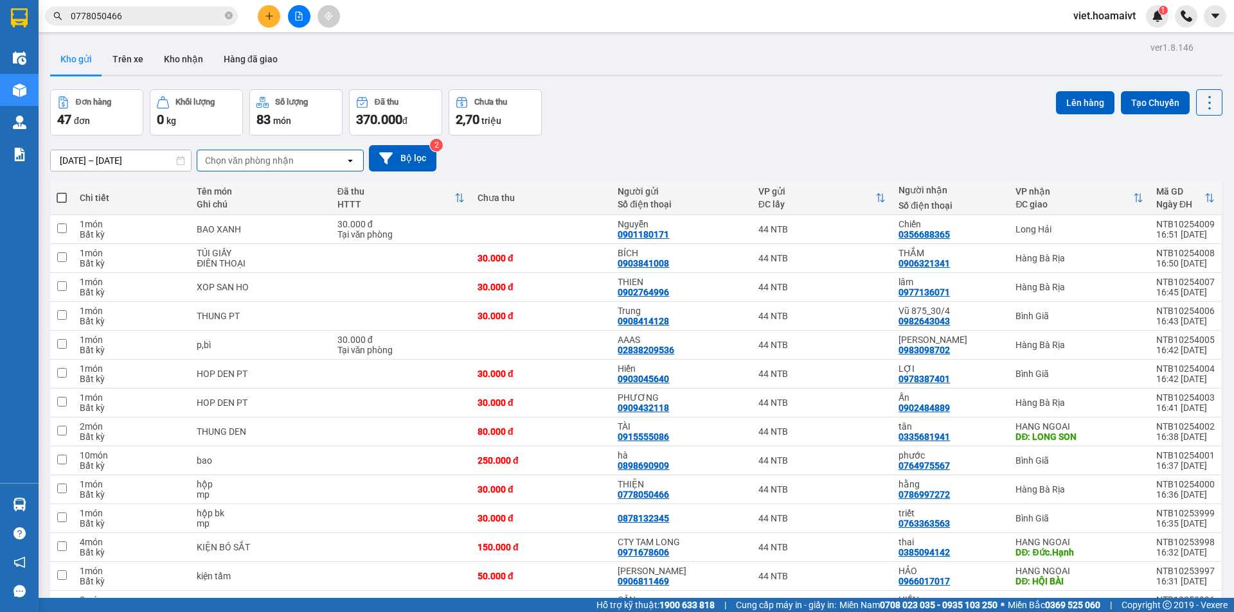
click at [235, 161] on div "Chọn văn phòng nhận" at bounding box center [249, 160] width 89 height 13
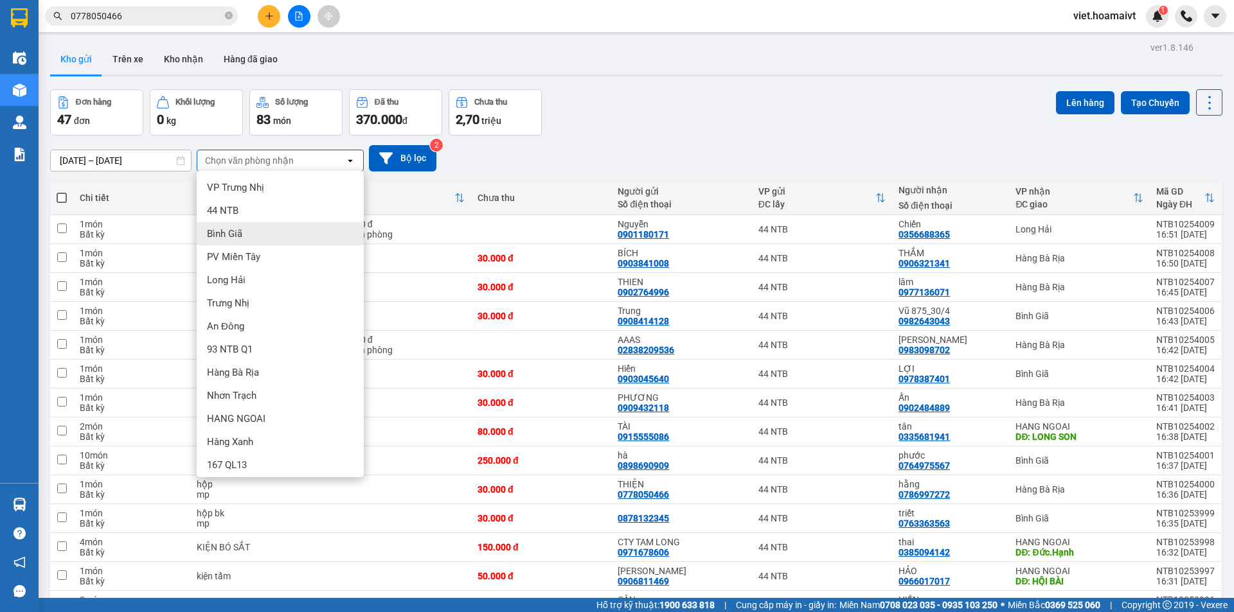
click at [240, 230] on span "Bình Giã" at bounding box center [224, 233] width 35 height 13
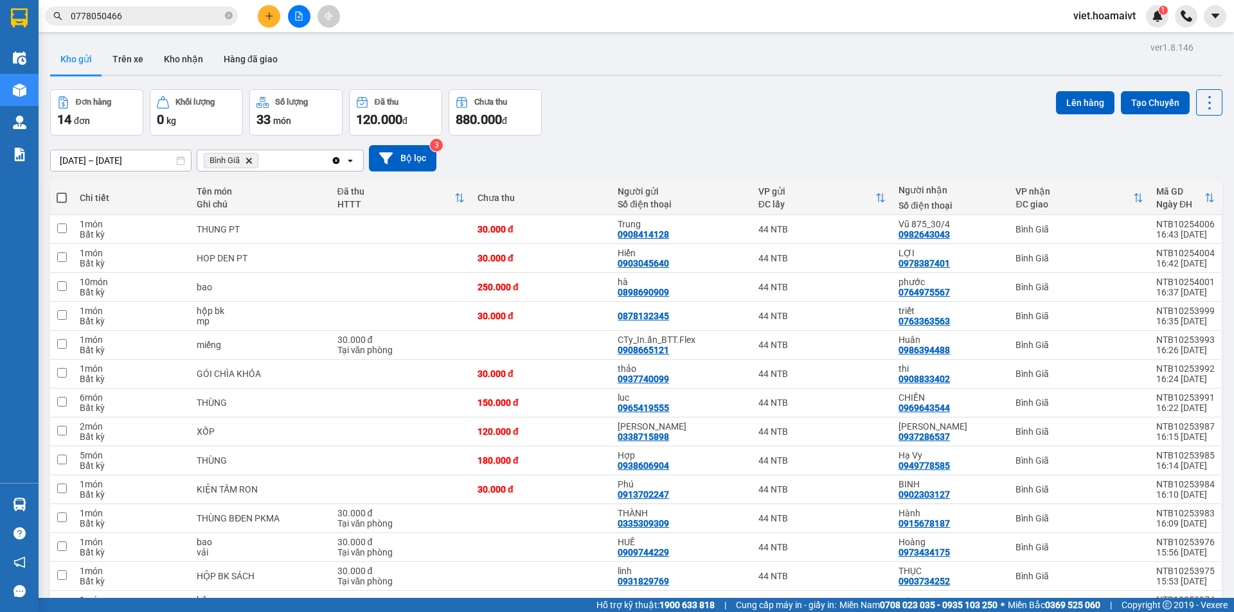
click at [61, 199] on span at bounding box center [62, 198] width 10 height 10
click at [62, 191] on input "checkbox" at bounding box center [62, 191] width 0 height 0
checkbox input "true"
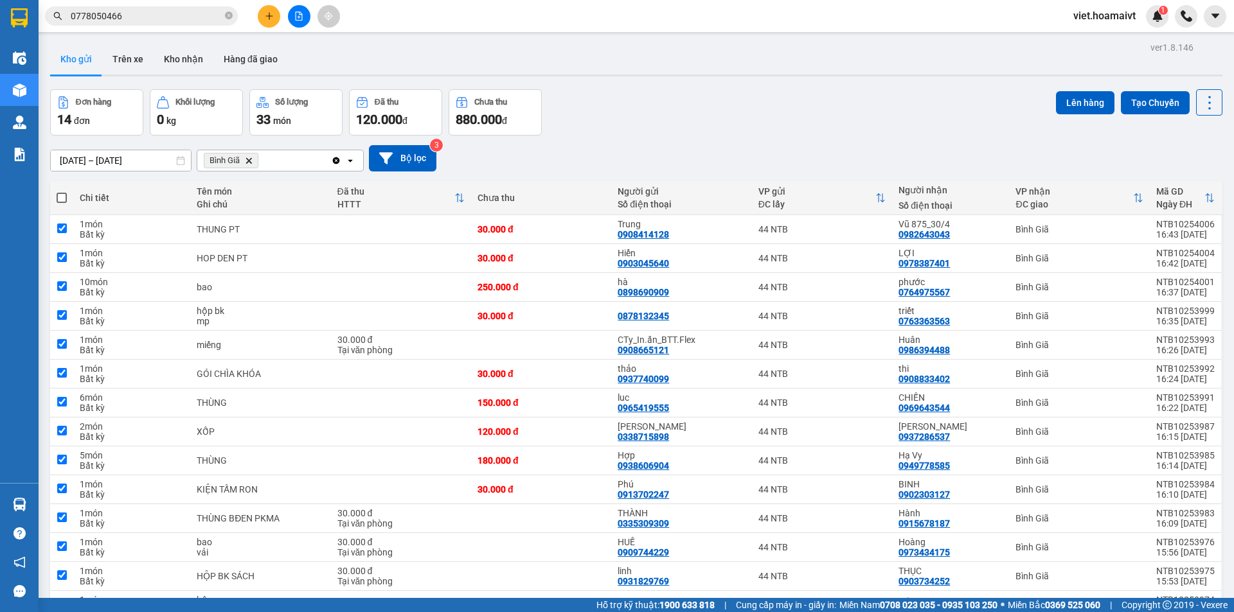
checkbox input "true"
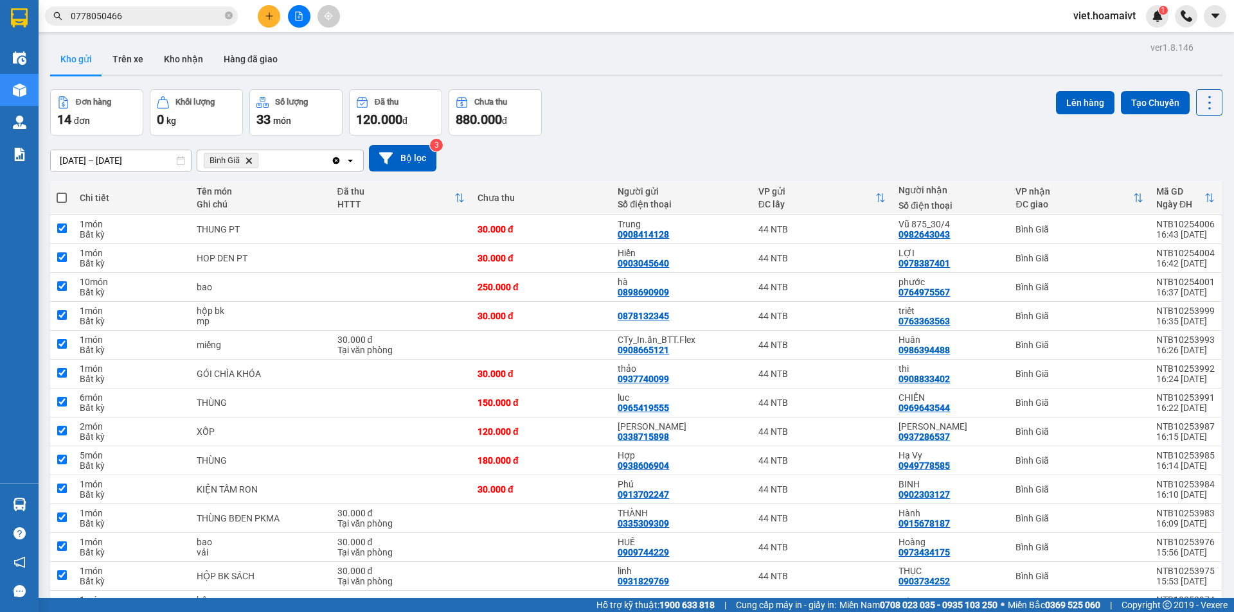
checkbox input "true"
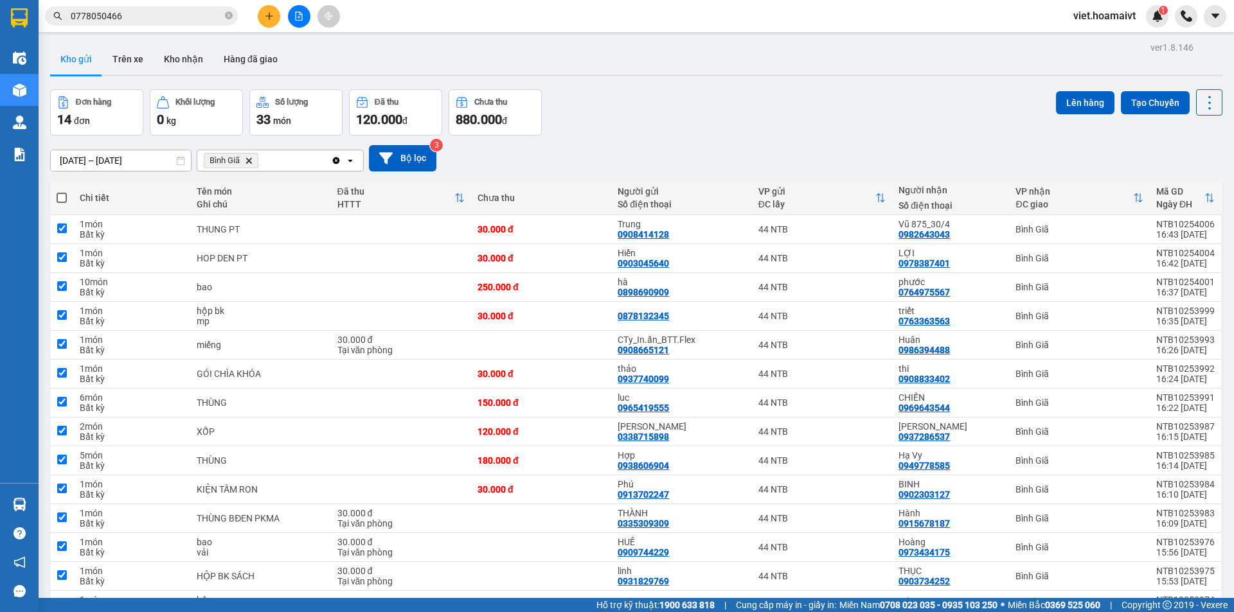
checkbox input "true"
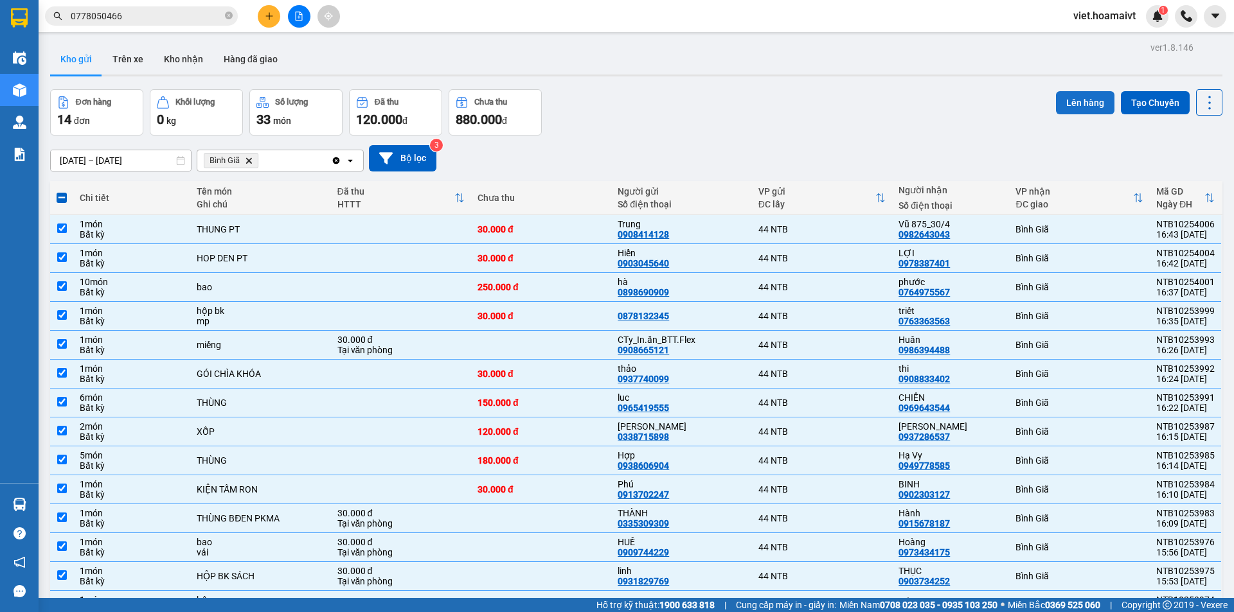
click at [1061, 108] on button "Lên hàng" at bounding box center [1085, 102] width 58 height 23
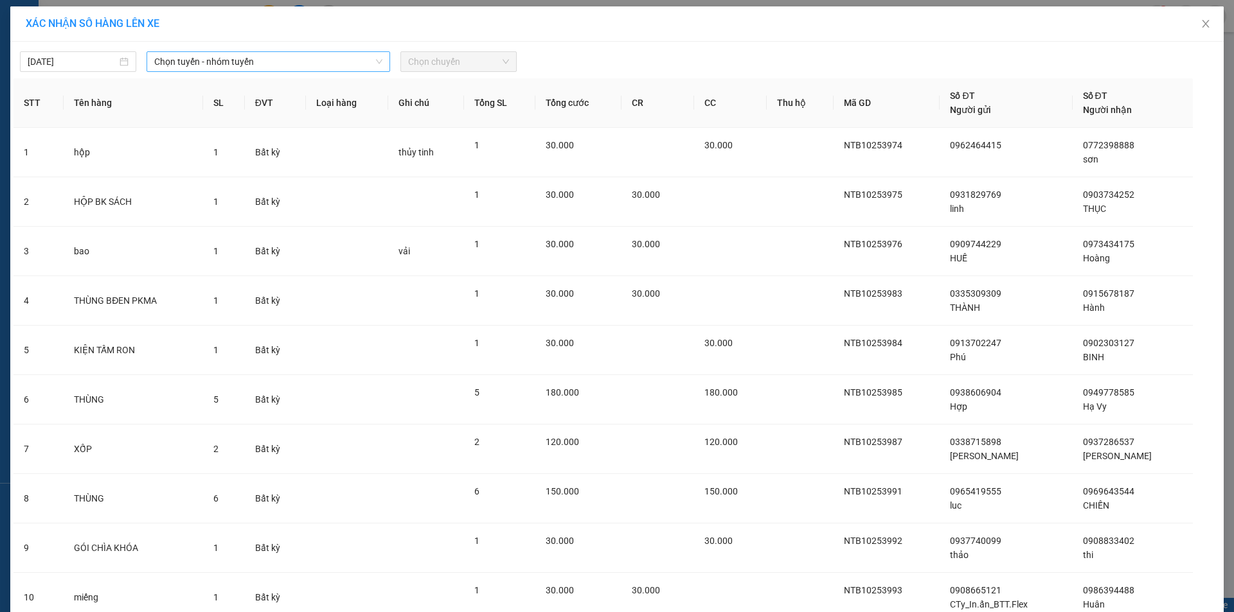
click at [223, 58] on span "Chọn tuyến - nhóm tuyến" at bounding box center [268, 61] width 228 height 19
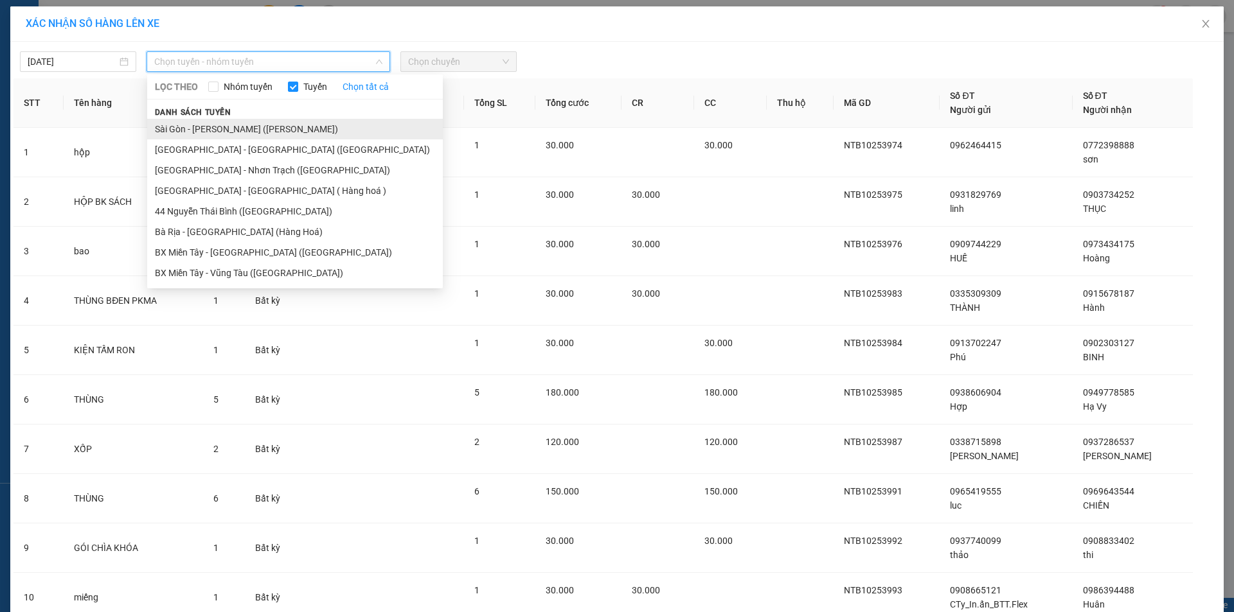
click at [223, 131] on li "Sài Gòn - [PERSON_NAME] ([PERSON_NAME])" at bounding box center [295, 129] width 296 height 21
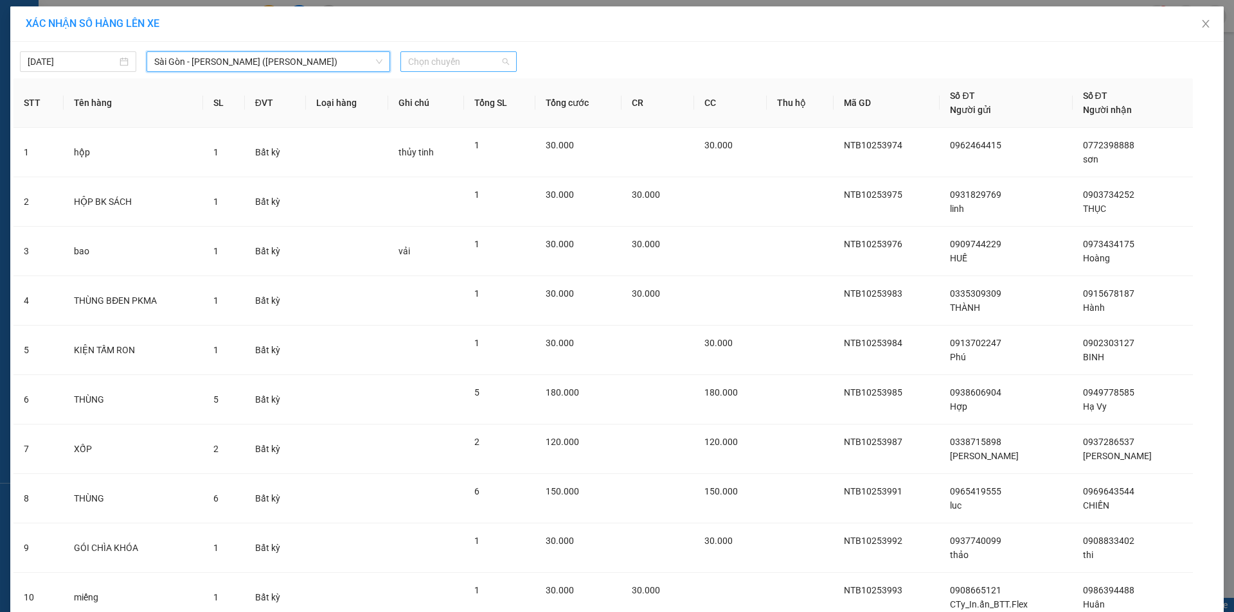
click at [434, 63] on span "Chọn chuyến" at bounding box center [458, 61] width 101 height 19
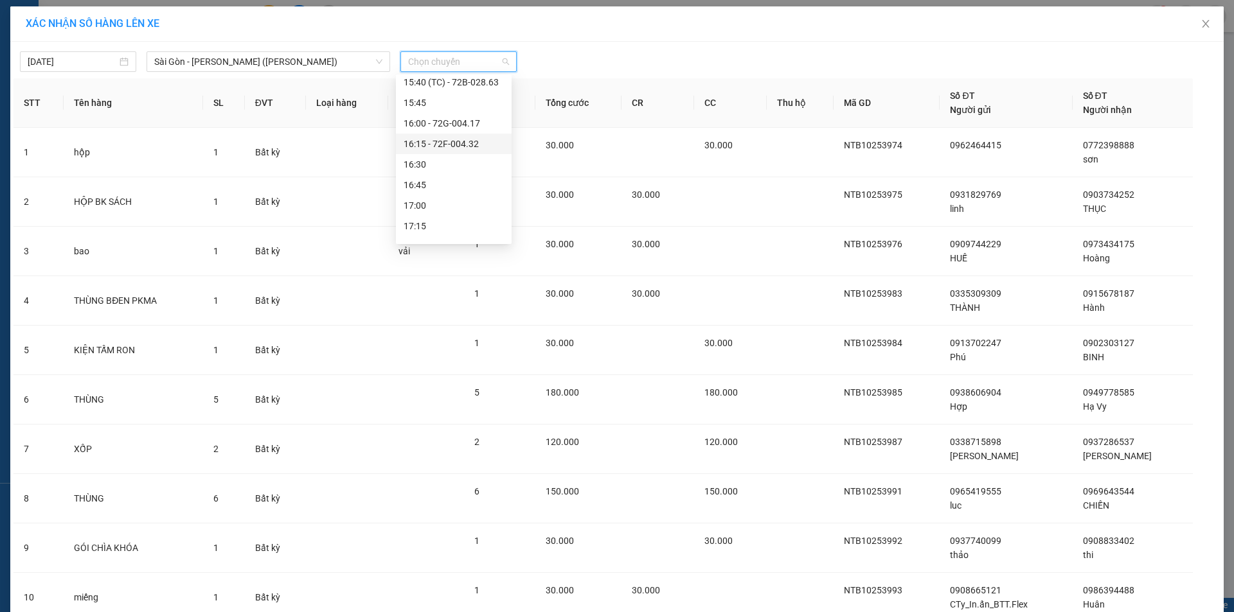
scroll to position [1049, 0]
click at [438, 153] on div "17:00" at bounding box center [454, 149] width 100 height 14
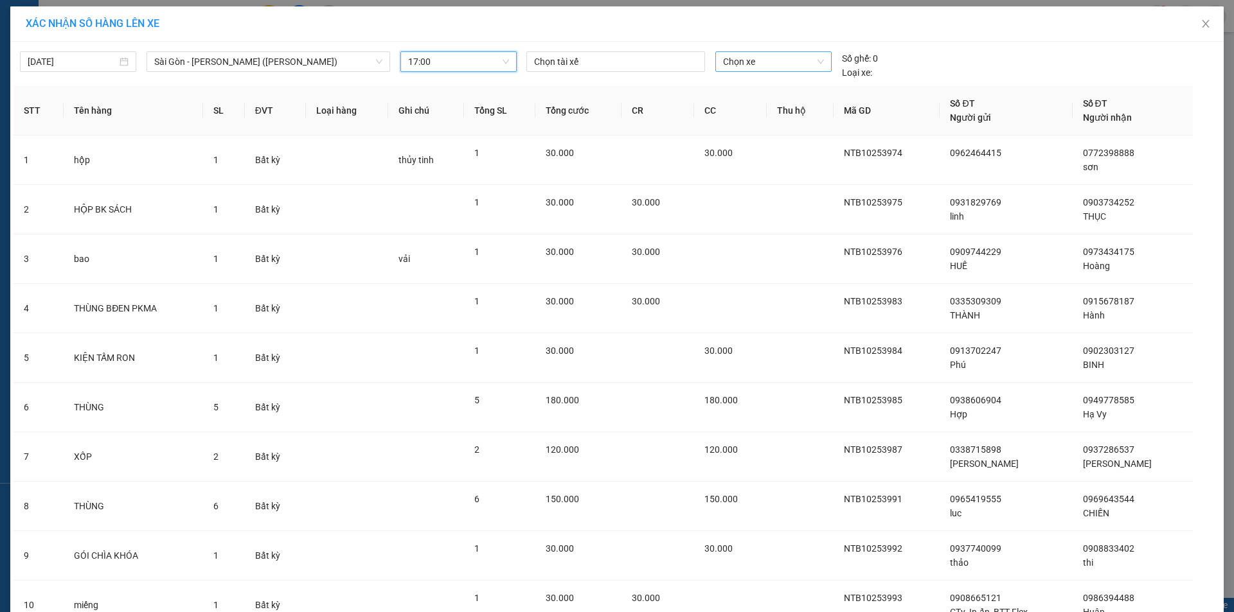
click at [739, 63] on span "Chọn xe" at bounding box center [773, 61] width 100 height 19
type input "00087"
click at [772, 79] on div "72G-000.87" at bounding box center [769, 87] width 116 height 21
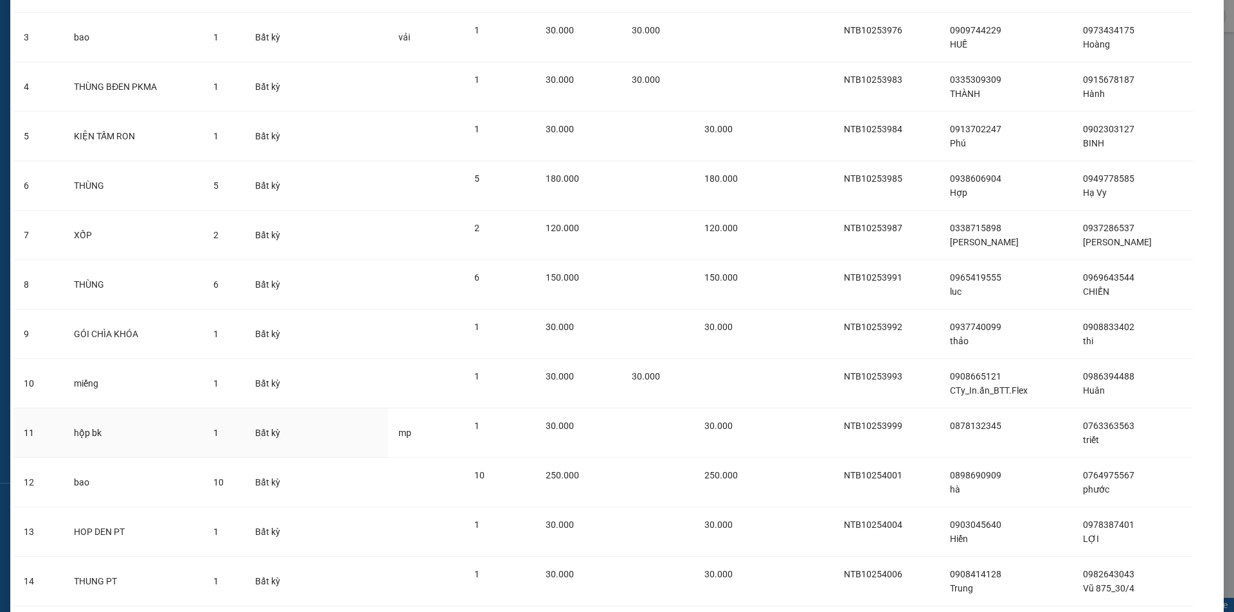
scroll to position [302, 0]
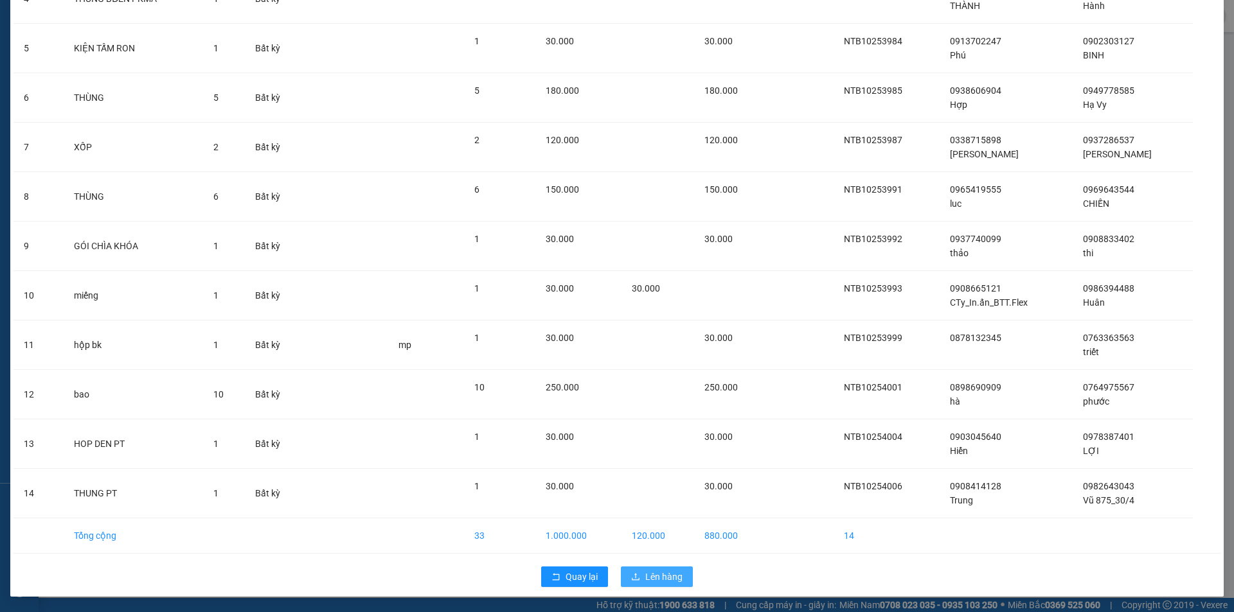
click at [645, 578] on span "Lên hàng" at bounding box center [663, 577] width 37 height 14
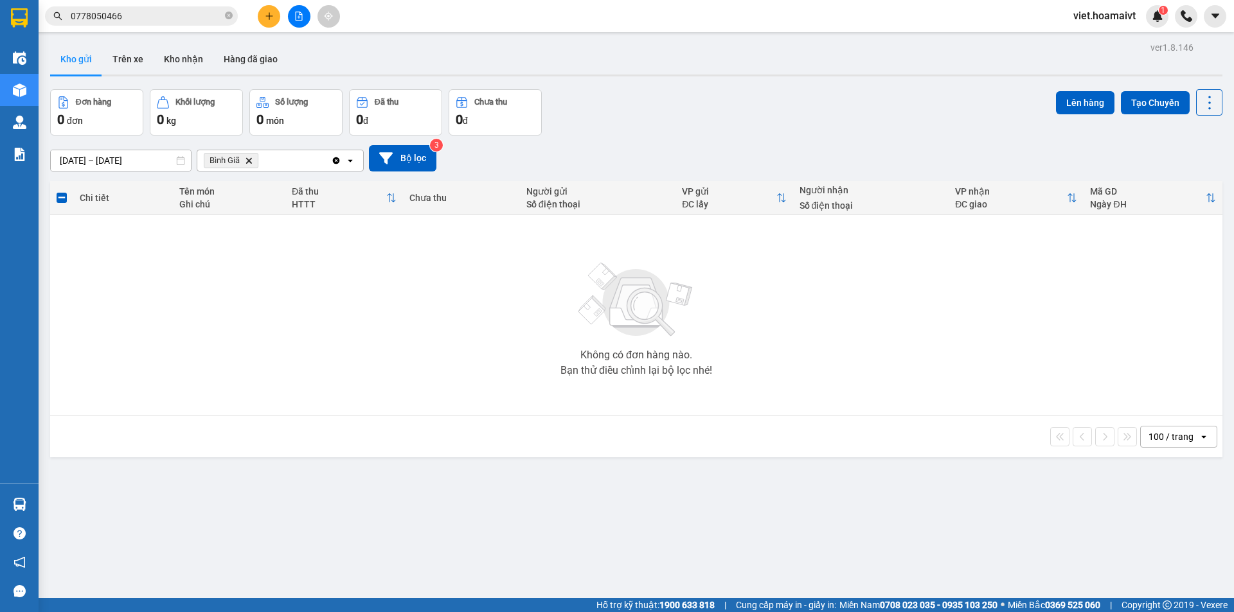
click at [297, 20] on icon "file-add" at bounding box center [299, 16] width 7 height 9
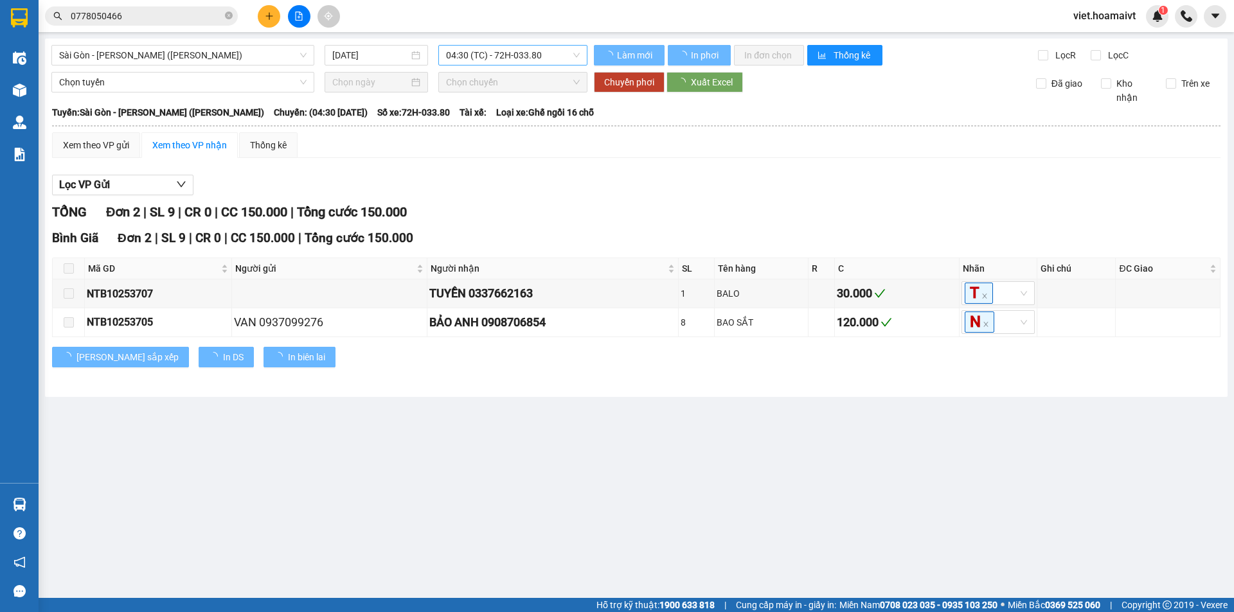
click at [466, 49] on span "04:30 (TC) - 72H-033.80" at bounding box center [513, 55] width 134 height 19
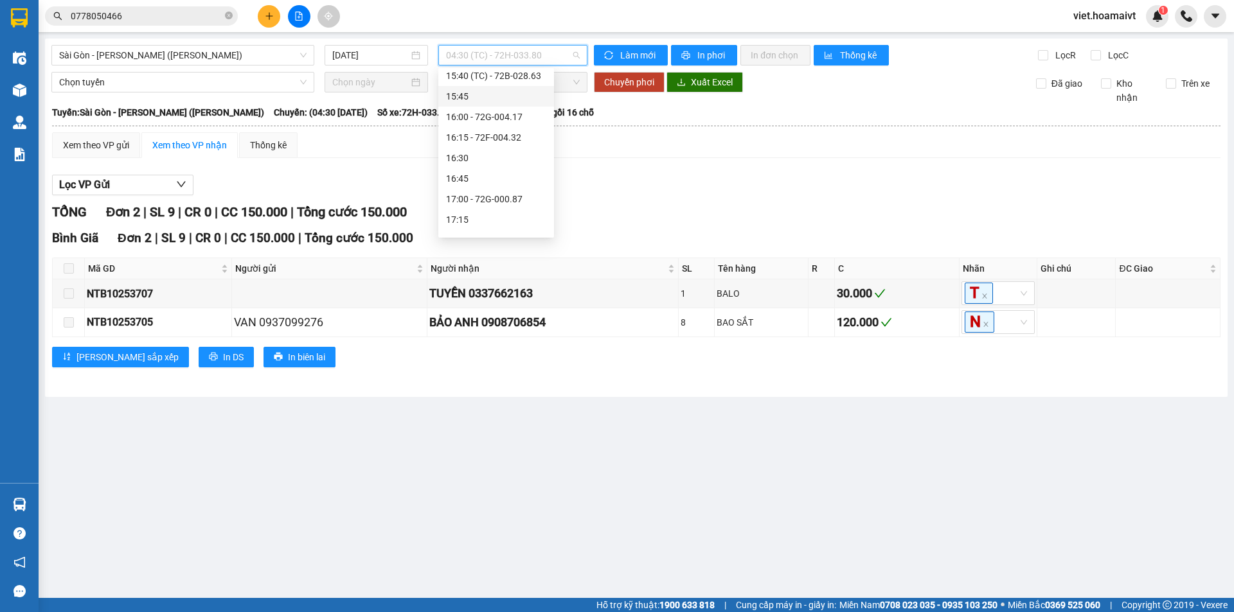
scroll to position [1049, 0]
drag, startPoint x: 506, startPoint y: 143, endPoint x: 718, endPoint y: 200, distance: 220.1
click at [510, 143] on div "17:00 - 72G-000.87" at bounding box center [496, 143] width 100 height 14
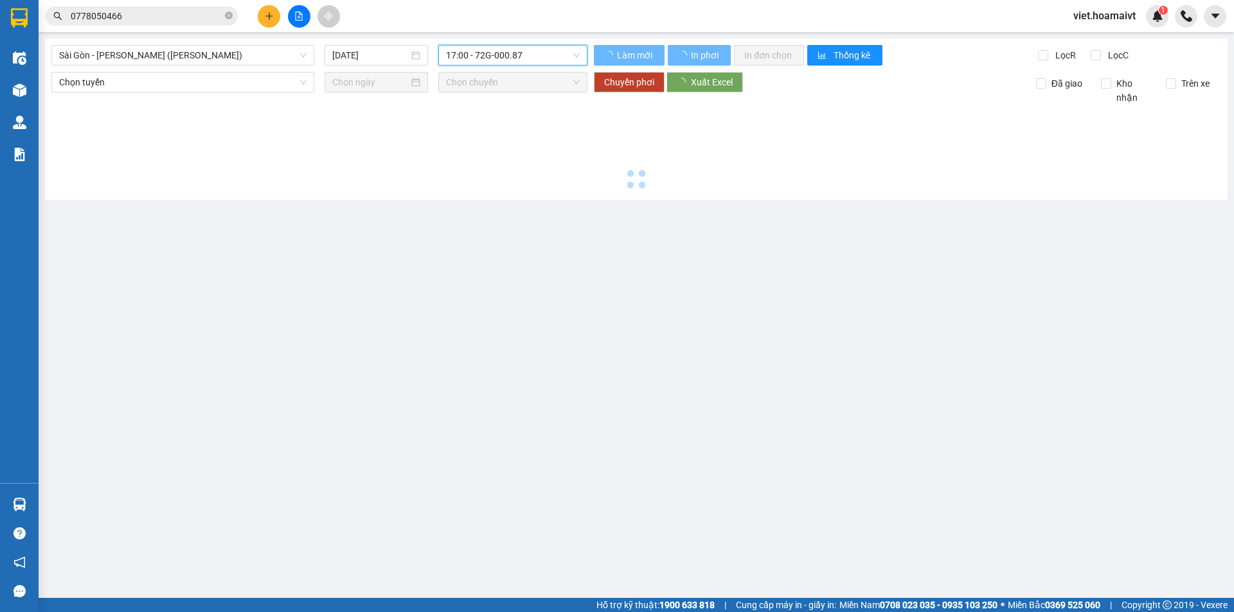
click at [855, 210] on main "[GEOGRAPHIC_DATA] - [GEOGRAPHIC_DATA] (Hàng Hoá) [DATE] 17:00 17:00 - 72G-000…" at bounding box center [617, 299] width 1234 height 598
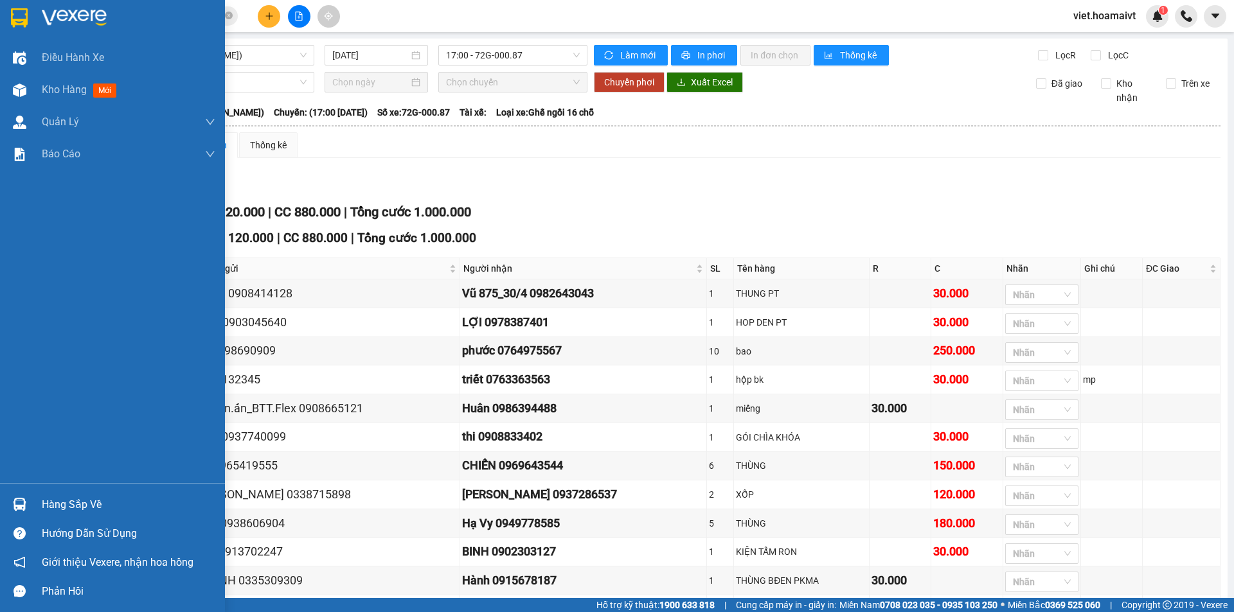
click at [60, 18] on img at bounding box center [74, 17] width 65 height 19
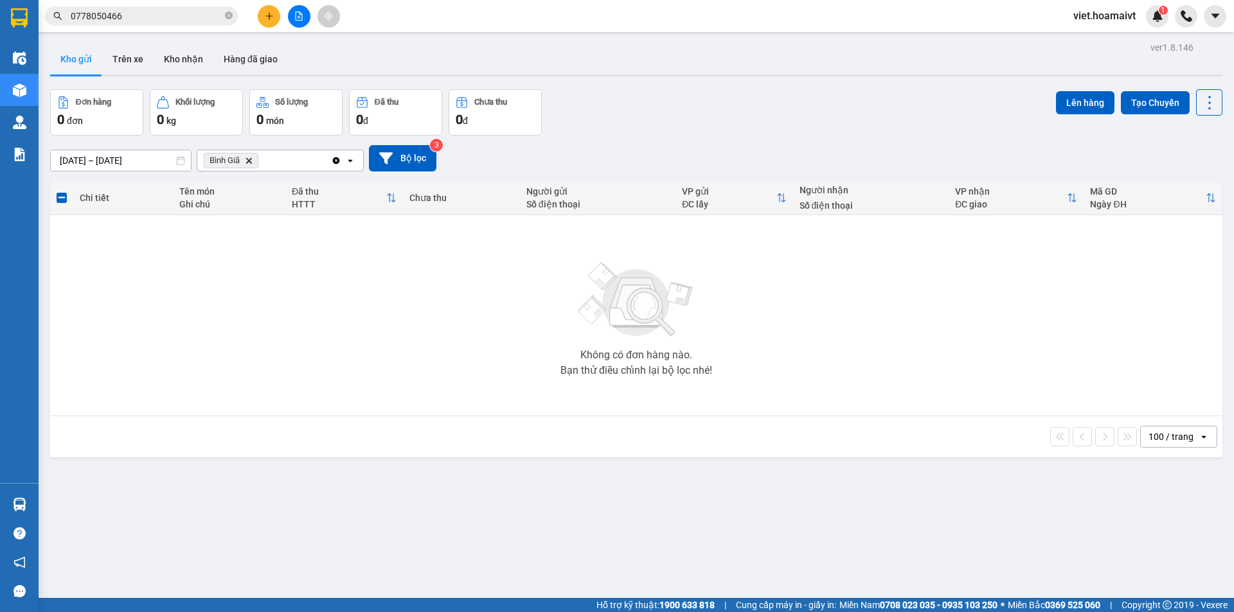
click at [248, 163] on icon "Delete" at bounding box center [249, 161] width 8 height 8
click at [248, 163] on div "Chọn văn phòng nhận" at bounding box center [249, 160] width 89 height 13
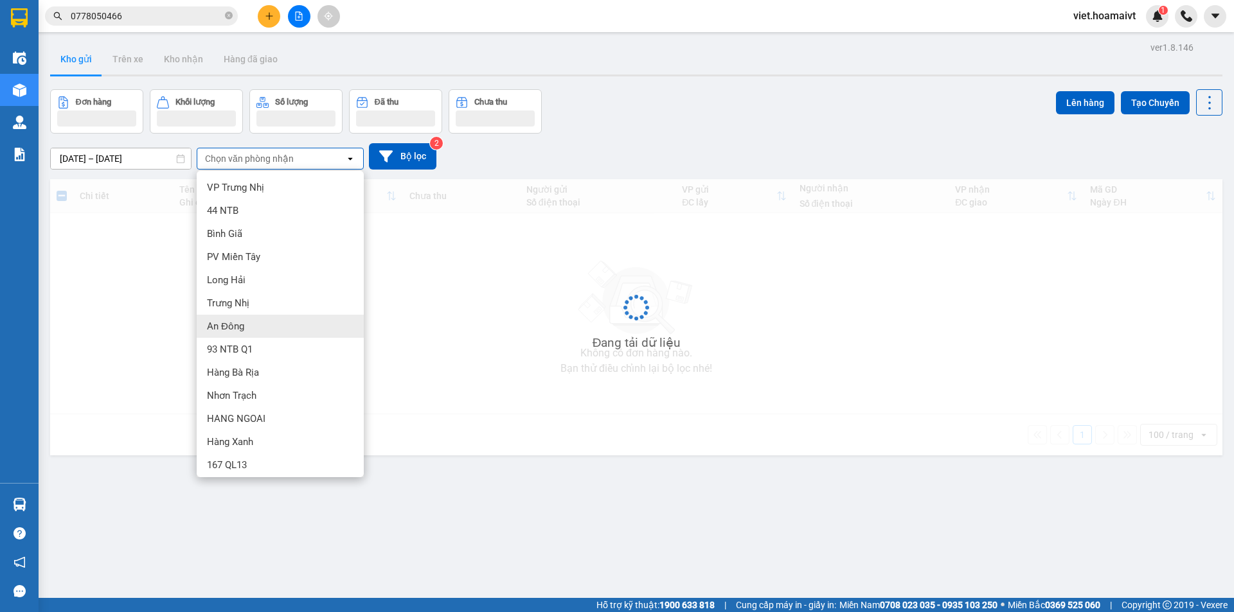
scroll to position [4, 0]
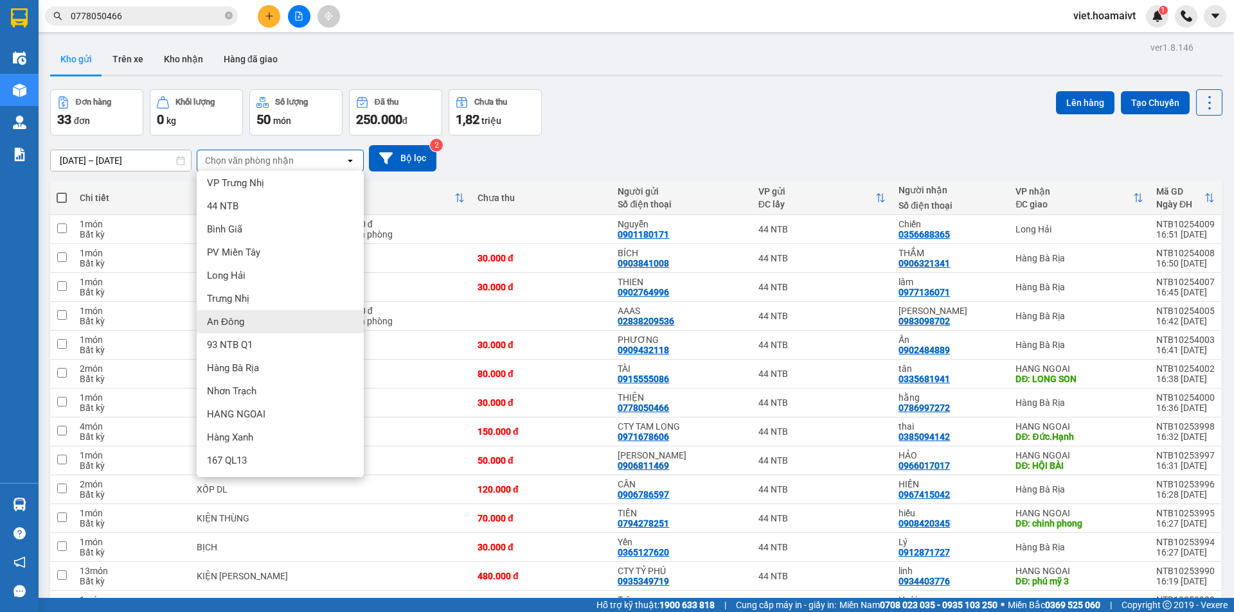
click at [290, 364] on div "Hàng Bà Rịa" at bounding box center [280, 368] width 167 height 23
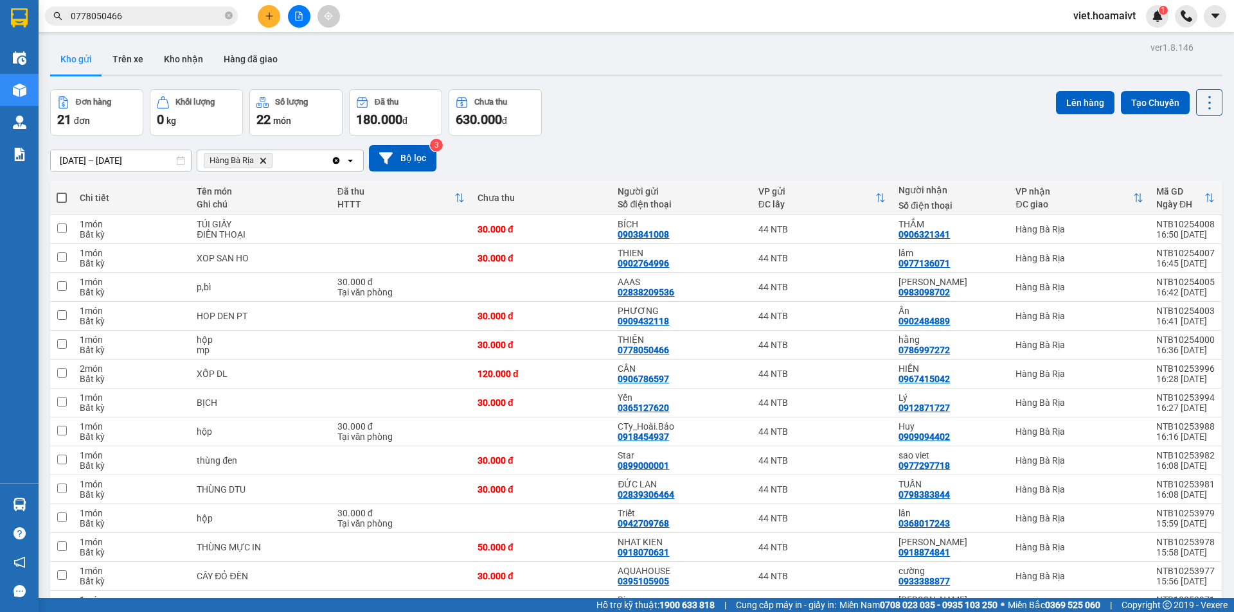
drag, startPoint x: 63, startPoint y: 197, endPoint x: 576, endPoint y: 126, distance: 517.6
click at [64, 197] on span at bounding box center [62, 198] width 10 height 10
click at [62, 191] on input "checkbox" at bounding box center [62, 191] width 0 height 0
checkbox input "true"
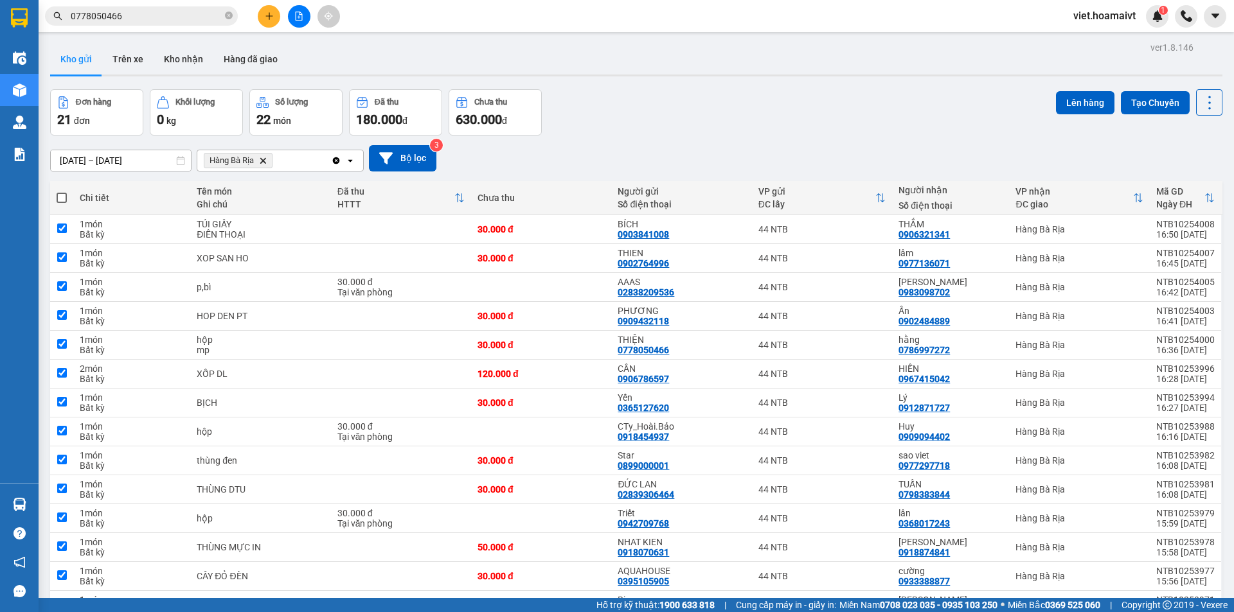
checkbox input "true"
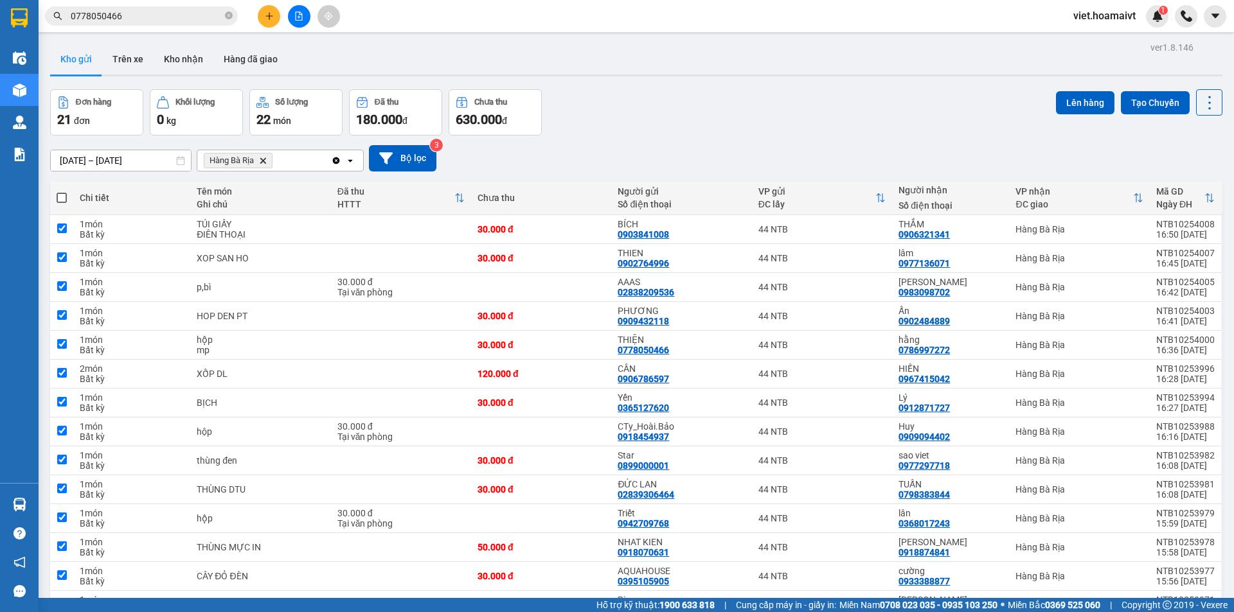
checkbox input "true"
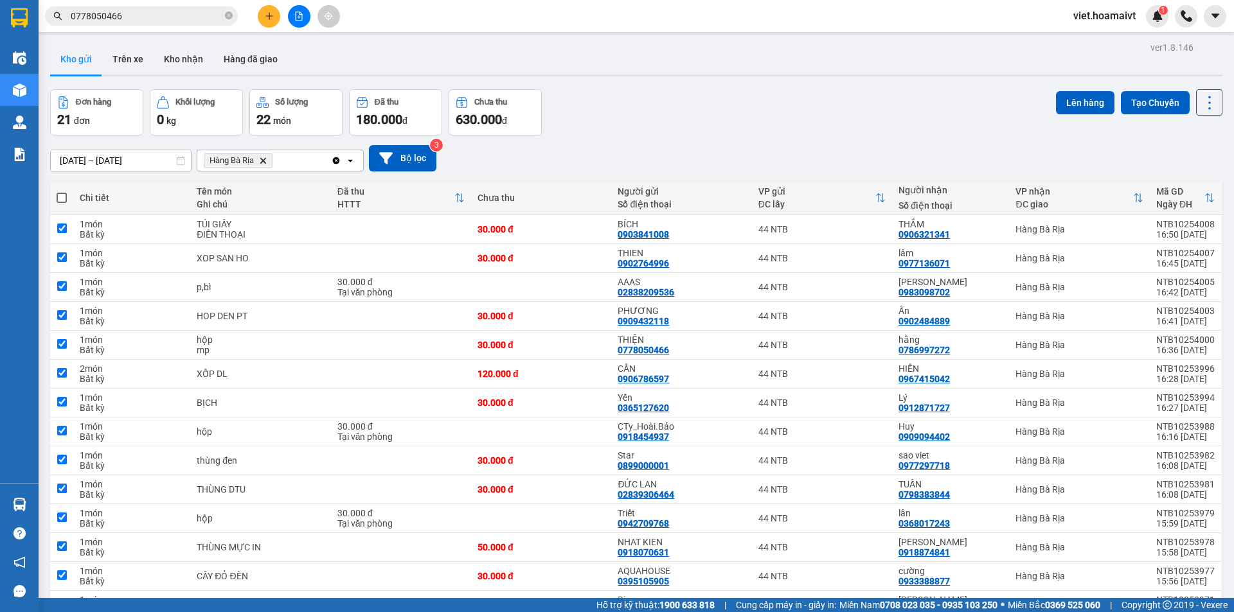
checkbox input "true"
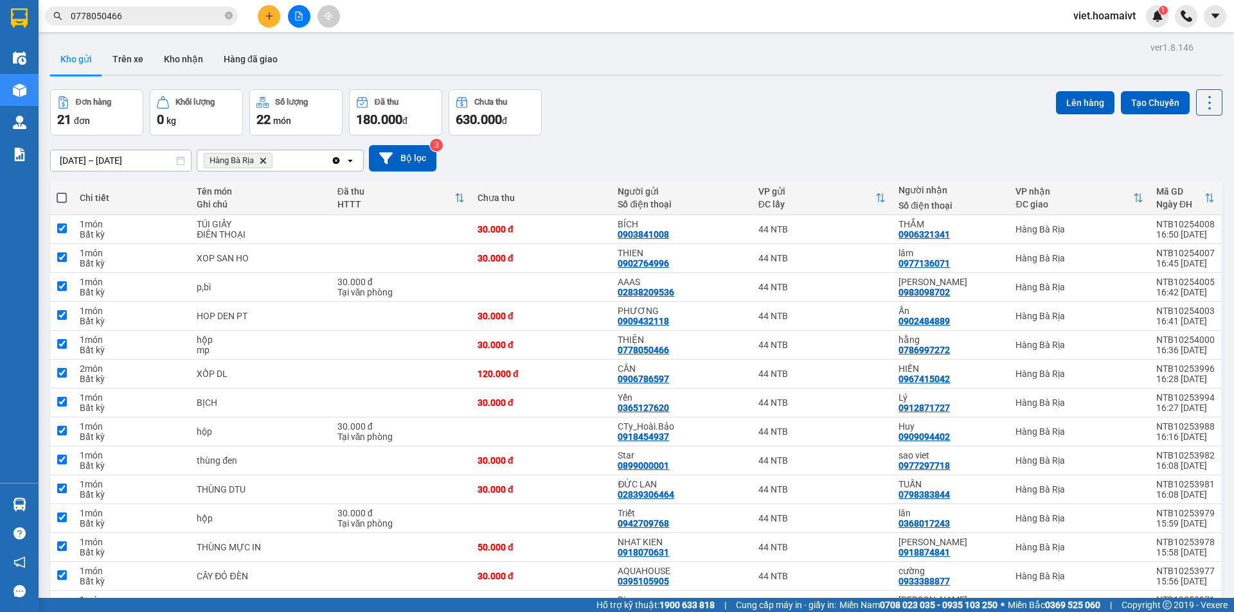
checkbox input "true"
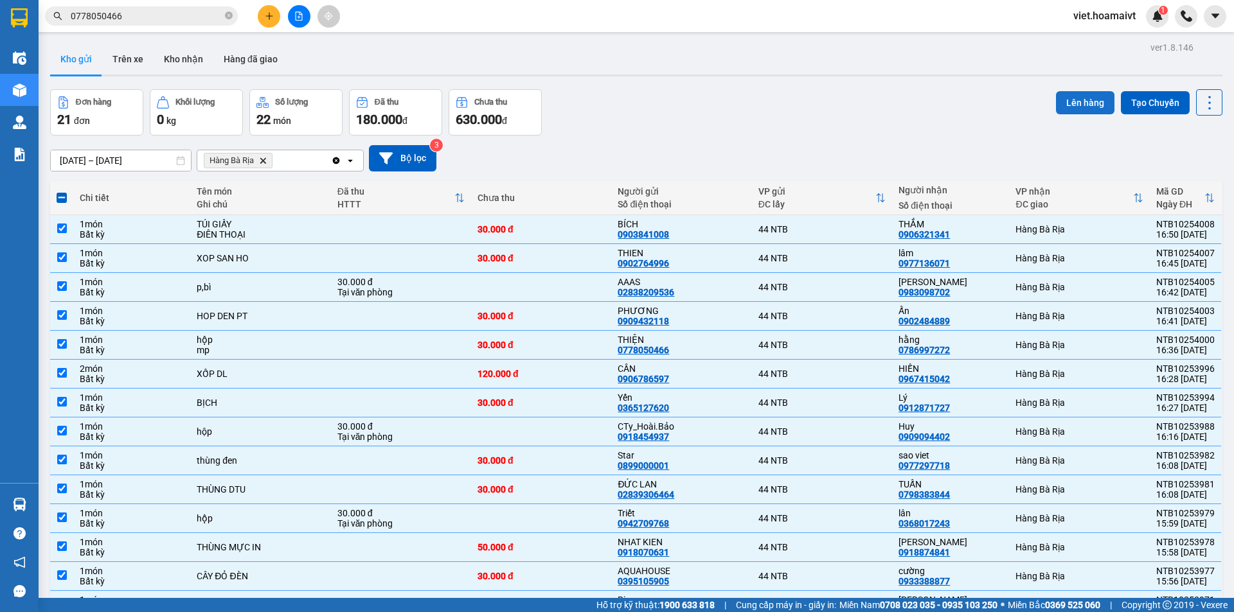
click at [1060, 95] on button "Lên hàng" at bounding box center [1085, 102] width 58 height 23
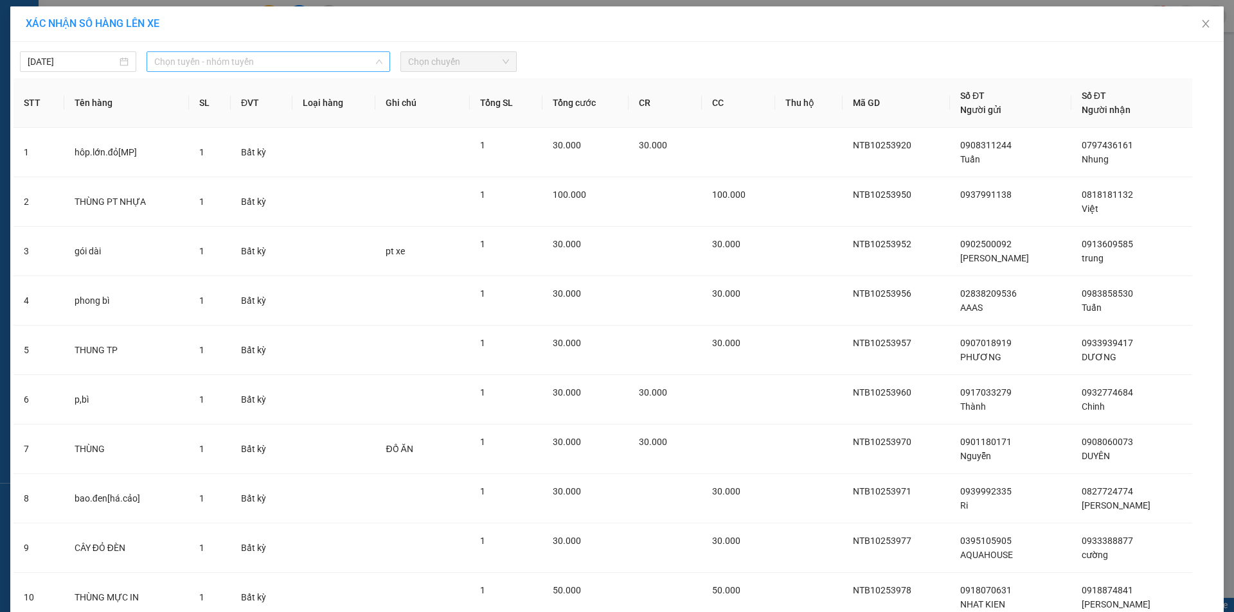
click at [178, 60] on span "Chọn tuyến - nhóm tuyến" at bounding box center [268, 61] width 228 height 19
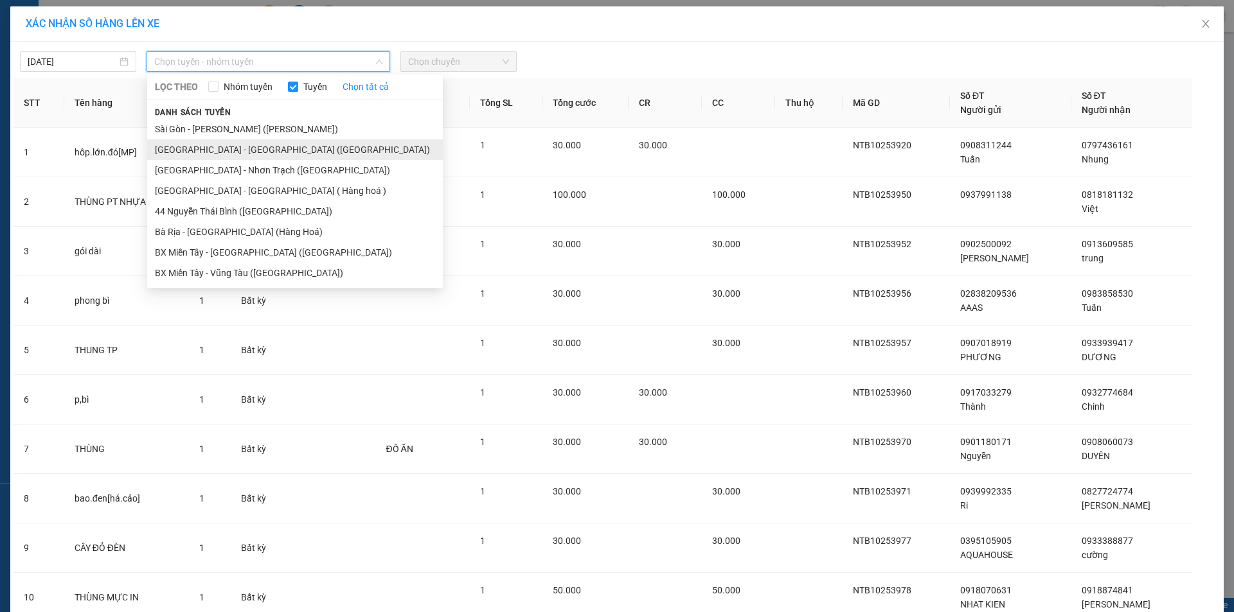
click at [215, 144] on li "[GEOGRAPHIC_DATA] - [GEOGRAPHIC_DATA] ([GEOGRAPHIC_DATA])" at bounding box center [295, 149] width 296 height 21
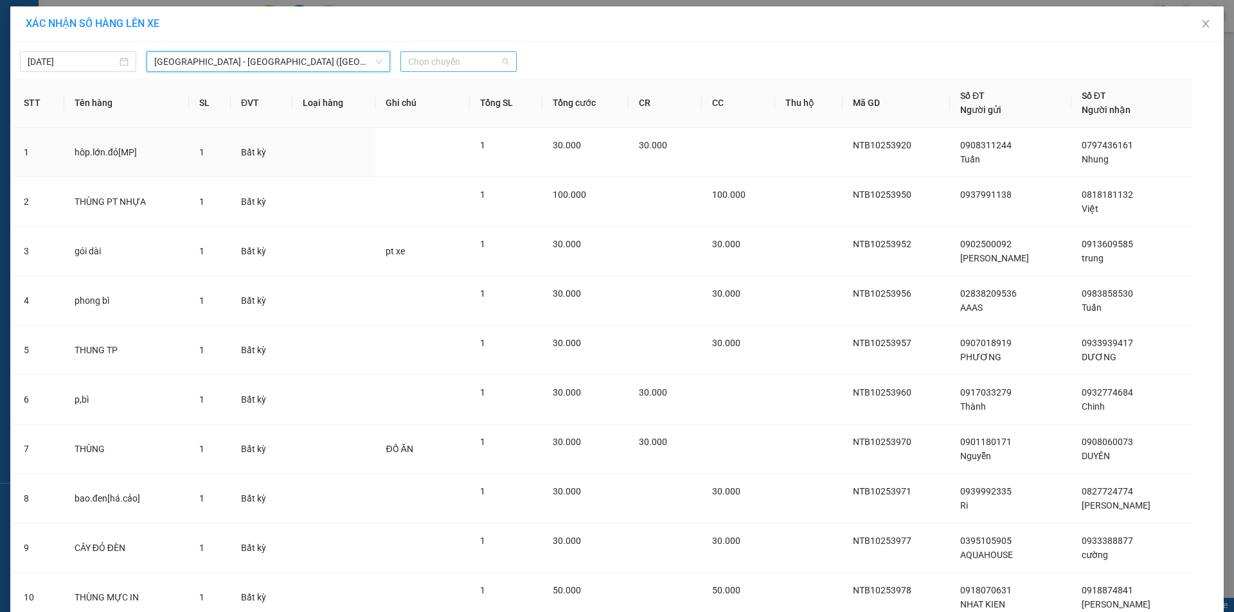
click at [426, 62] on span "Chọn chuyến" at bounding box center [458, 61] width 101 height 19
click at [445, 153] on div "17:00" at bounding box center [454, 149] width 100 height 14
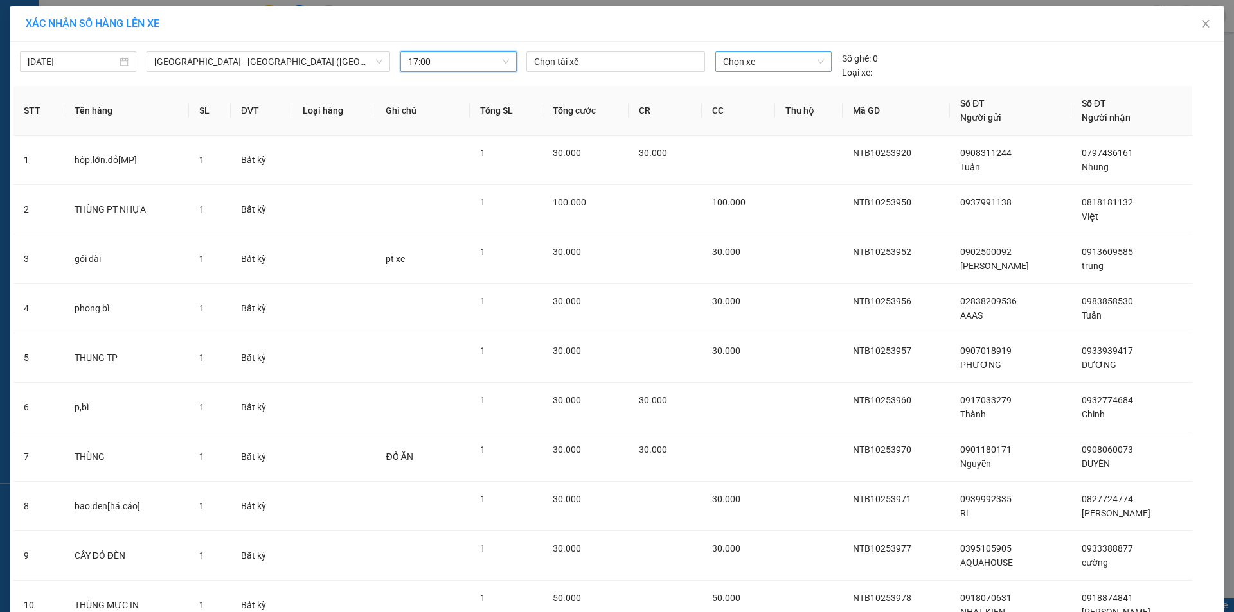
click at [758, 64] on span "Chọn xe" at bounding box center [773, 61] width 100 height 19
type input "00087"
click at [782, 85] on div "72G-000.87" at bounding box center [768, 87] width 100 height 14
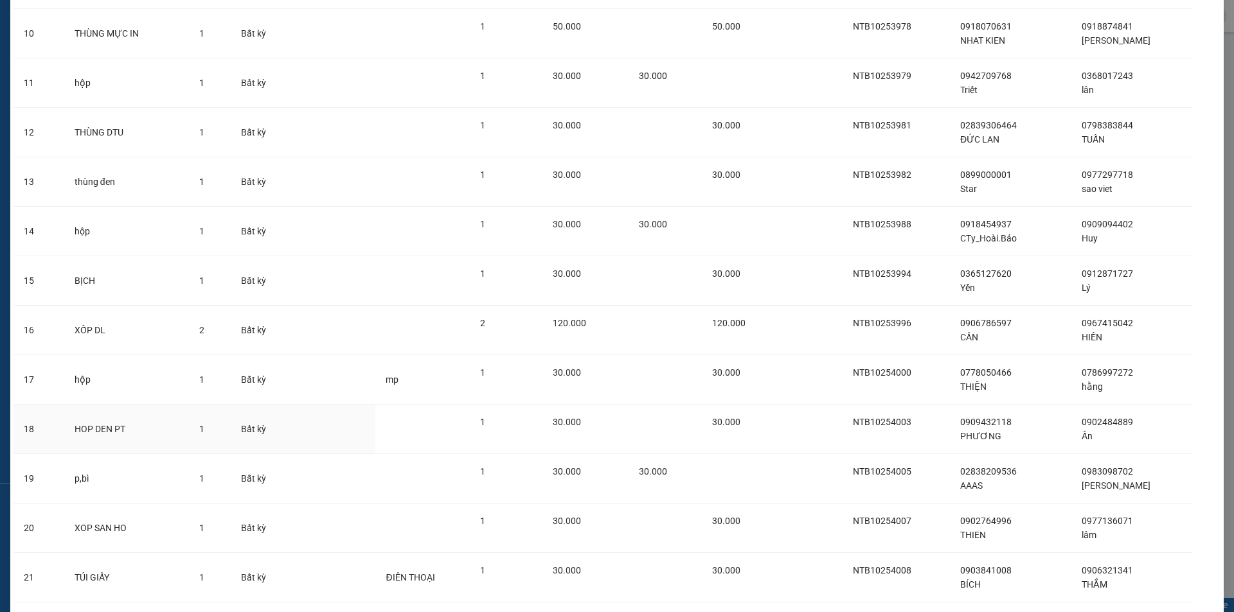
scroll to position [648, 0]
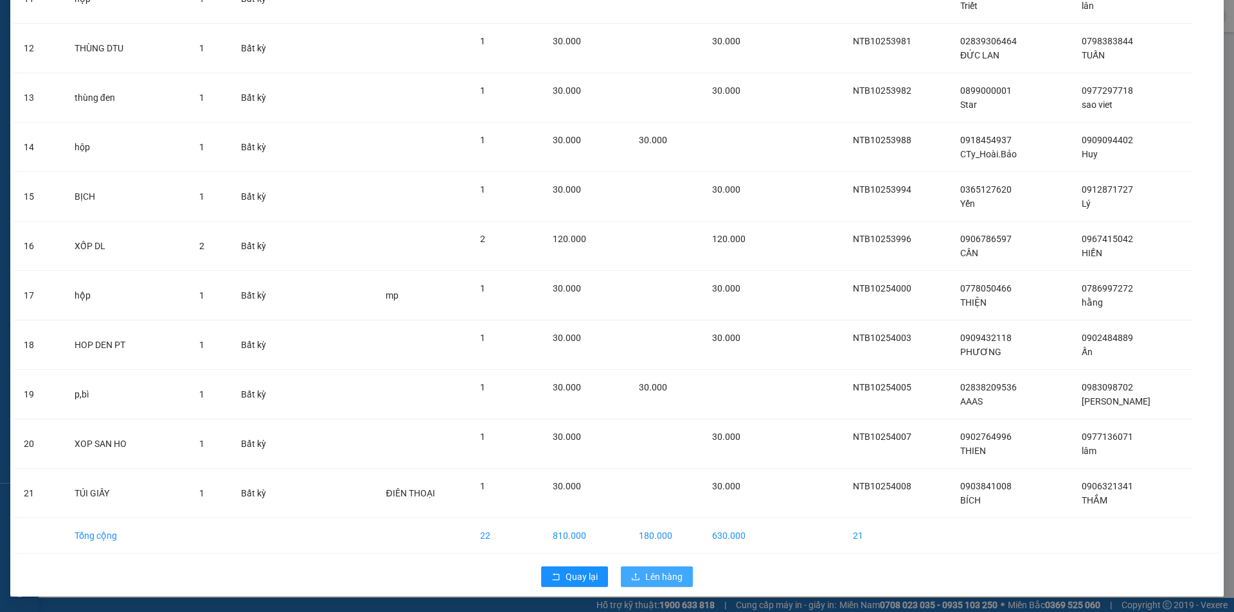
click at [645, 576] on span "Lên hàng" at bounding box center [663, 577] width 37 height 14
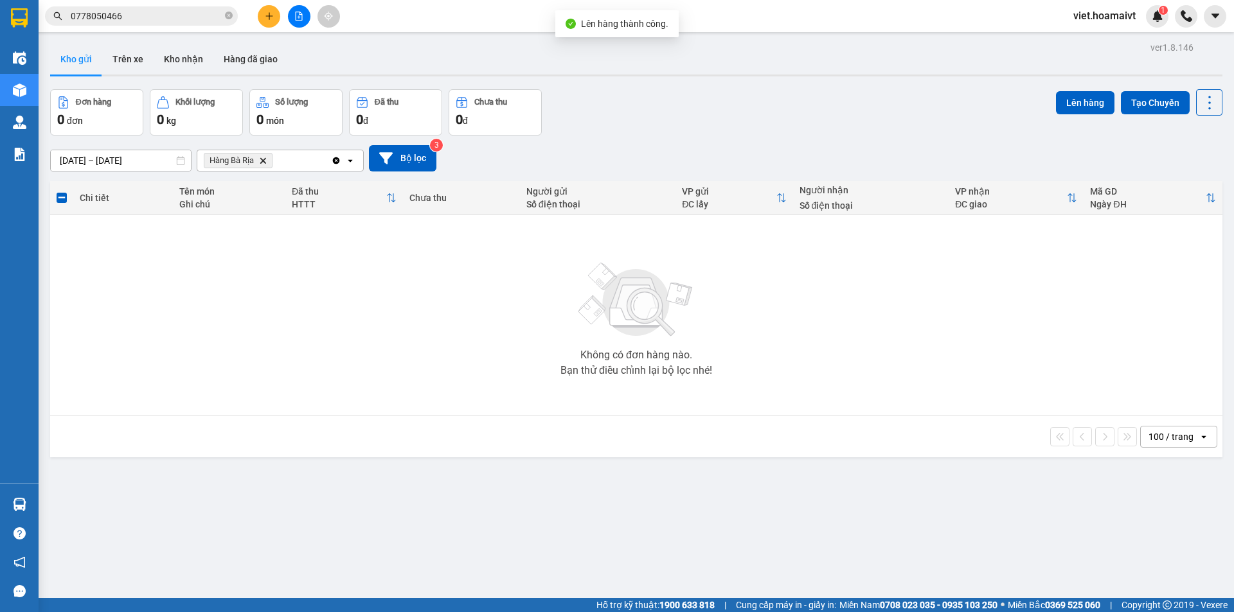
click at [261, 159] on icon "Delete" at bounding box center [263, 161] width 8 height 8
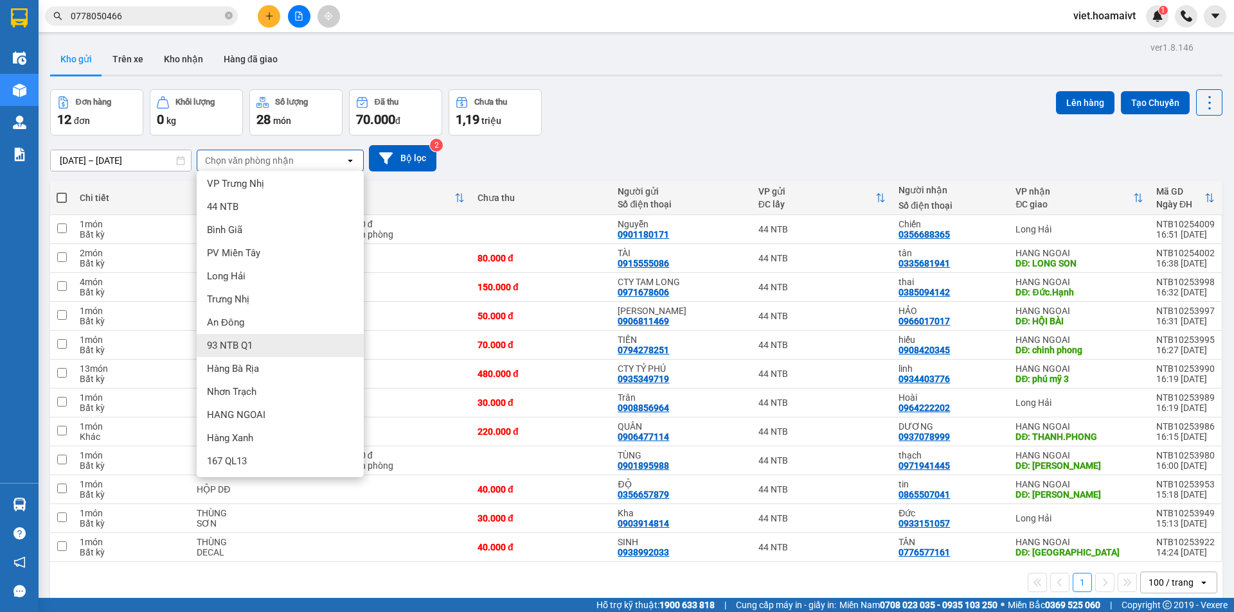
scroll to position [4, 0]
click at [298, 405] on div "HANG NGOAI" at bounding box center [280, 414] width 167 height 23
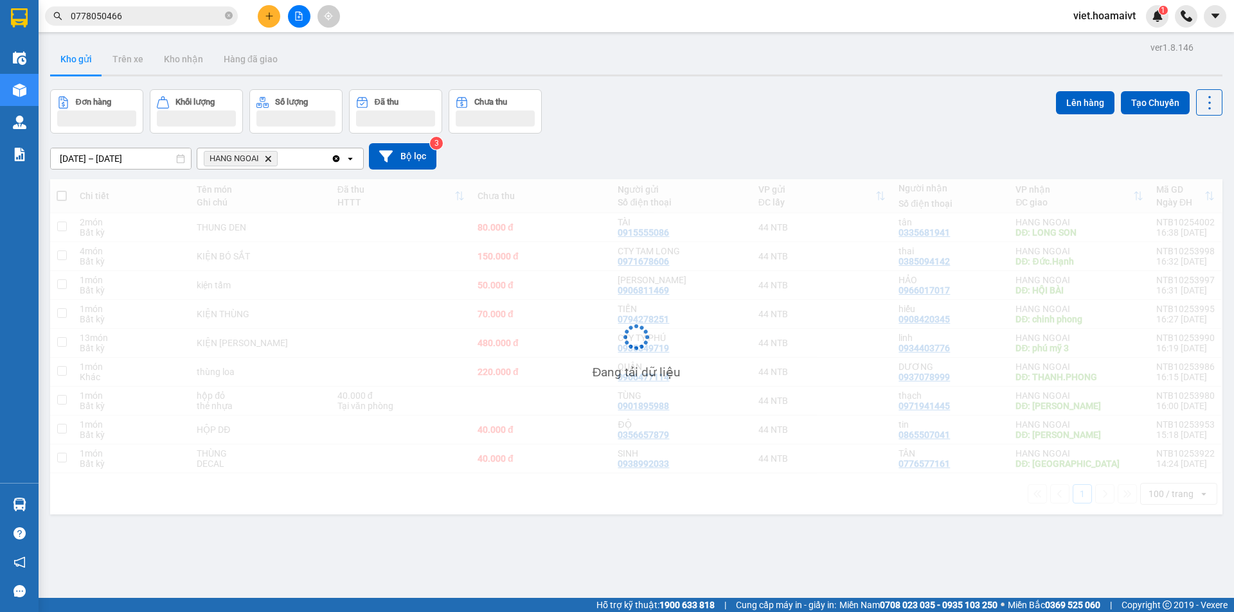
click at [730, 124] on div "Đơn hàng Khối lượng Số lượng Đã thu Chưa thu Lên hàng Tạo Chuyến" at bounding box center [636, 111] width 1172 height 44
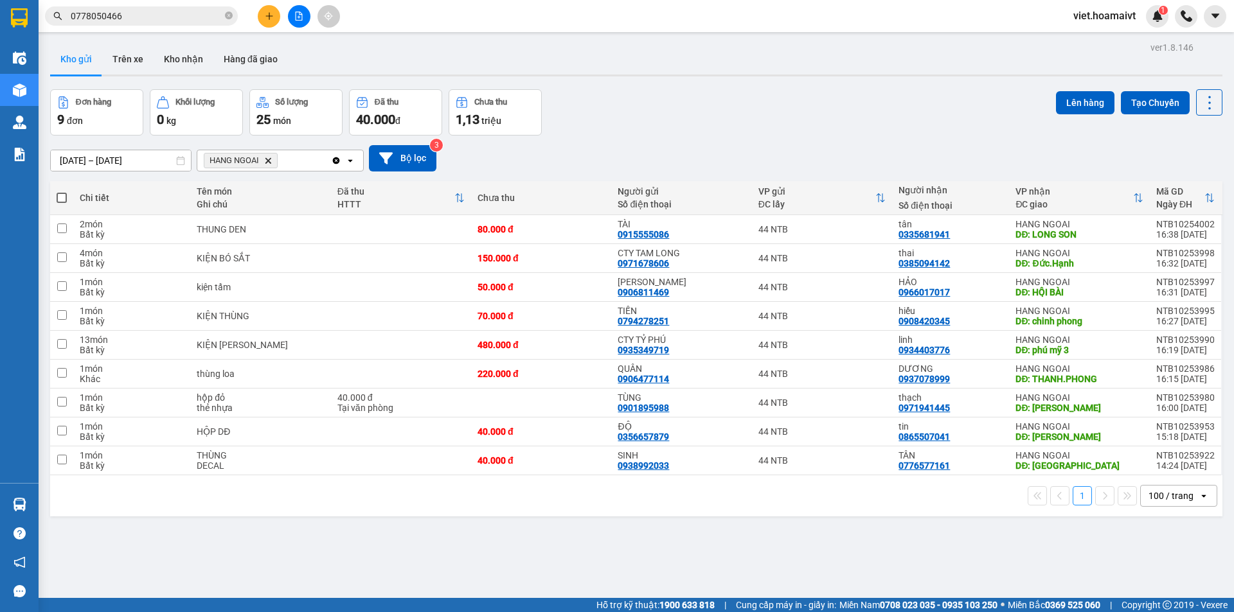
click at [730, 124] on div "Đơn hàng 9 đơn Khối lượng 0 kg Số lượng 25 món Đã thu 40.000 đ Chưa thu 1,13 tr…" at bounding box center [636, 112] width 1172 height 46
click at [736, 123] on div "Đơn hàng 9 đơn Khối lượng 0 kg Số lượng 25 món Đã thu 40.000 đ Chưa thu 1,13 tr…" at bounding box center [636, 112] width 1172 height 46
click at [265, 158] on icon "Delete" at bounding box center [268, 161] width 8 height 8
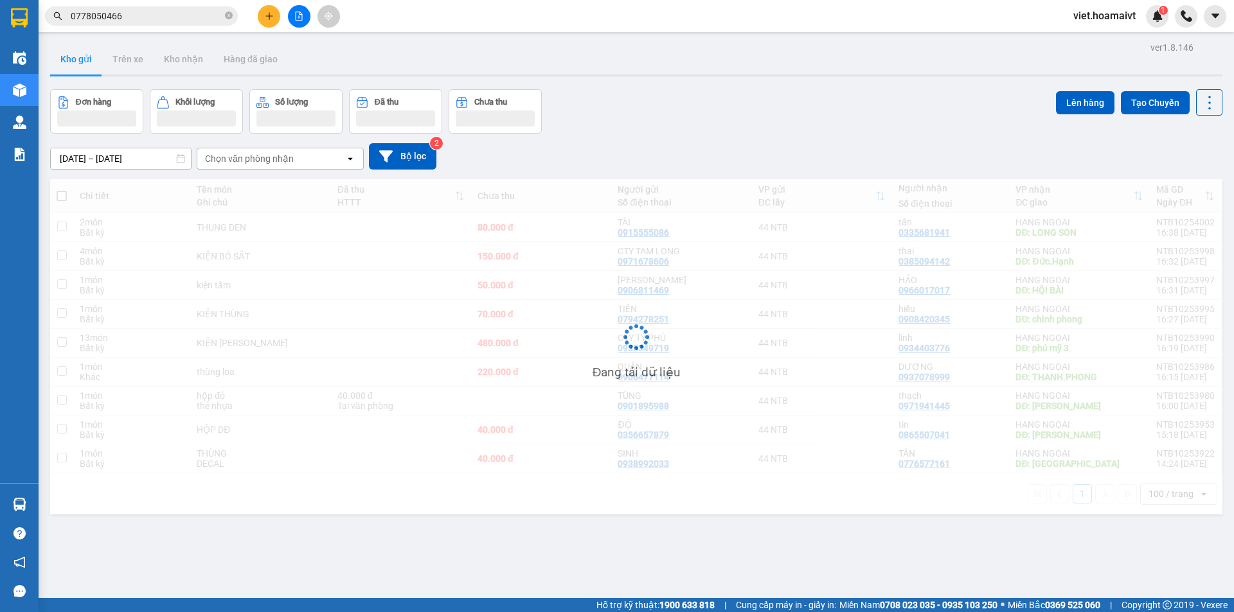
click at [755, 106] on div "Đơn hàng Khối lượng Số lượng Đã thu Chưa thu Lên hàng Tạo Chuyến" at bounding box center [636, 111] width 1172 height 44
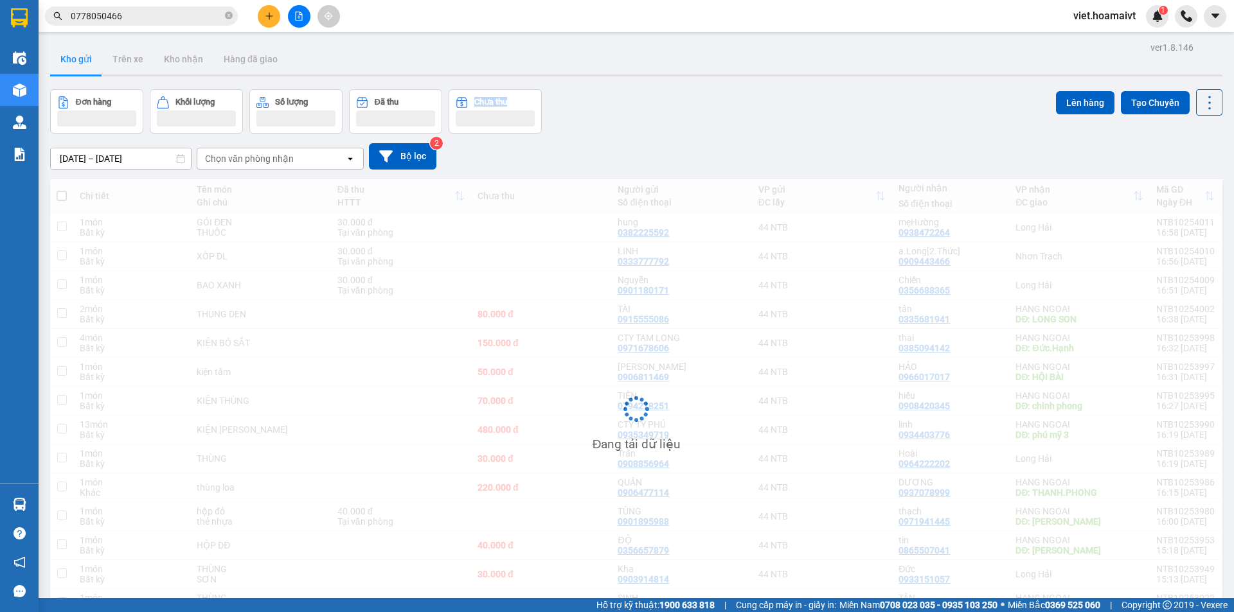
click at [755, 106] on div "Đơn hàng Khối lượng Số lượng Đã thu Chưa thu Lên hàng Tạo Chuyến" at bounding box center [636, 111] width 1172 height 44
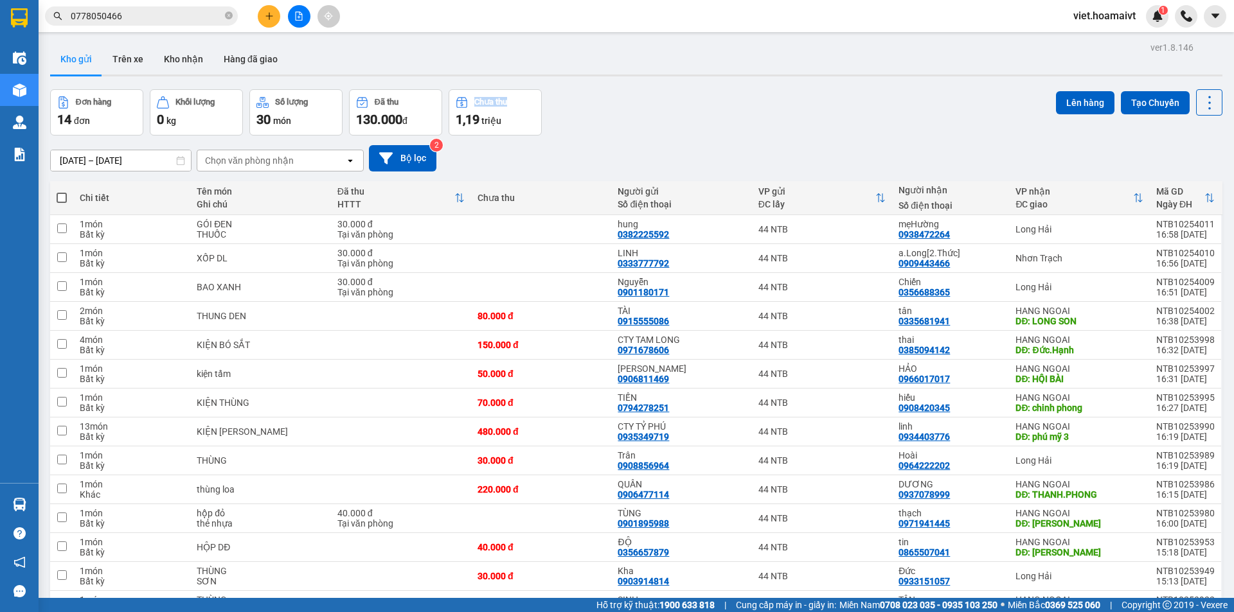
click at [755, 106] on div "Đơn hàng 14 đơn Khối lượng 0 kg Số lượng 30 món Đã thu 130.000 đ Chưa thu 1,19 …" at bounding box center [636, 112] width 1172 height 46
click at [628, 95] on div "Đơn hàng 14 đơn Khối lượng 0 kg Số lượng 30 món Đã thu 130.000 đ Chưa thu 1,19 …" at bounding box center [636, 112] width 1172 height 46
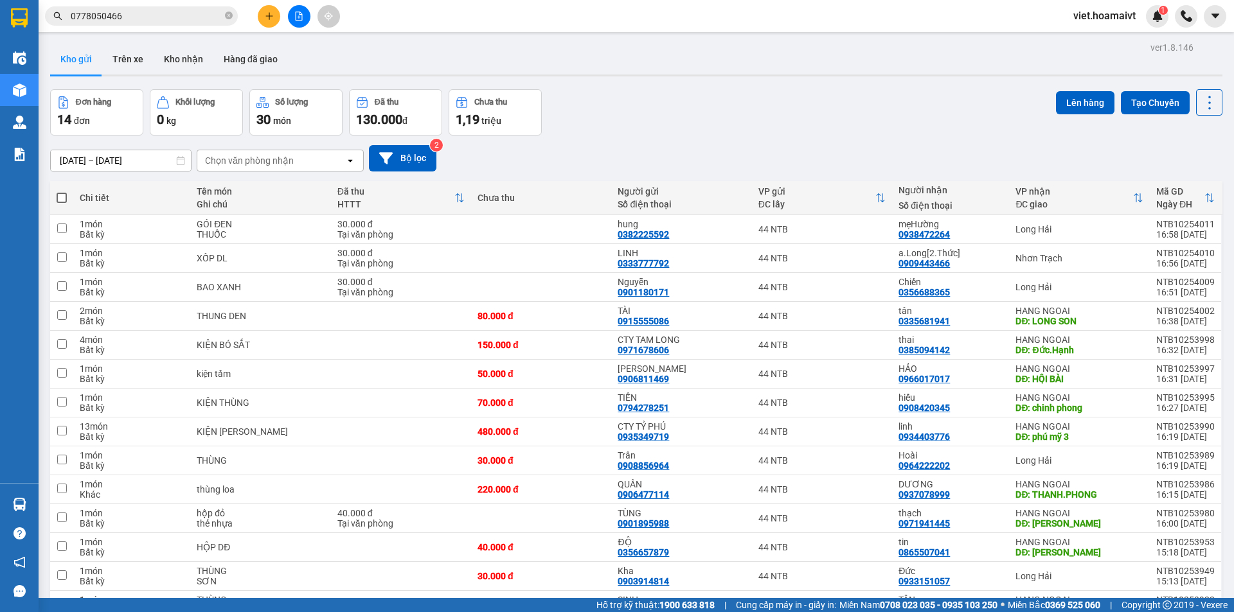
click at [131, 12] on input "0778050466" at bounding box center [147, 16] width 152 height 14
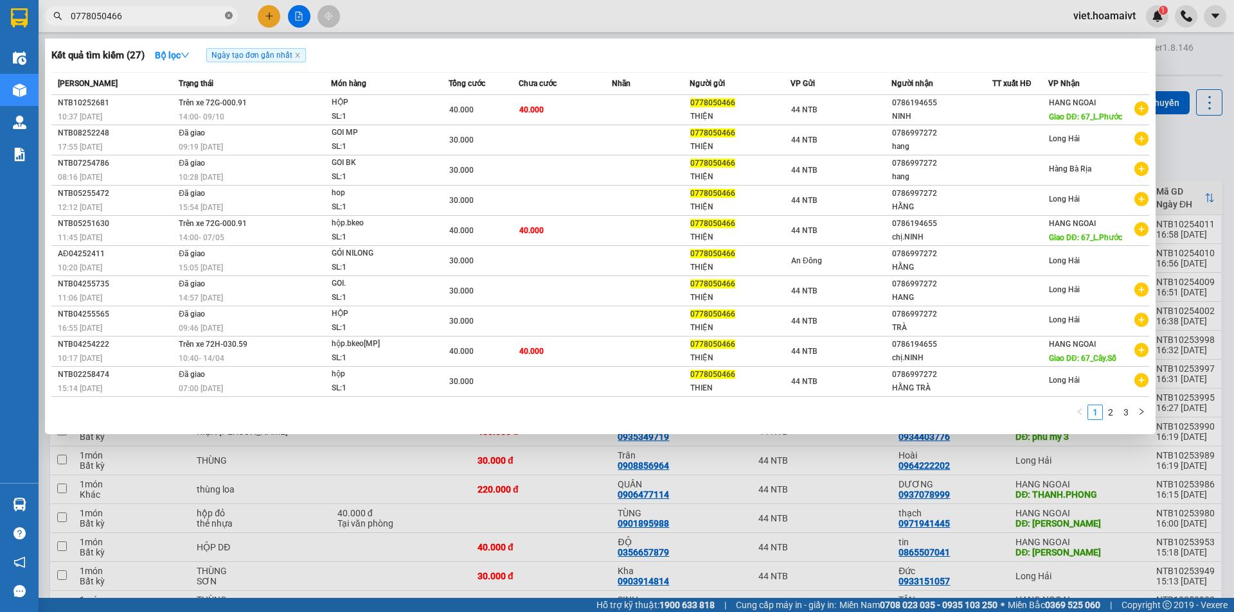
click at [228, 17] on icon "close-circle" at bounding box center [229, 16] width 8 height 8
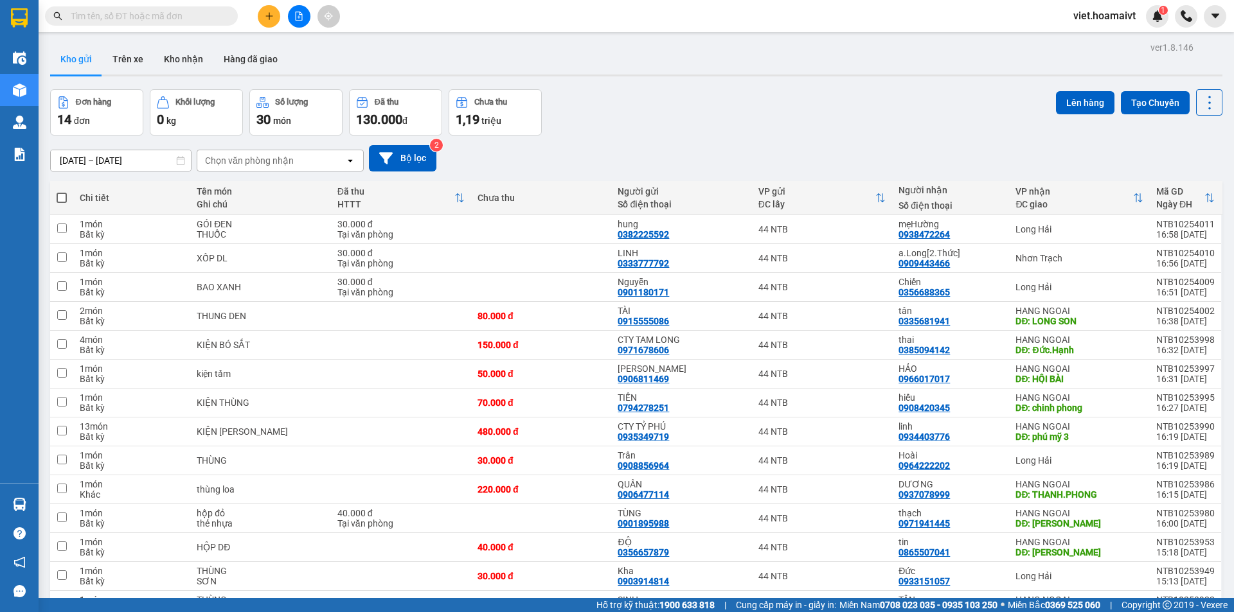
click at [180, 15] on input "text" at bounding box center [147, 16] width 152 height 14
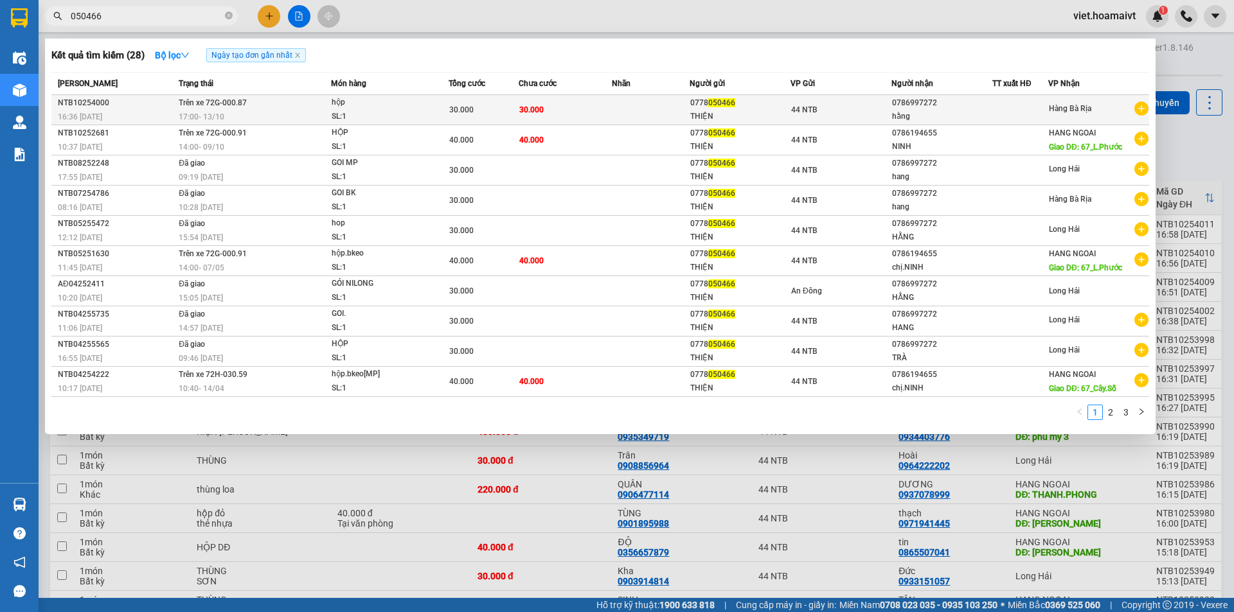
type input "050466"
click at [382, 109] on div "hộp" at bounding box center [380, 103] width 96 height 14
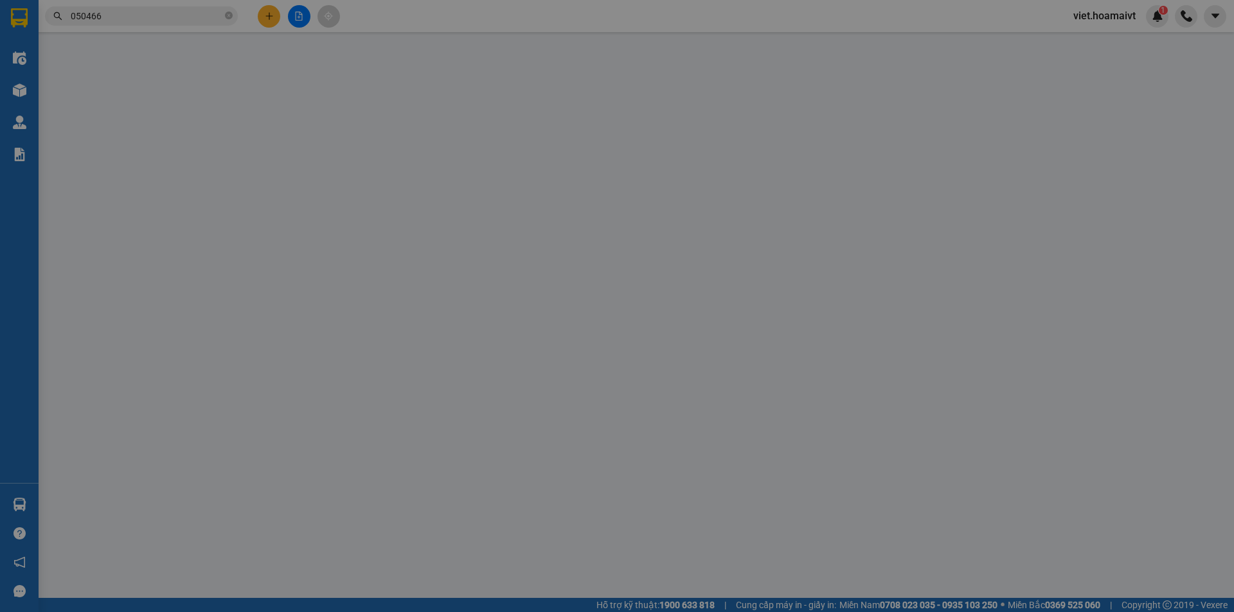
type input "0778050466"
type input "THIỆN"
type input "0786997272"
type input "hằng"
type input "30.000"
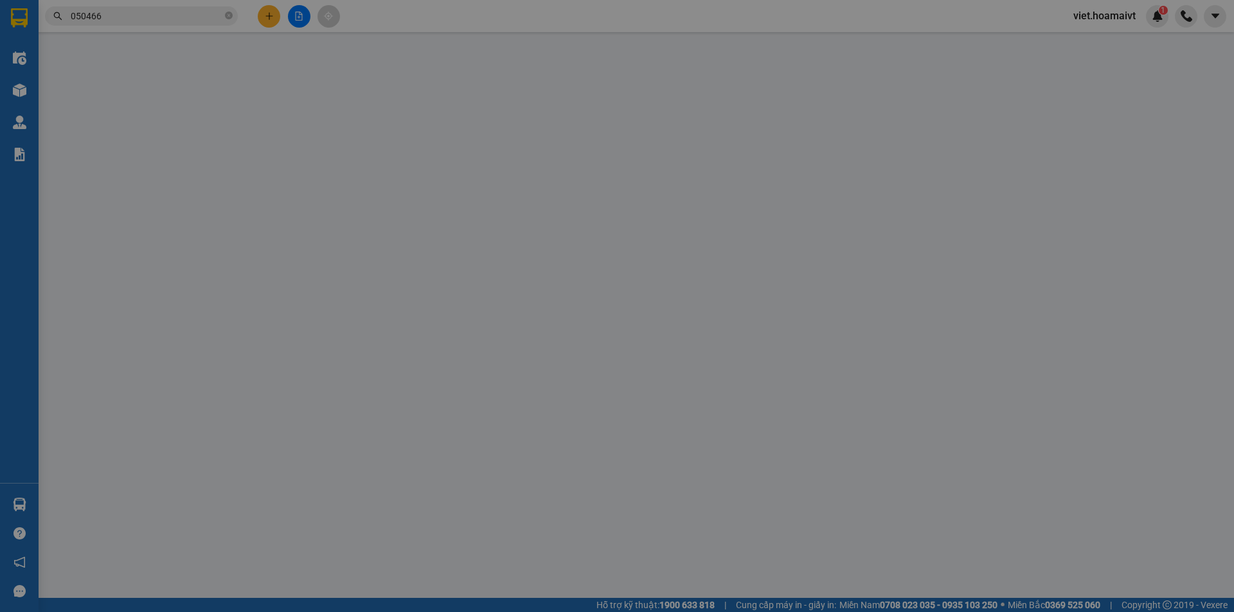
type input "30.000"
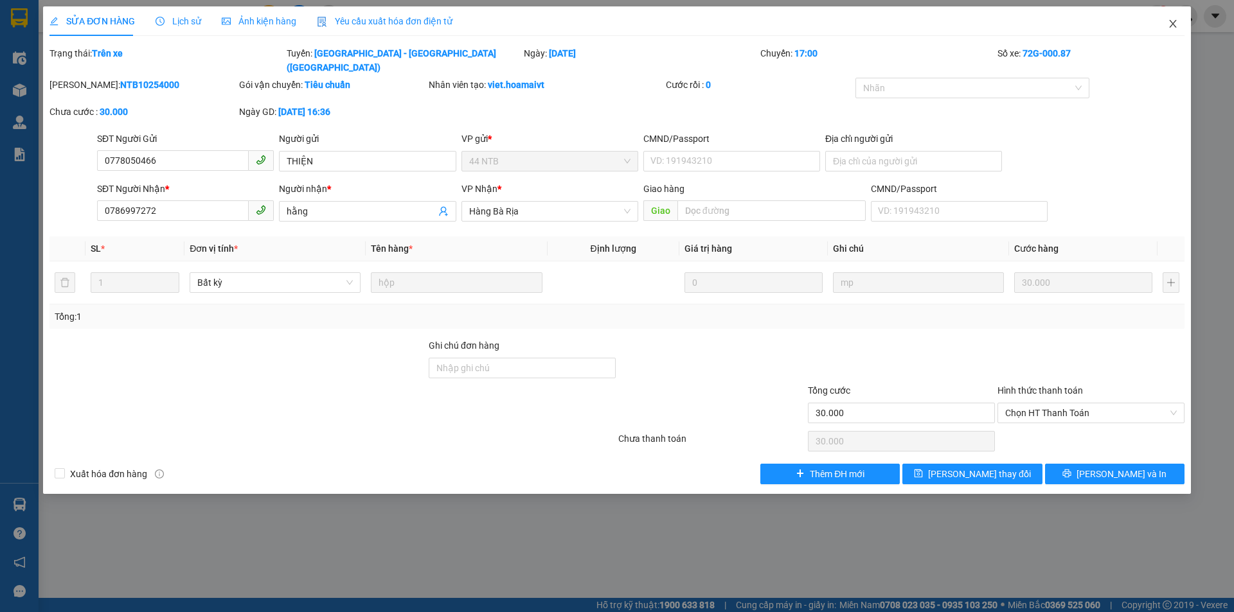
click at [1174, 22] on icon "close" at bounding box center [1172, 24] width 7 height 8
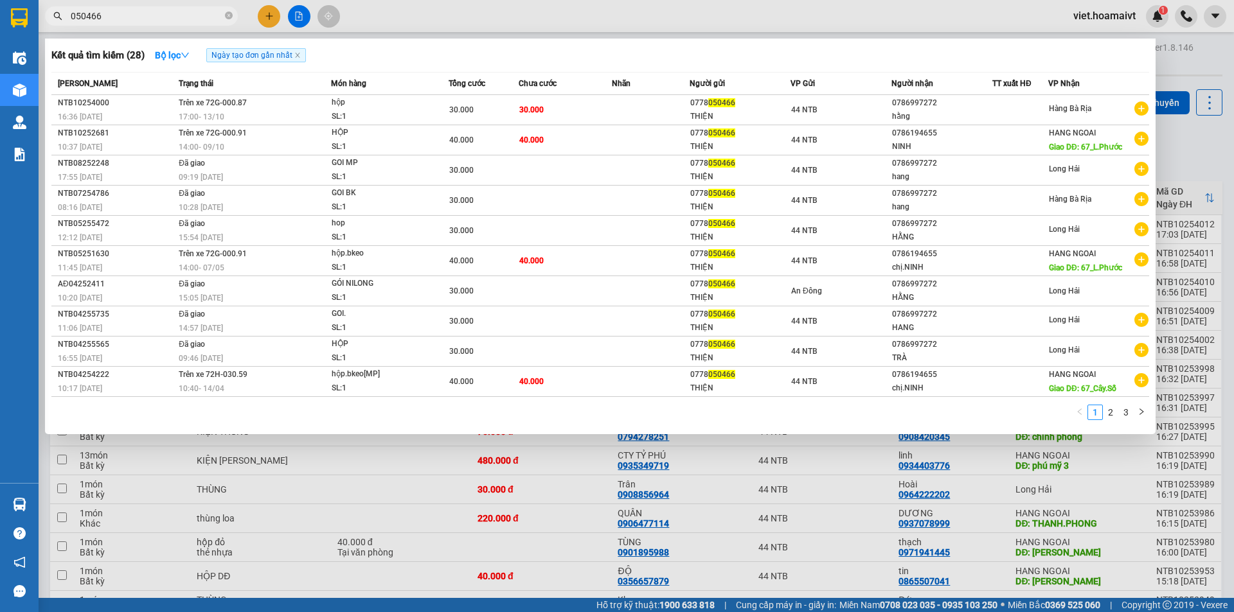
click at [206, 10] on input "050466" at bounding box center [147, 16] width 152 height 14
click at [230, 15] on icon "close-circle" at bounding box center [229, 16] width 8 height 8
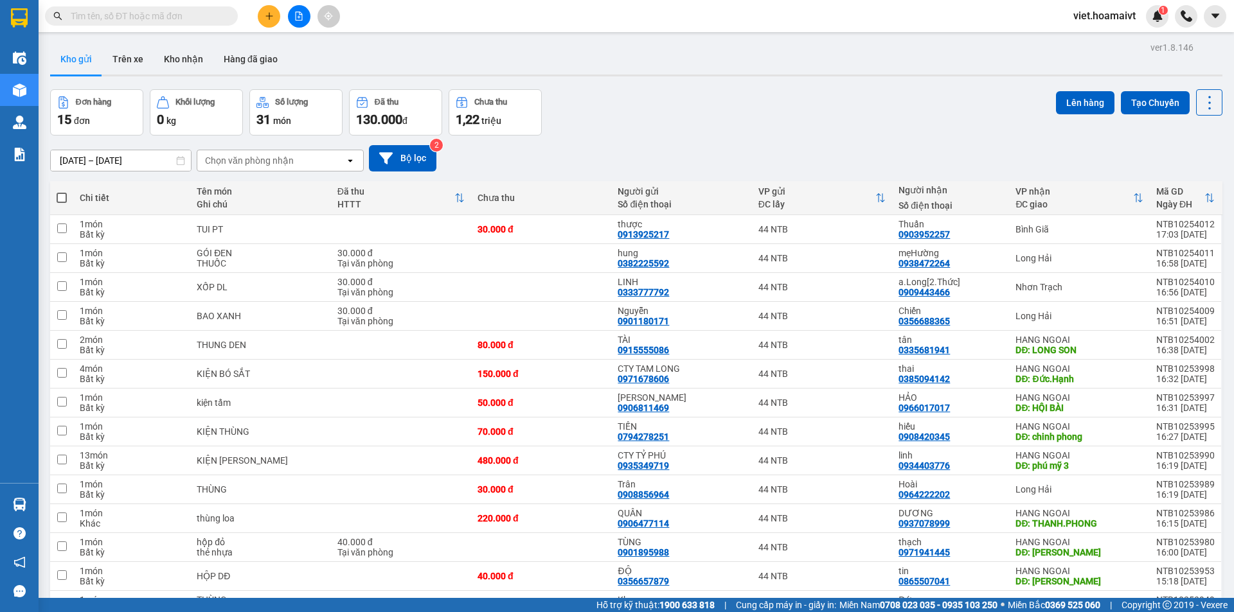
click at [208, 17] on input "text" at bounding box center [147, 16] width 152 height 14
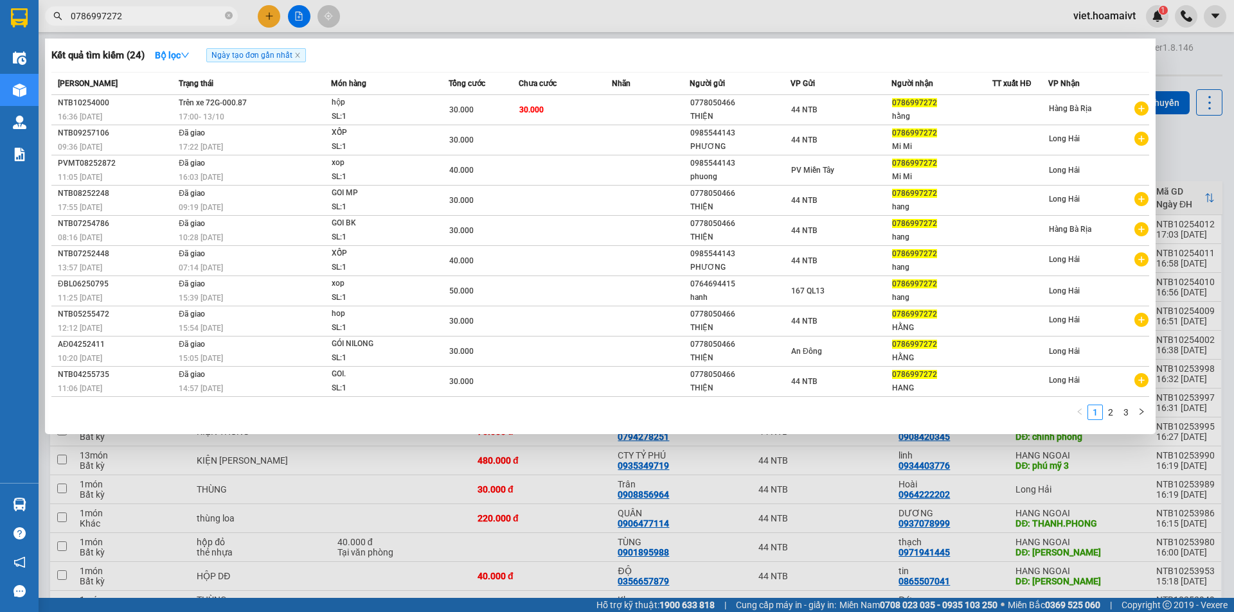
type input "0786997272"
click at [821, 518] on div at bounding box center [617, 306] width 1234 height 612
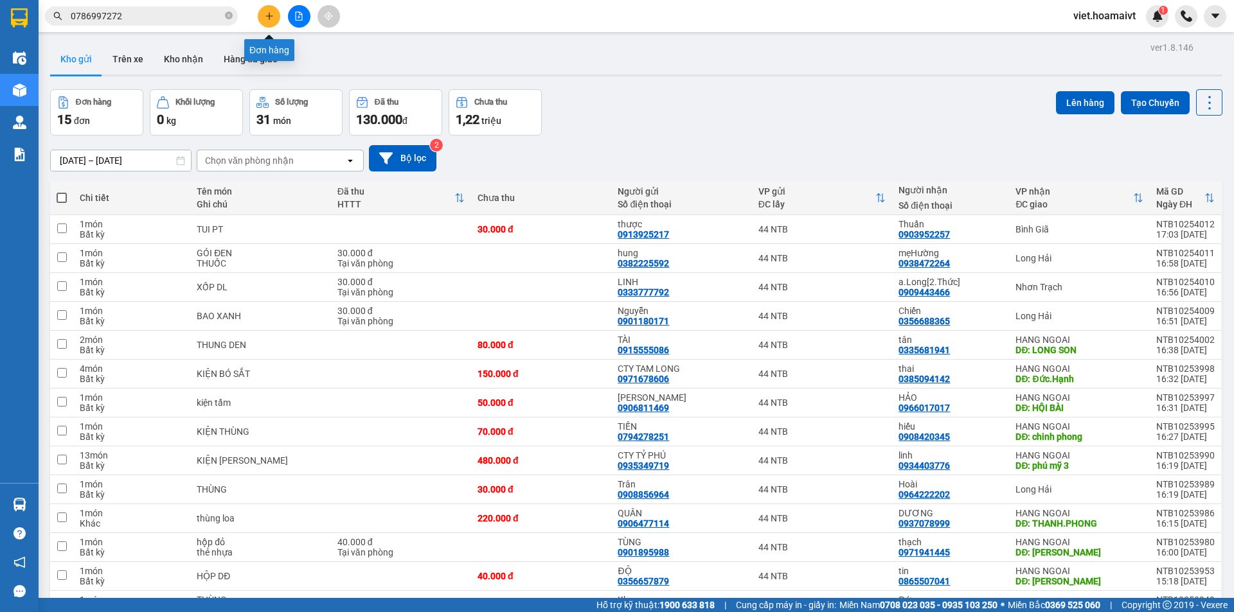
click at [262, 17] on button at bounding box center [269, 16] width 22 height 22
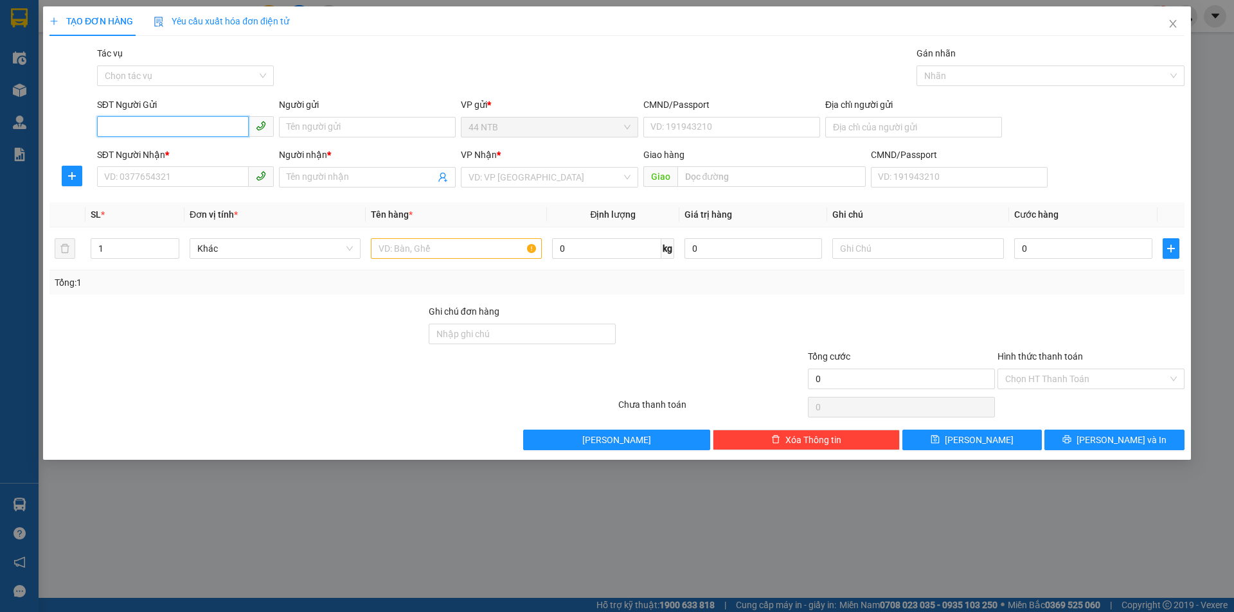
click at [146, 127] on input "SĐT Người Gửi" at bounding box center [173, 126] width 152 height 21
type input "02839209330"
click at [179, 152] on div "02839209330" at bounding box center [185, 153] width 161 height 14
type input "0336058367"
type input "Thúy"
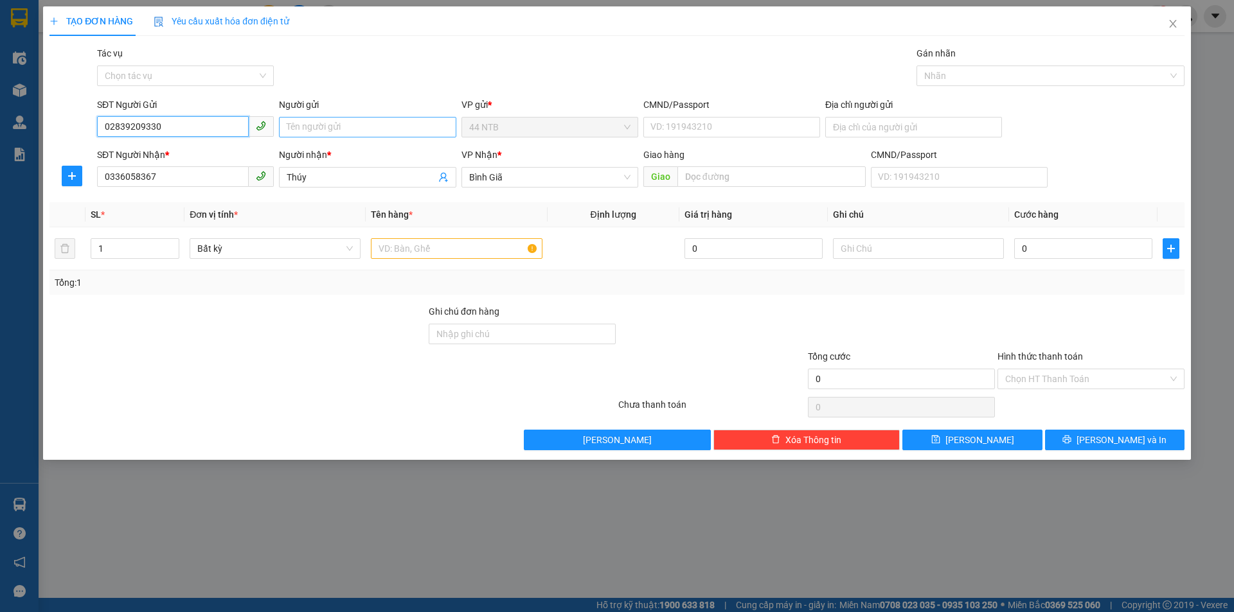
type input "02839209330"
click at [297, 123] on input "Người gửi" at bounding box center [367, 127] width 177 height 21
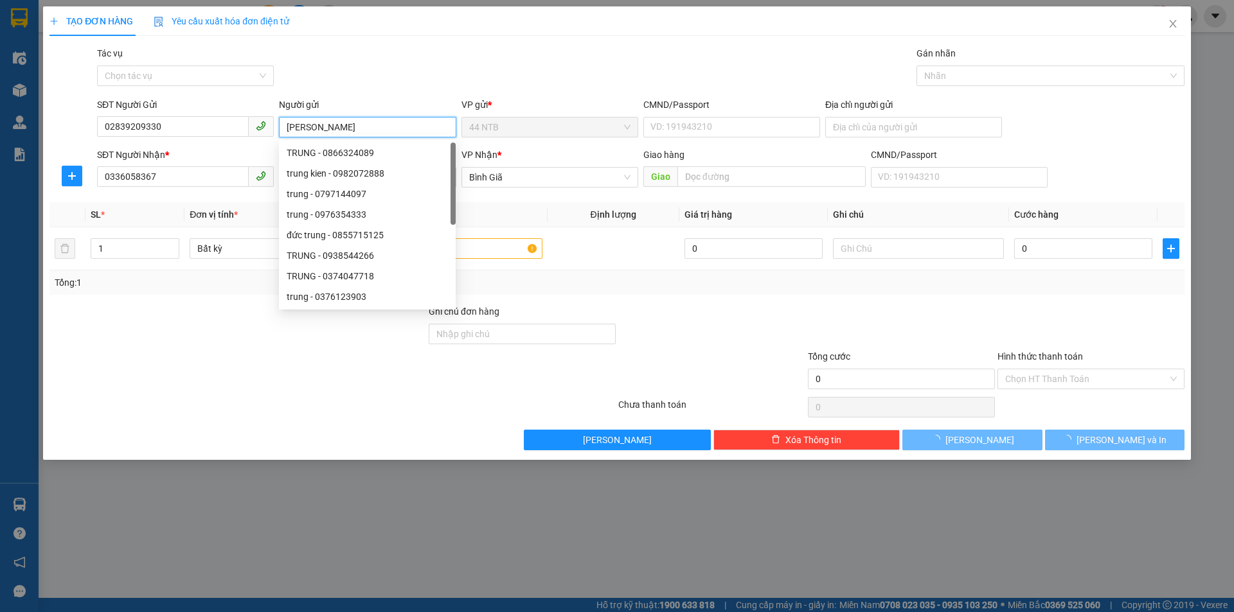
type input "[PERSON_NAME]"
click at [459, 89] on div "Transit Pickup Surcharge Ids Transit Deliver Surcharge Ids Transit Deliver Surc…" at bounding box center [616, 248] width 1135 height 404
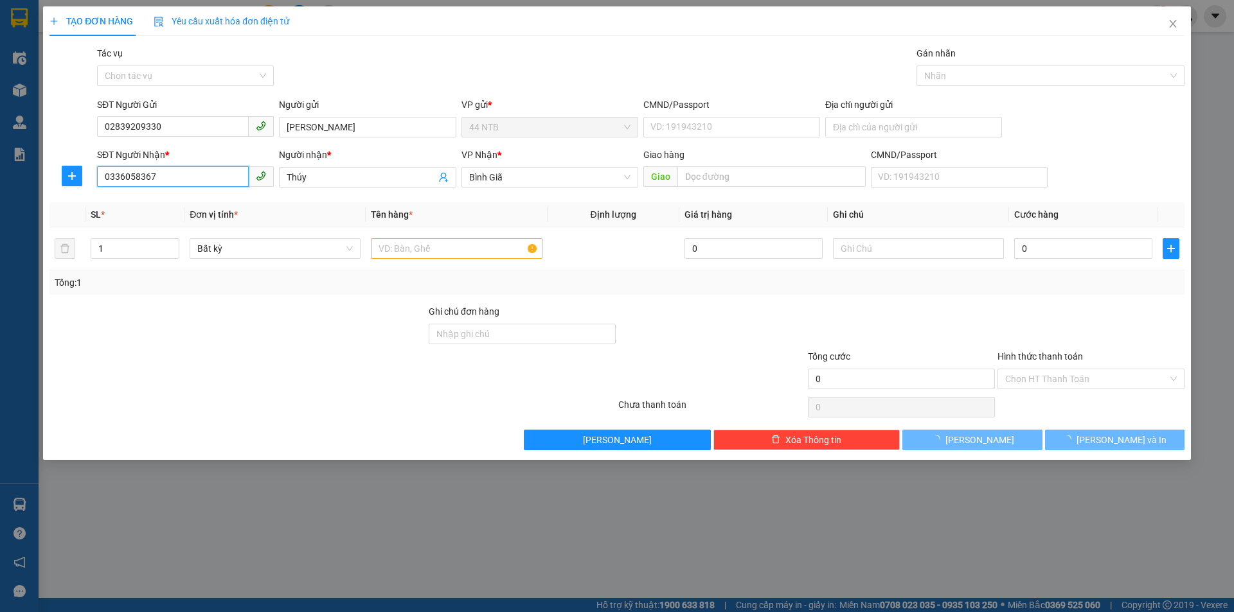
click at [207, 177] on input "0336058367" at bounding box center [173, 176] width 152 height 21
drag, startPoint x: 872, startPoint y: 125, endPoint x: 862, endPoint y: 127, distance: 10.5
click at [872, 125] on input "Địa chỉ người gửi" at bounding box center [913, 127] width 177 height 21
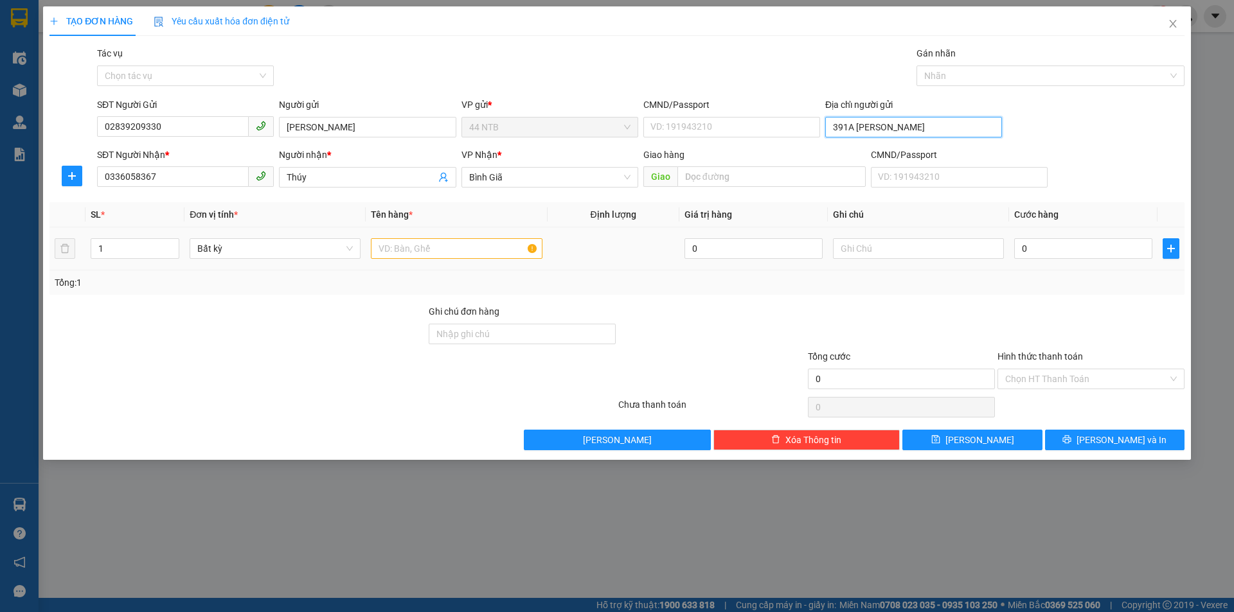
type input "391A TRẦN HƯNG ĐẠO"
click at [466, 251] on input "text" at bounding box center [456, 248] width 171 height 21
type input "HỘP"
click at [869, 244] on input "text" at bounding box center [918, 248] width 171 height 21
type input "SÁCH"
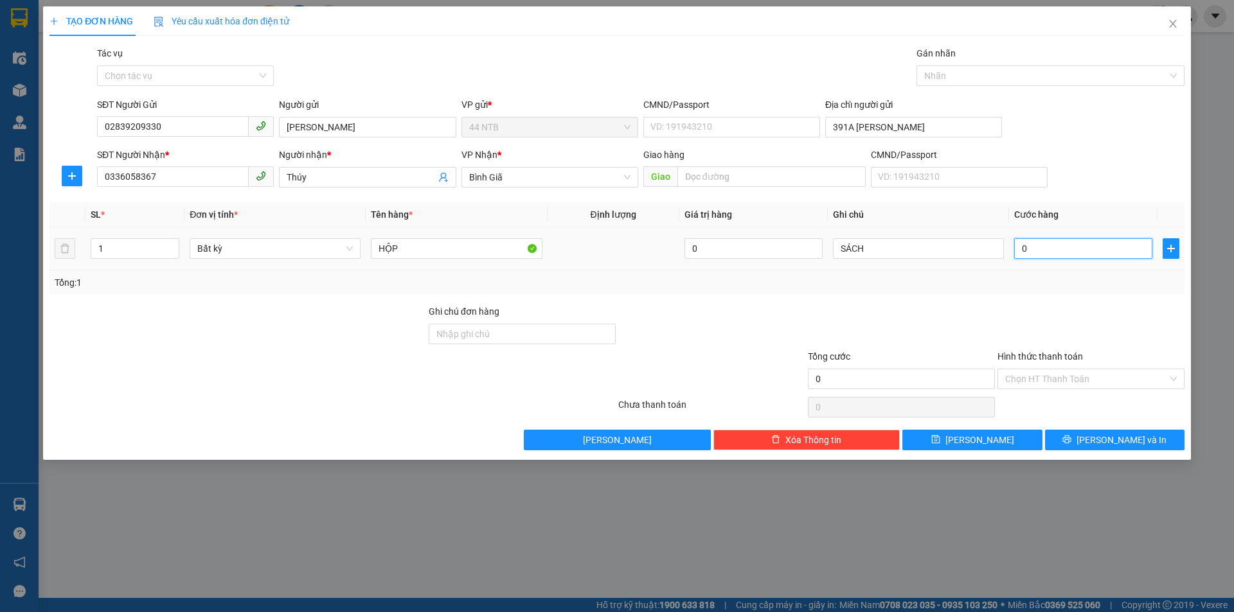
click at [1029, 242] on input "0" at bounding box center [1083, 248] width 138 height 21
type input "3"
type input "30"
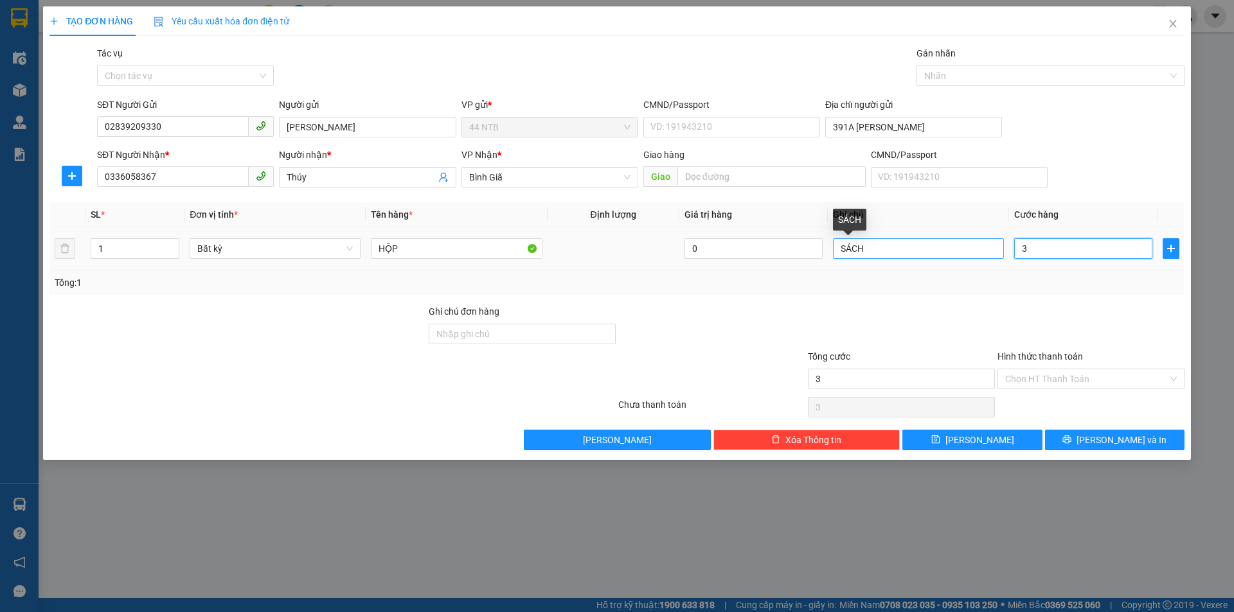
type input "30"
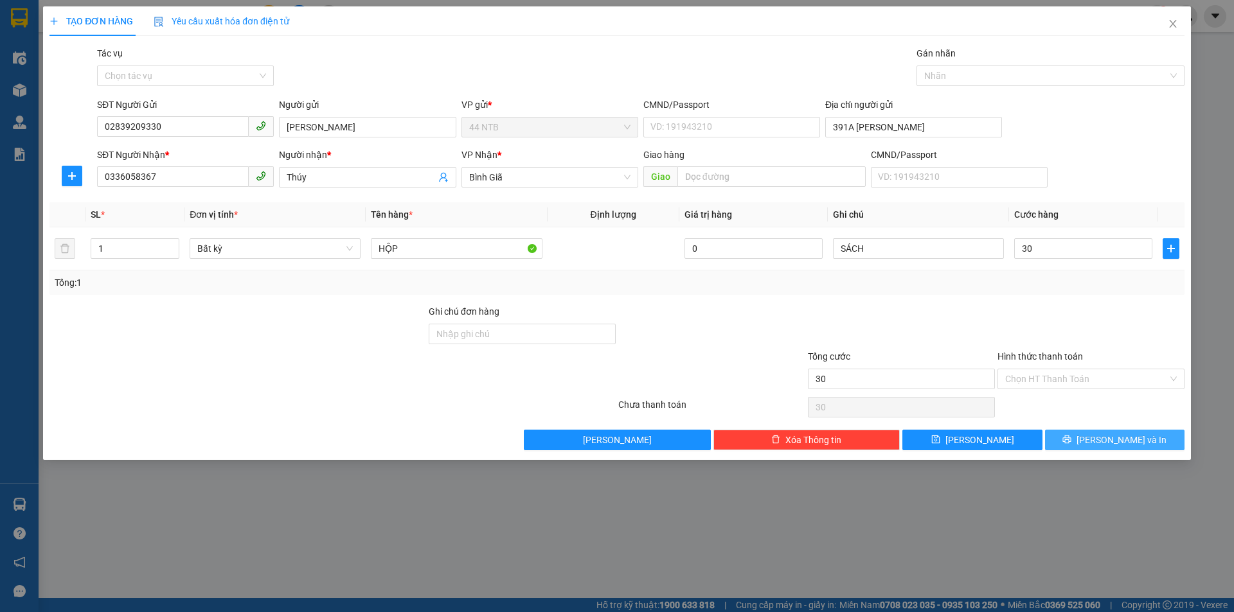
type input "30.000"
click at [1101, 444] on button "[PERSON_NAME] và In" at bounding box center [1114, 440] width 139 height 21
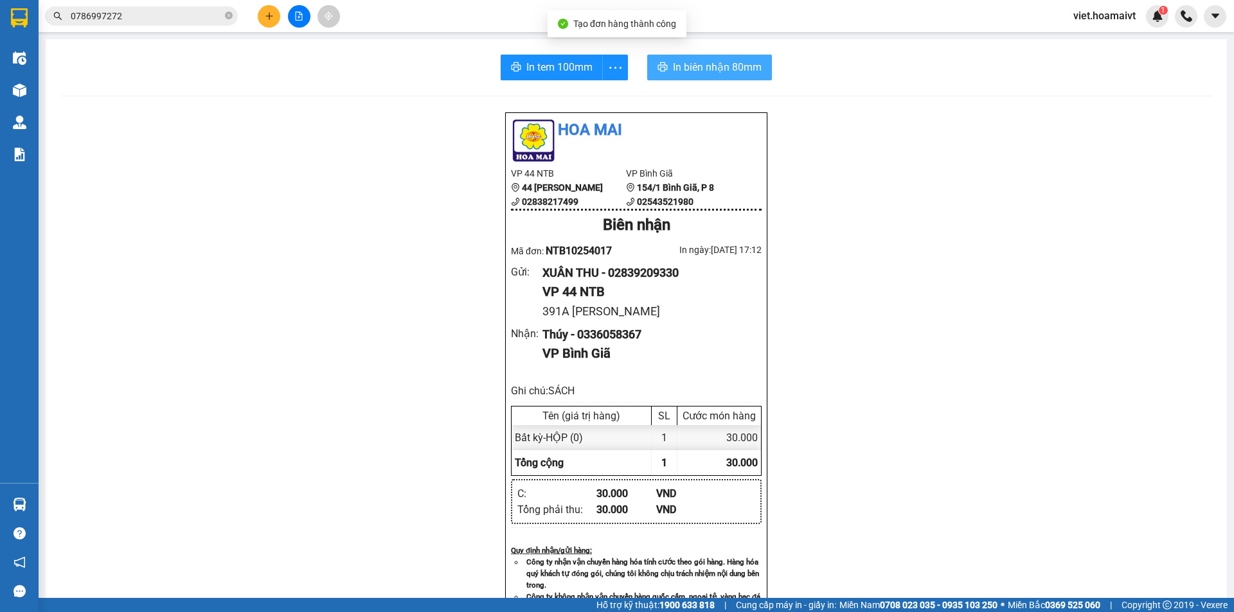
click at [716, 66] on span "In biên nhận 80mm" at bounding box center [717, 67] width 89 height 16
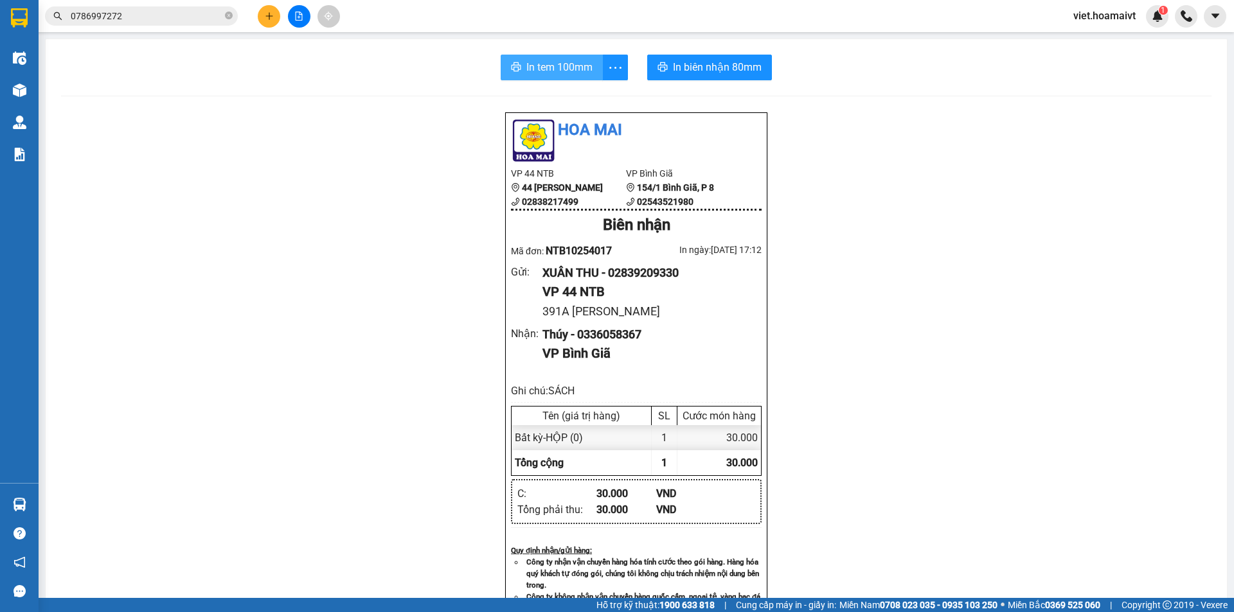
click at [513, 72] on icon "printer" at bounding box center [516, 67] width 10 height 10
click at [969, 476] on div "Hoa Mai VP 44 NTB 44 Nguyễn Thái Bình 02838217499 VP Bình Giã 154/1 Bình Giã,…" at bounding box center [636, 556] width 1150 height 888
click at [265, 19] on icon "plus" at bounding box center [269, 16] width 9 height 9
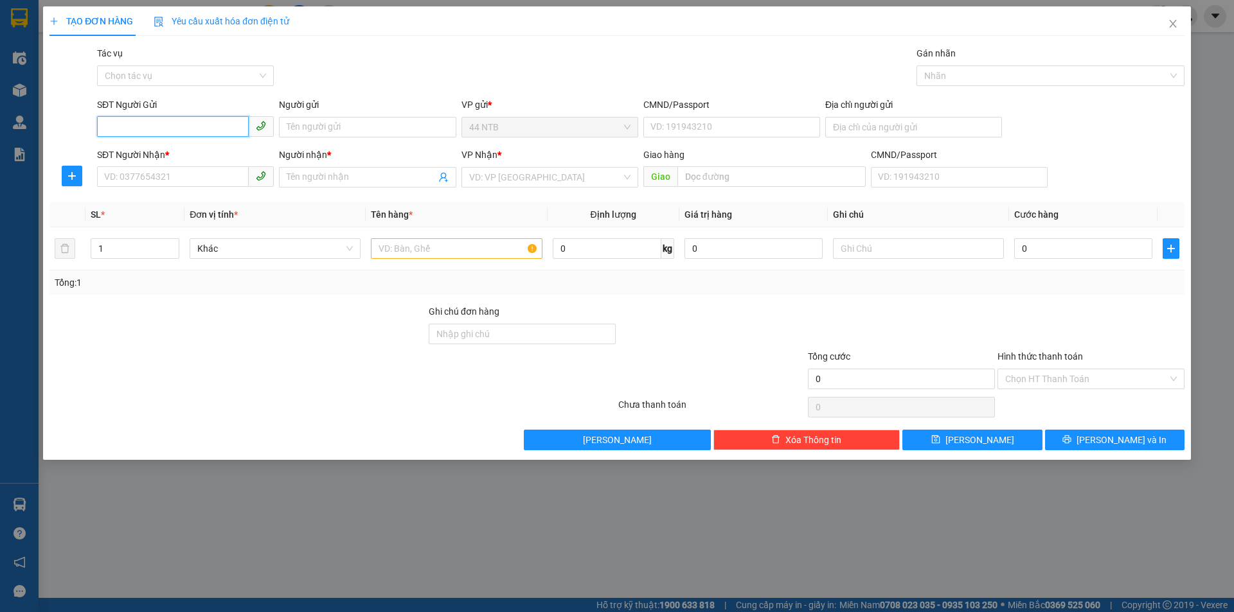
click at [137, 119] on input "SĐT Người Gửi" at bounding box center [173, 126] width 152 height 21
type input "0902715774"
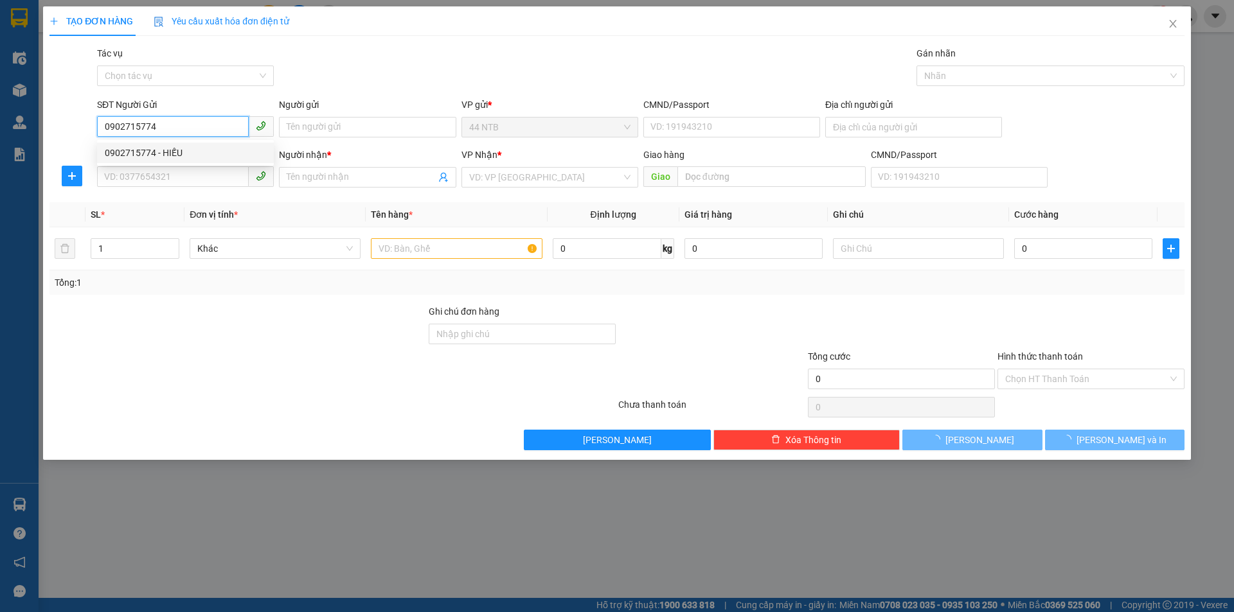
click at [146, 157] on div "0902715774 - HIẾU" at bounding box center [185, 153] width 161 height 14
type input "HIẾU"
type input "0933035579"
type input "Phong"
type input "0902715774"
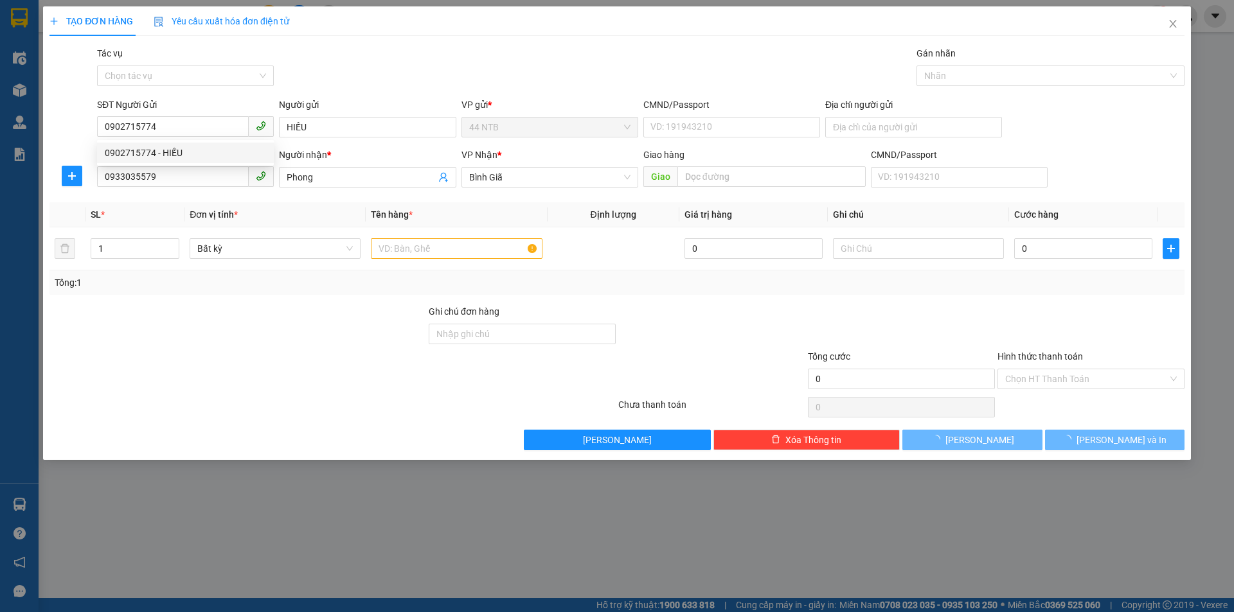
click at [384, 60] on div "Gói vận chuyển * Tiêu chuẩn Tác vụ Chọn tác vụ Gán nhãn Nhãn" at bounding box center [640, 68] width 1092 height 45
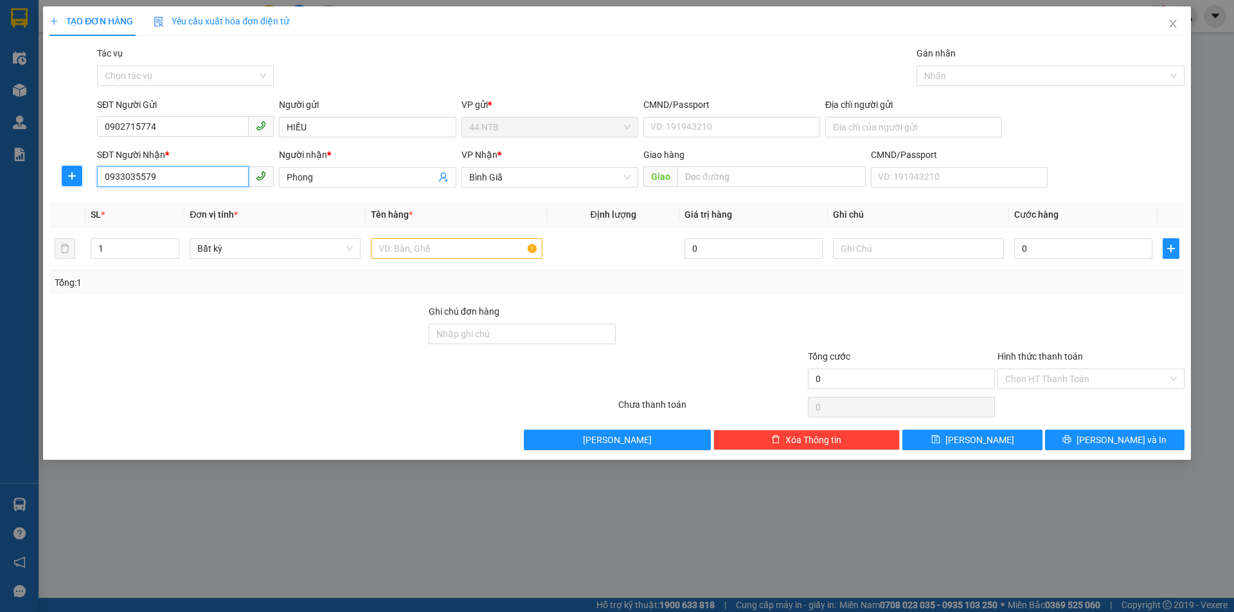
drag, startPoint x: 174, startPoint y: 176, endPoint x: 0, endPoint y: 173, distance: 174.2
click at [0, 175] on div "TẠO ĐƠN HÀNG Yêu cầu xuất hóa đơn điện tử Transit Pickup Surcharge Ids Transit …" at bounding box center [617, 306] width 1234 height 612
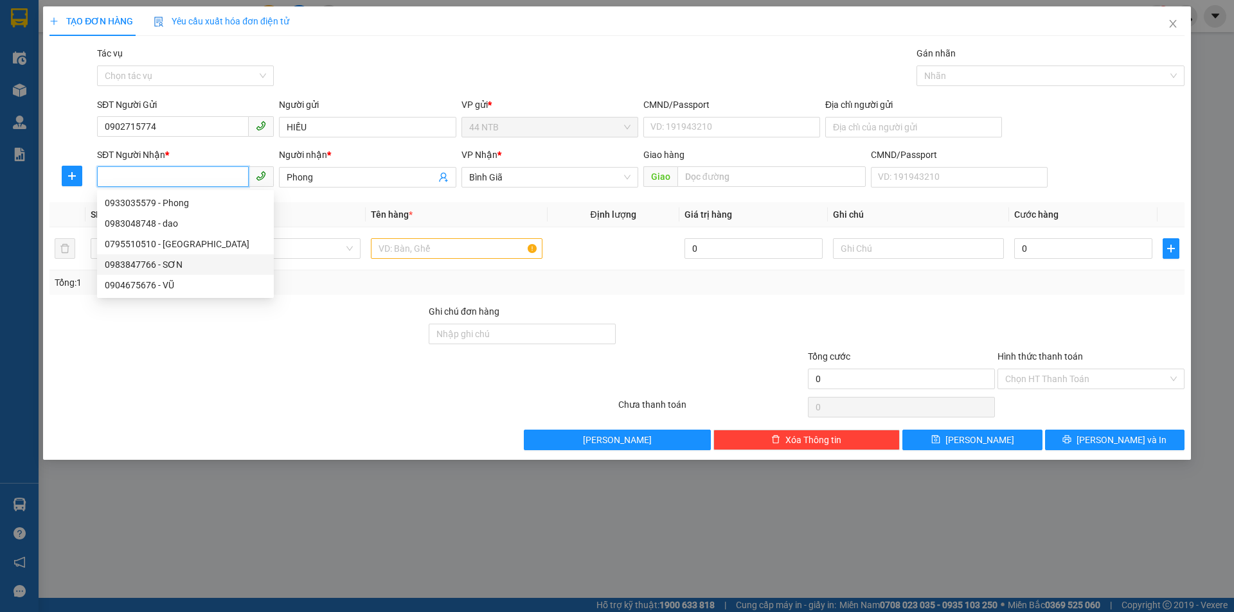
click at [212, 263] on div "0983847766 - SƠN" at bounding box center [185, 265] width 161 height 14
type input "0983847766"
type input "SƠN"
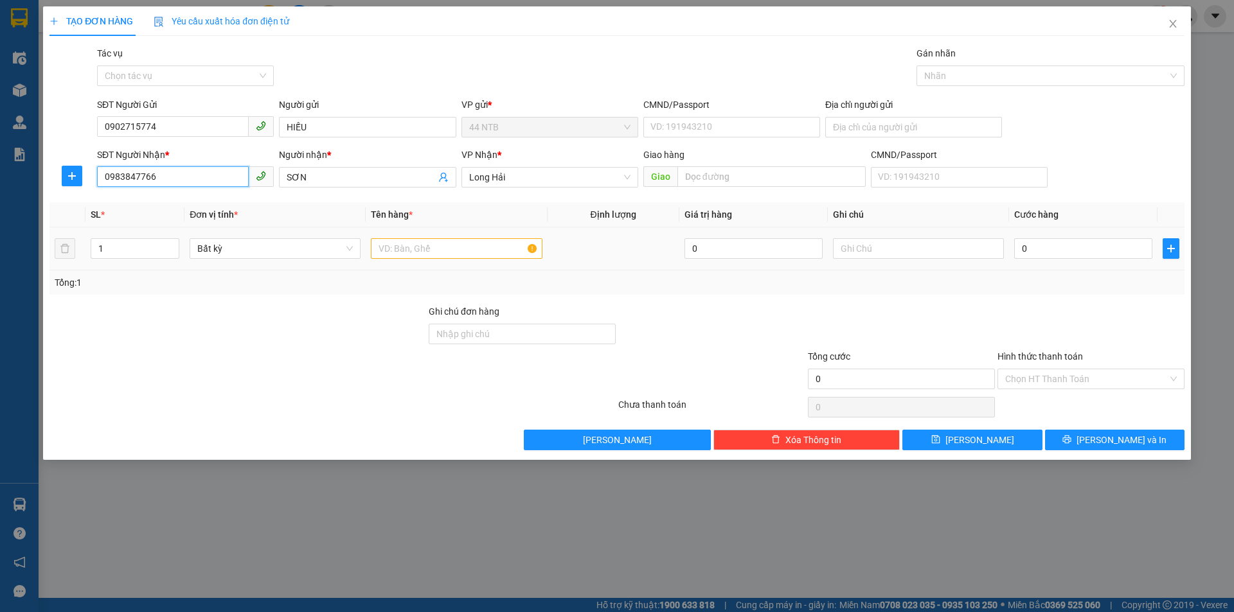
type input "0983847766"
click at [405, 258] on input "text" at bounding box center [456, 248] width 171 height 21
drag, startPoint x: 317, startPoint y: 263, endPoint x: 251, endPoint y: 265, distance: 66.2
click at [251, 265] on tr "1 Bất kỳ HOPPJ 0 0" at bounding box center [616, 248] width 1135 height 43
type input "HỘP"
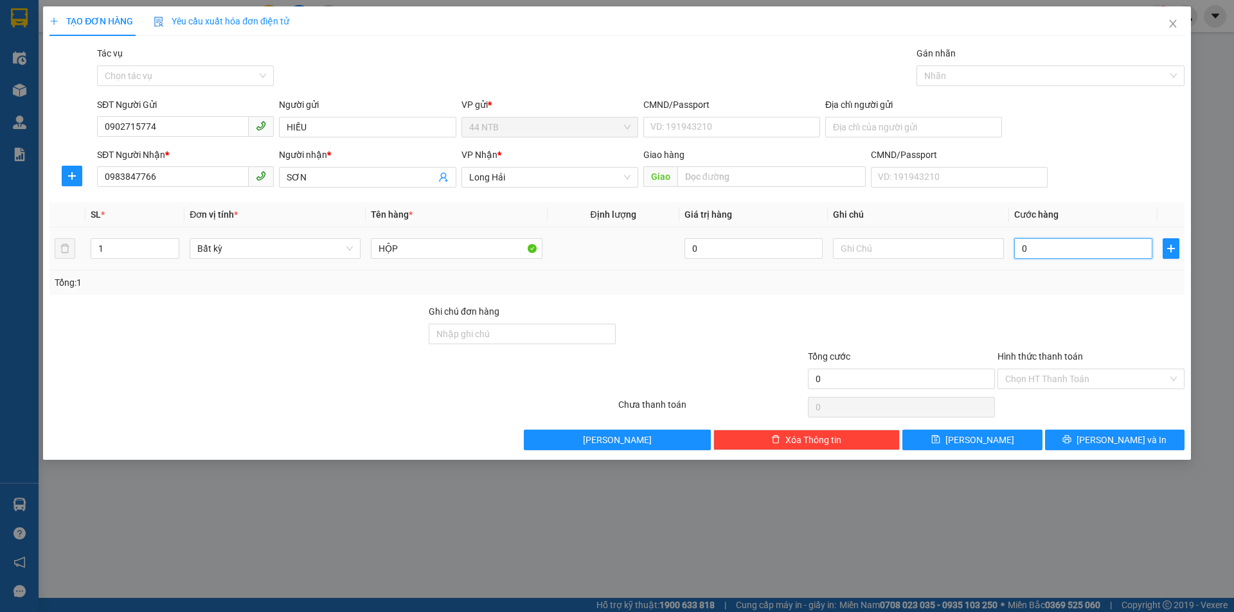
click at [1080, 251] on input "0" at bounding box center [1083, 248] width 138 height 21
type input "3"
type input "30"
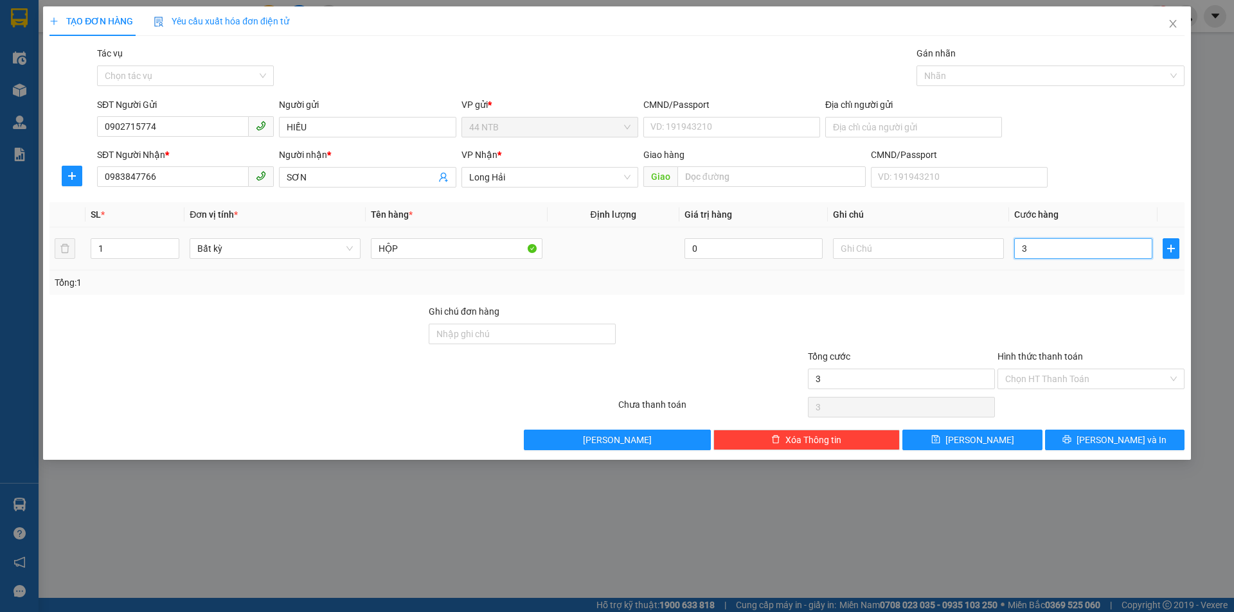
type input "30"
type input "30.000"
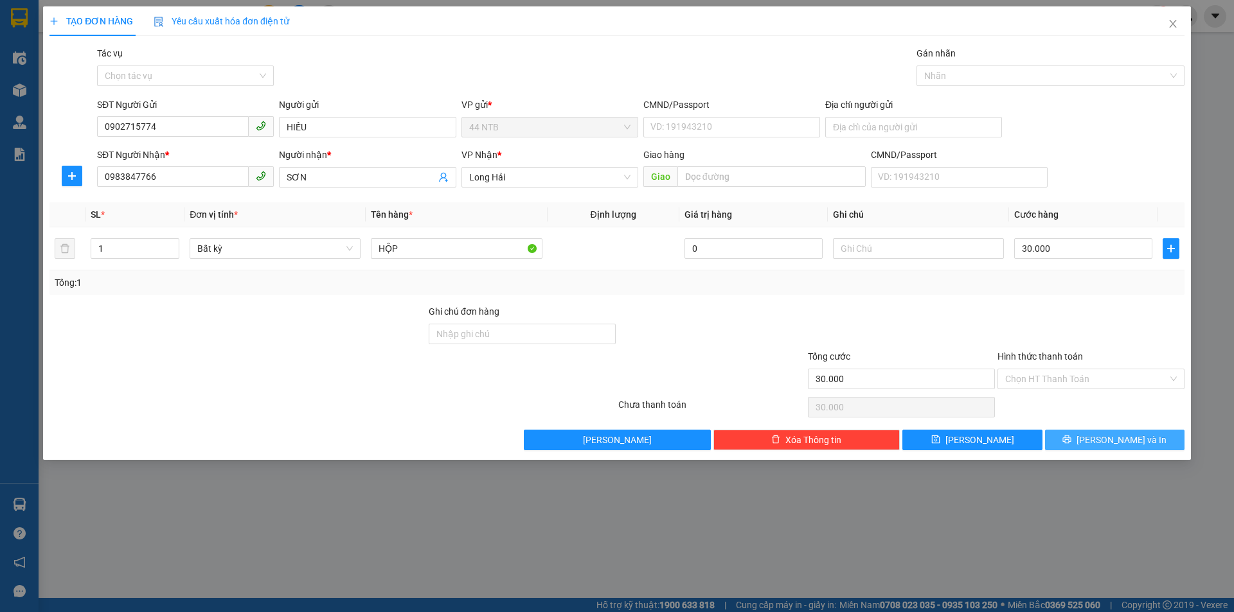
click at [1164, 436] on button "[PERSON_NAME] và In" at bounding box center [1114, 440] width 139 height 21
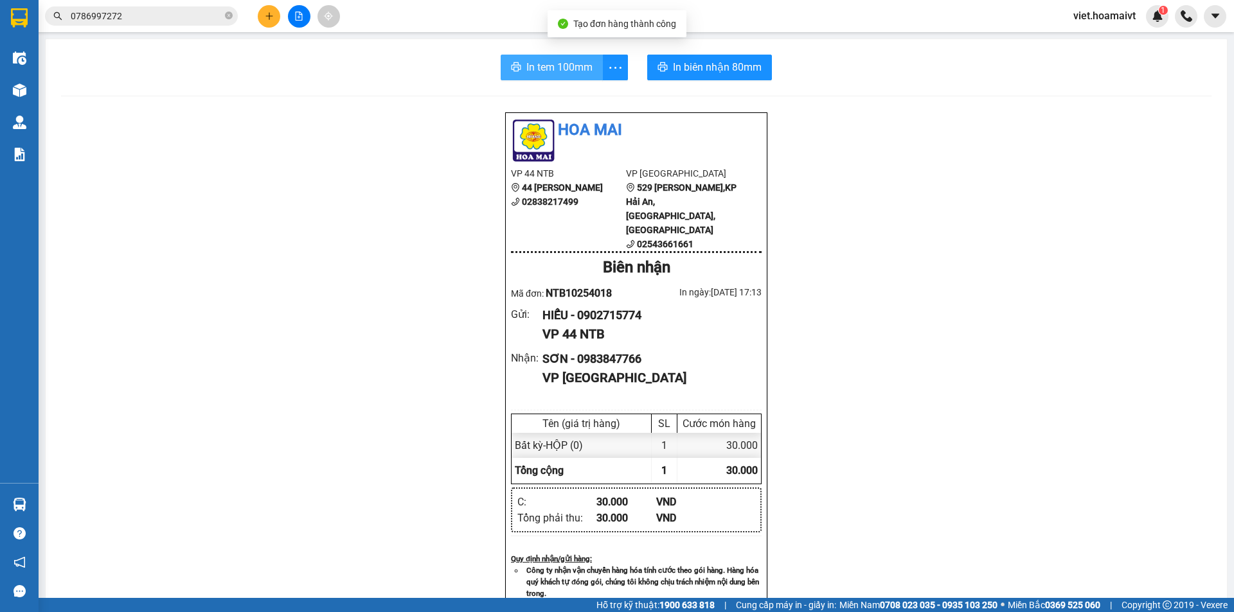
click at [557, 63] on span "In tem 100mm" at bounding box center [559, 67] width 66 height 16
click at [972, 481] on div "Hoa Mai VP 44 NTB 44 Nguyễn Thái Bình 02838217499 VP Long Hải 529 Võ Thị Sáu,KP…" at bounding box center [636, 541] width 1150 height 858
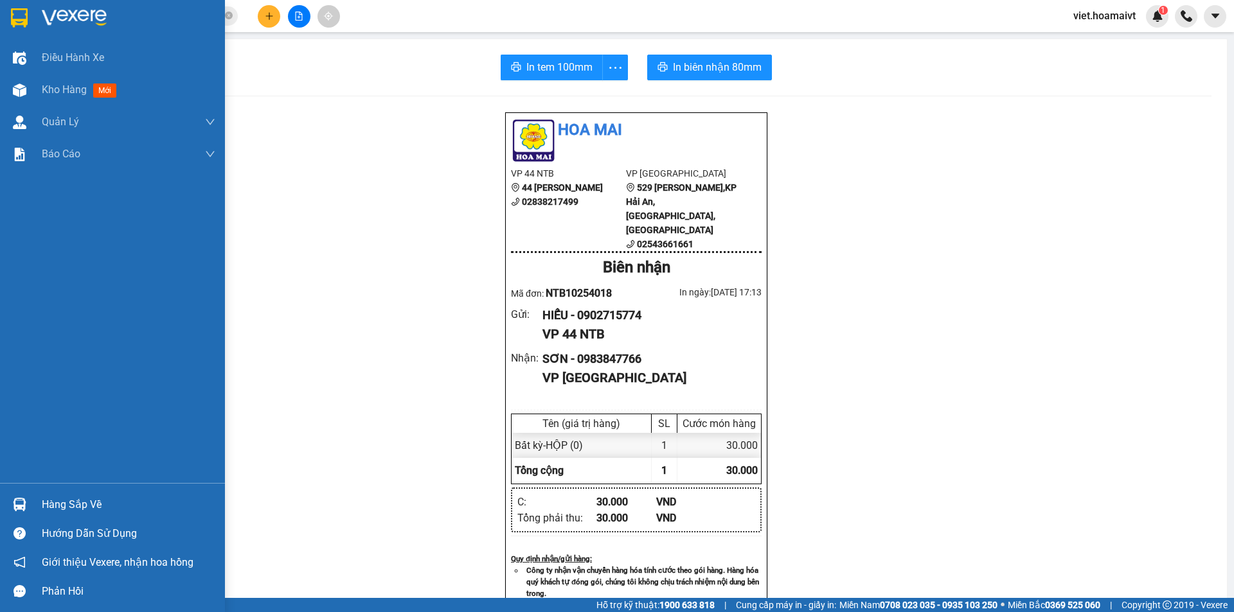
click at [67, 18] on img at bounding box center [74, 17] width 65 height 19
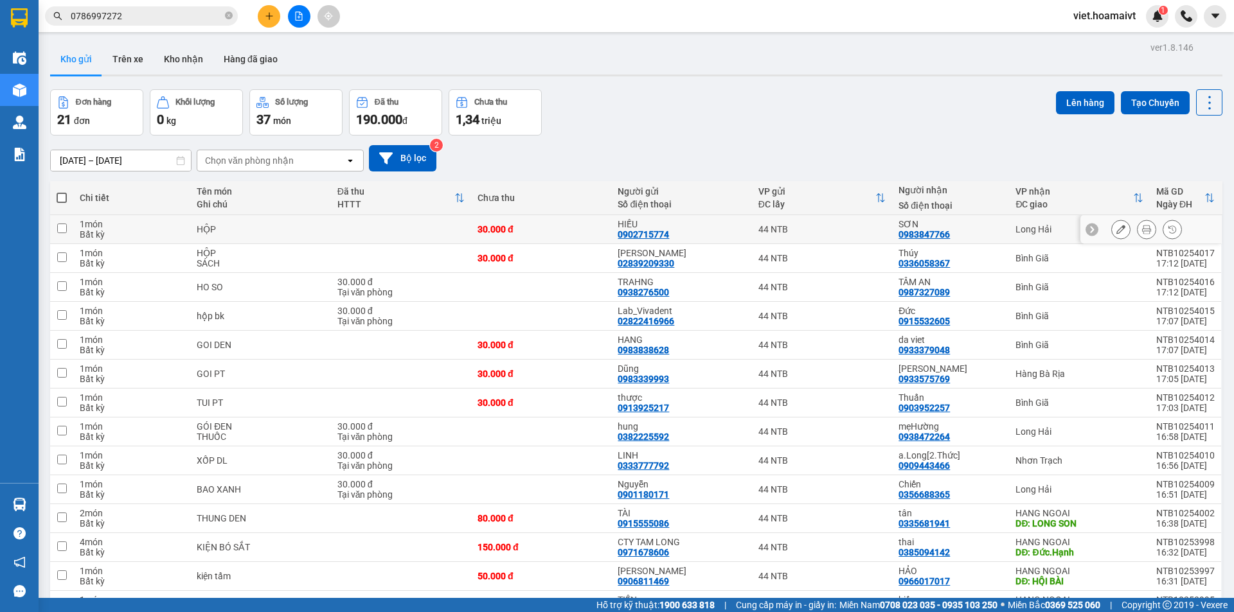
click at [1116, 227] on icon at bounding box center [1120, 229] width 9 height 9
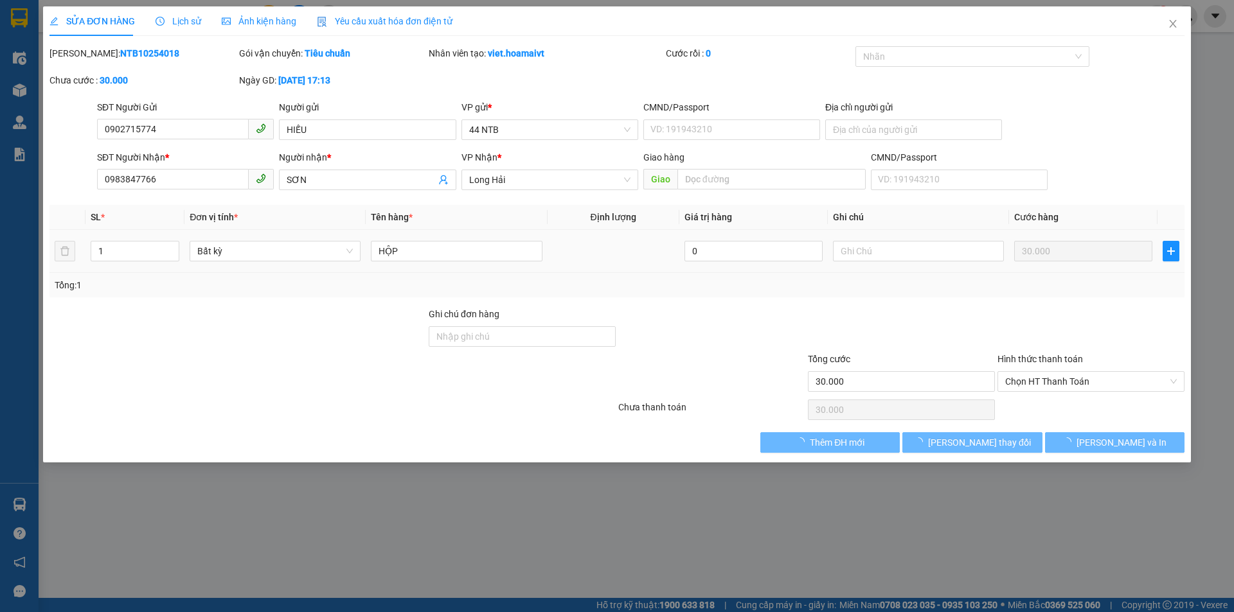
type input "0902715774"
type input "HIẾU"
type input "0983847766"
type input "SƠN"
type input "30.000"
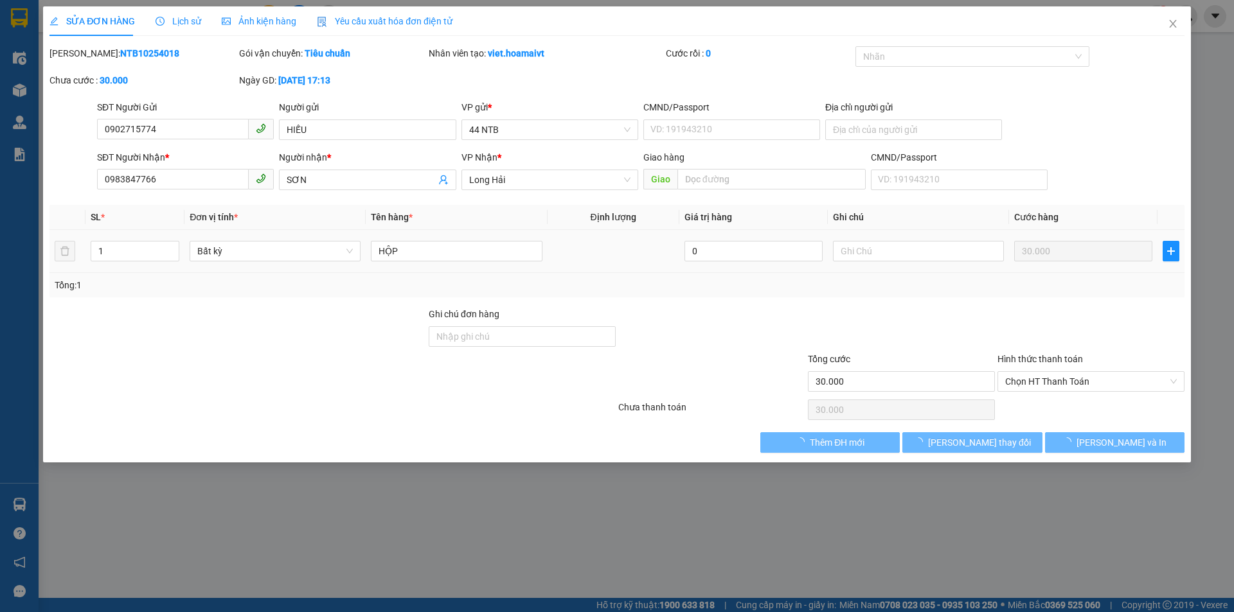
type input "30.000"
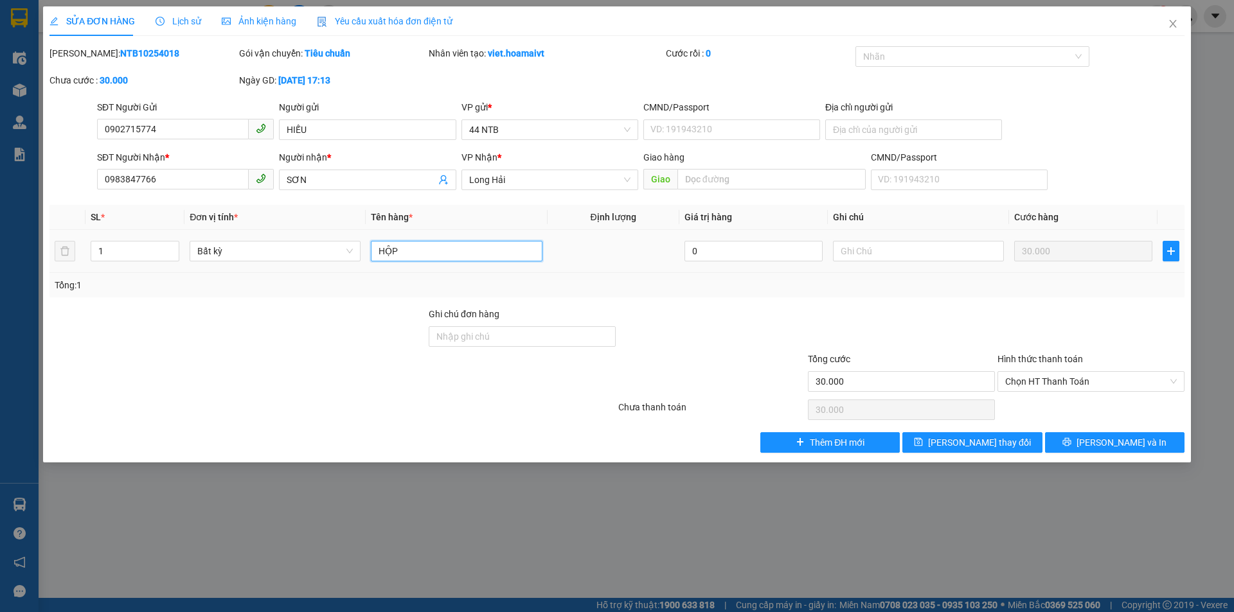
click at [73, 251] on tr "1 Bất kỳ HỘP 0 30.000" at bounding box center [616, 251] width 1135 height 43
type input "THÙNG NHỎ"
click at [1008, 440] on button "Lưu thay đổi" at bounding box center [971, 442] width 139 height 21
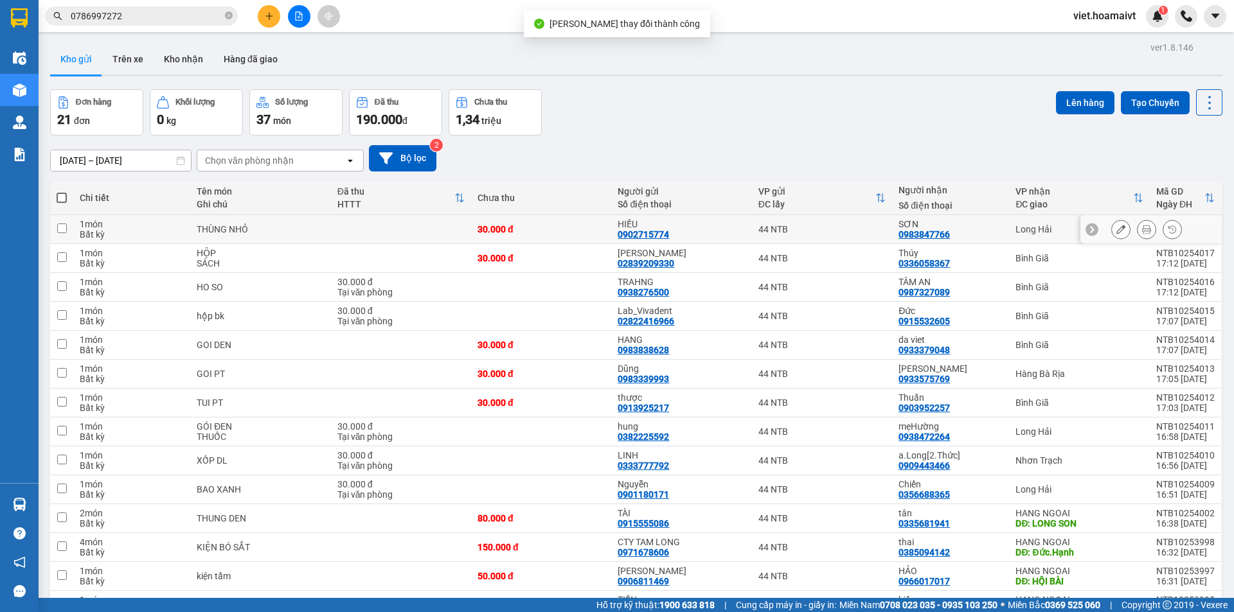
click at [1142, 227] on icon at bounding box center [1146, 229] width 9 height 9
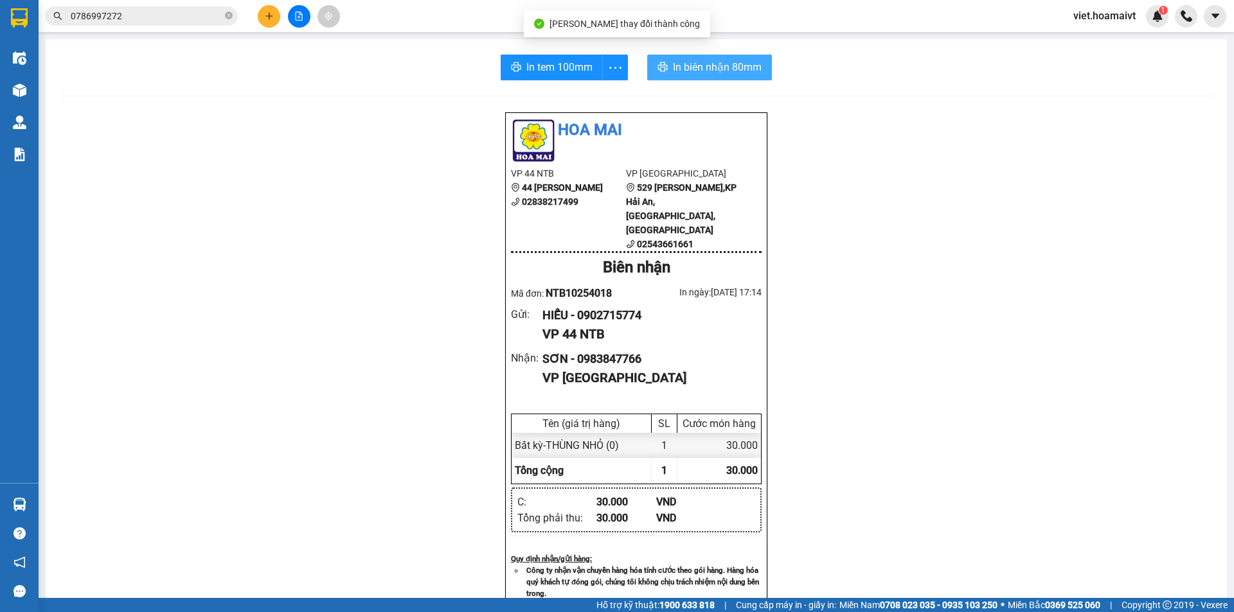
click at [716, 60] on span "In biên nhận 80mm" at bounding box center [717, 67] width 89 height 16
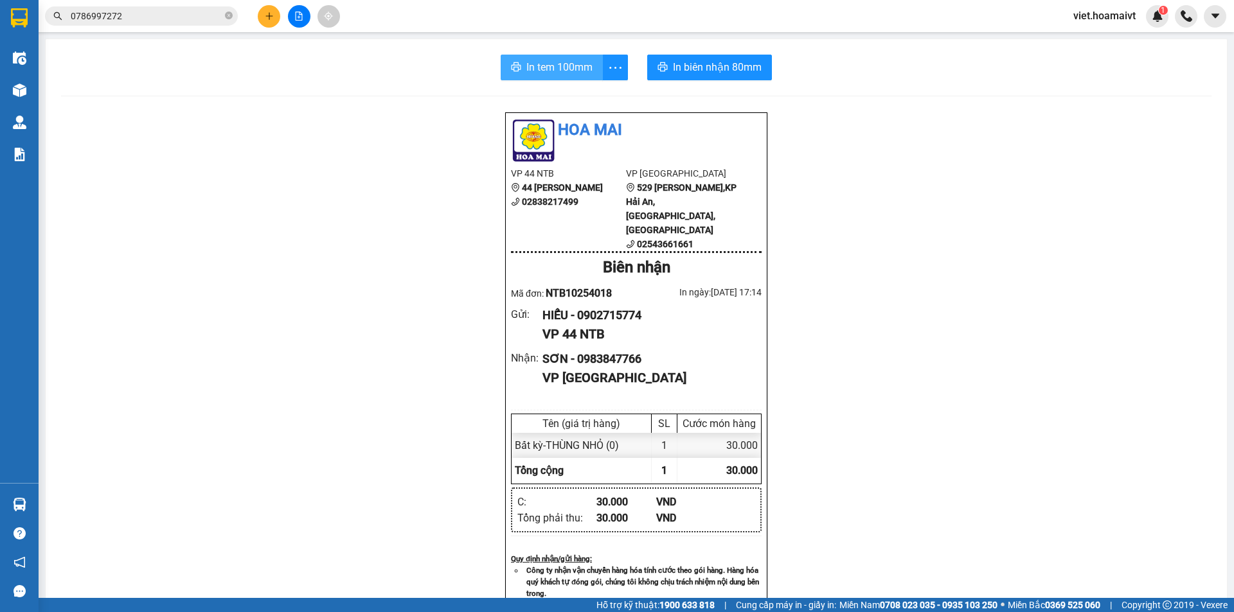
click at [555, 67] on span "In tem 100mm" at bounding box center [559, 67] width 66 height 16
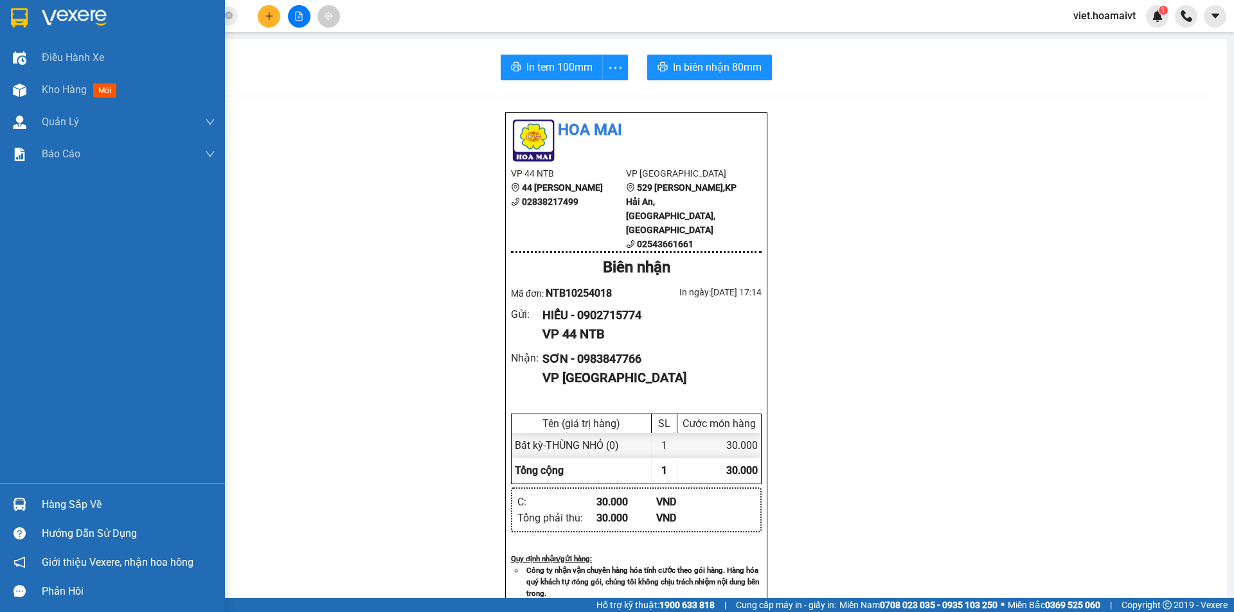
click at [30, 22] on div at bounding box center [19, 17] width 22 height 22
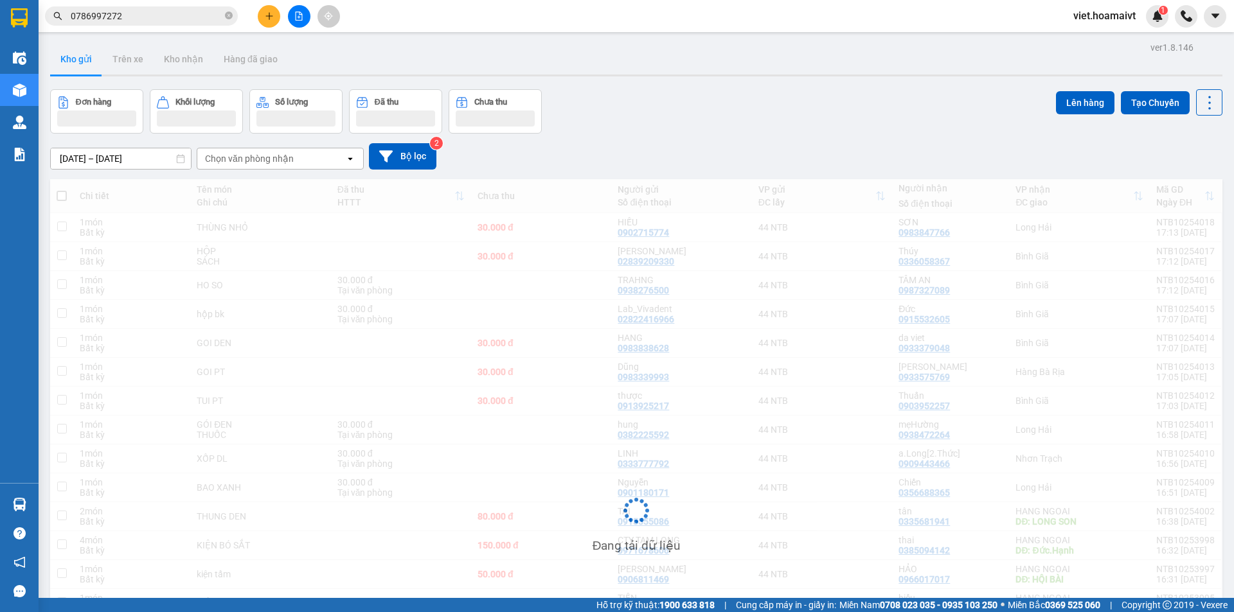
click at [837, 162] on div "[DATE] – [DATE] Press the down arrow key to interact with the calendar and sele…" at bounding box center [636, 156] width 1172 height 26
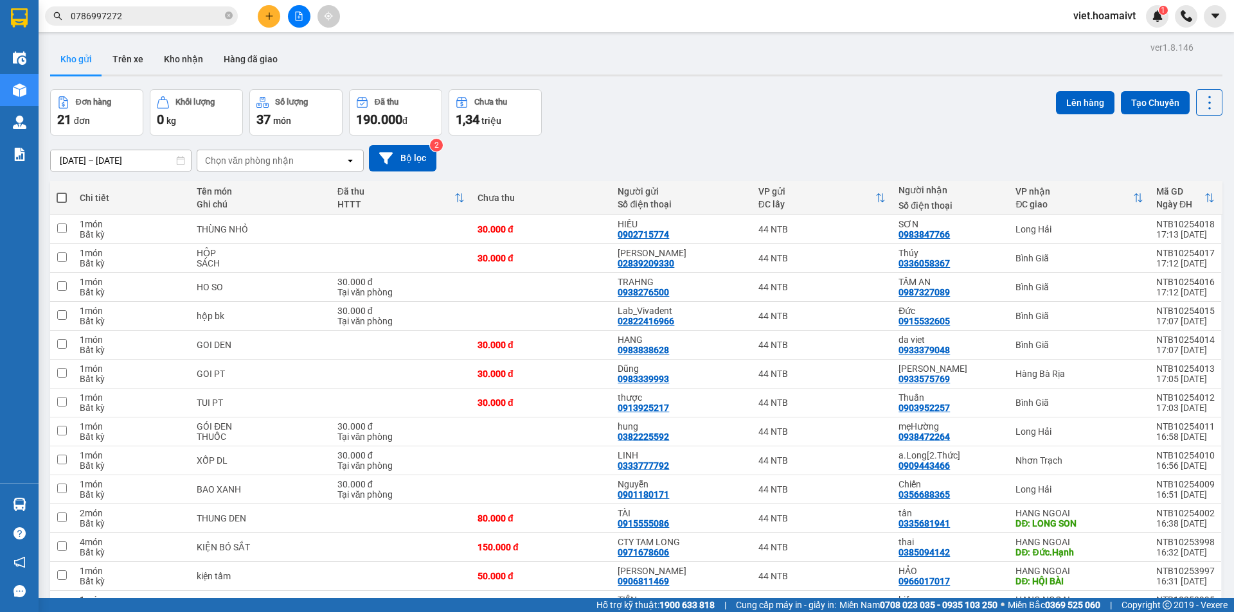
click at [837, 162] on div "[DATE] – [DATE] Press the down arrow key to interact with the calendar and sele…" at bounding box center [636, 158] width 1172 height 26
click at [831, 162] on div "[DATE] – [DATE] Press the down arrow key to interact with the calendar and sele…" at bounding box center [636, 158] width 1172 height 26
click at [830, 164] on div "[DATE] – [DATE] Press the down arrow key to interact with the calendar and sele…" at bounding box center [636, 158] width 1172 height 26
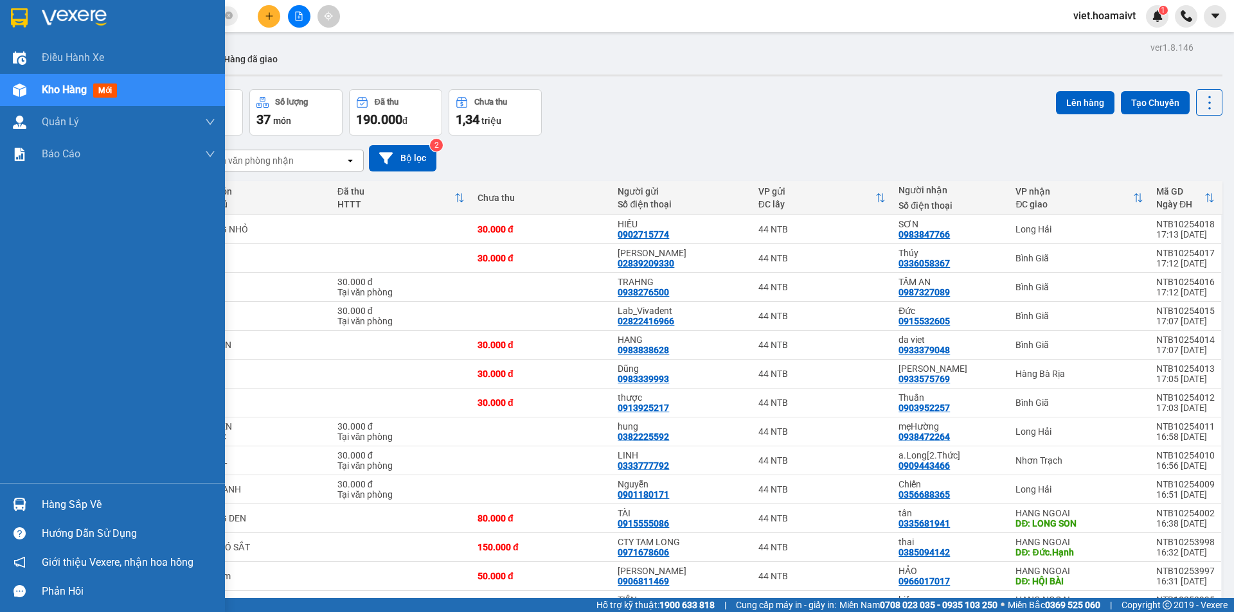
click at [39, 23] on div at bounding box center [112, 21] width 225 height 42
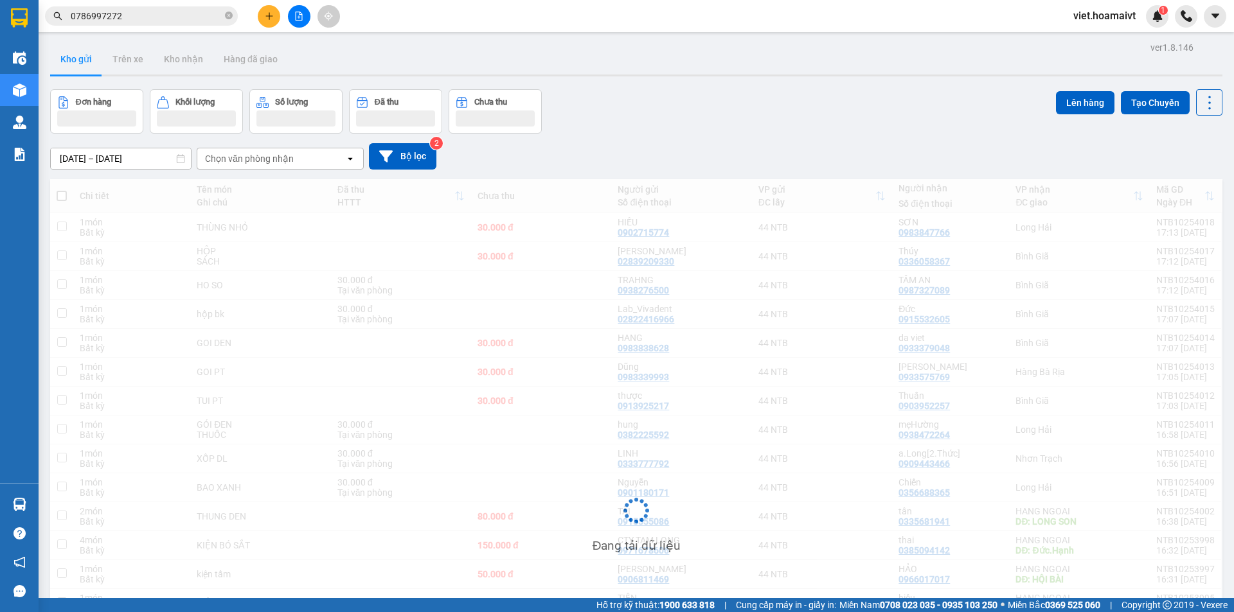
click at [839, 96] on div "Đơn hàng Khối lượng Số lượng Đã thu Chưa thu Lên hàng Tạo Chuyến" at bounding box center [636, 111] width 1172 height 44
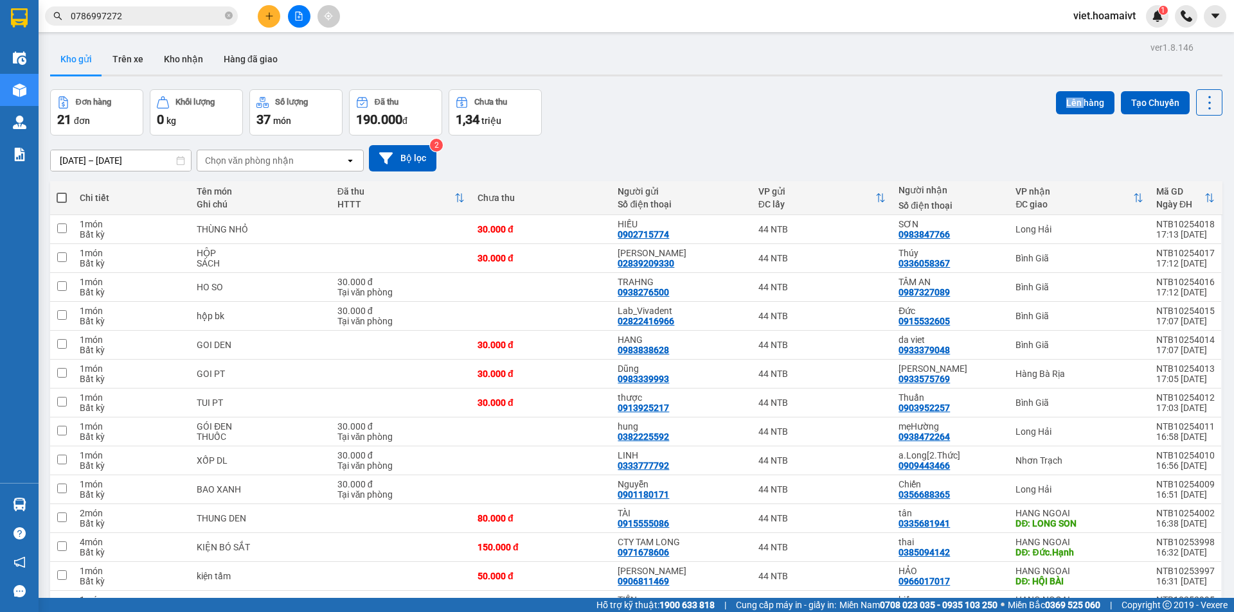
click at [839, 96] on div "Đơn hàng 21 đơn Khối lượng 0 kg Số lượng 37 món Đã thu 190.000 đ Chưa thu 1,34 …" at bounding box center [636, 112] width 1172 height 46
click at [839, 99] on div "Đơn hàng 21 đơn Khối lượng 0 kg Số lượng 37 món Đã thu 190.000 đ Chưa thu 1,34 …" at bounding box center [636, 112] width 1172 height 46
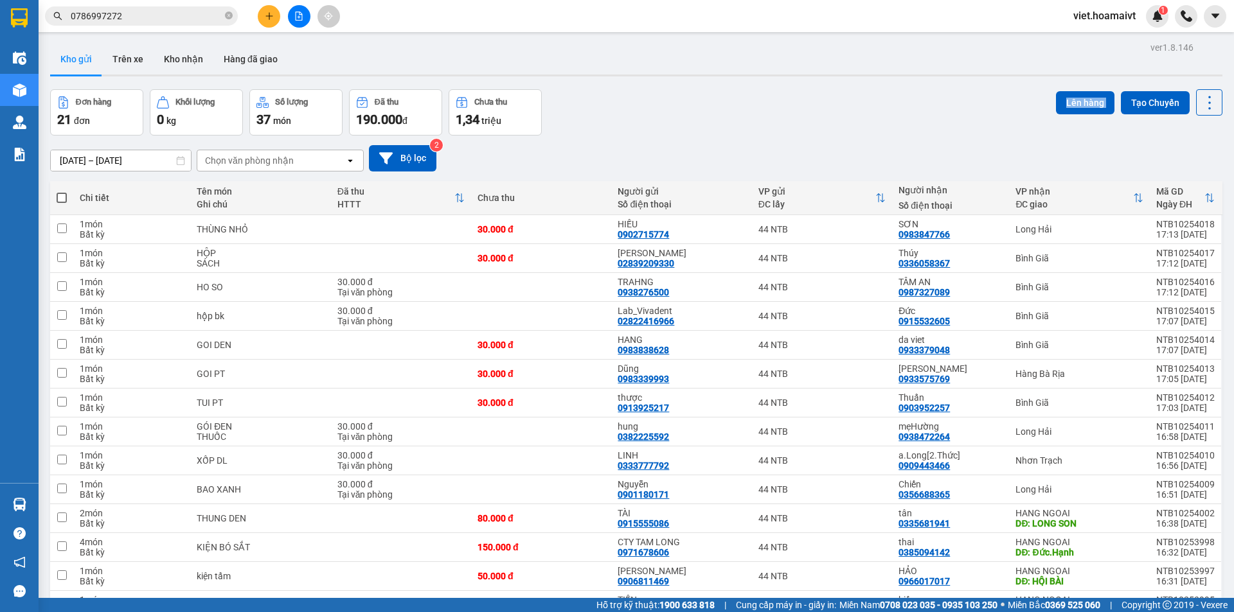
click at [839, 99] on div "Đơn hàng 21 đơn Khối lượng 0 kg Số lượng 37 món Đã thu 190.000 đ Chưa thu 1,34 …" at bounding box center [636, 112] width 1172 height 46
click at [256, 150] on div "Chọn văn phòng nhận" at bounding box center [271, 160] width 148 height 21
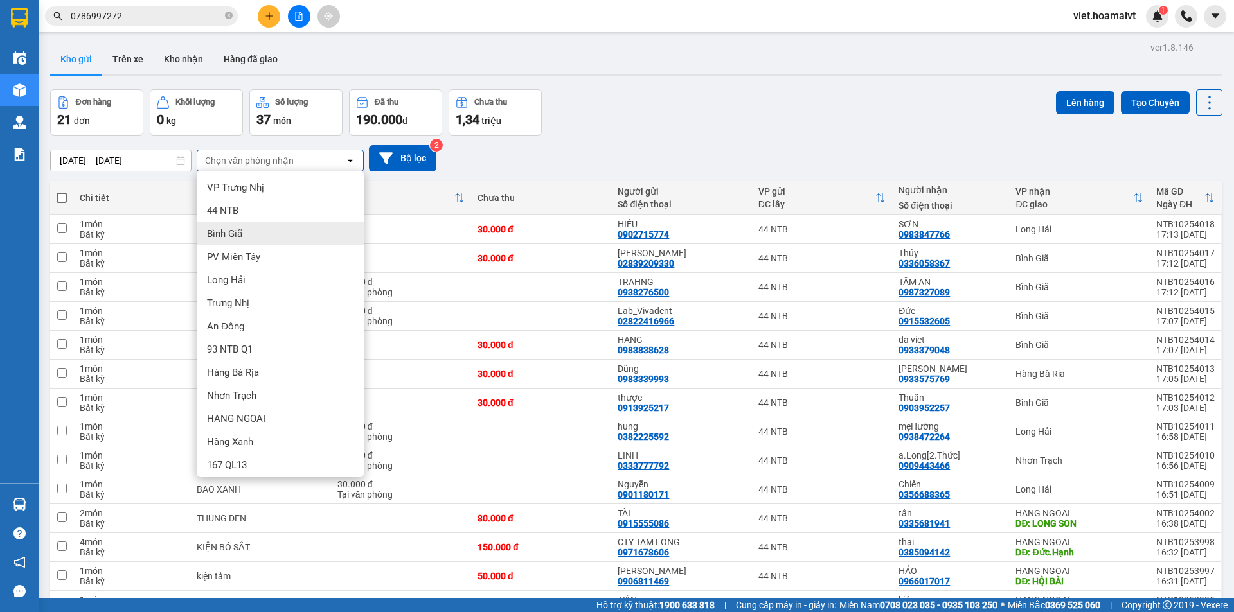
click at [272, 240] on div "Bình Giã" at bounding box center [280, 233] width 167 height 23
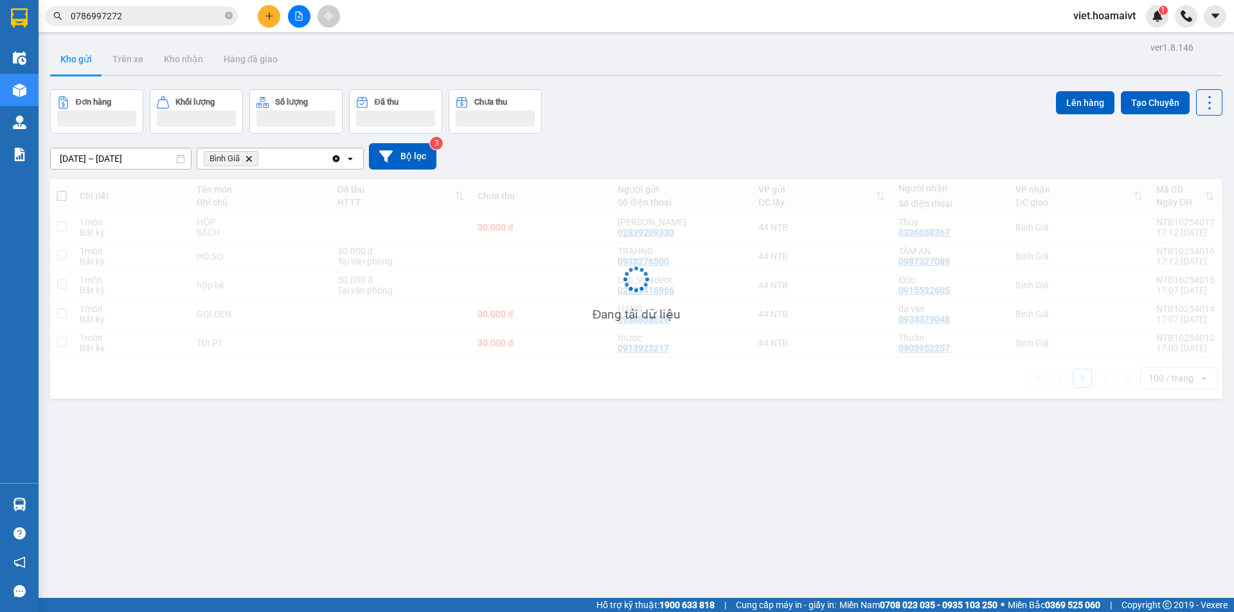
click at [723, 127] on div "Đơn hàng Khối lượng Số lượng Đã thu Chưa thu Lên hàng Tạo Chuyến" at bounding box center [636, 111] width 1172 height 44
click at [725, 127] on div "Đơn hàng Khối lượng Số lượng Đã thu Chưa thu Lên hàng Tạo Chuyến" at bounding box center [636, 111] width 1172 height 44
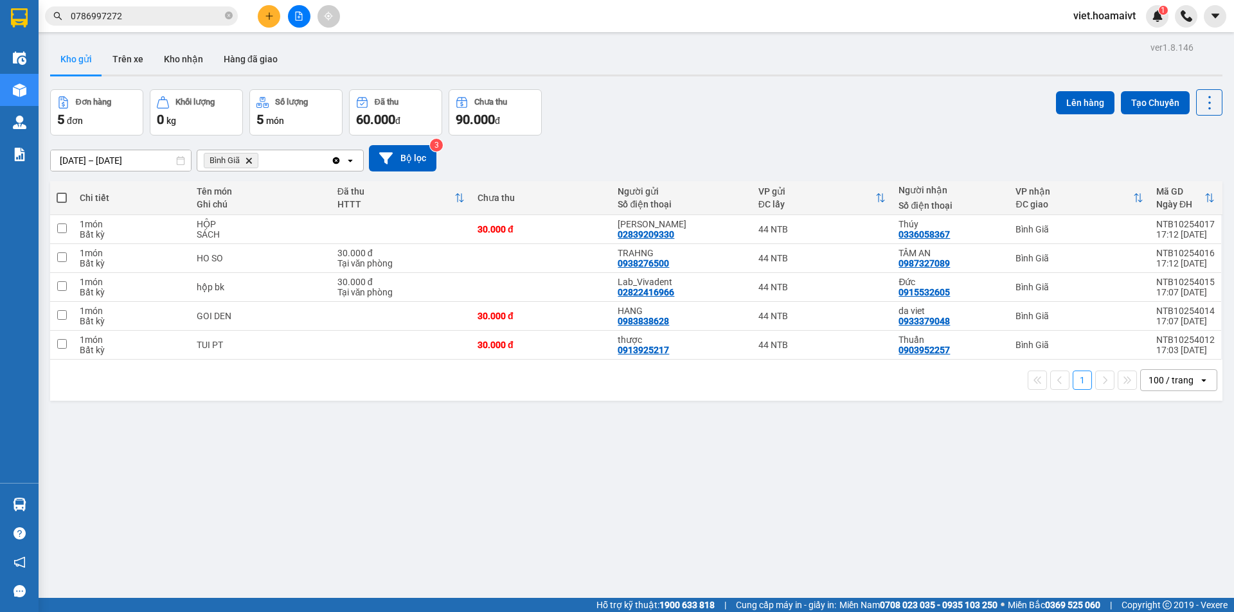
click at [726, 127] on div "Đơn hàng 5 đơn Khối lượng 0 kg Số lượng 5 món Đã thu 60.000 đ Chưa thu 90.000 đ…" at bounding box center [636, 112] width 1172 height 46
click at [252, 161] on icon "Delete" at bounding box center [249, 161] width 8 height 8
click at [252, 161] on div "Chọn văn phòng nhận" at bounding box center [249, 160] width 89 height 13
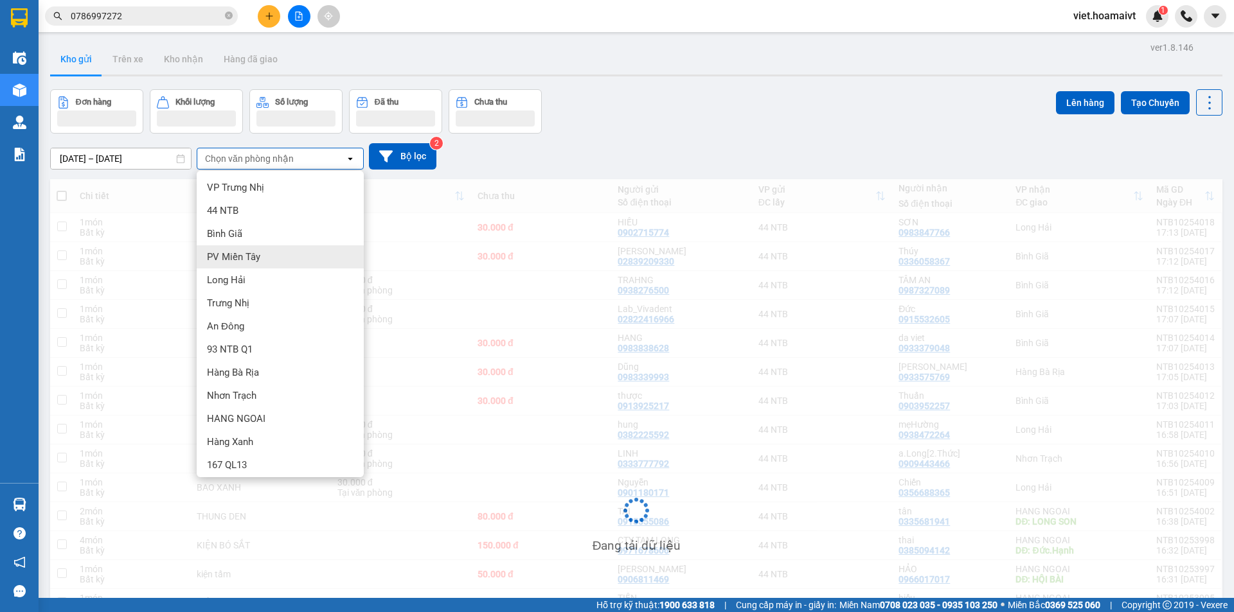
scroll to position [4, 0]
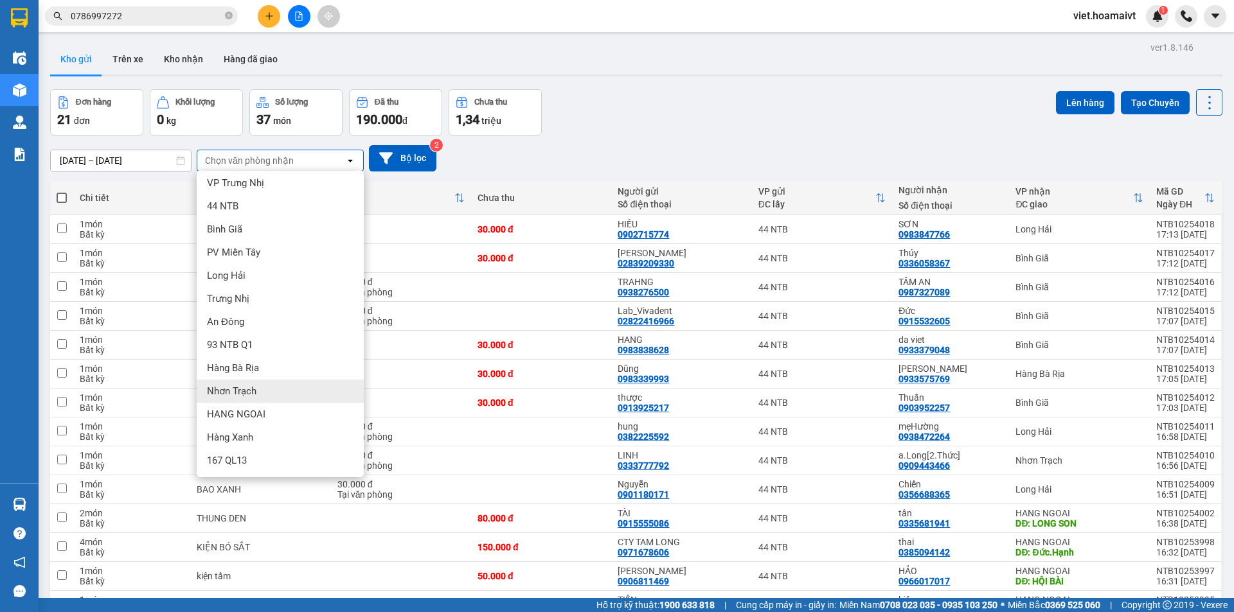
click at [288, 385] on div "Nhơn Trạch" at bounding box center [280, 391] width 167 height 23
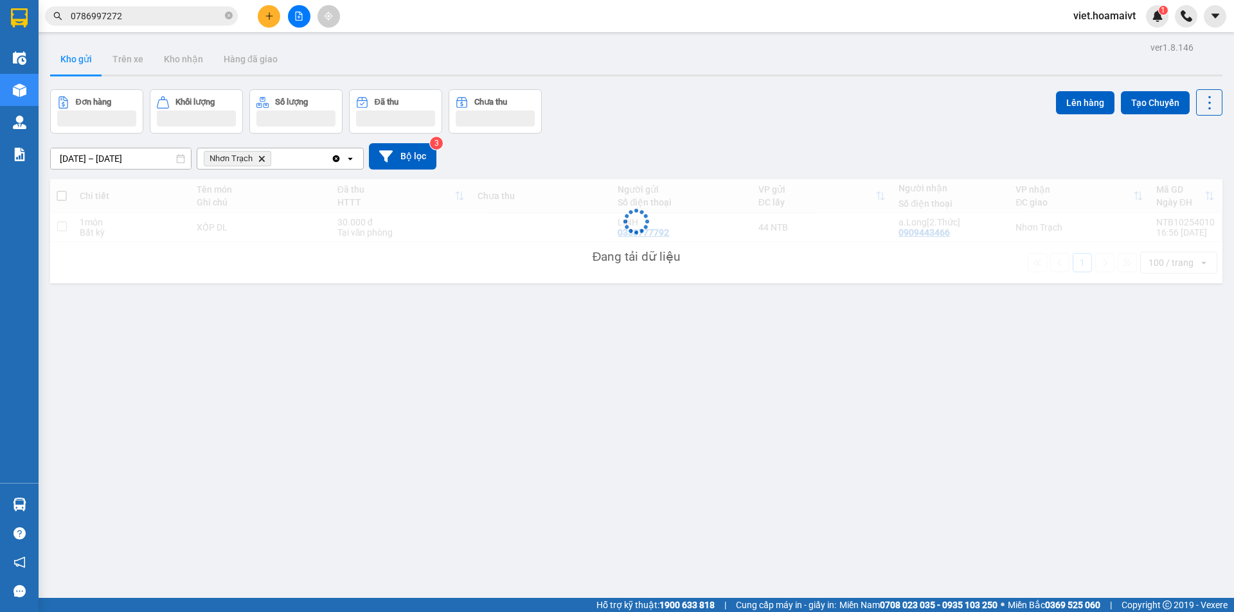
click at [677, 99] on div "Đơn hàng Khối lượng Số lượng Đã thu Chưa thu Lên hàng Tạo Chuyến" at bounding box center [636, 111] width 1172 height 44
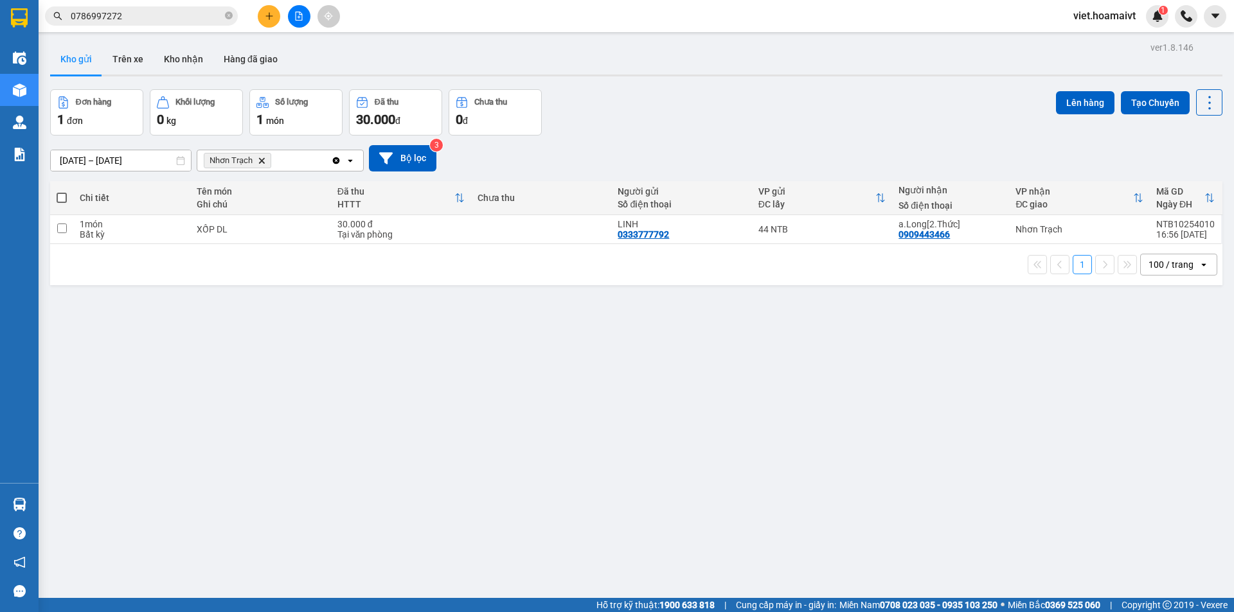
click at [689, 150] on div "12/10/2025 – 13/10/2025 Press the down arrow key to interact with the calendar …" at bounding box center [636, 158] width 1172 height 26
click at [193, 20] on input "0786997272" at bounding box center [147, 16] width 152 height 14
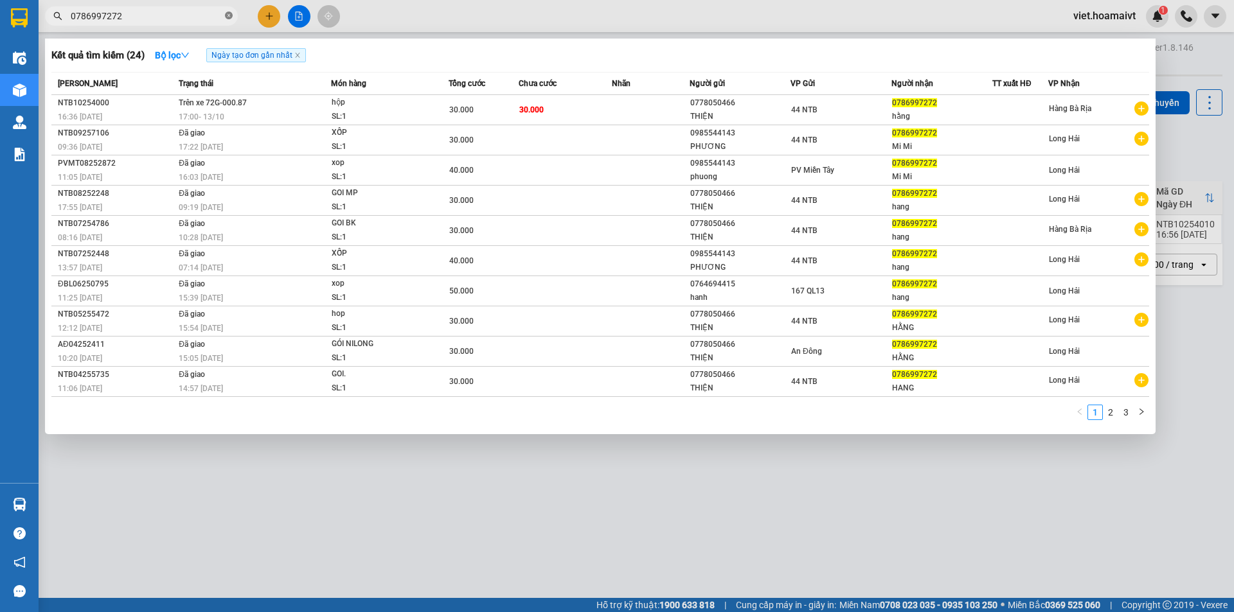
click at [229, 16] on icon "close-circle" at bounding box center [229, 16] width 8 height 8
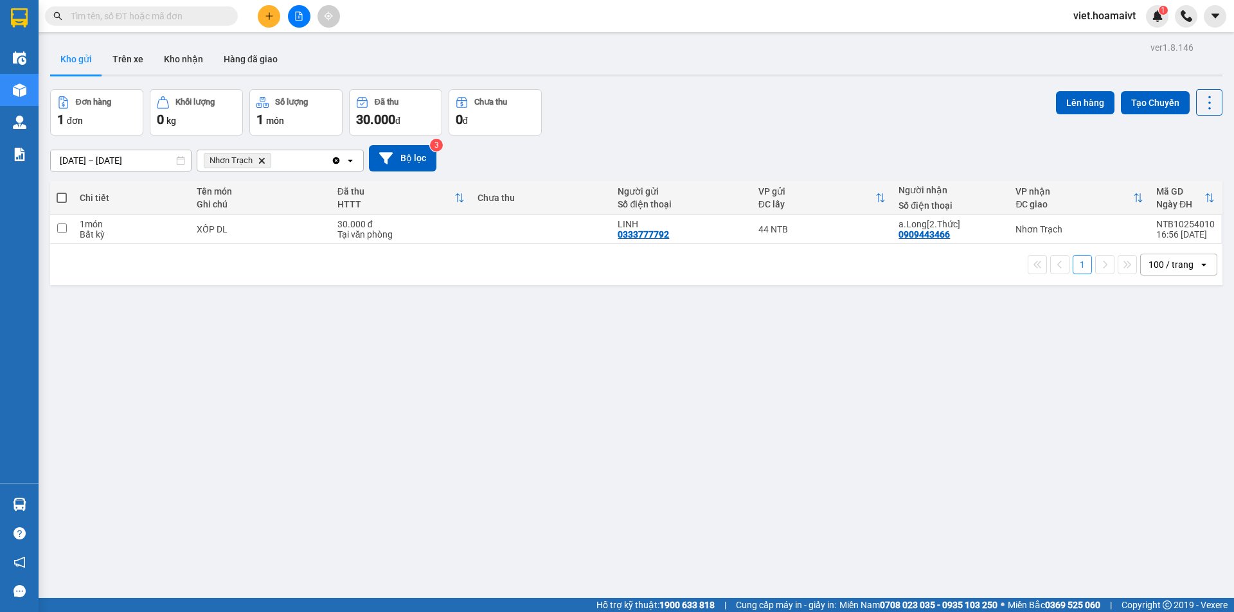
click at [595, 417] on div "ver 1.8.146 Kho gửi Trên xe Kho nhận Hàng đã giao Đơn hàng 1 đơn Khối lượng 0 k…" at bounding box center [636, 345] width 1182 height 612
click at [274, 12] on button at bounding box center [269, 16] width 22 height 22
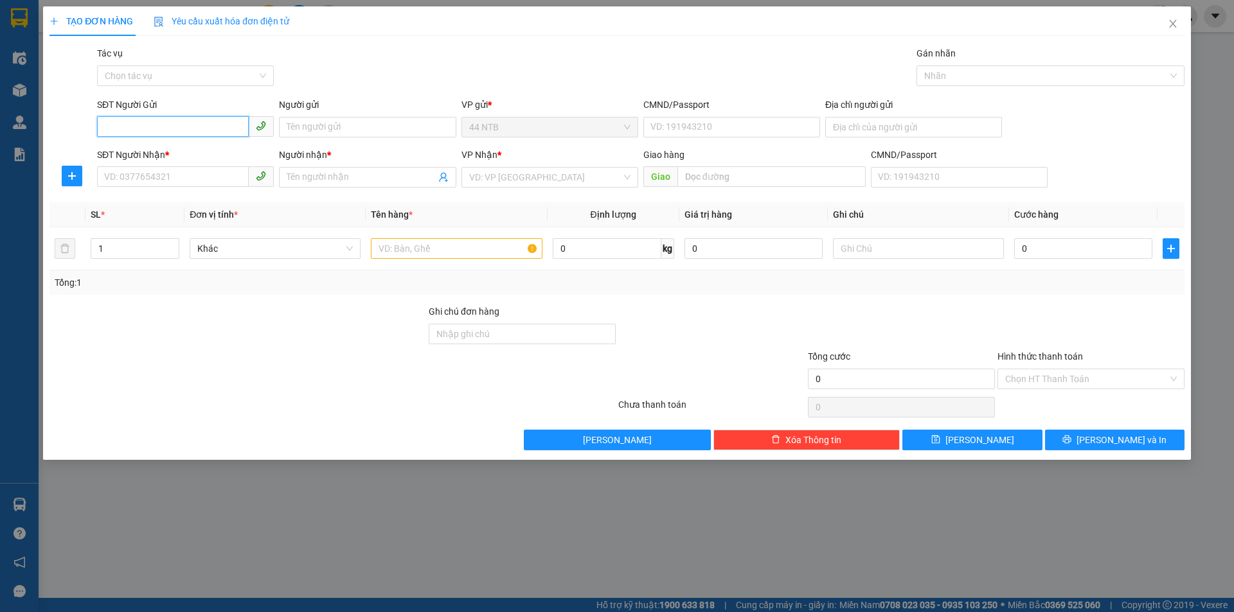
click at [191, 126] on input "SĐT Người Gửi" at bounding box center [173, 126] width 152 height 21
click at [191, 149] on div "0903965119 - Bình" at bounding box center [185, 153] width 161 height 14
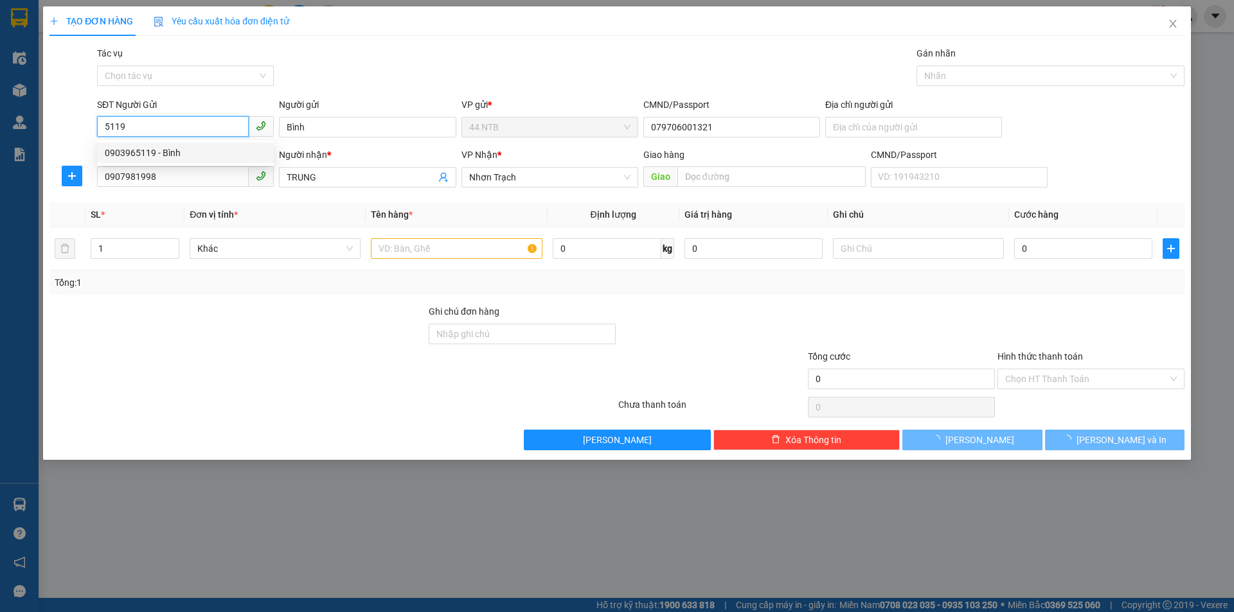
type input "0903965119"
type input "Bình"
type input "079706001321"
type input "0907981998"
type input "TRUNG"
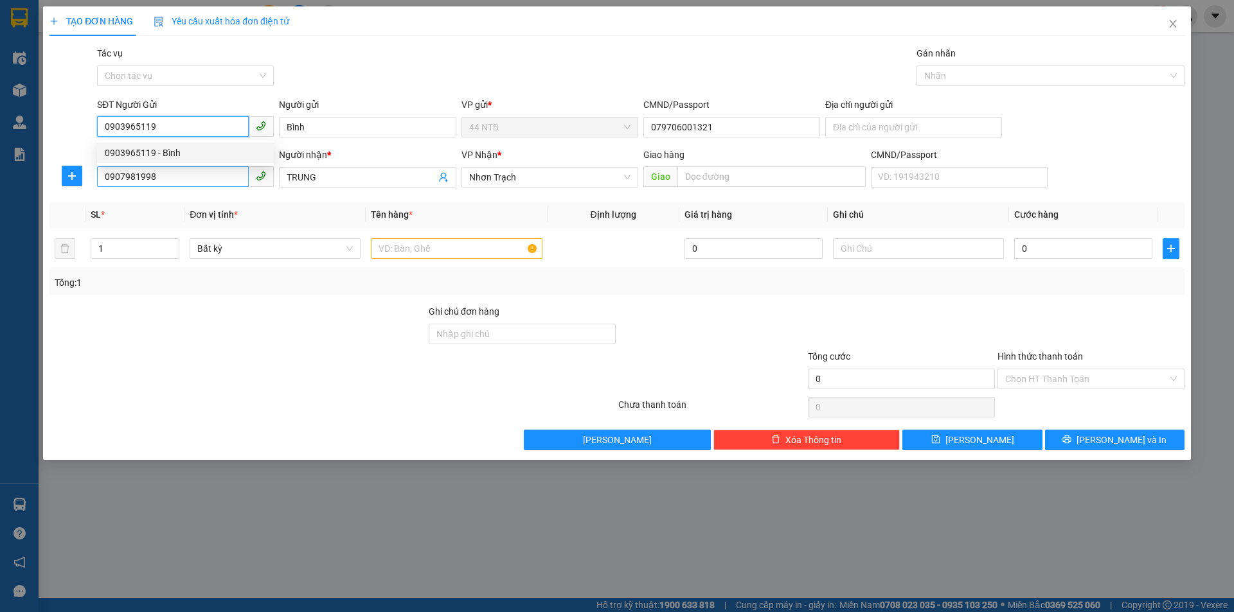
type input "0903965119"
drag, startPoint x: 182, startPoint y: 173, endPoint x: 66, endPoint y: 184, distance: 116.9
click at [66, 184] on div "SĐT Người Nhận * 0907981998 0907981998 Người nhận * TRUNG VP Nhận * Nhơn Trạch …" at bounding box center [616, 170] width 1137 height 45
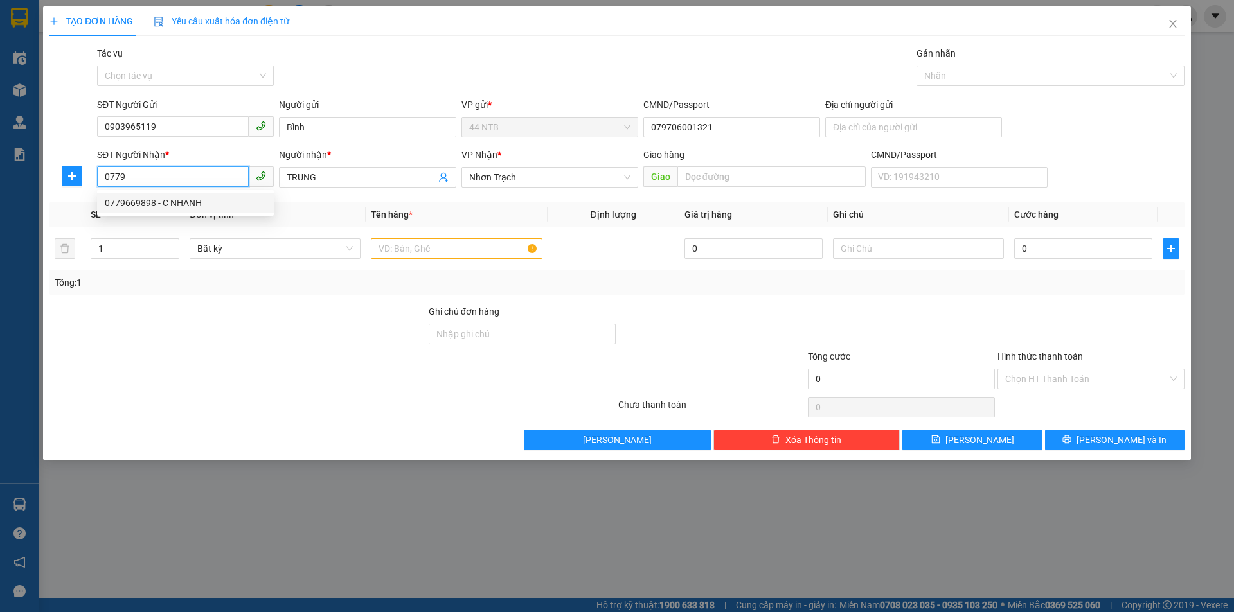
click at [109, 177] on input "0779" at bounding box center [173, 176] width 152 height 21
type input "779"
drag, startPoint x: 99, startPoint y: 182, endPoint x: 0, endPoint y: 188, distance: 99.1
click at [0, 188] on div "TẠO ĐƠN HÀNG Yêu cầu xuất hóa đơn điện tử Transit Pickup Surcharge Ids Transit …" at bounding box center [617, 306] width 1234 height 612
click at [152, 182] on input "SĐT Người Nhận *" at bounding box center [173, 176] width 152 height 21
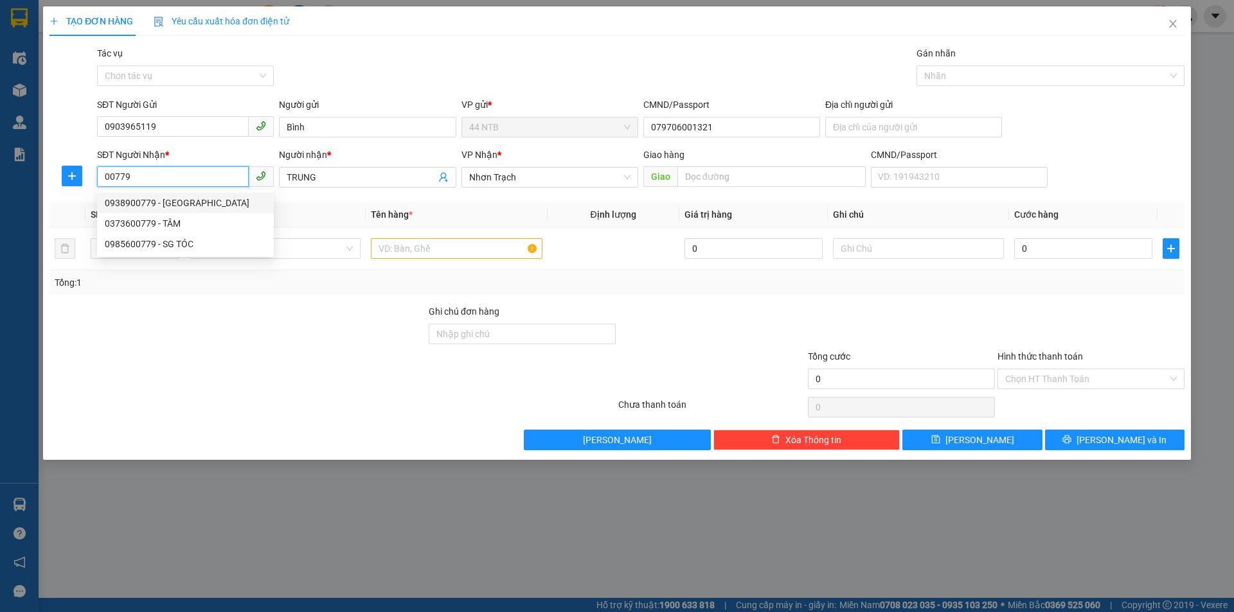
click at [182, 208] on div "0938900779 - ĐỨC" at bounding box center [185, 203] width 161 height 14
type input "0938900779"
type input "ĐỨC"
type input "0938900779"
click at [415, 256] on input "text" at bounding box center [456, 248] width 171 height 21
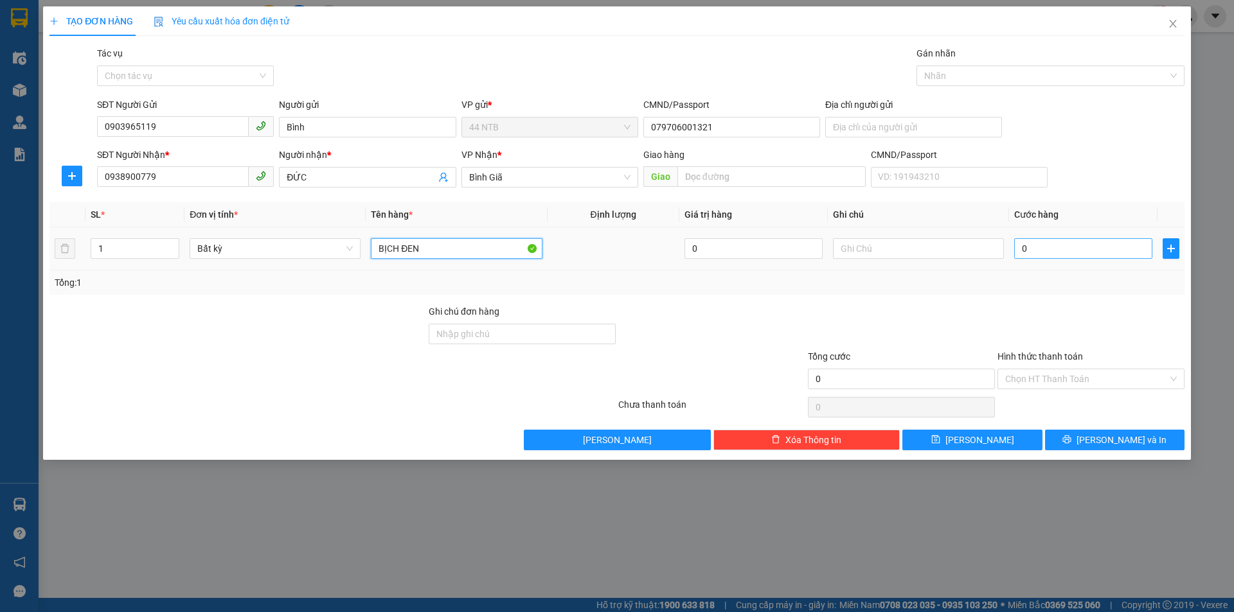
type input "BỊCH ĐEN"
click at [1124, 251] on input "0" at bounding box center [1083, 248] width 138 height 21
type input "3"
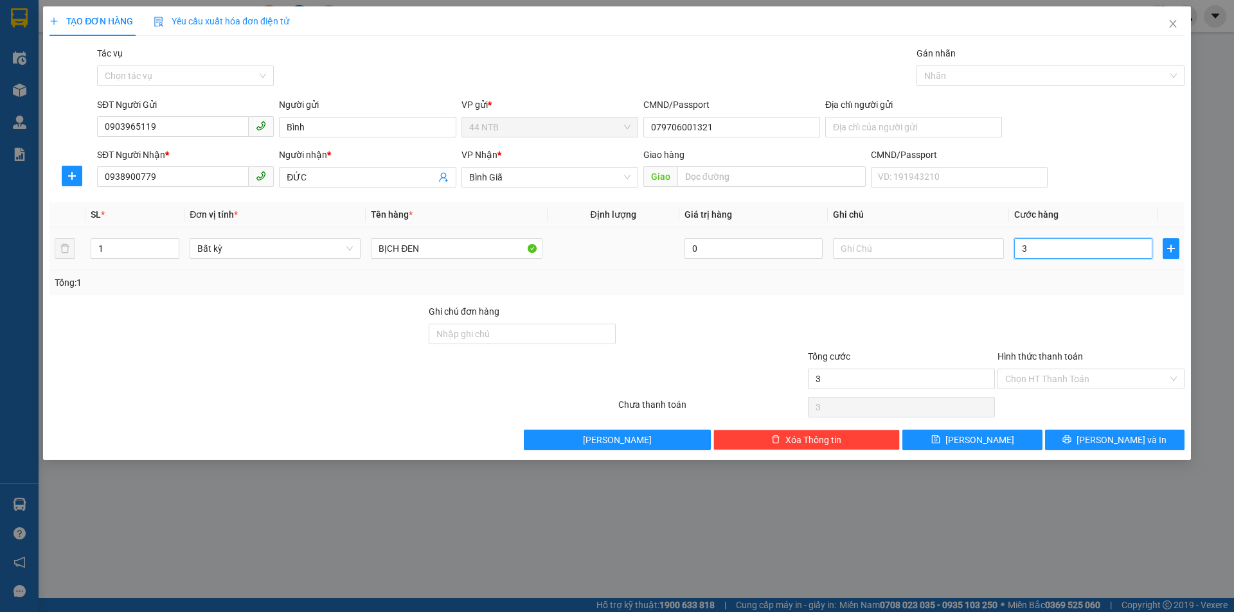
type input "30"
type input "30.000"
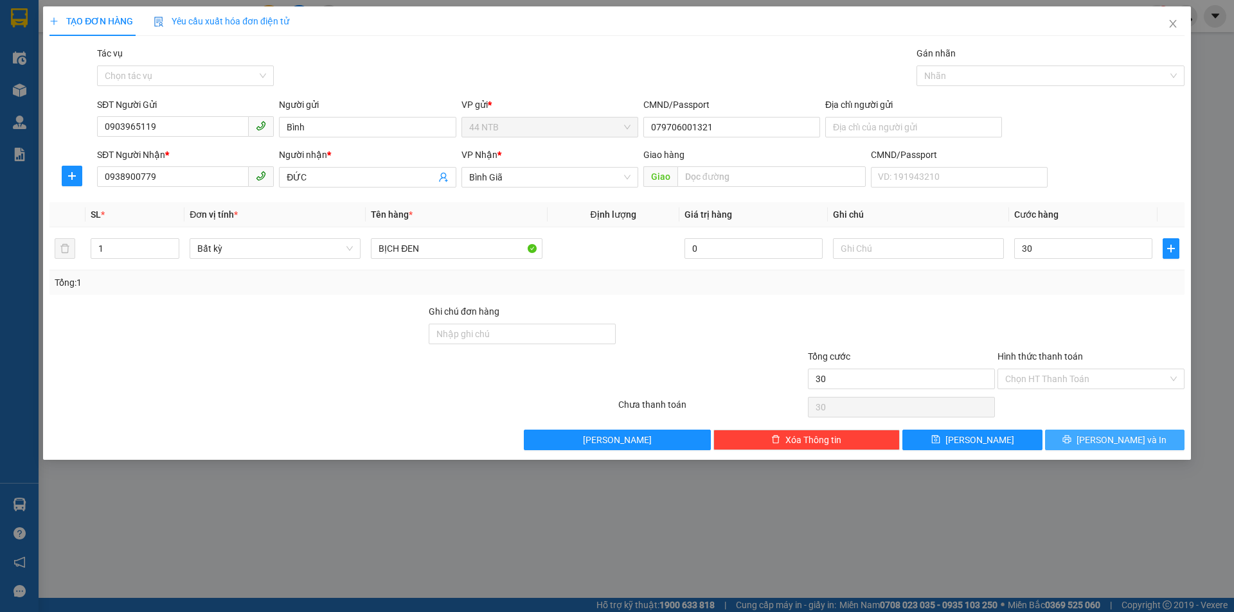
type input "30.000"
click at [1110, 438] on span "[PERSON_NAME] và In" at bounding box center [1121, 440] width 90 height 14
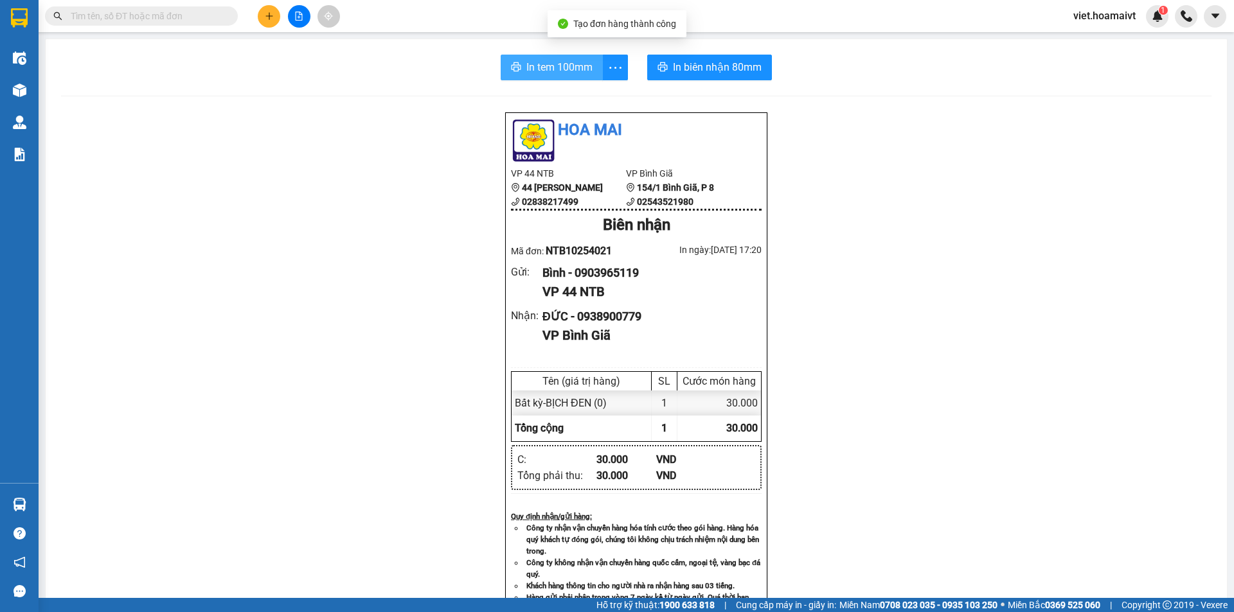
click at [560, 76] on button "In tem 100mm" at bounding box center [552, 68] width 102 height 26
click at [966, 457] on div "Hoa Mai VP 44 NTB 44 Nguyễn Thái Bình 02838217499 VP Bình Giã 154/1 Bình Giã,…" at bounding box center [636, 520] width 1150 height 816
click at [967, 453] on div "Hoa Mai VP 44 NTB 44 Nguyễn Thái Bình 02838217499 VP Bình Giã 154/1 Bình Giã,…" at bounding box center [636, 520] width 1150 height 816
click at [278, 19] on button at bounding box center [269, 16] width 22 height 22
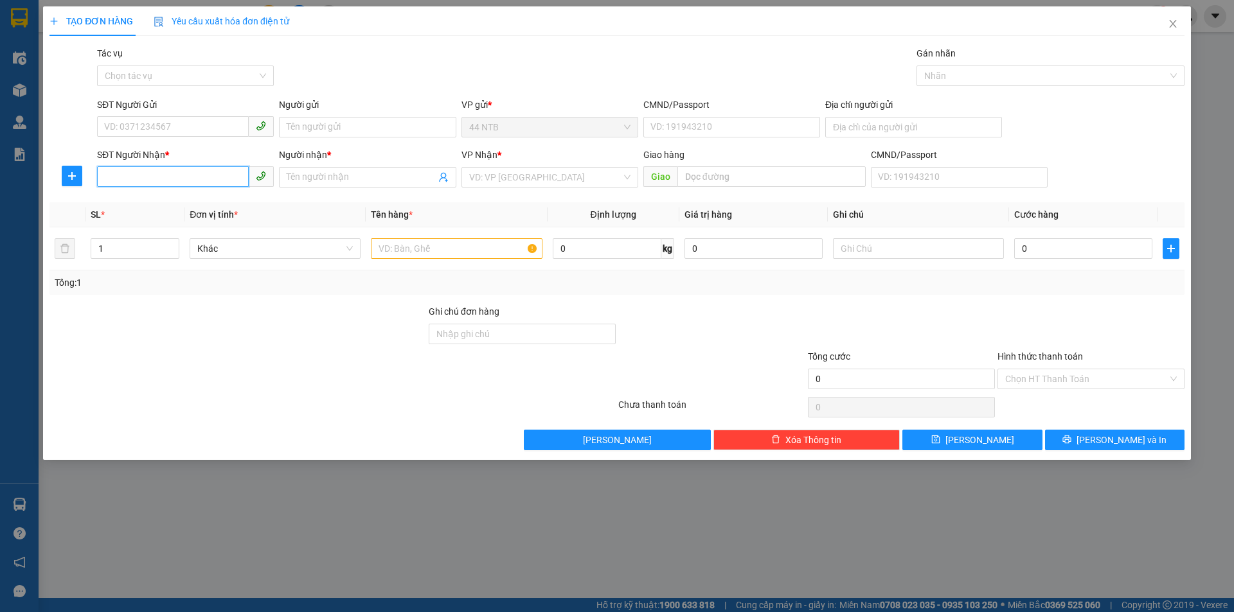
click at [123, 176] on input "SĐT Người Nhận *" at bounding box center [173, 176] width 152 height 21
type input "0909195250"
click at [174, 200] on div "0909195250 - Thảo" at bounding box center [185, 203] width 161 height 14
type input "Thảo"
type input "0909195250"
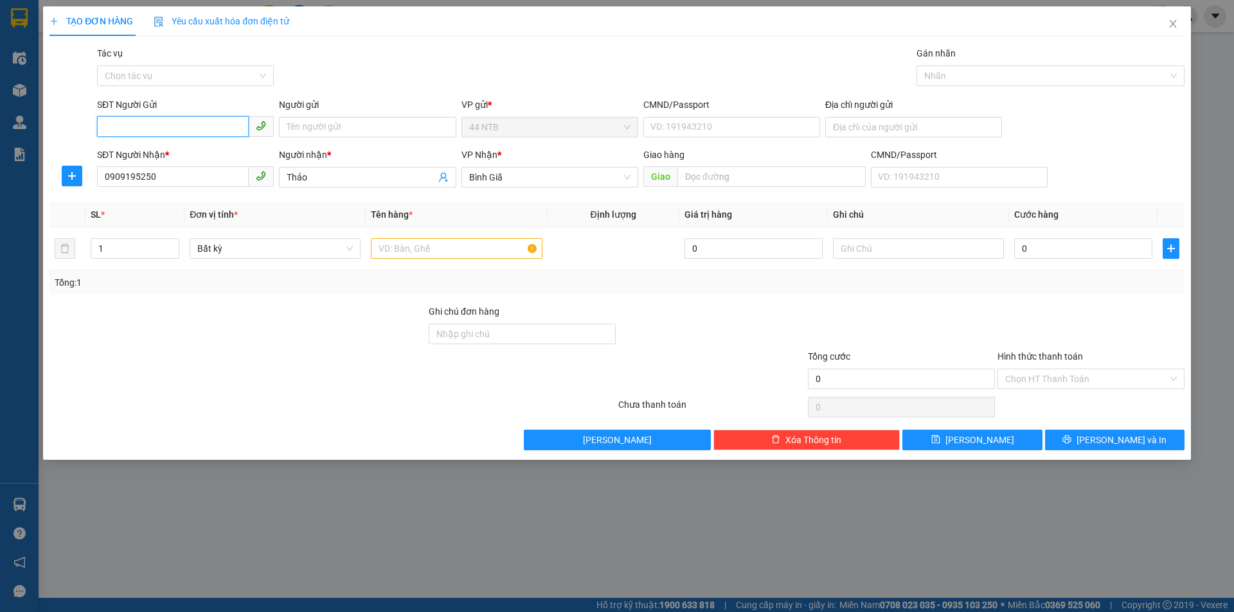
click at [187, 126] on input "SĐT Người Gửi" at bounding box center [173, 126] width 152 height 21
click at [195, 154] on div "0363458412 - Long" at bounding box center [185, 153] width 161 height 14
type input "0363458412"
type input "Long"
type input "080203001147"
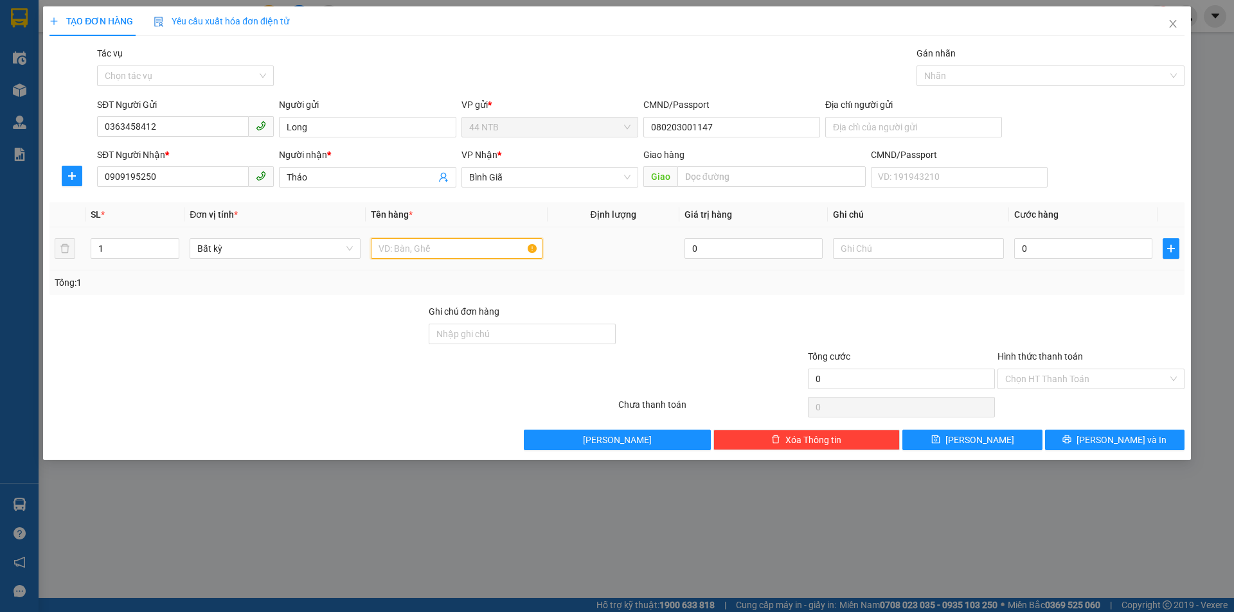
click at [393, 252] on input "text" at bounding box center [456, 248] width 171 height 21
type input "PBI"
click at [1007, 242] on td at bounding box center [918, 248] width 181 height 43
click at [1021, 245] on input "0" at bounding box center [1083, 248] width 138 height 21
type input "3"
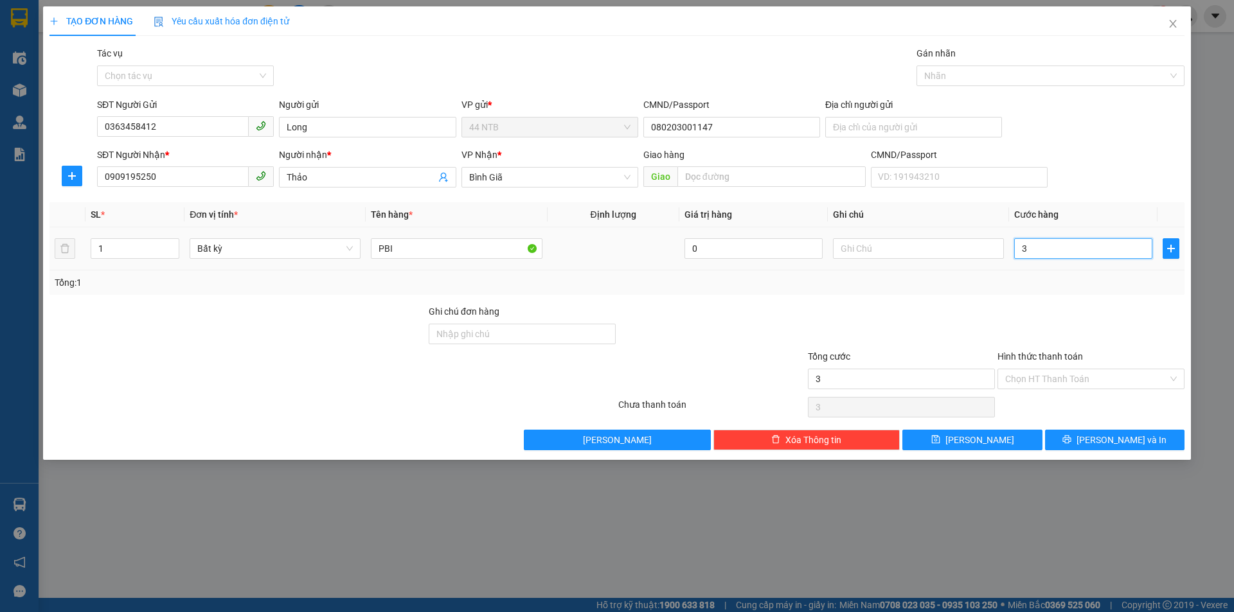
type input "3"
type input "30"
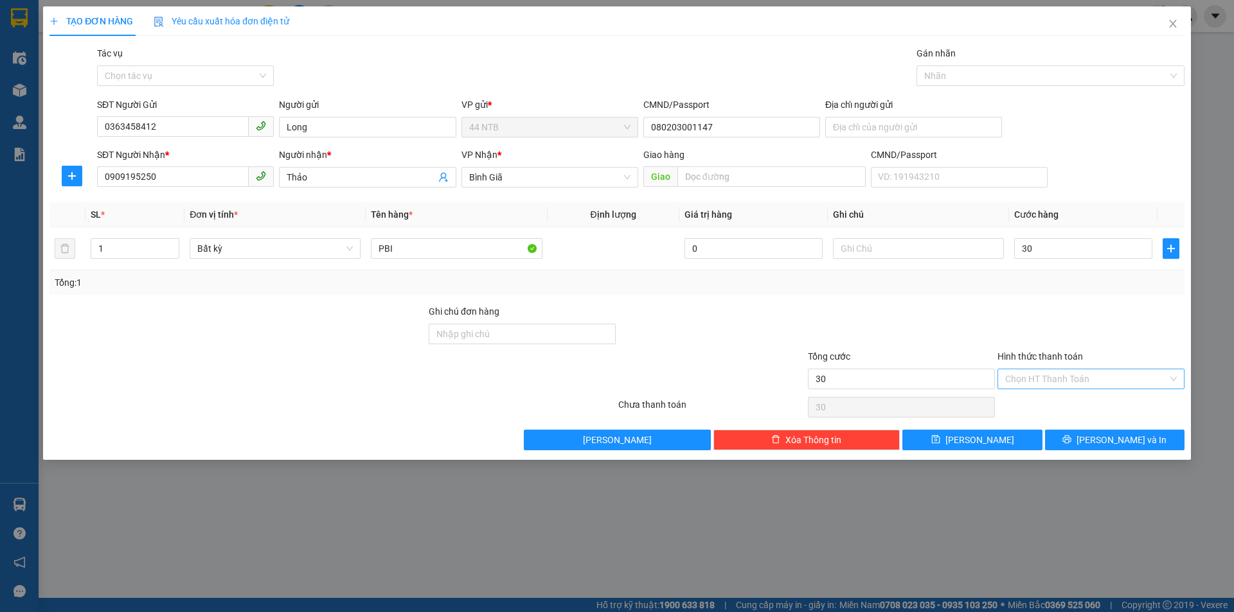
type input "30.000"
click at [1078, 383] on input "Hình thức thanh toán" at bounding box center [1086, 378] width 163 height 19
click at [1078, 405] on div "Tại văn phòng" at bounding box center [1091, 405] width 172 height 14
type input "0"
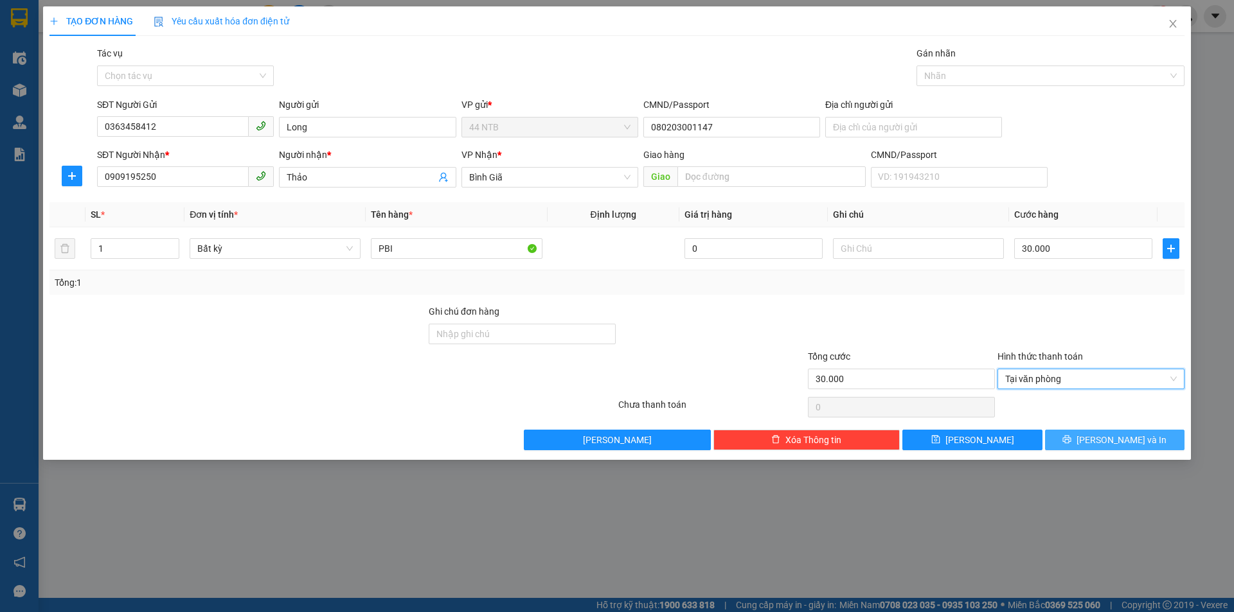
click at [1103, 446] on span "[PERSON_NAME] và In" at bounding box center [1121, 440] width 90 height 14
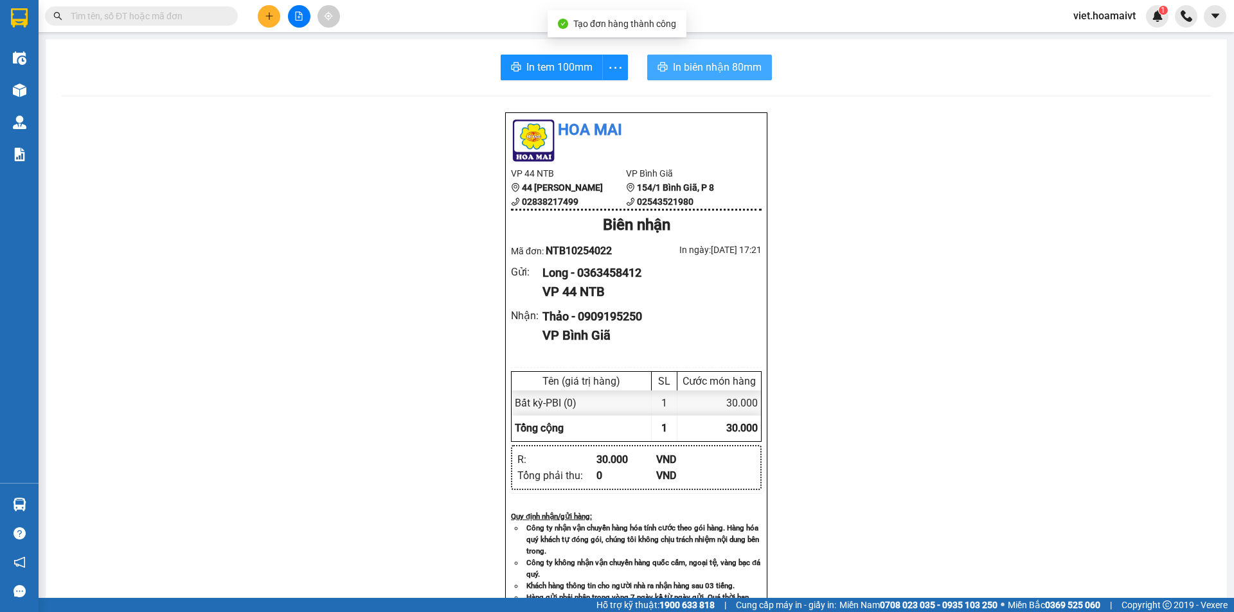
click at [712, 66] on span "In biên nhận 80mm" at bounding box center [717, 67] width 89 height 16
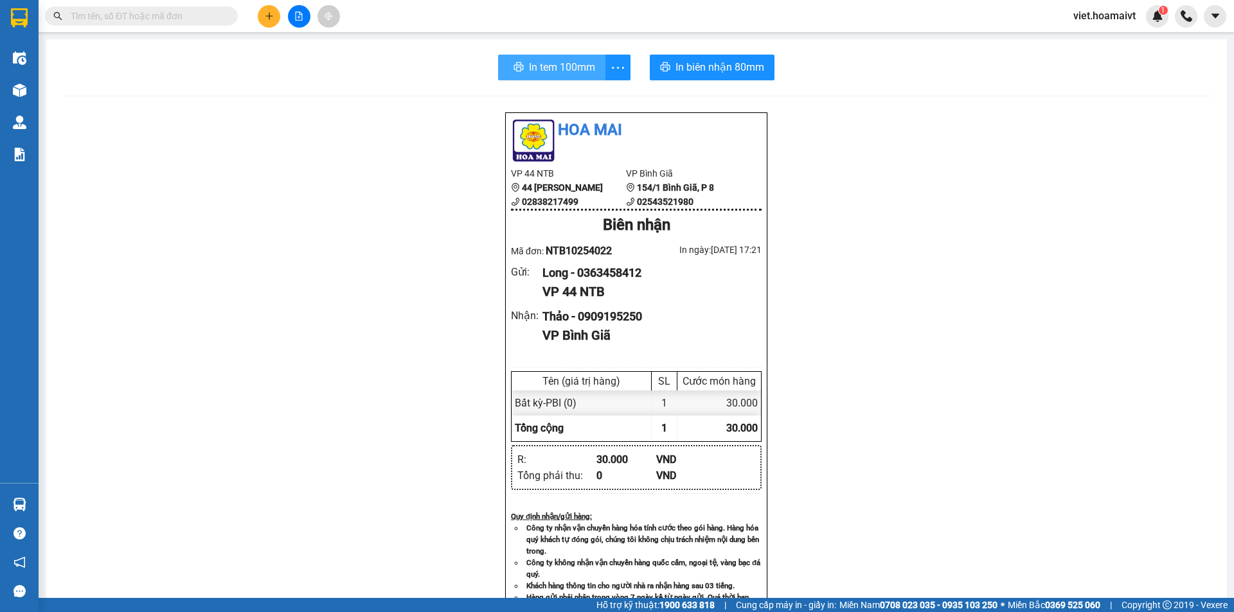
click at [581, 63] on span "In tem 100mm" at bounding box center [562, 67] width 66 height 16
click at [946, 419] on div "Hoa Mai VP 44 NTB 44 Nguyễn Thái Bình 02838217499 VP Bình Giã 154/1 Bình Giã,…" at bounding box center [636, 518] width 1150 height 813
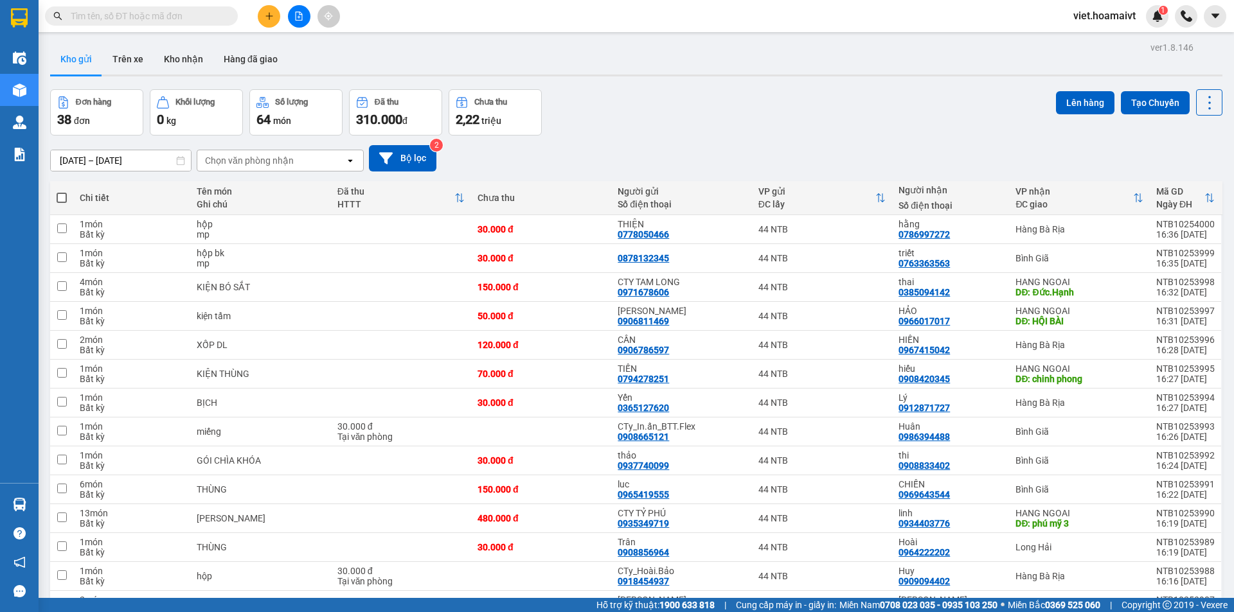
click at [283, 165] on div "Chọn văn phòng nhận" at bounding box center [249, 160] width 89 height 13
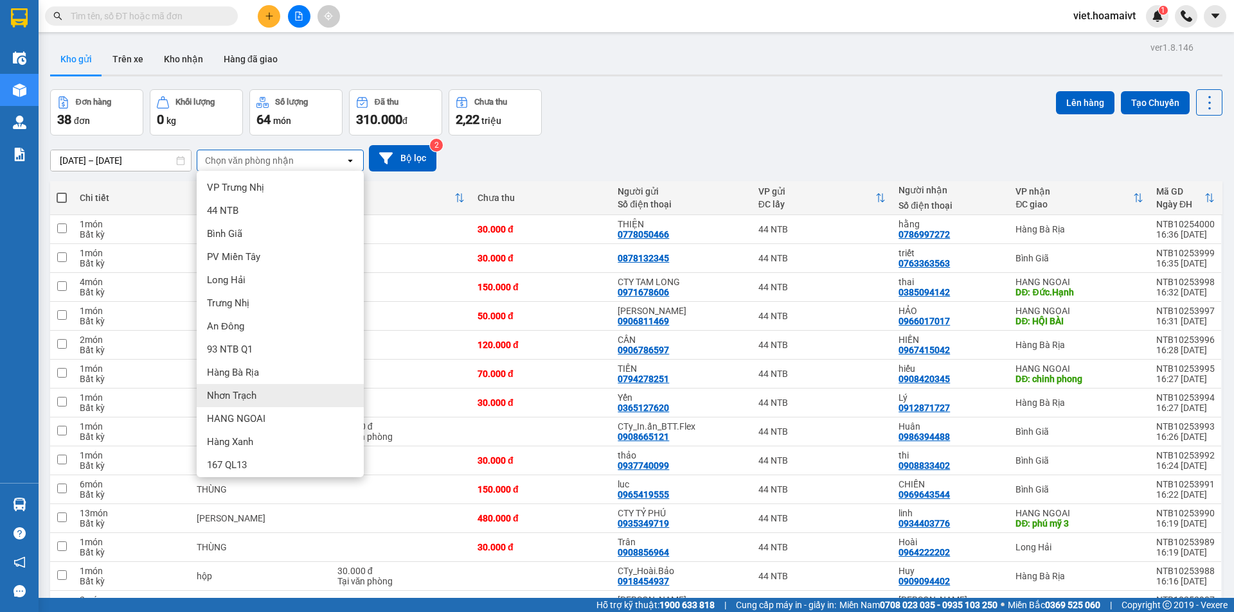
click at [262, 399] on div "Nhơn Trạch" at bounding box center [280, 395] width 167 height 23
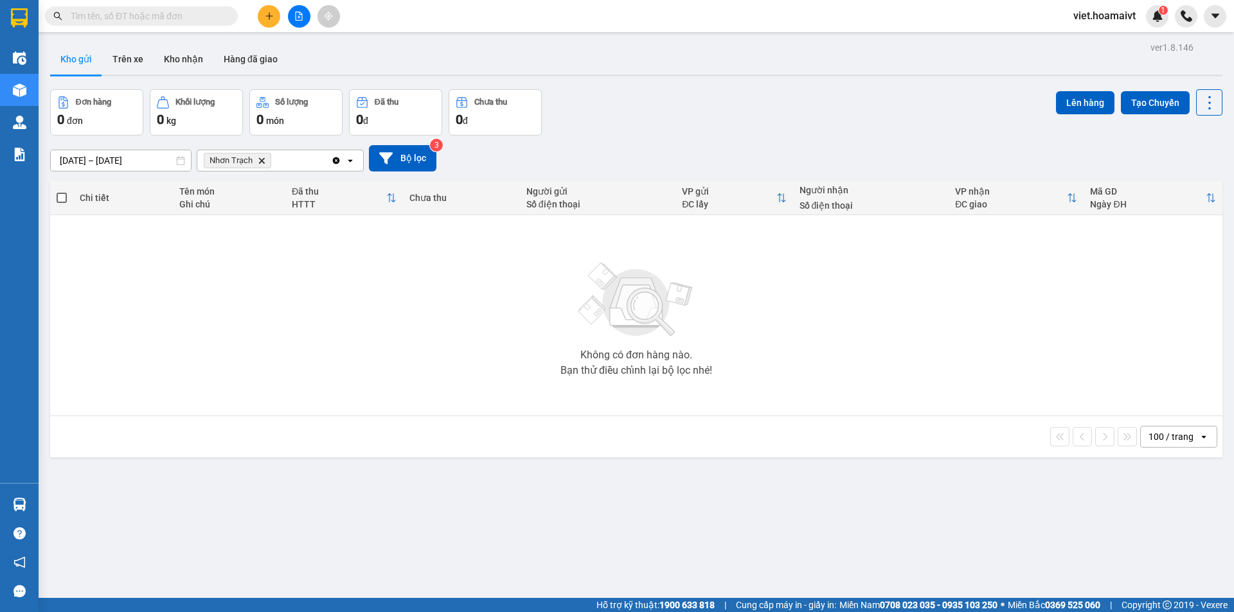
click at [259, 164] on span "Nhơn Trạch Delete" at bounding box center [237, 160] width 67 height 15
click at [268, 161] on span "Nhơn Trạch Delete" at bounding box center [237, 160] width 67 height 15
click at [260, 161] on icon "Delete" at bounding box center [262, 161] width 8 height 8
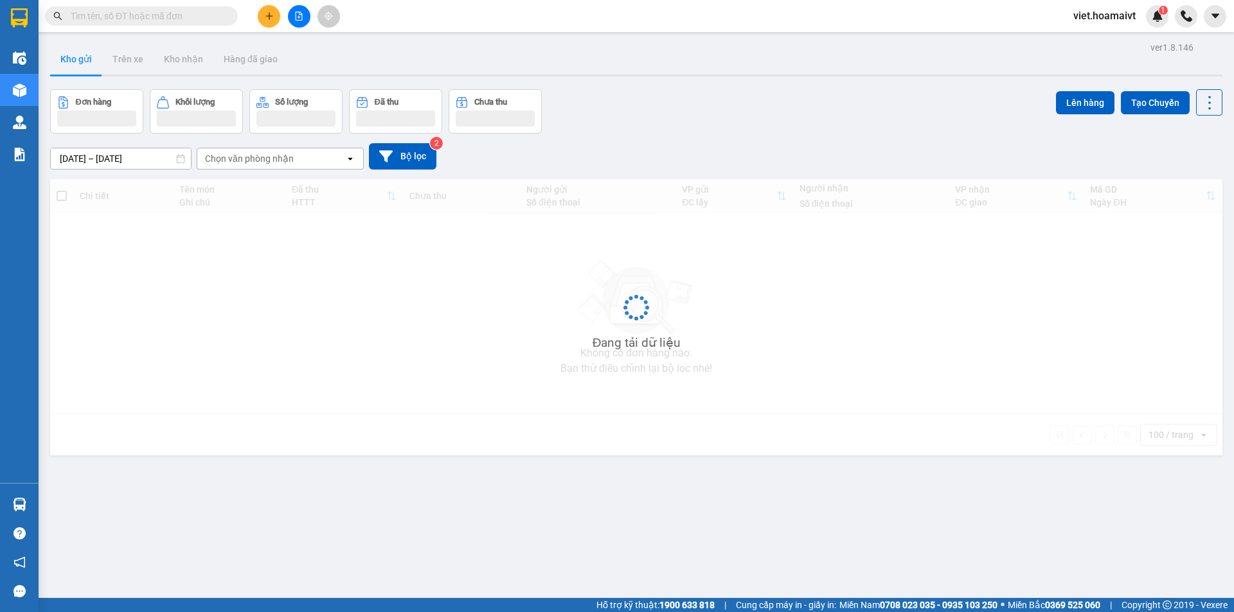
click at [653, 122] on div "Đơn hàng Khối lượng Số lượng Đã thu Chưa thu Lên hàng Tạo Chuyến" at bounding box center [636, 111] width 1172 height 44
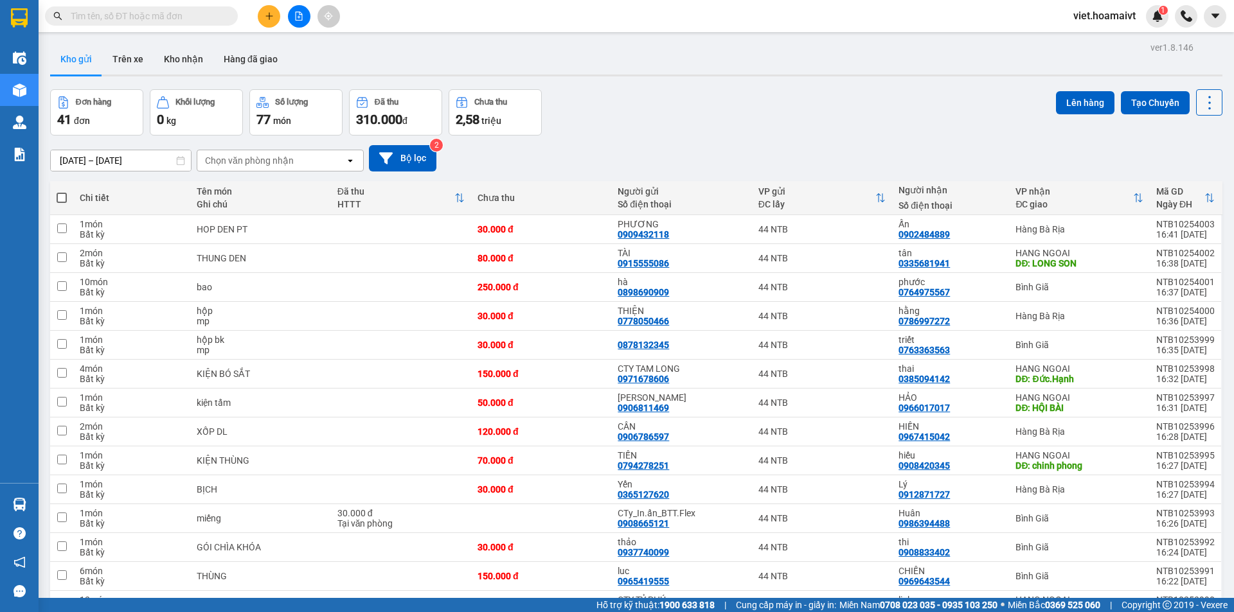
click at [1200, 98] on icon at bounding box center [1209, 103] width 18 height 18
click at [1179, 182] on span "Làm mới" at bounding box center [1181, 183] width 35 height 13
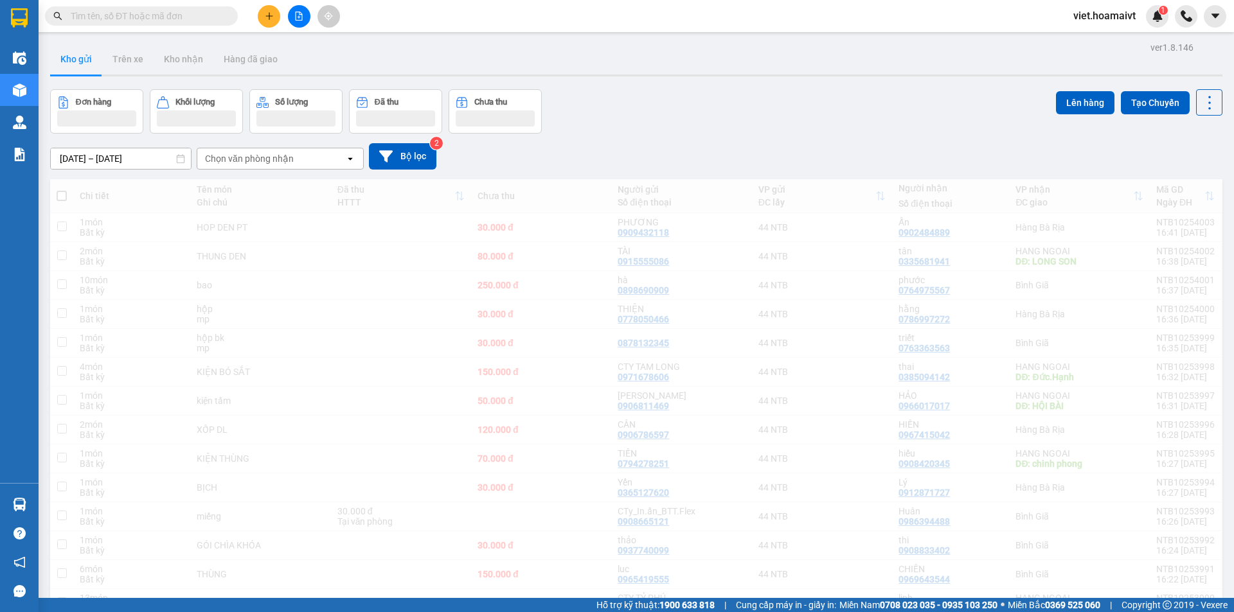
click at [918, 125] on div "Đơn hàng Khối lượng Số lượng Đã thu Chưa thu Lên hàng Tạo Chuyến" at bounding box center [636, 111] width 1172 height 44
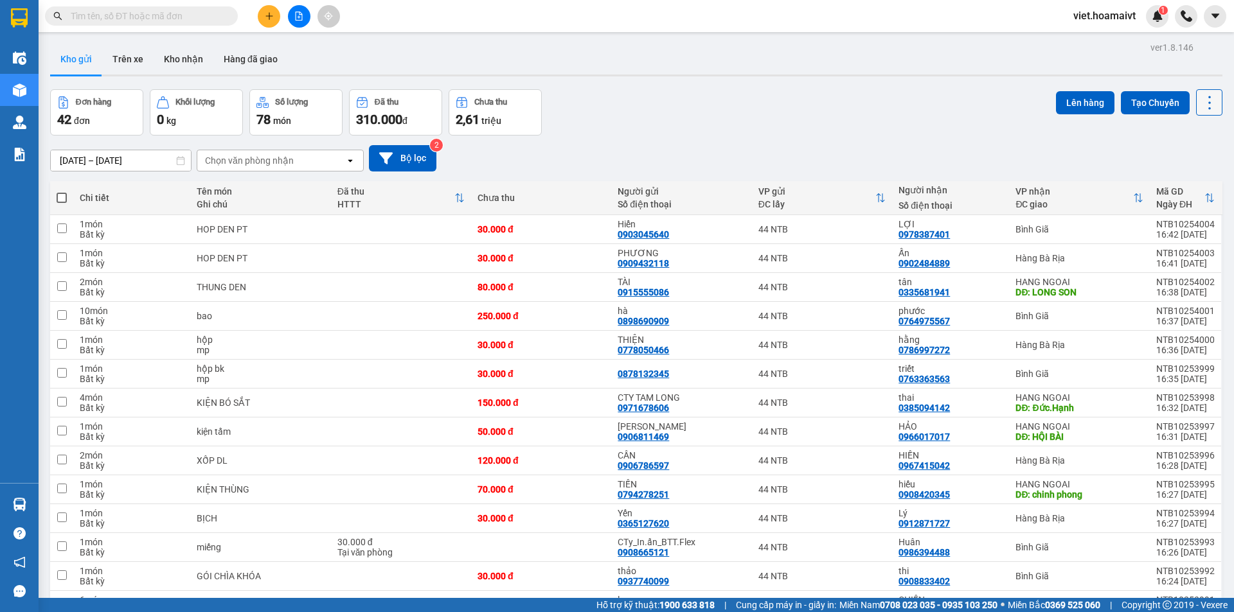
click at [1200, 104] on icon at bounding box center [1209, 103] width 18 height 18
click at [1184, 182] on span "Làm mới" at bounding box center [1181, 183] width 35 height 13
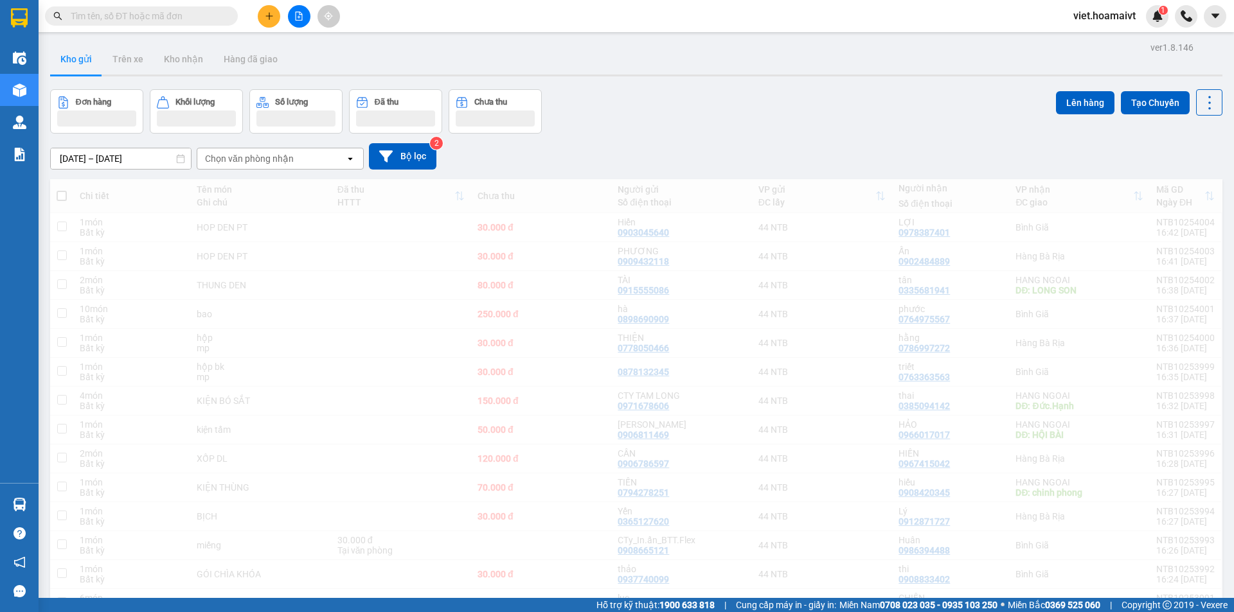
click at [884, 132] on div "Đơn hàng Khối lượng Số lượng Đã thu Chưa thu Lên hàng Tạo Chuyến" at bounding box center [636, 111] width 1172 height 44
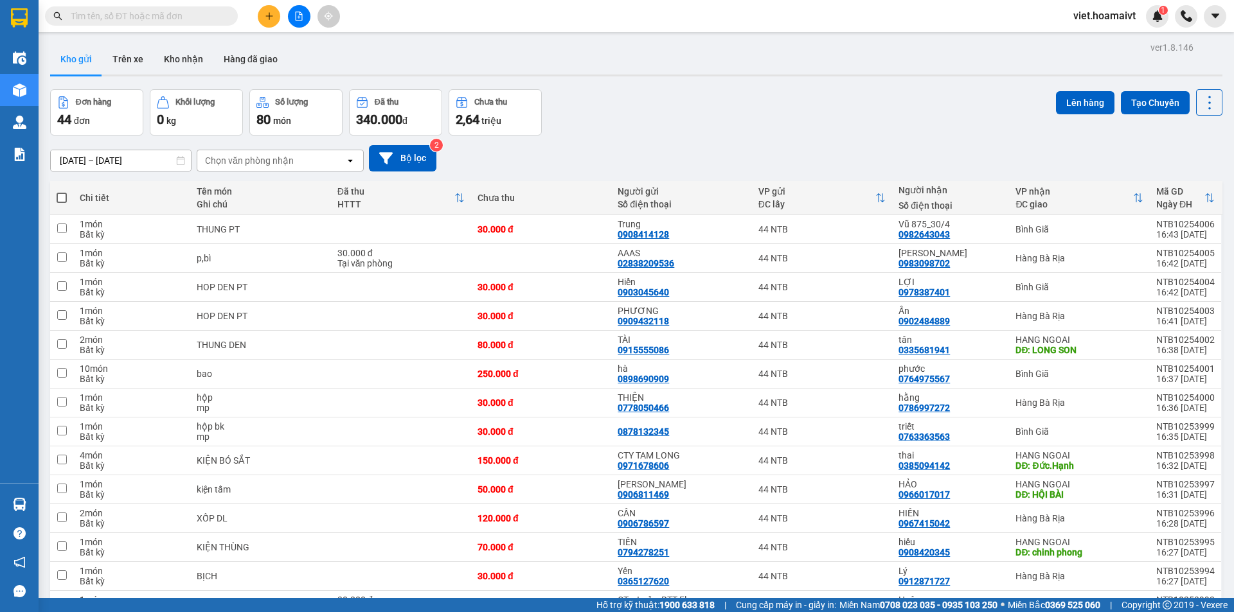
click at [720, 164] on div "[DATE] – [DATE] Press the down arrow key to interact with the calendar and sele…" at bounding box center [636, 158] width 1172 height 26
click at [265, 17] on icon "plus" at bounding box center [269, 16] width 9 height 9
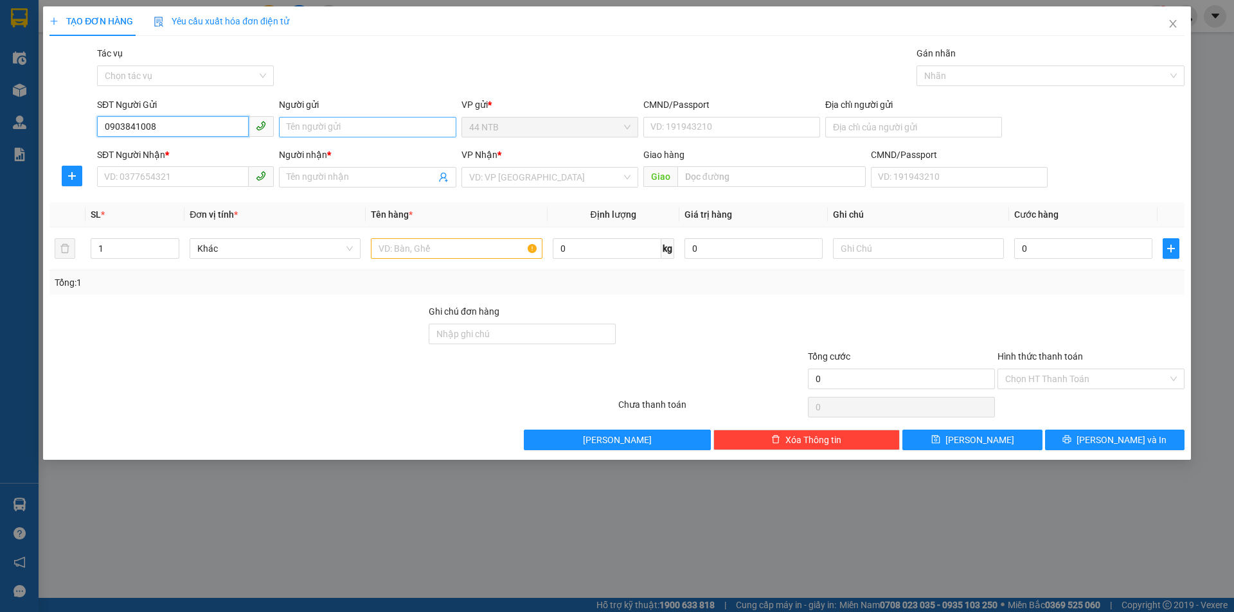
type input "0903841008"
click at [368, 125] on input "Người gửi" at bounding box center [367, 127] width 177 height 21
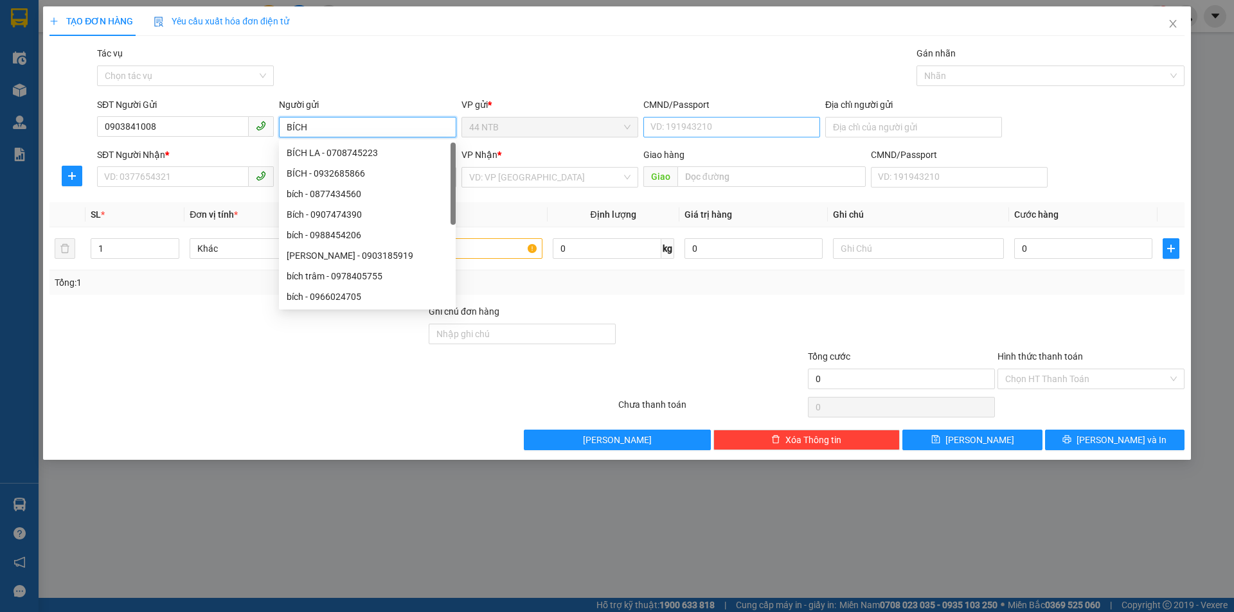
type input "BÍCH"
click at [721, 121] on input "CMND/Passport" at bounding box center [731, 127] width 177 height 21
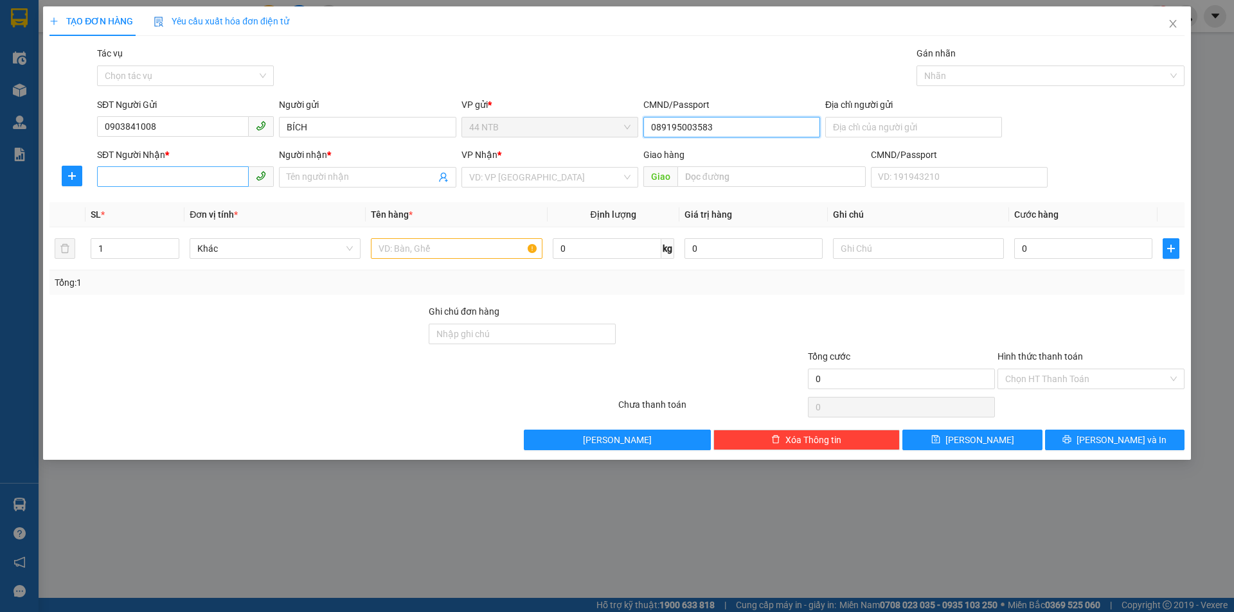
type input "089195003583"
click at [198, 170] on input "SĐT Người Nhận *" at bounding box center [173, 176] width 152 height 21
type input "0906321341"
click at [357, 172] on input "Người nhận *" at bounding box center [361, 177] width 148 height 14
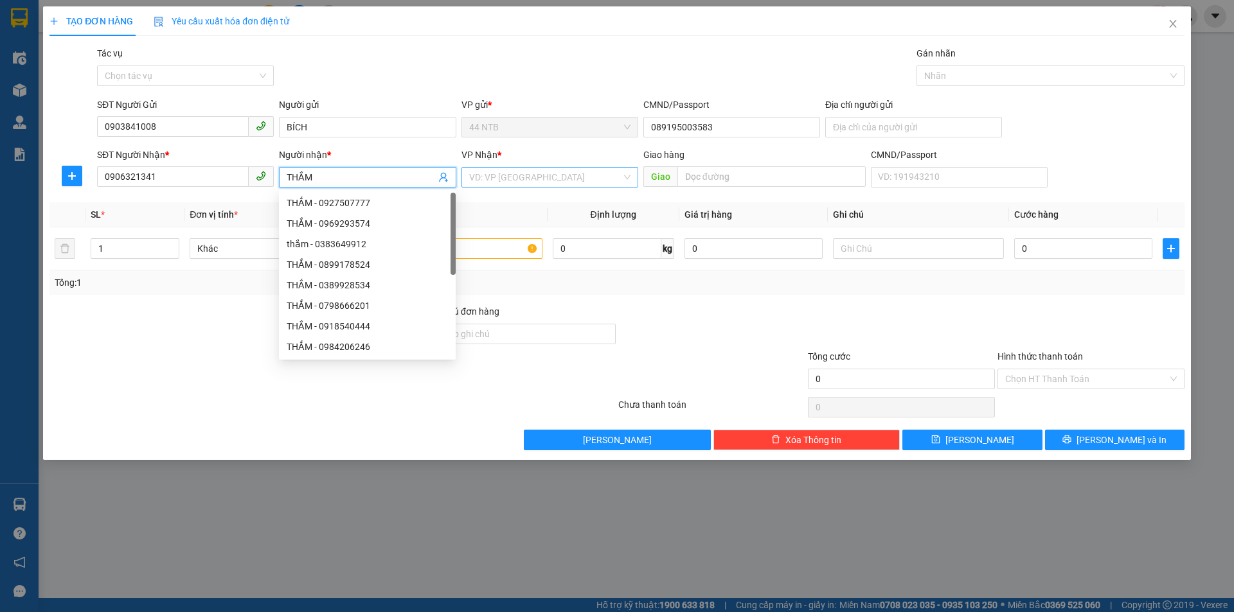
type input "THẮM"
click at [505, 170] on input "search" at bounding box center [545, 177] width 152 height 19
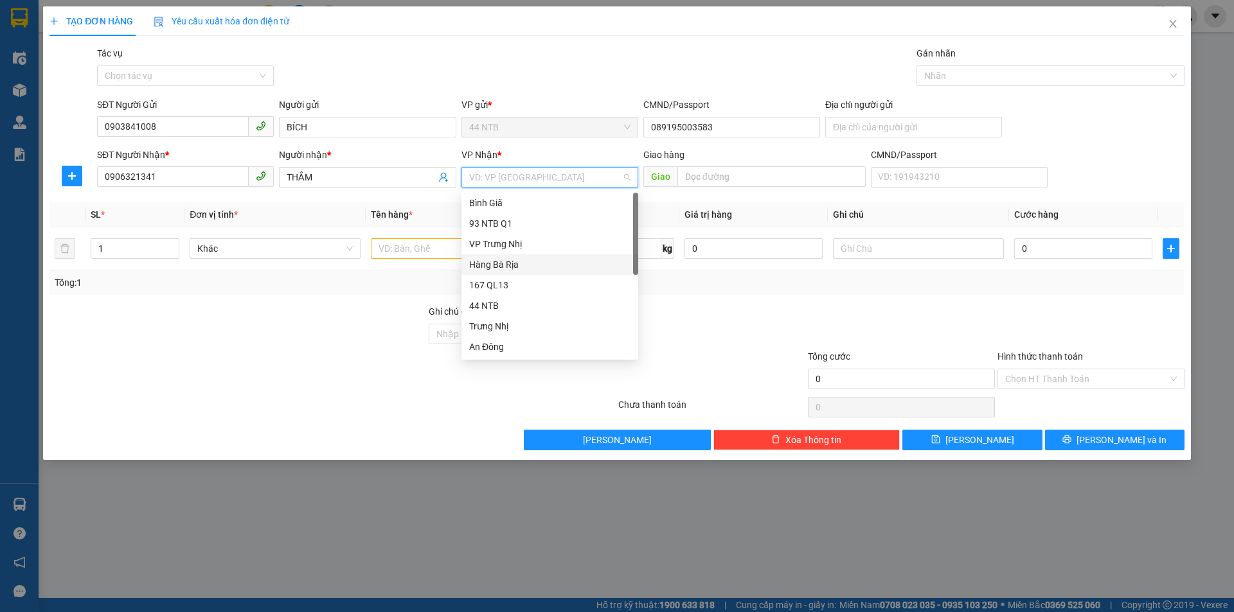
click at [508, 271] on div "Hàng Bà Rịa" at bounding box center [549, 265] width 161 height 14
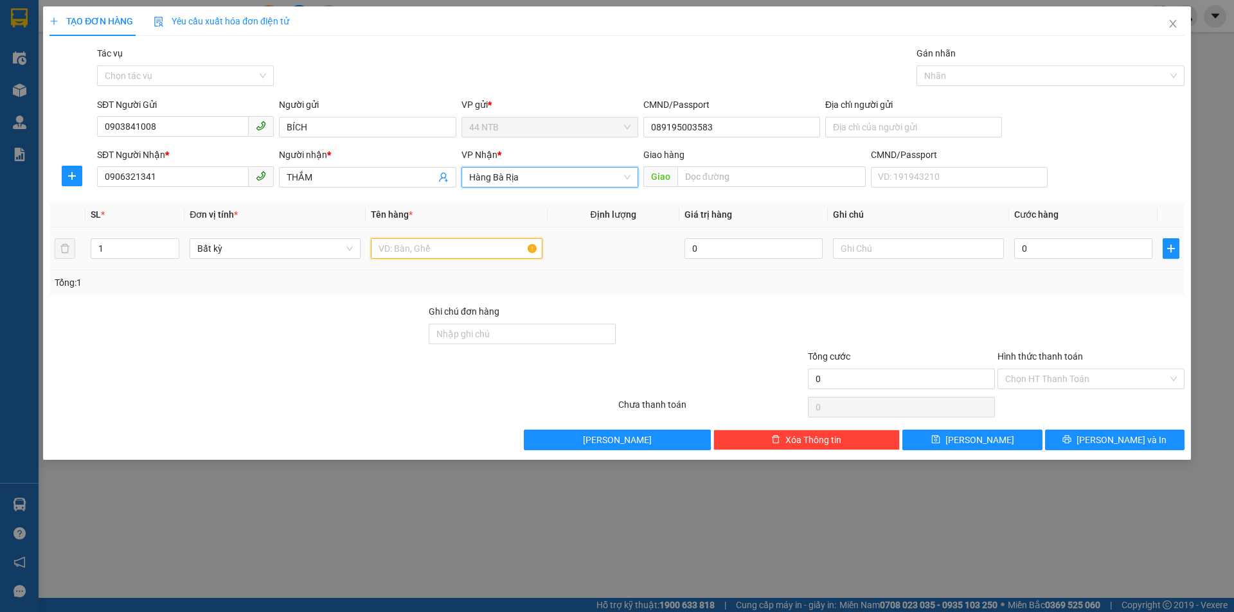
click at [438, 253] on input "text" at bounding box center [456, 248] width 171 height 21
type input "TÚI GIẤY"
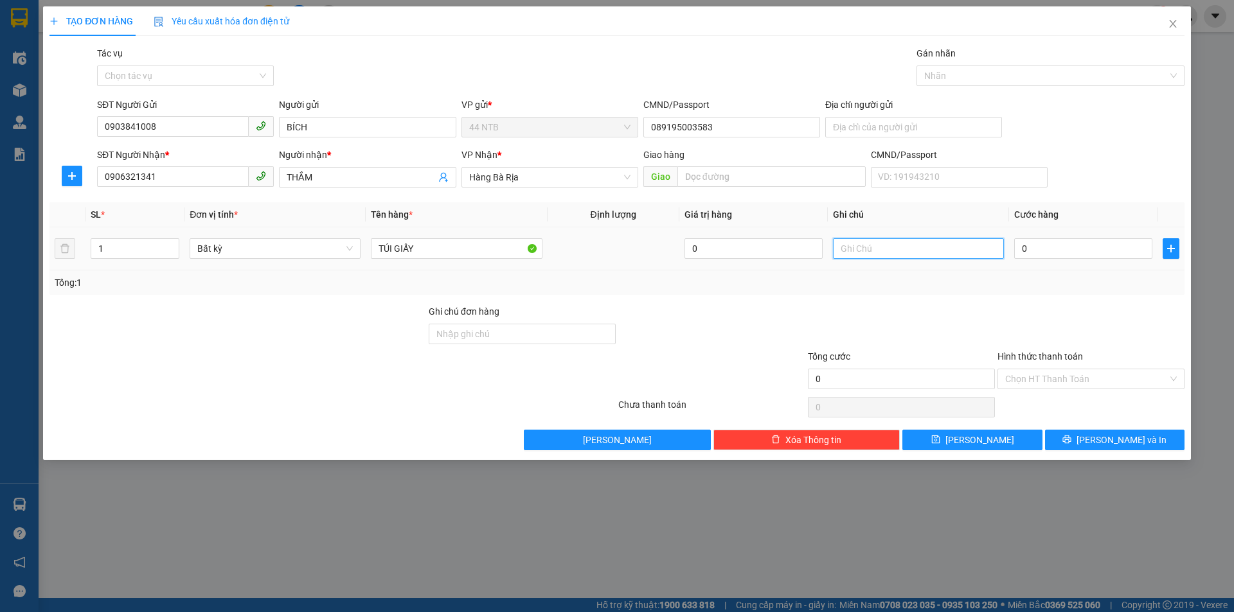
click at [882, 247] on input "text" at bounding box center [918, 248] width 171 height 21
type input "D"
type input "ĐIÊN THOẠI"
click at [1026, 246] on input "0" at bounding box center [1083, 248] width 138 height 21
type input "3"
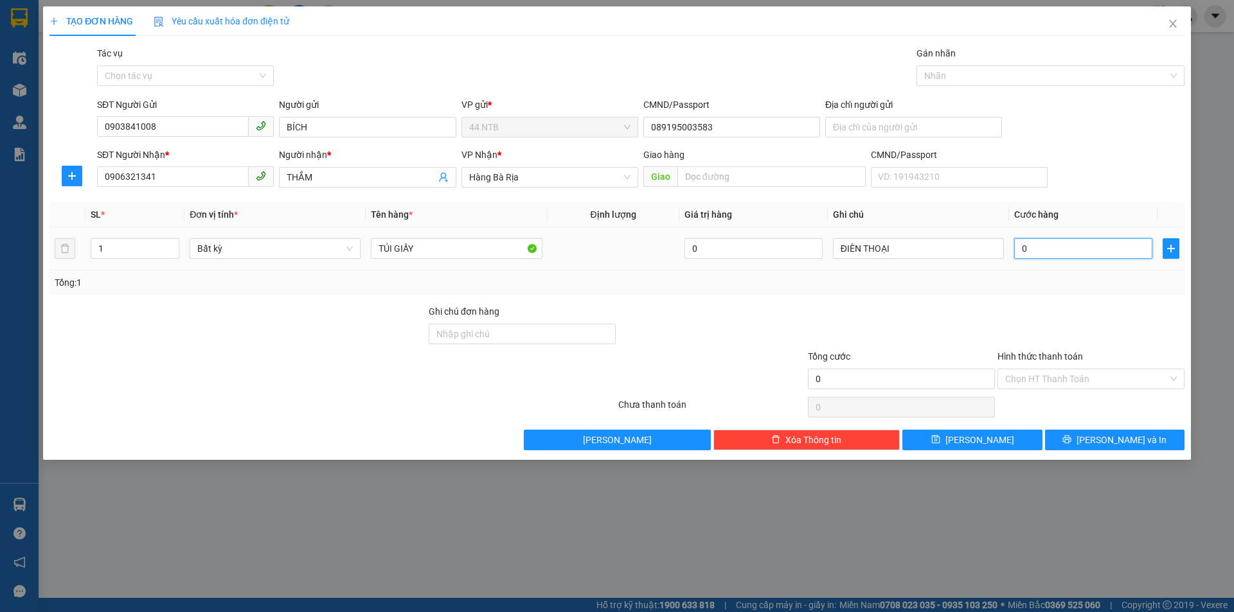
type input "3"
type input "30"
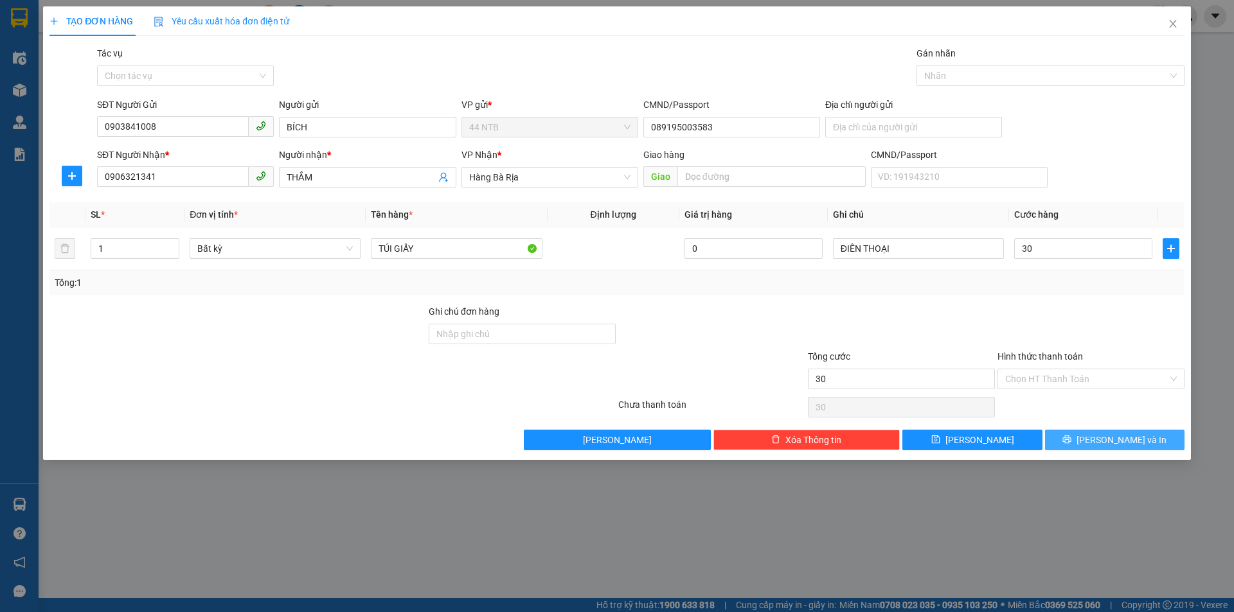
type input "30.000"
click at [1112, 448] on button "[PERSON_NAME] và In" at bounding box center [1114, 440] width 139 height 21
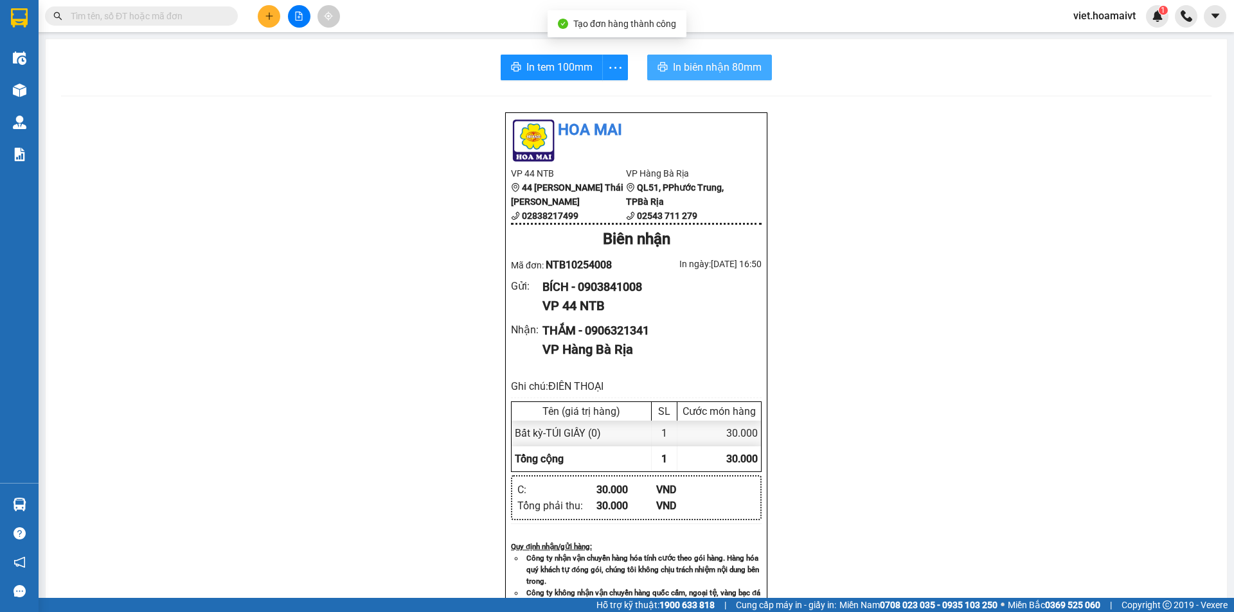
drag, startPoint x: 713, startPoint y: 69, endPoint x: 788, endPoint y: 98, distance: 81.1
click at [715, 71] on span "In biên nhận 80mm" at bounding box center [717, 67] width 89 height 16
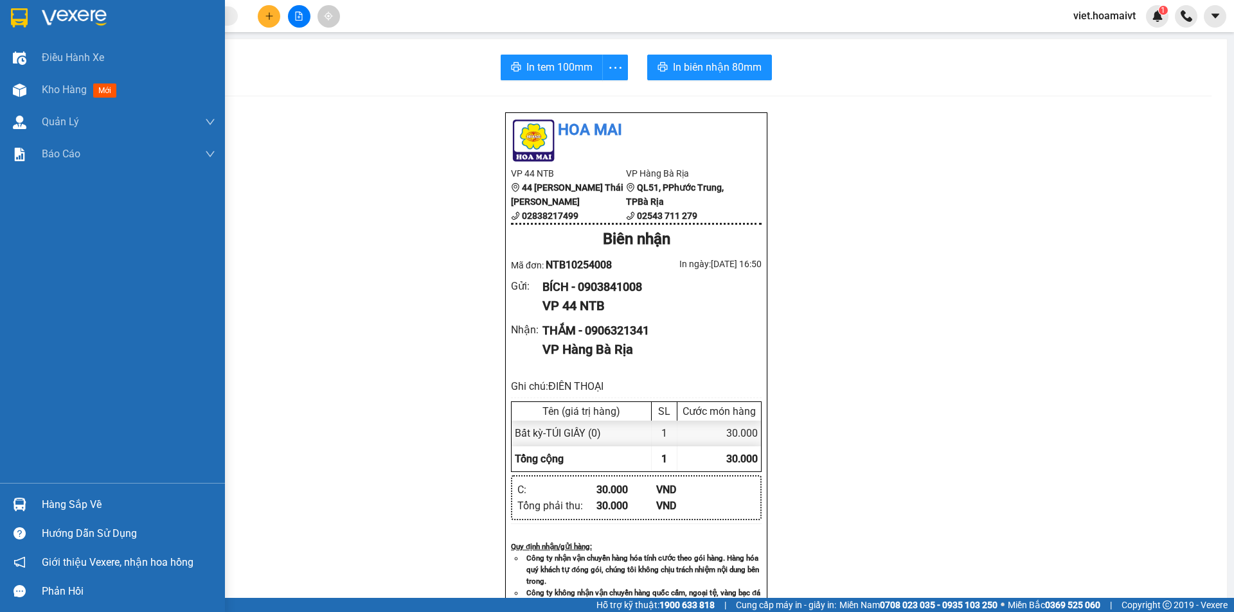
click at [57, 12] on img at bounding box center [74, 17] width 65 height 19
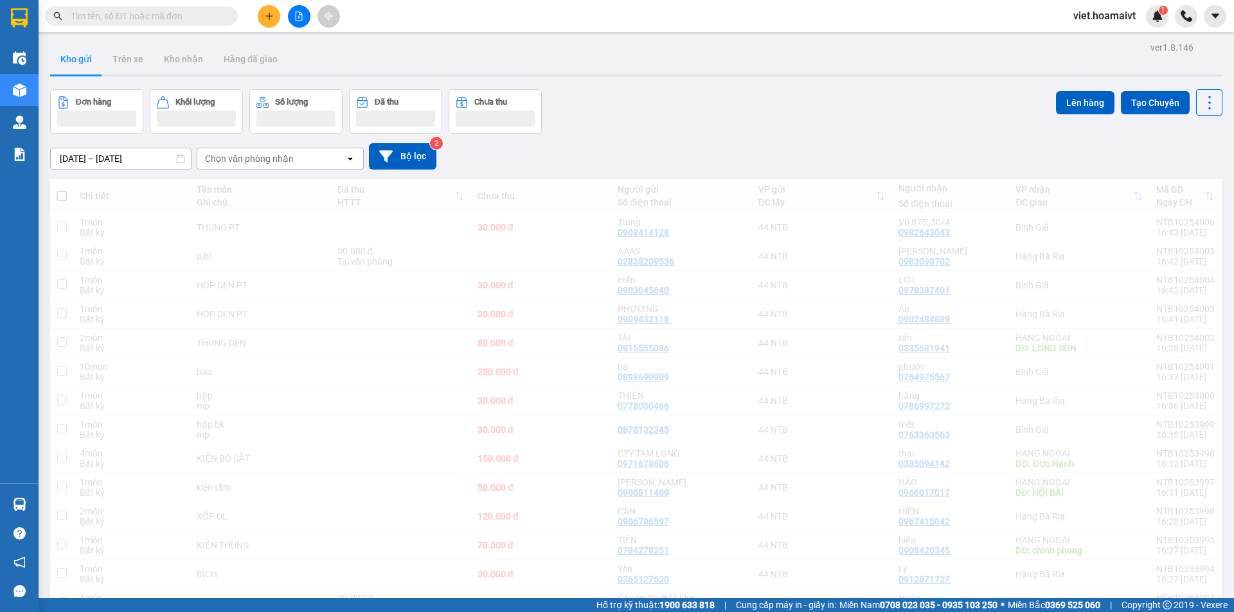
click at [869, 124] on div "Đơn hàng Khối lượng Số lượng Đã thu Chưa thu Lên hàng Tạo Chuyến" at bounding box center [636, 111] width 1172 height 44
click at [866, 125] on div "Đơn hàng Khối lượng Số lượng Đã thu Chưa thu Lên hàng Tạo Chuyến" at bounding box center [636, 111] width 1172 height 44
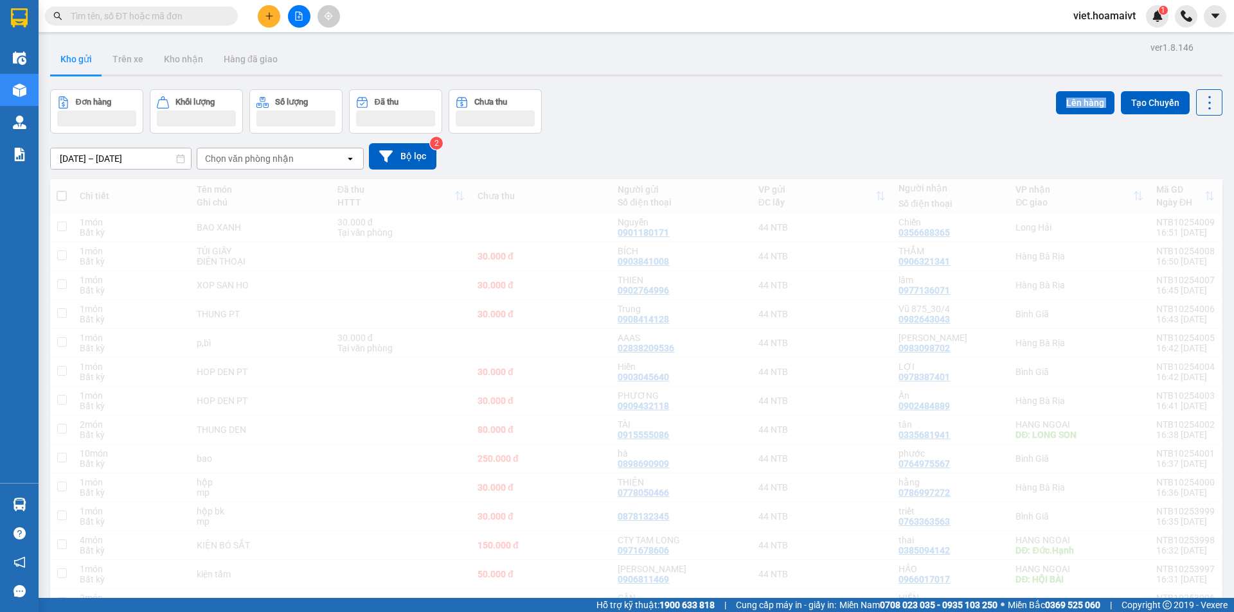
click at [855, 129] on div "Đơn hàng Khối lượng Số lượng Đã thu Chưa thu Lên hàng Tạo Chuyến" at bounding box center [636, 111] width 1172 height 44
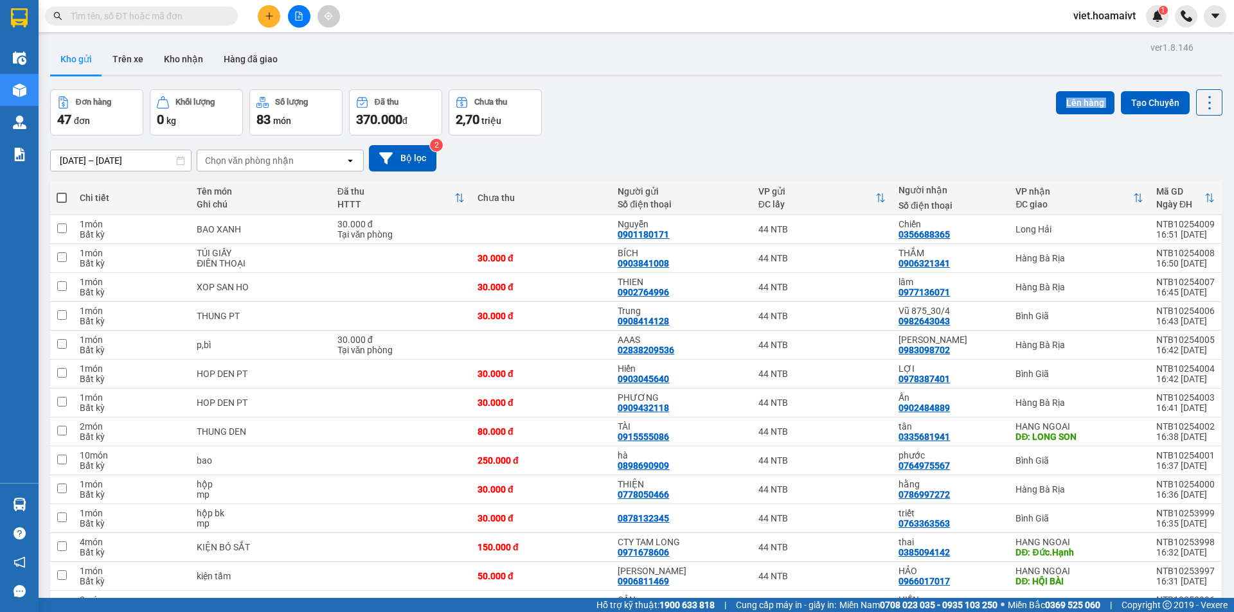
click at [855, 129] on div "Đơn hàng 47 đơn [PERSON_NAME] 0 kg Số [PERSON_NAME] 83 món Đã thu 370.000 [PERS…" at bounding box center [636, 112] width 1172 height 46
click at [853, 130] on div "Đơn hàng 47 đơn [PERSON_NAME] 0 kg Số [PERSON_NAME] 83 món Đã thu 370.000 [PERS…" at bounding box center [636, 112] width 1172 height 46
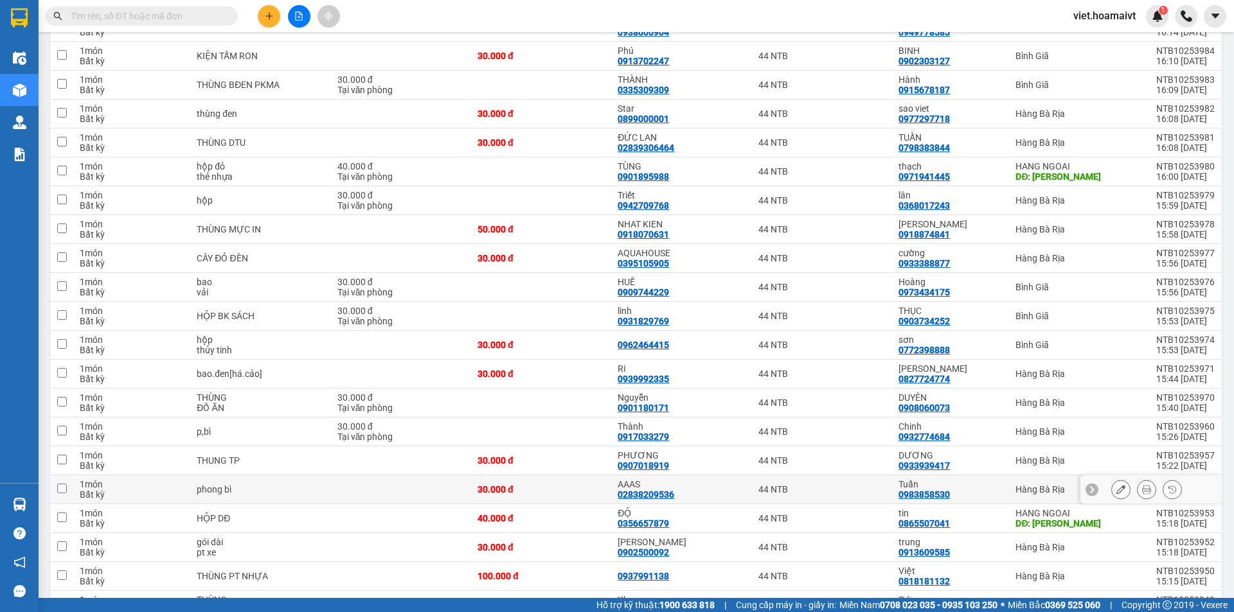
scroll to position [1029, 0]
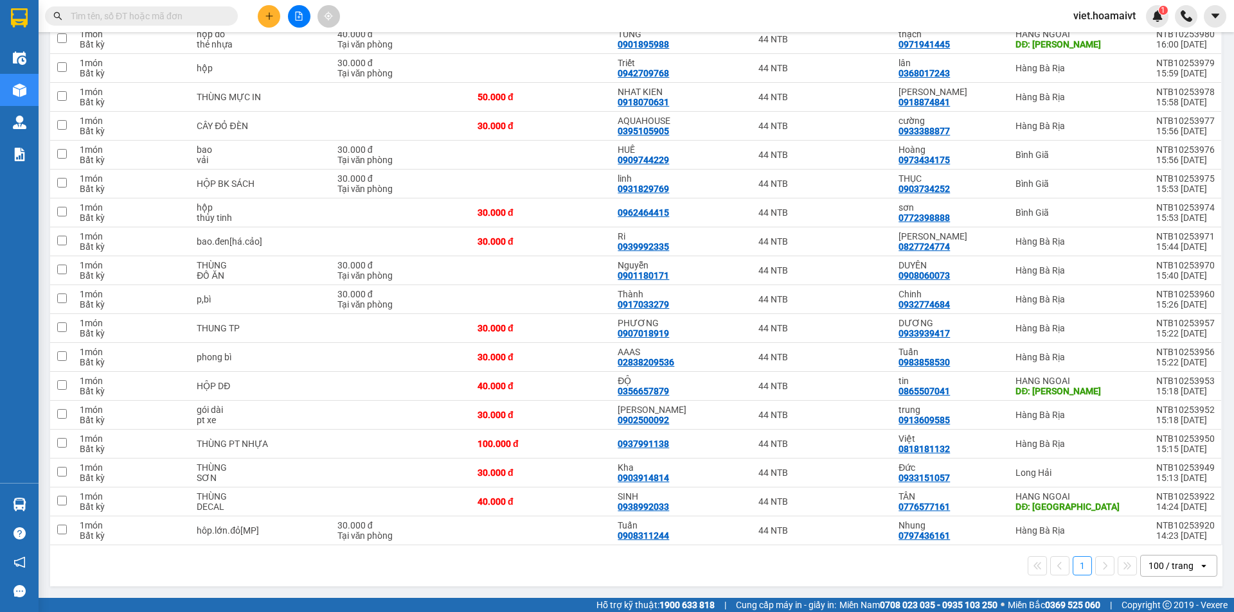
drag, startPoint x: 653, startPoint y: 574, endPoint x: 337, endPoint y: 373, distance: 375.2
click at [641, 569] on div "1 100 / trang open" at bounding box center [636, 566] width 1162 height 22
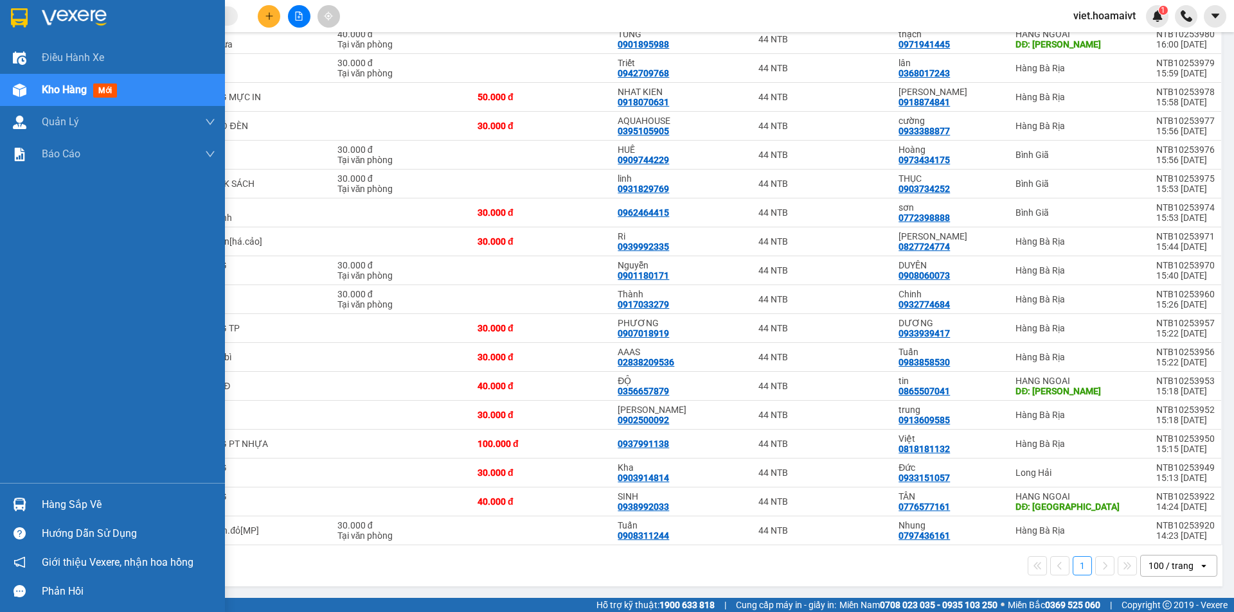
click at [57, 17] on img at bounding box center [74, 17] width 65 height 19
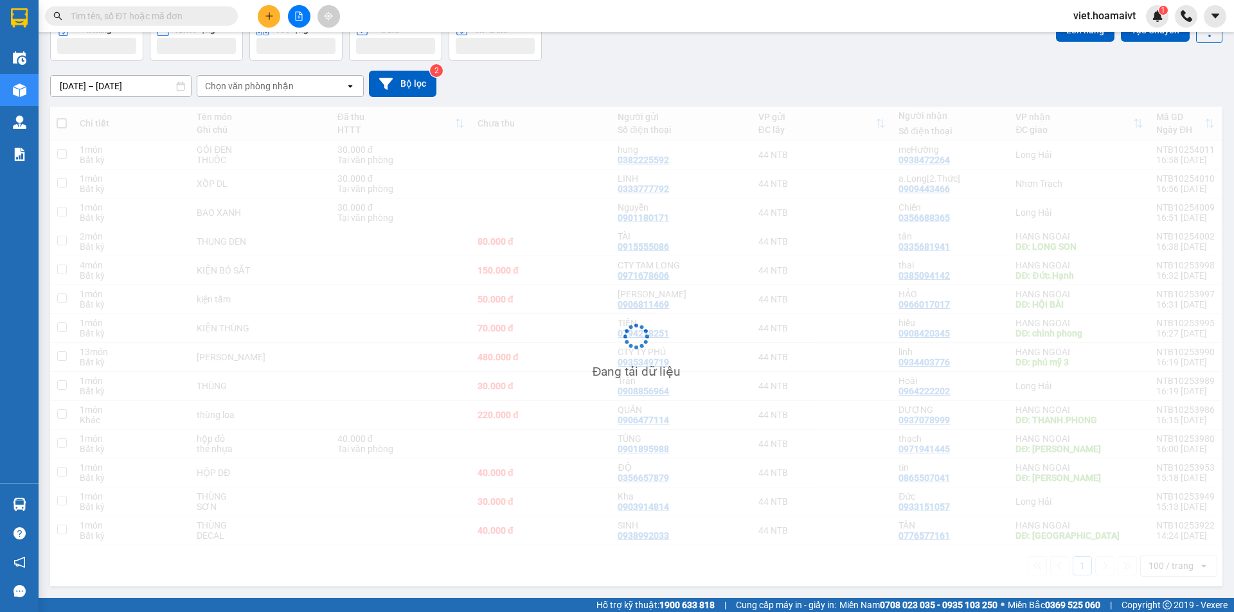
scroll to position [75, 0]
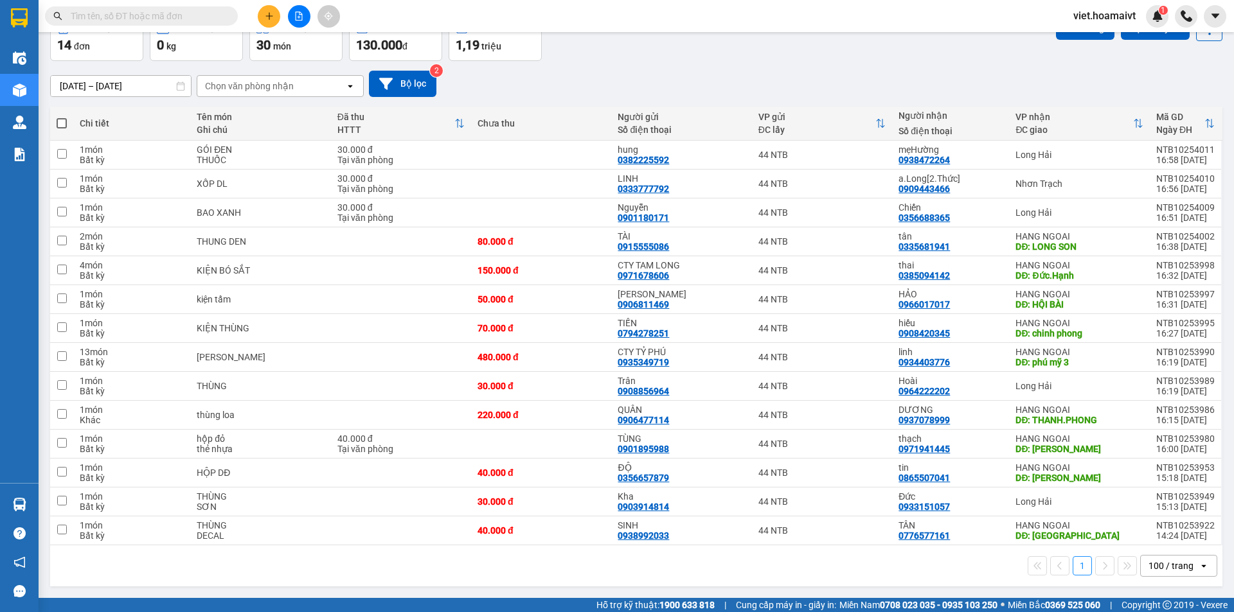
click at [817, 71] on div "[DATE] – [DATE] Press the down arrow key to interact with the calendar and sele…" at bounding box center [636, 84] width 1172 height 26
click at [598, 82] on div "[DATE] – [DATE] Press the down arrow key to interact with the calendar and sele…" at bounding box center [636, 84] width 1172 height 26
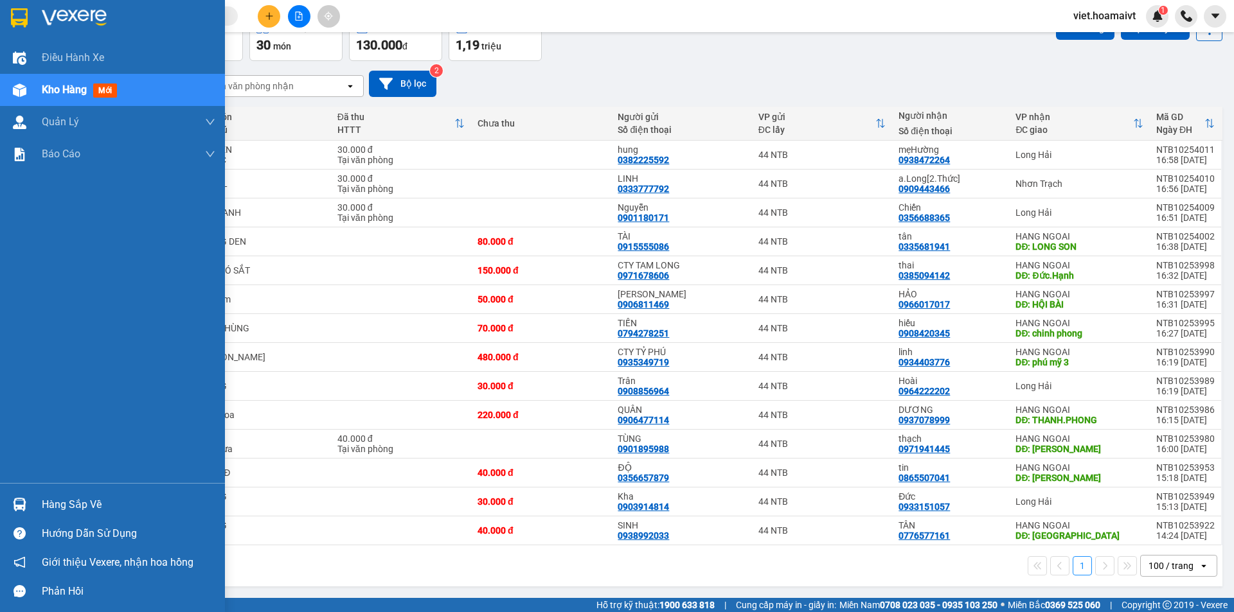
click at [78, 20] on img at bounding box center [74, 17] width 65 height 19
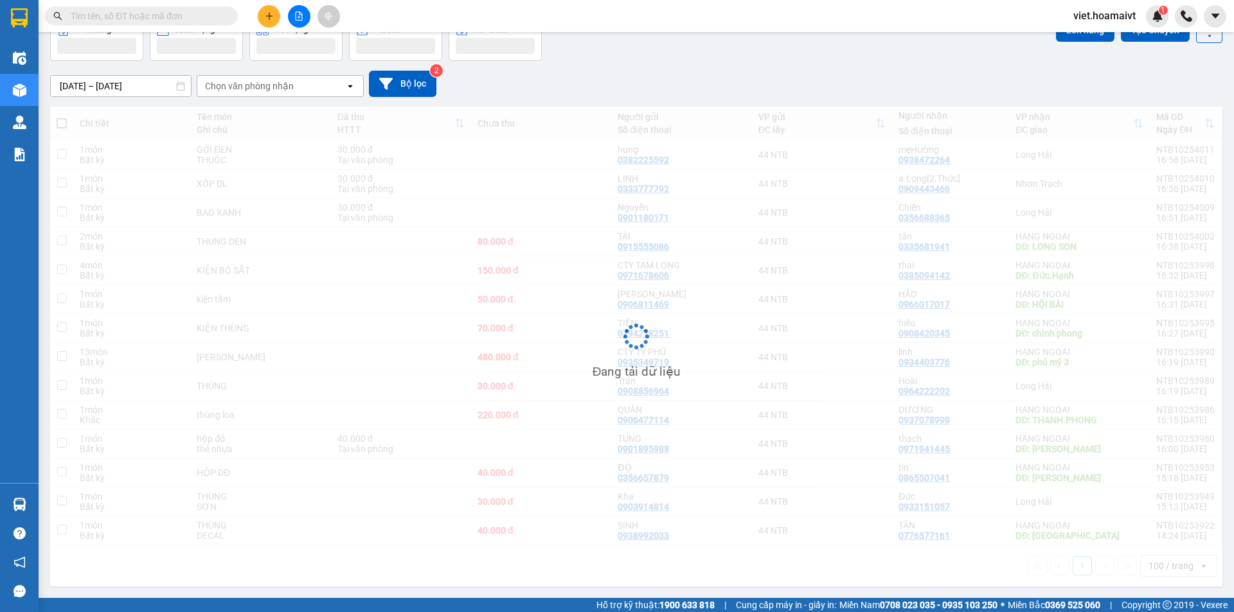
click at [707, 80] on div "[DATE] – [DATE] Press the down arrow key to interact with the calendar and sele…" at bounding box center [636, 84] width 1172 height 26
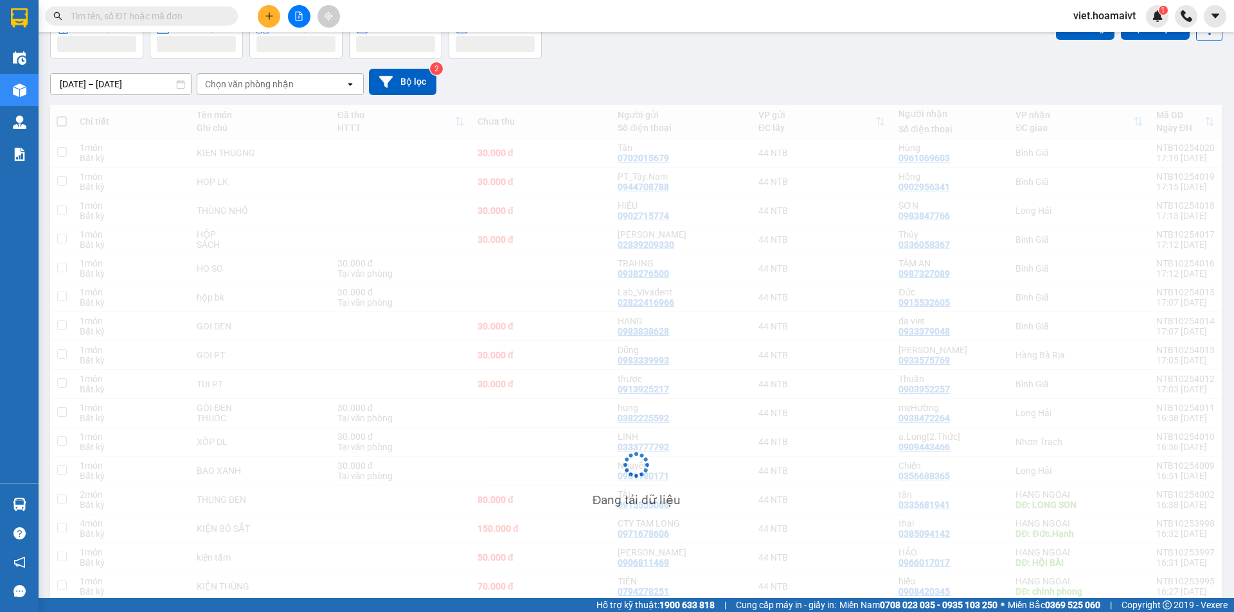
click at [707, 80] on div "[DATE] – [DATE] Press the down arrow key to interact with the calendar and sele…" at bounding box center [636, 82] width 1172 height 26
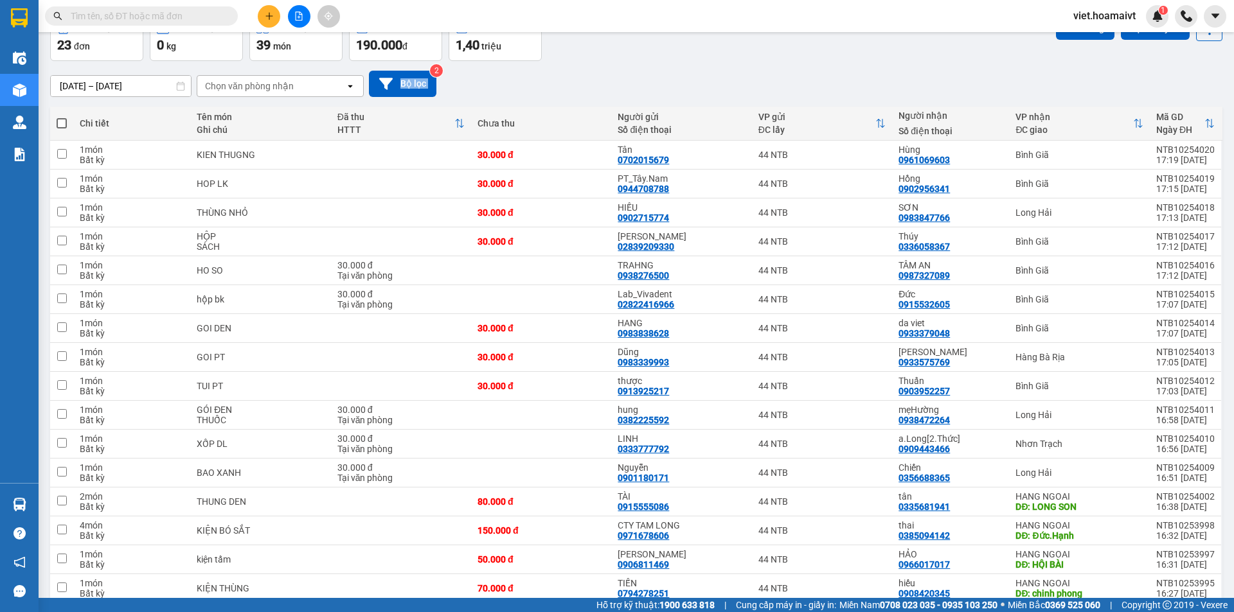
click at [707, 80] on div "[DATE] – [DATE] Press the down arrow key to interact with the calendar and sele…" at bounding box center [636, 84] width 1172 height 26
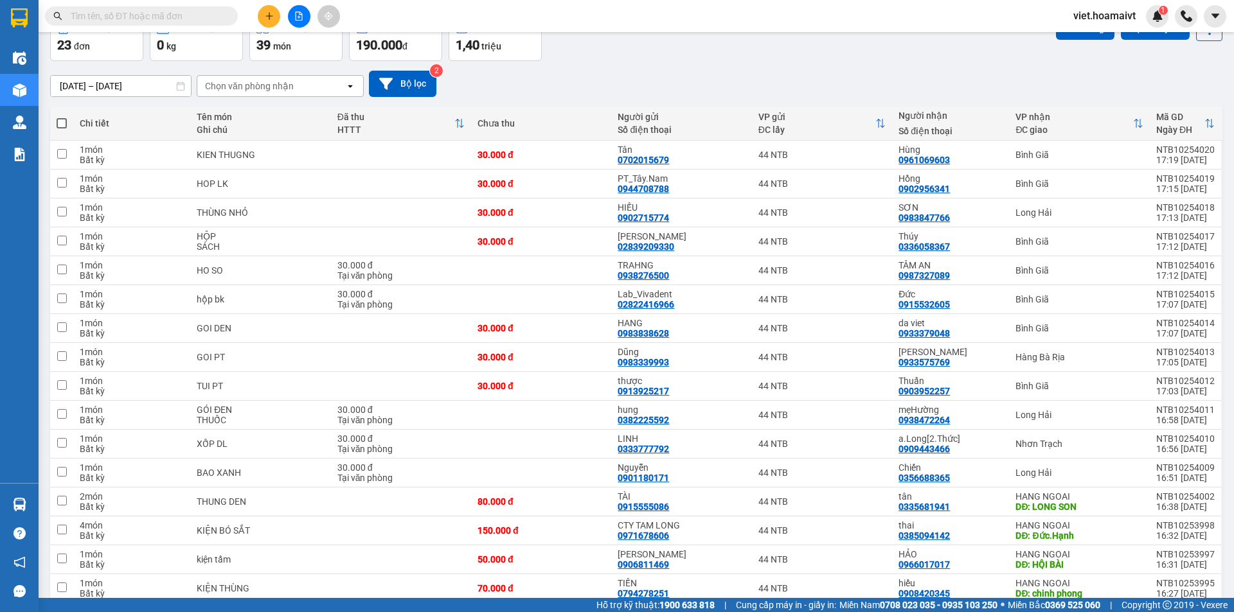
click at [707, 80] on div "[DATE] – [DATE] Press the down arrow key to interact with the calendar and sele…" at bounding box center [636, 84] width 1172 height 26
click at [187, 19] on input "text" at bounding box center [147, 16] width 152 height 14
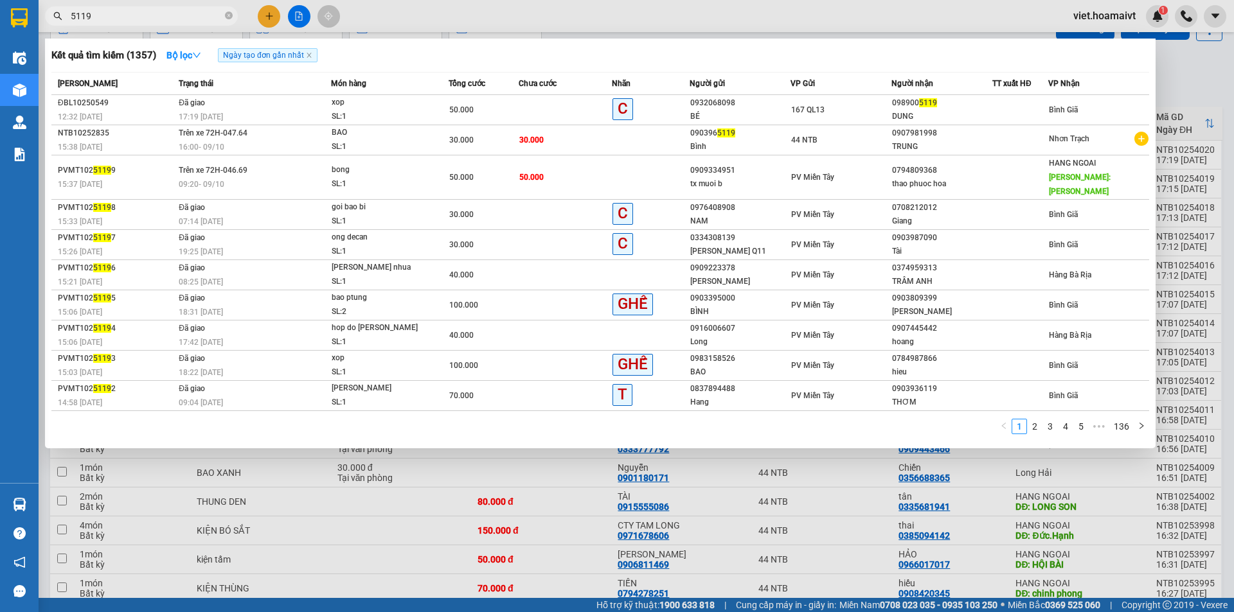
click at [72, 16] on input "5119" at bounding box center [147, 16] width 152 height 14
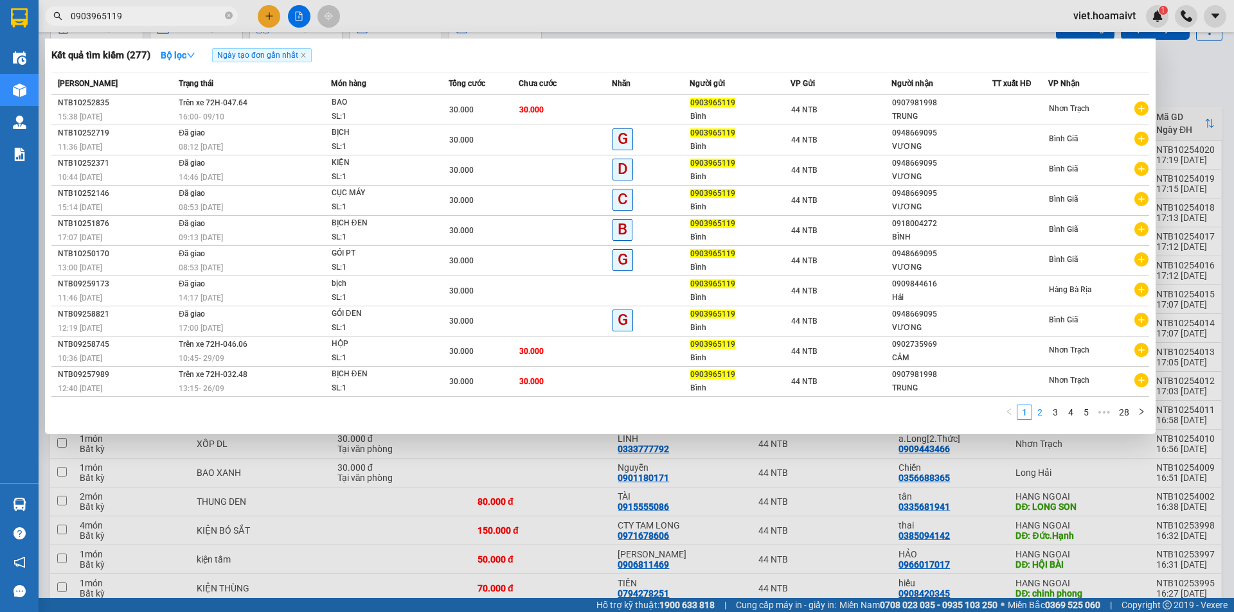
type input "0903965119"
click at [1040, 414] on link "2" at bounding box center [1040, 412] width 14 height 14
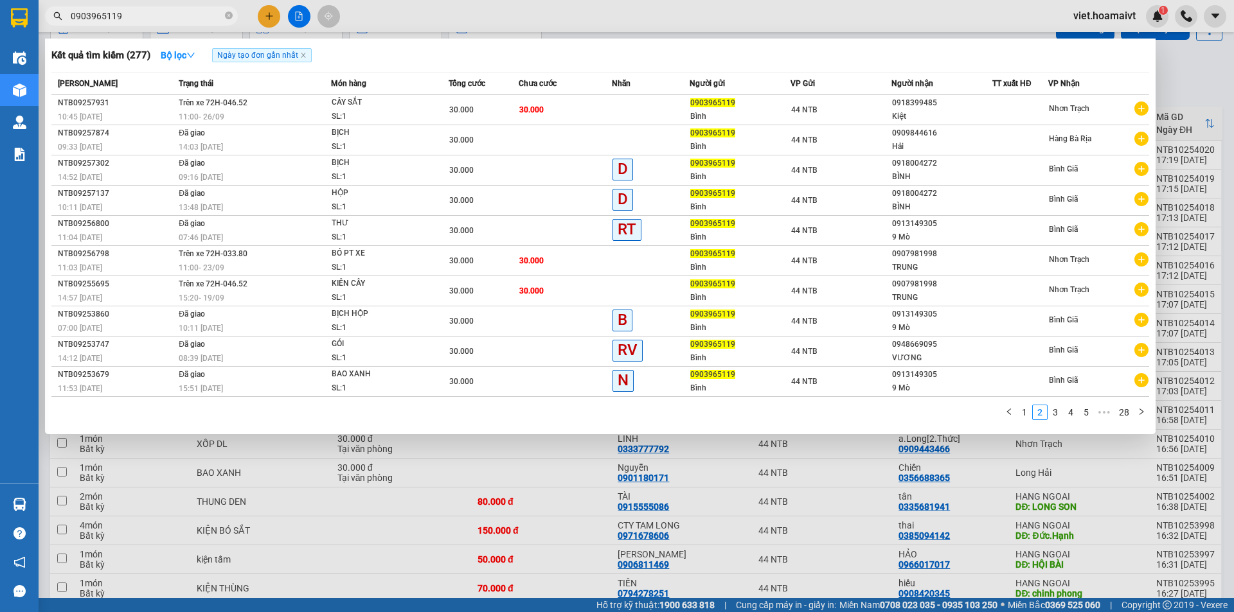
click at [1056, 414] on link "3" at bounding box center [1055, 412] width 14 height 14
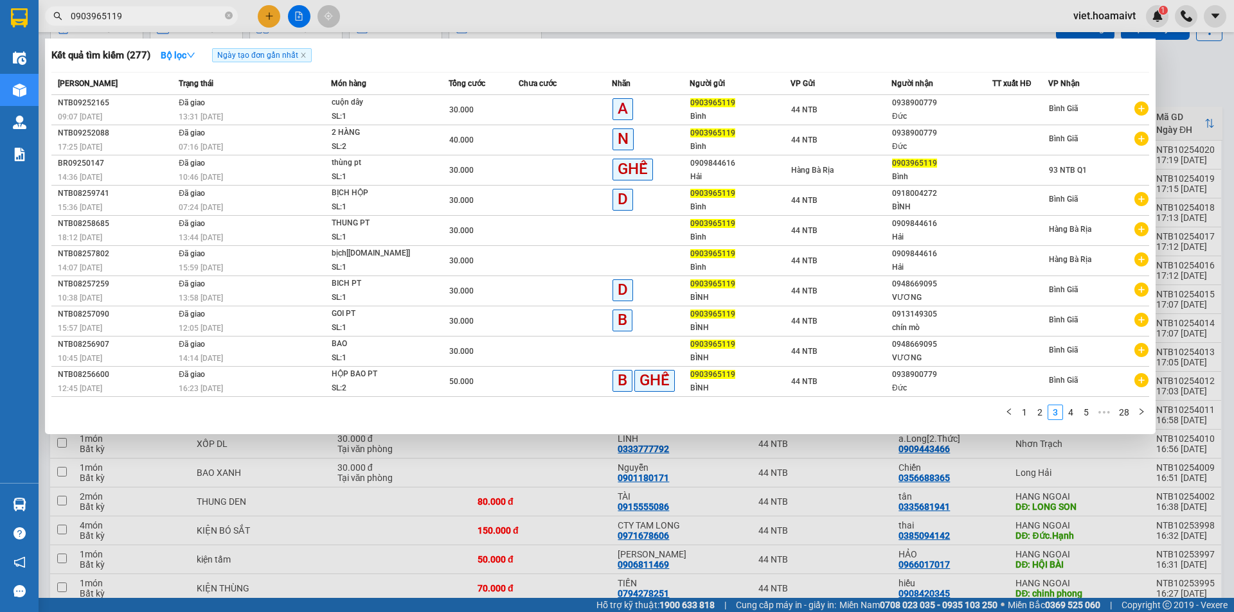
drag, startPoint x: 1063, startPoint y: 414, endPoint x: 1017, endPoint y: 602, distance: 193.9
click at [0, 16] on div "Kết quả [PERSON_NAME] ( 277 ) Bộ lọc Ngày tạo [PERSON_NAME] nhất Mã ĐH Trạng th…" at bounding box center [0, 16] width 0 height 0
